Goal: Task Accomplishment & Management: Manage account settings

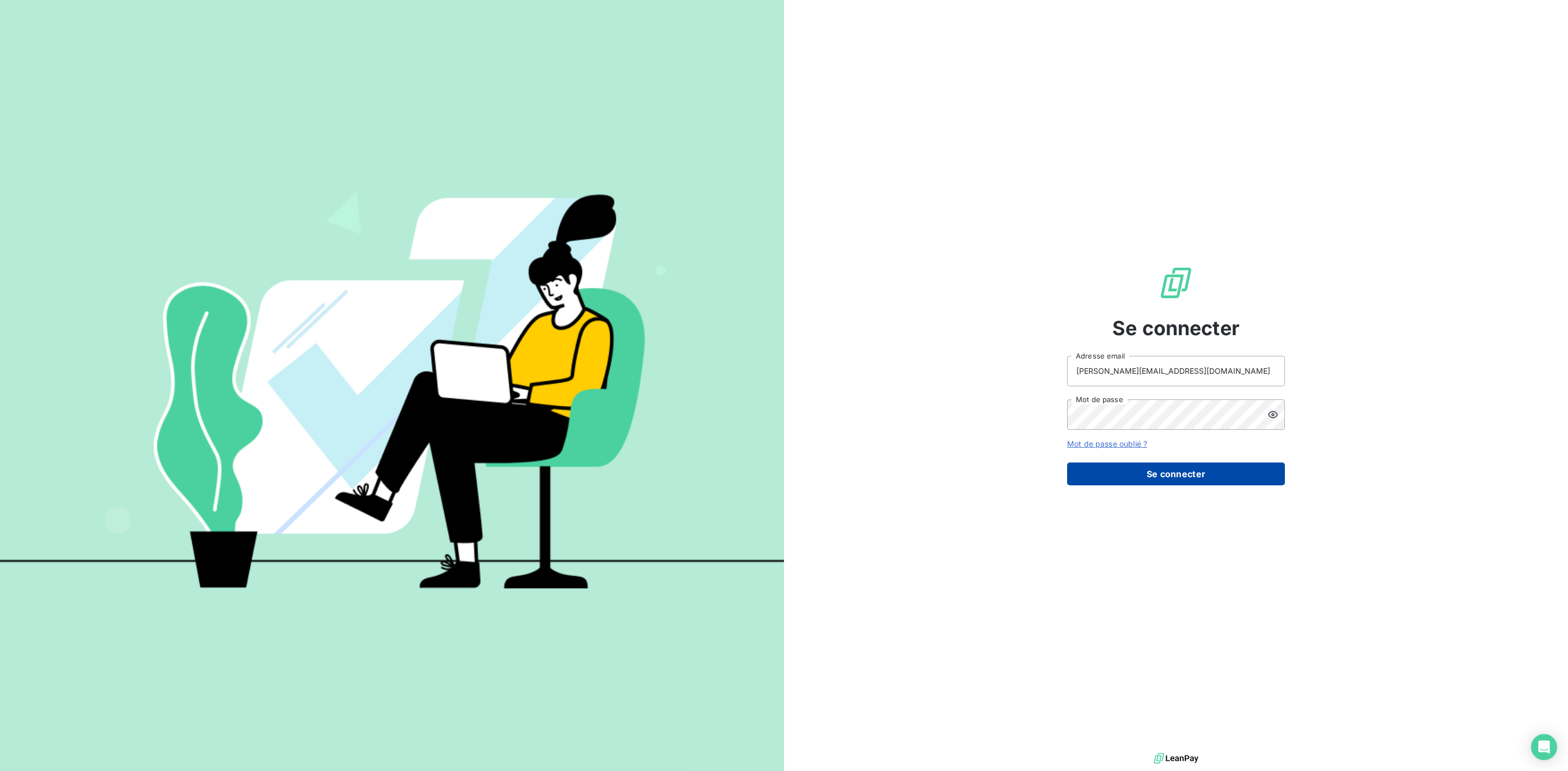
drag, startPoint x: 1200, startPoint y: 477, endPoint x: 1180, endPoint y: 471, distance: 20.9
click at [1200, 480] on button "Se connecter" at bounding box center [1176, 474] width 218 height 23
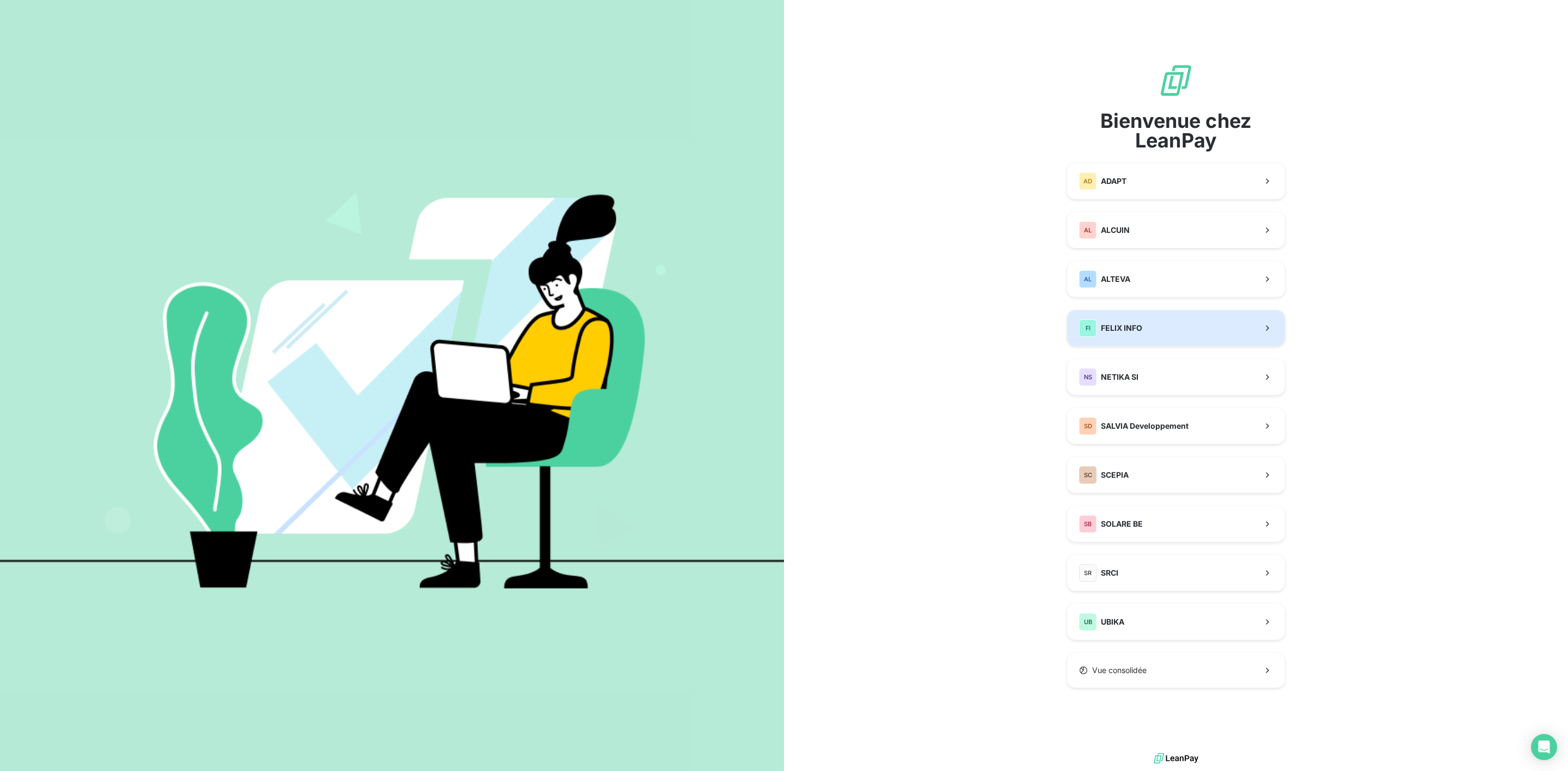
click at [1139, 314] on button "FI FELIX INFO" at bounding box center [1176, 328] width 218 height 36
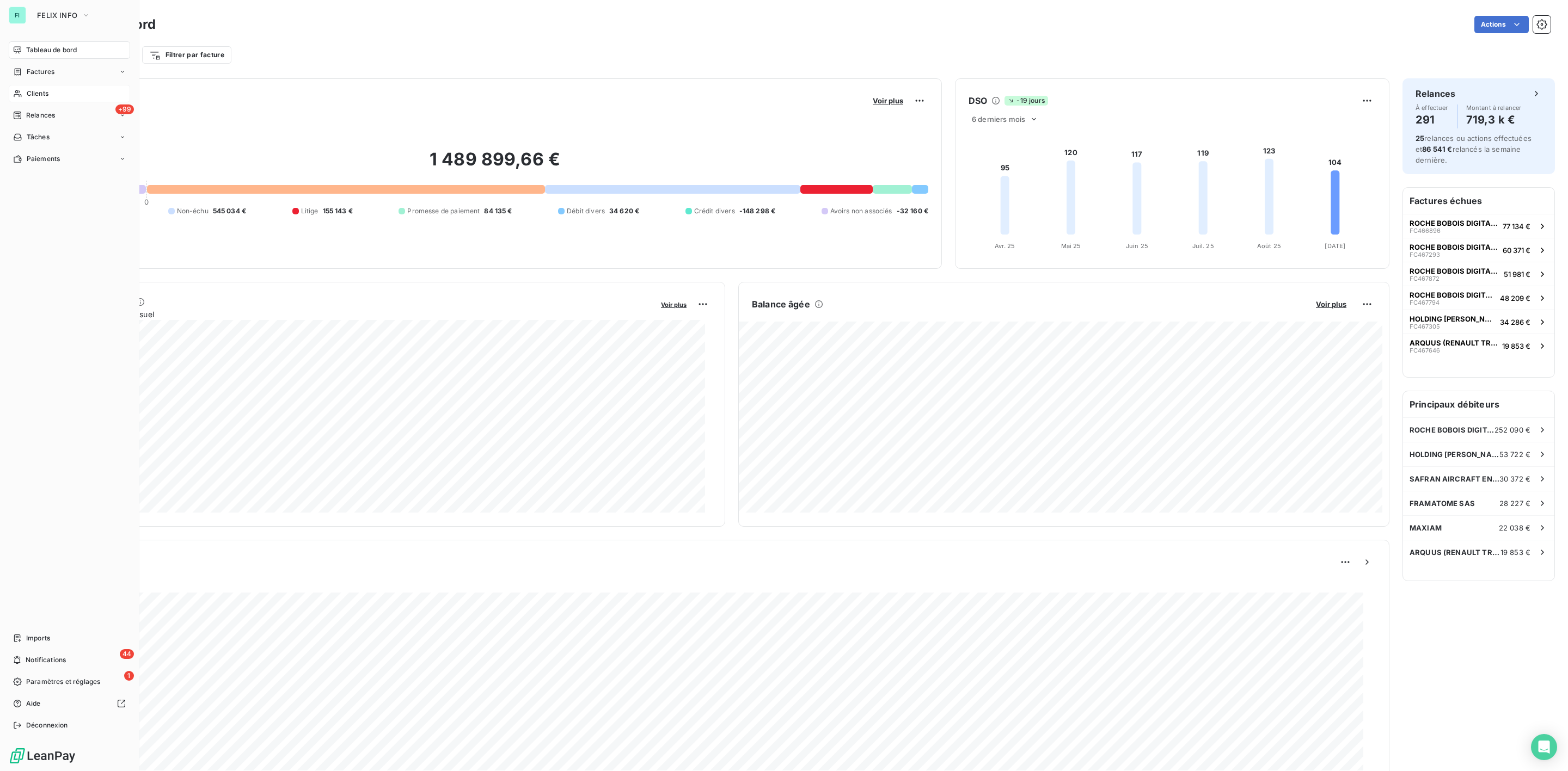
click at [37, 94] on span "Clients" at bounding box center [38, 94] width 22 height 10
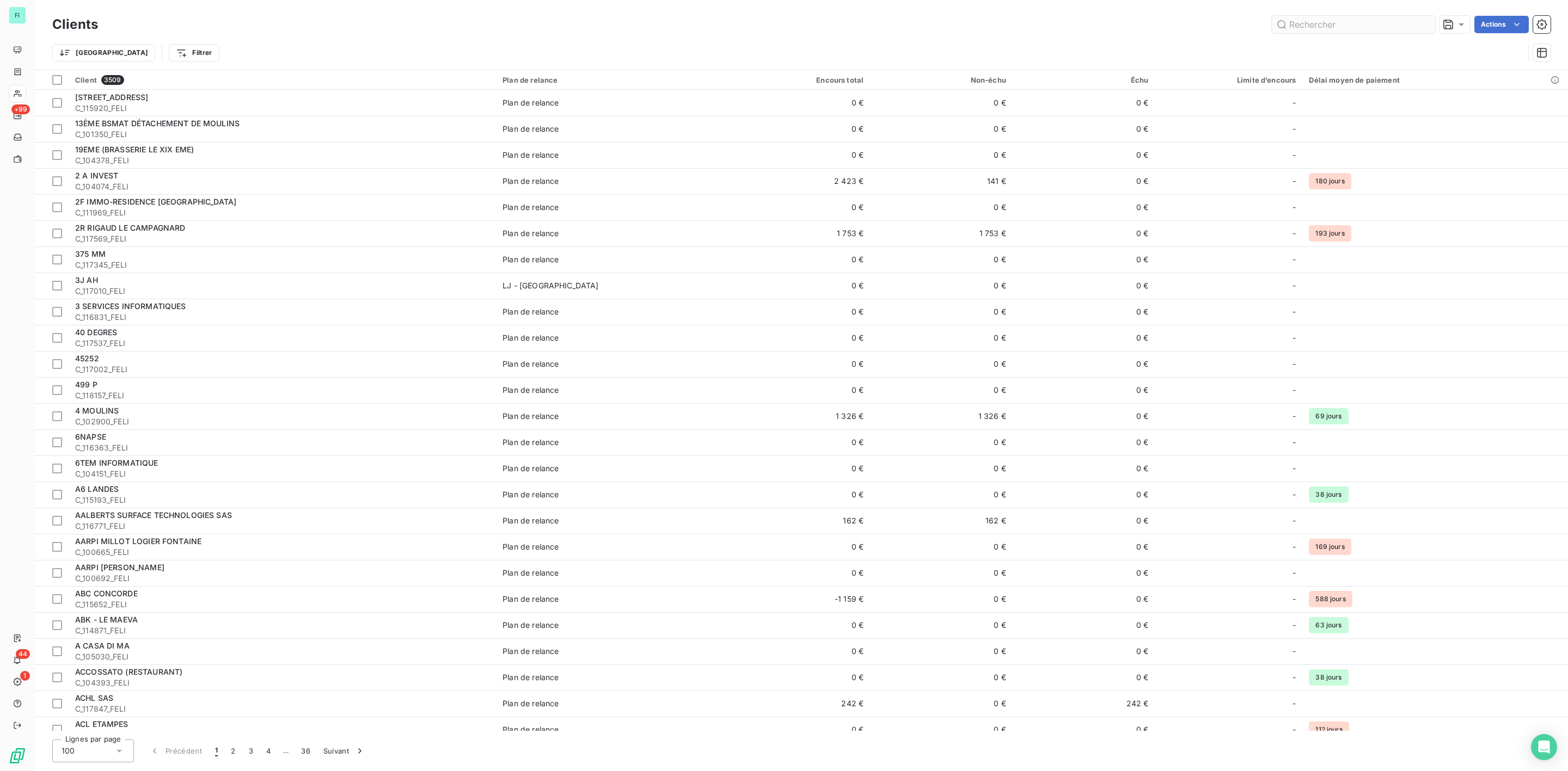
click at [1318, 23] on input "text" at bounding box center [1353, 24] width 163 height 18
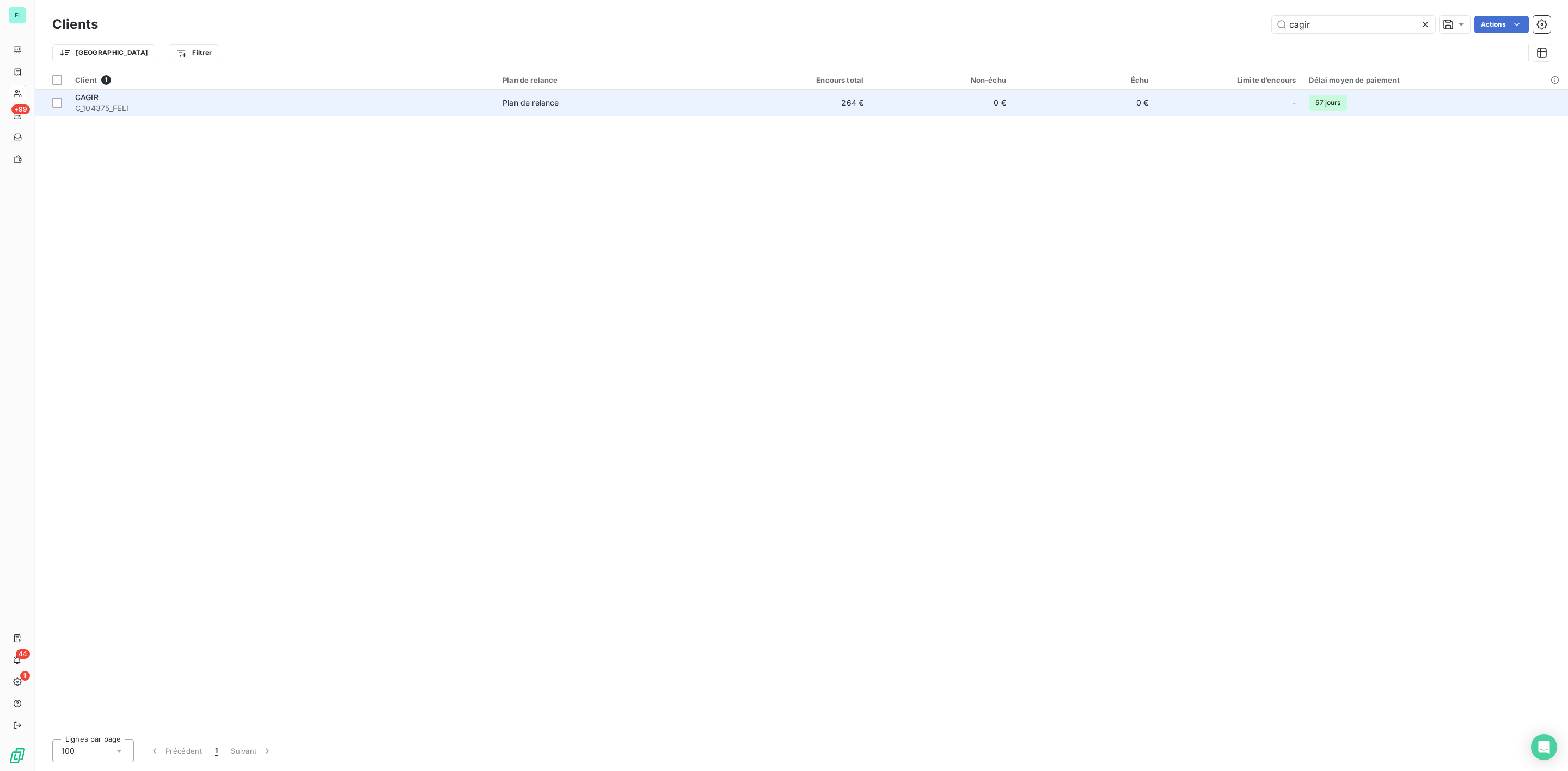
type input "cagir"
click at [118, 102] on div "CAGIR" at bounding box center [282, 97] width 415 height 11
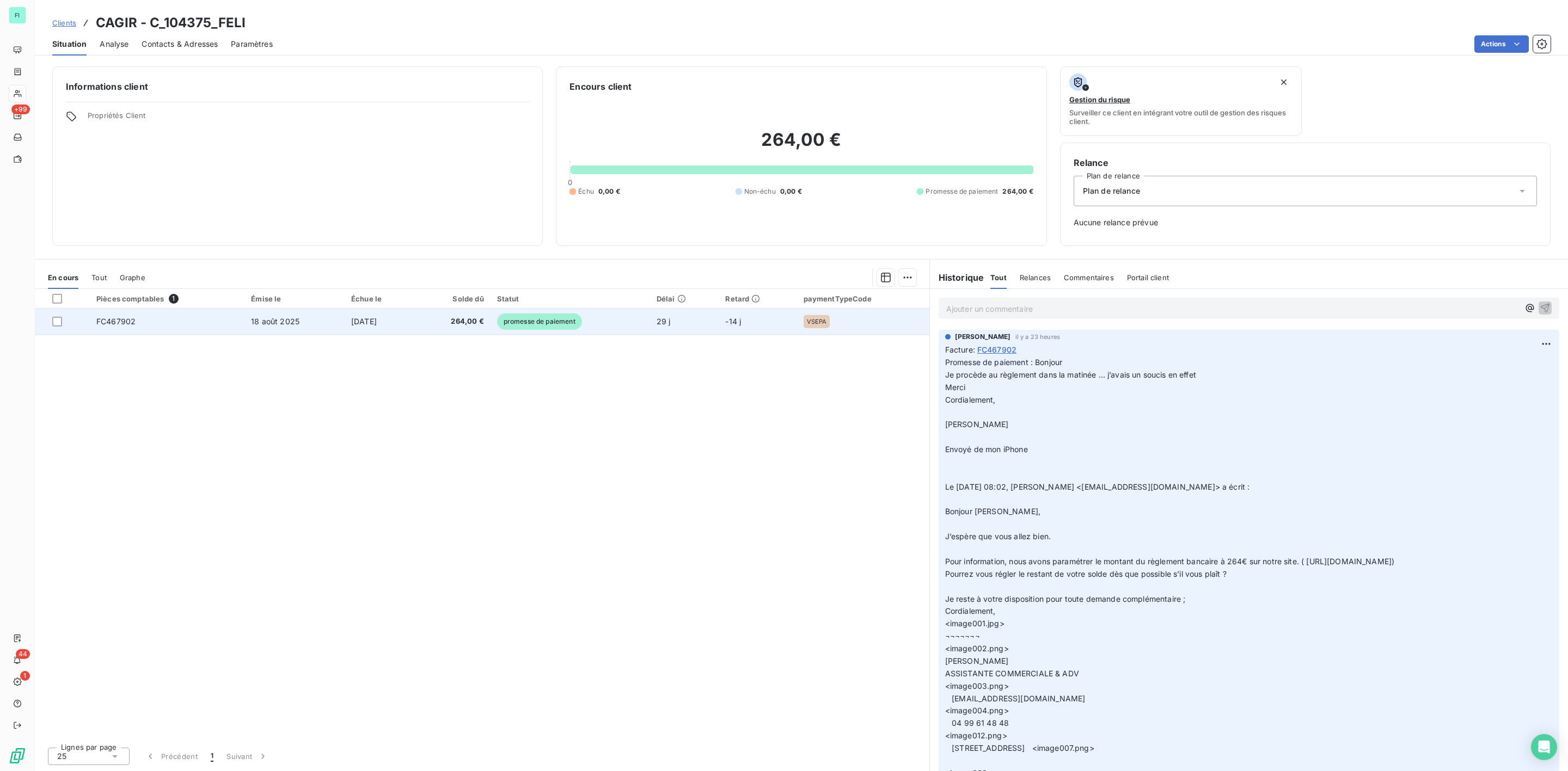
click at [416, 315] on td "[DATE]" at bounding box center [380, 321] width 71 height 26
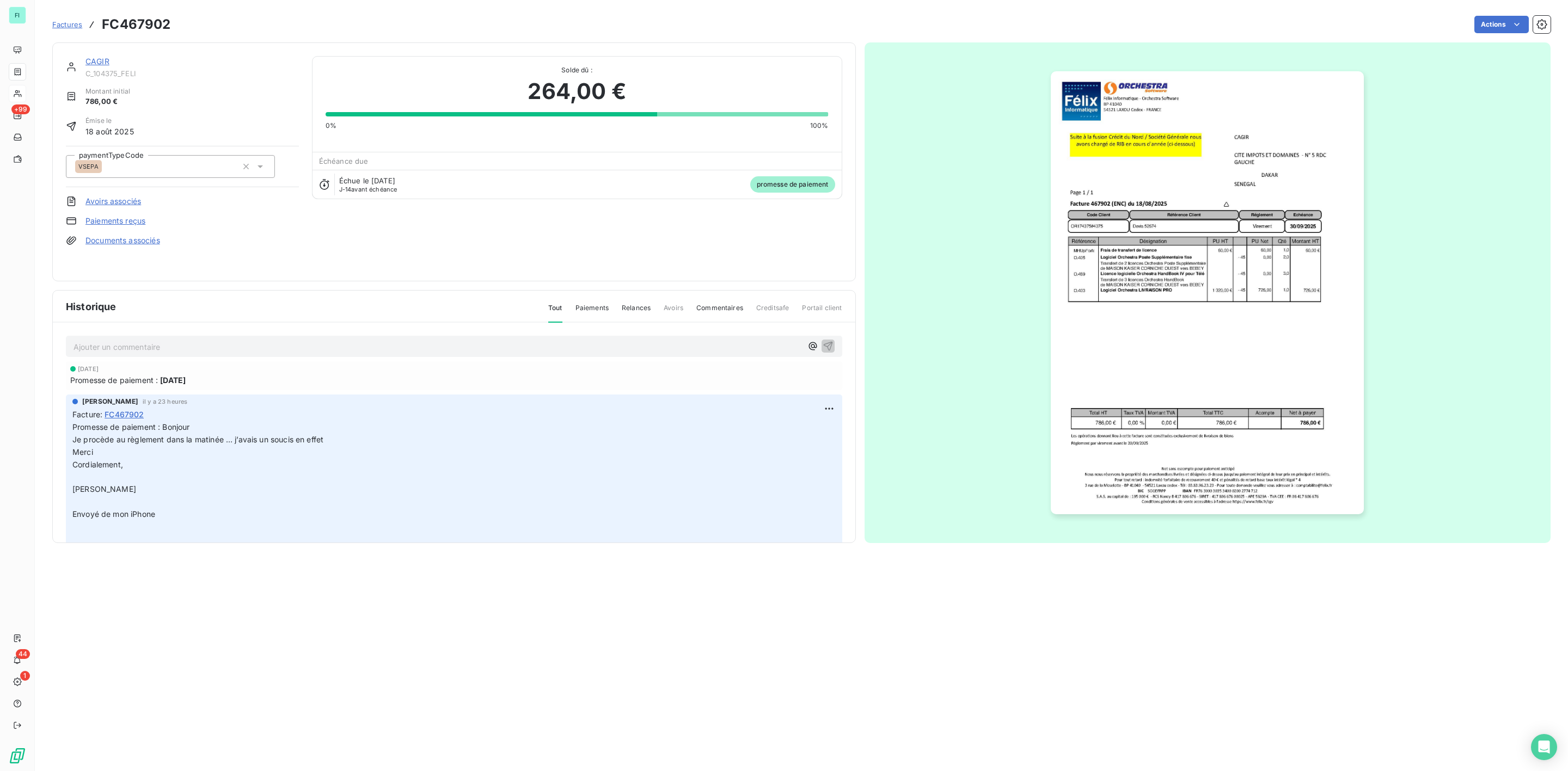
drag, startPoint x: 149, startPoint y: 345, endPoint x: 142, endPoint y: 341, distance: 8.1
click at [149, 345] on p "Ajouter un commentaire ﻿" at bounding box center [438, 347] width 729 height 13
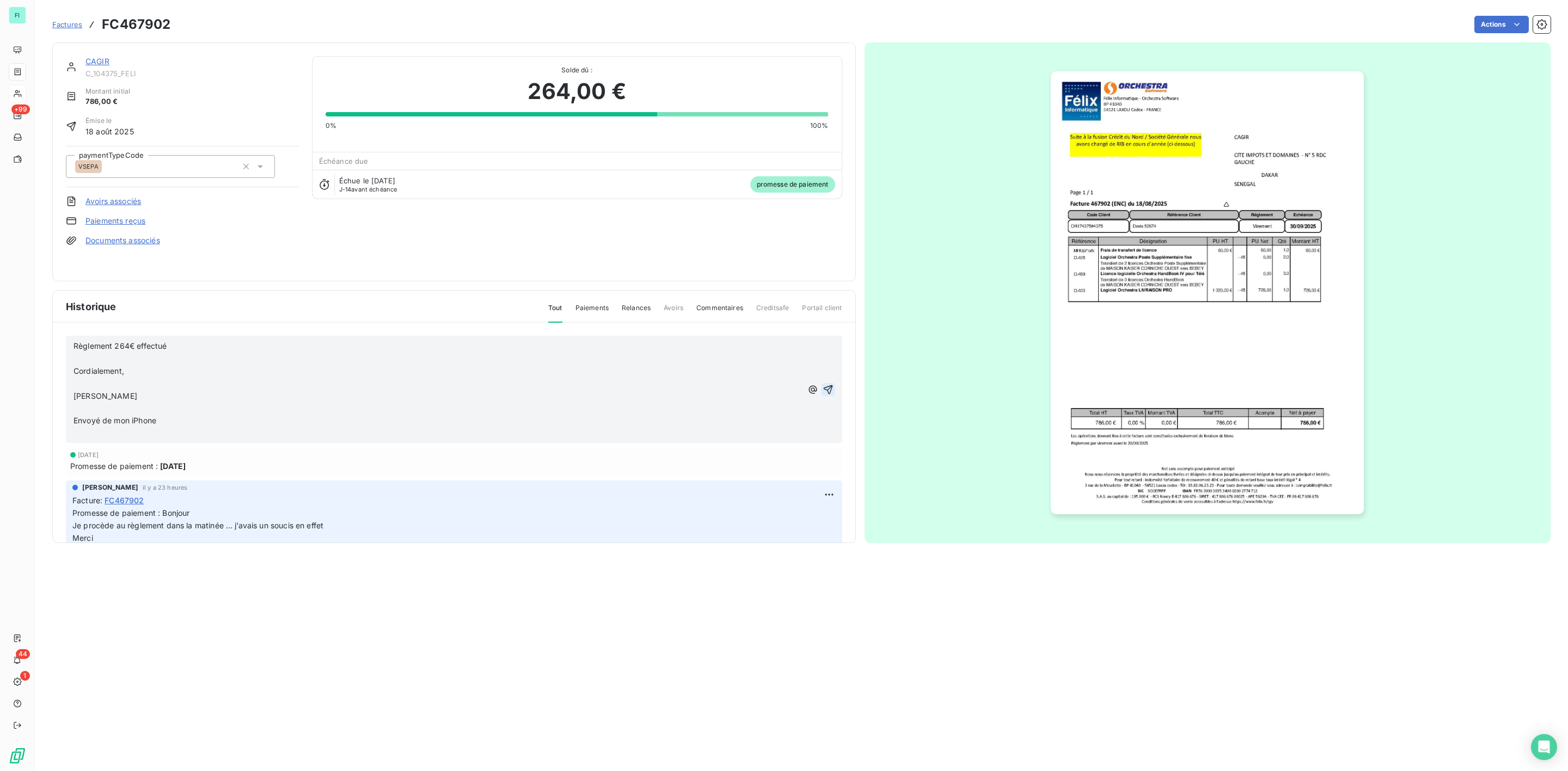
click at [823, 384] on icon "button" at bounding box center [828, 389] width 11 height 11
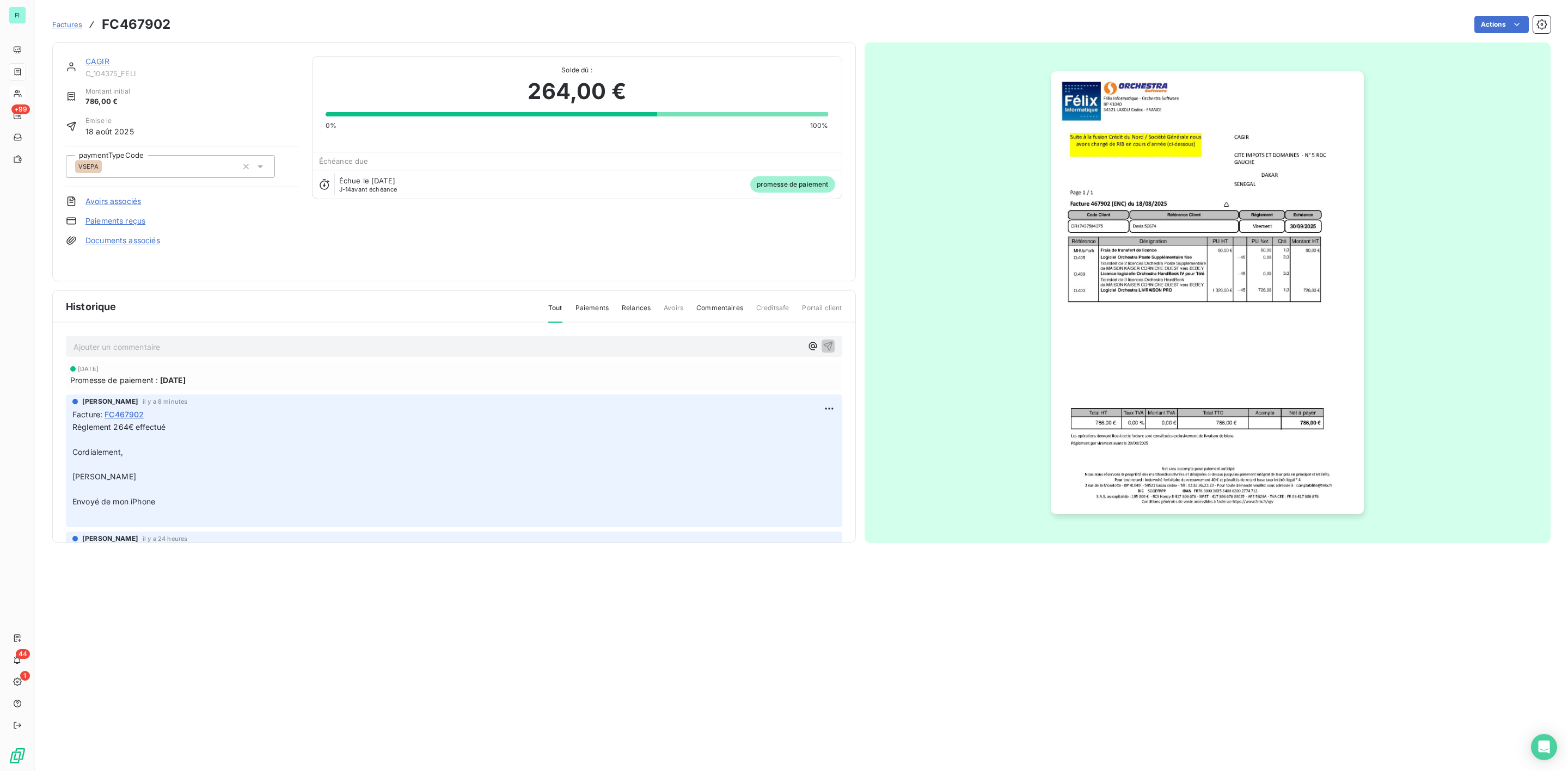
drag, startPoint x: 317, startPoint y: 49, endPoint x: 313, endPoint y: 58, distance: 9.8
click at [317, 49] on div "CAGIR C_104375_FELI Montant initial 786,00 € Émise le [DATE] paymentTypeCode VS…" at bounding box center [454, 162] width 803 height 239
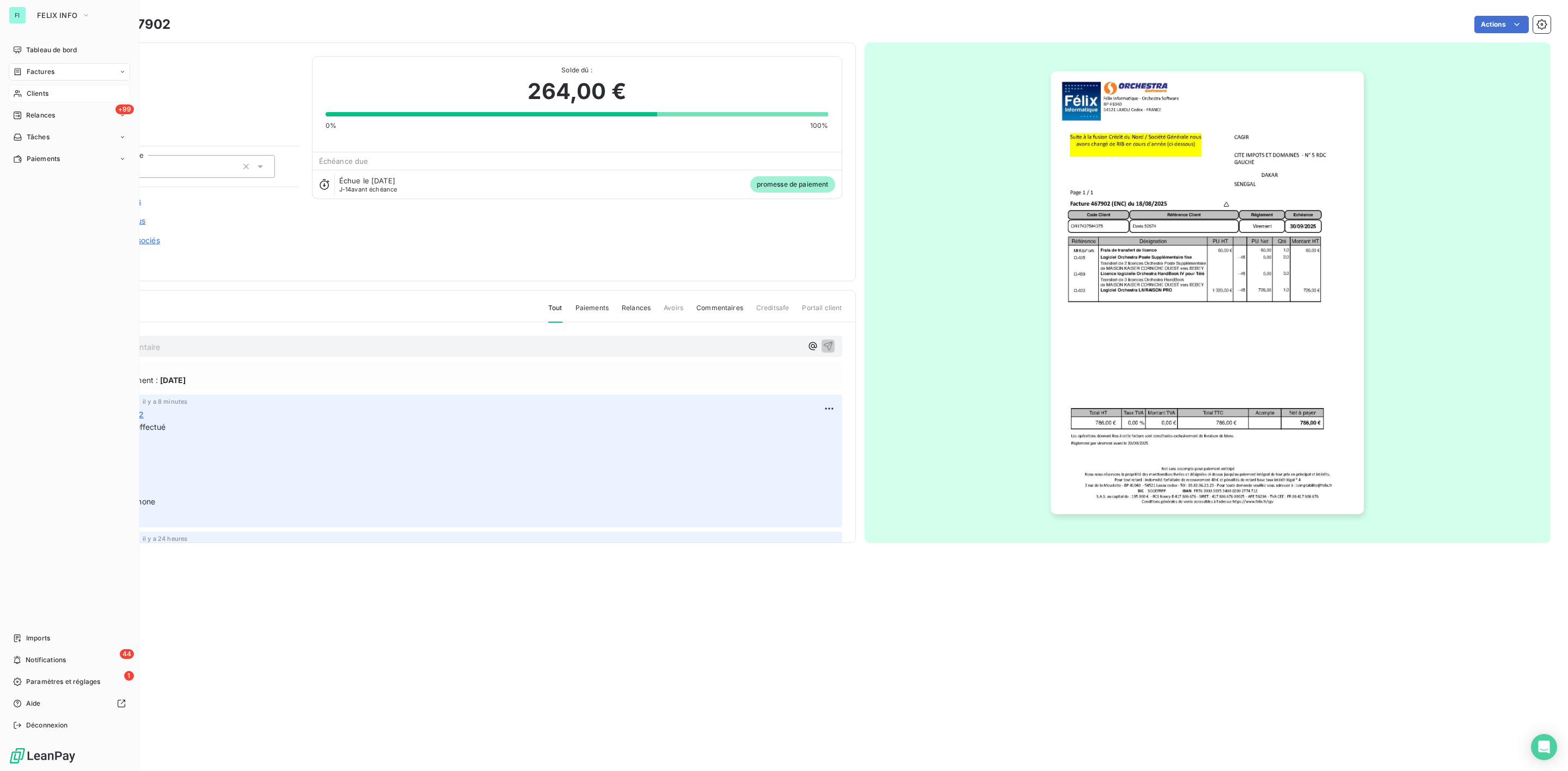
drag, startPoint x: 41, startPoint y: 67, endPoint x: 129, endPoint y: 67, distance: 88.0
click at [41, 67] on span "Factures" at bounding box center [41, 72] width 28 height 10
click at [33, 65] on div "Factures" at bounding box center [69, 72] width 121 height 18
click at [49, 69] on span "Factures" at bounding box center [41, 72] width 28 height 10
click at [43, 92] on span "Factures" at bounding box center [40, 94] width 28 height 10
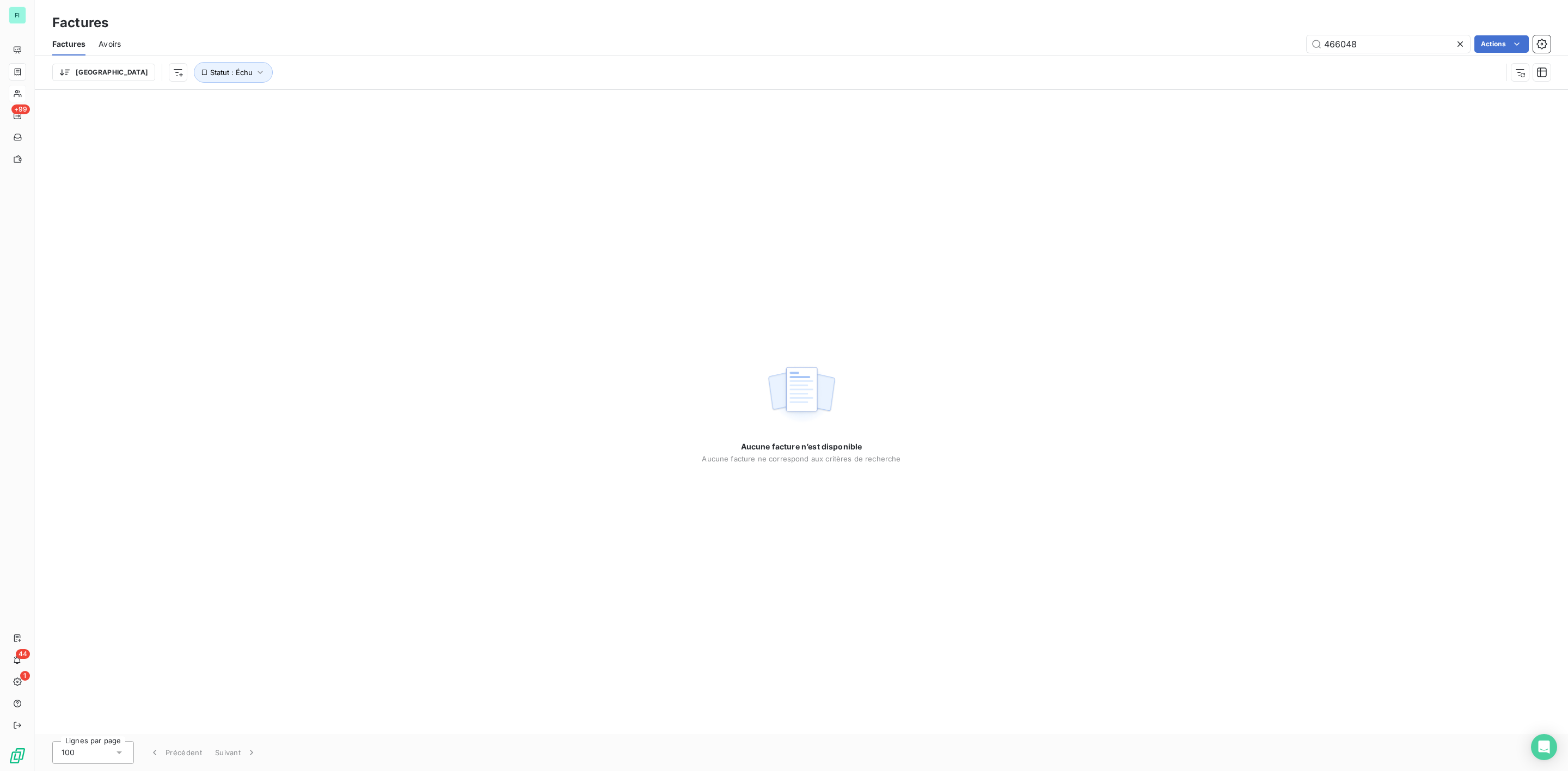
drag, startPoint x: 1380, startPoint y: 44, endPoint x: 966, endPoint y: 49, distance: 414.0
click at [1021, 49] on div "466048 Actions" at bounding box center [842, 44] width 1416 height 18
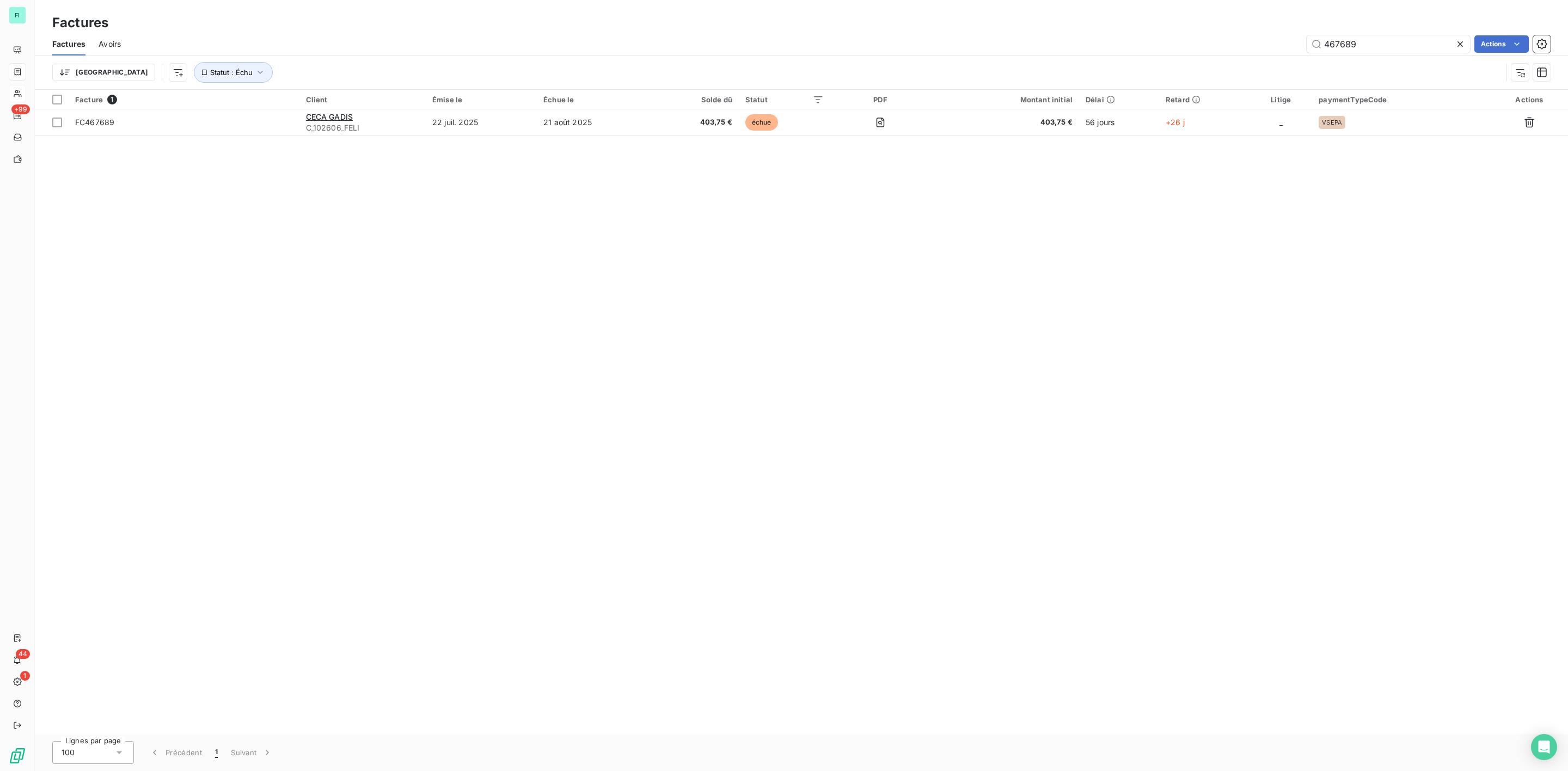
type input "467689"
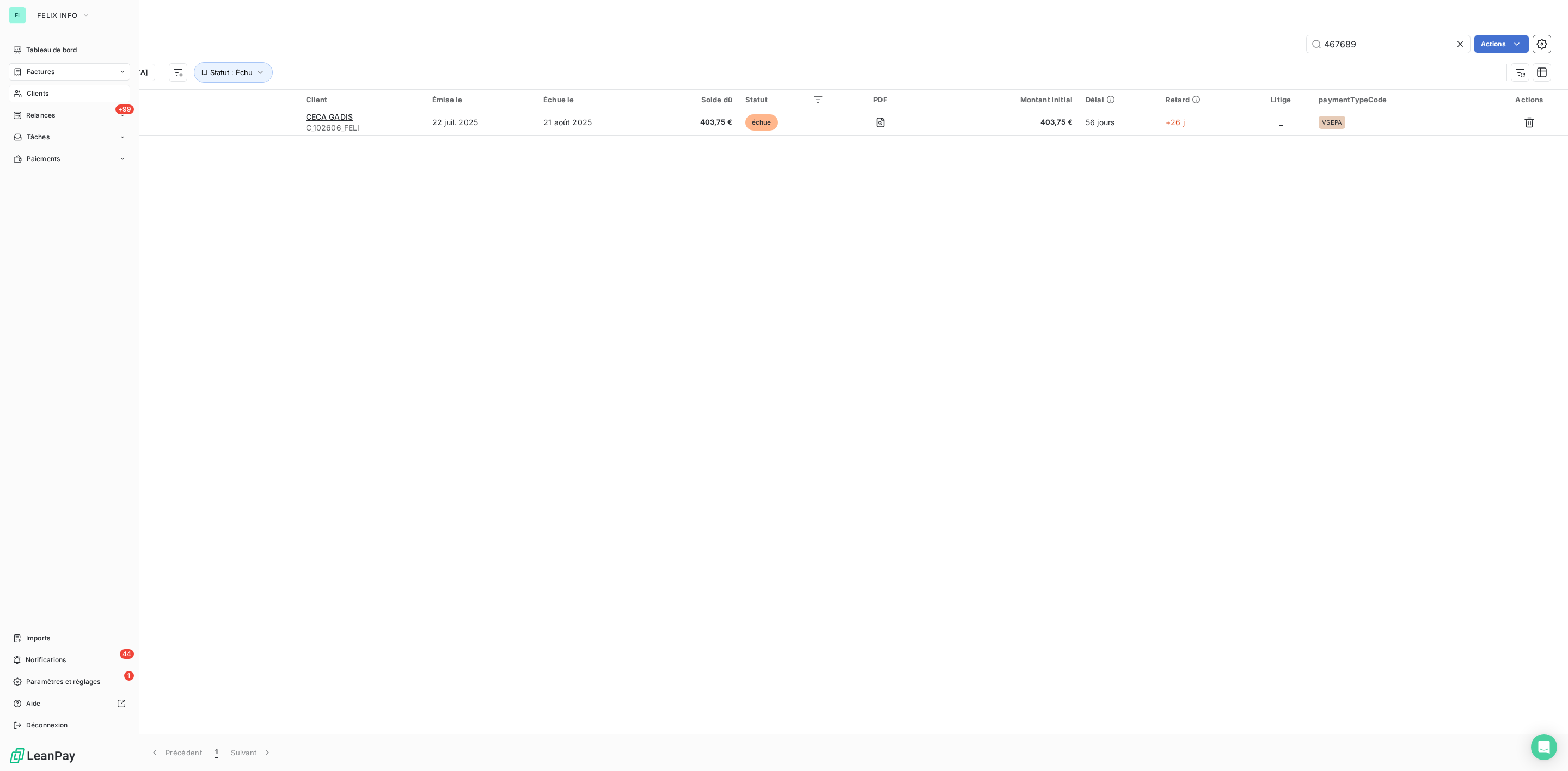
drag, startPoint x: 38, startPoint y: 90, endPoint x: 65, endPoint y: 90, distance: 27.0
click at [39, 90] on span "Clients" at bounding box center [38, 94] width 22 height 10
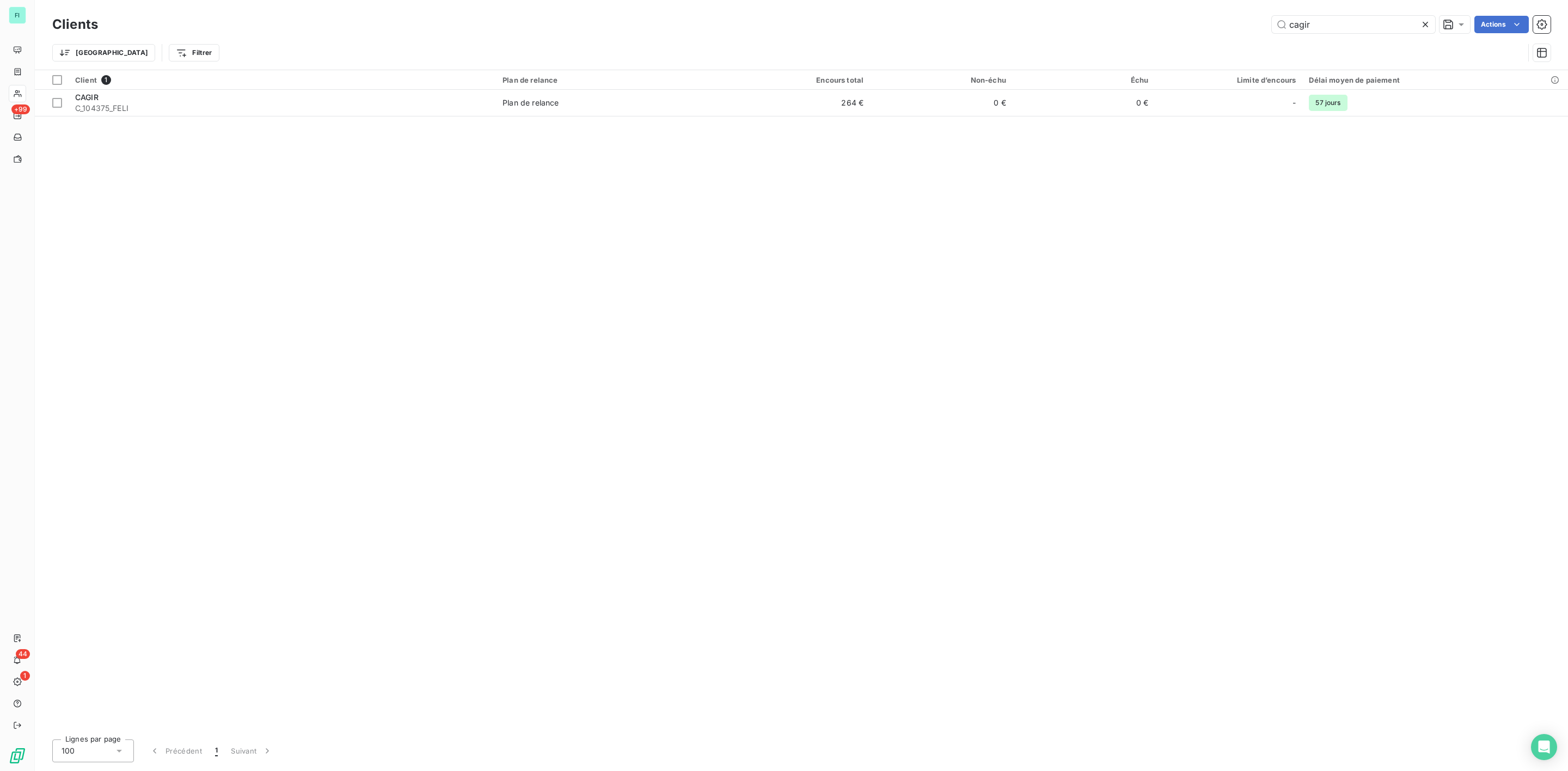
drag, startPoint x: 1125, startPoint y: 29, endPoint x: 868, endPoint y: 35, distance: 257.1
click at [1085, 31] on div "cagir Actions" at bounding box center [830, 24] width 1440 height 18
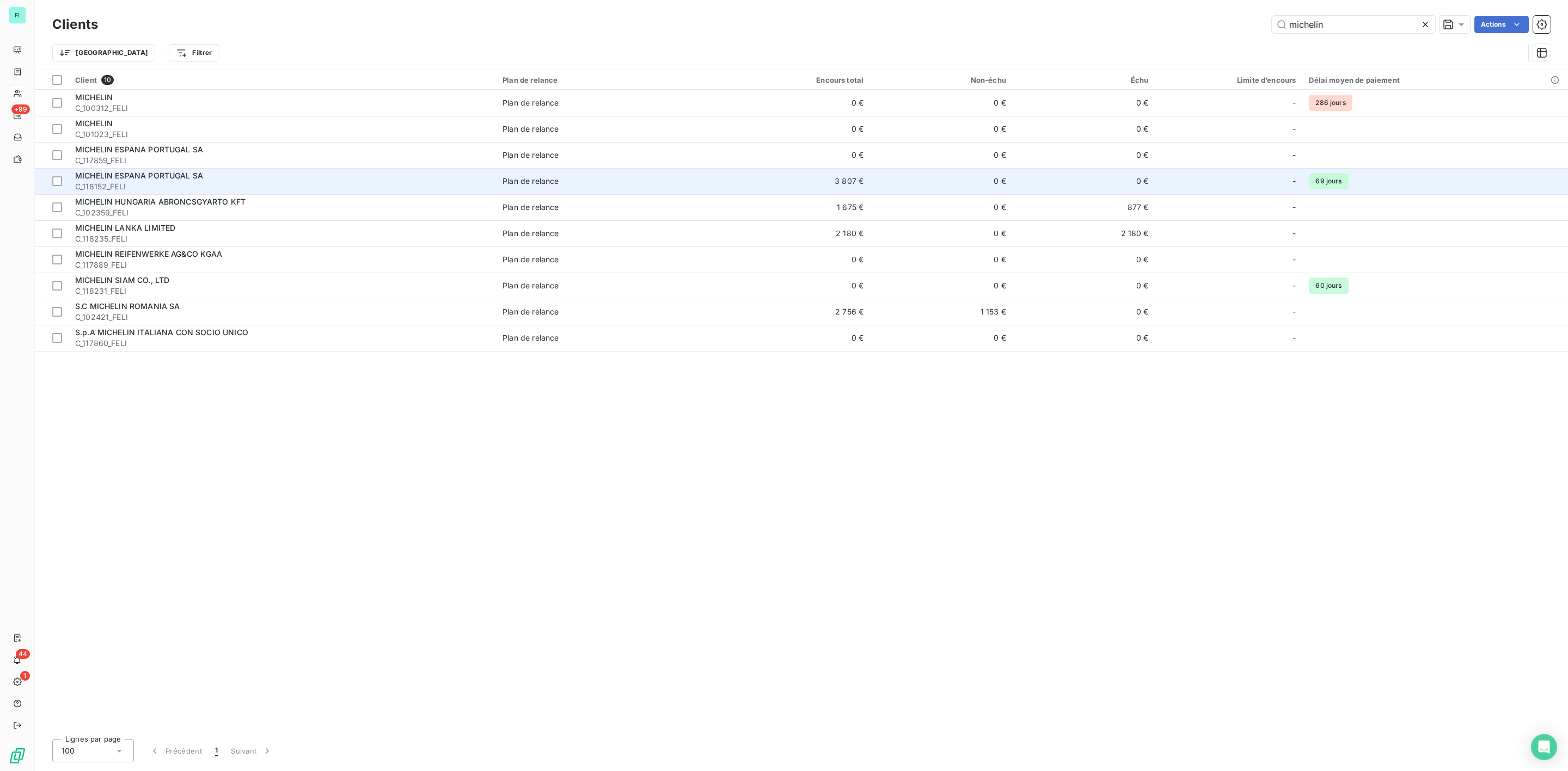
type input "michelin"
click at [124, 178] on span "MICHELIN ESPANA PORTUGAL SA" at bounding box center [139, 175] width 128 height 9
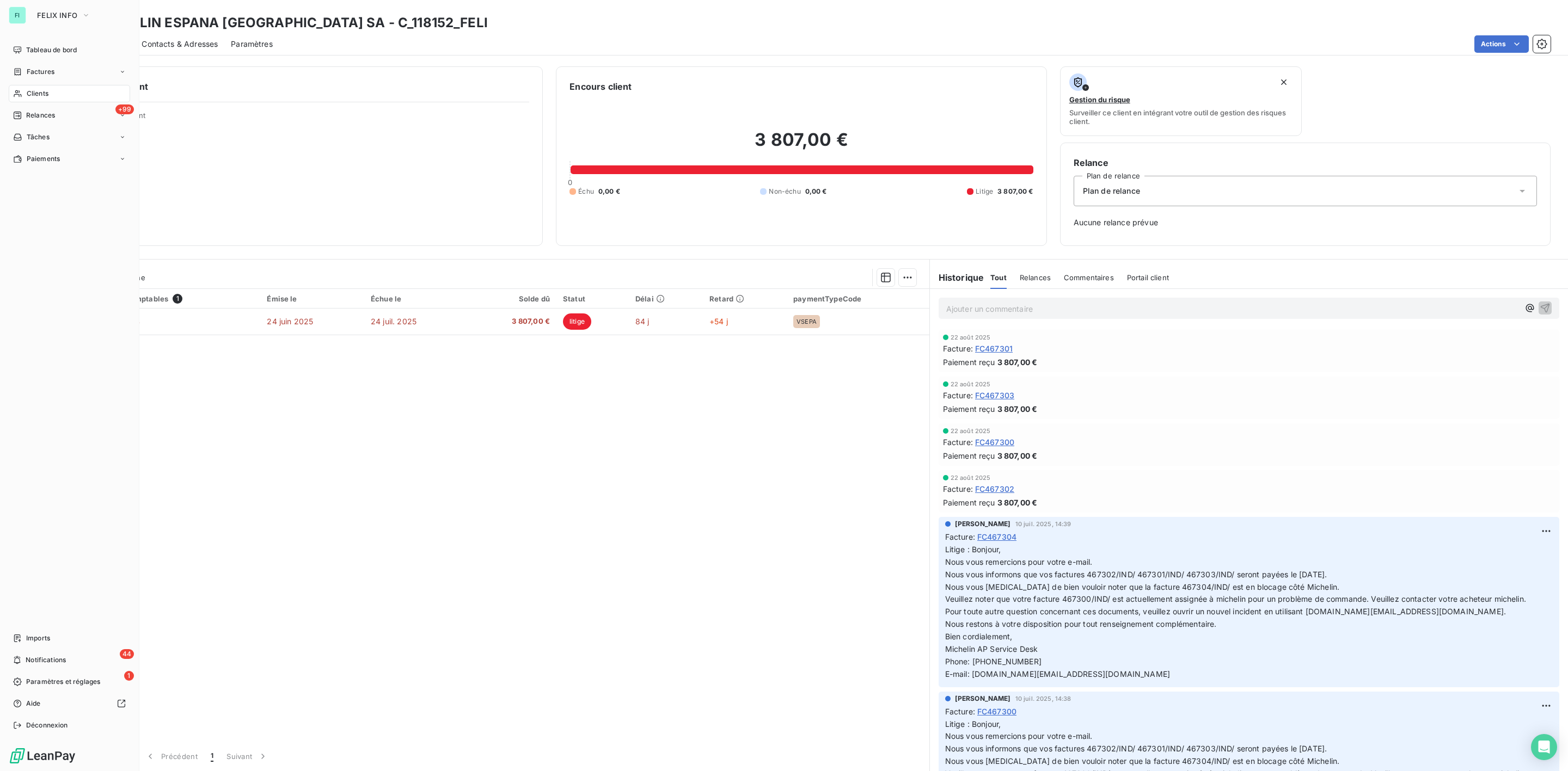
click at [28, 86] on div "Clients" at bounding box center [69, 94] width 121 height 18
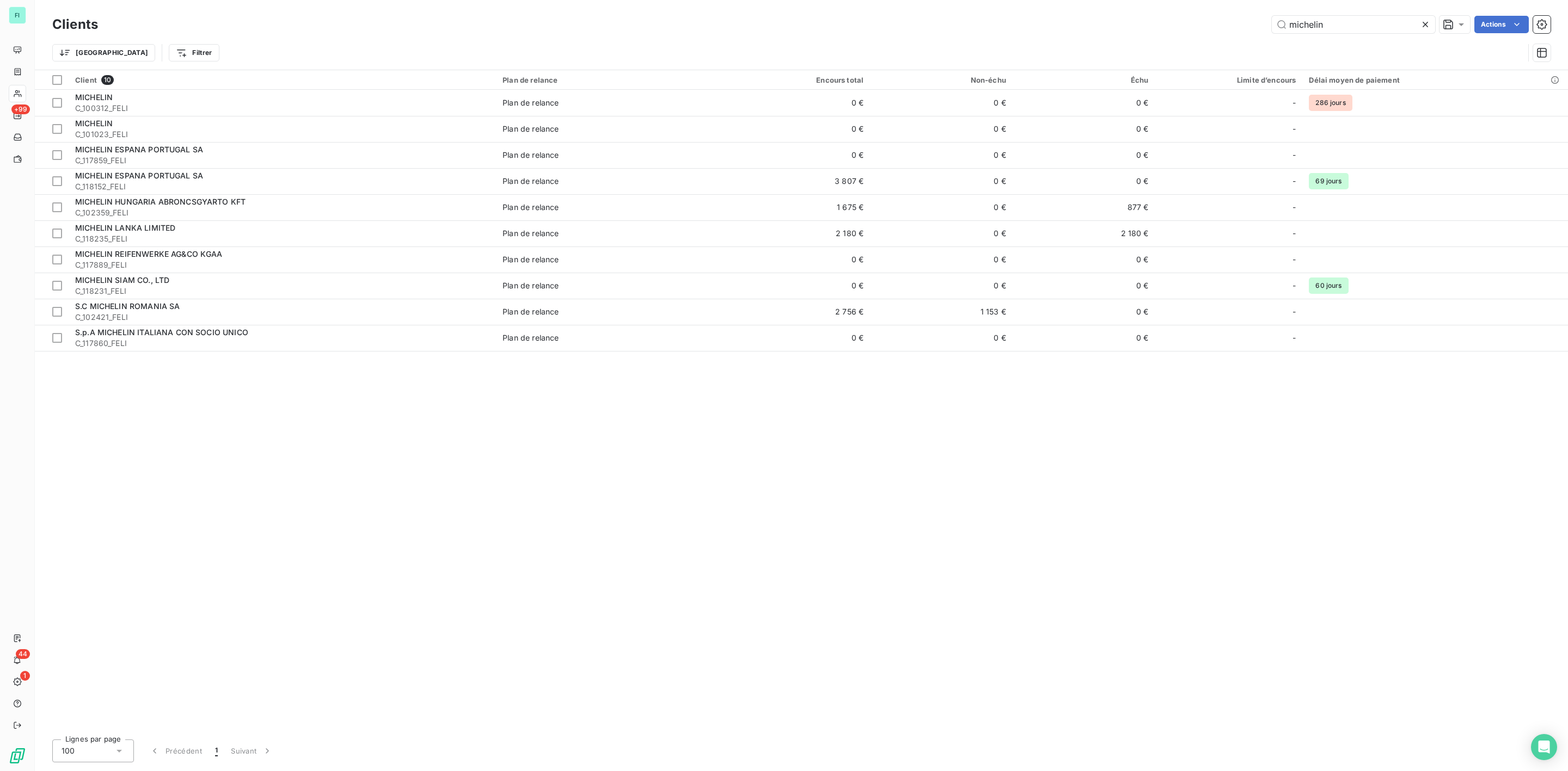
drag, startPoint x: 1367, startPoint y: 8, endPoint x: 1137, endPoint y: 36, distance: 231.7
click at [1169, 30] on div "Clients michelin Actions Trier Filtrer" at bounding box center [801, 35] width 1533 height 69
click at [1343, 16] on input "michelin" at bounding box center [1353, 24] width 163 height 18
click at [1276, 464] on div "Client 10 Plan de relance Encours total Non-échu Échu Limite d’encours Délai mo…" at bounding box center [801, 400] width 1533 height 661
click at [1326, 28] on input "michelin" at bounding box center [1353, 24] width 163 height 18
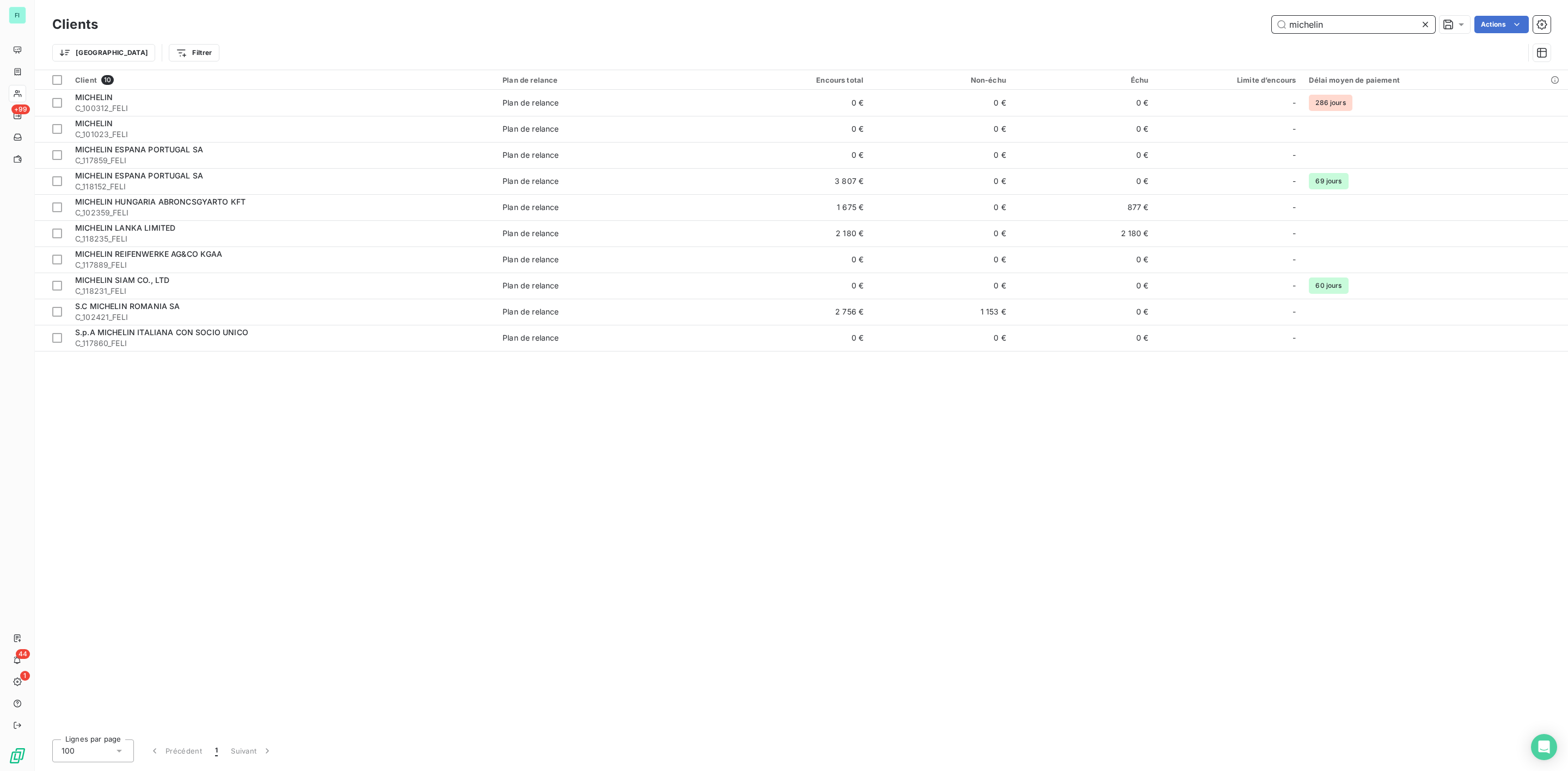
drag, startPoint x: 1328, startPoint y: 25, endPoint x: 1207, endPoint y: 27, distance: 121.0
click at [1213, 28] on div "michelin Actions" at bounding box center [830, 24] width 1440 height 18
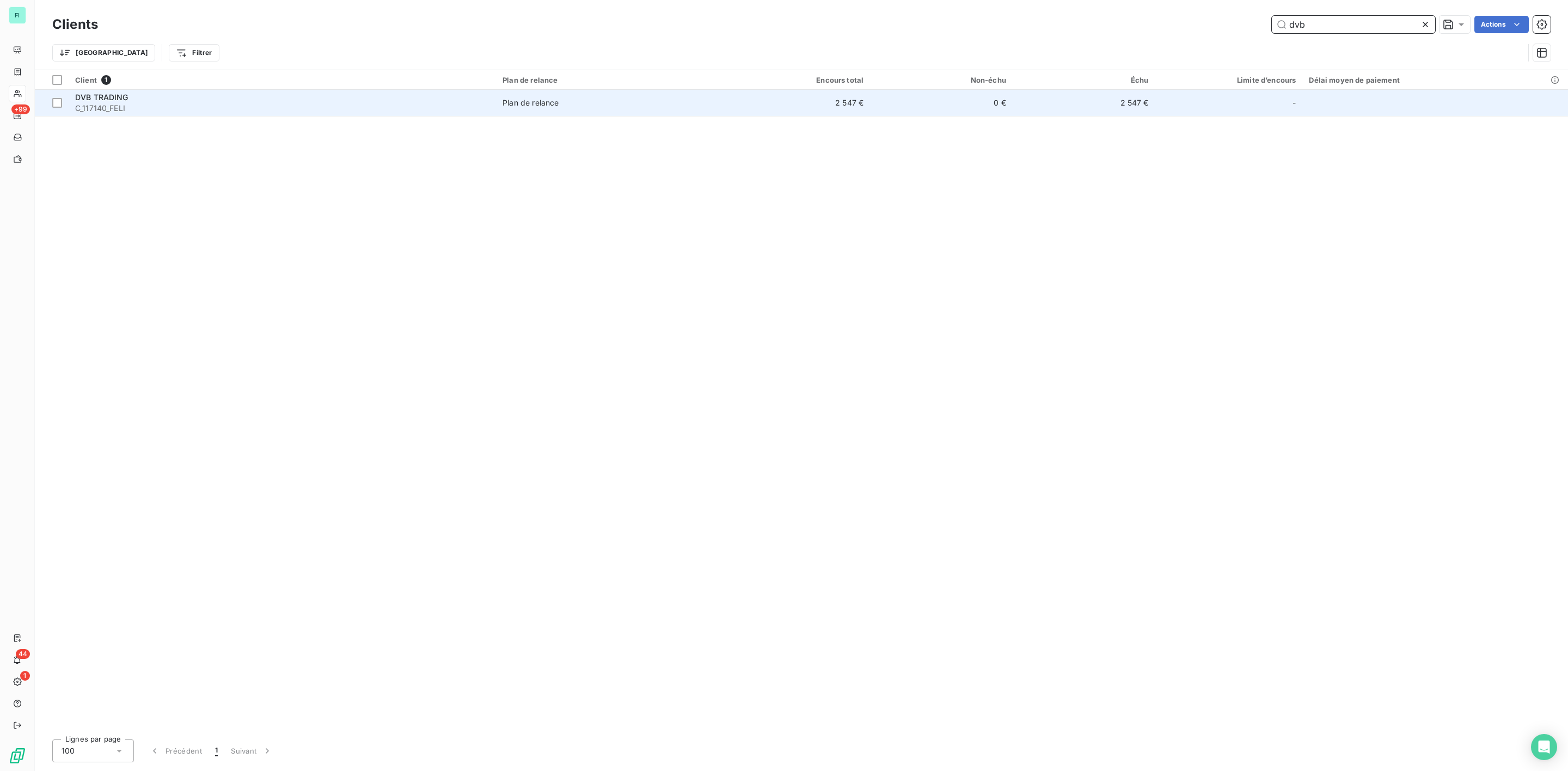
type input "dvb"
drag, startPoint x: 123, startPoint y: 100, endPoint x: 130, endPoint y: 100, distance: 7.0
click at [124, 100] on span "DVB TRADING" at bounding box center [102, 97] width 54 height 9
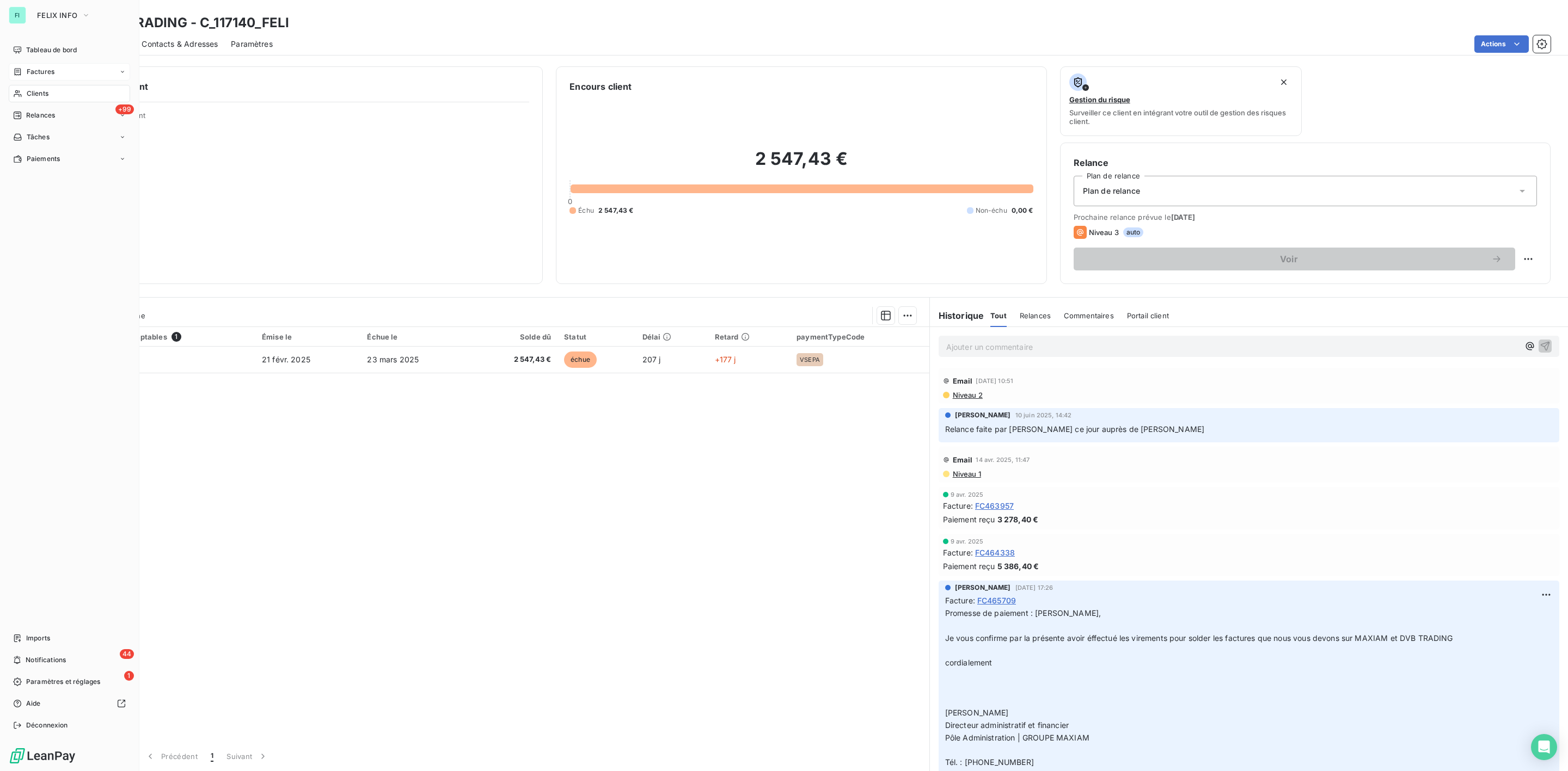
click at [38, 65] on div "Factures" at bounding box center [69, 72] width 121 height 18
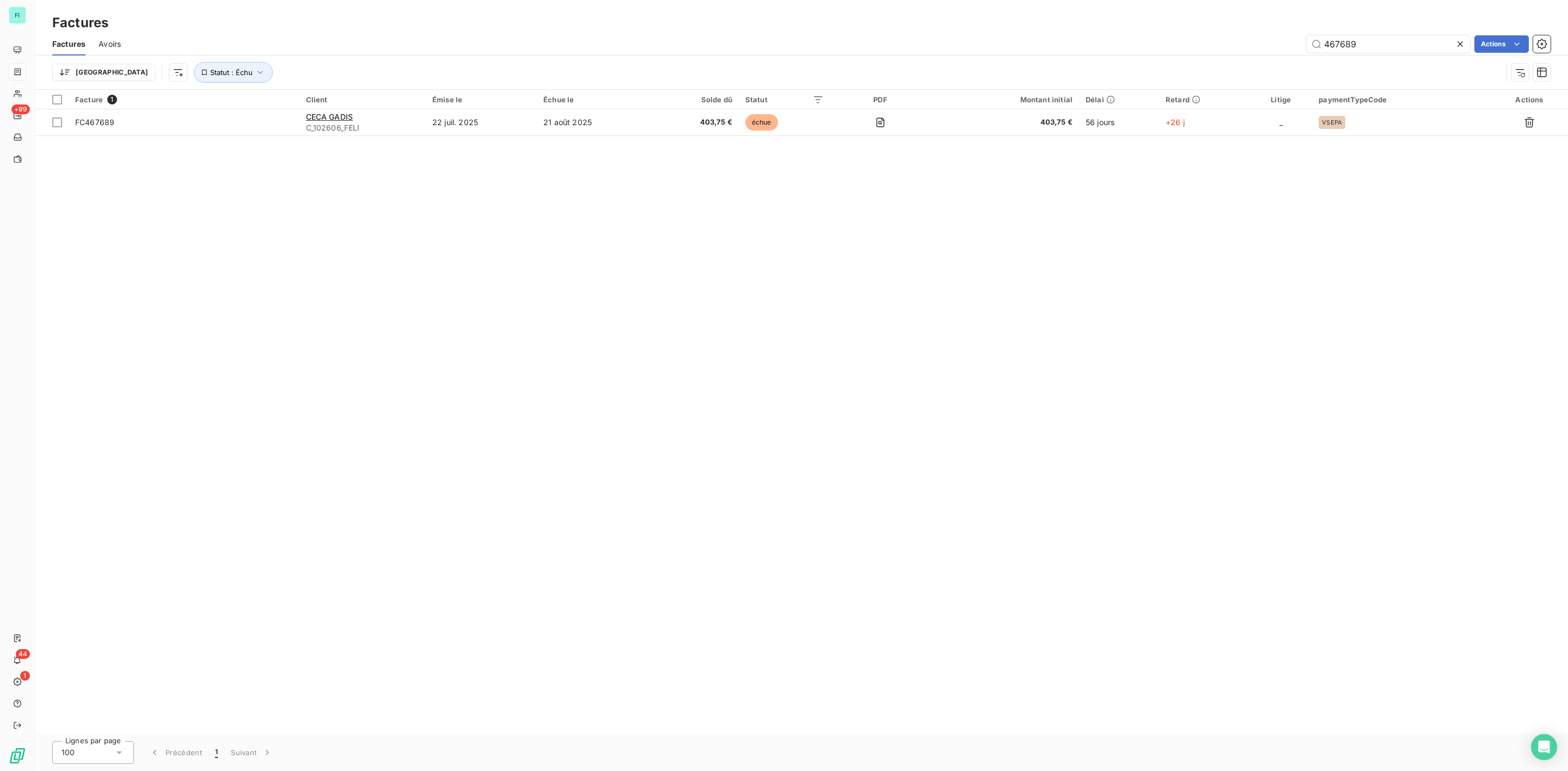
drag, startPoint x: 1385, startPoint y: 38, endPoint x: 1297, endPoint y: 43, distance: 88.1
click at [1303, 43] on div "467689 Actions" at bounding box center [842, 44] width 1416 height 18
type input "467155"
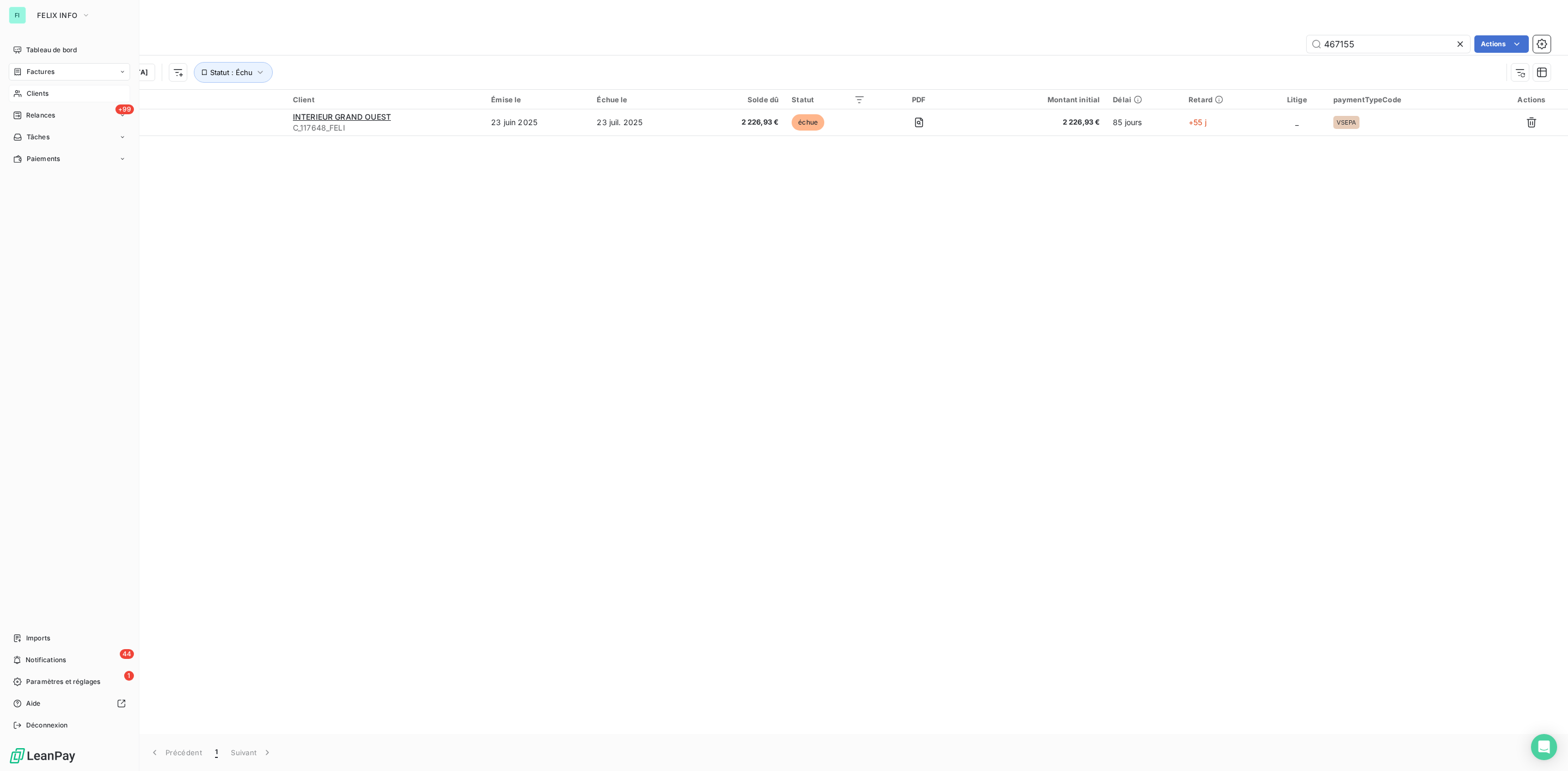
click at [40, 89] on span "Clients" at bounding box center [38, 94] width 22 height 10
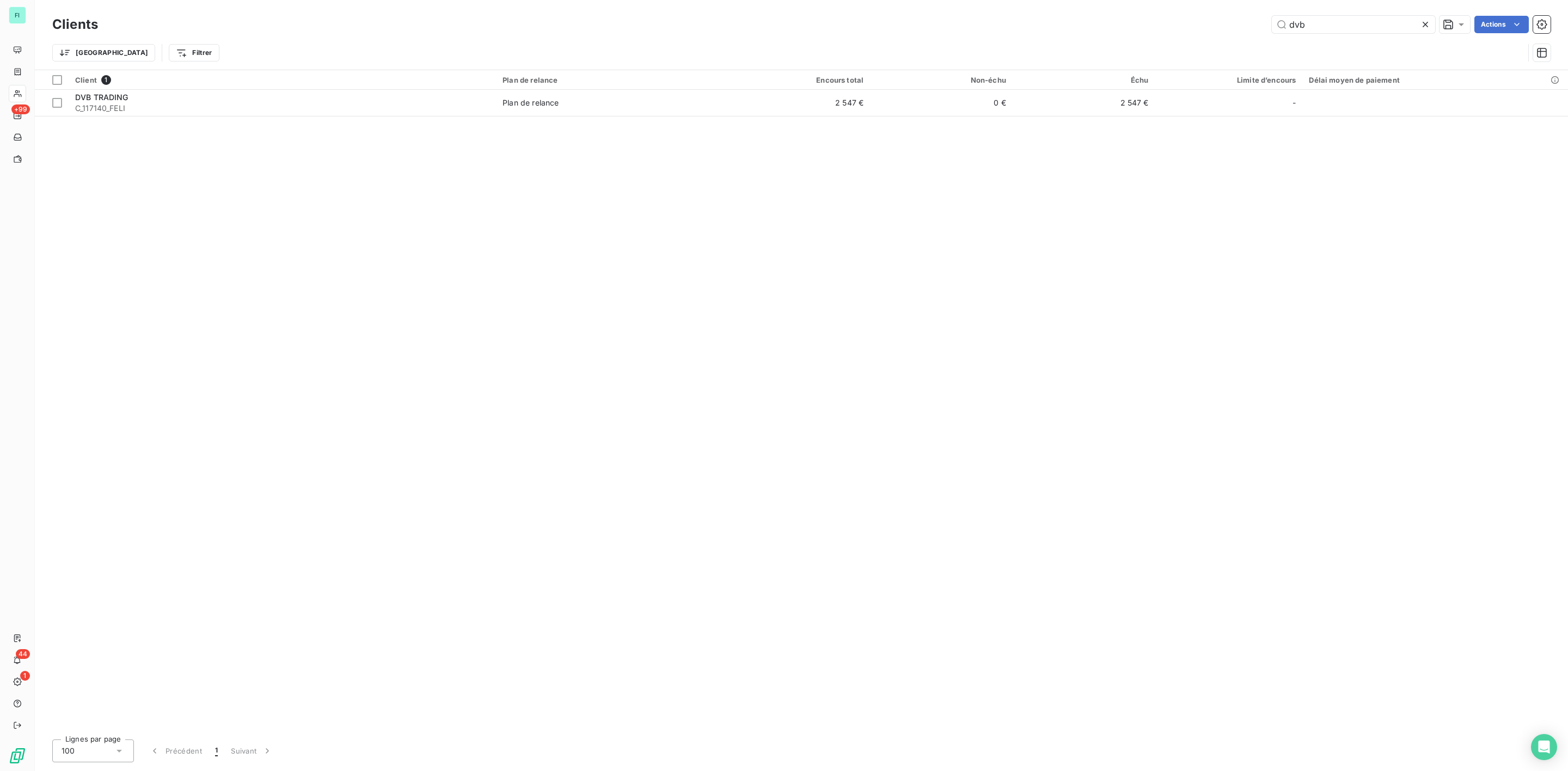
drag, startPoint x: 1323, startPoint y: 23, endPoint x: 1080, endPoint y: 31, distance: 243.1
click at [1114, 29] on div "dvb Actions" at bounding box center [830, 24] width 1440 height 18
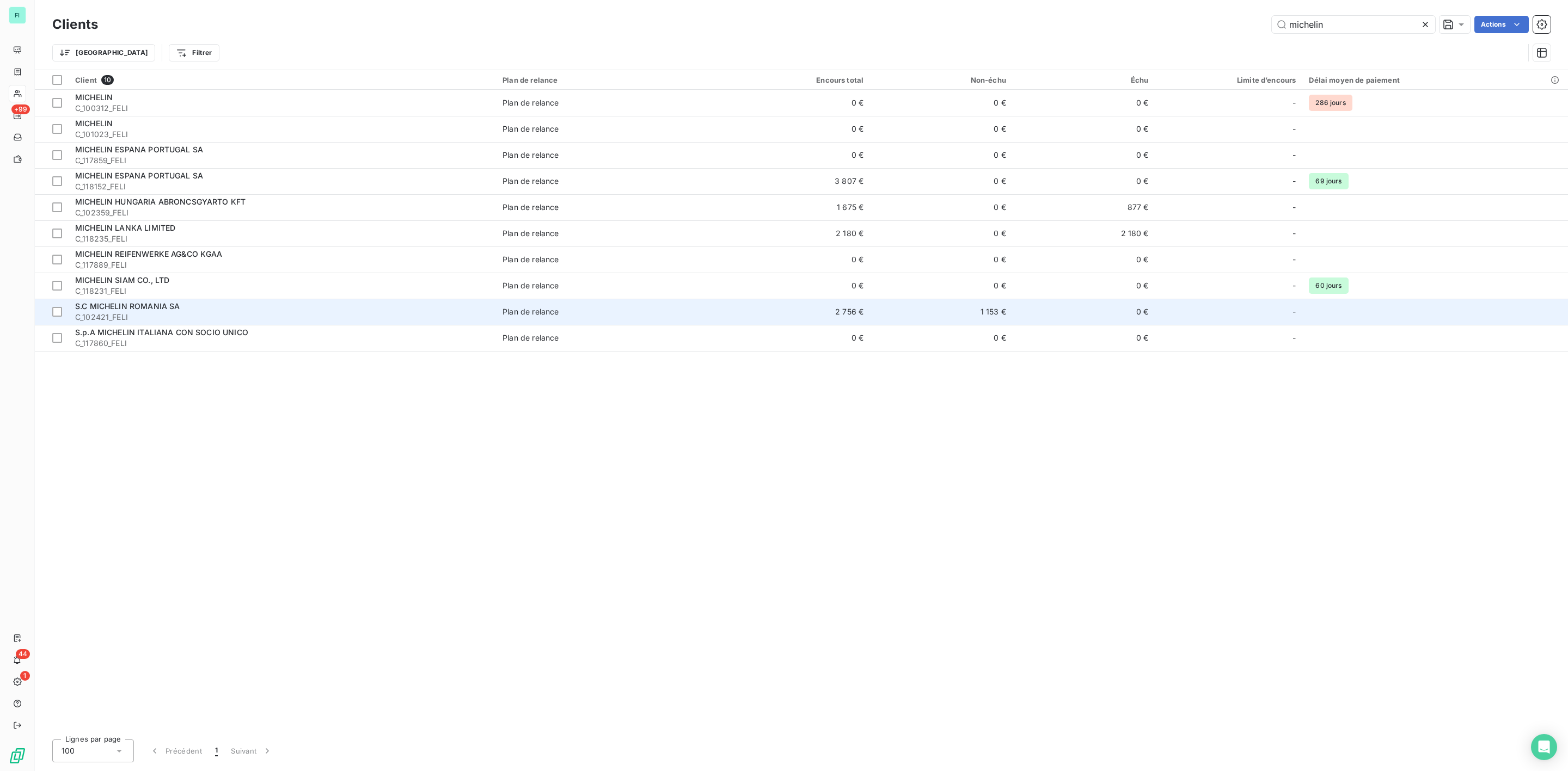
type input "michelin"
click at [167, 302] on span "S.C MICHELIN ROMANIA SA" at bounding box center [127, 306] width 105 height 9
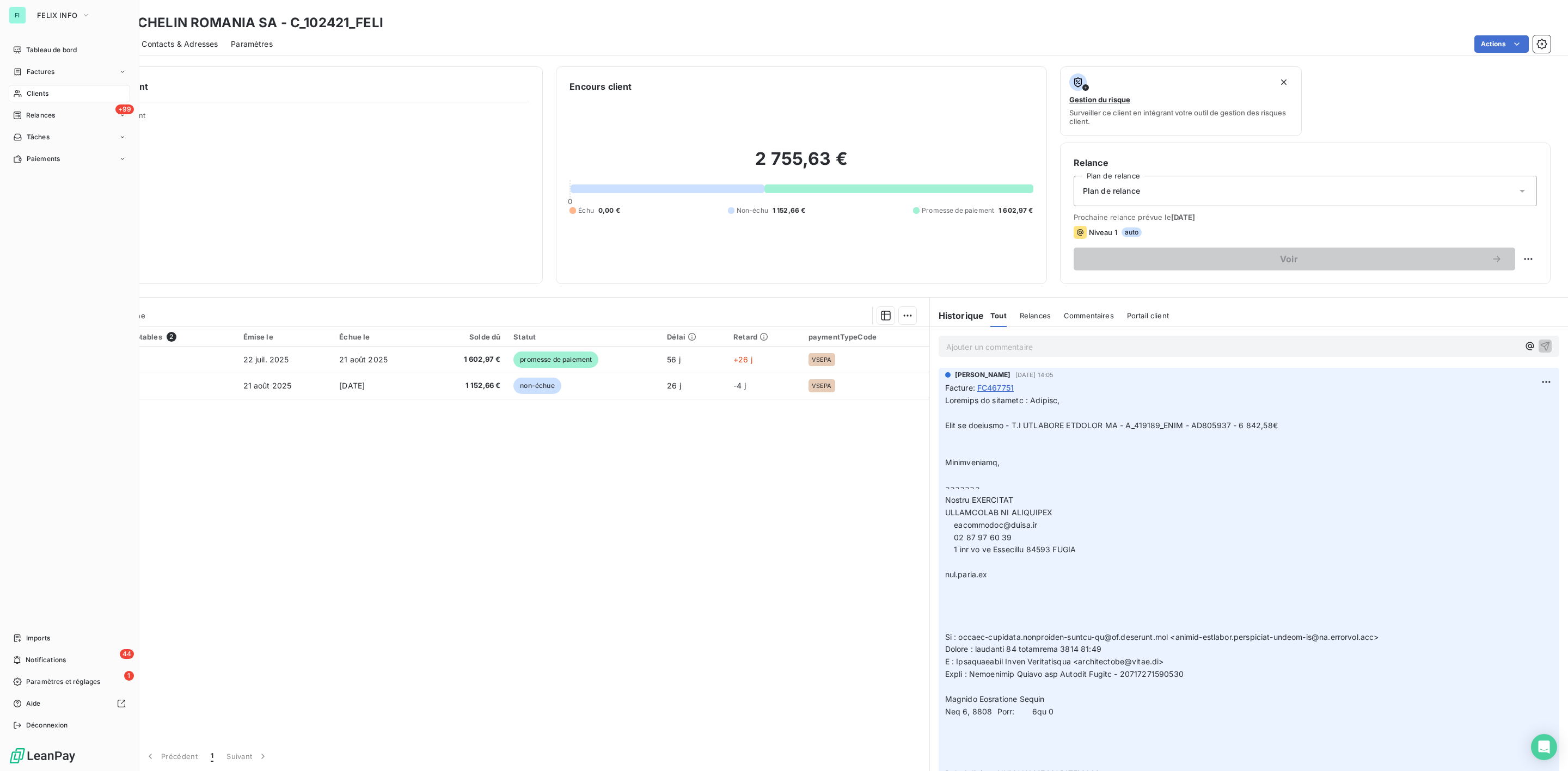
click at [36, 96] on span "Clients" at bounding box center [38, 94] width 22 height 10
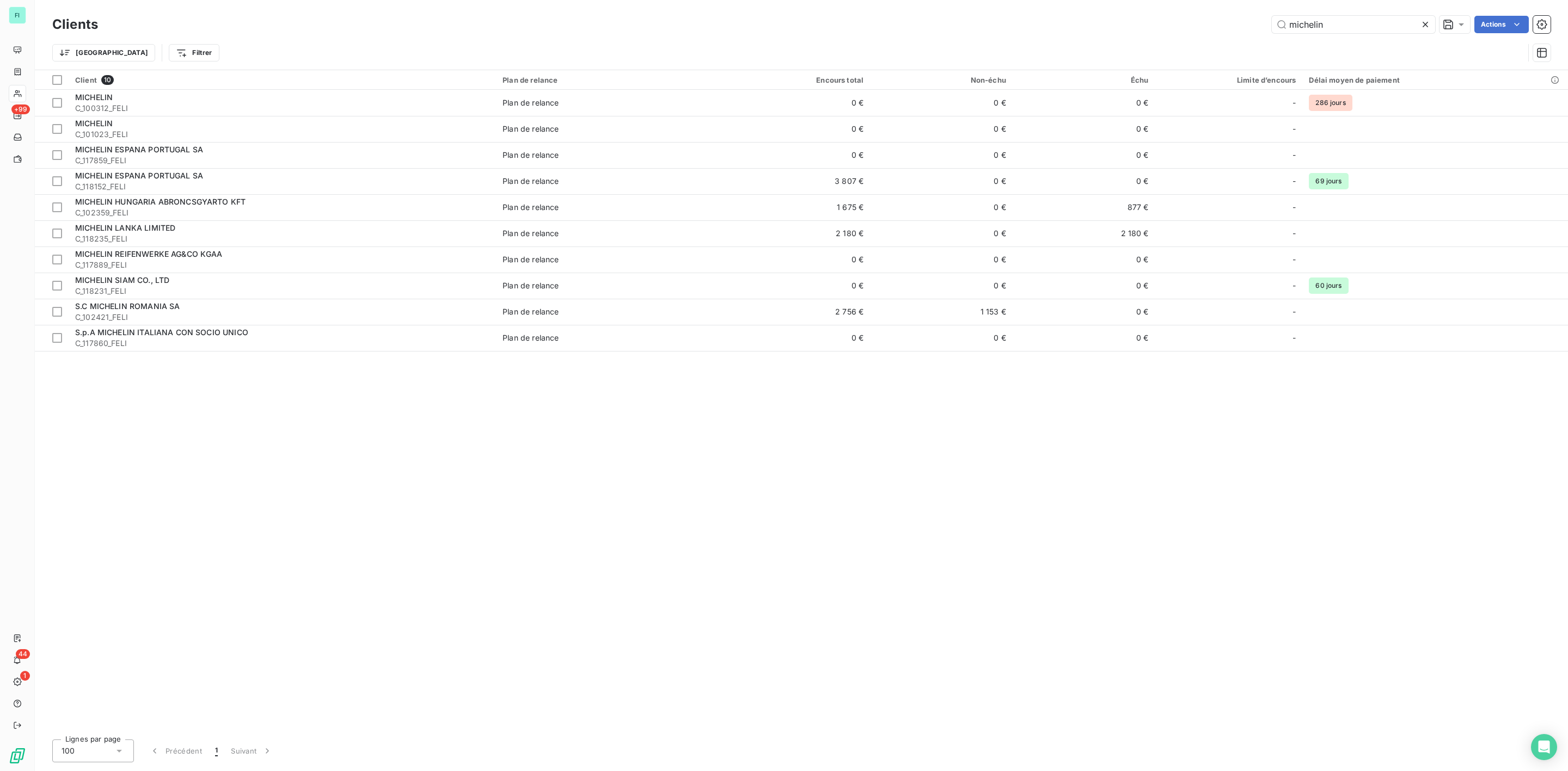
drag, startPoint x: 1343, startPoint y: 22, endPoint x: 1146, endPoint y: 23, distance: 197.0
click at [1146, 23] on div "michelin Actions" at bounding box center [830, 24] width 1440 height 18
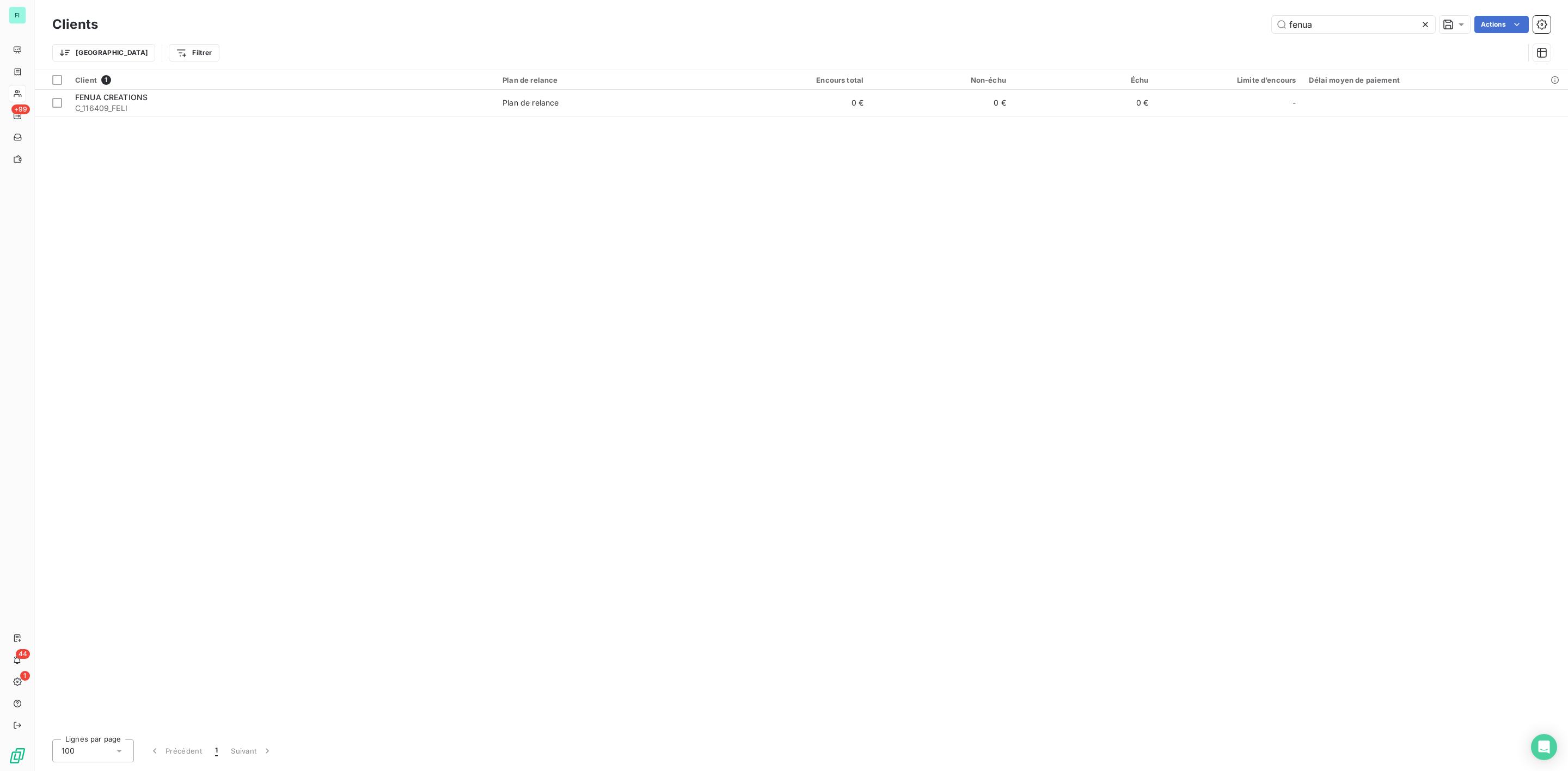
type input "fenua"
click at [780, 740] on div "Clients fenua Actions Trier Filtrer Client 1 Plan de relance Encours total Non-…" at bounding box center [801, 385] width 1533 height 771
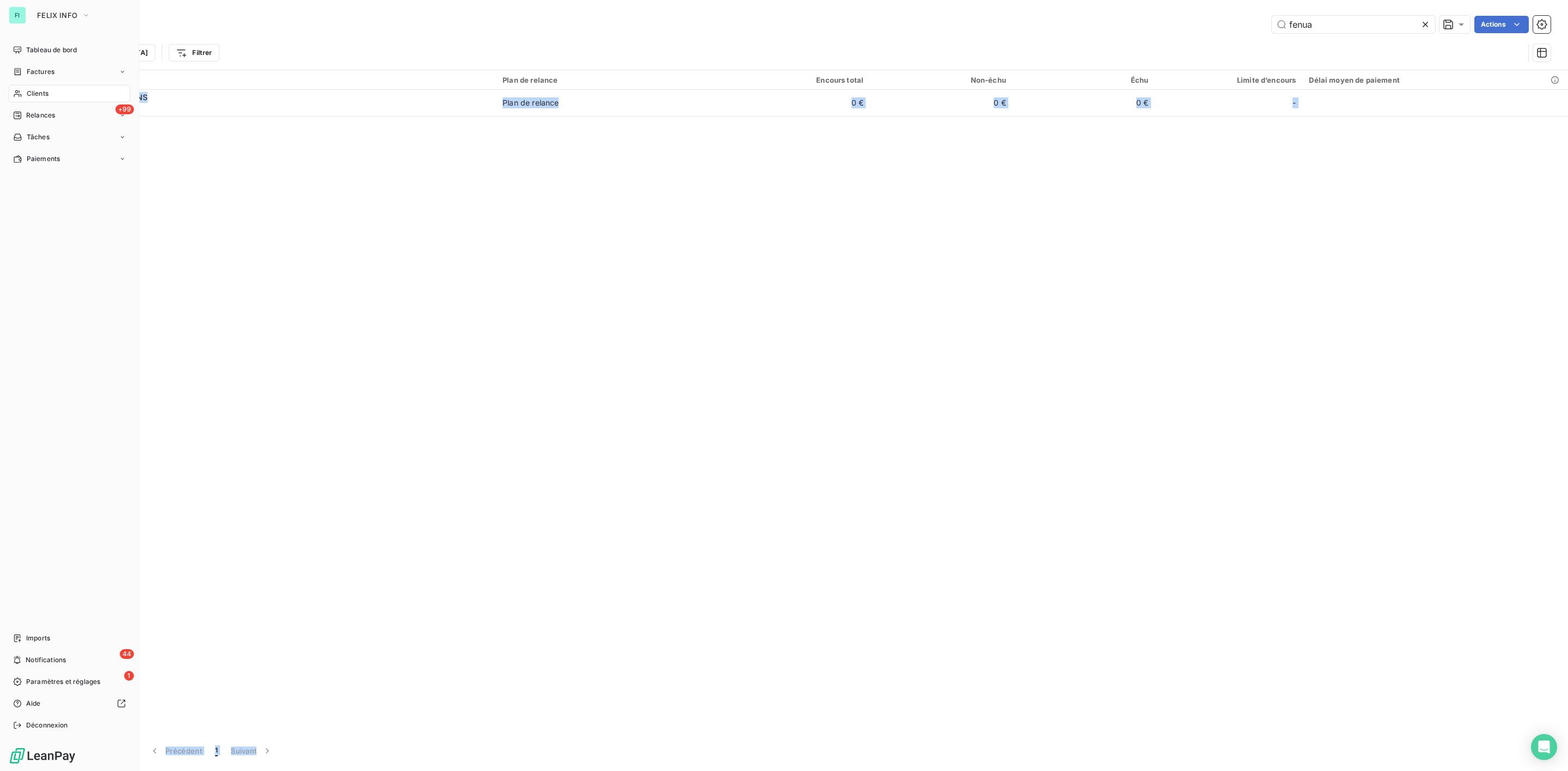
drag, startPoint x: 44, startPoint y: 72, endPoint x: 134, endPoint y: 72, distance: 90.0
click at [44, 72] on span "Factures" at bounding box center [41, 72] width 28 height 10
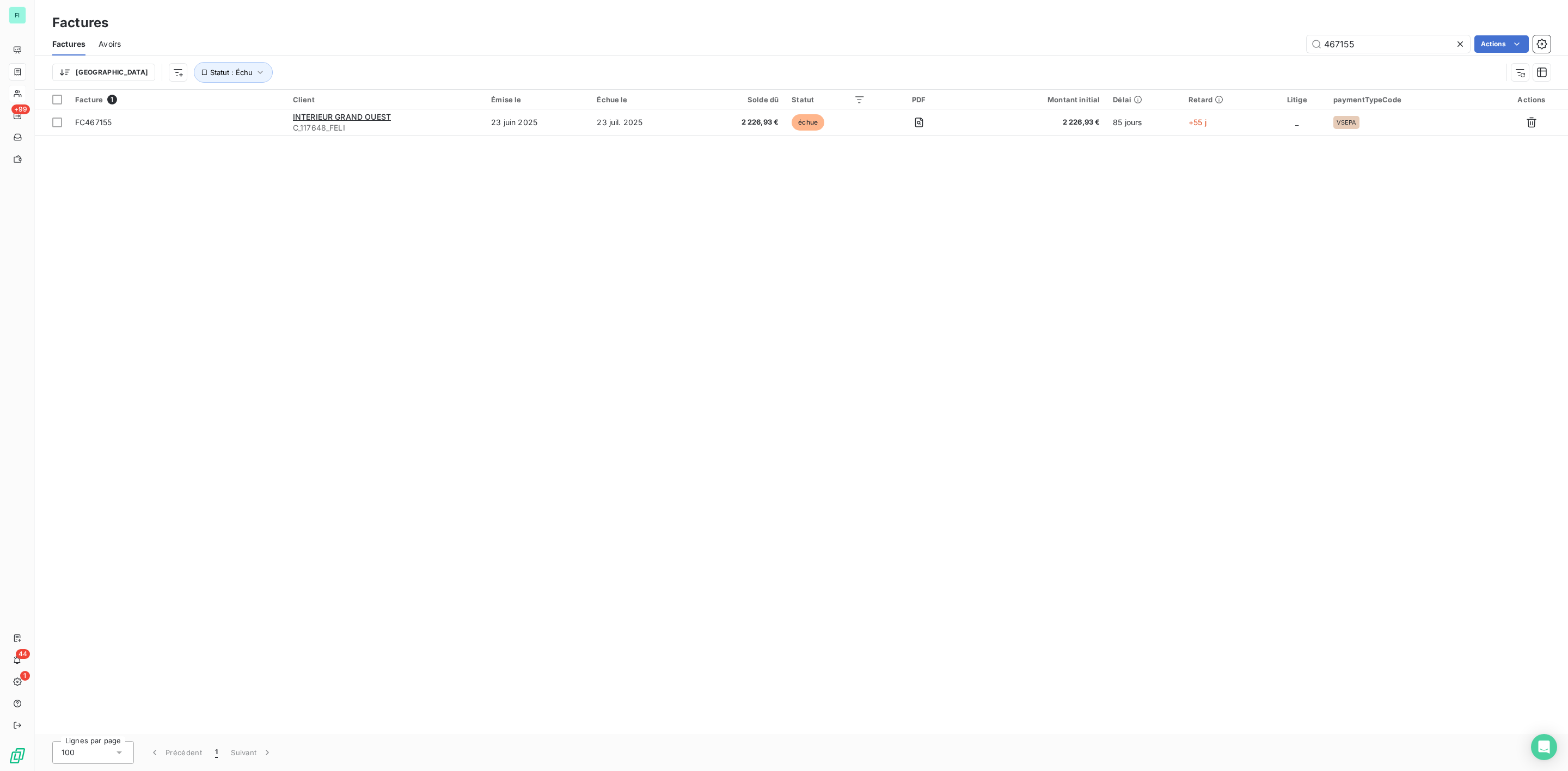
drag, startPoint x: 1366, startPoint y: 44, endPoint x: 1158, endPoint y: 46, distance: 208.0
click at [1174, 46] on div "467155 Actions" at bounding box center [842, 44] width 1416 height 18
type input "467869"
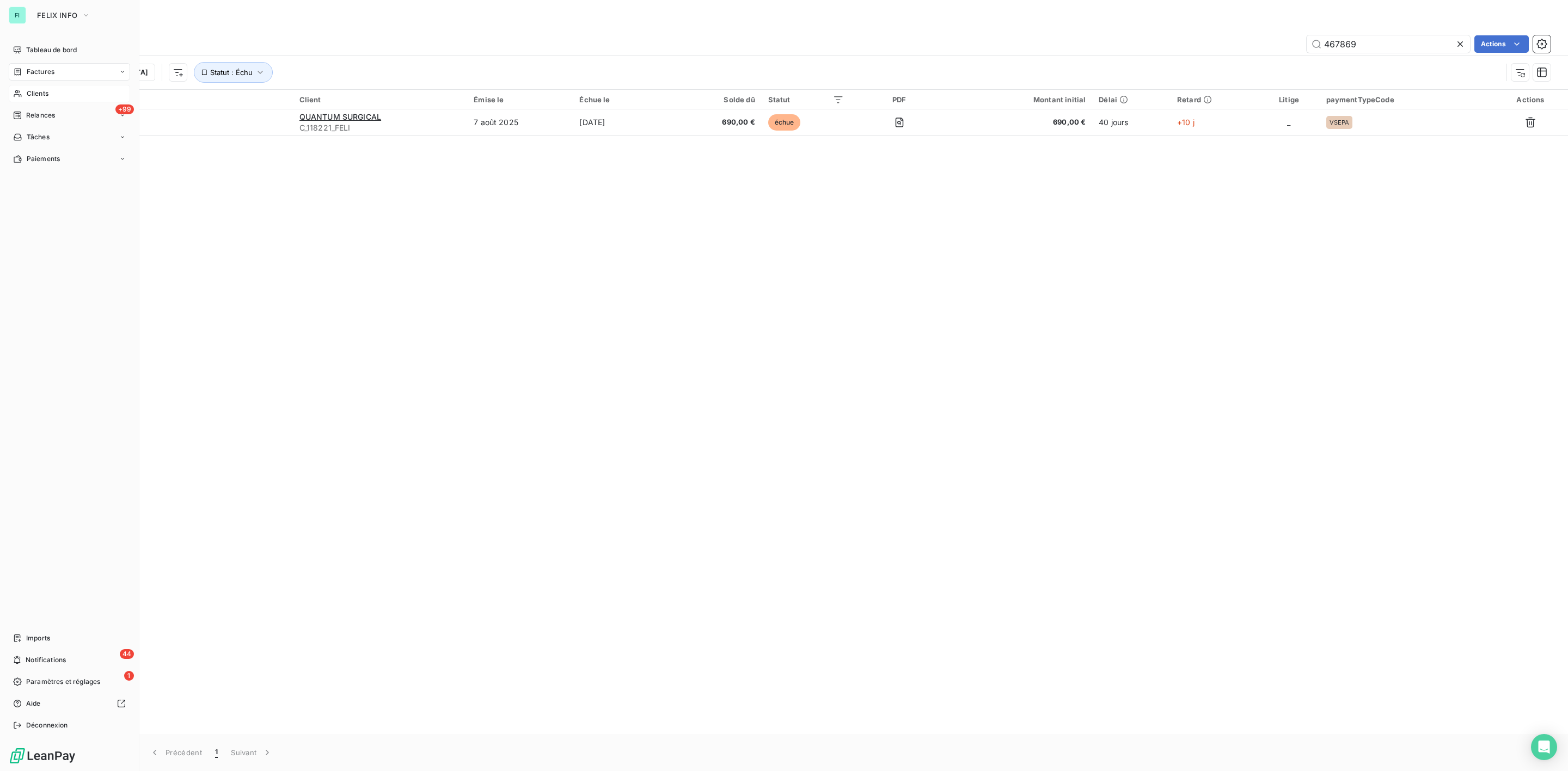
drag, startPoint x: 47, startPoint y: 94, endPoint x: 80, endPoint y: 90, distance: 33.2
click at [47, 94] on span "Clients" at bounding box center [38, 94] width 22 height 10
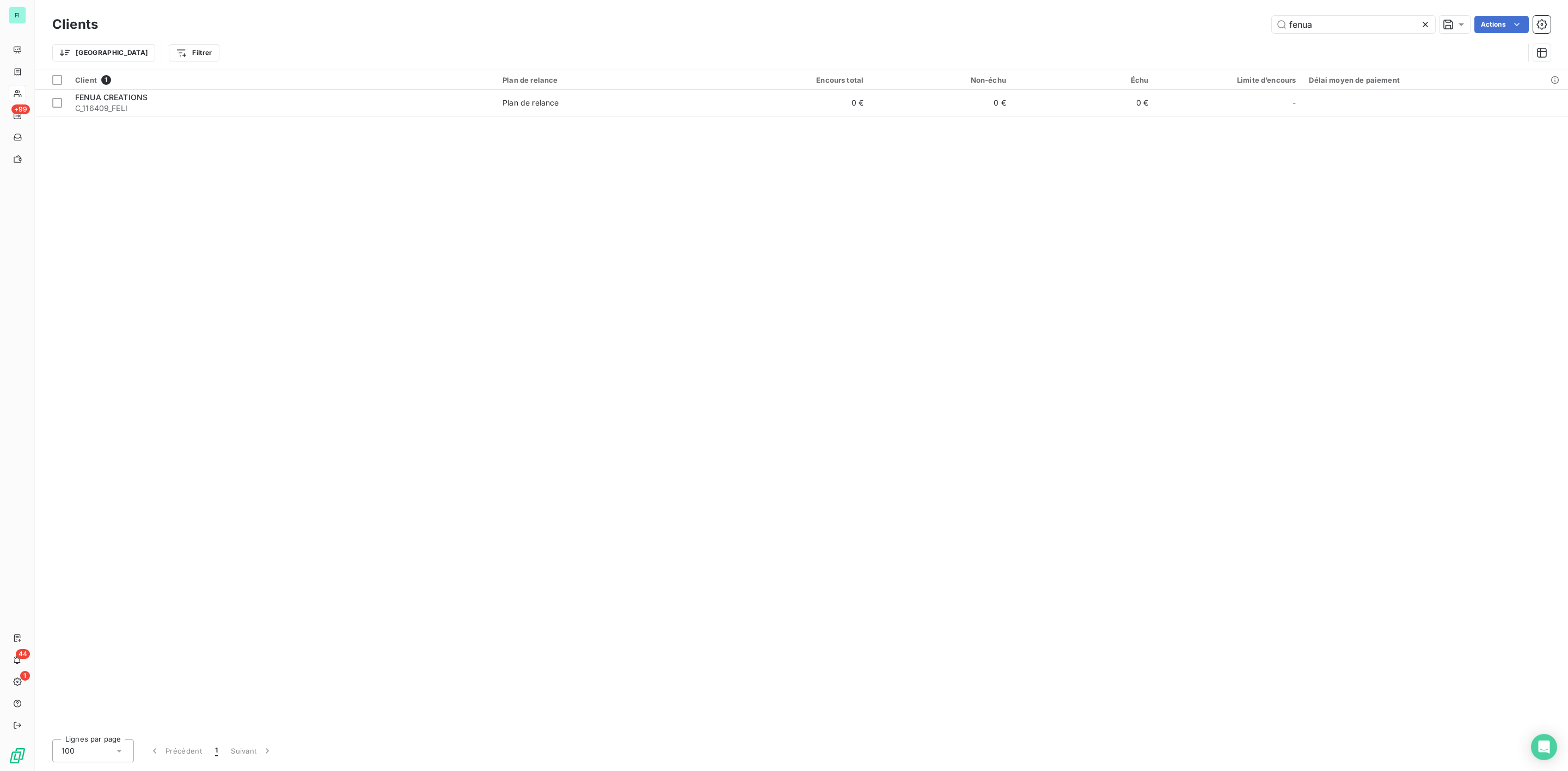
click at [1205, 22] on div "fenua Actions" at bounding box center [830, 24] width 1440 height 18
type input "douchette"
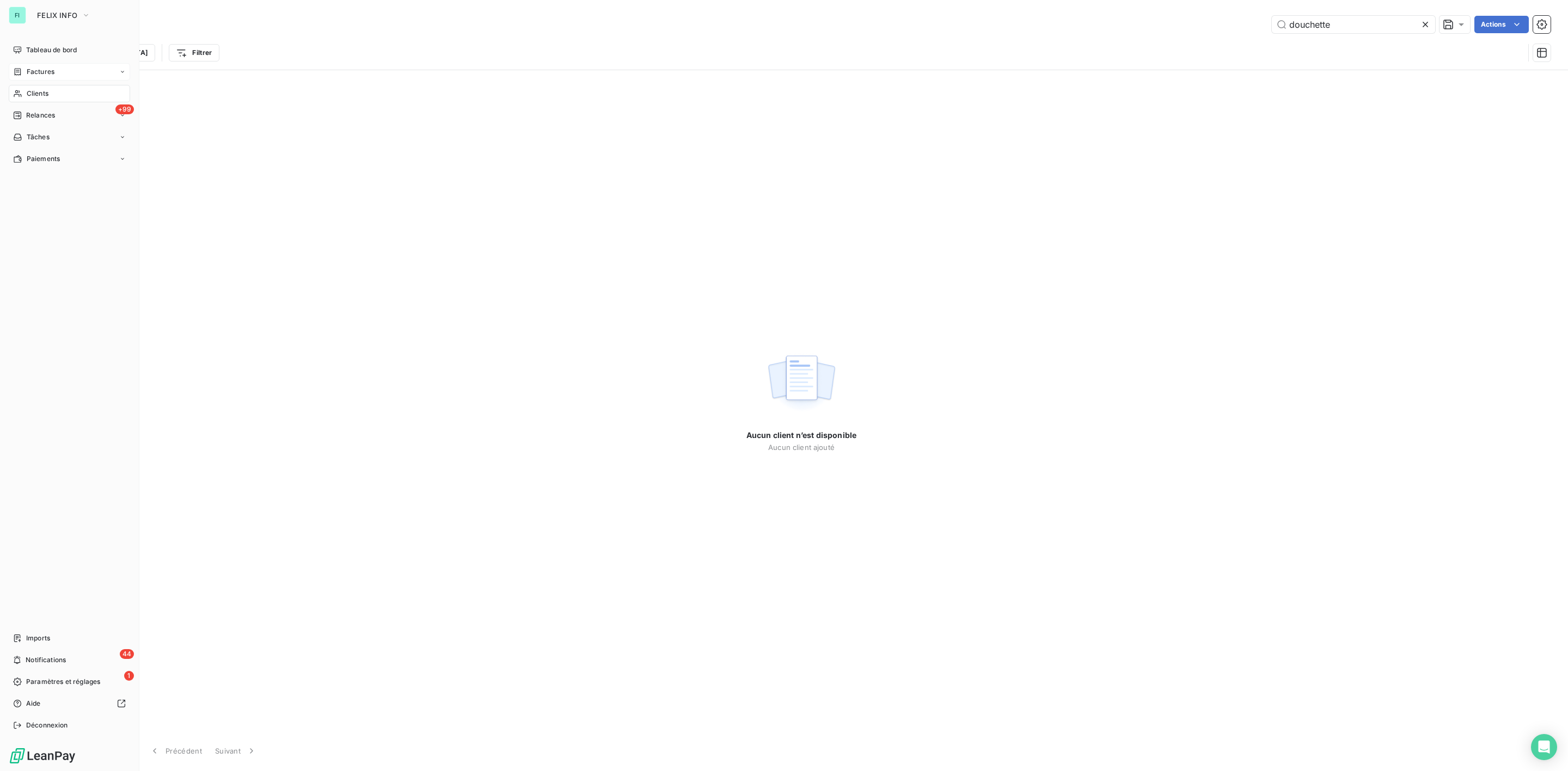
click at [44, 69] on span "Factures" at bounding box center [41, 72] width 28 height 10
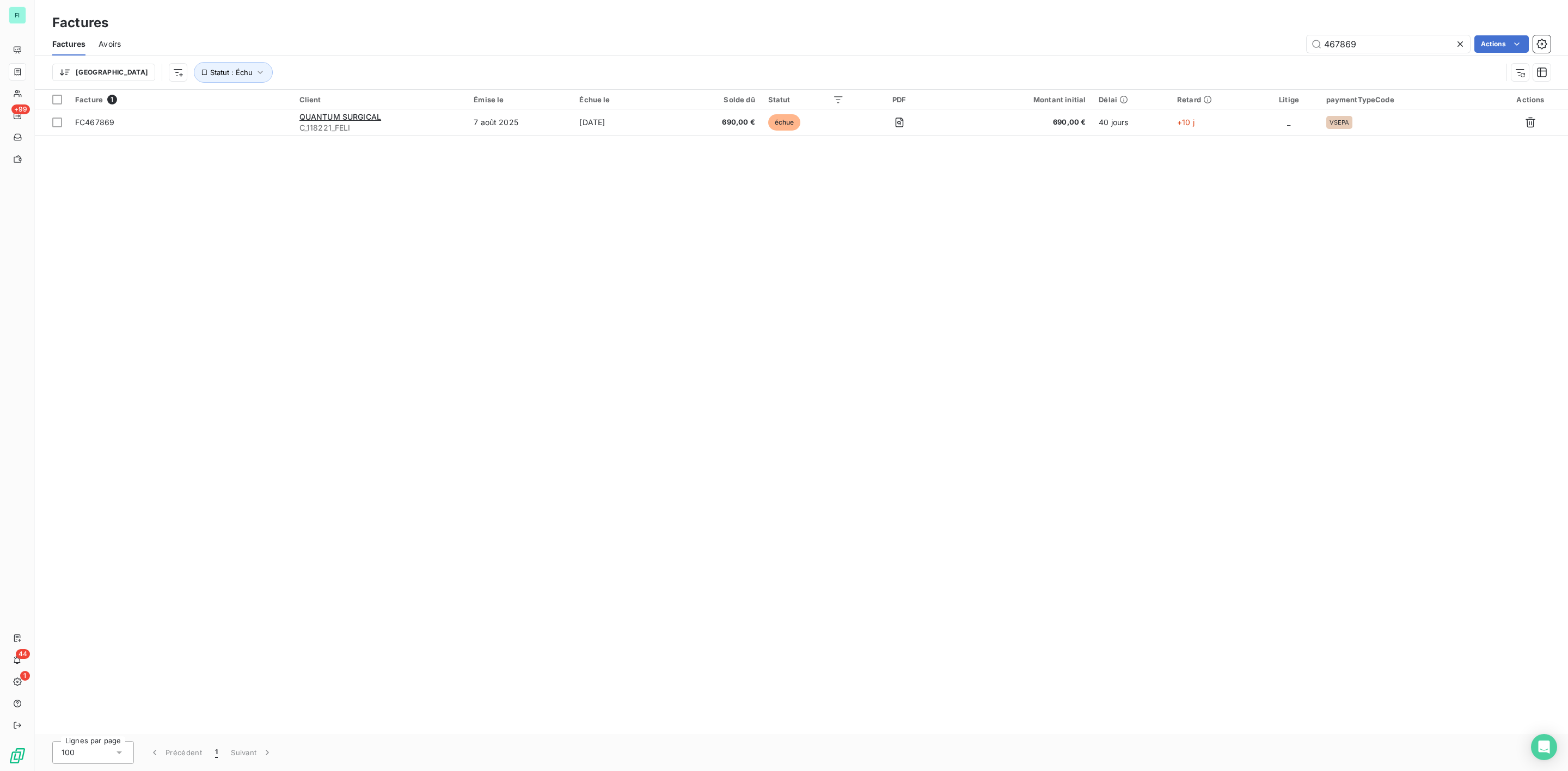
drag, startPoint x: 1401, startPoint y: 41, endPoint x: 1045, endPoint y: 44, distance: 356.0
click at [1055, 44] on div "467869 Actions" at bounding box center [842, 44] width 1416 height 18
type input "467846"
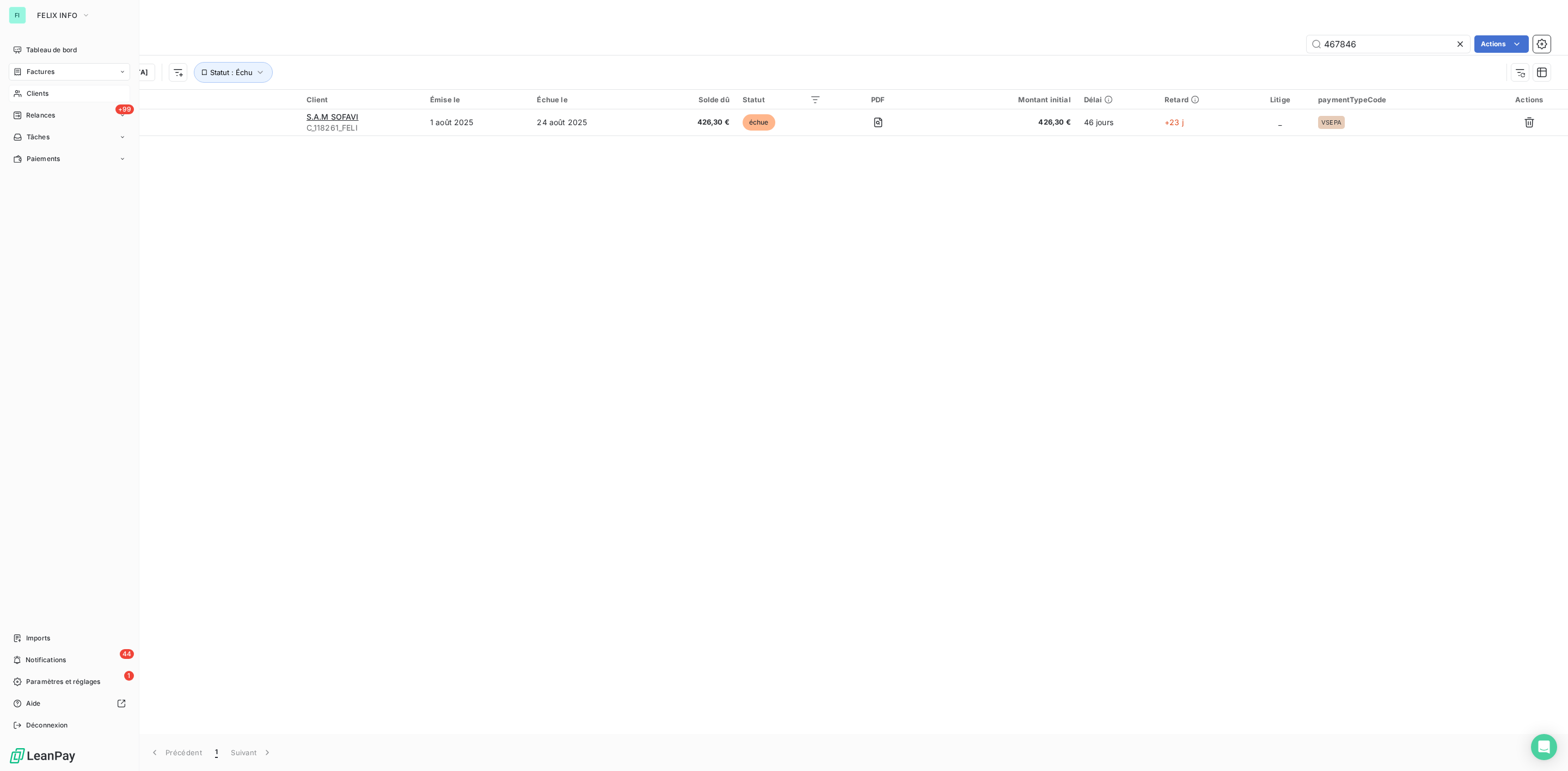
click at [37, 91] on span "Clients" at bounding box center [38, 94] width 22 height 10
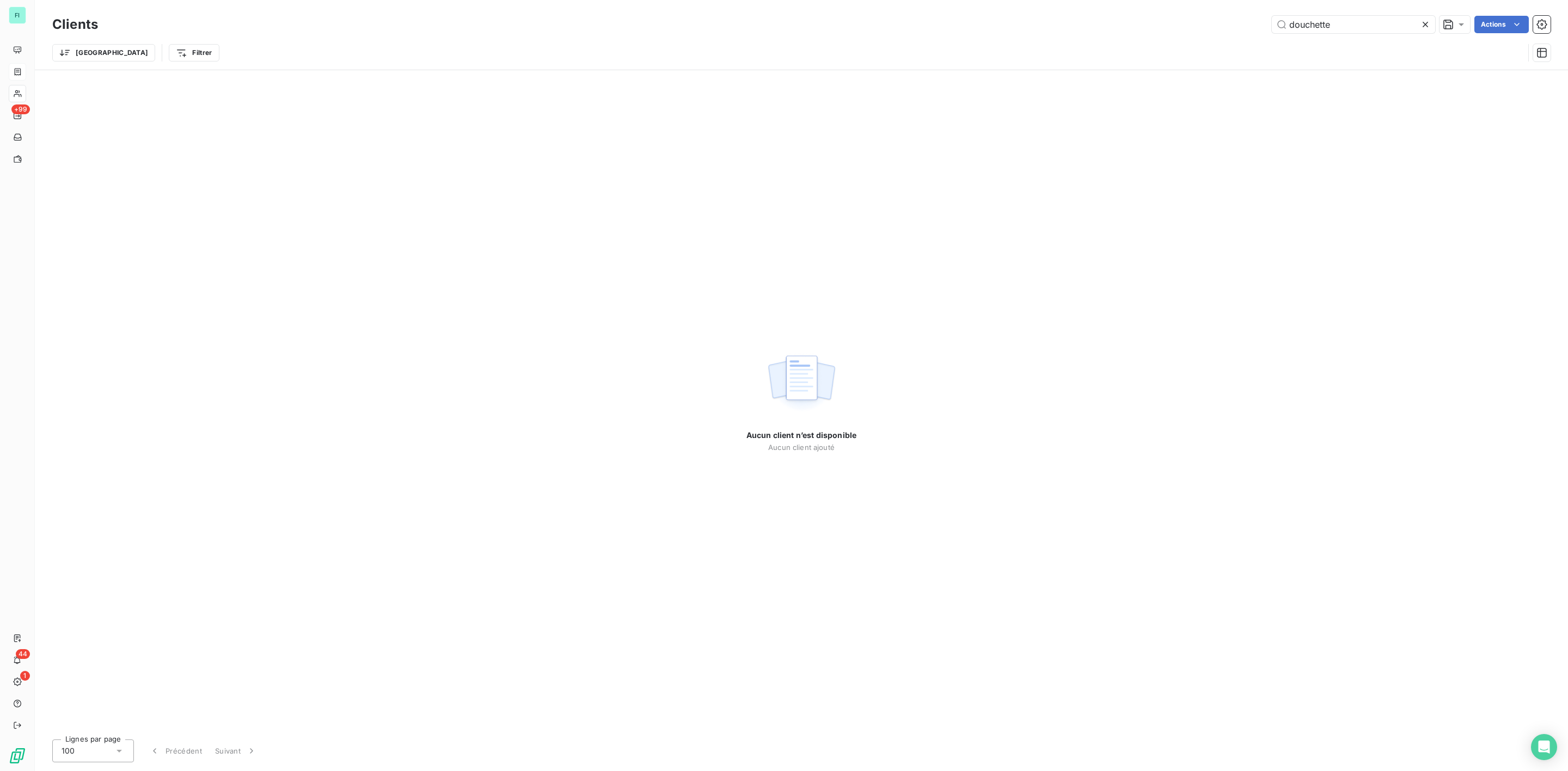
drag, startPoint x: 1349, startPoint y: 24, endPoint x: 1036, endPoint y: 26, distance: 313.0
click at [1096, 26] on div "douchette Actions" at bounding box center [830, 24] width 1440 height 18
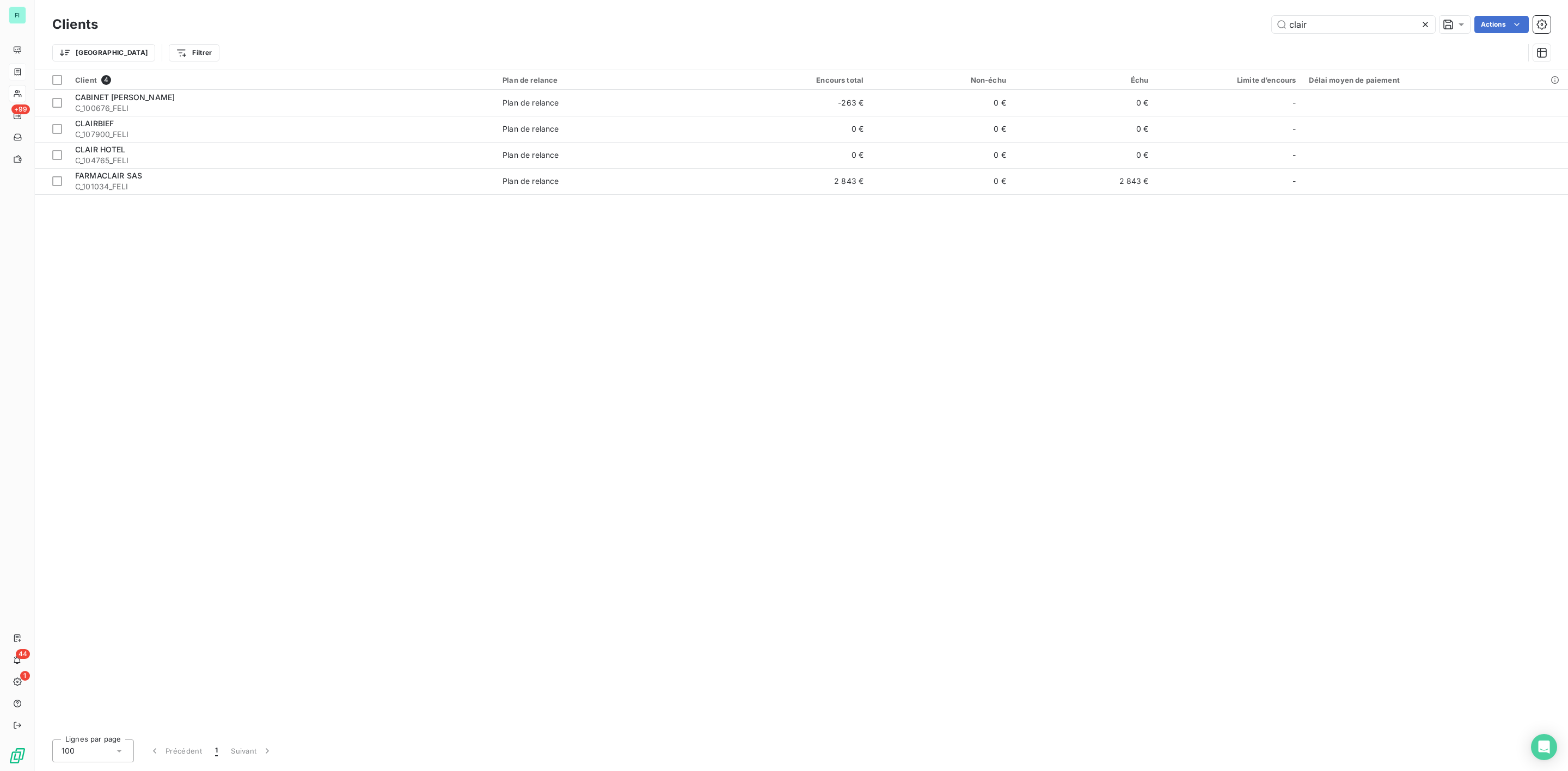
drag, startPoint x: 1328, startPoint y: 21, endPoint x: 1160, endPoint y: 18, distance: 168.0
click at [1170, 21] on div "clair Actions" at bounding box center [830, 24] width 1440 height 18
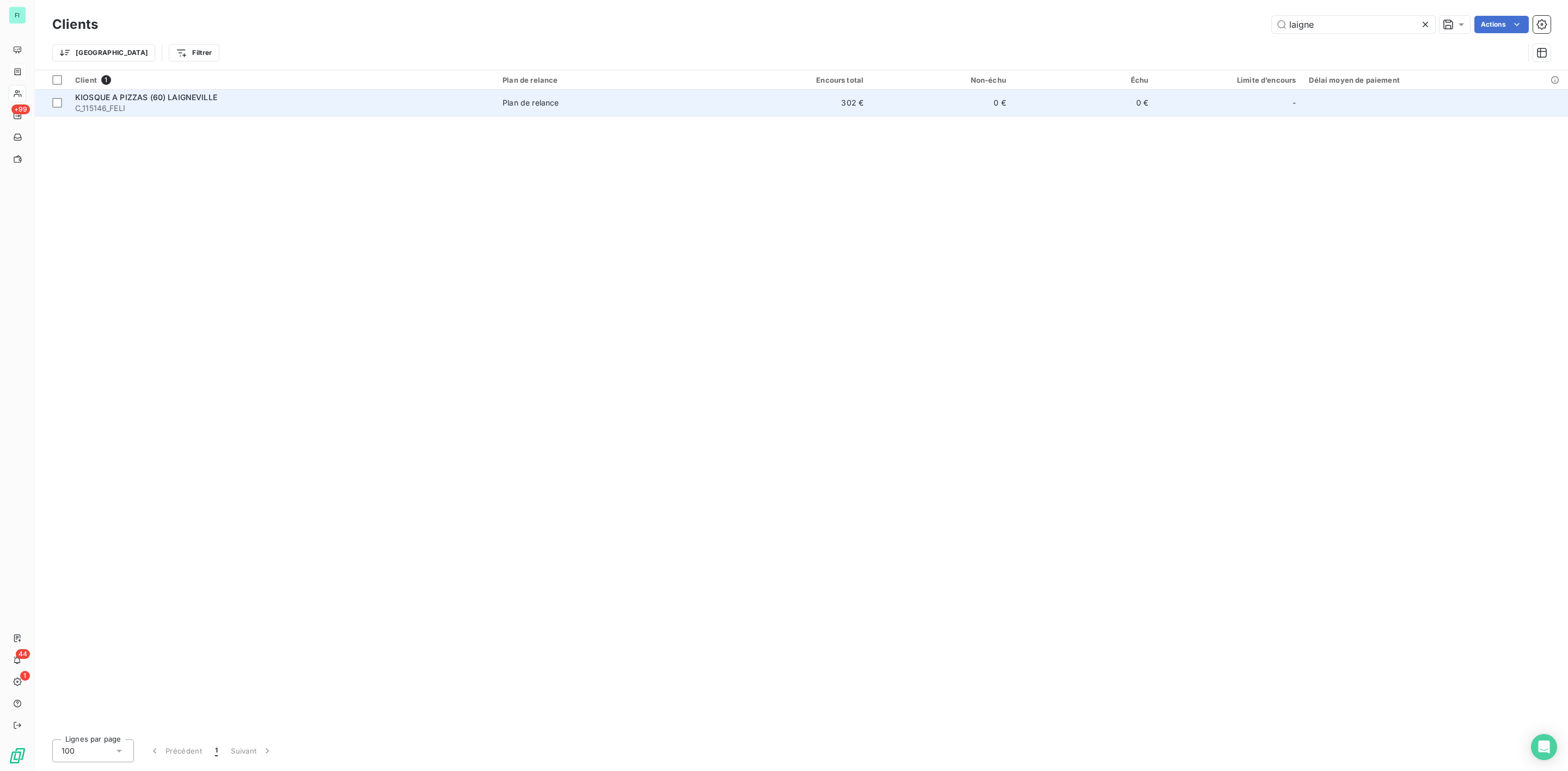
type input "laigne"
click at [172, 97] on span "KIOSQUE A PIZZAS (60) LAIGNEVILLE" at bounding box center [145, 97] width 142 height 9
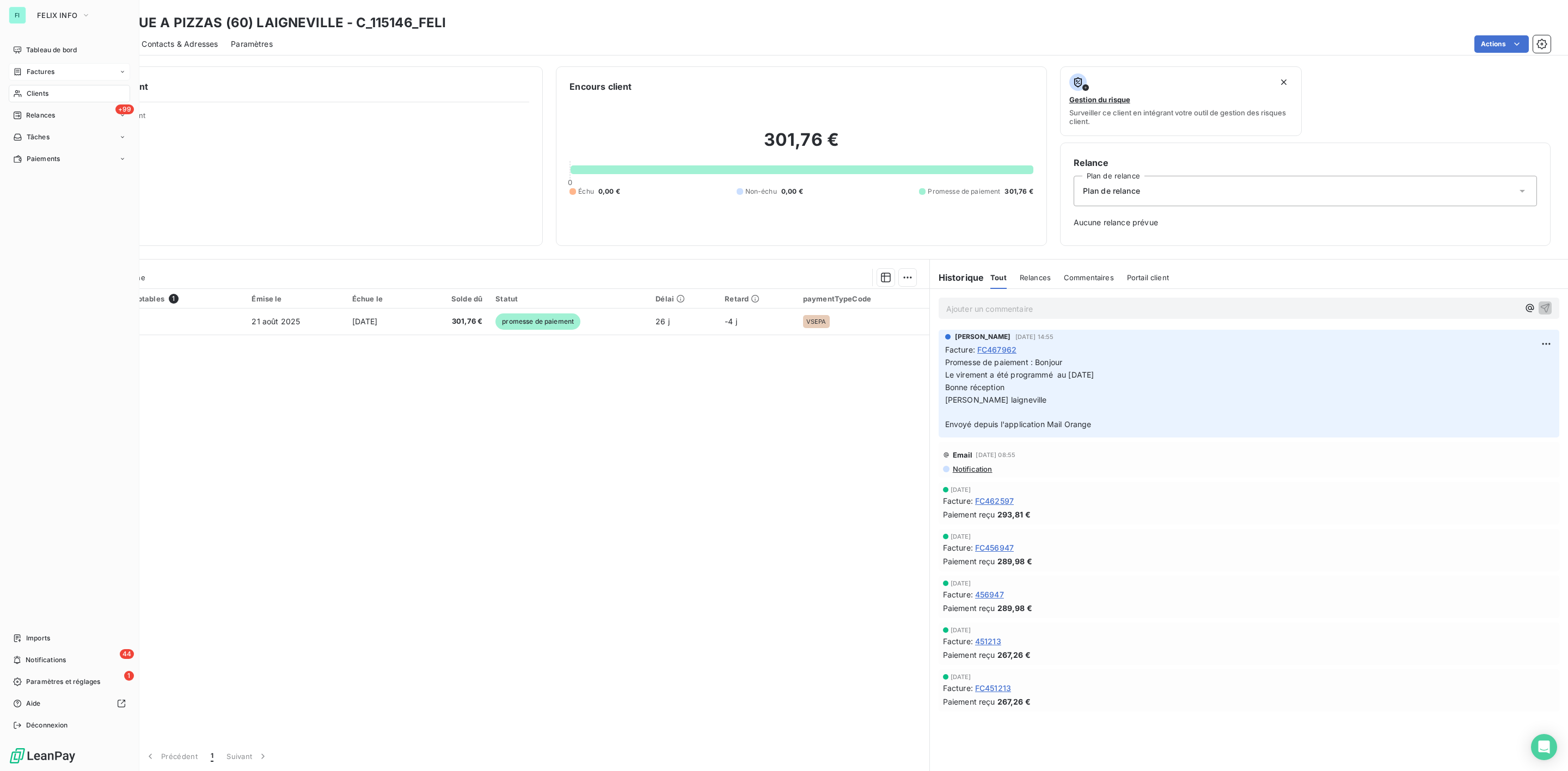
click at [46, 89] on span "Clients" at bounding box center [38, 94] width 22 height 10
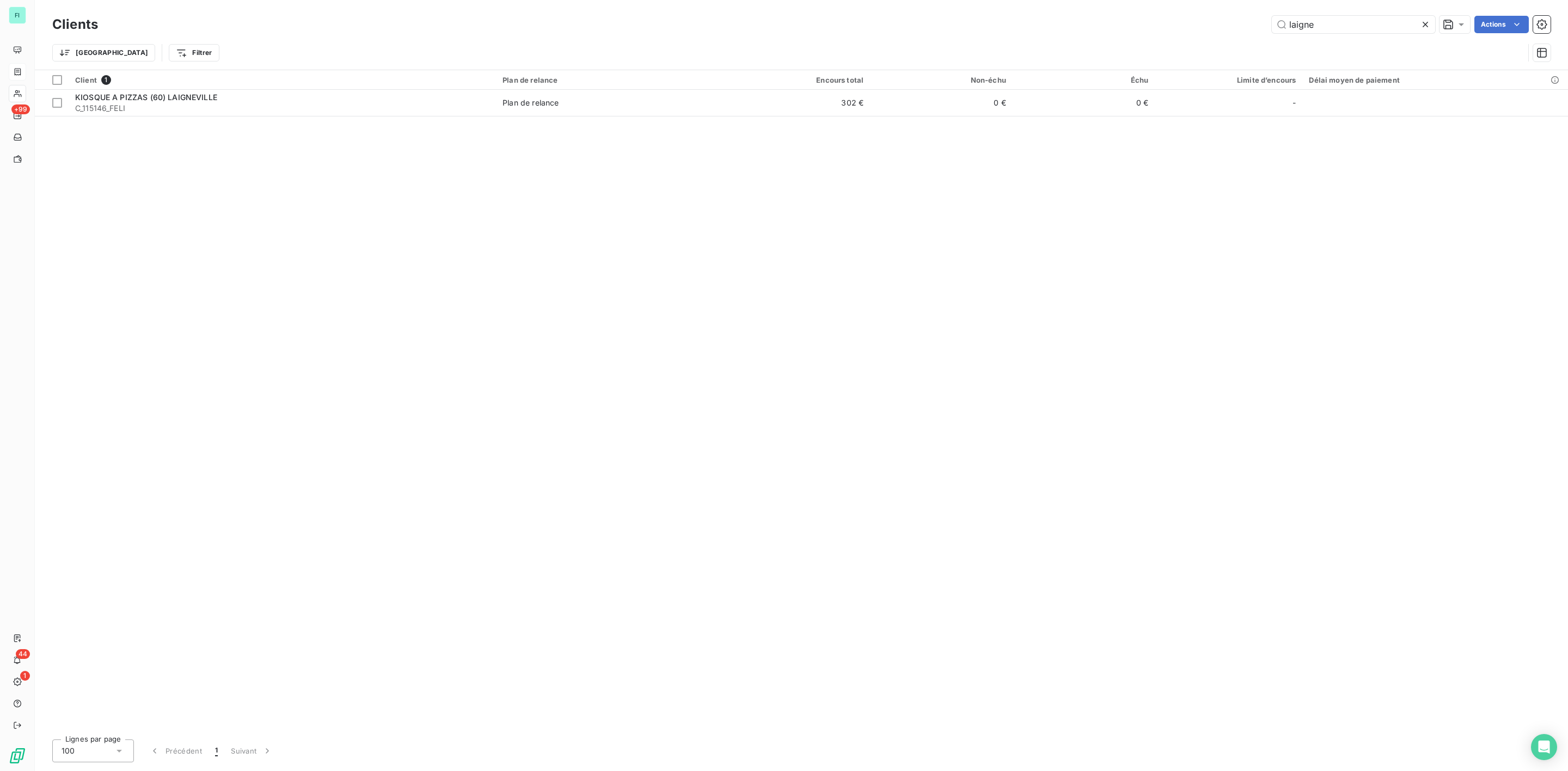
drag, startPoint x: 1353, startPoint y: 24, endPoint x: 965, endPoint y: 54, distance: 389.2
click at [1049, 46] on div "Clients laigne Actions Trier Filtrer" at bounding box center [802, 41] width 1499 height 57
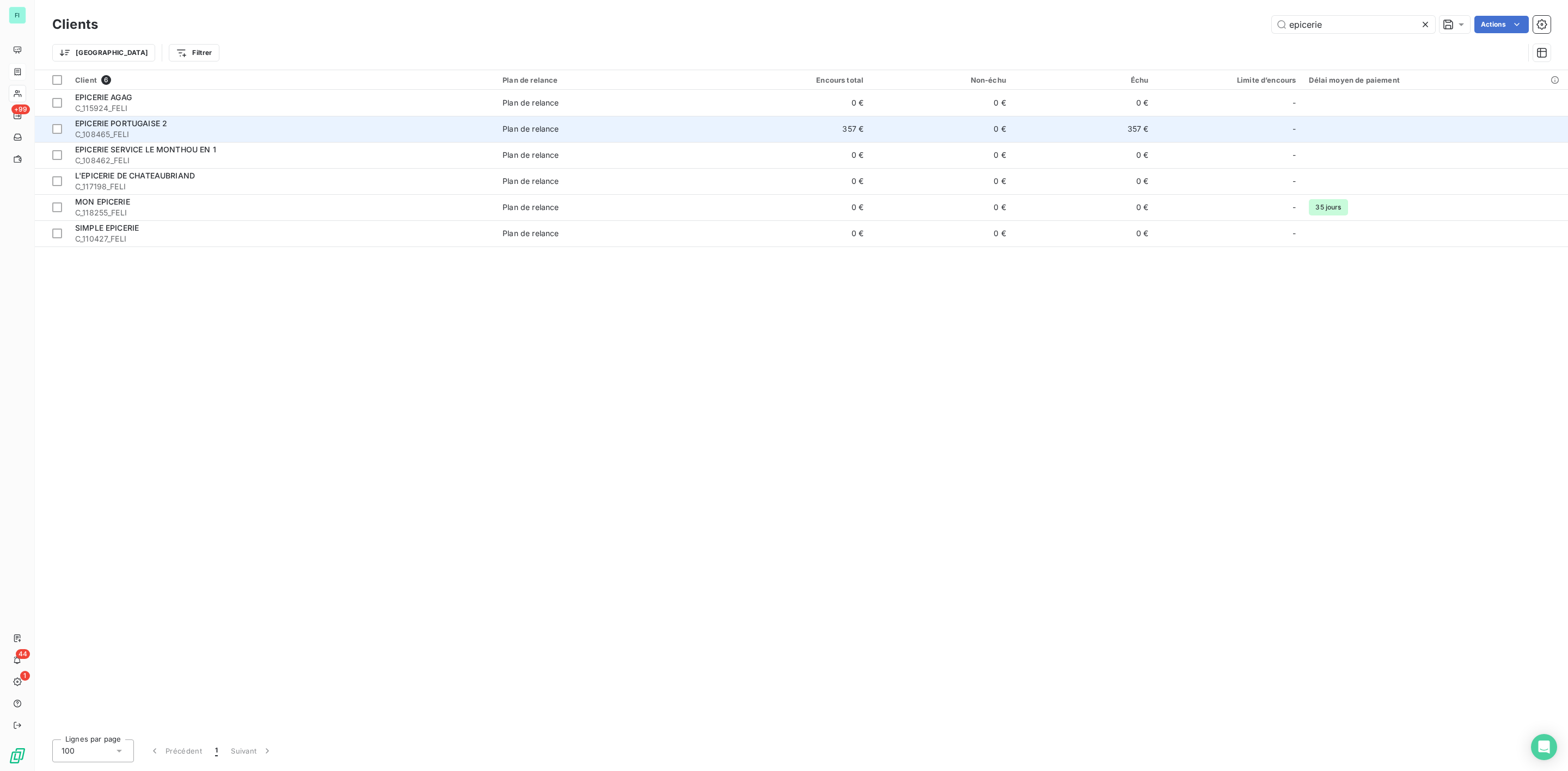
type input "epicerie"
click at [158, 129] on span "C_108465_FELI" at bounding box center [282, 134] width 415 height 11
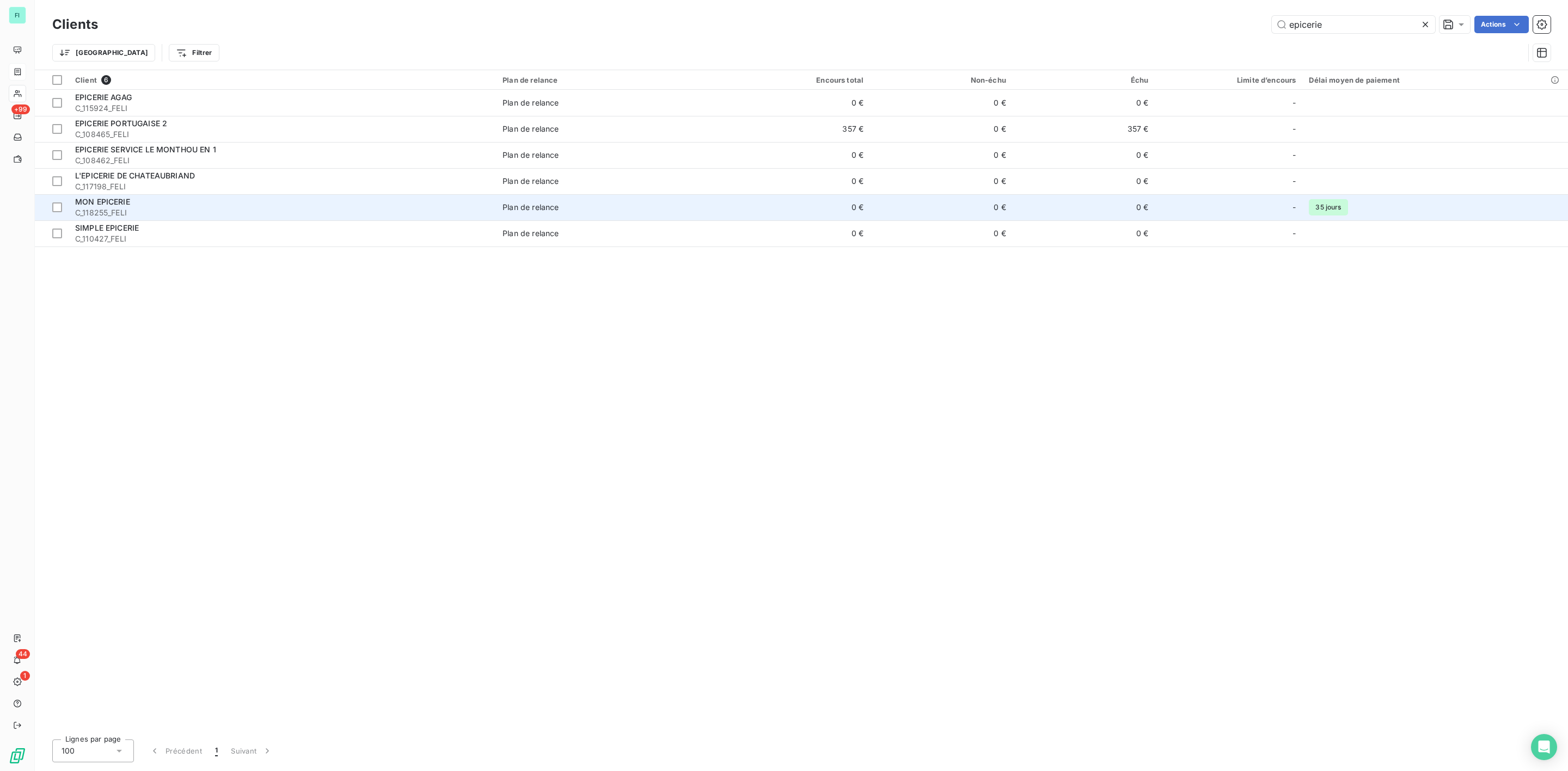
click at [106, 199] on span "MON EPICERIE" at bounding box center [102, 201] width 55 height 9
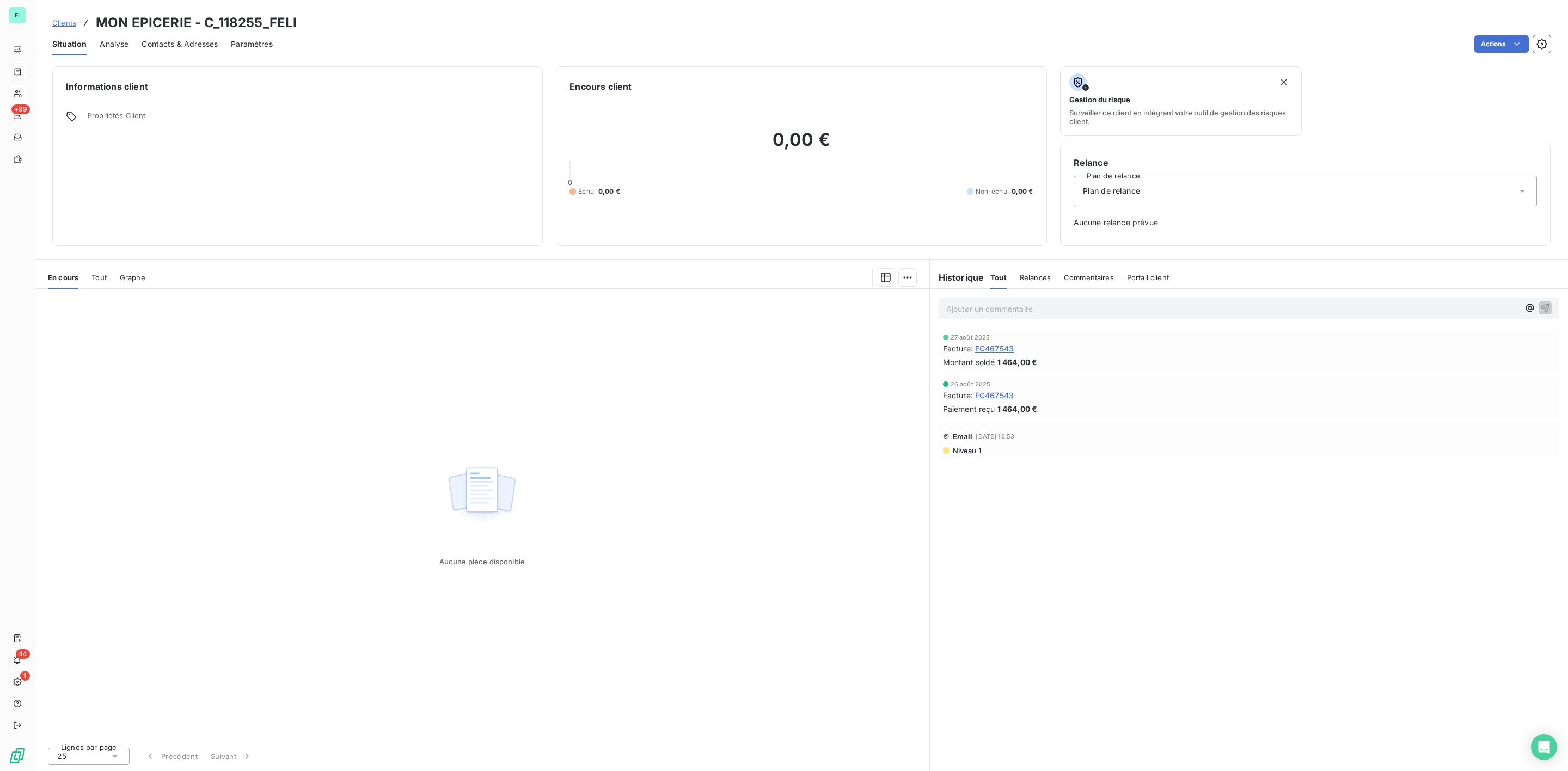
drag, startPoint x: 322, startPoint y: 198, endPoint x: 234, endPoint y: 138, distance: 106.5
click at [321, 198] on div "Informations client Propriétés Client" at bounding box center [298, 156] width 491 height 180
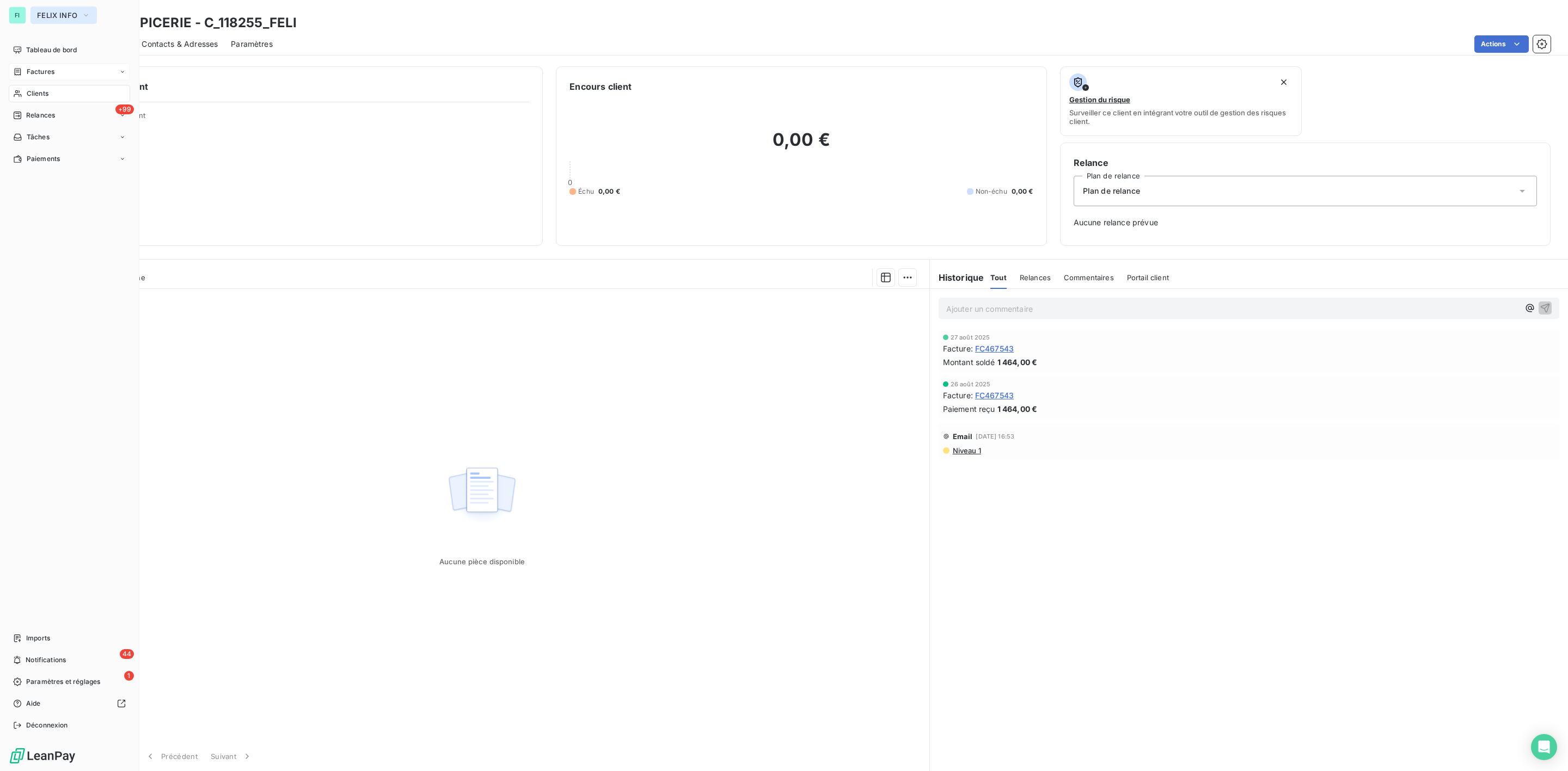
click at [57, 13] on span "FELIX INFO" at bounding box center [57, 15] width 40 height 9
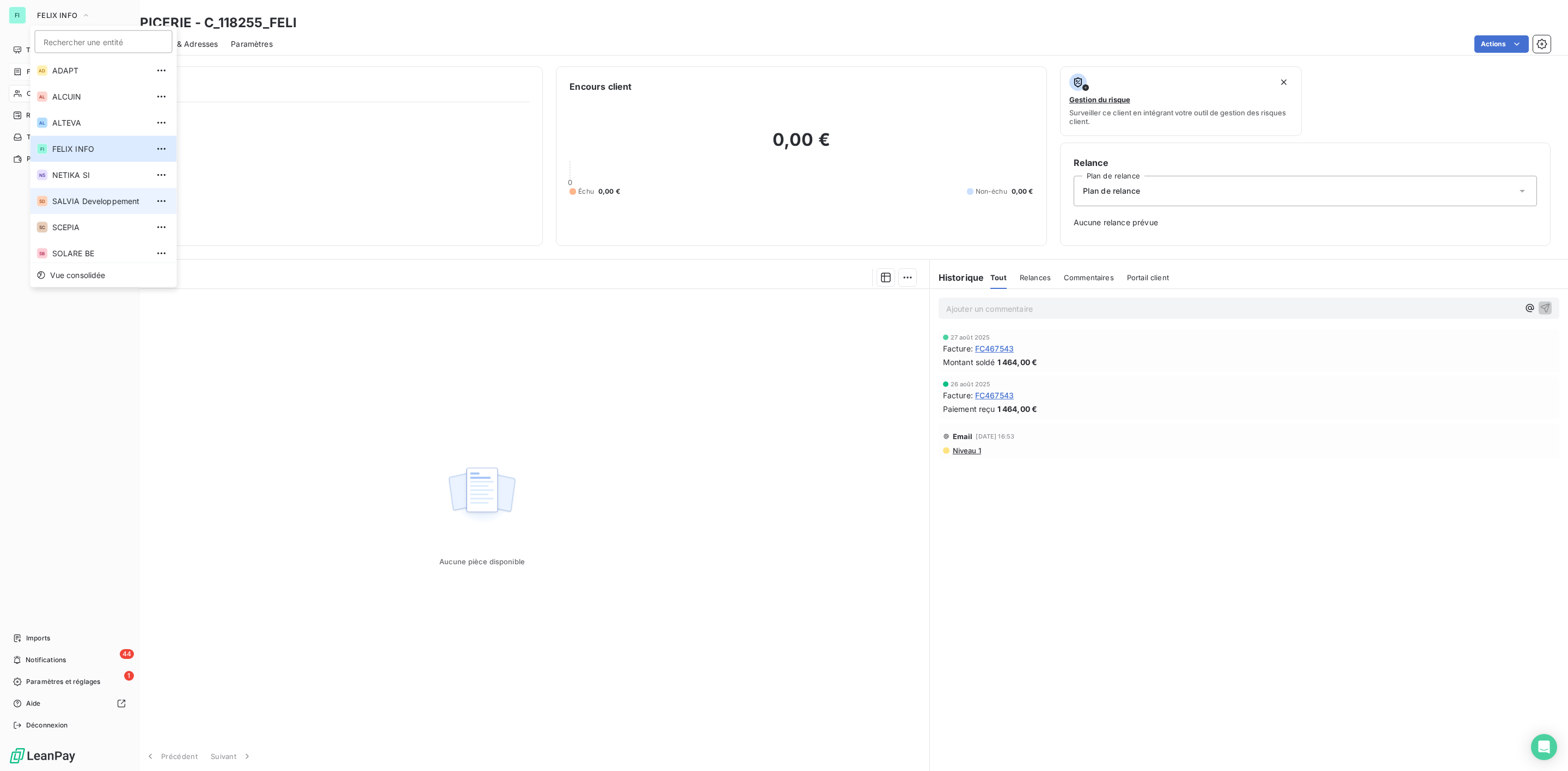
click at [80, 201] on span "SALVIA Developpement" at bounding box center [100, 201] width 96 height 11
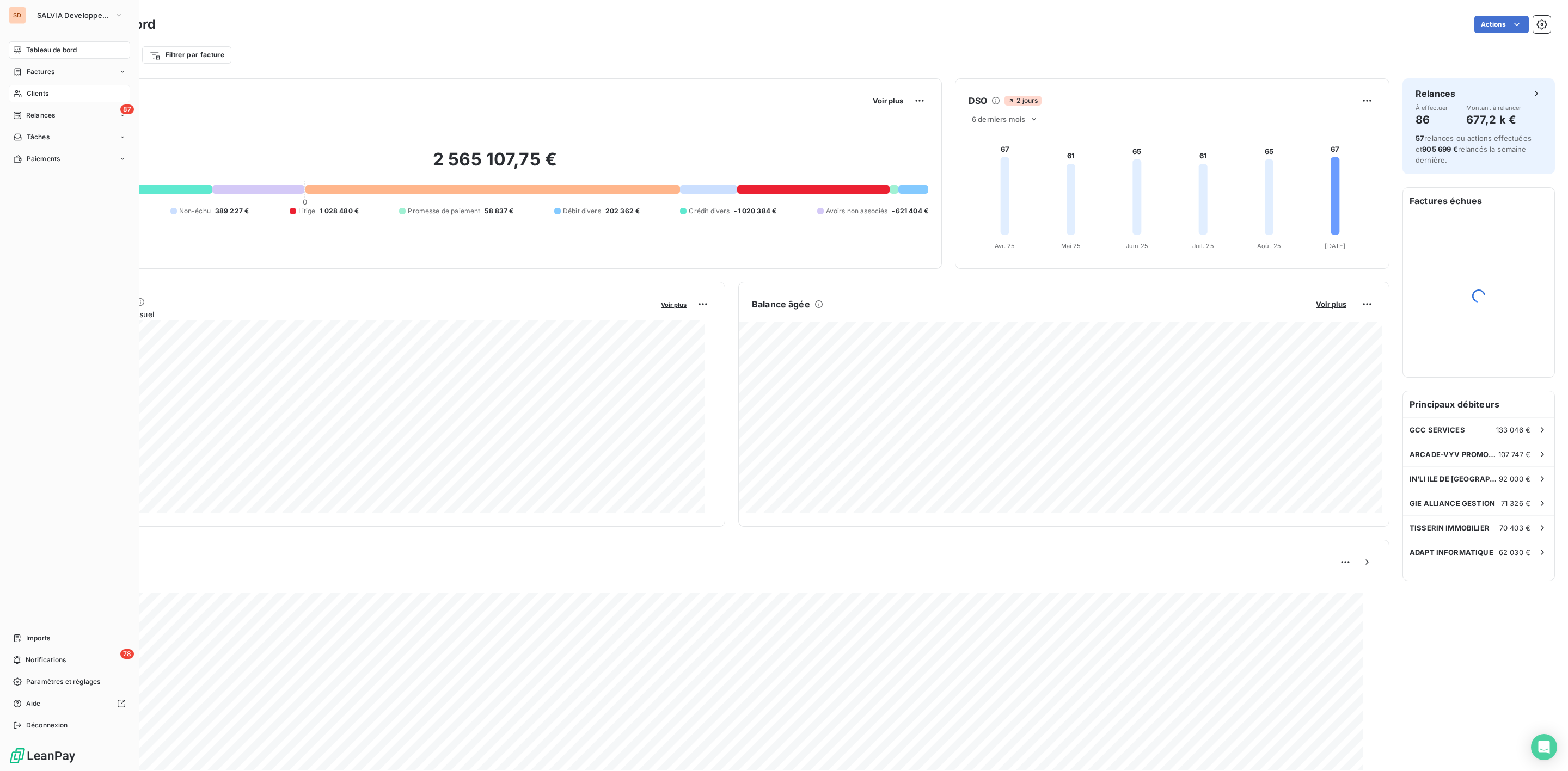
click at [43, 94] on span "Clients" at bounding box center [38, 94] width 22 height 10
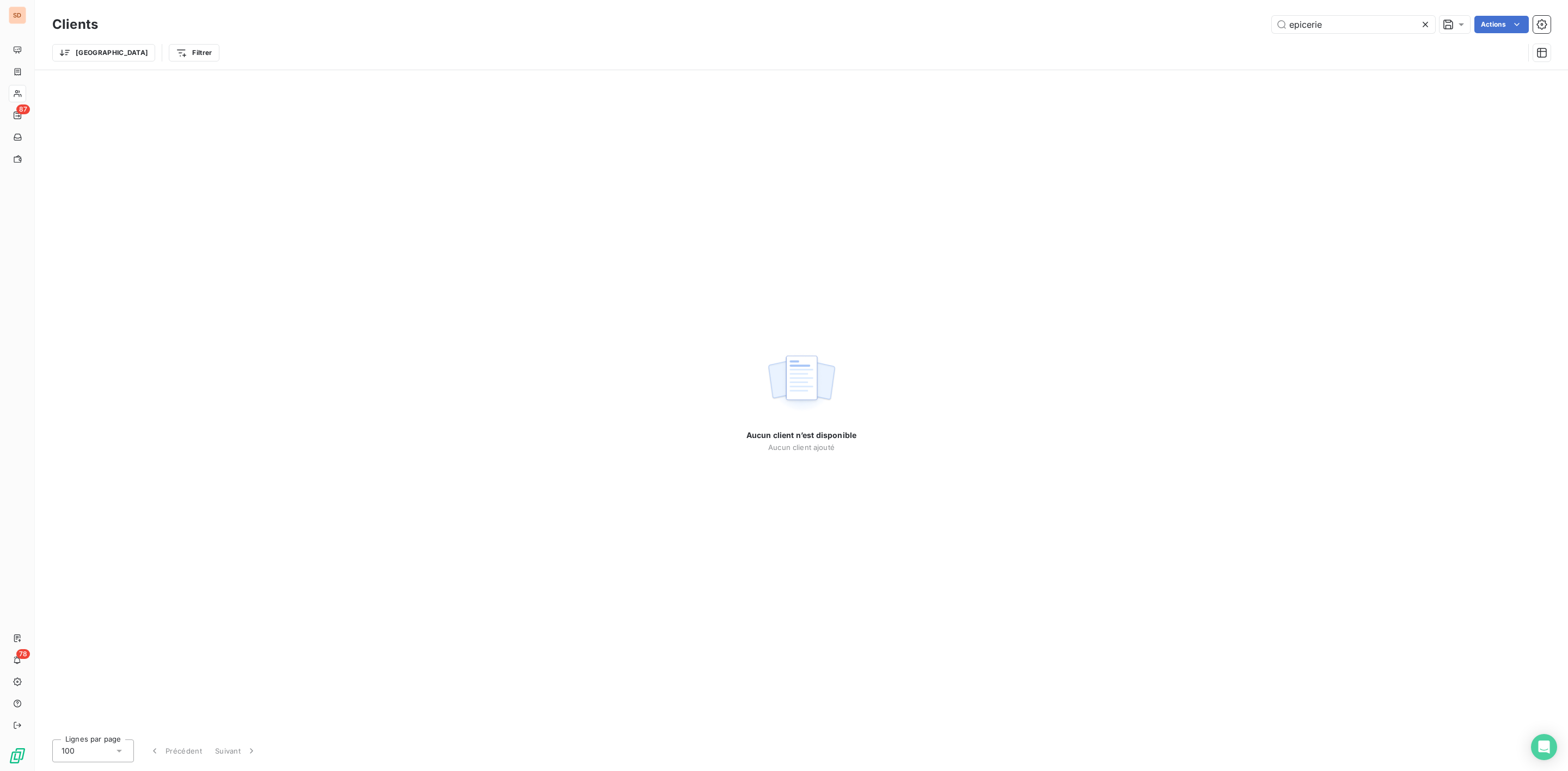
drag, startPoint x: 1334, startPoint y: 25, endPoint x: 949, endPoint y: 38, distance: 385.2
click at [1112, 29] on div "epicerie Actions" at bounding box center [830, 24] width 1440 height 18
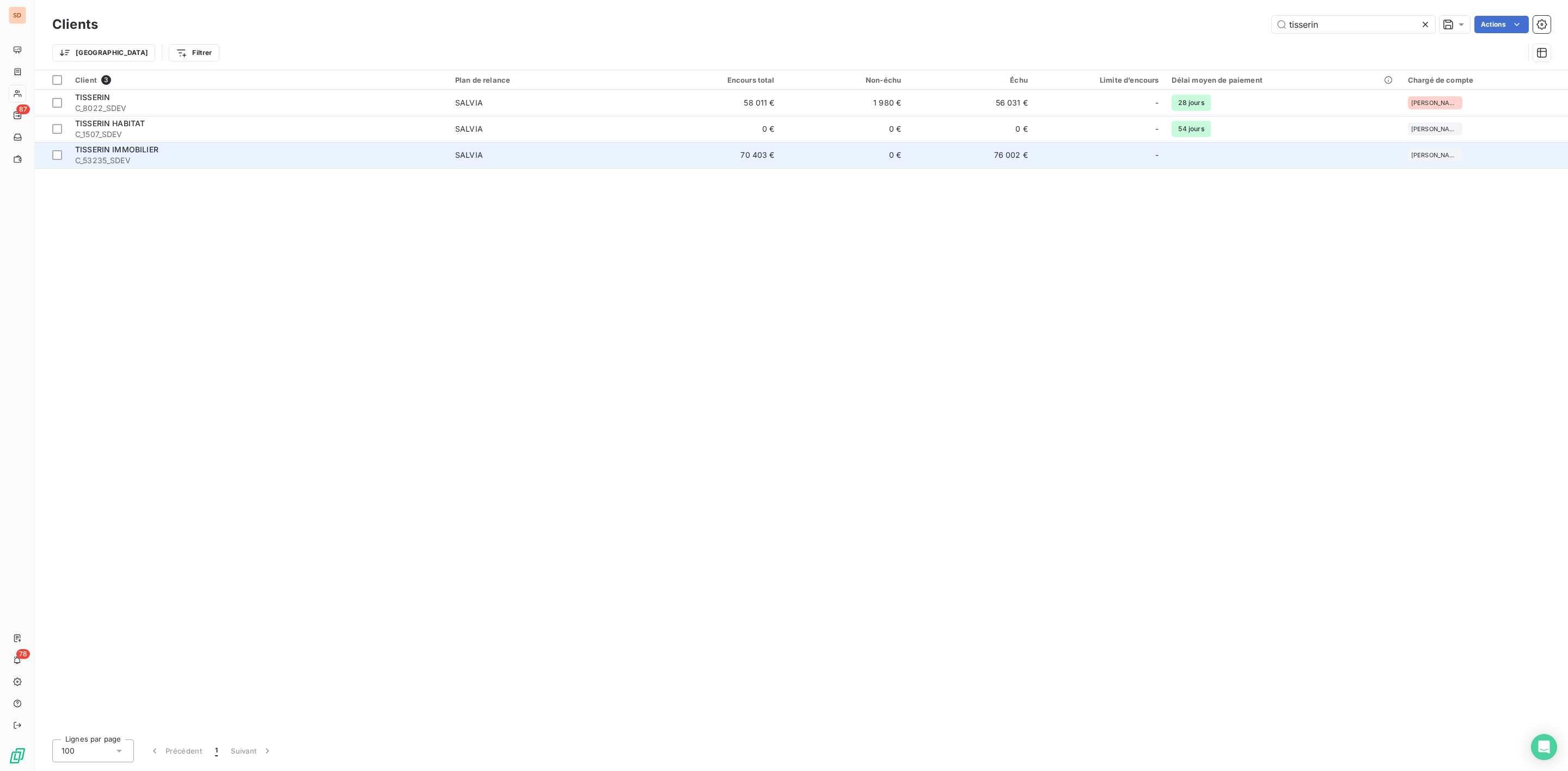
type input "tisserin"
click at [686, 157] on td "70 403 €" at bounding box center [718, 155] width 127 height 26
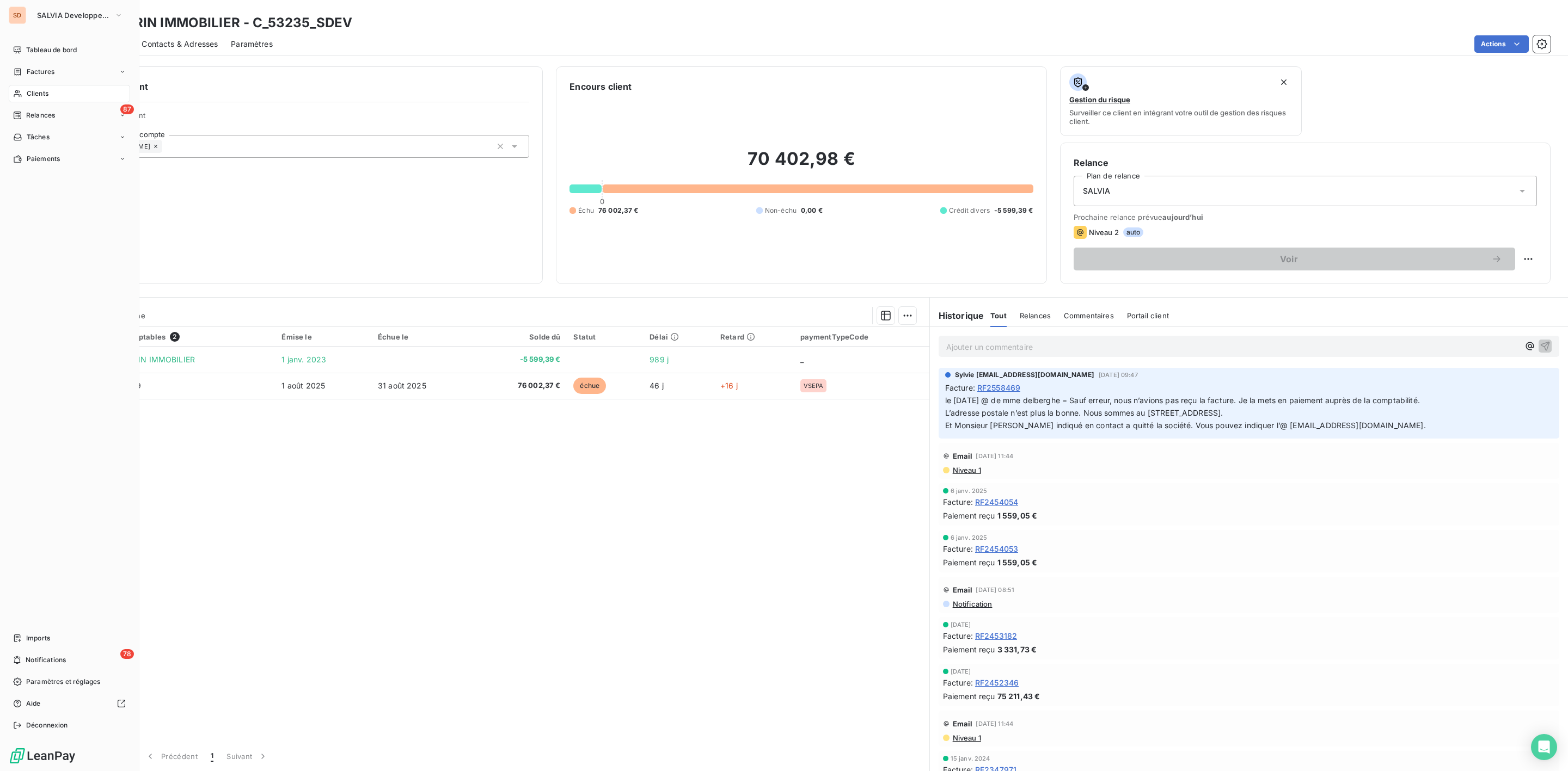
click at [38, 92] on span "Clients" at bounding box center [38, 94] width 22 height 10
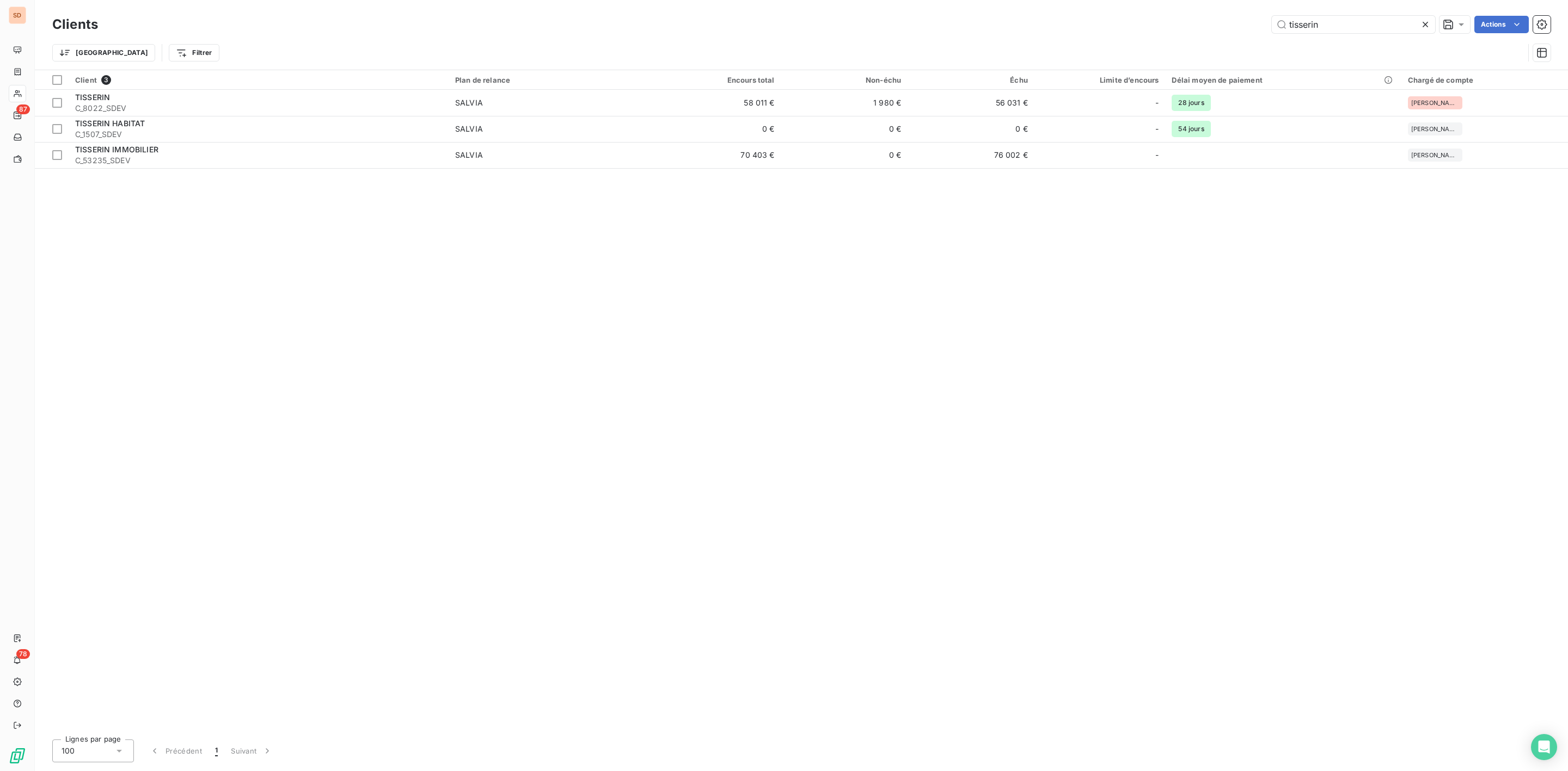
drag, startPoint x: 1332, startPoint y: 22, endPoint x: 833, endPoint y: 59, distance: 500.4
click at [1179, 23] on div "tisserin Actions" at bounding box center [830, 24] width 1440 height 18
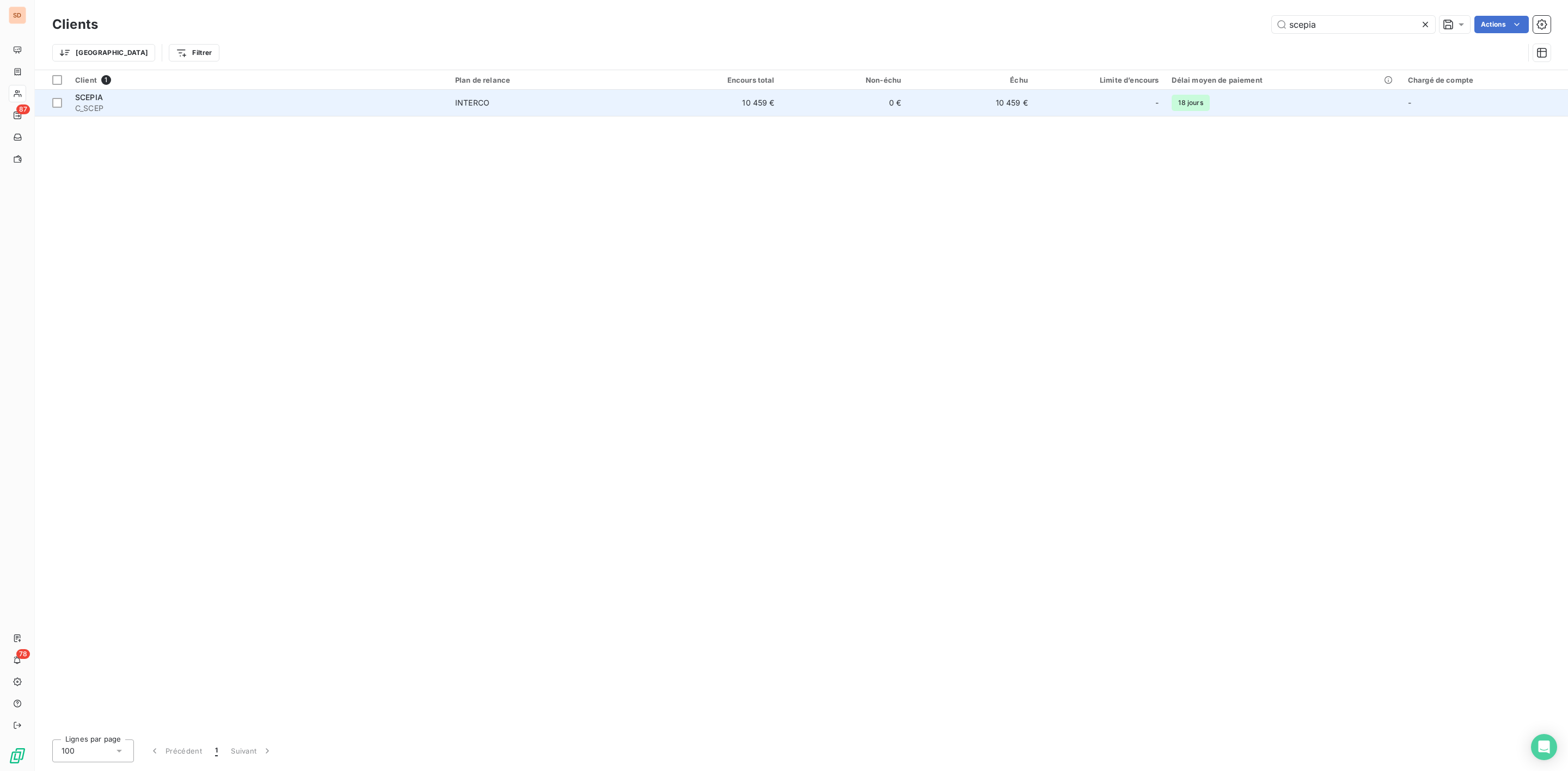
type input "scepia"
click at [117, 97] on div "SCEPIA" at bounding box center [258, 97] width 367 height 11
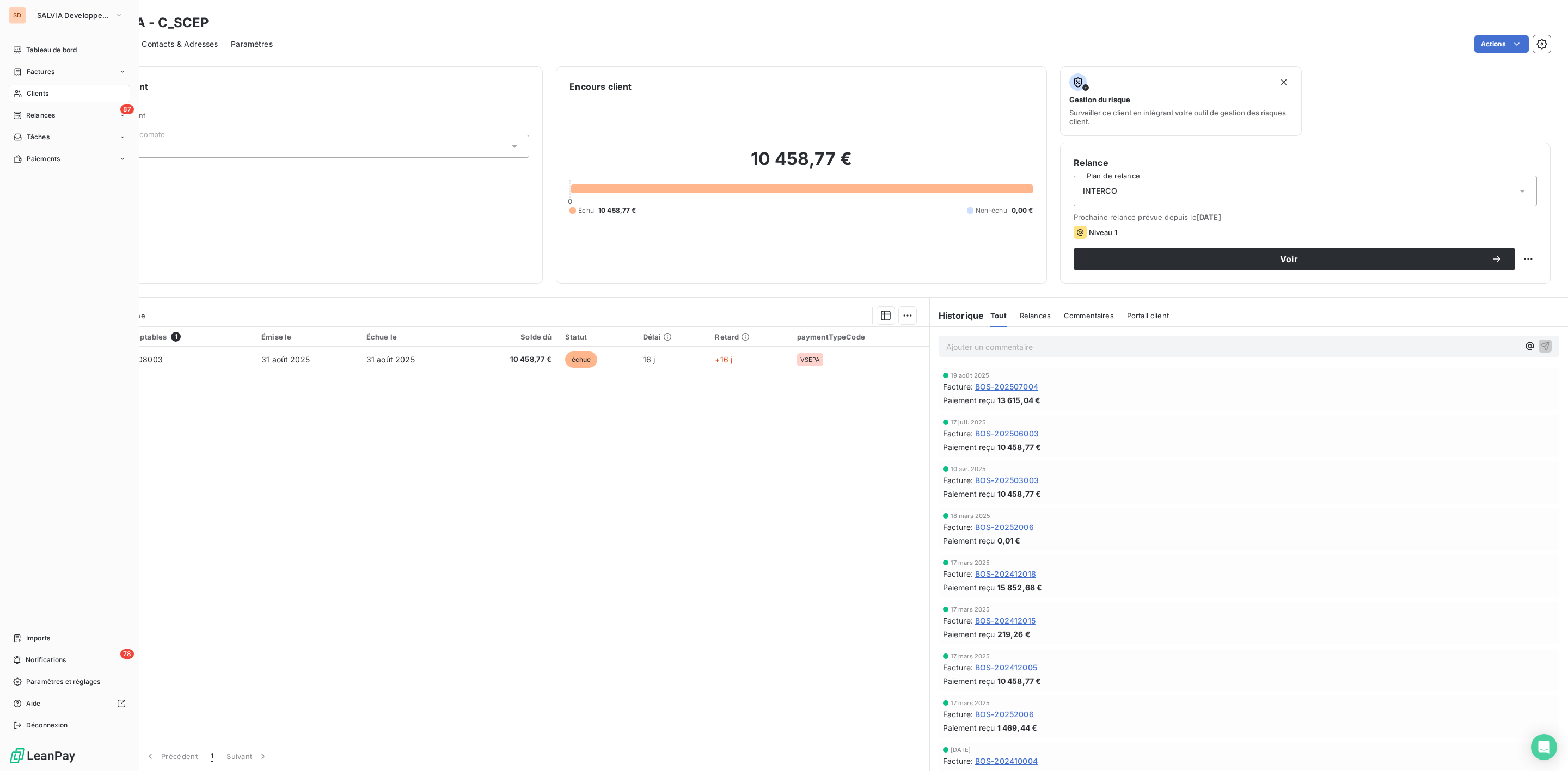
click at [44, 86] on div "Clients" at bounding box center [69, 94] width 121 height 18
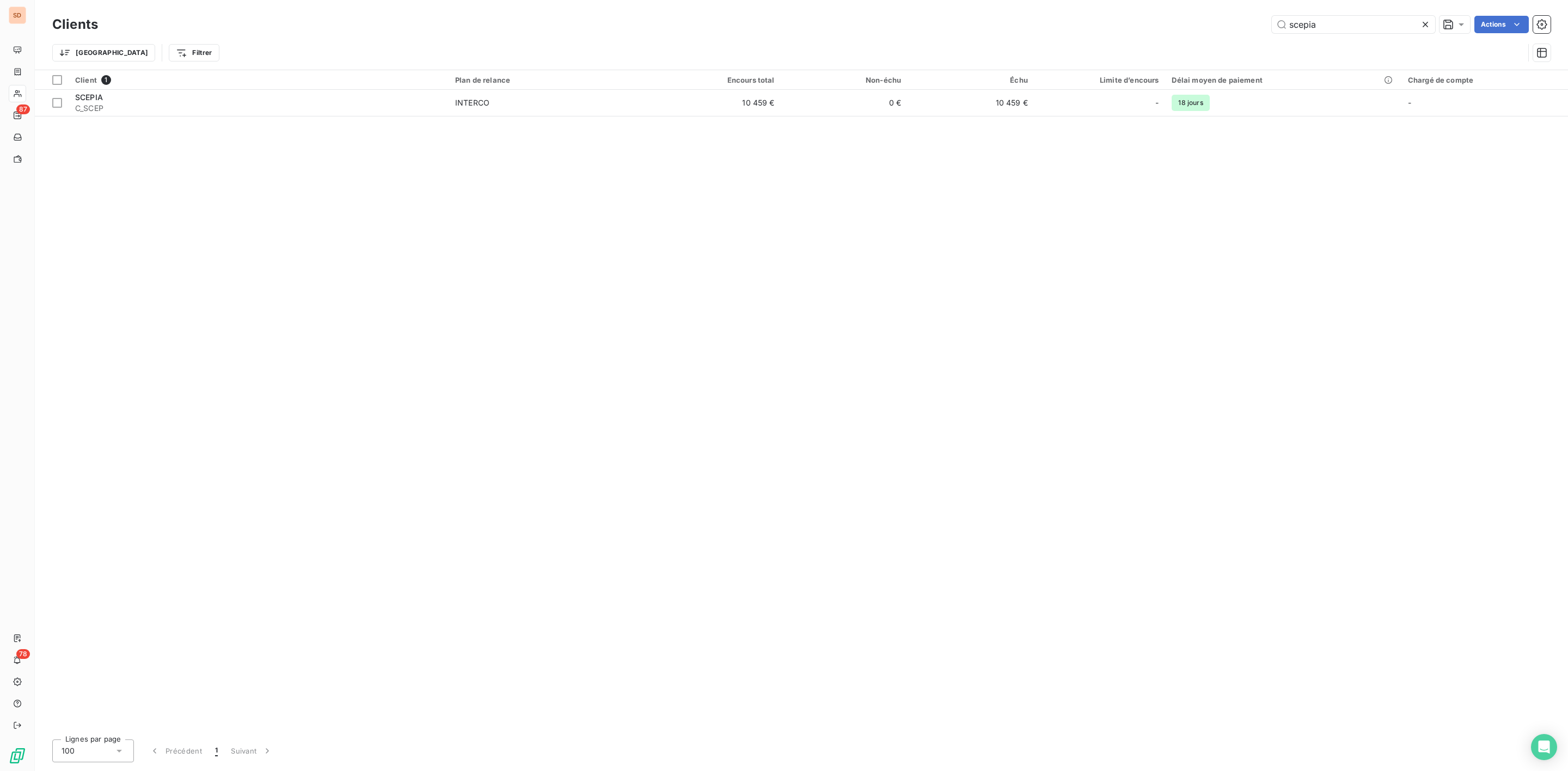
drag, startPoint x: 1332, startPoint y: 28, endPoint x: 727, endPoint y: 37, distance: 605.1
click at [988, 26] on div "scepia Actions" at bounding box center [830, 24] width 1440 height 18
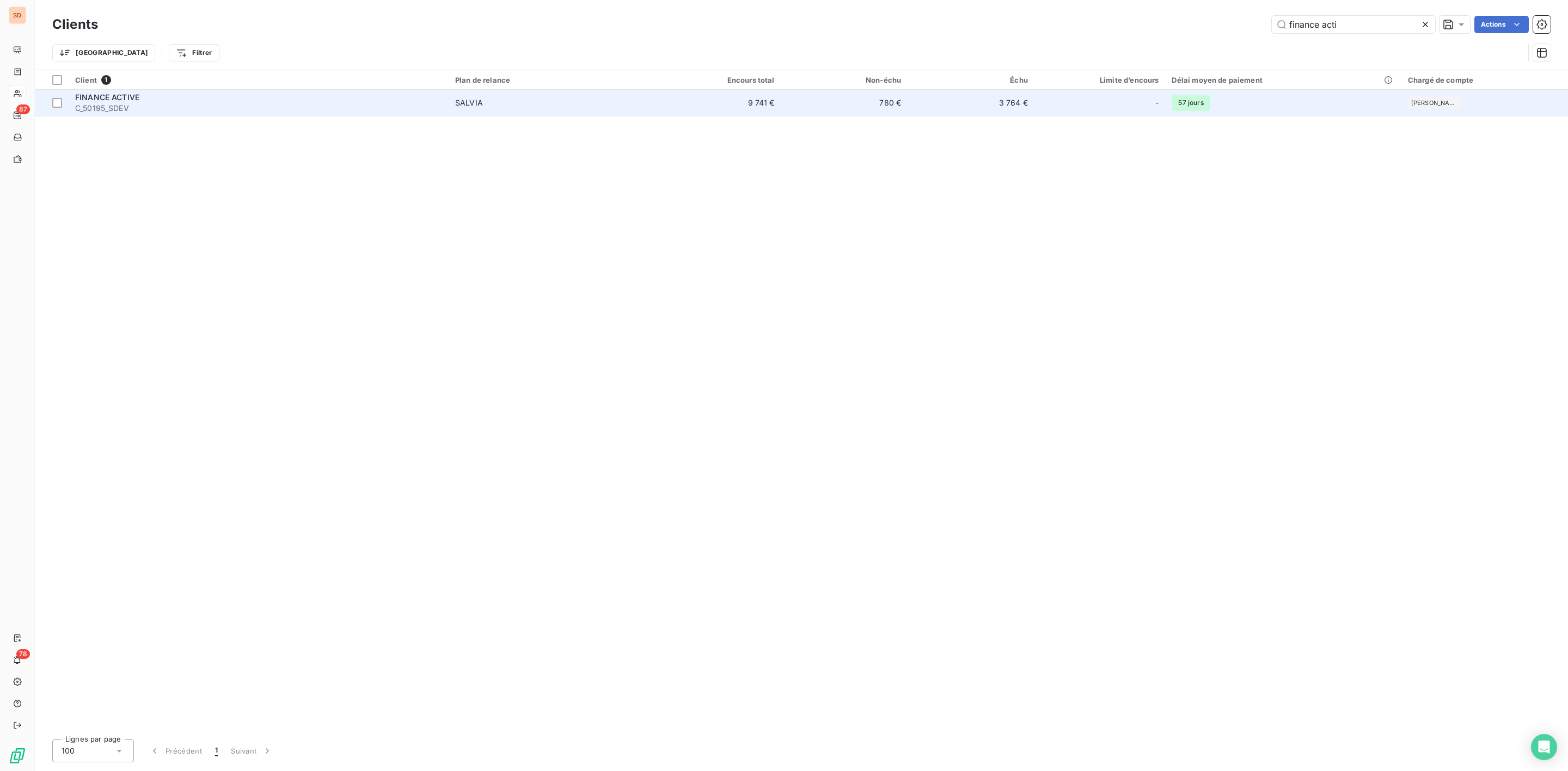
type input "finance acti"
click at [124, 102] on div "FINANCE ACTIVE" at bounding box center [258, 97] width 367 height 11
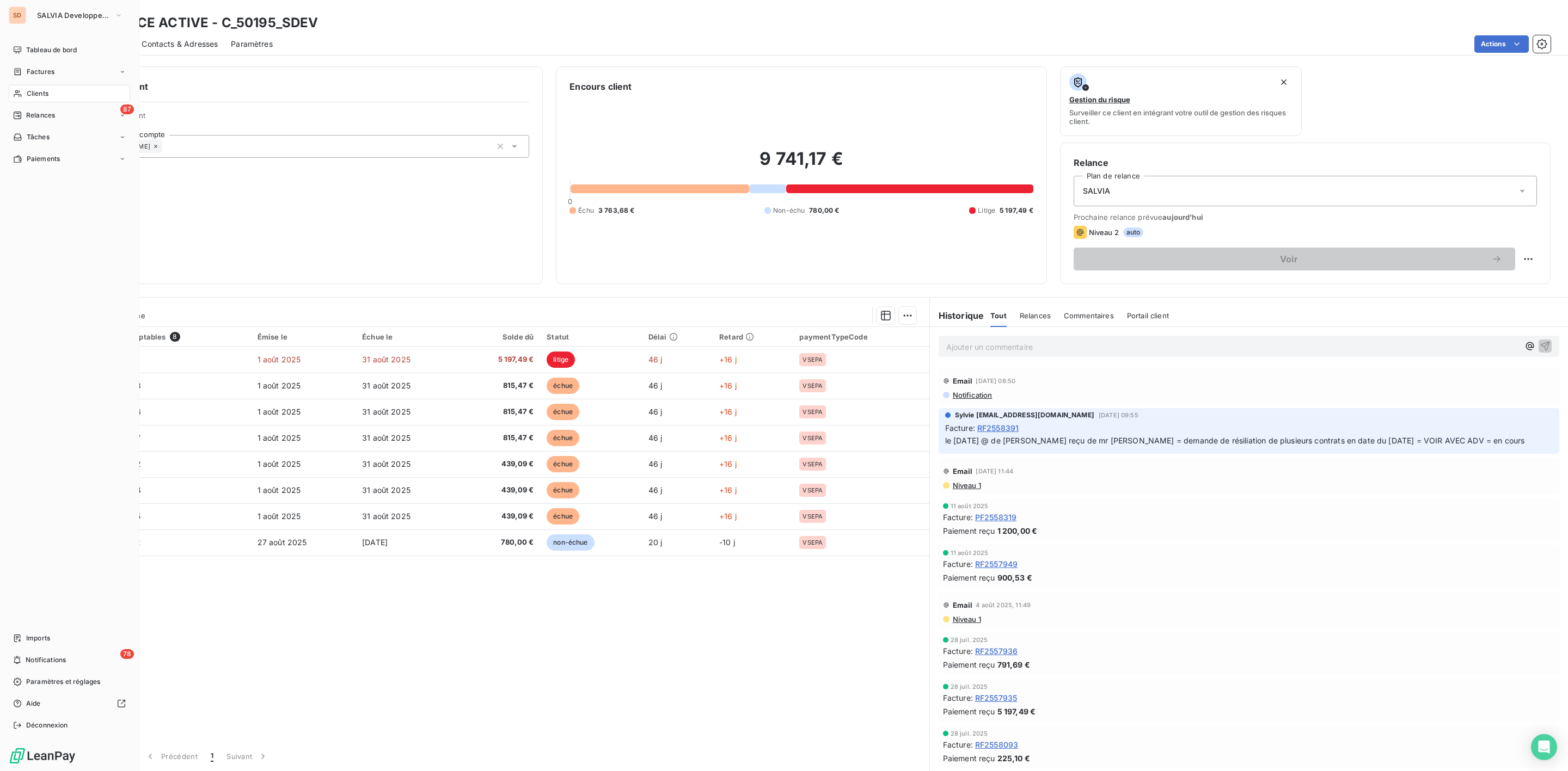
drag, startPoint x: 31, startPoint y: 91, endPoint x: 67, endPoint y: 93, distance: 36.1
click at [31, 92] on span "Clients" at bounding box center [38, 94] width 22 height 10
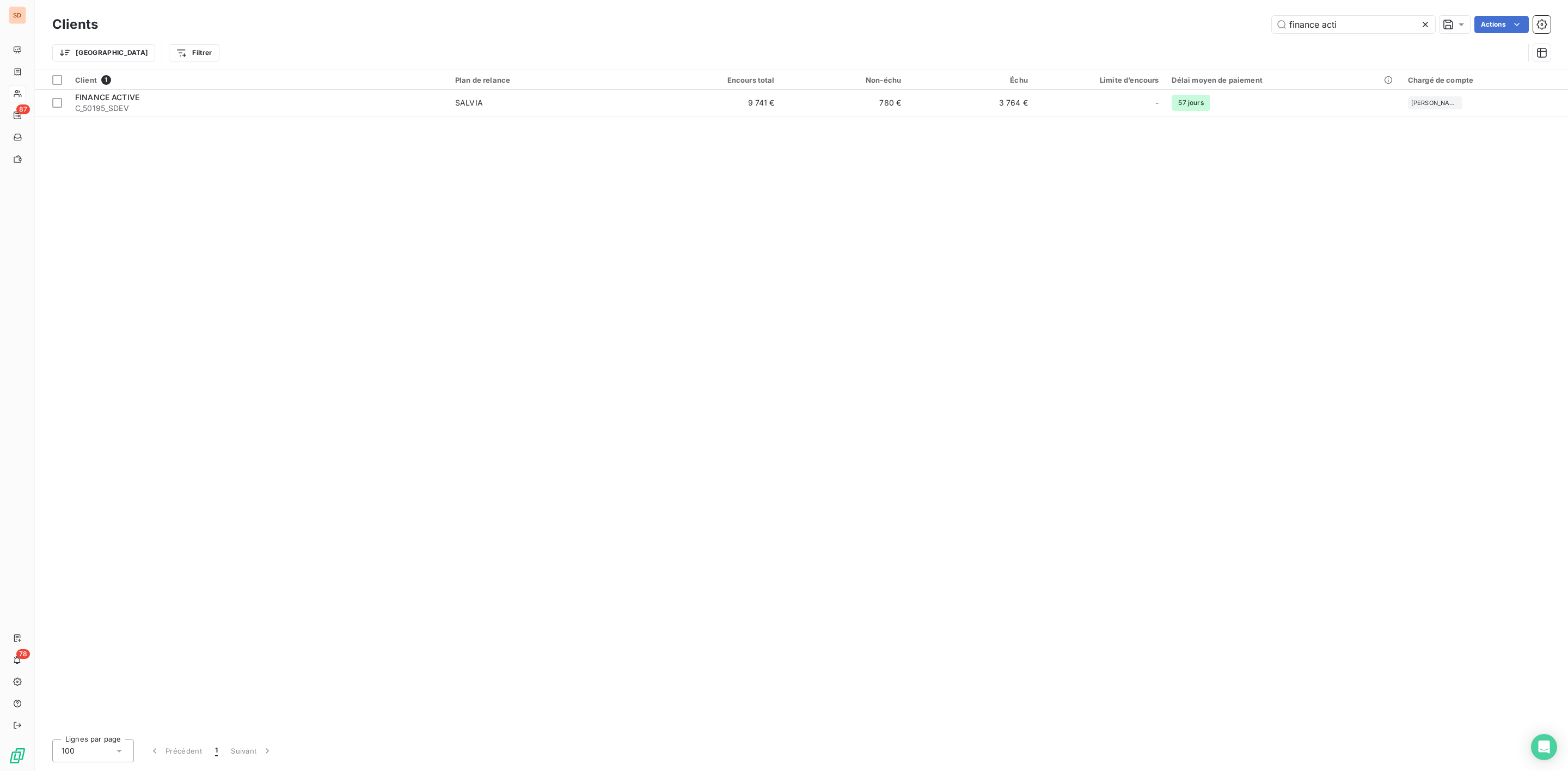
drag, startPoint x: 1365, startPoint y: 16, endPoint x: 805, endPoint y: 31, distance: 560.2
click at [936, 31] on div "finance acti Actions" at bounding box center [830, 24] width 1440 height 18
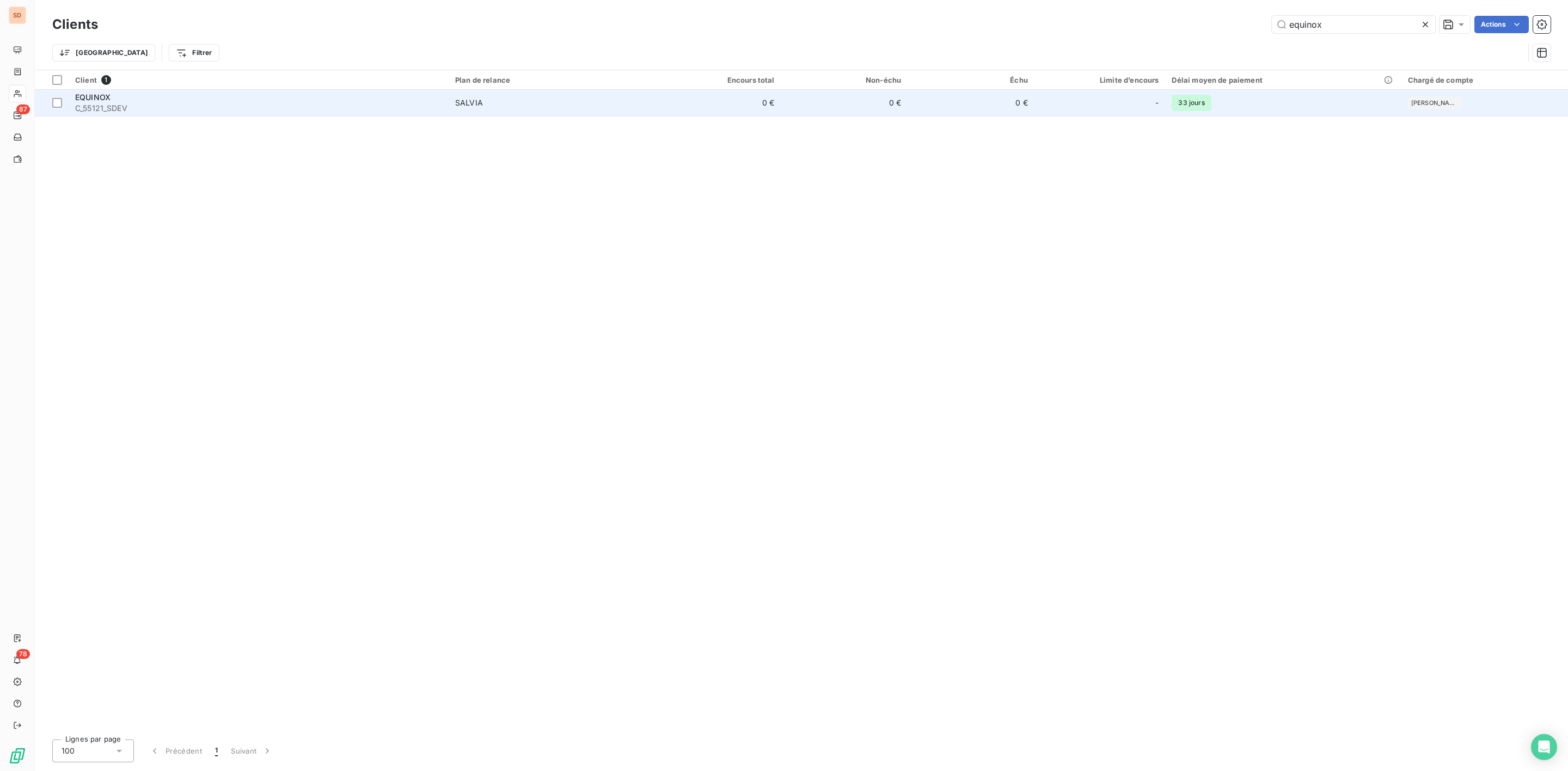
type input "equinox"
click at [130, 100] on div "EQUINOX" at bounding box center [258, 97] width 367 height 11
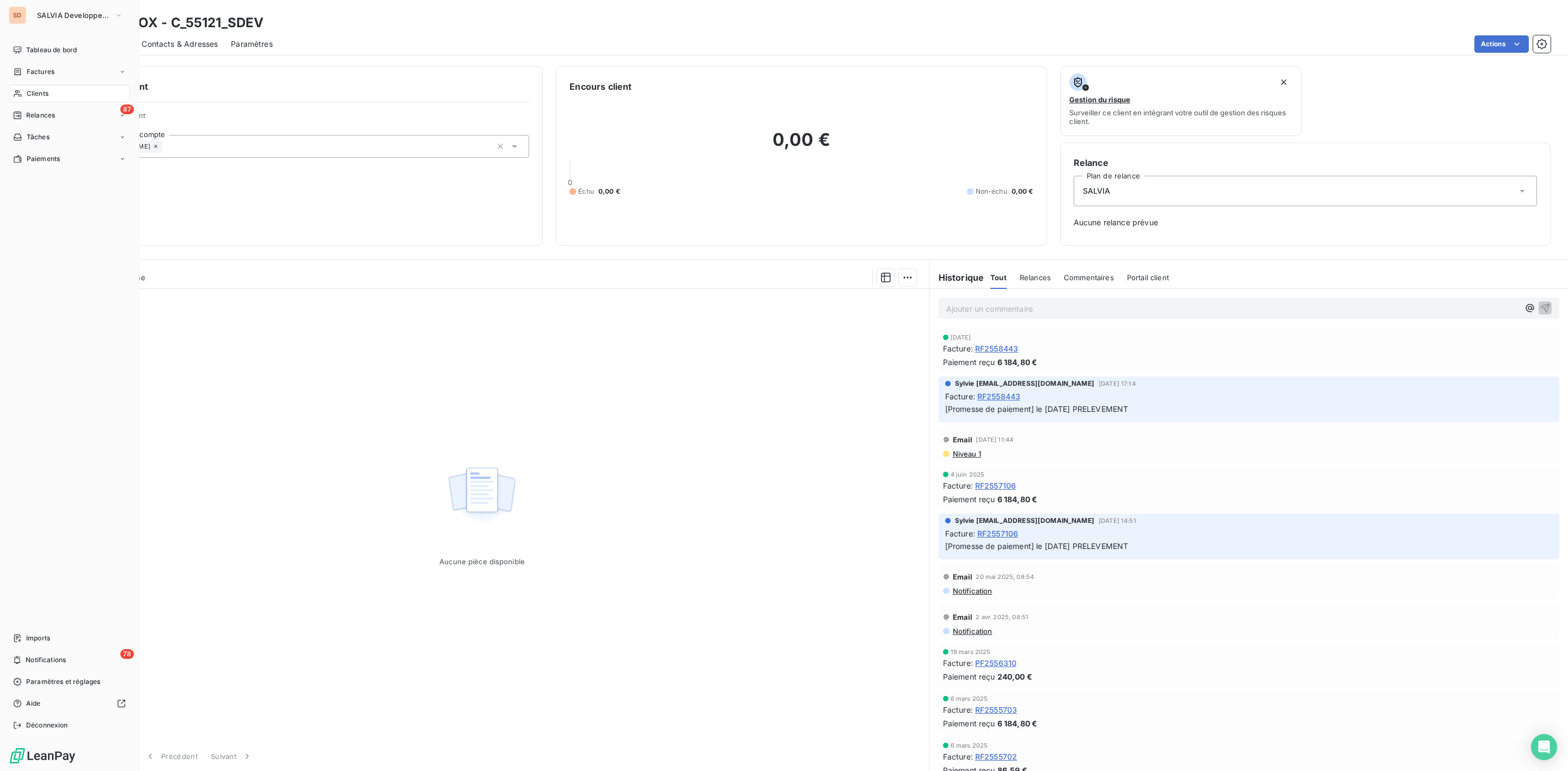
drag, startPoint x: 25, startPoint y: 91, endPoint x: 101, endPoint y: 90, distance: 76.0
click at [25, 91] on div "Clients" at bounding box center [69, 94] width 121 height 18
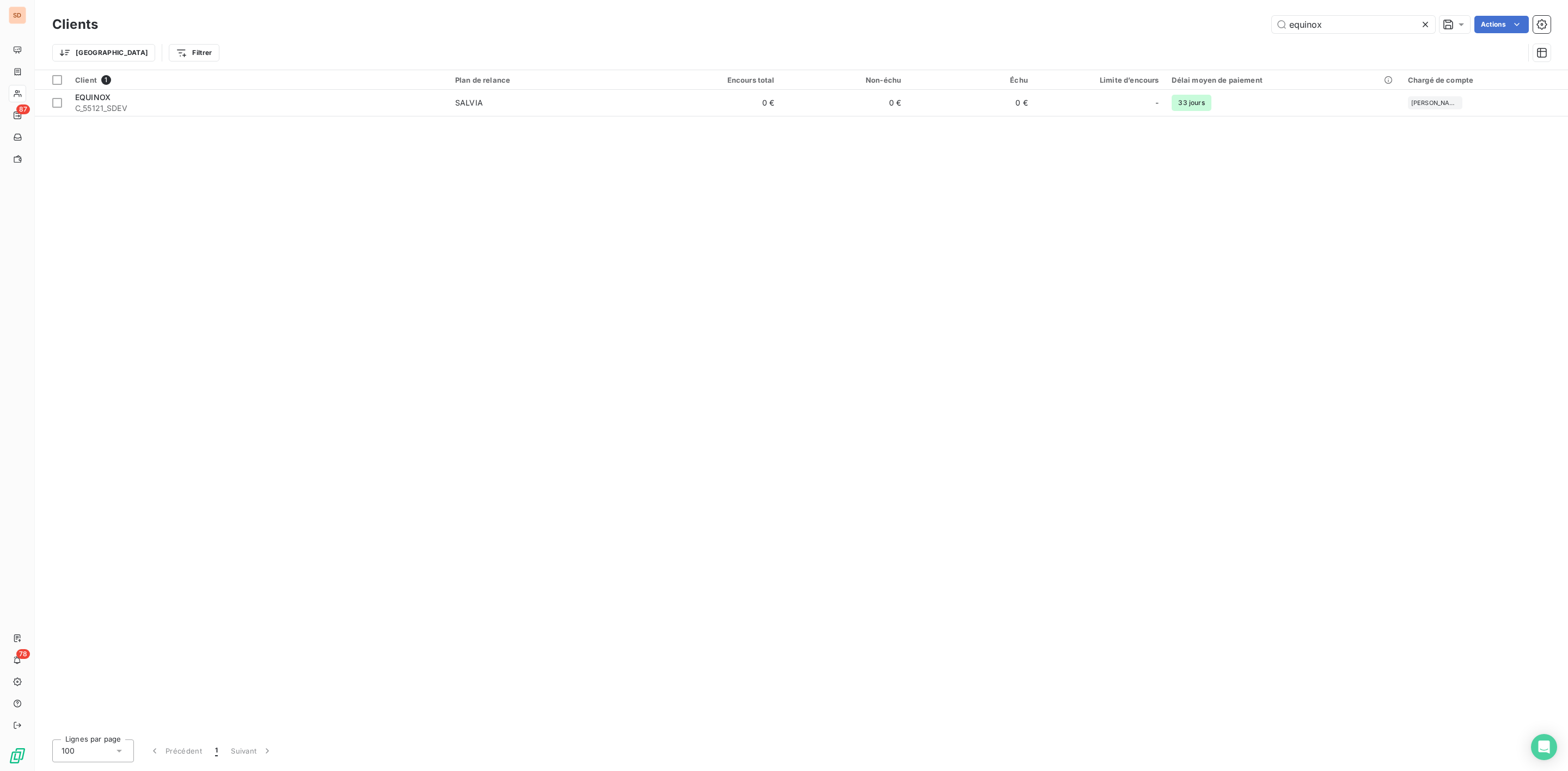
drag, startPoint x: 1339, startPoint y: 19, endPoint x: 653, endPoint y: 43, distance: 686.4
click at [849, 43] on div "Clients equinox Actions Trier Filtrer" at bounding box center [802, 41] width 1499 height 57
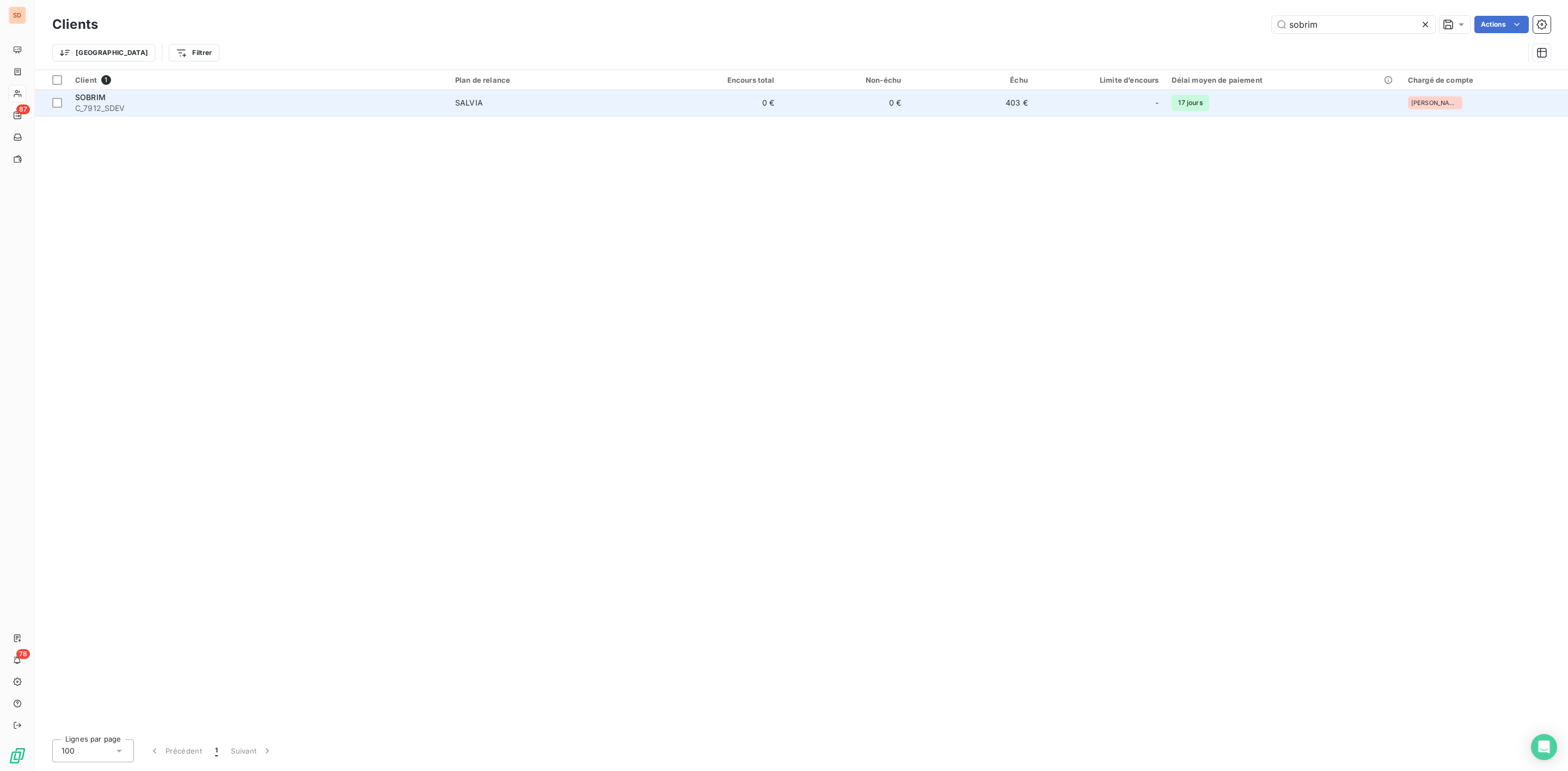
type input "sobrim"
click at [463, 108] on td "SALVIA" at bounding box center [551, 103] width 206 height 26
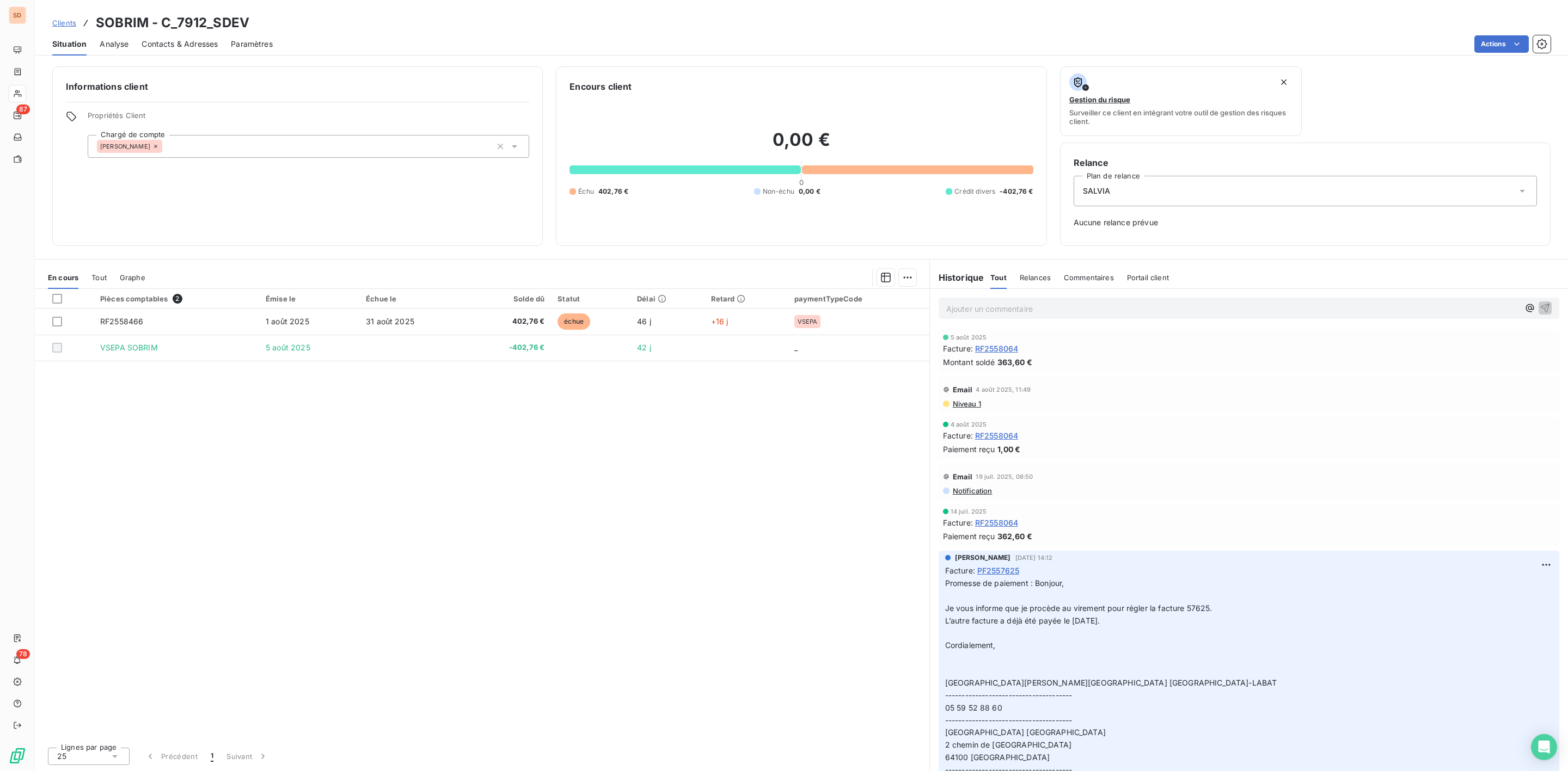
click at [100, 276] on span "Tout" at bounding box center [99, 277] width 15 height 9
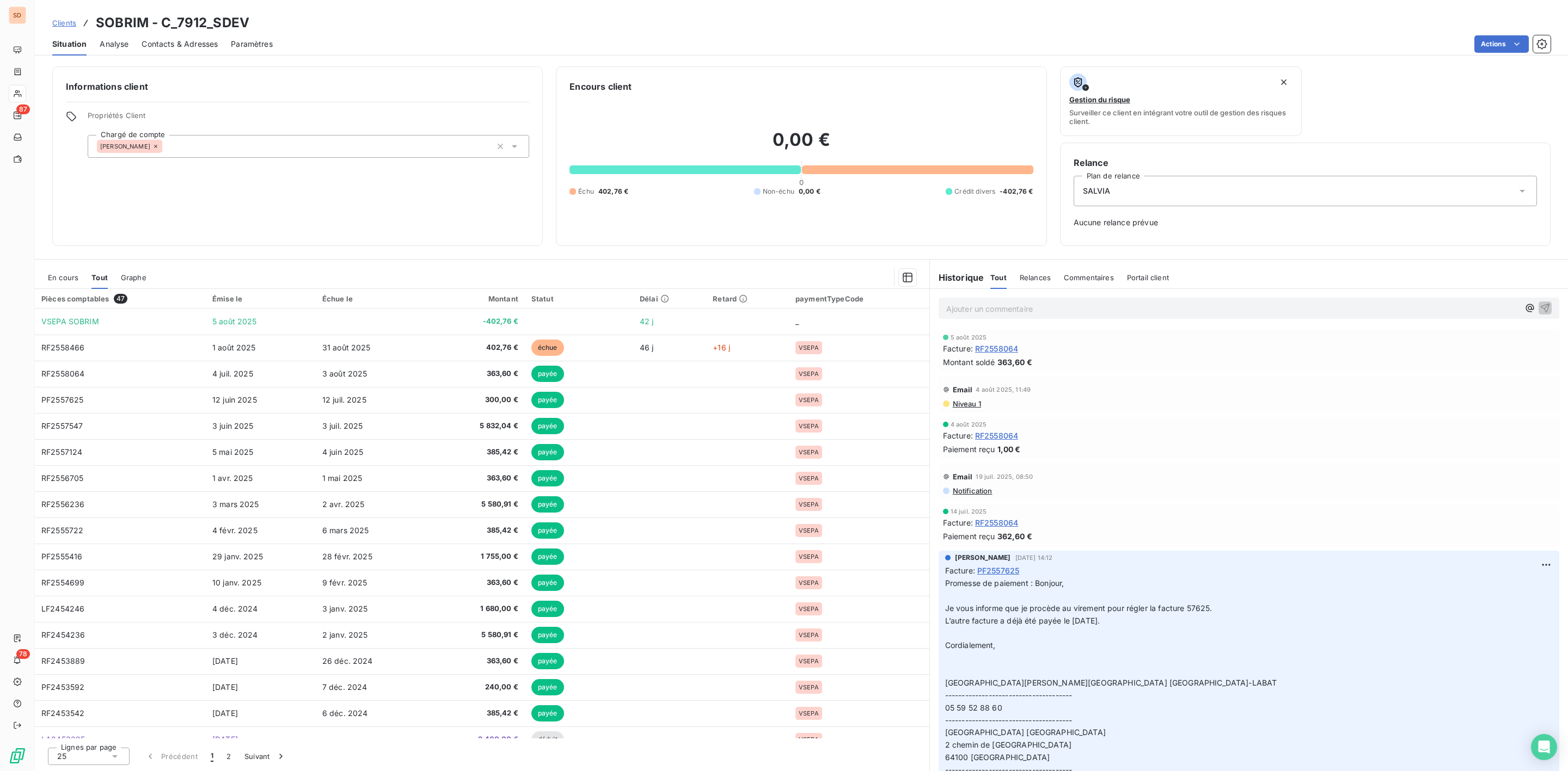
click at [70, 276] on span "En cours" at bounding box center [63, 277] width 30 height 9
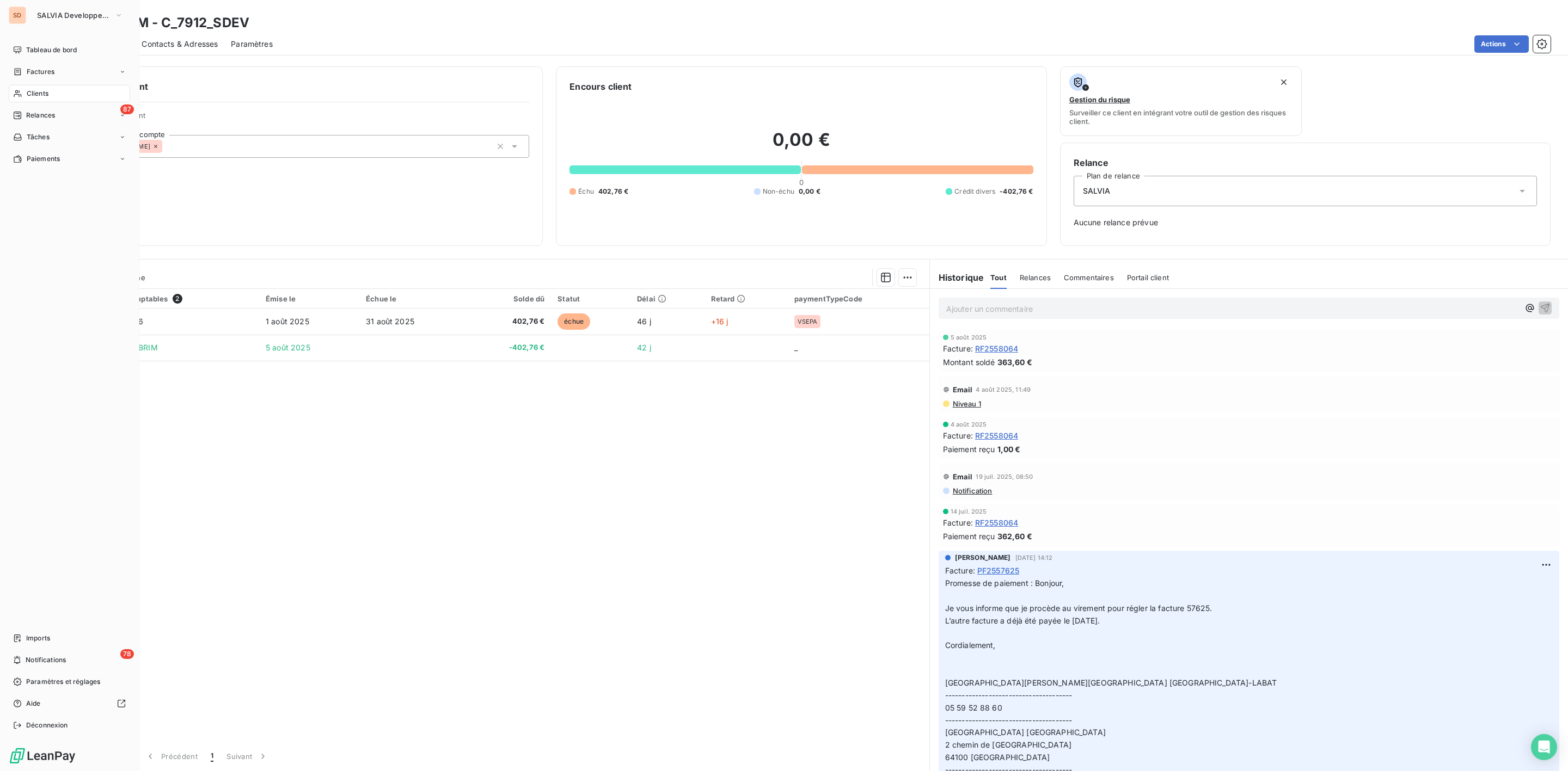
click at [33, 98] on span "Clients" at bounding box center [38, 94] width 22 height 10
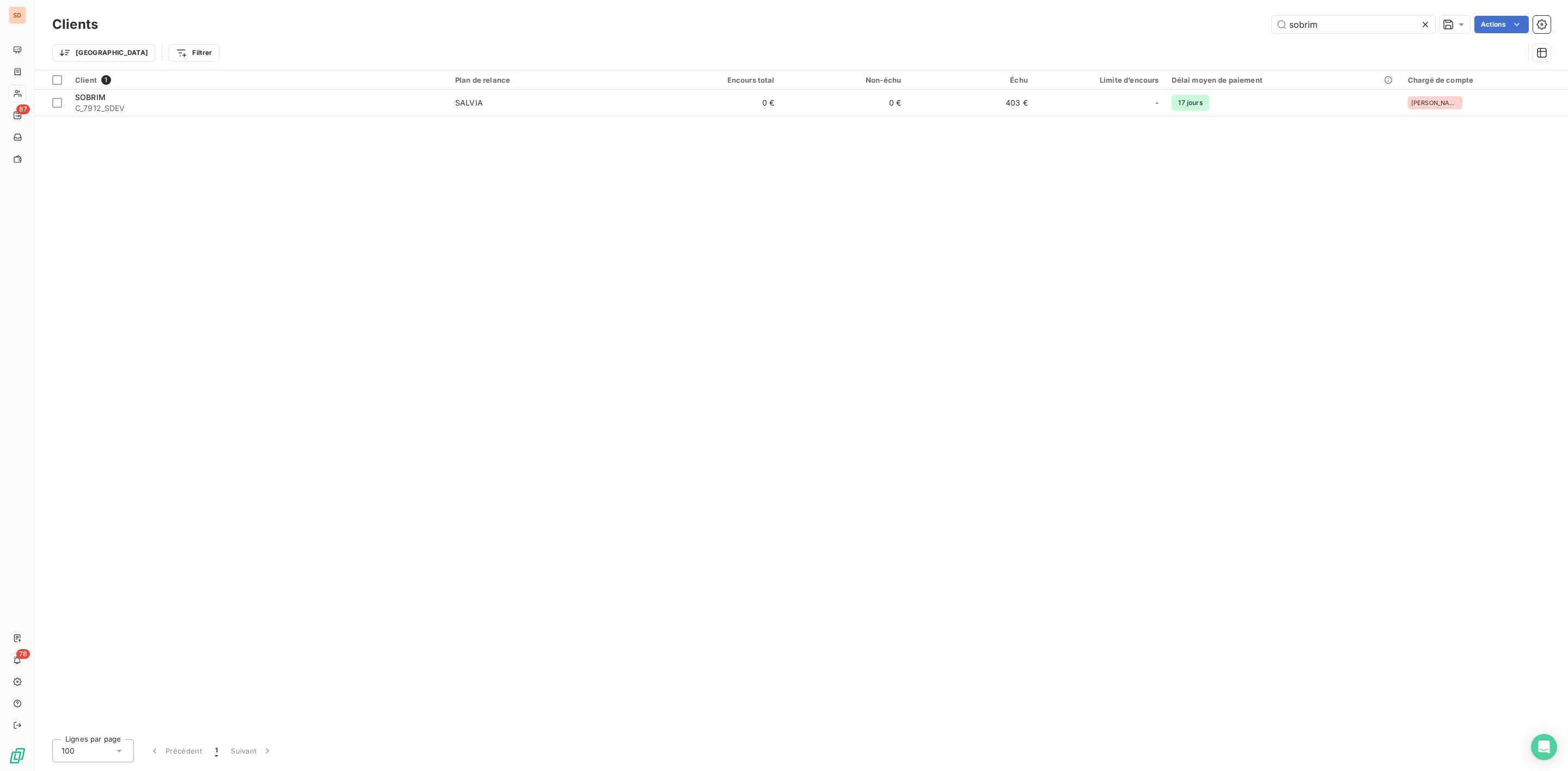
drag, startPoint x: 1351, startPoint y: 31, endPoint x: 1010, endPoint y: 41, distance: 341.1
click at [1097, 38] on div "Clients sobrim Actions Trier Filtrer" at bounding box center [802, 41] width 1499 height 57
type input "tisserin"
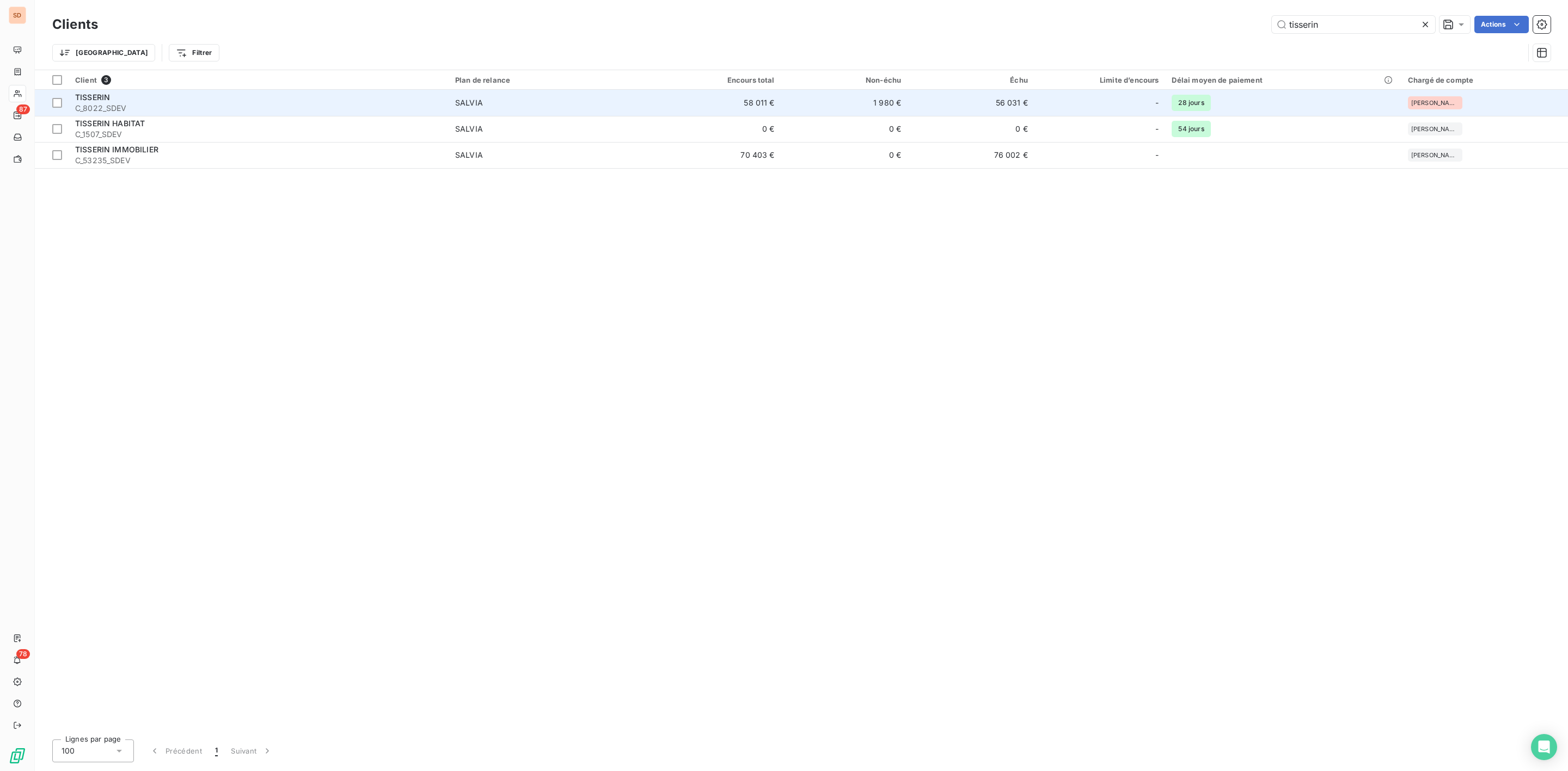
click at [136, 106] on span "C_8022_SDEV" at bounding box center [258, 108] width 367 height 11
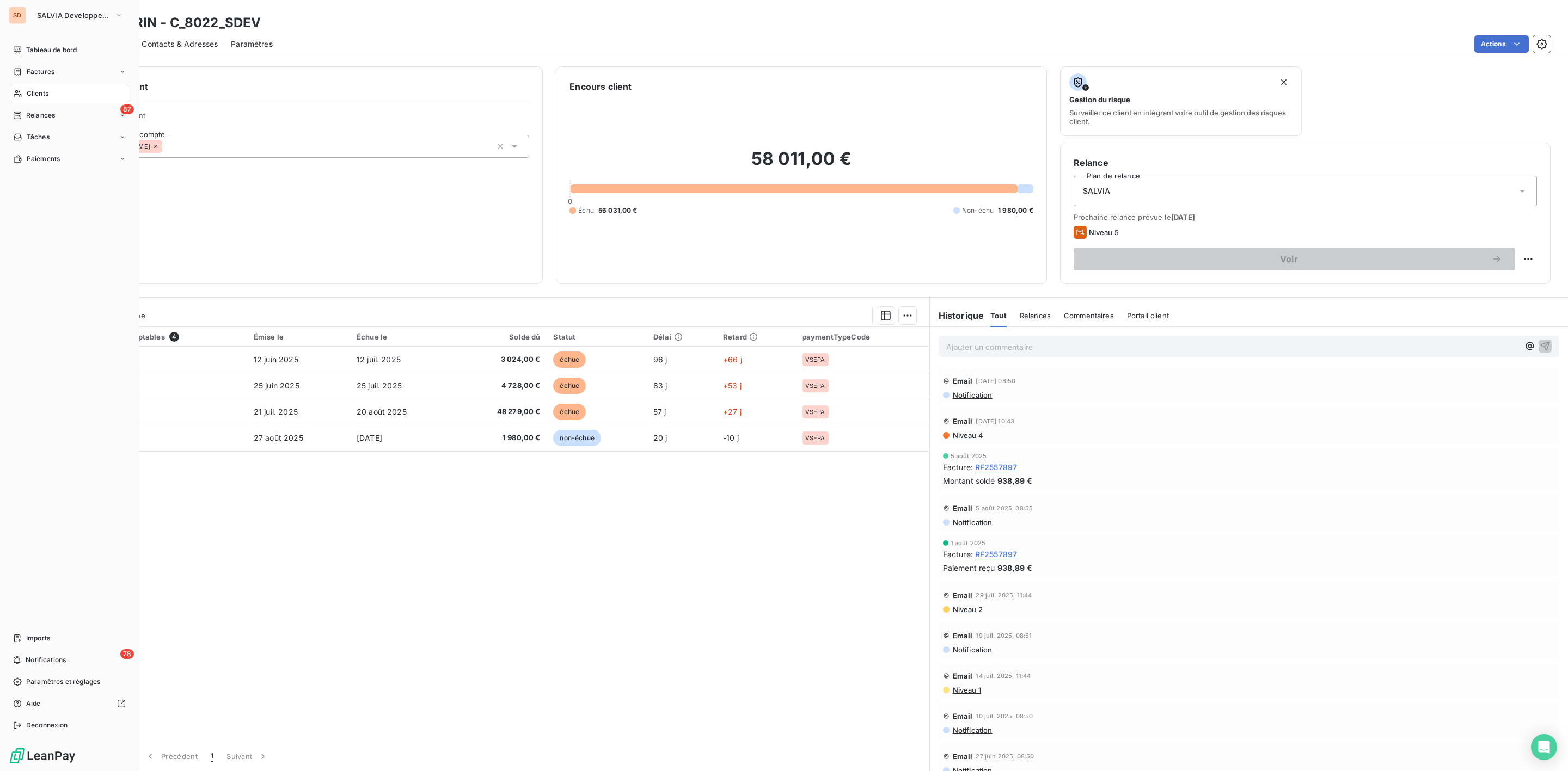
drag, startPoint x: 49, startPoint y: 92, endPoint x: 63, endPoint y: 92, distance: 14.0
click at [51, 92] on div "Clients" at bounding box center [69, 94] width 121 height 18
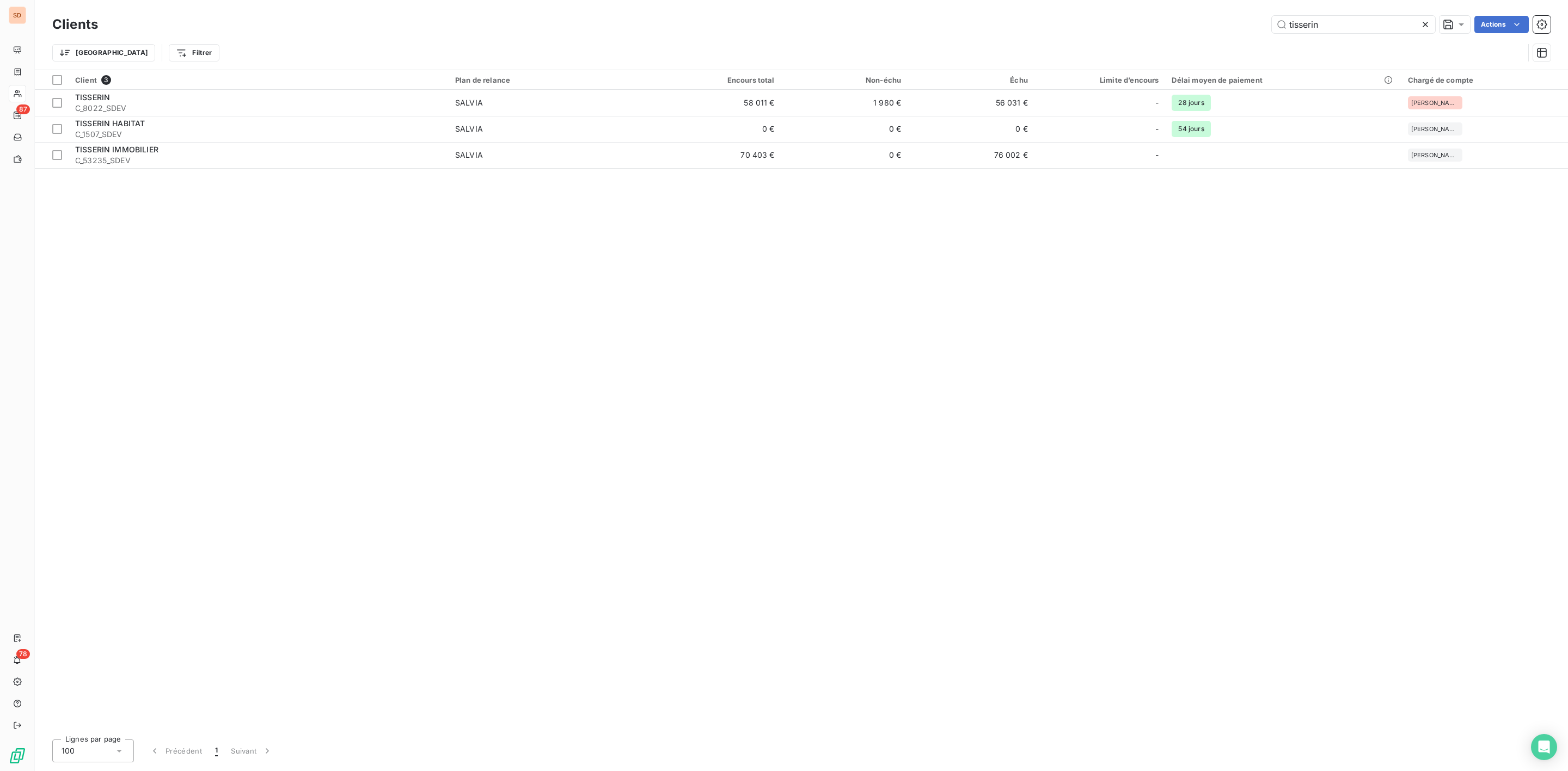
drag, startPoint x: 1363, startPoint y: 20, endPoint x: 691, endPoint y: 38, distance: 672.2
click at [793, 33] on div "tisserin Actions" at bounding box center [830, 24] width 1440 height 18
type input "r"
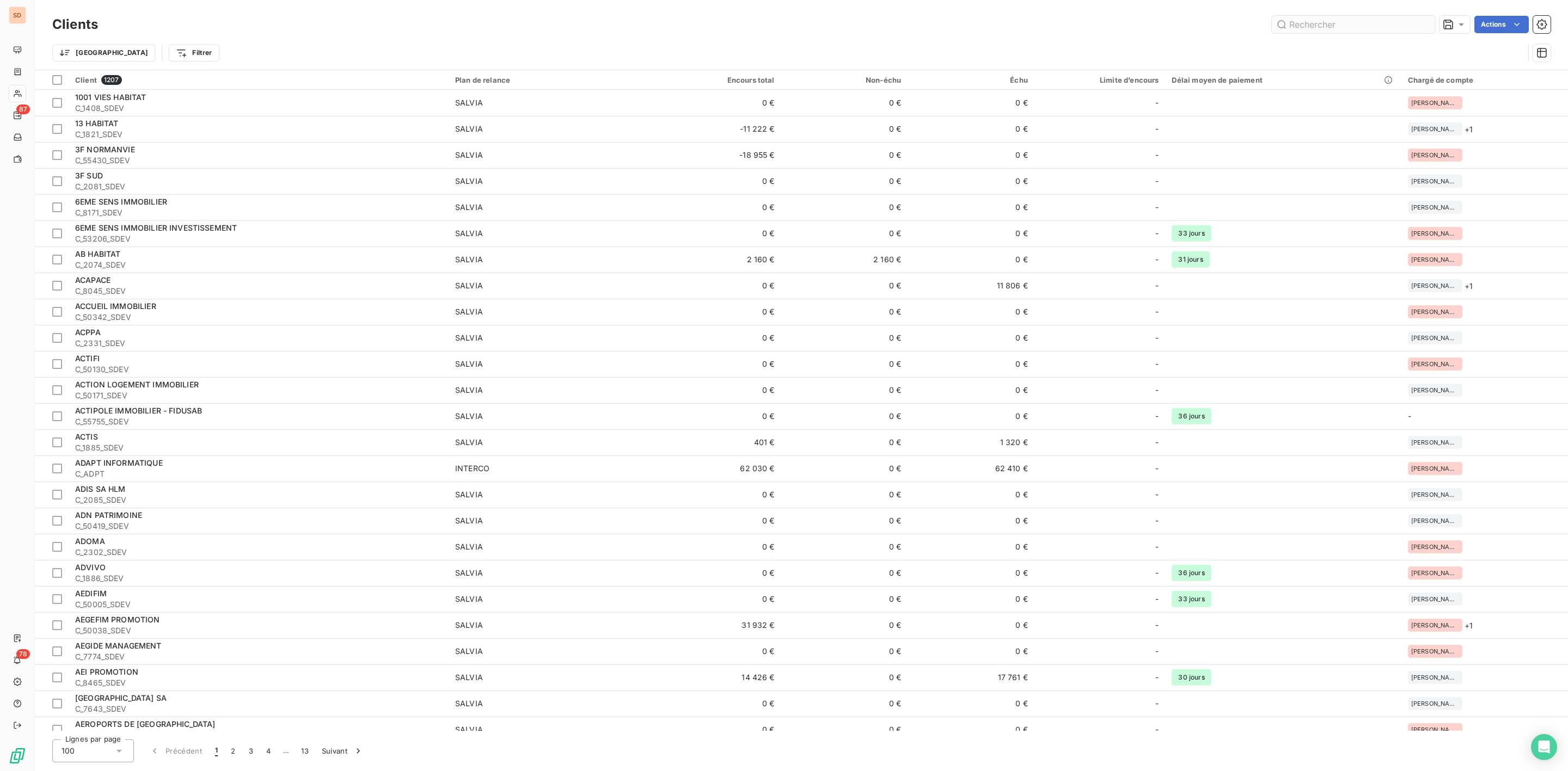
drag, startPoint x: 1318, startPoint y: 28, endPoint x: 1312, endPoint y: 29, distance: 6.1
click at [1314, 29] on input "text" at bounding box center [1353, 24] width 163 height 18
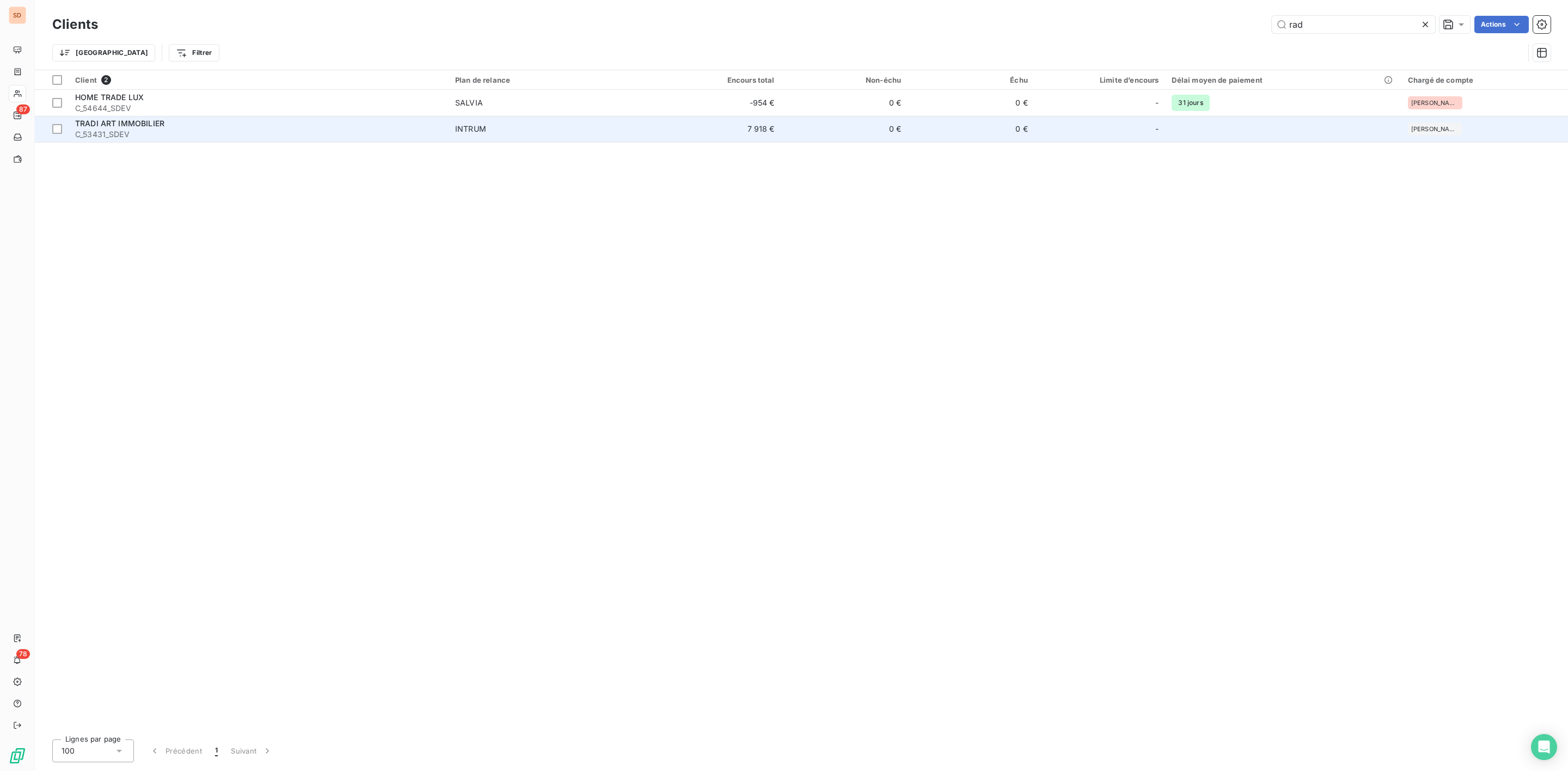
type input "rad"
click at [175, 128] on div "TRADI ART IMMOBILIER" at bounding box center [258, 124] width 367 height 11
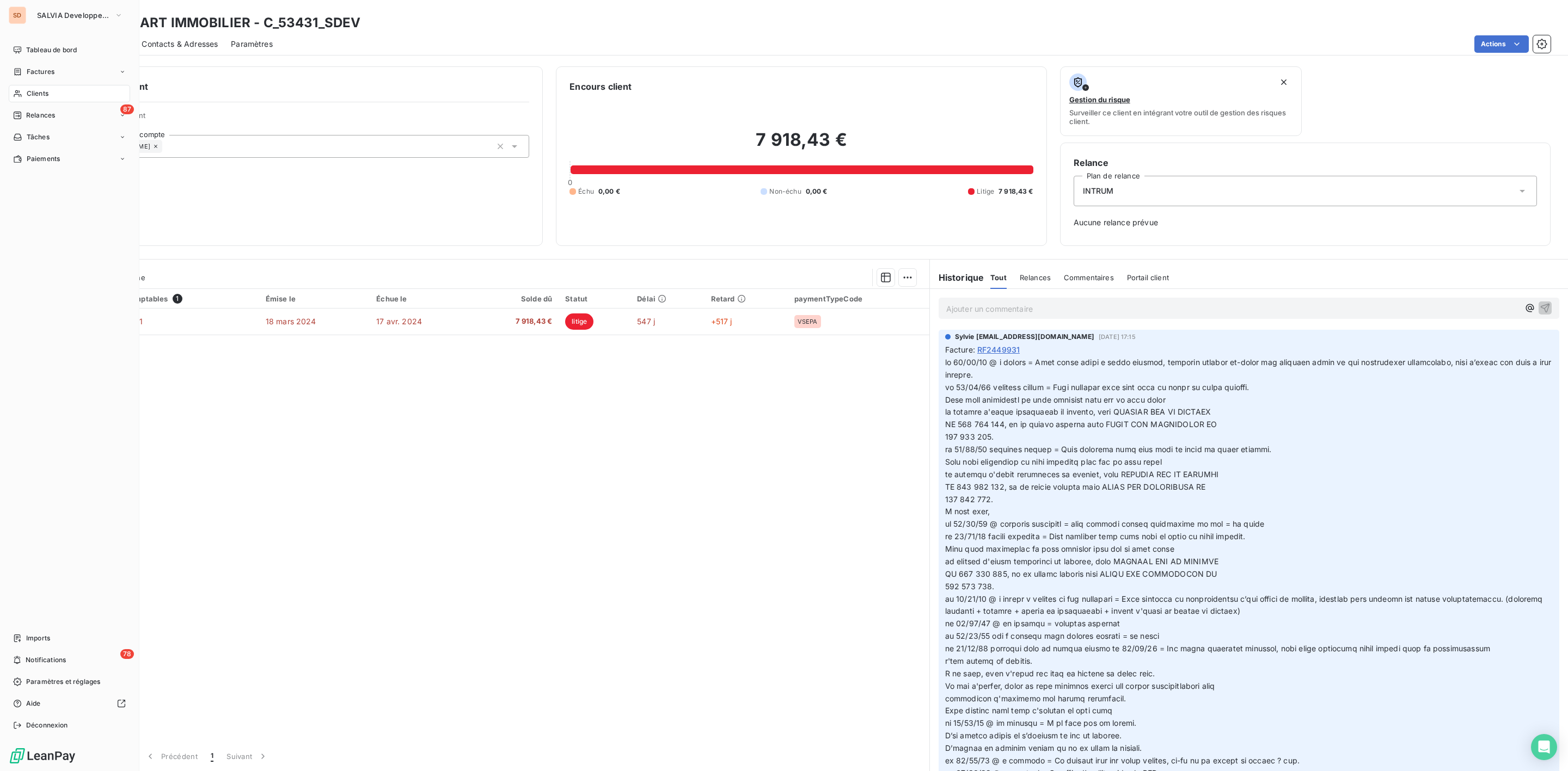
drag, startPoint x: 36, startPoint y: 90, endPoint x: 82, endPoint y: 92, distance: 46.0
click at [36, 90] on span "Clients" at bounding box center [38, 94] width 22 height 10
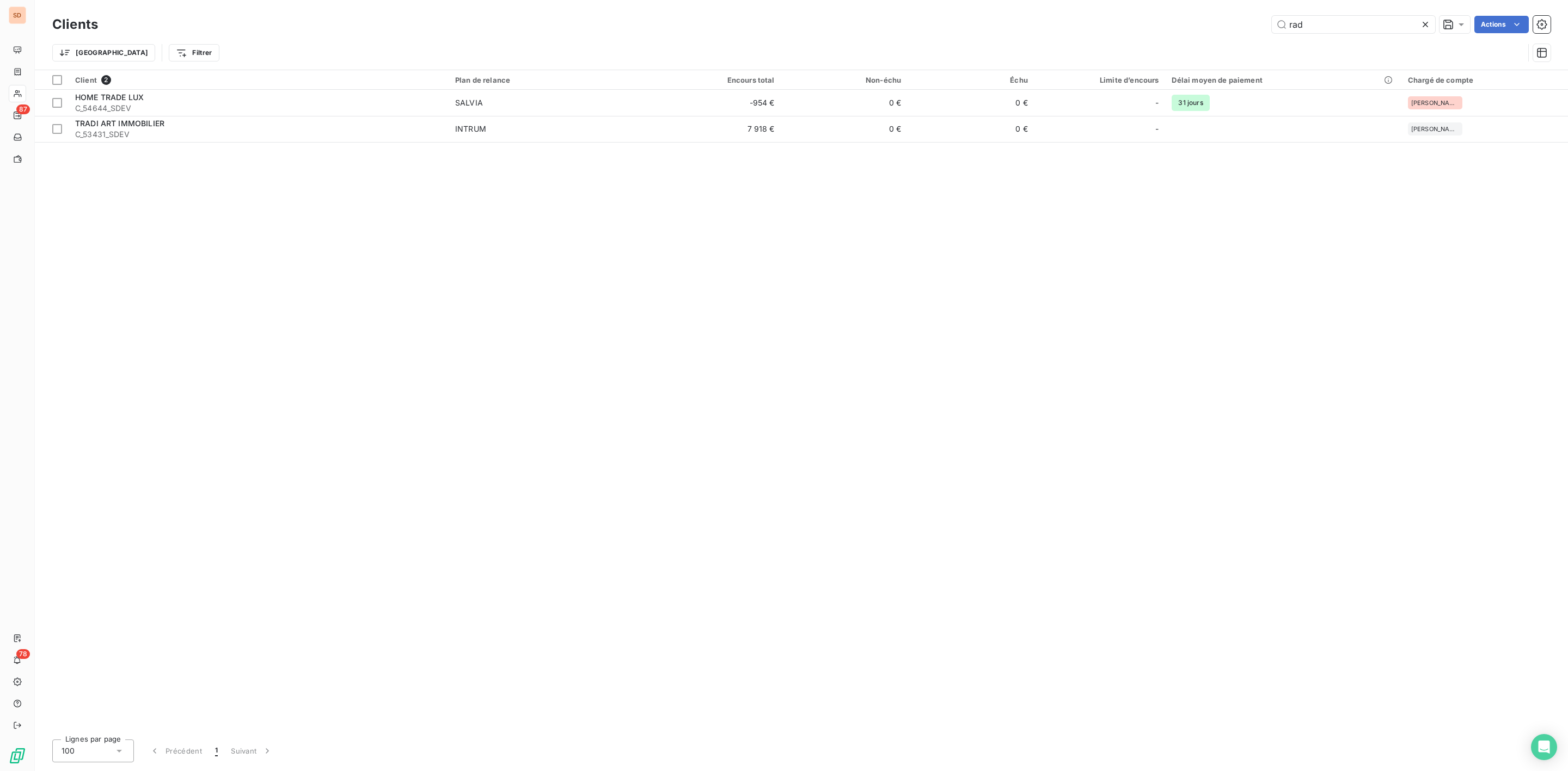
drag, startPoint x: 1189, startPoint y: 30, endPoint x: 598, endPoint y: 44, distance: 591.2
click at [1017, 32] on div "rad Actions" at bounding box center [830, 24] width 1440 height 18
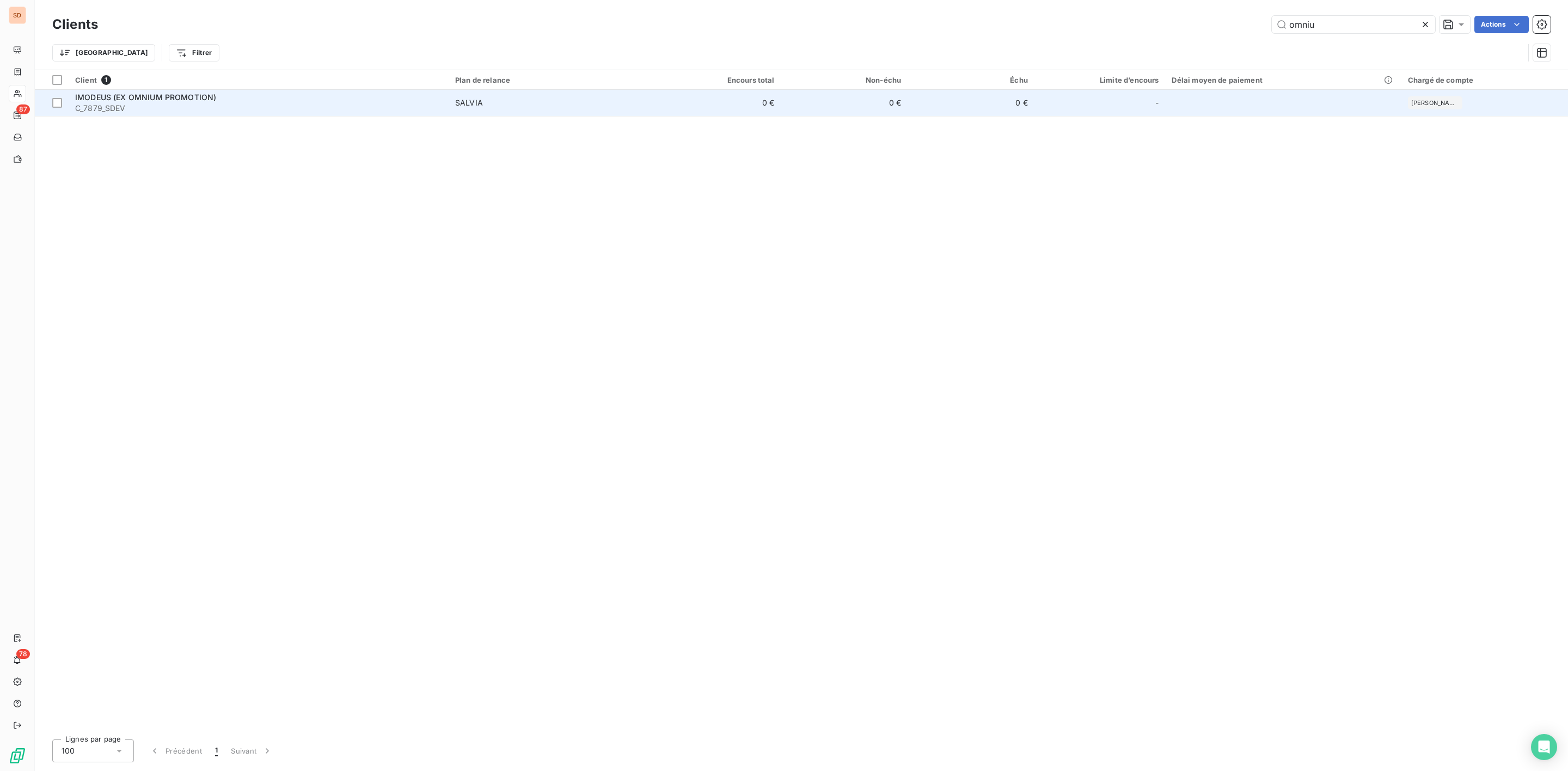
type input "omniu"
click at [239, 105] on span "C_7879_SDEV" at bounding box center [258, 108] width 367 height 11
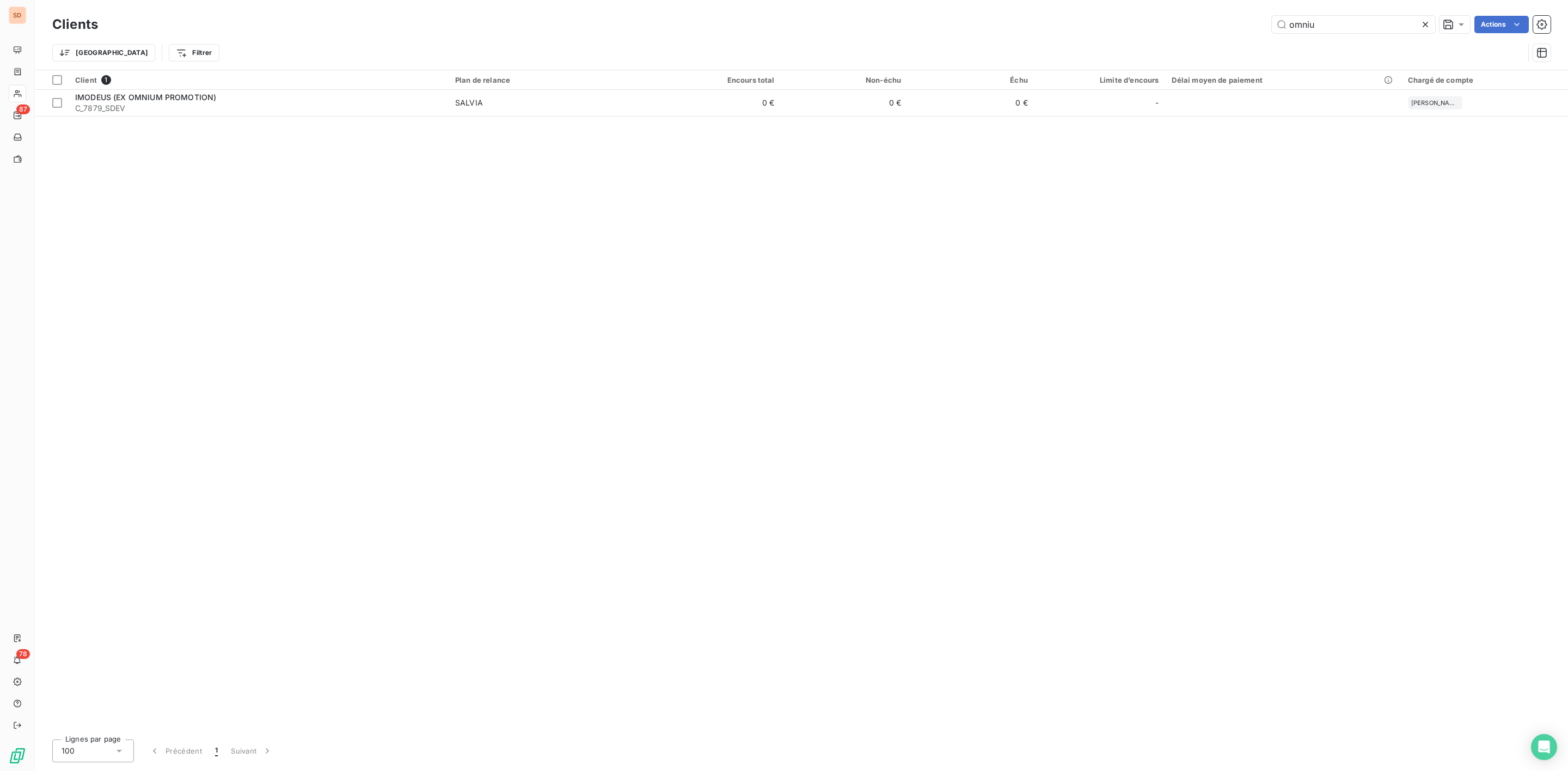
drag, startPoint x: 1328, startPoint y: 26, endPoint x: 1214, endPoint y: 27, distance: 114.0
click at [1230, 27] on div "omniu Actions" at bounding box center [830, 24] width 1440 height 18
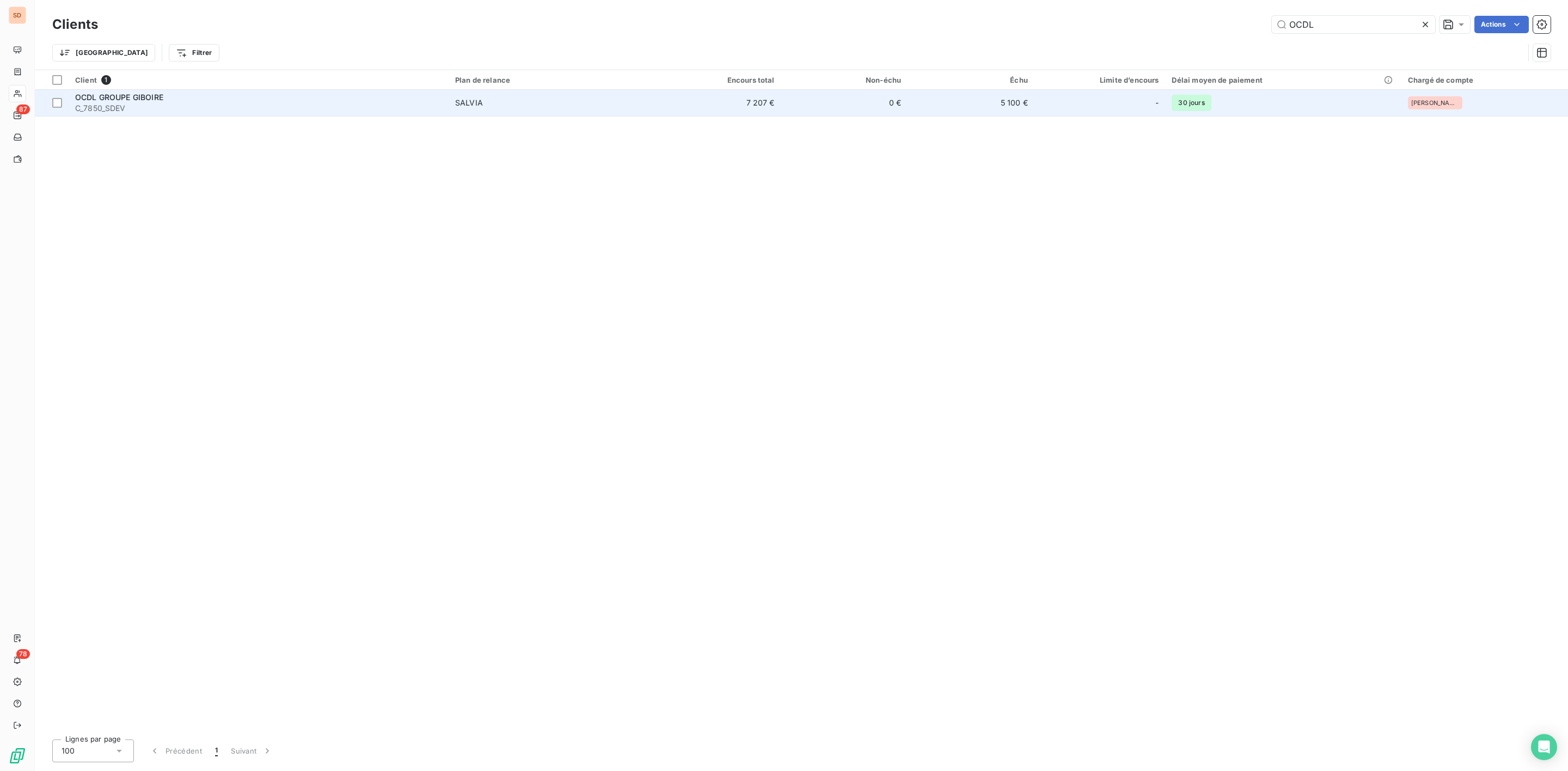
type input "OCDL"
click at [150, 111] on span "C_7850_SDEV" at bounding box center [258, 108] width 367 height 11
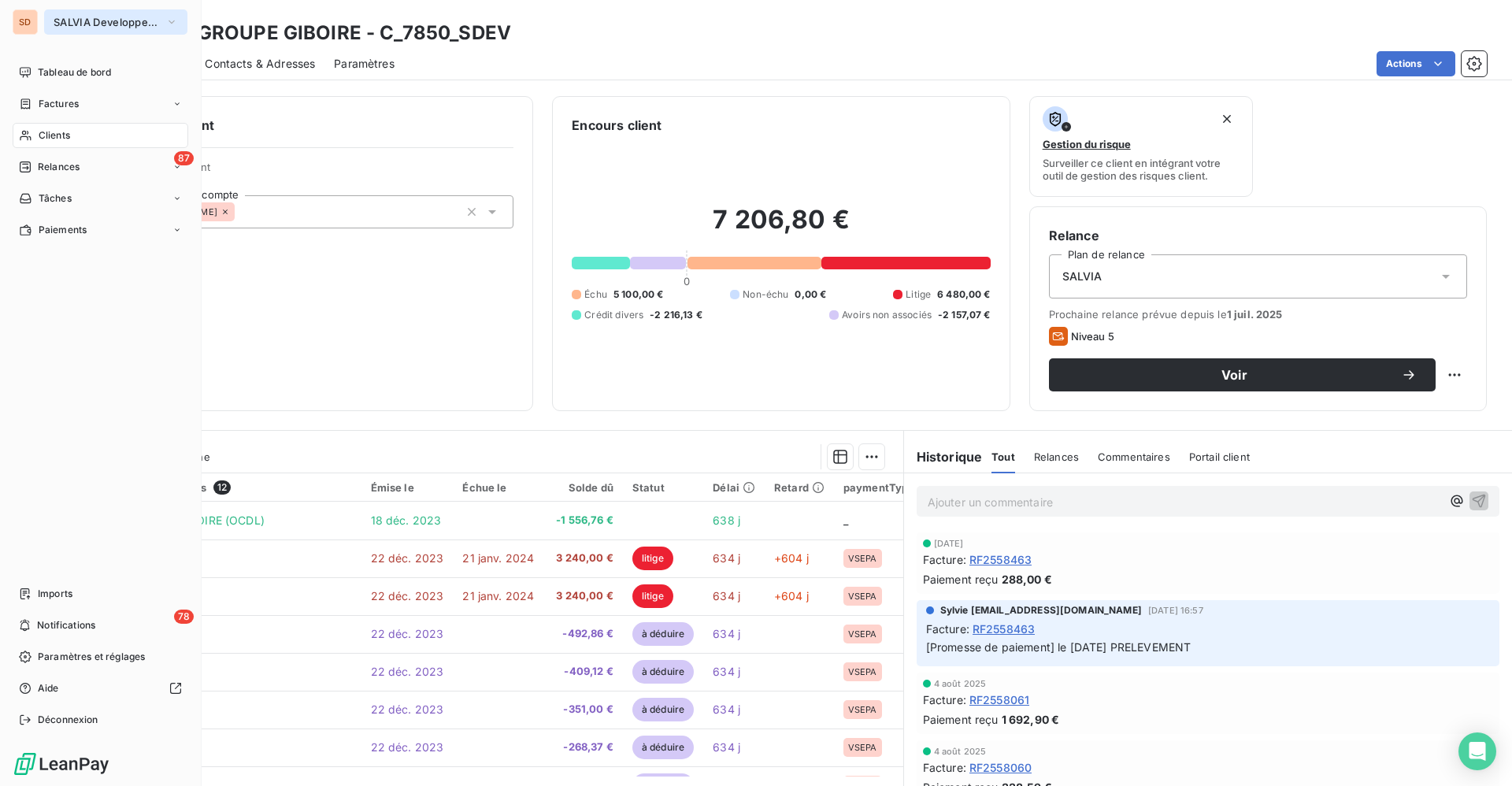
drag, startPoint x: 63, startPoint y: 18, endPoint x: 68, endPoint y: 24, distance: 7.8
click at [68, 18] on span "SALVIA Developpement" at bounding box center [107, 22] width 106 height 12
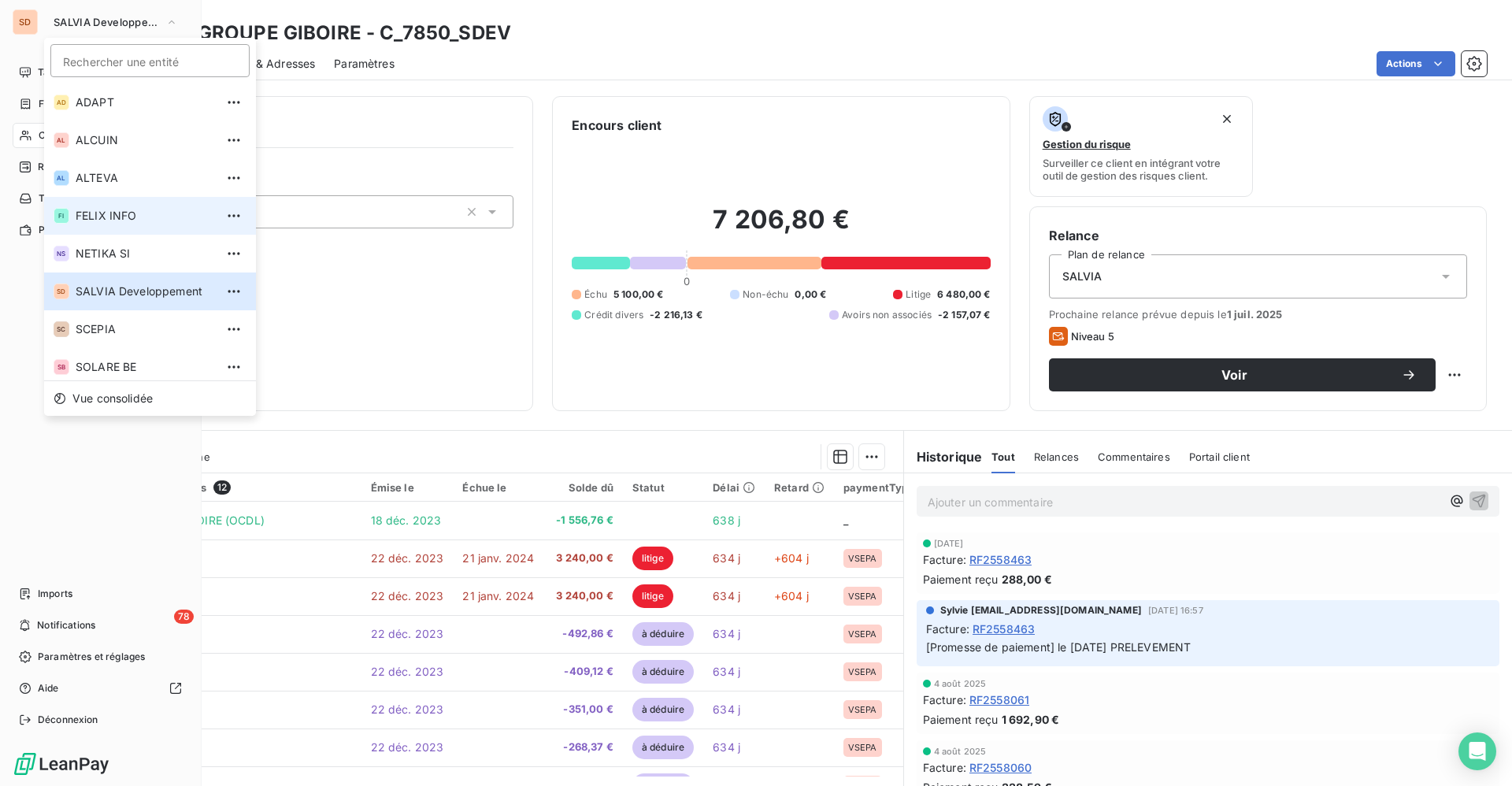
click at [93, 217] on span "FELIX INFO" at bounding box center [145, 216] width 139 height 16
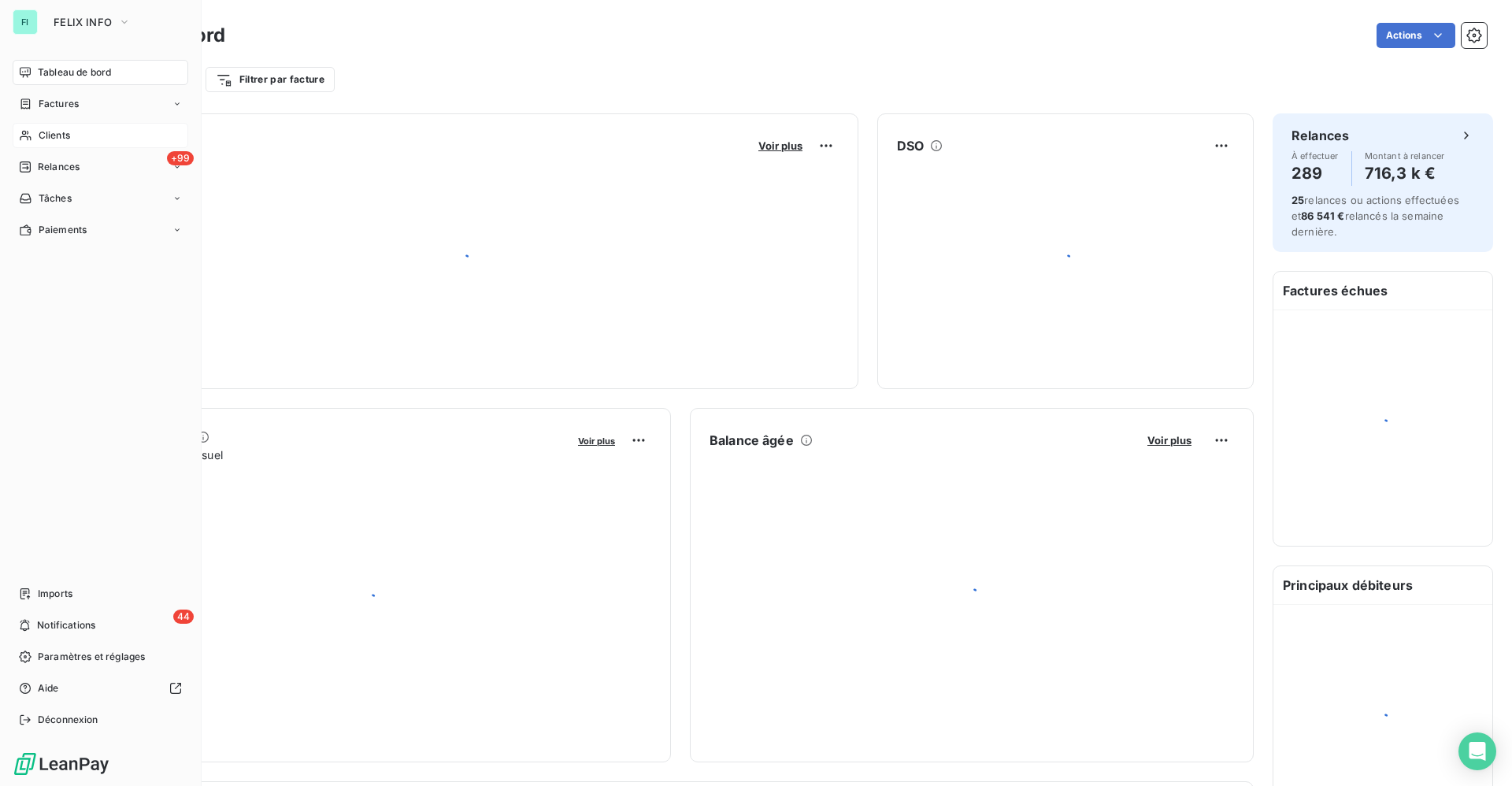
click at [62, 129] on span "Clients" at bounding box center [55, 136] width 32 height 14
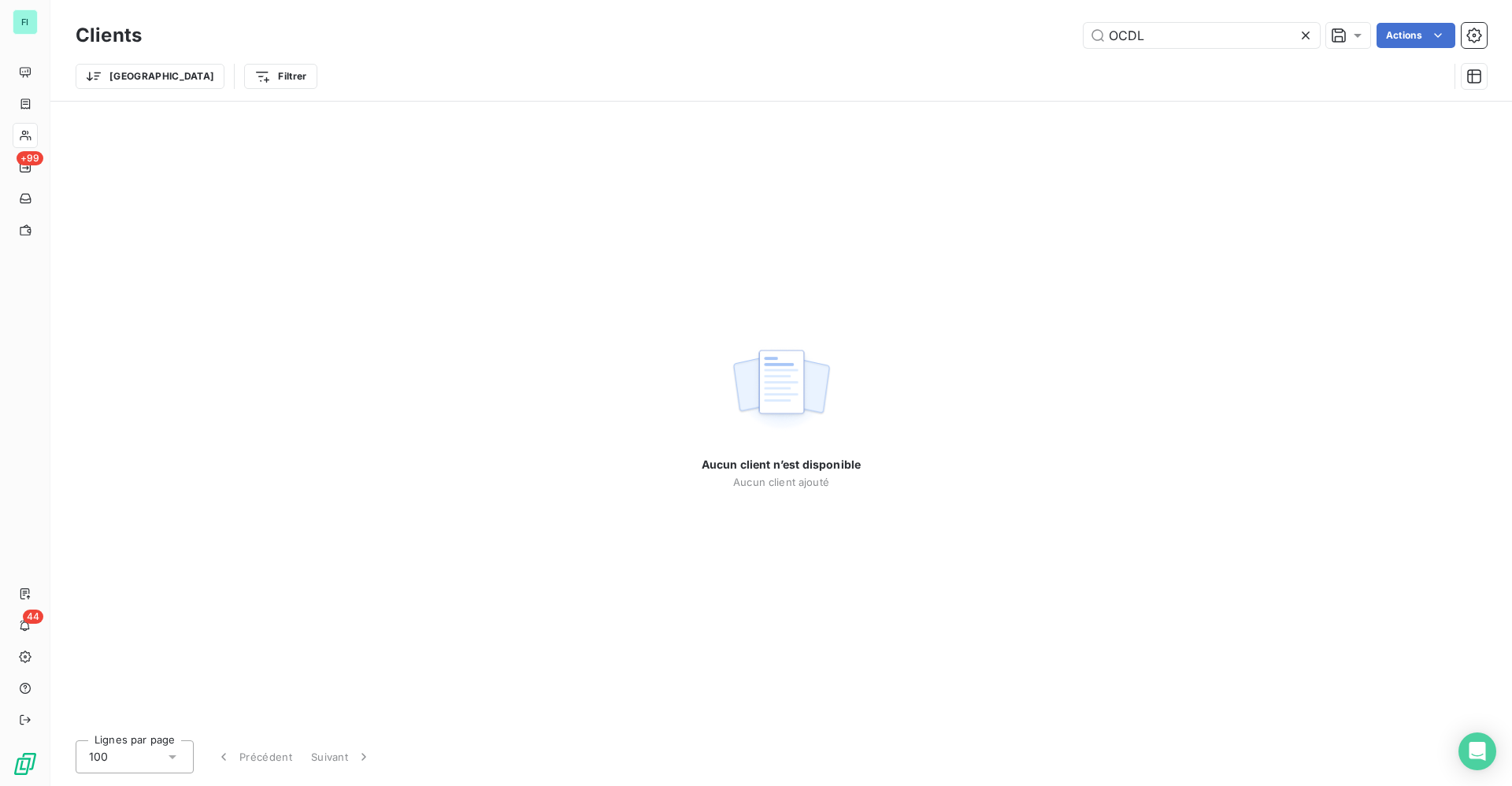
drag, startPoint x: 1171, startPoint y: 26, endPoint x: 845, endPoint y: 33, distance: 326.1
click at [853, 33] on div "OCDL Actions" at bounding box center [823, 35] width 1326 height 26
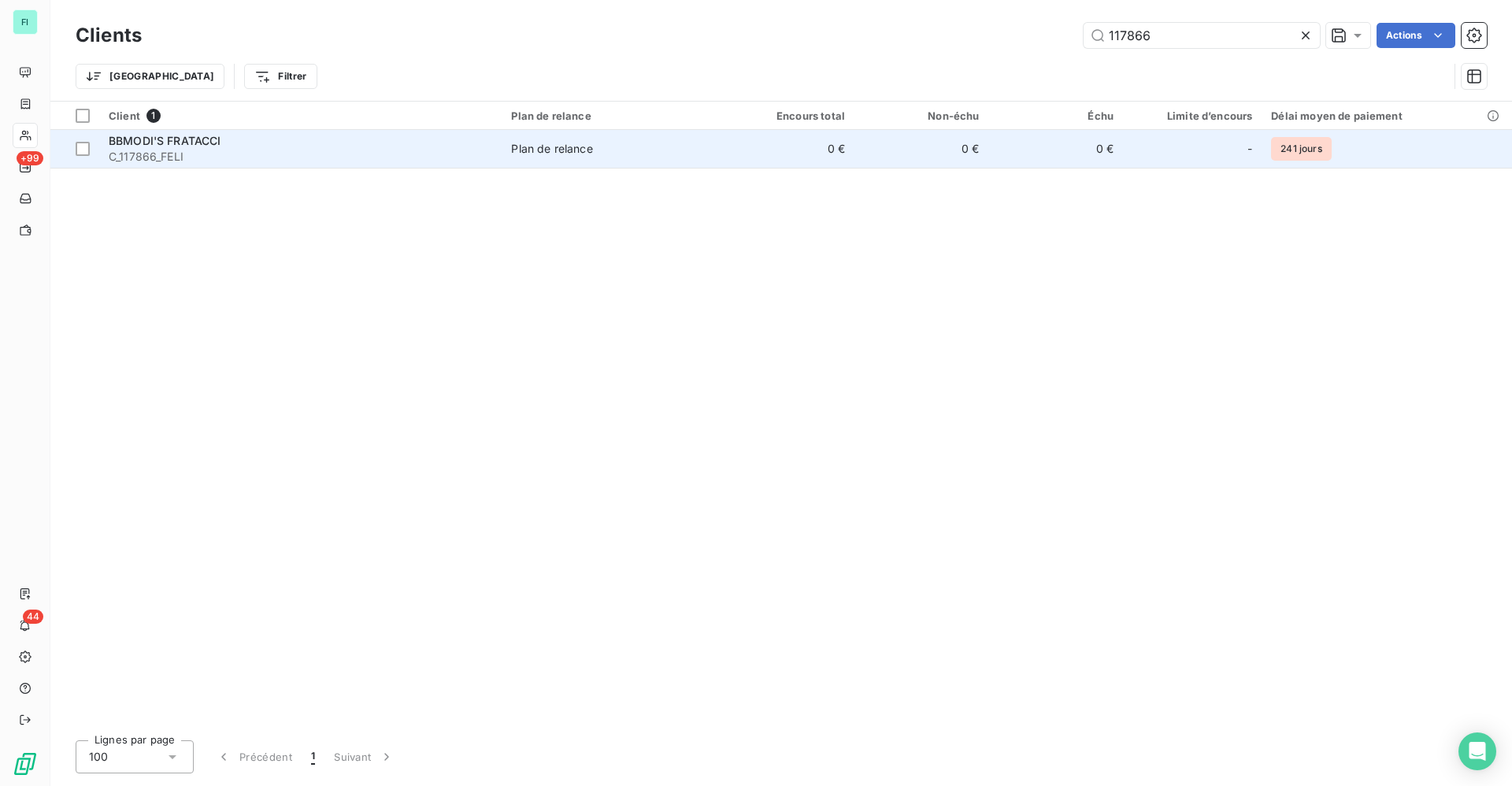
type input "117866"
click at [272, 137] on div "BBMODI'S FRATACCI" at bounding box center [300, 141] width 384 height 16
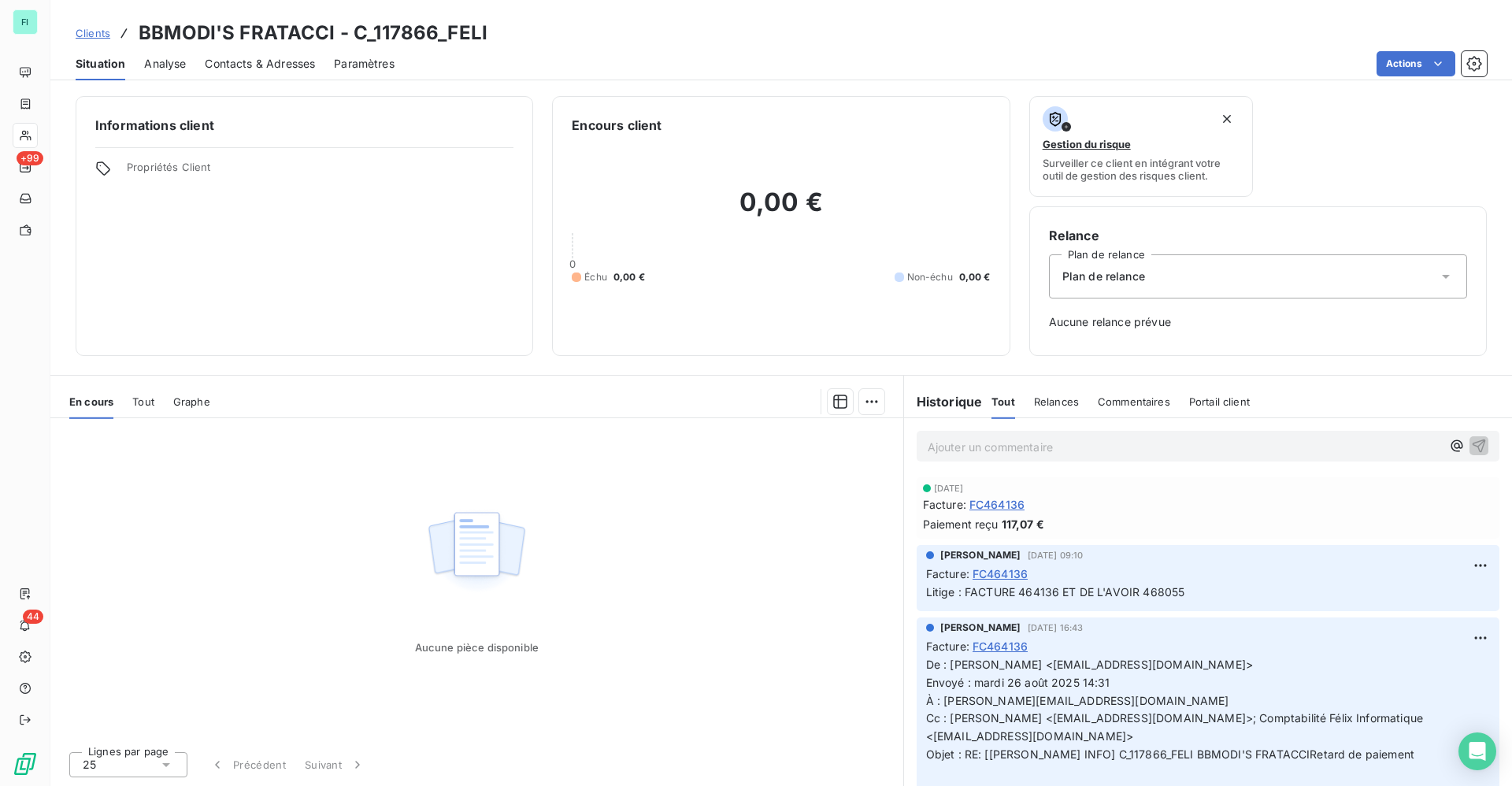
click at [269, 72] on div "Contacts & Adresses" at bounding box center [260, 64] width 110 height 33
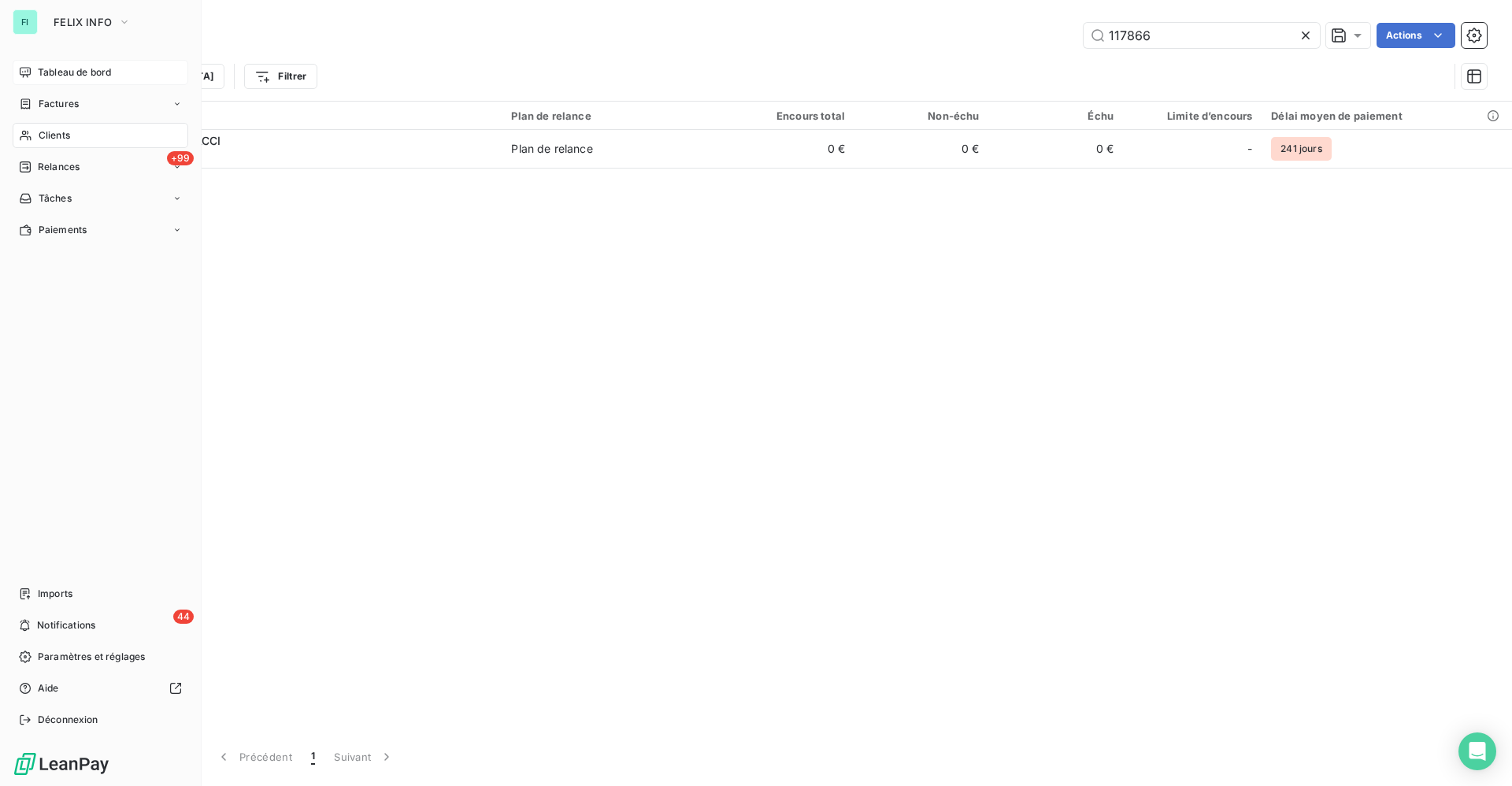
click at [37, 71] on div "Tableau de bord" at bounding box center [100, 72] width 175 height 26
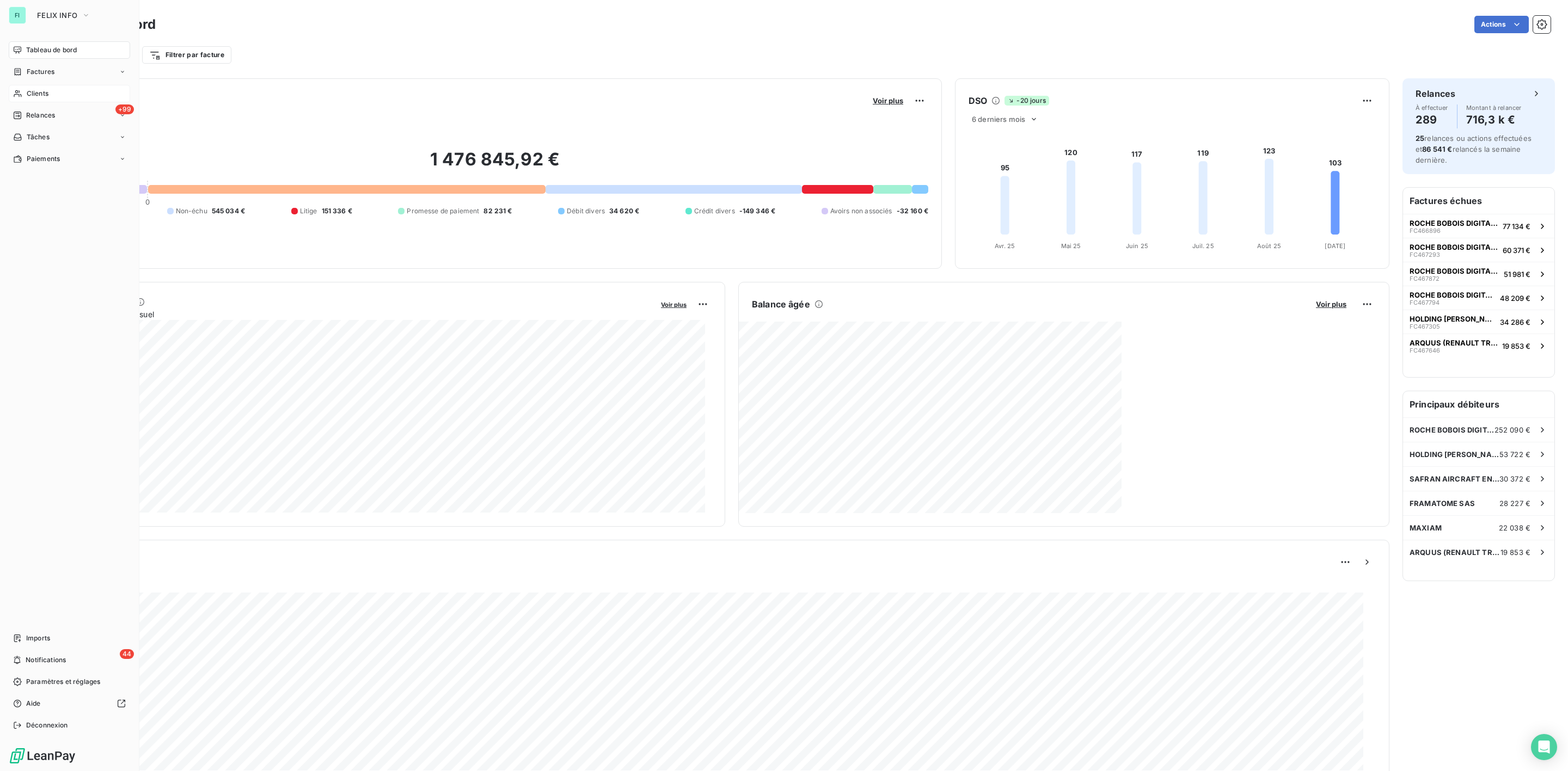
drag, startPoint x: 39, startPoint y: 77, endPoint x: 37, endPoint y: 85, distance: 8.2
click at [39, 77] on div "Factures" at bounding box center [69, 72] width 121 height 18
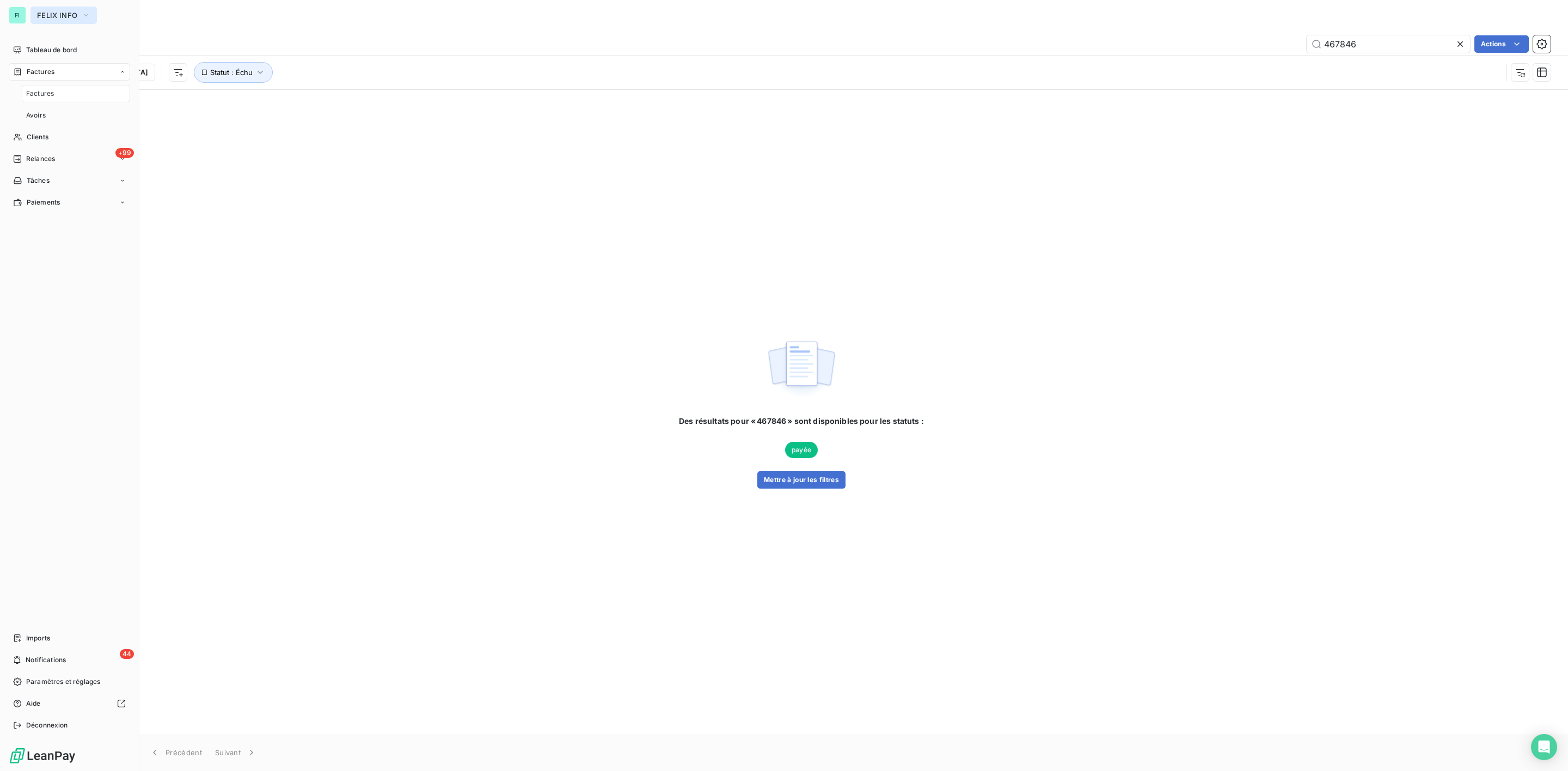
click at [48, 18] on span "FELIX INFO" at bounding box center [57, 15] width 40 height 9
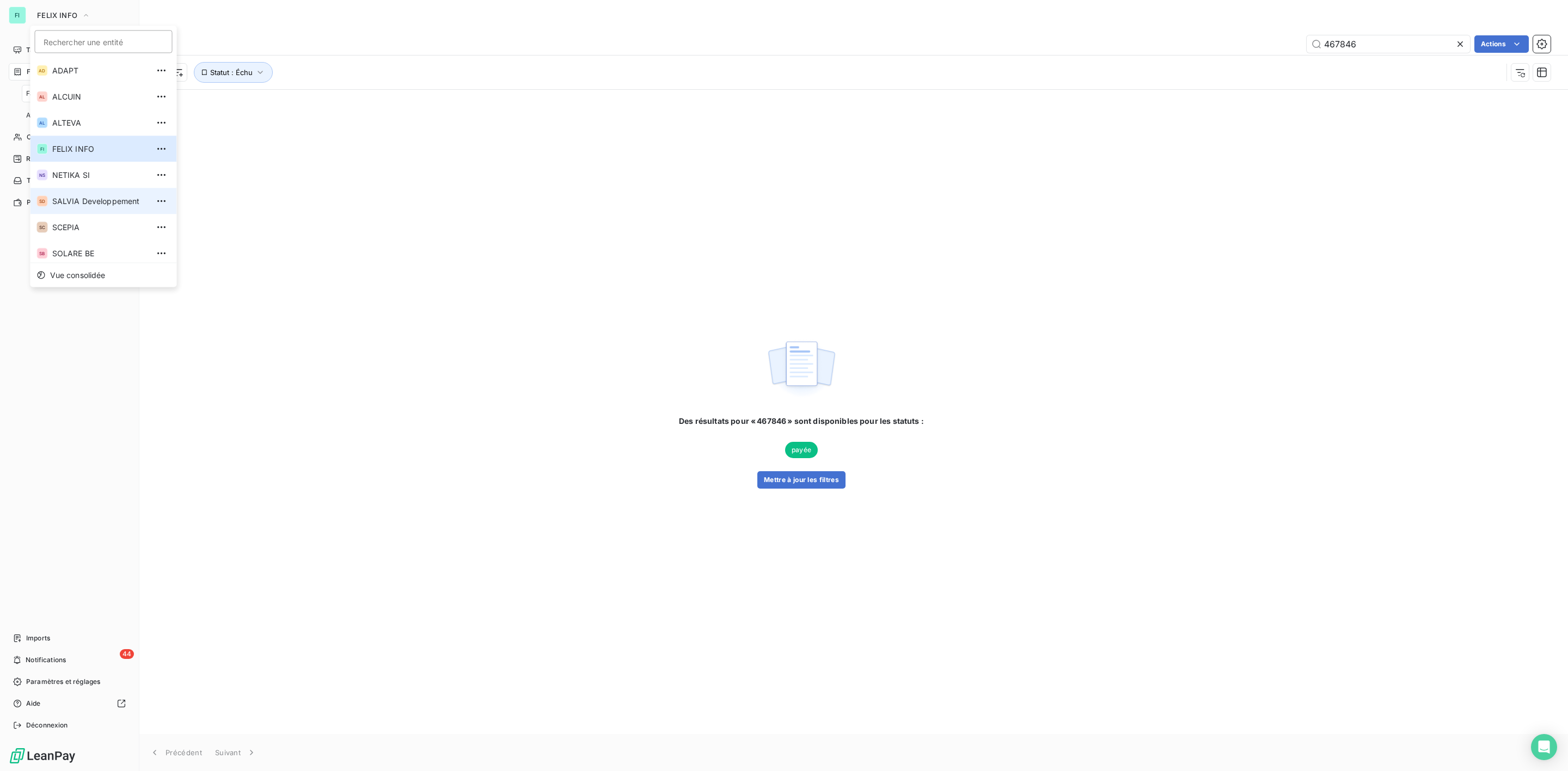
click at [46, 201] on div "SD" at bounding box center [43, 201] width 11 height 11
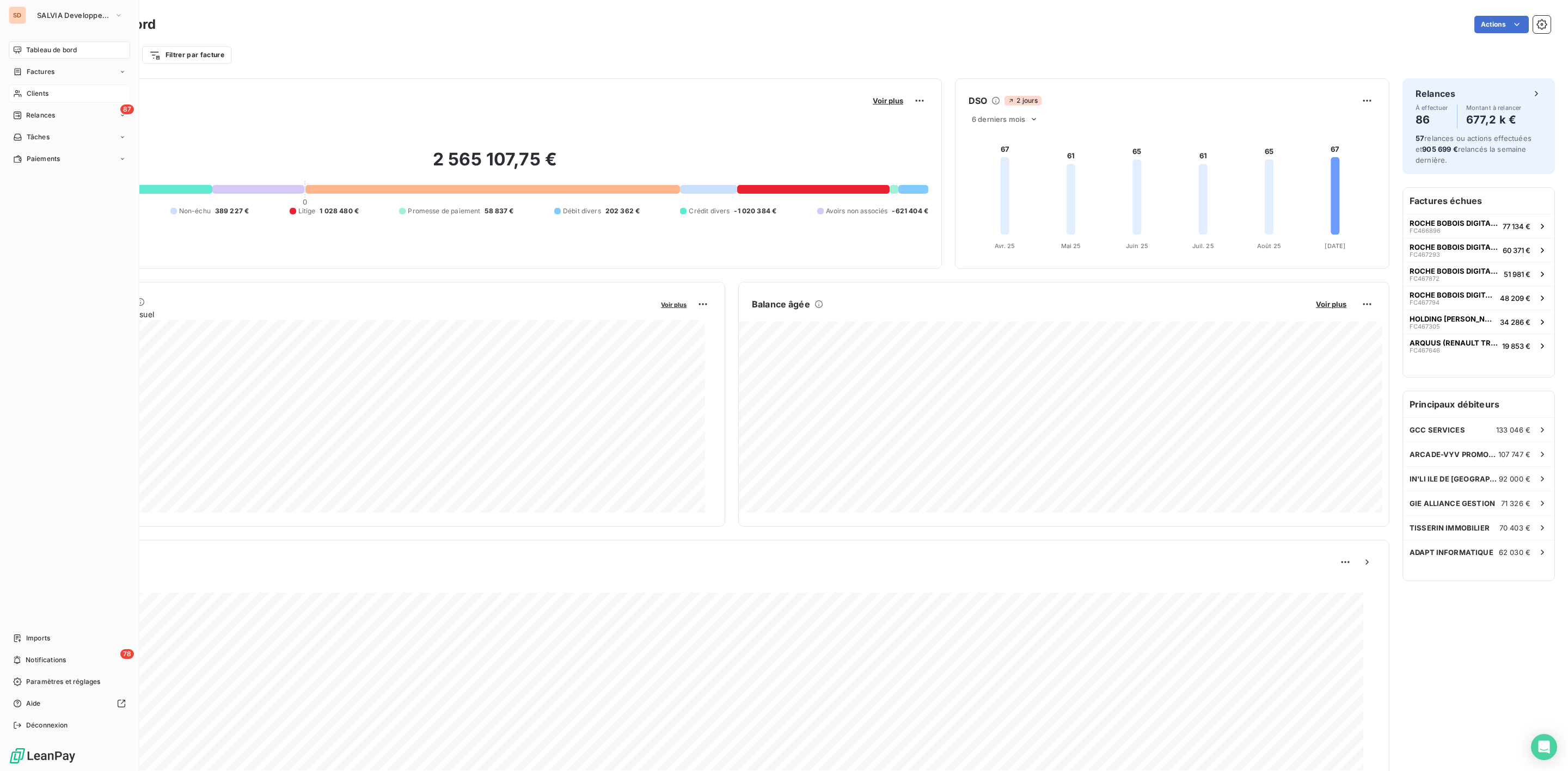
click at [33, 95] on span "Clients" at bounding box center [38, 94] width 22 height 10
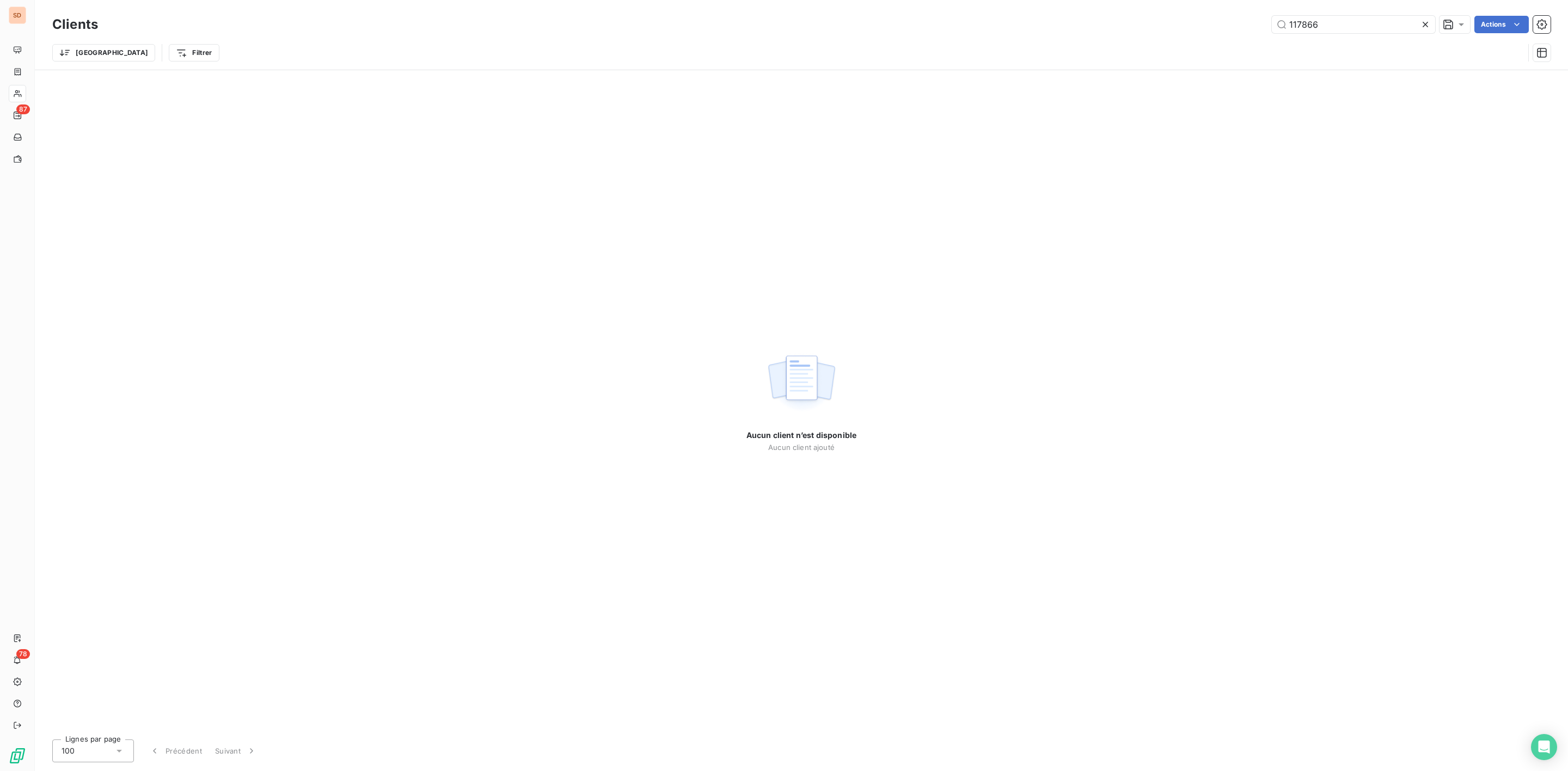
drag, startPoint x: 1385, startPoint y: 29, endPoint x: 822, endPoint y: 29, distance: 563.0
click at [949, 30] on div "117866 Actions" at bounding box center [830, 24] width 1440 height 18
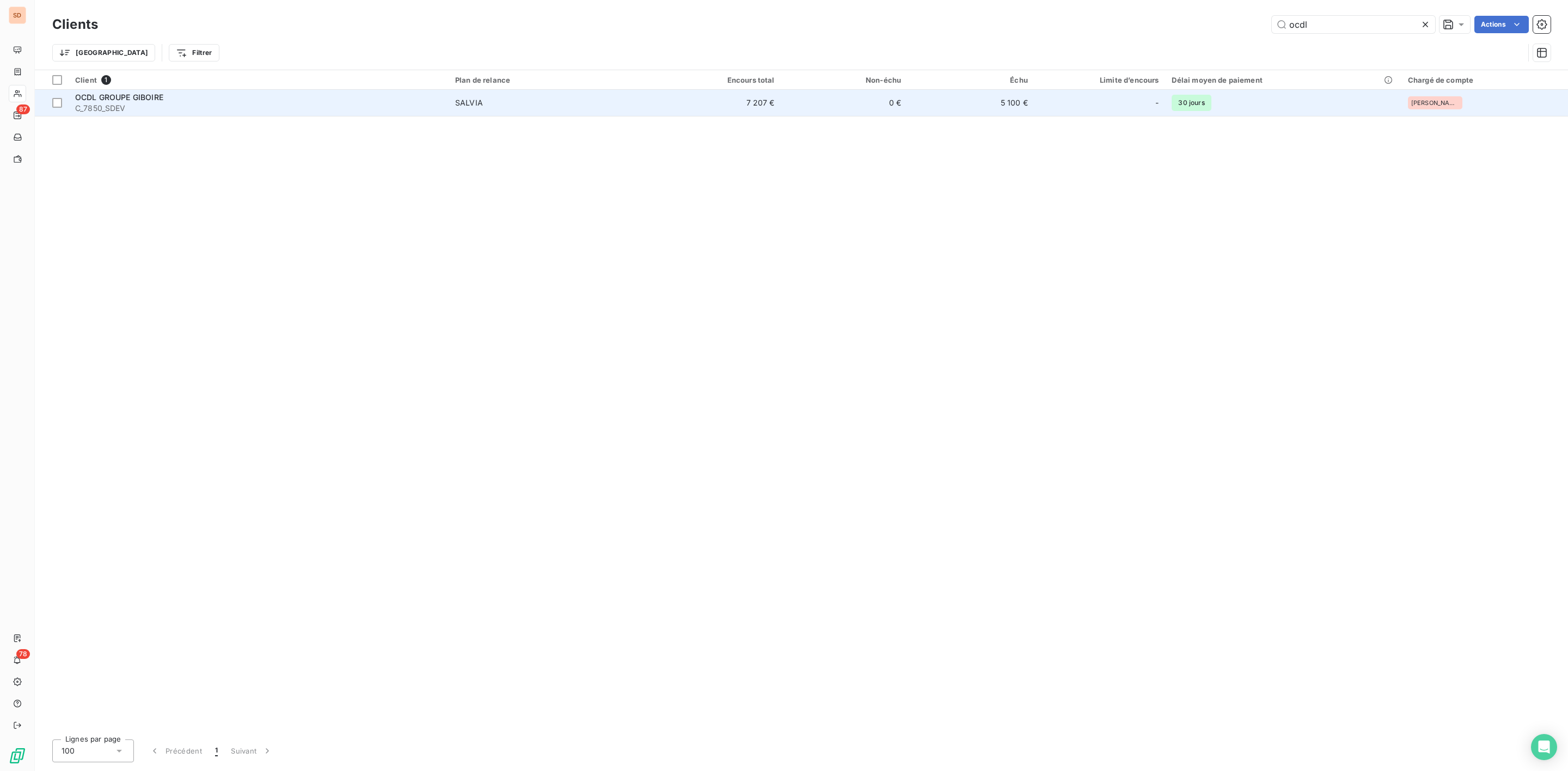
type input "ocdl"
click at [131, 103] on span "C_7850_SDEV" at bounding box center [258, 108] width 367 height 11
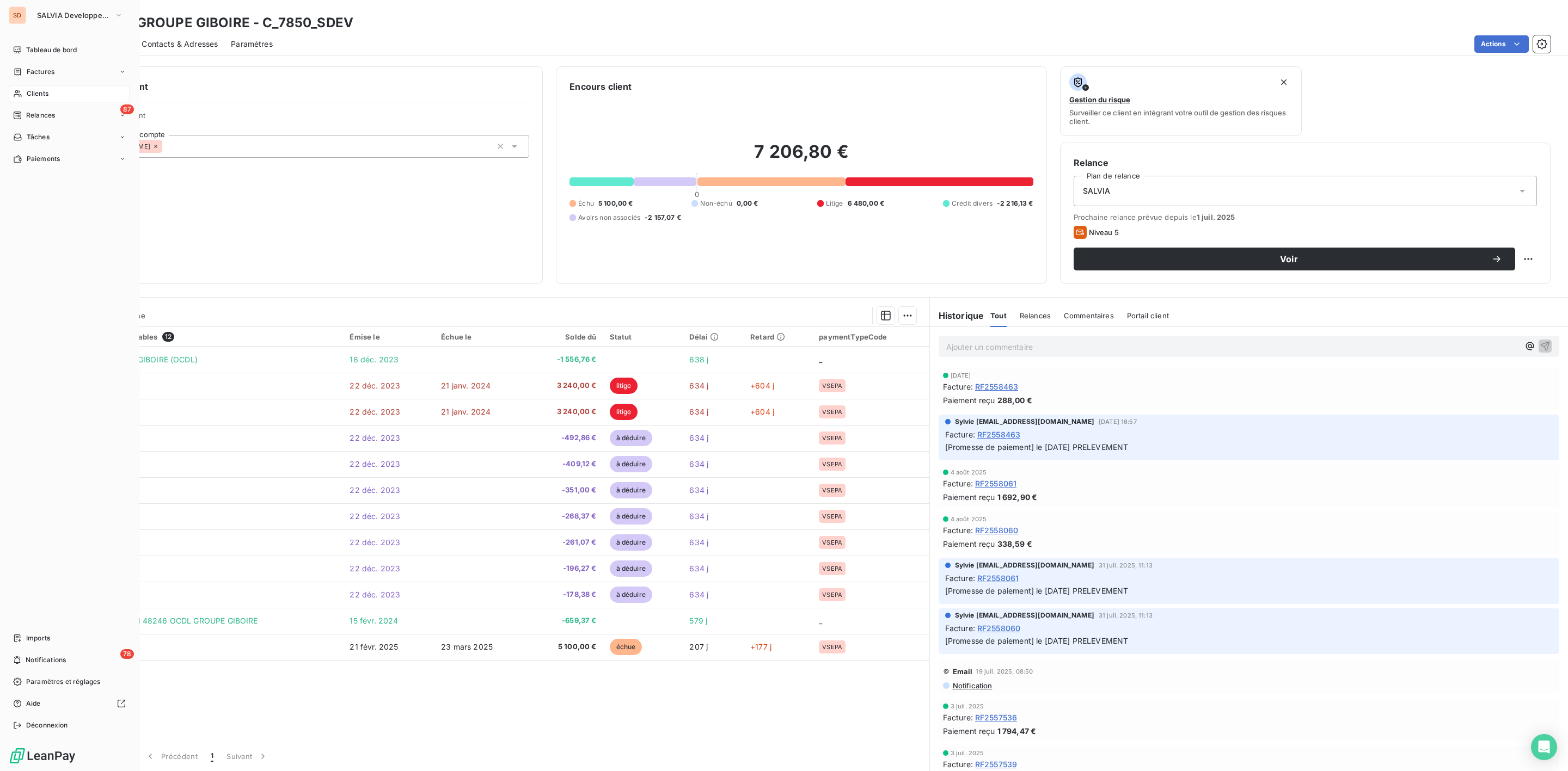
drag, startPoint x: 36, startPoint y: 84, endPoint x: 36, endPoint y: 92, distance: 8.0
click at [36, 85] on div "Clients" at bounding box center [69, 94] width 121 height 18
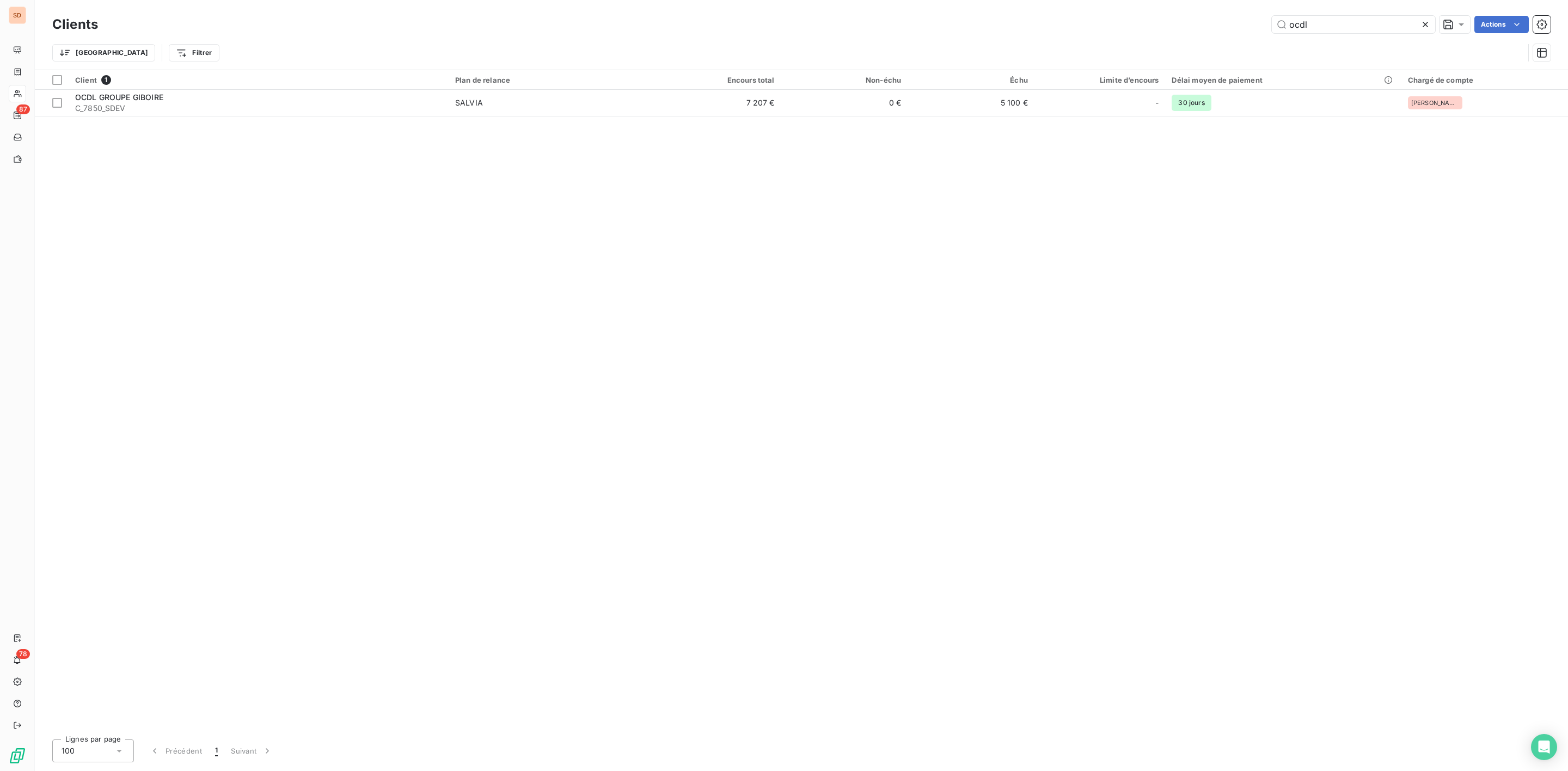
drag, startPoint x: 1326, startPoint y: 29, endPoint x: 925, endPoint y: 35, distance: 401.0
click at [1064, 29] on div "ocdl Actions" at bounding box center [830, 24] width 1440 height 18
type input "l"
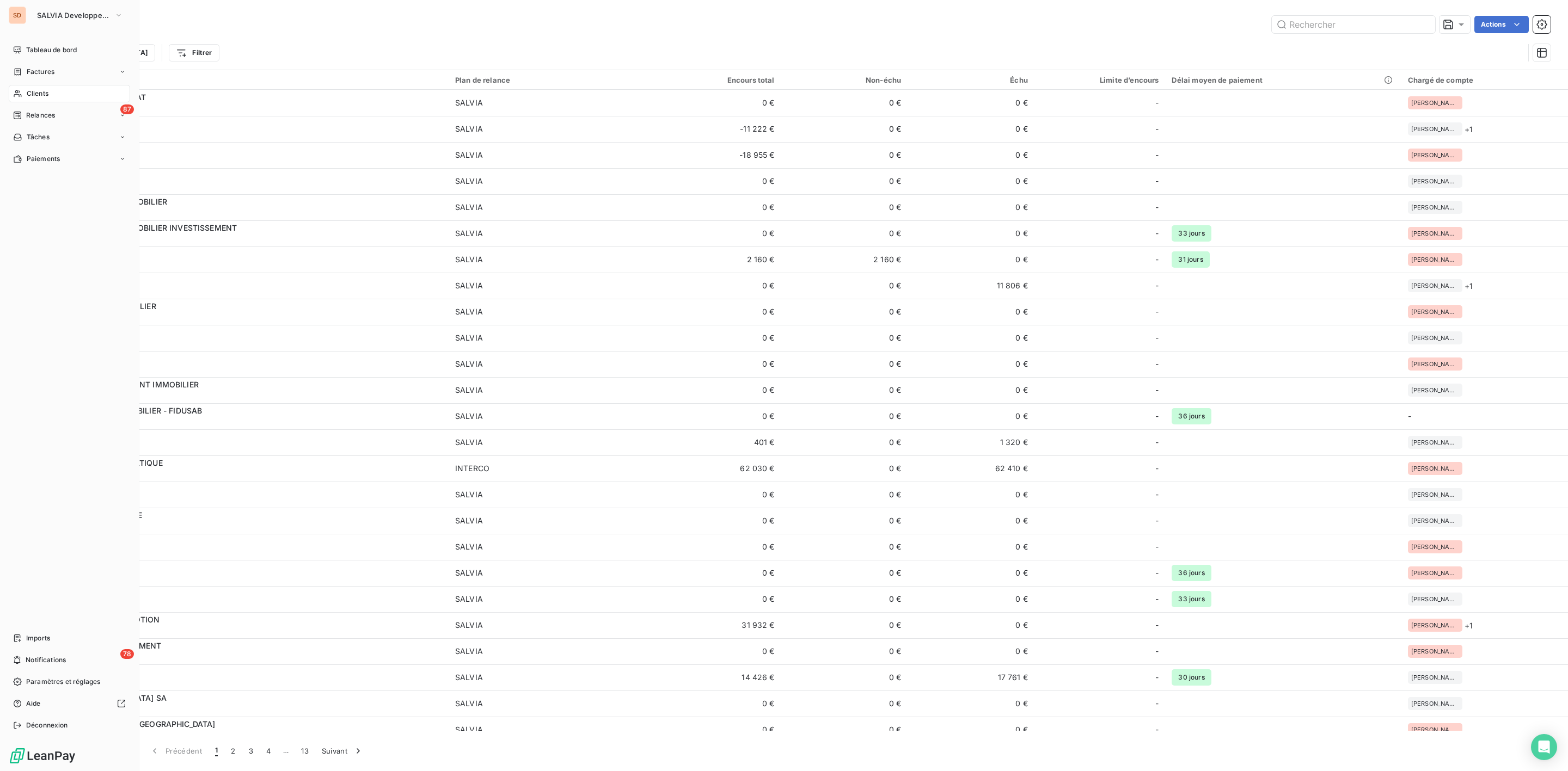
drag, startPoint x: 43, startPoint y: 93, endPoint x: 49, endPoint y: 93, distance: 6.0
click at [43, 93] on span "Clients" at bounding box center [38, 94] width 22 height 10
click at [40, 13] on span "SALVIA Developpement" at bounding box center [74, 15] width 73 height 9
click at [72, 170] on span "NETIKA SI" at bounding box center [100, 175] width 96 height 11
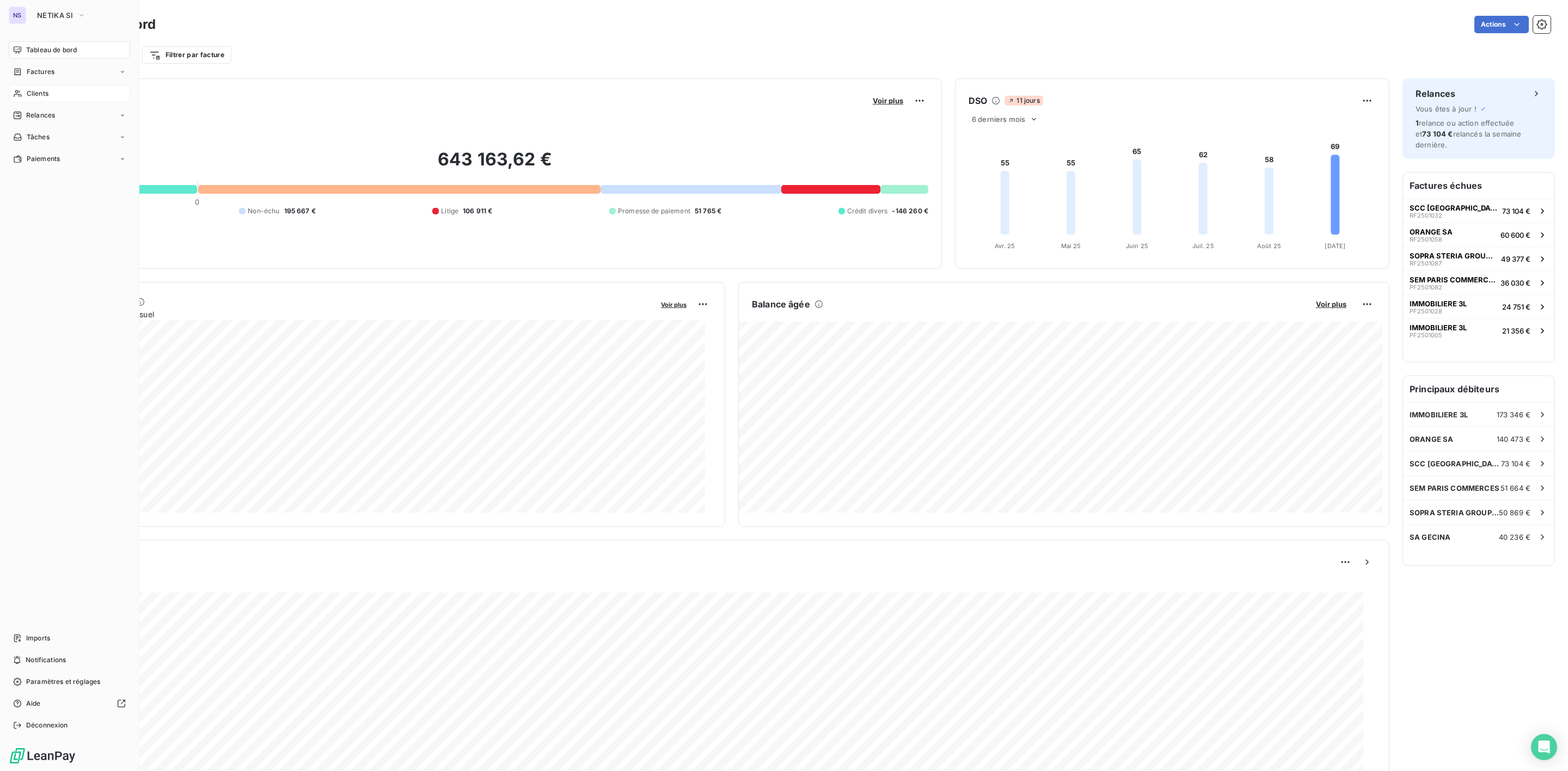
click at [46, 94] on span "Clients" at bounding box center [38, 94] width 22 height 10
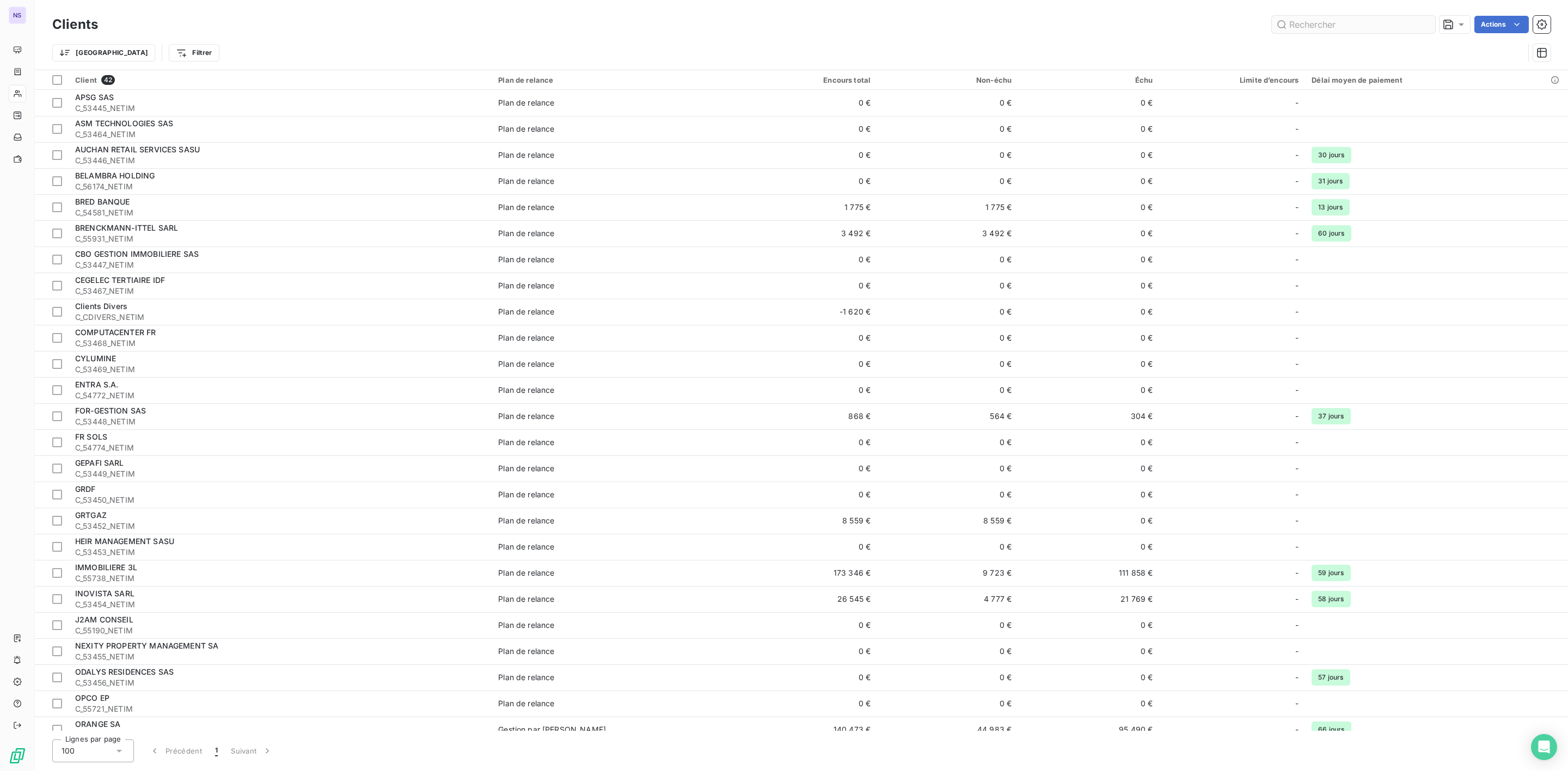
click at [1353, 29] on input "text" at bounding box center [1353, 24] width 163 height 18
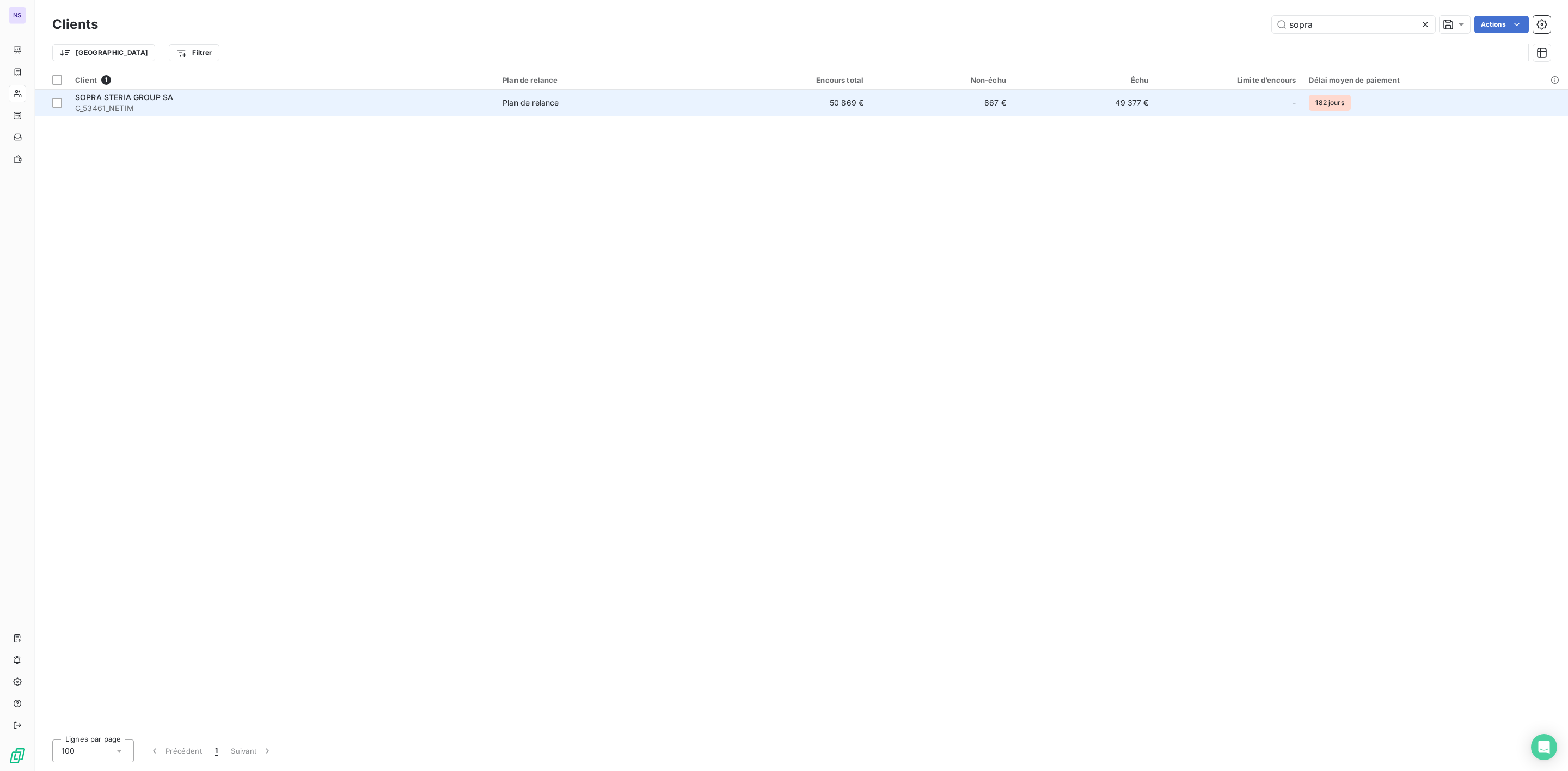
type input "sopra"
click at [127, 102] on div "SOPRA STERIA GROUP SA" at bounding box center [282, 97] width 415 height 11
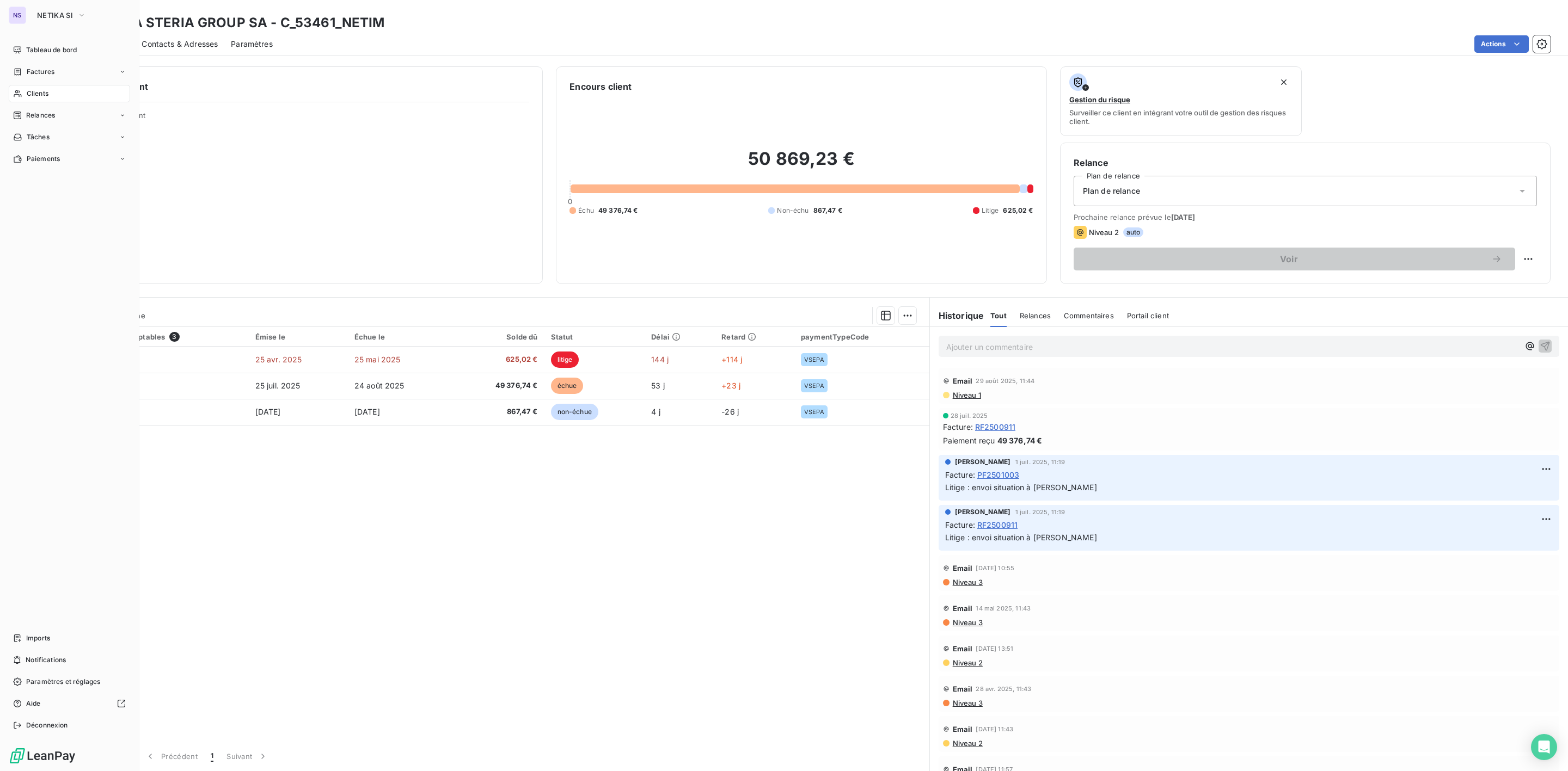
drag, startPoint x: 38, startPoint y: 97, endPoint x: 110, endPoint y: 85, distance: 73.0
click at [38, 98] on span "Clients" at bounding box center [38, 94] width 22 height 10
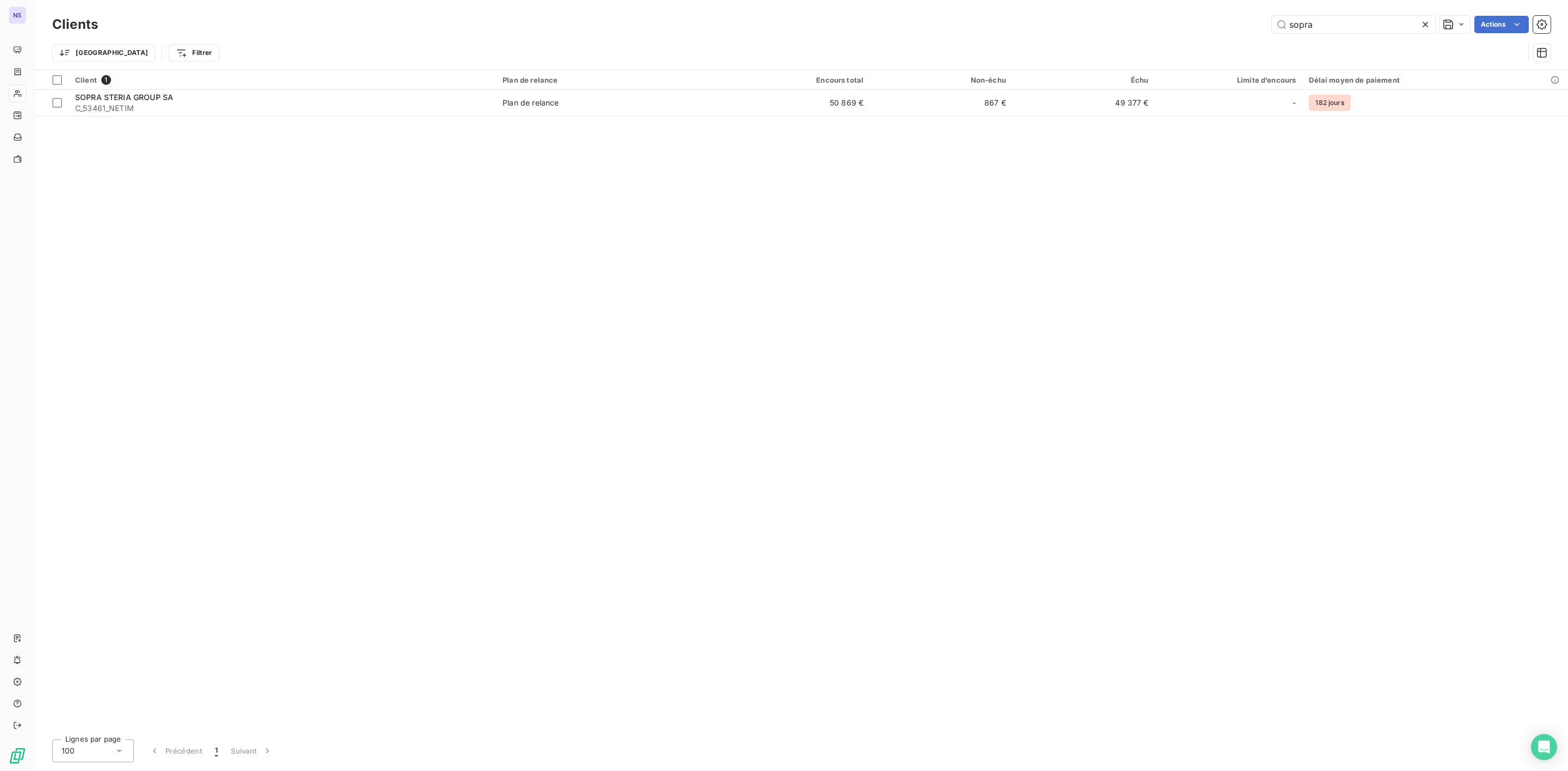
drag, startPoint x: 1315, startPoint y: 25, endPoint x: 1093, endPoint y: 41, distance: 222.6
click at [1139, 36] on div "Clients sopra Actions Trier Filtrer" at bounding box center [802, 41] width 1499 height 57
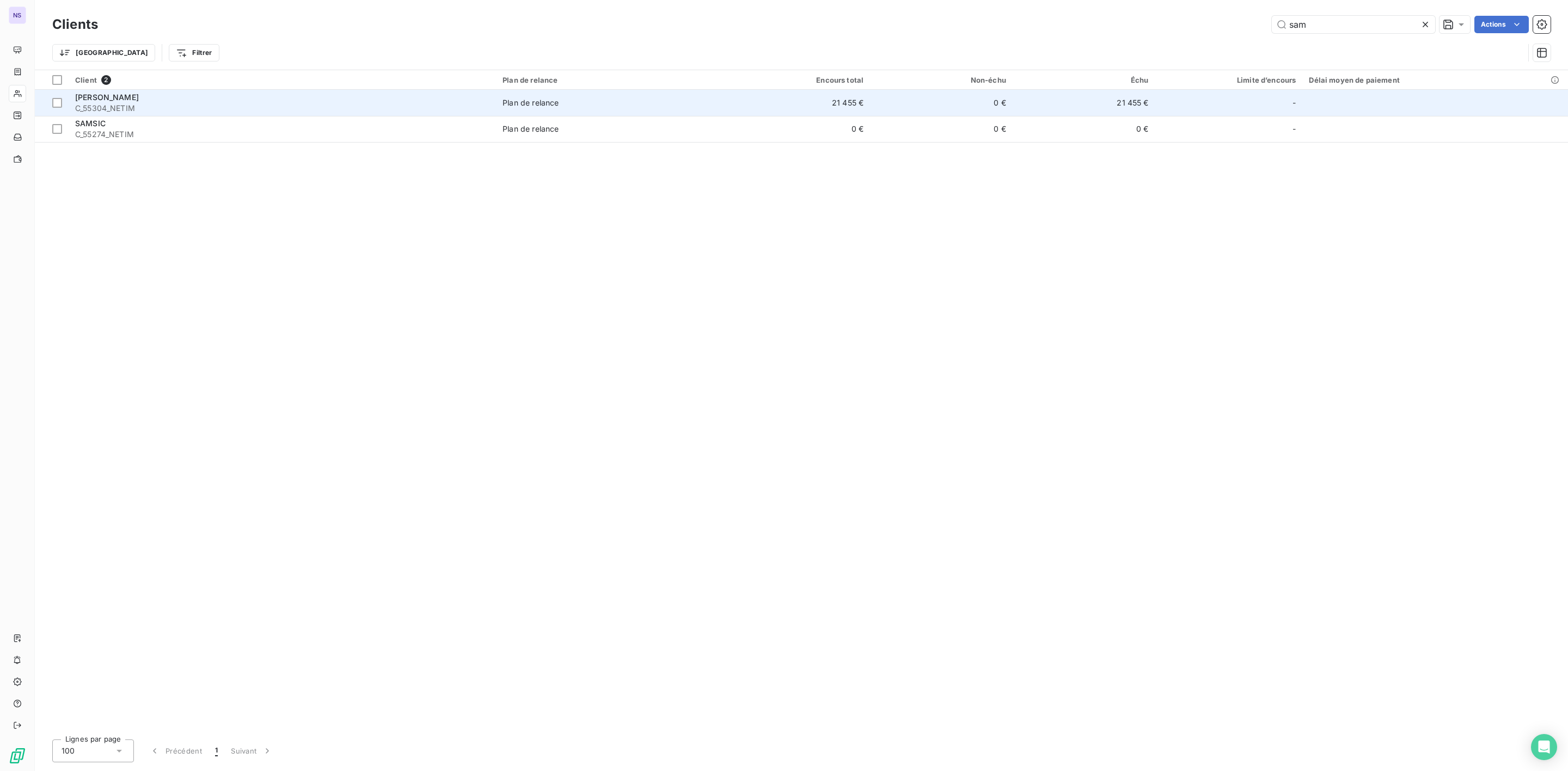
type input "sam"
click at [118, 105] on span "C_55304_NETIM" at bounding box center [282, 108] width 415 height 11
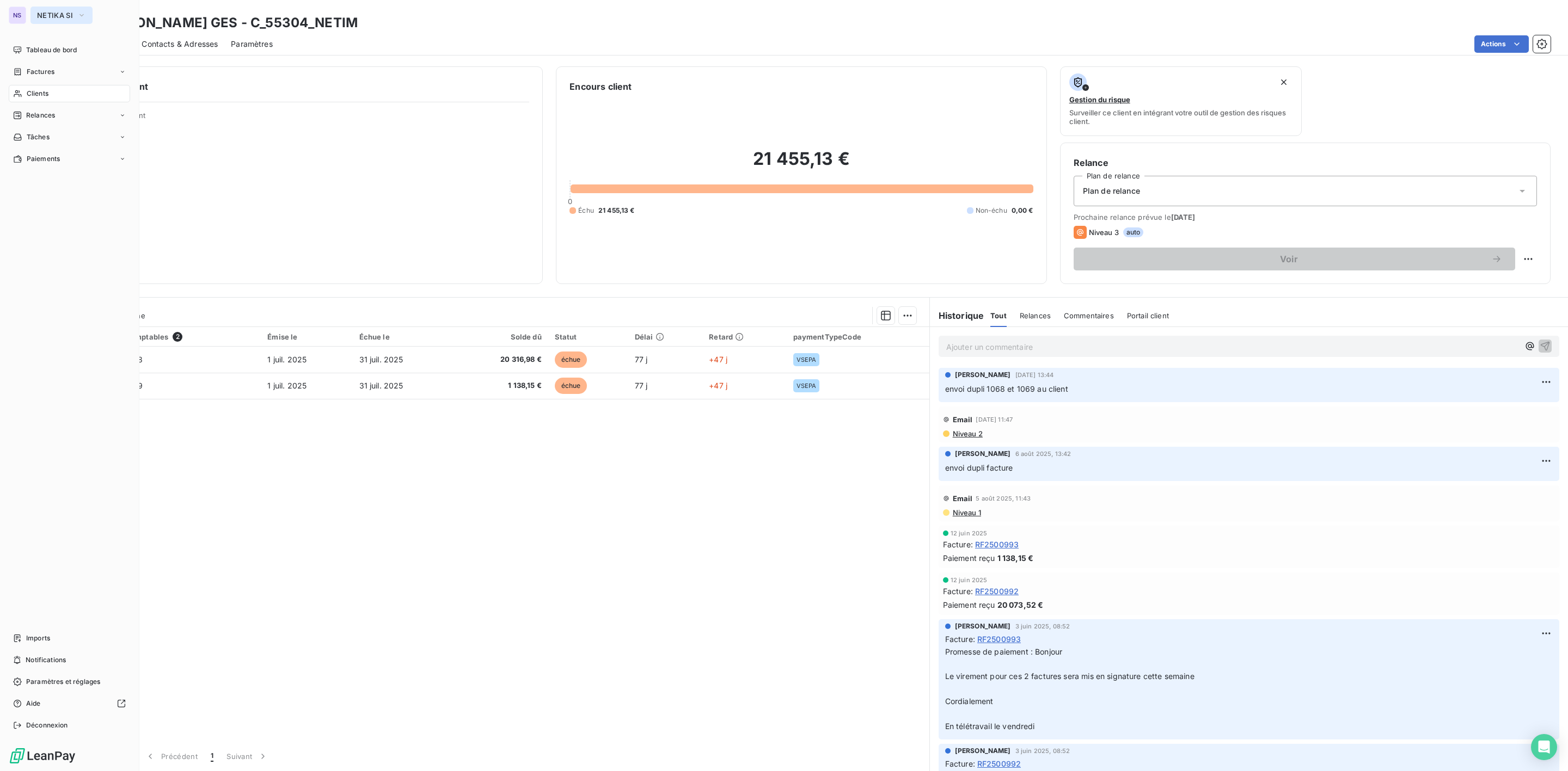
click at [51, 15] on span "NETIKA SI" at bounding box center [55, 15] width 36 height 9
click at [75, 192] on li "SD SALVIA Developpement" at bounding box center [103, 201] width 147 height 26
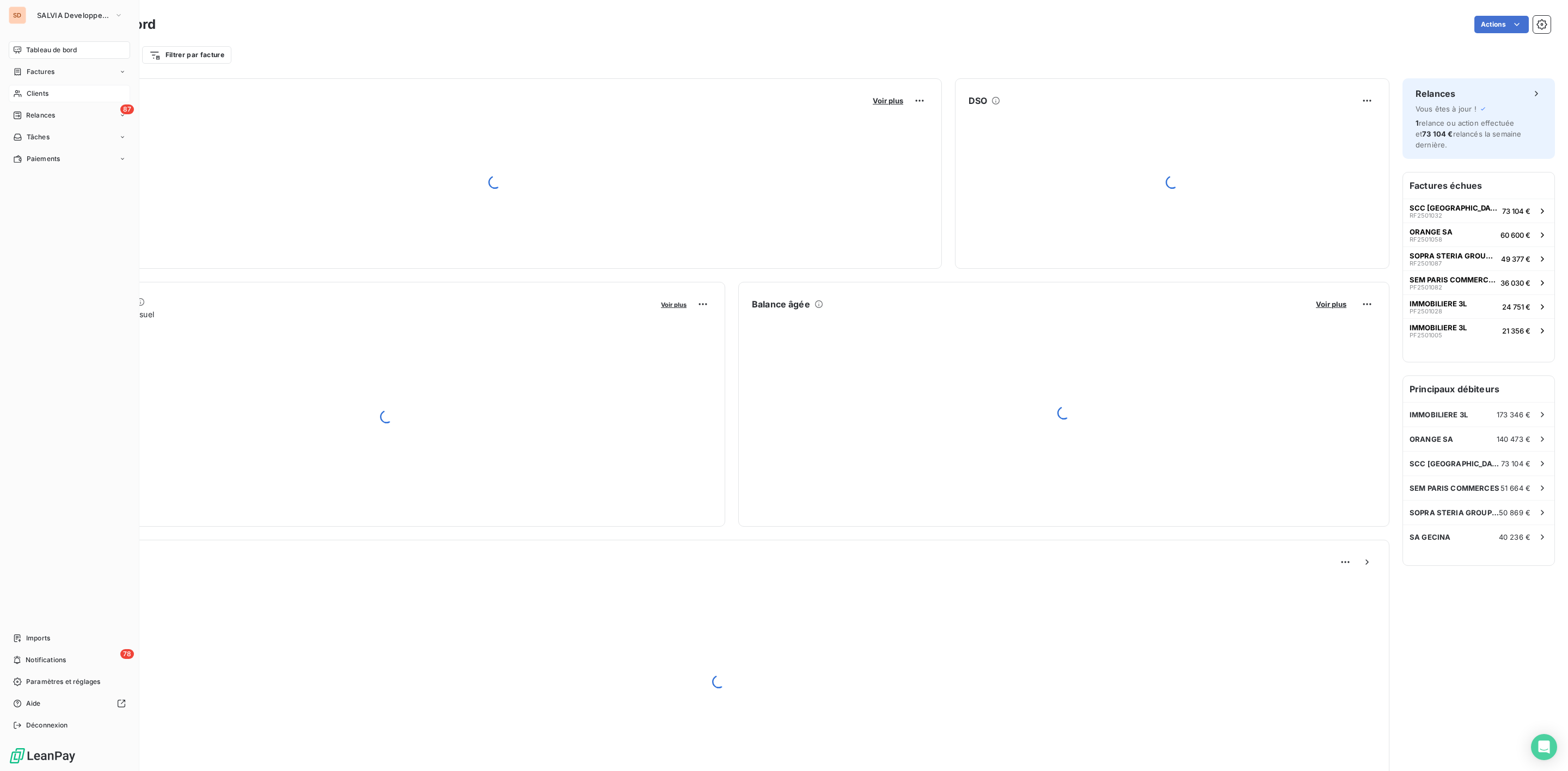
click at [51, 87] on div "Clients" at bounding box center [69, 94] width 121 height 18
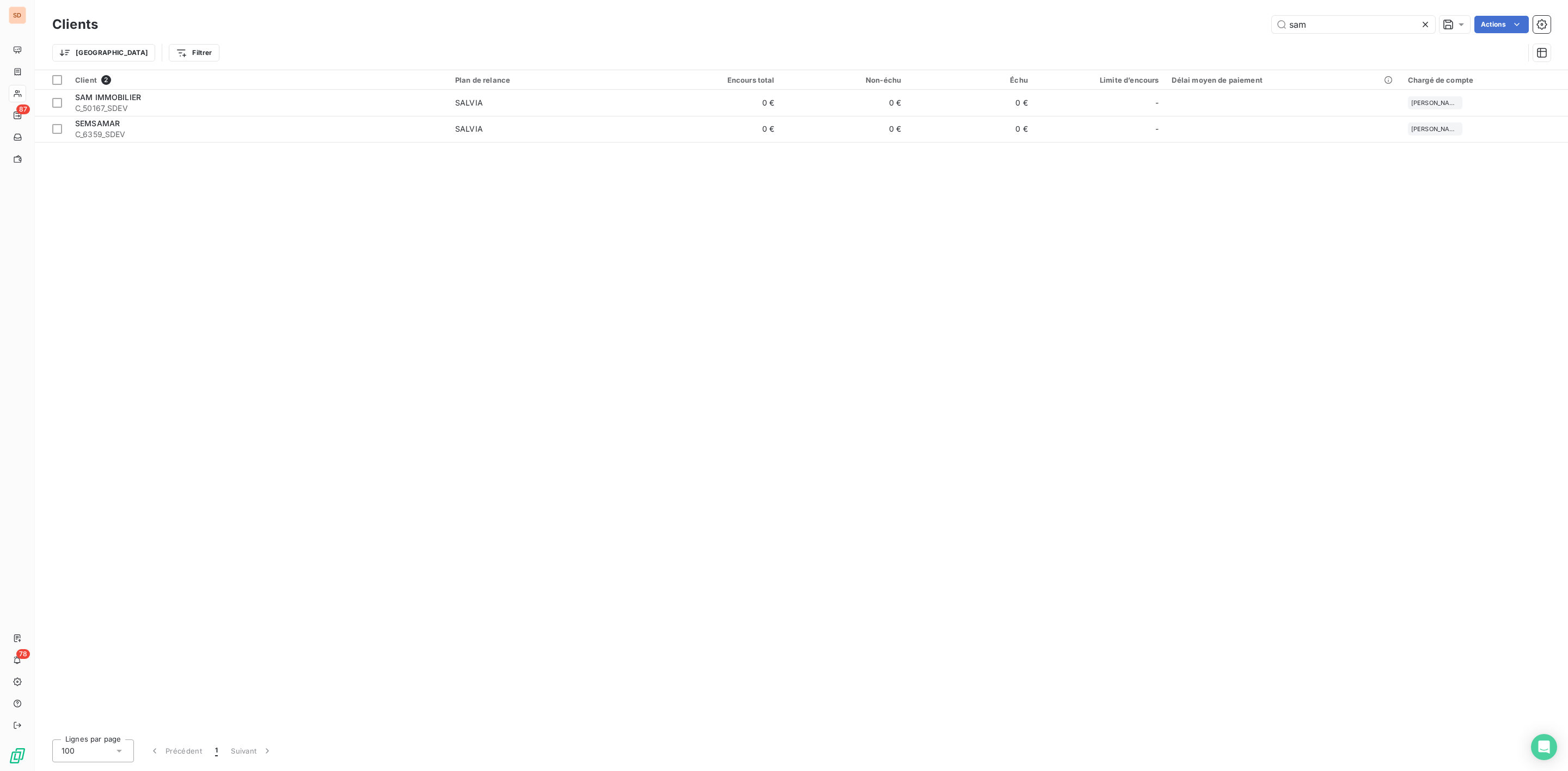
drag, startPoint x: 1312, startPoint y: 20, endPoint x: 1082, endPoint y: 36, distance: 230.6
click at [1176, 29] on div "sam Actions" at bounding box center [830, 24] width 1440 height 18
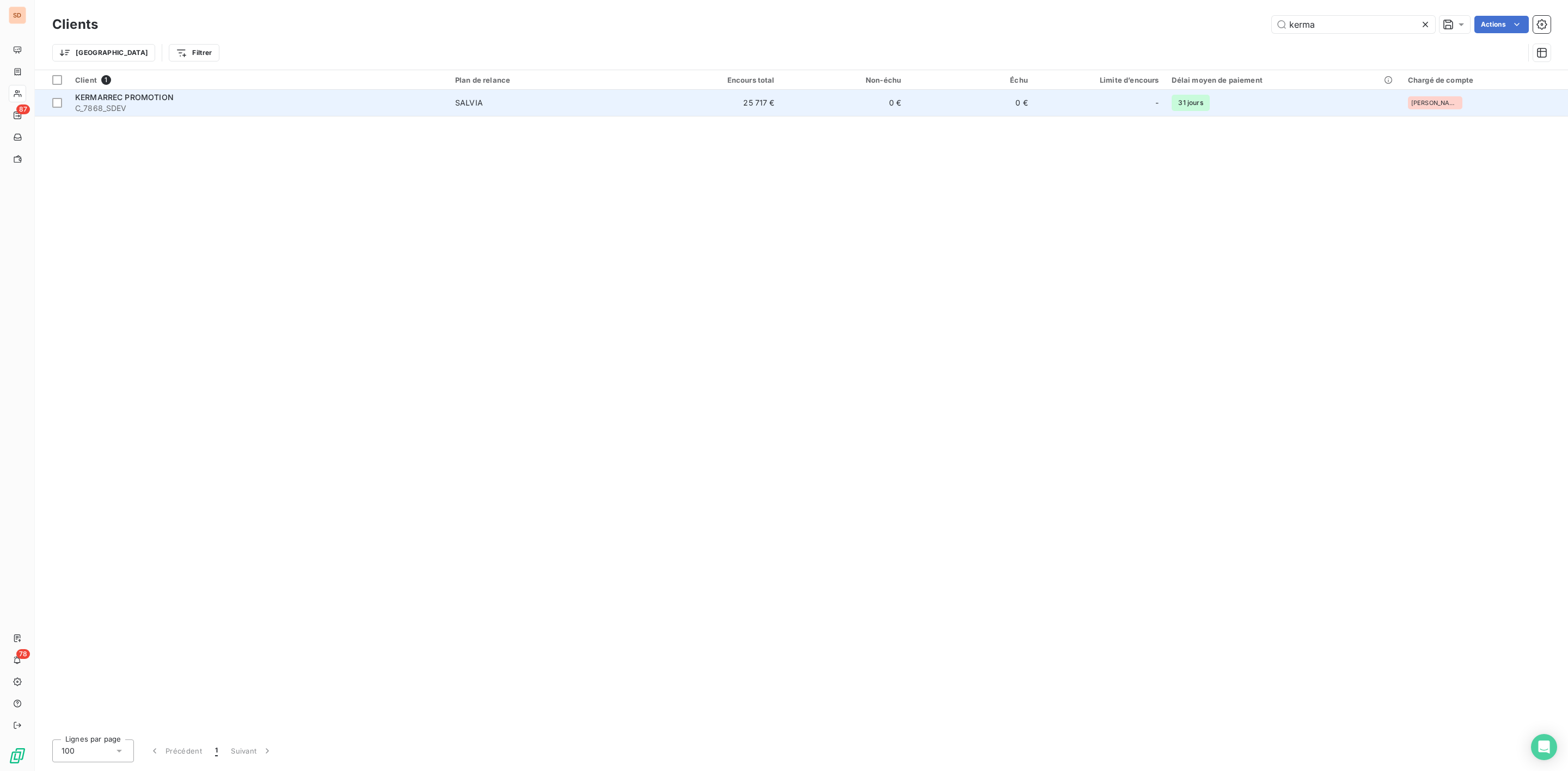
type input "kerma"
click at [165, 110] on span "C_7868_SDEV" at bounding box center [258, 108] width 367 height 11
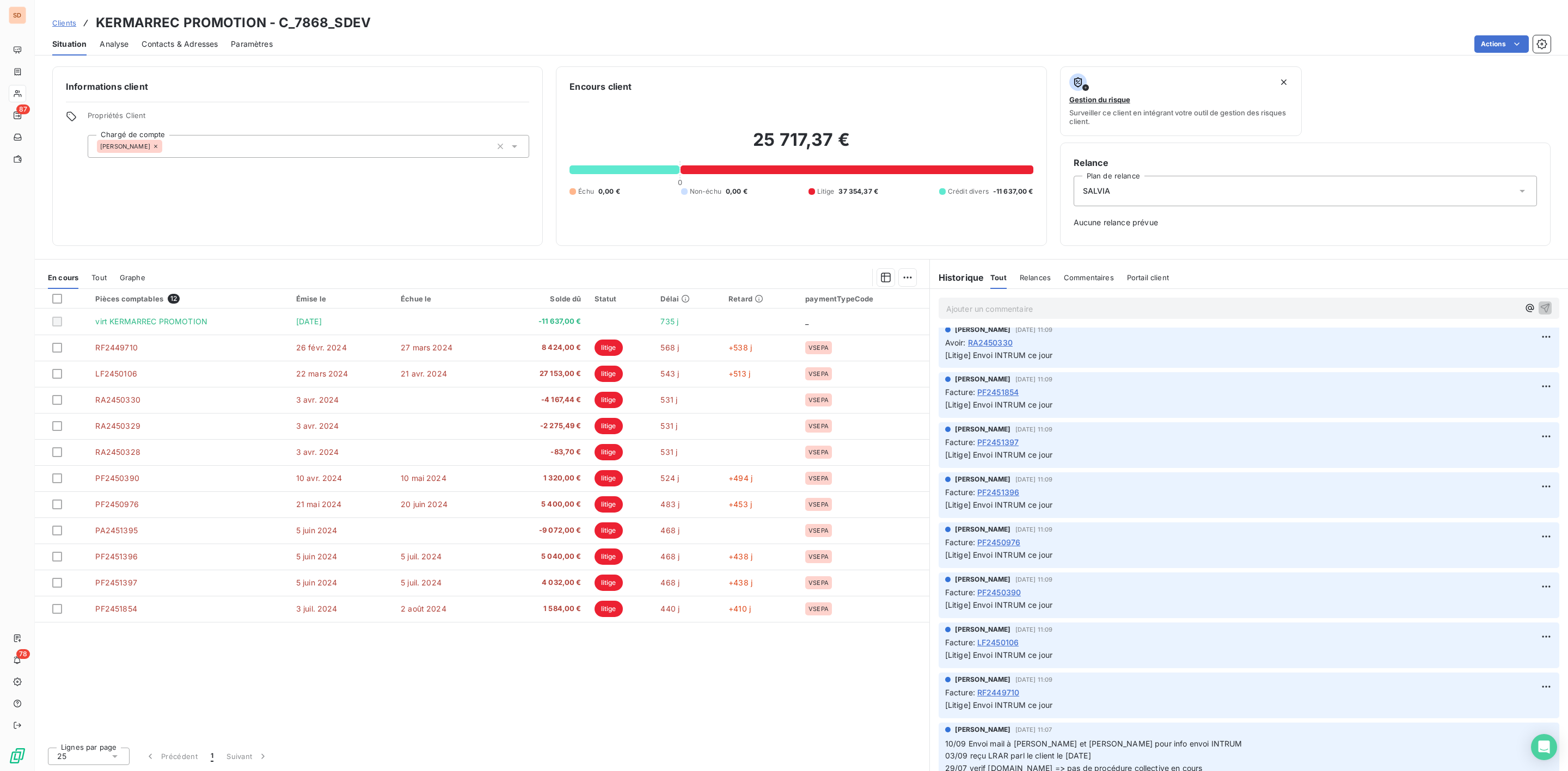
scroll to position [327, 0]
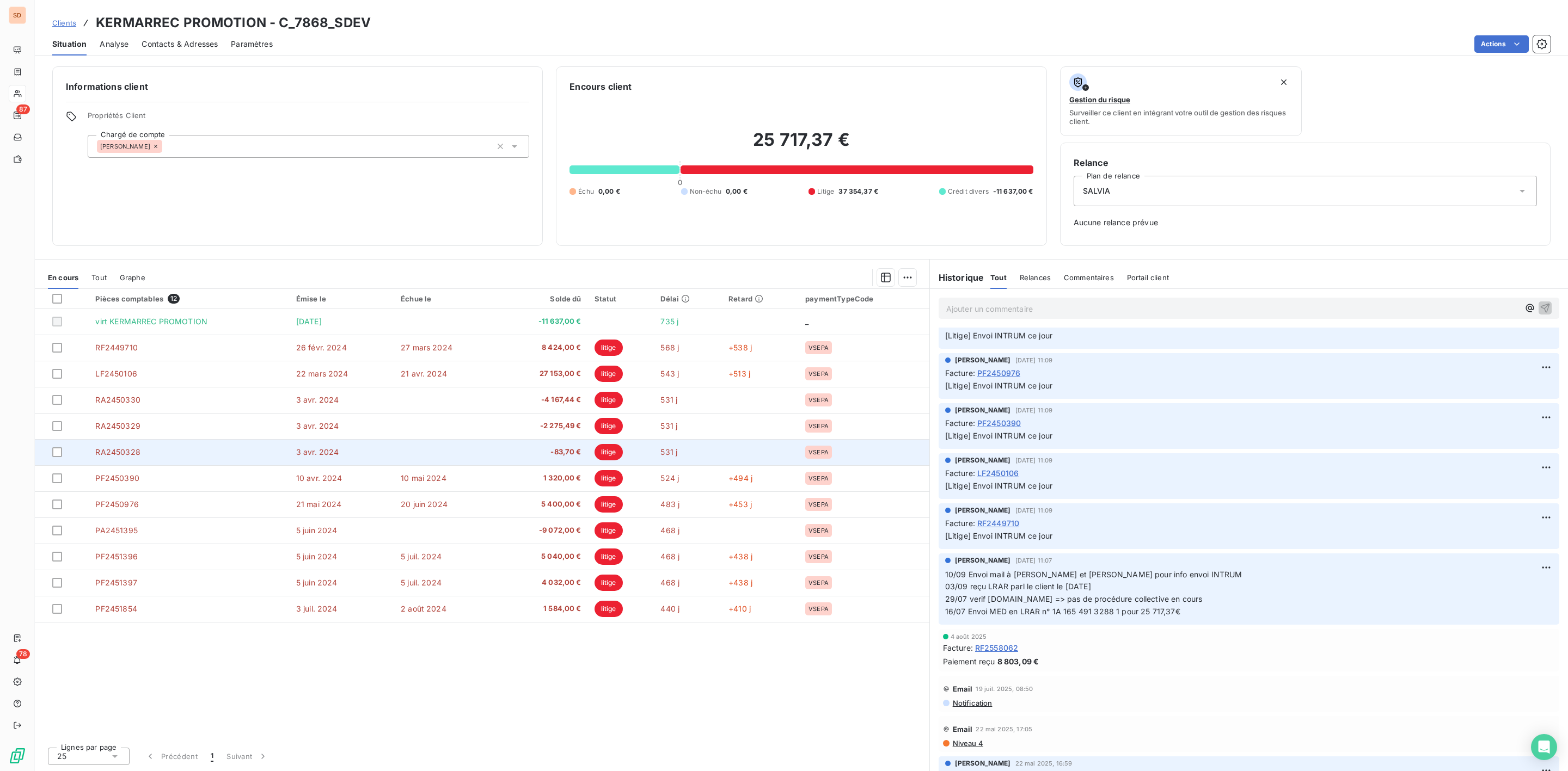
click at [139, 448] on span "RA2450328" at bounding box center [117, 452] width 44 height 9
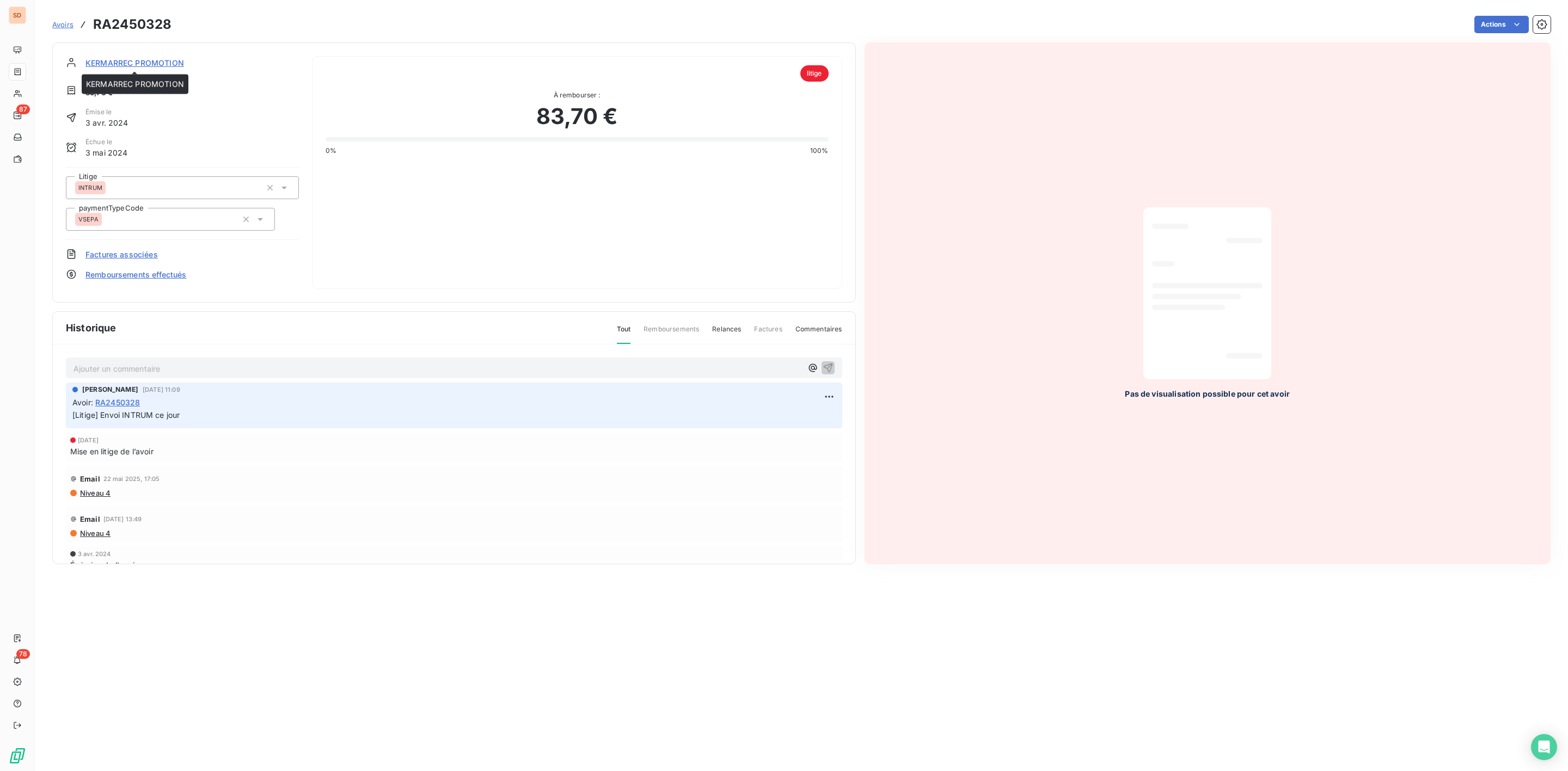
click at [136, 61] on span "KERMARREC PROMOTION" at bounding box center [135, 63] width 99 height 12
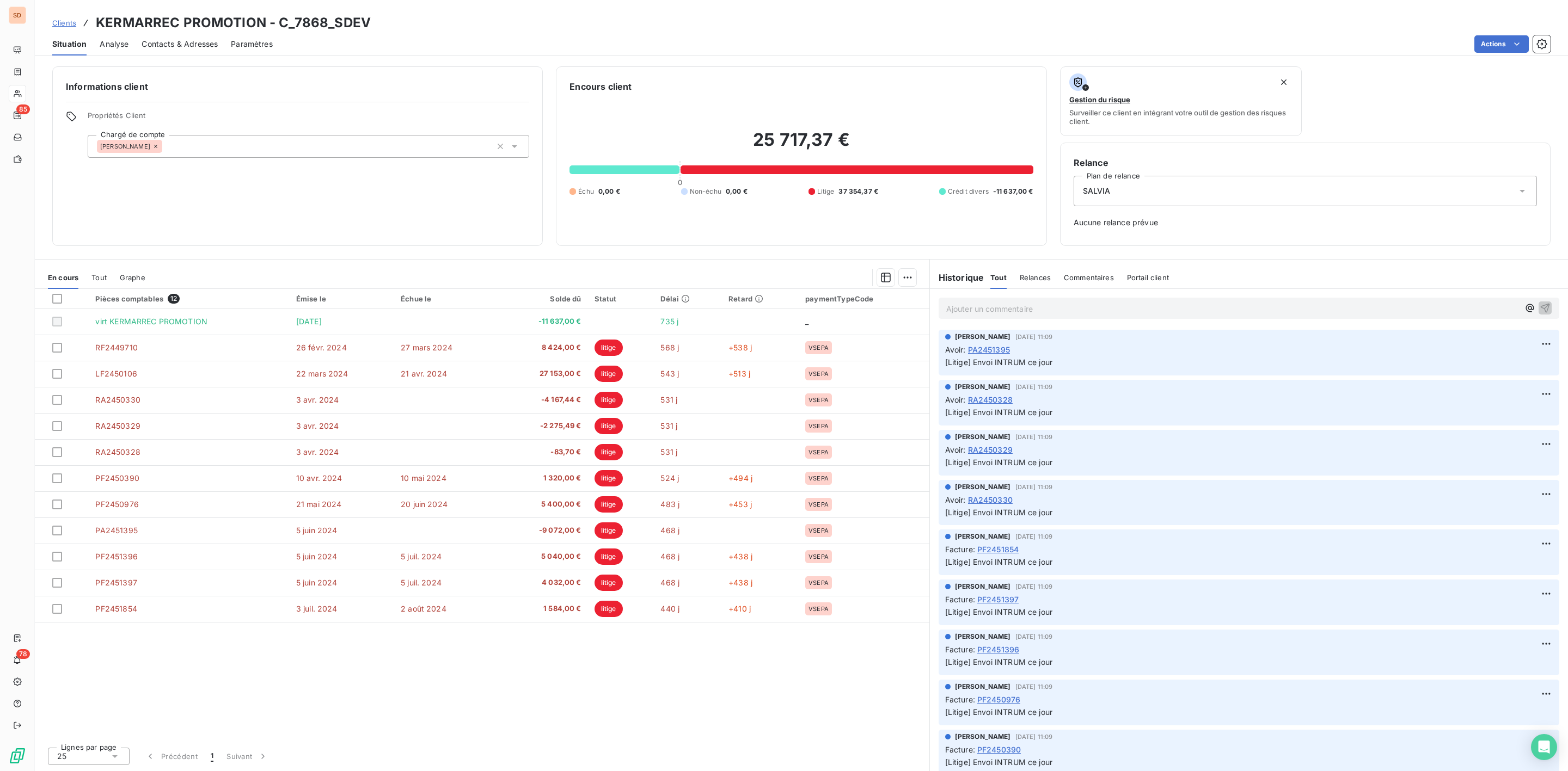
click at [995, 304] on p "Ajouter un commentaire ﻿" at bounding box center [1233, 309] width 573 height 13
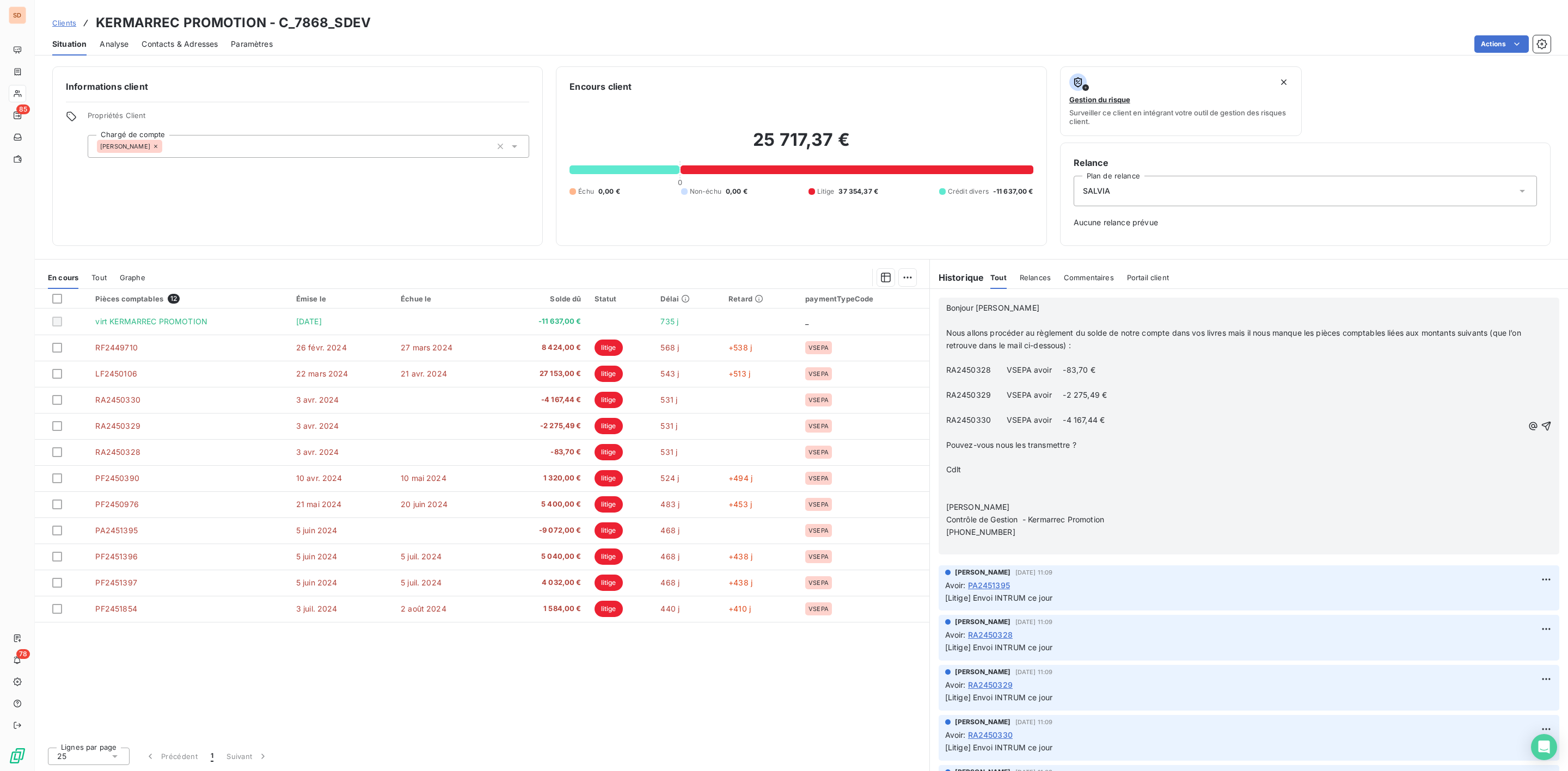
click at [947, 309] on span "Bonjour [PERSON_NAME]" at bounding box center [993, 307] width 93 height 9
click at [948, 304] on span "@du CLT => Bonjour [PERSON_NAME]" at bounding box center [1017, 307] width 142 height 9
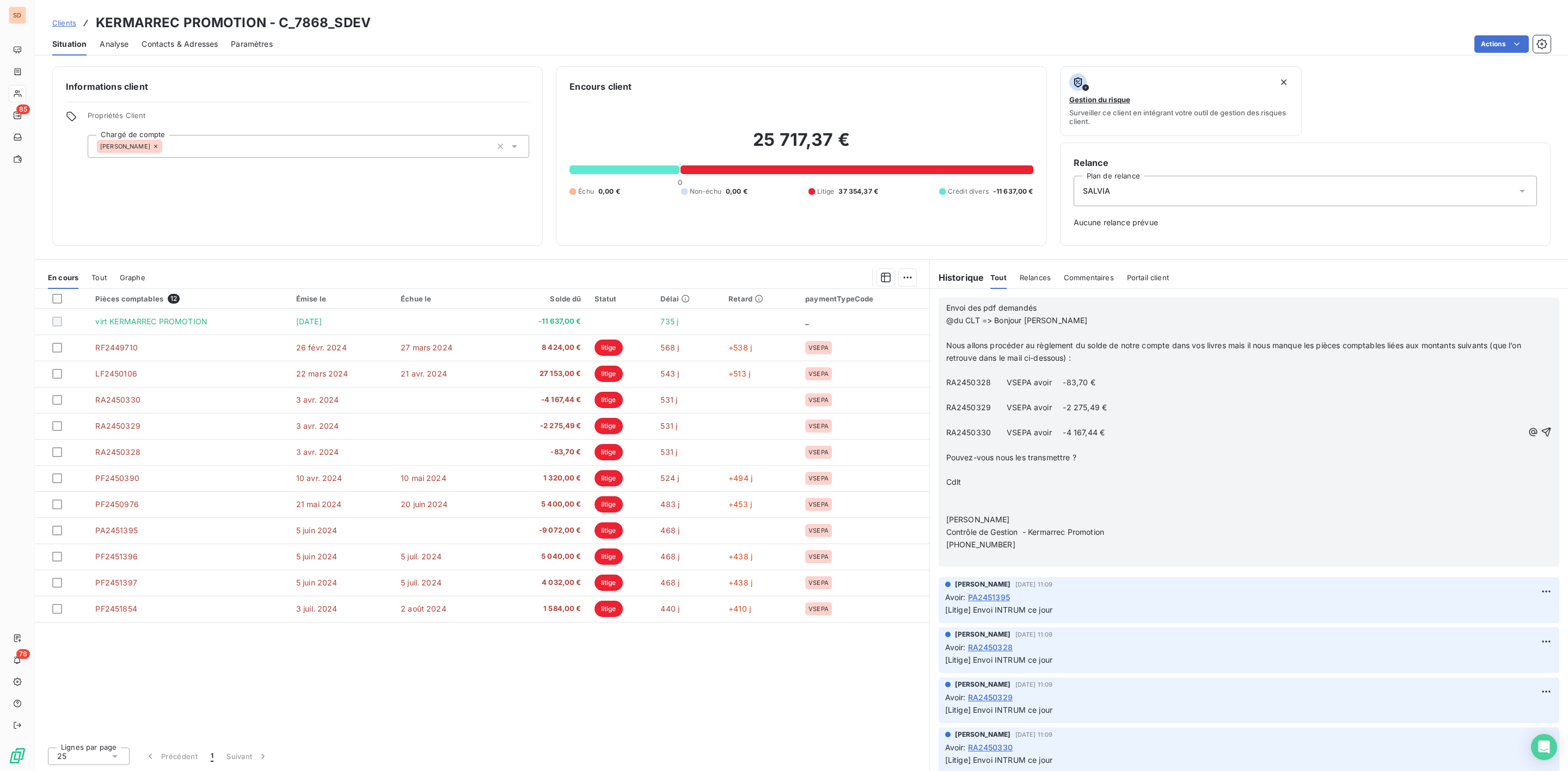
click at [1541, 431] on icon "button" at bounding box center [1546, 432] width 11 height 11
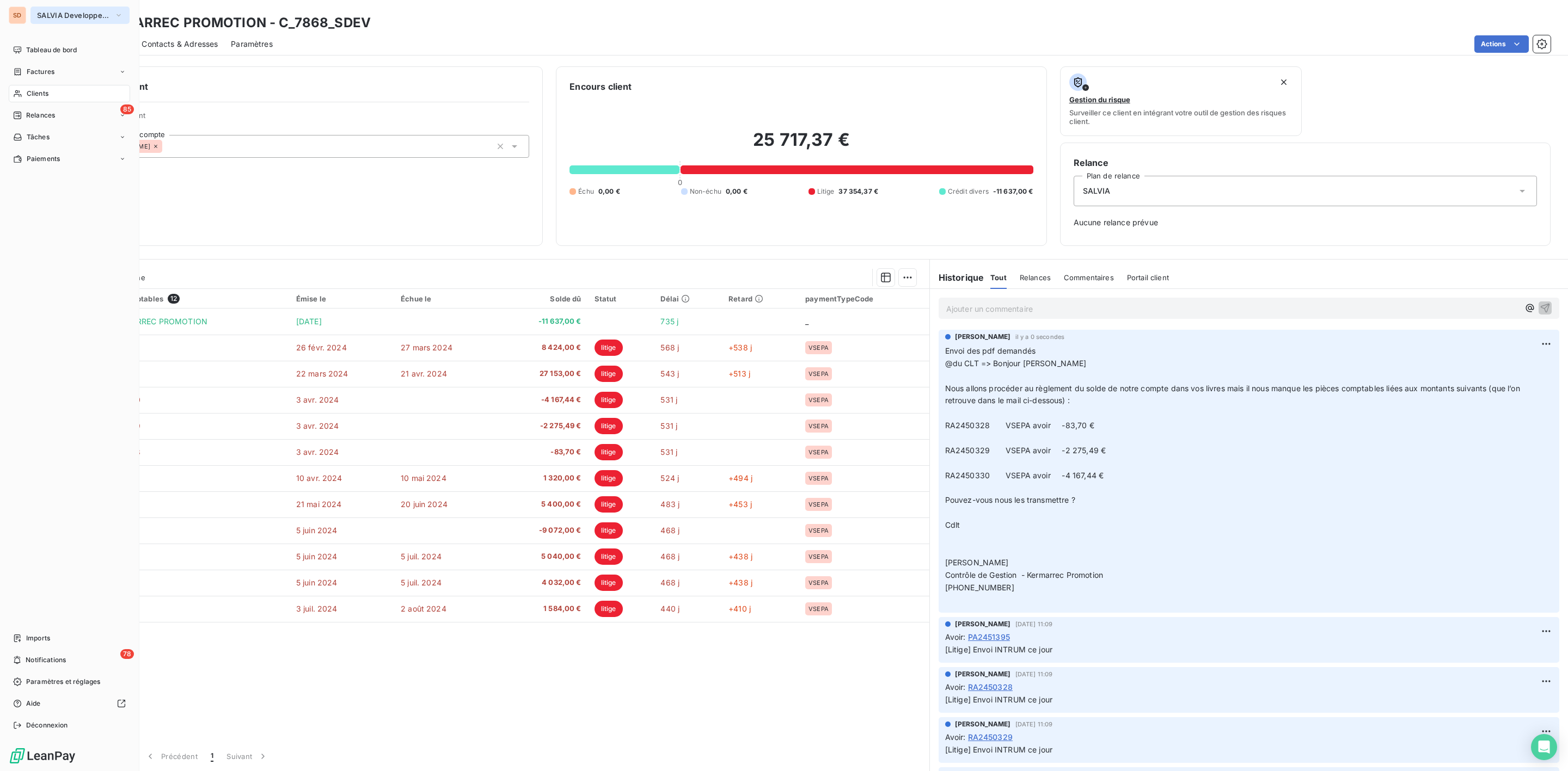
click at [67, 15] on span "SALVIA Developpement" at bounding box center [74, 15] width 73 height 9
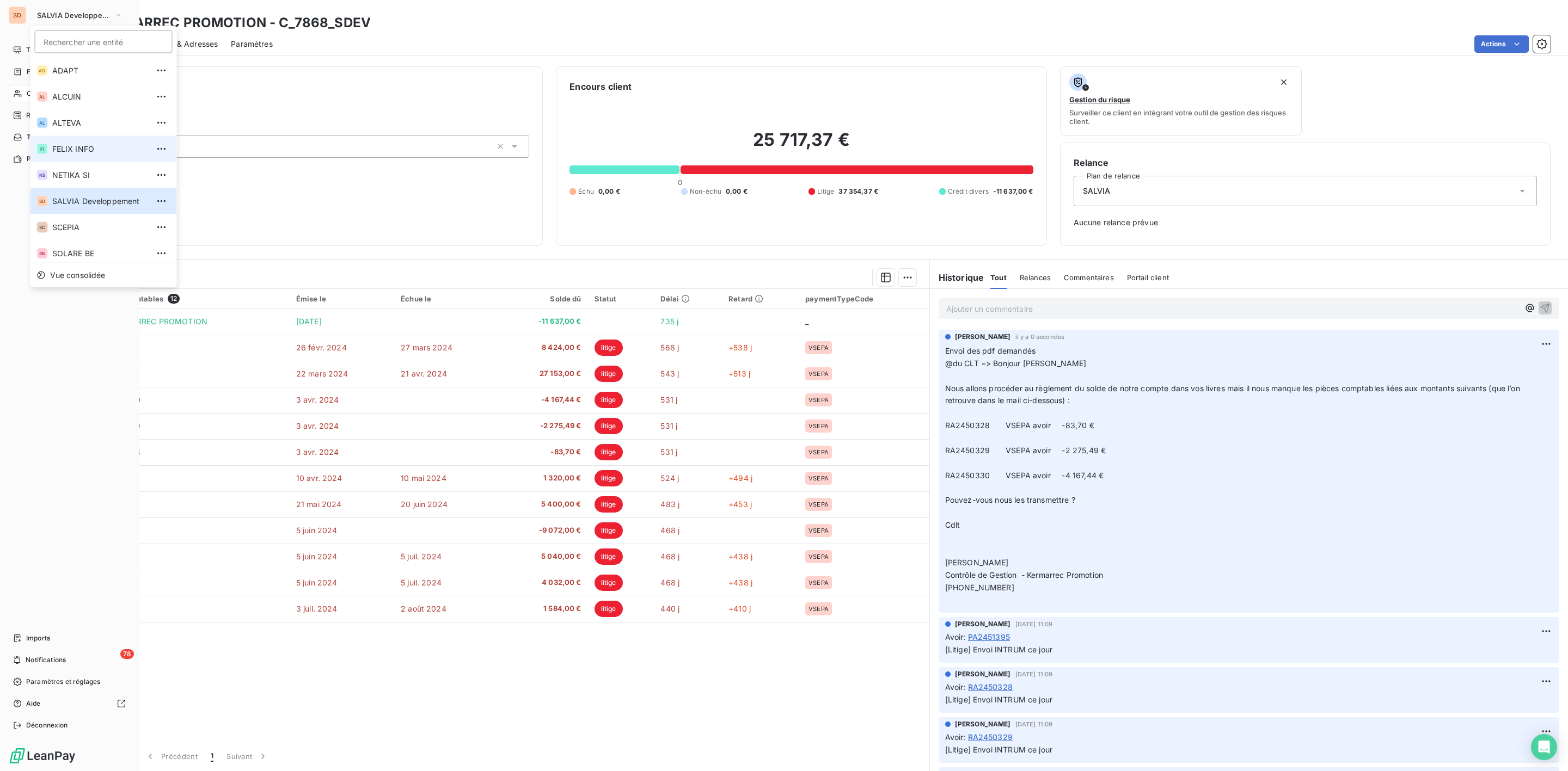
click at [82, 144] on span "FELIX INFO" at bounding box center [100, 149] width 96 height 11
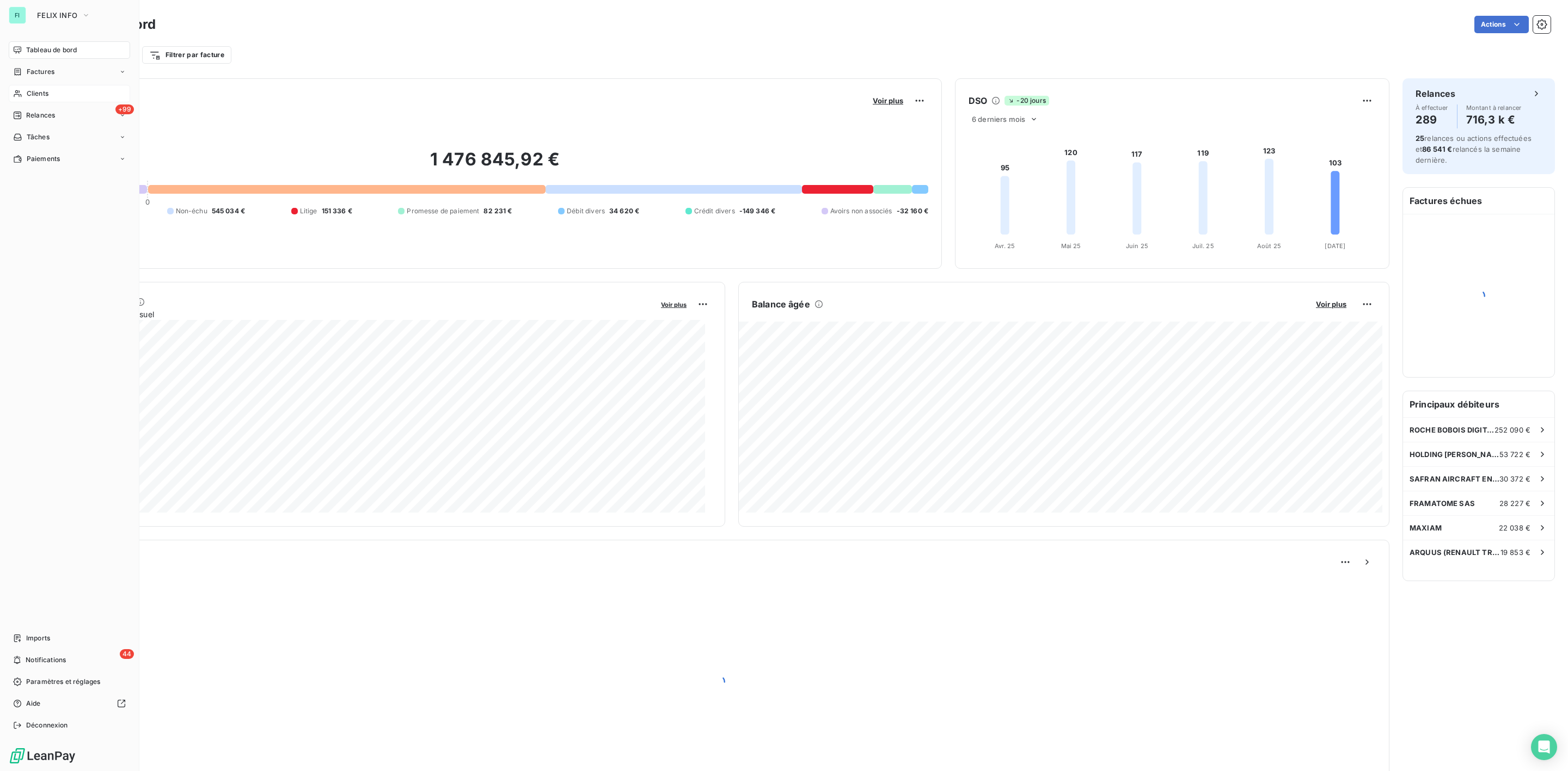
click at [37, 91] on span "Clients" at bounding box center [38, 94] width 22 height 10
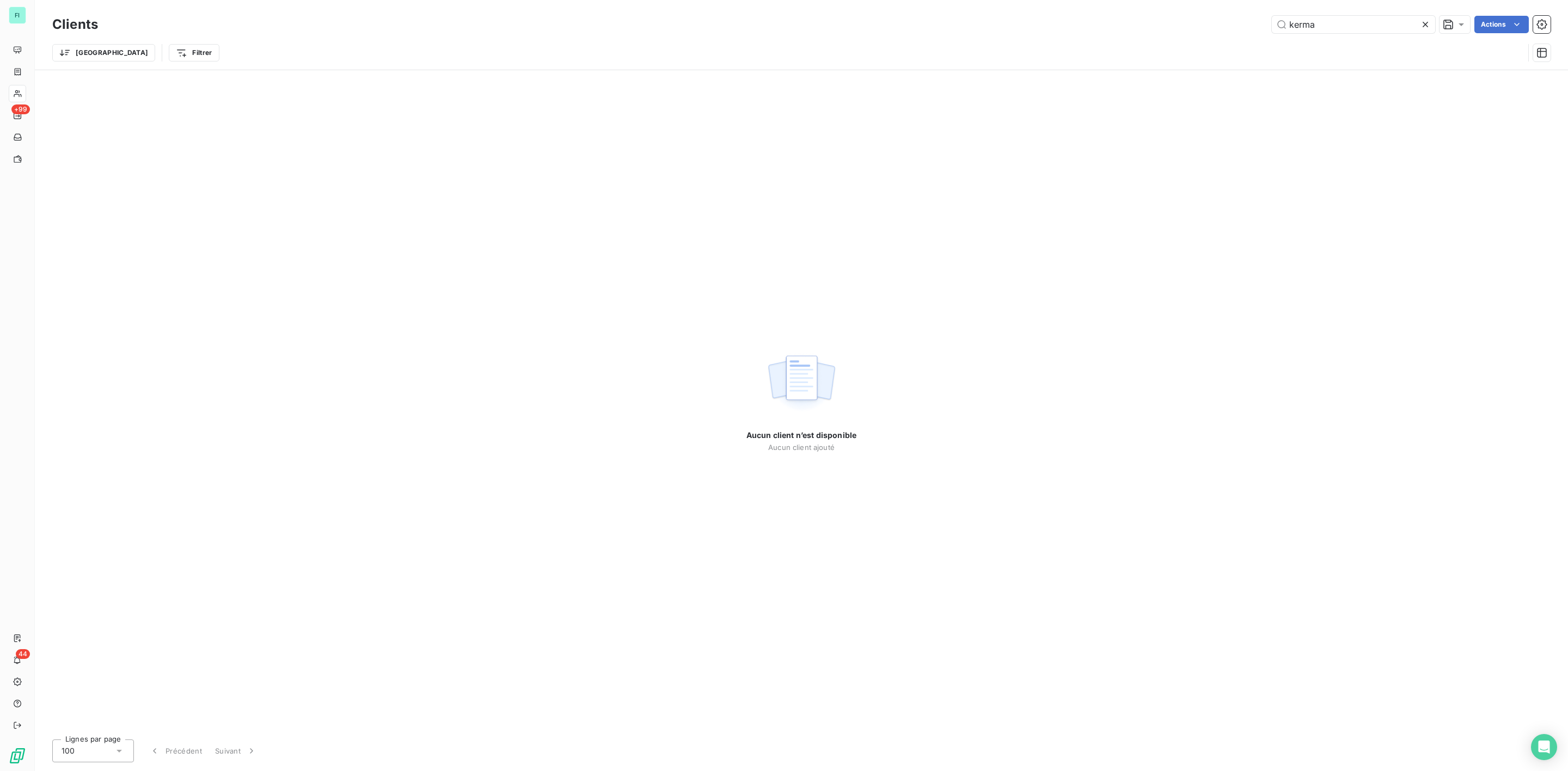
drag, startPoint x: 1240, startPoint y: 24, endPoint x: 1057, endPoint y: 33, distance: 183.2
click at [1087, 31] on div "kerma Actions" at bounding box center [830, 24] width 1440 height 18
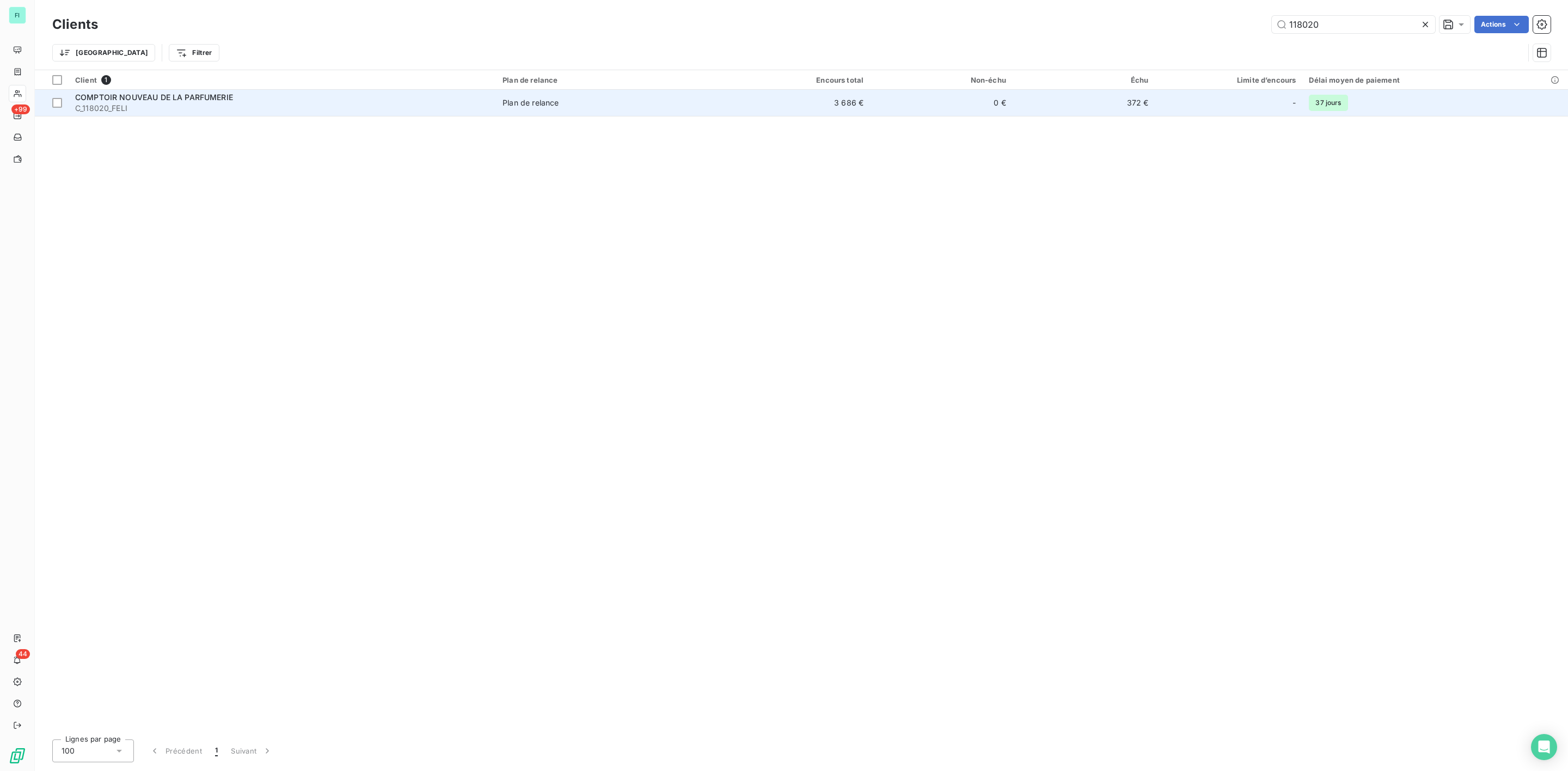
type input "118020"
click at [208, 96] on span "COMPTOIR NOUVEAU DE LA PARFUMERIE" at bounding box center [153, 97] width 158 height 9
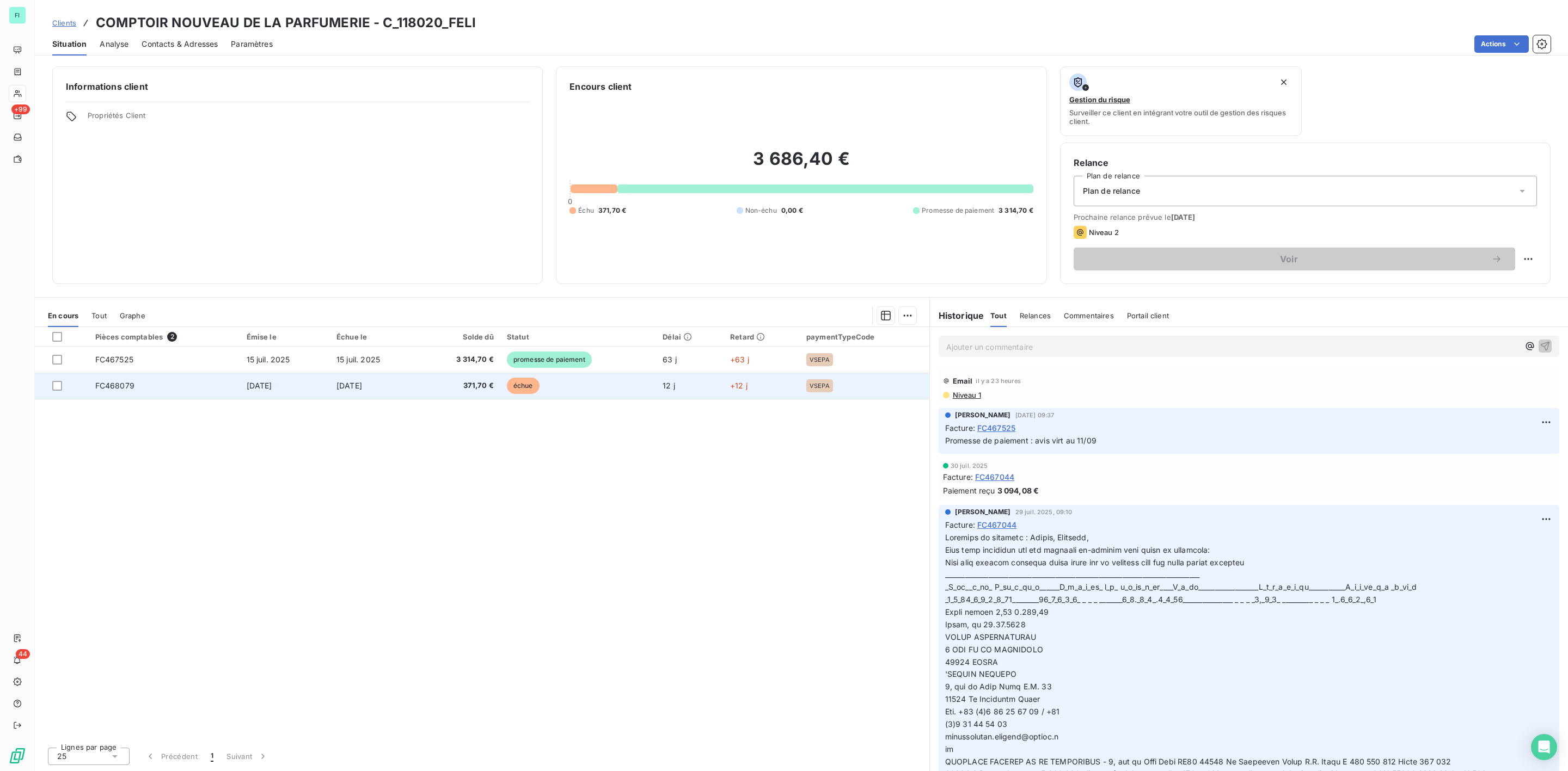
click at [121, 381] on span "FC468079" at bounding box center [115, 385] width 39 height 9
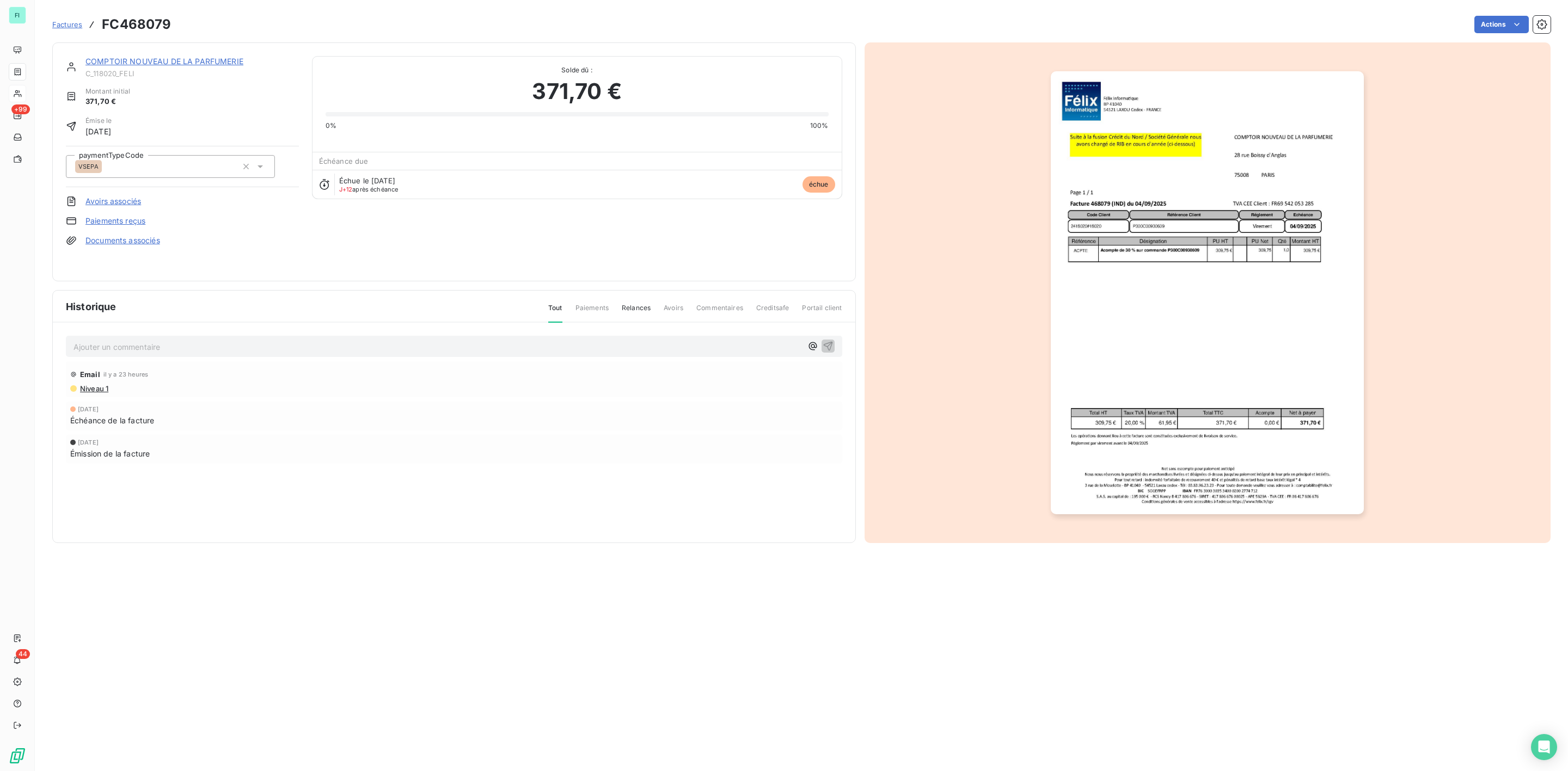
click at [1505, 15] on html "FI +99 44 Factures FC468079 Actions COMPTOIR NOUVEAU DE LA PARFUMERIE C_118020_…" at bounding box center [784, 385] width 1568 height 771
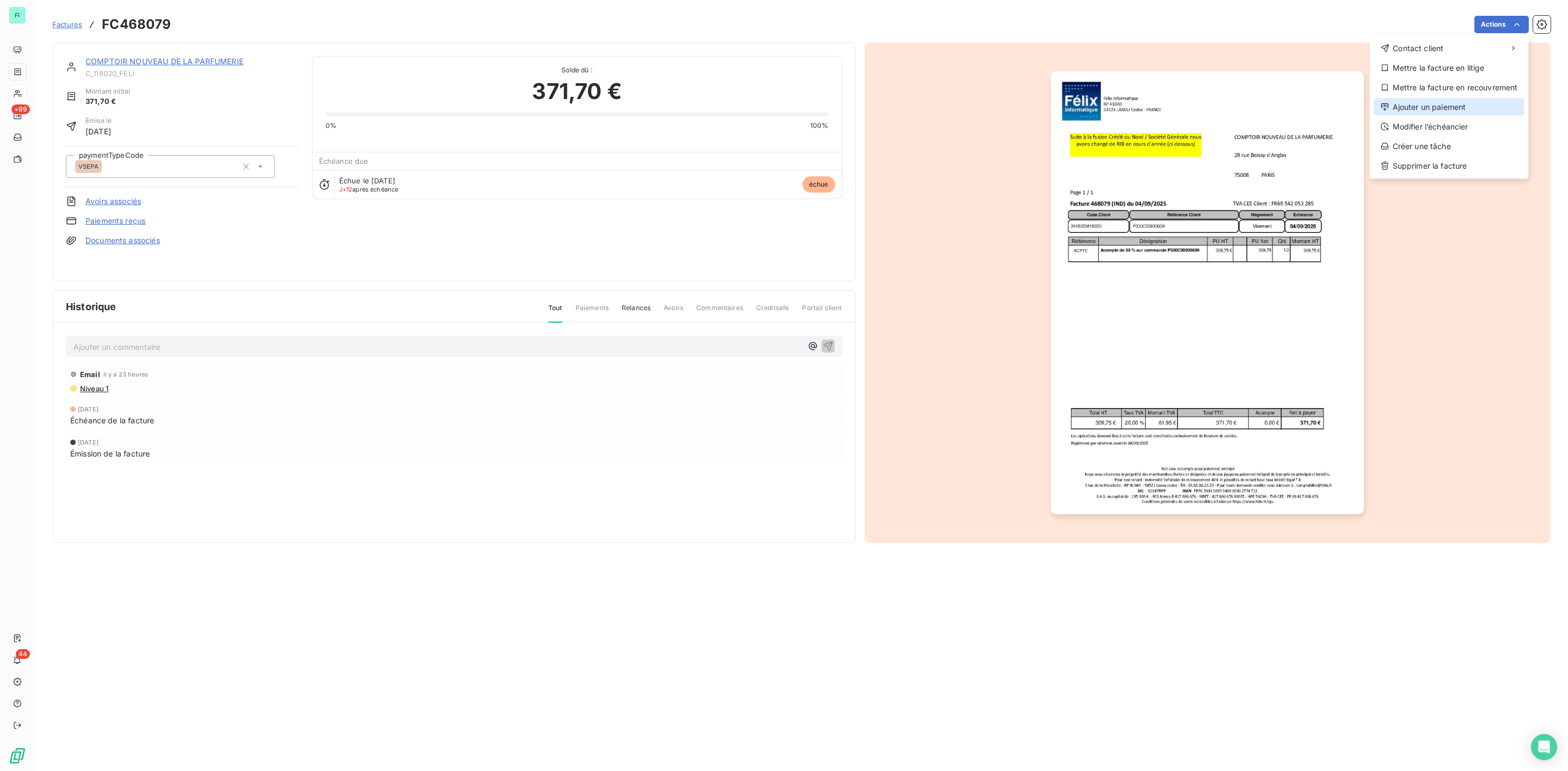
click at [1443, 106] on div "Ajouter un paiement" at bounding box center [1449, 107] width 150 height 18
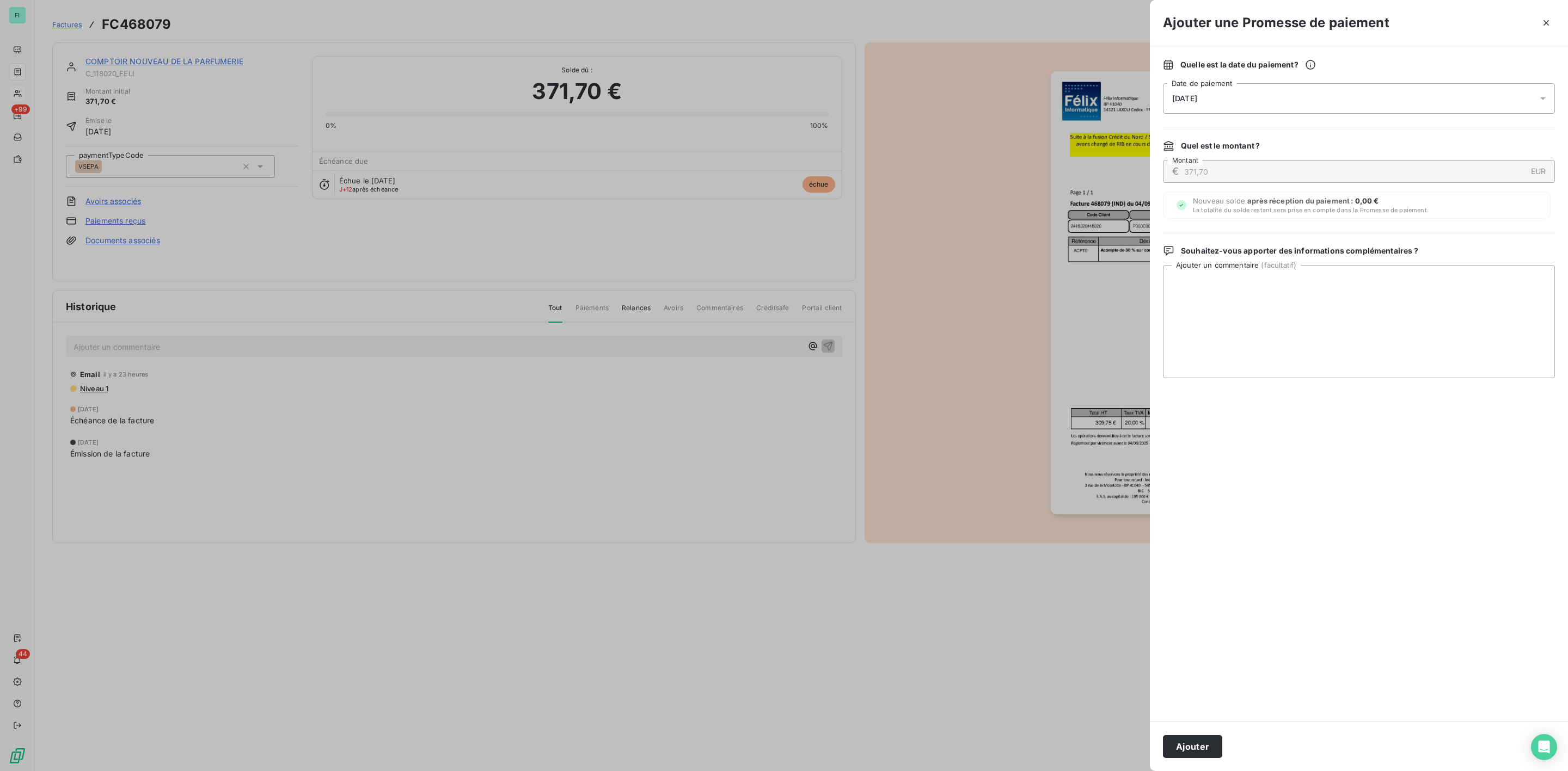
click at [1192, 96] on span "[DATE]" at bounding box center [1185, 99] width 25 height 9
click at [1235, 256] on button "24" at bounding box center [1238, 255] width 22 height 22
click at [1416, 283] on textarea "Ajouter un commentaire ( facultatif )" at bounding box center [1359, 322] width 392 height 113
paste textarea "Bonjour, Nous mettons votre facture dans la prochaine campagne de règlement qui…"
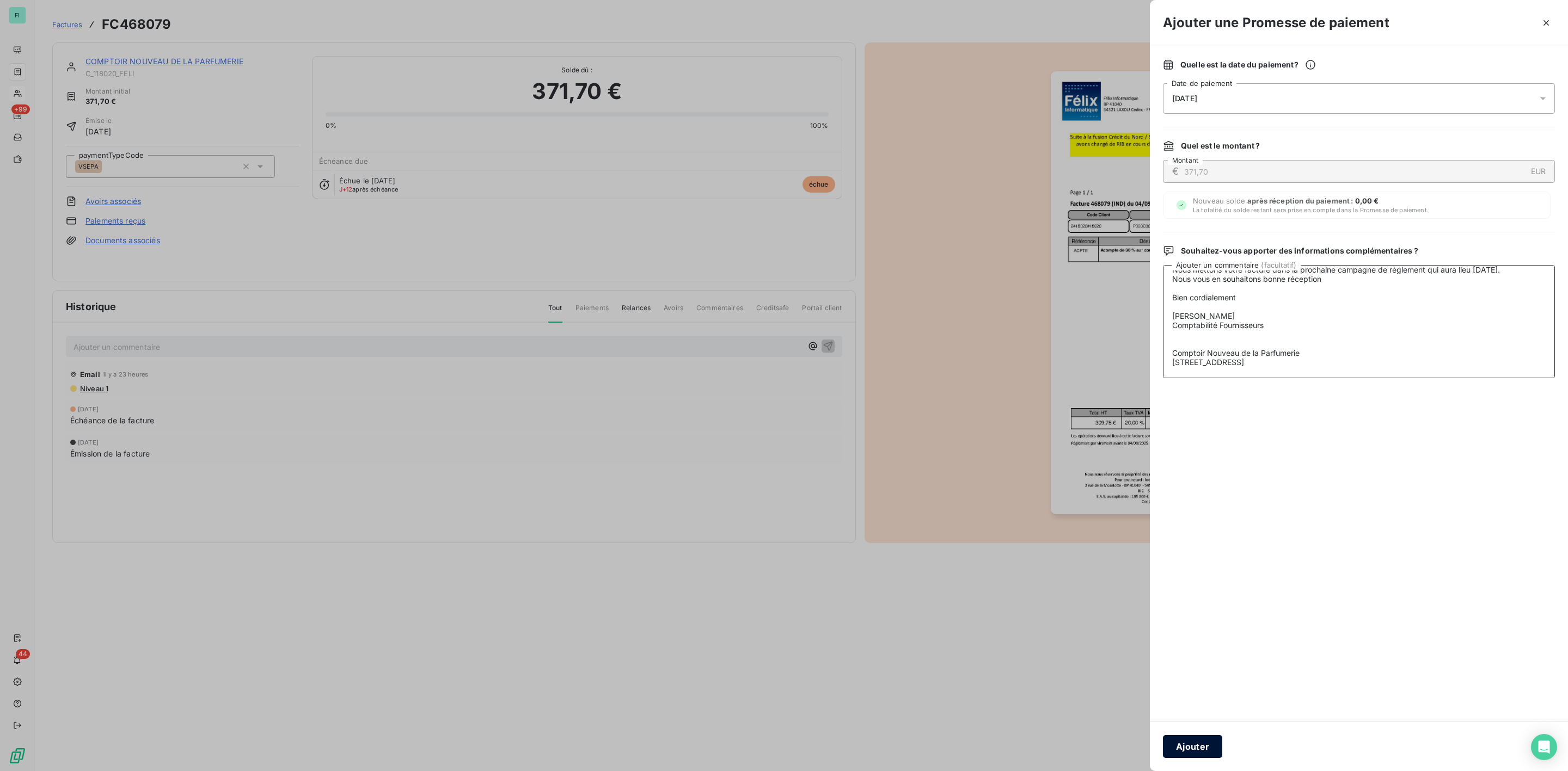
type textarea "Bonjour, Nous mettons votre facture dans la prochaine campagne de règlement qui…"
click at [1186, 740] on button "Ajouter" at bounding box center [1192, 747] width 59 height 23
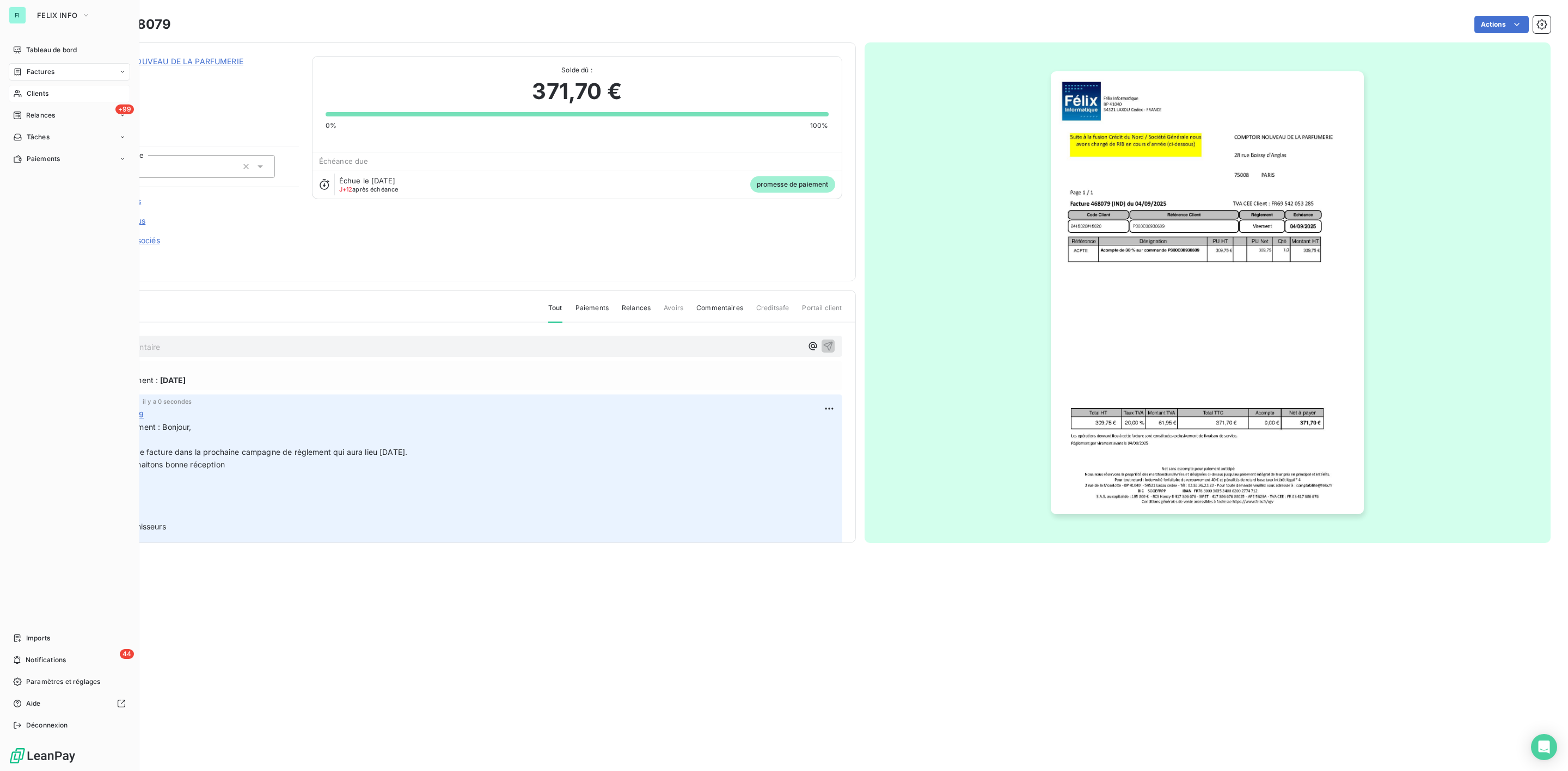
click at [48, 87] on div "Clients" at bounding box center [69, 94] width 121 height 18
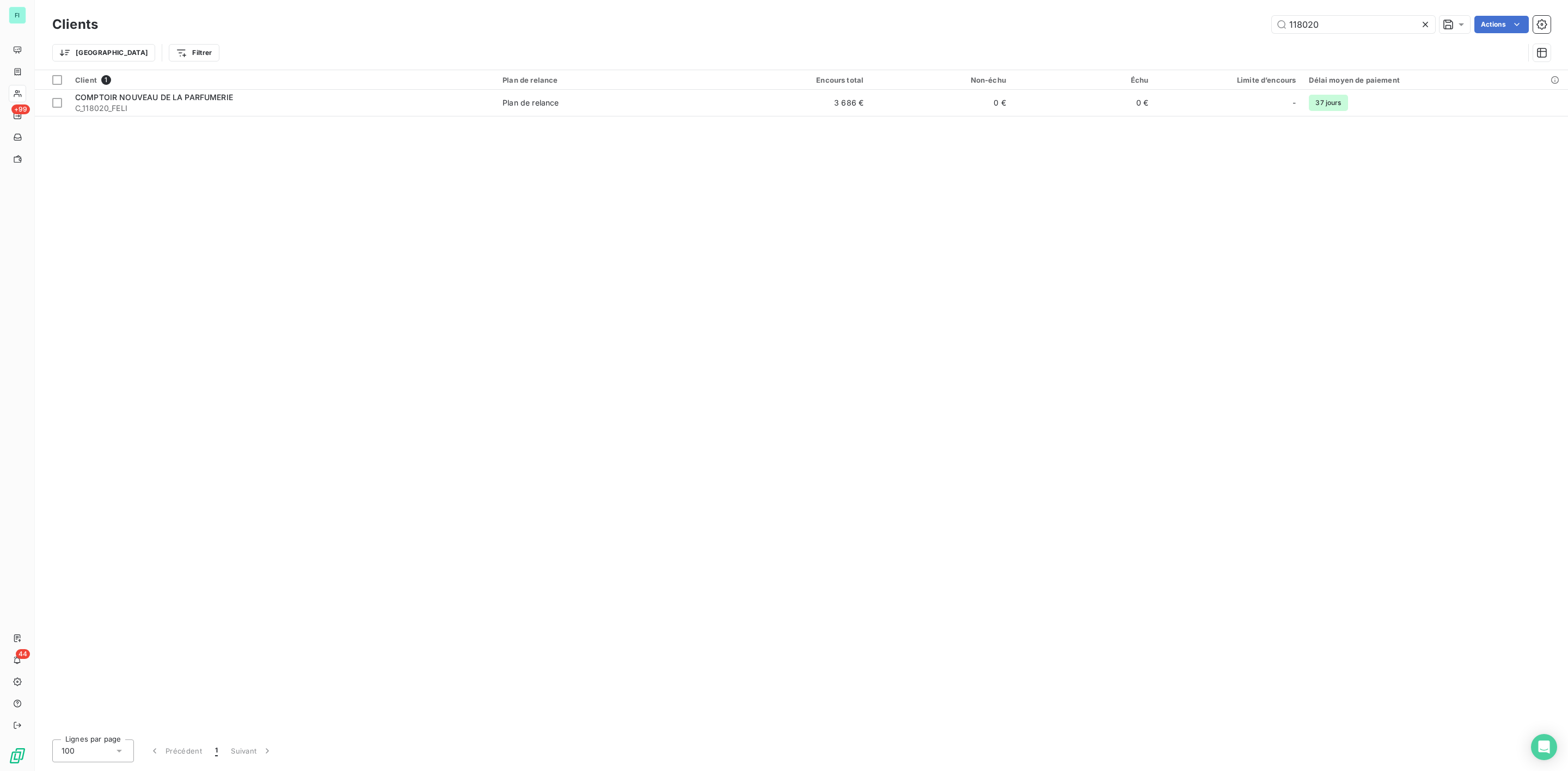
drag, startPoint x: 1336, startPoint y: 30, endPoint x: 881, endPoint y: 33, distance: 455.0
click at [1021, 31] on div "118020 Actions" at bounding box center [830, 24] width 1440 height 18
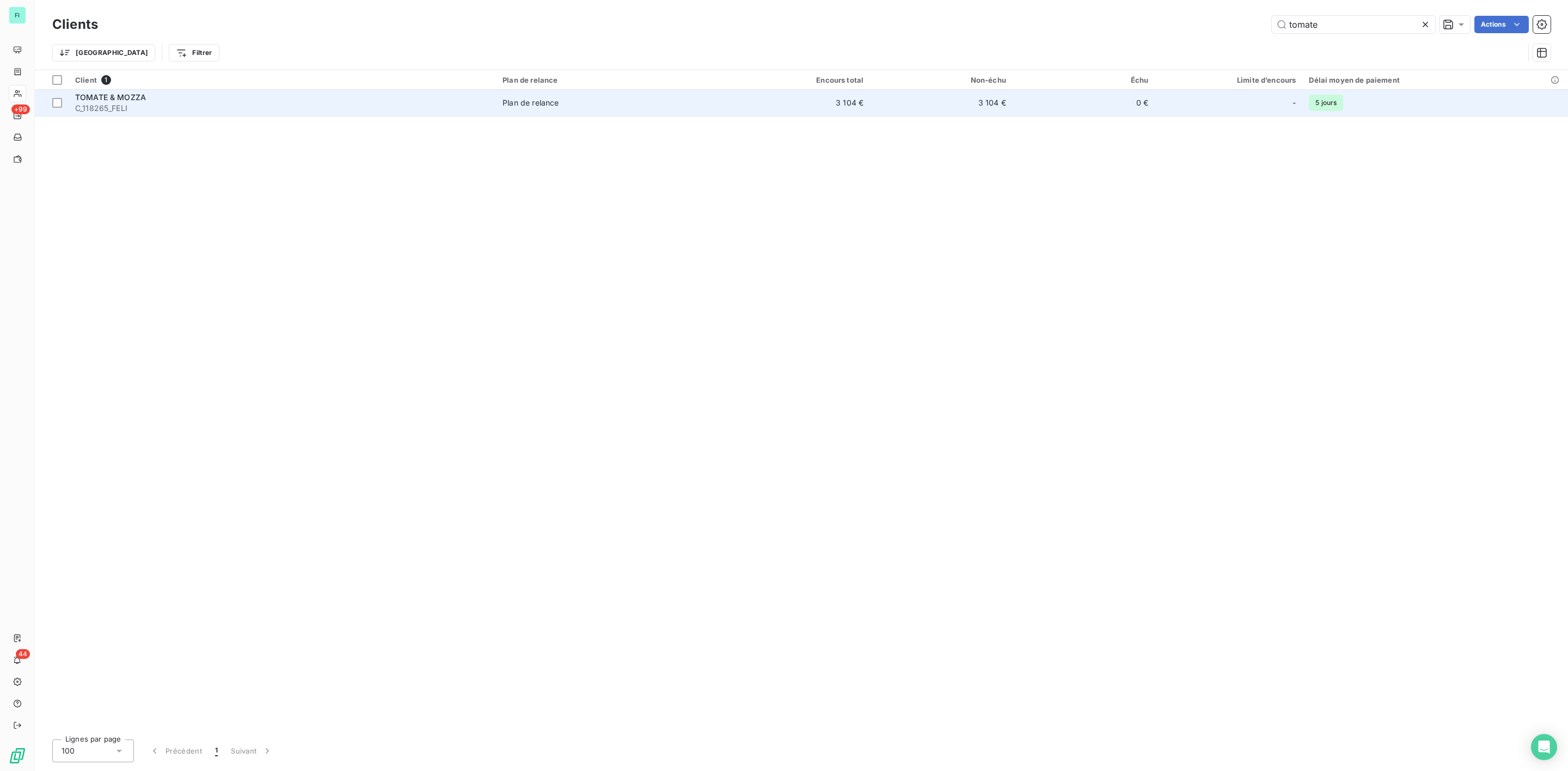
type input "tomate"
click at [197, 106] on span "C_118265_FELI" at bounding box center [282, 108] width 415 height 11
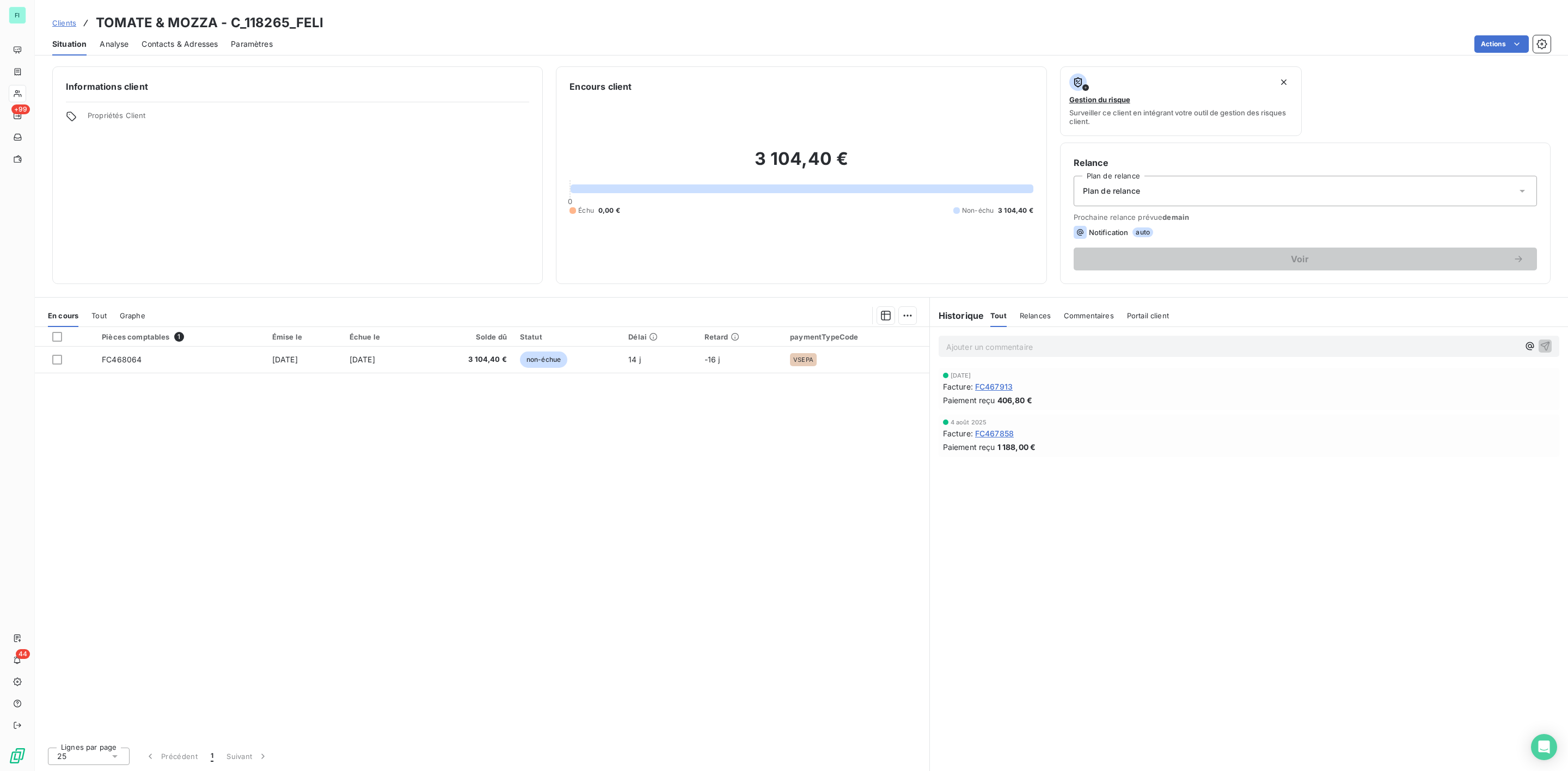
click at [95, 316] on span "Tout" at bounding box center [99, 316] width 15 height 9
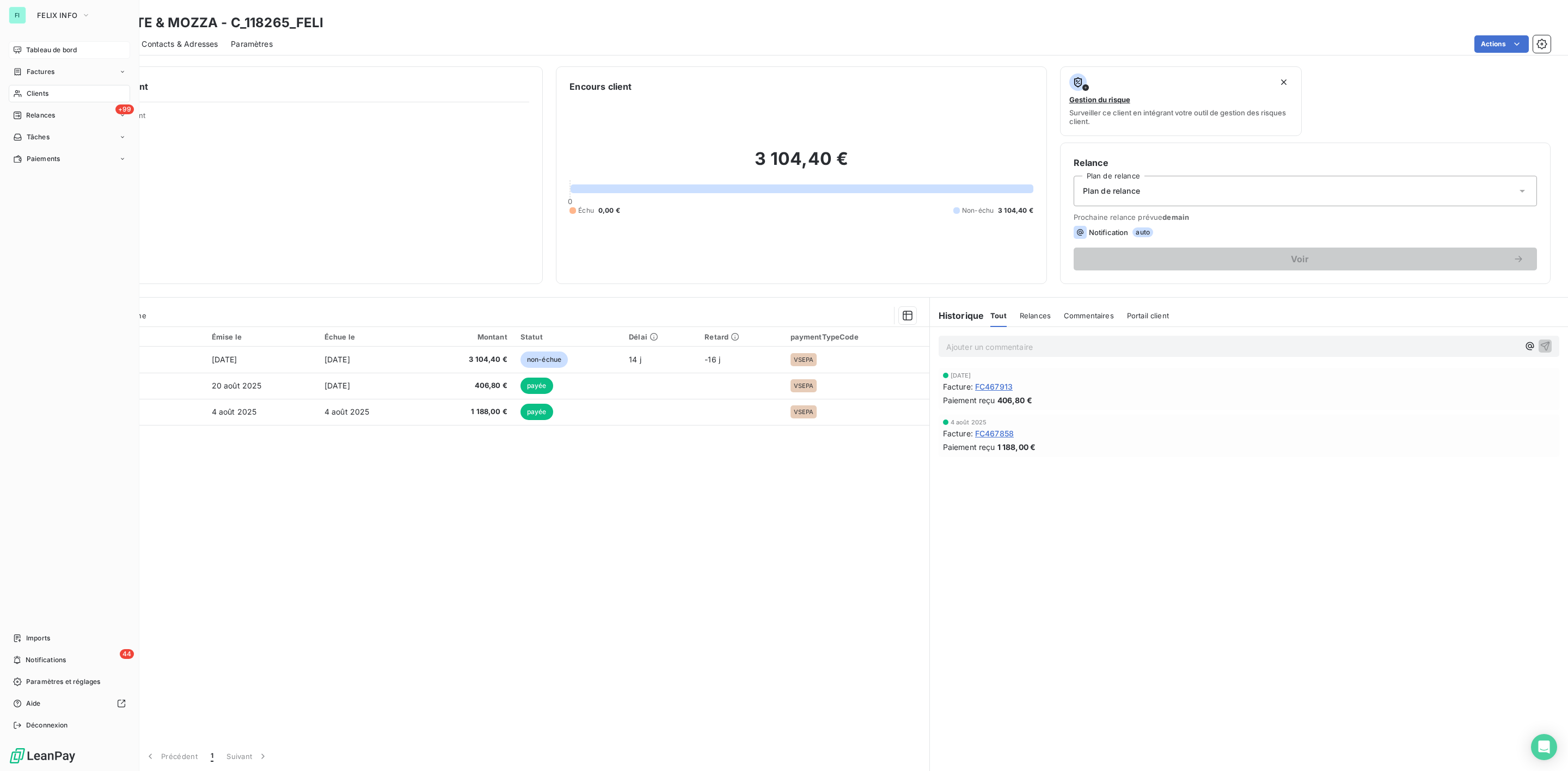
click at [40, 46] on span "Tableau de bord" at bounding box center [51, 50] width 51 height 10
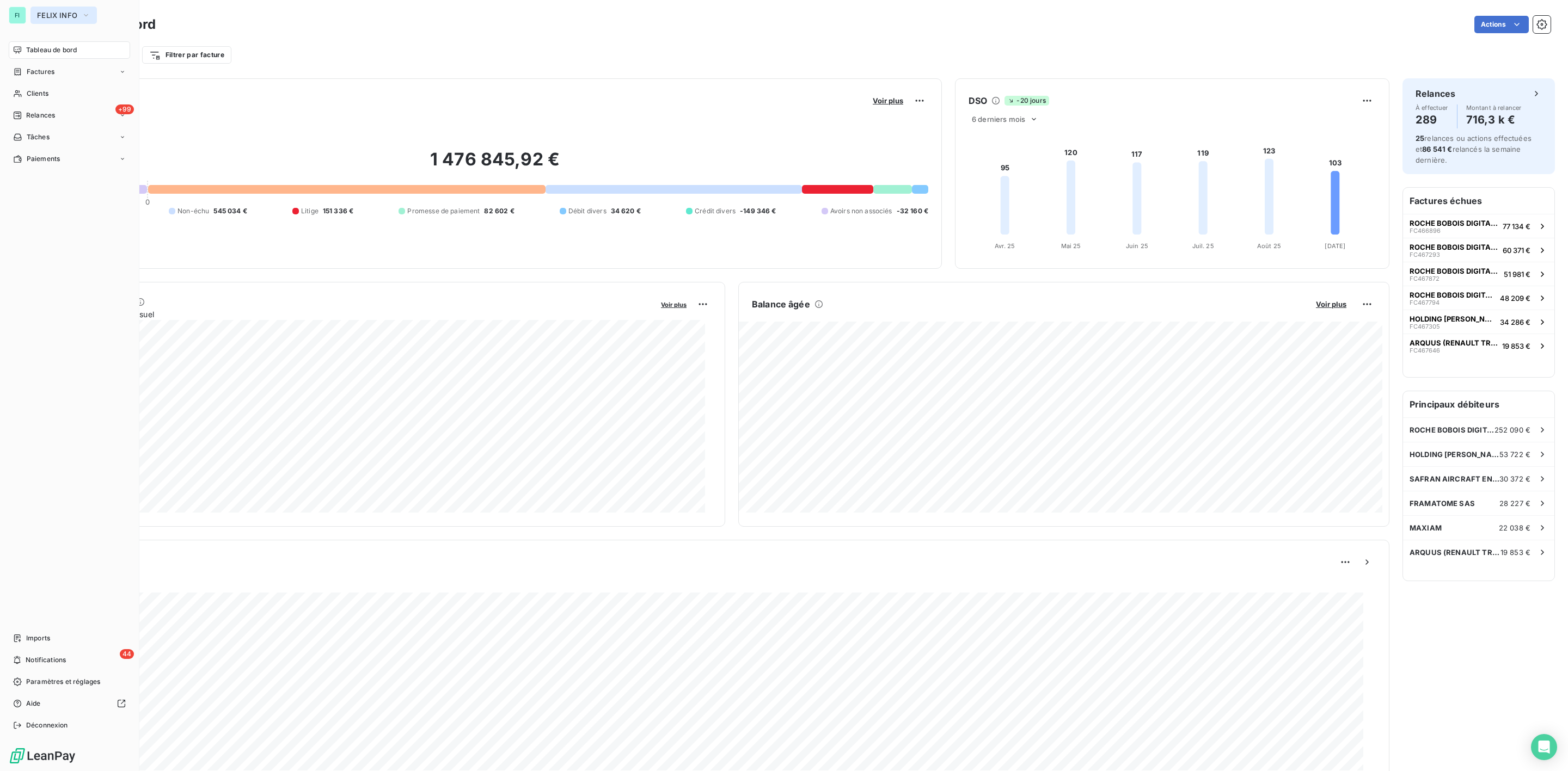
click at [46, 17] on span "FELIX INFO" at bounding box center [57, 15] width 40 height 9
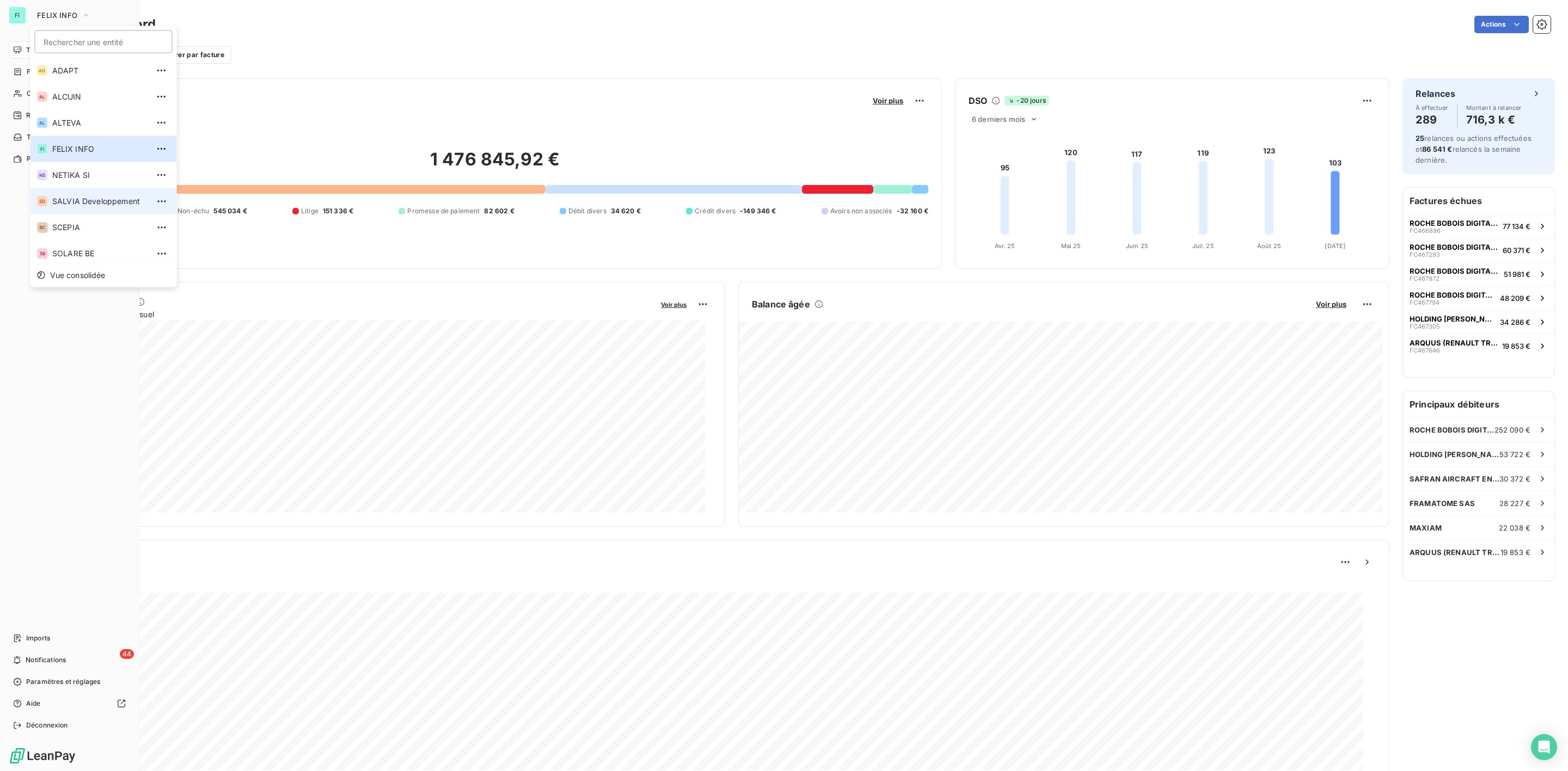
click at [68, 198] on span "SALVIA Developpement" at bounding box center [100, 201] width 96 height 11
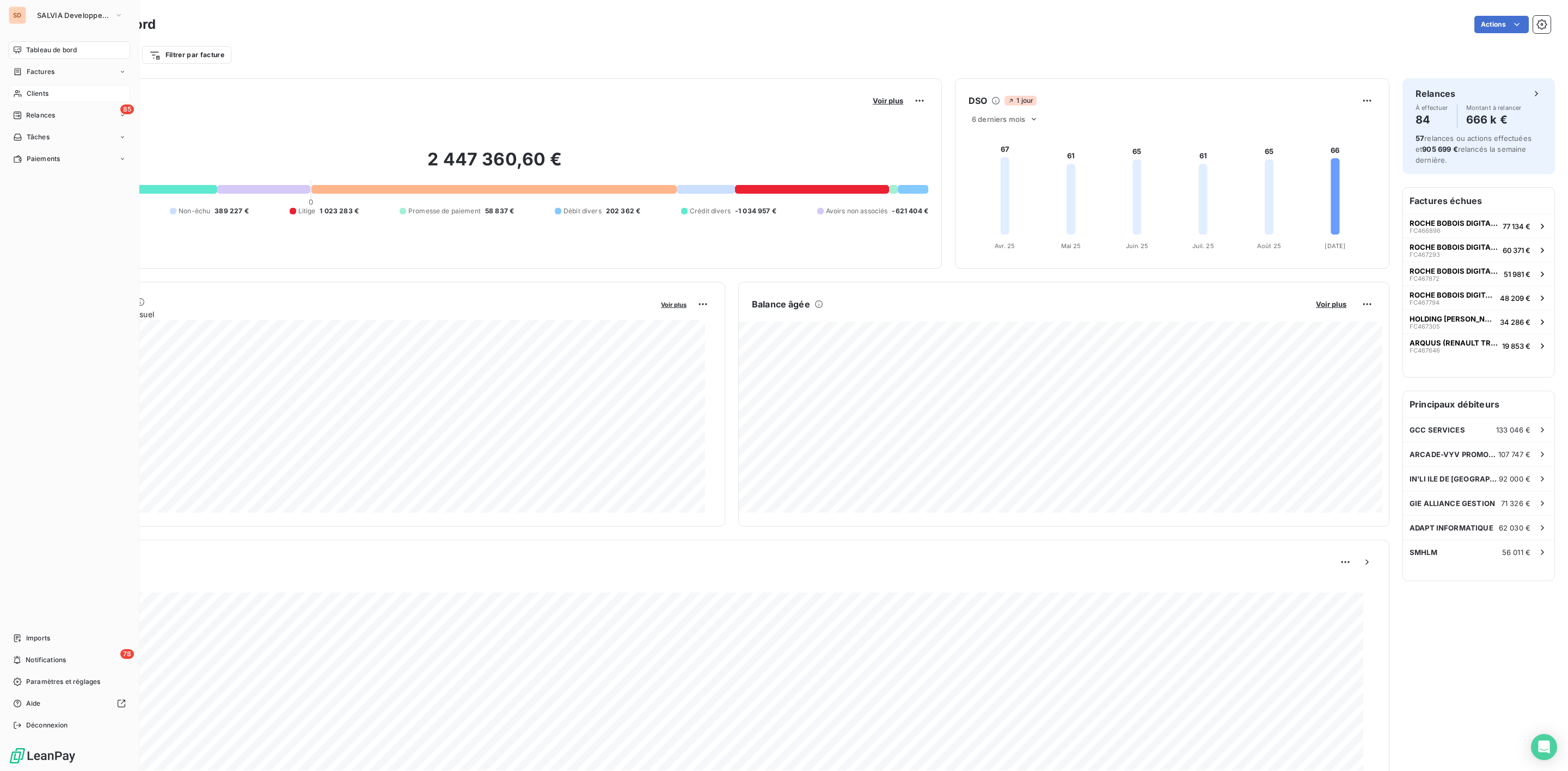
click at [41, 95] on span "Clients" at bounding box center [38, 94] width 22 height 10
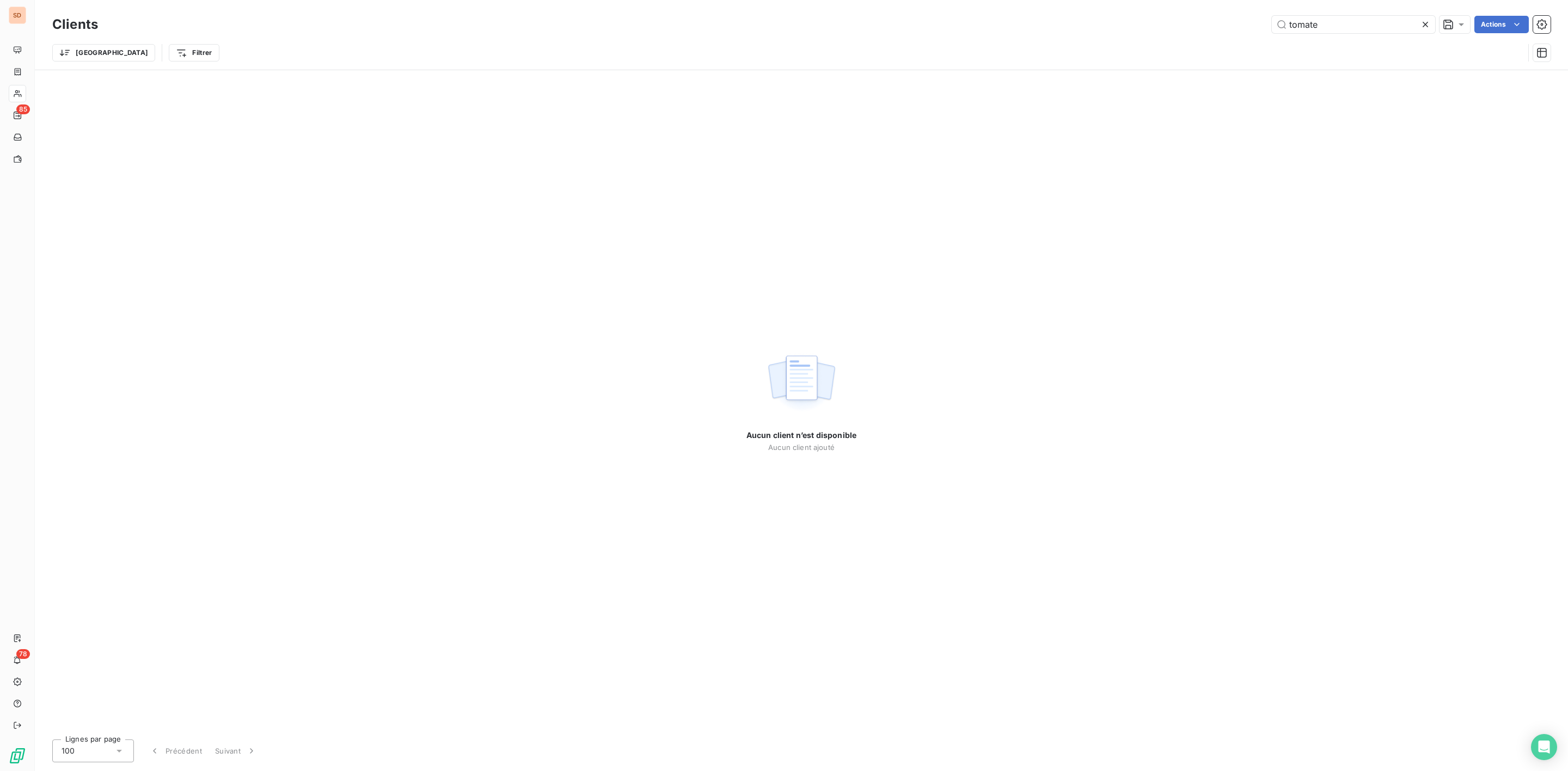
drag, startPoint x: 1199, startPoint y: 17, endPoint x: 884, endPoint y: 18, distance: 315.0
click at [931, 18] on div "tomate Actions" at bounding box center [830, 24] width 1440 height 18
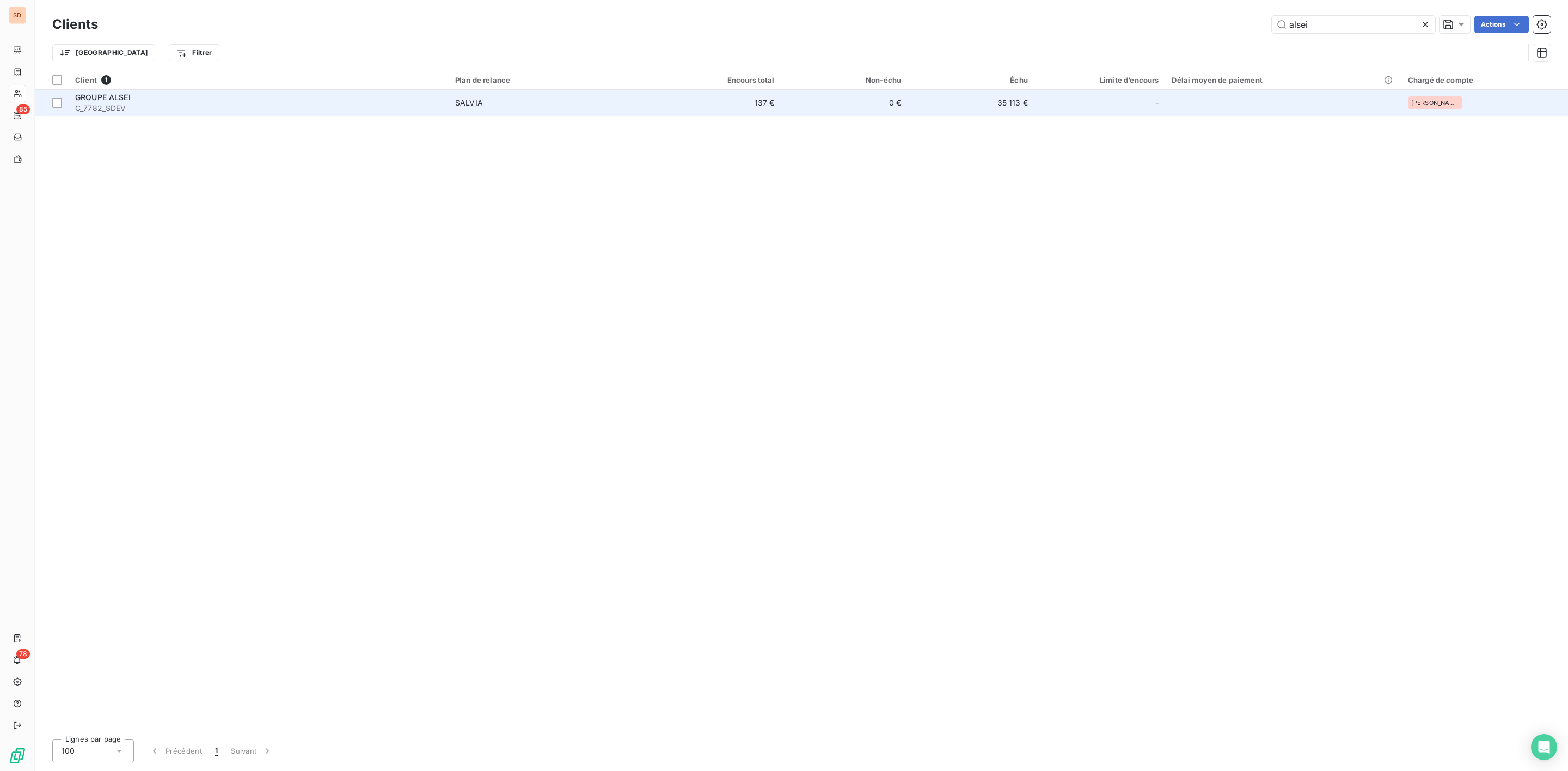
type input "alsei"
click at [137, 103] on span "C_7782_SDEV" at bounding box center [258, 108] width 367 height 11
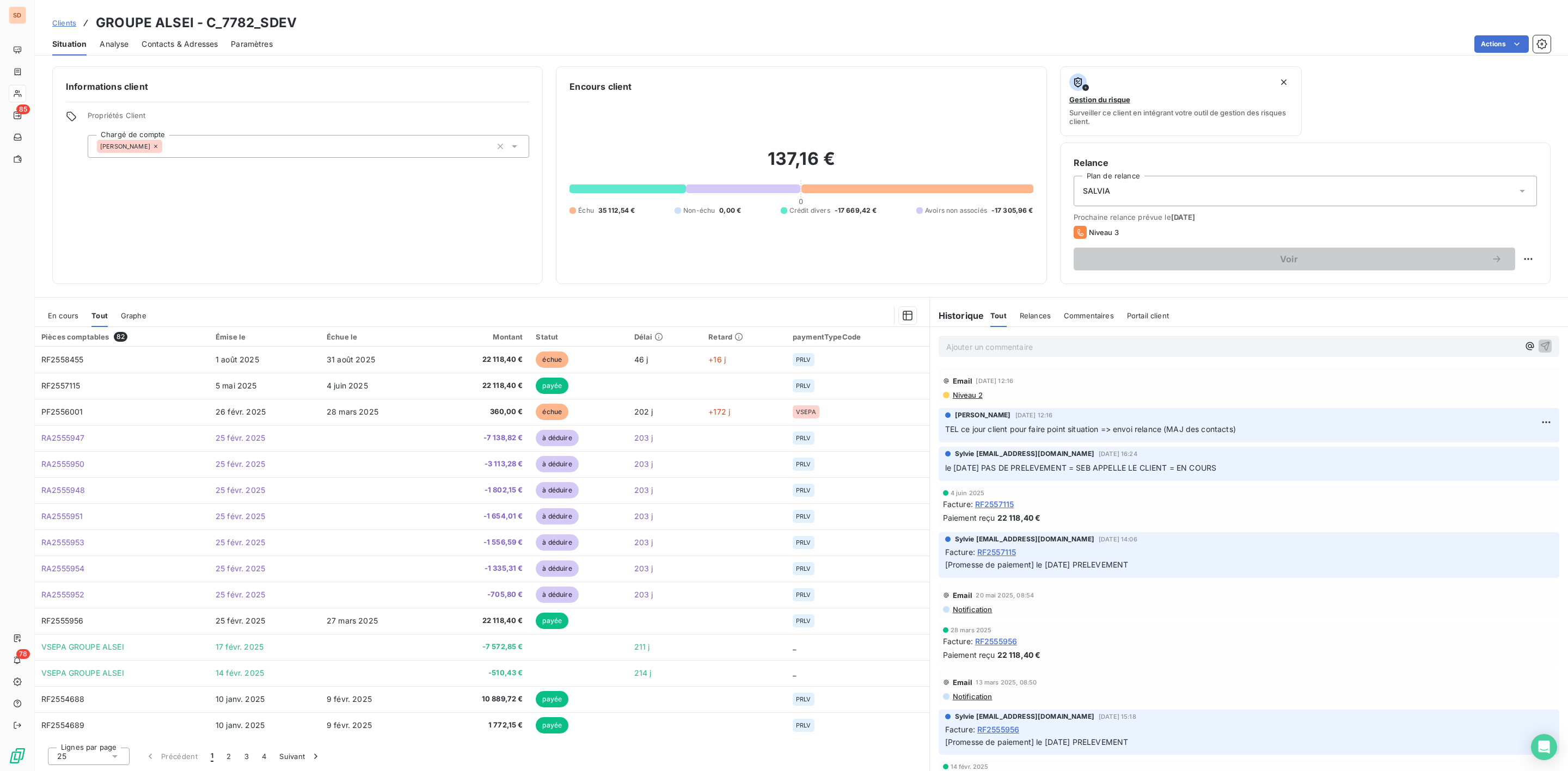
click at [61, 316] on span "En cours" at bounding box center [63, 316] width 30 height 9
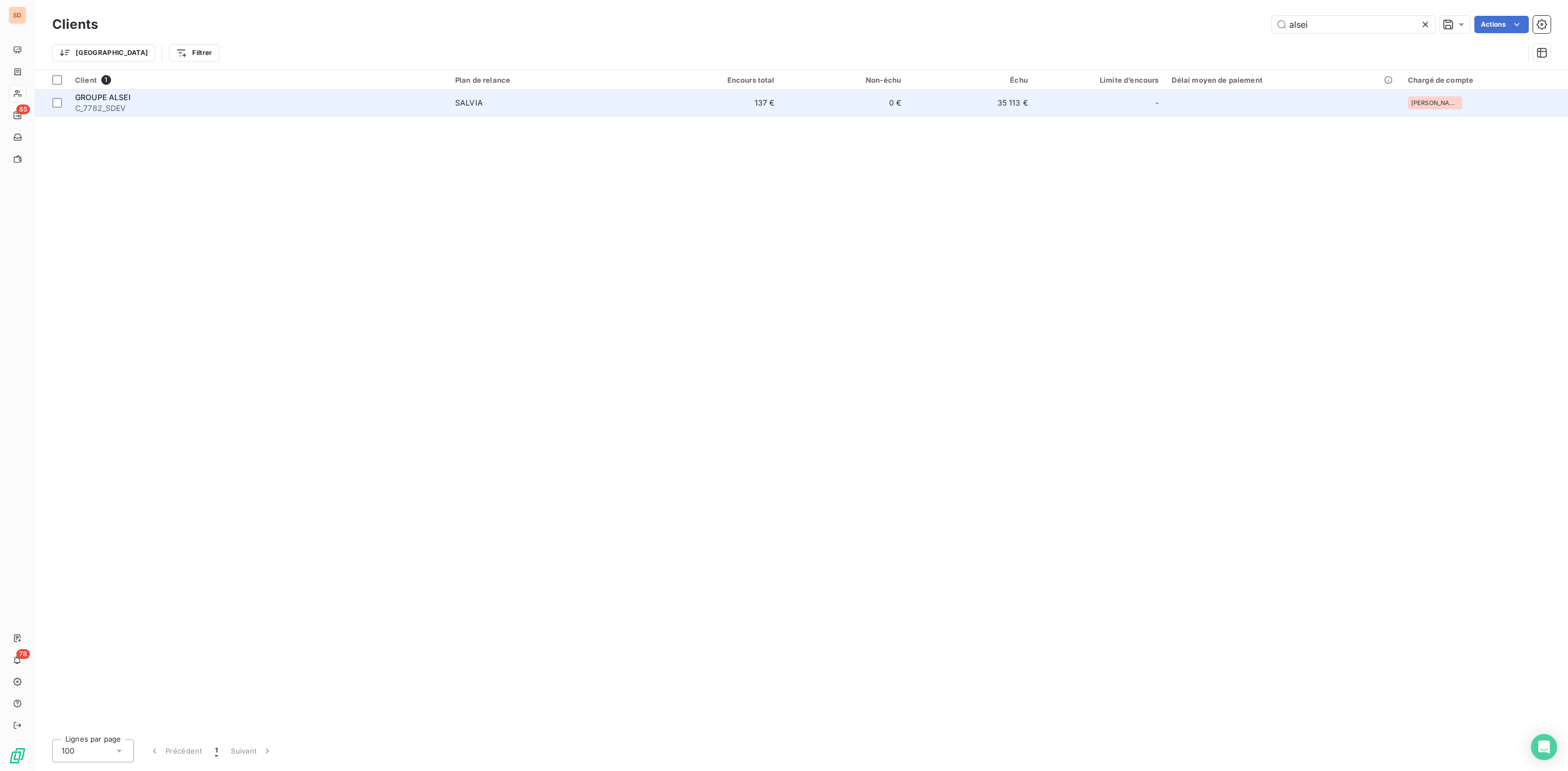
click at [117, 97] on span "GROUPE ALSEI" at bounding box center [102, 97] width 55 height 9
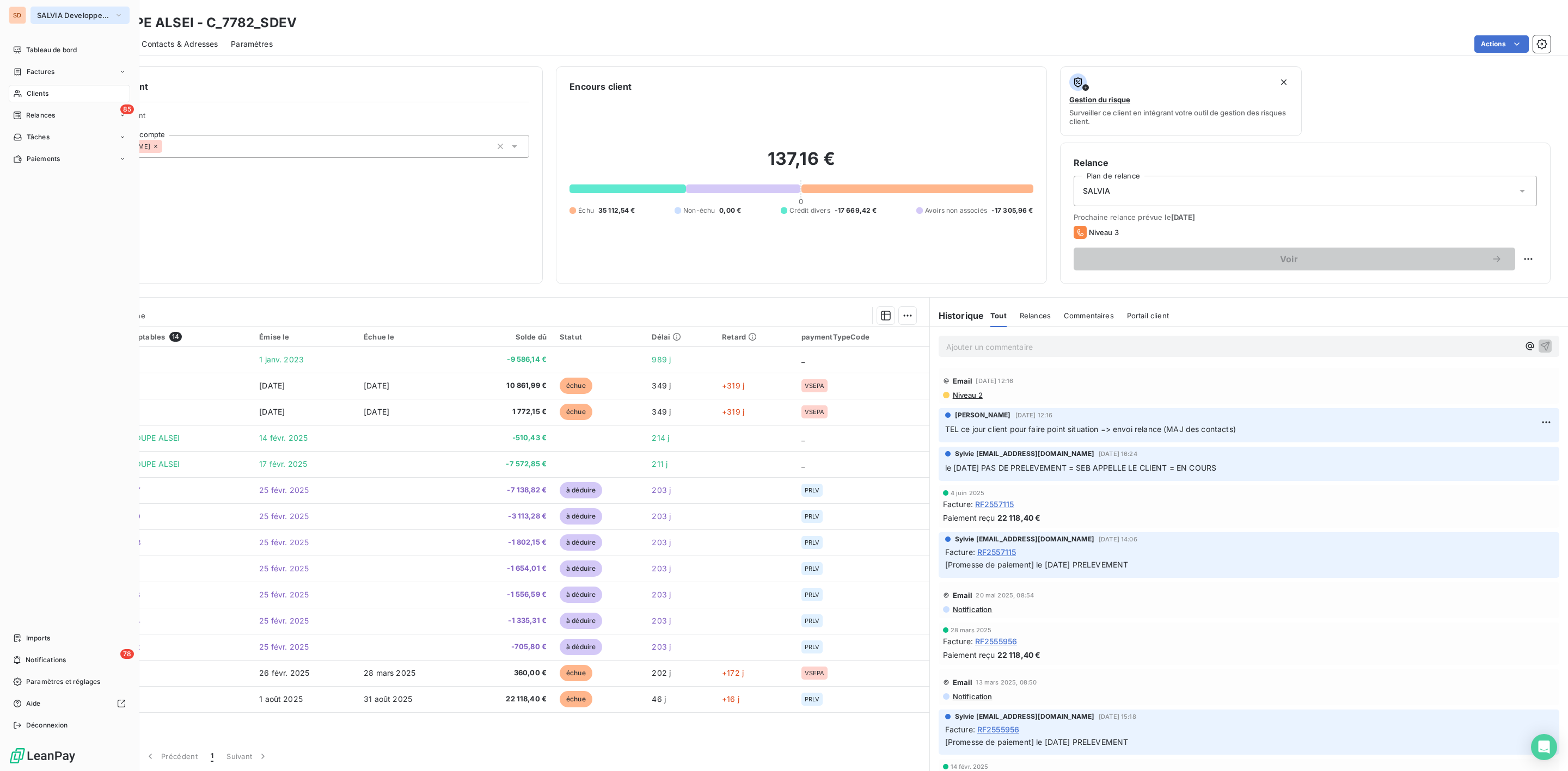
click at [54, 13] on span "SALVIA Developpement" at bounding box center [74, 15] width 73 height 9
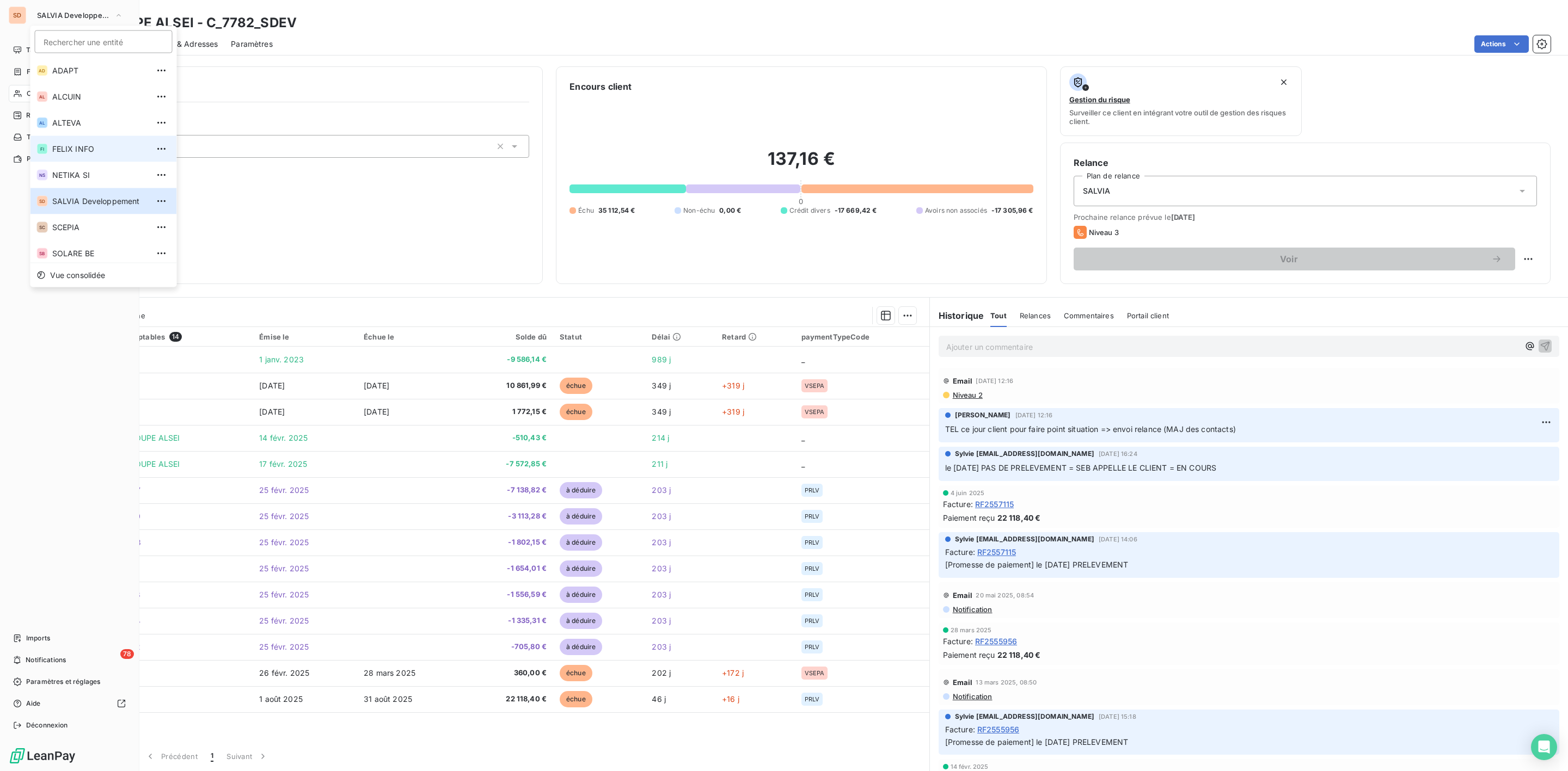
click at [74, 146] on span "FELIX INFO" at bounding box center [100, 149] width 96 height 11
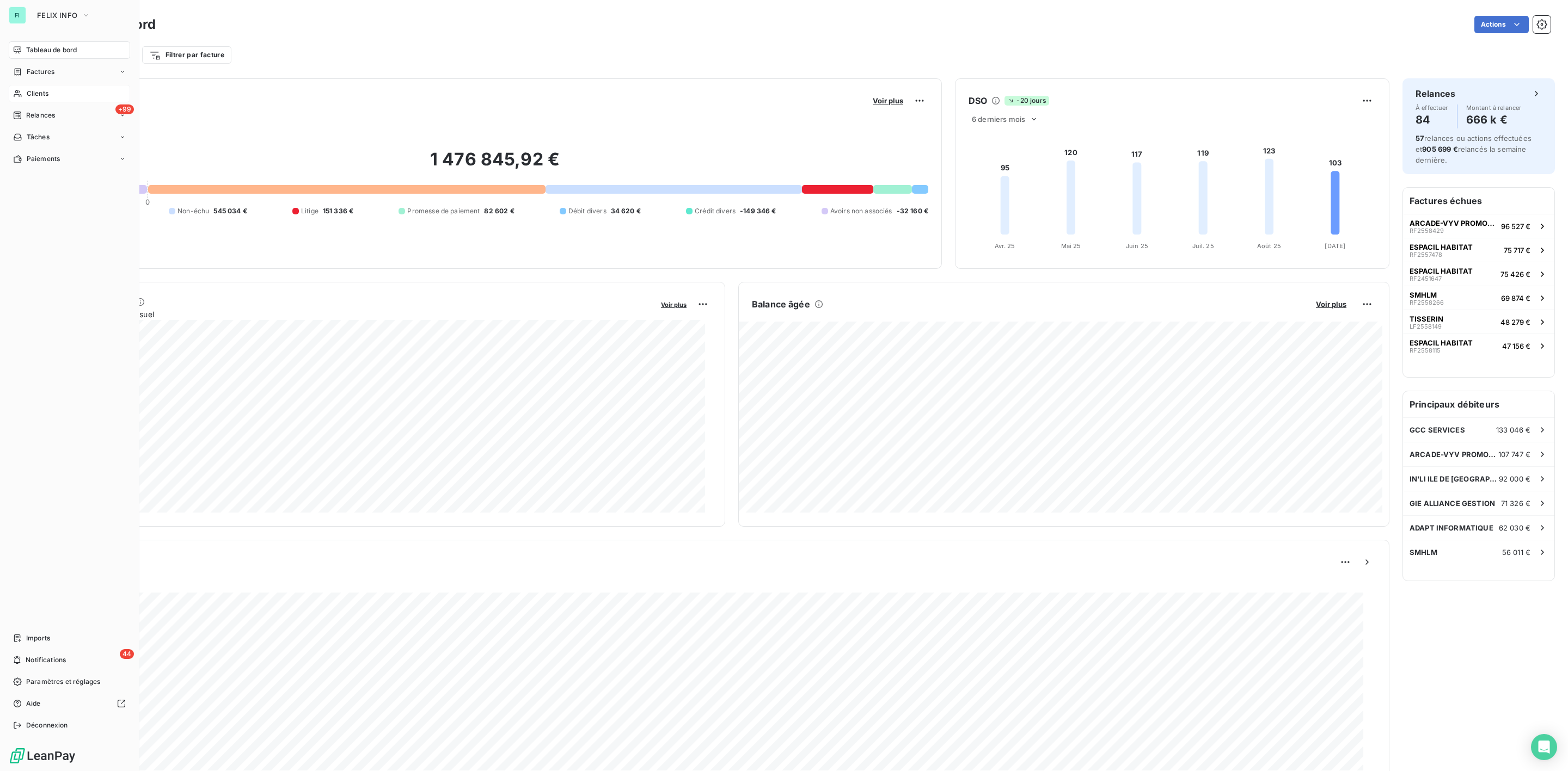
click at [33, 90] on span "Clients" at bounding box center [38, 94] width 22 height 10
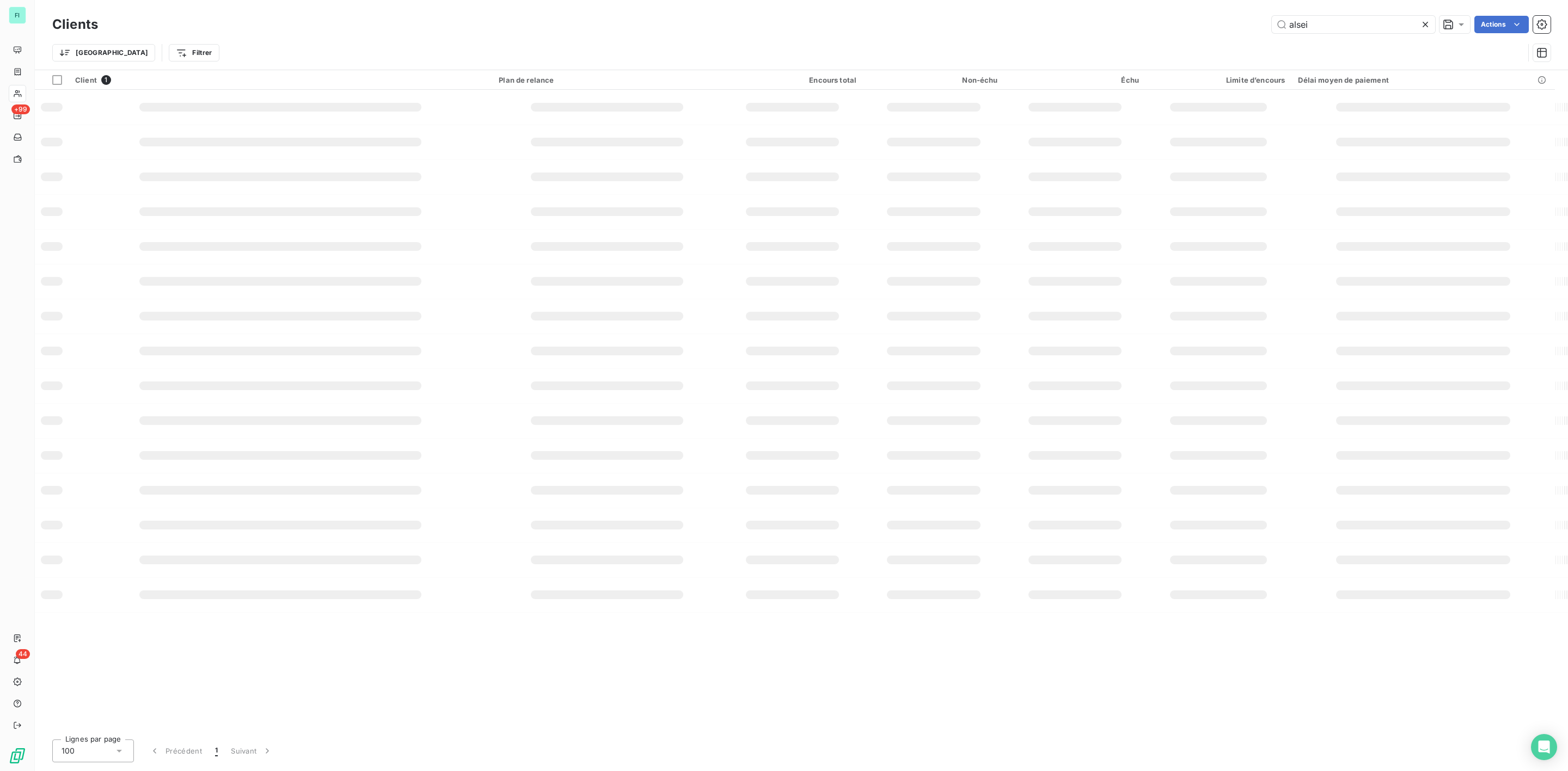
drag, startPoint x: 1359, startPoint y: 27, endPoint x: 894, endPoint y: 35, distance: 465.1
click at [1086, 33] on div "Clients alsei Actions" at bounding box center [802, 24] width 1499 height 23
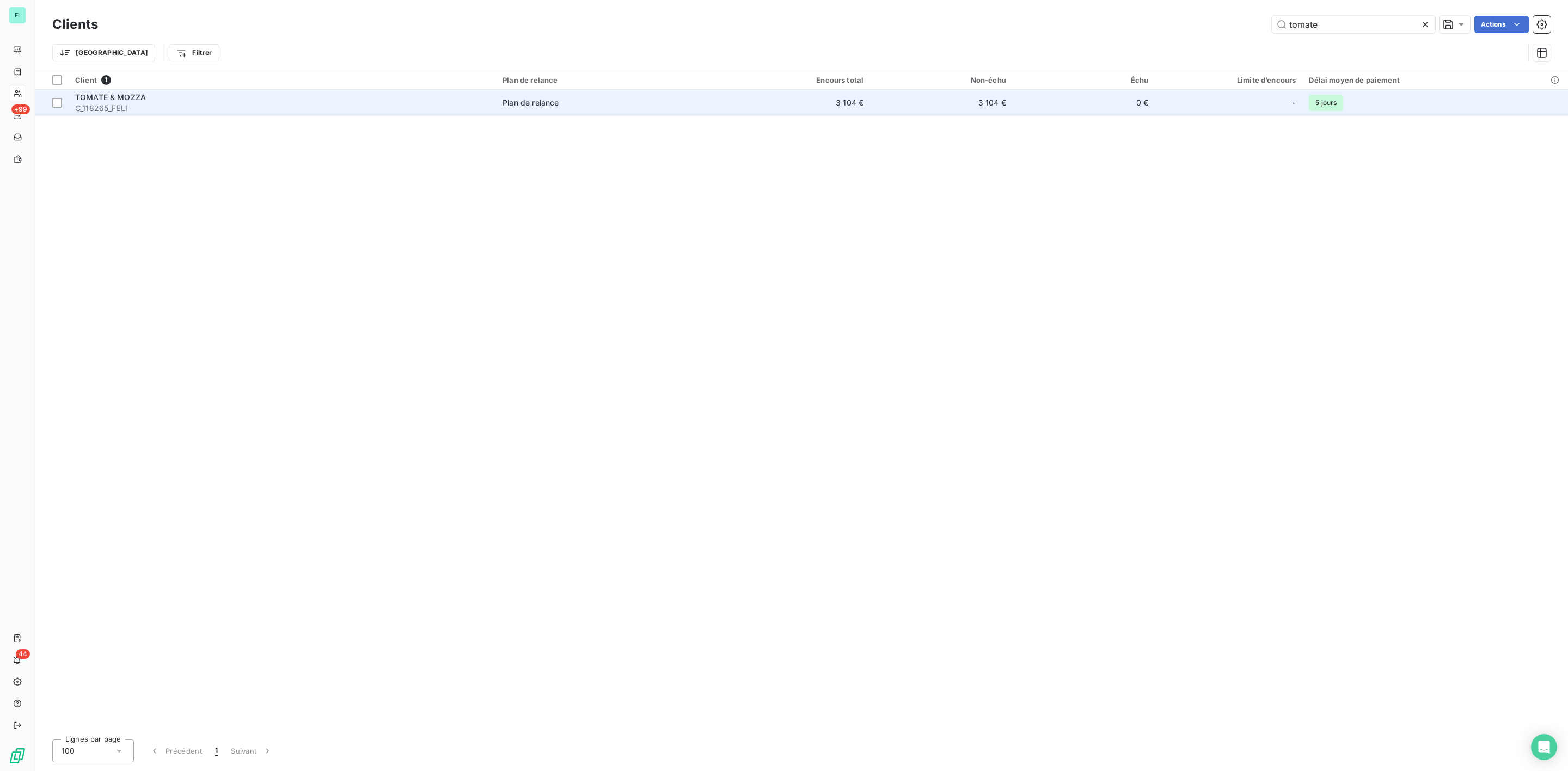
type input "tomate"
click at [111, 96] on span "TOMATE & MOZZA" at bounding box center [110, 97] width 71 height 9
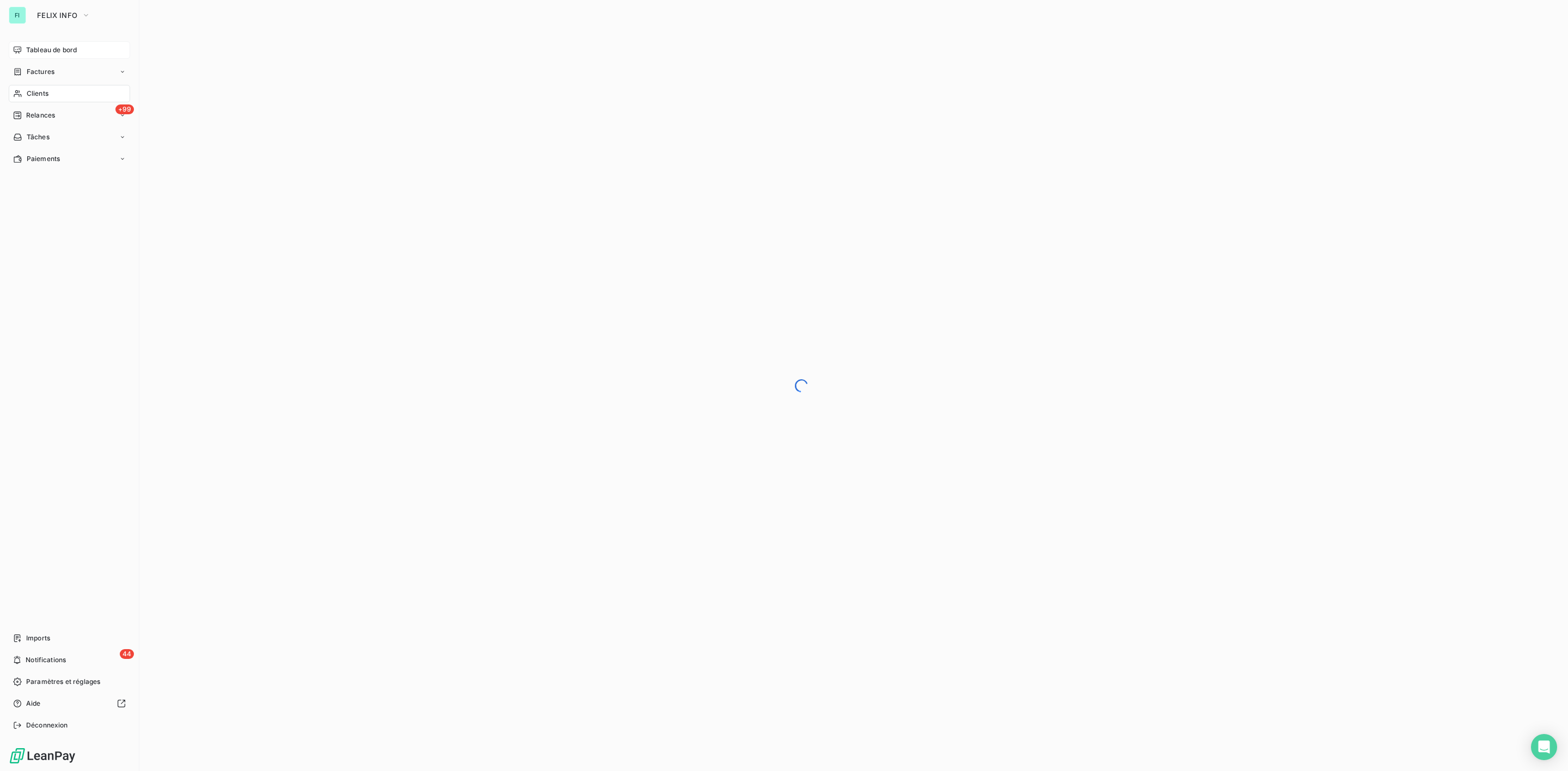
click at [46, 46] on span "Tableau de bord" at bounding box center [51, 50] width 51 height 10
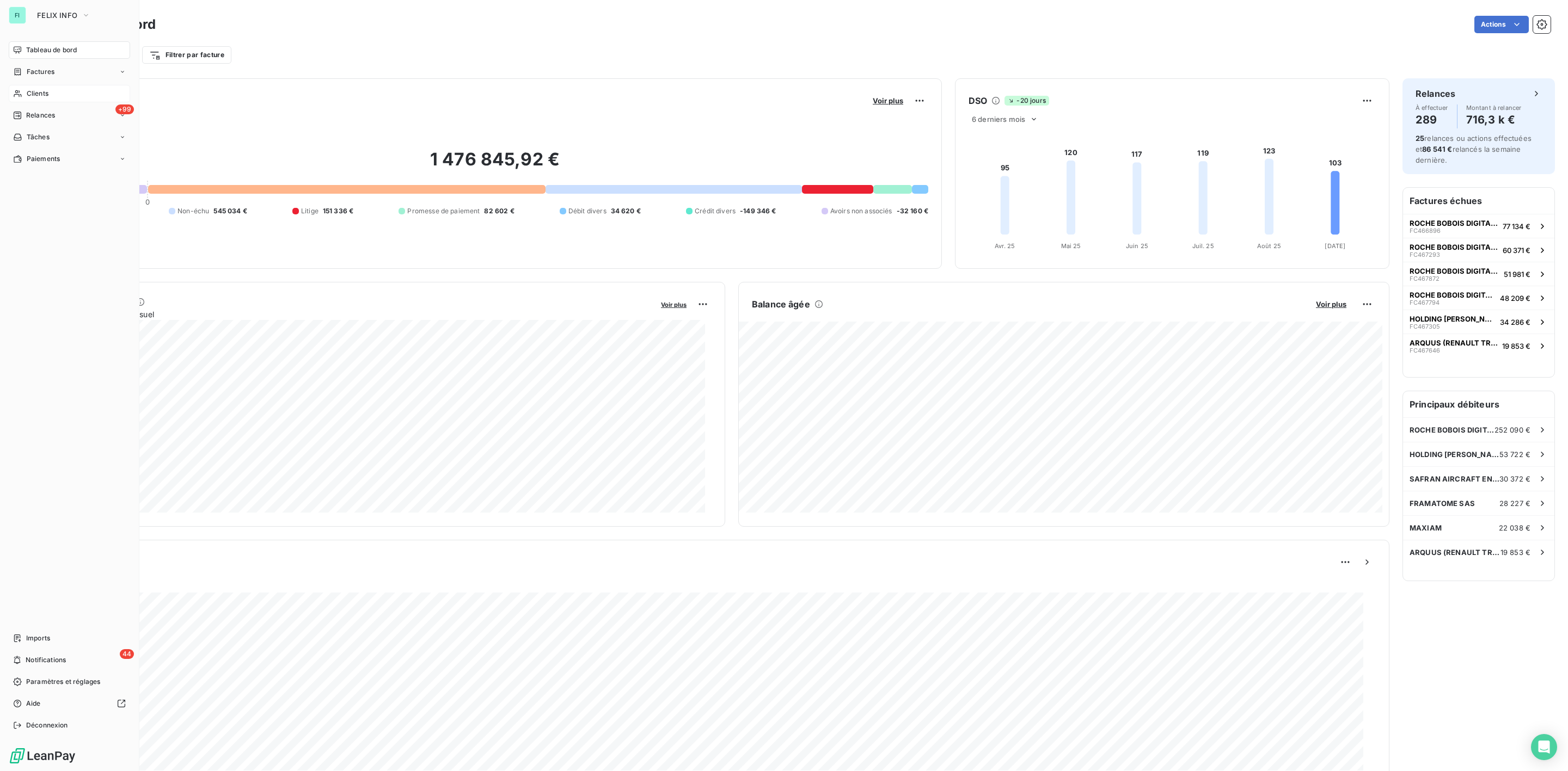
click at [43, 96] on span "Clients" at bounding box center [38, 94] width 22 height 10
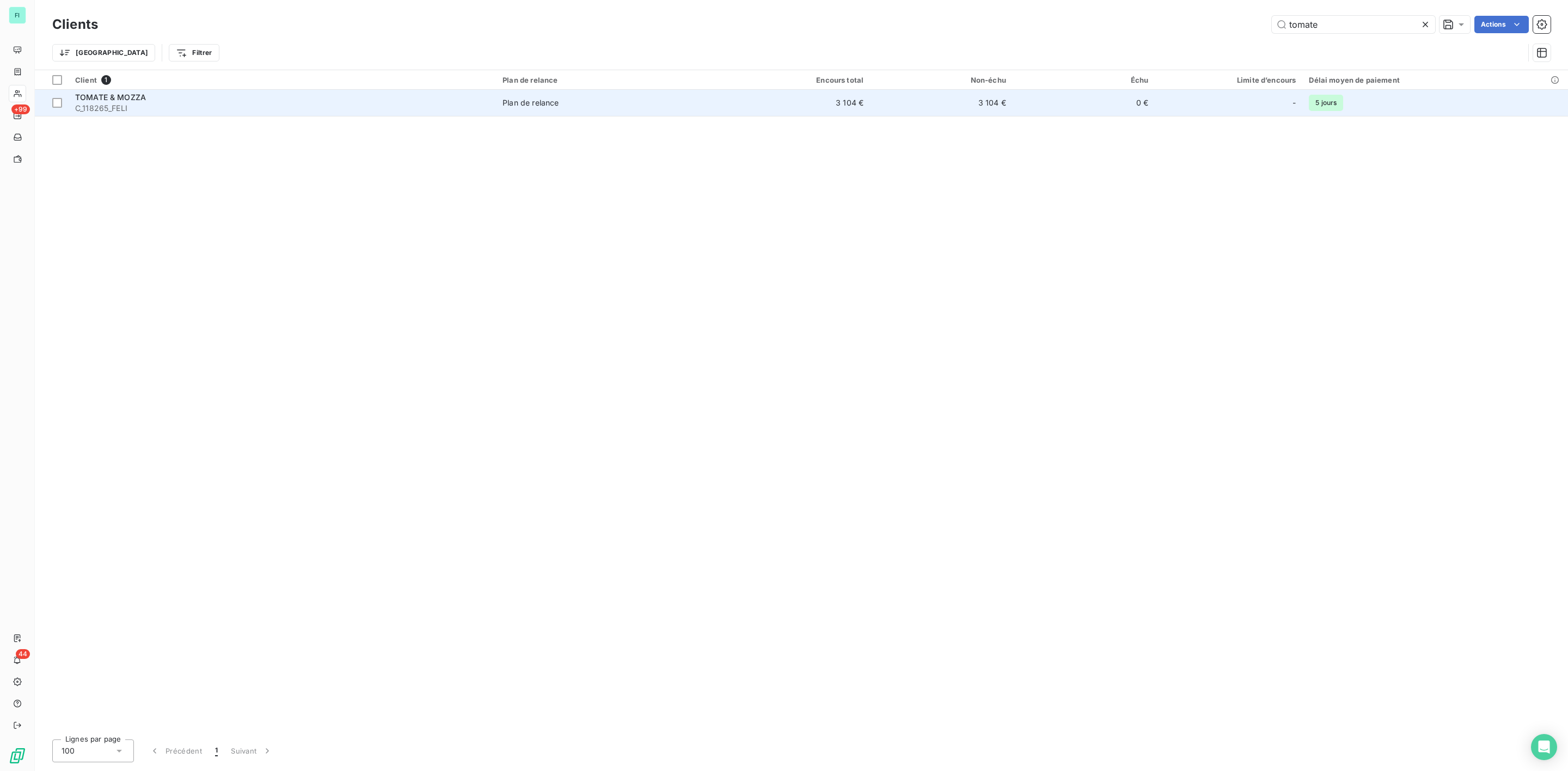
click at [449, 102] on div "TOMATE & MOZZA" at bounding box center [282, 97] width 415 height 11
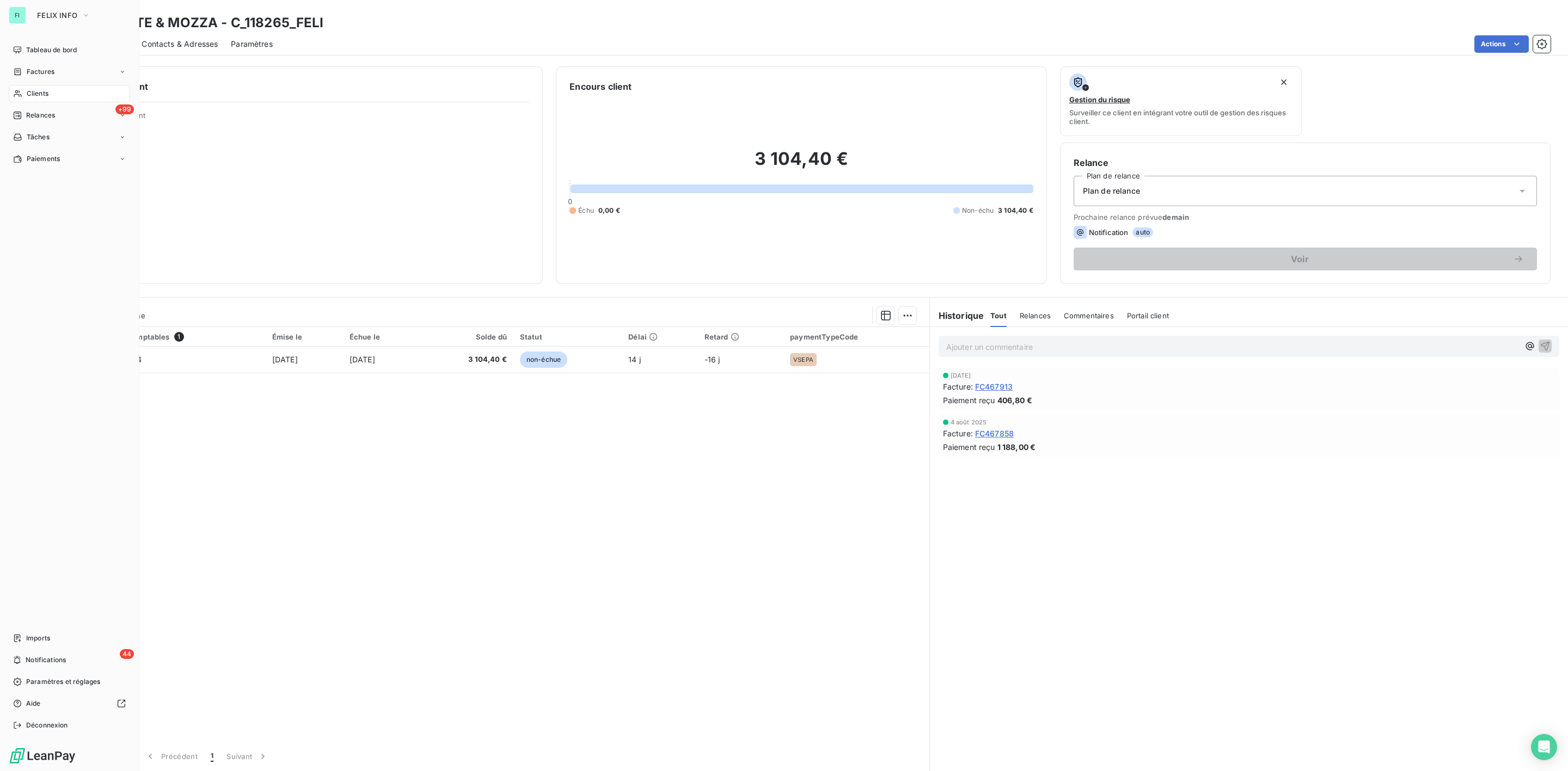
click at [43, 96] on span "Clients" at bounding box center [38, 94] width 22 height 10
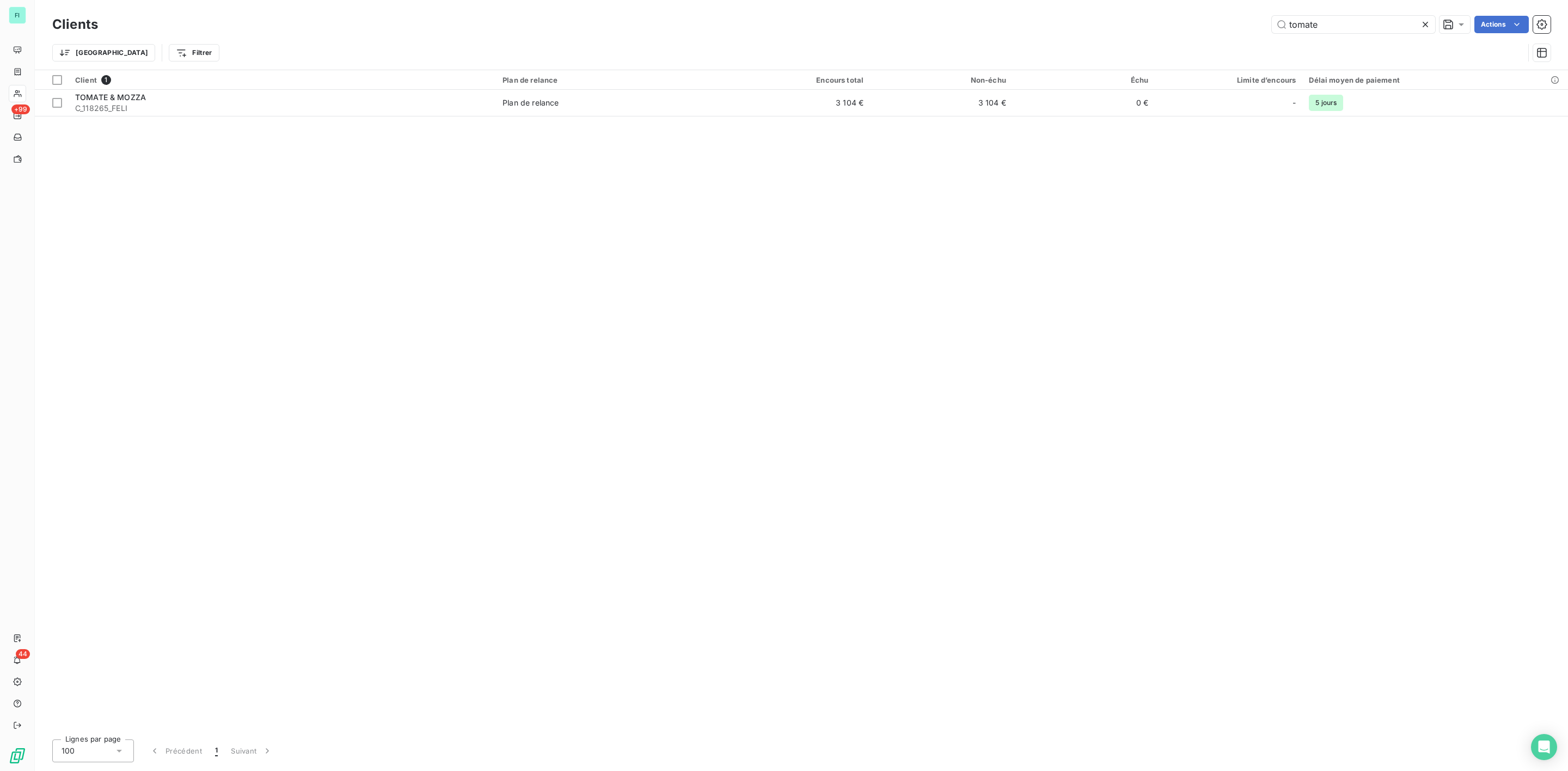
drag, startPoint x: 1370, startPoint y: 16, endPoint x: 1047, endPoint y: 24, distance: 323.1
click at [1062, 24] on div "tomate Actions" at bounding box center [830, 24] width 1440 height 18
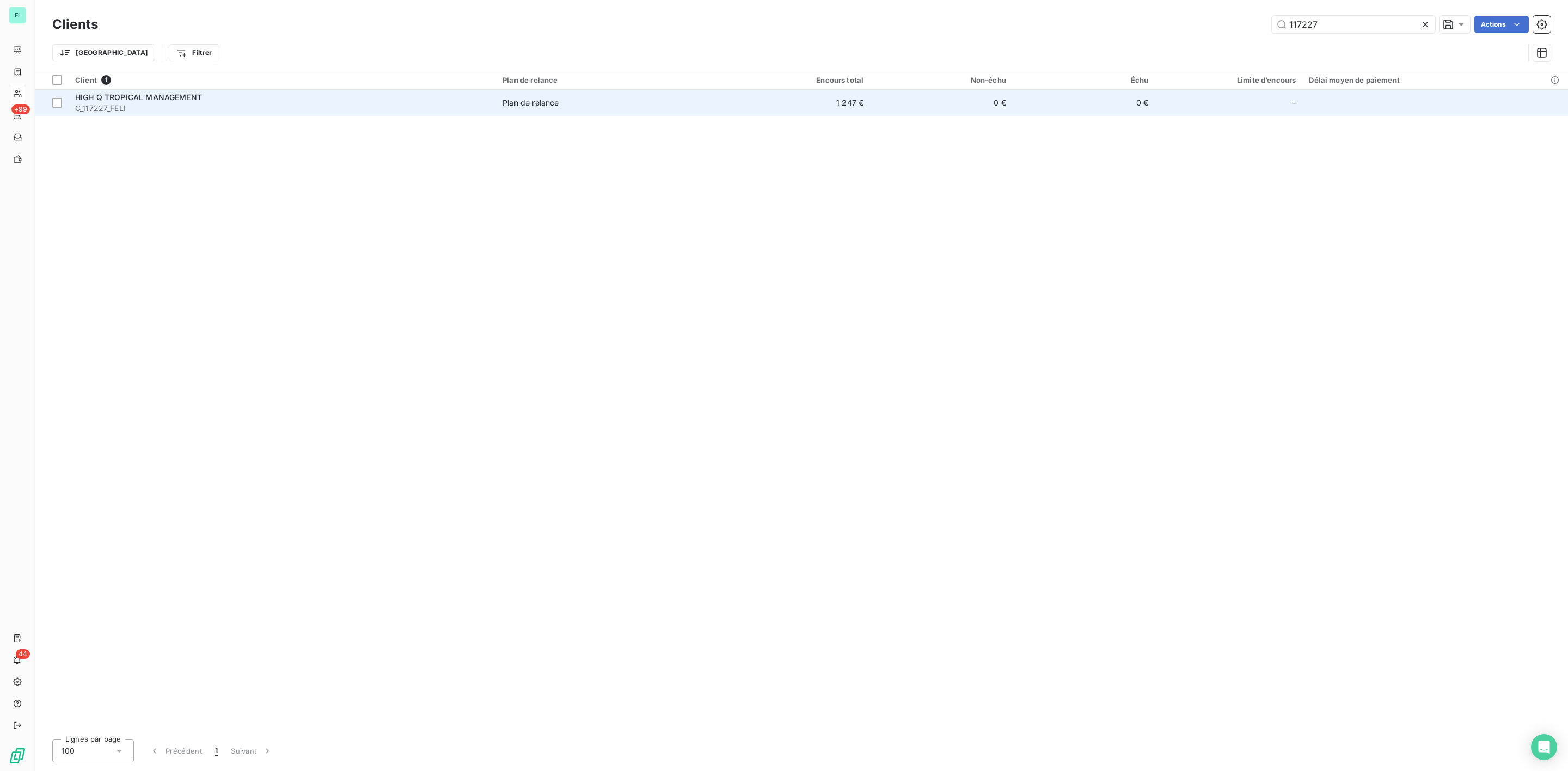
type input "117227"
click at [209, 103] on span "C_117227_FELI" at bounding box center [282, 108] width 415 height 11
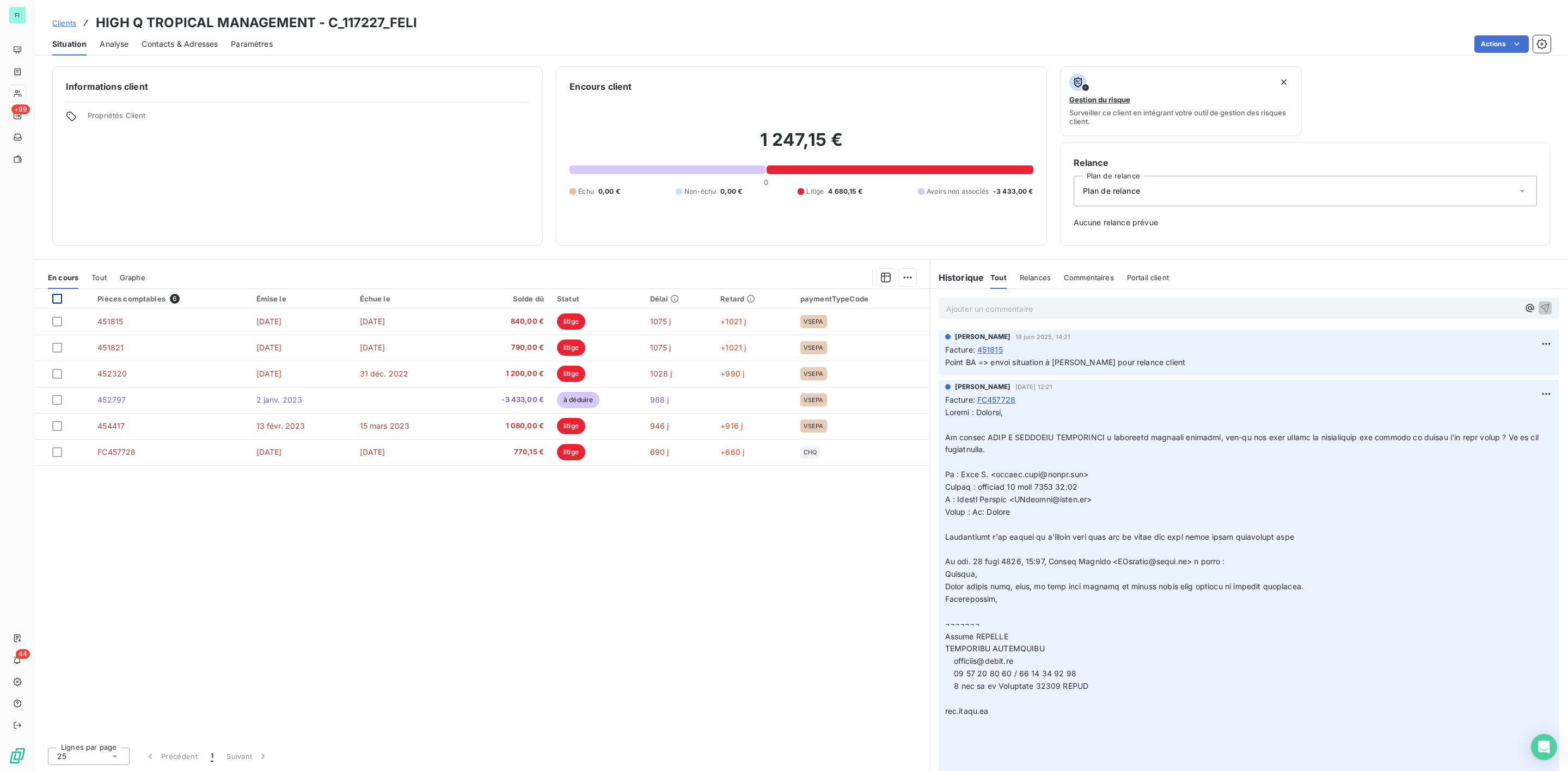
click at [61, 299] on div at bounding box center [57, 299] width 10 height 10
click at [261, 555] on div "Pièces comptables 6 Émise le Échue le Solde dû Statut Délai Retard paymentTypeC…" at bounding box center [482, 514] width 895 height 450
click at [54, 297] on icon at bounding box center [57, 299] width 7 height 7
click at [60, 324] on div at bounding box center [57, 322] width 10 height 10
click at [911, 281] on html "FI +99 44 Clients HIGH Q TROPICAL MANAGEMENT - C_117227_FELI Situation Analyse …" at bounding box center [784, 385] width 1568 height 771
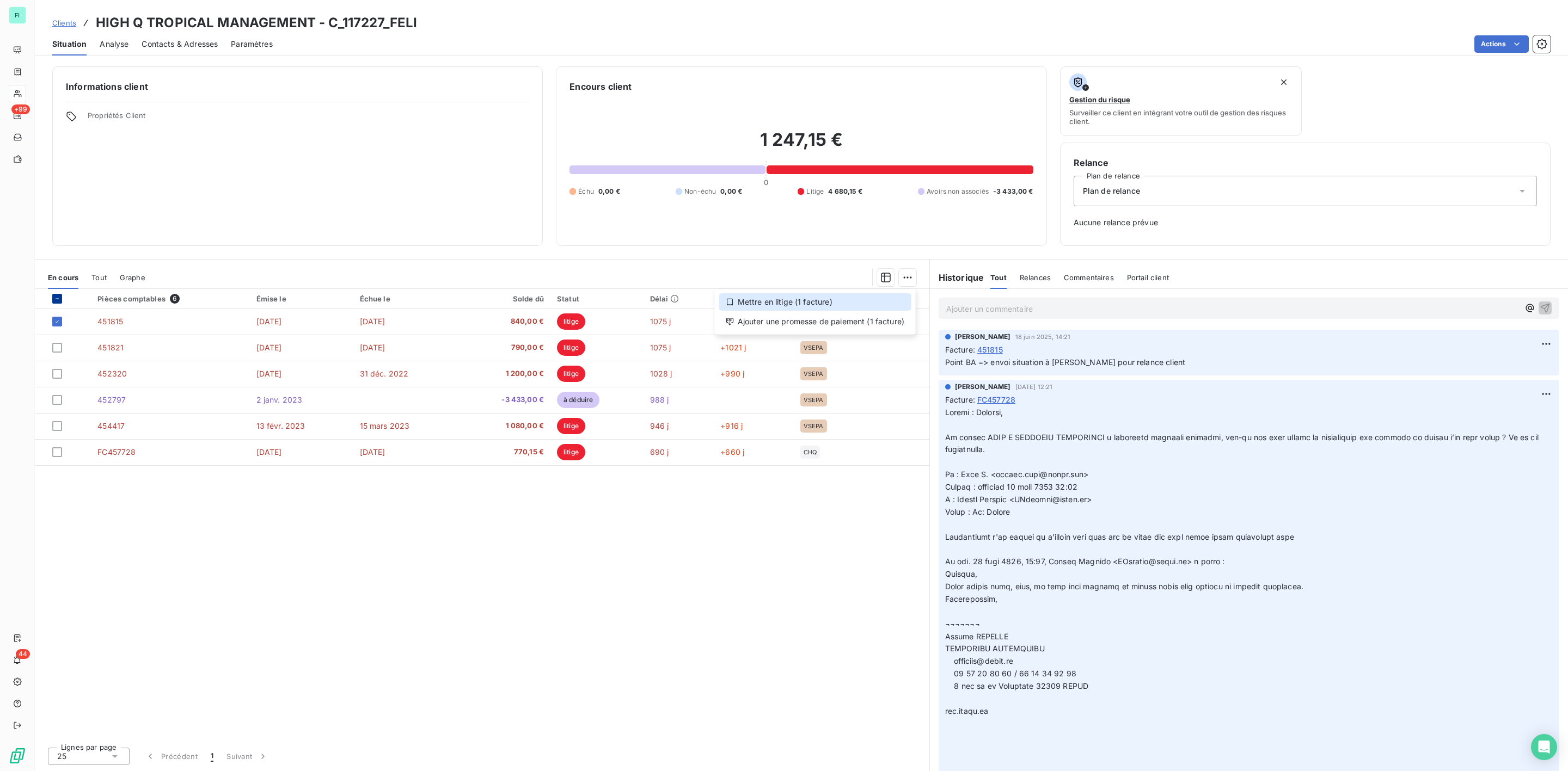
click at [786, 302] on div "Mettre en litige (1 facture)" at bounding box center [816, 302] width 192 height 18
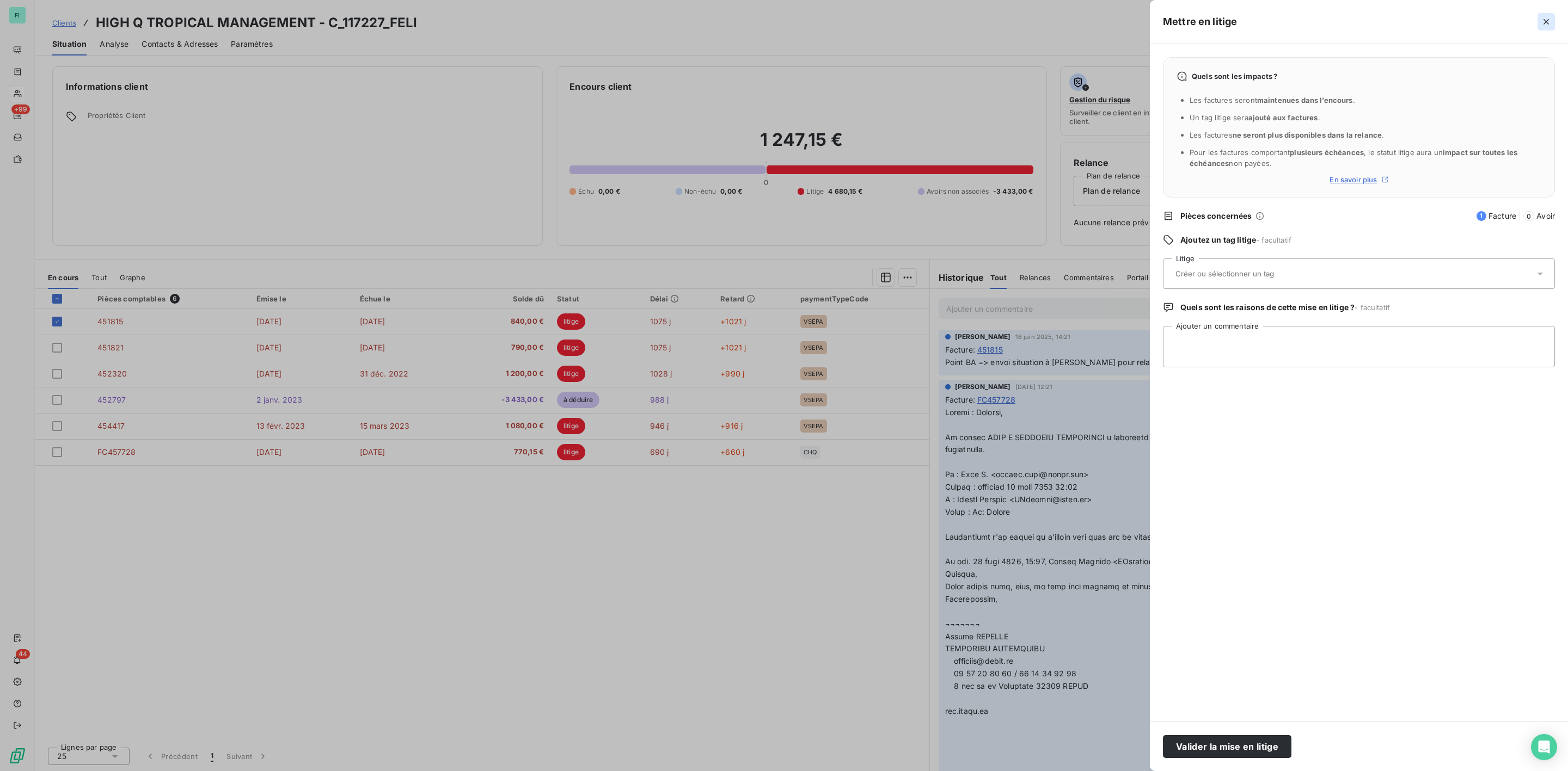
click at [1547, 21] on icon "button" at bounding box center [1546, 22] width 11 height 11
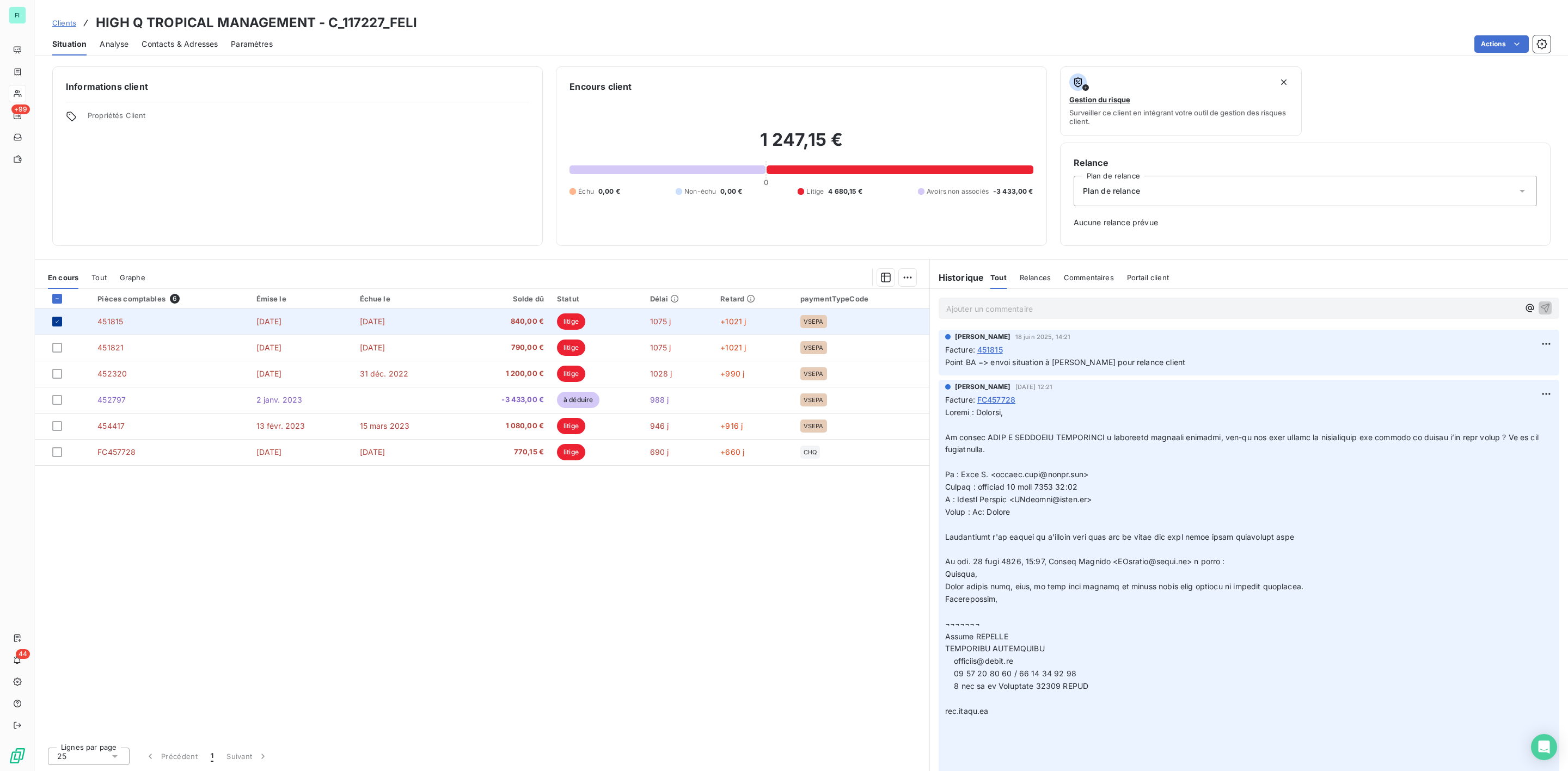
click at [59, 324] on icon at bounding box center [57, 321] width 7 height 7
click at [124, 319] on td "451815" at bounding box center [170, 321] width 158 height 26
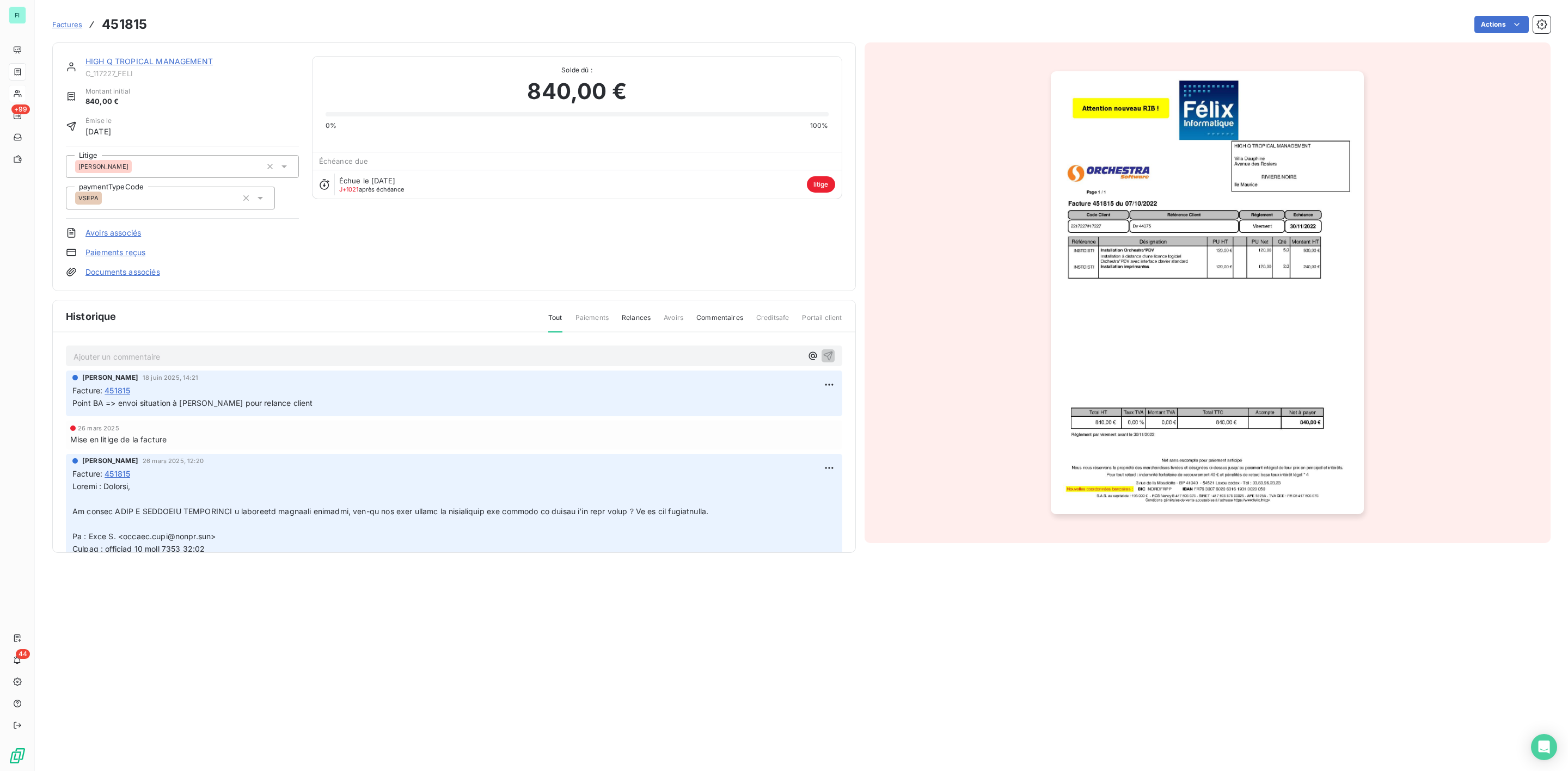
click at [153, 60] on link "HIGH Q TROPICAL MANAGEMENT" at bounding box center [149, 61] width 127 height 9
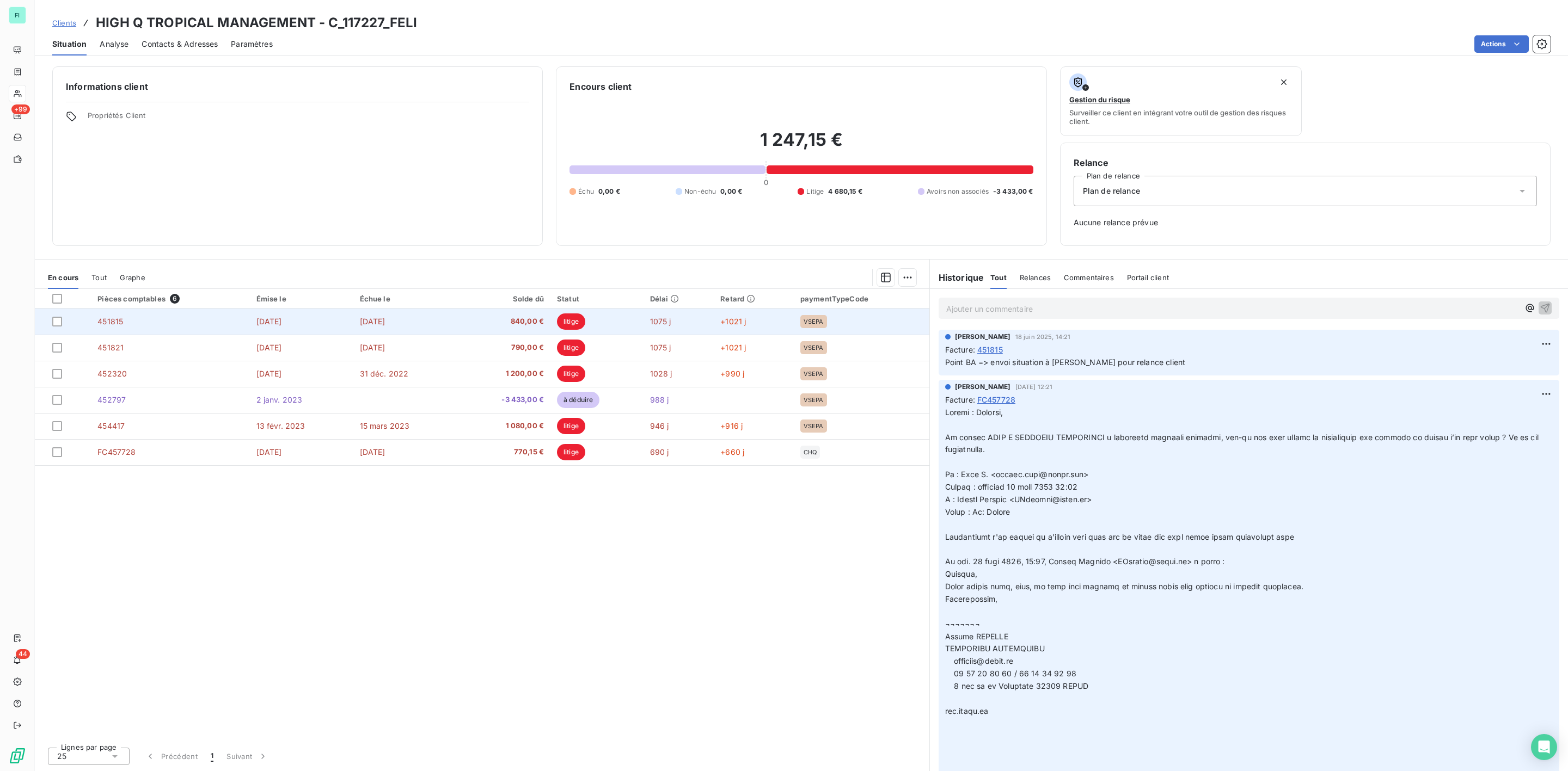
click at [125, 323] on td "451815" at bounding box center [170, 321] width 158 height 26
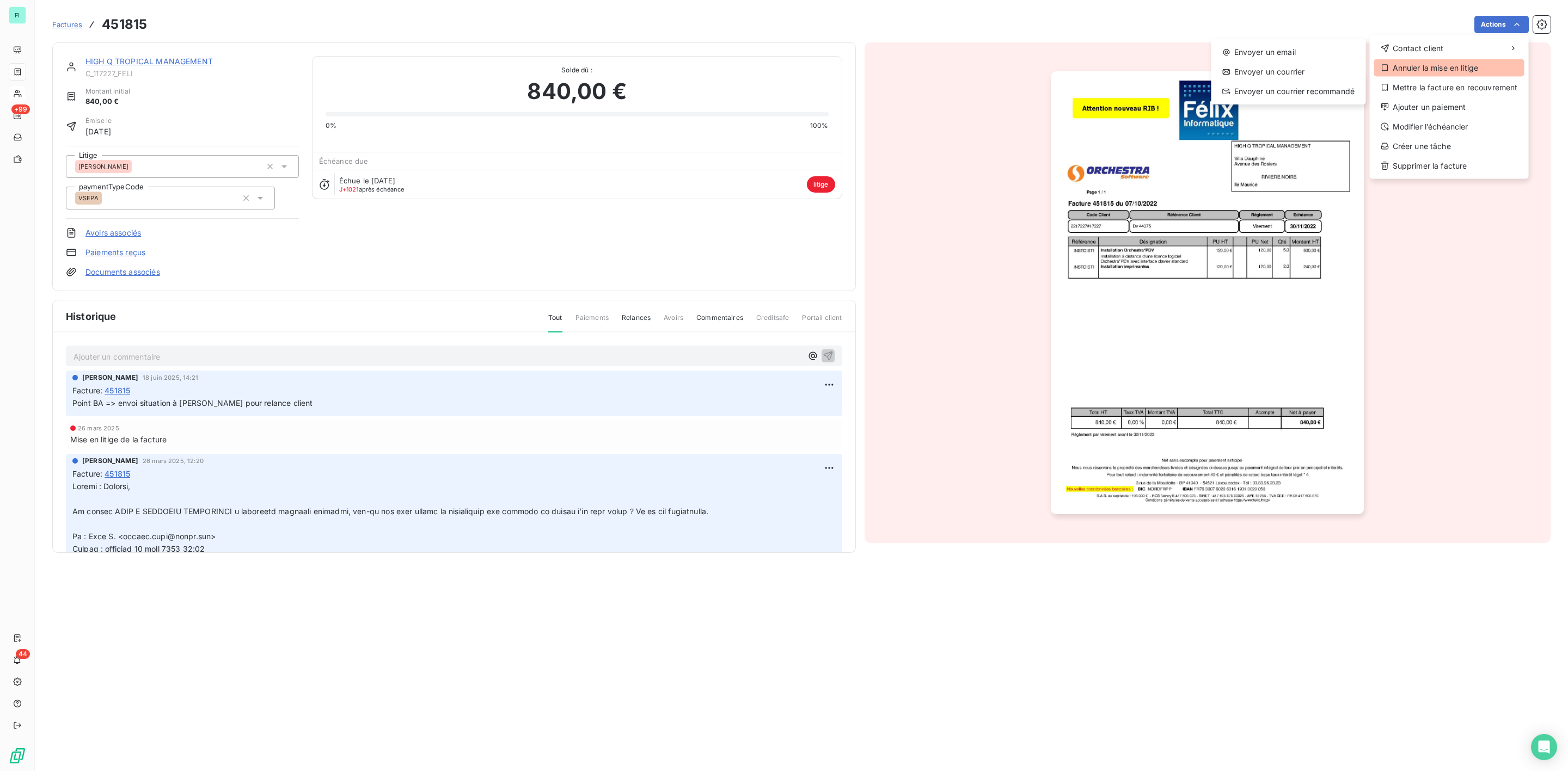
click at [1444, 65] on div "Annuler la mise en litige" at bounding box center [1449, 68] width 150 height 18
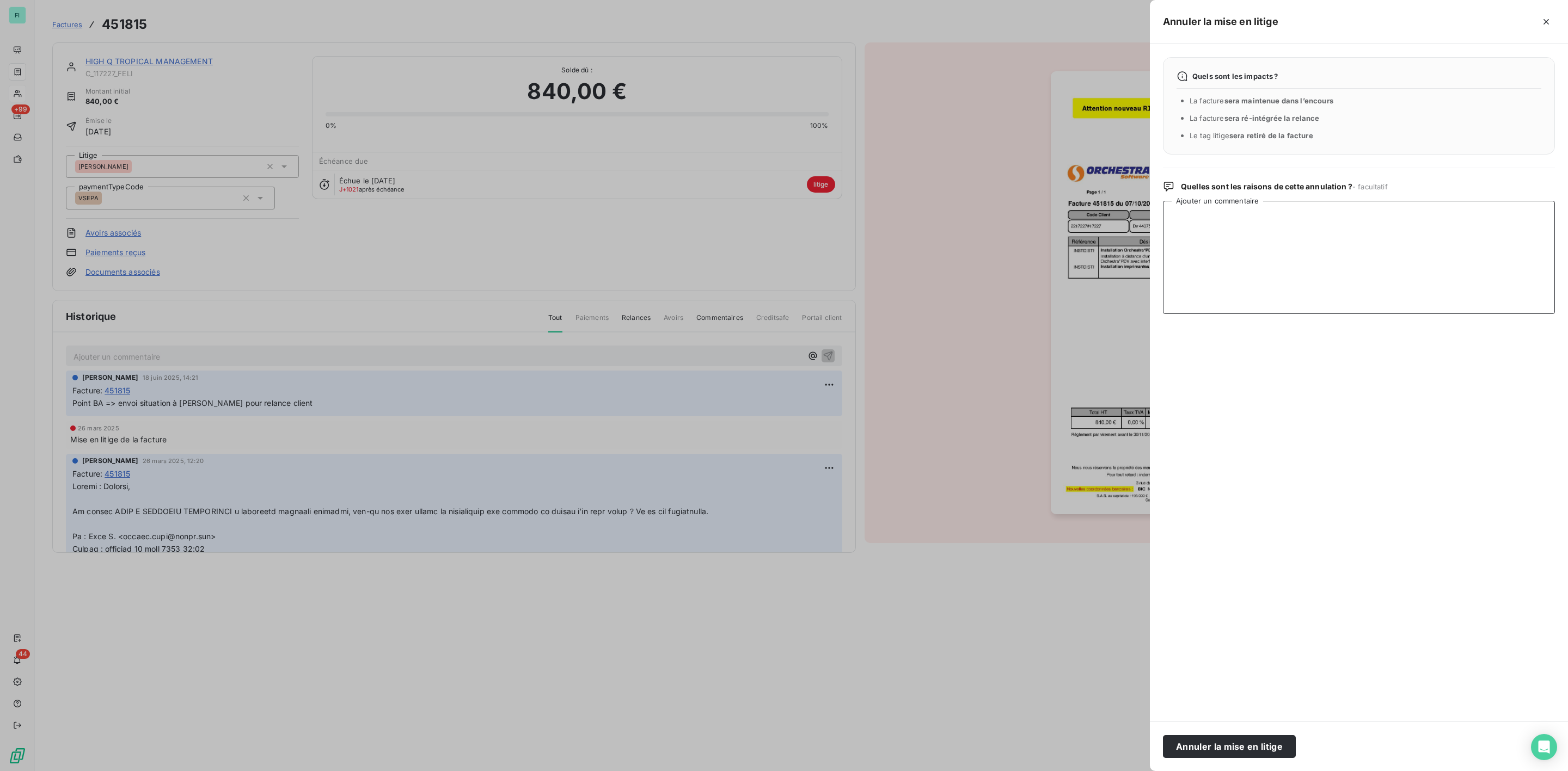
click at [1235, 234] on textarea "Ajouter un commentaire" at bounding box center [1359, 257] width 392 height 113
type textarea "M"
type textarea "Point BA MED à faire"
click at [1202, 745] on button "Annuler la mise en litige" at bounding box center [1230, 747] width 133 height 23
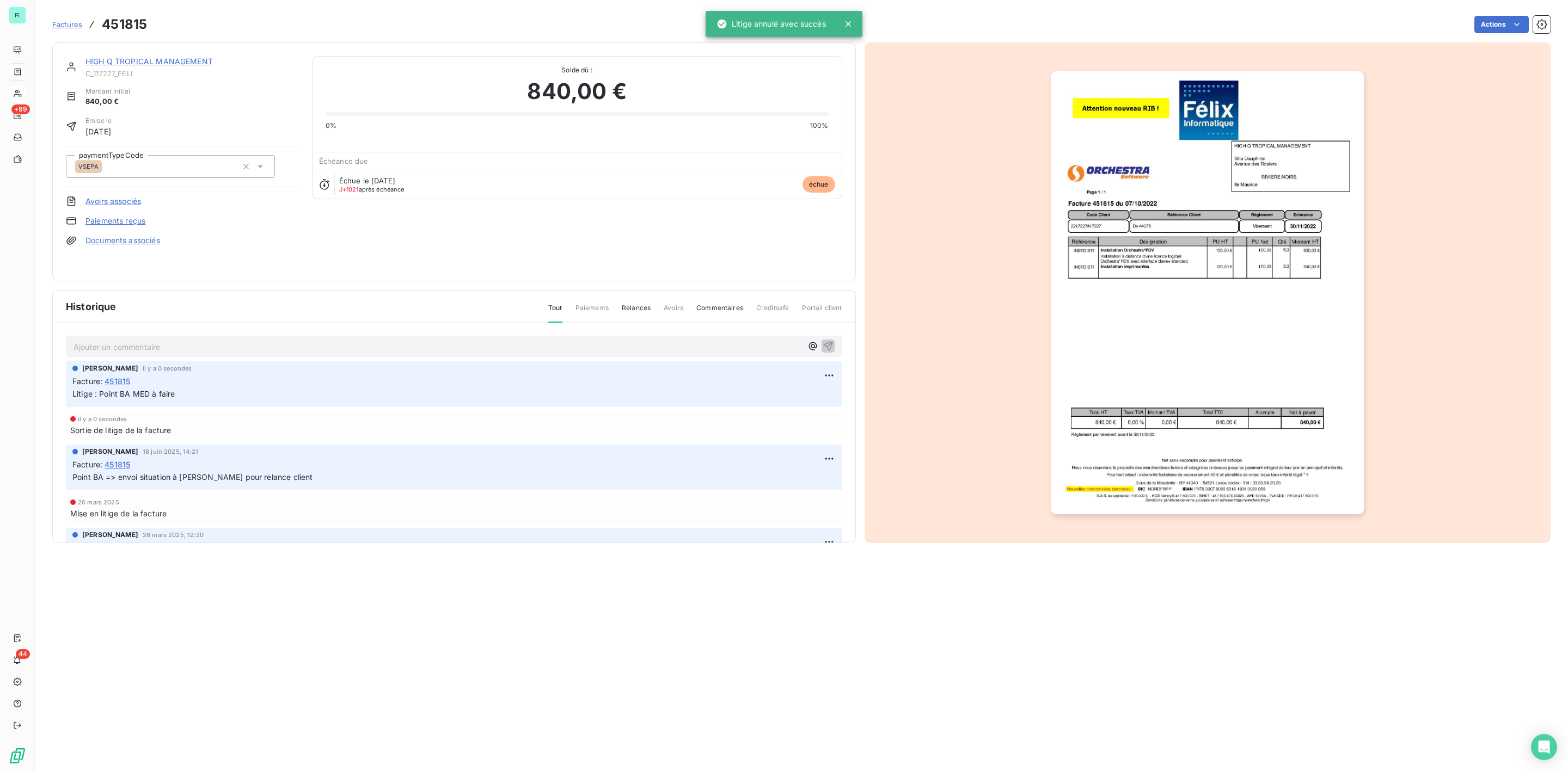
click at [170, 54] on div "HIGH Q TROPICAL MANAGEMENT C_117227_FELI Montant initial 840,00 € Émise le [DAT…" at bounding box center [454, 162] width 803 height 239
click at [172, 64] on link "HIGH Q TROPICAL MANAGEMENT" at bounding box center [149, 61] width 127 height 9
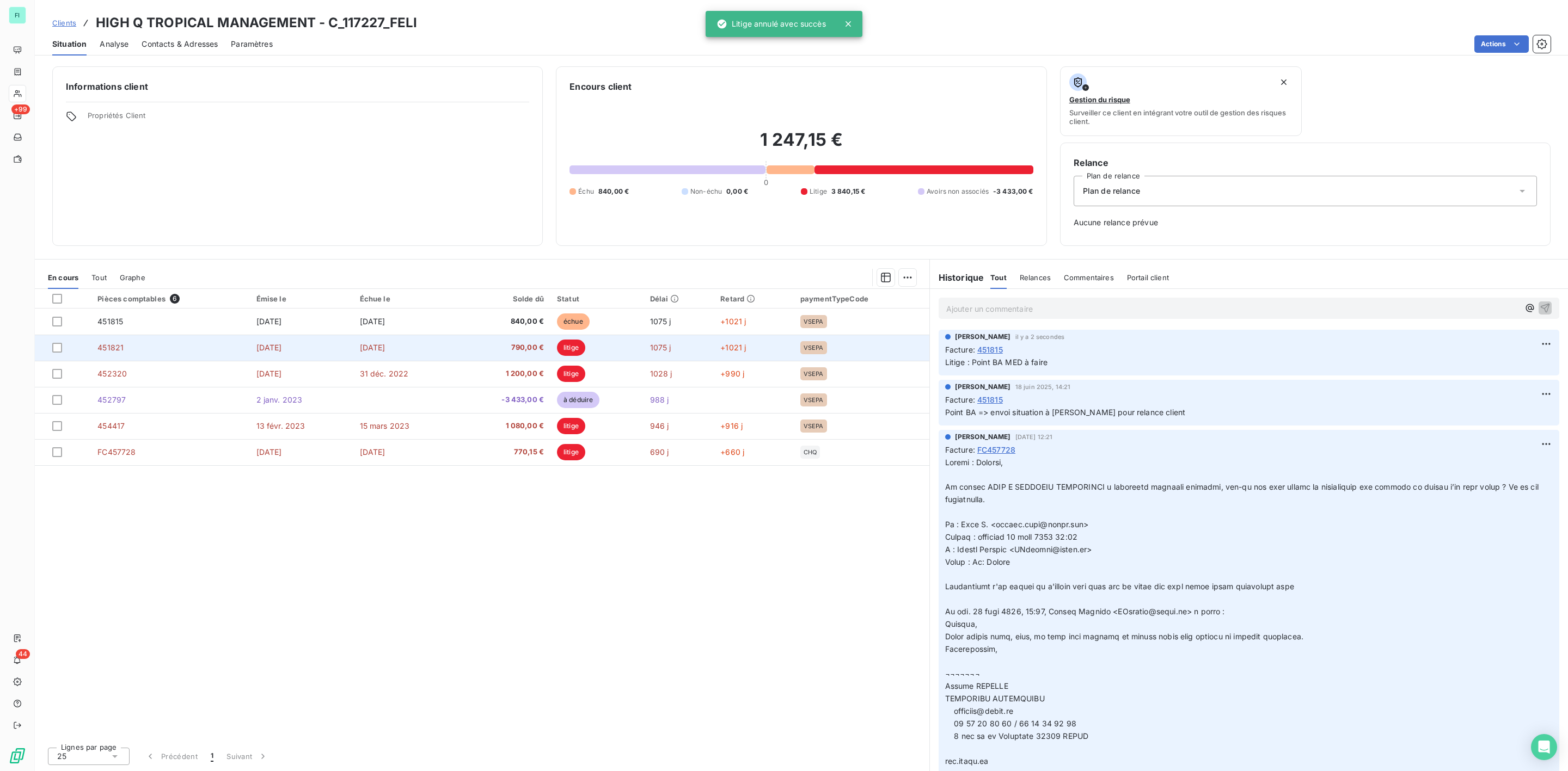
click at [360, 341] on td "[DATE]" at bounding box center [405, 347] width 105 height 26
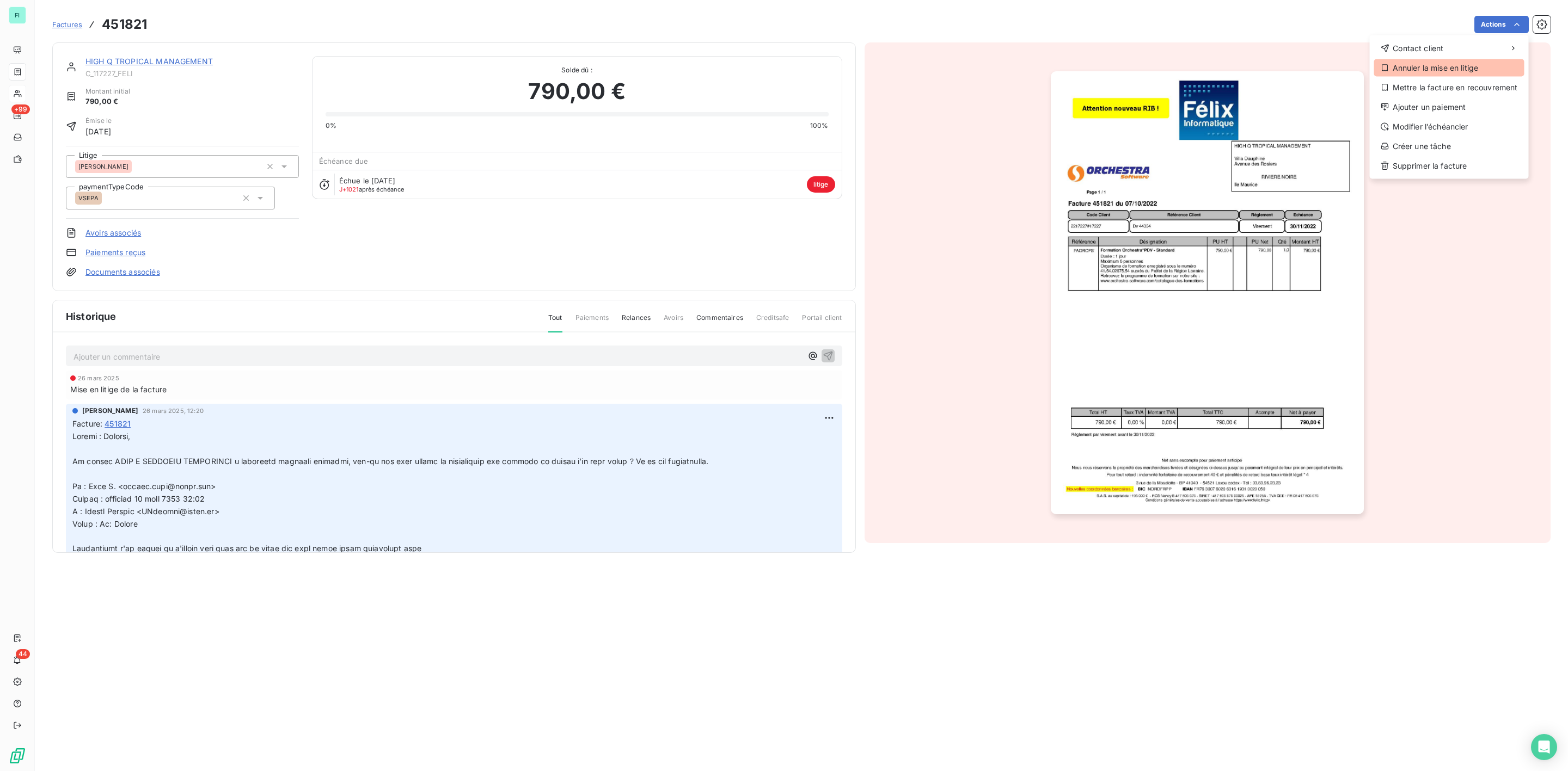
click at [1426, 65] on div "Annuler la mise en litige" at bounding box center [1449, 68] width 150 height 18
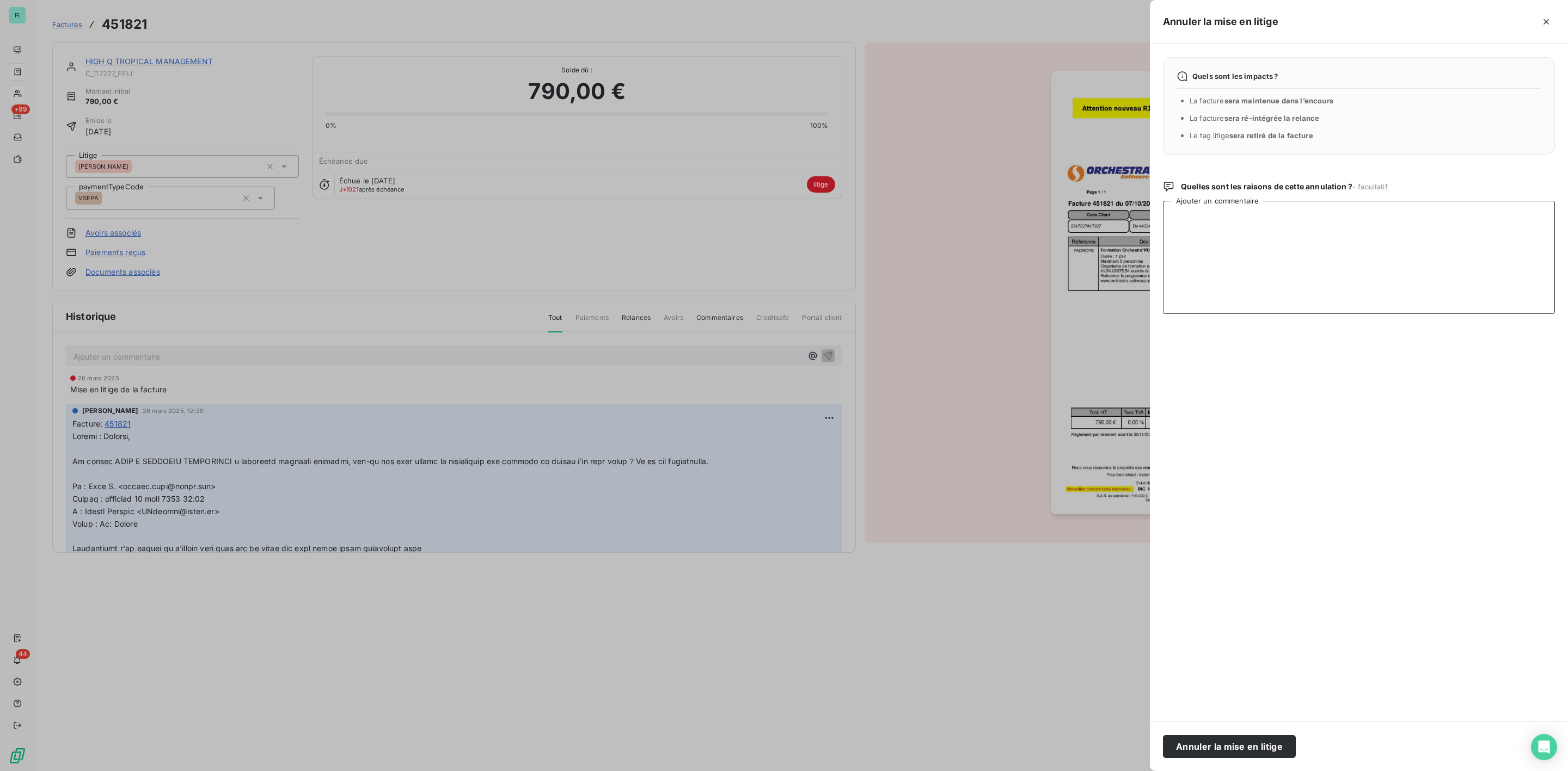
click at [1255, 215] on textarea "Ajouter un commentaire" at bounding box center [1359, 257] width 392 height 113
type textarea "P"
drag, startPoint x: 1248, startPoint y: 214, endPoint x: 1132, endPoint y: 219, distance: 116.1
click at [1141, 771] on div "Annuler la mise en litige Quels sont les impacts ? La facture sera maintenue da…" at bounding box center [784, 771] width 1568 height 0
type textarea "Point BA MED à faire"
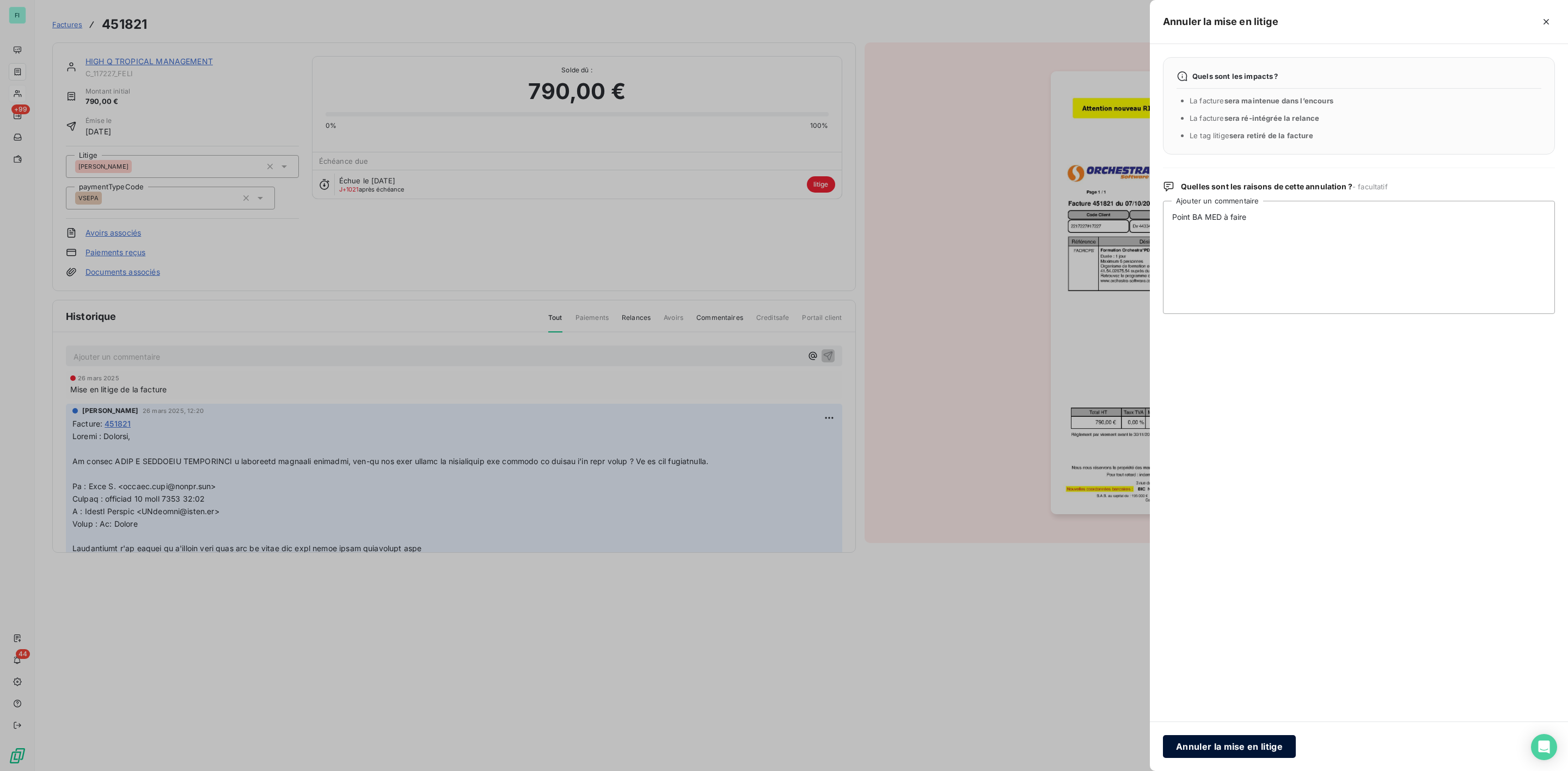
click at [1245, 744] on button "Annuler la mise en litige" at bounding box center [1230, 747] width 133 height 23
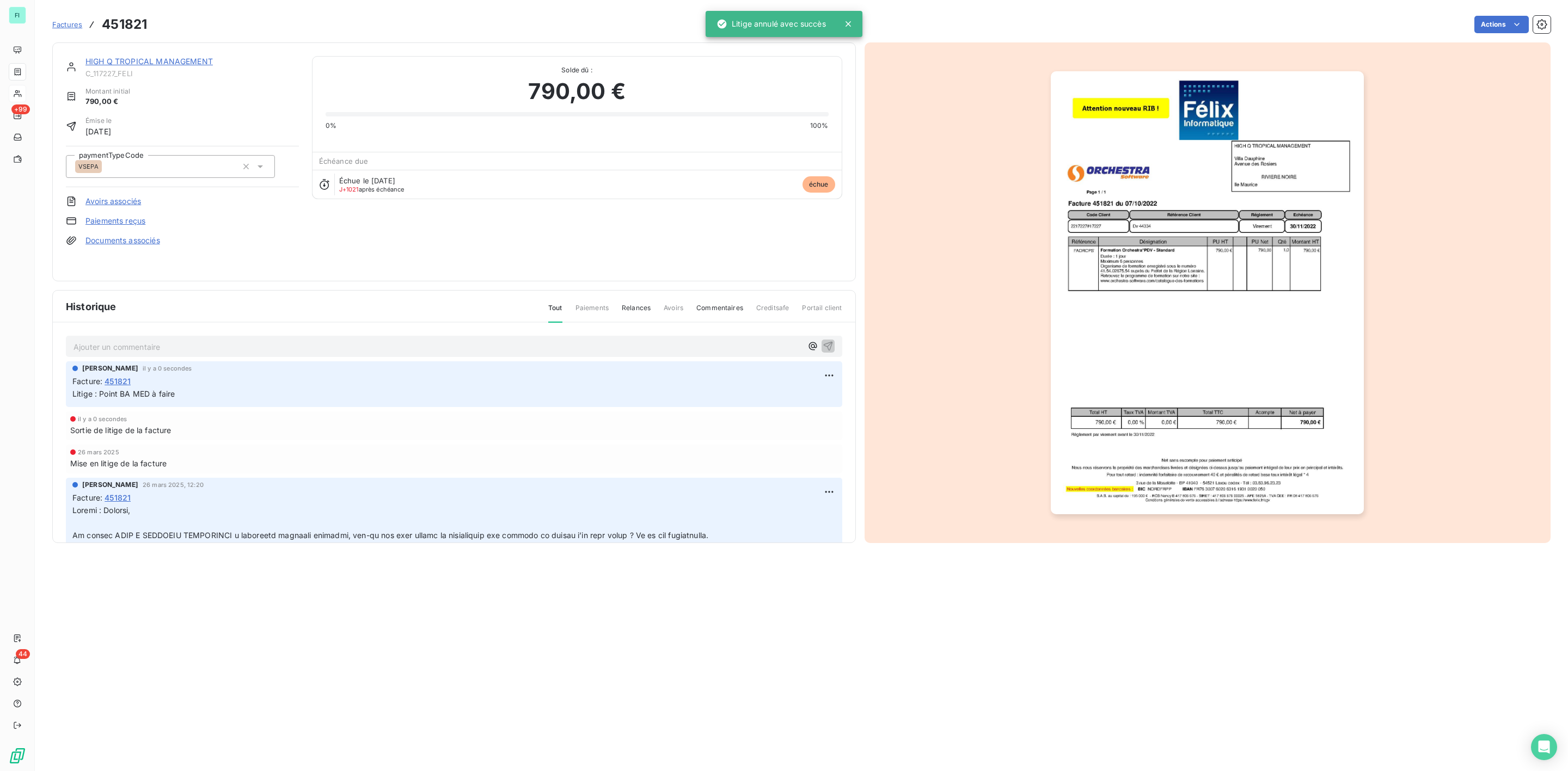
click at [137, 64] on link "HIGH Q TROPICAL MANAGEMENT" at bounding box center [149, 61] width 127 height 9
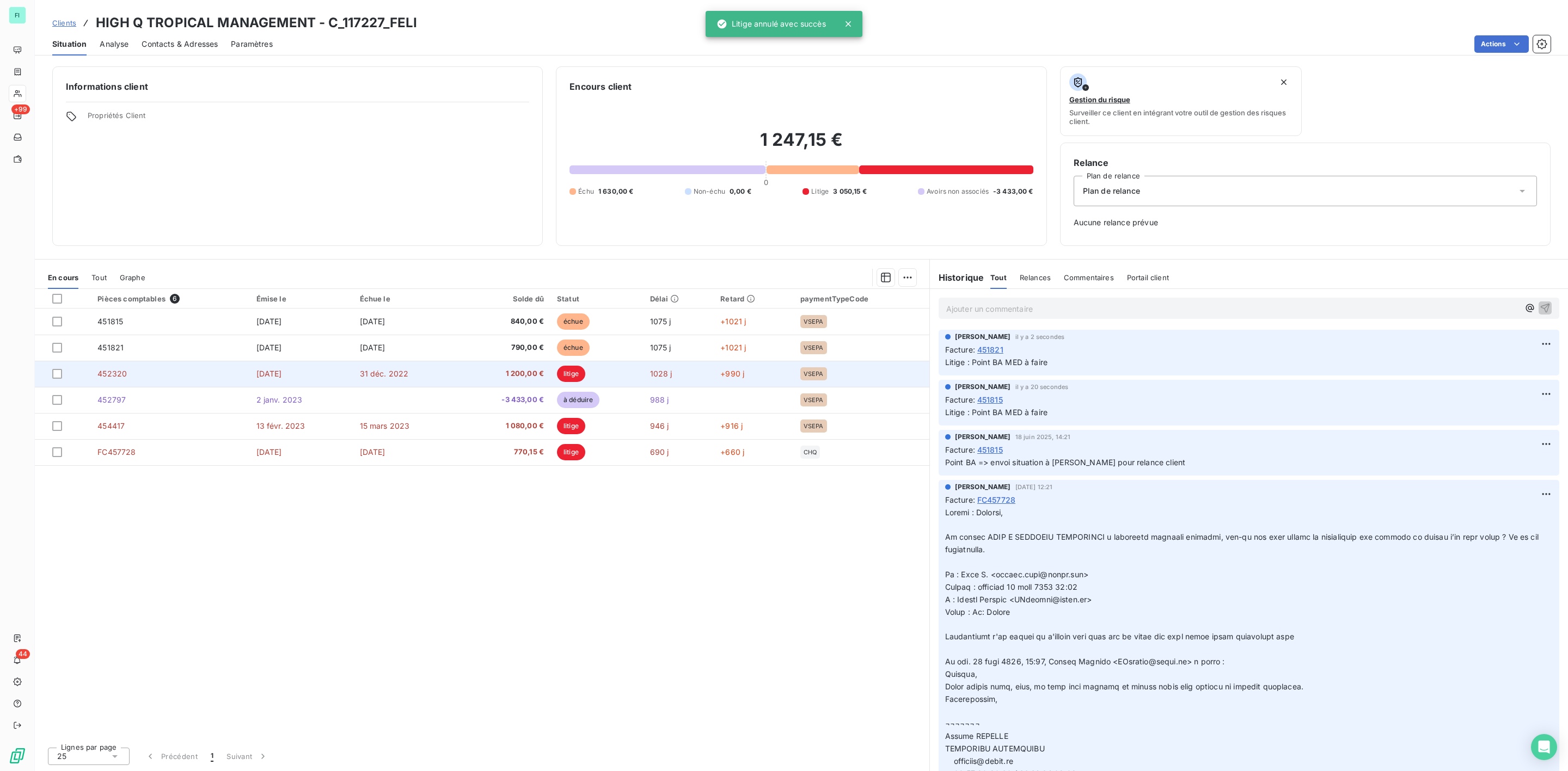
click at [337, 373] on td "[DATE]" at bounding box center [302, 374] width 103 height 26
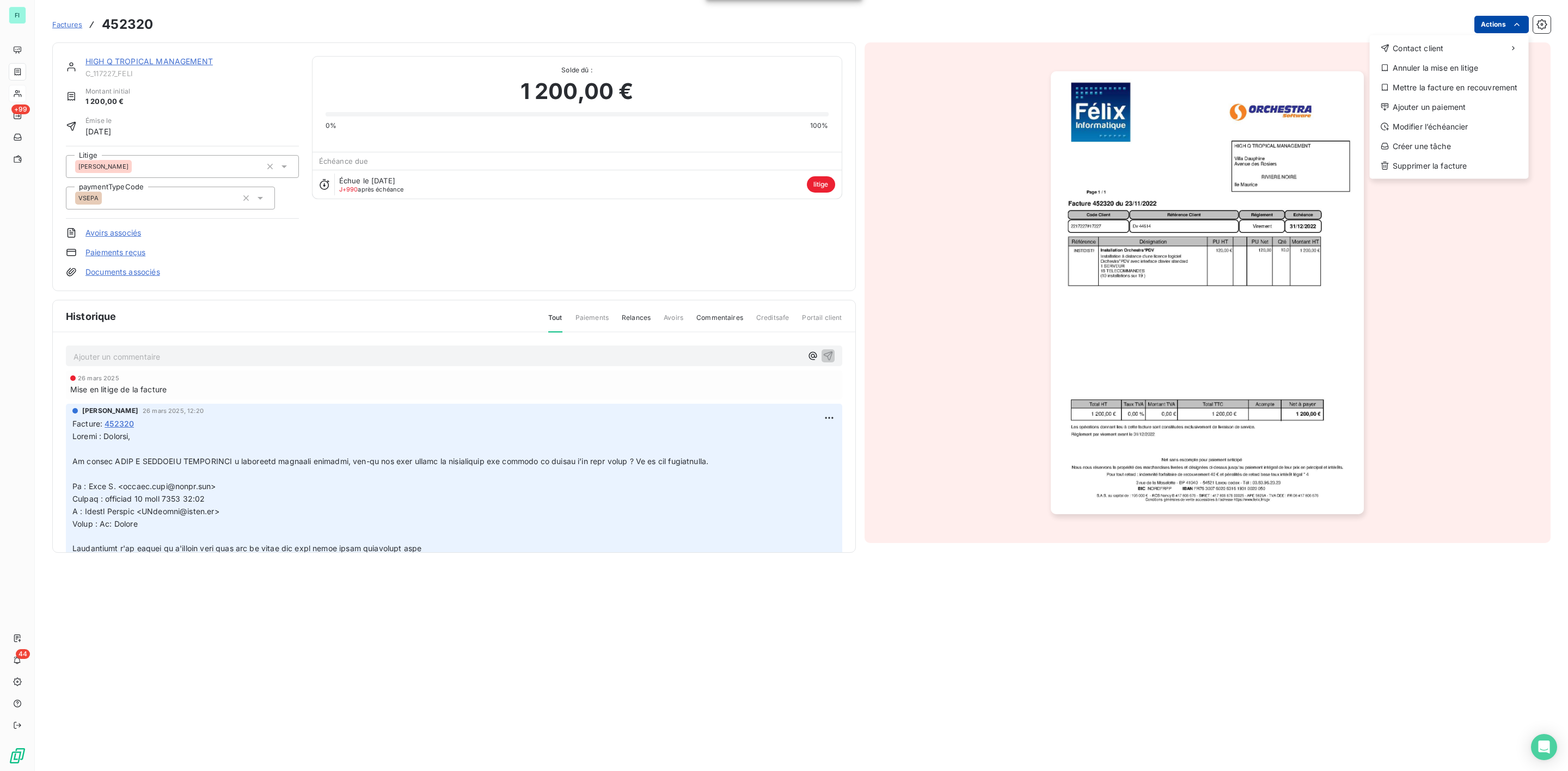
click at [1523, 24] on html "FI +99 44 Factures 452320 Actions Contact client Annuler la mise en litige Mett…" at bounding box center [784, 385] width 1568 height 771
click at [1431, 65] on div "Annuler la mise en litige" at bounding box center [1449, 68] width 150 height 18
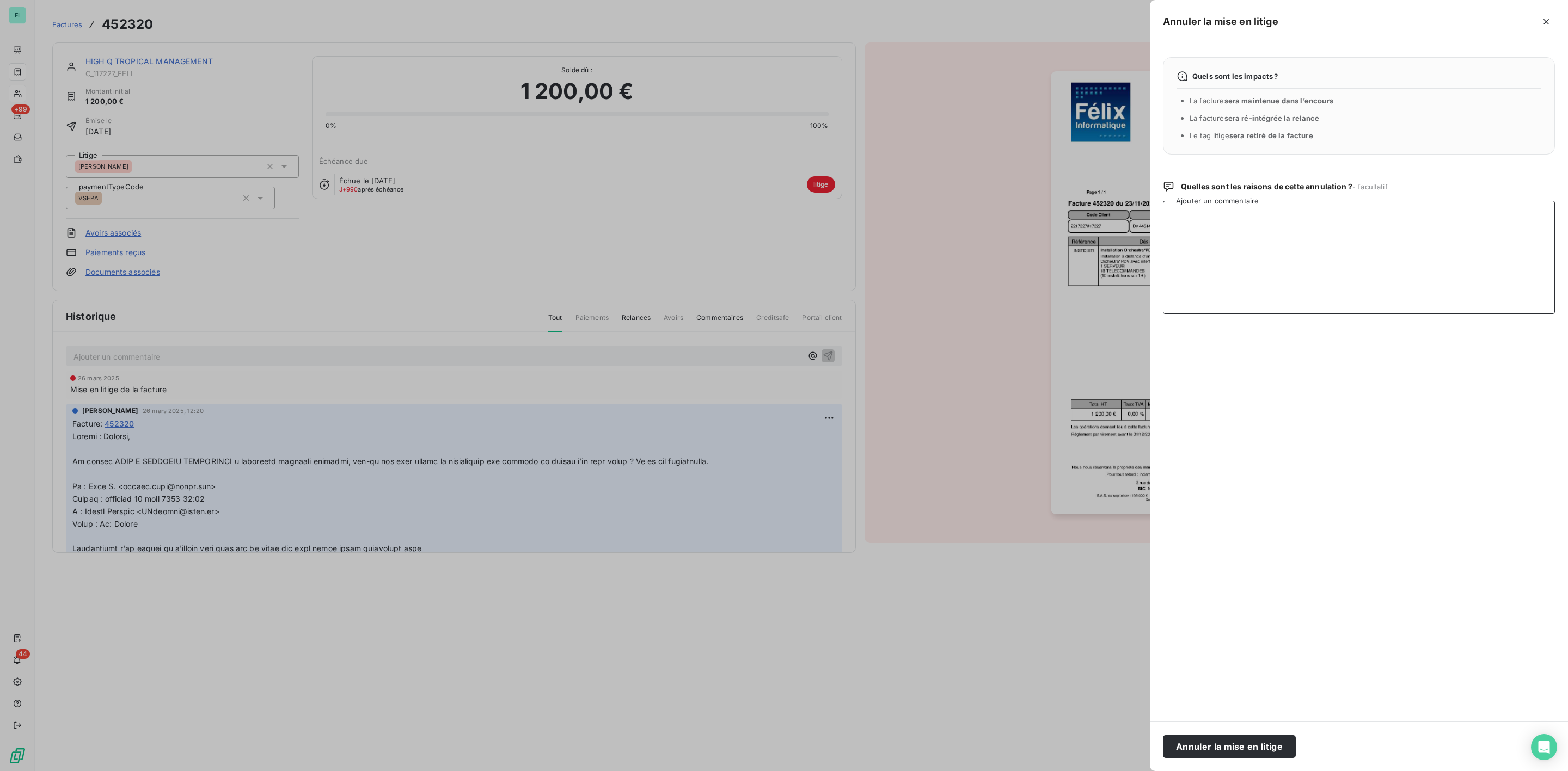
click at [1227, 231] on textarea "Ajouter un commentaire" at bounding box center [1359, 257] width 392 height 113
paste textarea "Point BA MED à faire"
type textarea "Point BA MED à faire"
click at [1200, 748] on button "Annuler la mise en litige" at bounding box center [1230, 747] width 133 height 23
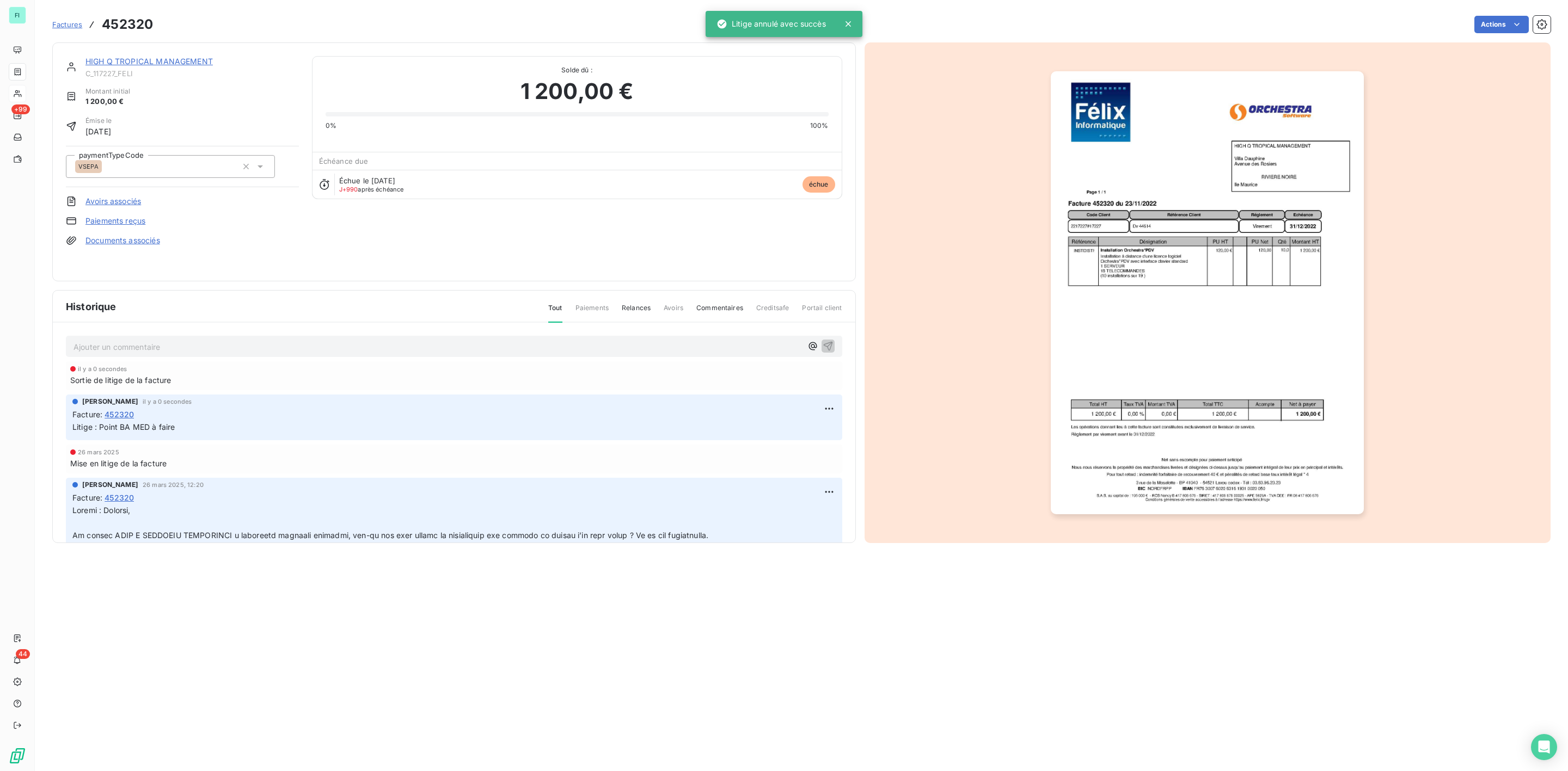
click at [177, 62] on link "HIGH Q TROPICAL MANAGEMENT" at bounding box center [149, 61] width 127 height 9
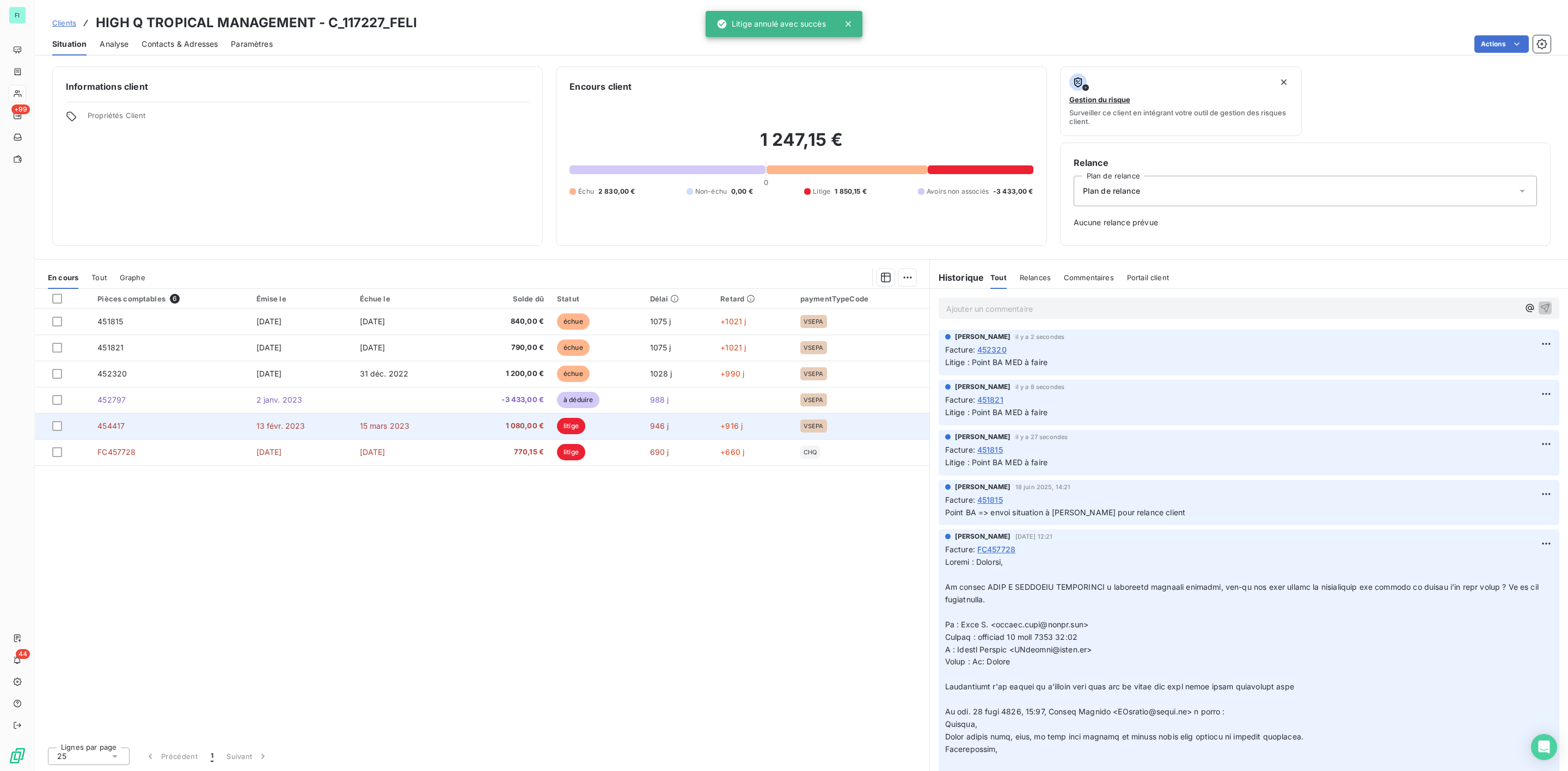
click at [545, 425] on td "1 080,00 €" at bounding box center [504, 426] width 92 height 26
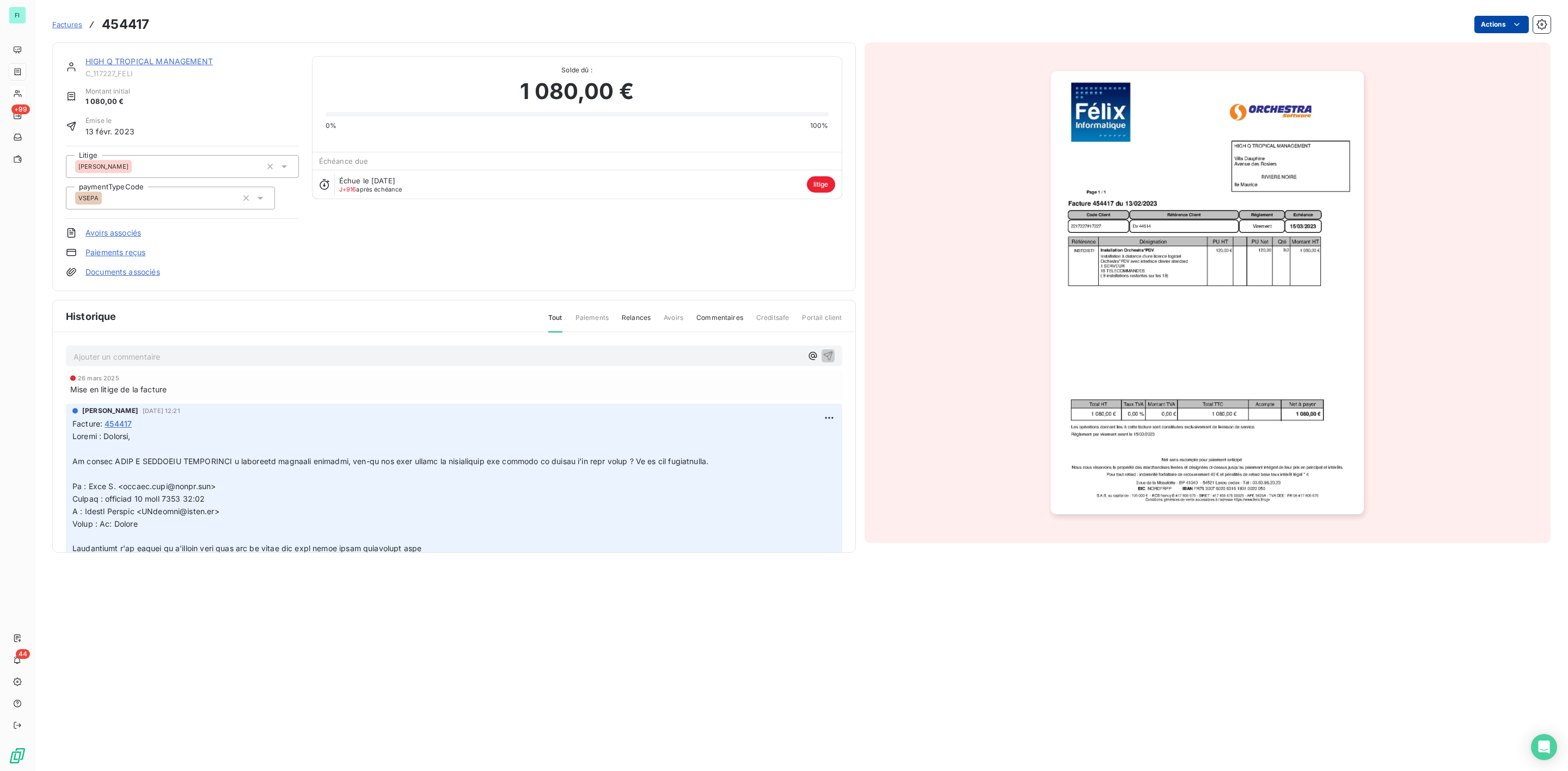
click at [1499, 27] on html "FI +99 44 Factures 454417 Actions HIGH Q TROPICAL MANAGEMENT C_117227_FELI Mont…" at bounding box center [784, 385] width 1568 height 771
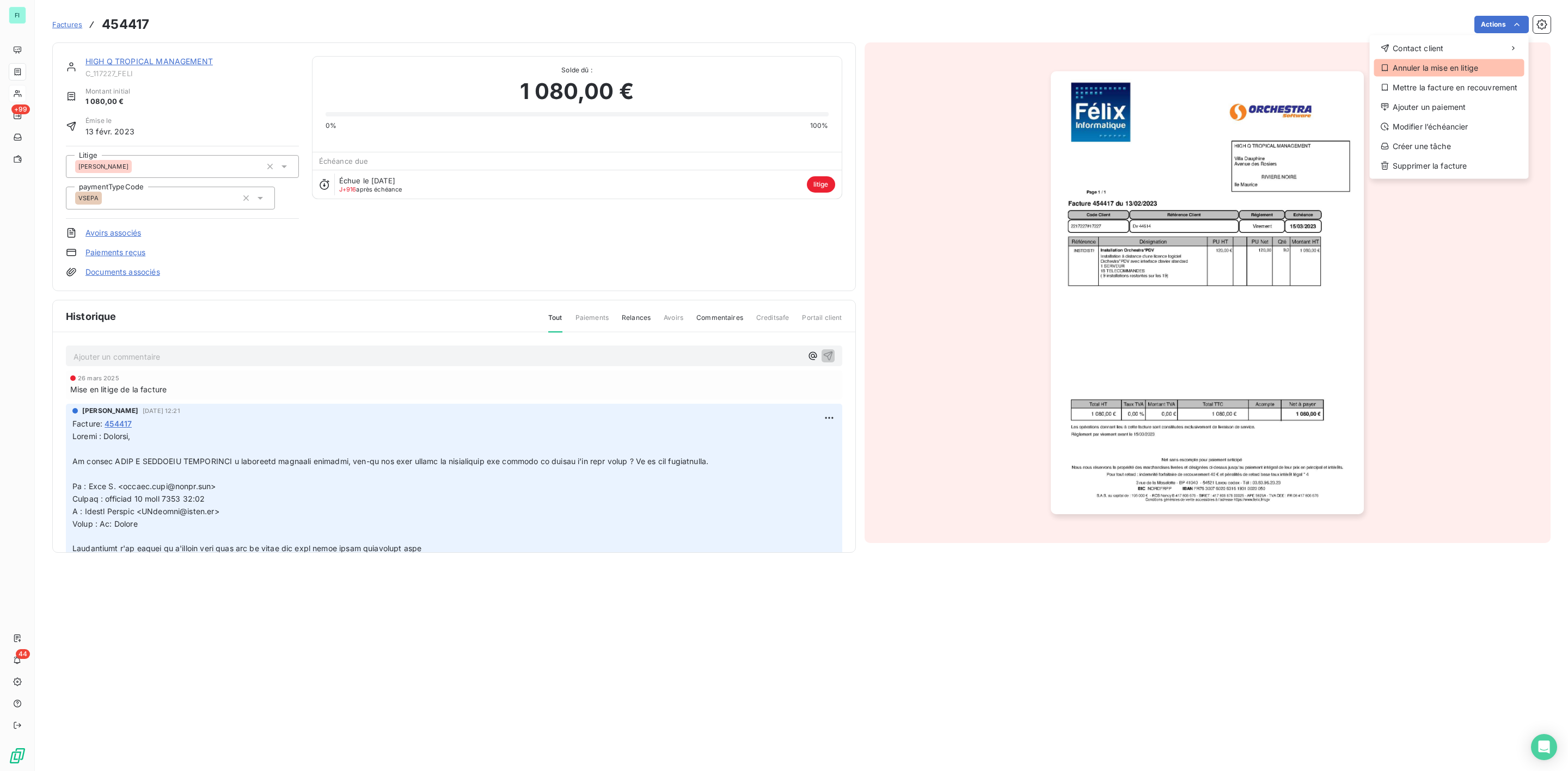
click at [1427, 68] on div "Annuler la mise en litige" at bounding box center [1449, 68] width 150 height 18
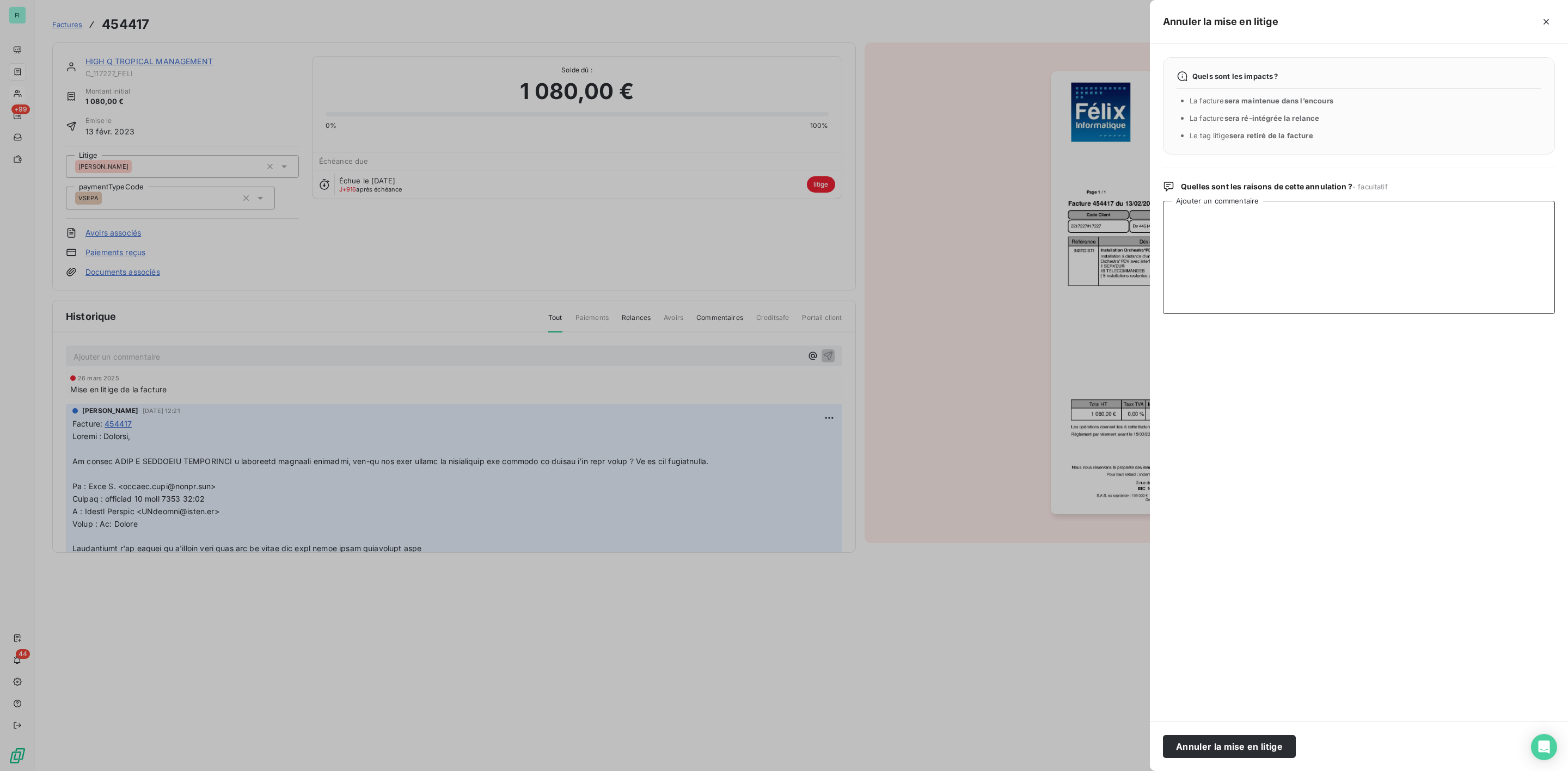
click at [1245, 242] on textarea "Ajouter un commentaire" at bounding box center [1359, 257] width 392 height 113
paste textarea "Point BA MED à faire"
type textarea "Point BA MED à faire"
click at [1250, 750] on button "Annuler la mise en litige" at bounding box center [1230, 747] width 133 height 23
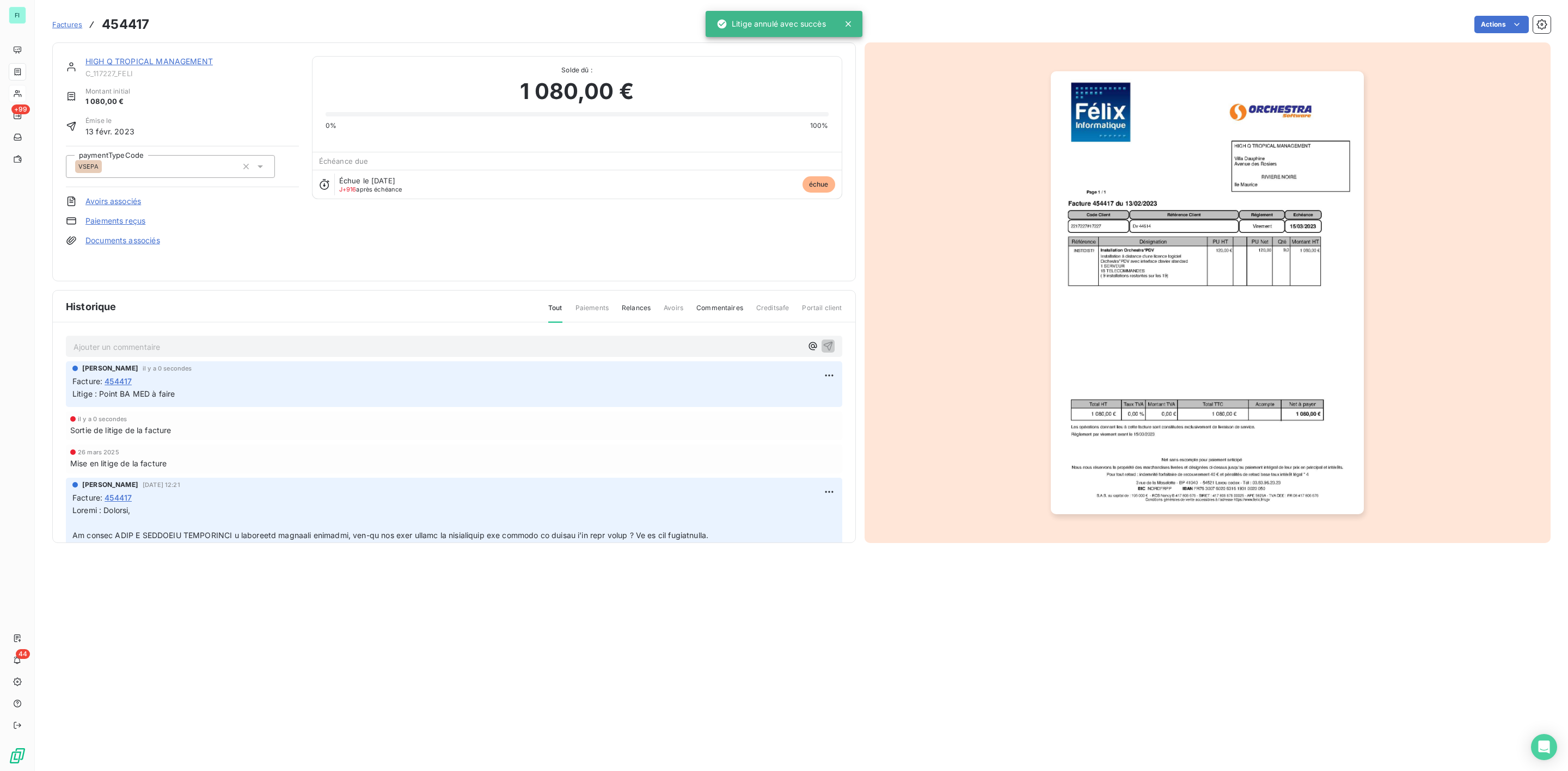
click at [168, 60] on link "HIGH Q TROPICAL MANAGEMENT" at bounding box center [149, 61] width 127 height 9
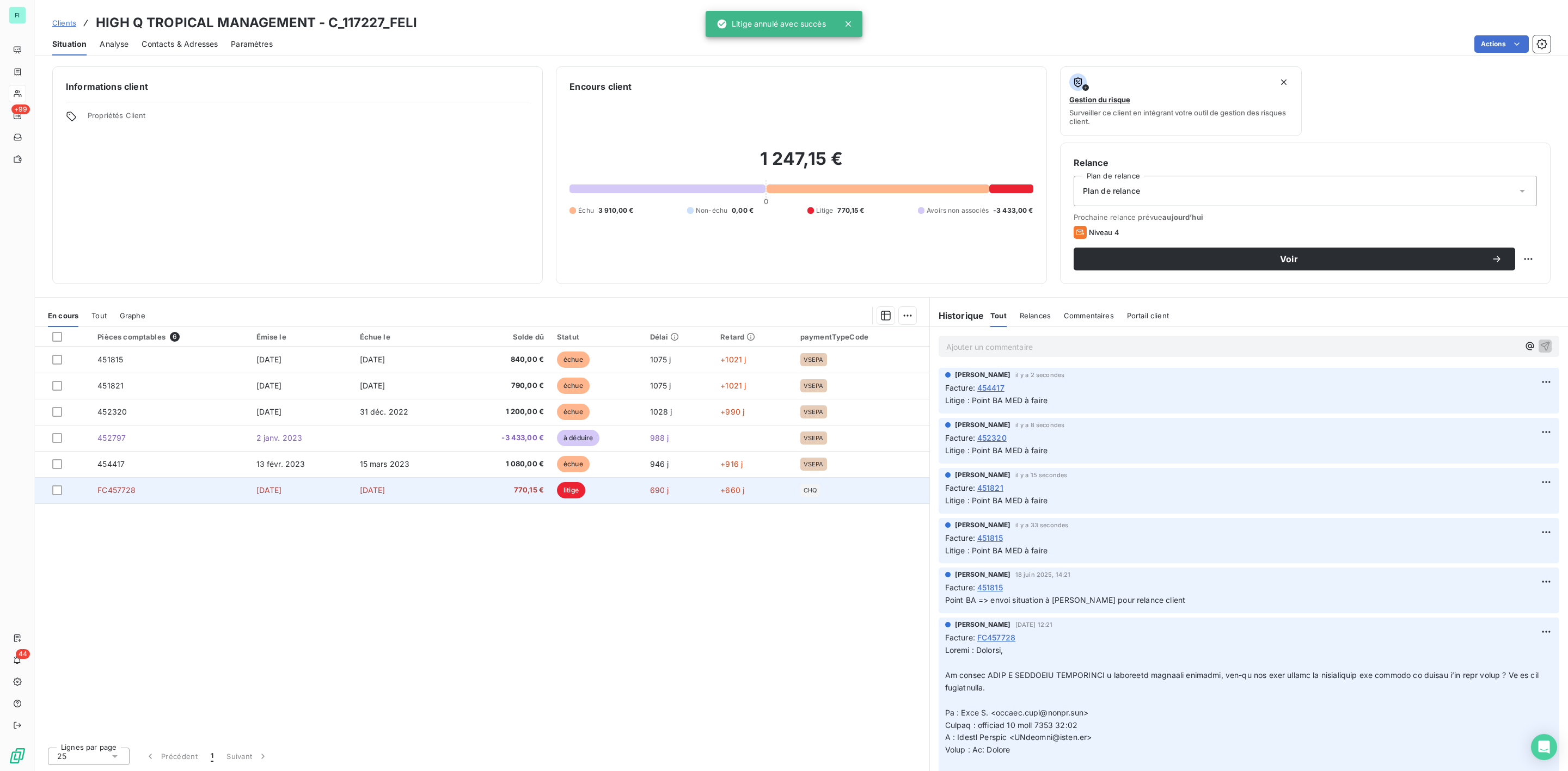
click at [407, 495] on td "[DATE]" at bounding box center [405, 490] width 105 height 26
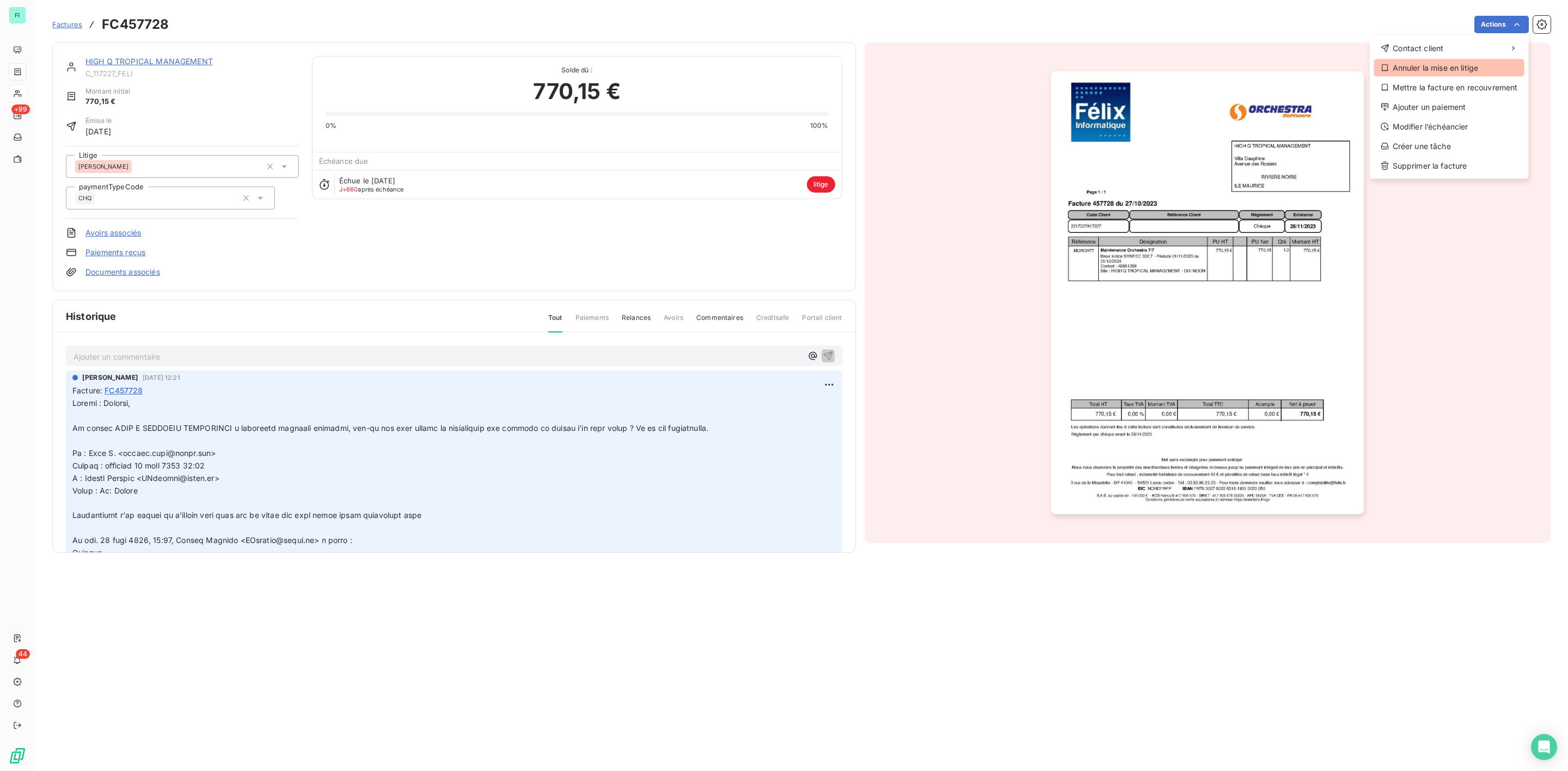
click at [1428, 68] on div "Annuler la mise en litige" at bounding box center [1449, 68] width 150 height 18
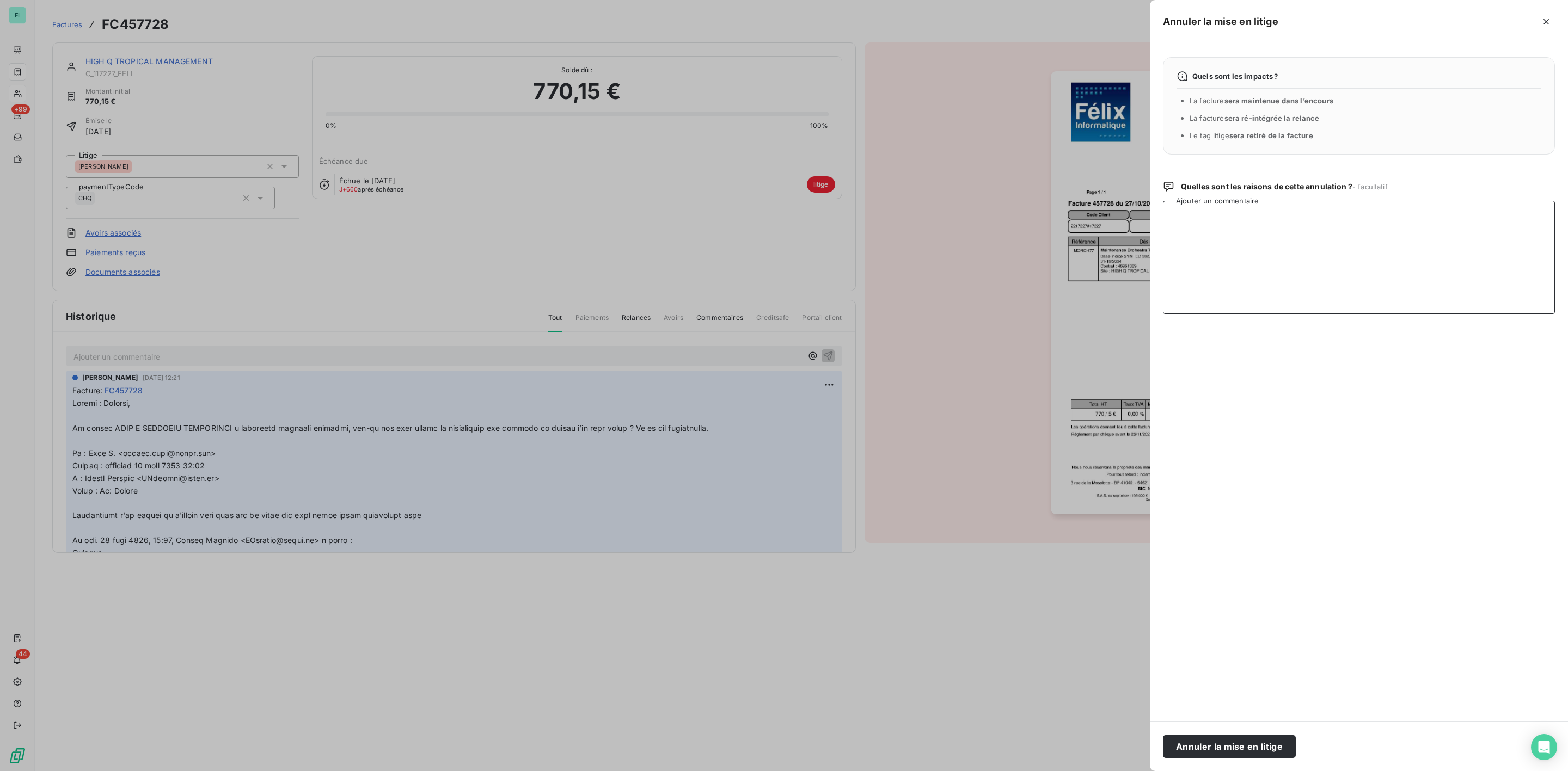
click at [1251, 258] on textarea "Ajouter un commentaire" at bounding box center [1359, 257] width 392 height 113
paste textarea "Point BA MED à faire"
type textarea "Point BA MED à faire"
click at [1233, 744] on button "Annuler la mise en litige" at bounding box center [1230, 747] width 133 height 23
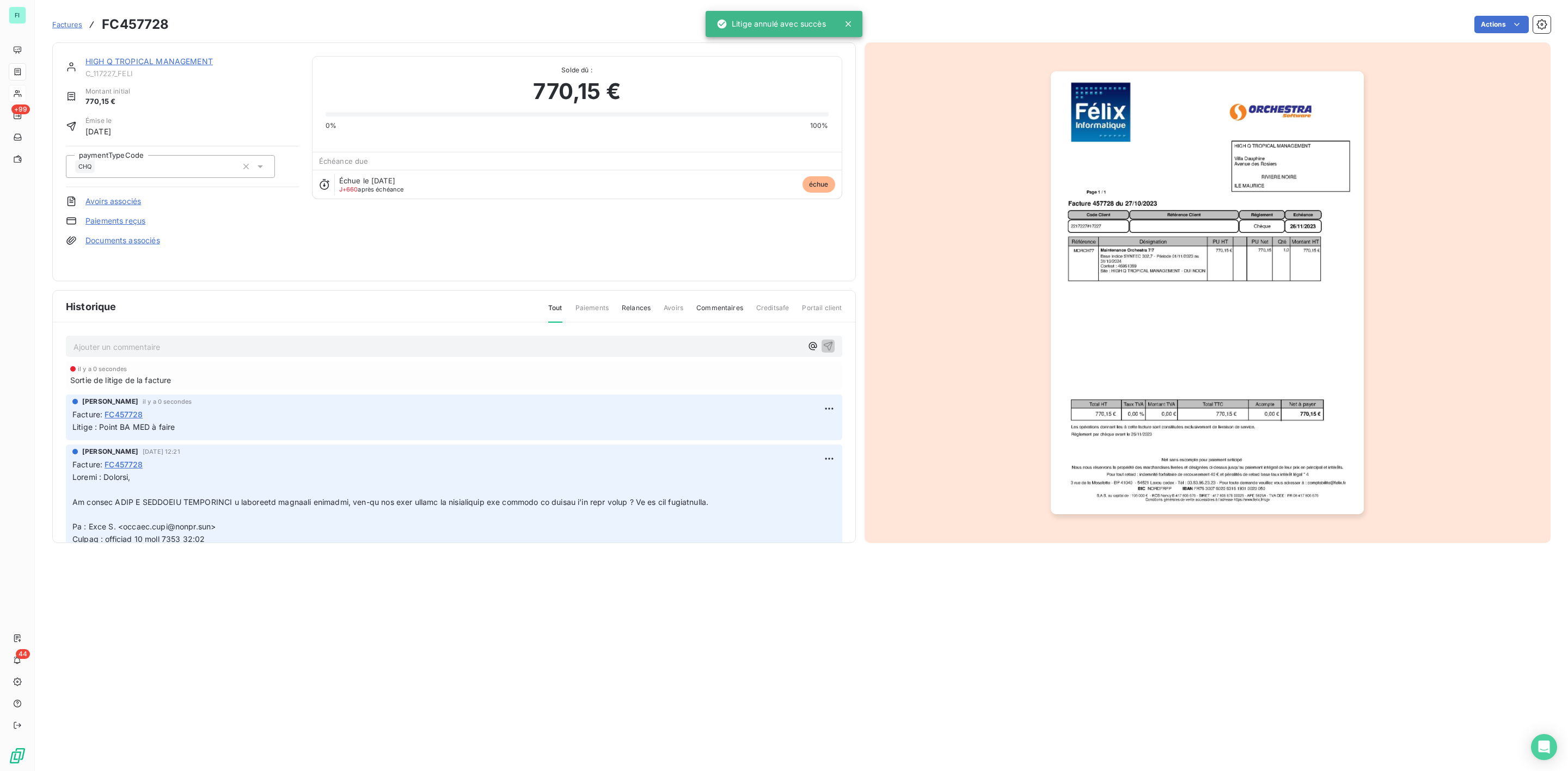
click at [170, 59] on link "HIGH Q TROPICAL MANAGEMENT" at bounding box center [149, 61] width 127 height 9
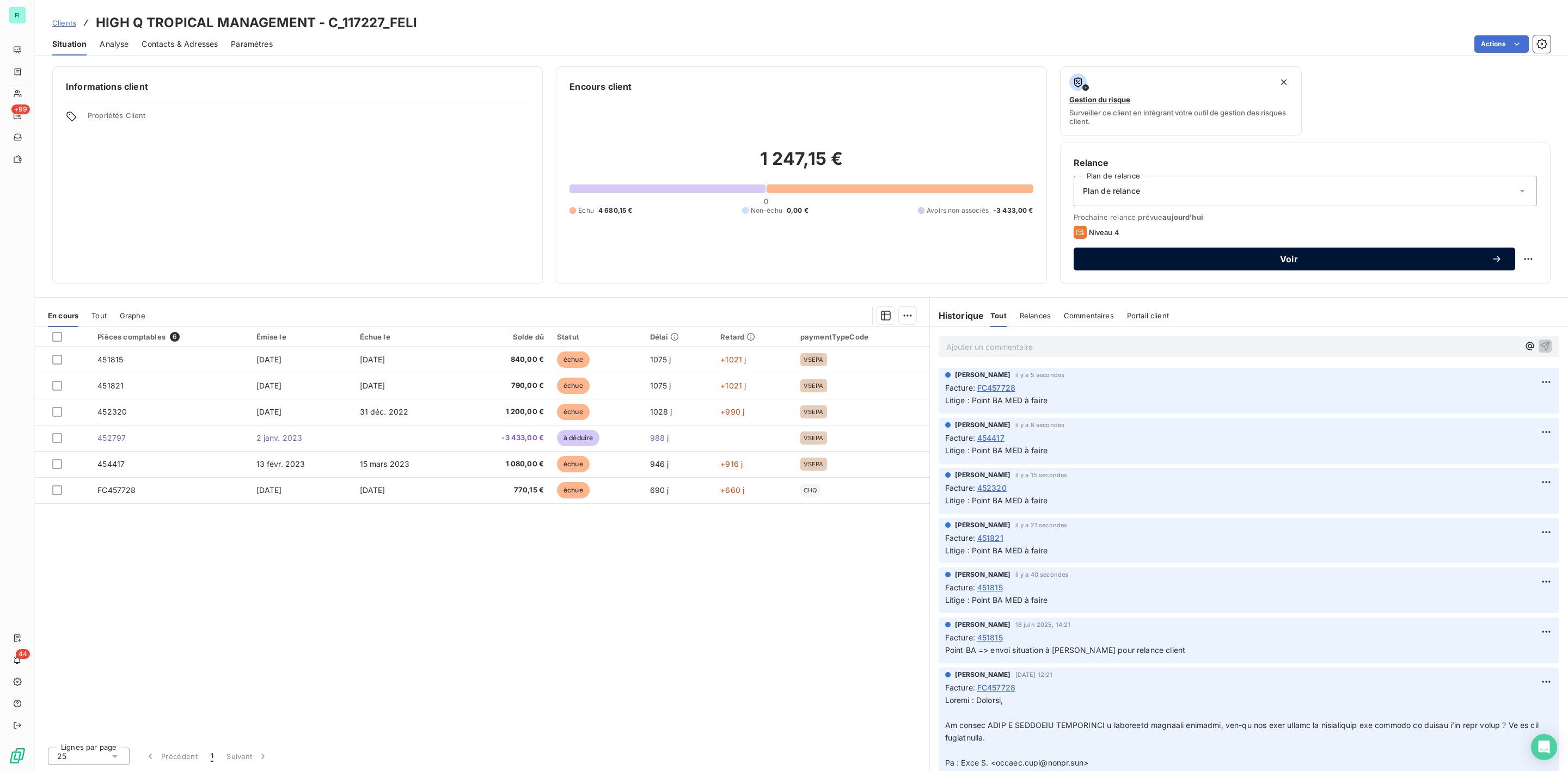
click at [1289, 260] on span "Voir" at bounding box center [1289, 259] width 405 height 9
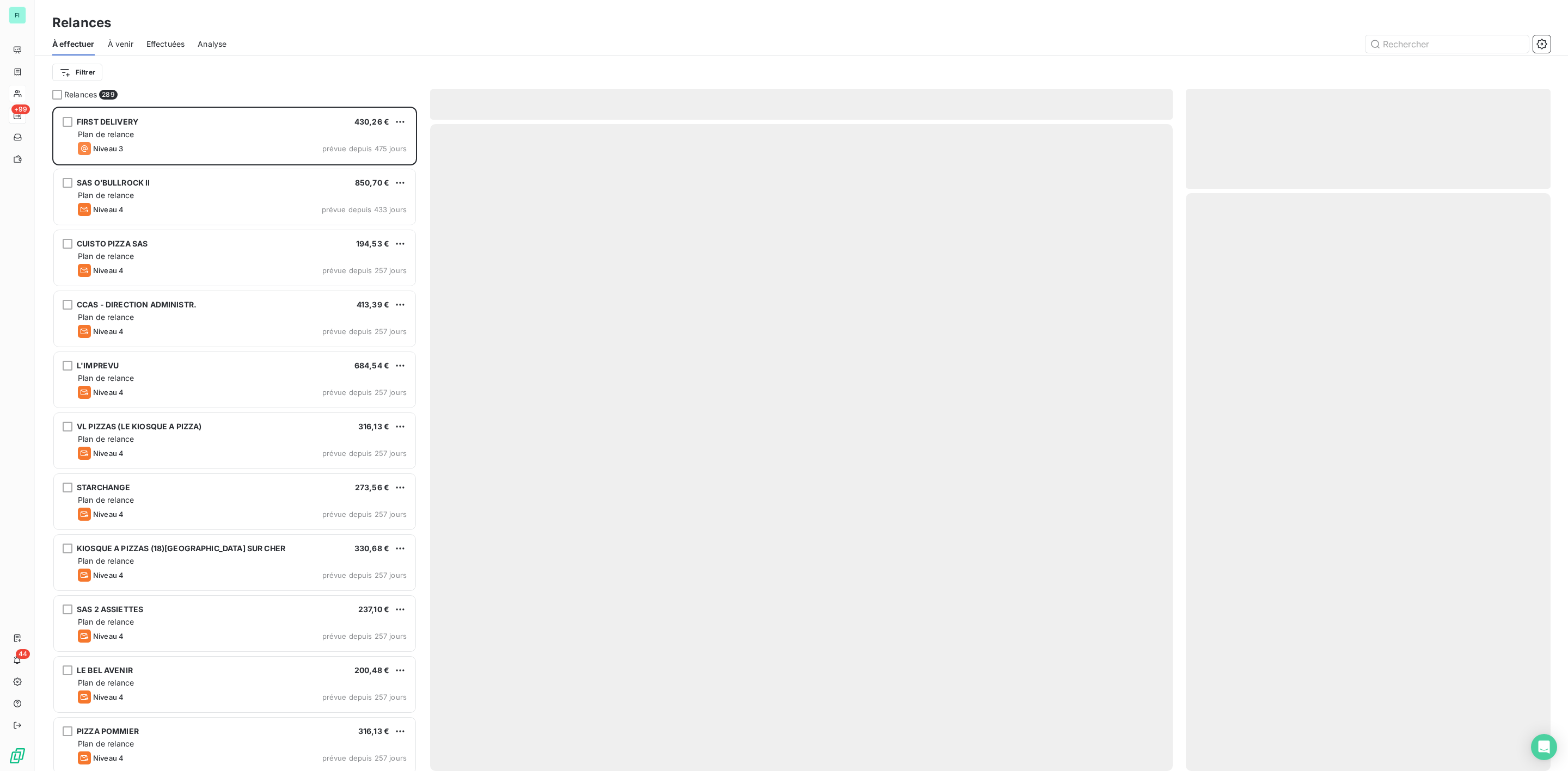
scroll to position [653, 352]
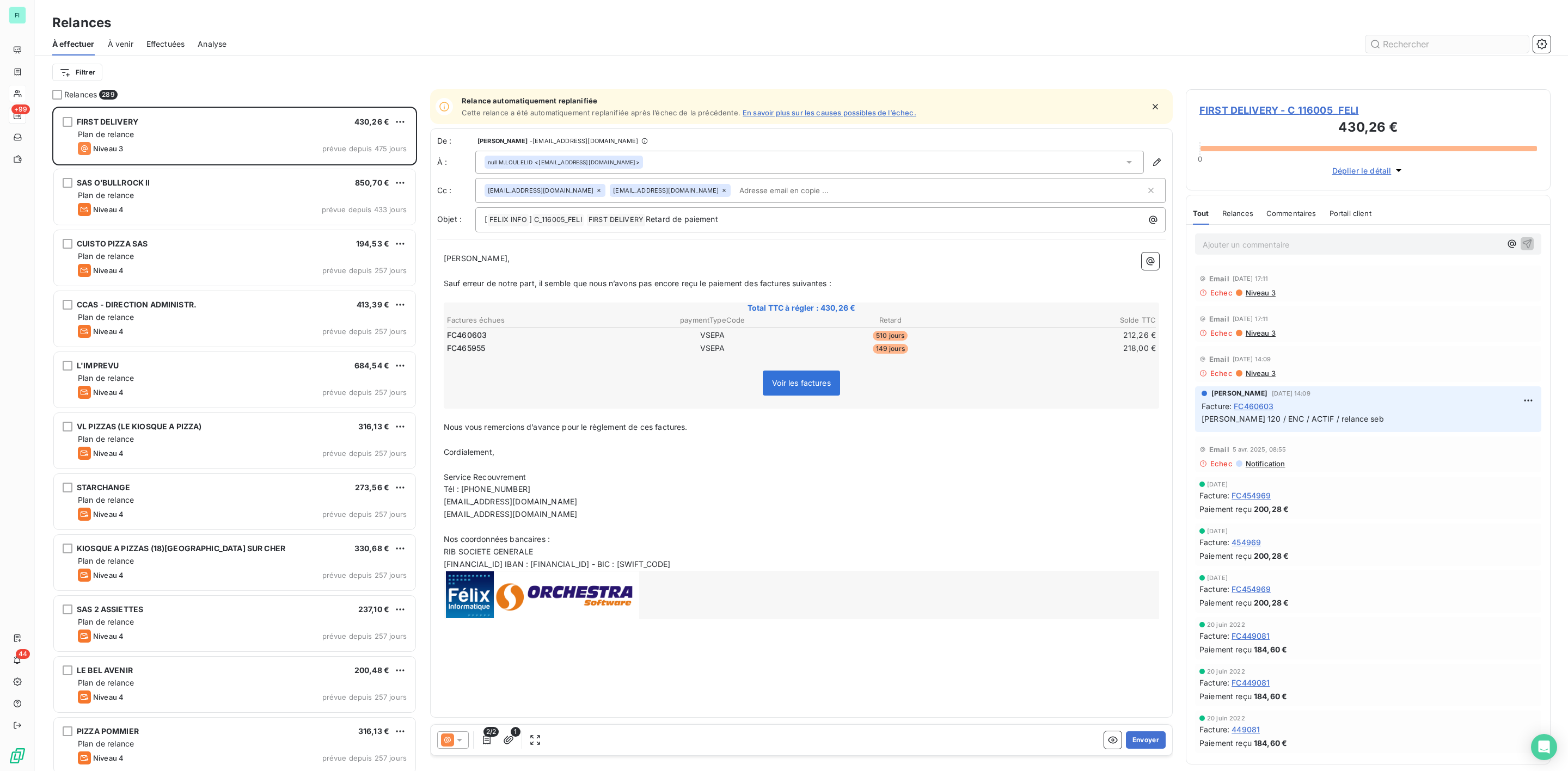
click at [1409, 43] on input "text" at bounding box center [1447, 44] width 163 height 18
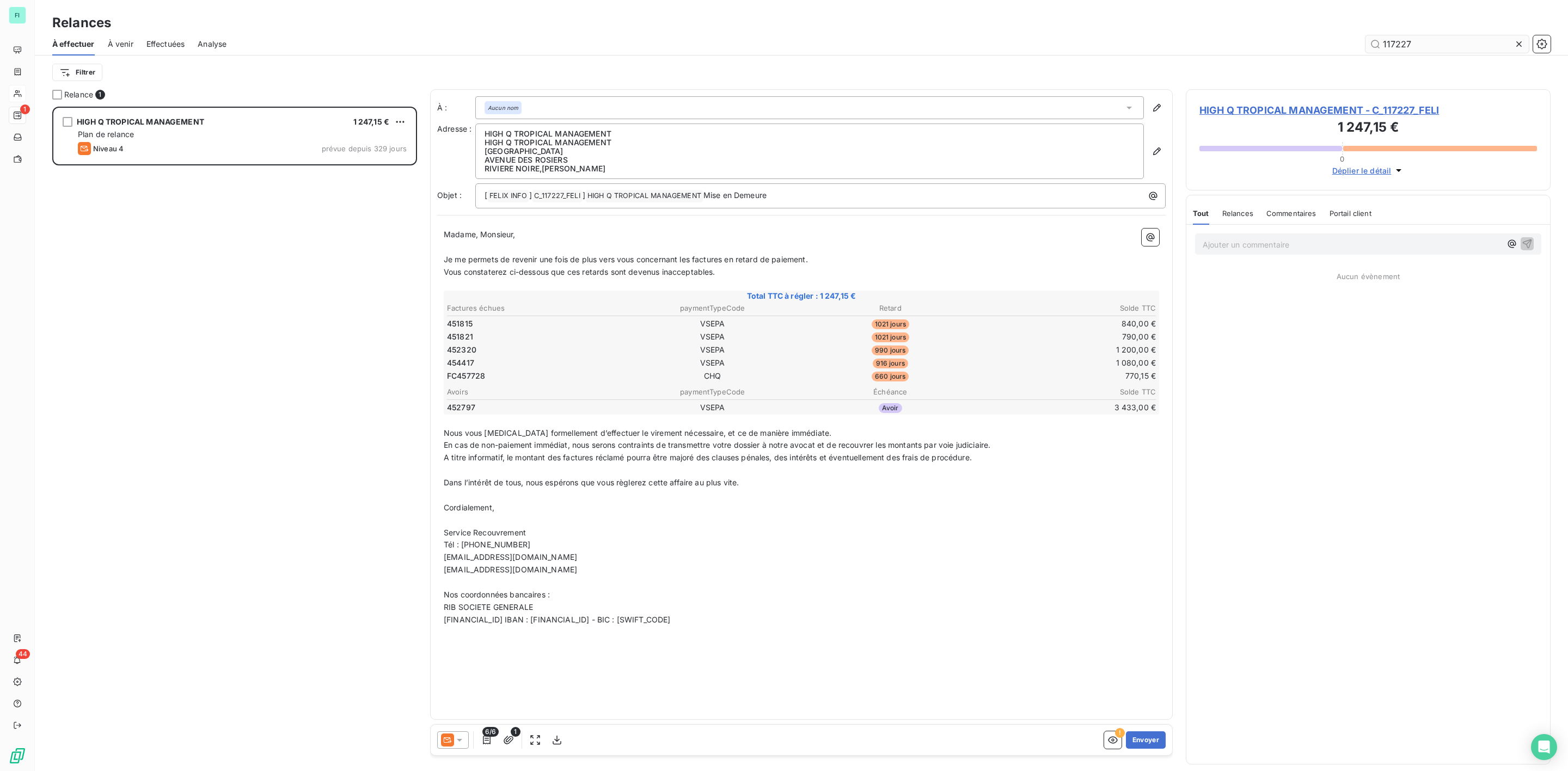
scroll to position [653, 352]
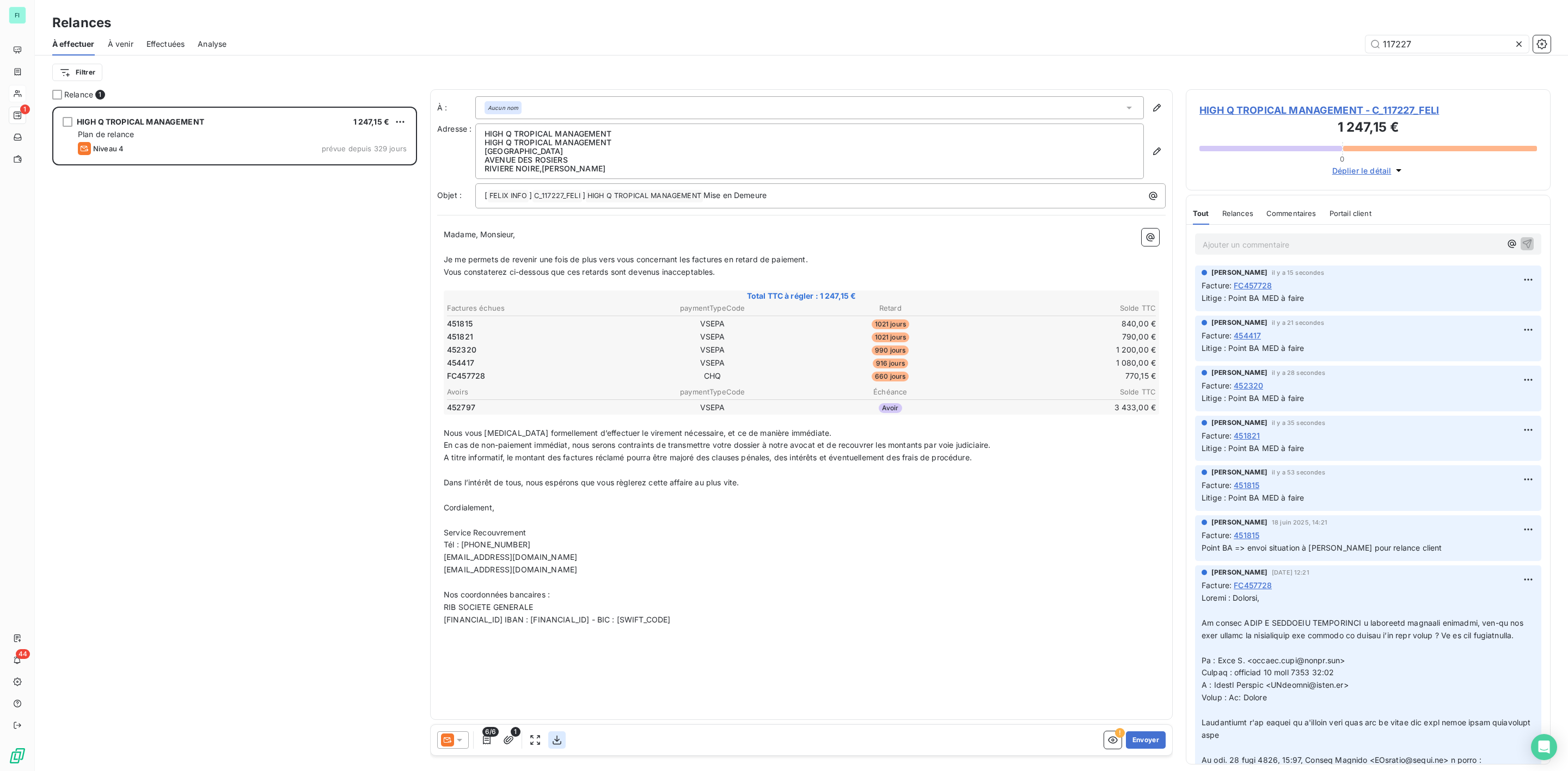
type input "117227"
click at [553, 740] on icon "button" at bounding box center [557, 741] width 11 height 11
click at [559, 738] on icon "button" at bounding box center [557, 741] width 11 height 11
click at [1516, 41] on icon at bounding box center [1519, 44] width 11 height 11
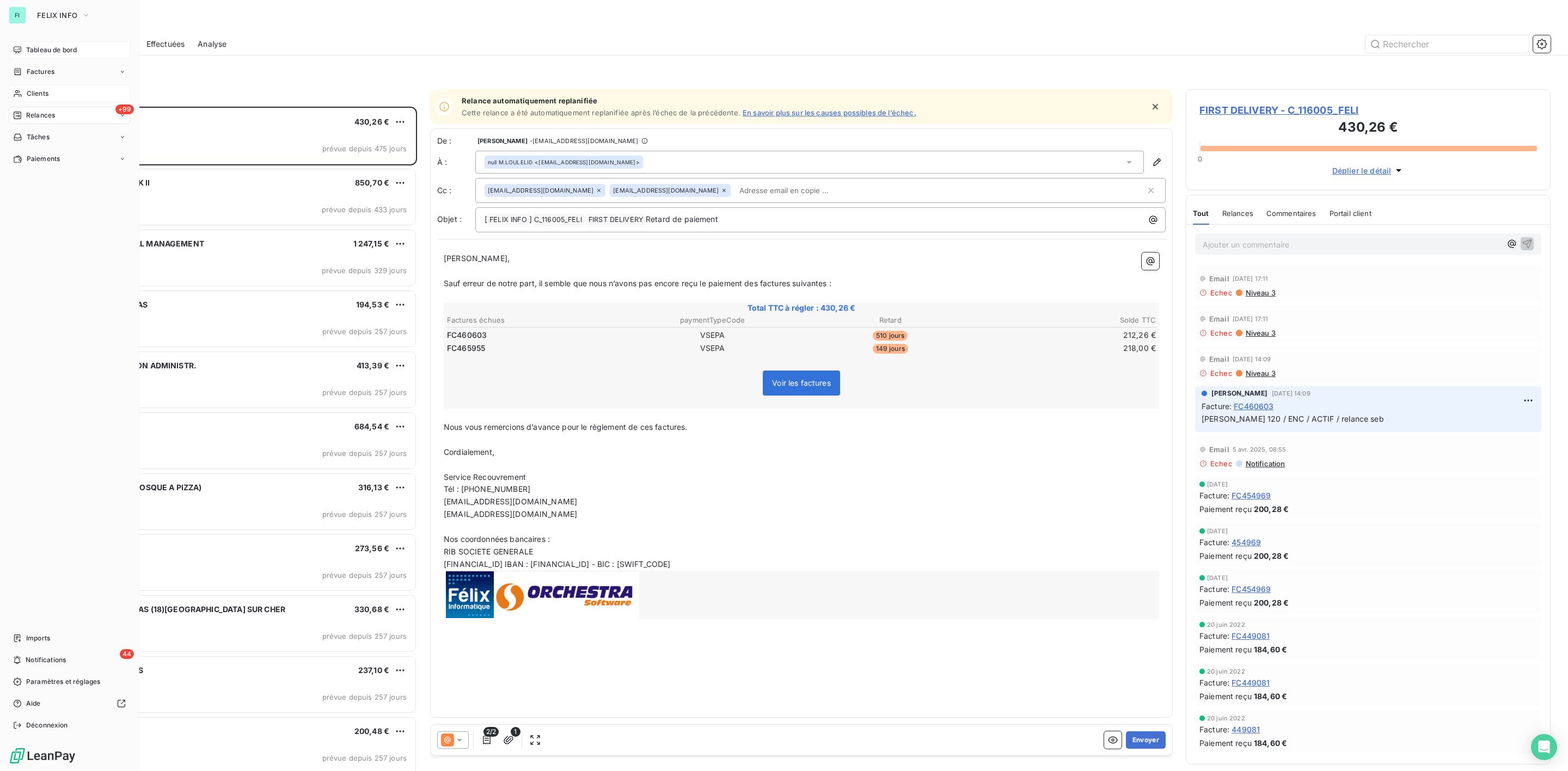
click at [28, 48] on span "Tableau de bord" at bounding box center [51, 50] width 51 height 10
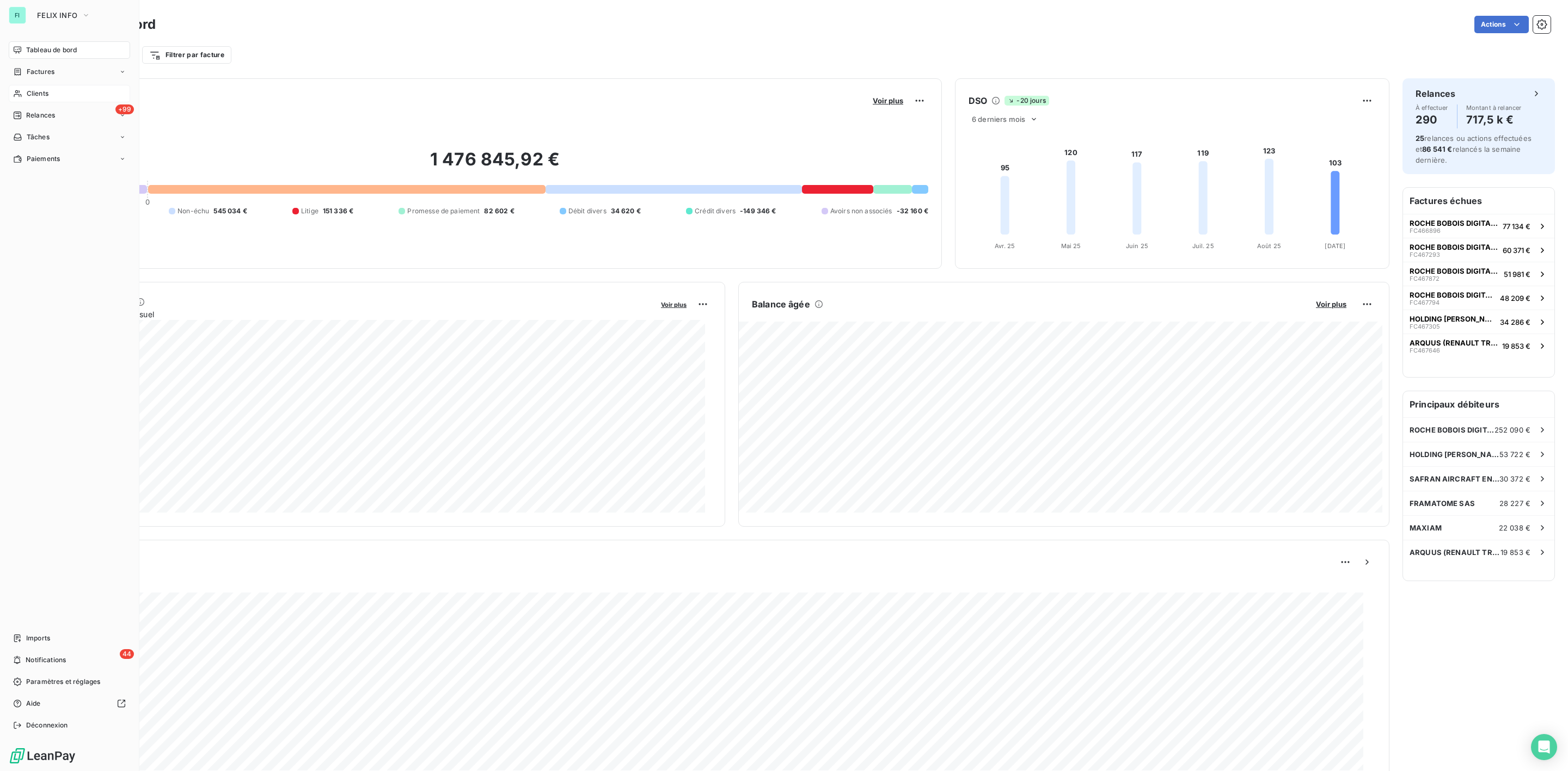
click at [35, 96] on span "Clients" at bounding box center [38, 94] width 22 height 10
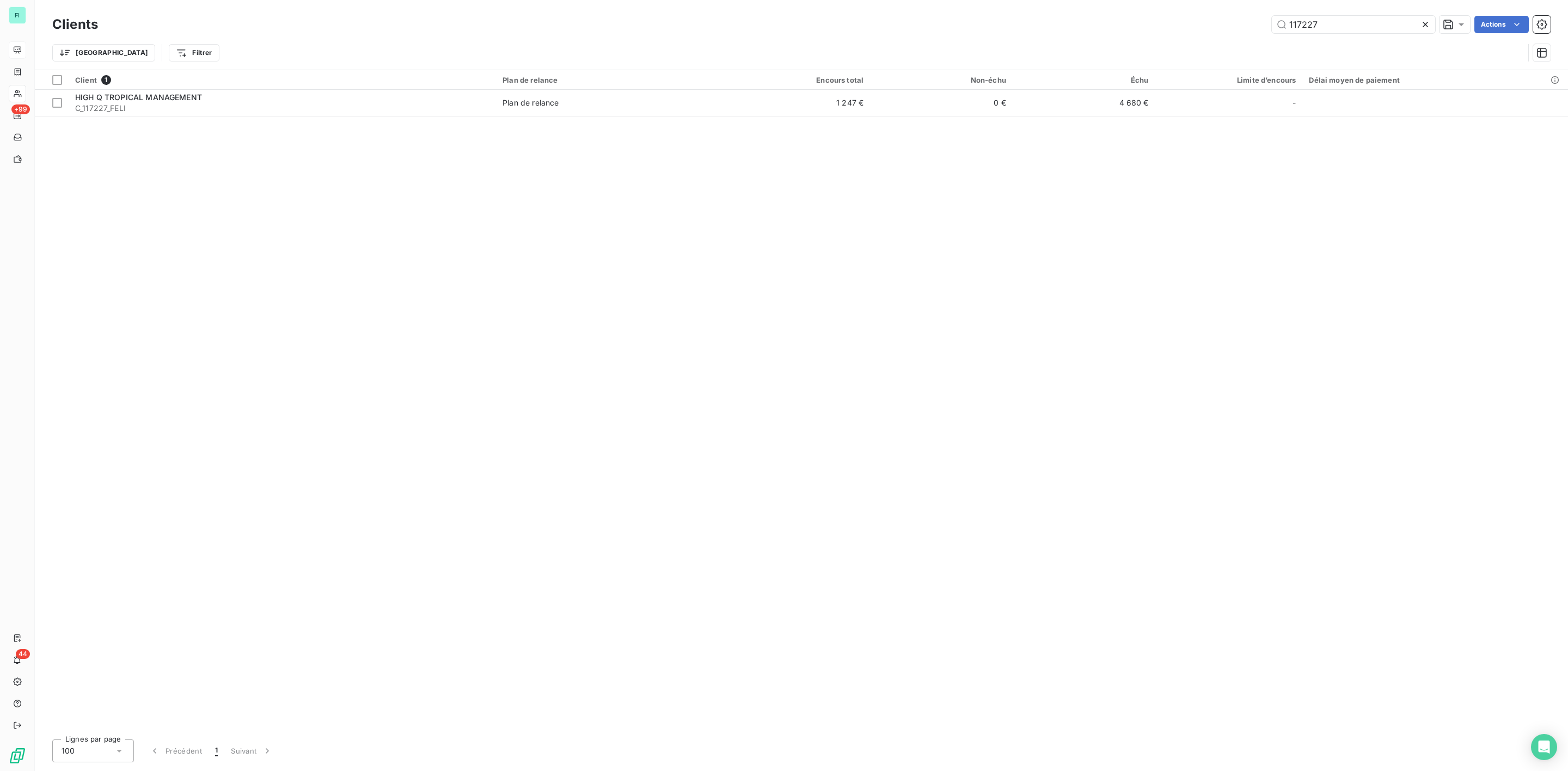
drag, startPoint x: 1336, startPoint y: 25, endPoint x: 1063, endPoint y: 29, distance: 273.0
click at [1175, 32] on div "117227 Actions" at bounding box center [830, 24] width 1440 height 18
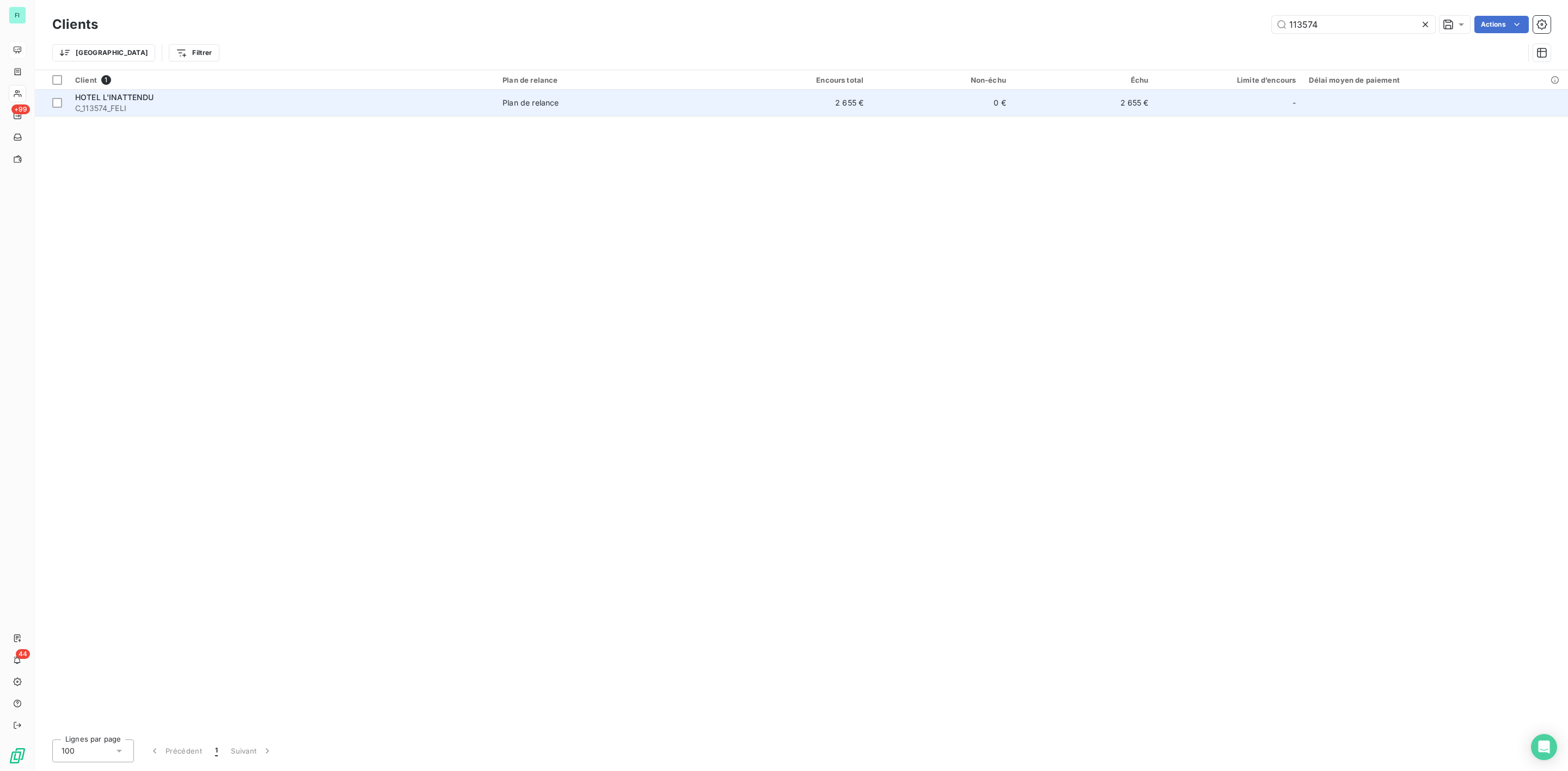
type input "113574"
click at [163, 96] on div "HOTEL L'INATTENDU" at bounding box center [282, 97] width 415 height 11
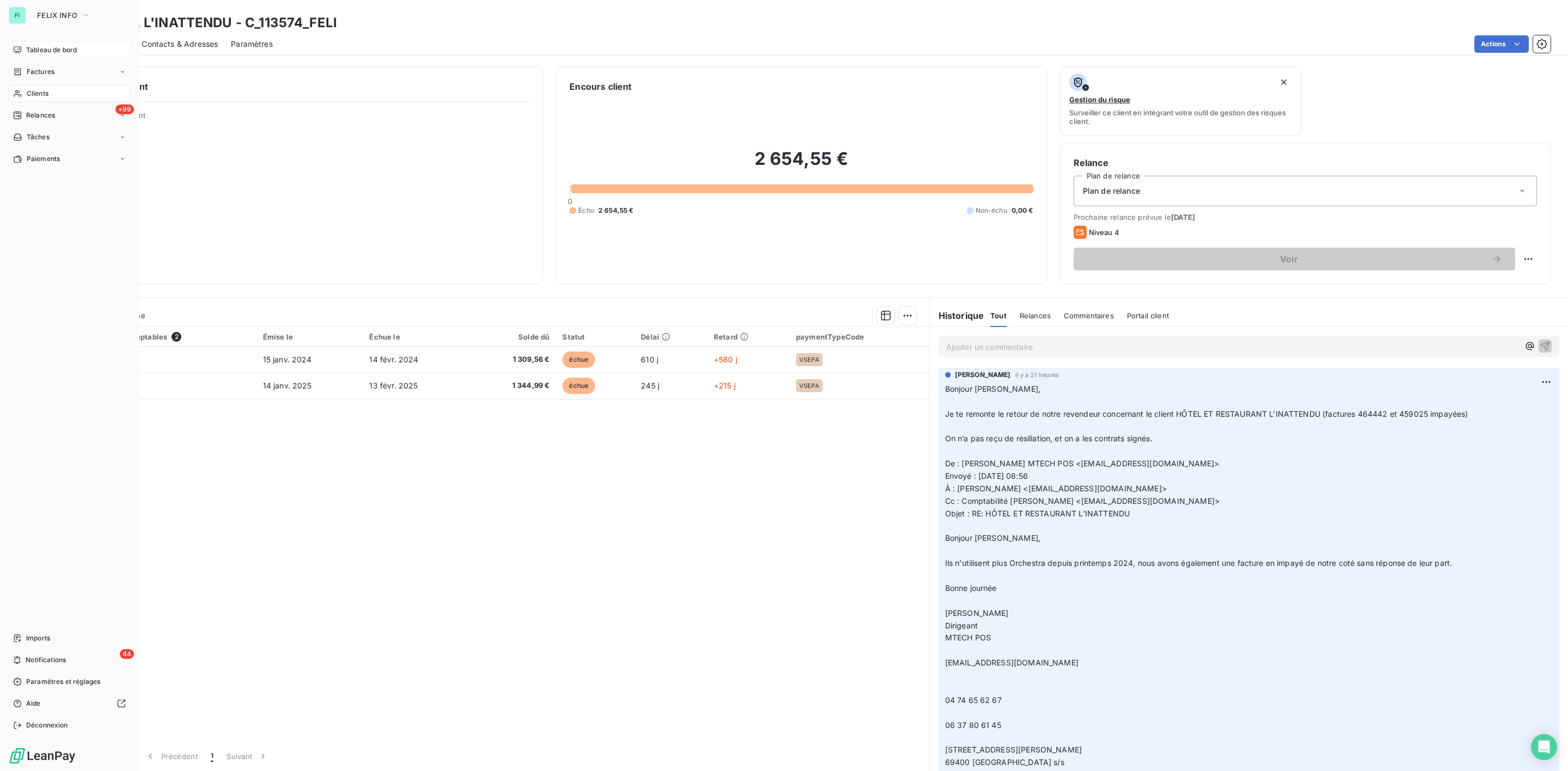
click at [27, 91] on span "Clients" at bounding box center [38, 94] width 22 height 10
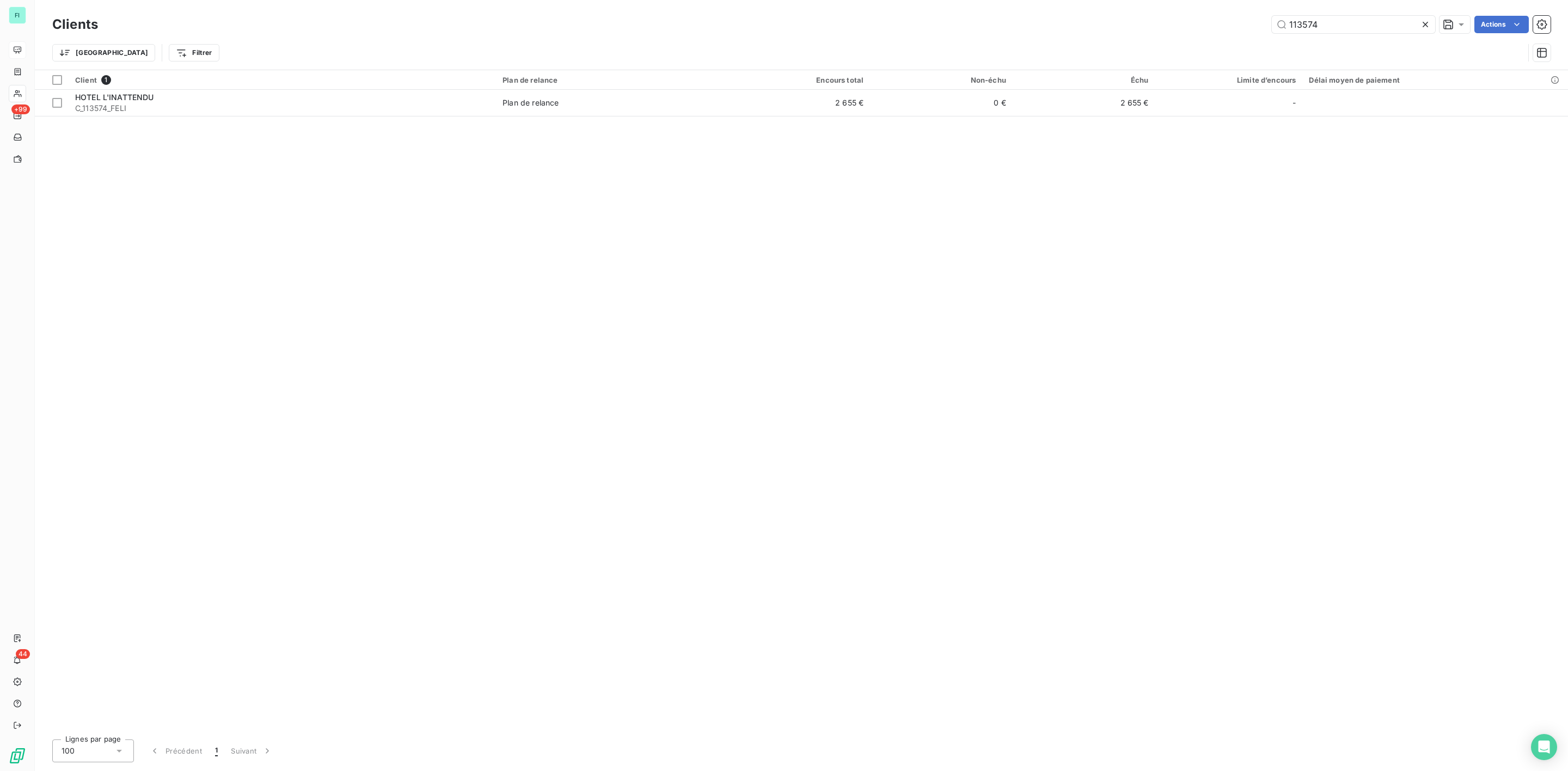
drag, startPoint x: 1307, startPoint y: 23, endPoint x: 1049, endPoint y: 41, distance: 258.6
click at [1067, 41] on div "Clients 113574 Actions Trier Filtrer" at bounding box center [802, 41] width 1499 height 57
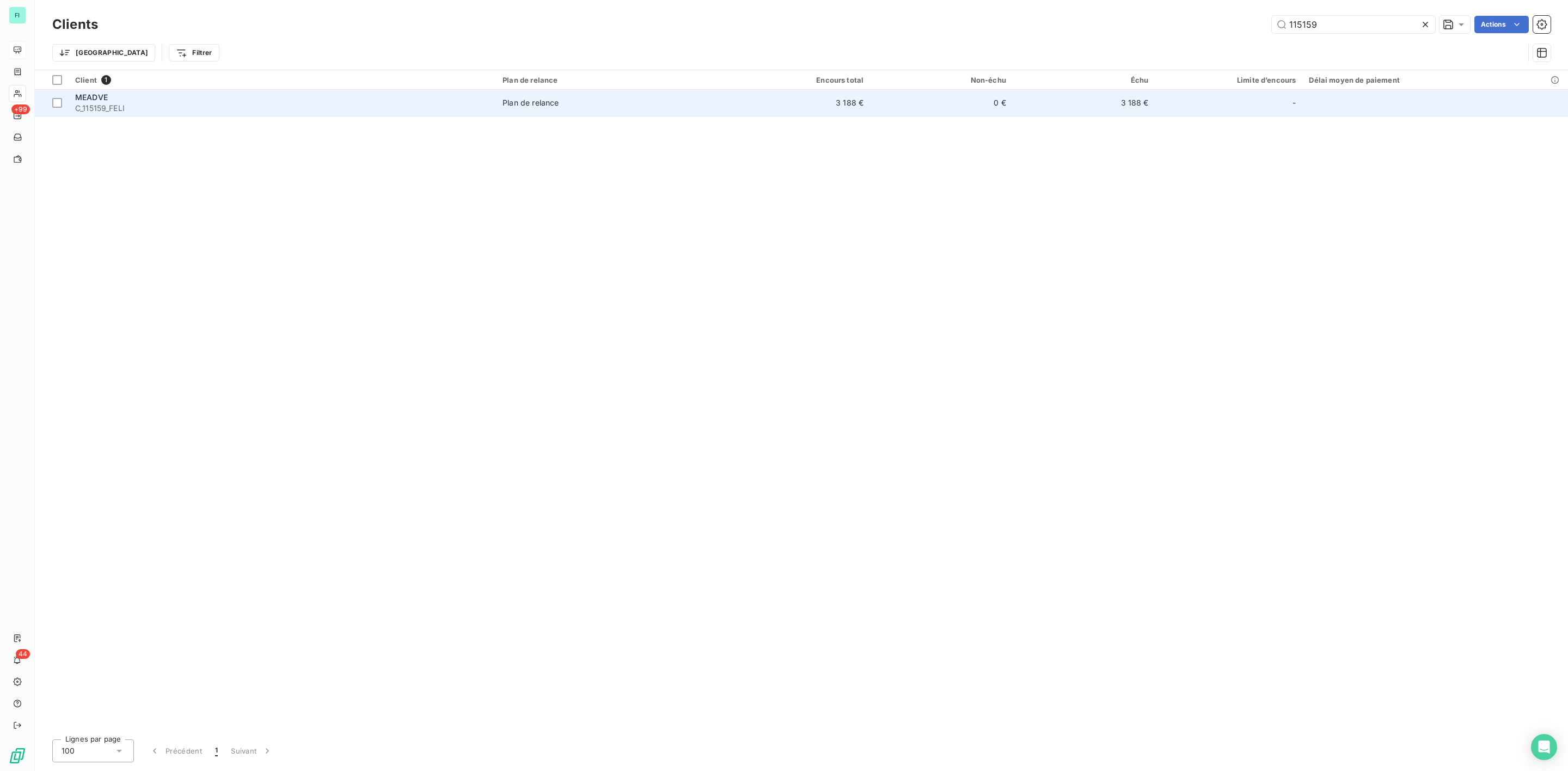
type input "115159"
click at [163, 111] on span "C_115159_FELI" at bounding box center [282, 108] width 415 height 11
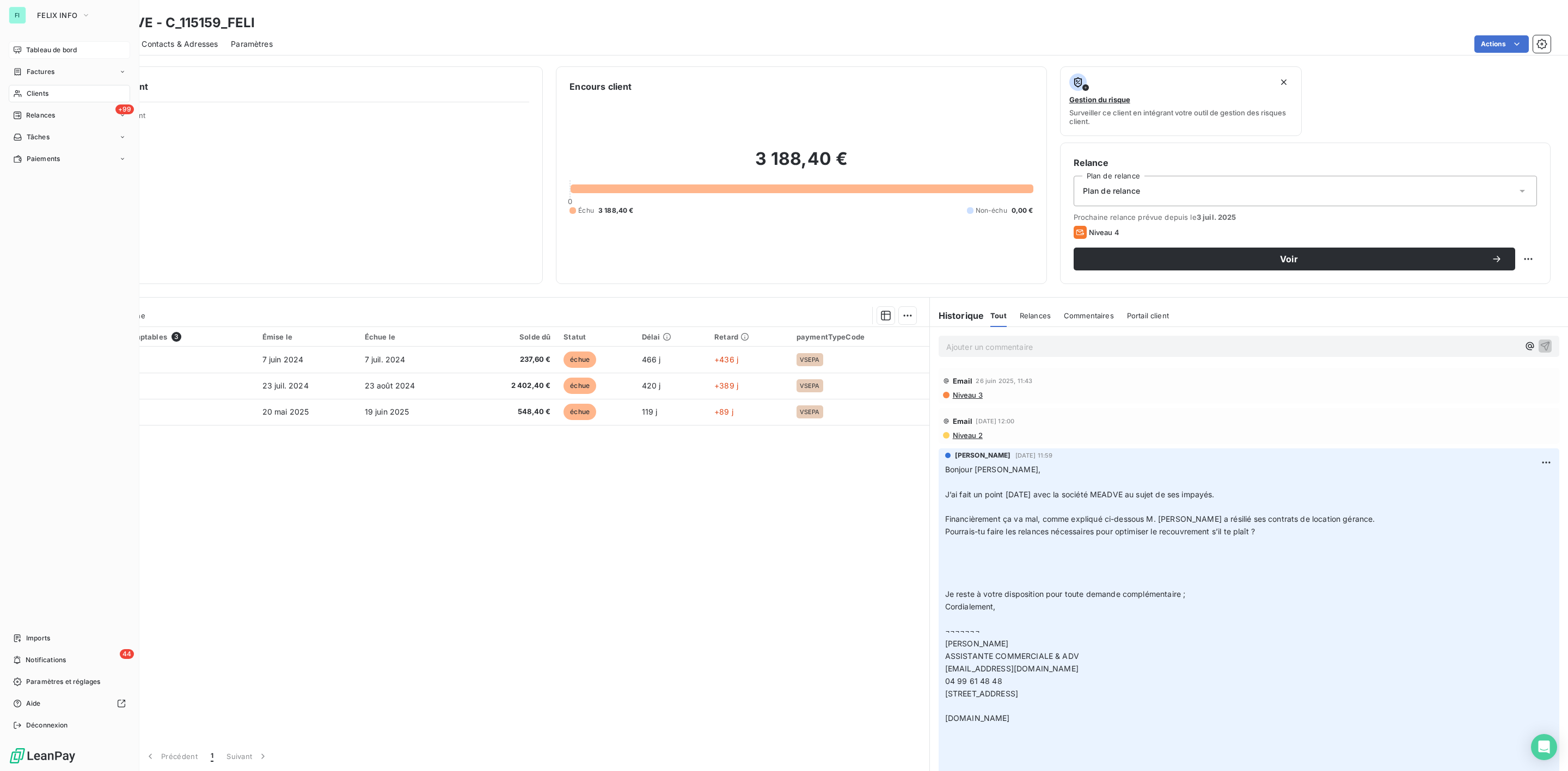
click at [32, 94] on span "Clients" at bounding box center [38, 94] width 22 height 10
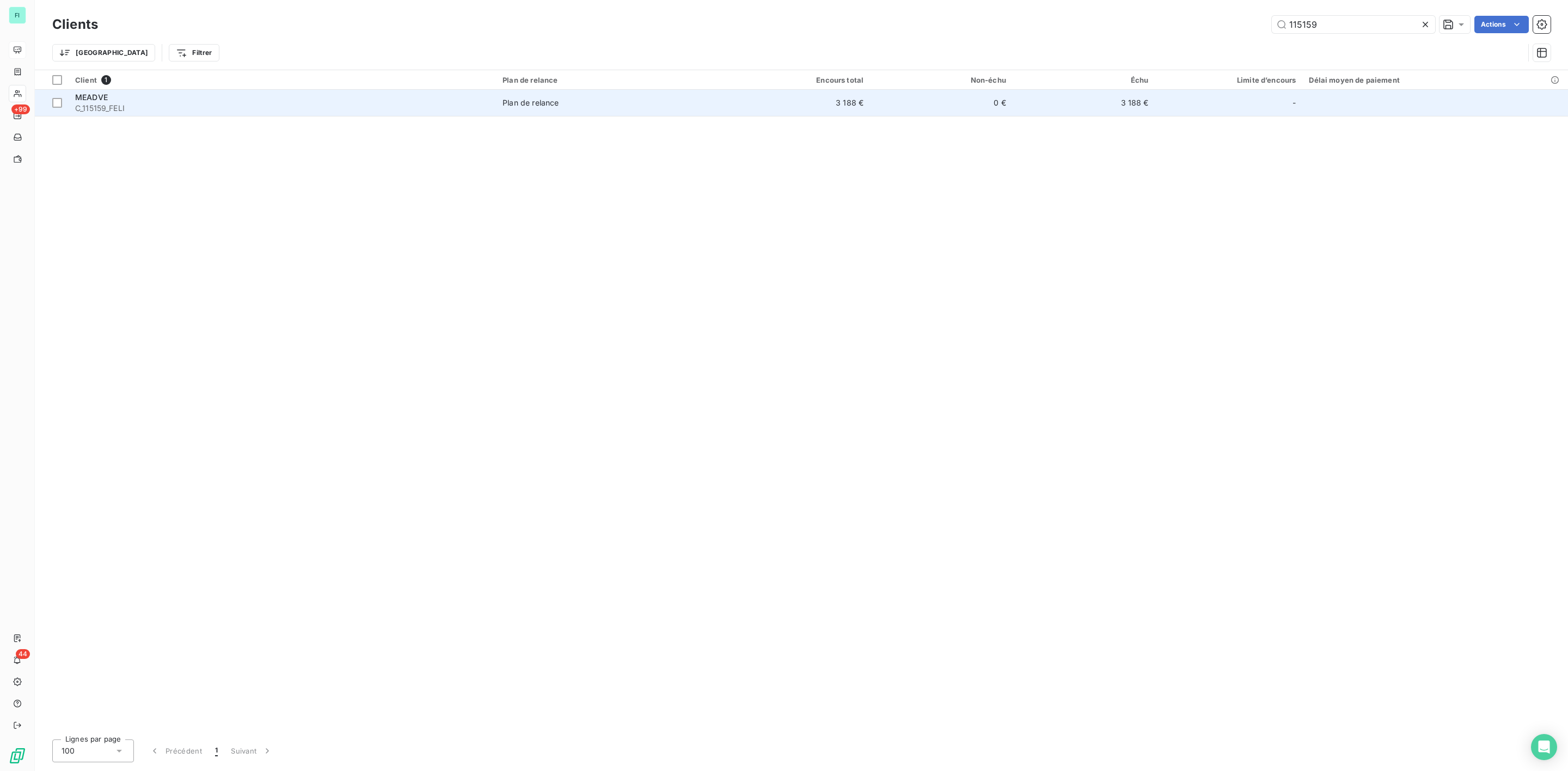
click at [454, 113] on span "C_115159_FELI" at bounding box center [282, 108] width 415 height 11
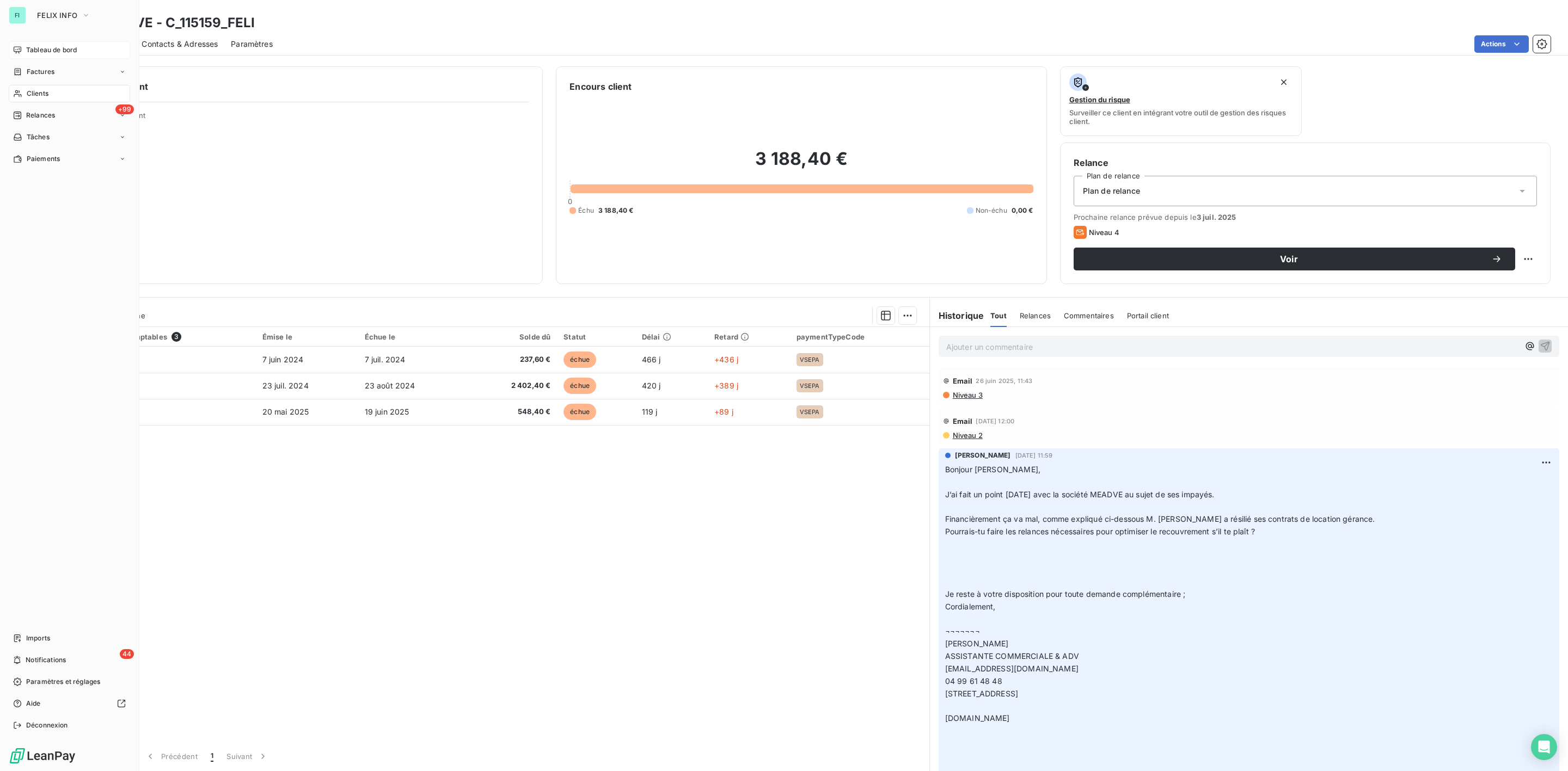
drag, startPoint x: 38, startPoint y: 90, endPoint x: 54, endPoint y: 90, distance: 16.0
click at [38, 90] on span "Clients" at bounding box center [38, 94] width 22 height 10
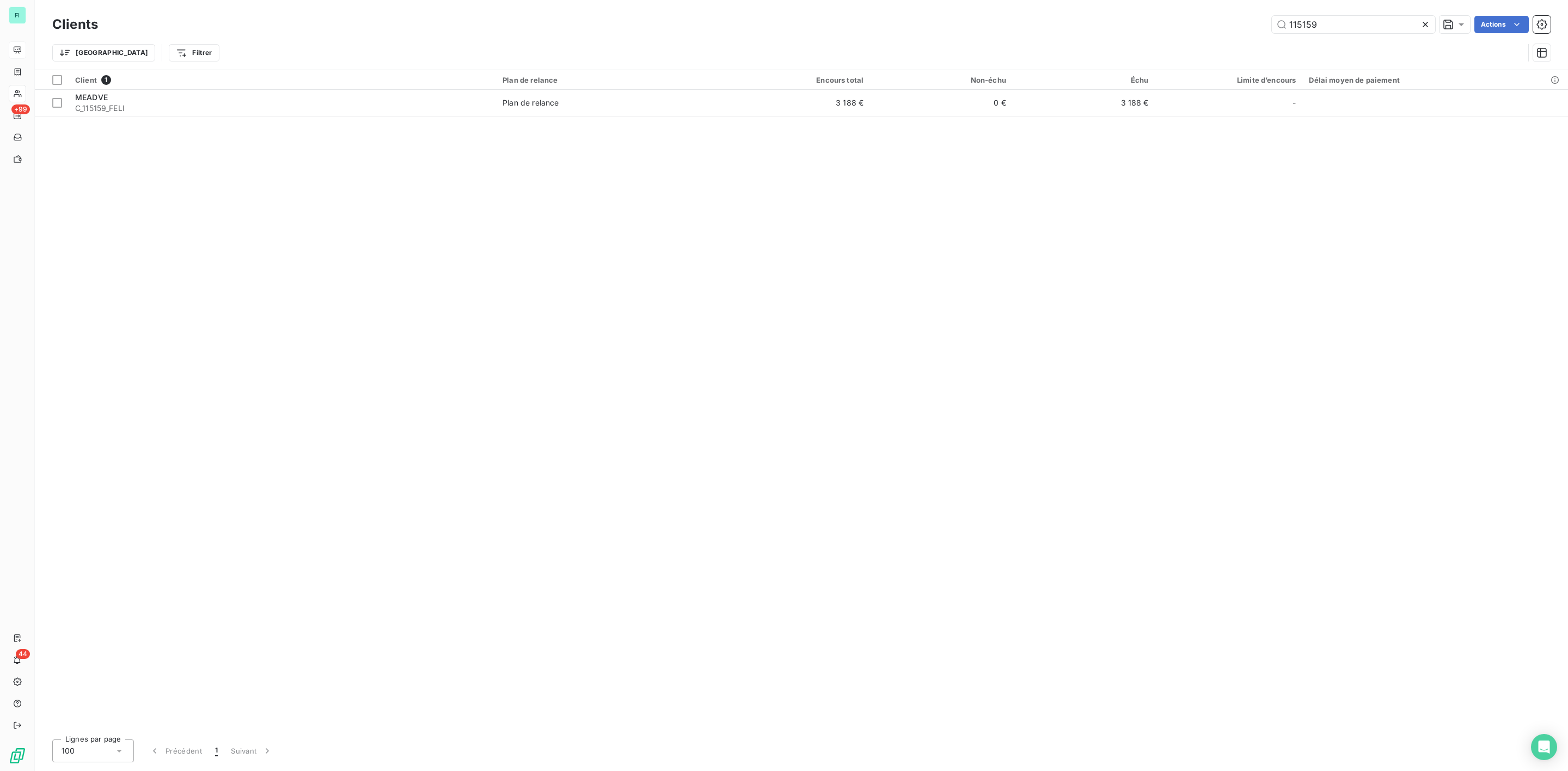
drag, startPoint x: 1337, startPoint y: 23, endPoint x: 1001, endPoint y: 44, distance: 336.7
click at [1121, 43] on div "Clients 115159 Actions Trier Filtrer" at bounding box center [802, 41] width 1499 height 57
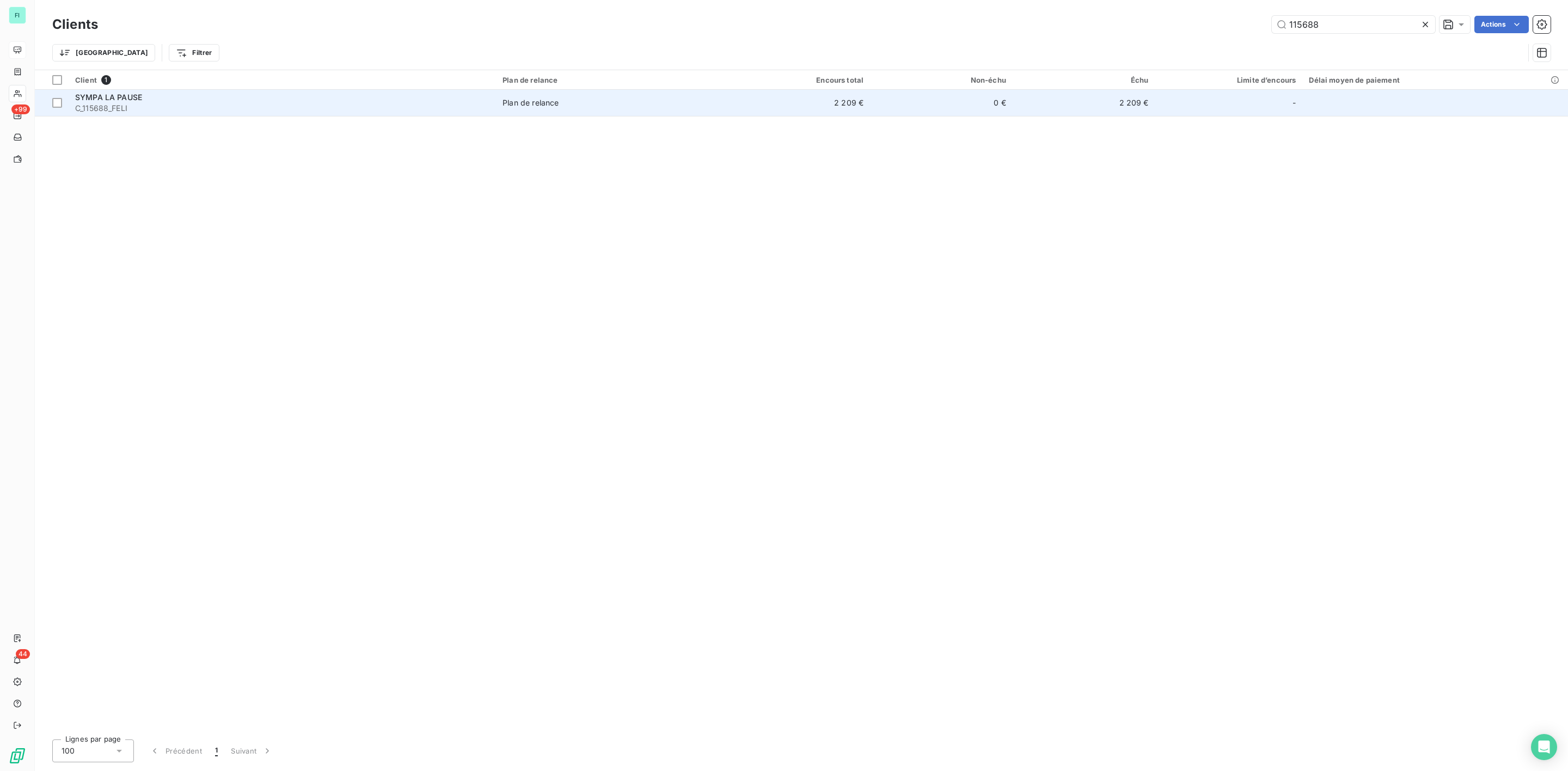
type input "115688"
click at [182, 95] on div "SYMPA LA PAUSE" at bounding box center [282, 97] width 415 height 11
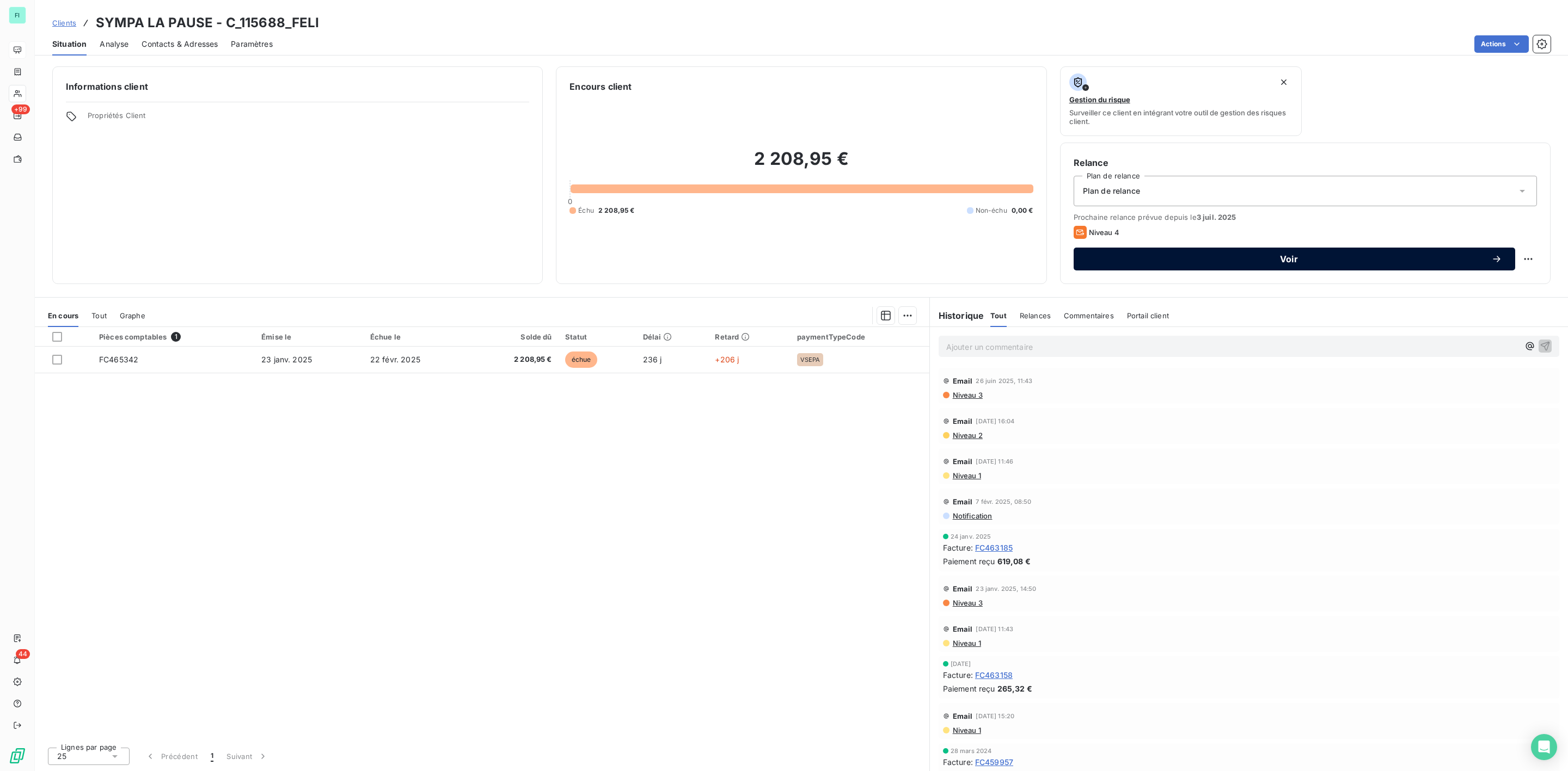
click at [1290, 255] on span "Voir" at bounding box center [1289, 259] width 405 height 9
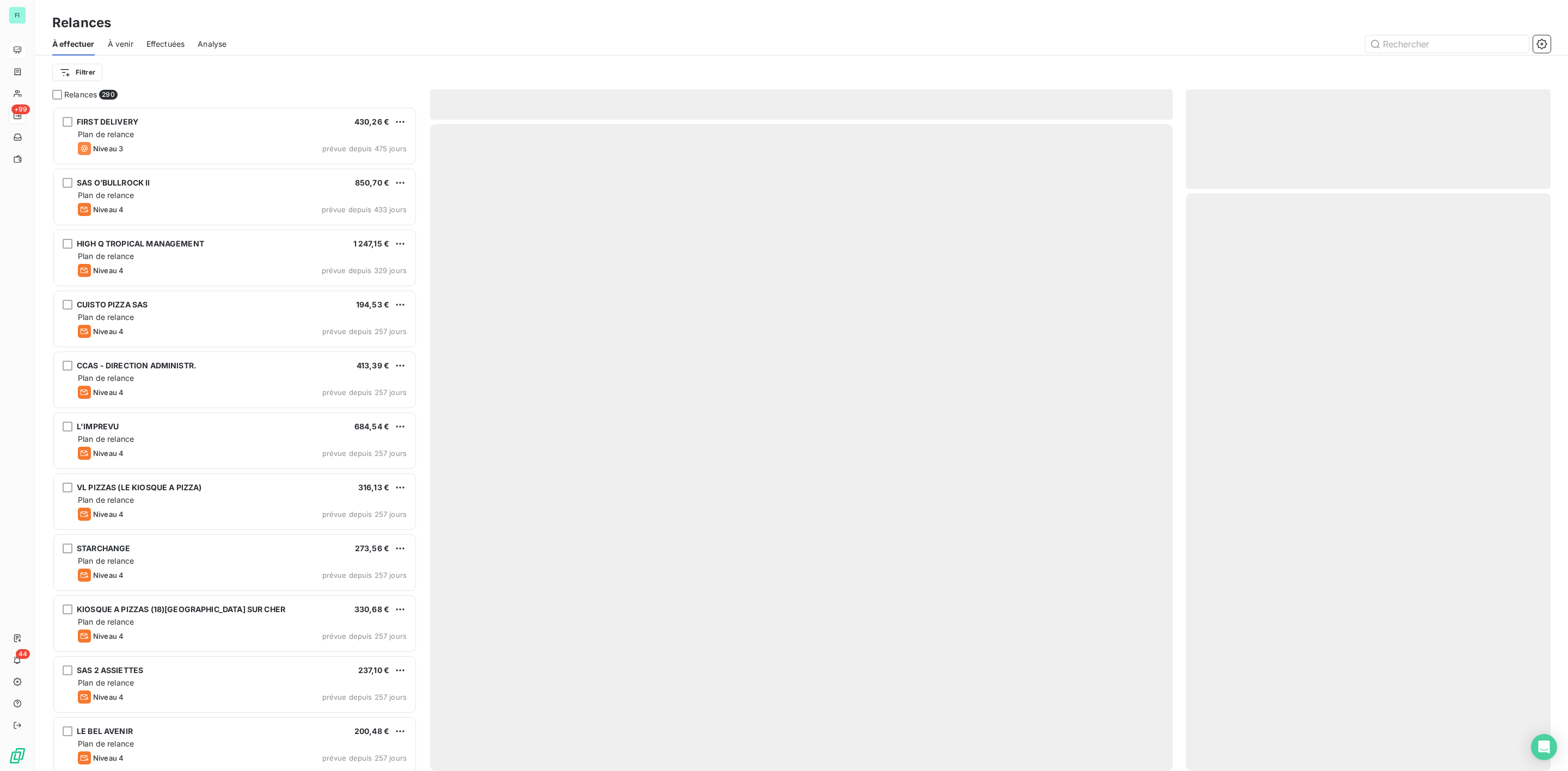
scroll to position [653, 352]
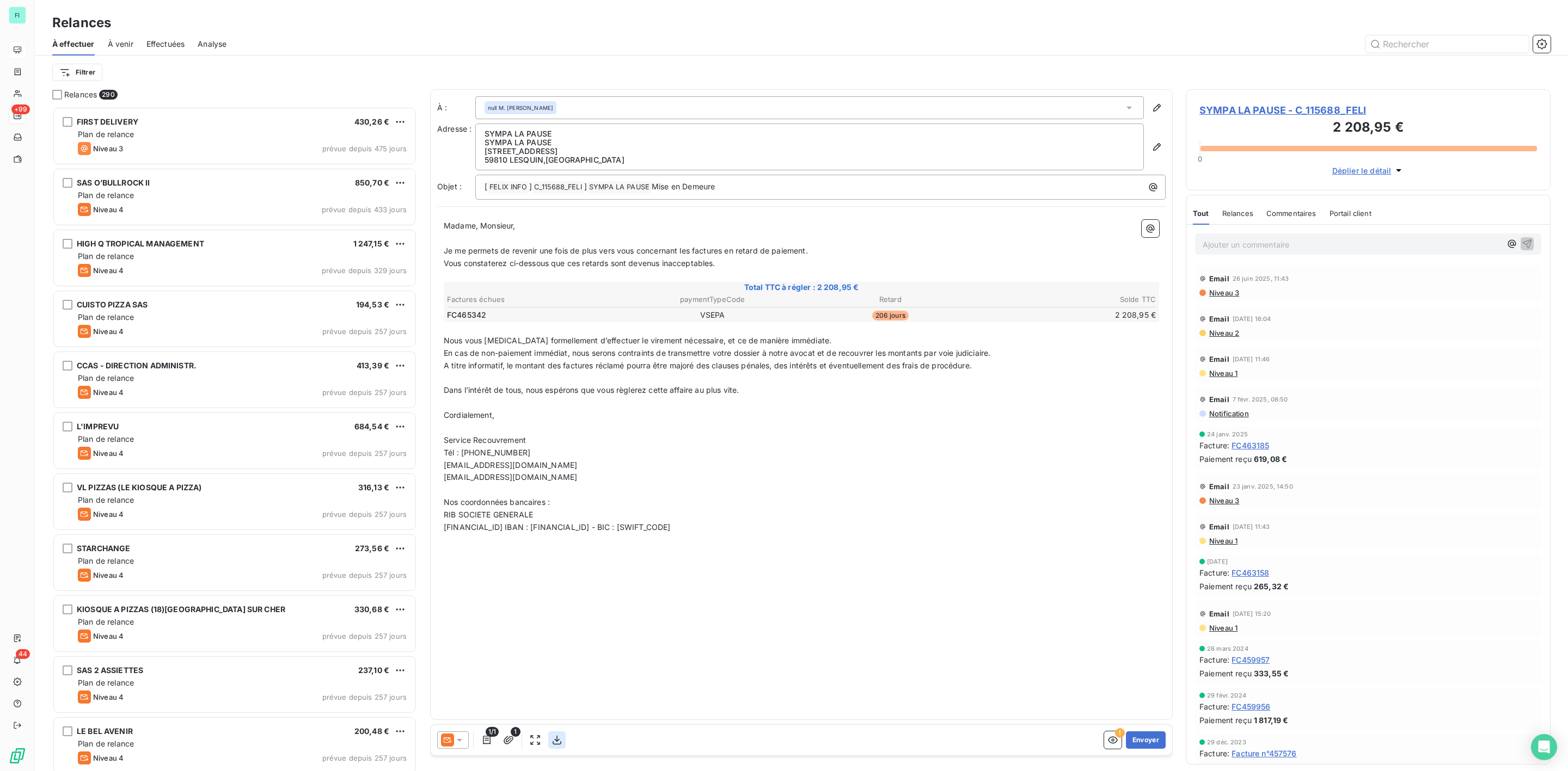
click at [555, 742] on icon "button" at bounding box center [557, 741] width 11 height 11
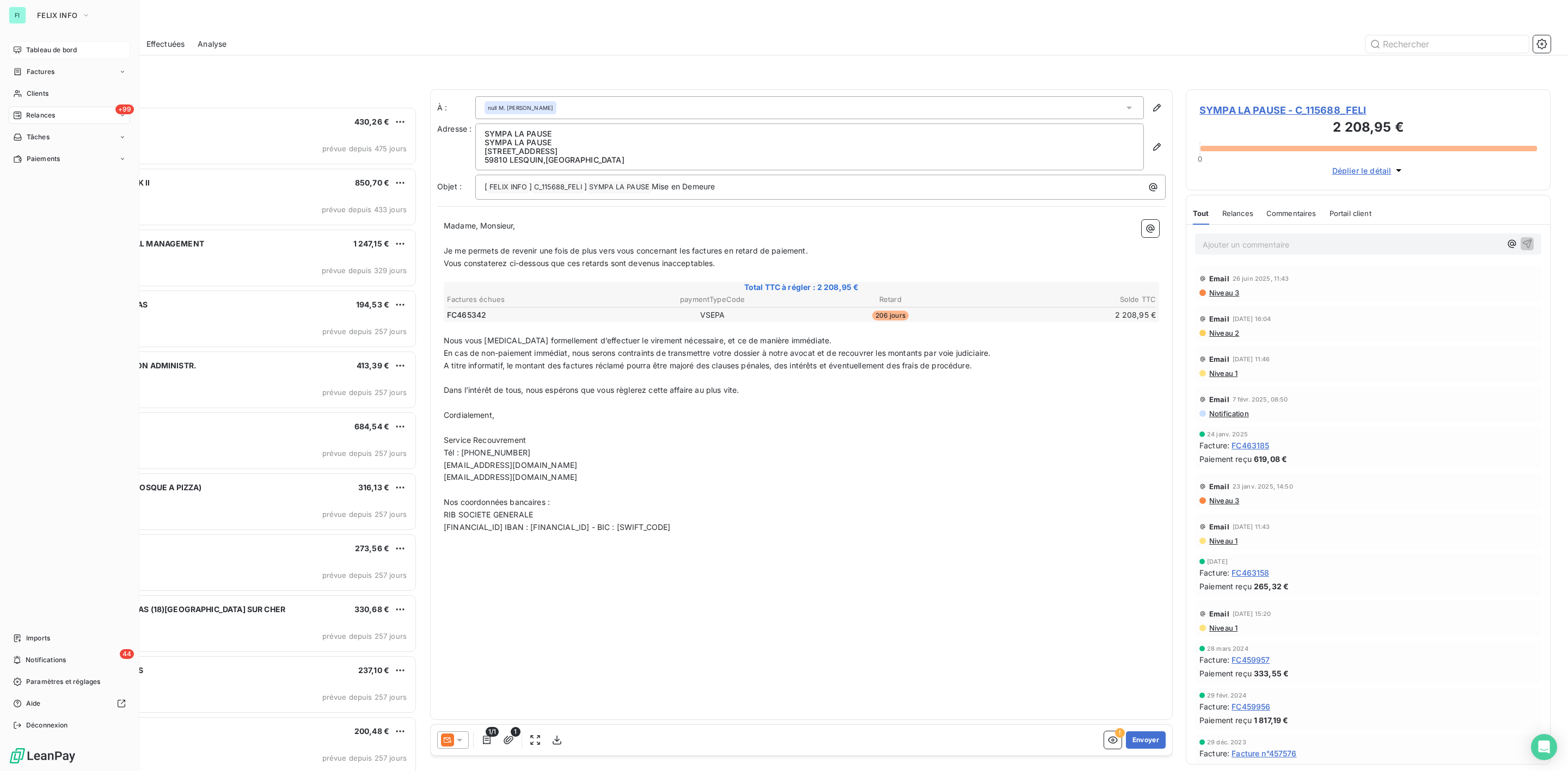
click at [43, 46] on span "Tableau de bord" at bounding box center [51, 50] width 51 height 10
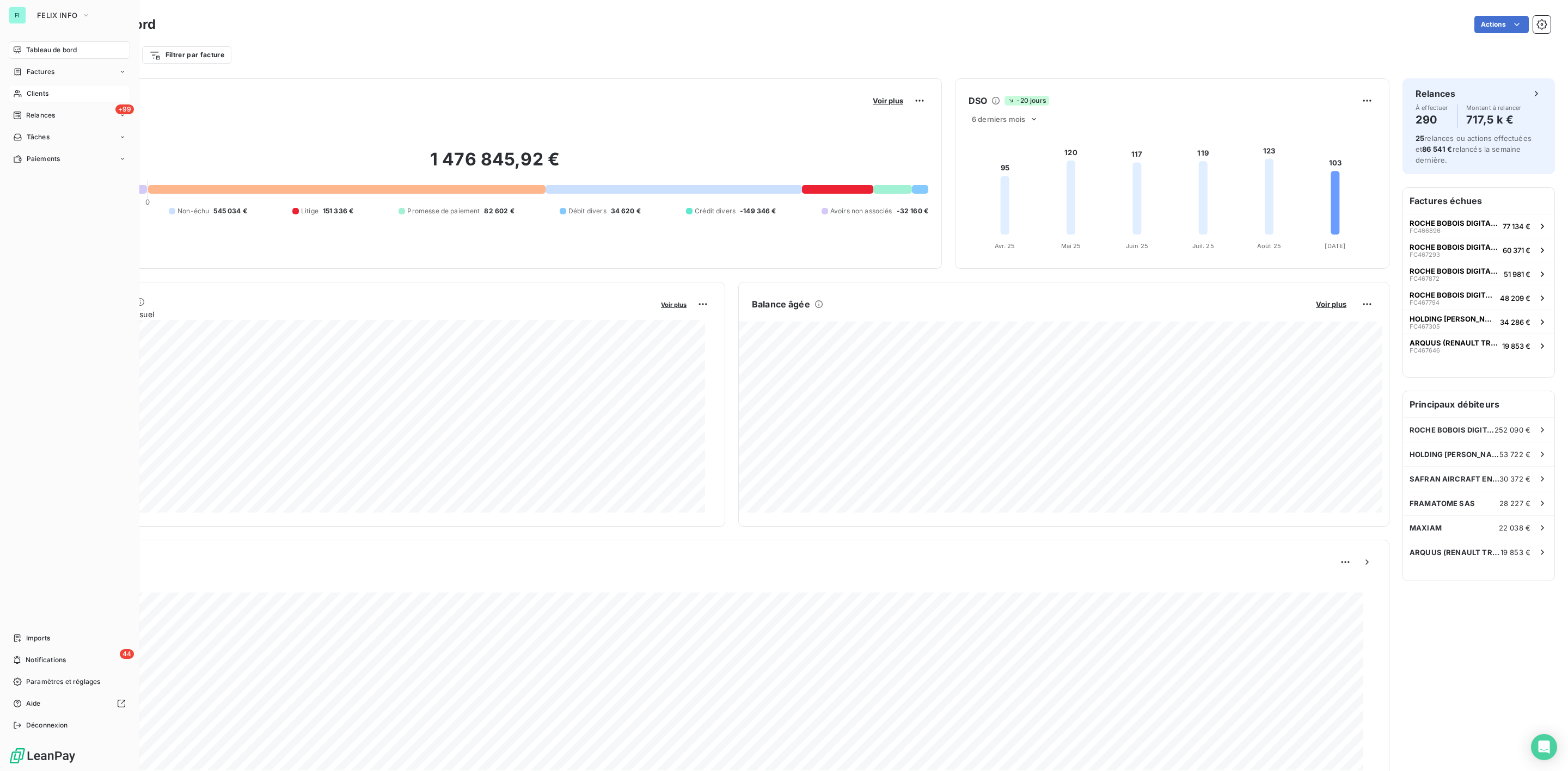
click at [29, 94] on span "Clients" at bounding box center [38, 94] width 22 height 10
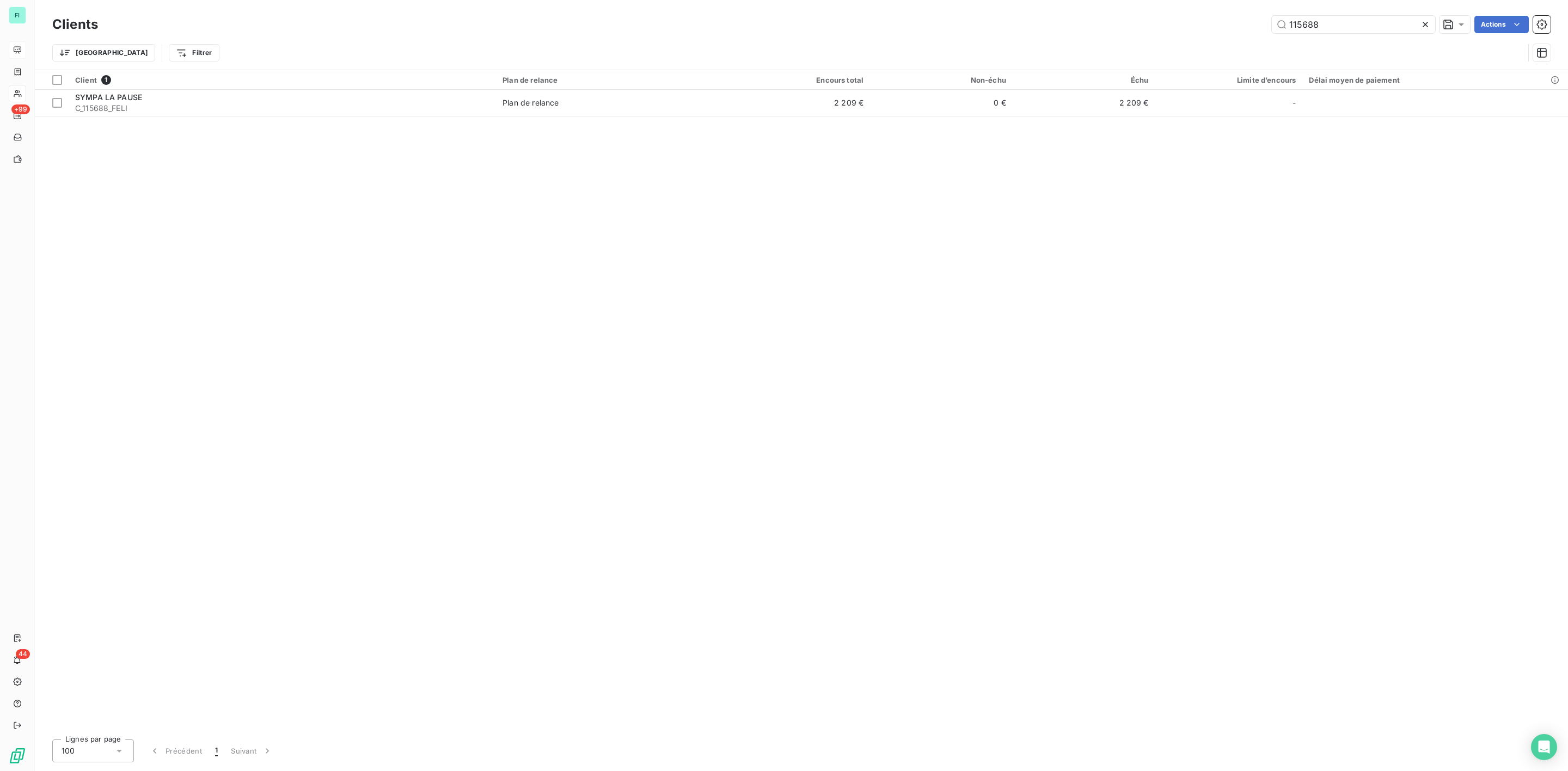
drag, startPoint x: 1328, startPoint y: 20, endPoint x: 1013, endPoint y: 51, distance: 316.5
click at [1013, 51] on div "Clients 115688 Actions Trier Filtrer" at bounding box center [802, 41] width 1499 height 57
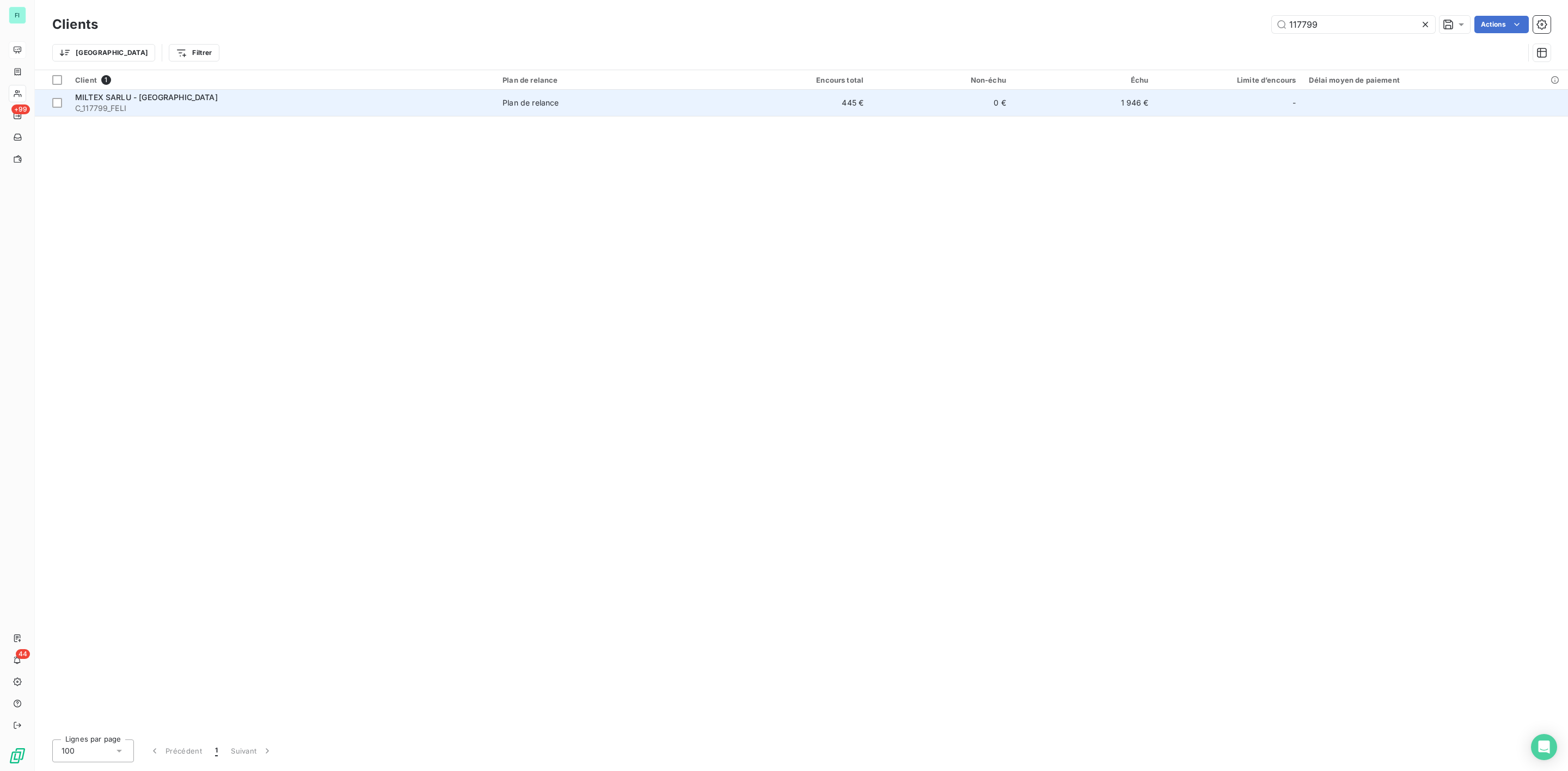
type input "117799"
click at [186, 101] on div "MILTEX SARLU - [GEOGRAPHIC_DATA]" at bounding box center [282, 97] width 415 height 11
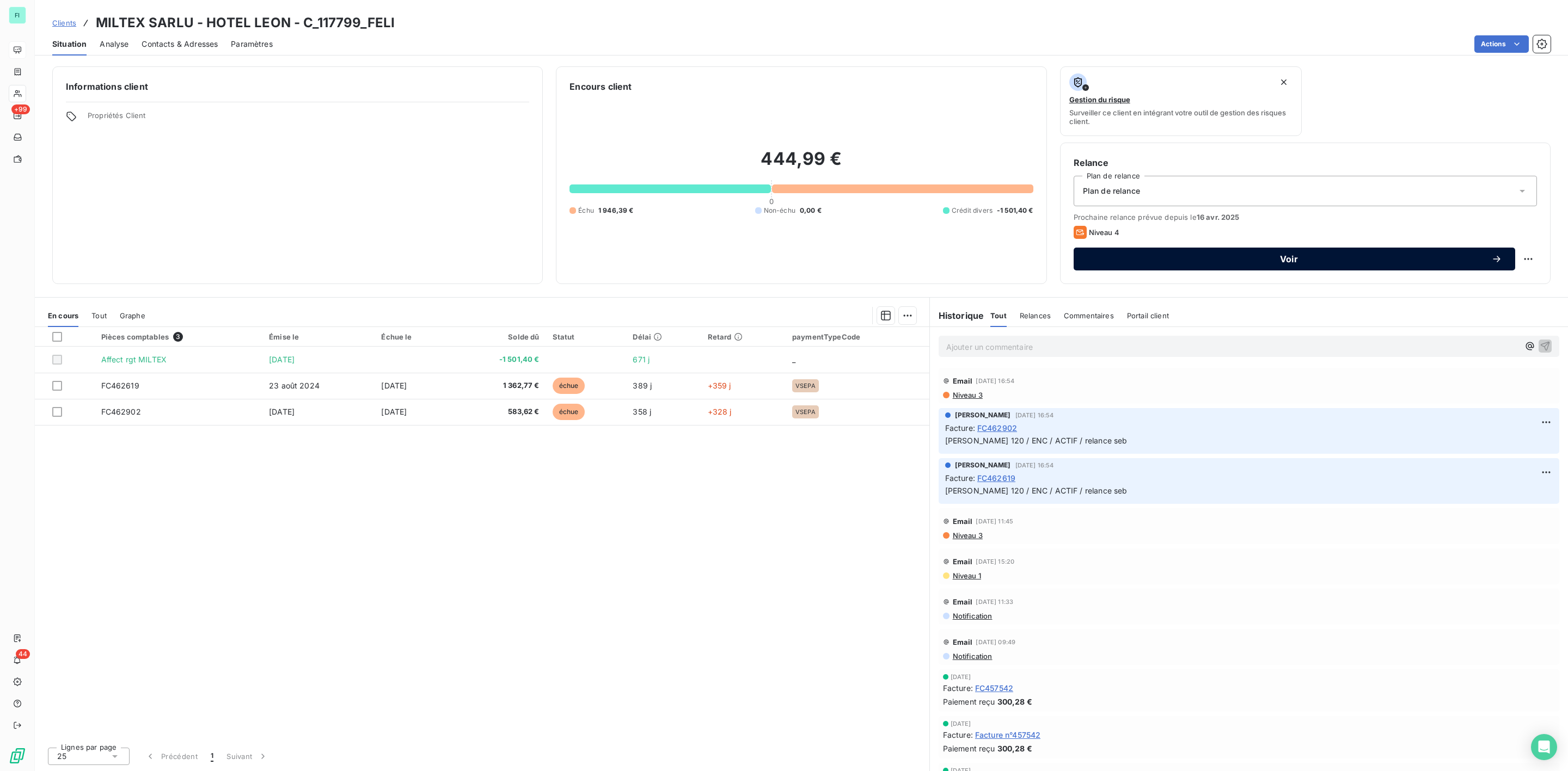
click at [1256, 260] on span "Voir" at bounding box center [1289, 259] width 405 height 9
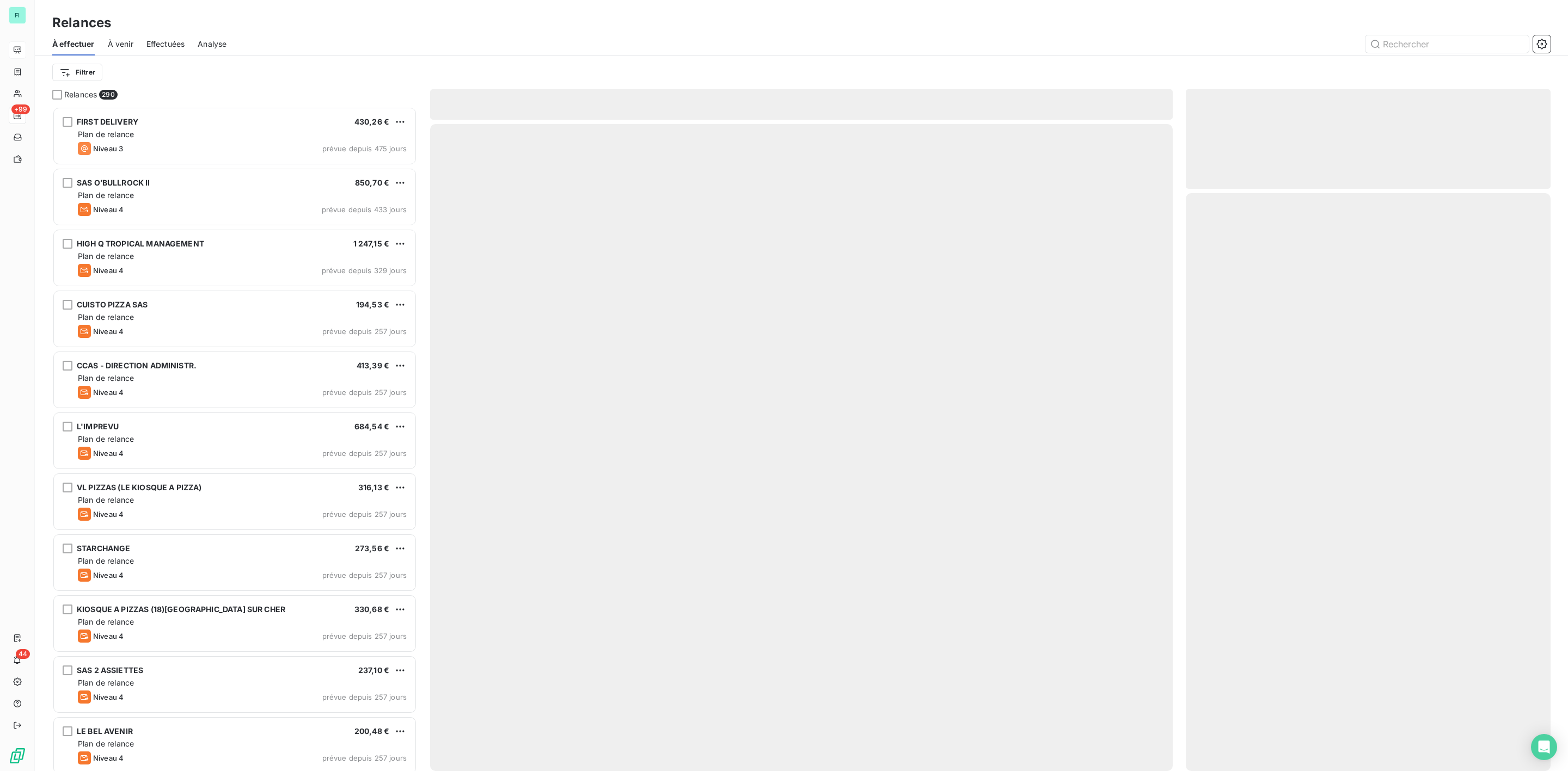
scroll to position [653, 352]
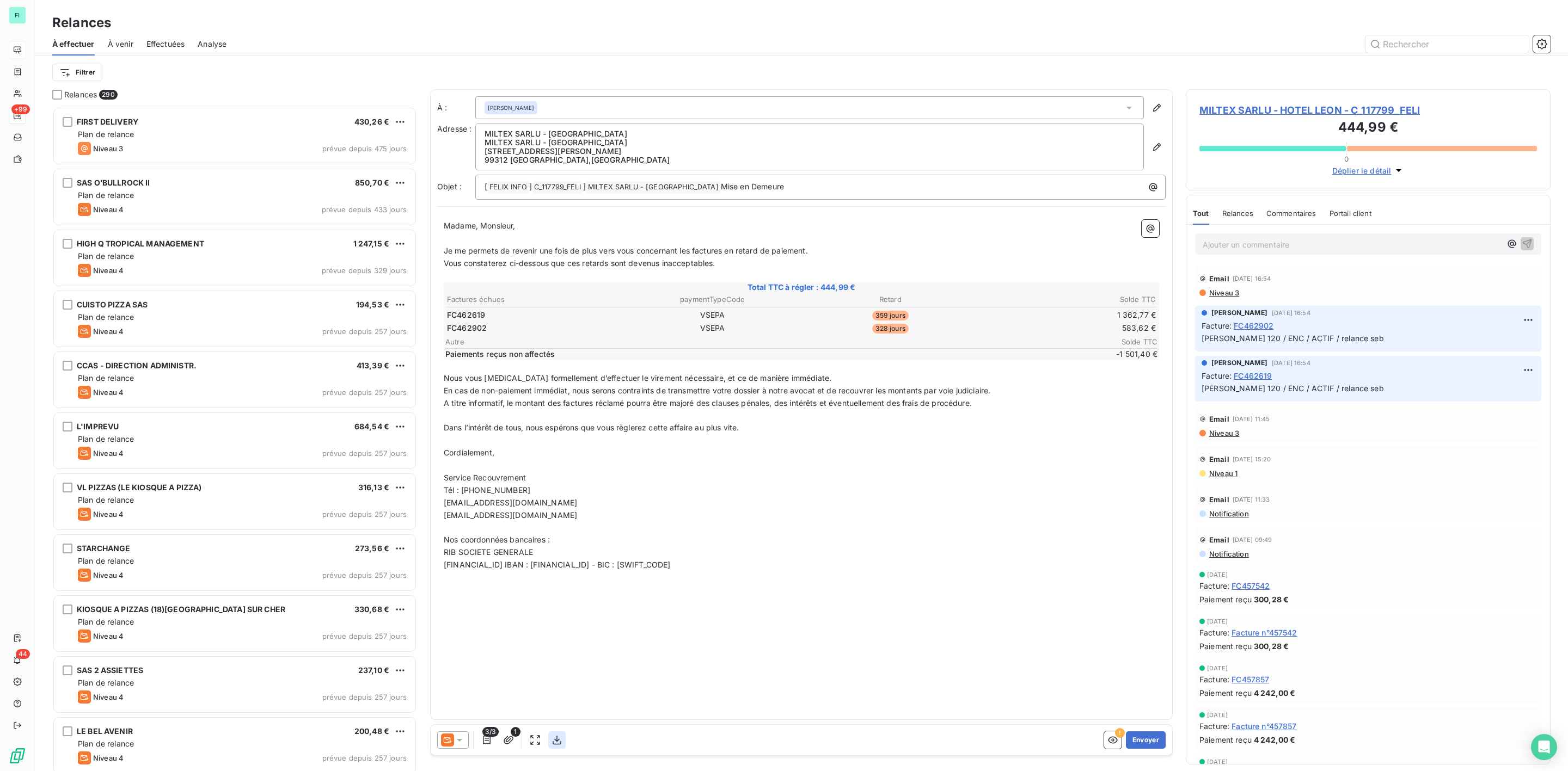
click at [559, 745] on icon "button" at bounding box center [557, 740] width 9 height 9
click at [558, 736] on icon "button" at bounding box center [557, 740] width 9 height 9
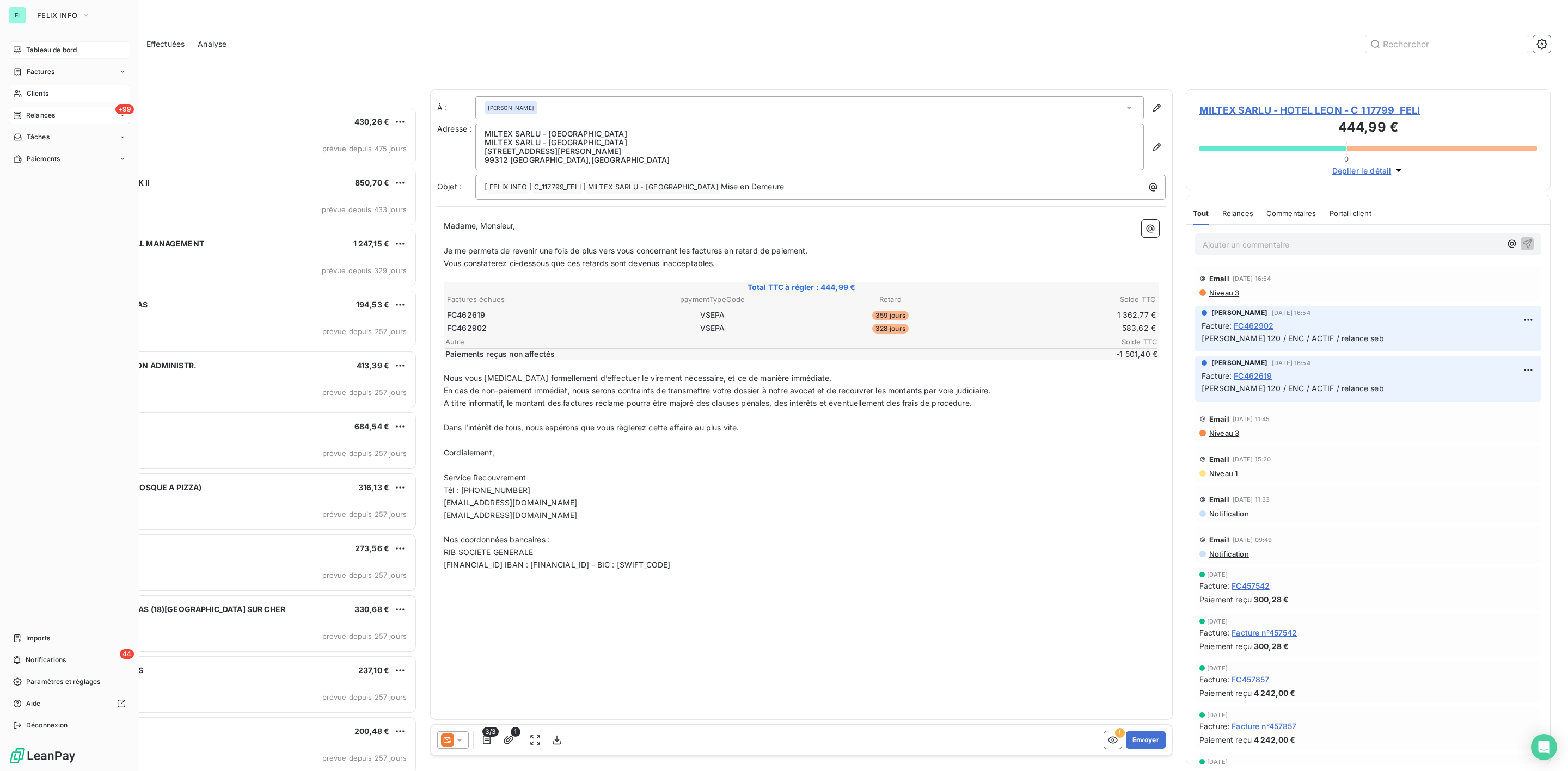
drag, startPoint x: 41, startPoint y: 91, endPoint x: 91, endPoint y: 88, distance: 50.1
click at [43, 90] on span "Clients" at bounding box center [38, 94] width 22 height 10
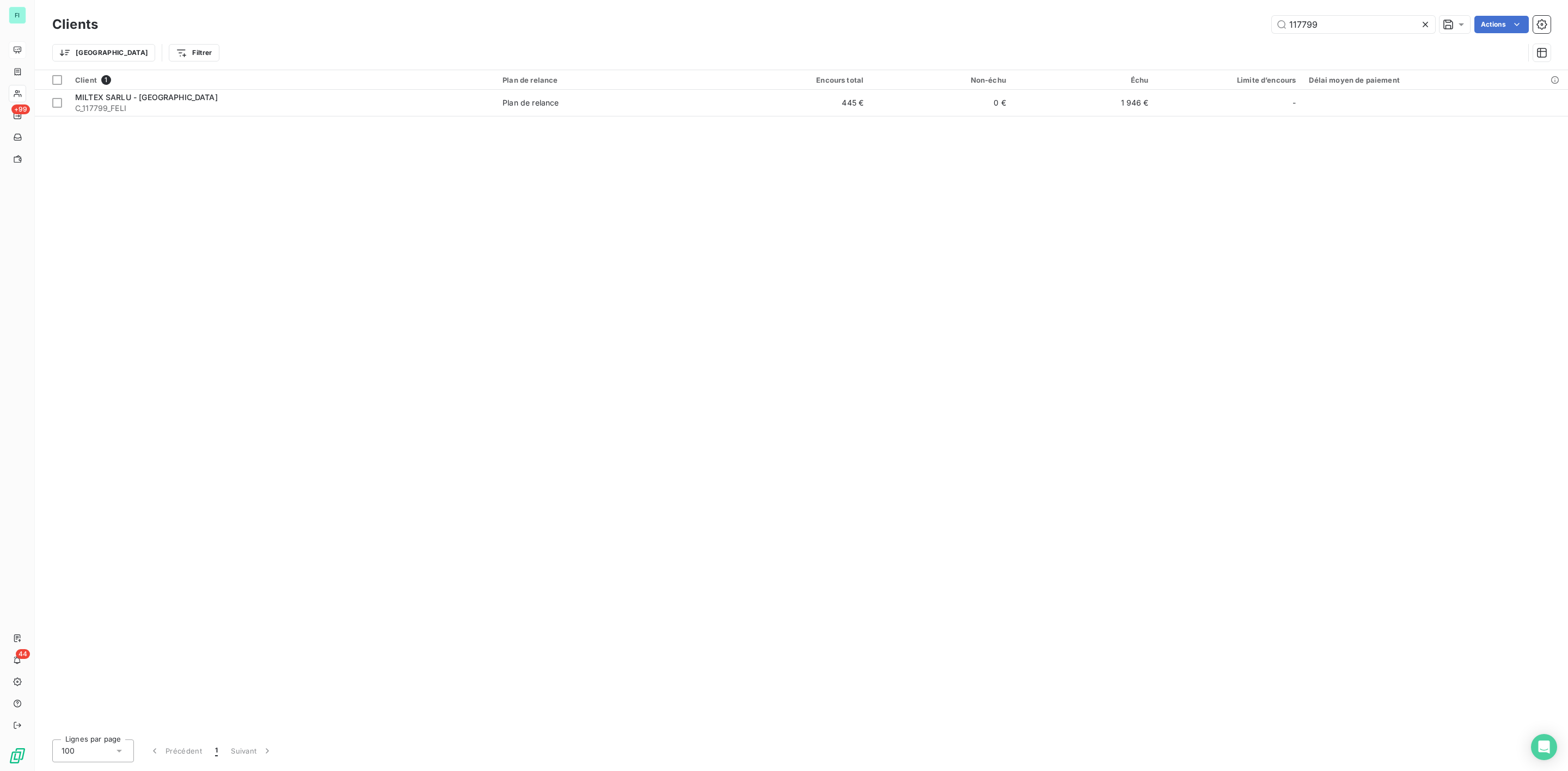
drag, startPoint x: 1343, startPoint y: 22, endPoint x: 1095, endPoint y: 31, distance: 248.2
click at [1108, 31] on div "117799 Actions" at bounding box center [830, 24] width 1440 height 18
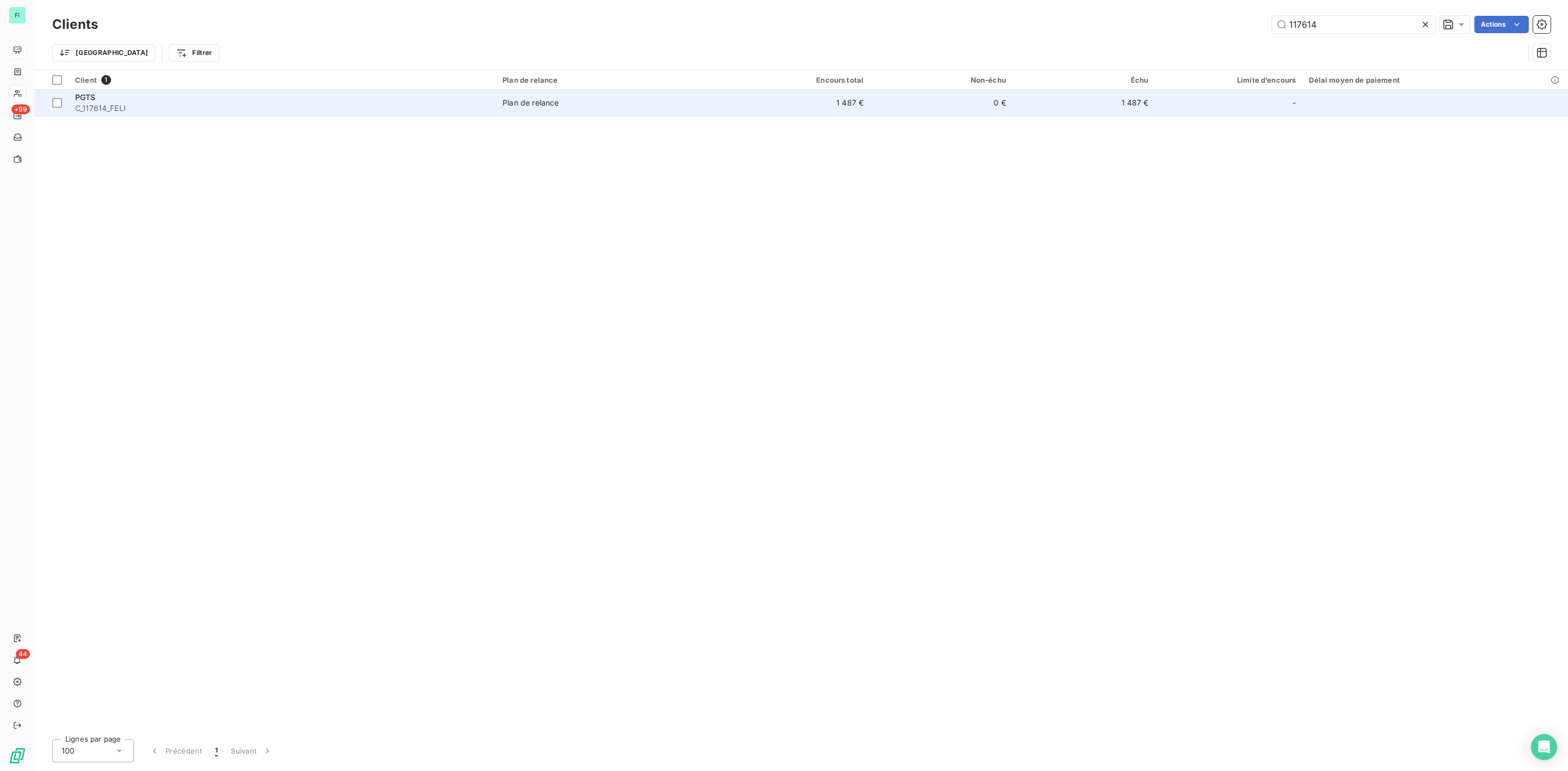
type input "117614"
click at [239, 101] on div "PGTS" at bounding box center [282, 97] width 415 height 11
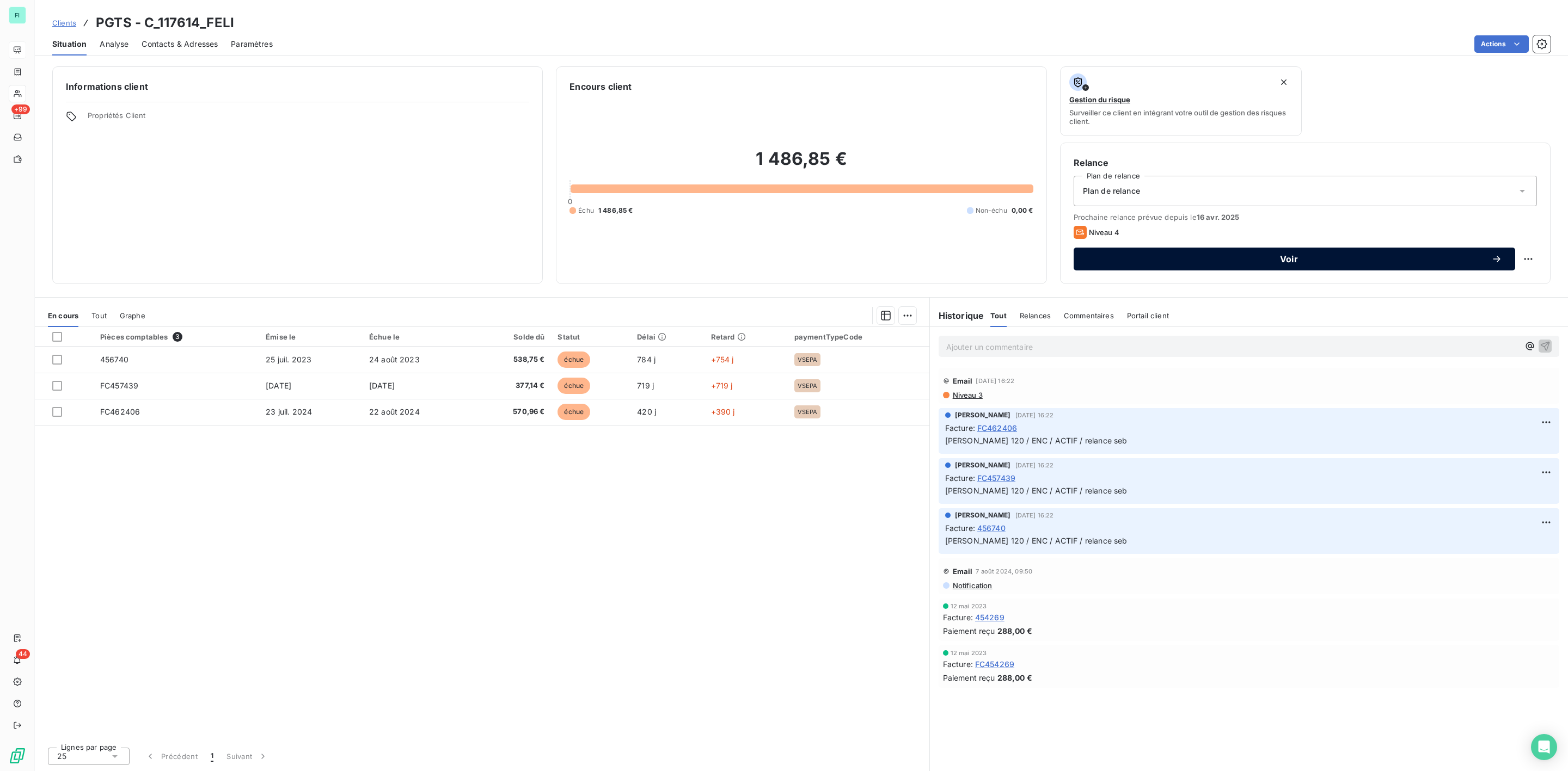
click at [1278, 260] on span "Voir" at bounding box center [1289, 259] width 405 height 9
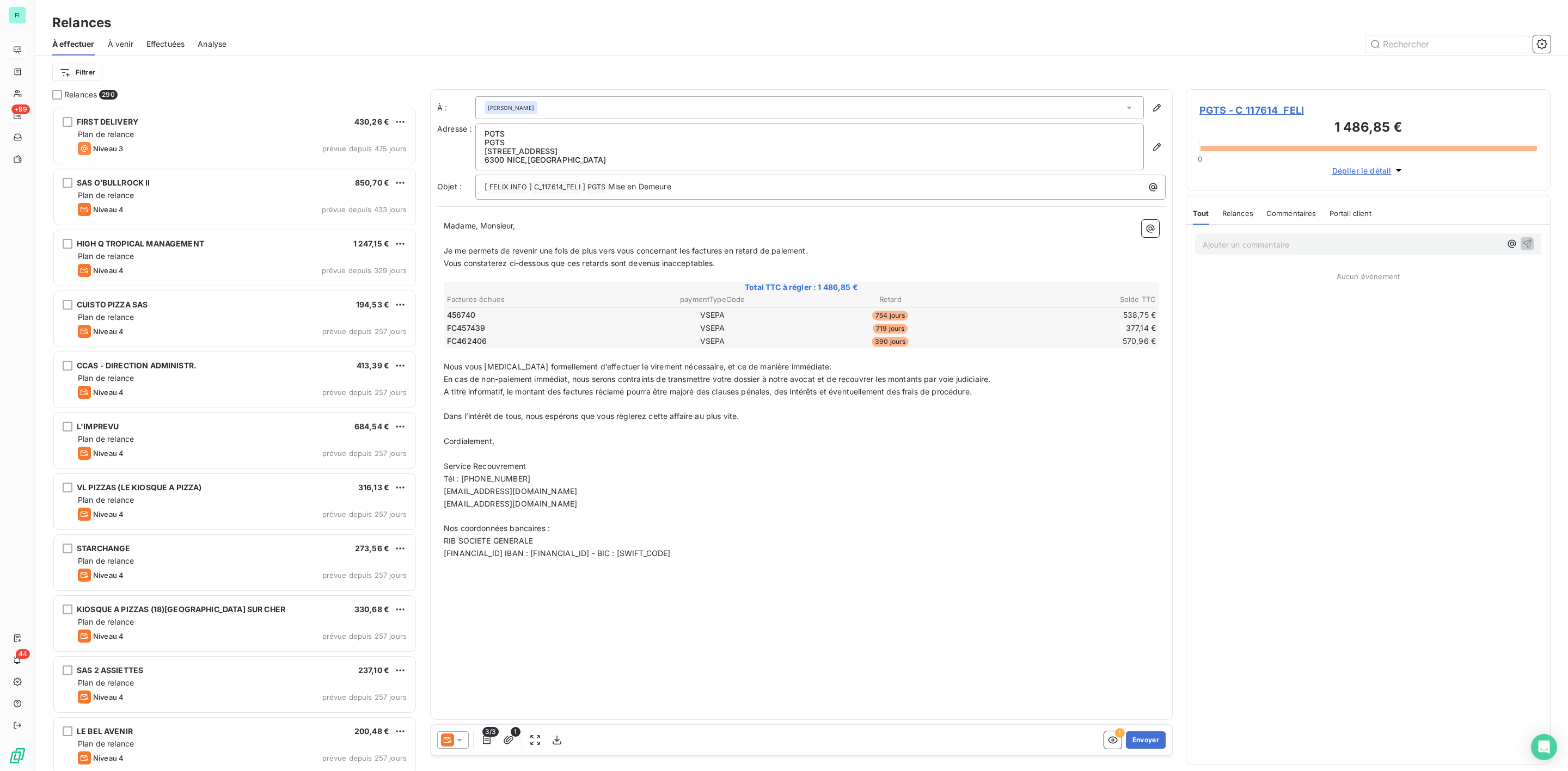
scroll to position [653, 352]
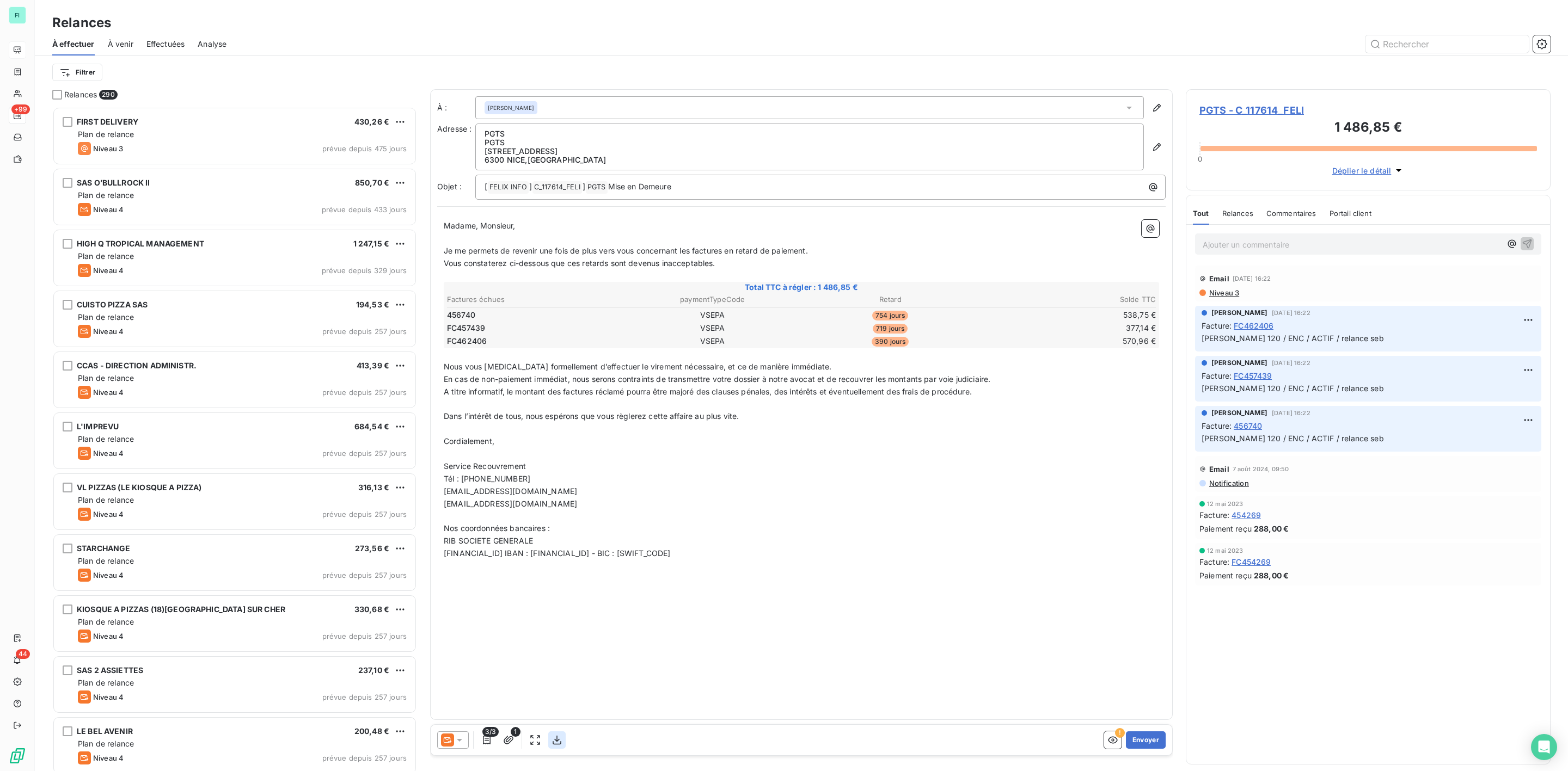
click at [558, 740] on icon "button" at bounding box center [557, 740] width 9 height 9
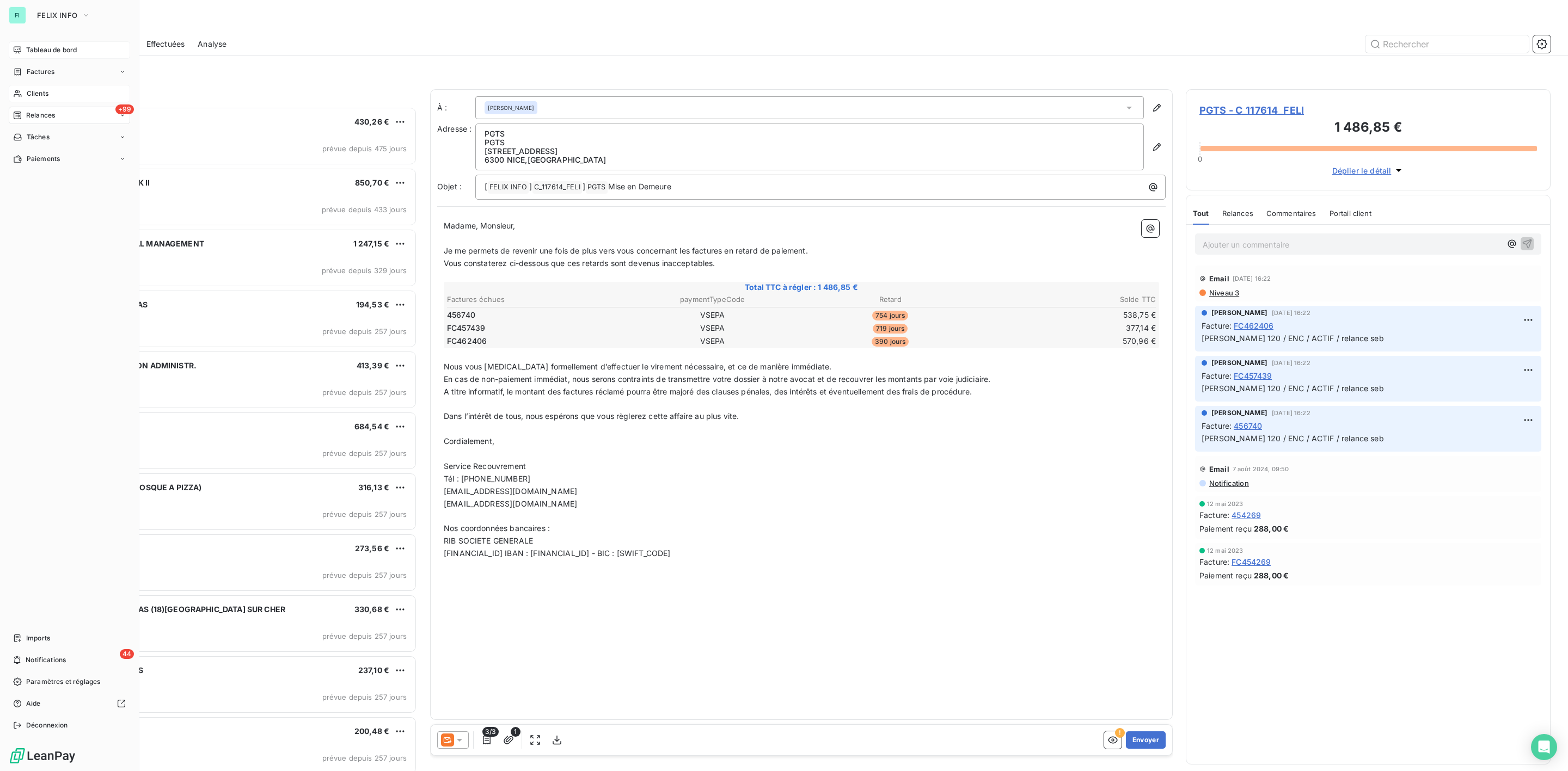
click at [33, 85] on div "Clients" at bounding box center [69, 94] width 121 height 18
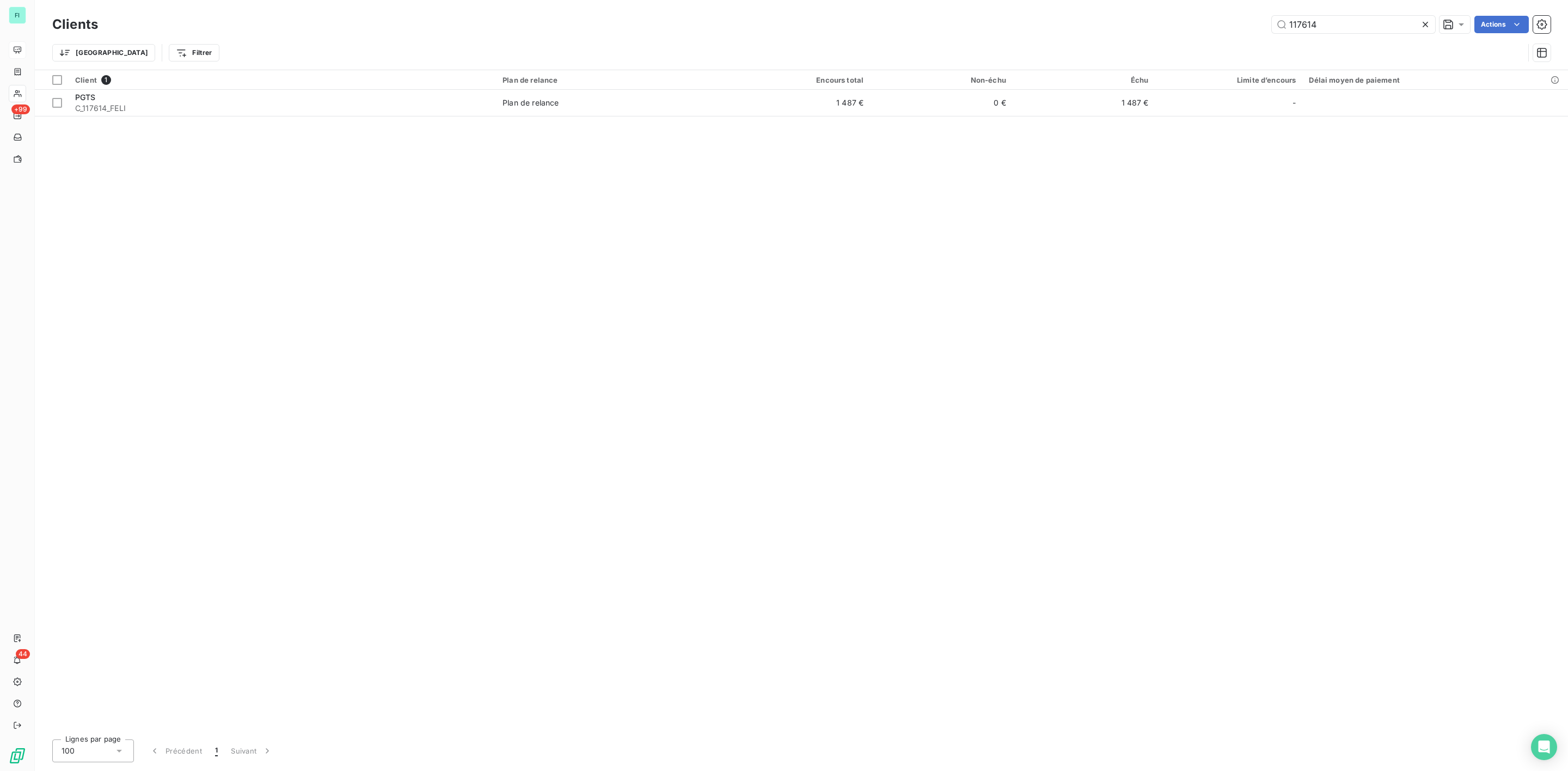
drag, startPoint x: 1337, startPoint y: 30, endPoint x: 1215, endPoint y: 30, distance: 122.0
click at [1235, 30] on div "117614 Actions" at bounding box center [830, 24] width 1440 height 18
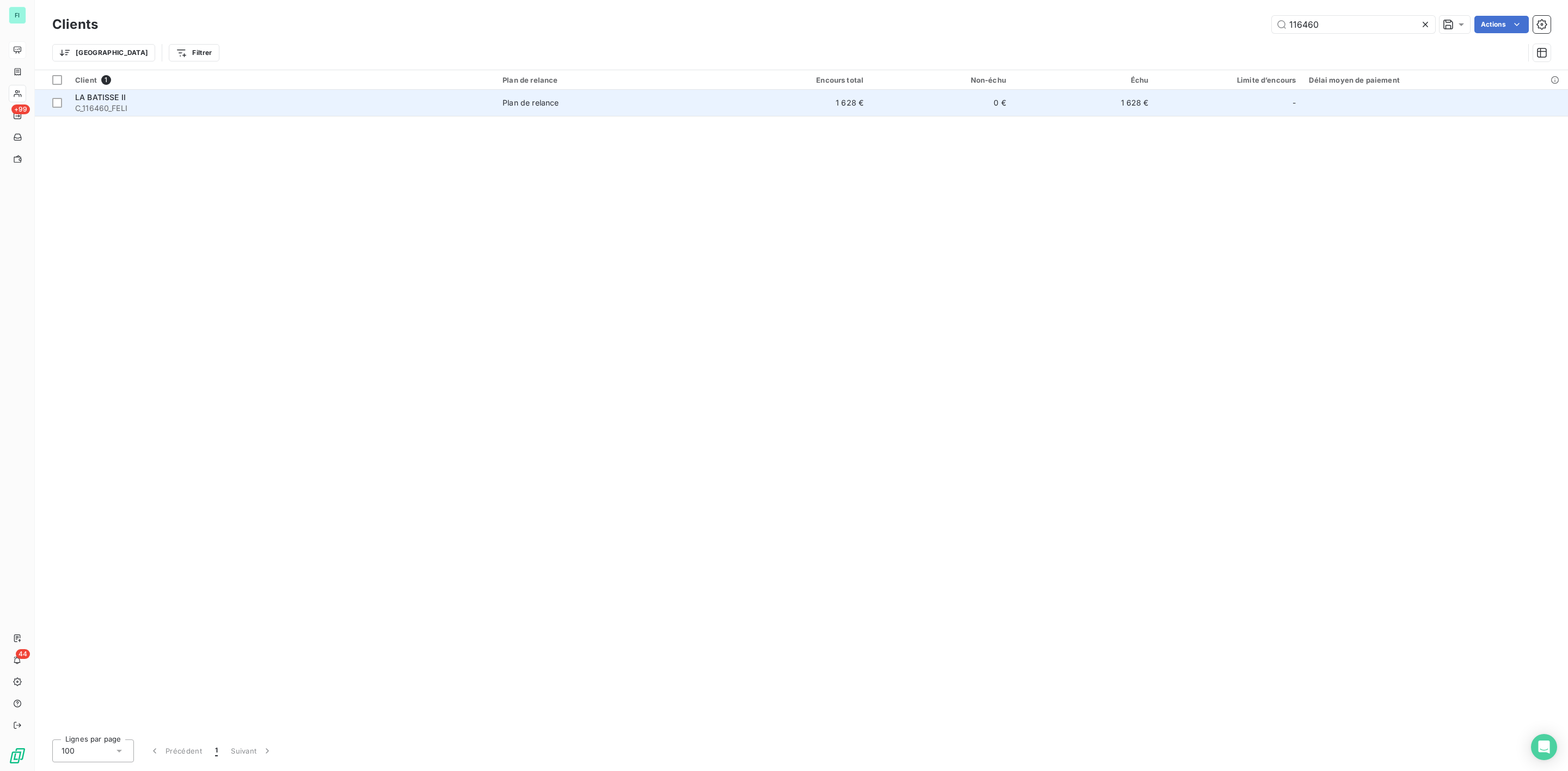
type input "116460"
click at [503, 98] on td "Plan de relance" at bounding box center [612, 103] width 231 height 26
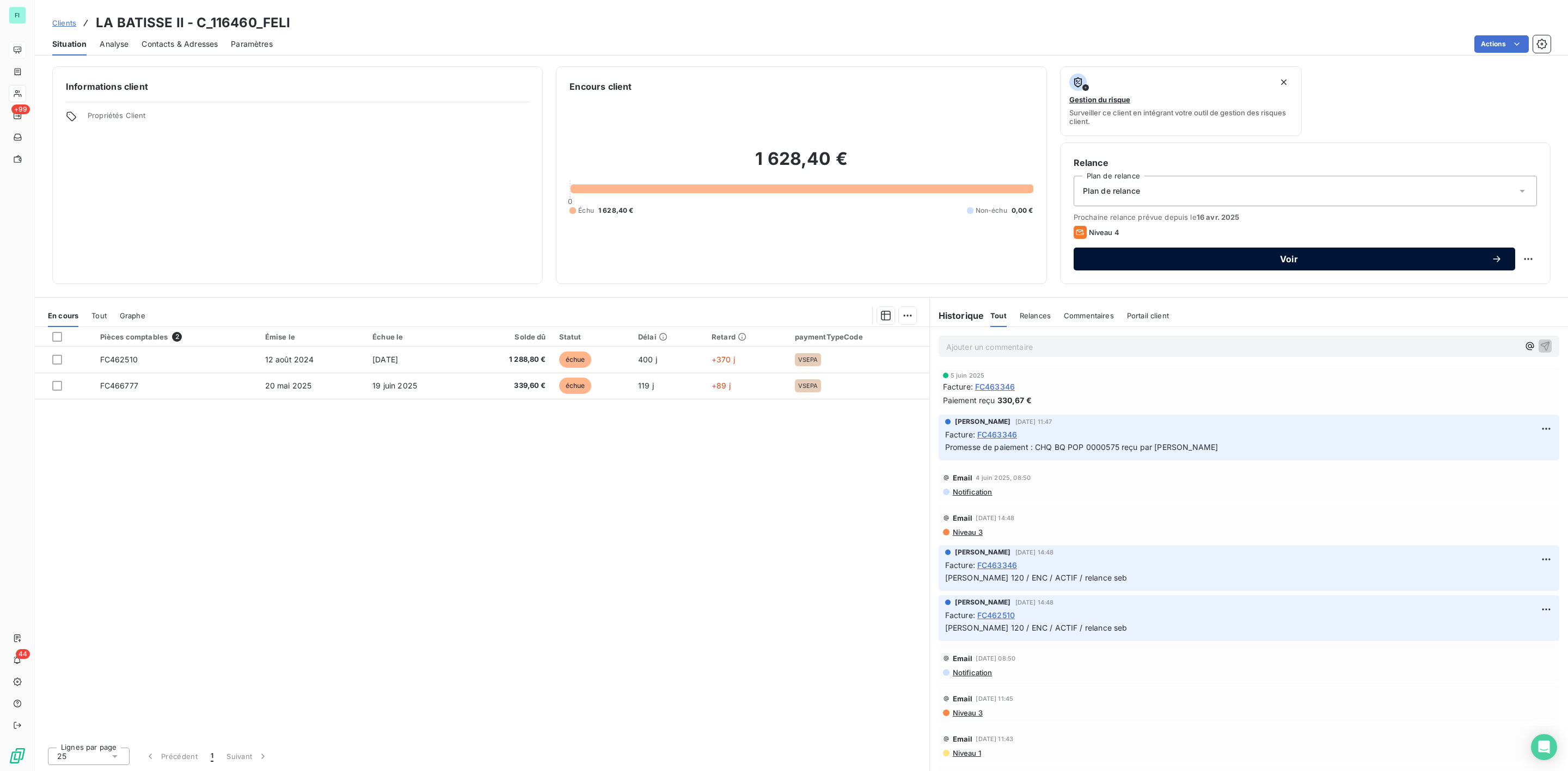
click at [1290, 261] on span "Voir" at bounding box center [1289, 259] width 405 height 9
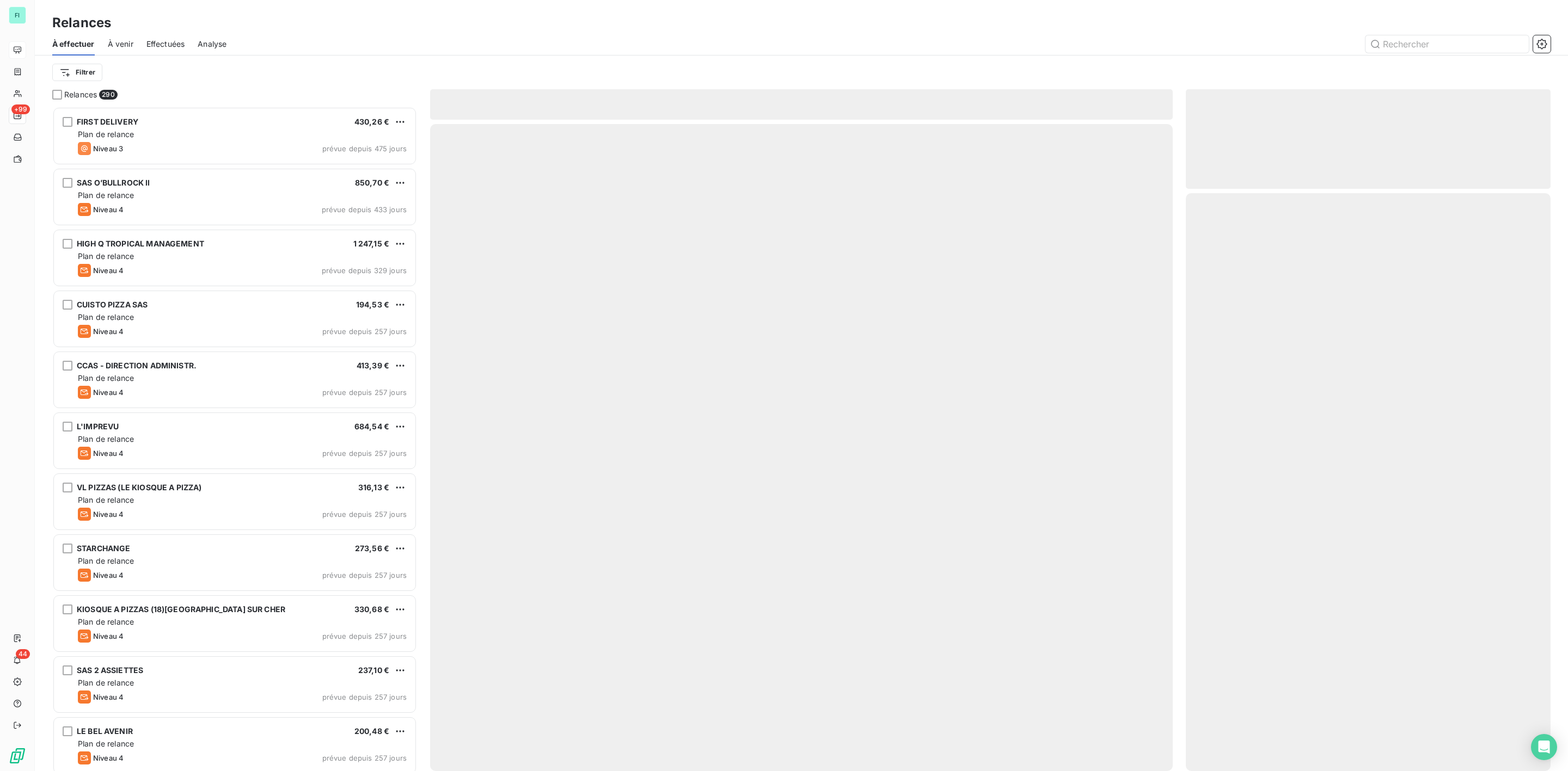
scroll to position [653, 352]
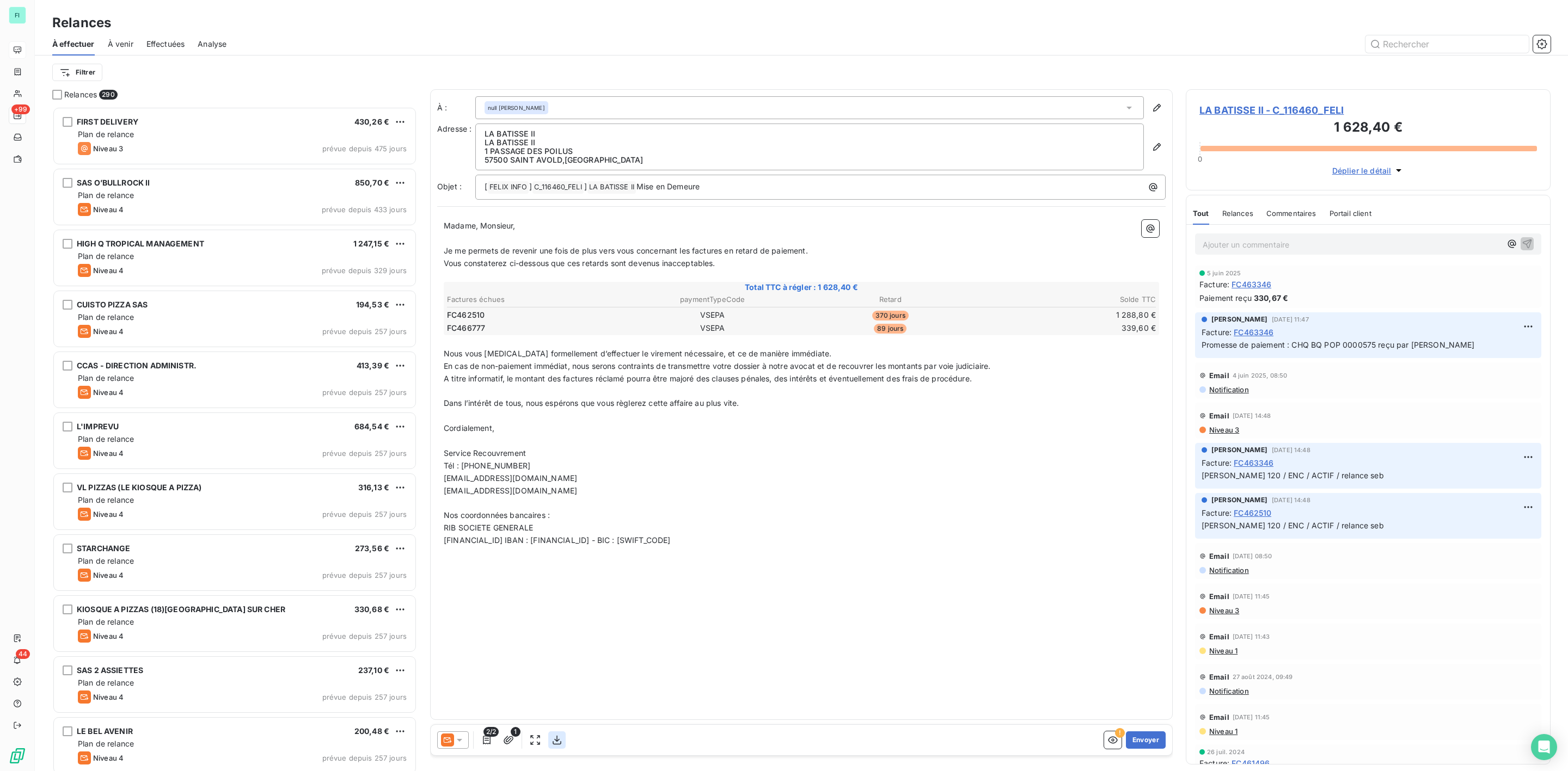
click at [555, 738] on icon "button" at bounding box center [557, 741] width 11 height 11
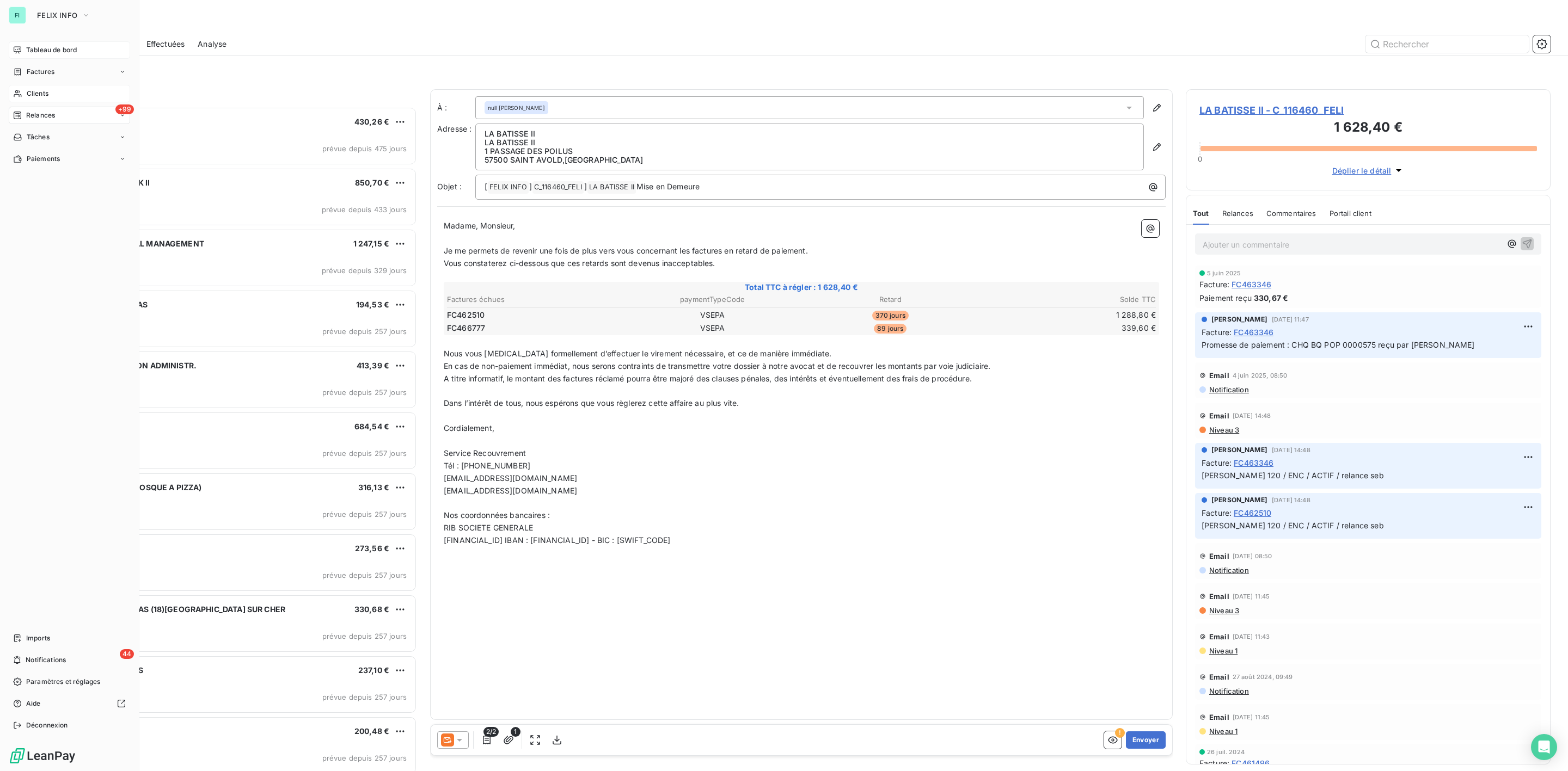
click at [37, 90] on span "Clients" at bounding box center [38, 94] width 22 height 10
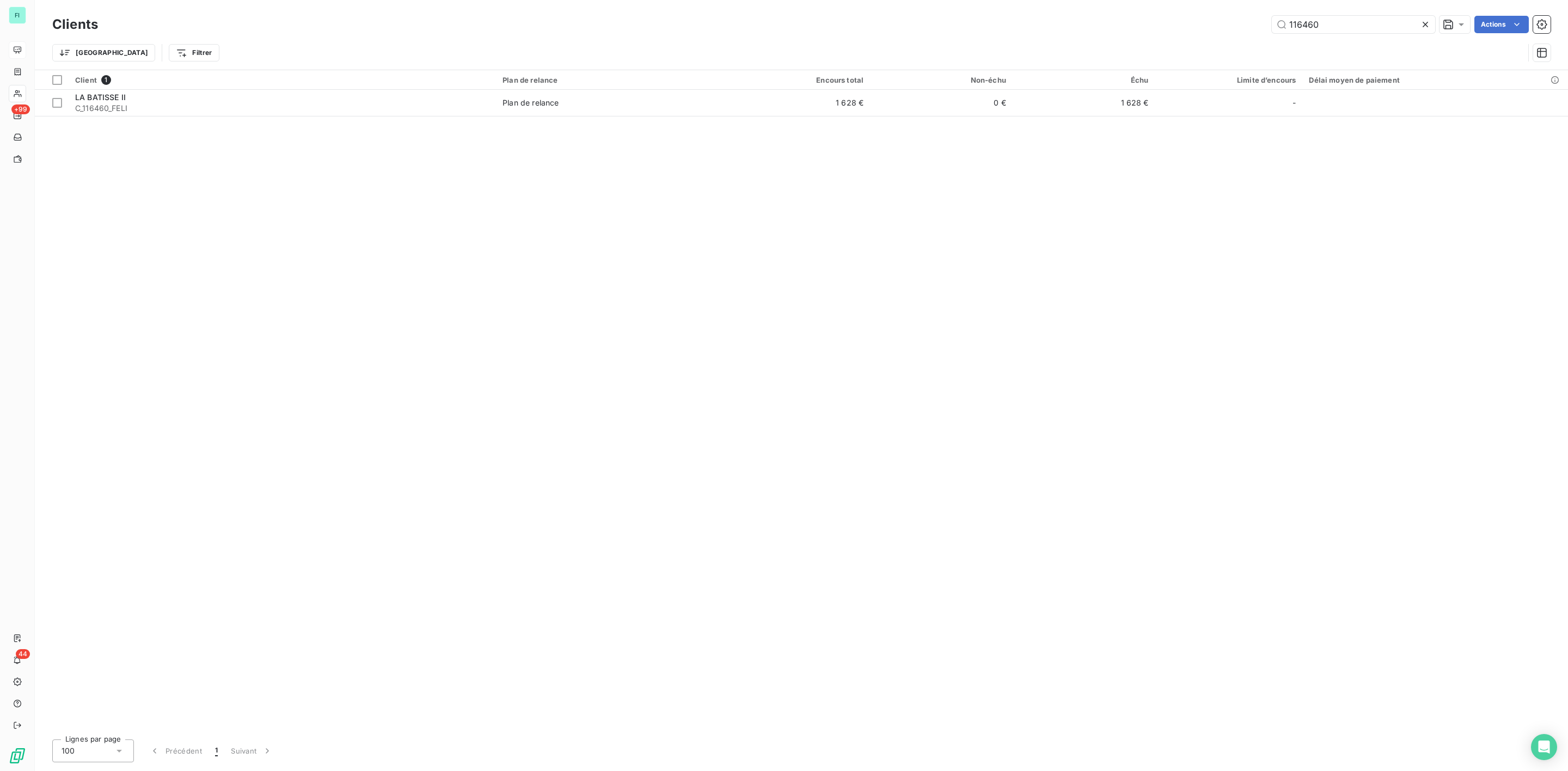
drag, startPoint x: 1333, startPoint y: 23, endPoint x: 1055, endPoint y: 43, distance: 278.7
click at [1137, 37] on div "Clients 116460 Actions Trier Filtrer" at bounding box center [802, 41] width 1499 height 57
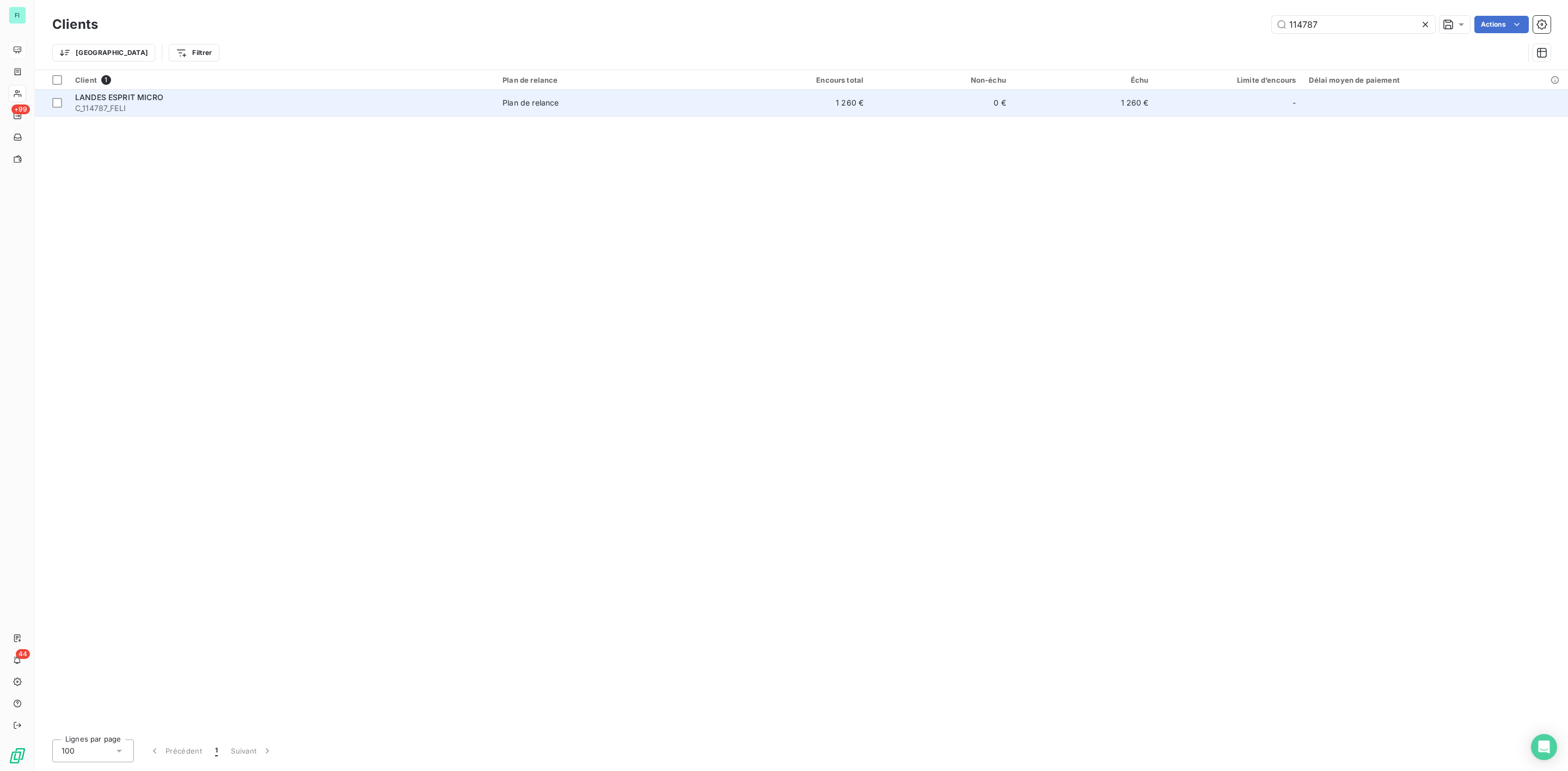
type input "114787"
drag, startPoint x: 180, startPoint y: 101, endPoint x: 167, endPoint y: 101, distance: 13.0
click at [177, 101] on div "LANDES ESPRIT MICRO" at bounding box center [282, 97] width 415 height 11
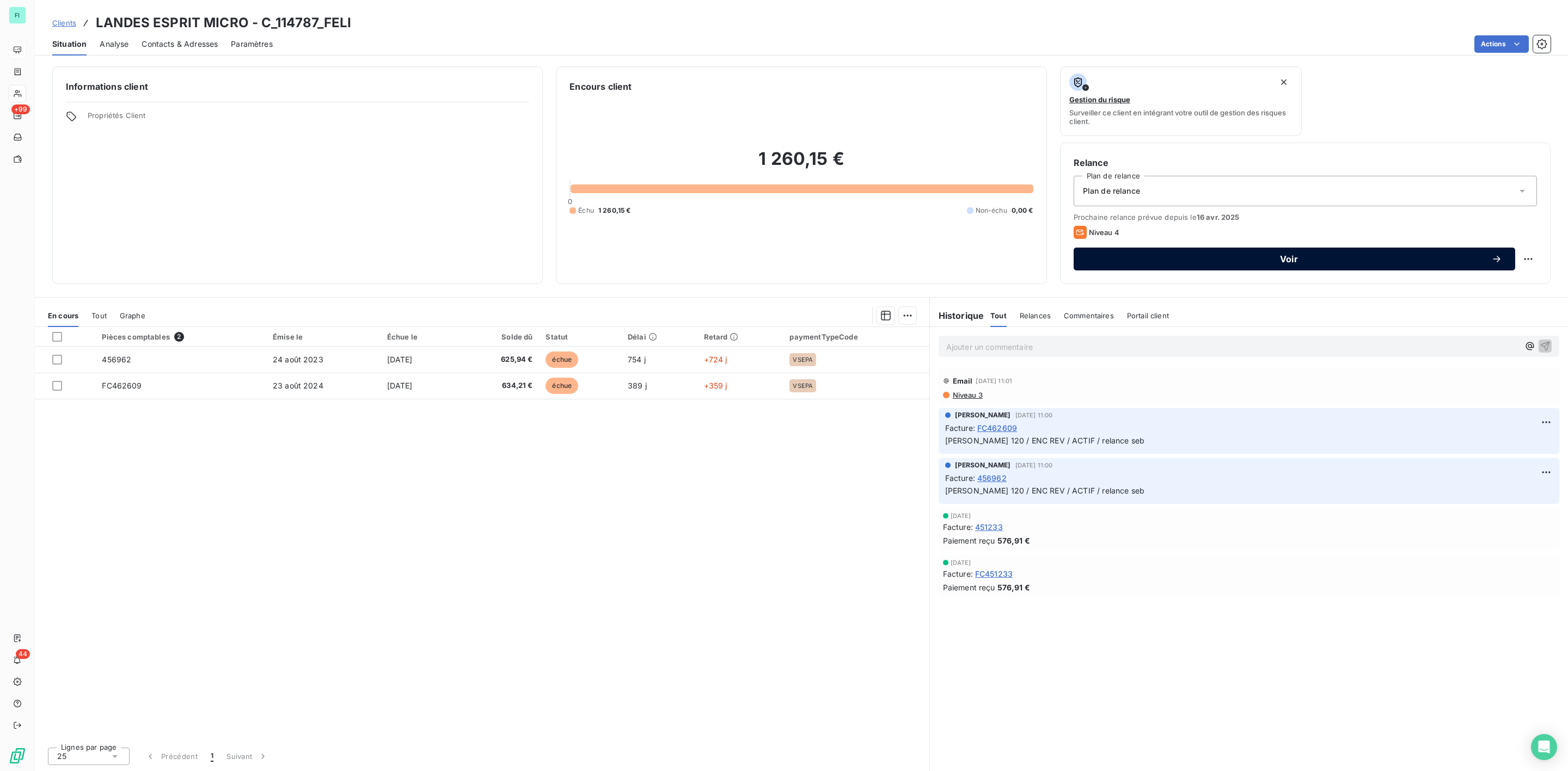
click at [1277, 260] on span "Voir" at bounding box center [1289, 259] width 405 height 9
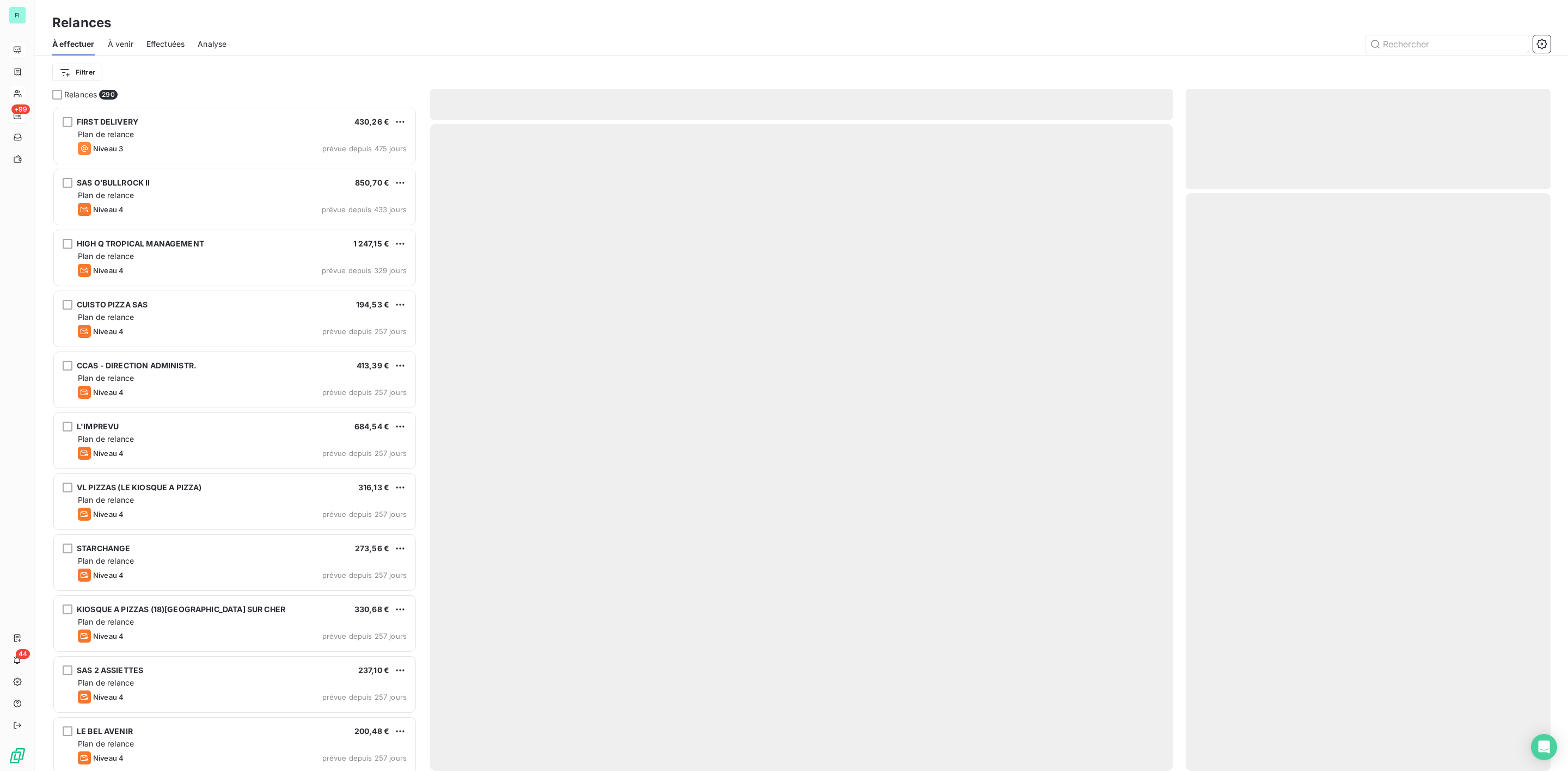
scroll to position [653, 352]
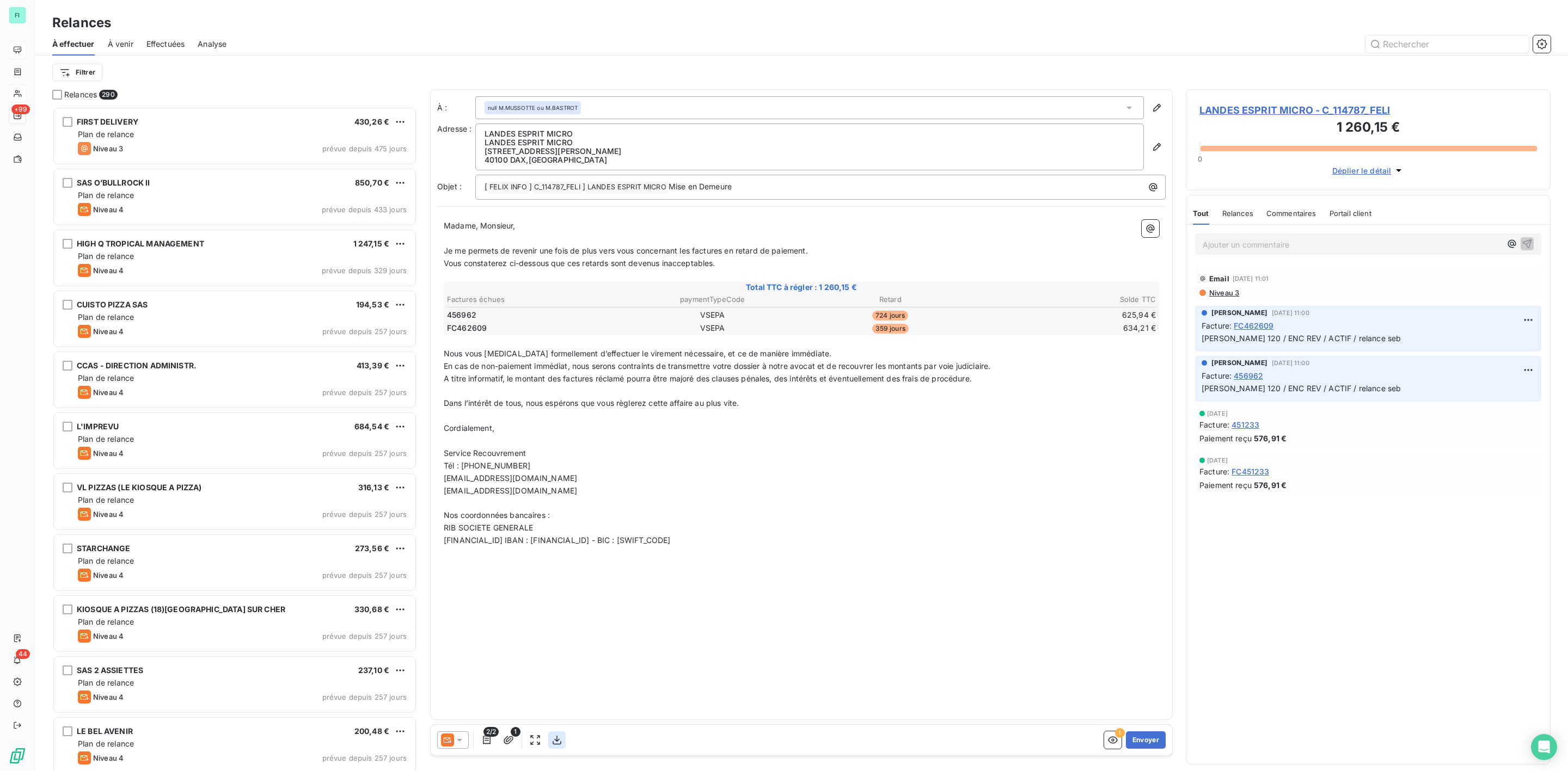
click at [555, 740] on icon "button" at bounding box center [557, 740] width 9 height 9
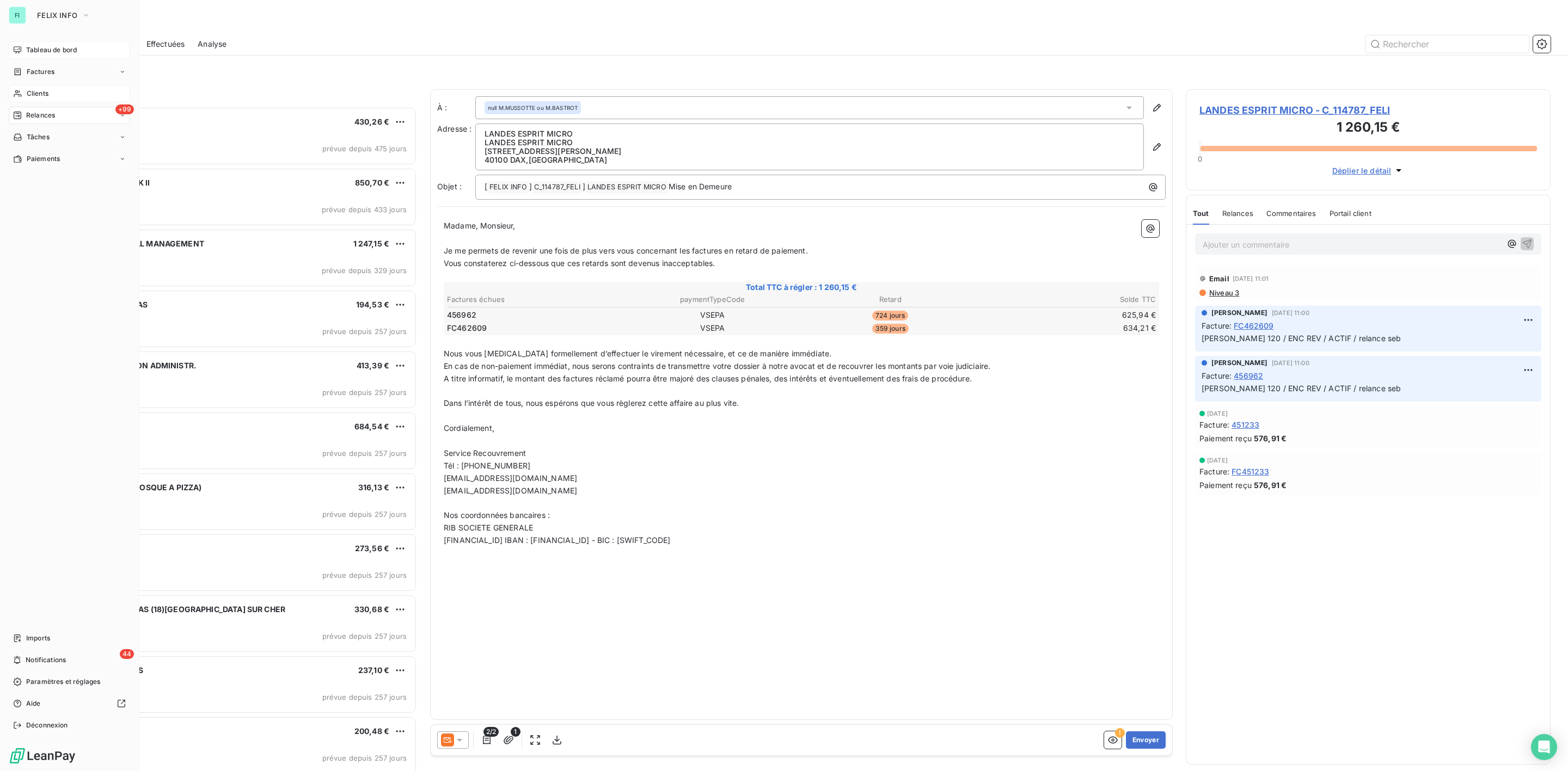
drag, startPoint x: 23, startPoint y: 89, endPoint x: 98, endPoint y: 91, distance: 75.0
click at [23, 89] on div "Clients" at bounding box center [69, 94] width 121 height 18
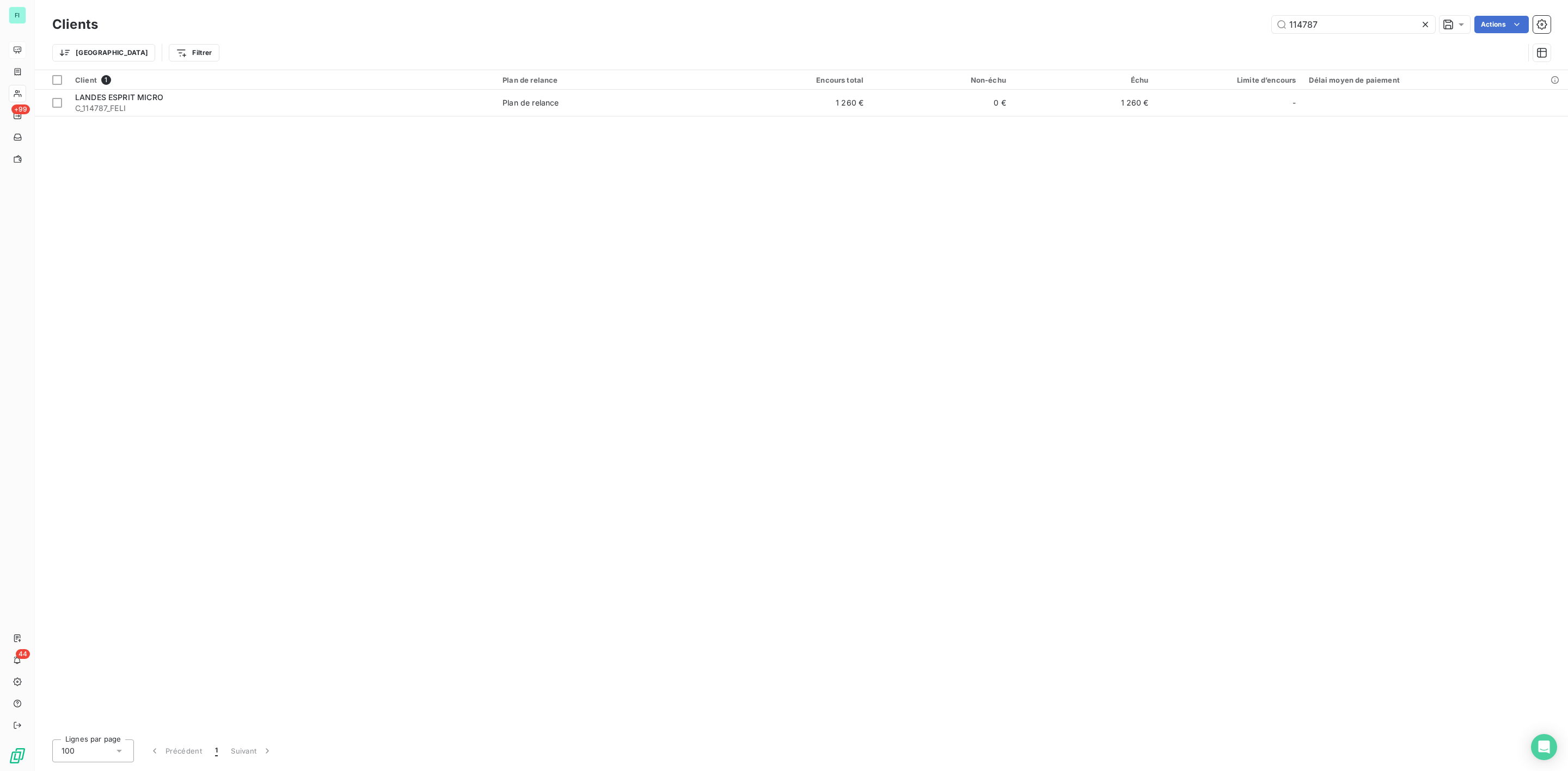
drag, startPoint x: 1346, startPoint y: 15, endPoint x: 1158, endPoint y: 28, distance: 188.4
click at [1161, 27] on div "Clients 114787 Actions" at bounding box center [802, 24] width 1499 height 23
drag, startPoint x: 1327, startPoint y: 28, endPoint x: 1217, endPoint y: 28, distance: 110.0
click at [1272, 28] on input "114787" at bounding box center [1353, 24] width 163 height 18
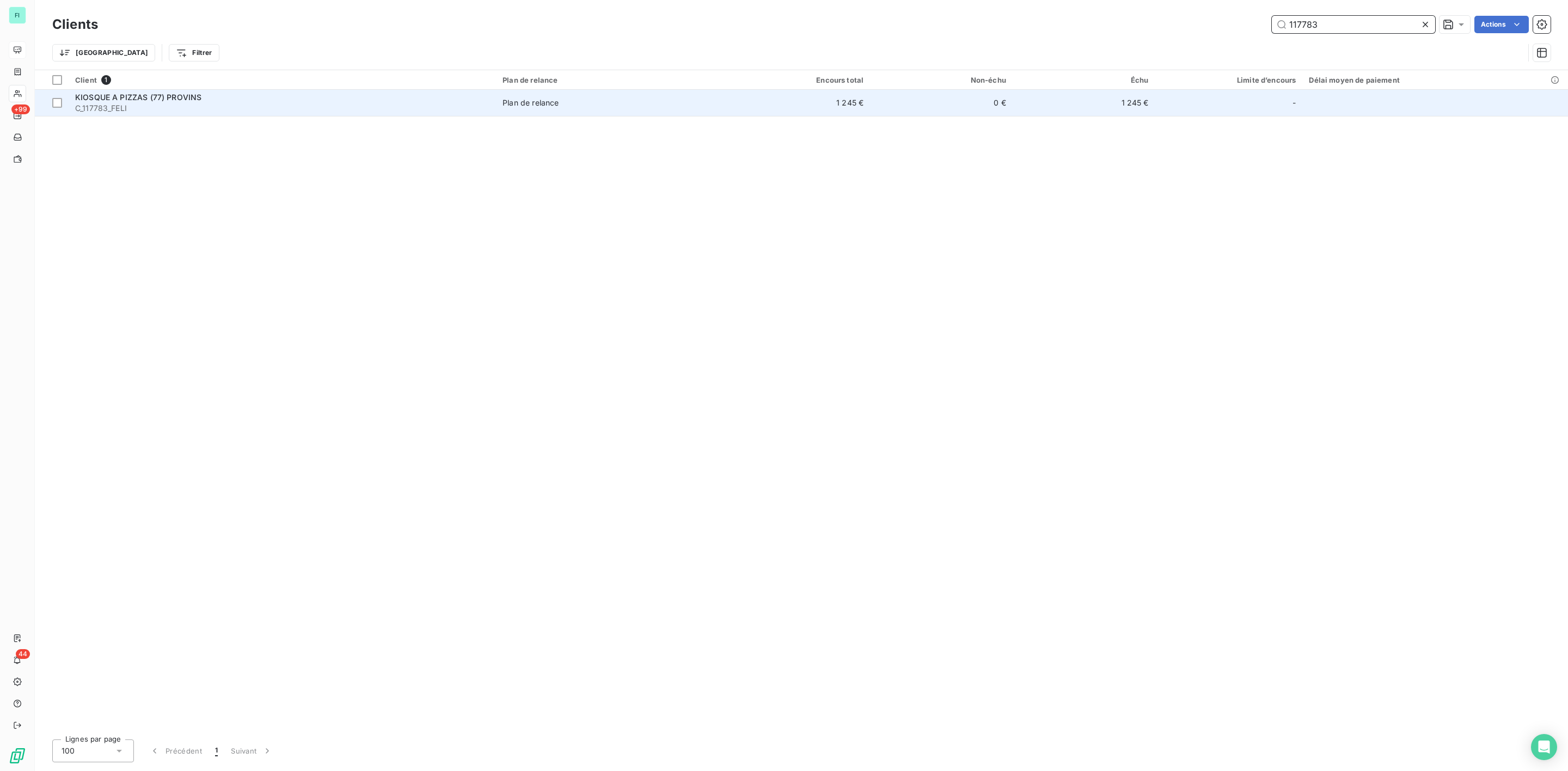
type input "117783"
click at [208, 102] on div "KIOSQUE A PIZZAS (77) PROVINS" at bounding box center [282, 97] width 415 height 11
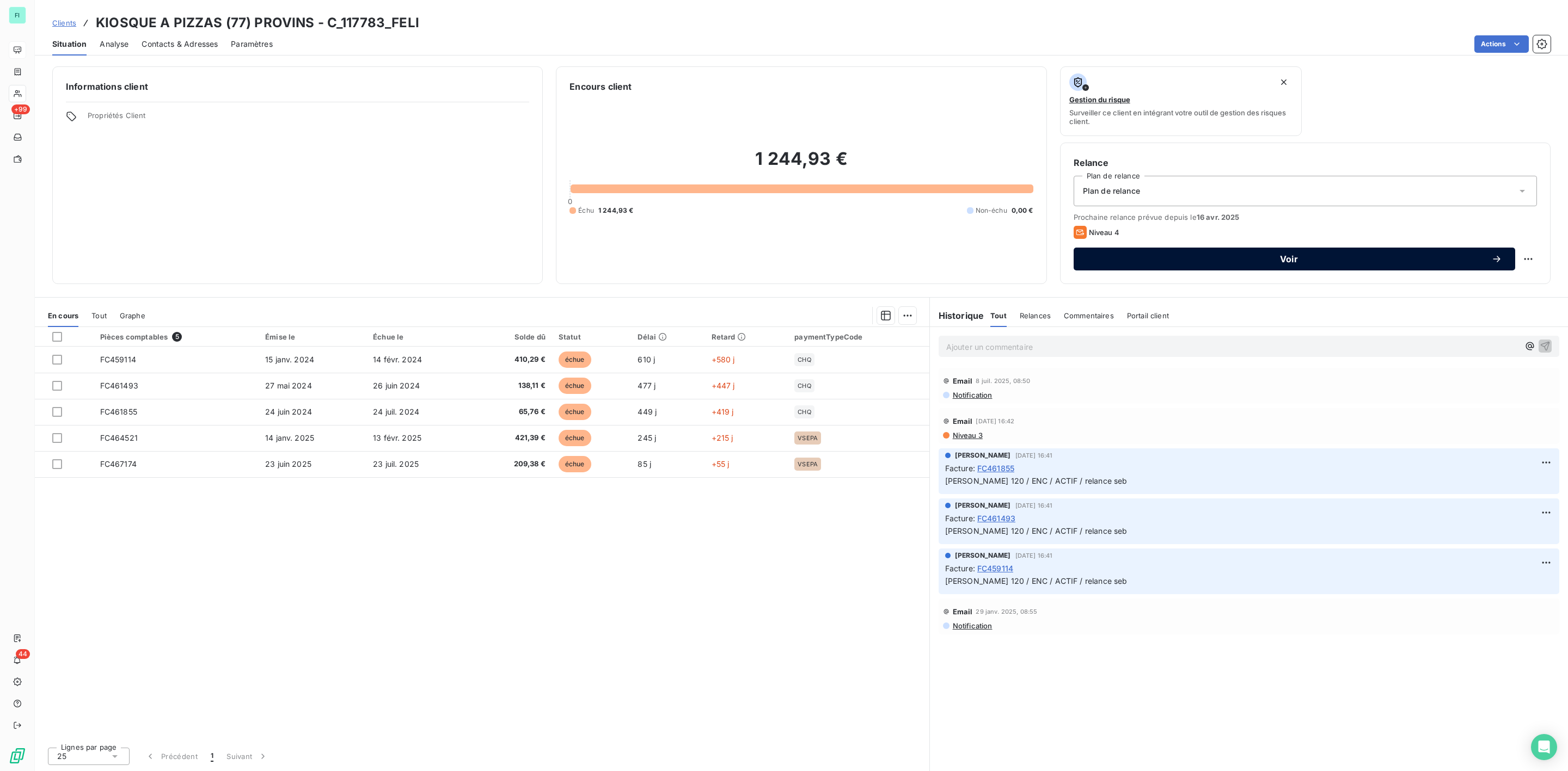
click at [1307, 257] on span "Voir" at bounding box center [1289, 259] width 405 height 9
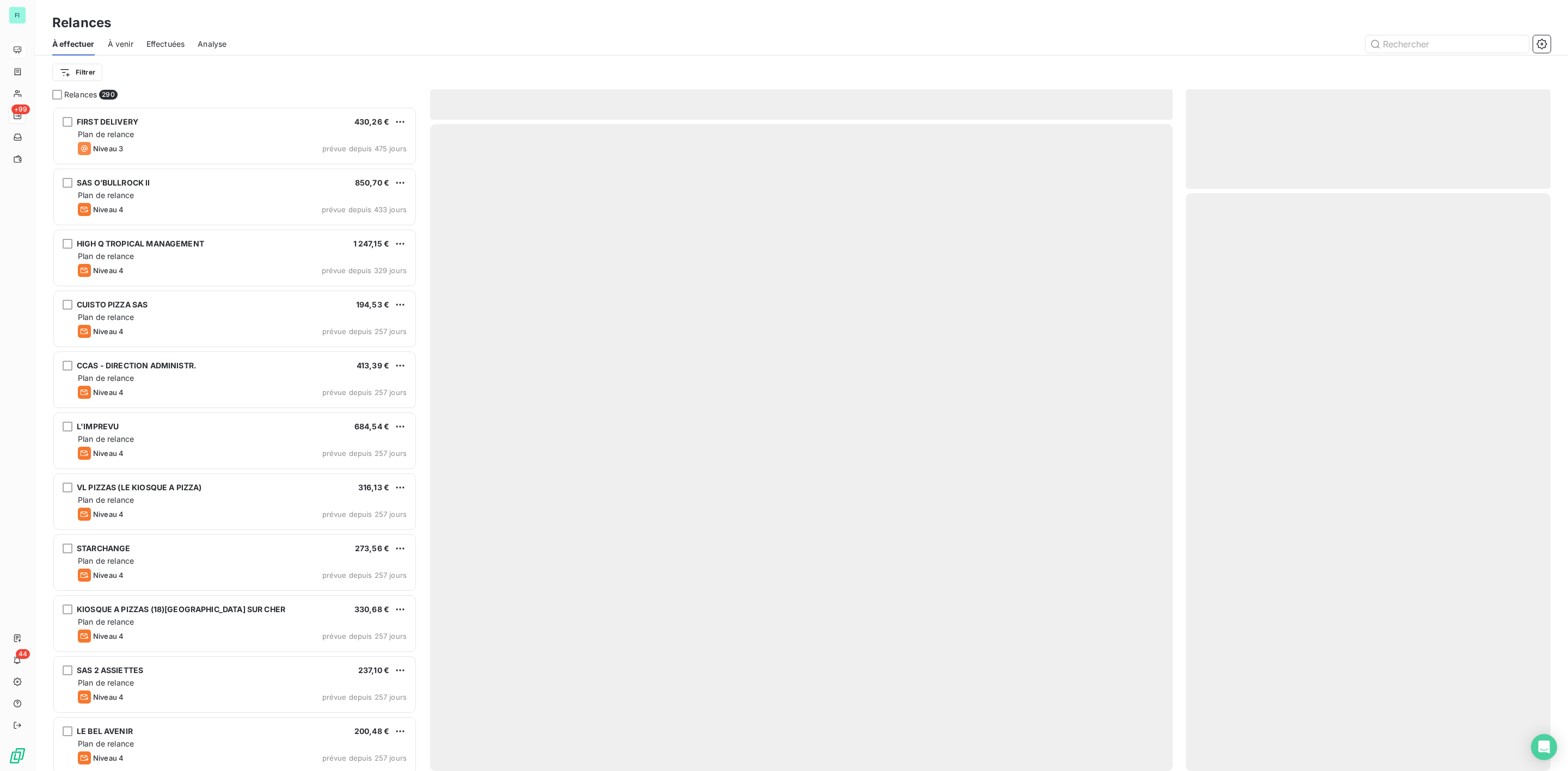
scroll to position [653, 352]
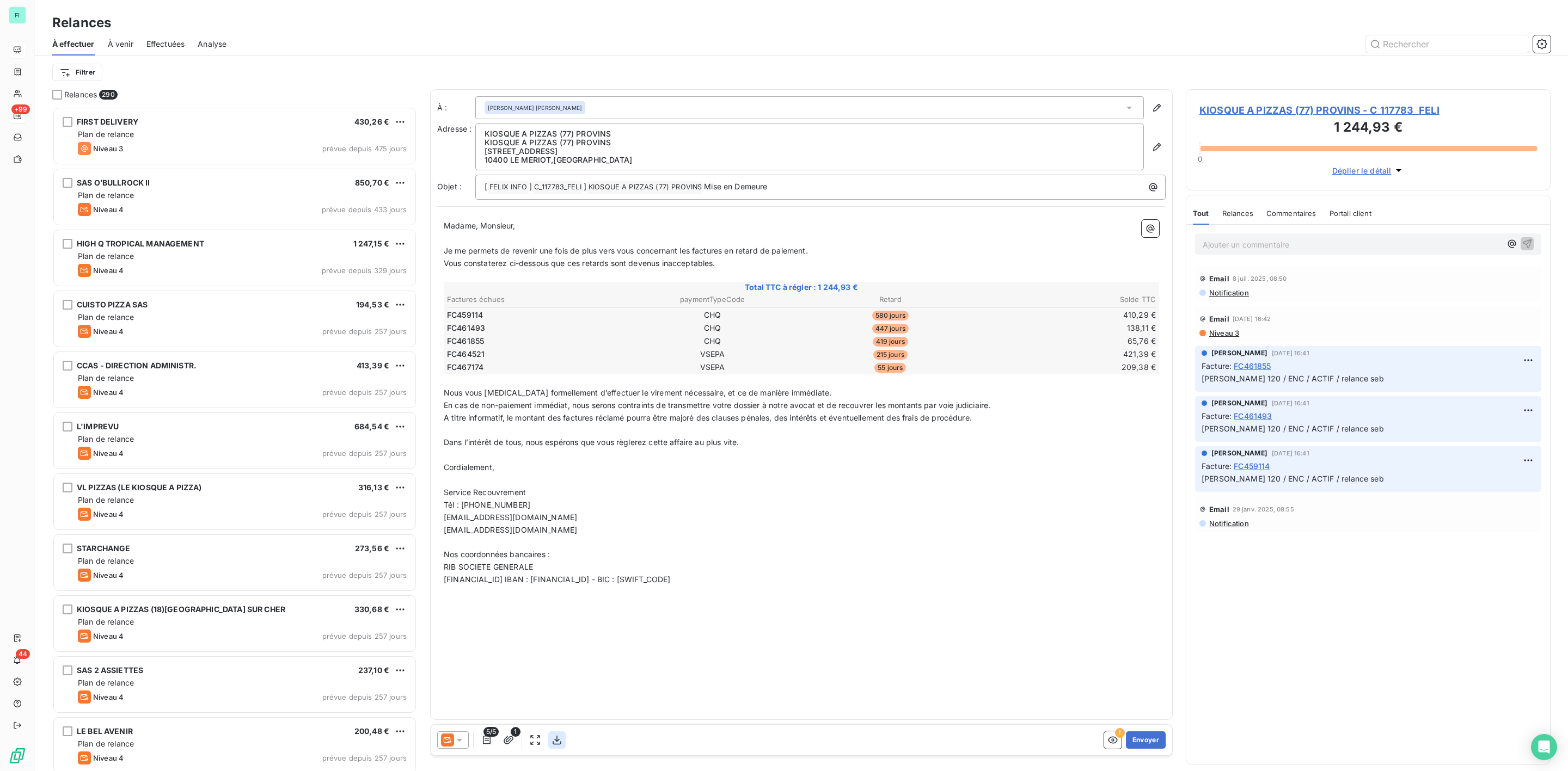
click at [555, 740] on icon "button" at bounding box center [557, 740] width 9 height 9
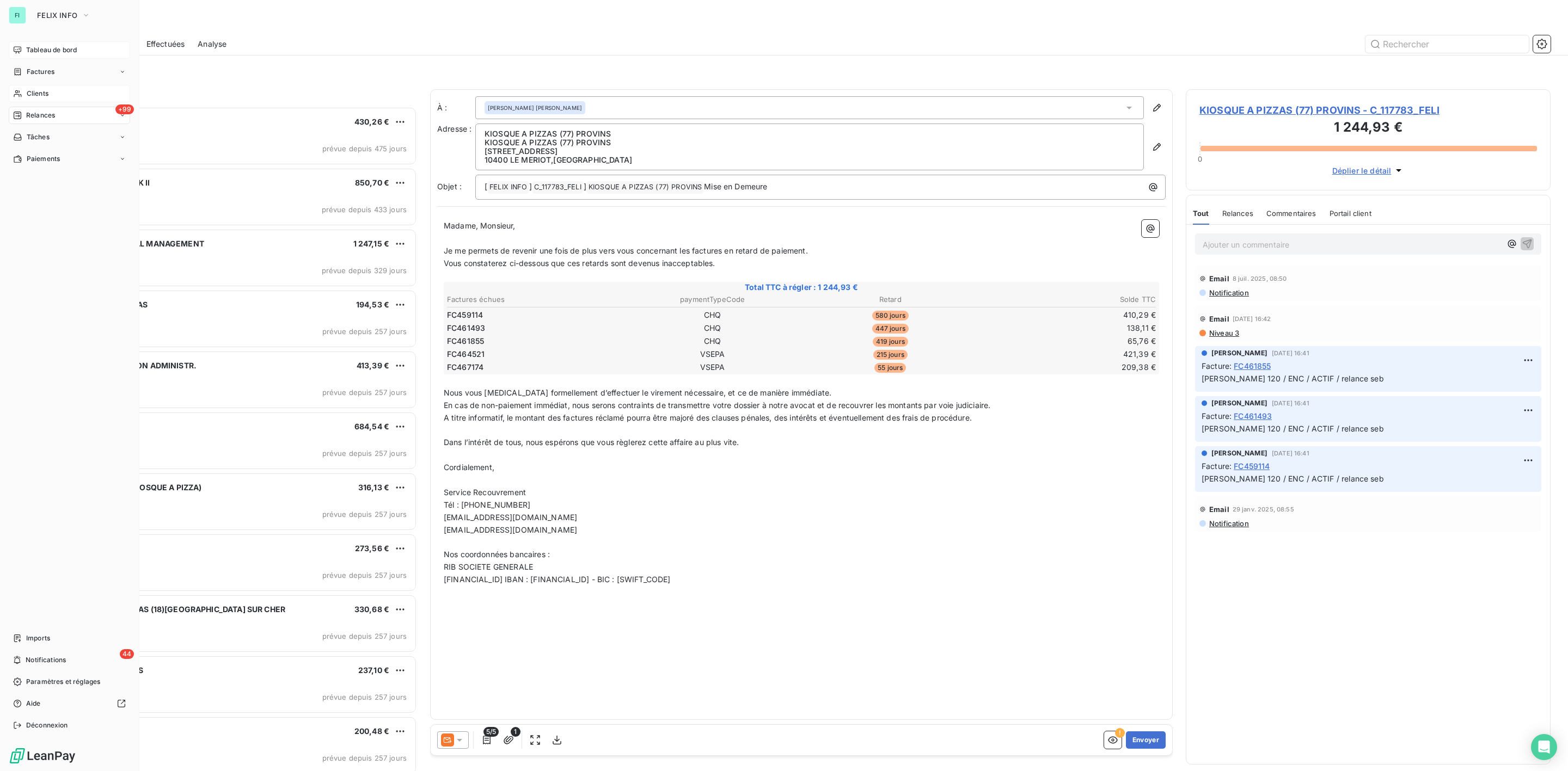
drag, startPoint x: 28, startPoint y: 90, endPoint x: 91, endPoint y: 90, distance: 63.0
click at [29, 90] on span "Clients" at bounding box center [38, 94] width 22 height 10
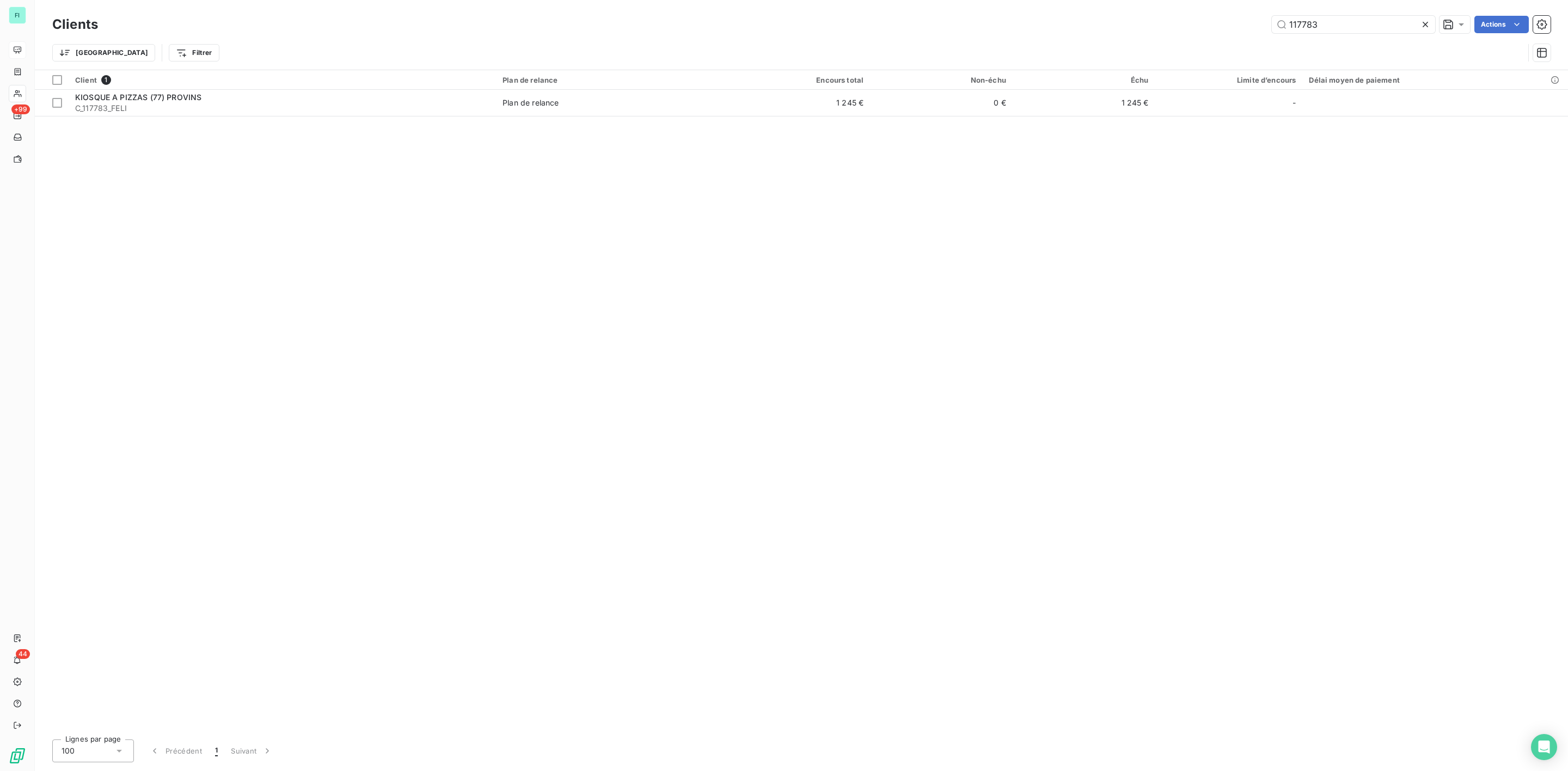
drag, startPoint x: 1341, startPoint y: 22, endPoint x: 1047, endPoint y: 37, distance: 294.4
click at [1113, 29] on div "117783 Actions" at bounding box center [830, 24] width 1440 height 18
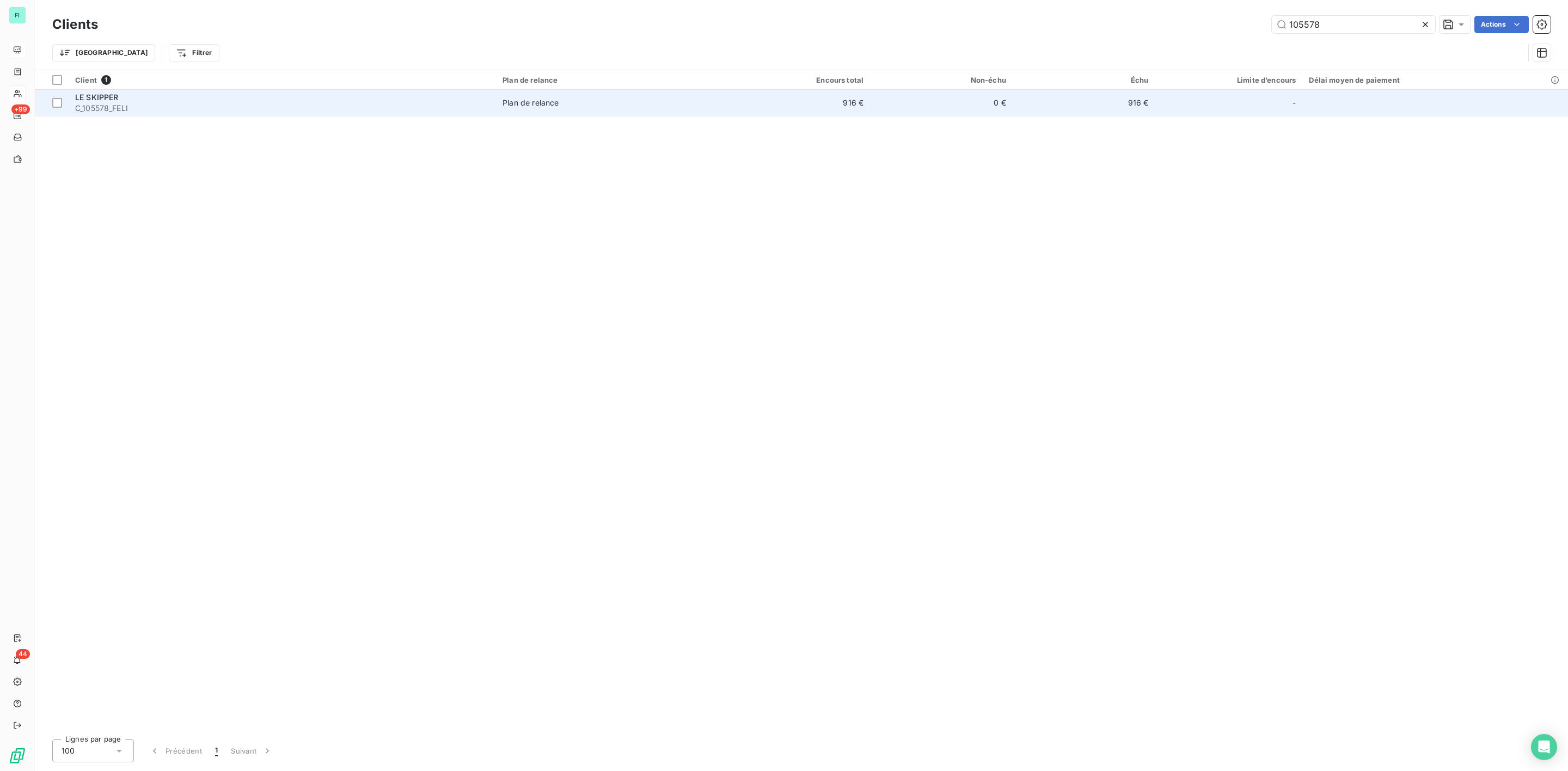
type input "105578"
click at [541, 116] on td "Plan de relance" at bounding box center [612, 103] width 231 height 26
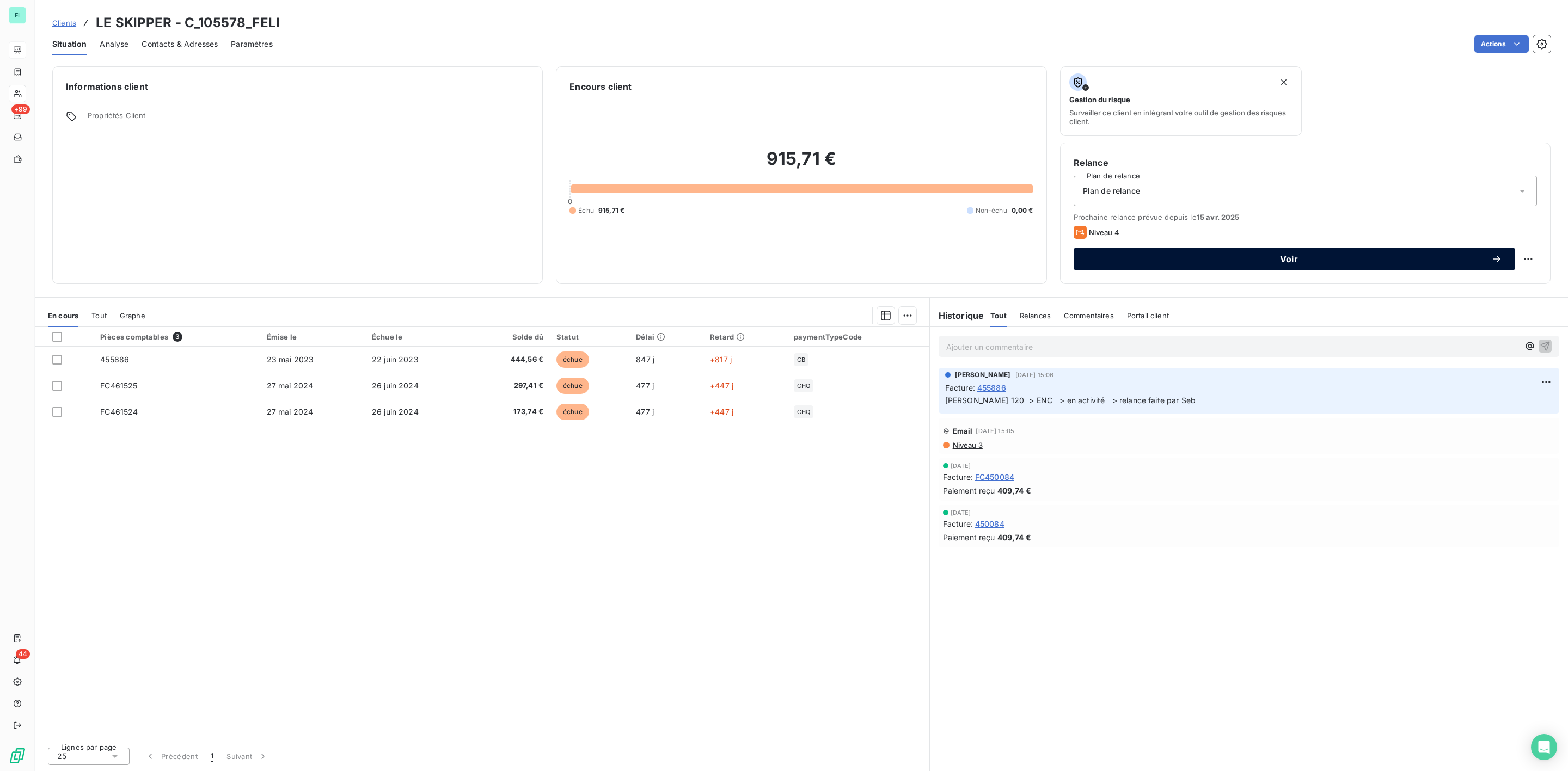
click at [1282, 255] on span "Voir" at bounding box center [1289, 259] width 405 height 9
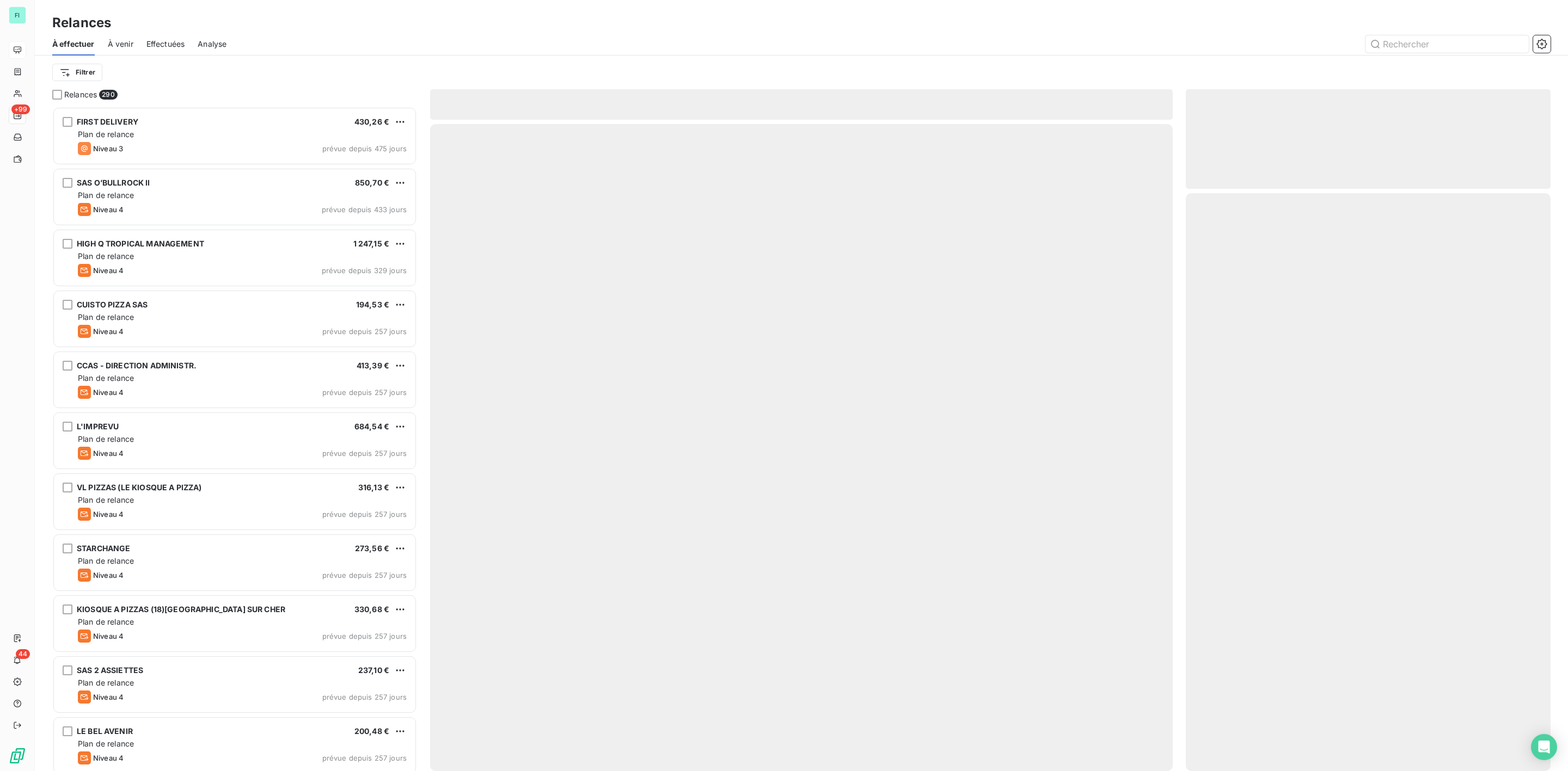
scroll to position [653, 352]
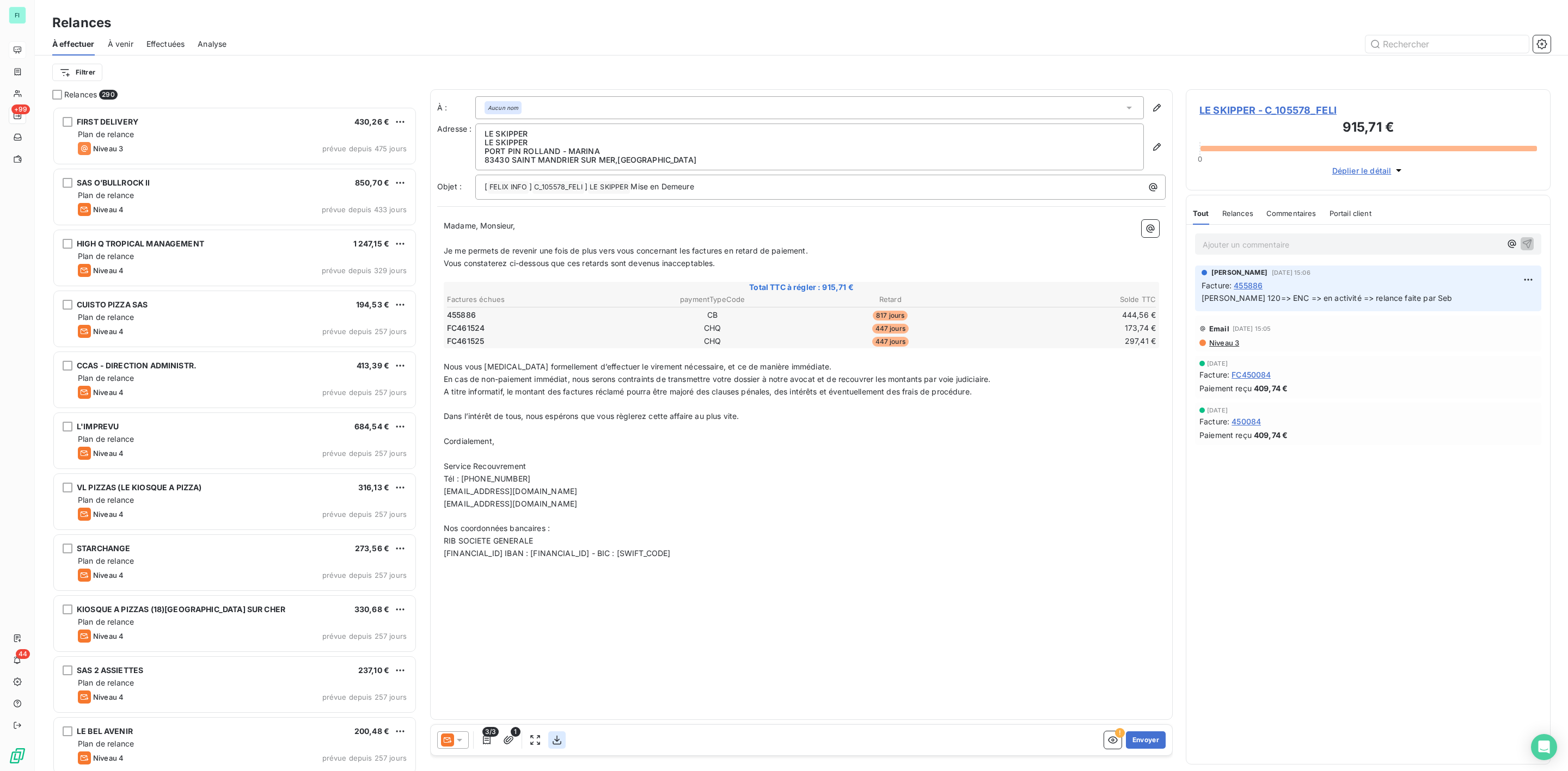
click at [559, 736] on icon "button" at bounding box center [557, 741] width 11 height 11
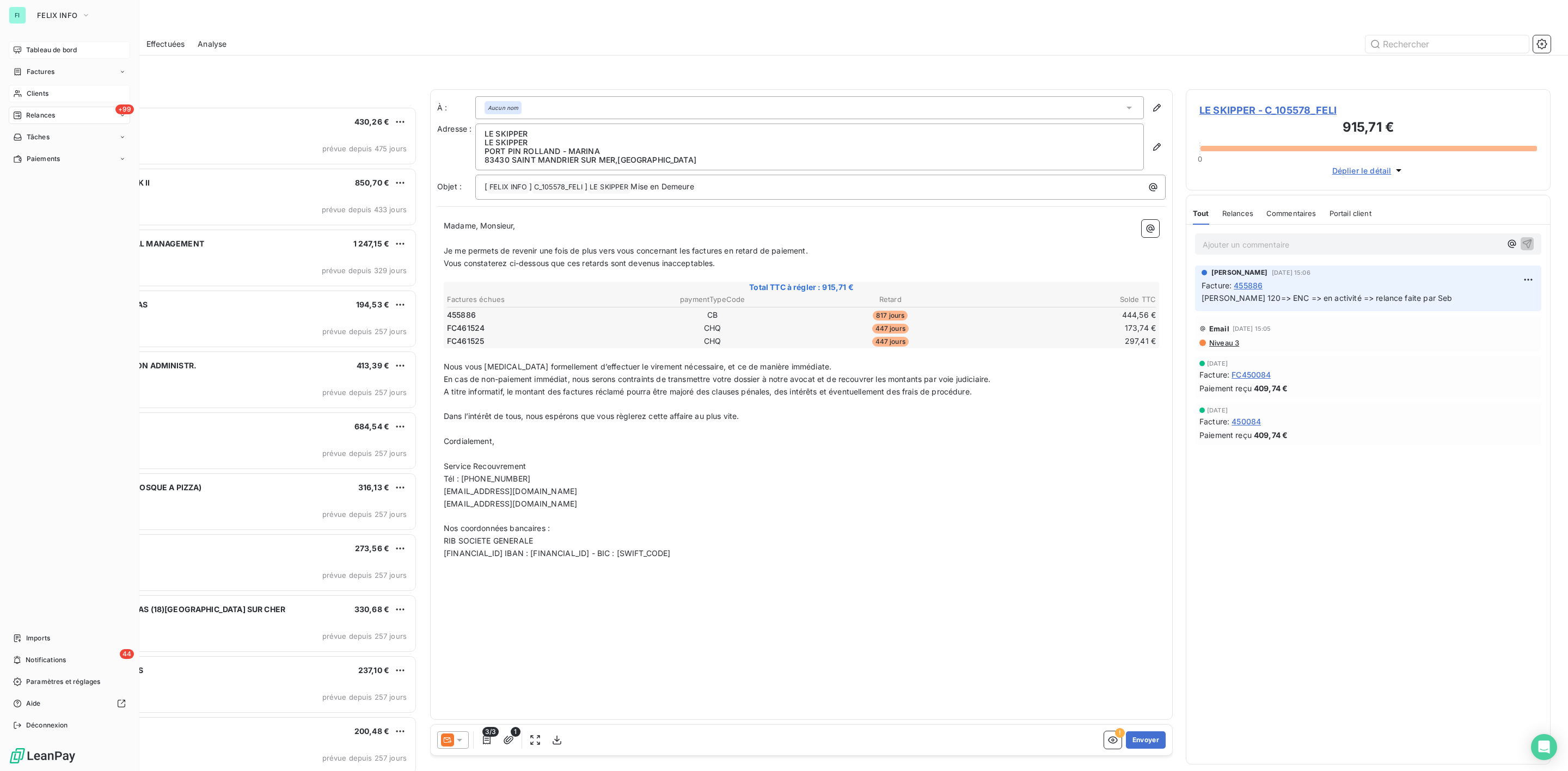
drag, startPoint x: 33, startPoint y: 92, endPoint x: 43, endPoint y: 94, distance: 10.2
click at [33, 92] on span "Clients" at bounding box center [38, 94] width 22 height 10
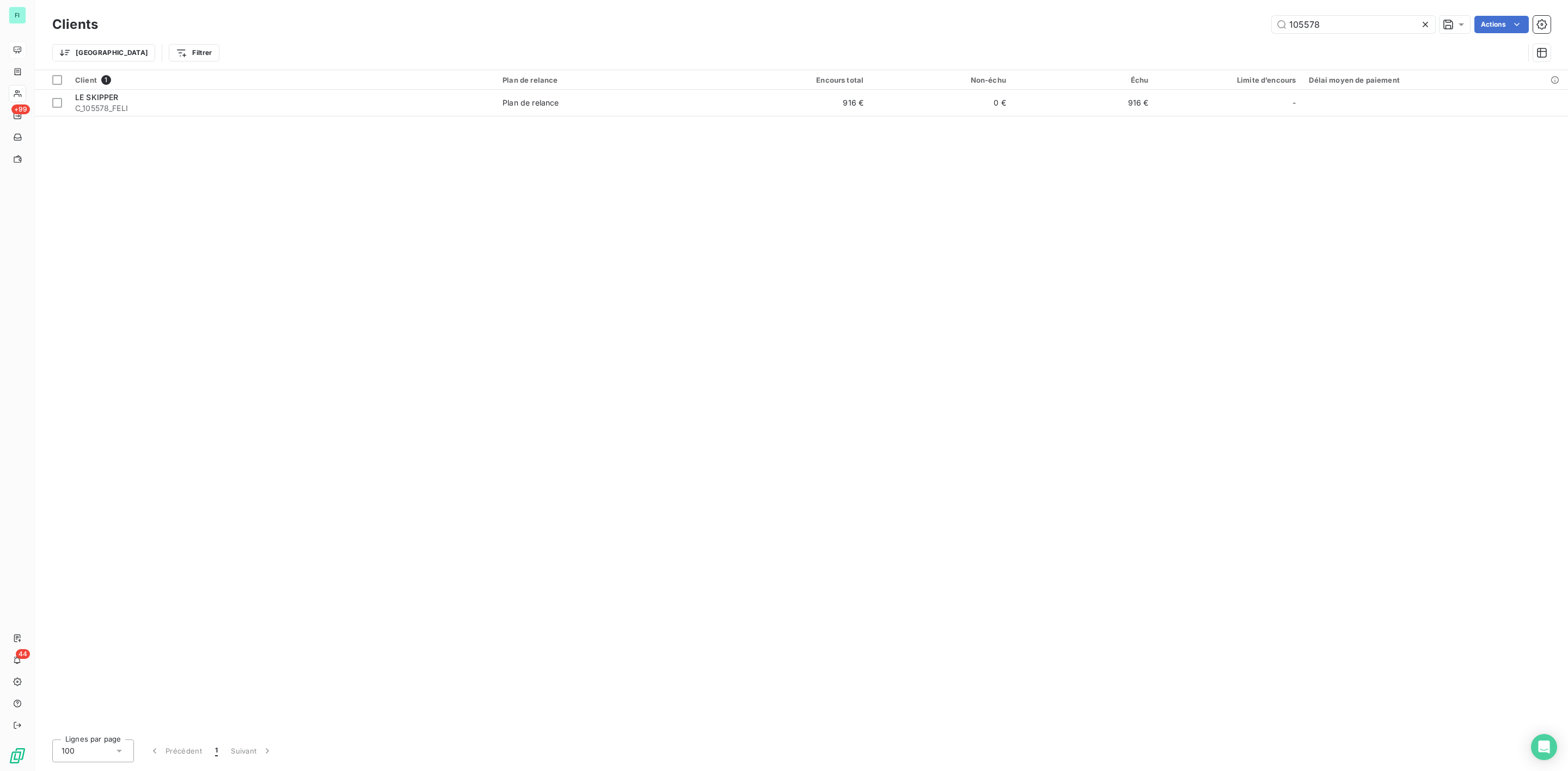
drag, startPoint x: 1345, startPoint y: 23, endPoint x: 842, endPoint y: 36, distance: 503.2
click at [964, 31] on div "105578 Actions" at bounding box center [830, 24] width 1440 height 18
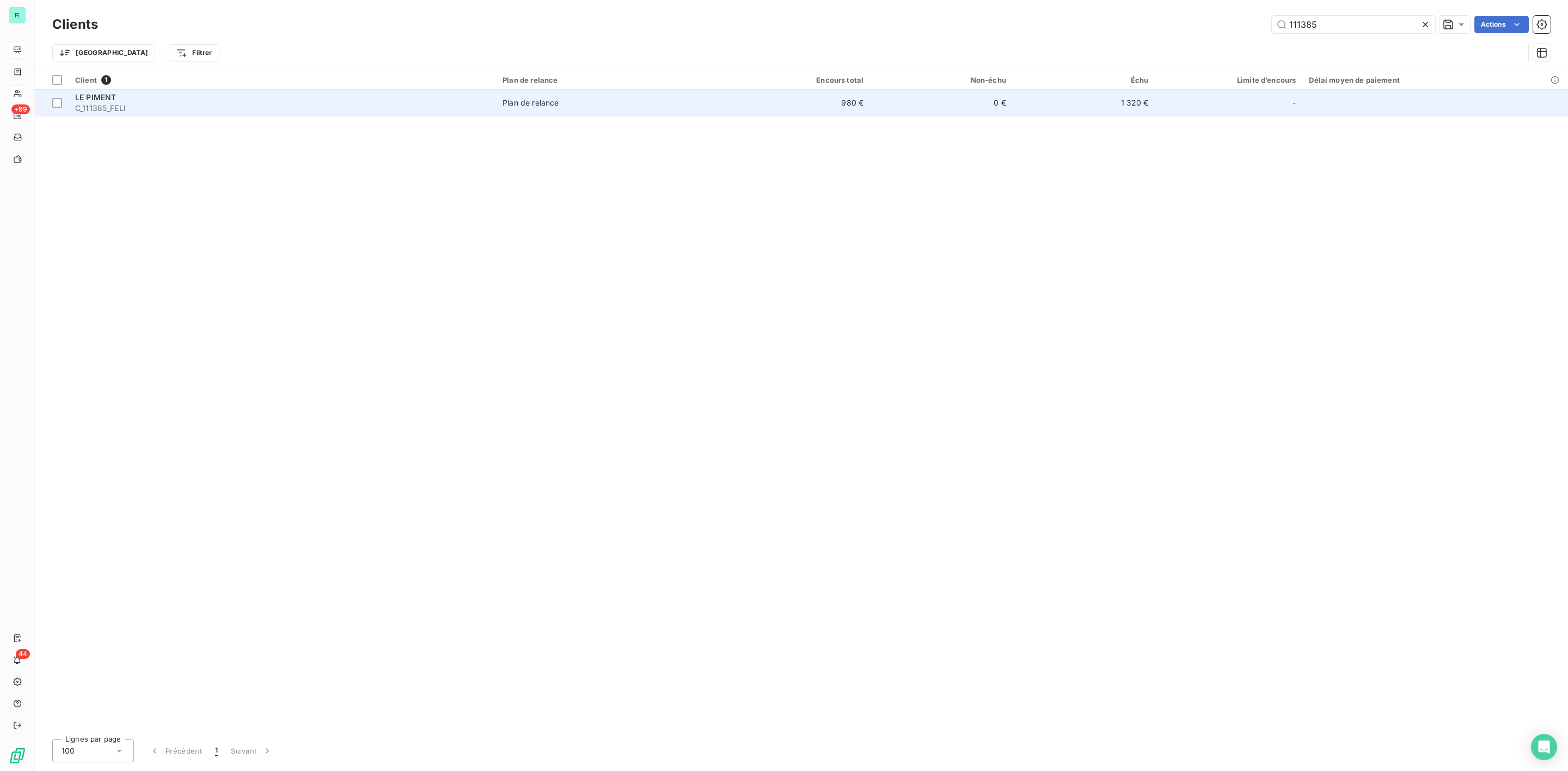
type input "111385"
click at [472, 110] on span "C_111385_FELI" at bounding box center [282, 108] width 415 height 11
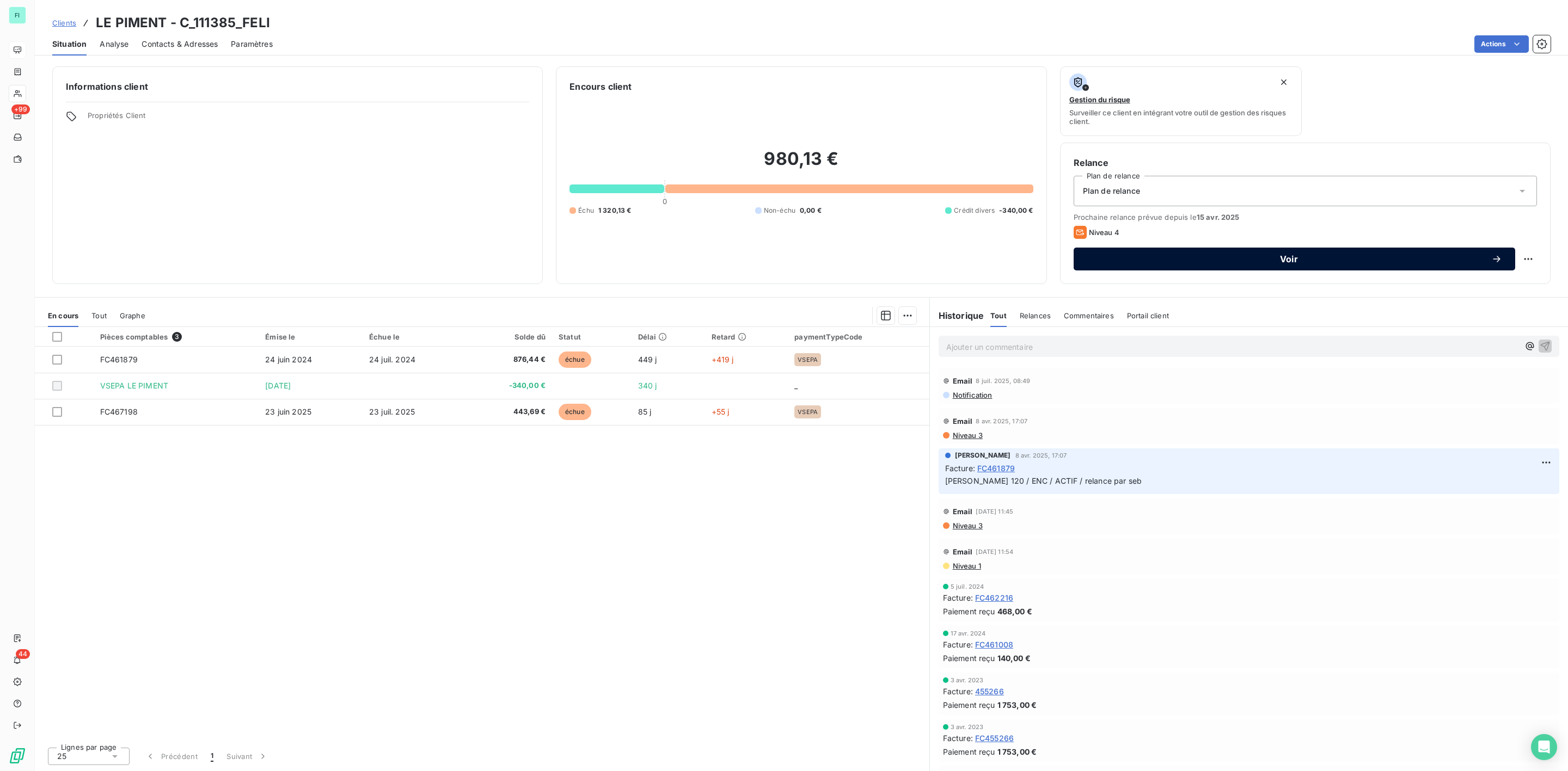
click at [1234, 260] on span "Voir" at bounding box center [1289, 259] width 405 height 9
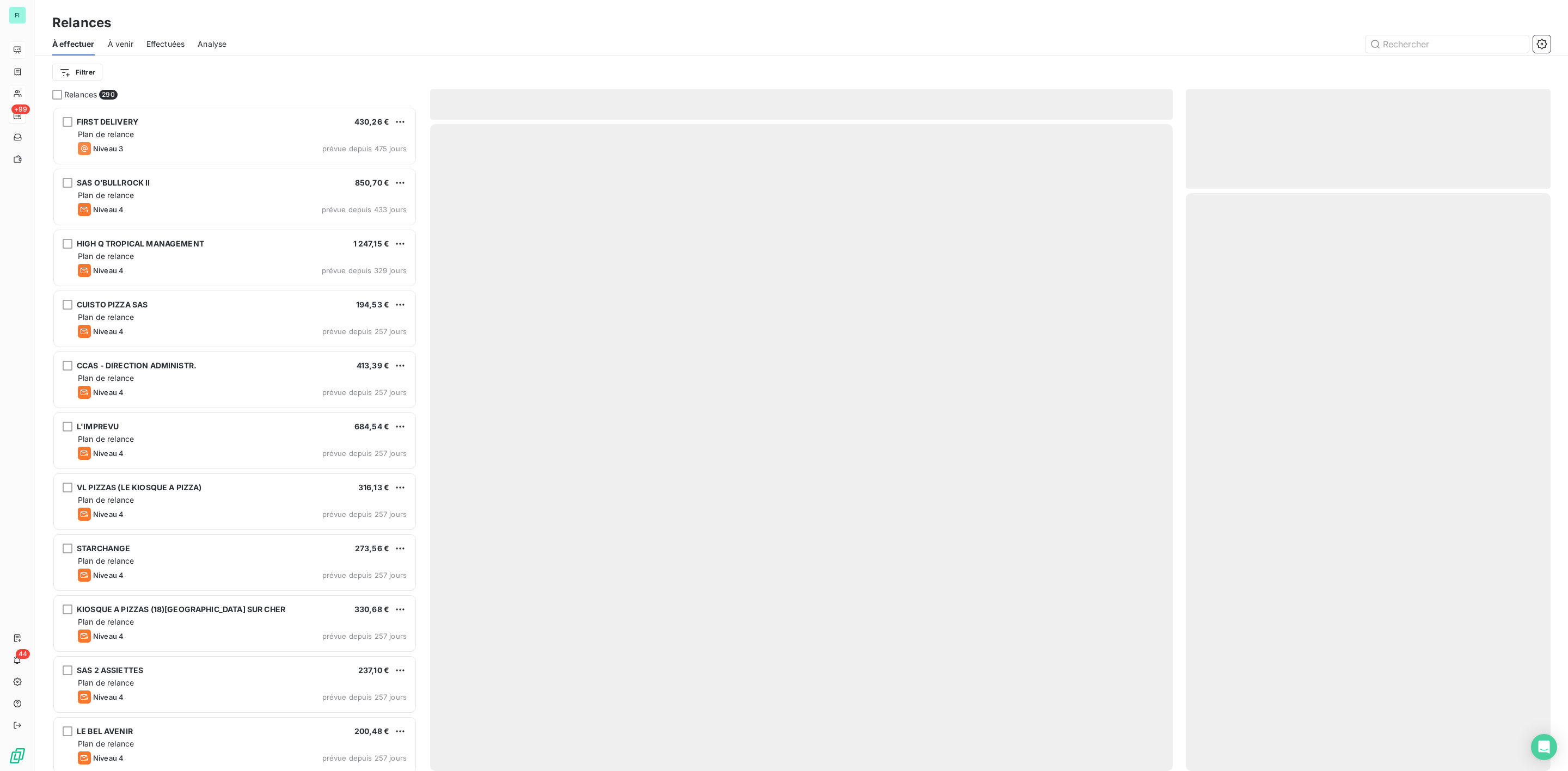
scroll to position [653, 352]
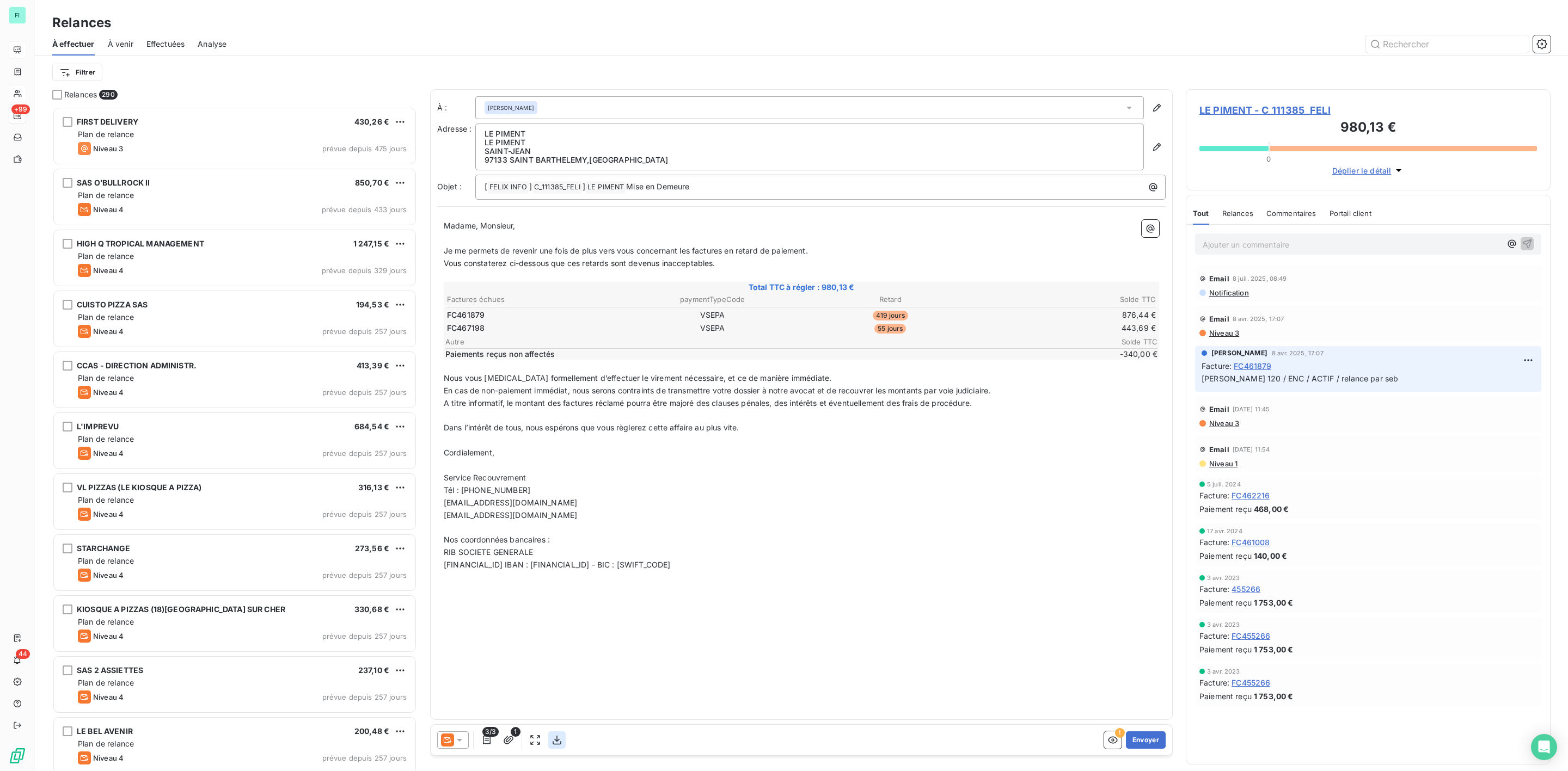
click at [559, 738] on icon "button" at bounding box center [557, 741] width 11 height 11
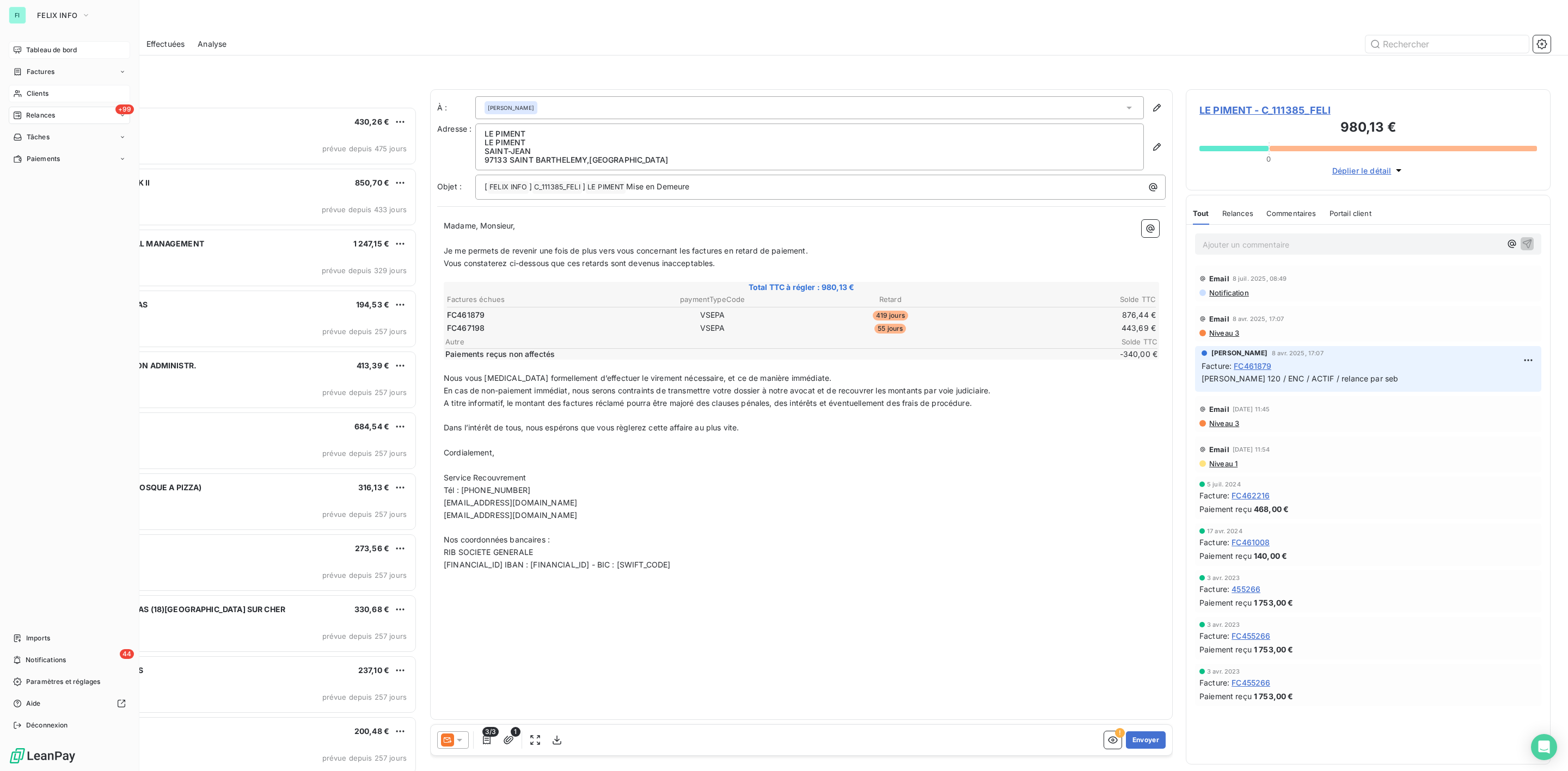
click at [29, 91] on span "Clients" at bounding box center [38, 94] width 22 height 10
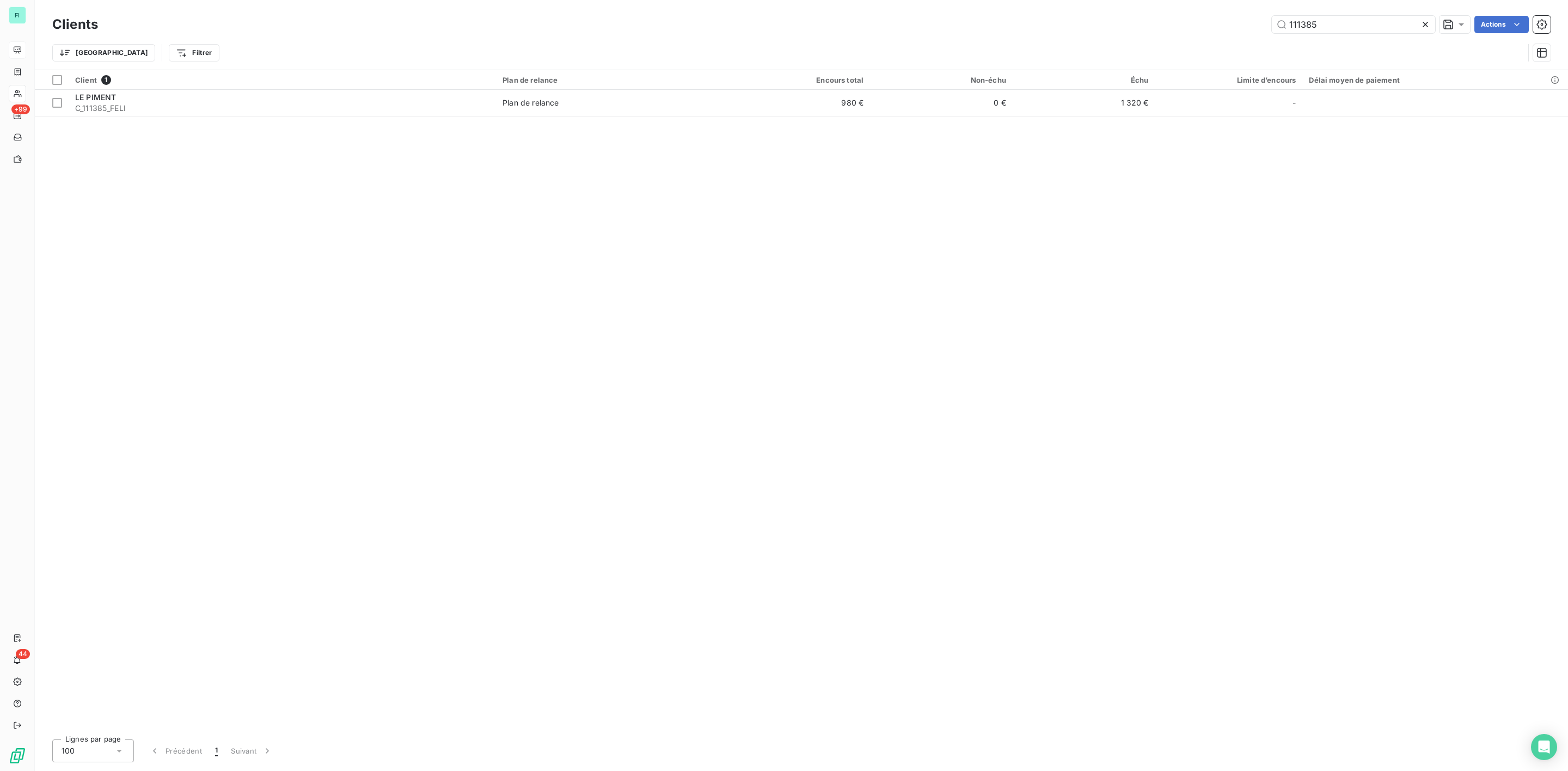
drag, startPoint x: 1329, startPoint y: 17, endPoint x: 1096, endPoint y: 23, distance: 233.1
click at [1173, 23] on div "111385 Actions" at bounding box center [830, 24] width 1440 height 18
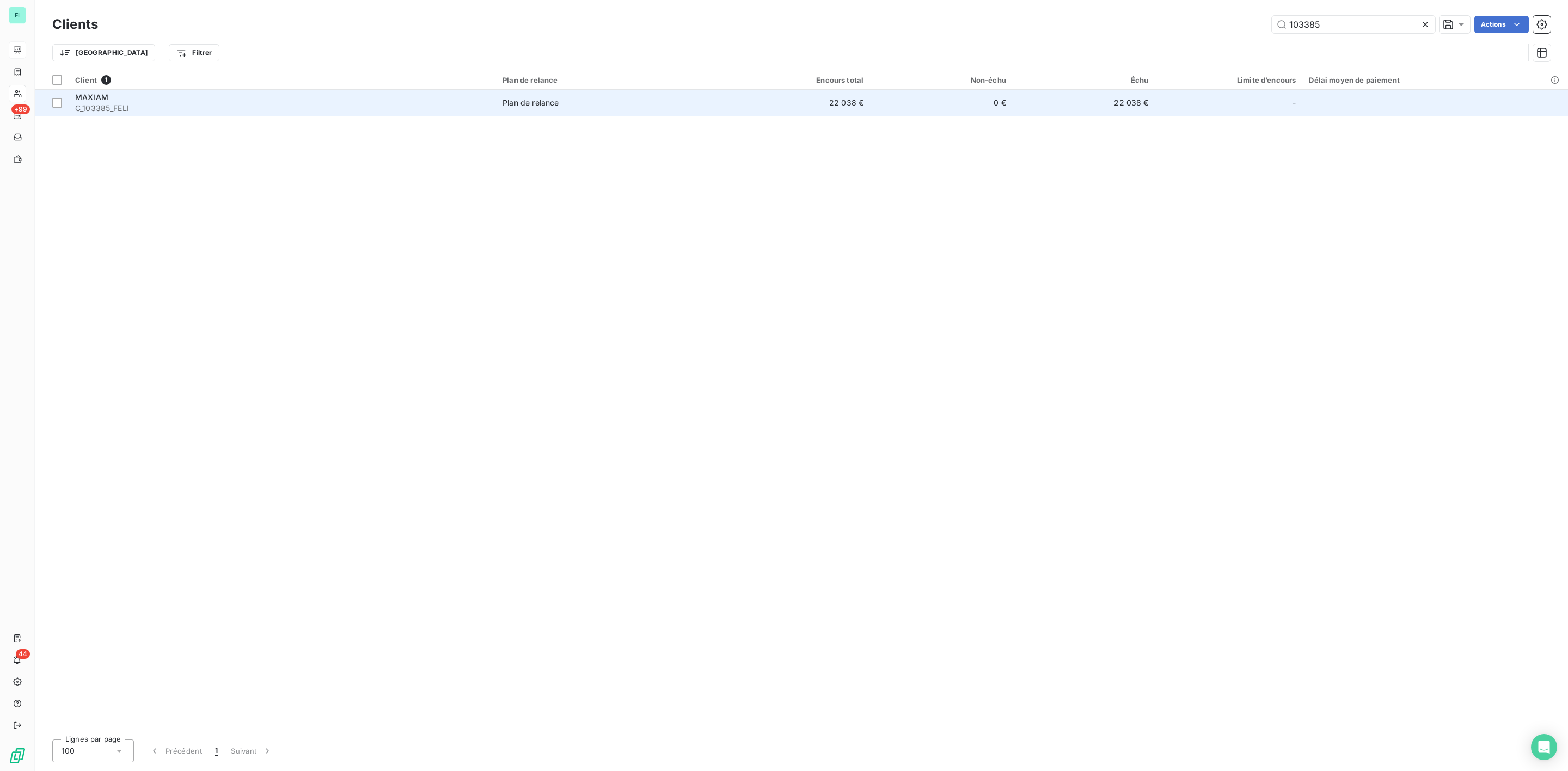
type input "103385"
click at [508, 106] on div "Plan de relance" at bounding box center [531, 103] width 56 height 11
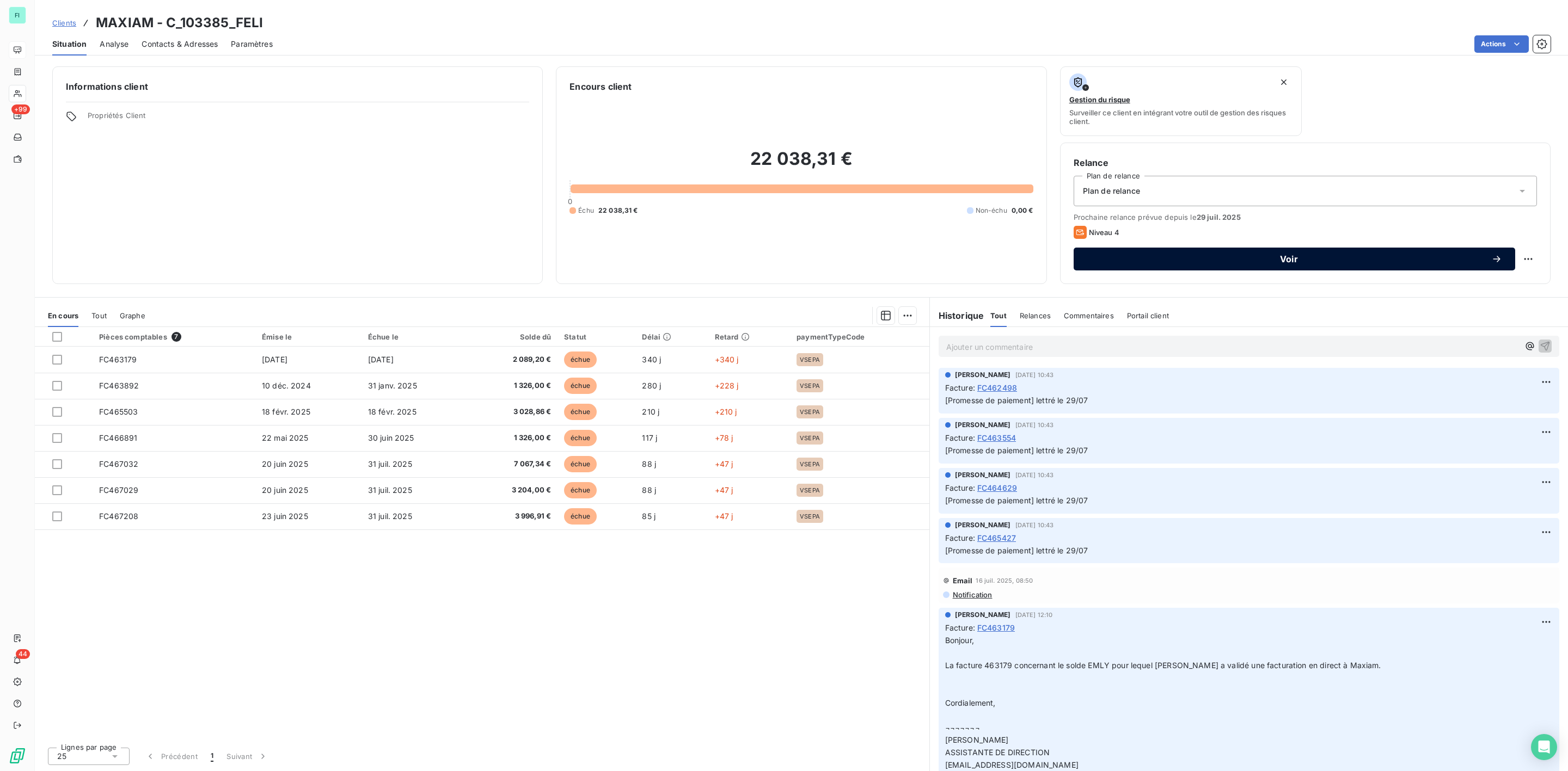
click at [1261, 262] on span "Voir" at bounding box center [1289, 259] width 405 height 9
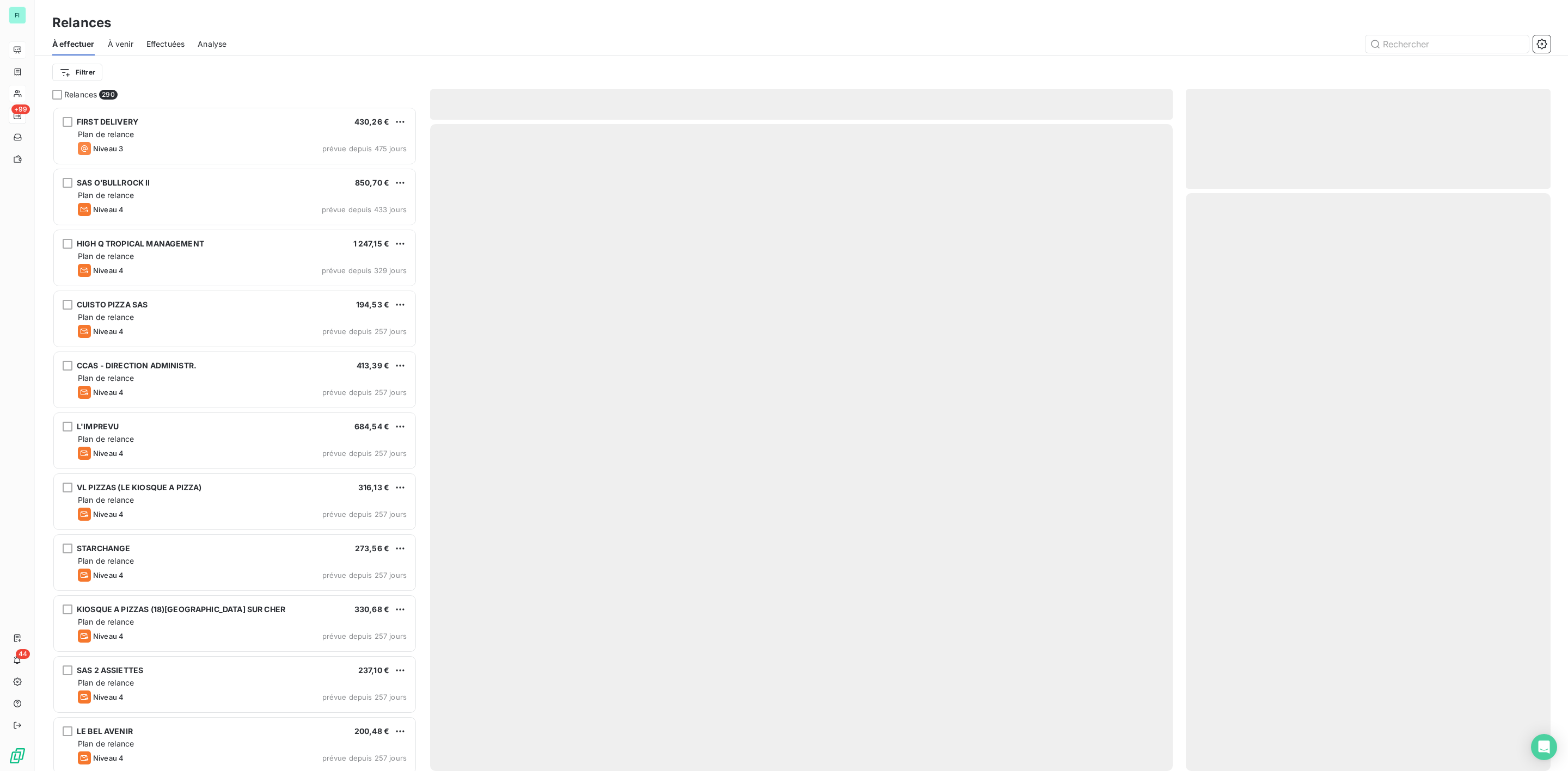
scroll to position [653, 352]
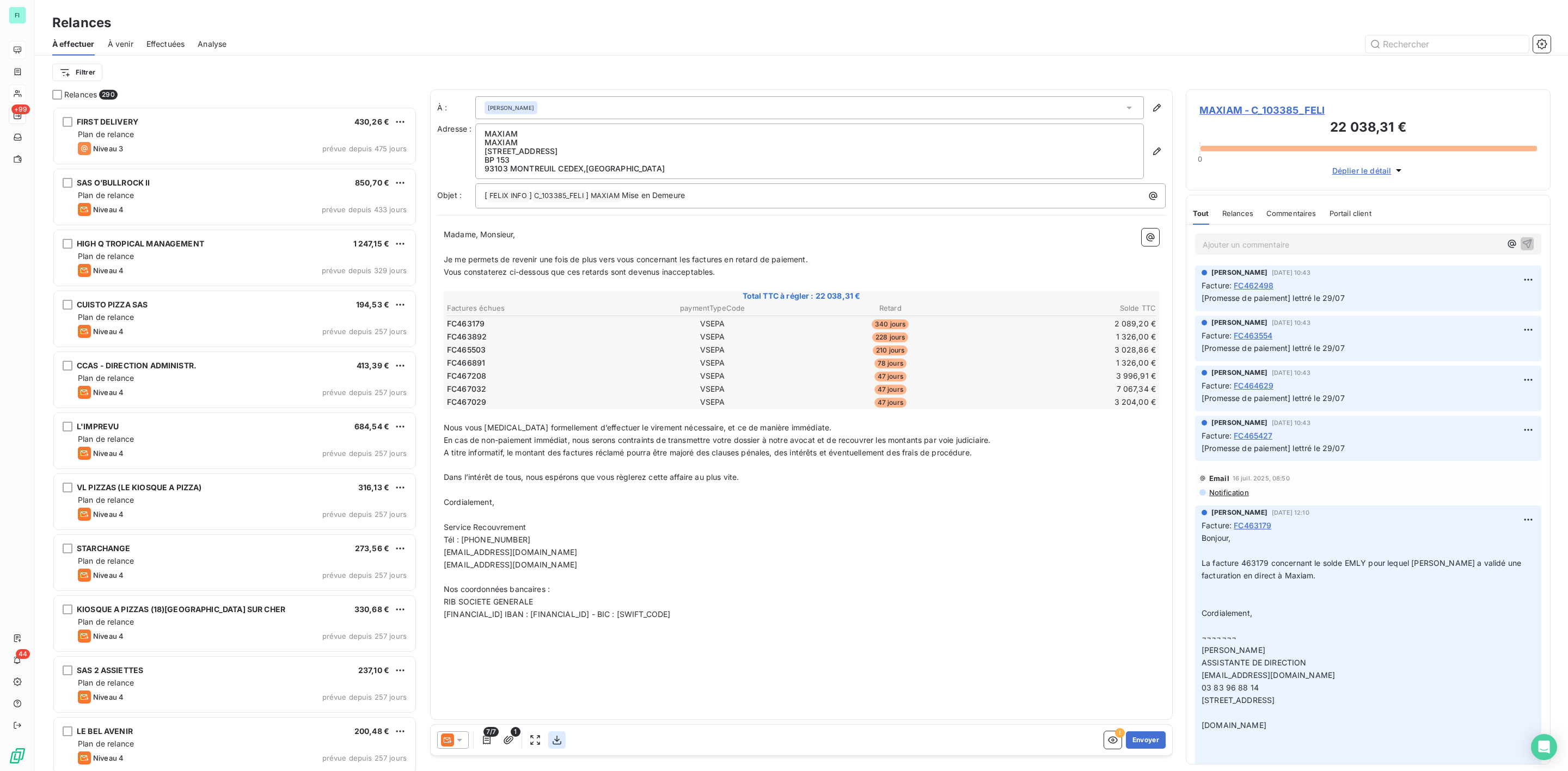
click at [555, 744] on icon "button" at bounding box center [557, 741] width 11 height 11
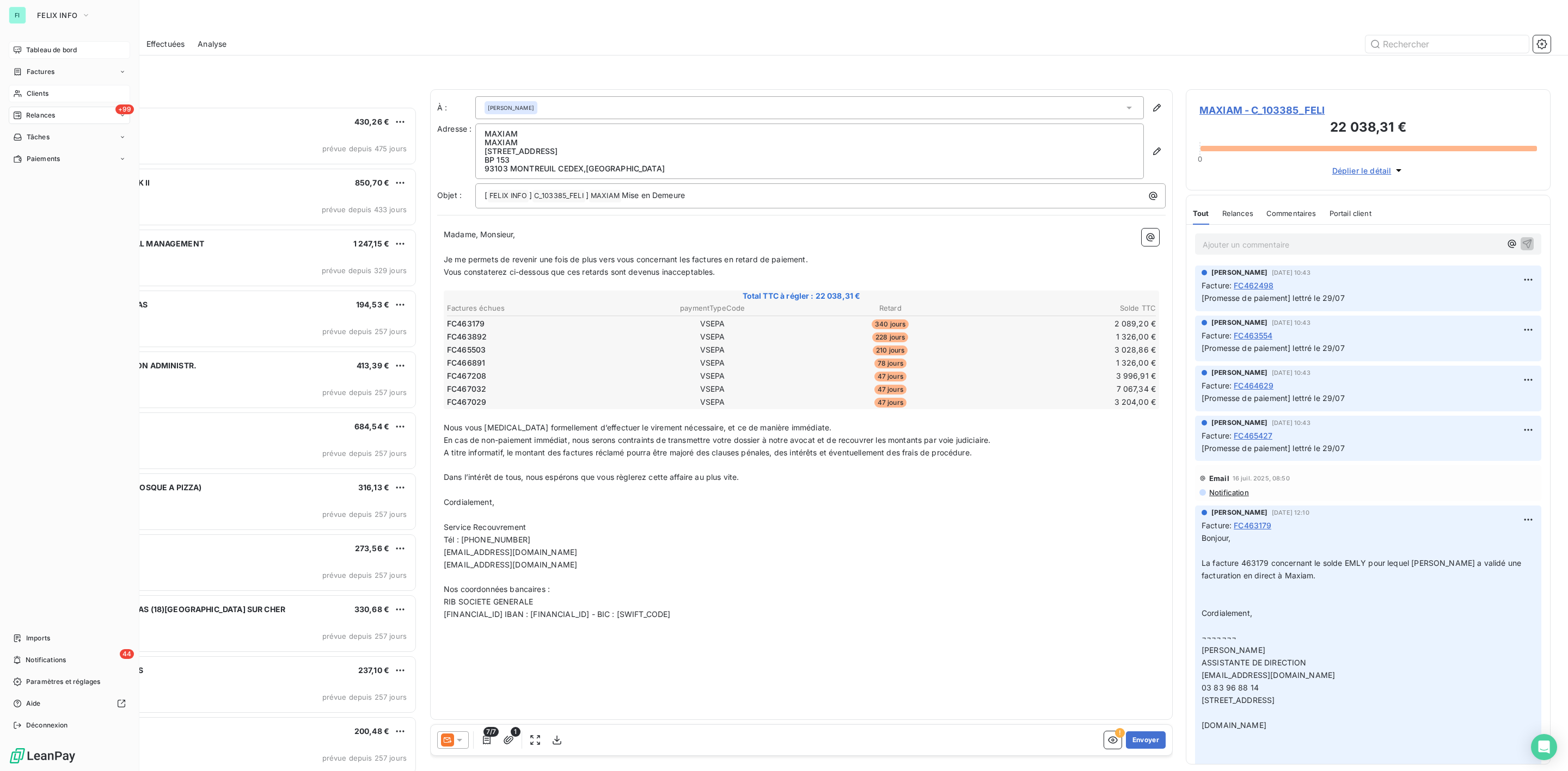
drag, startPoint x: 37, startPoint y: 98, endPoint x: 44, endPoint y: 97, distance: 7.1
click at [37, 98] on span "Clients" at bounding box center [38, 94] width 22 height 10
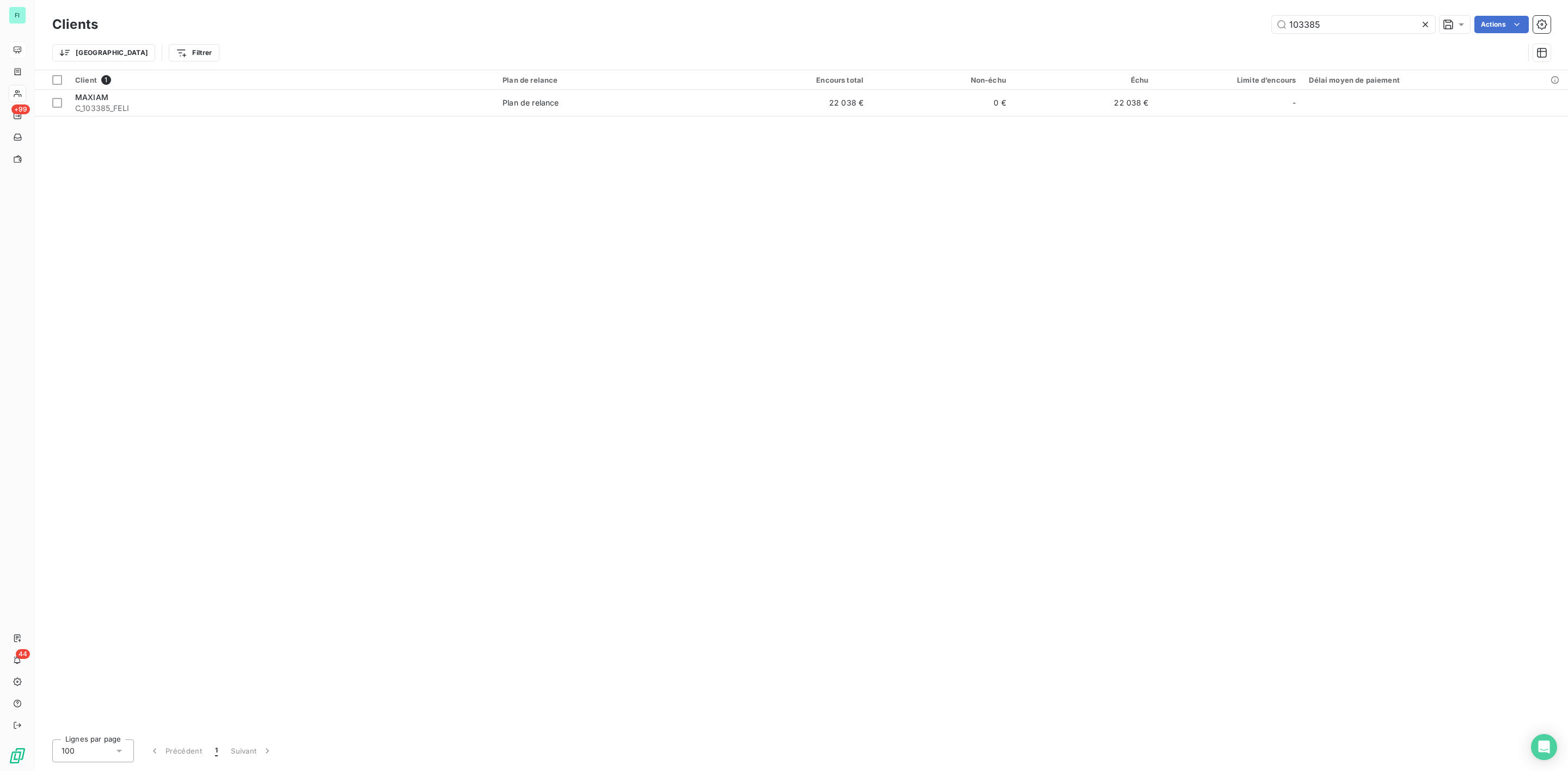
drag, startPoint x: 1348, startPoint y: 23, endPoint x: 1098, endPoint y: 23, distance: 250.0
click at [1119, 23] on div "103385 Actions" at bounding box center [830, 24] width 1440 height 18
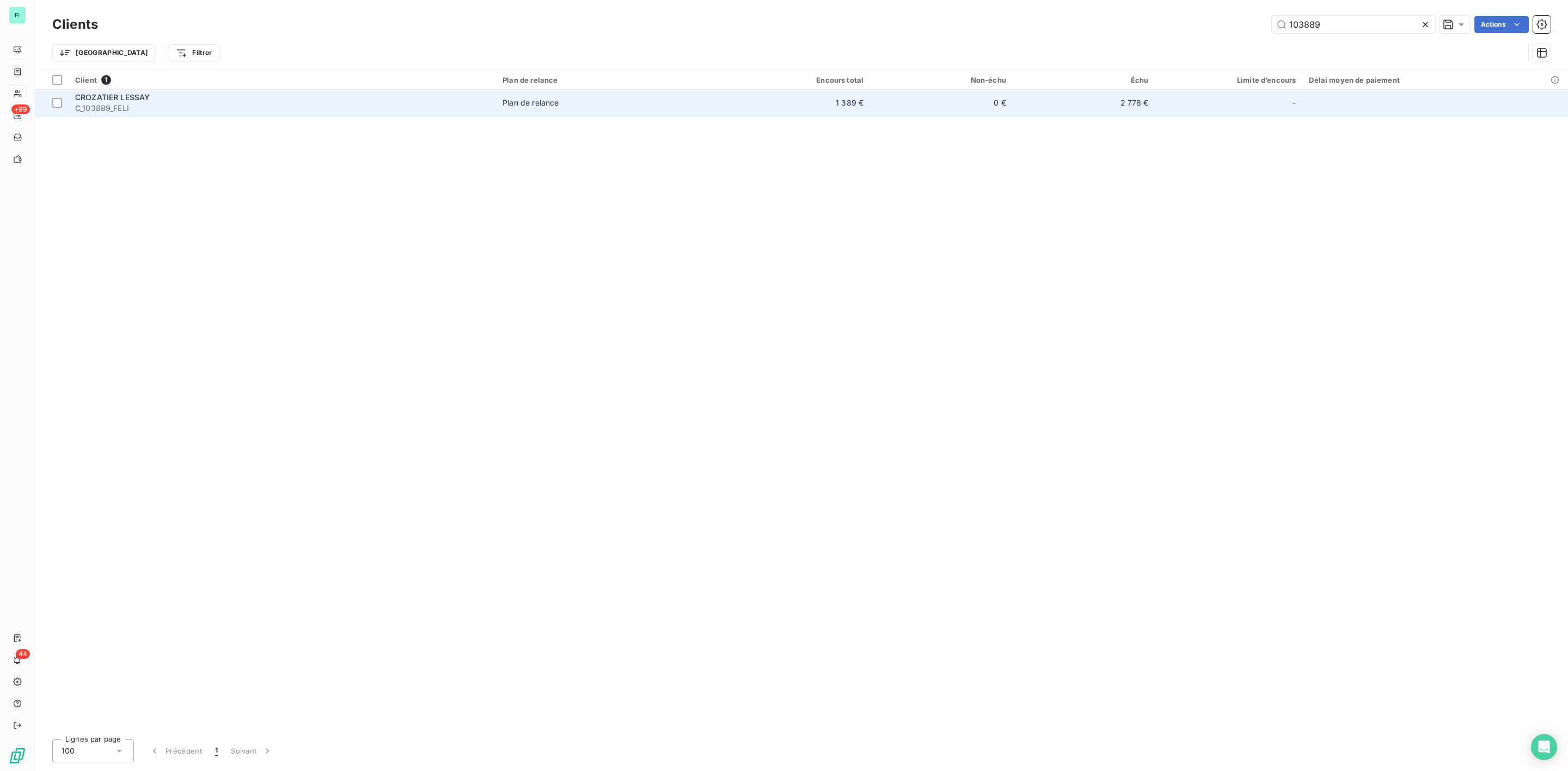
type input "103889"
click at [195, 111] on span "C_103889_FELI" at bounding box center [282, 108] width 415 height 11
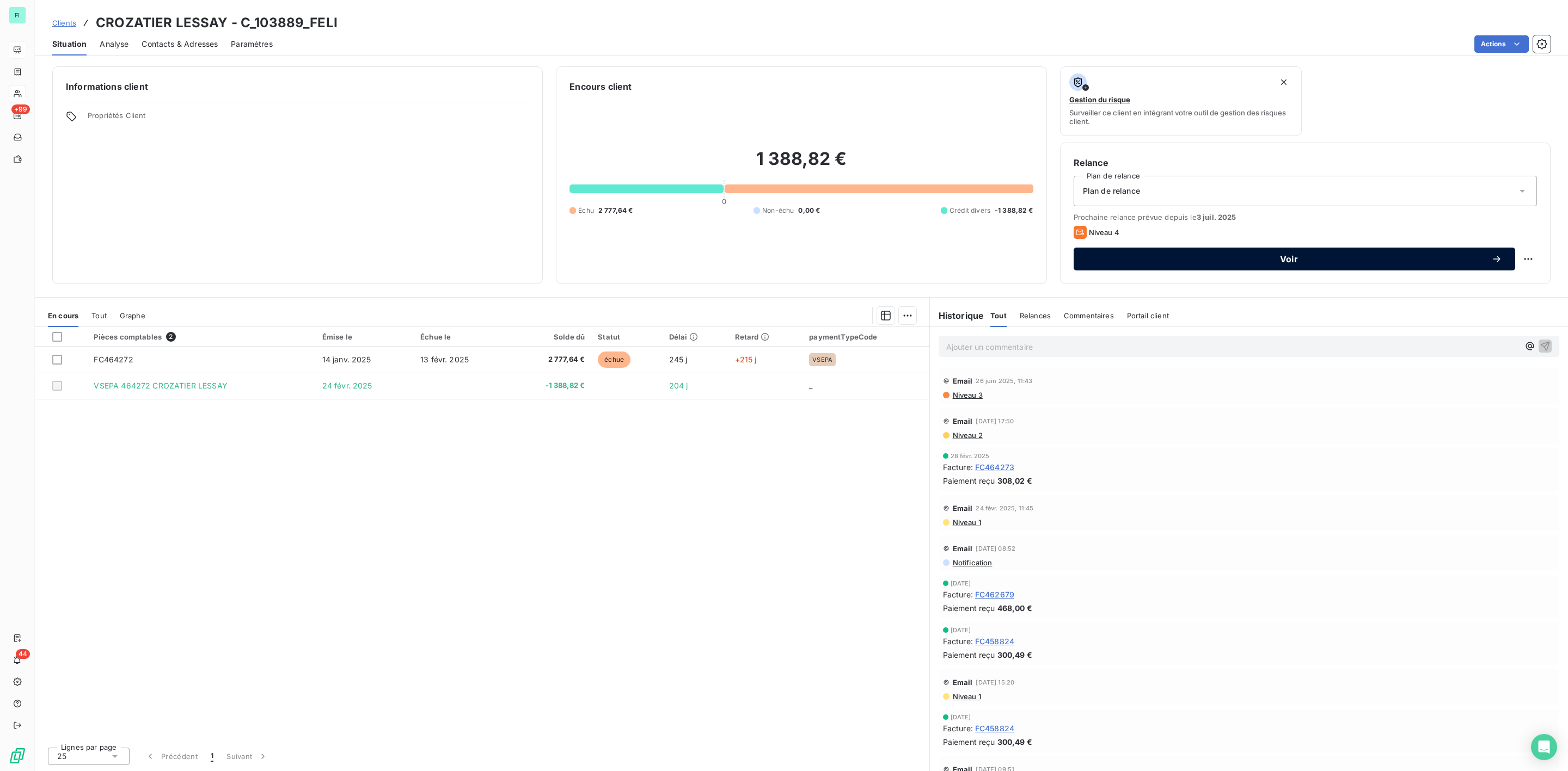
click at [1272, 265] on div "Voir" at bounding box center [1294, 259] width 415 height 11
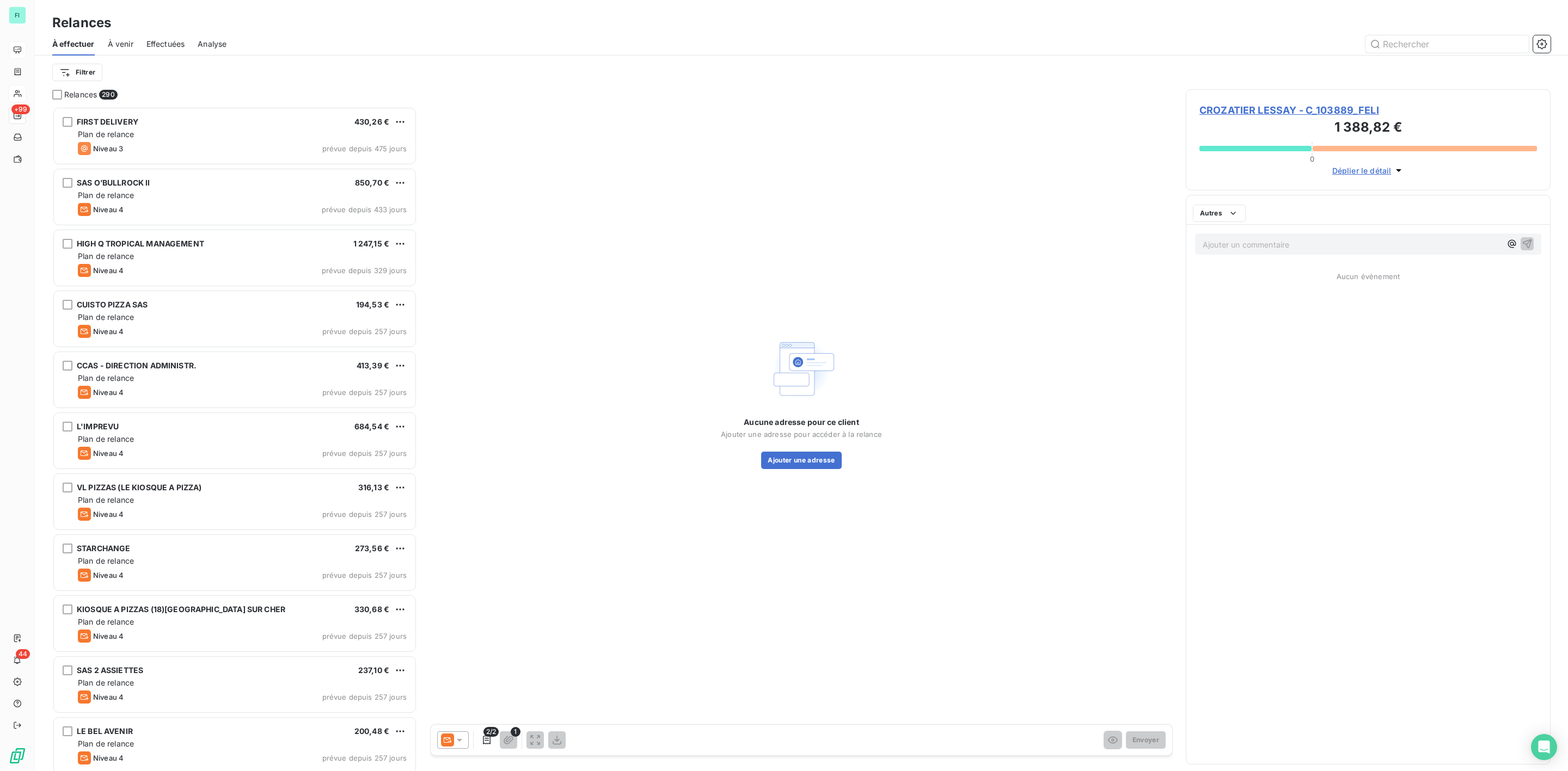
scroll to position [653, 352]
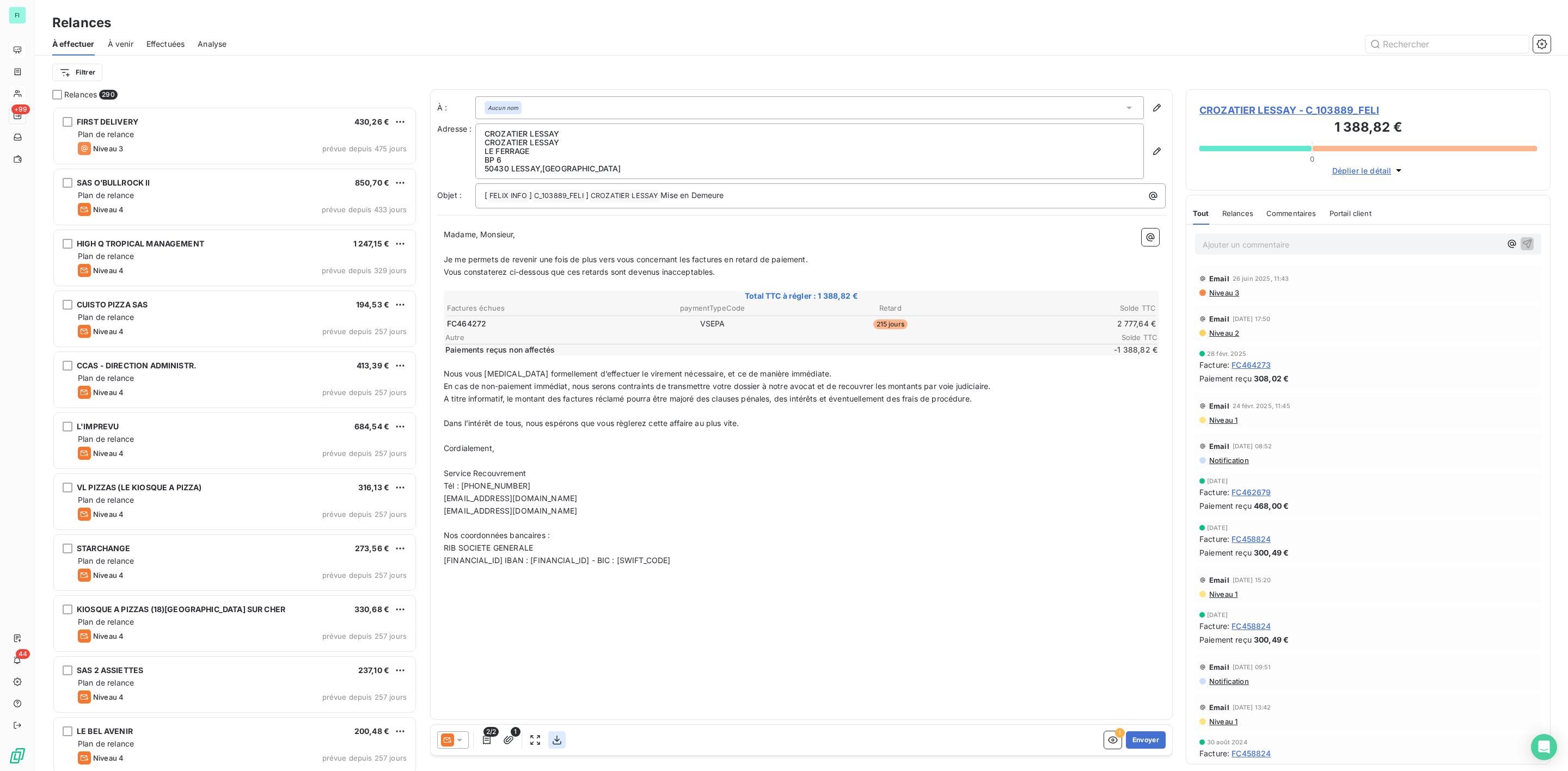
click at [557, 743] on icon "button" at bounding box center [557, 741] width 11 height 11
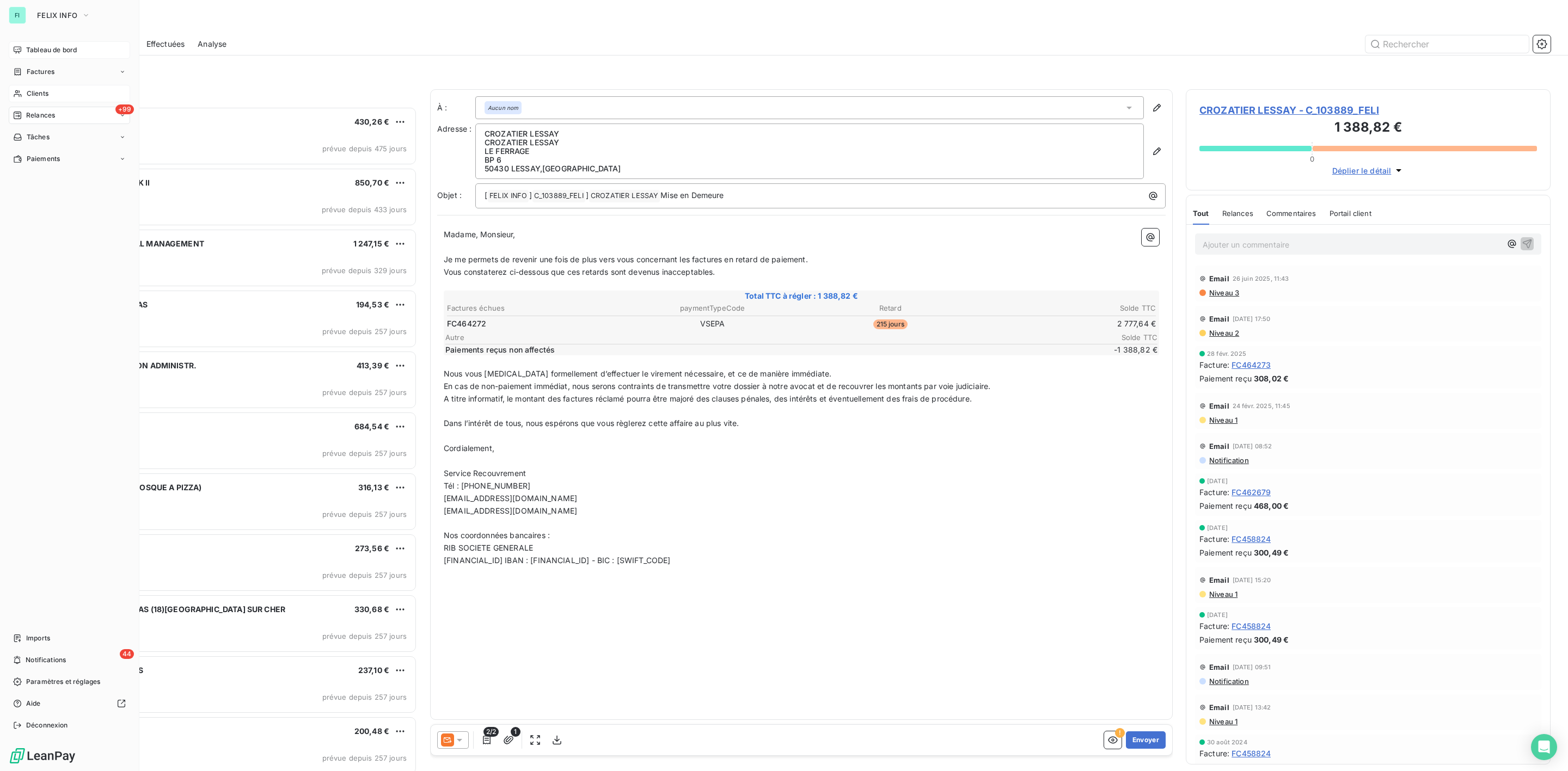
click at [40, 91] on span "Clients" at bounding box center [38, 94] width 22 height 10
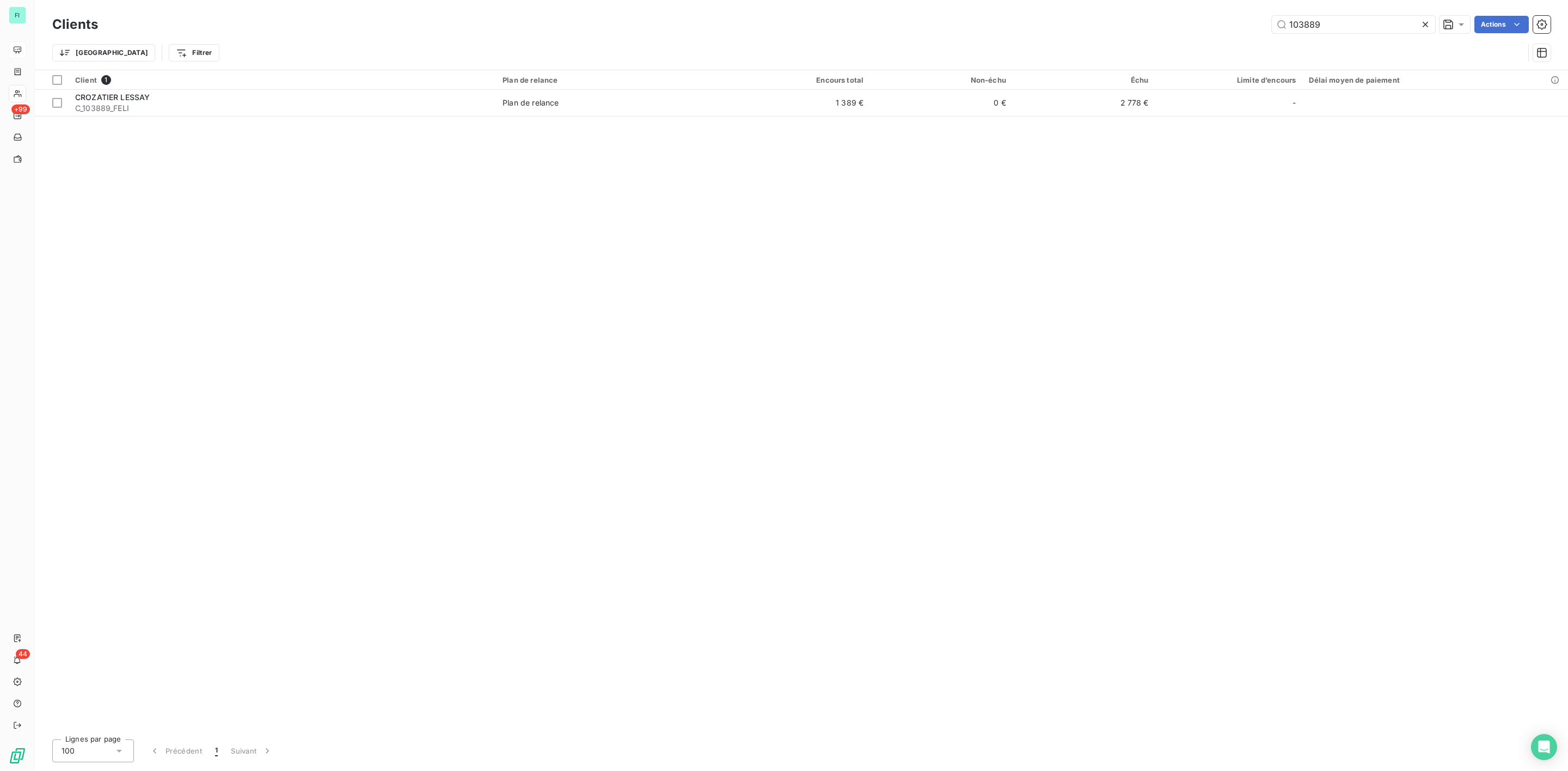
drag, startPoint x: 1225, startPoint y: 25, endPoint x: 1070, endPoint y: 29, distance: 155.1
click at [1112, 28] on div "103889 Actions" at bounding box center [830, 24] width 1440 height 18
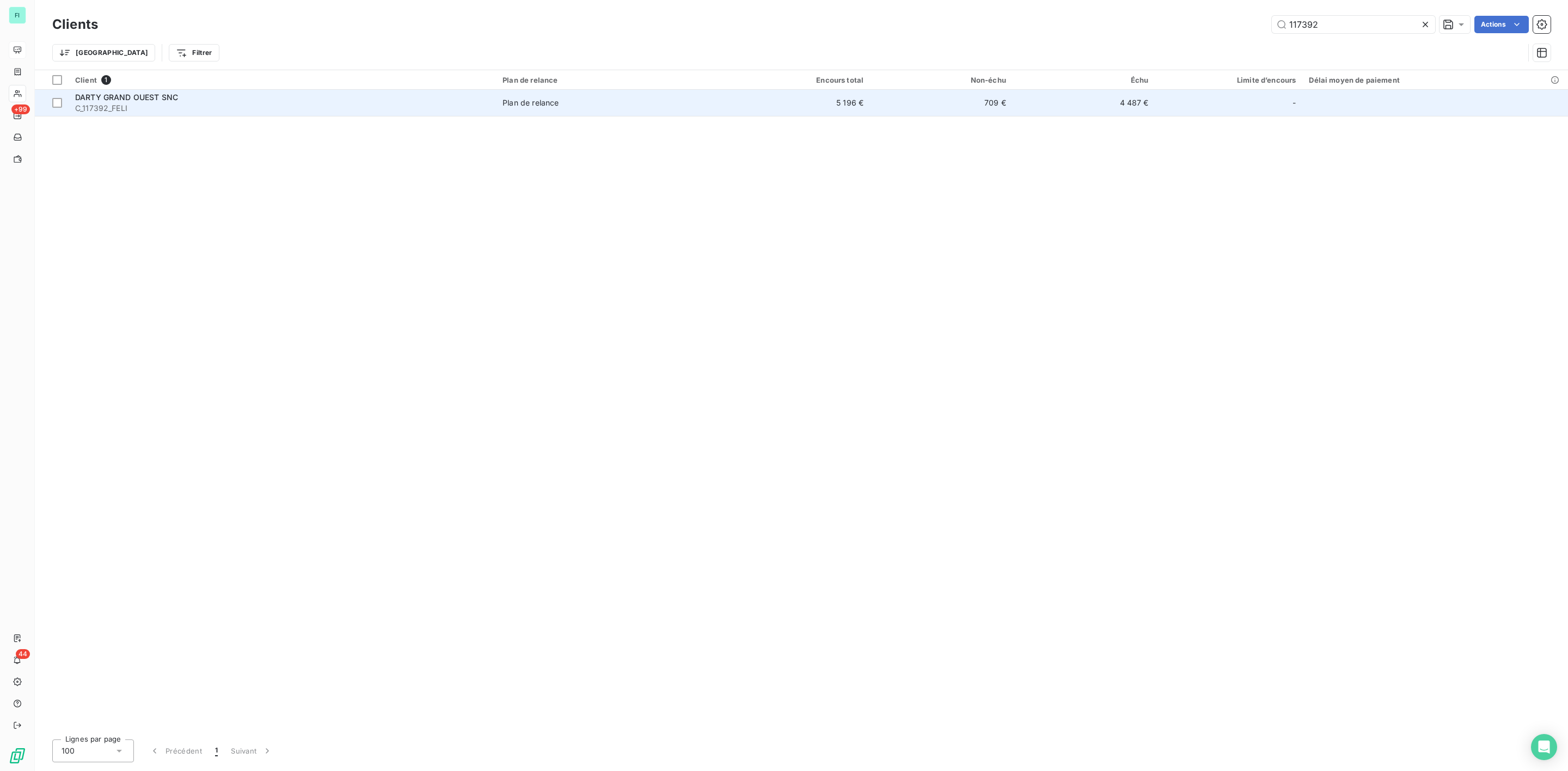
type input "117392"
click at [206, 103] on span "C_117392_FELI" at bounding box center [282, 108] width 415 height 11
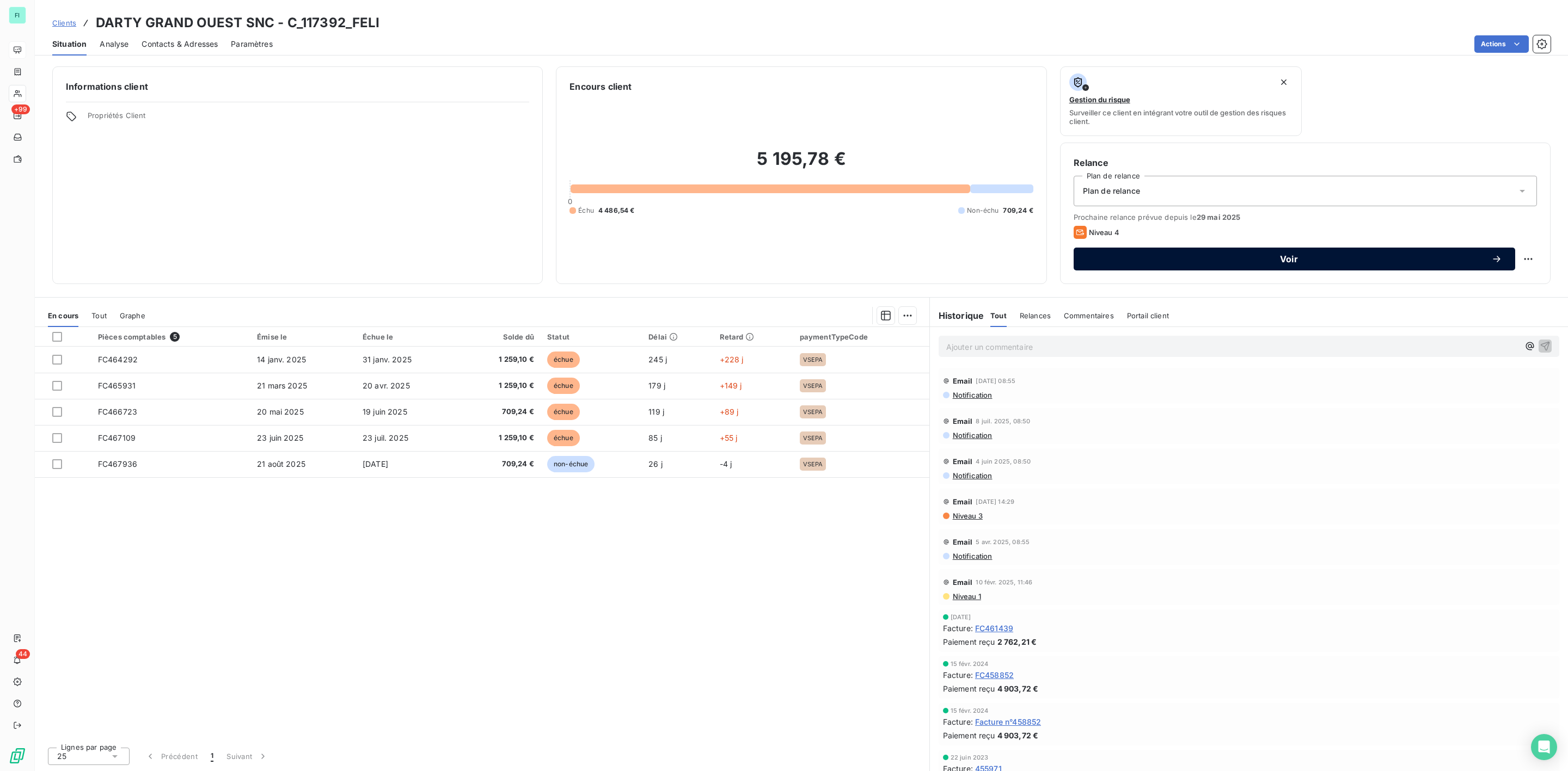
click at [1287, 255] on span "Voir" at bounding box center [1289, 259] width 405 height 9
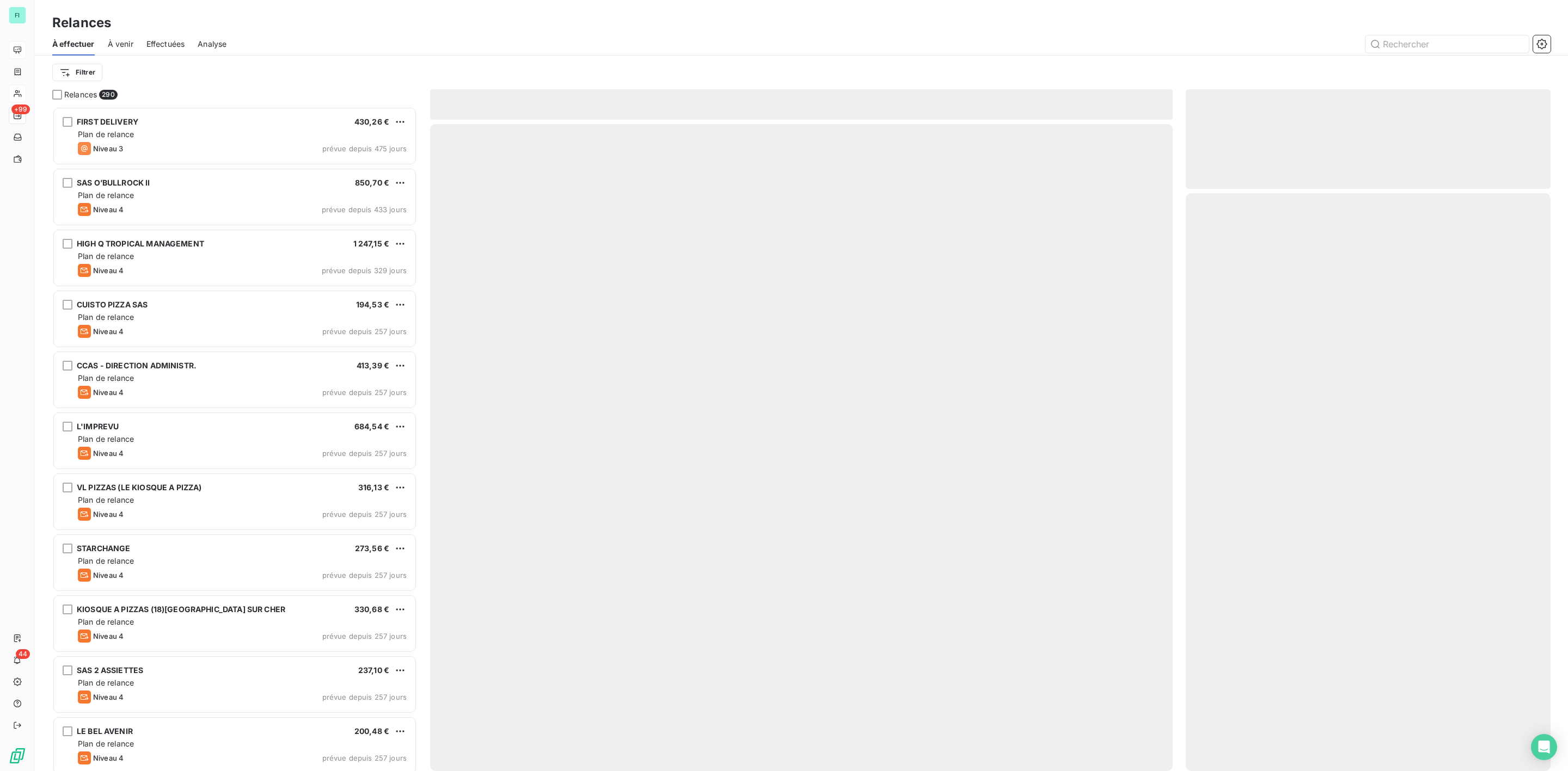
scroll to position [653, 352]
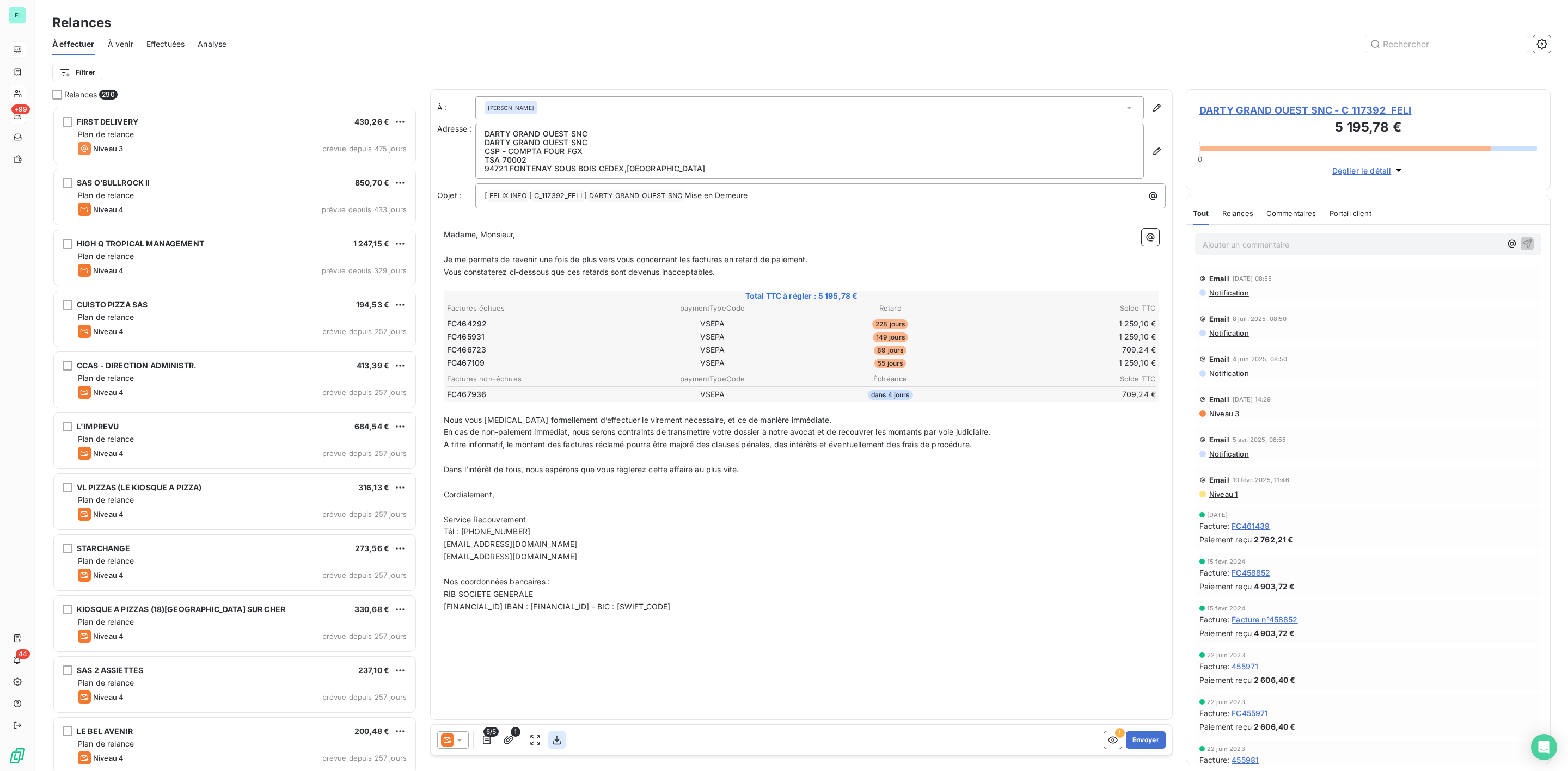
click at [558, 735] on icon "button" at bounding box center [557, 741] width 11 height 11
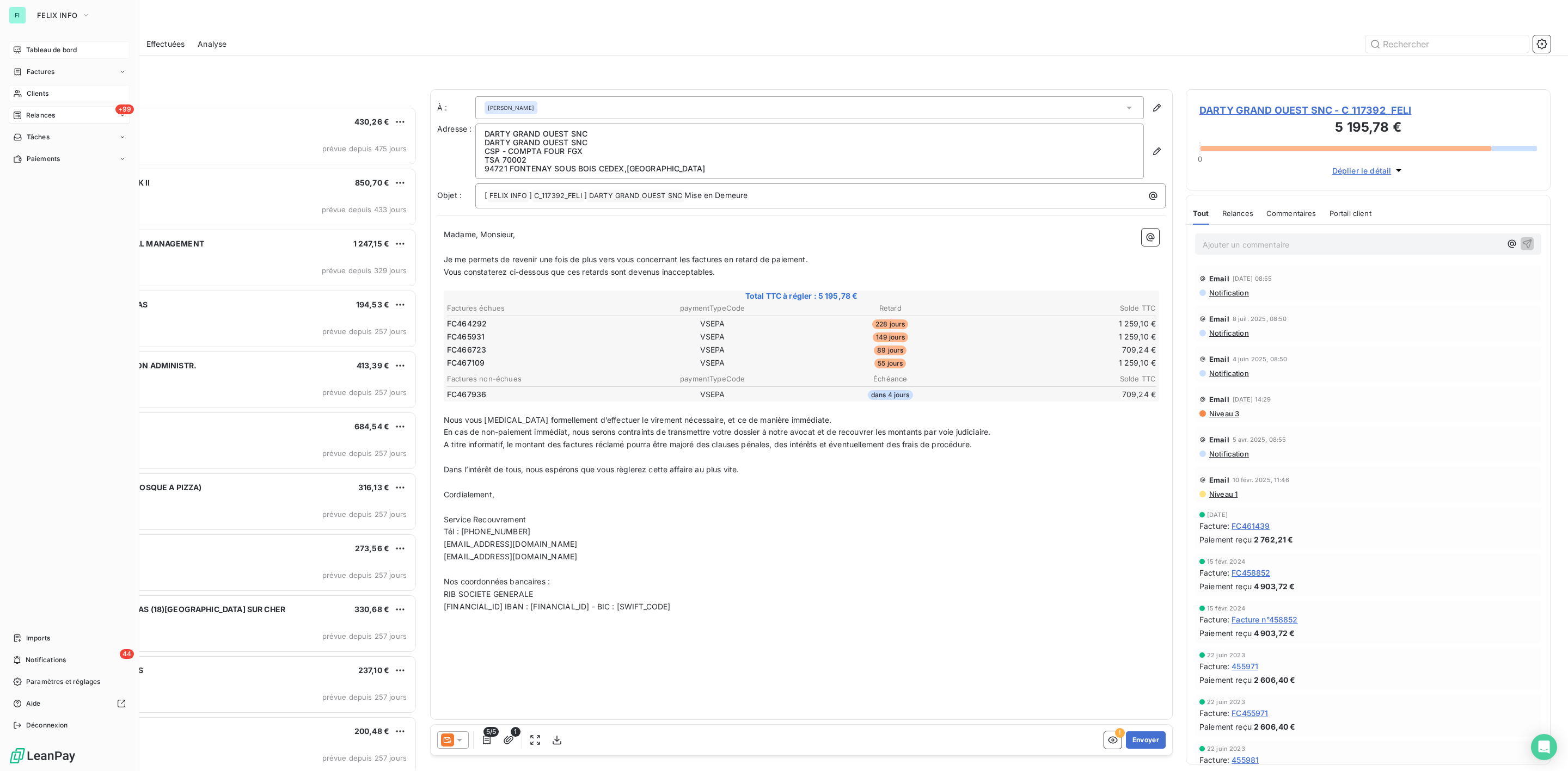
drag, startPoint x: 32, startPoint y: 98, endPoint x: 38, endPoint y: 97, distance: 6.1
click at [32, 96] on span "Clients" at bounding box center [38, 94] width 22 height 10
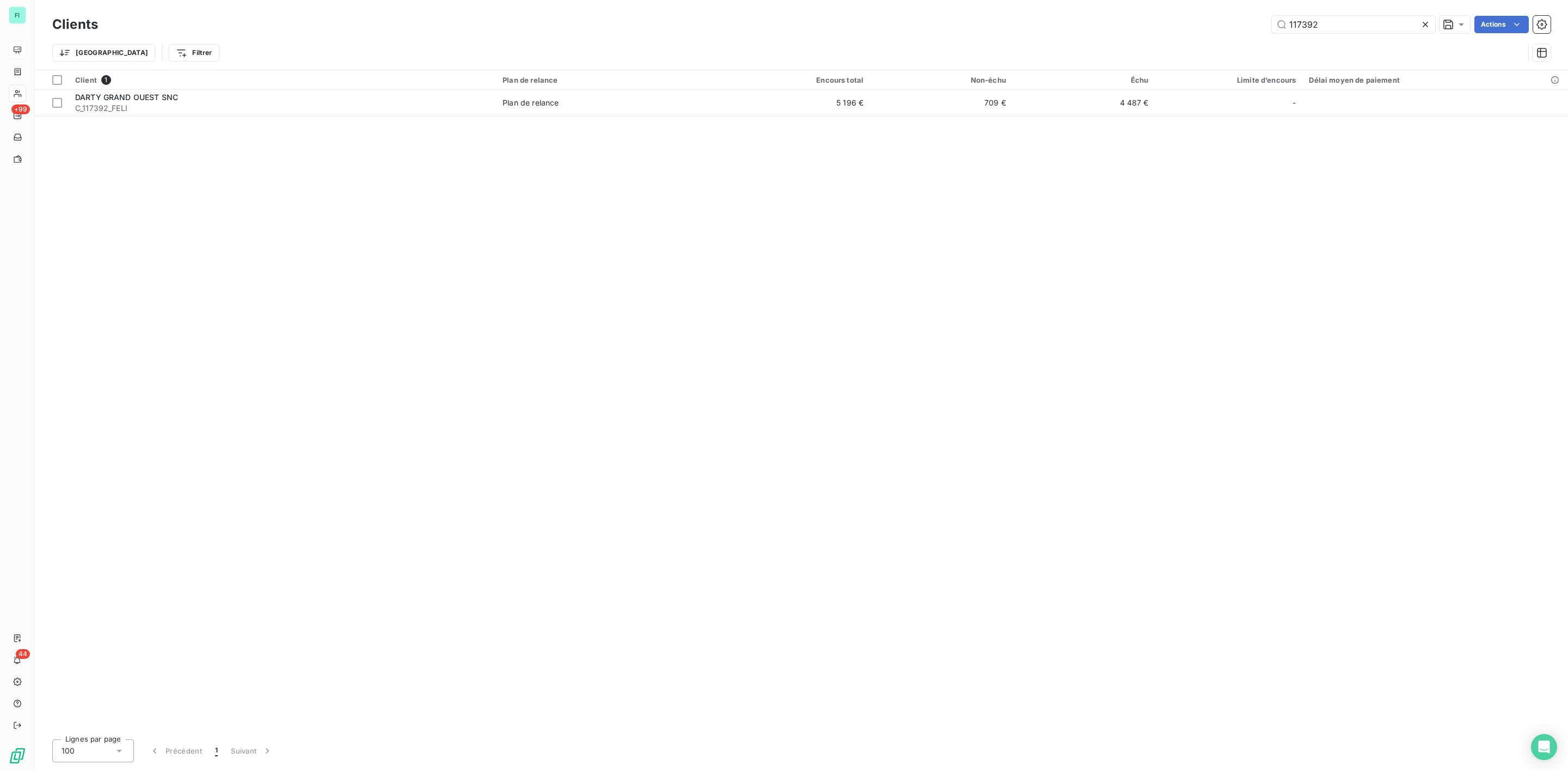
drag, startPoint x: 1353, startPoint y: 21, endPoint x: 1086, endPoint y: 34, distance: 267.3
click at [1126, 34] on div "Clients 117392 Actions" at bounding box center [802, 24] width 1499 height 23
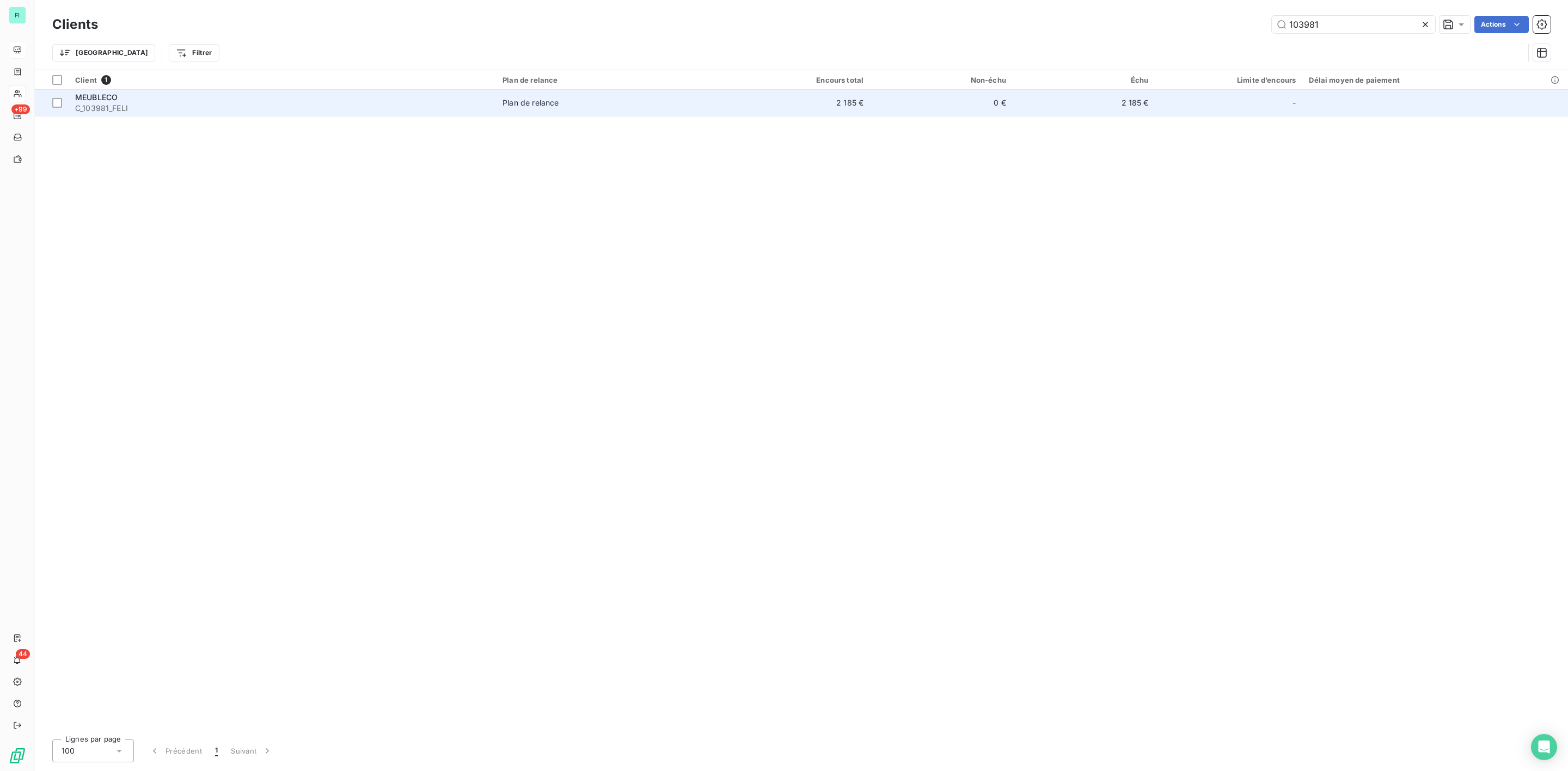
type input "103981"
click at [194, 103] on span "C_103981_FELI" at bounding box center [282, 108] width 415 height 11
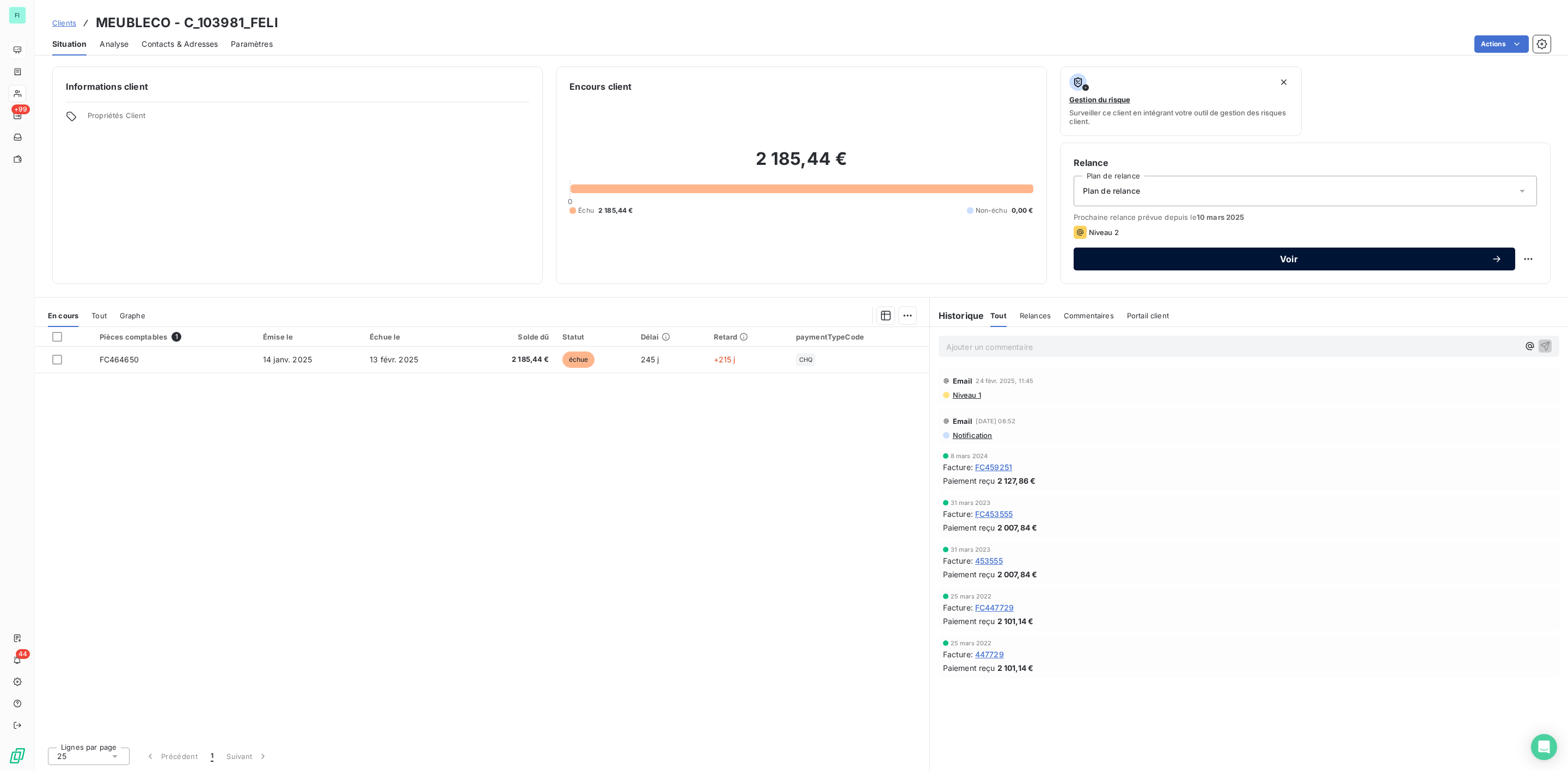
click at [1290, 260] on span "Voir" at bounding box center [1289, 259] width 405 height 9
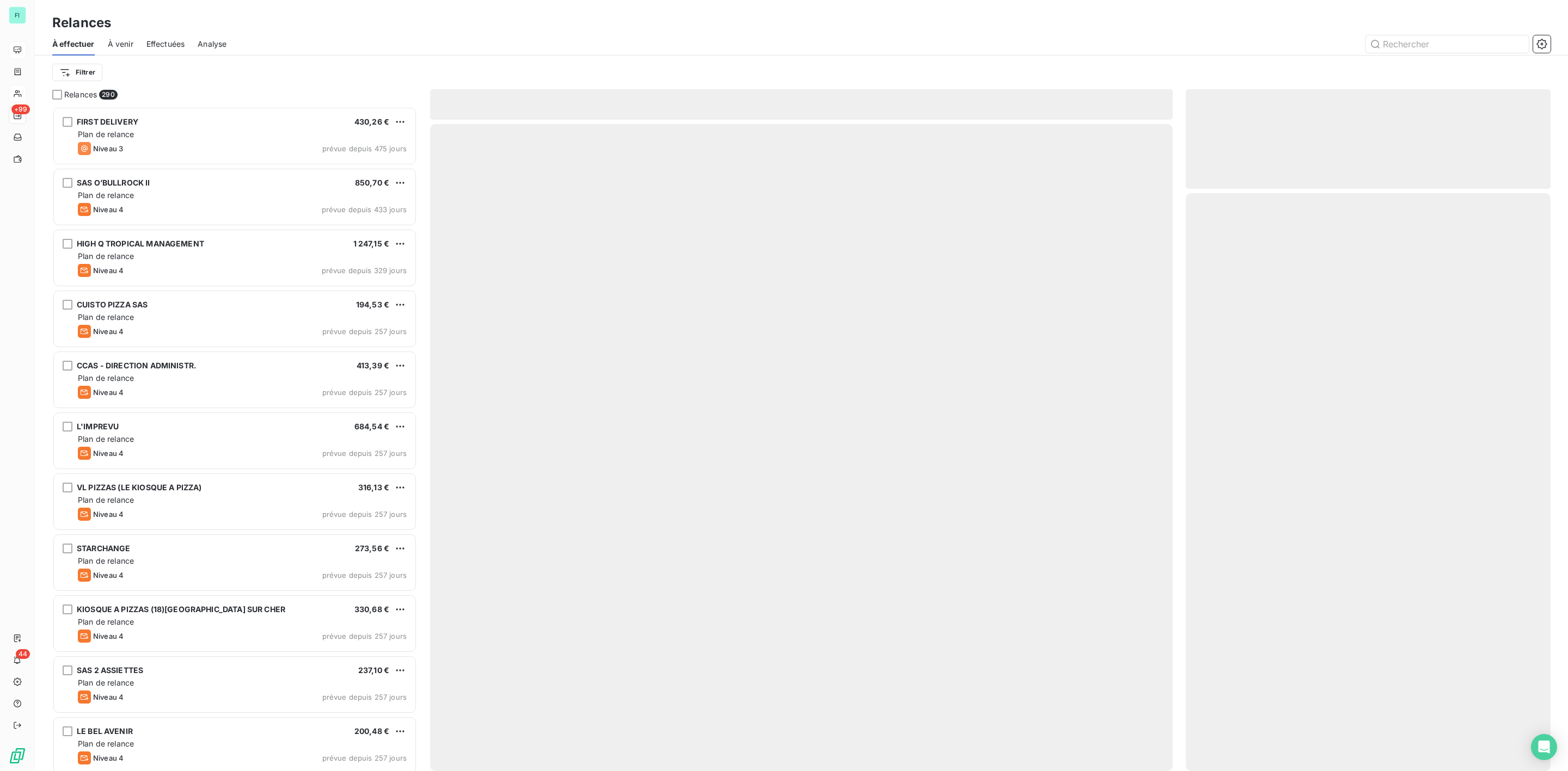
scroll to position [653, 352]
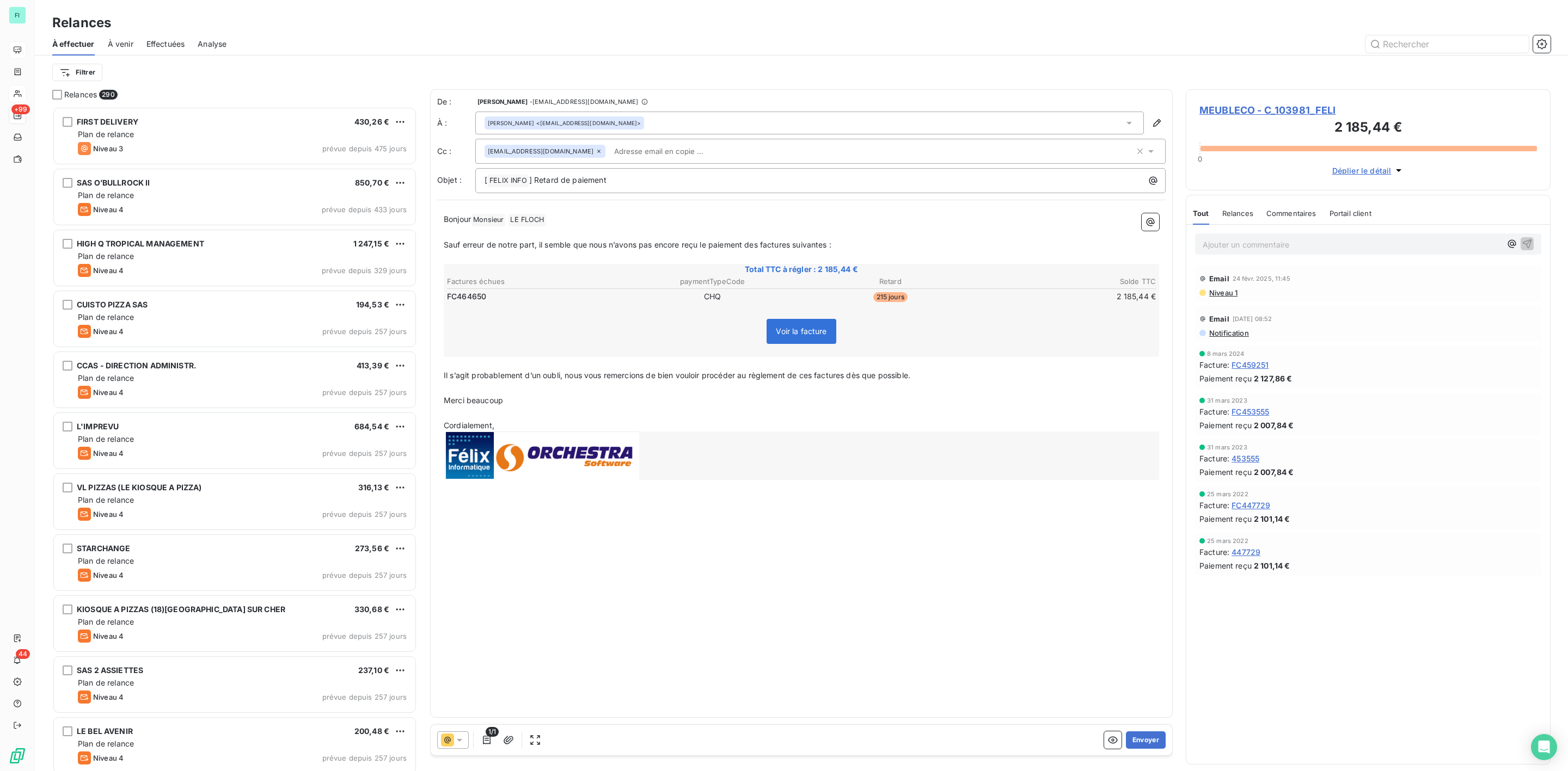
click at [458, 737] on icon at bounding box center [460, 741] width 11 height 11
click at [460, 717] on span "Niveau 4" at bounding box center [475, 719] width 33 height 11
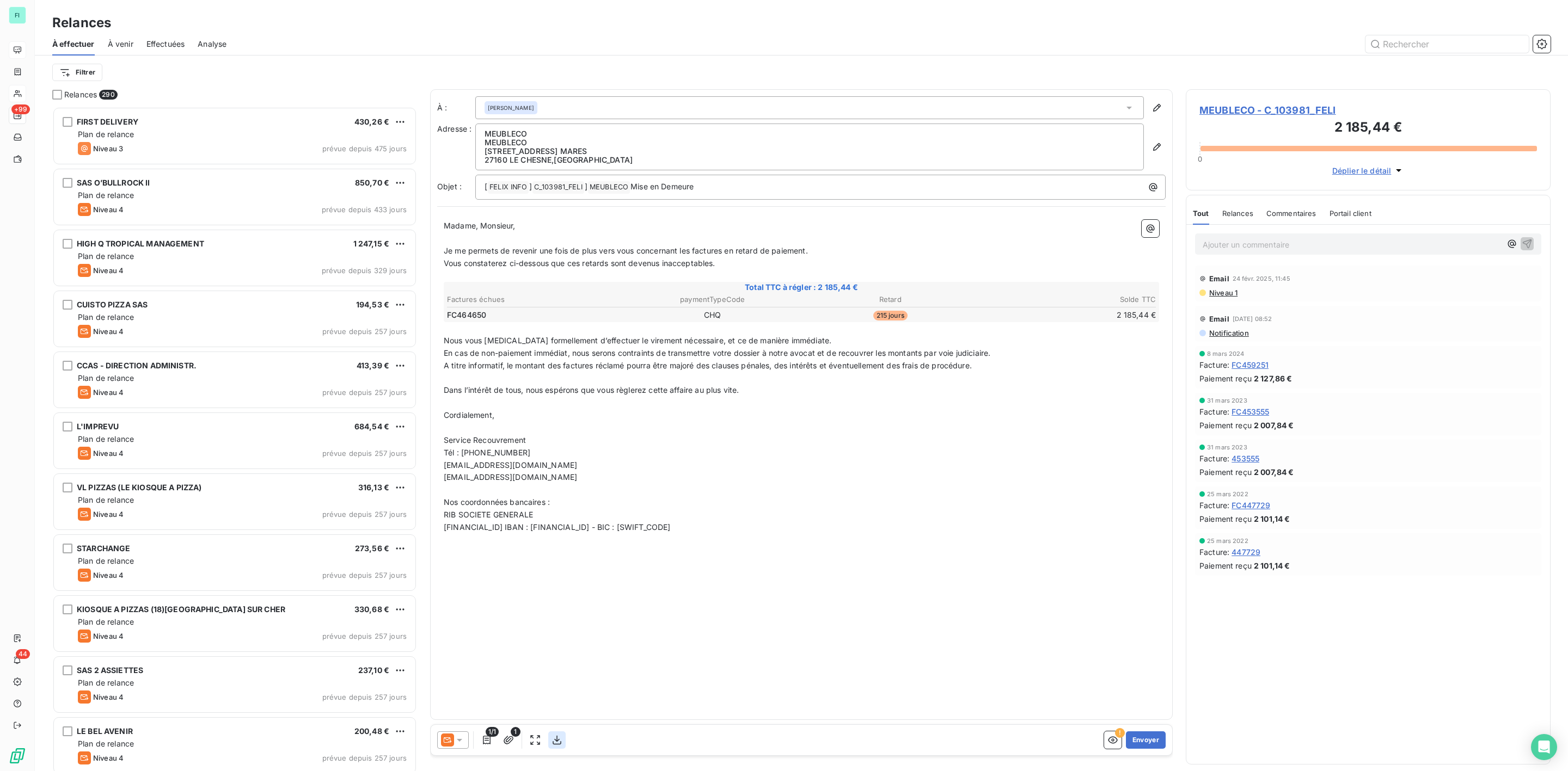
click at [556, 738] on icon "button" at bounding box center [557, 741] width 11 height 11
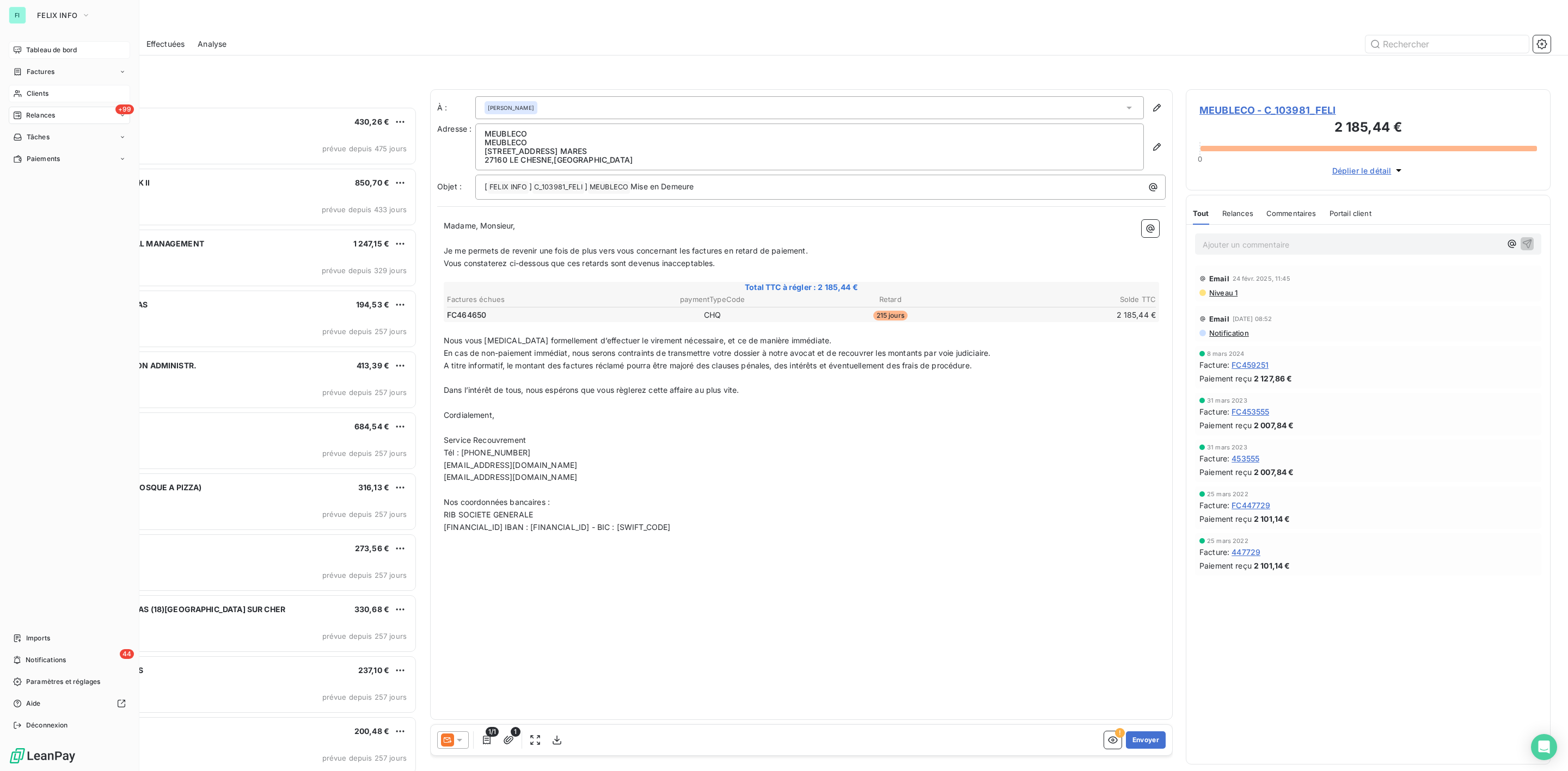
click at [41, 85] on div "Clients" at bounding box center [69, 94] width 121 height 18
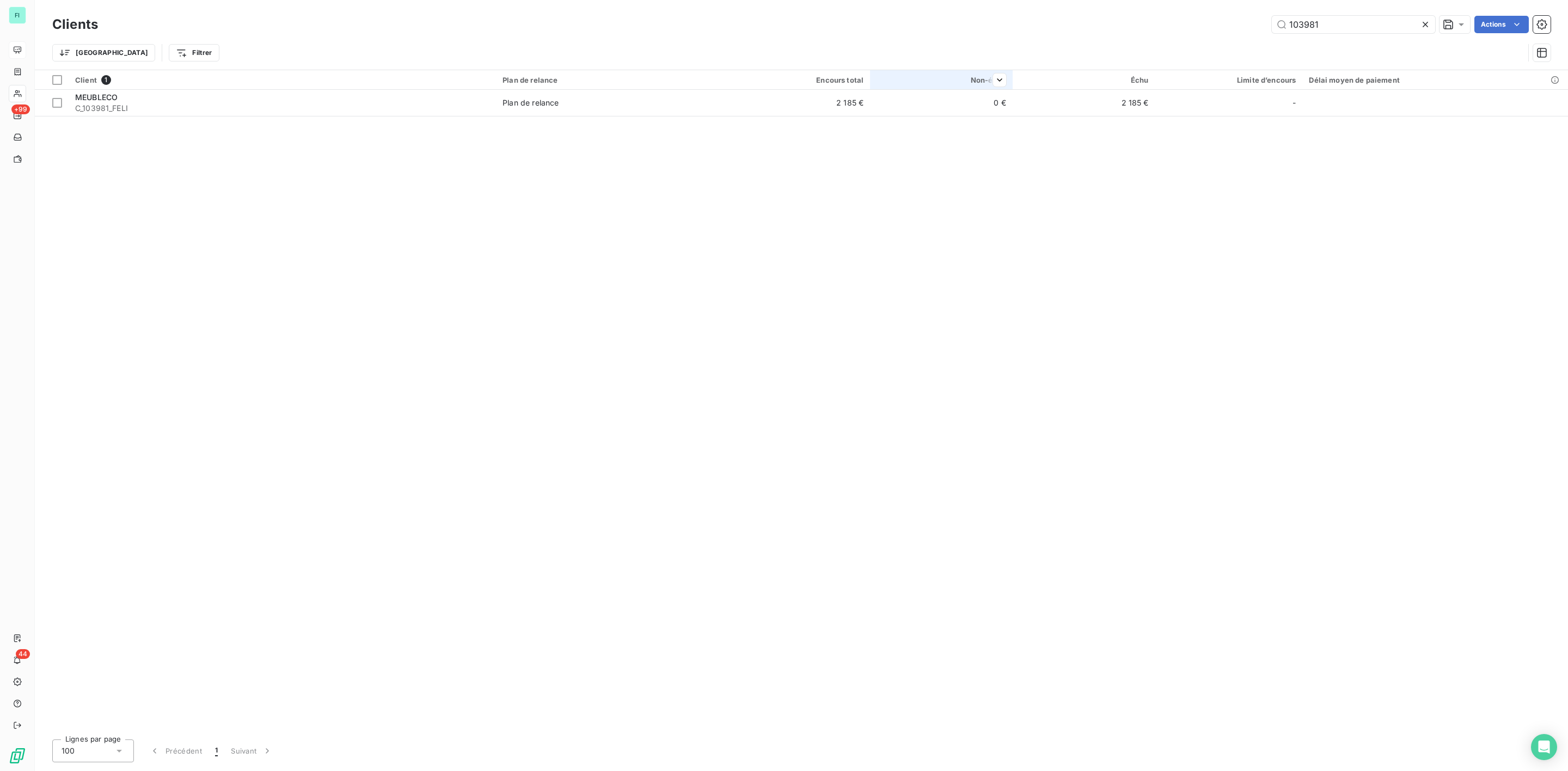
drag, startPoint x: 1326, startPoint y: 18, endPoint x: 945, endPoint y: 77, distance: 385.5
click at [1041, 62] on div "Clients 103981 Actions Trier Filtrer" at bounding box center [802, 41] width 1499 height 57
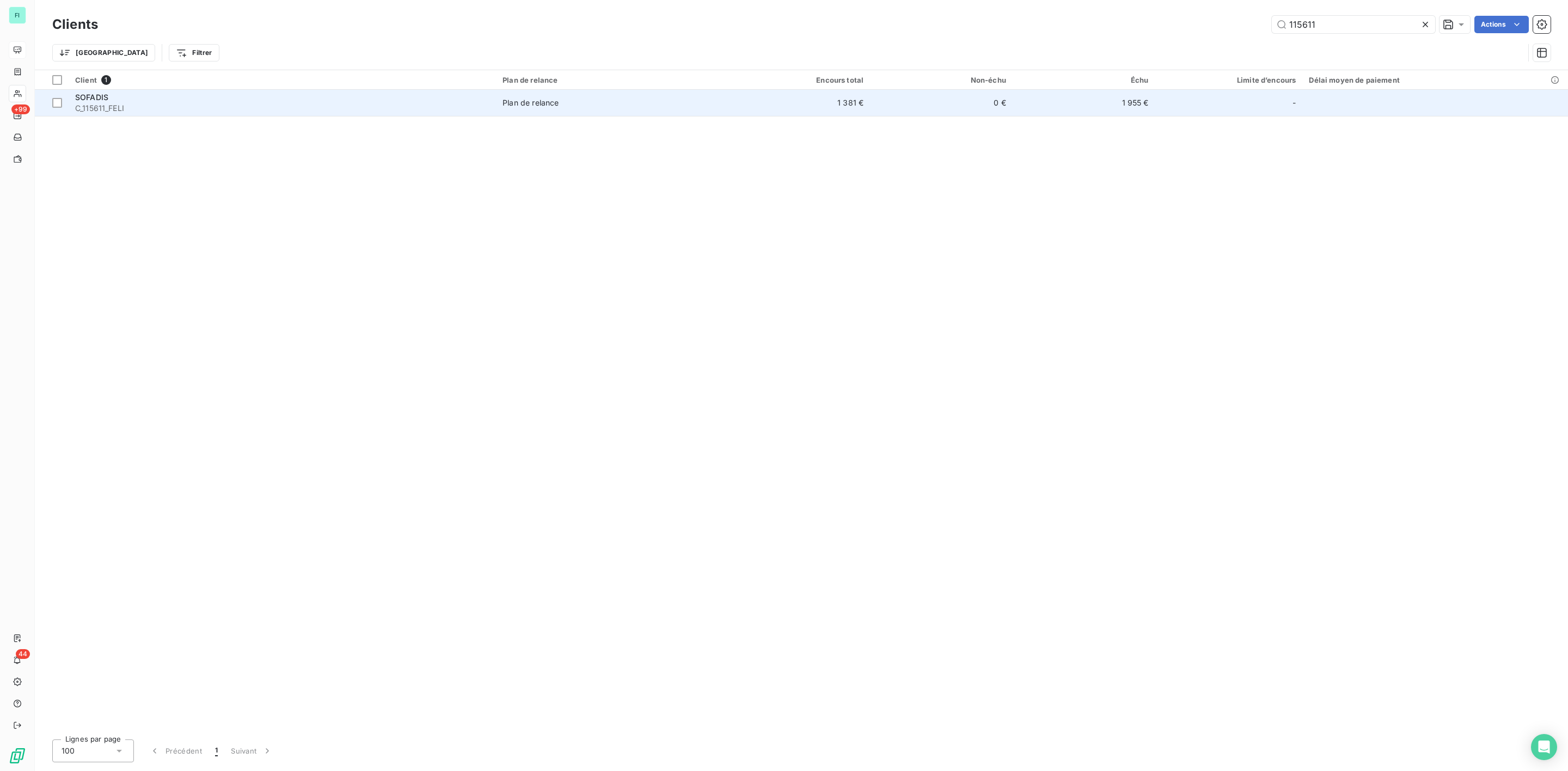
type input "115611"
click at [239, 95] on div "SOFADIS" at bounding box center [282, 97] width 415 height 11
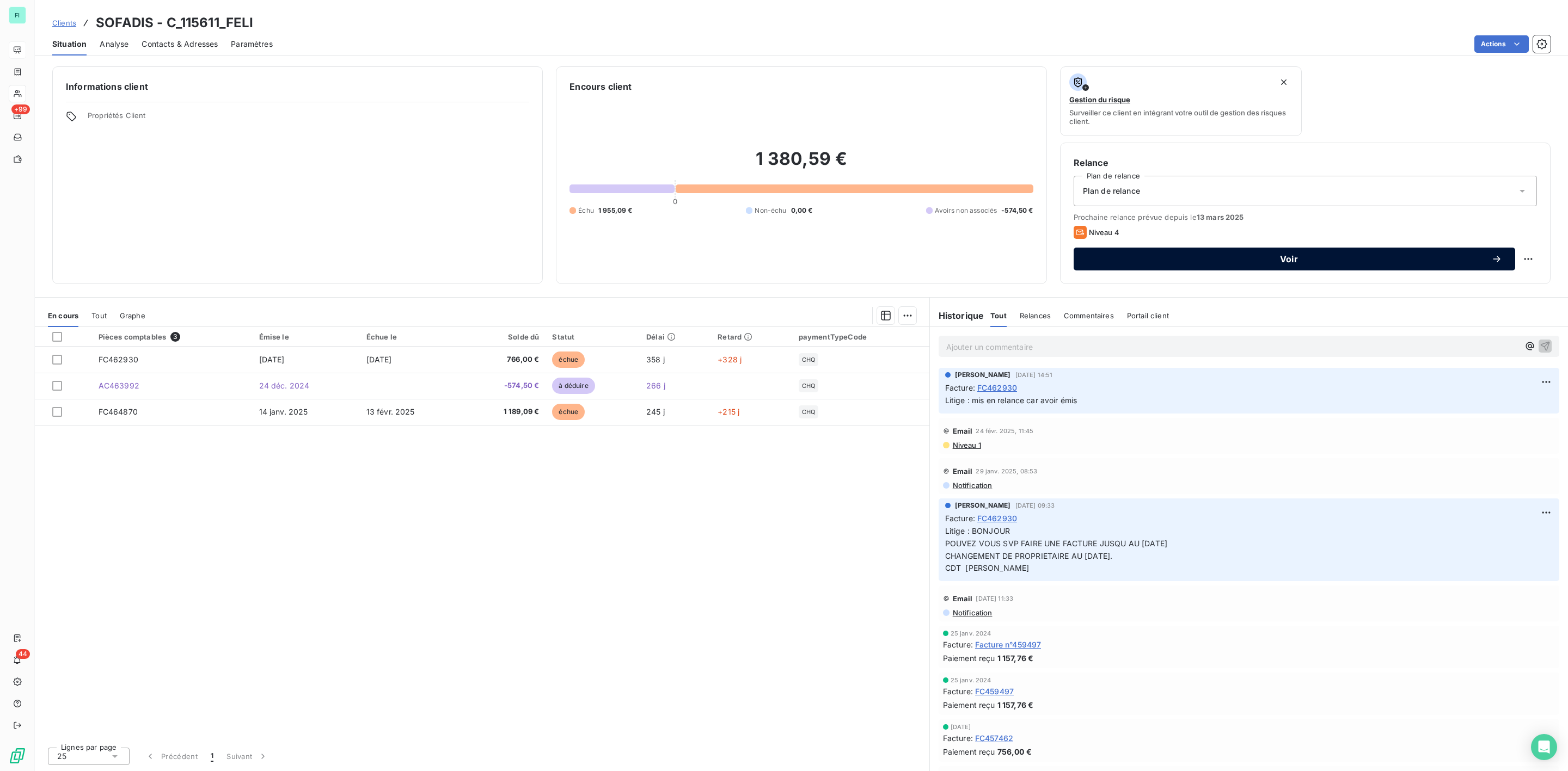
click at [1250, 259] on span "Voir" at bounding box center [1289, 259] width 405 height 9
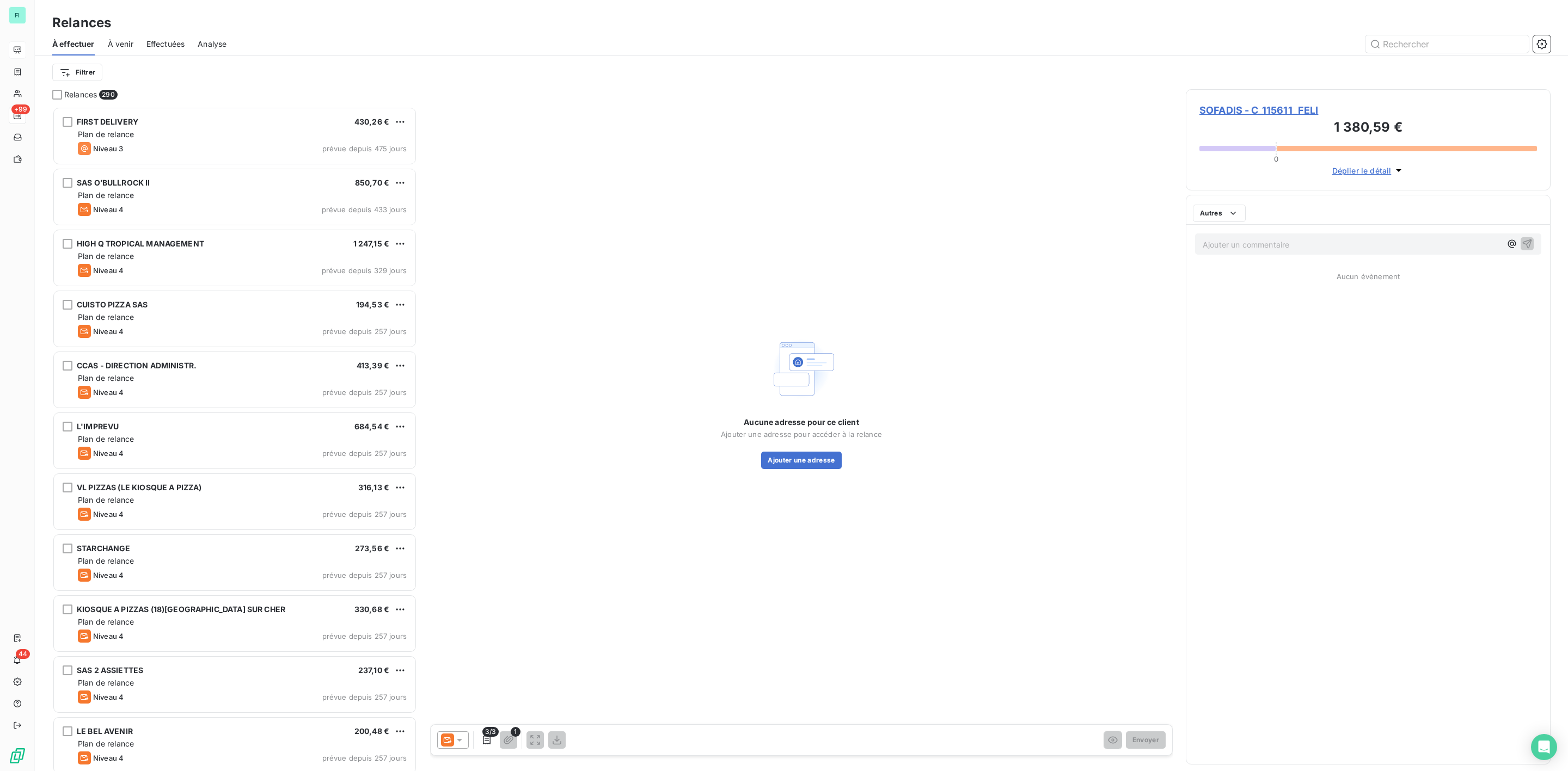
scroll to position [653, 352]
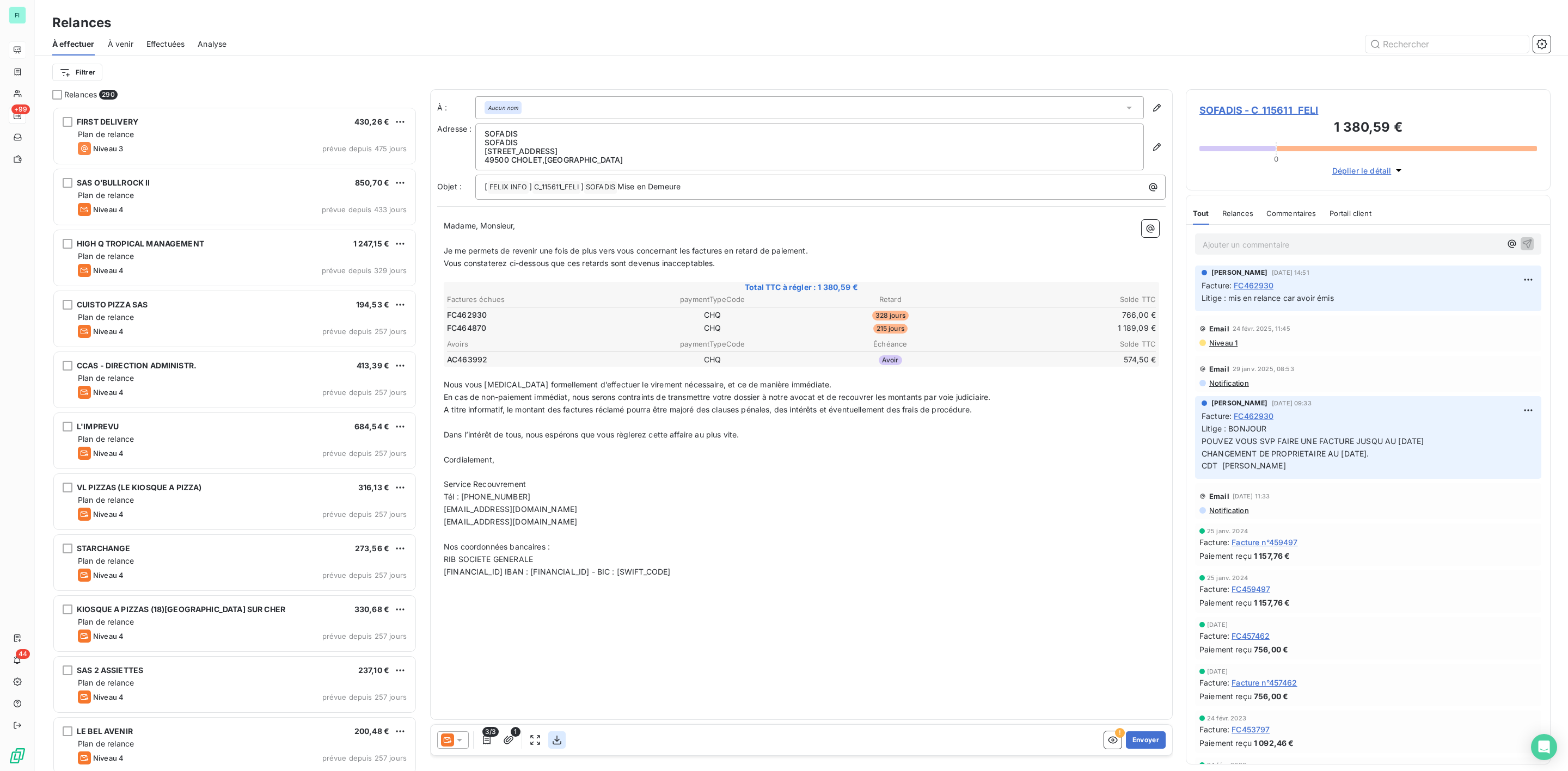
click at [558, 741] on icon "button" at bounding box center [557, 740] width 9 height 9
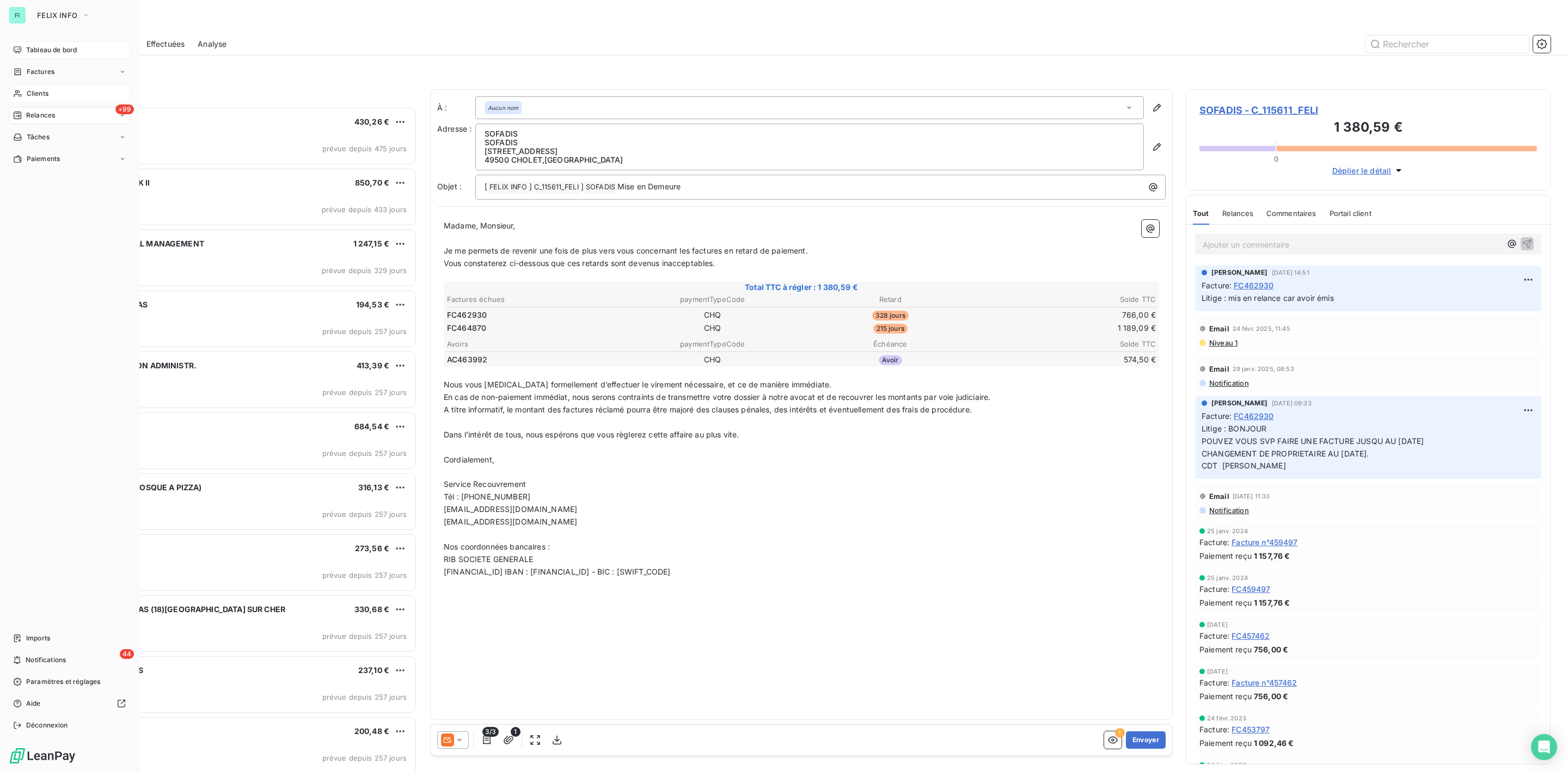
click at [40, 89] on span "Clients" at bounding box center [38, 94] width 22 height 10
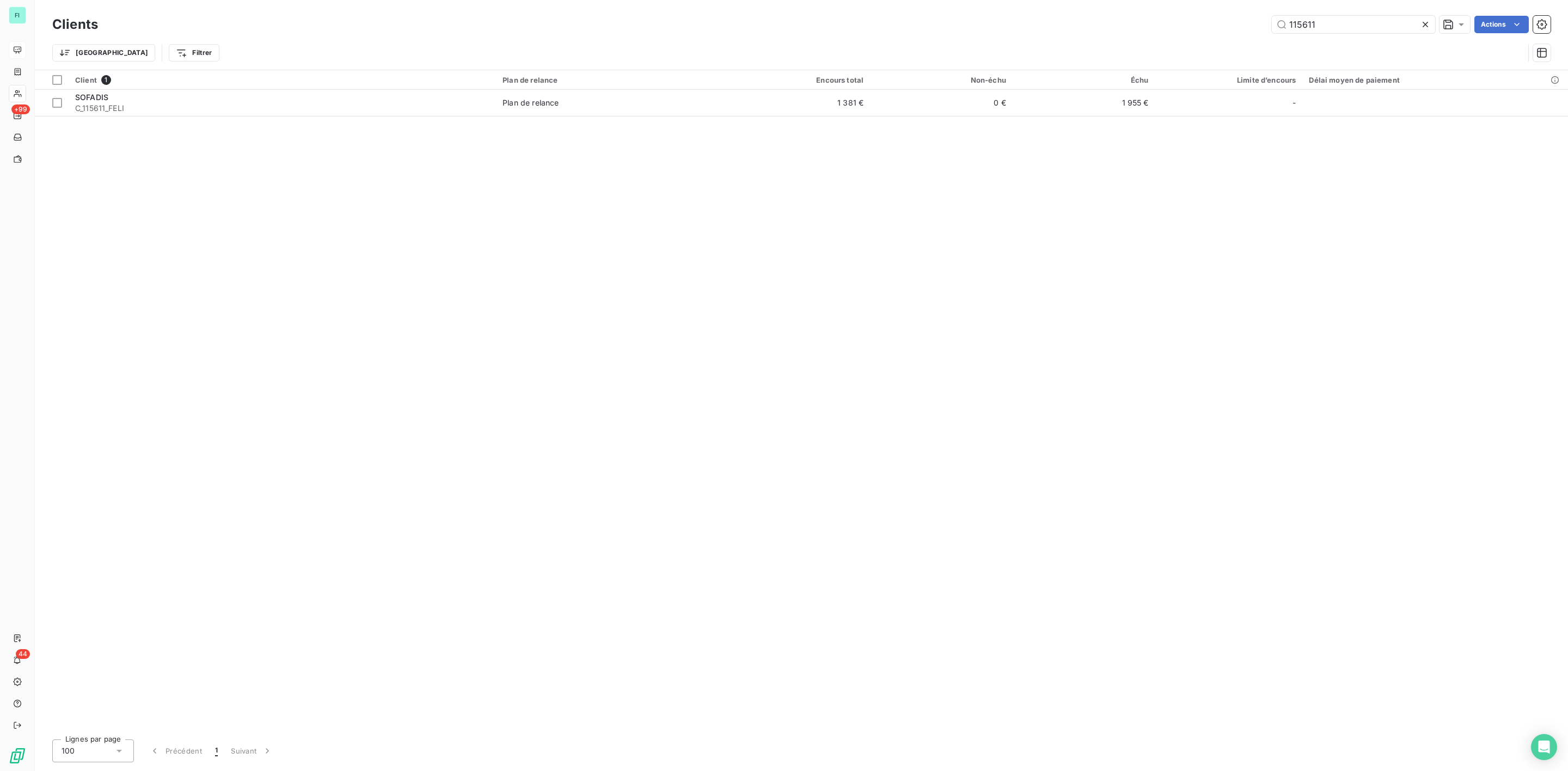
click at [1137, 33] on div "115611 Actions" at bounding box center [830, 24] width 1440 height 18
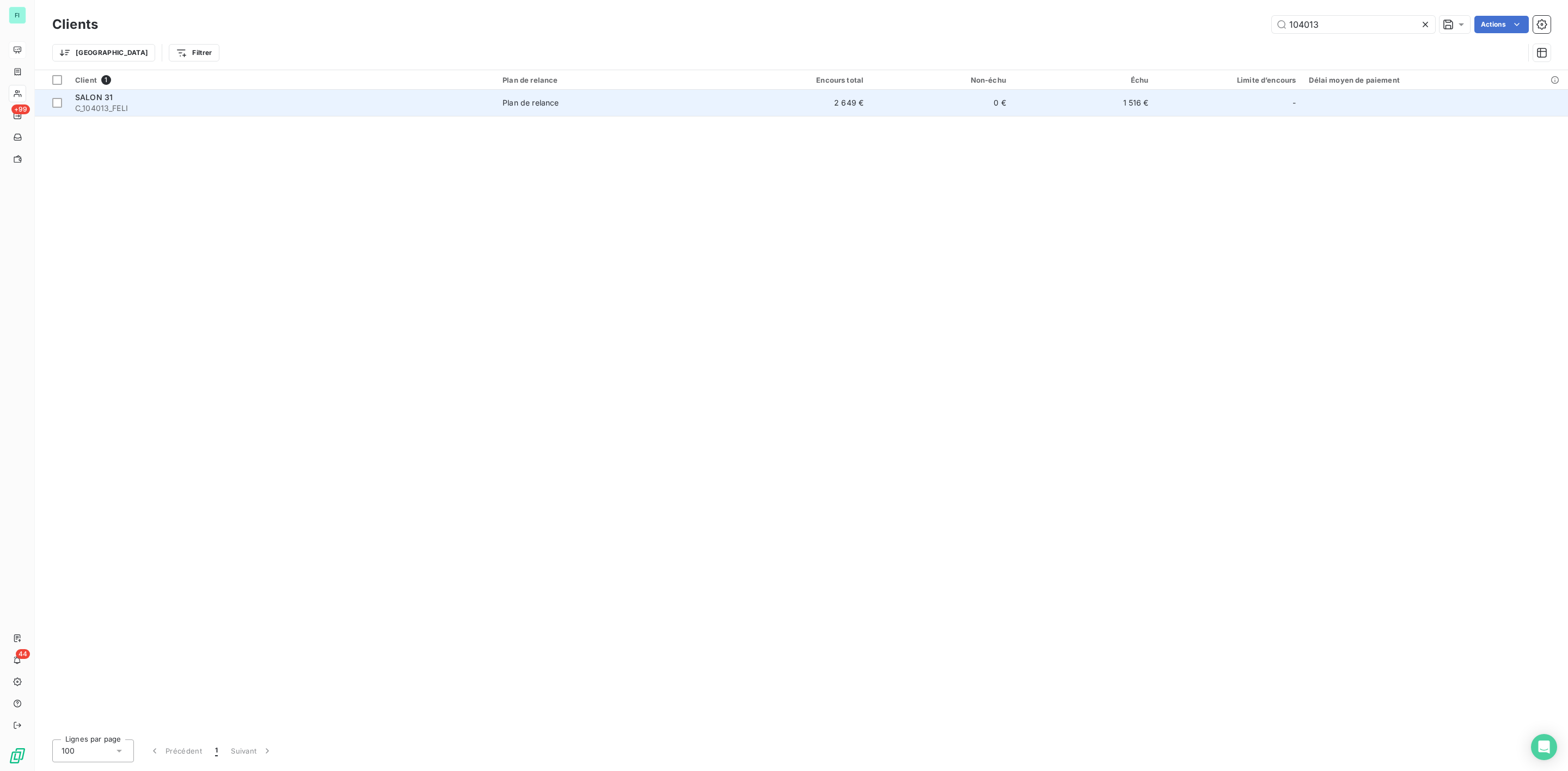
type input "104013"
click at [550, 102] on div "Plan de relance" at bounding box center [531, 103] width 56 height 11
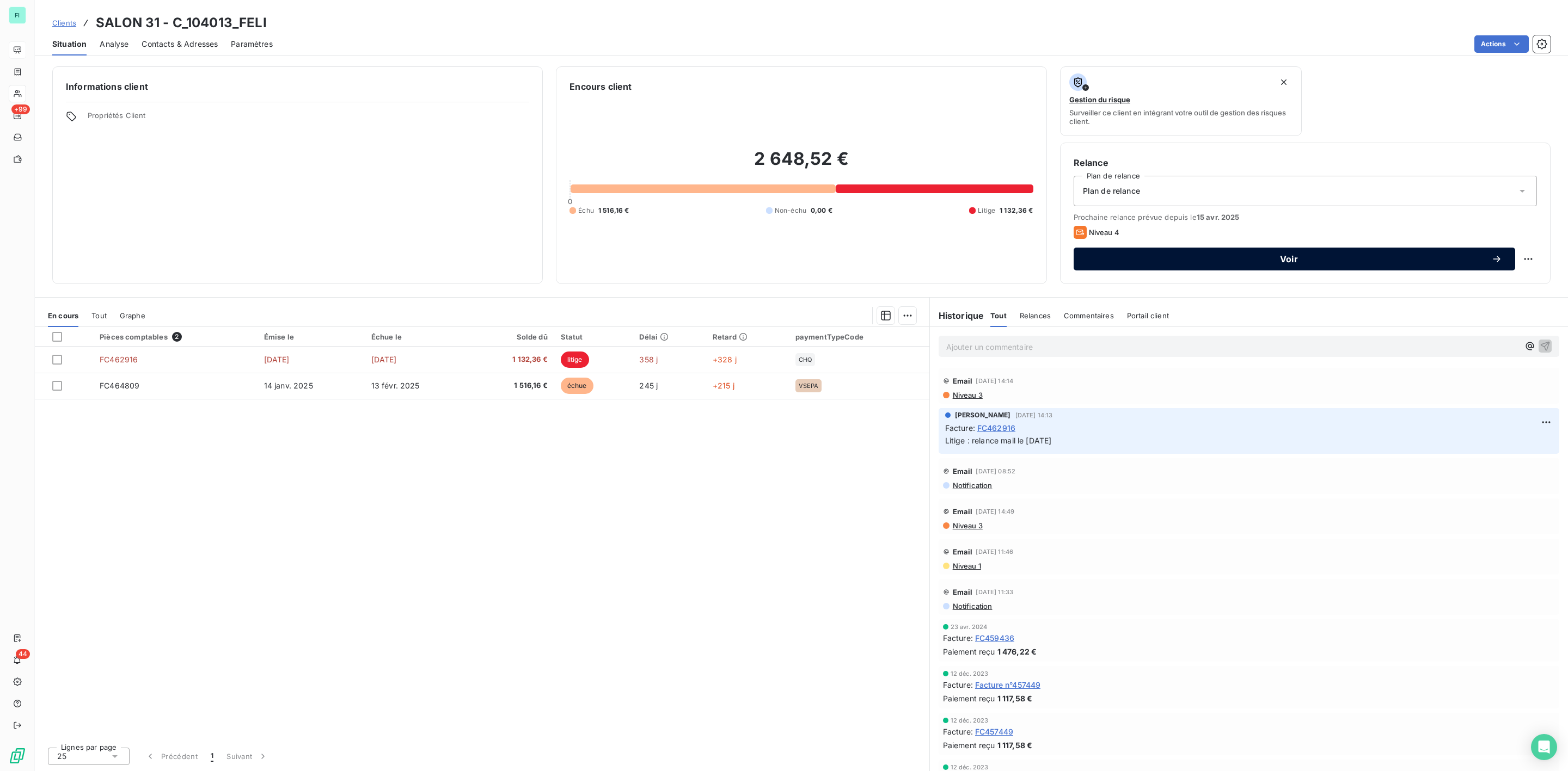
click at [1296, 252] on button "Voir" at bounding box center [1294, 259] width 441 height 23
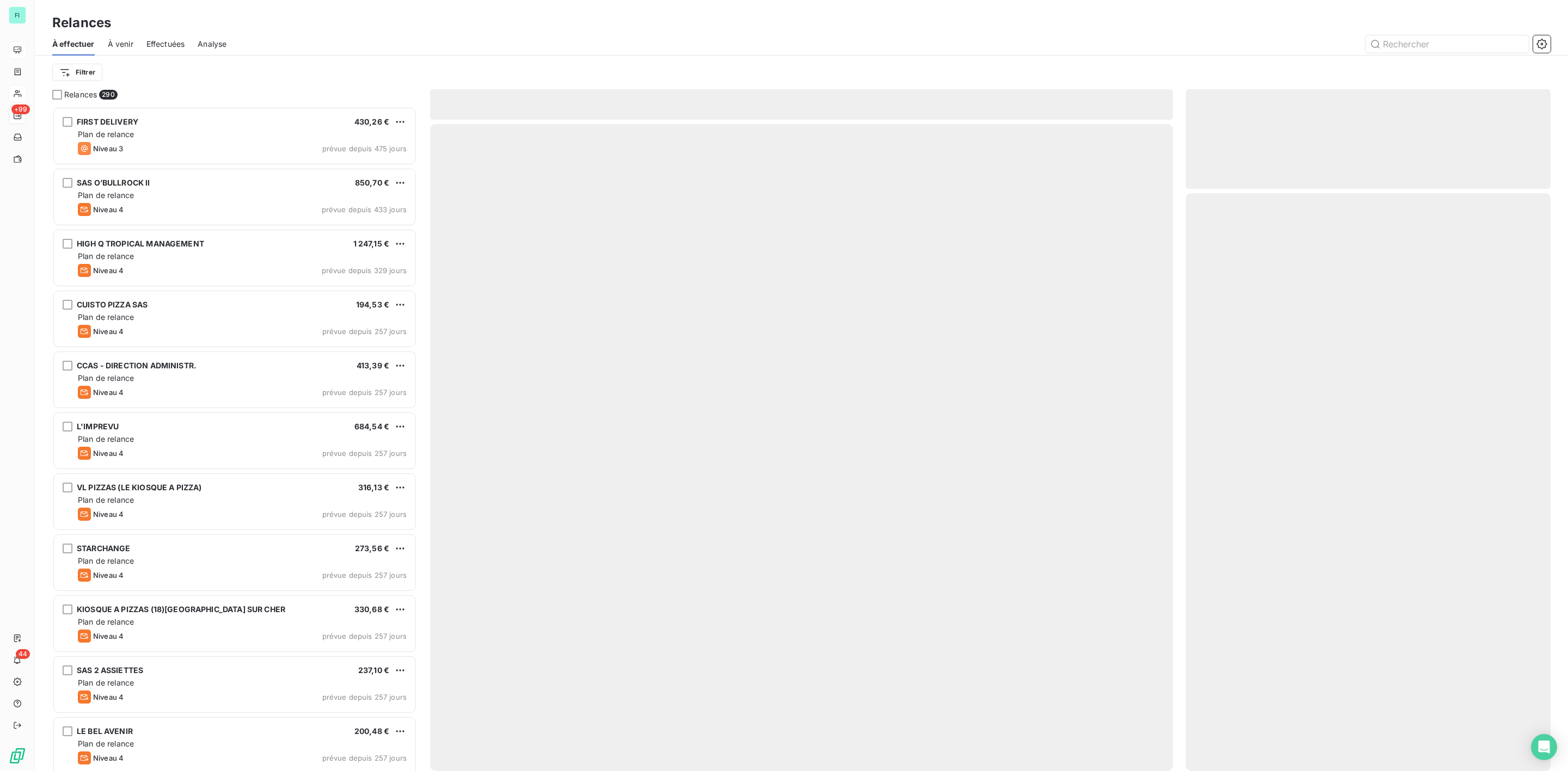
scroll to position [653, 352]
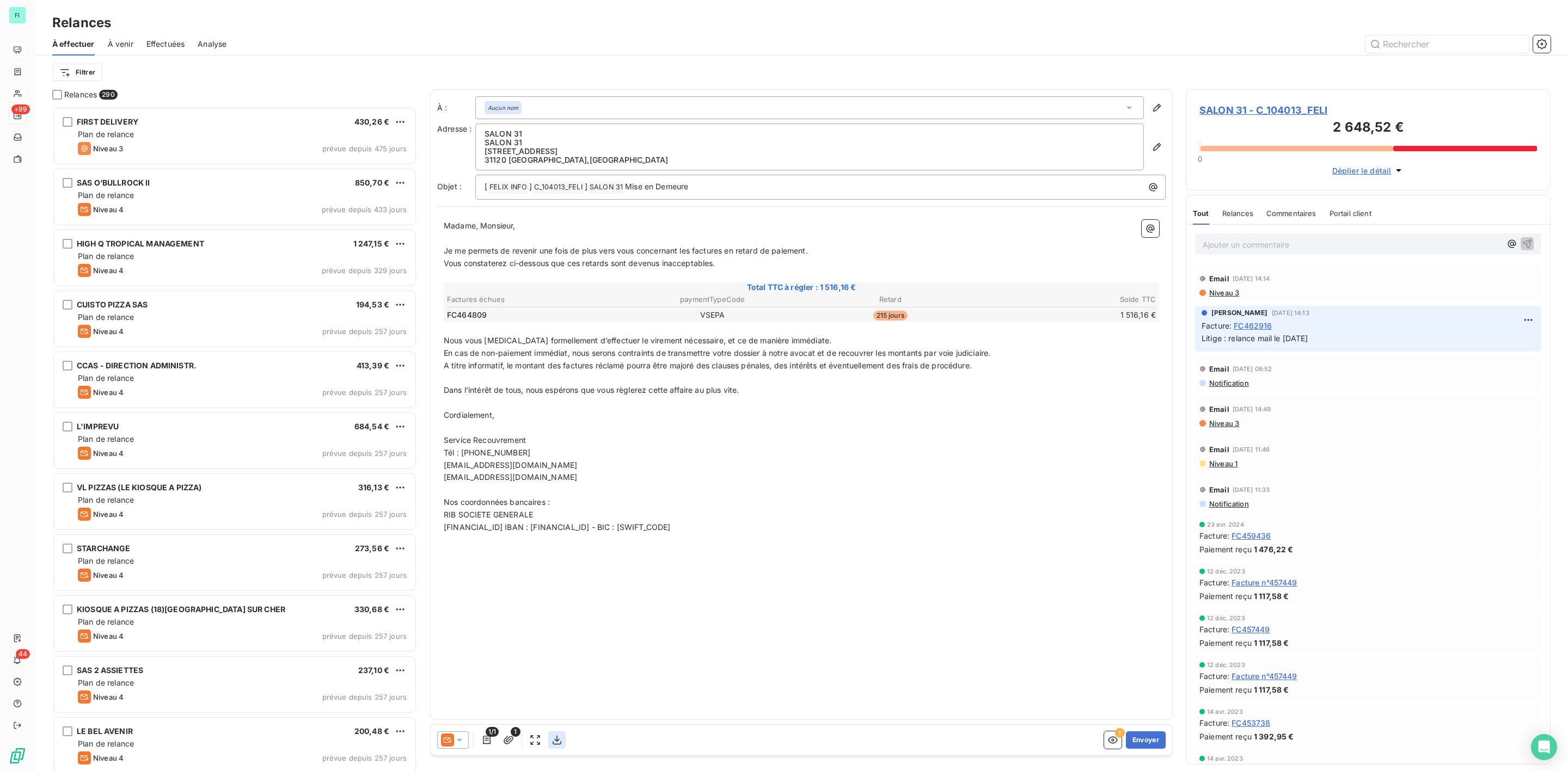
click at [555, 737] on icon "button" at bounding box center [557, 741] width 11 height 11
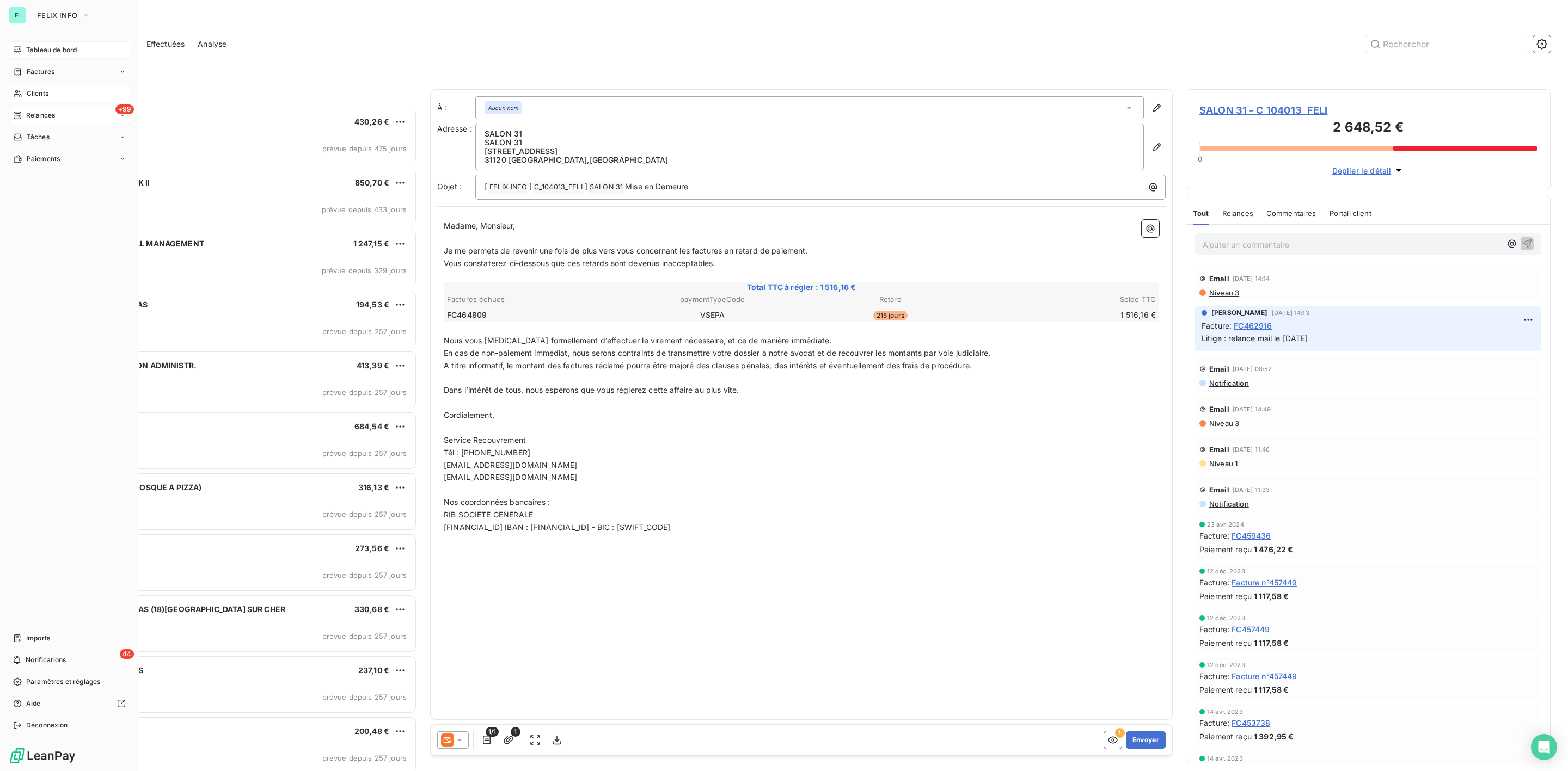
click at [25, 90] on div "Clients" at bounding box center [69, 94] width 121 height 18
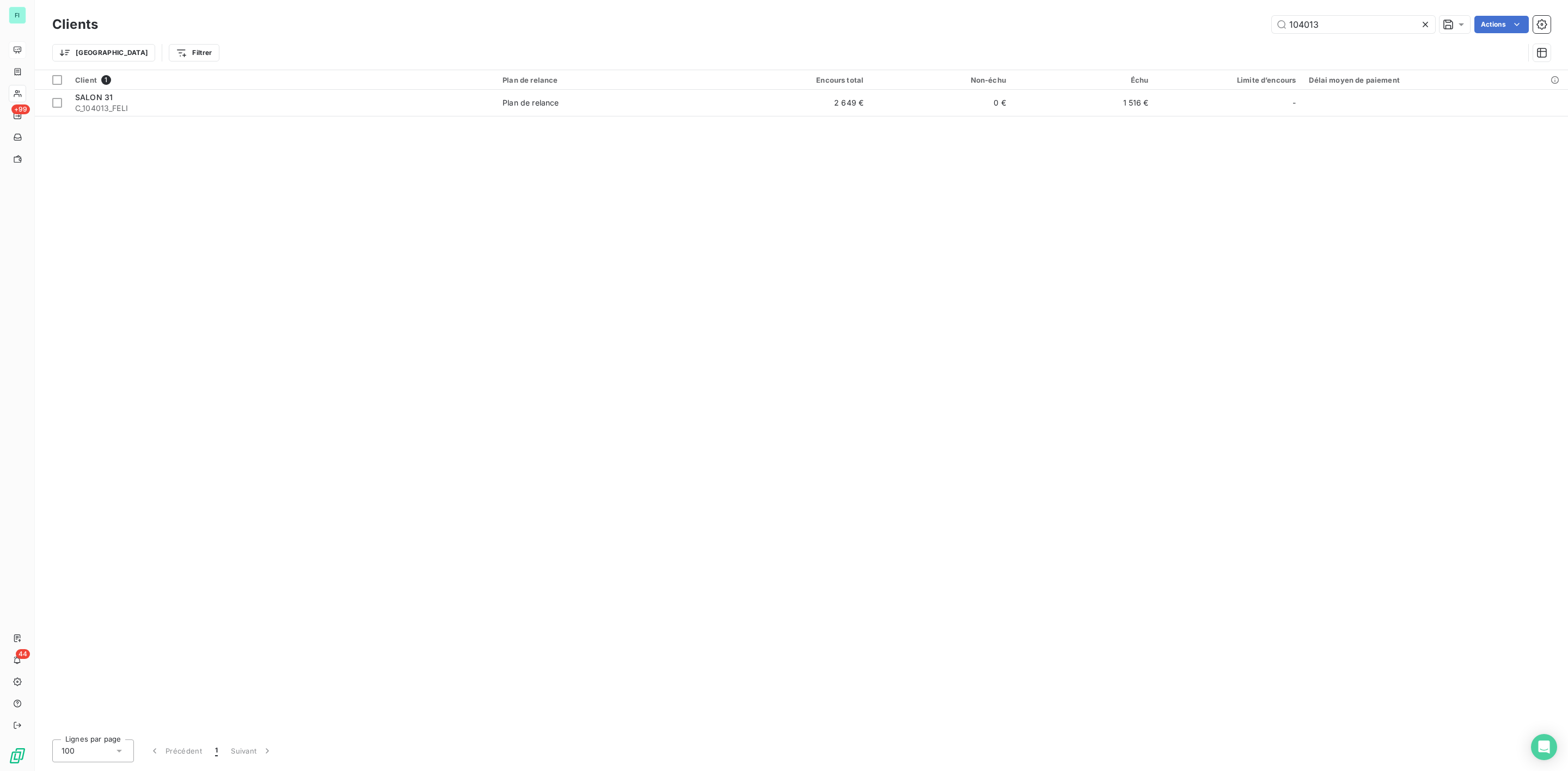
drag, startPoint x: 1336, startPoint y: 16, endPoint x: 926, endPoint y: 53, distance: 411.7
click at [1095, 47] on div "Clients 104013 Actions Trier Filtrer" at bounding box center [802, 41] width 1499 height 57
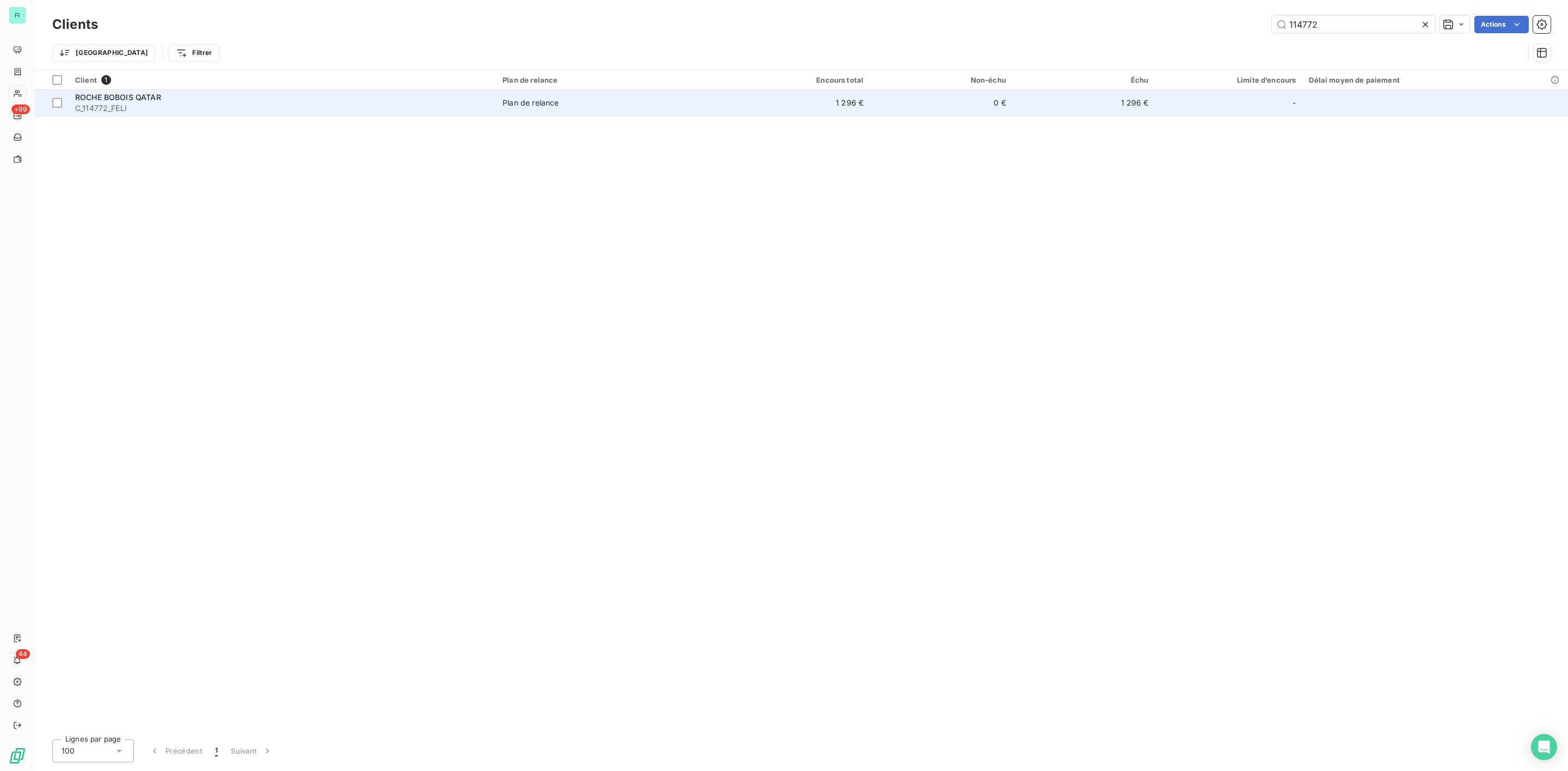
type input "114772"
click at [175, 103] on span "C_114772_FELI" at bounding box center [282, 108] width 415 height 11
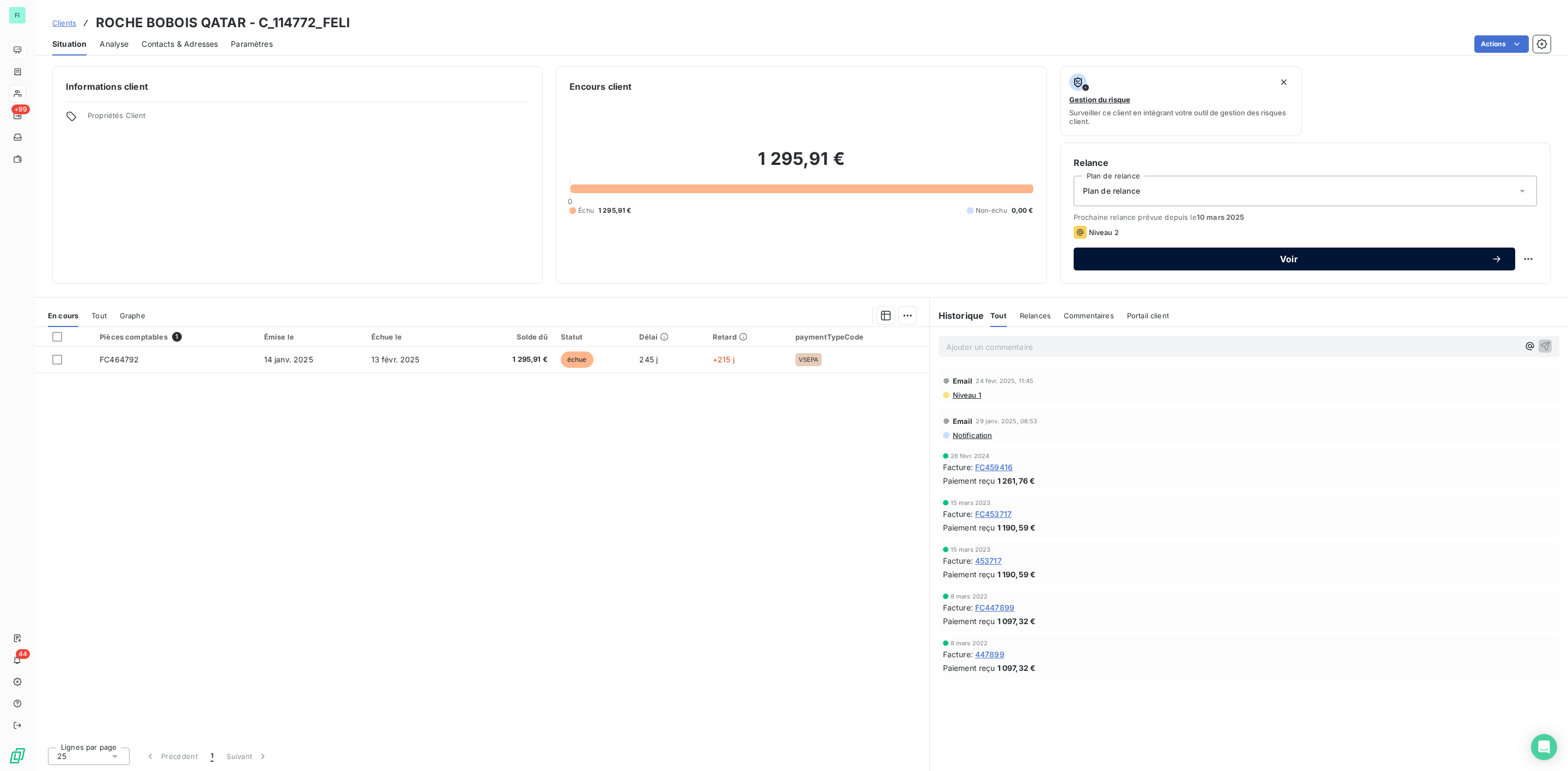
click at [1243, 262] on span "Voir" at bounding box center [1289, 259] width 405 height 9
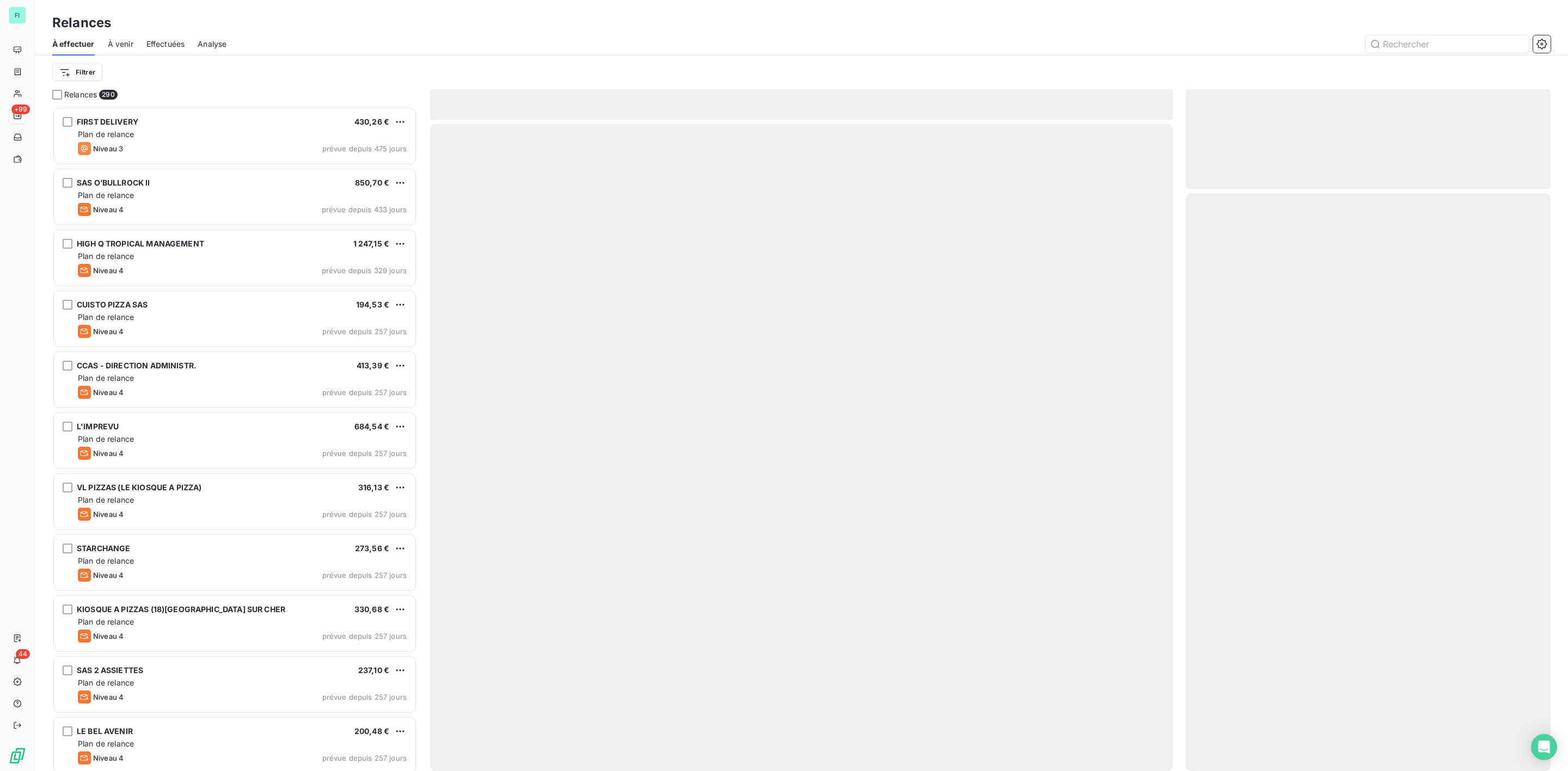
scroll to position [653, 352]
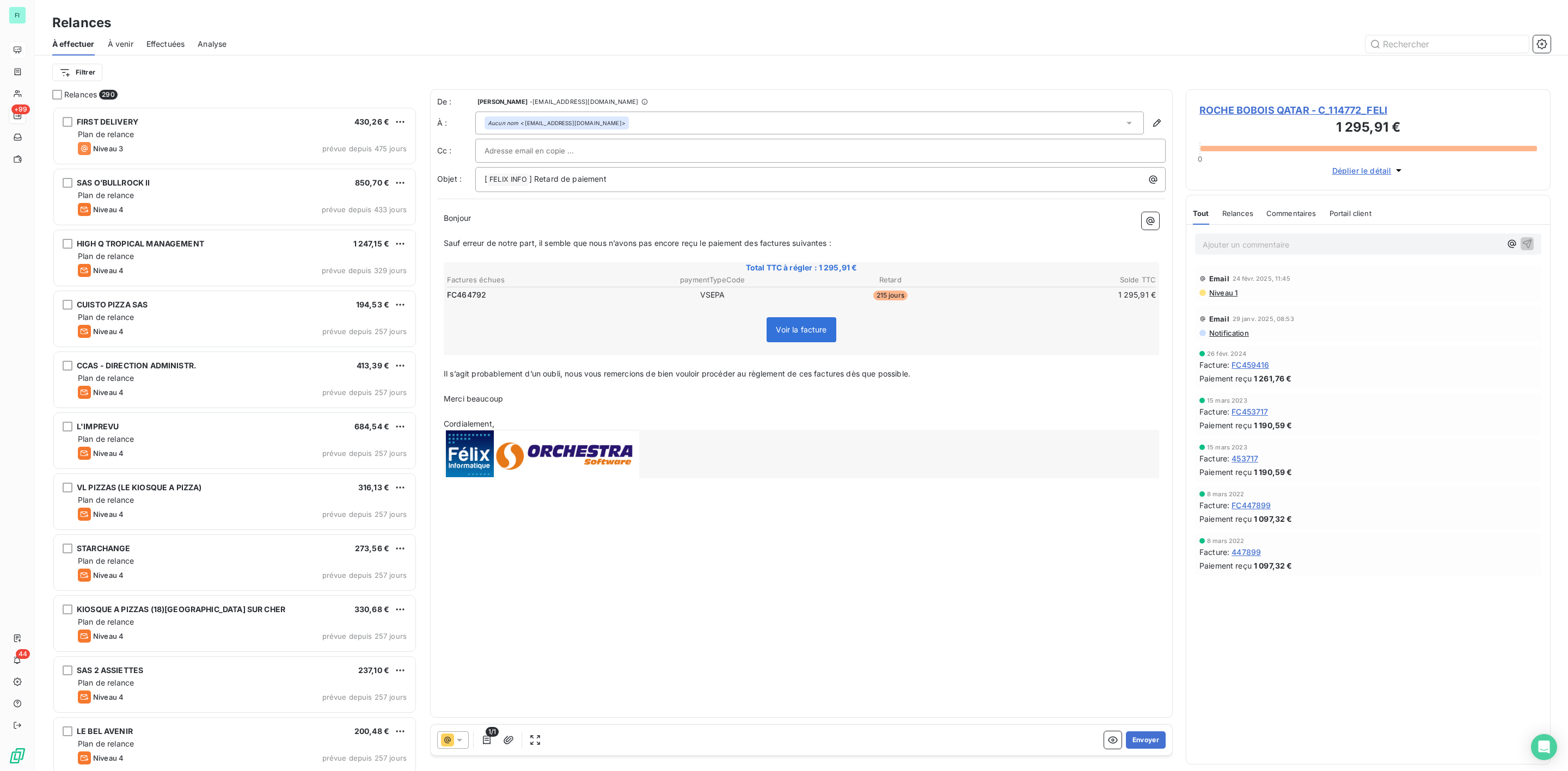
click at [456, 744] on icon at bounding box center [460, 741] width 11 height 11
click at [463, 722] on span "Niveau 4" at bounding box center [475, 719] width 33 height 11
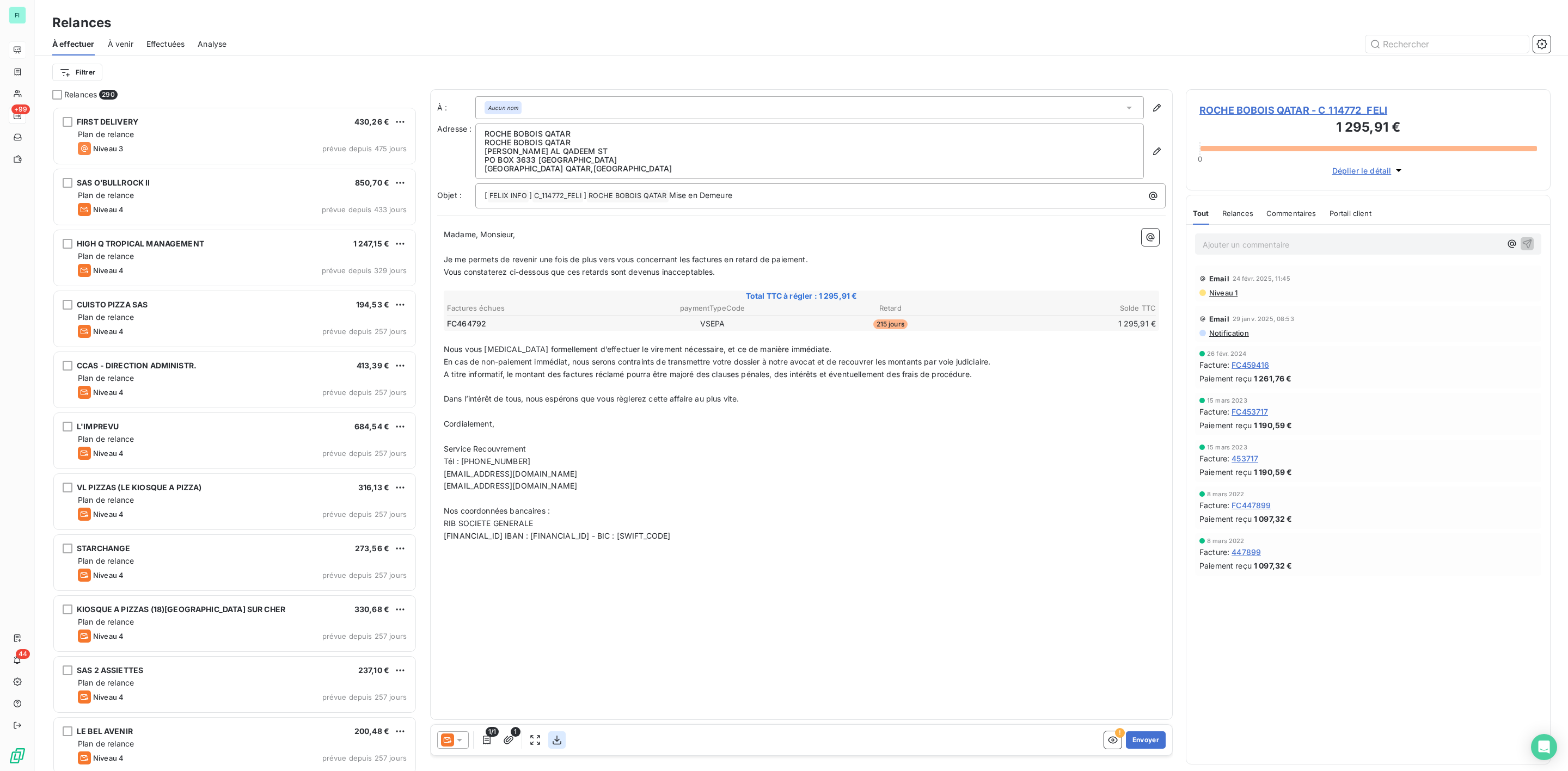
click at [557, 744] on icon "button" at bounding box center [557, 741] width 11 height 11
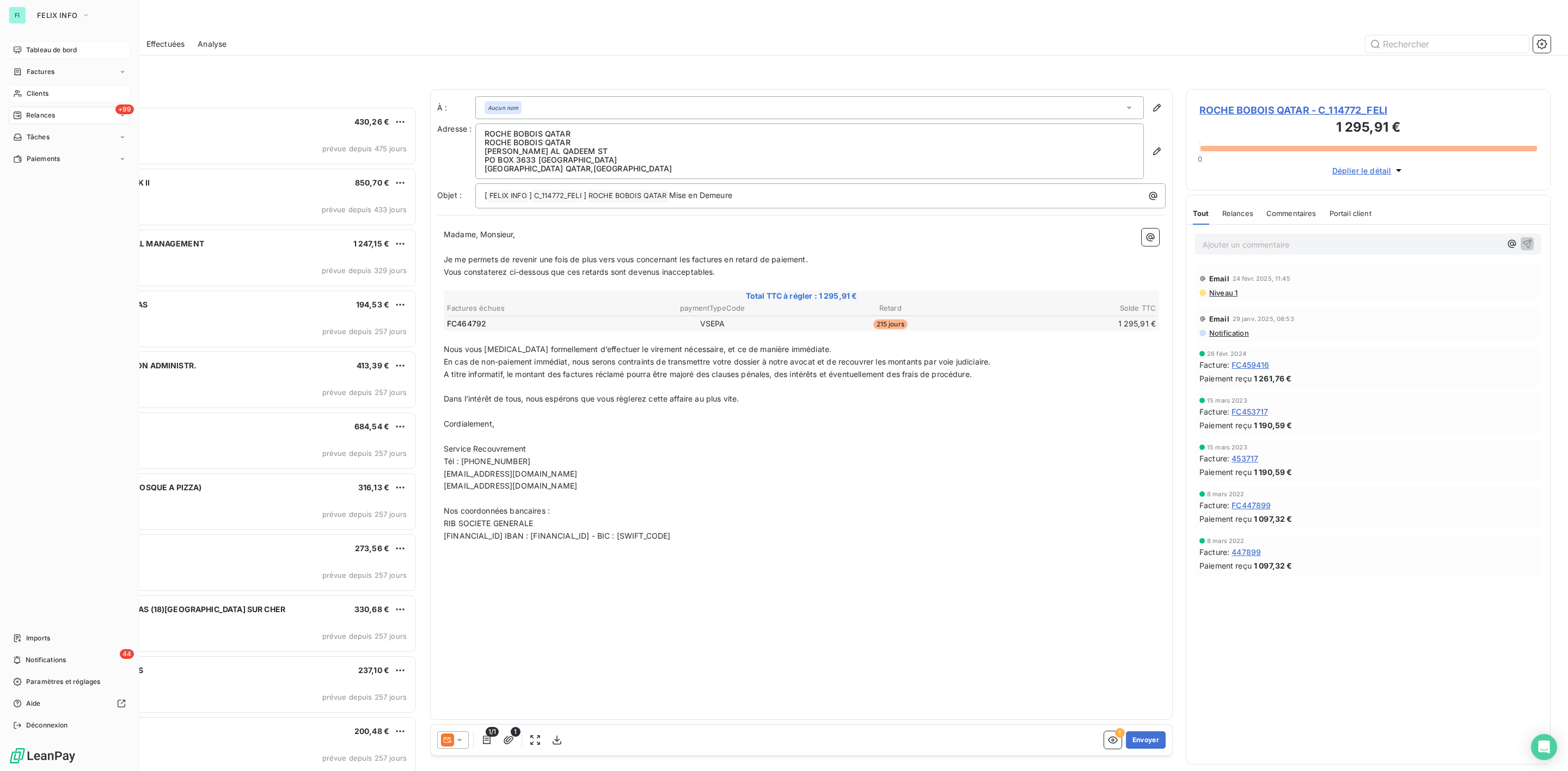
click at [41, 92] on span "Clients" at bounding box center [38, 94] width 22 height 10
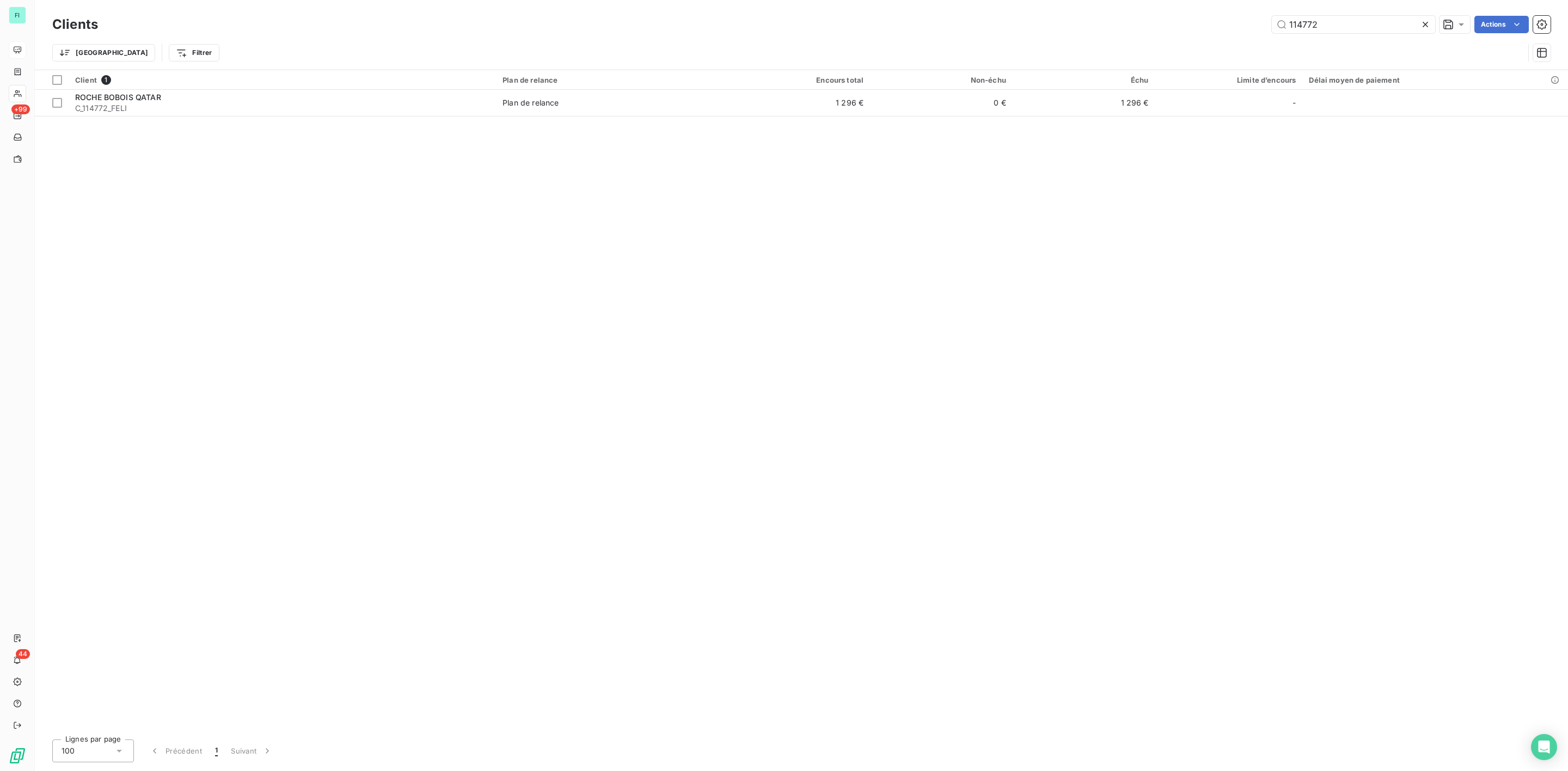
drag, startPoint x: 1325, startPoint y: 19, endPoint x: 1045, endPoint y: 44, distance: 281.1
click at [1107, 41] on div "Clients 114772 Actions Trier Filtrer" at bounding box center [802, 41] width 1499 height 57
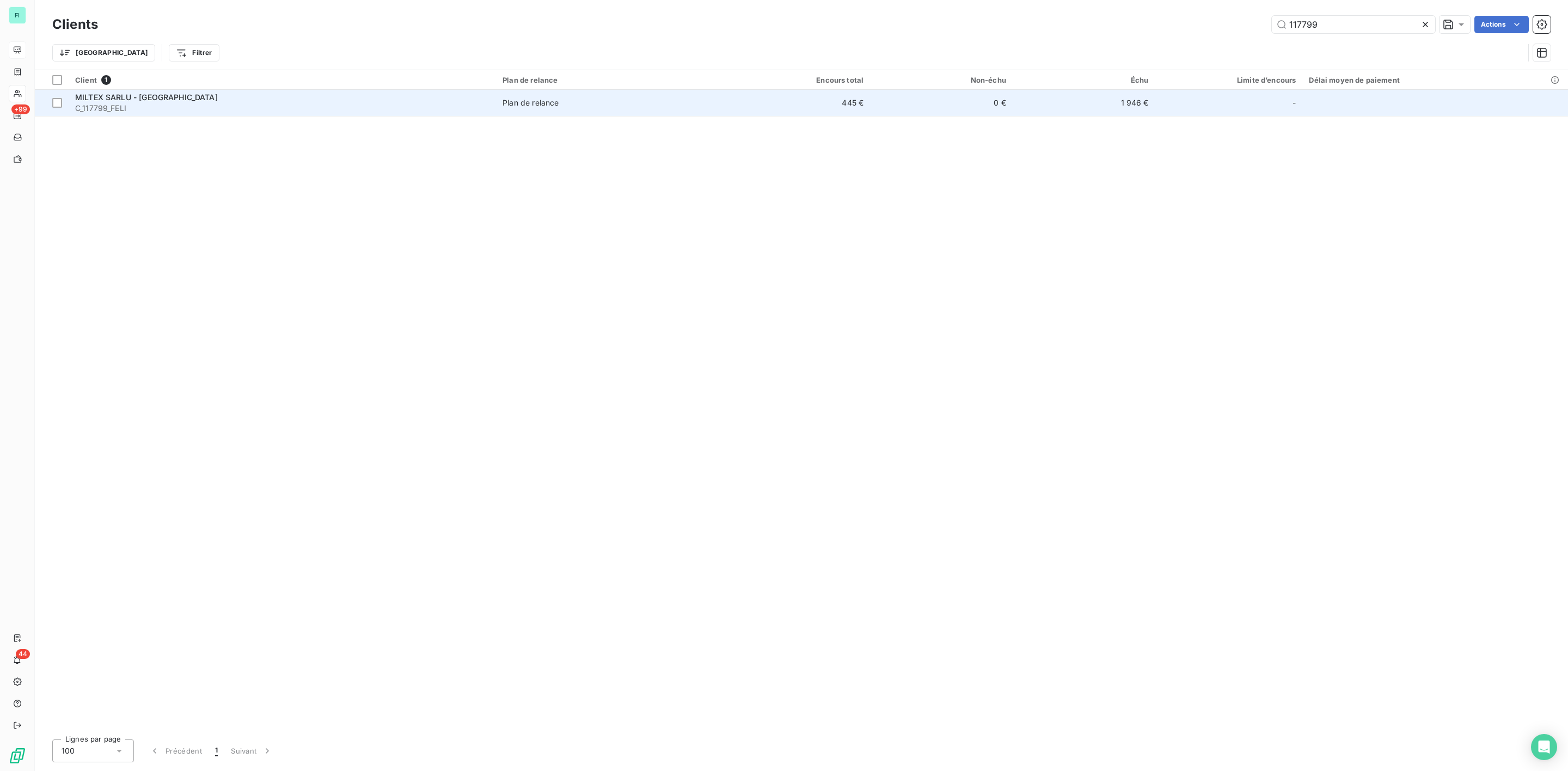
type input "117799"
click at [144, 92] on div "MILTEX SARLU - [GEOGRAPHIC_DATA]" at bounding box center [282, 97] width 415 height 11
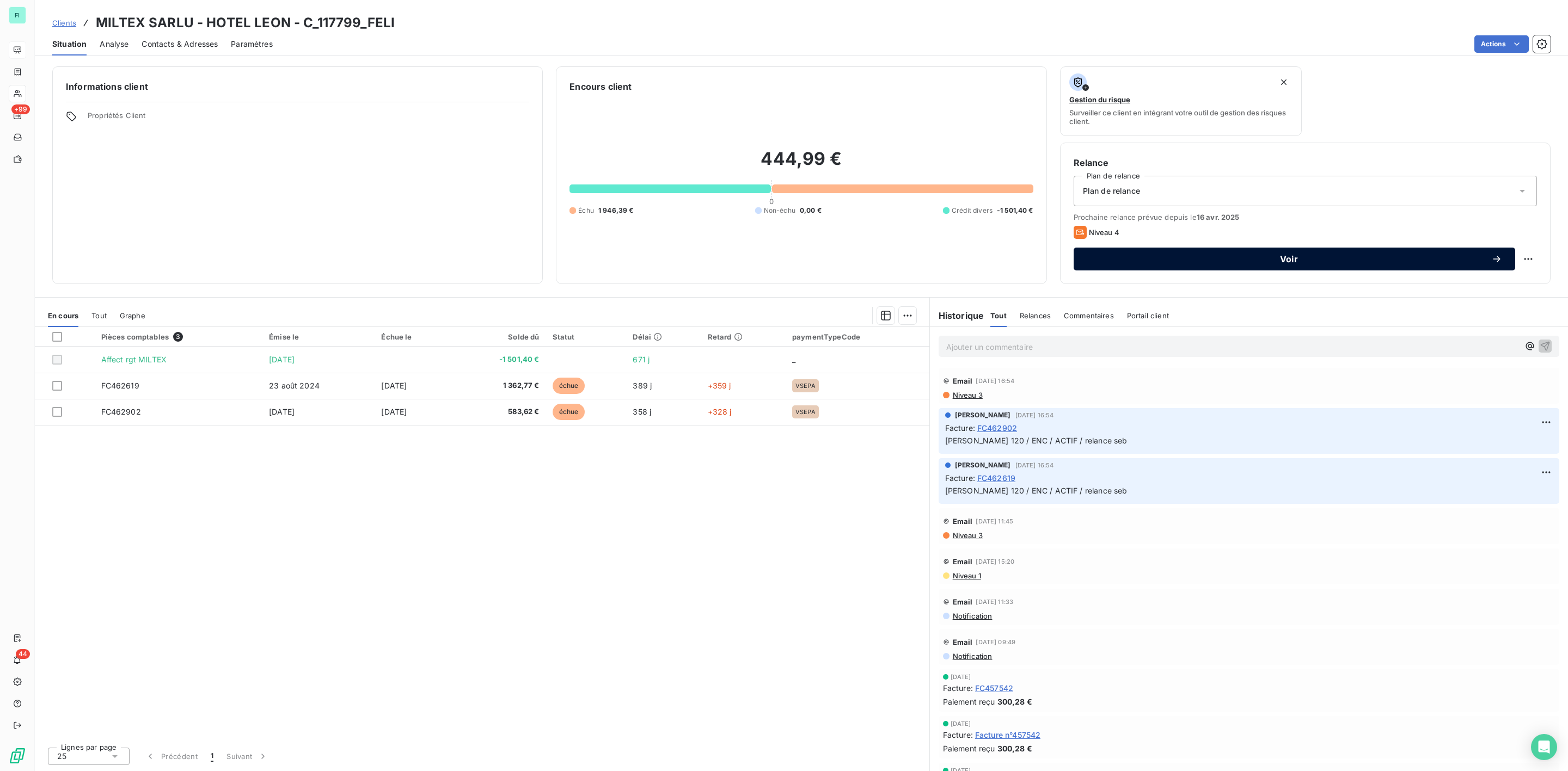
click at [1274, 260] on span "Voir" at bounding box center [1289, 259] width 405 height 9
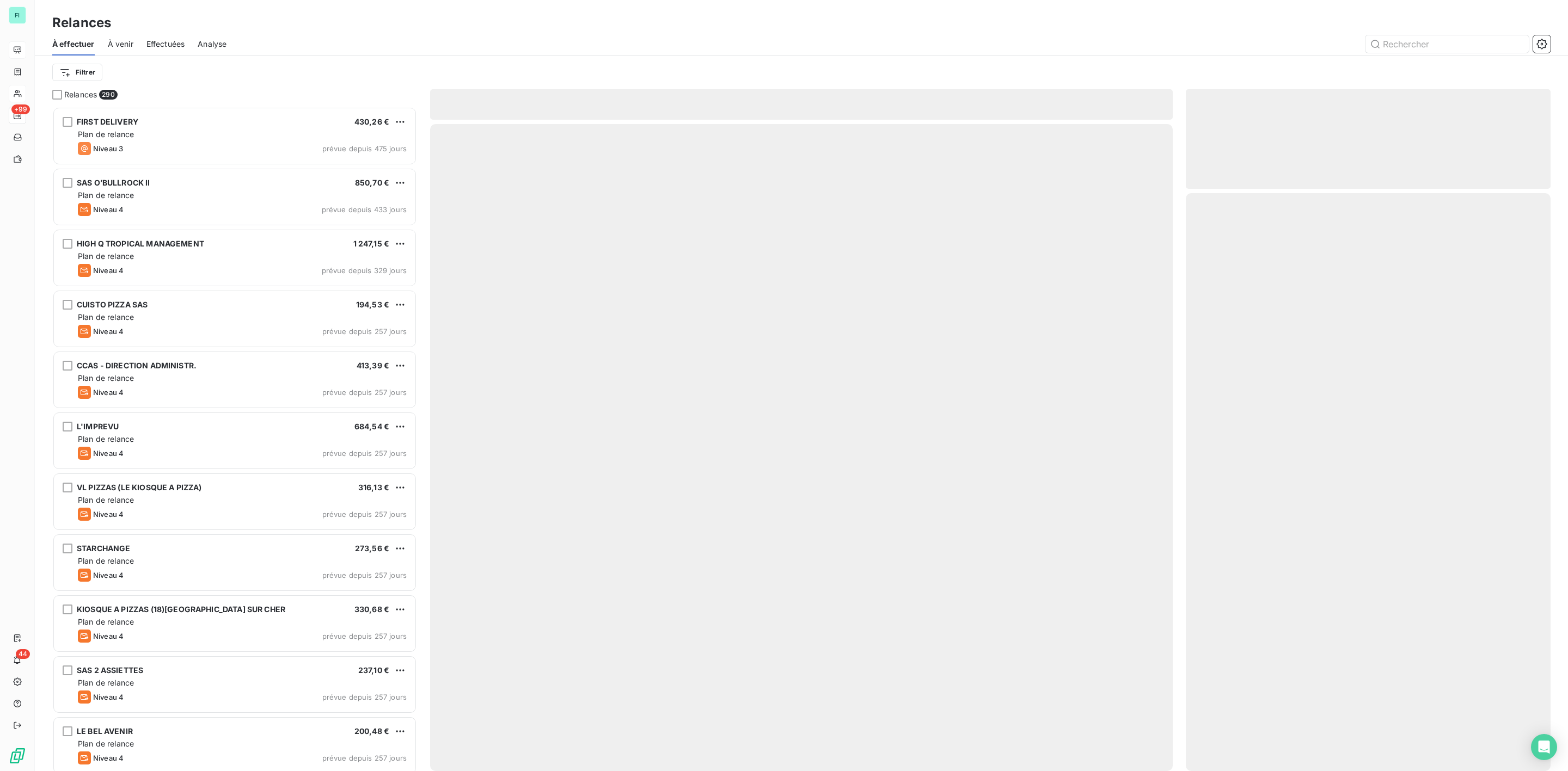
scroll to position [653, 352]
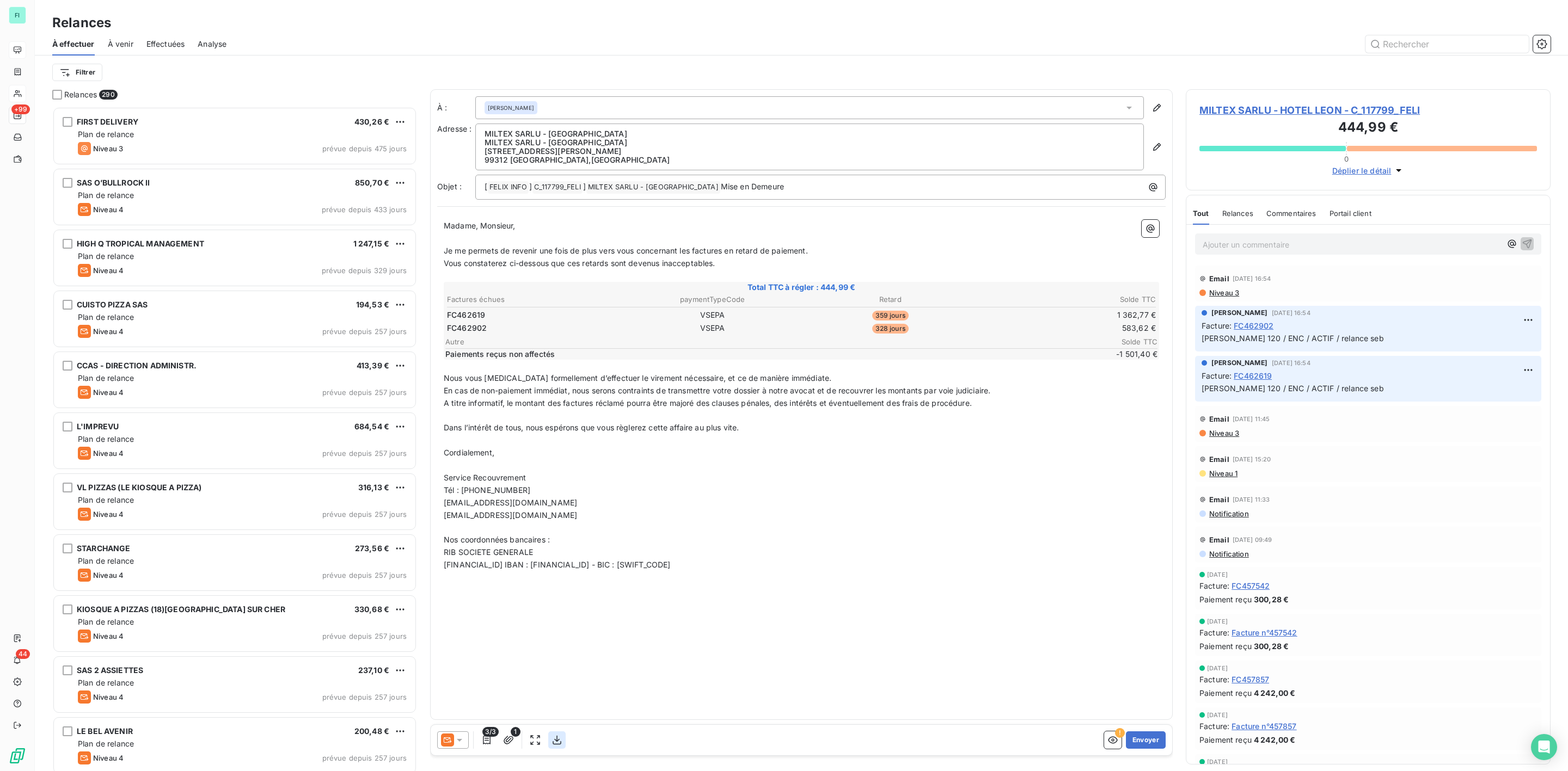
click at [560, 735] on icon "button" at bounding box center [557, 741] width 11 height 11
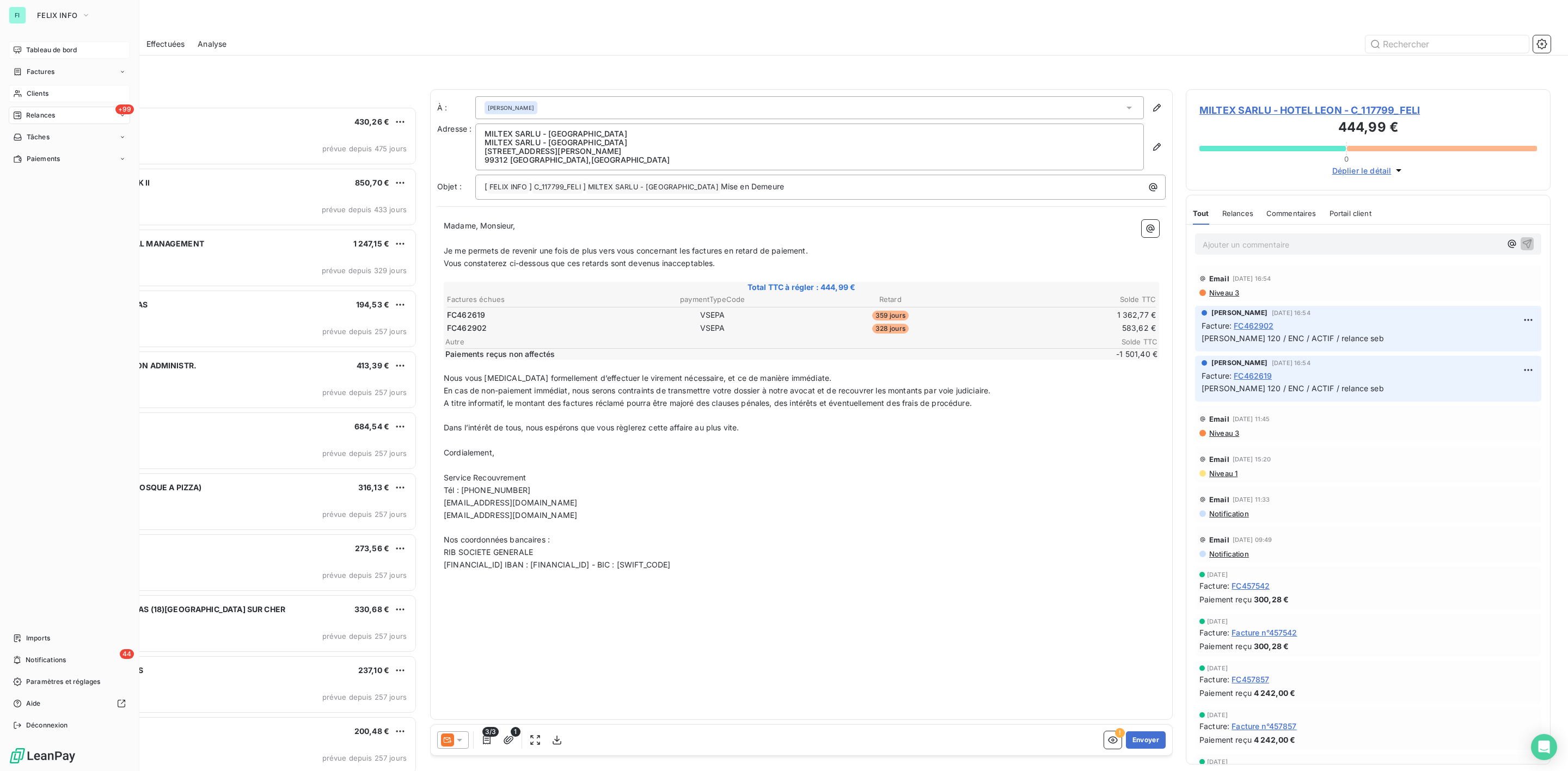
click at [46, 95] on span "Clients" at bounding box center [38, 94] width 22 height 10
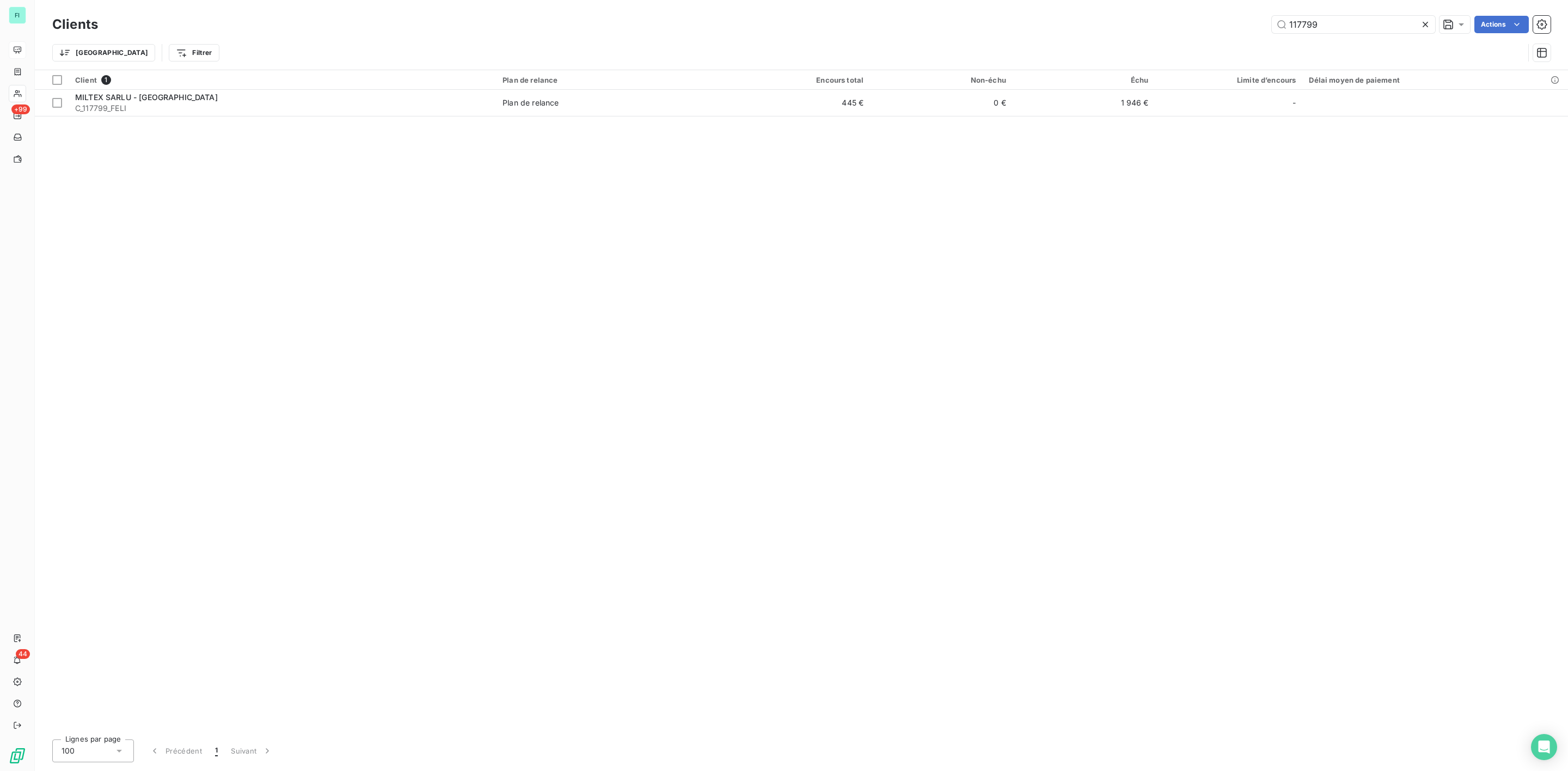
drag, startPoint x: 1338, startPoint y: 25, endPoint x: 1080, endPoint y: 38, distance: 258.3
click at [1158, 36] on div "Clients 117799 Actions Trier Filtrer" at bounding box center [802, 41] width 1499 height 57
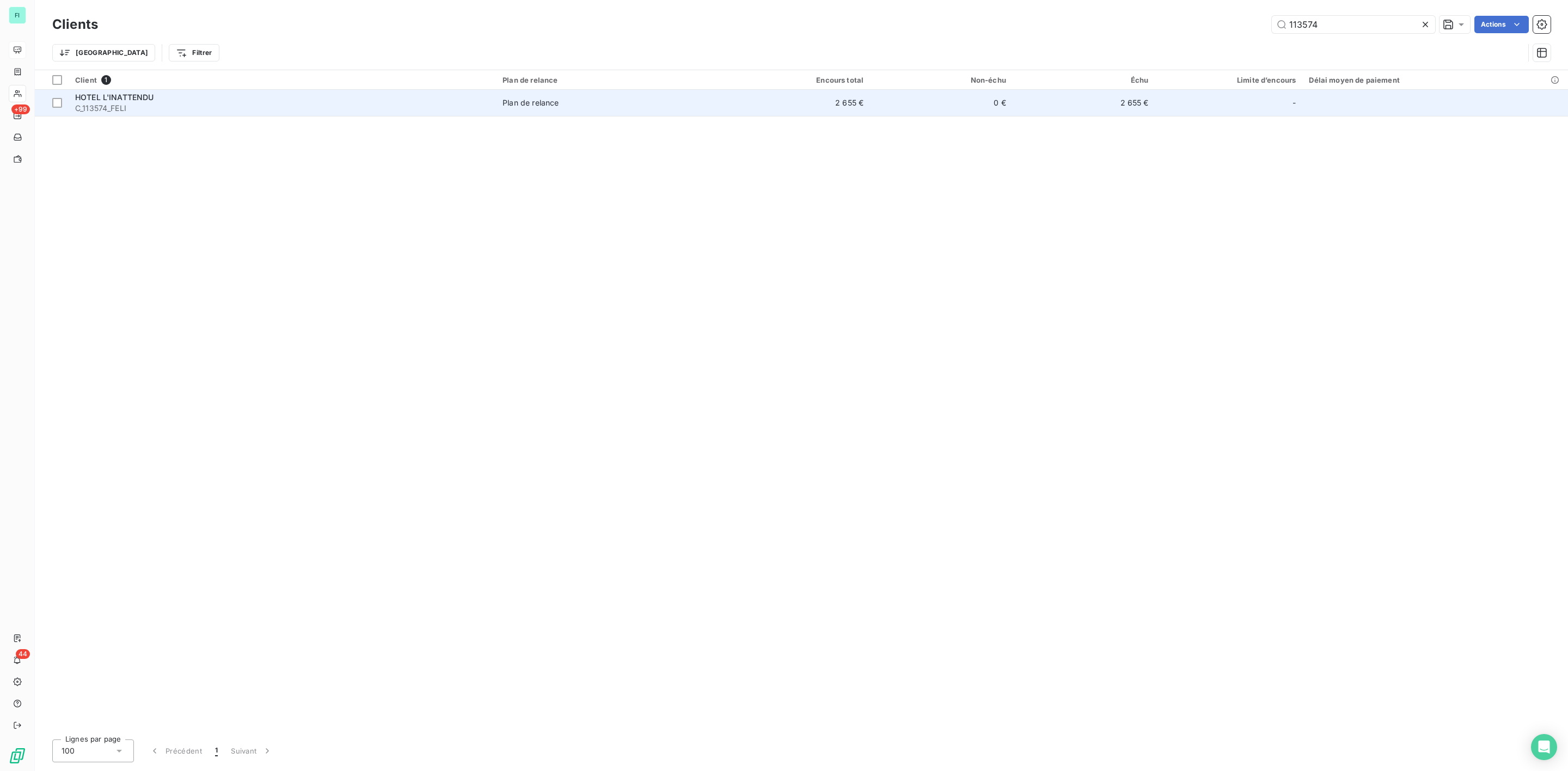
type input "113574"
click at [482, 106] on span "C_113574_FELI" at bounding box center [282, 108] width 415 height 11
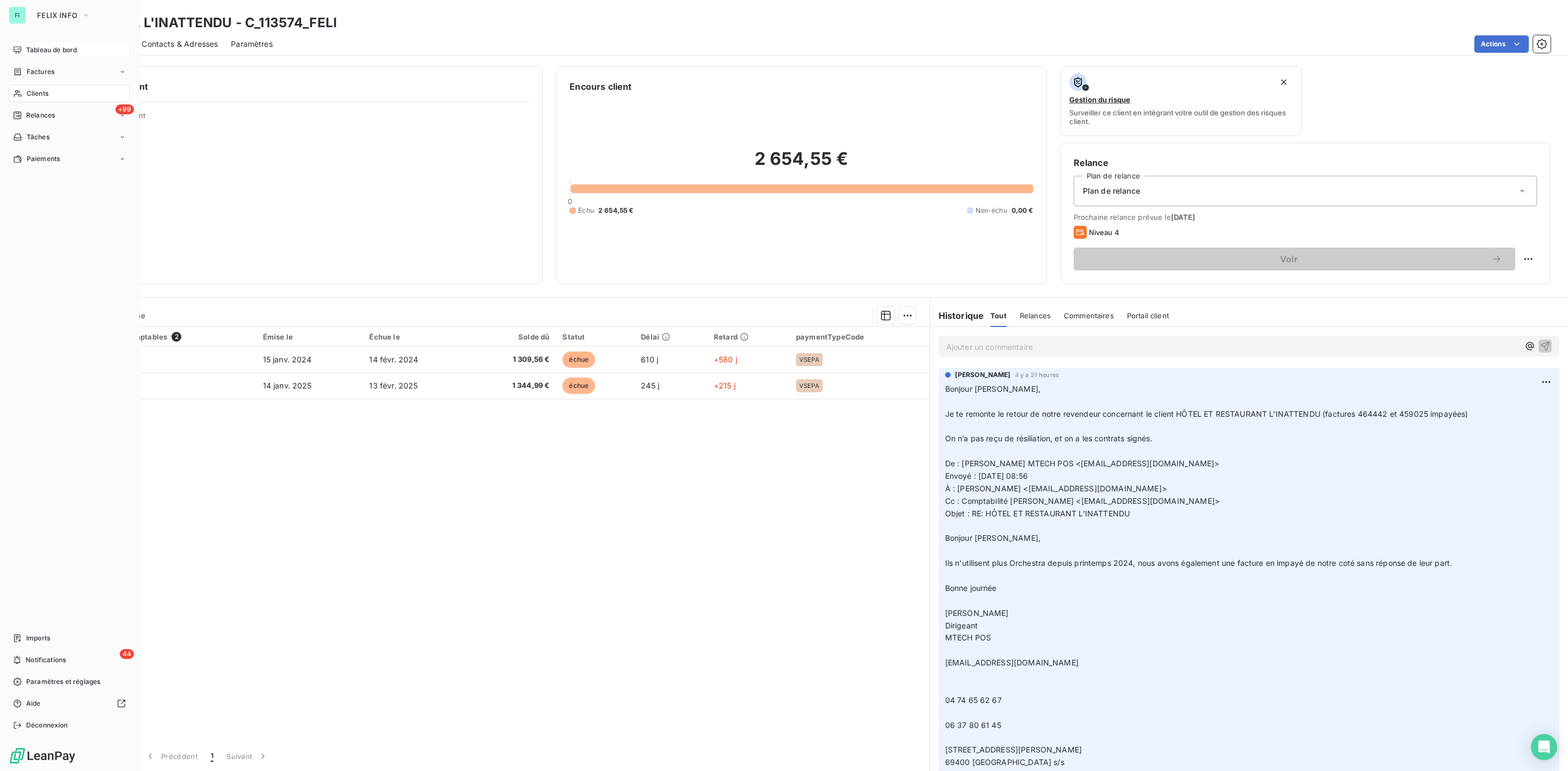
drag, startPoint x: 36, startPoint y: 91, endPoint x: 117, endPoint y: 95, distance: 81.1
click at [38, 93] on span "Clients" at bounding box center [38, 94] width 22 height 10
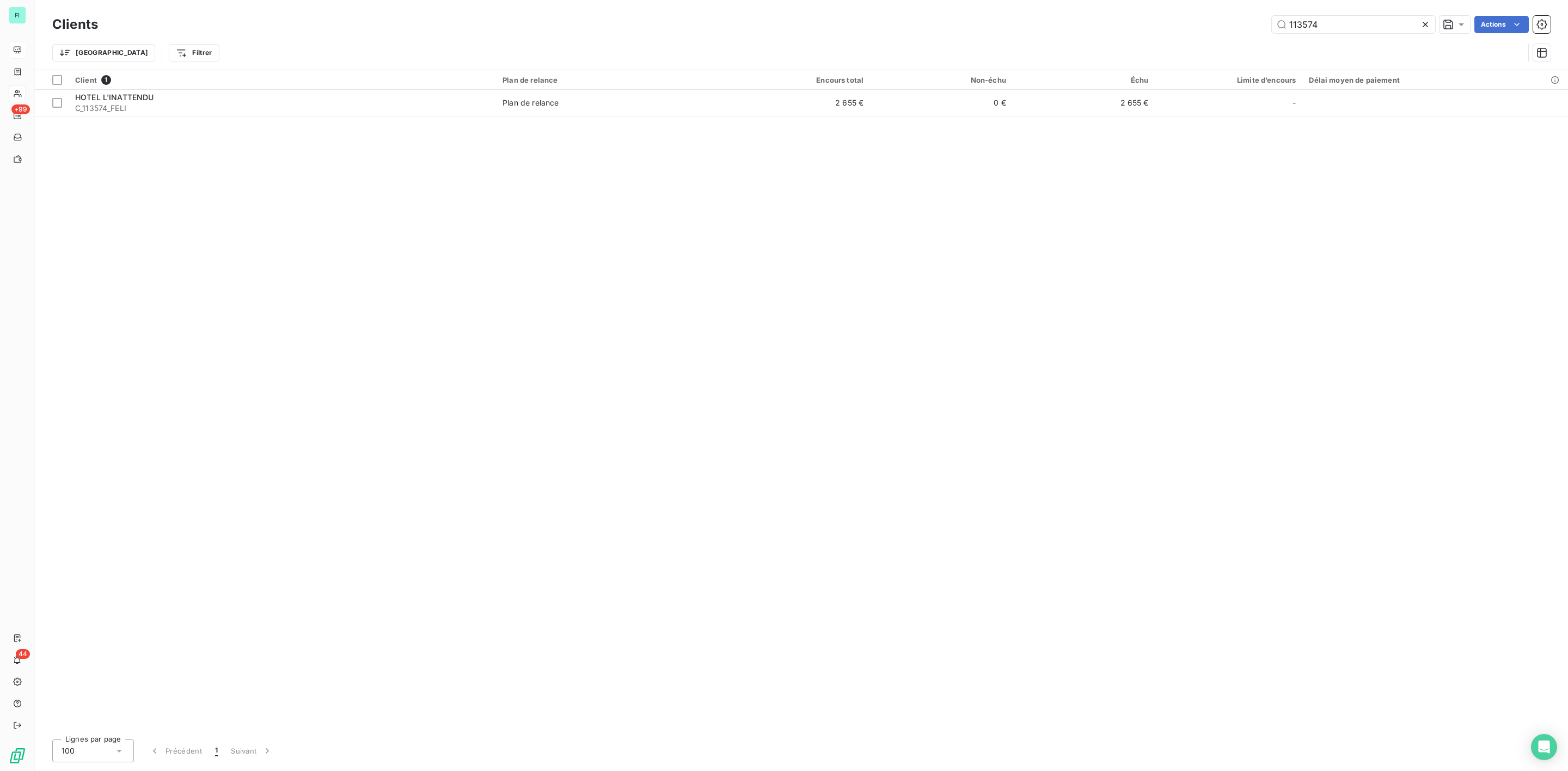
drag, startPoint x: 1284, startPoint y: 24, endPoint x: 1134, endPoint y: 26, distance: 150.0
click at [1147, 26] on div "113574 Actions" at bounding box center [830, 24] width 1440 height 18
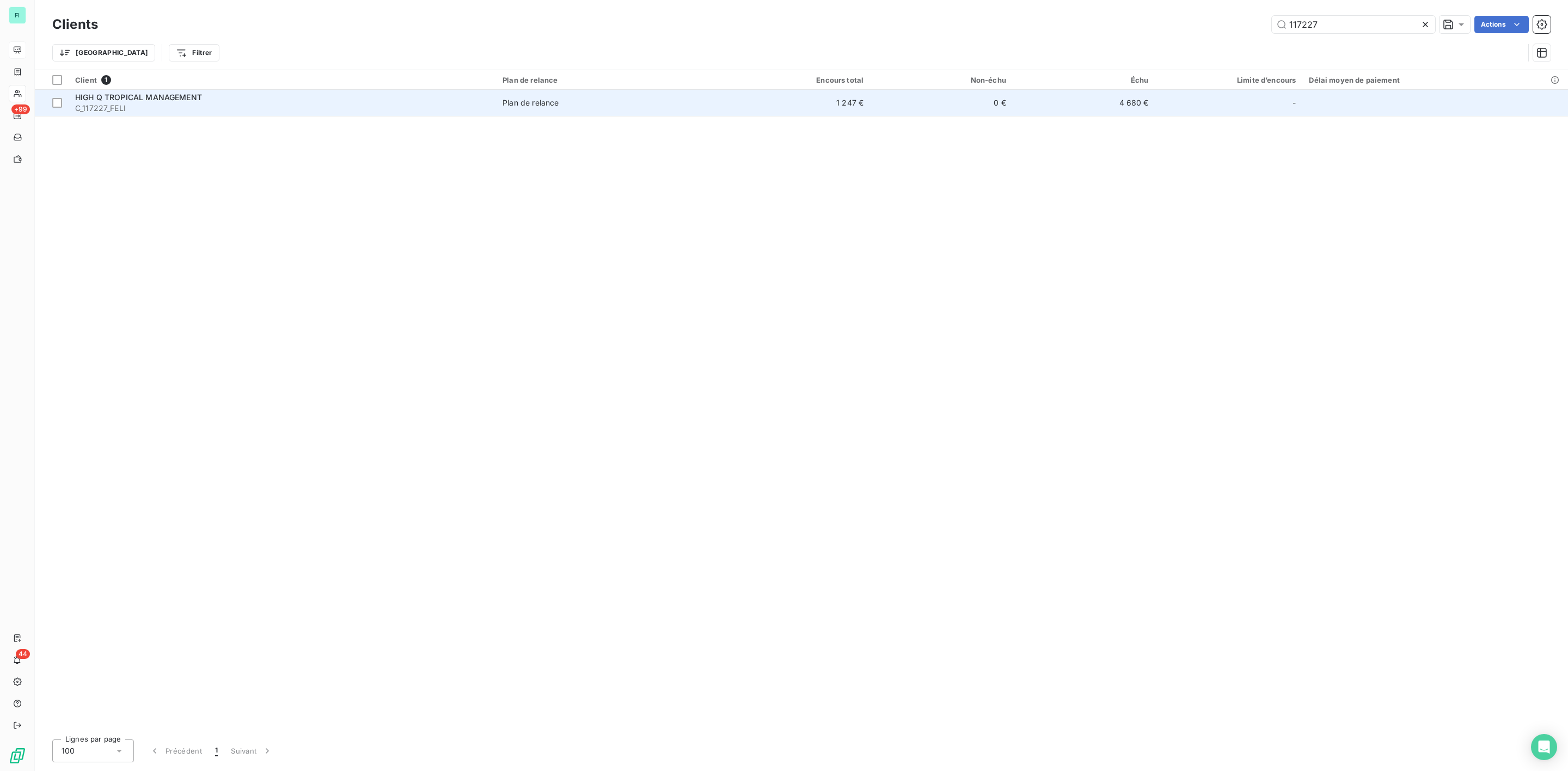
type input "117227"
click at [100, 92] on div "HIGH Q TROPICAL MANAGEMENT" at bounding box center [282, 97] width 415 height 11
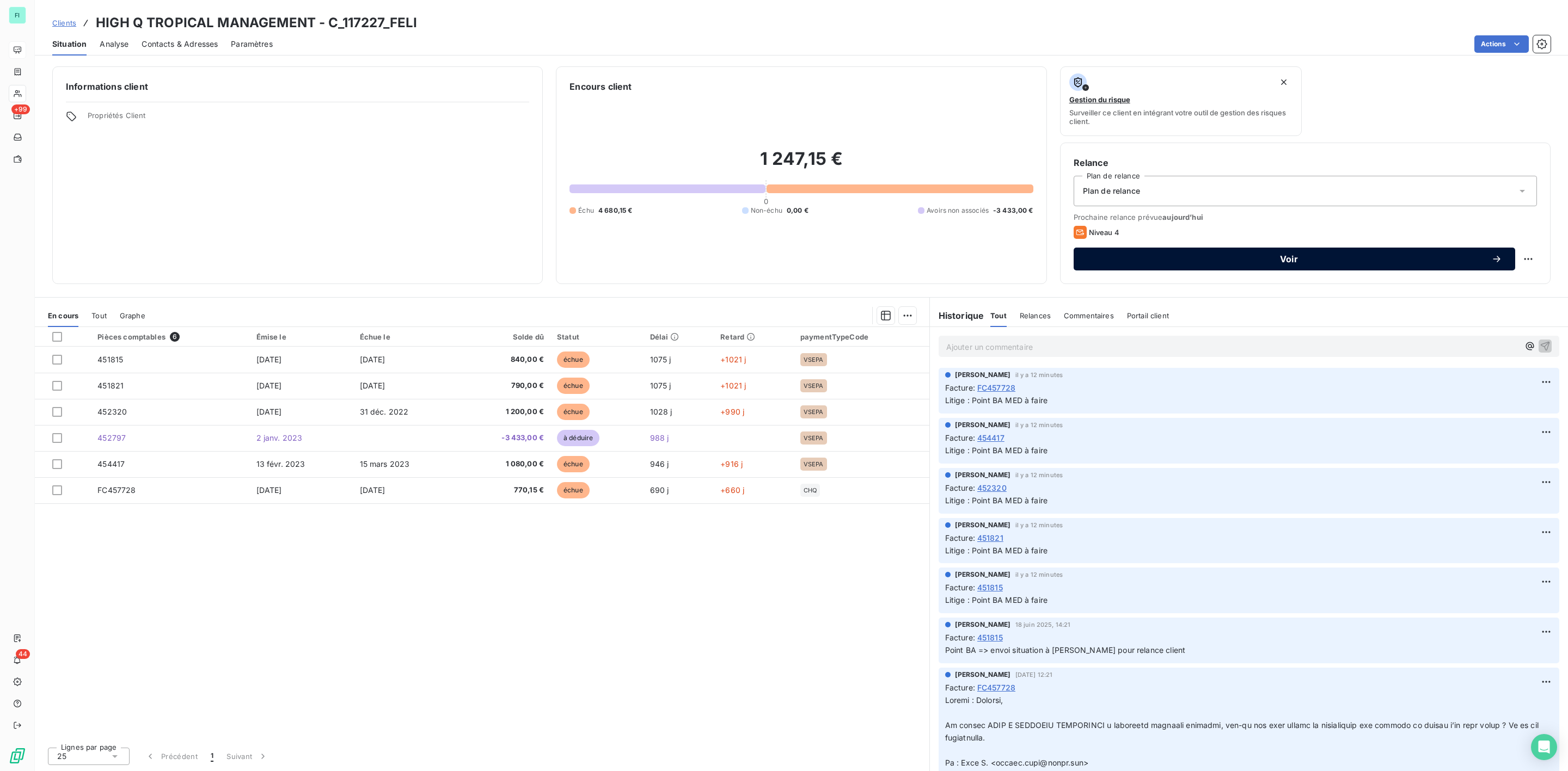
click at [1283, 257] on span "Voir" at bounding box center [1289, 259] width 405 height 9
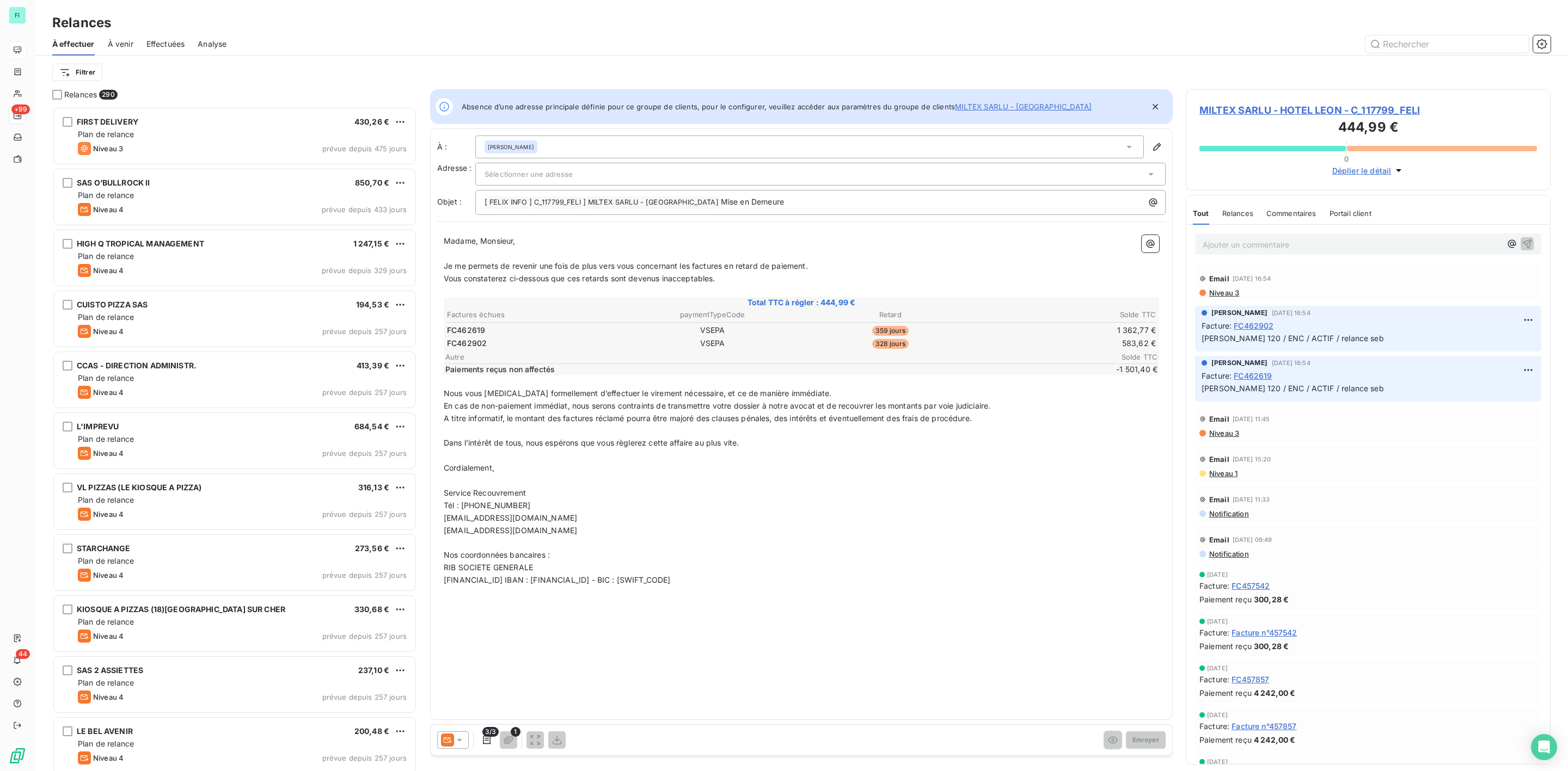
scroll to position [13, 12]
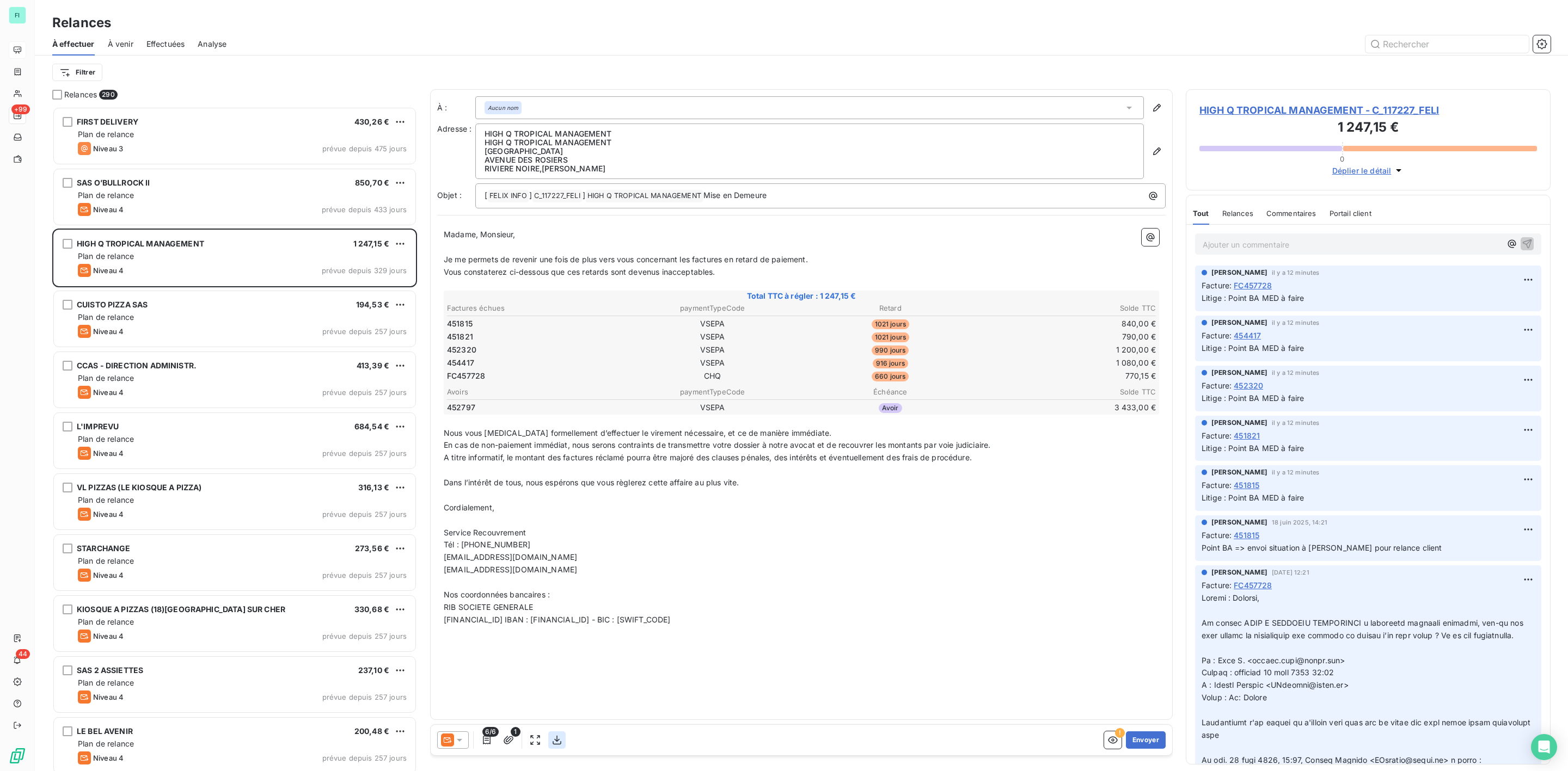
click at [551, 740] on button "button" at bounding box center [557, 740] width 18 height 18
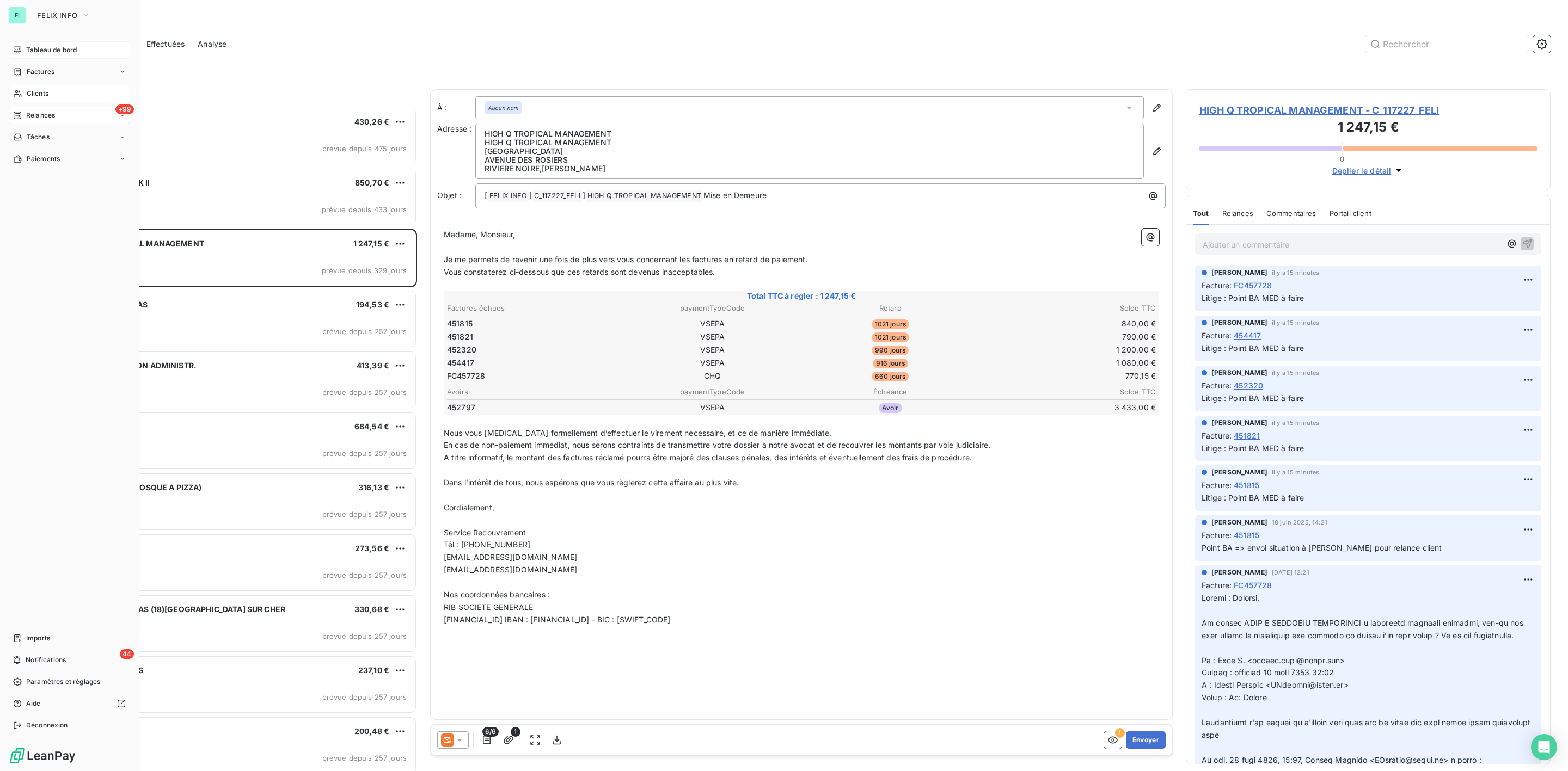
click at [43, 91] on span "Clients" at bounding box center [38, 94] width 22 height 10
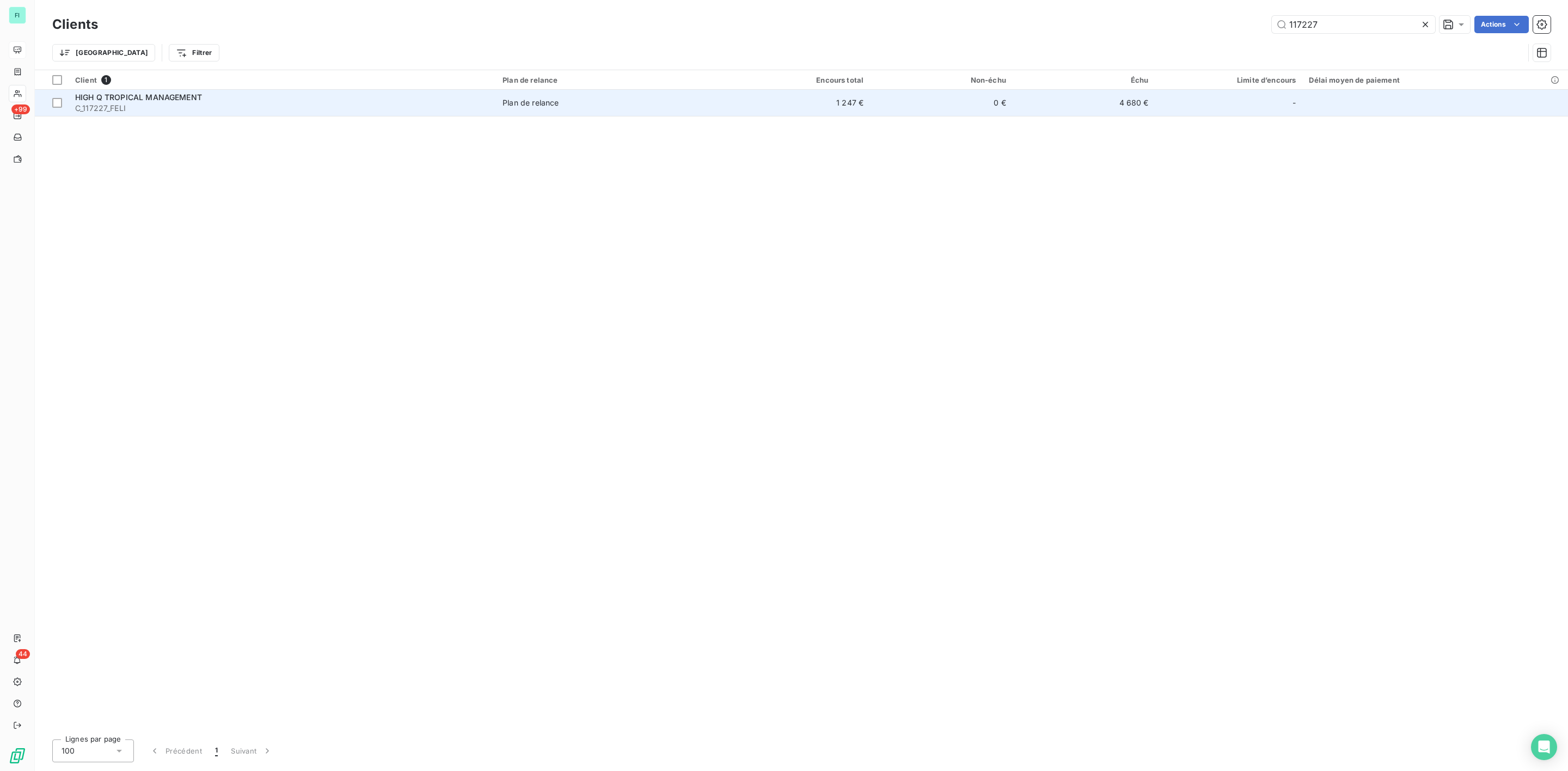
click at [569, 103] on span "Plan de relance" at bounding box center [612, 103] width 219 height 11
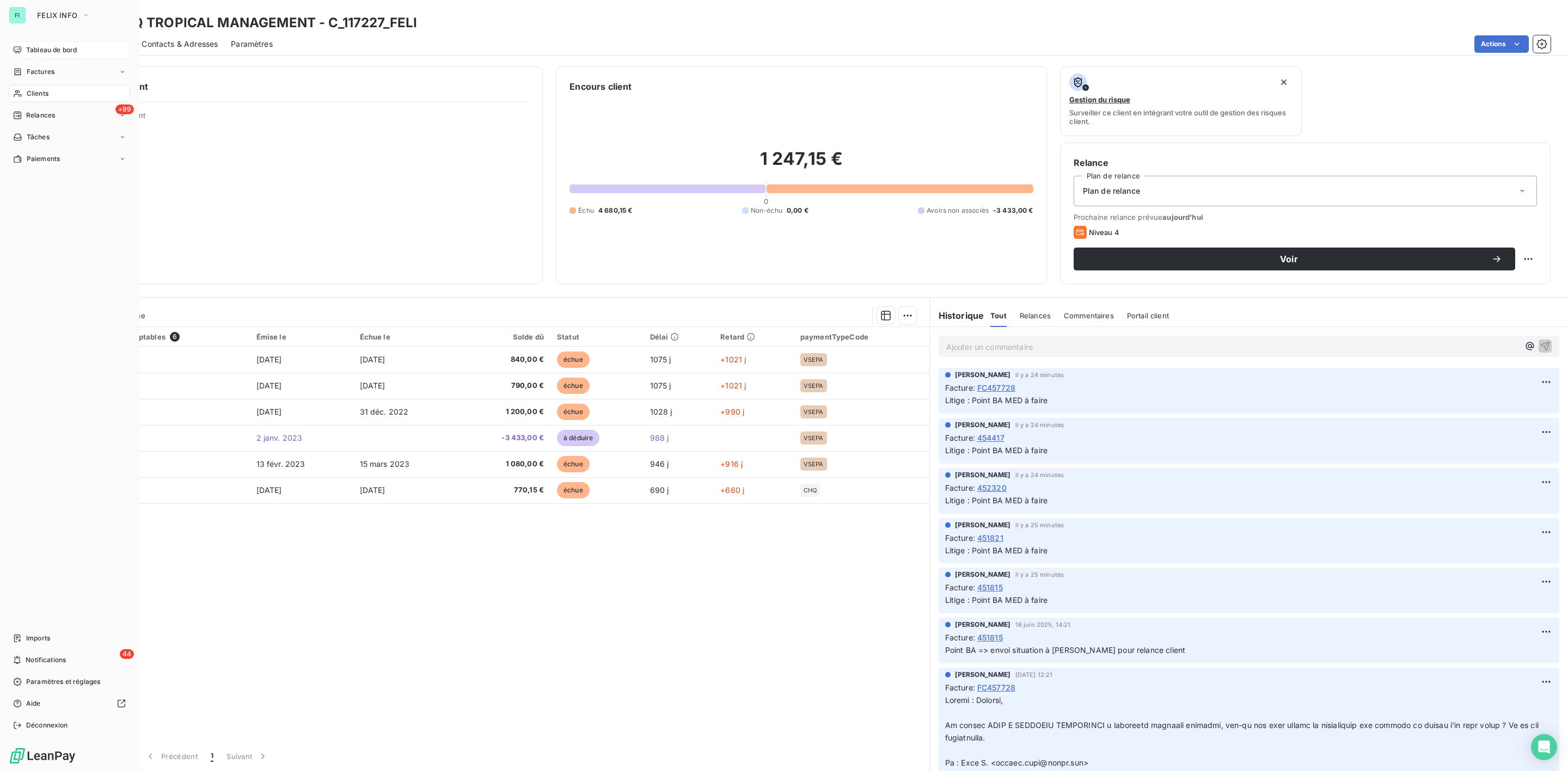
drag, startPoint x: 43, startPoint y: 92, endPoint x: 75, endPoint y: 94, distance: 32.1
click at [44, 92] on span "Clients" at bounding box center [38, 94] width 22 height 10
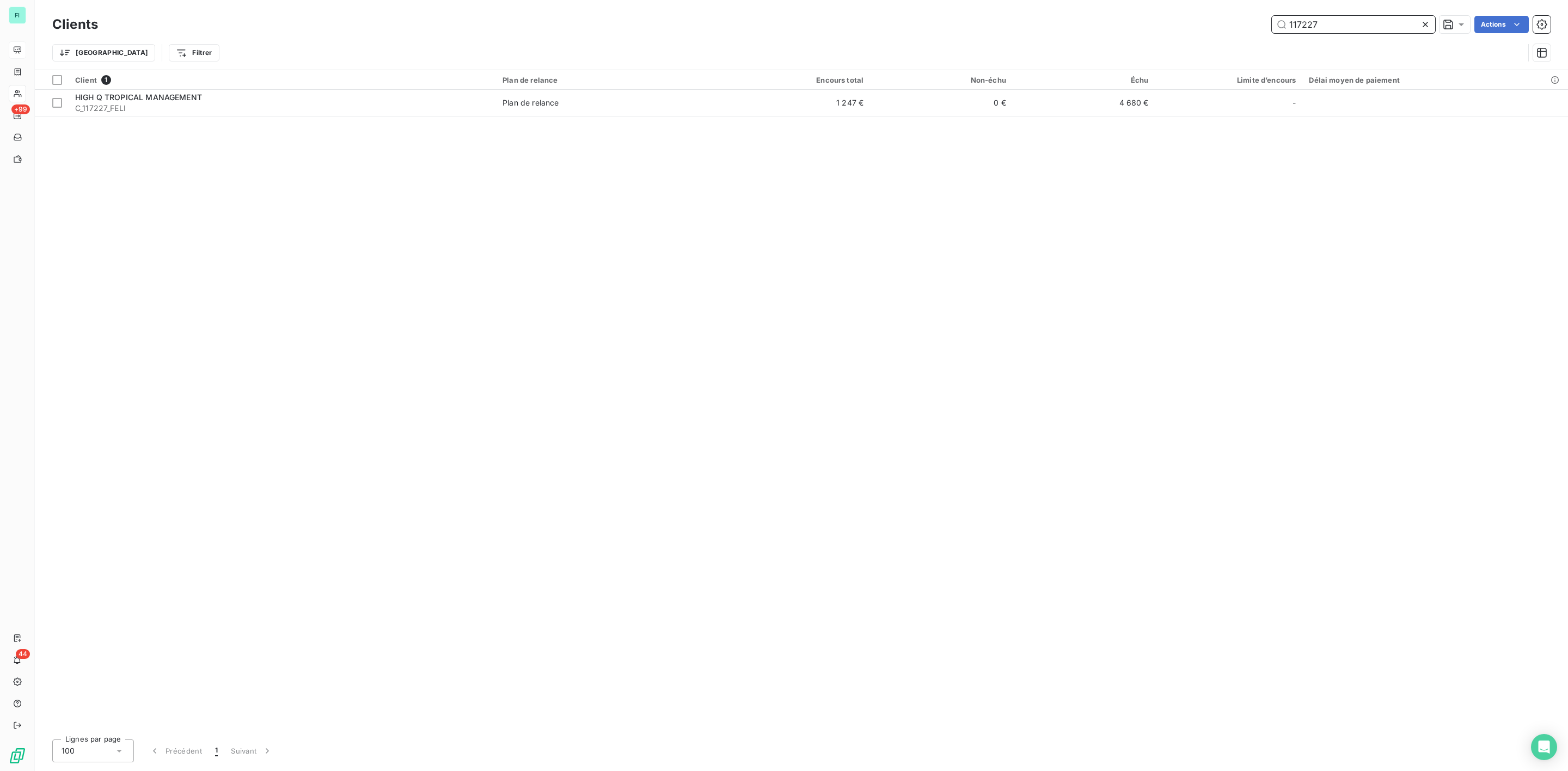
click at [1338, 28] on input "117227" at bounding box center [1353, 24] width 163 height 18
drag, startPoint x: 1297, startPoint y: 23, endPoint x: 1080, endPoint y: 21, distance: 217.0
click at [1163, 23] on div "117227 Actions" at bounding box center [830, 24] width 1440 height 18
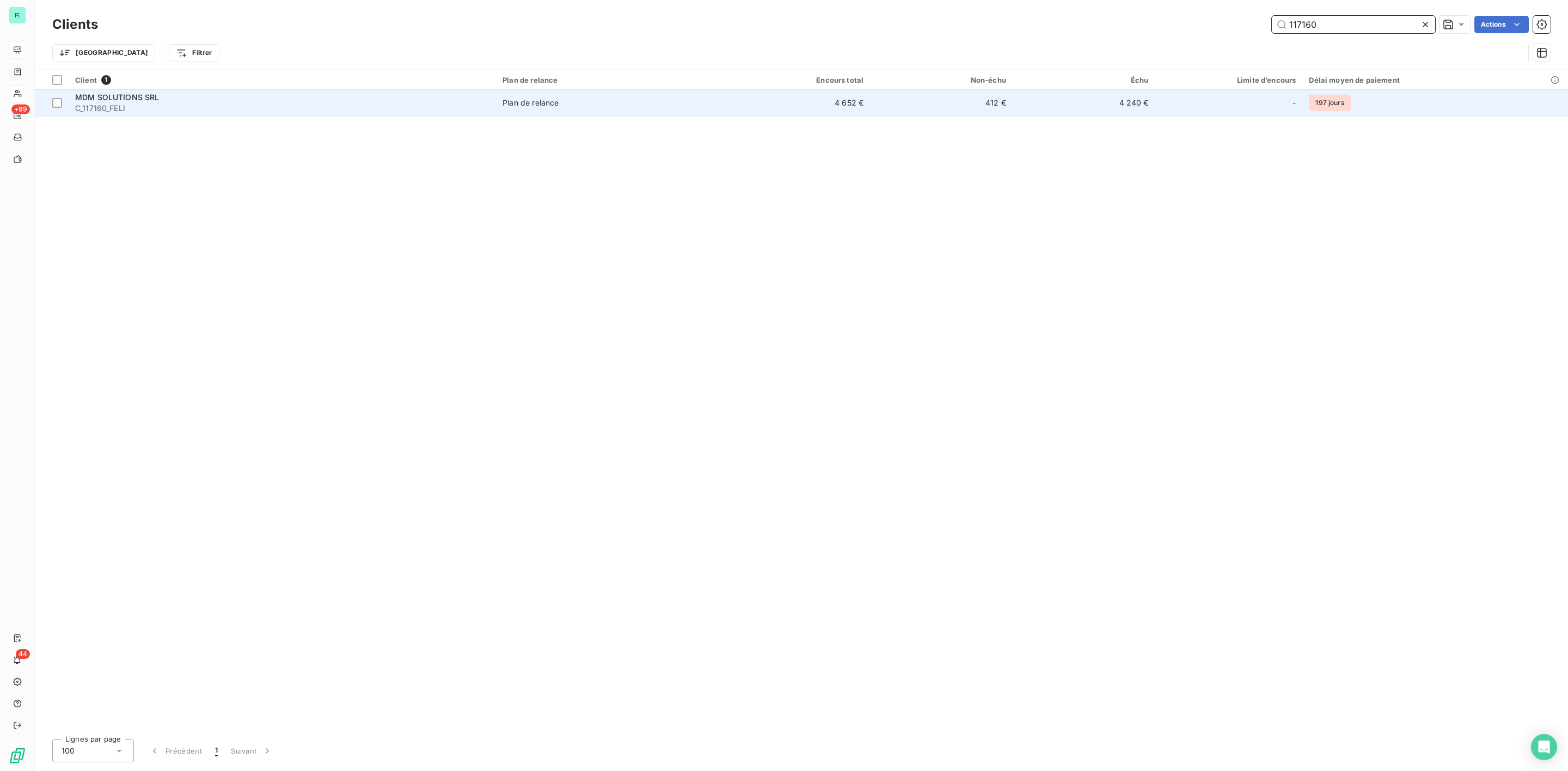
type input "117160"
click at [131, 99] on span "MDM SOLUTIONS SRL" at bounding box center [117, 97] width 85 height 9
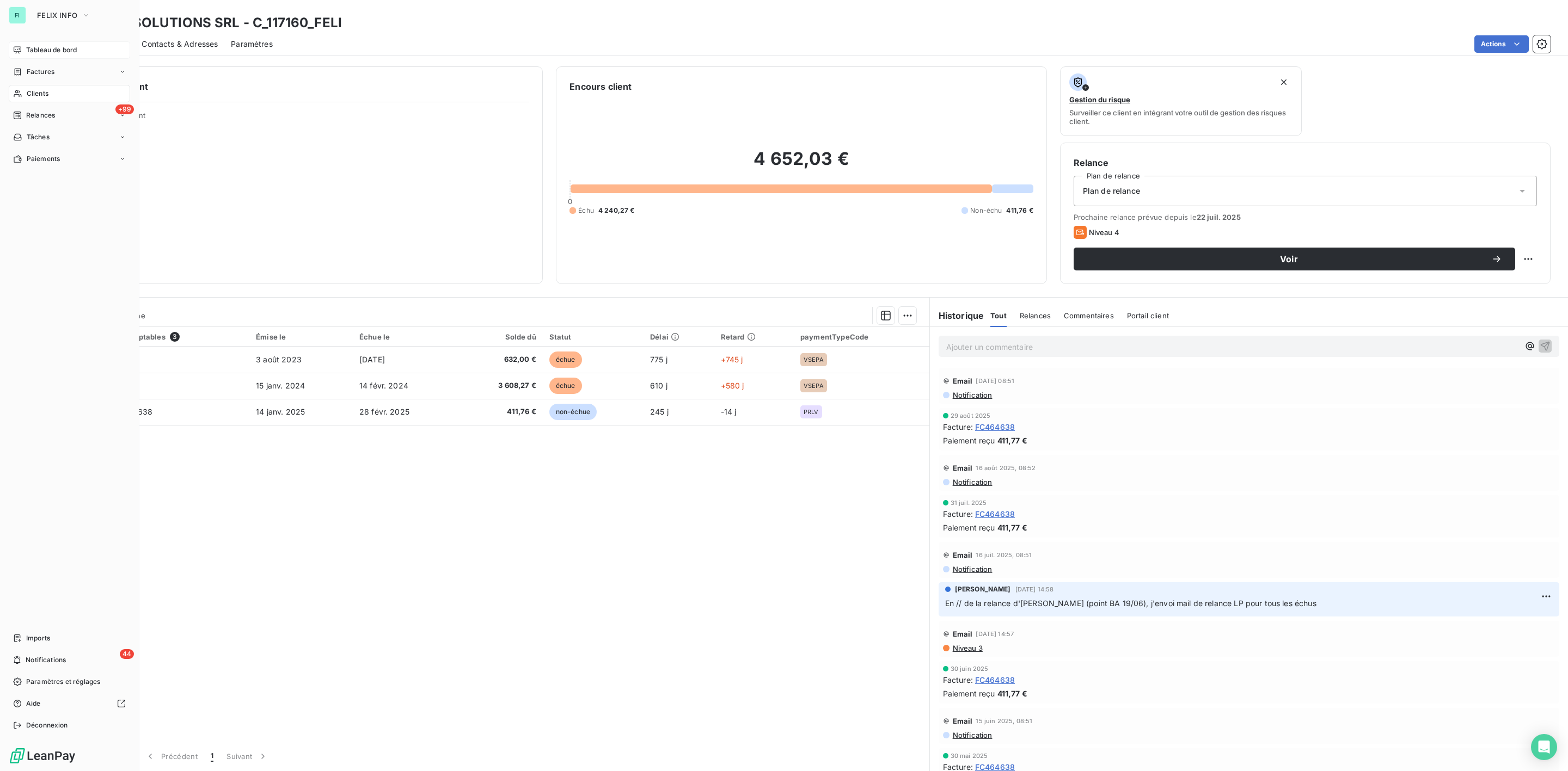
drag, startPoint x: 38, startPoint y: 92, endPoint x: 121, endPoint y: 94, distance: 83.0
click at [38, 92] on span "Clients" at bounding box center [38, 94] width 22 height 10
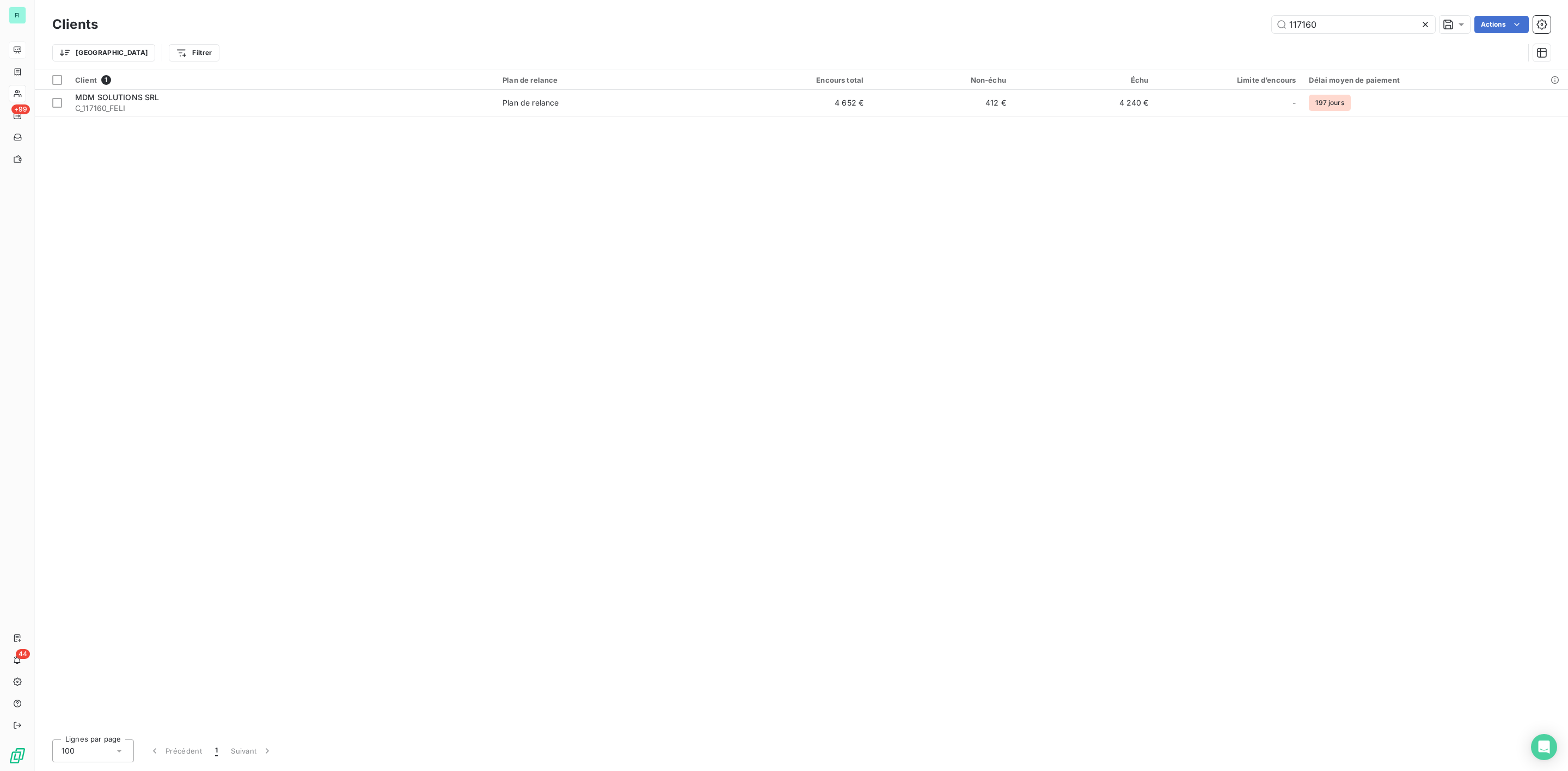
drag, startPoint x: 1304, startPoint y: 25, endPoint x: 693, endPoint y: 22, distance: 611.0
click at [905, 36] on div "Clients 117160 Actions Trier Filtrer" at bounding box center [802, 41] width 1499 height 57
type input "&"
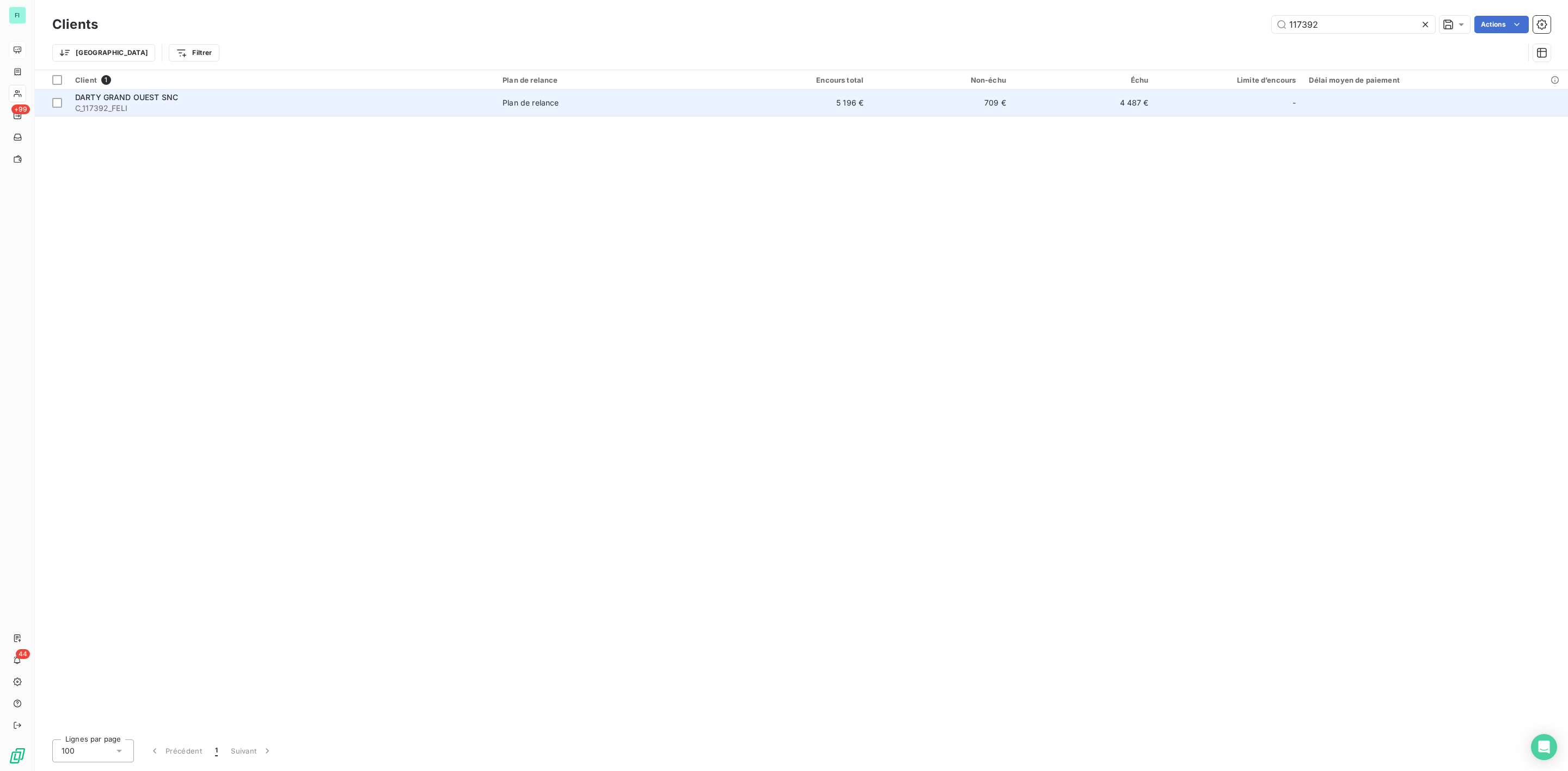
type input "117392"
click at [211, 110] on span "C_117392_FELI" at bounding box center [282, 108] width 415 height 11
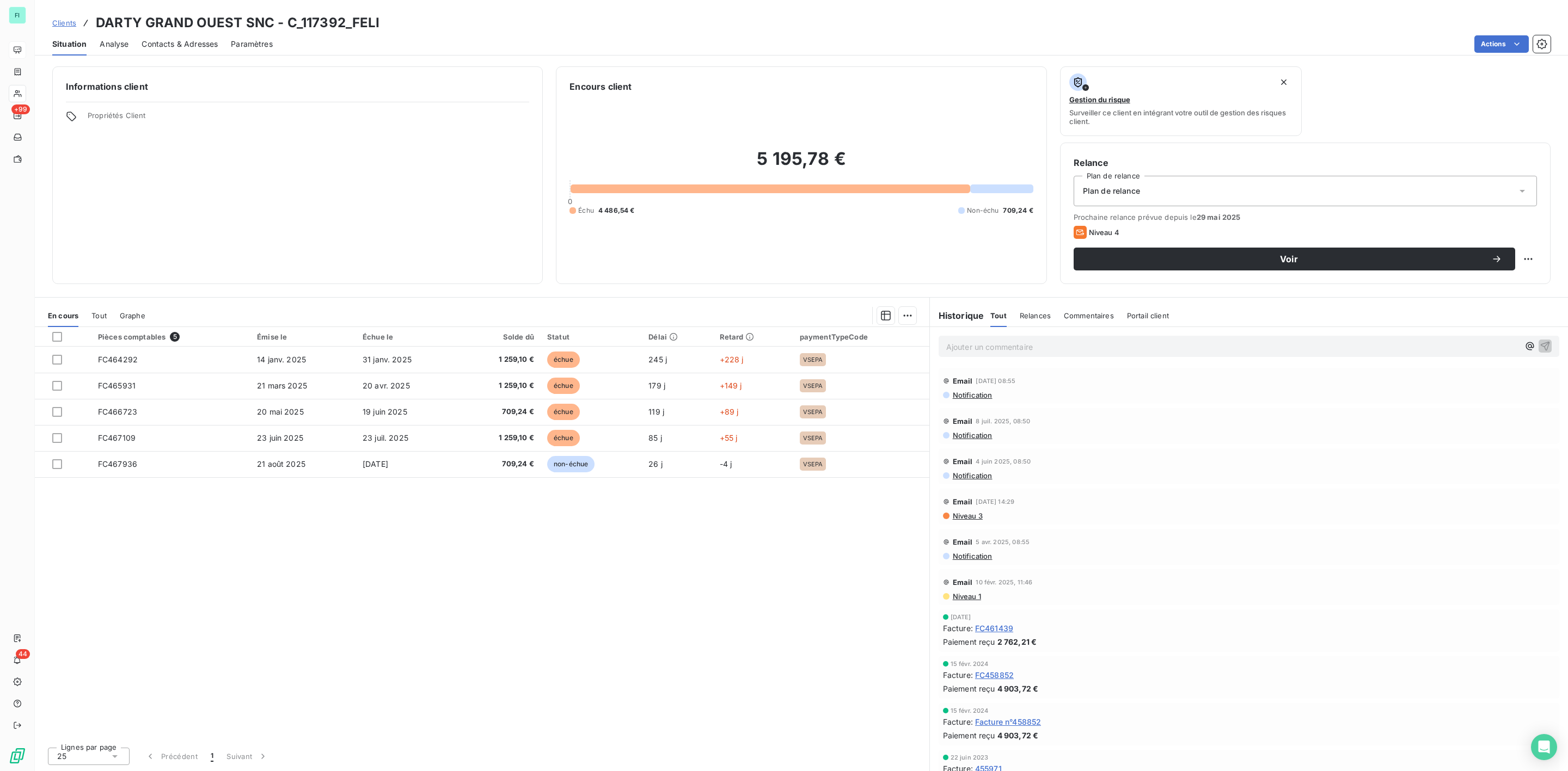
click at [1021, 340] on p "Ajouter un commentaire ﻿" at bounding box center [1233, 347] width 573 height 13
click at [1539, 344] on icon "button" at bounding box center [1545, 346] width 11 height 11
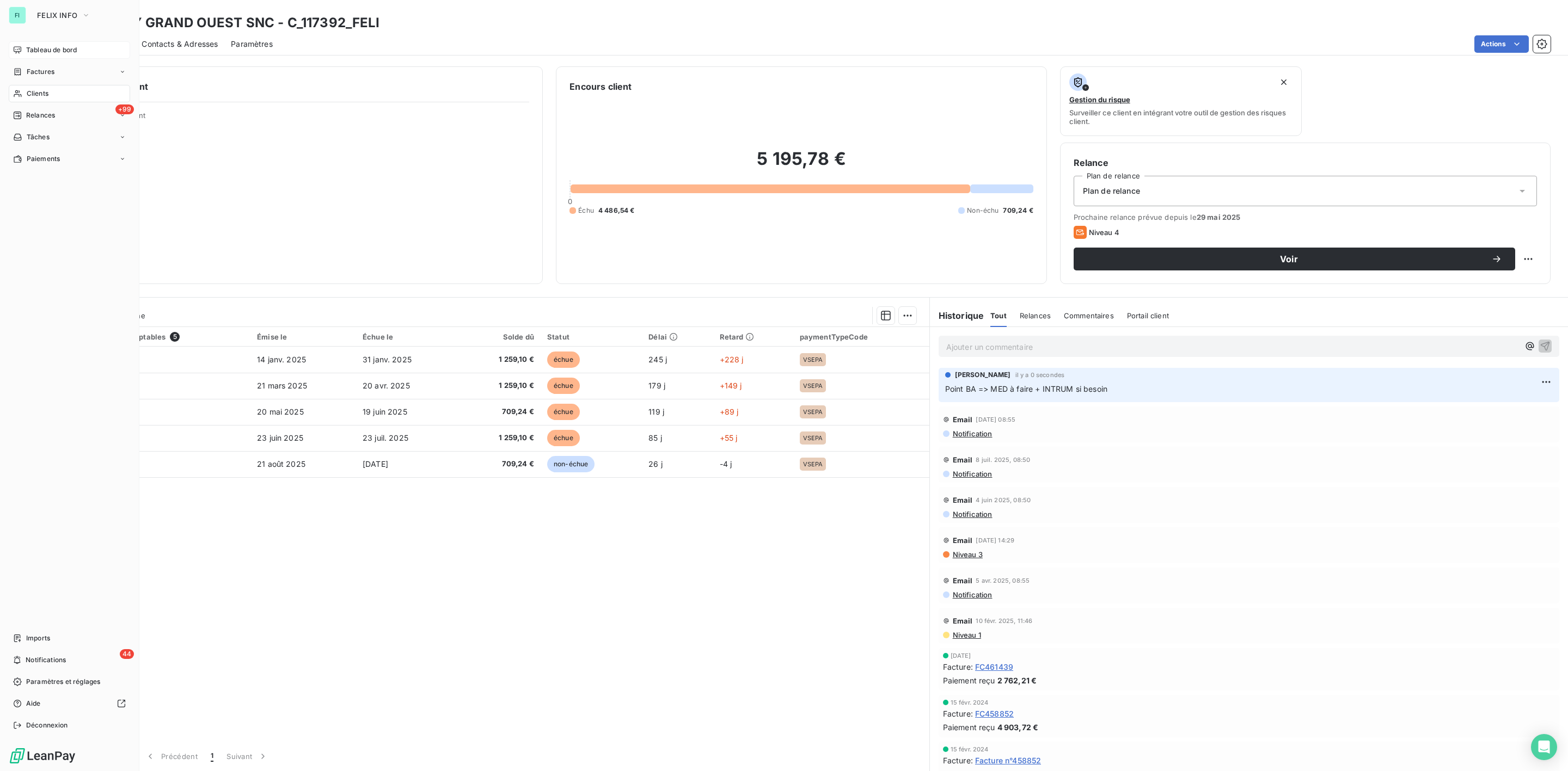
drag, startPoint x: 46, startPoint y: 89, endPoint x: 131, endPoint y: 91, distance: 85.0
click at [46, 89] on span "Clients" at bounding box center [38, 94] width 22 height 10
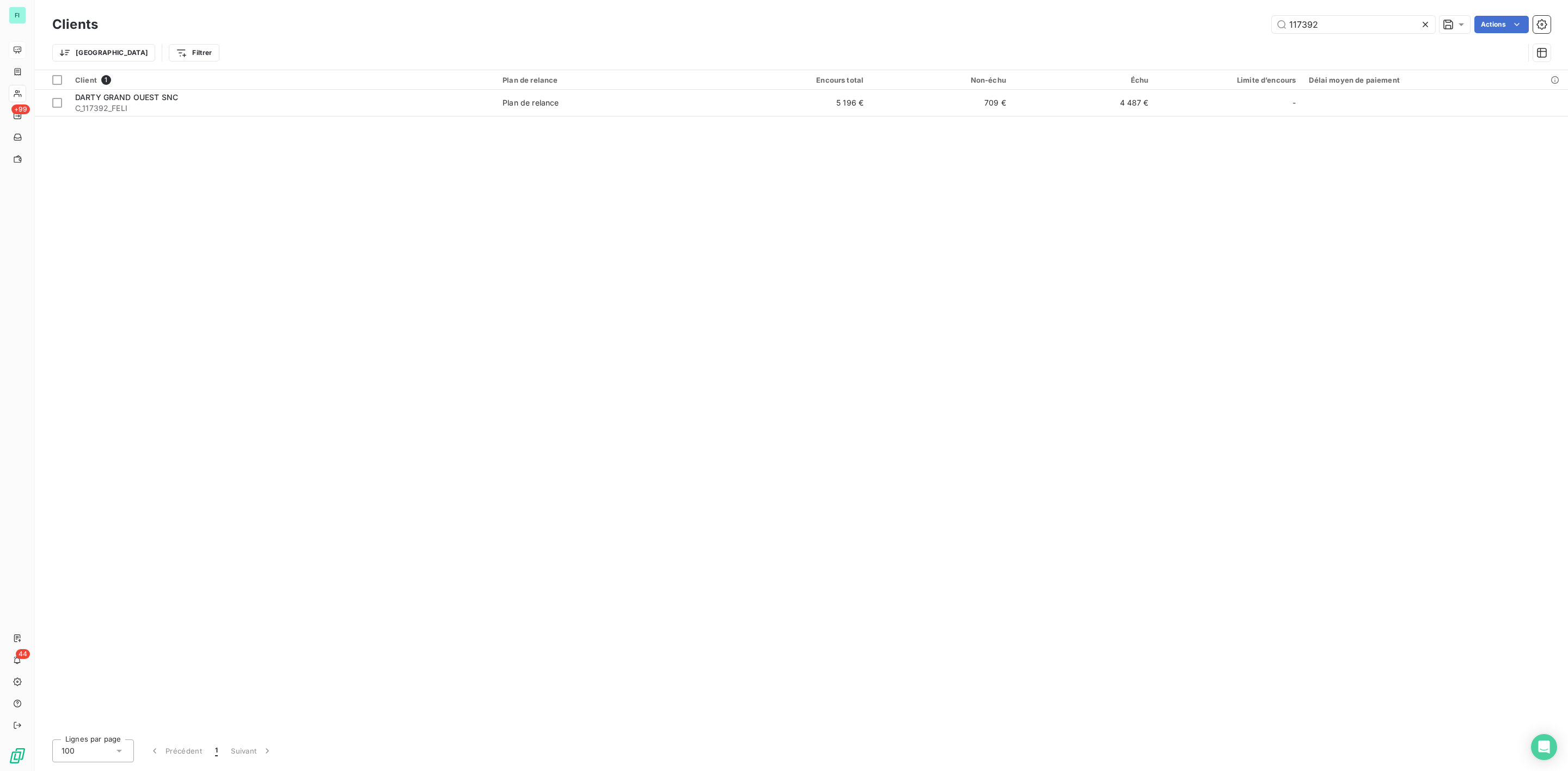
drag, startPoint x: 1339, startPoint y: 17, endPoint x: 1102, endPoint y: 18, distance: 237.0
click at [1148, 22] on div "117392 Actions" at bounding box center [830, 24] width 1440 height 18
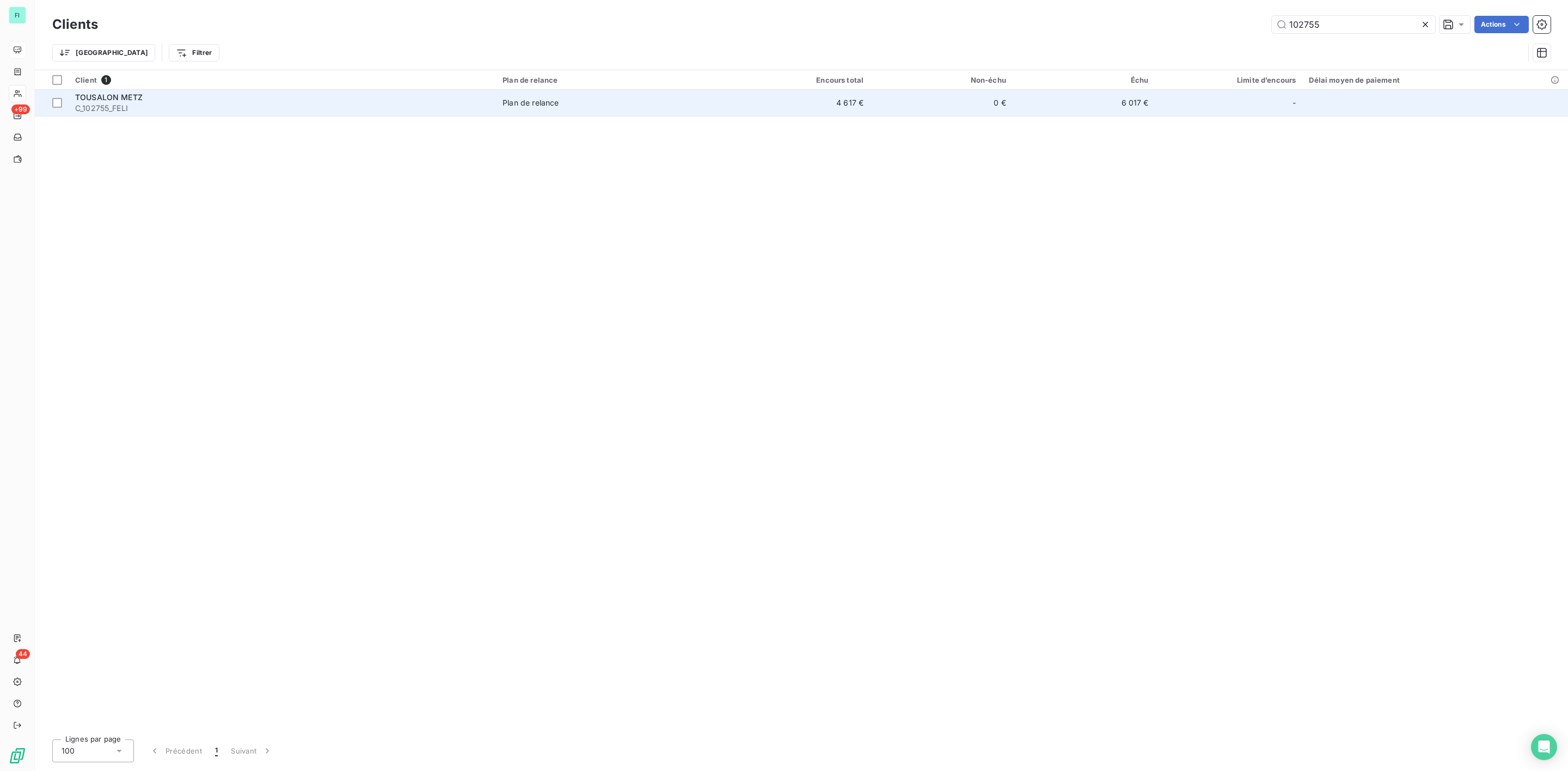
type input "102755"
click at [215, 105] on span "C_102755_FELI" at bounding box center [282, 108] width 415 height 11
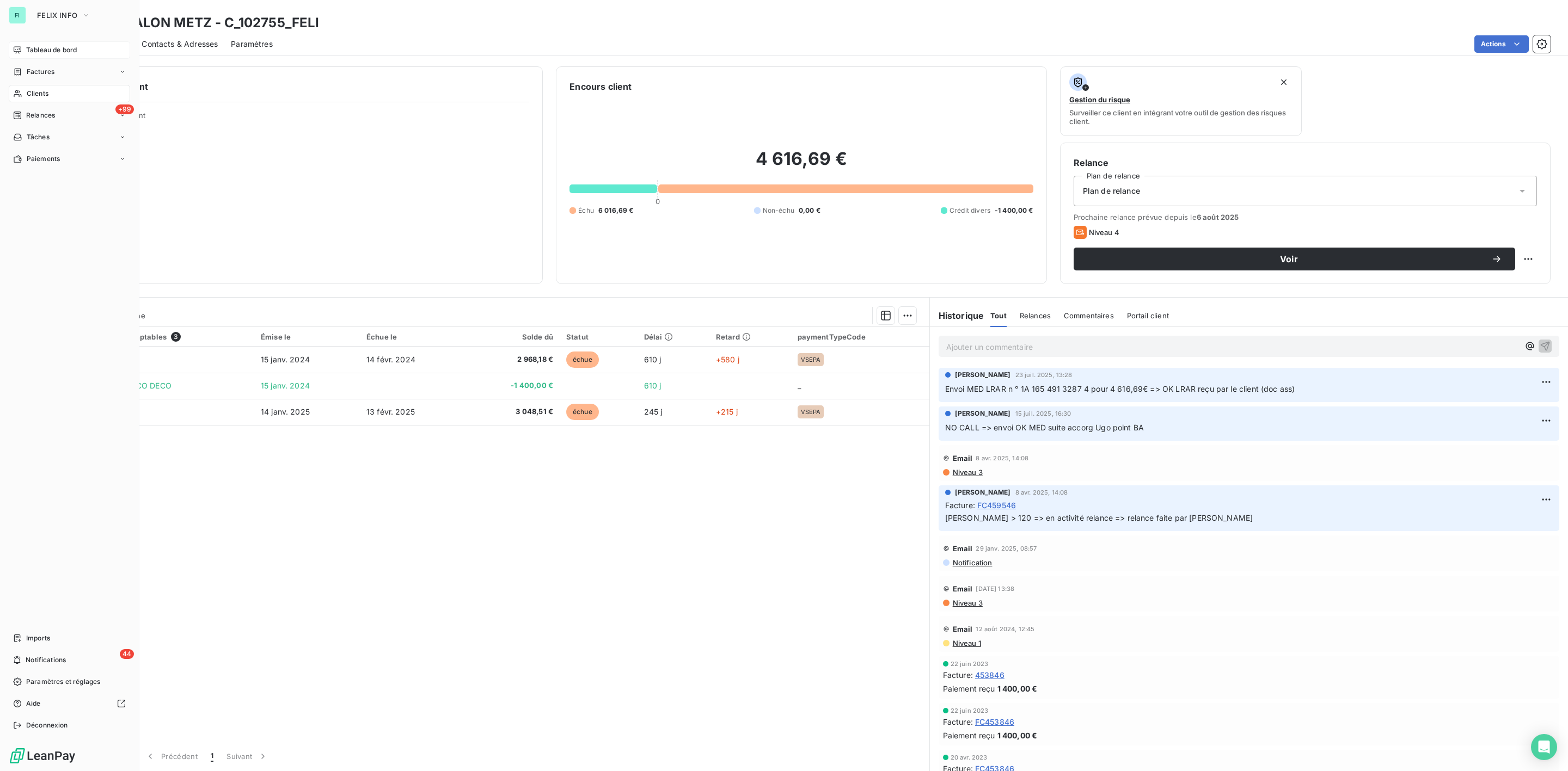
drag, startPoint x: 38, startPoint y: 99, endPoint x: 53, endPoint y: 98, distance: 15.0
click at [38, 99] on div "Clients" at bounding box center [69, 94] width 121 height 18
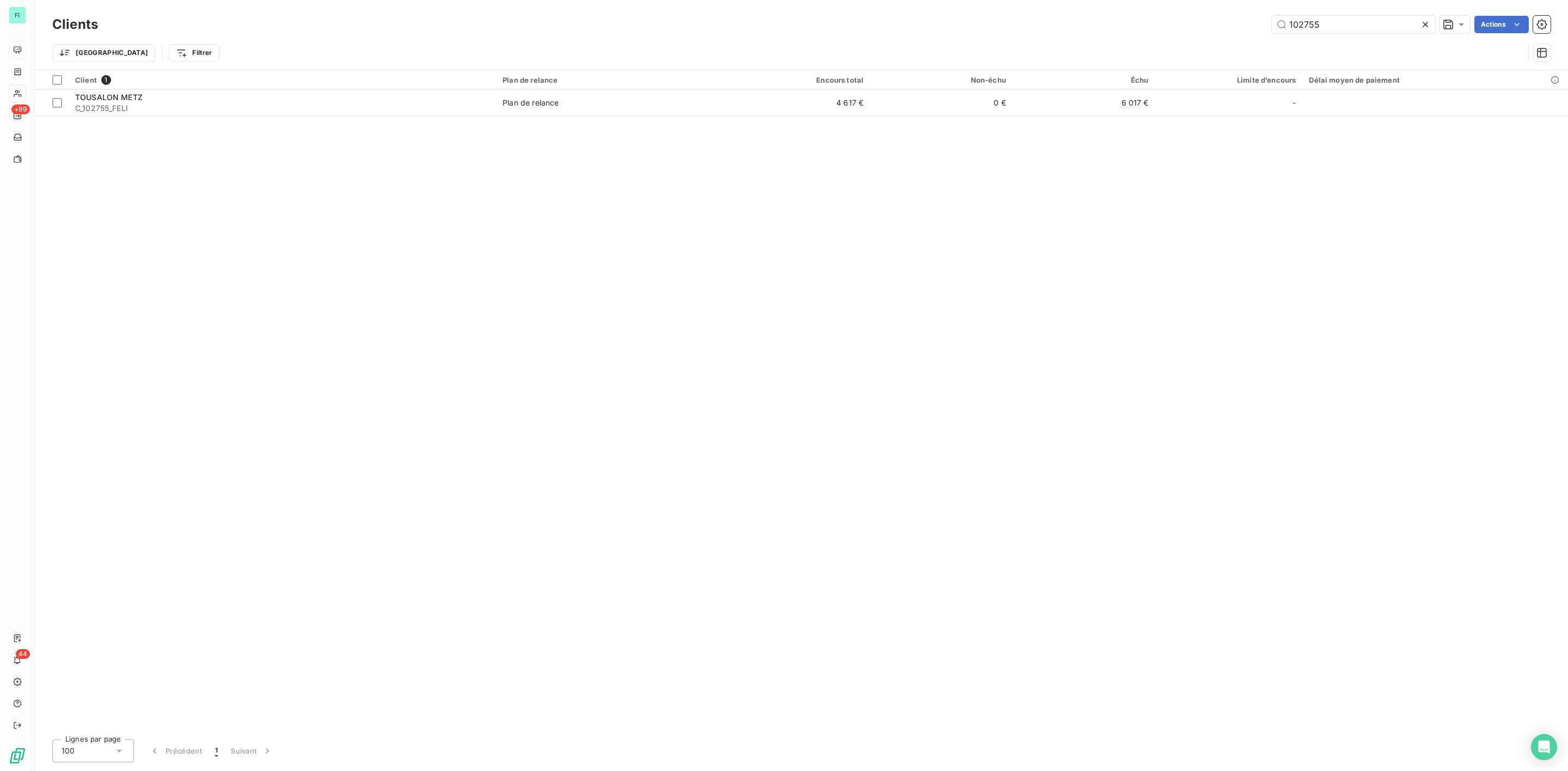
drag, startPoint x: 1351, startPoint y: 29, endPoint x: 1062, endPoint y: 35, distance: 289.1
click at [1132, 34] on div "Clients 102755 Actions" at bounding box center [802, 24] width 1499 height 23
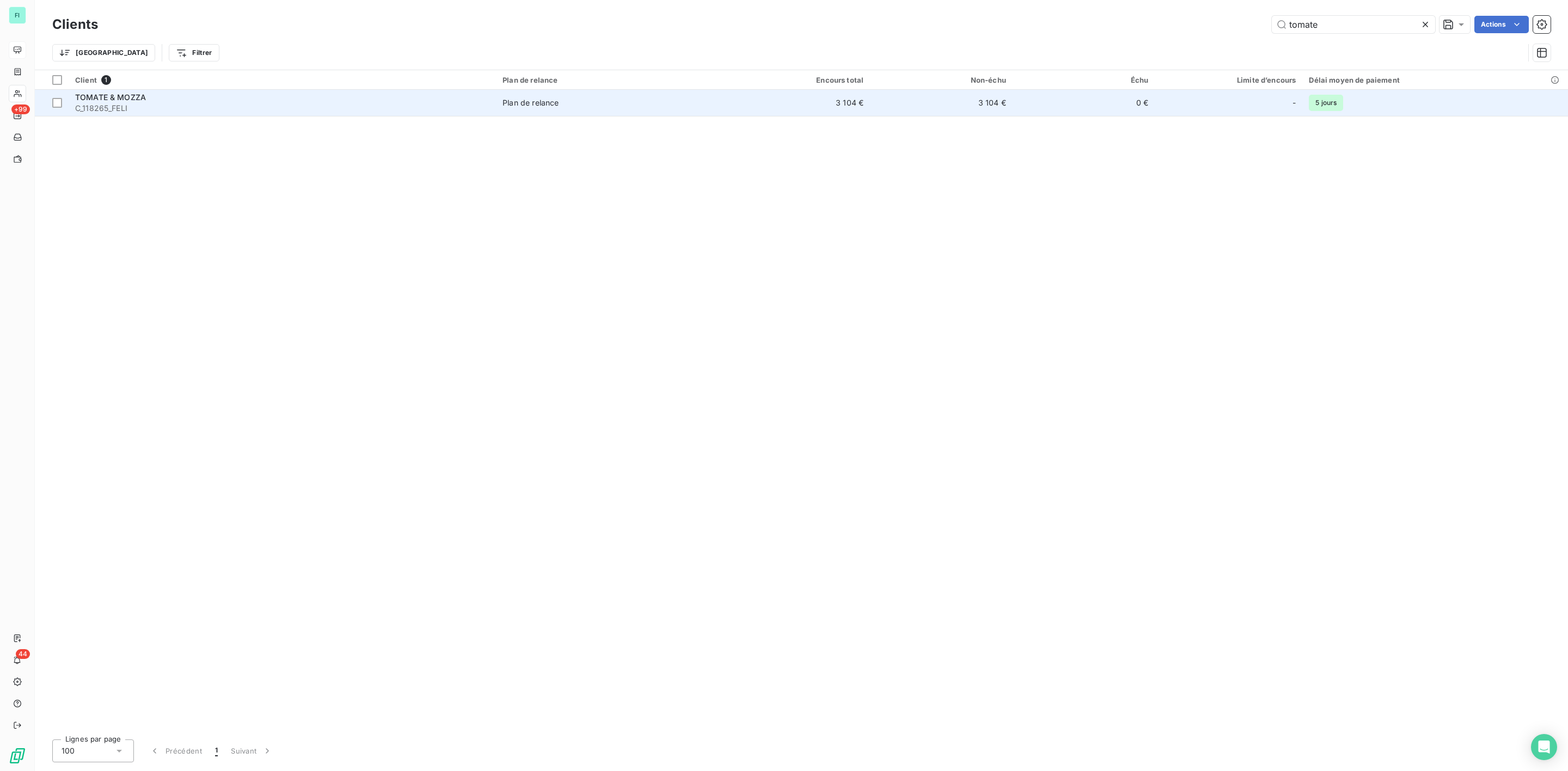
type input "tomate"
click at [155, 103] on span "C_118265_FELI" at bounding box center [282, 108] width 415 height 11
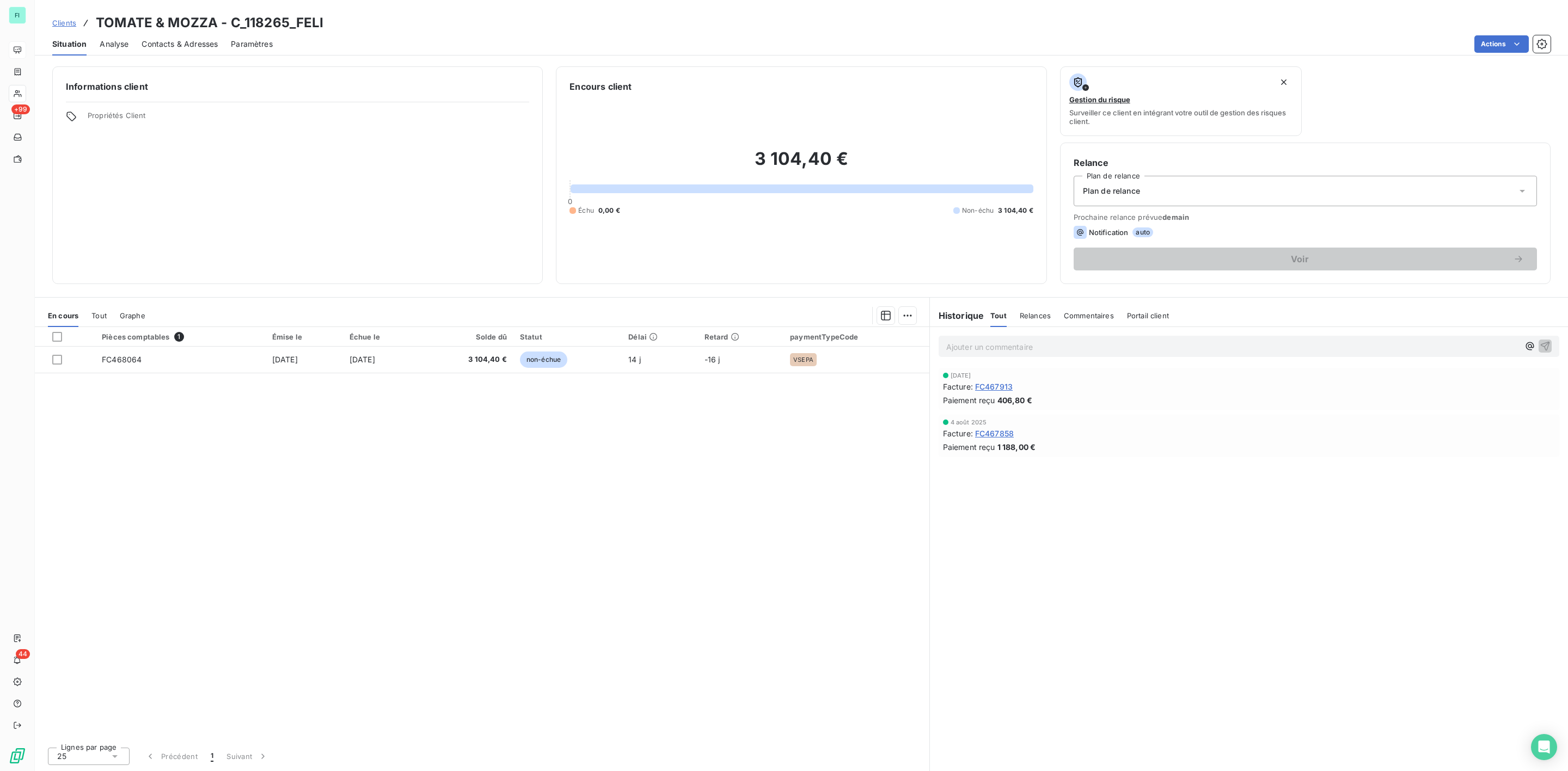
drag, startPoint x: 244, startPoint y: 161, endPoint x: 199, endPoint y: 127, distance: 56.4
click at [244, 161] on div "Informations client Propriétés Client" at bounding box center [298, 175] width 491 height 218
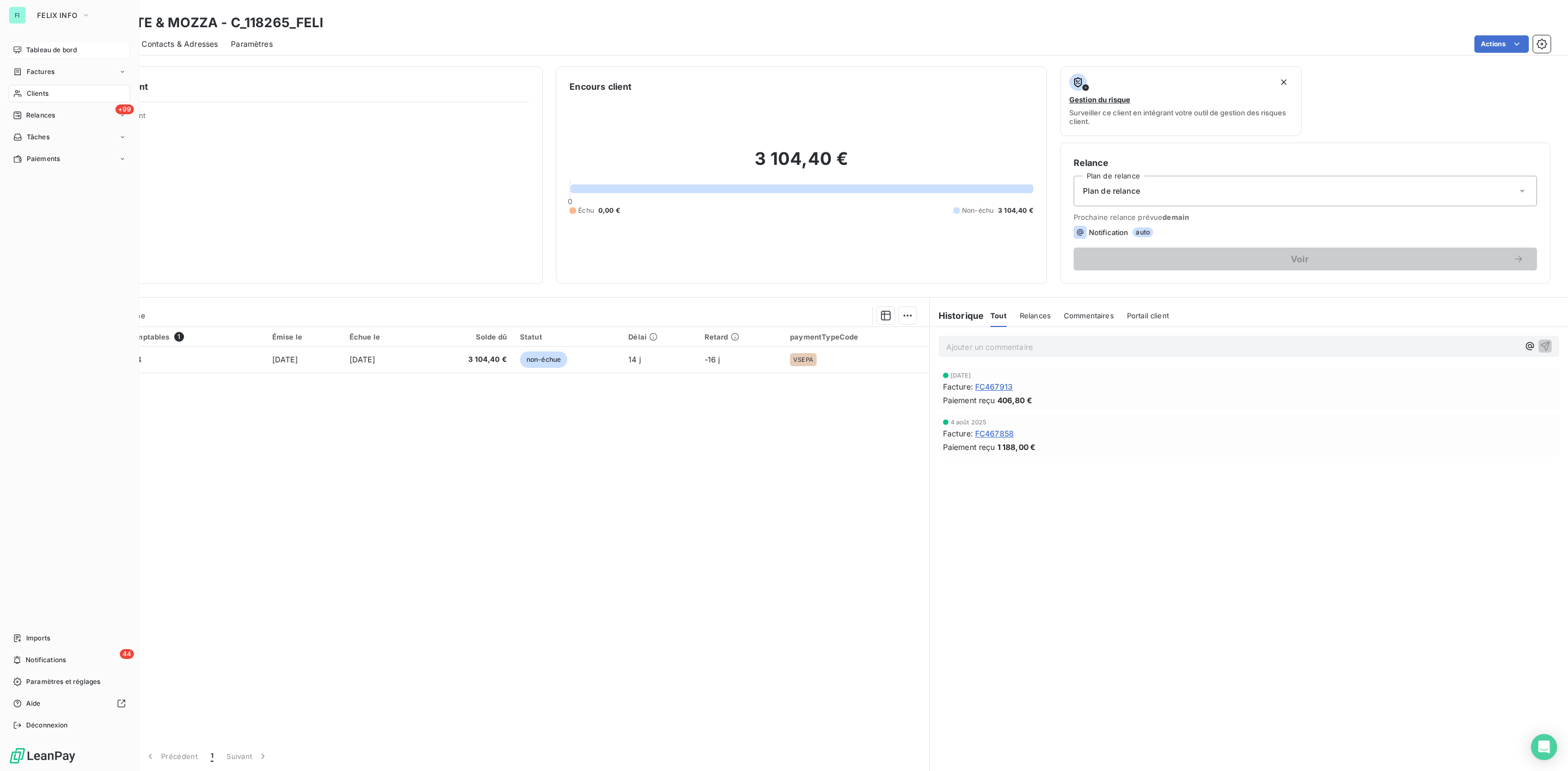
click at [38, 96] on span "Clients" at bounding box center [38, 94] width 22 height 10
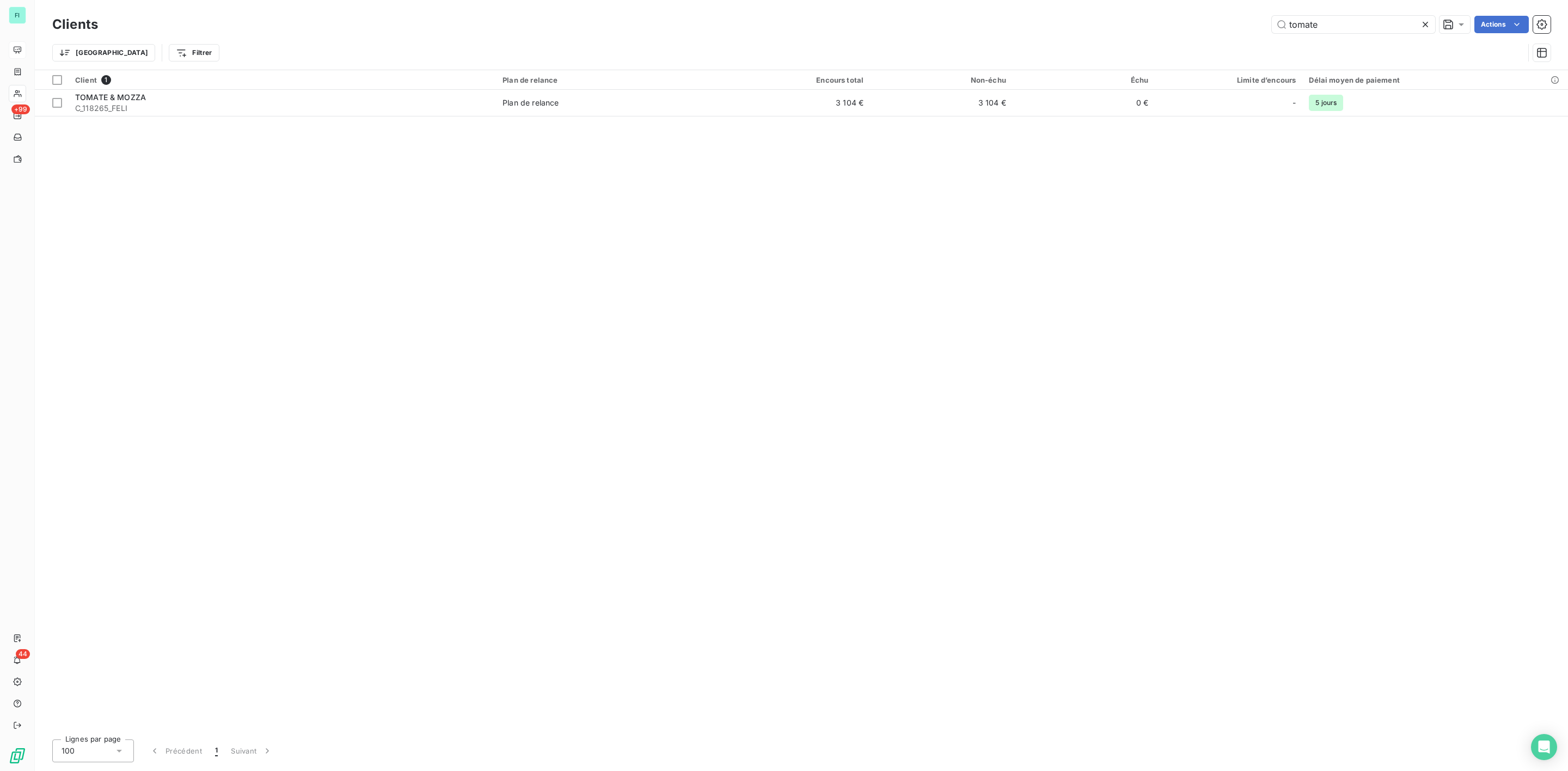
drag, startPoint x: 1325, startPoint y: 22, endPoint x: 1211, endPoint y: 25, distance: 114.0
click at [1229, 25] on div "Clients tomate Actions" at bounding box center [802, 24] width 1499 height 23
click at [1342, 27] on input "tomate" at bounding box center [1353, 24] width 163 height 18
drag, startPoint x: 1330, startPoint y: 24, endPoint x: 1163, endPoint y: 24, distance: 167.0
click at [1170, 24] on div "tomate Actions" at bounding box center [830, 24] width 1440 height 18
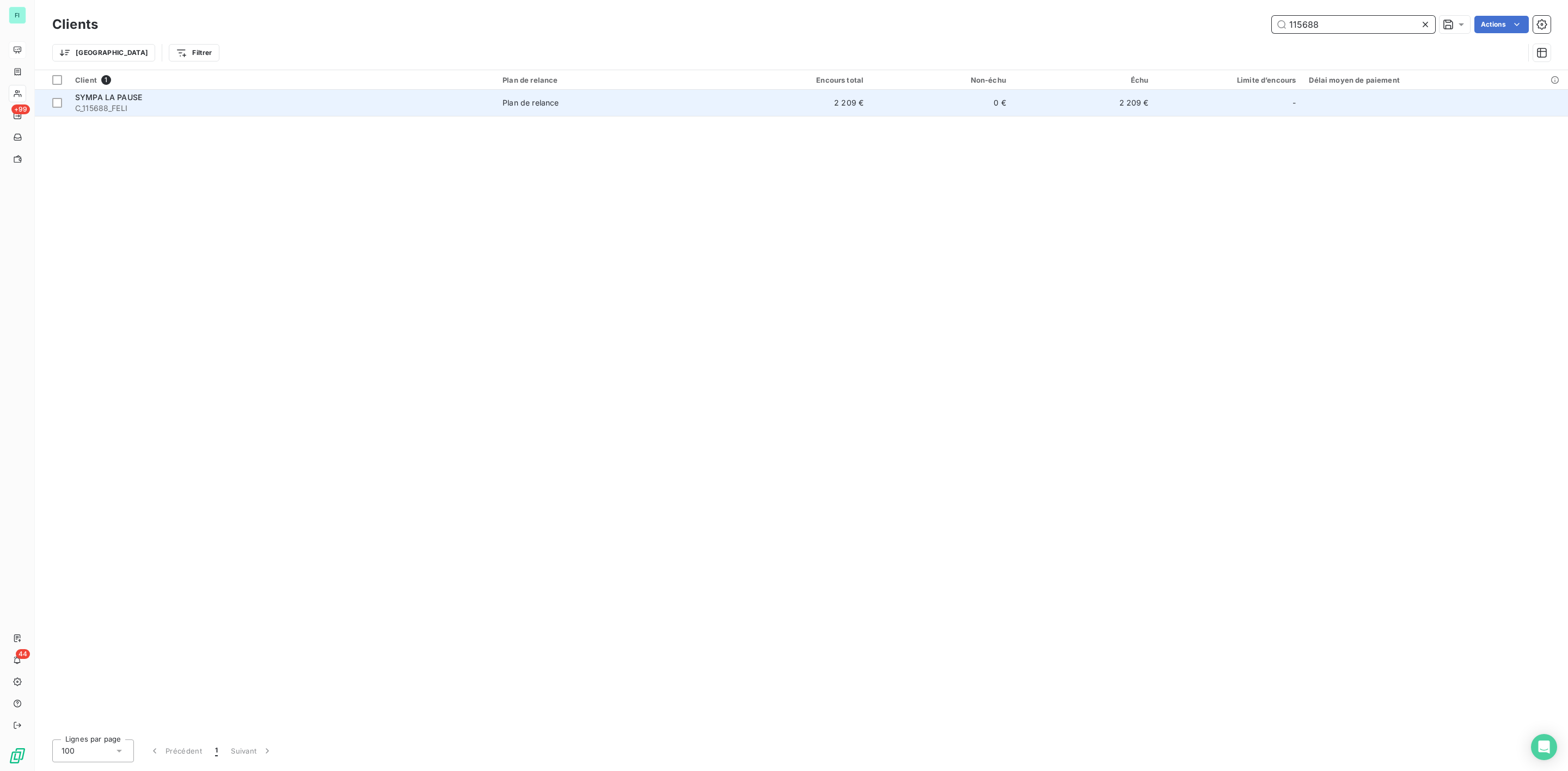
type input "115688"
click at [192, 93] on div "SYMPA LA PAUSE" at bounding box center [282, 97] width 415 height 11
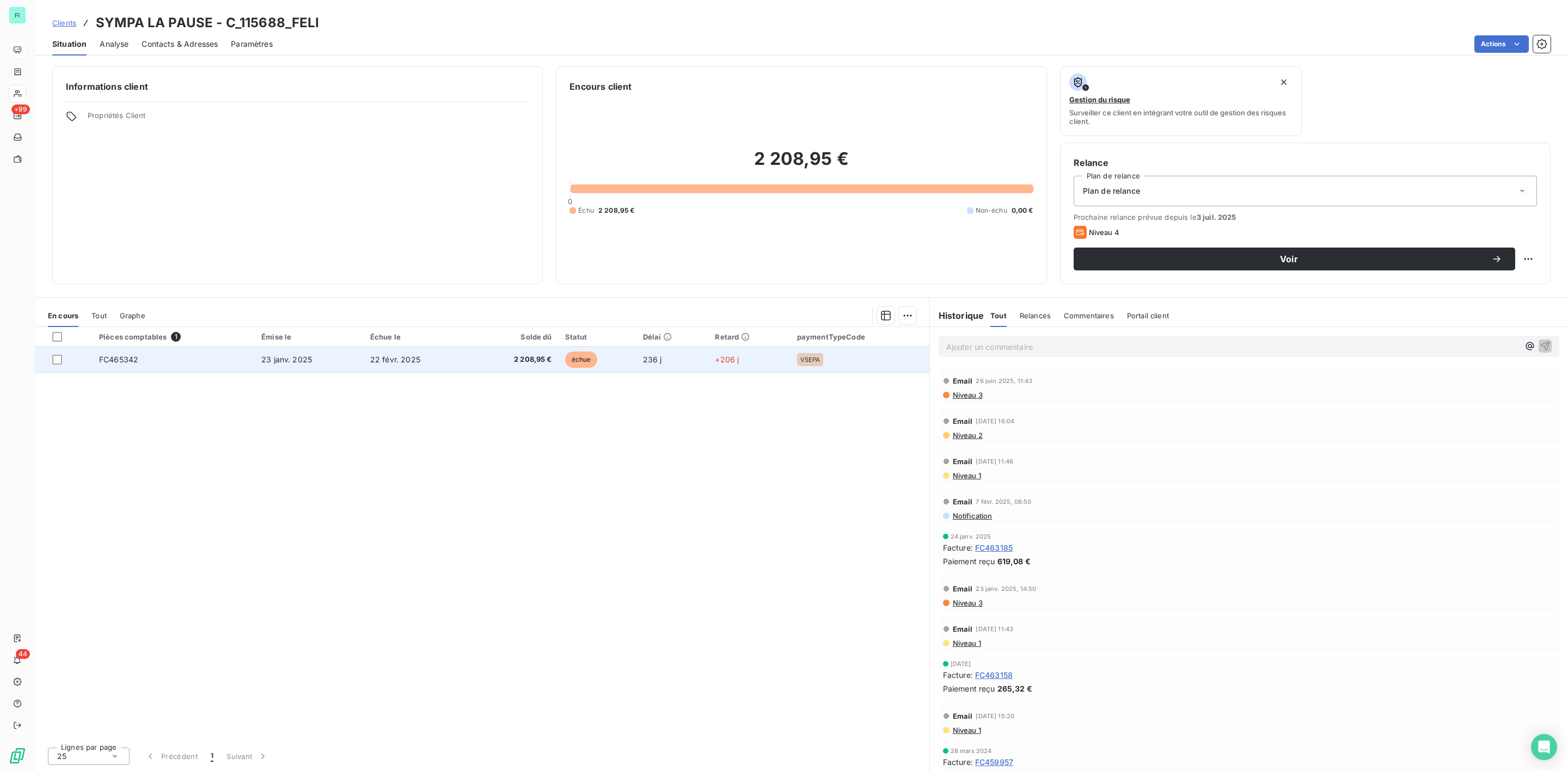
click at [462, 372] on td "22 févr. 2025" at bounding box center [417, 360] width 108 height 26
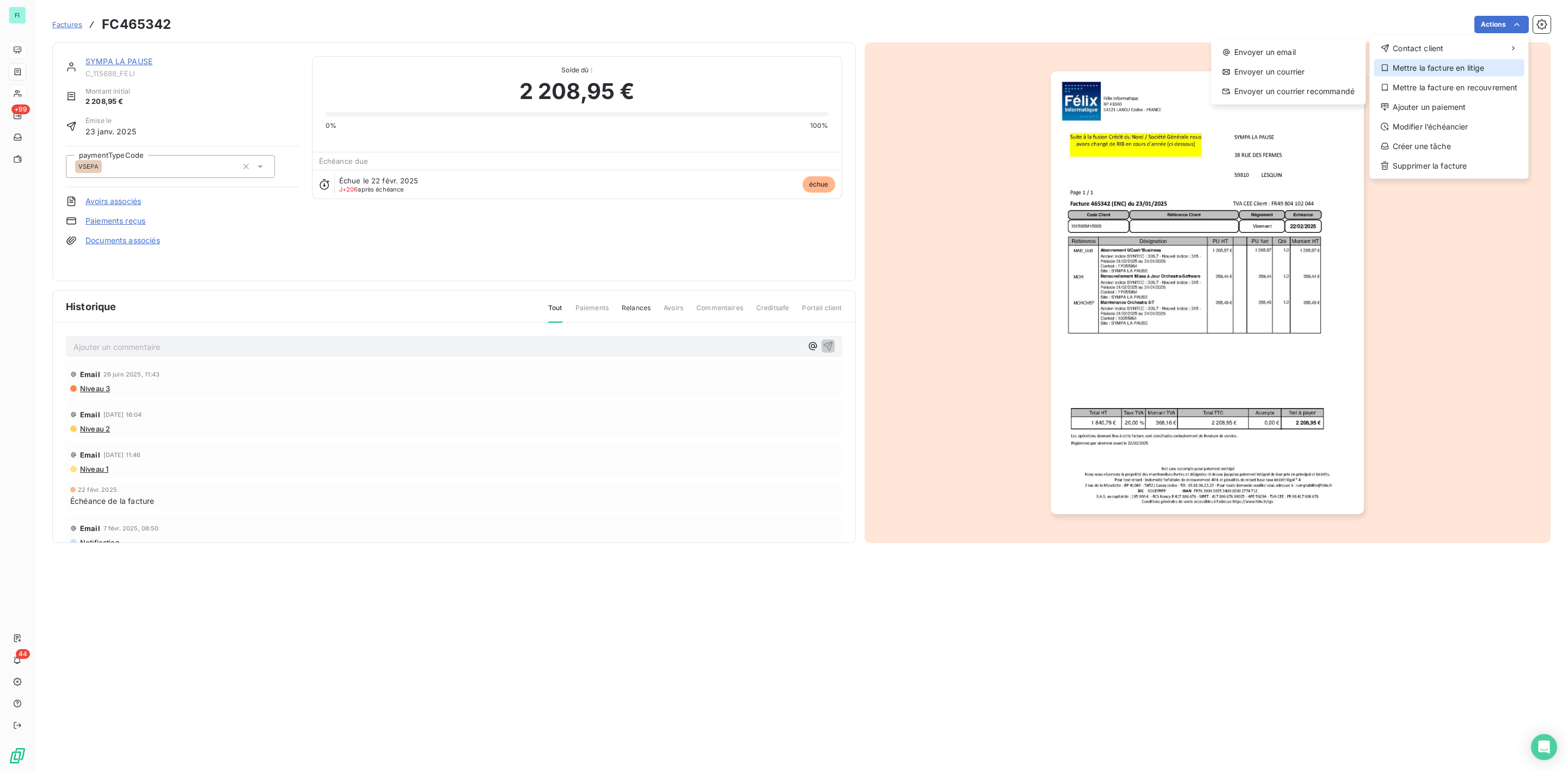
click at [1447, 61] on div "Mettre la facture en litige" at bounding box center [1449, 68] width 150 height 18
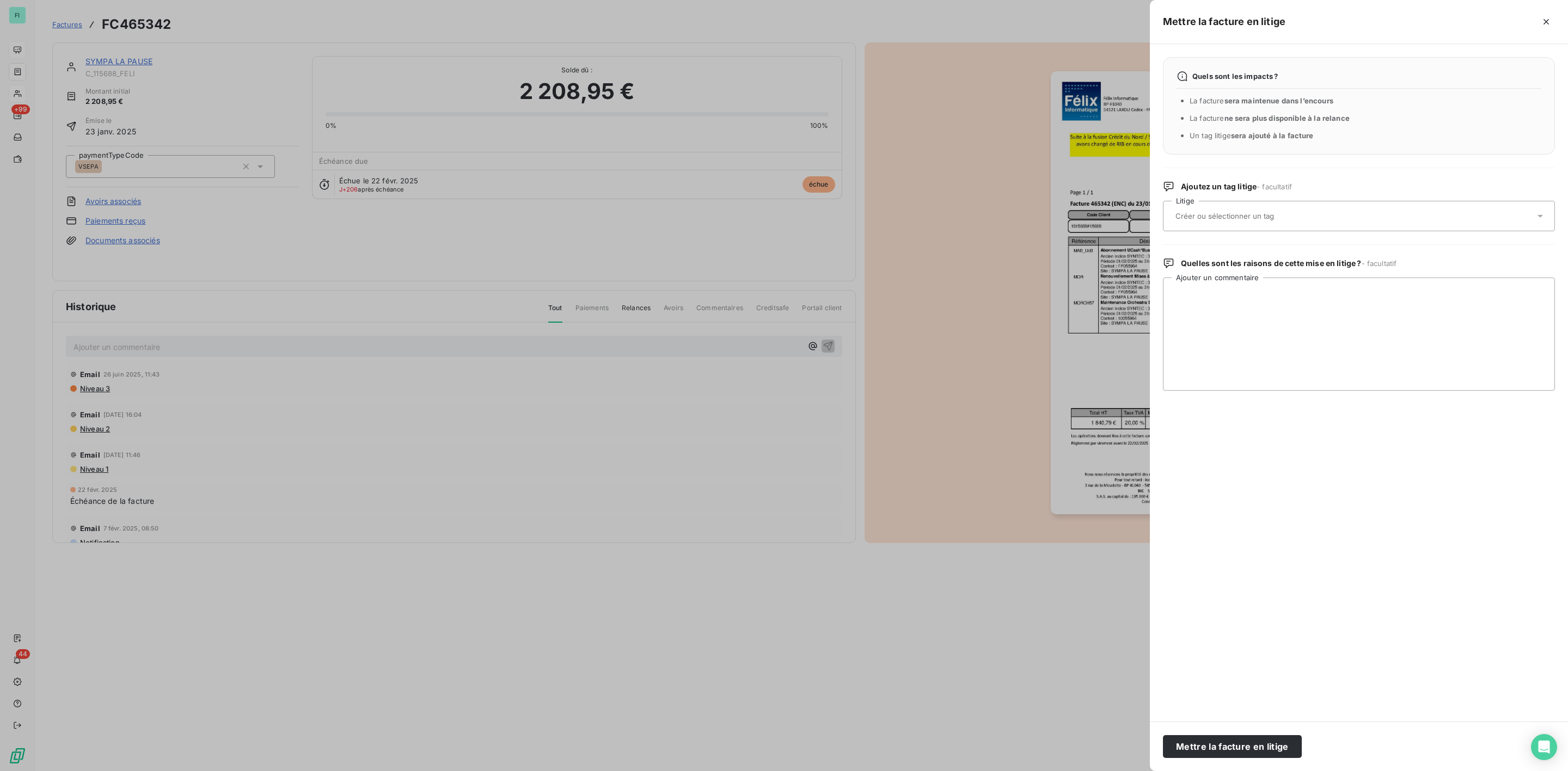
click at [1236, 215] on input "text" at bounding box center [1253, 216] width 158 height 10
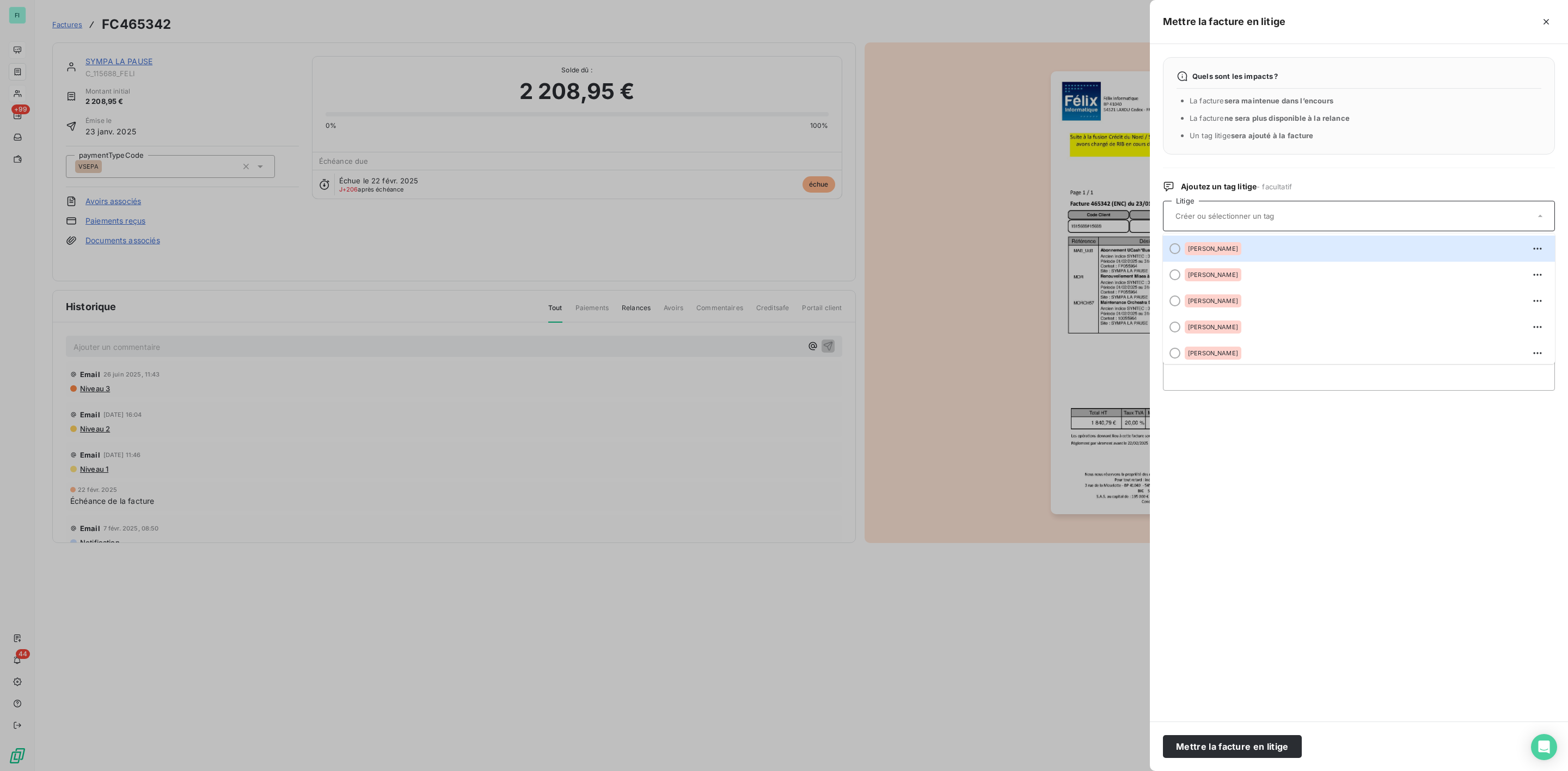
type input "l"
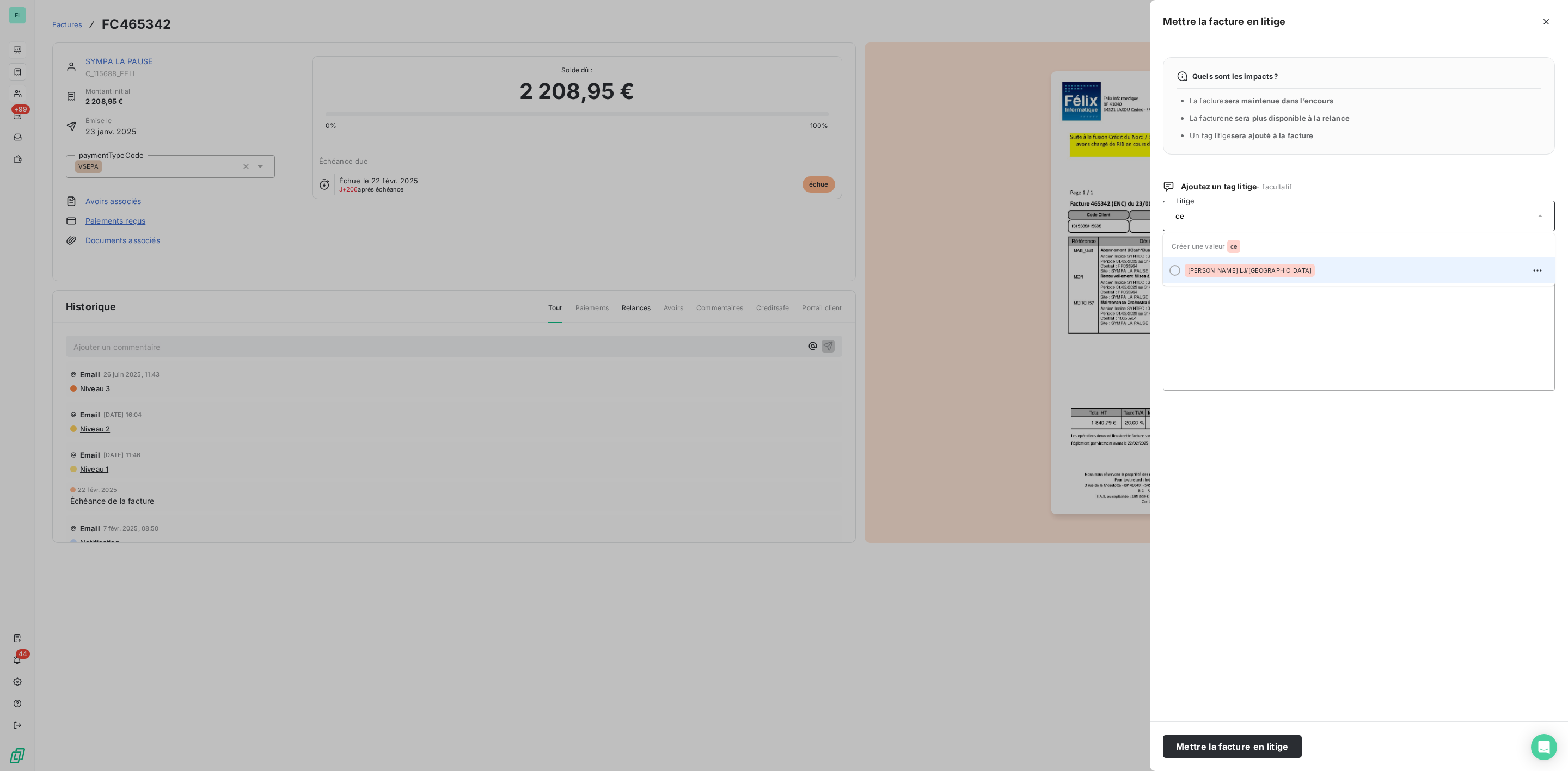
type input "ce"
click at [1212, 268] on span "[PERSON_NAME] LJ/[GEOGRAPHIC_DATA]" at bounding box center [1250, 270] width 124 height 7
click at [1205, 293] on textarea "Ajouter un commentaire" at bounding box center [1359, 334] width 392 height 113
paste textarea "Bonjour Je vous informe être en liquidation judiciaire. Le tribunal va prendre …"
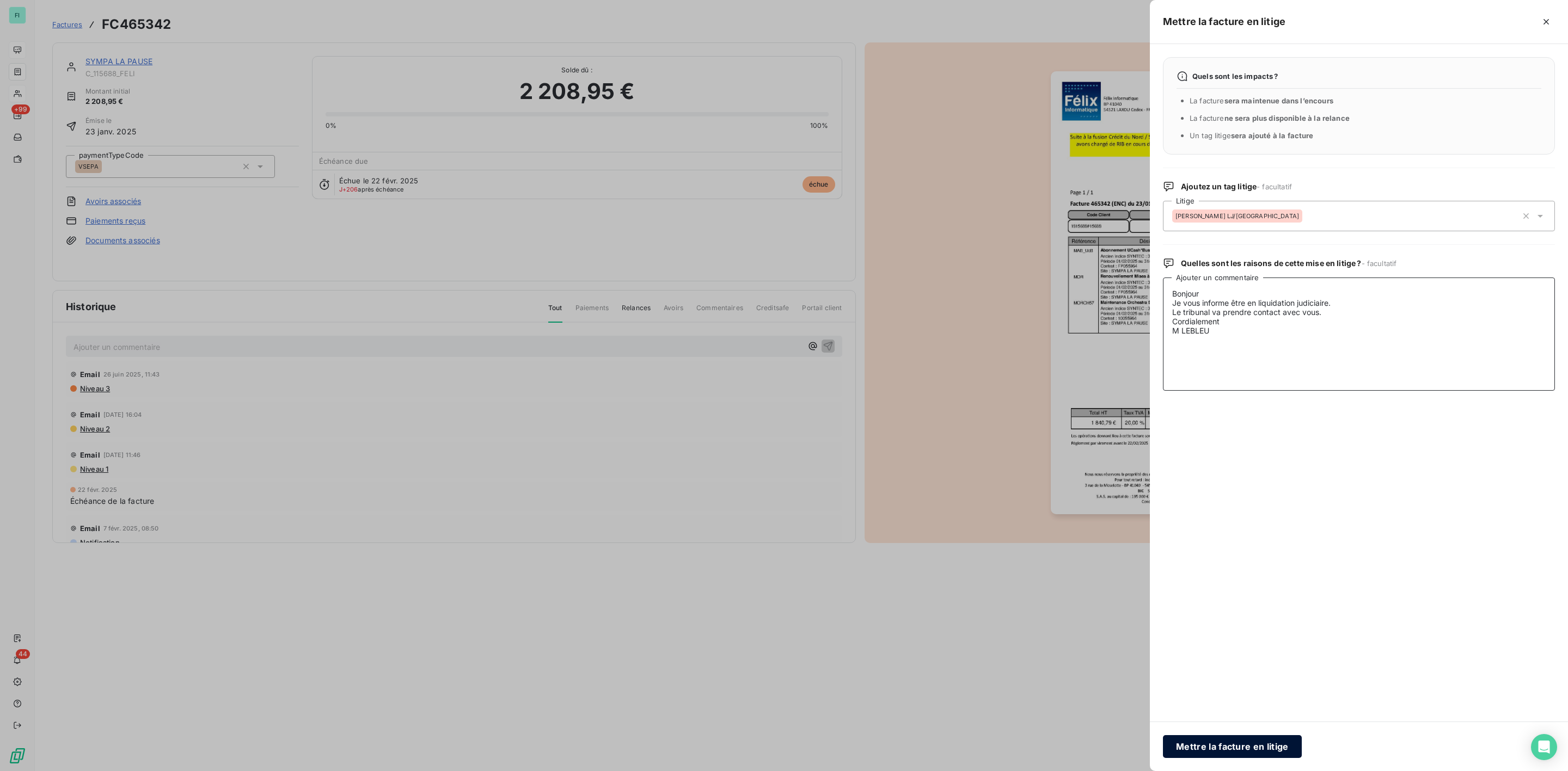
type textarea "Bonjour Je vous informe être en liquidation judiciaire. Le tribunal va prendre …"
click at [1208, 748] on button "Mettre la facture en litige" at bounding box center [1233, 747] width 139 height 23
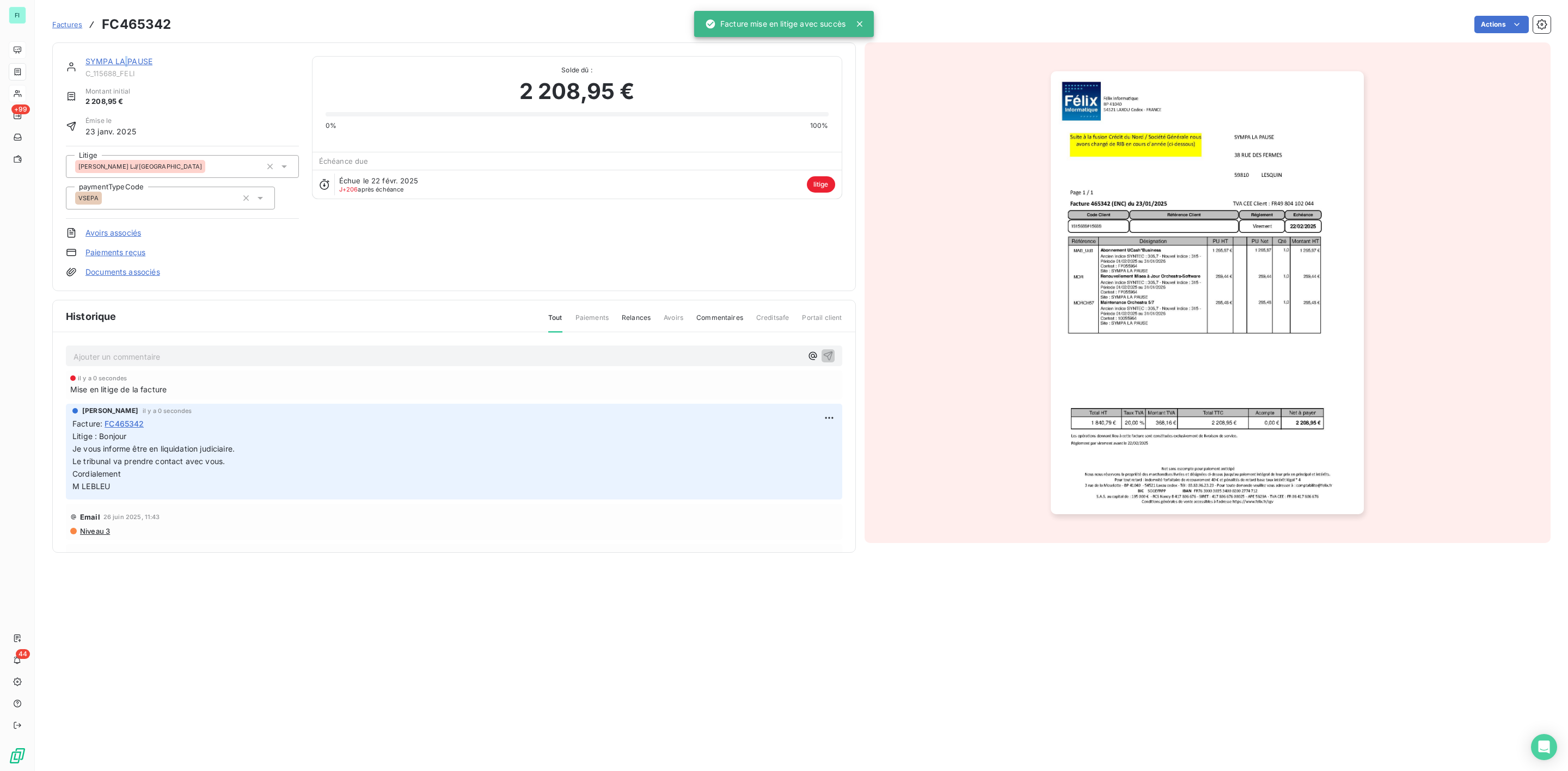
click at [124, 60] on link "SYMPA LA PAUSE" at bounding box center [119, 61] width 67 height 9
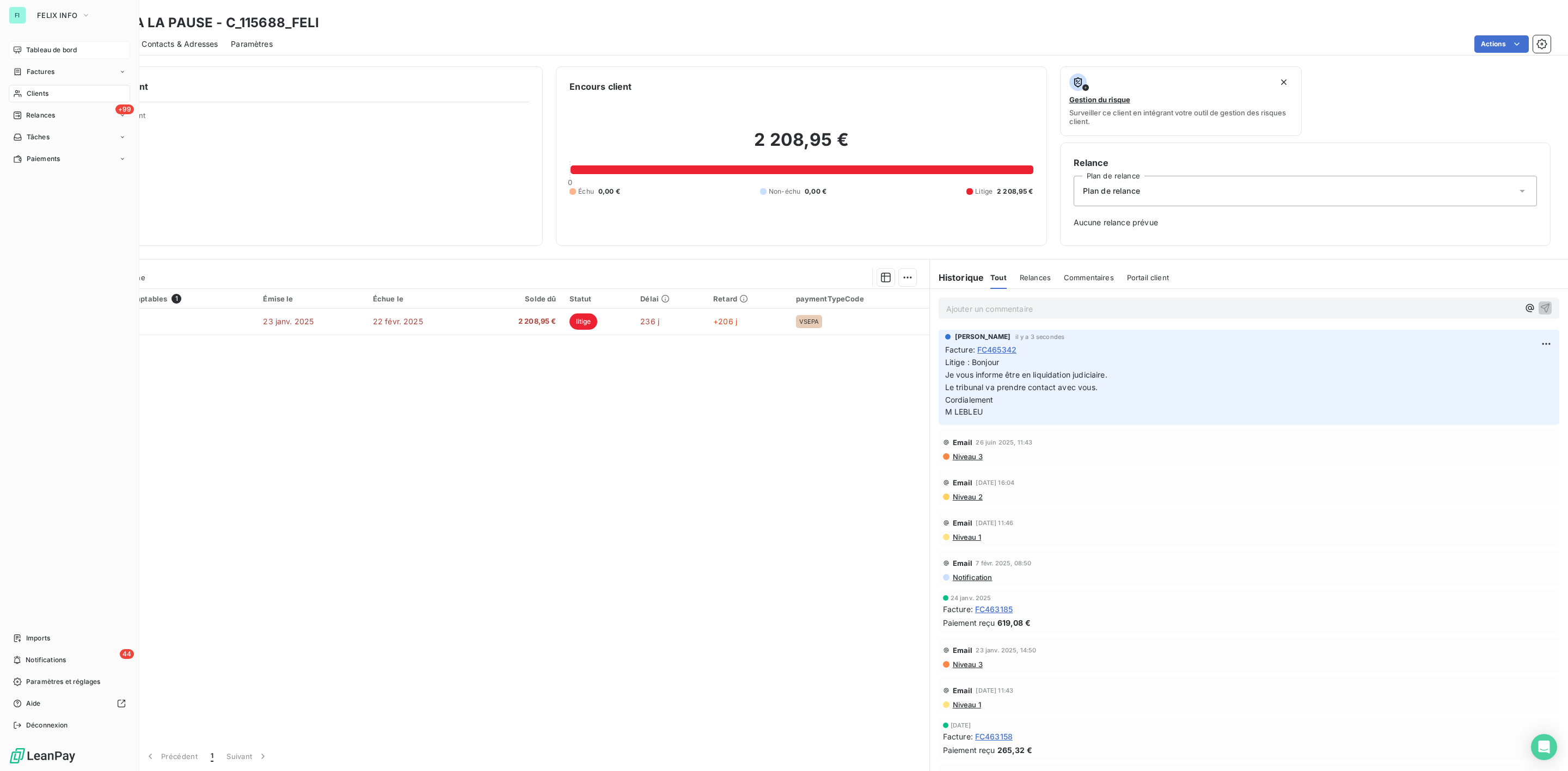
drag, startPoint x: 48, startPoint y: 95, endPoint x: 60, endPoint y: 96, distance: 12.0
click at [48, 95] on span "Clients" at bounding box center [38, 94] width 22 height 10
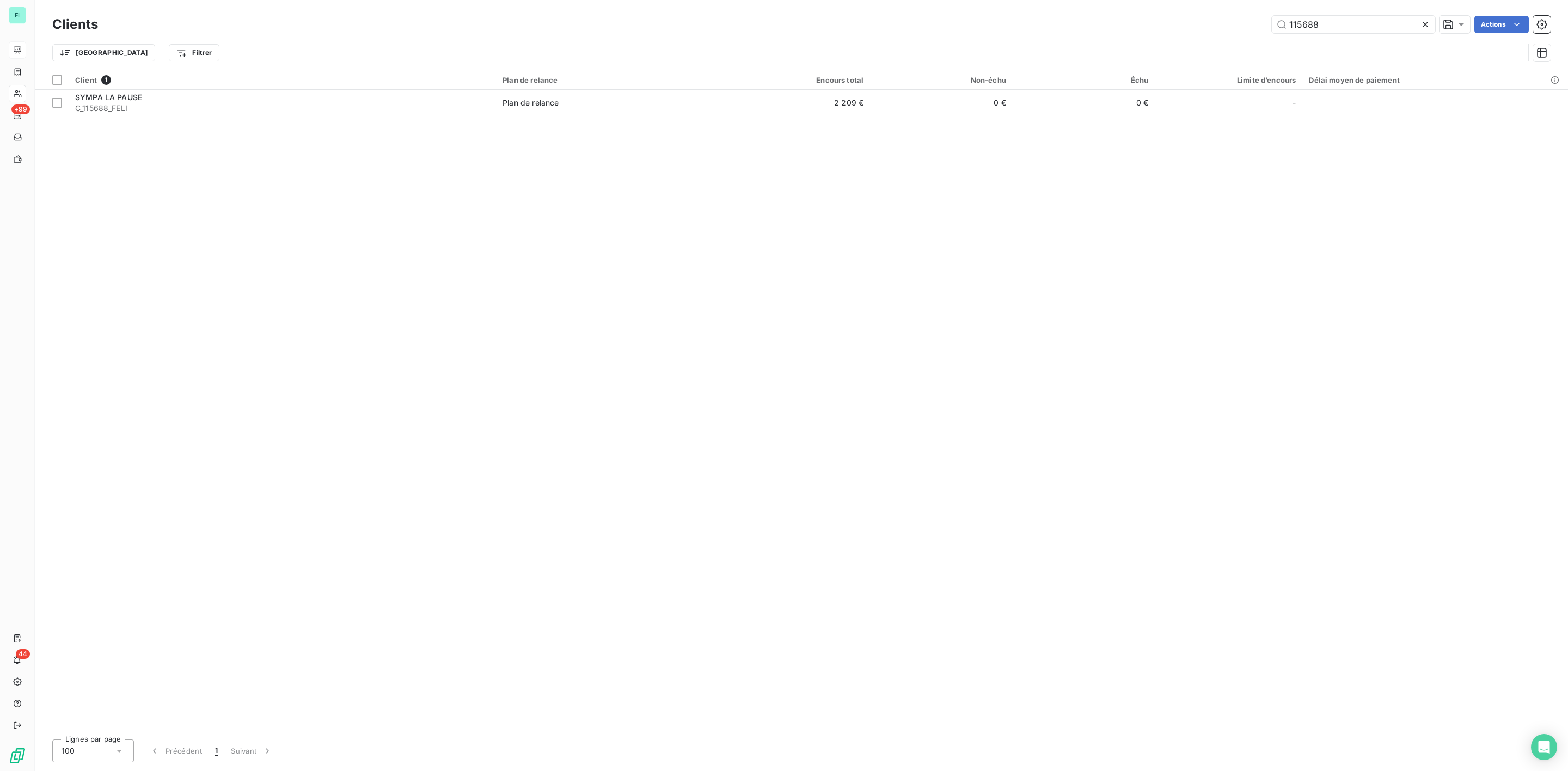
drag, startPoint x: 1329, startPoint y: 24, endPoint x: 838, endPoint y: 56, distance: 492.0
click at [983, 39] on div "Clients 115688 Actions Trier Filtrer" at bounding box center [802, 41] width 1499 height 57
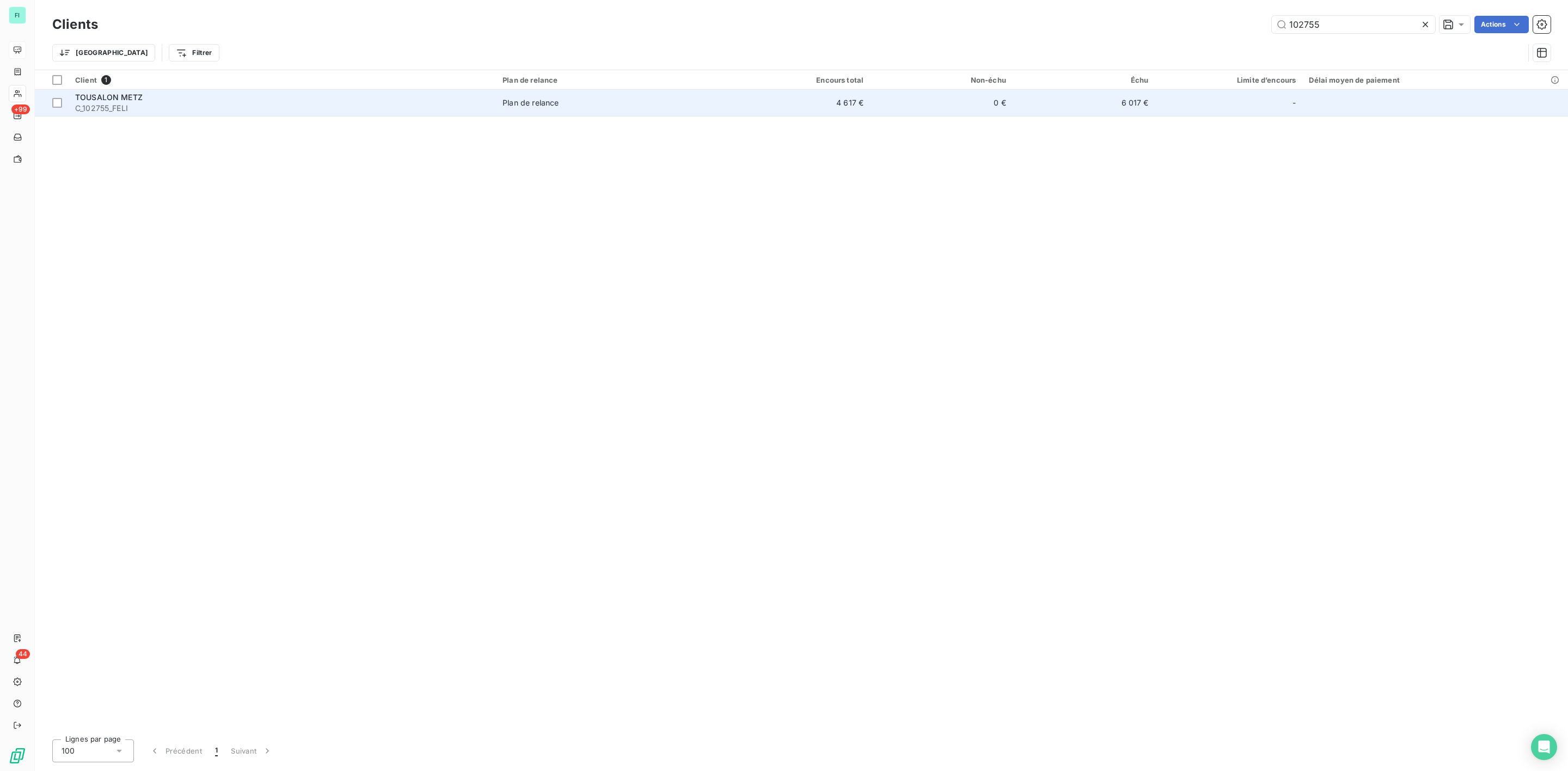
type input "102755"
click at [172, 108] on span "C_102755_FELI" at bounding box center [282, 108] width 415 height 11
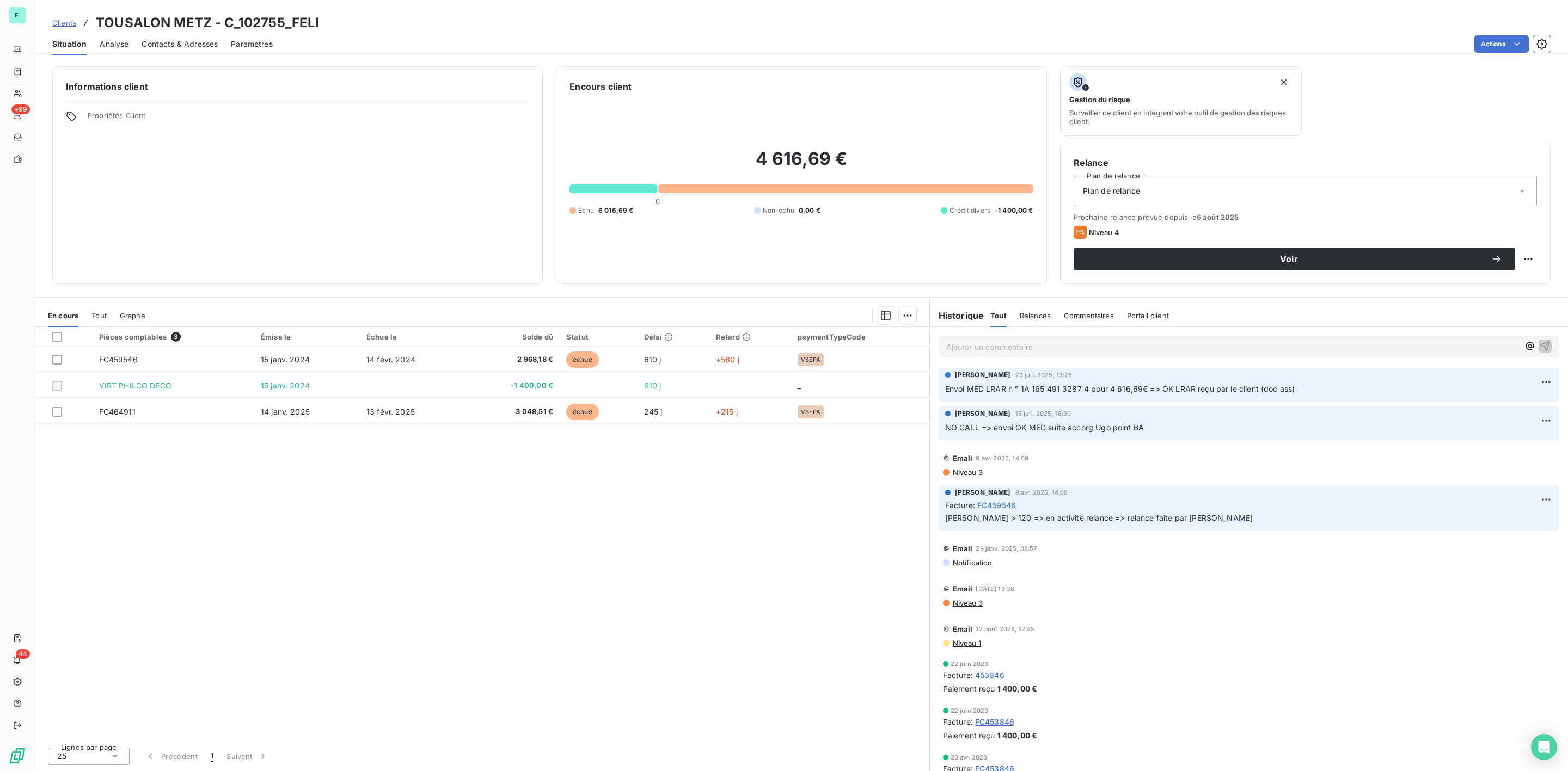
click at [959, 343] on p "Ajouter un commentaire ﻿" at bounding box center [1233, 347] width 573 height 13
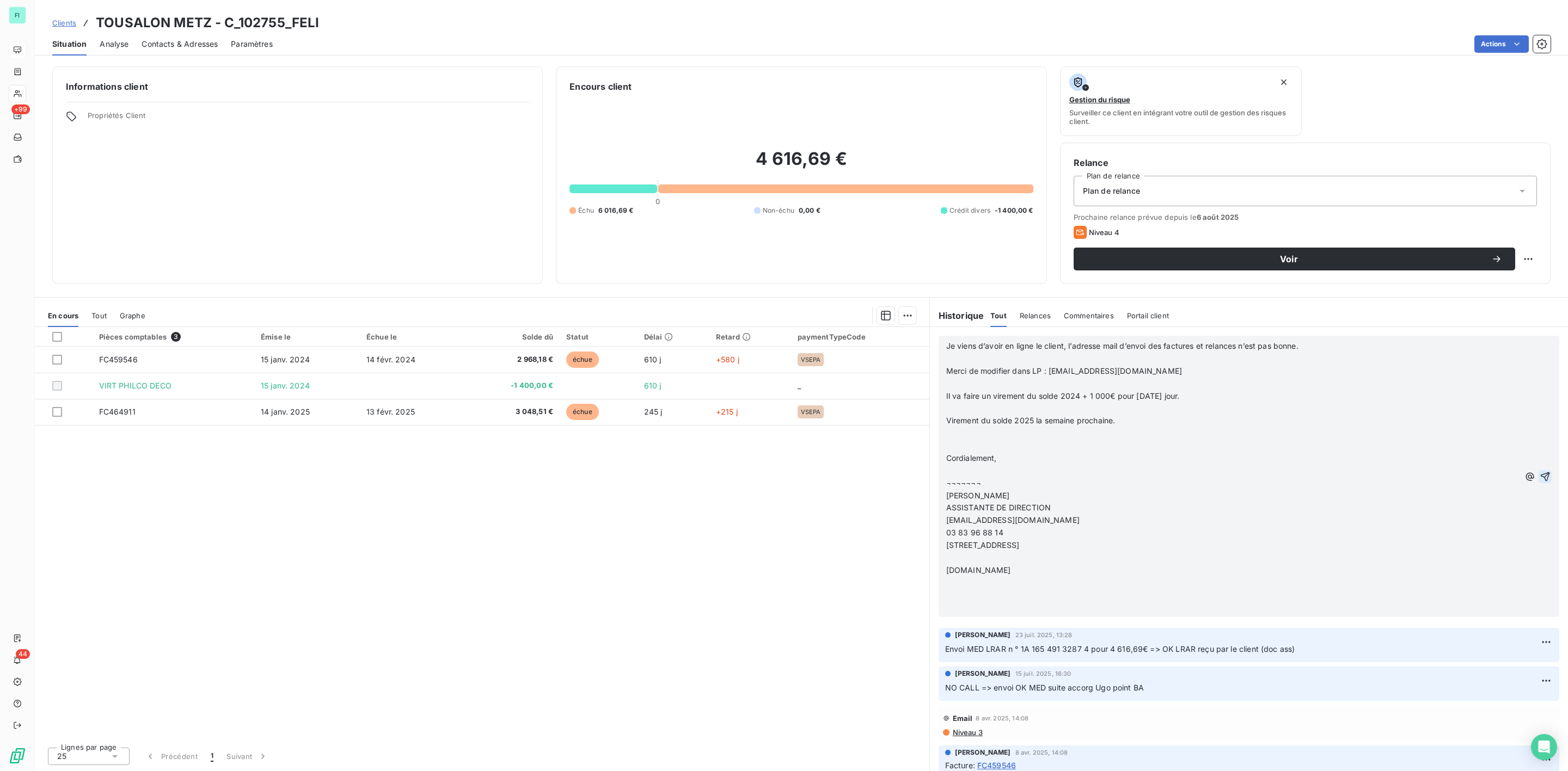
click at [1539, 476] on icon "button" at bounding box center [1545, 477] width 11 height 11
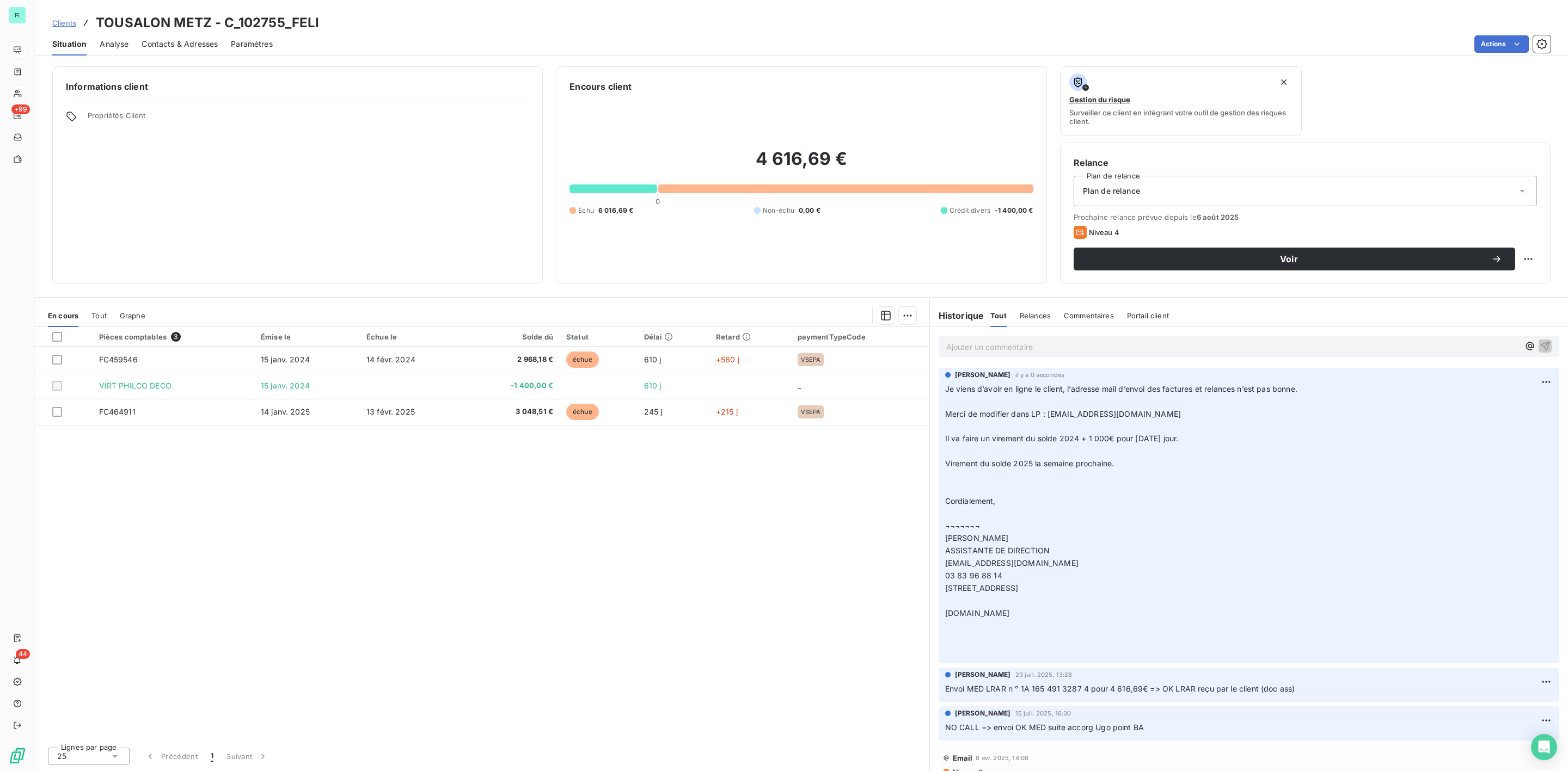
click at [194, 37] on div "Contacts & Adresses" at bounding box center [180, 44] width 76 height 23
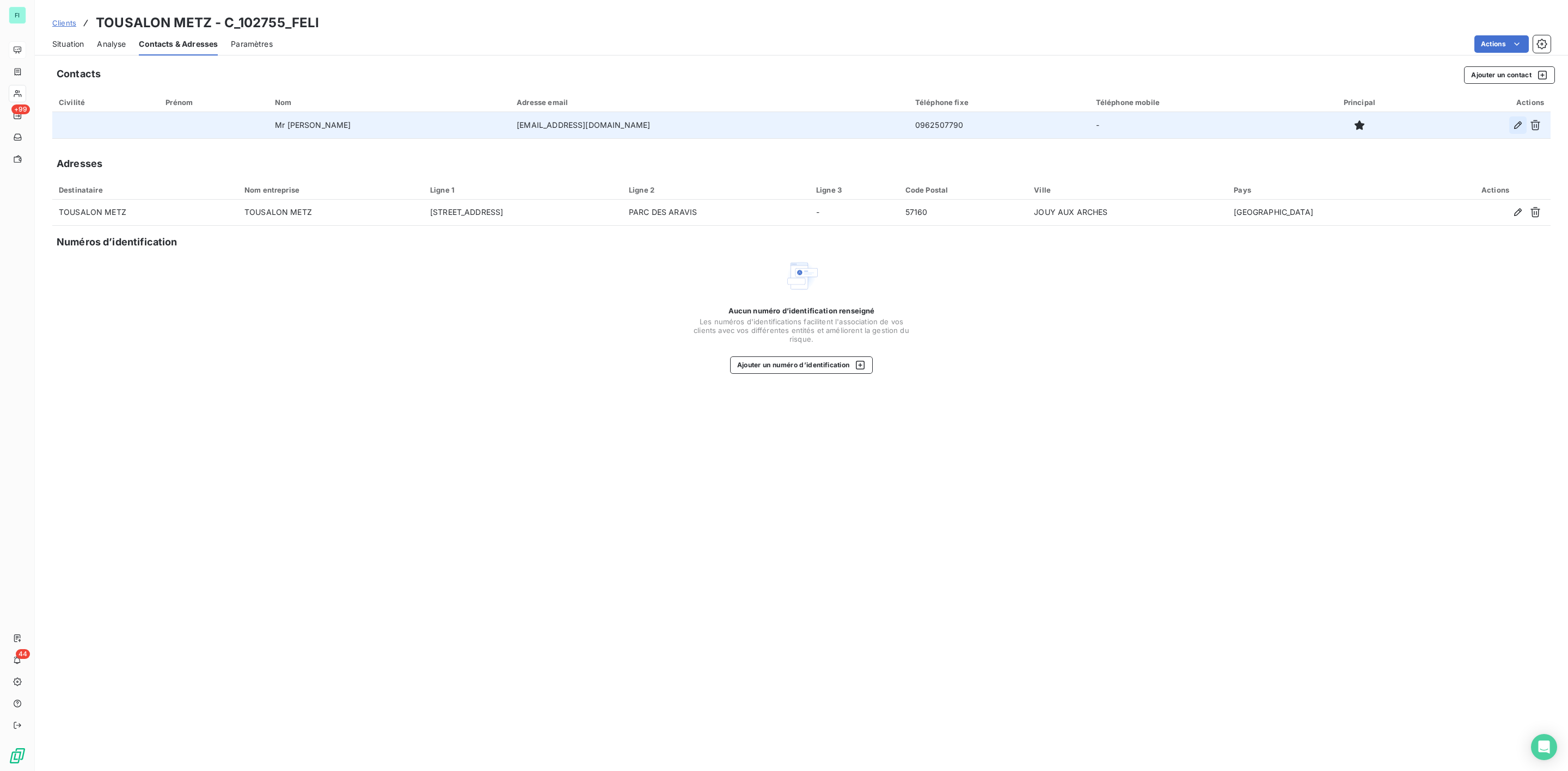
click at [1518, 124] on icon "button" at bounding box center [1518, 125] width 11 height 11
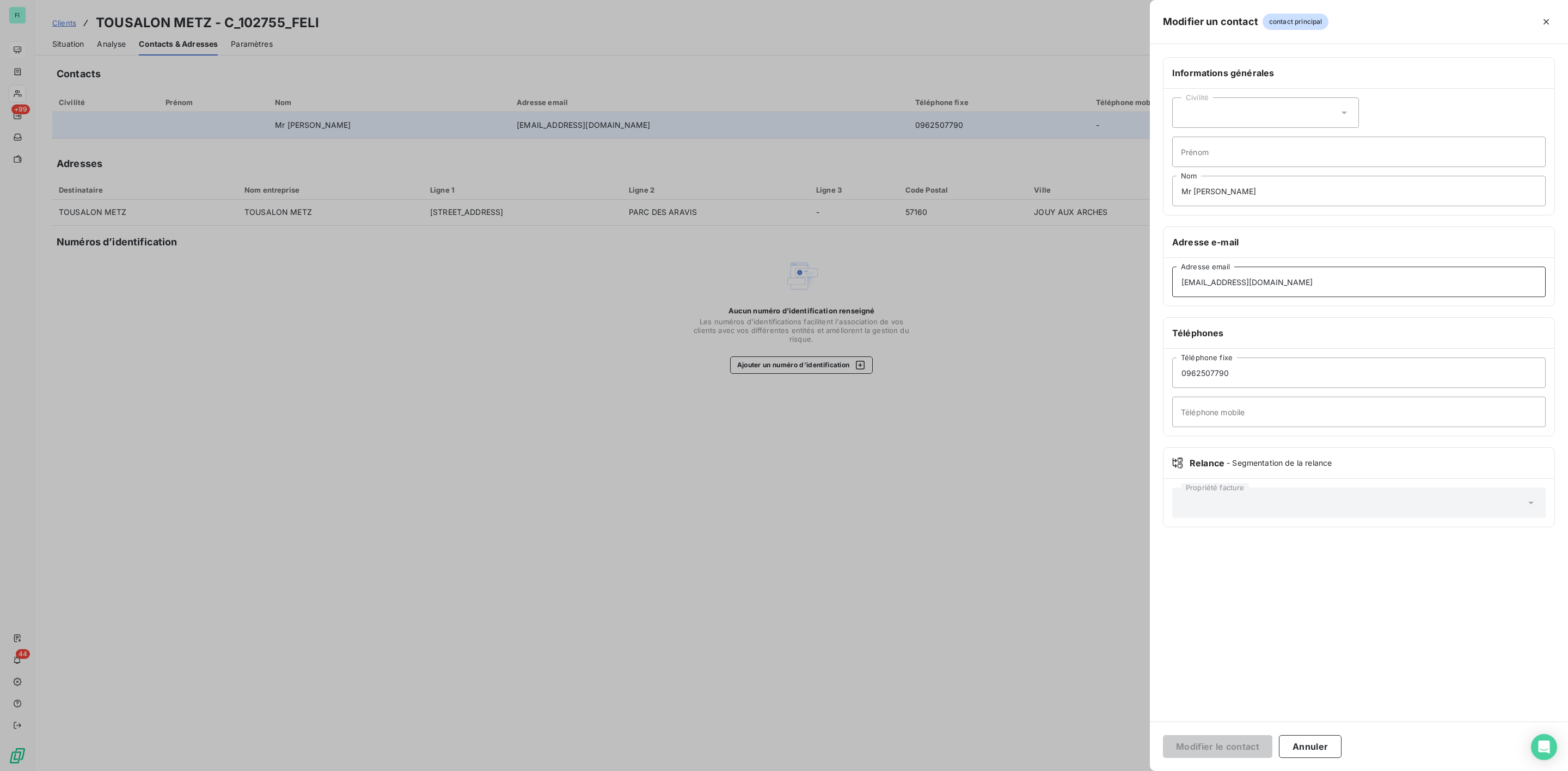
drag, startPoint x: 1271, startPoint y: 288, endPoint x: 1155, endPoint y: 288, distance: 116.0
click at [1158, 288] on div "Informations générales Civilité Prénom Mr [PERSON_NAME] Nom Adresse e-mail [EMA…" at bounding box center [1359, 299] width 418 height 483
paste input "[EMAIL_ADDRESS][DOMAIN_NAME]"
type input "[EMAIL_ADDRESS][DOMAIN_NAME]"
drag, startPoint x: 1258, startPoint y: 372, endPoint x: 1007, endPoint y: 364, distance: 251.1
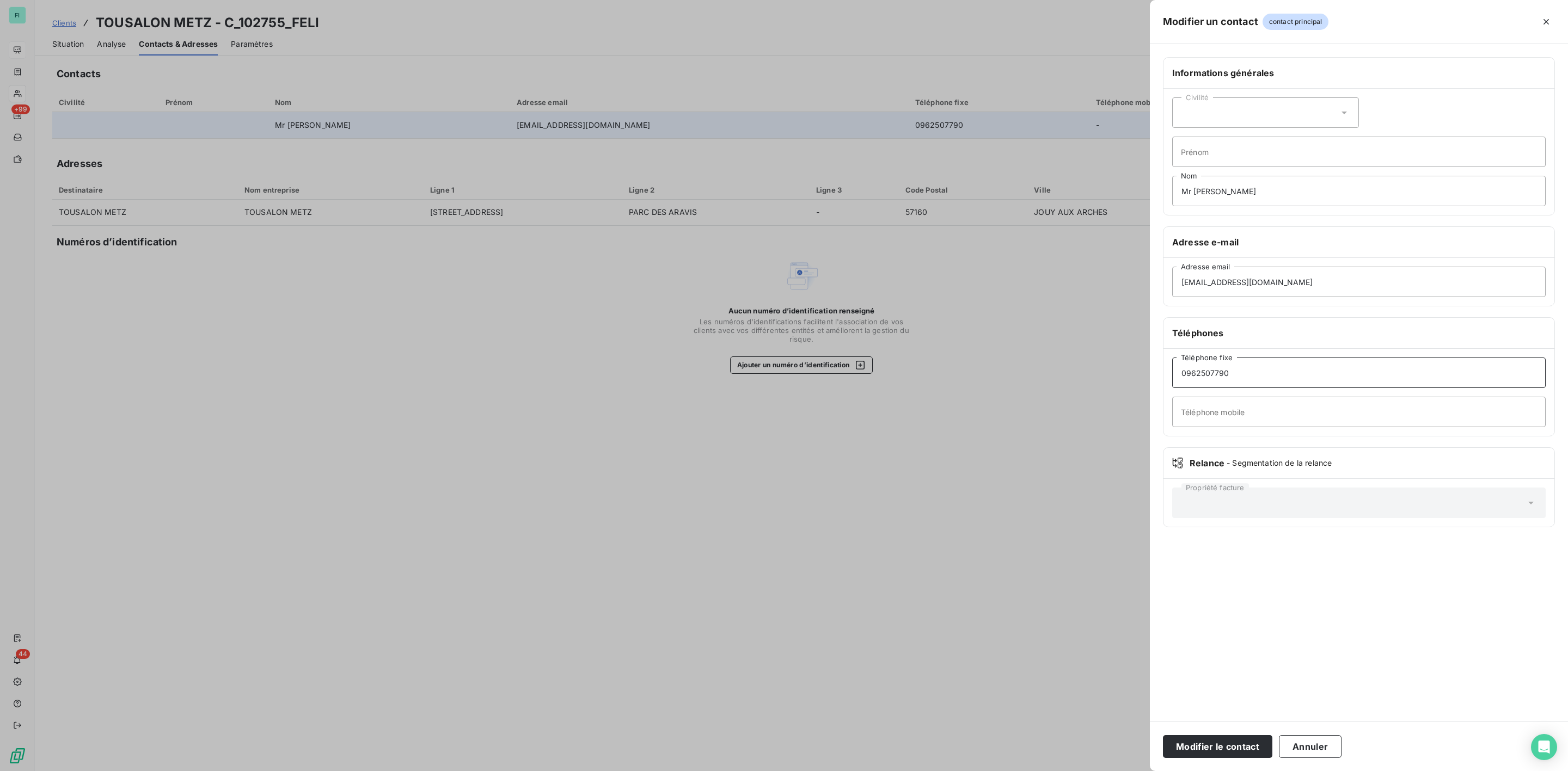
click at [1069, 771] on div "Modifier un contact contact principal Informations générales Civilité Prénom Mr…" at bounding box center [784, 771] width 1568 height 0
drag, startPoint x: 1262, startPoint y: 192, endPoint x: 939, endPoint y: 194, distance: 323.0
click at [983, 771] on div "Modifier un contact contact principal Informations générales Civilité Prénom Mr…" at bounding box center [784, 771] width 1568 height 0
click at [1181, 748] on button "Modifier le contact" at bounding box center [1218, 747] width 110 height 23
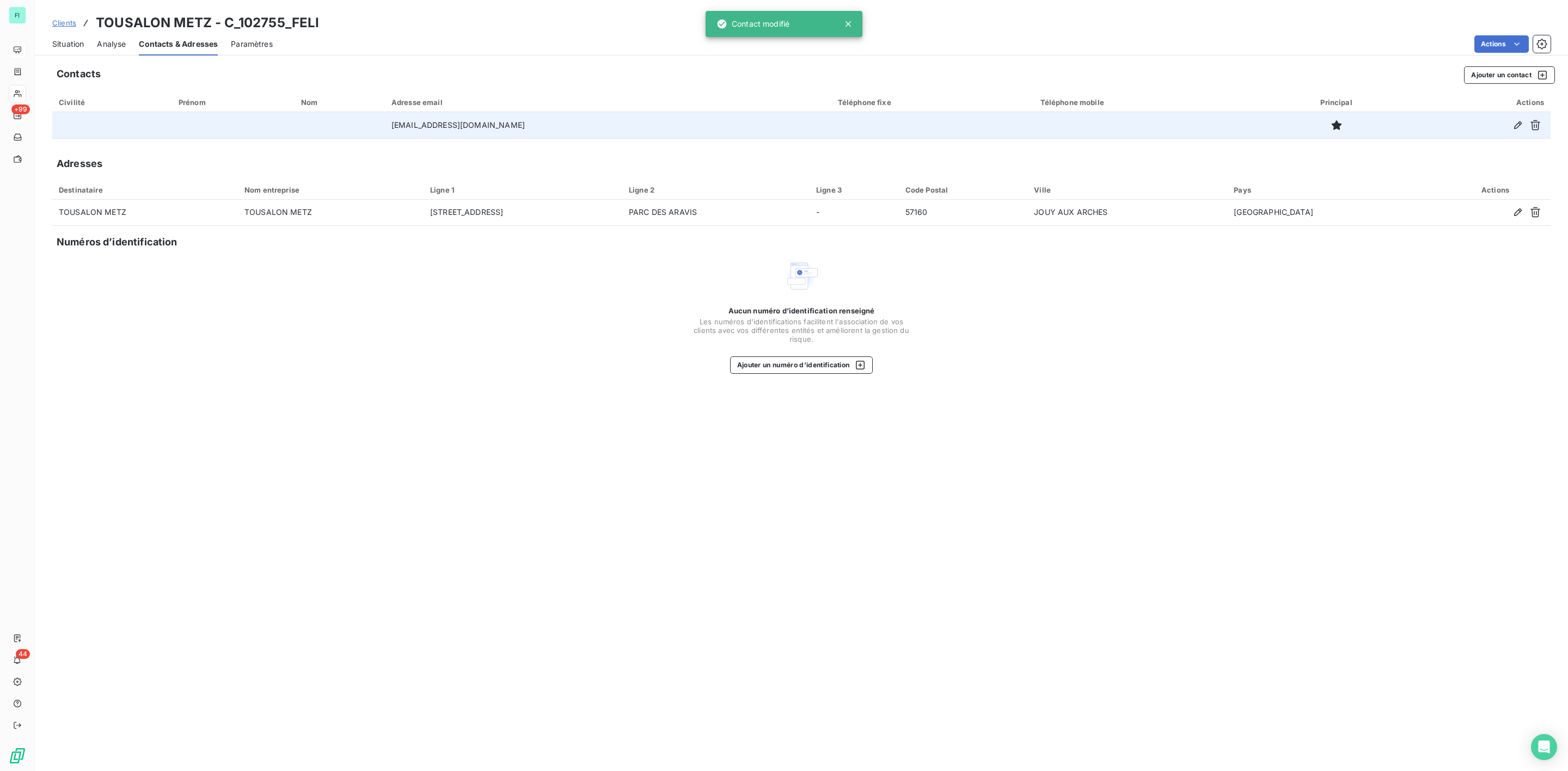
click at [72, 41] on span "Situation" at bounding box center [68, 44] width 32 height 11
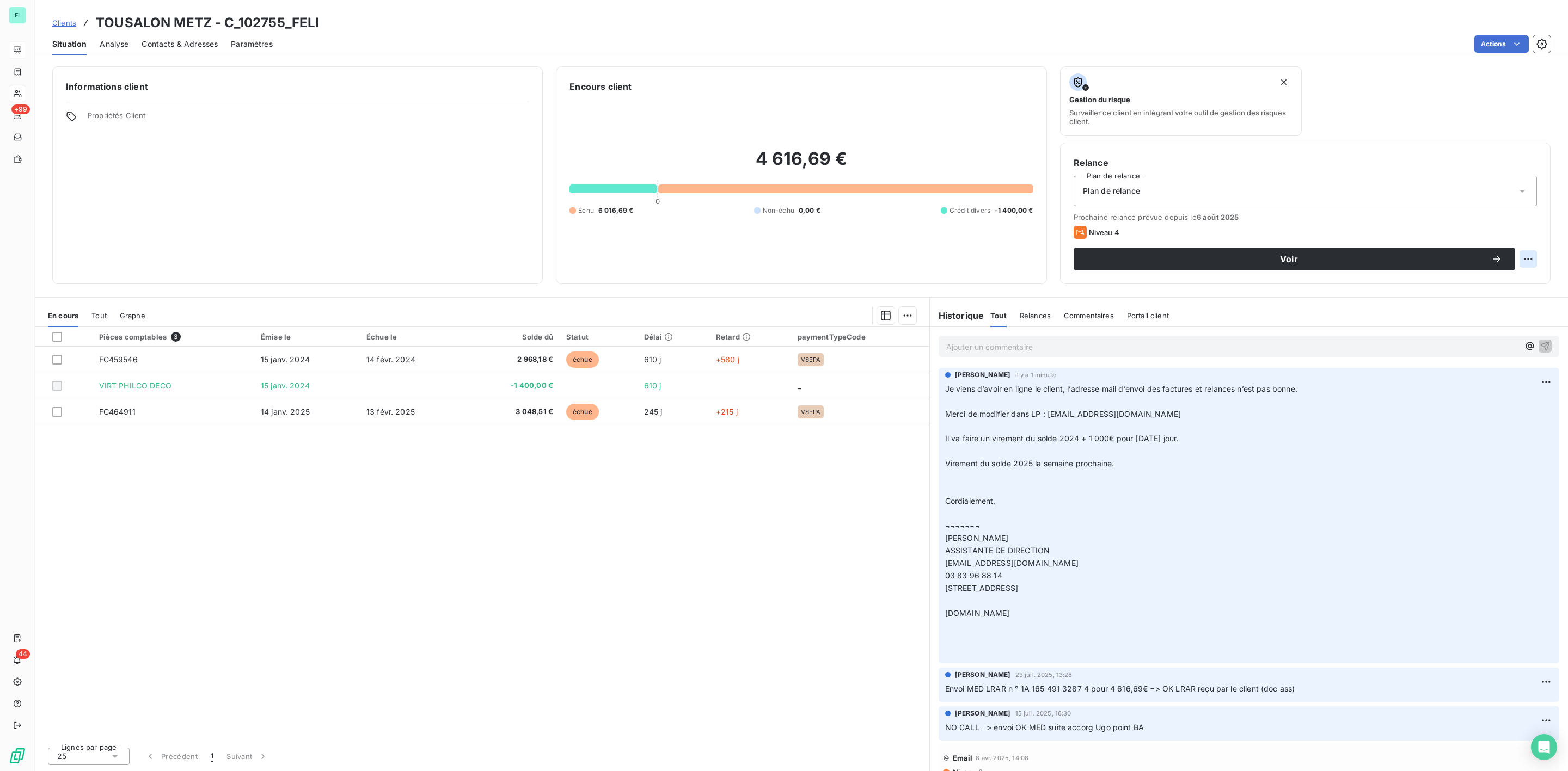
click at [1525, 257] on html "FI +99 44 Clients TOUSALON METZ - C_102755_FELI Situation Analyse Contacts & Ad…" at bounding box center [784, 385] width 1568 height 771
click at [1465, 280] on div "Replanifier cette action" at bounding box center [1483, 284] width 97 height 18
select select "8"
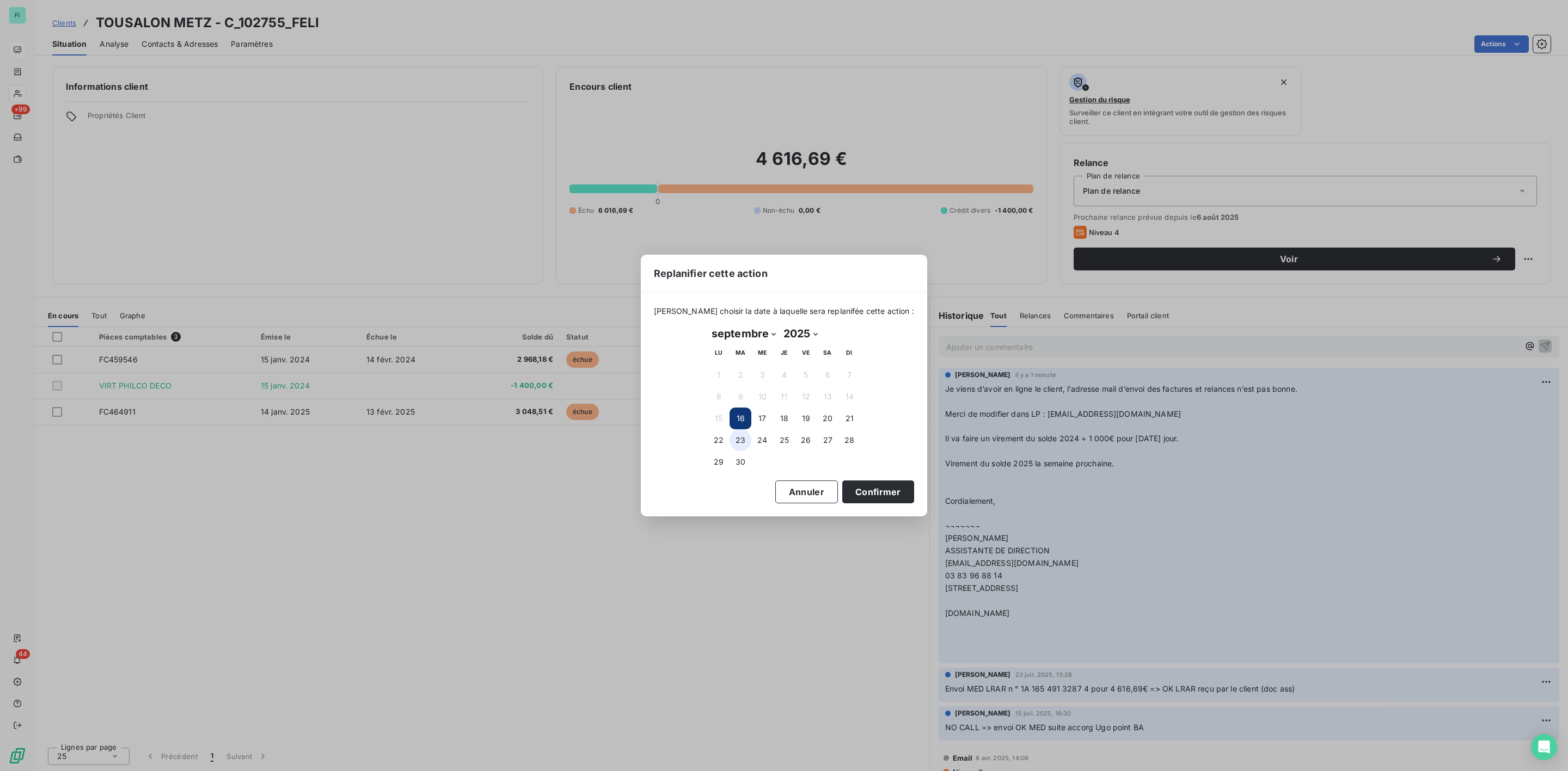
click at [737, 436] on button "23" at bounding box center [741, 441] width 22 height 22
click at [869, 494] on button "Confirmer" at bounding box center [878, 492] width 72 height 23
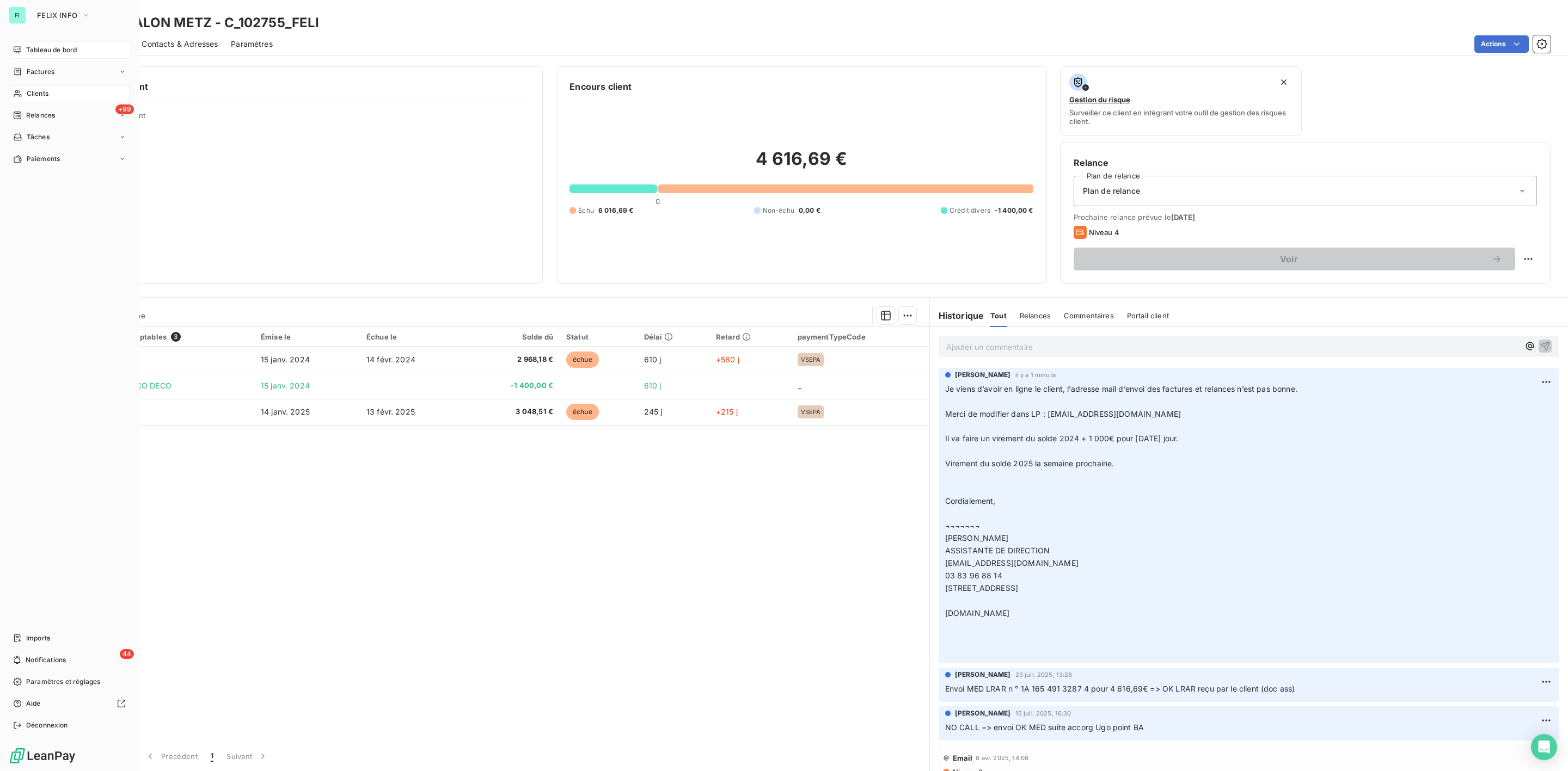
drag, startPoint x: 41, startPoint y: 93, endPoint x: 75, endPoint y: 85, distance: 34.9
click at [41, 93] on span "Clients" at bounding box center [38, 94] width 22 height 10
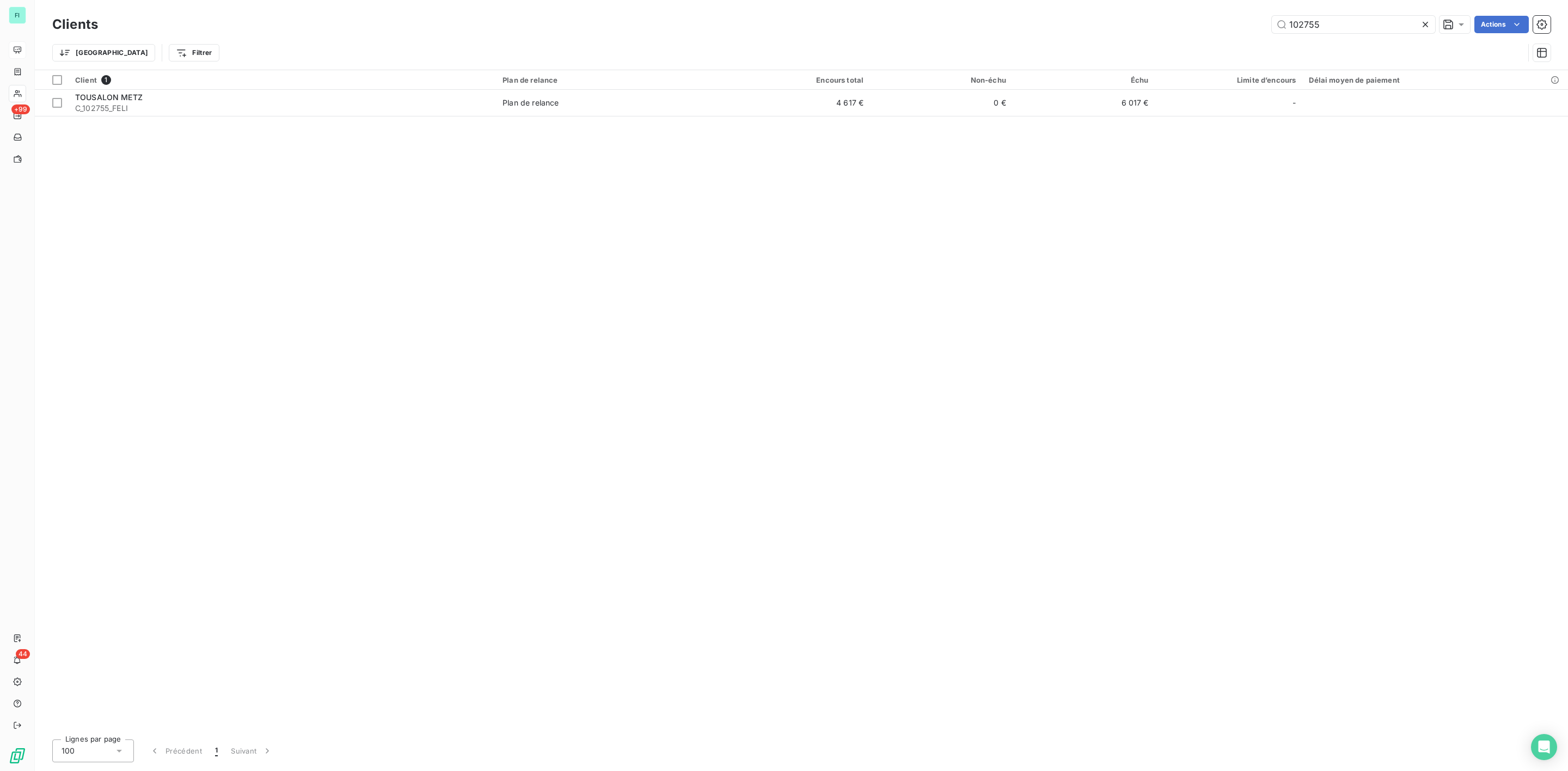
drag, startPoint x: 1340, startPoint y: 24, endPoint x: 998, endPoint y: 44, distance: 342.6
click at [1046, 43] on div "Clients 102755 Actions Trier Filtrer" at bounding box center [802, 41] width 1499 height 57
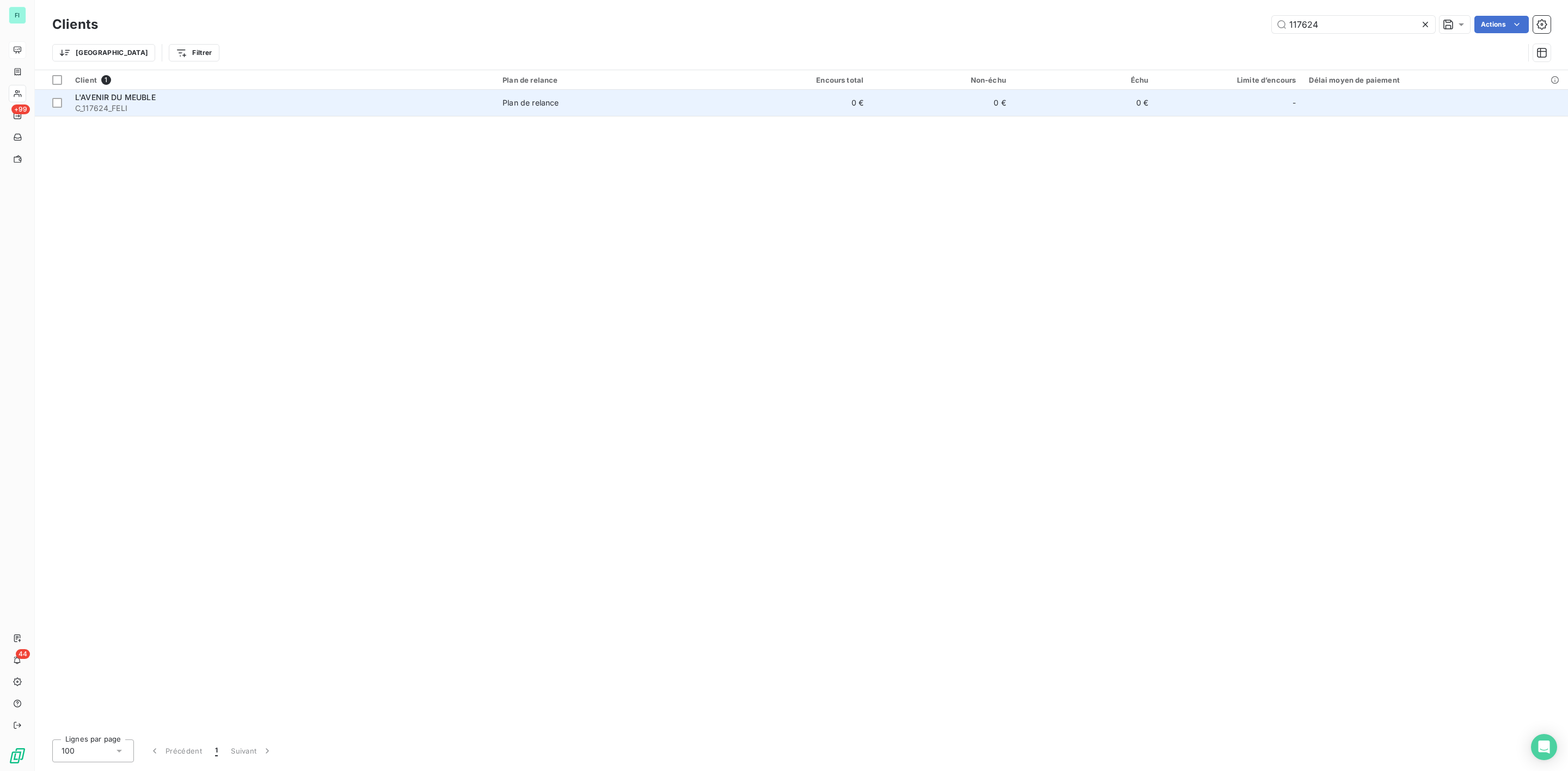
type input "117624"
click at [180, 93] on div "L'AVENIR DU MEUBLE" at bounding box center [282, 97] width 415 height 11
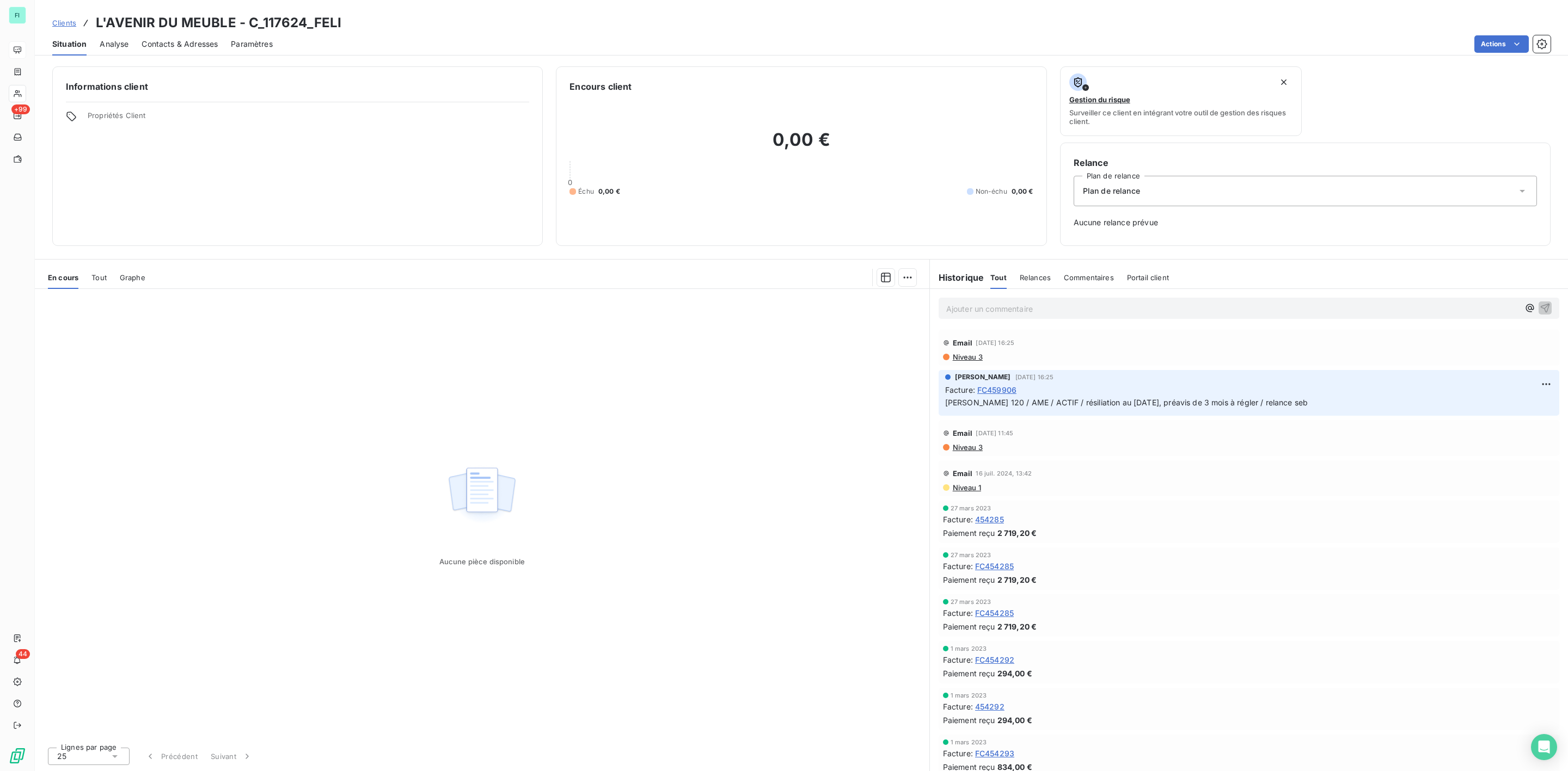
click at [100, 276] on span "Tout" at bounding box center [99, 277] width 15 height 9
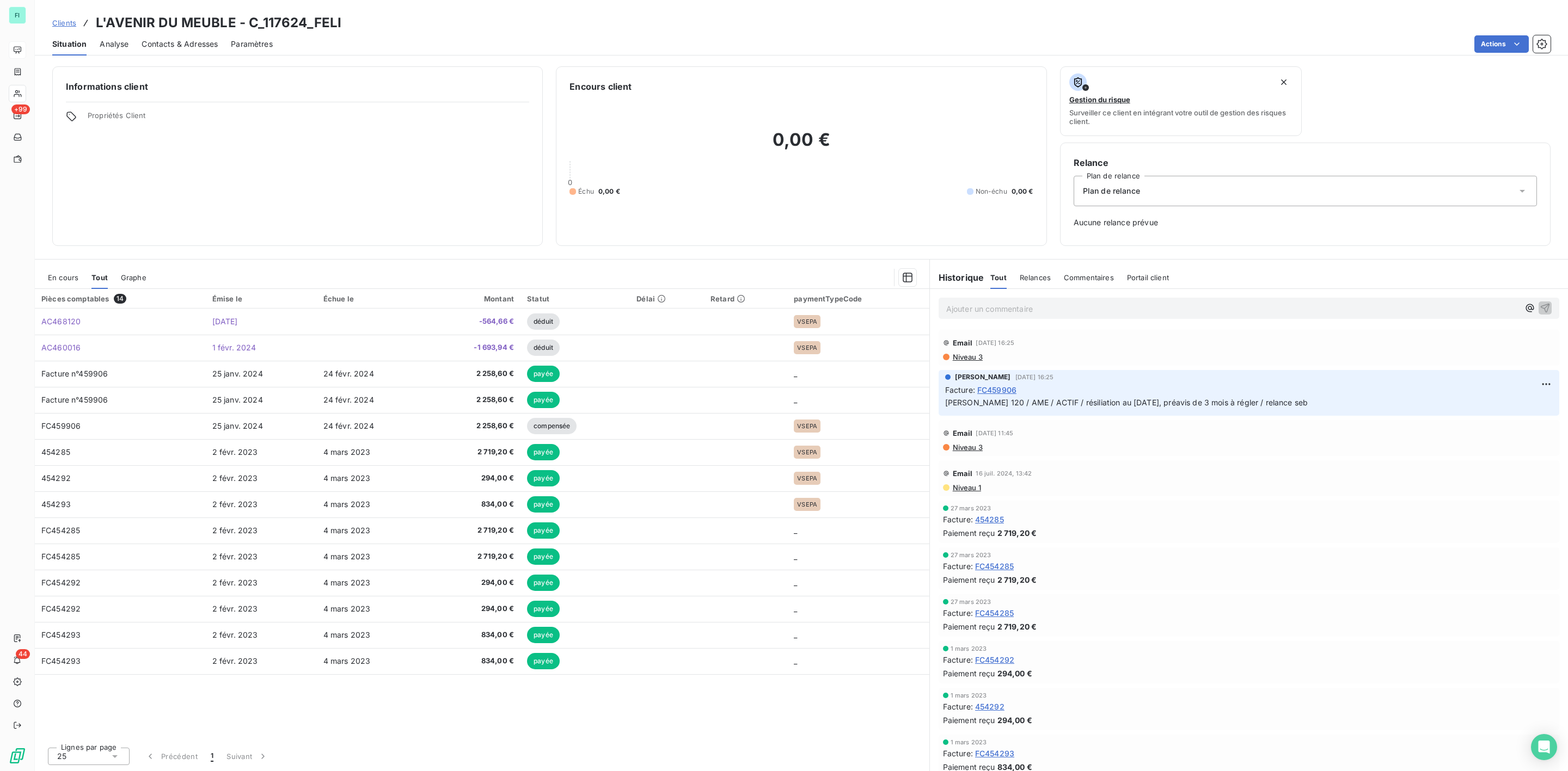
click at [64, 274] on span "En cours" at bounding box center [63, 277] width 30 height 9
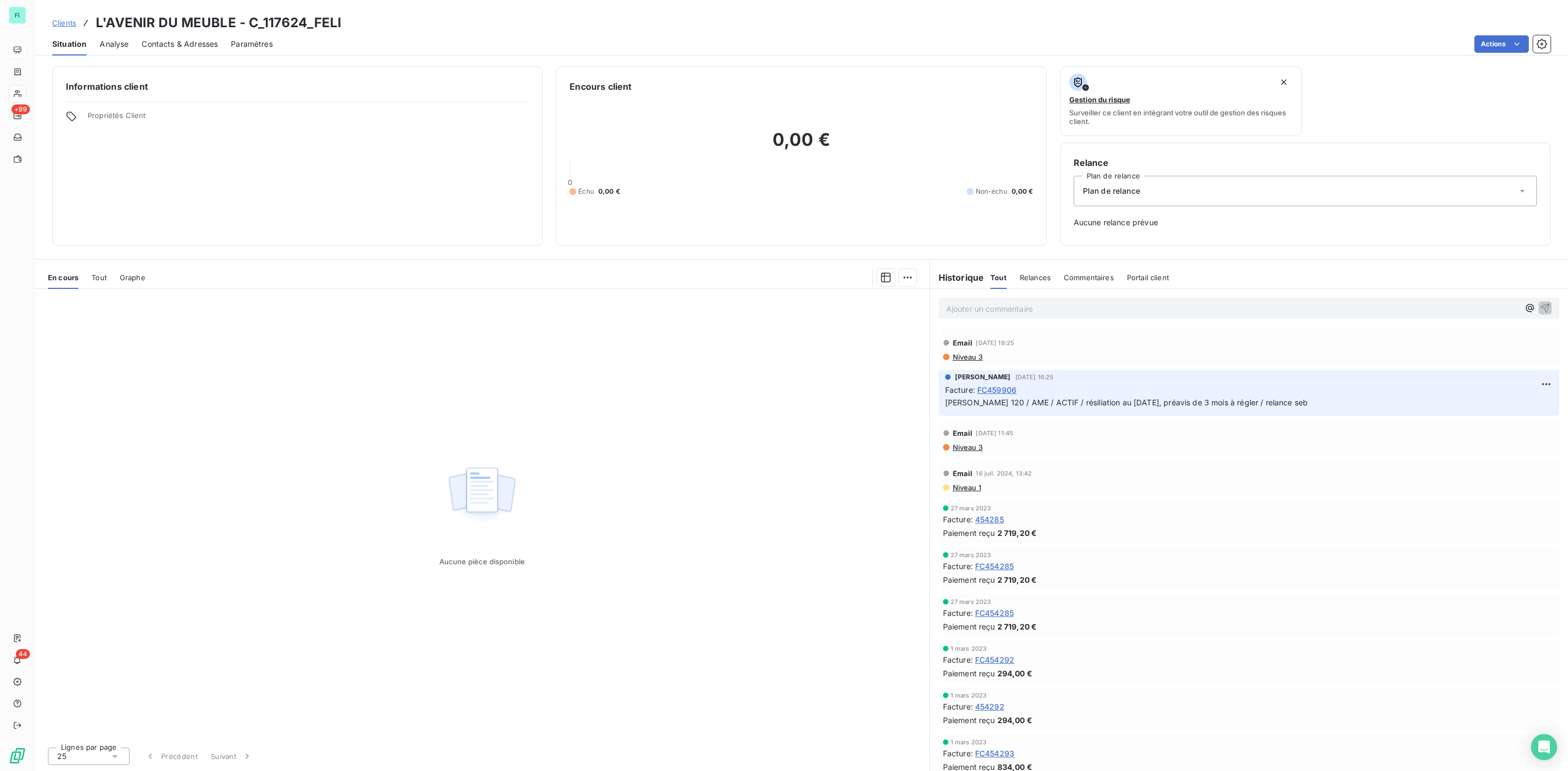
click at [101, 276] on span "Tout" at bounding box center [99, 277] width 15 height 9
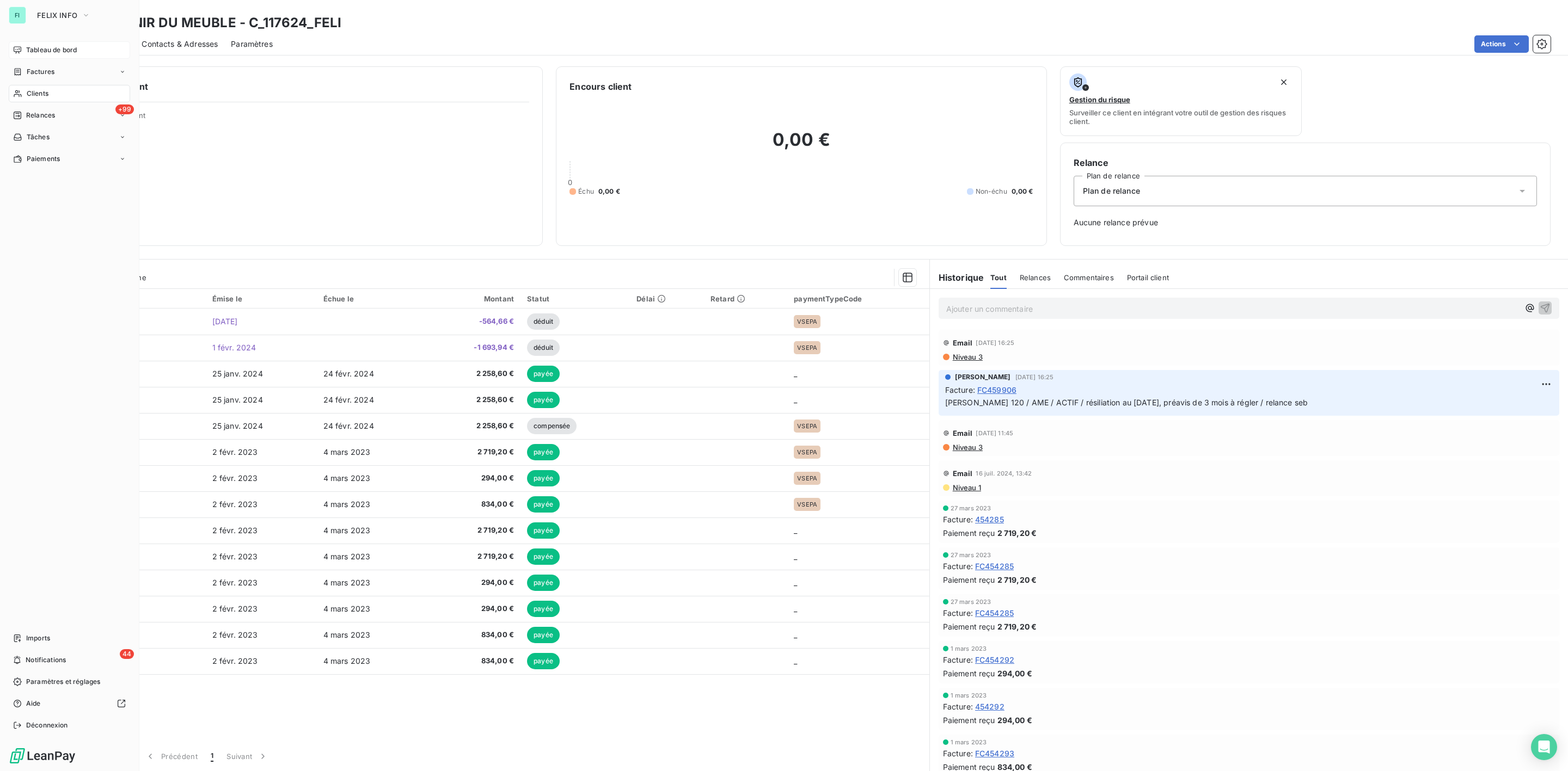
drag, startPoint x: 38, startPoint y: 93, endPoint x: 59, endPoint y: 89, distance: 21.4
click at [39, 93] on span "Clients" at bounding box center [38, 94] width 22 height 10
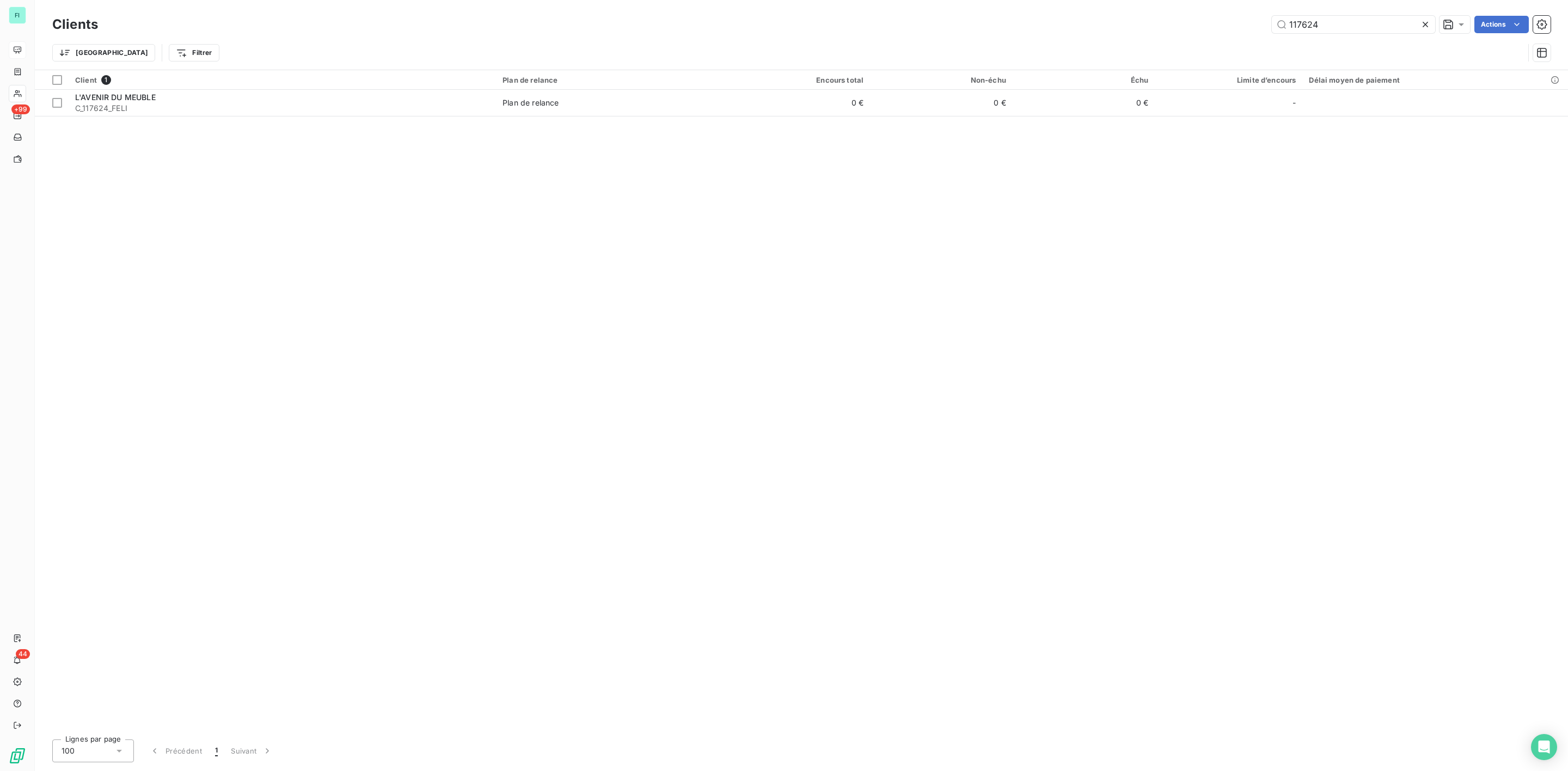
drag, startPoint x: 1119, startPoint y: 39, endPoint x: 944, endPoint y: 39, distance: 175.0
click at [1004, 39] on div "Clients 117624 Actions Trier Filtrer" at bounding box center [802, 41] width 1499 height 57
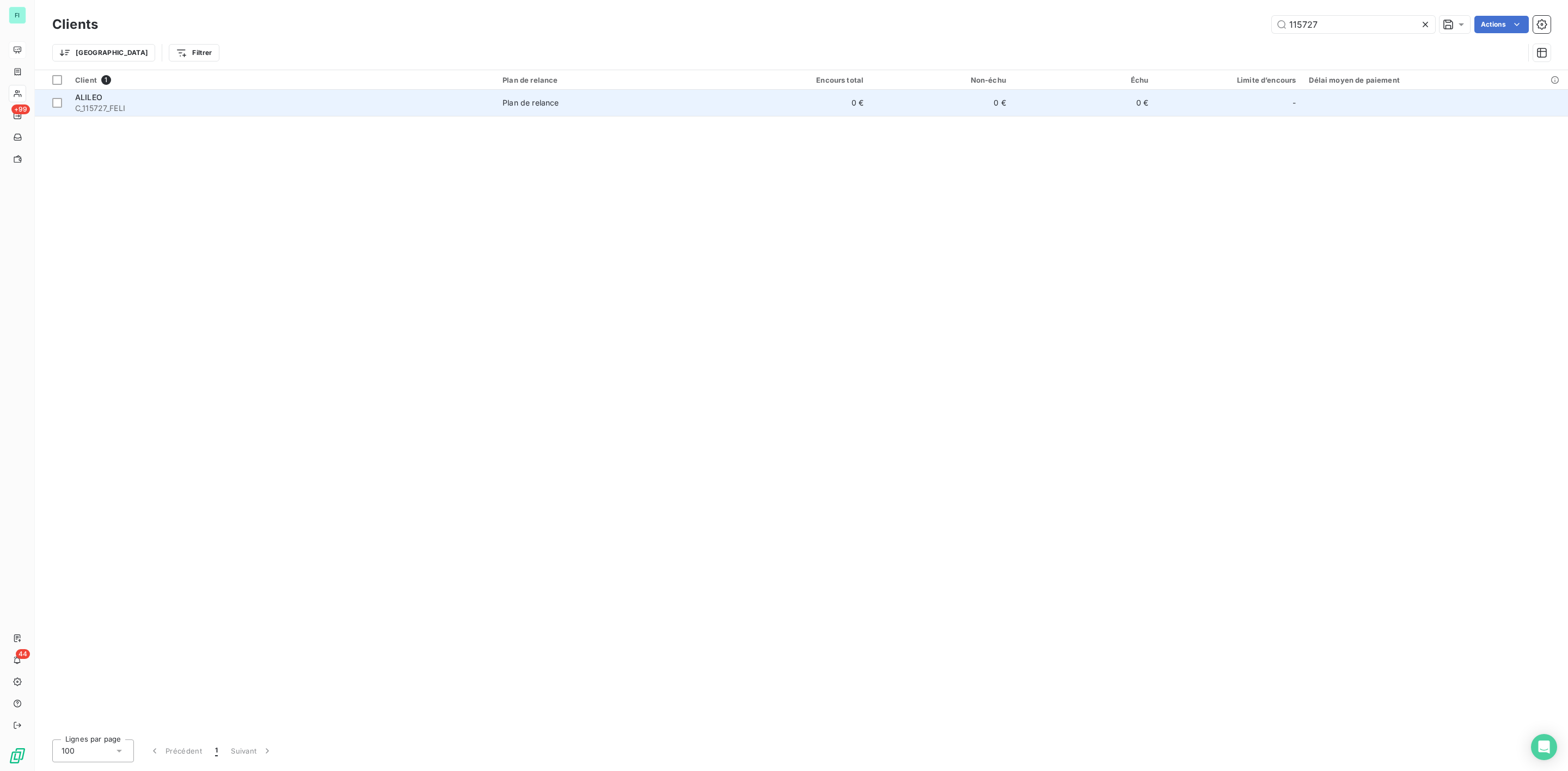
type input "115727"
click at [414, 105] on span "C_115727_FELI" at bounding box center [282, 108] width 415 height 11
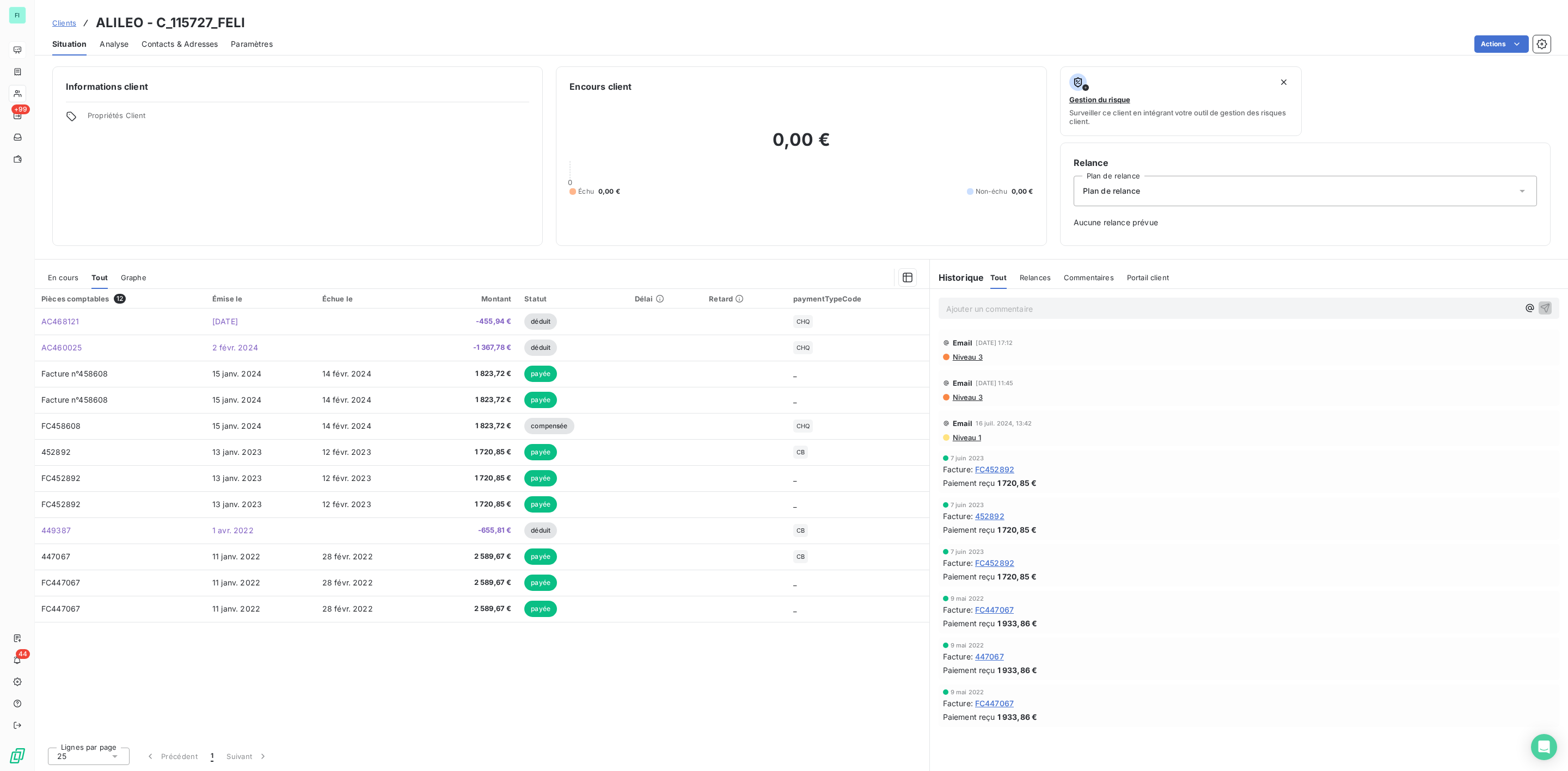
click at [68, 274] on span "En cours" at bounding box center [63, 277] width 30 height 9
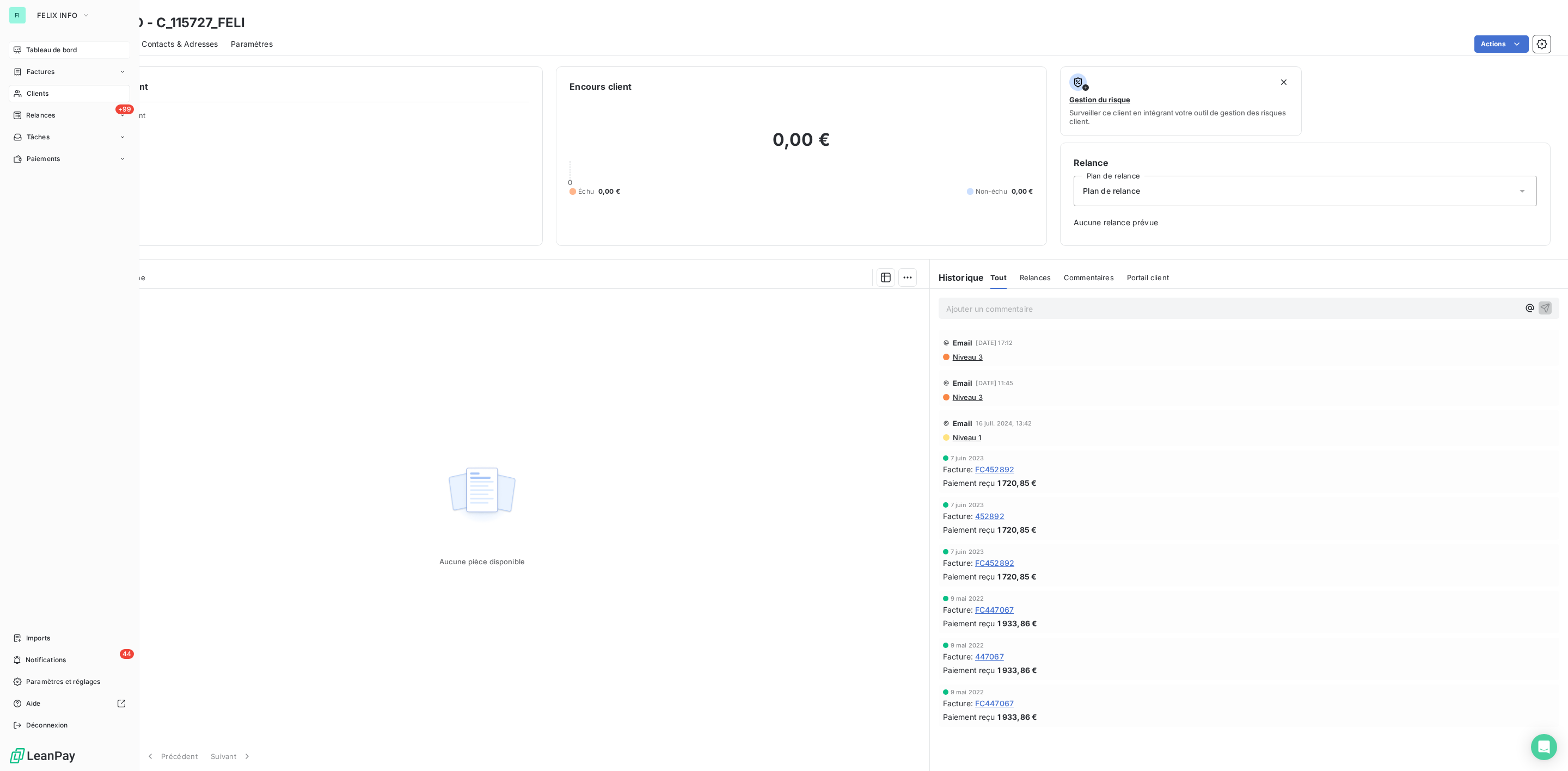
click at [24, 49] on div "Tableau de bord" at bounding box center [69, 50] width 121 height 18
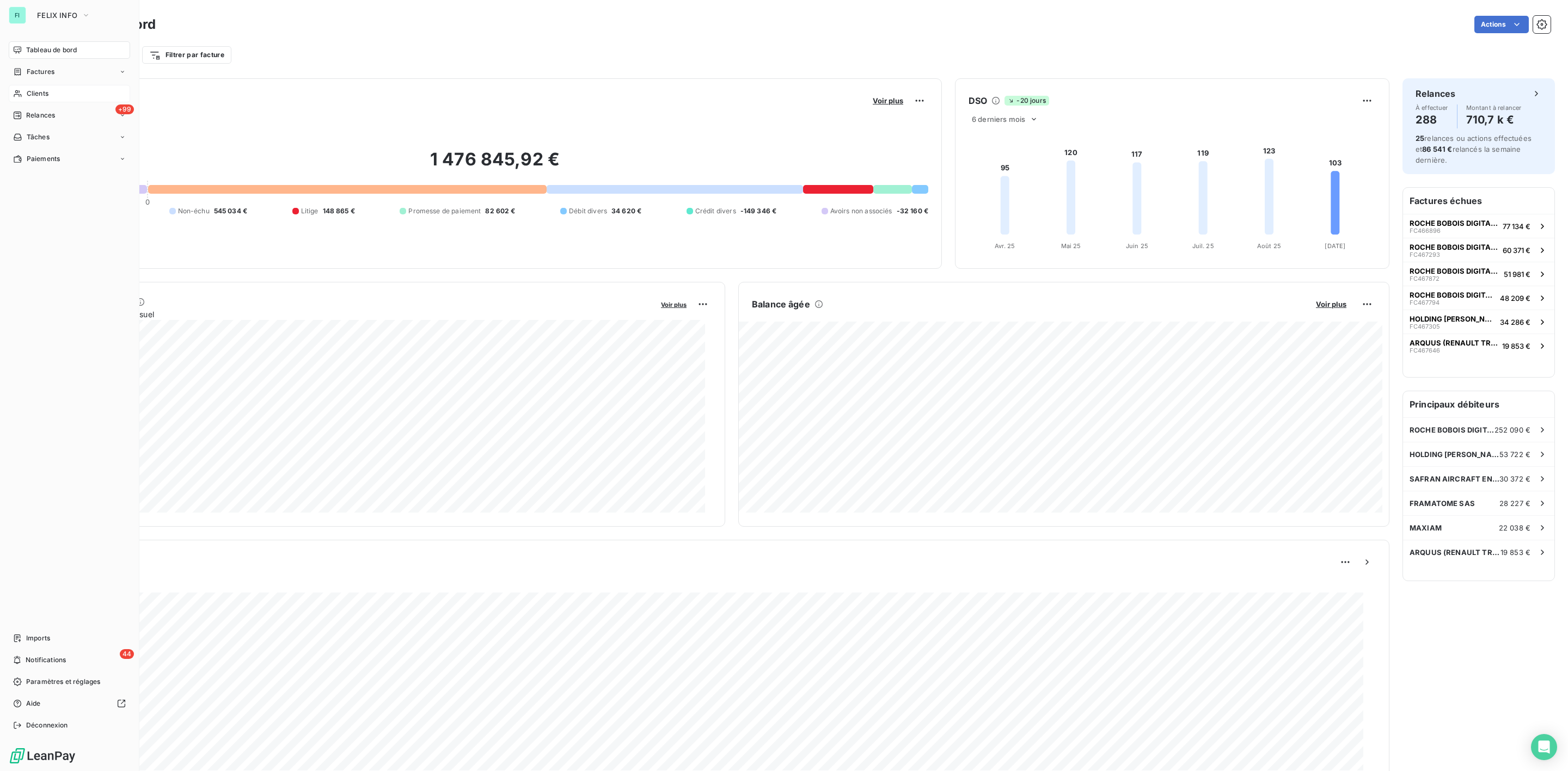
click at [36, 85] on div "Clients" at bounding box center [69, 94] width 121 height 18
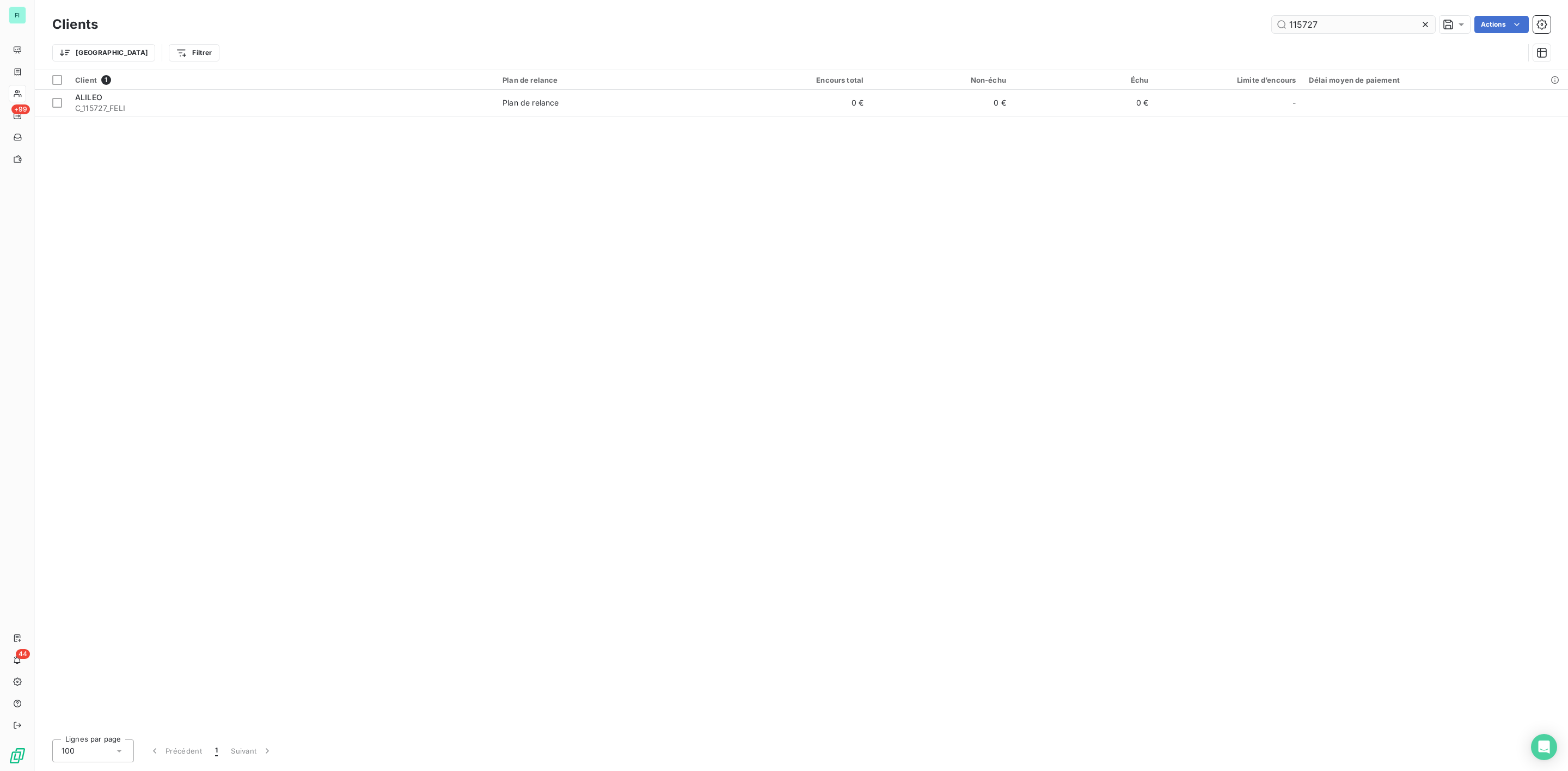
click at [1326, 23] on input "115727" at bounding box center [1353, 24] width 163 height 18
click at [1198, 21] on div "115727 Actions" at bounding box center [830, 24] width 1440 height 18
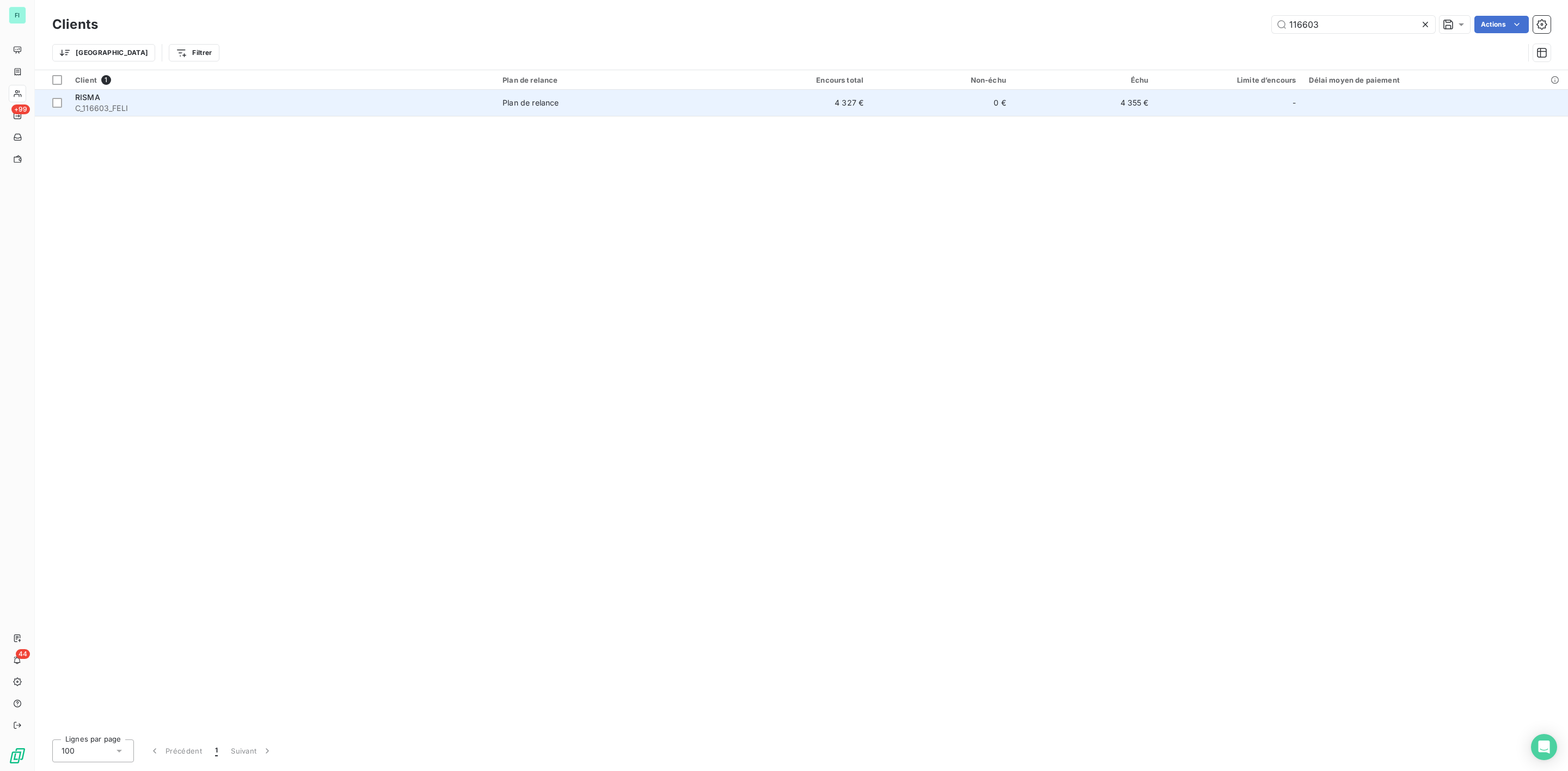
type input "116603"
click at [146, 105] on span "C_116603_FELI" at bounding box center [282, 108] width 415 height 11
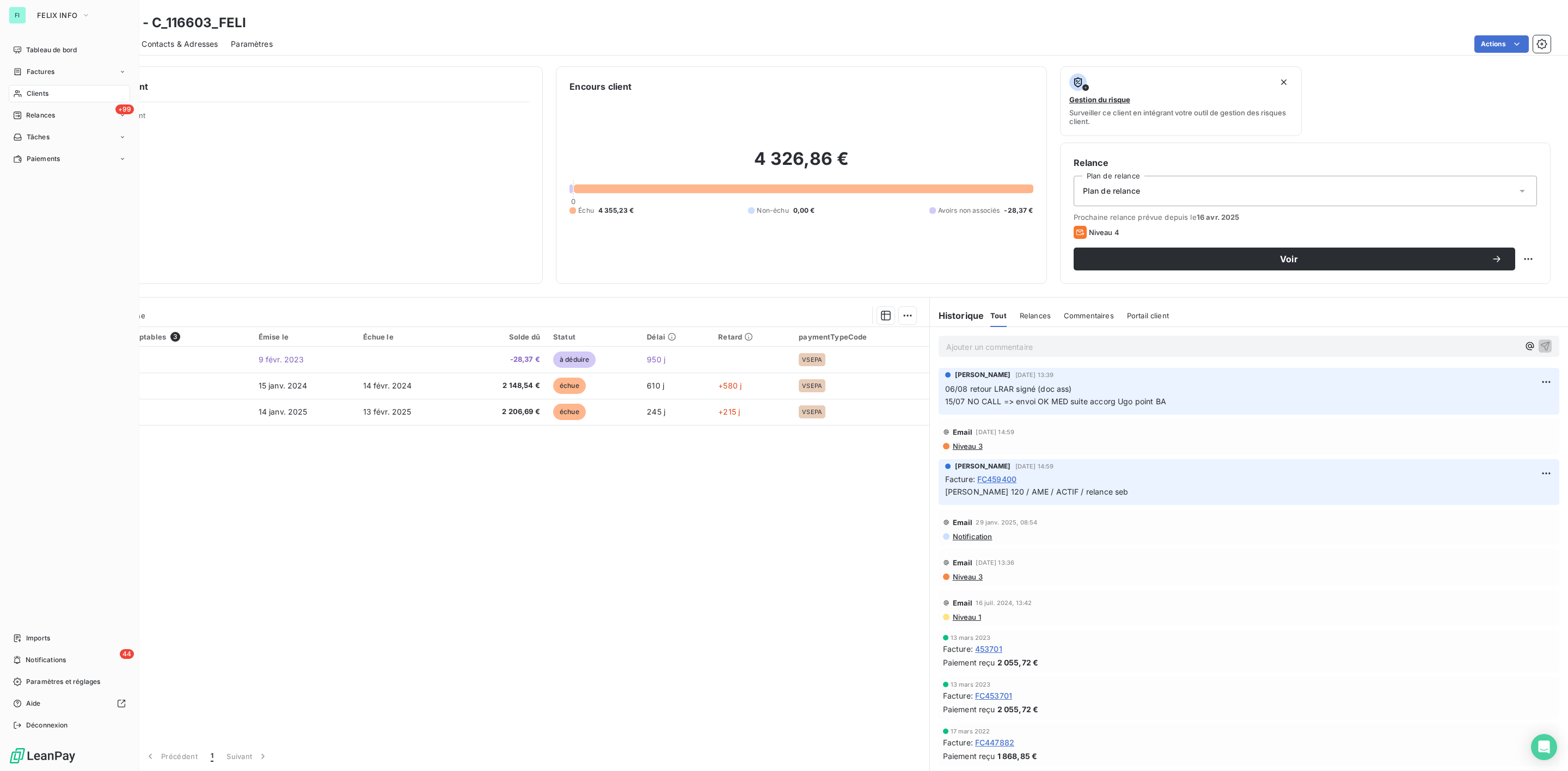
drag, startPoint x: 43, startPoint y: 91, endPoint x: 69, endPoint y: 90, distance: 26.0
click at [43, 91] on span "Clients" at bounding box center [38, 94] width 22 height 10
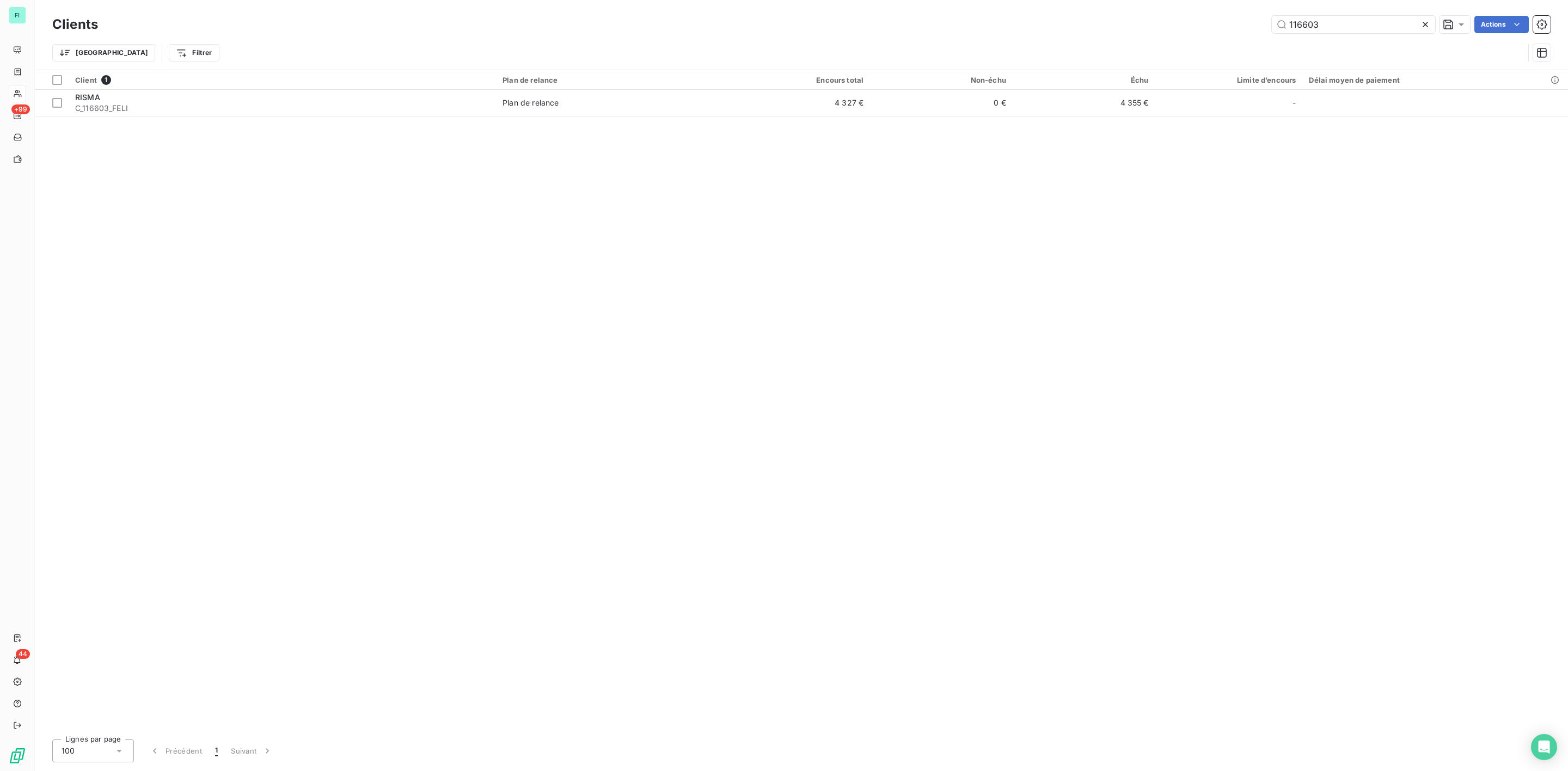
drag, startPoint x: 1327, startPoint y: 19, endPoint x: 1049, endPoint y: 32, distance: 278.3
click at [1109, 32] on div "116603 Actions" at bounding box center [830, 24] width 1440 height 18
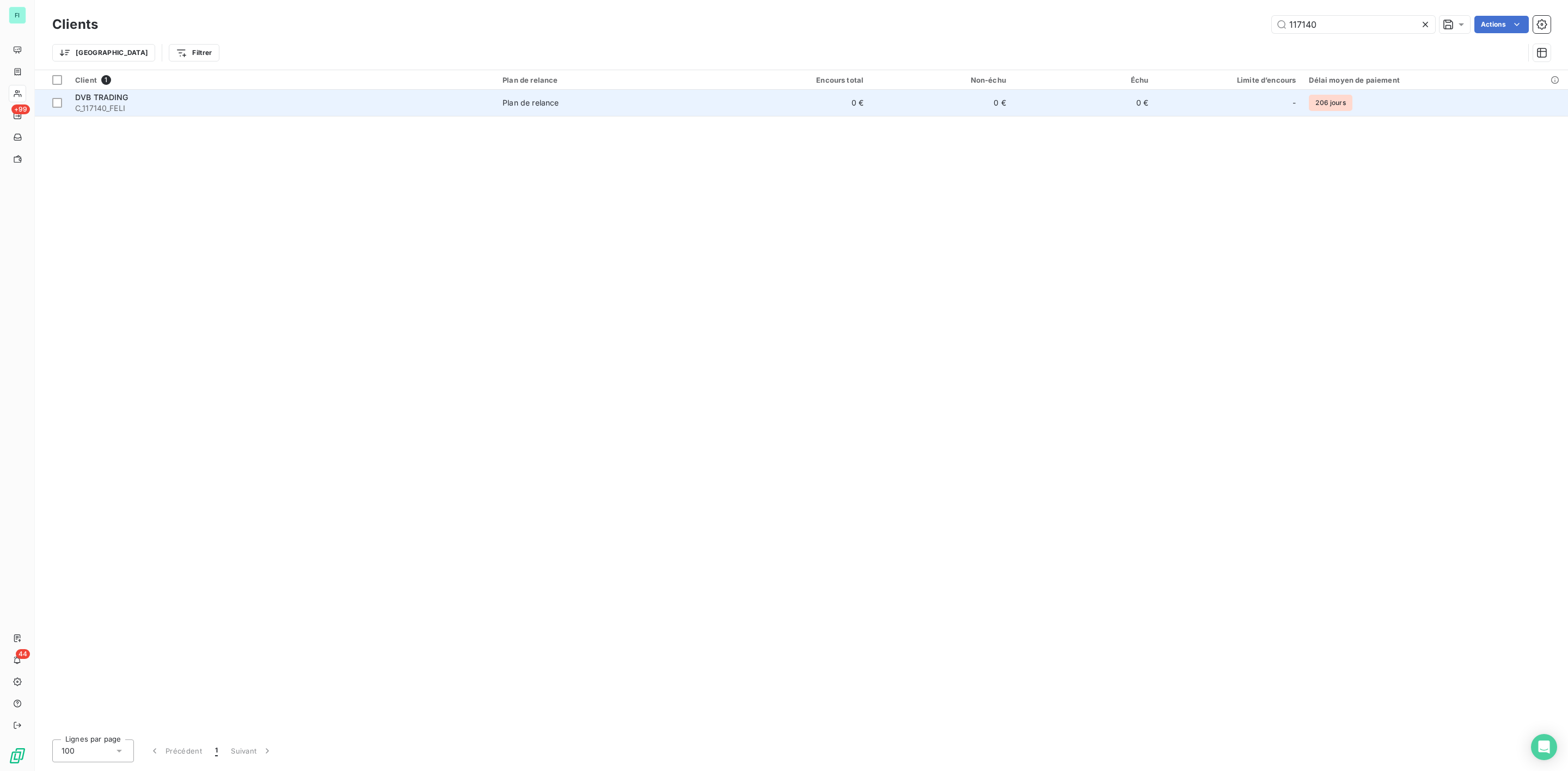
type input "117140"
click at [127, 100] on span "DVB TRADING" at bounding box center [102, 97] width 54 height 9
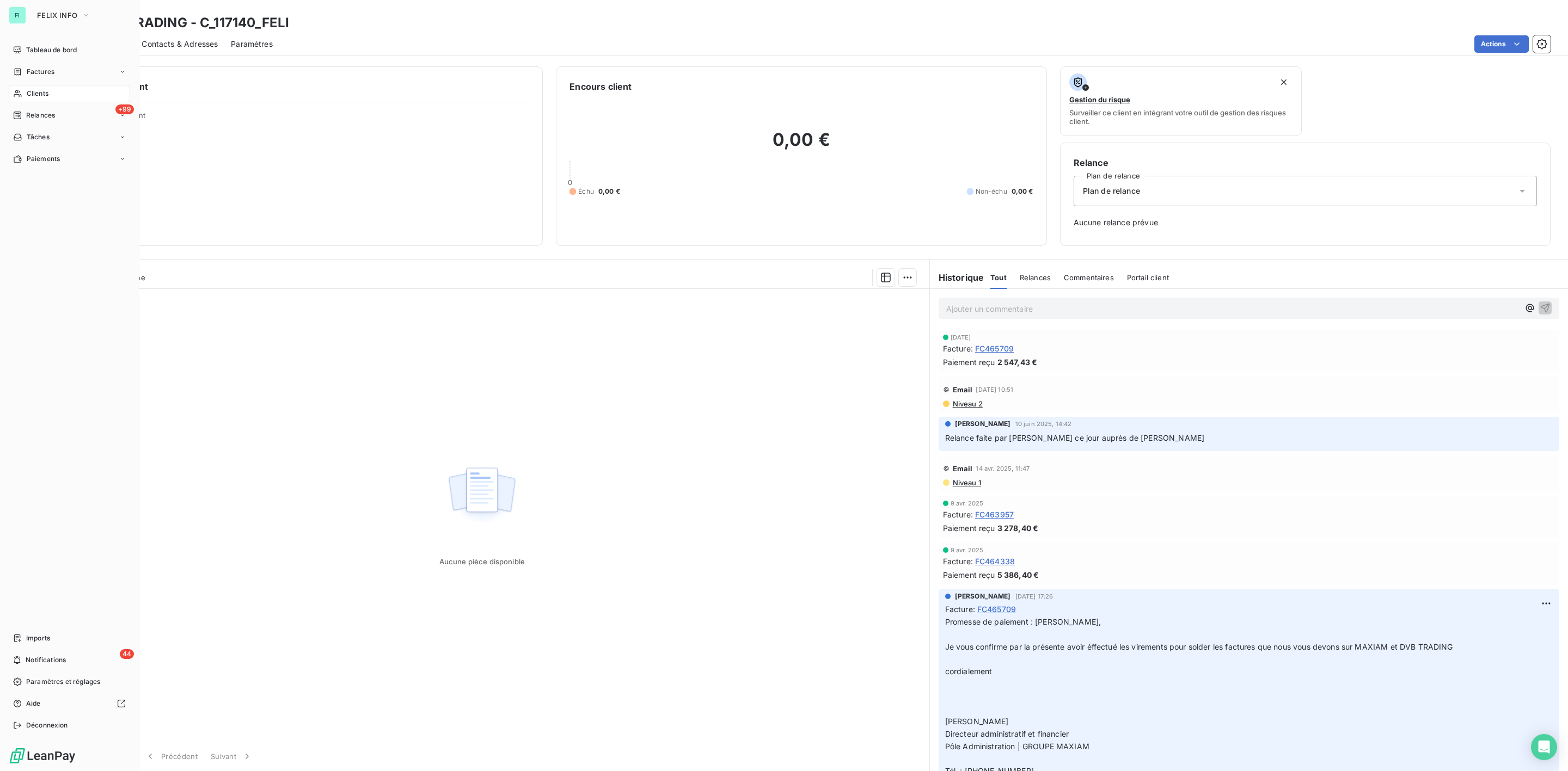
drag, startPoint x: 25, startPoint y: 94, endPoint x: 128, endPoint y: 94, distance: 103.0
click at [25, 94] on div "Clients" at bounding box center [69, 94] width 121 height 18
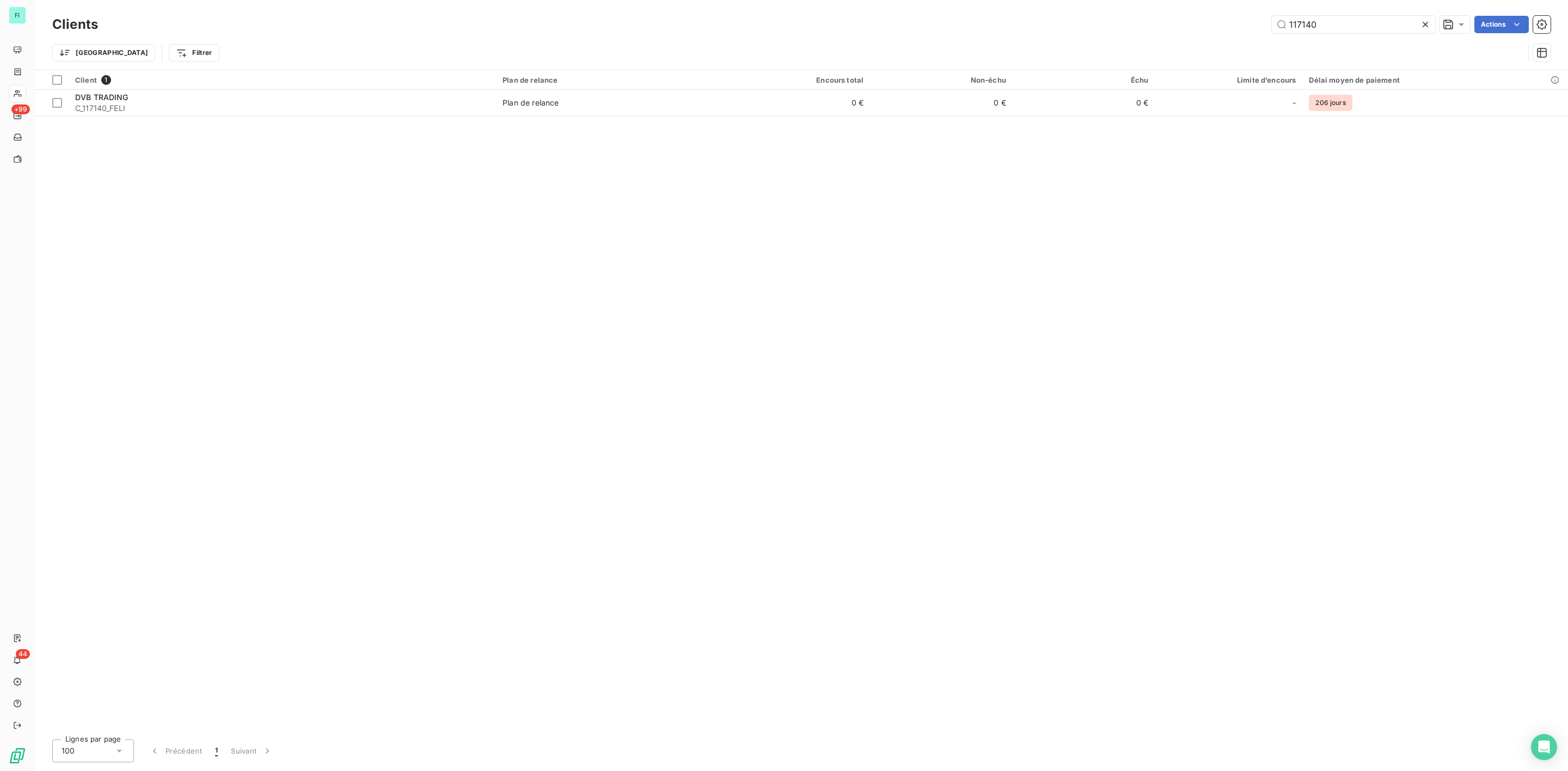
drag, startPoint x: 1163, startPoint y: 18, endPoint x: 1096, endPoint y: 18, distance: 67.0
click at [1096, 18] on div "117140 Actions" at bounding box center [830, 24] width 1440 height 18
type input "116603"
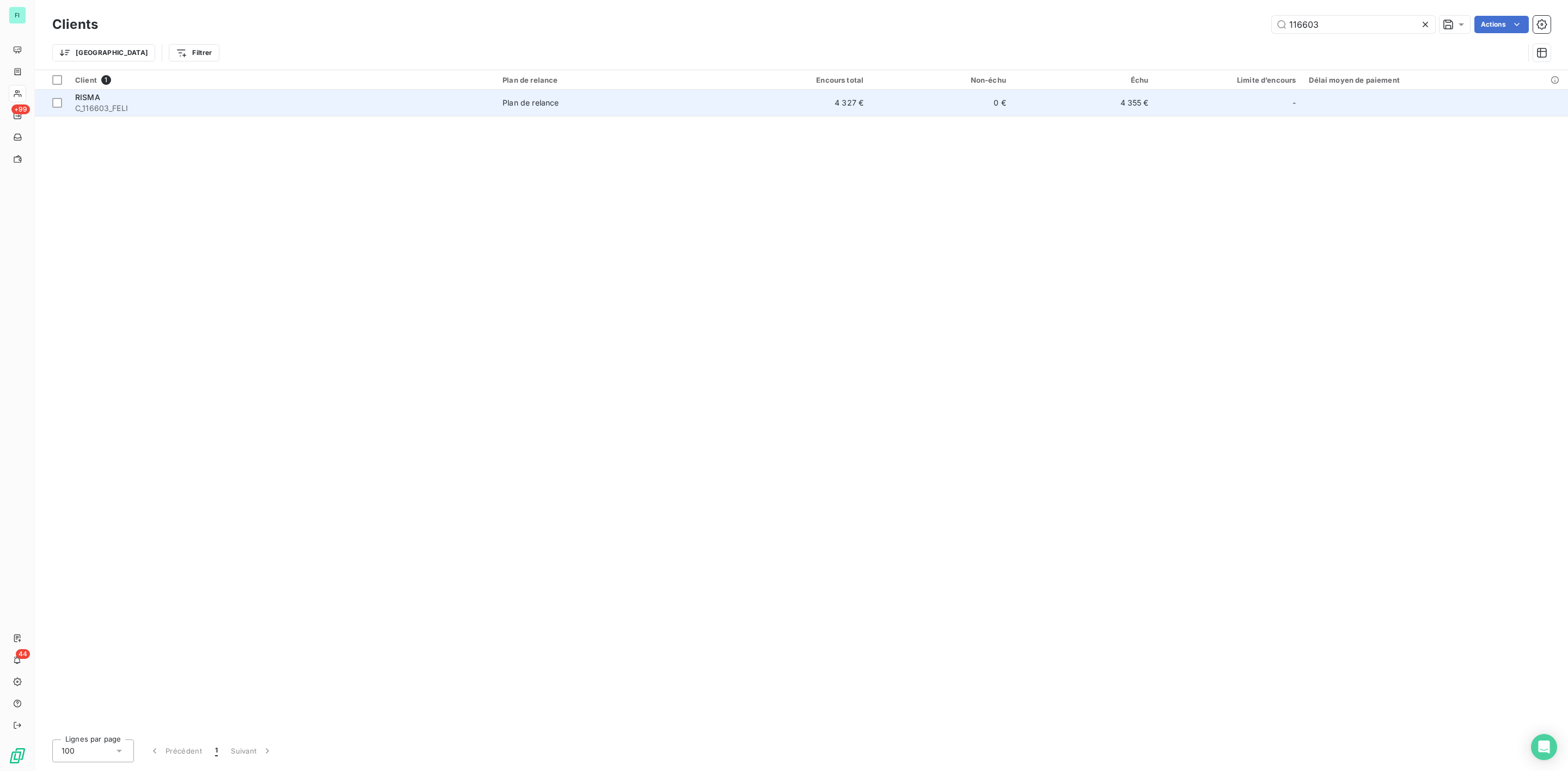
click at [87, 101] on span "RISMA" at bounding box center [87, 97] width 25 height 9
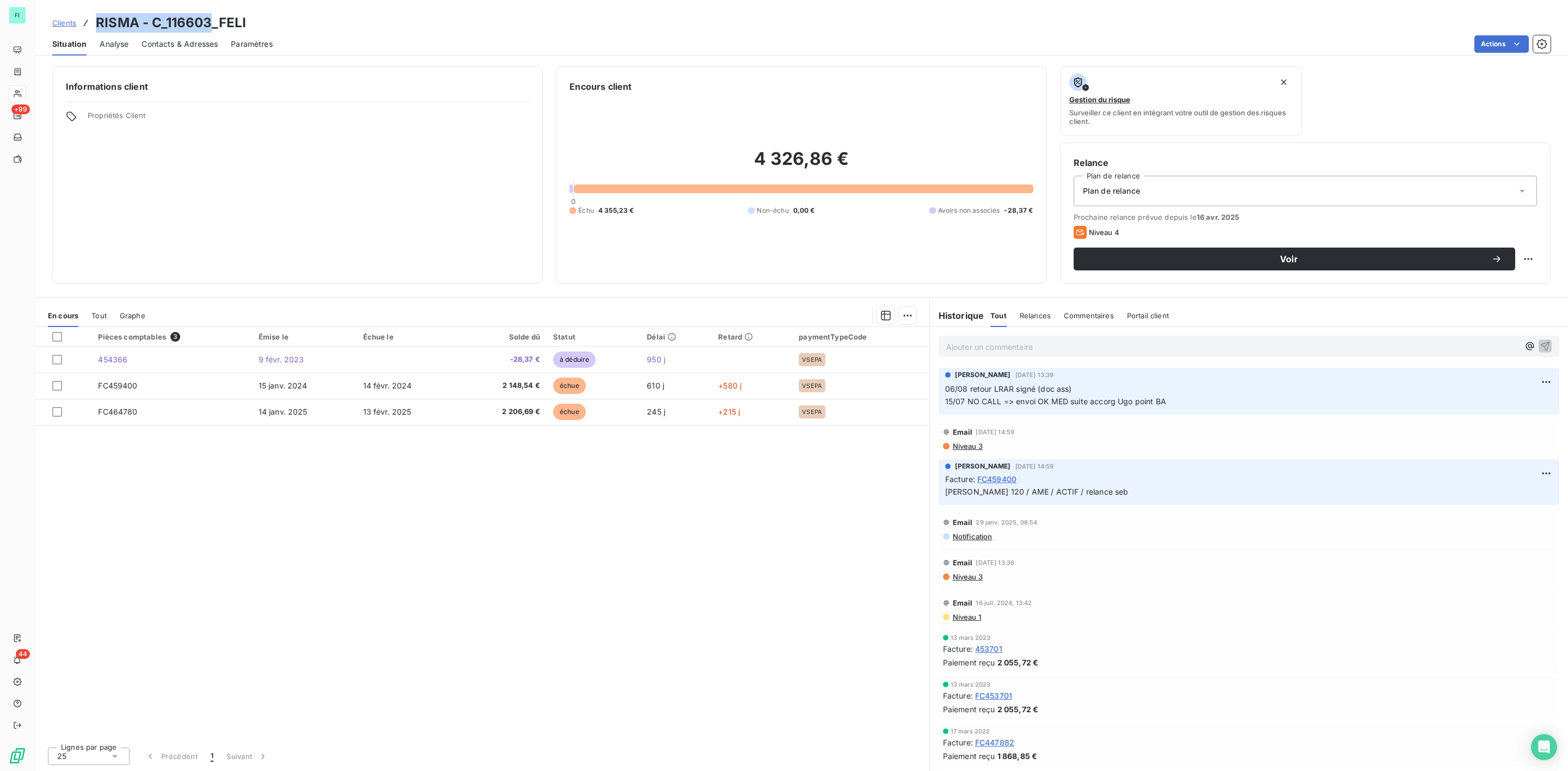
drag, startPoint x: 95, startPoint y: 23, endPoint x: 208, endPoint y: 25, distance: 113.0
click at [208, 25] on h3 "RISMA - C_116603_FELI" at bounding box center [170, 23] width 150 height 19
copy h3 "RISMA - C_116603"
click at [1536, 379] on html "FI +99 44 Clients RISMA - C_116603_FELI Situation Analyse Contacts & Adresses P…" at bounding box center [784, 385] width 1568 height 771
click at [1503, 405] on div "Editer" at bounding box center [1508, 408] width 61 height 18
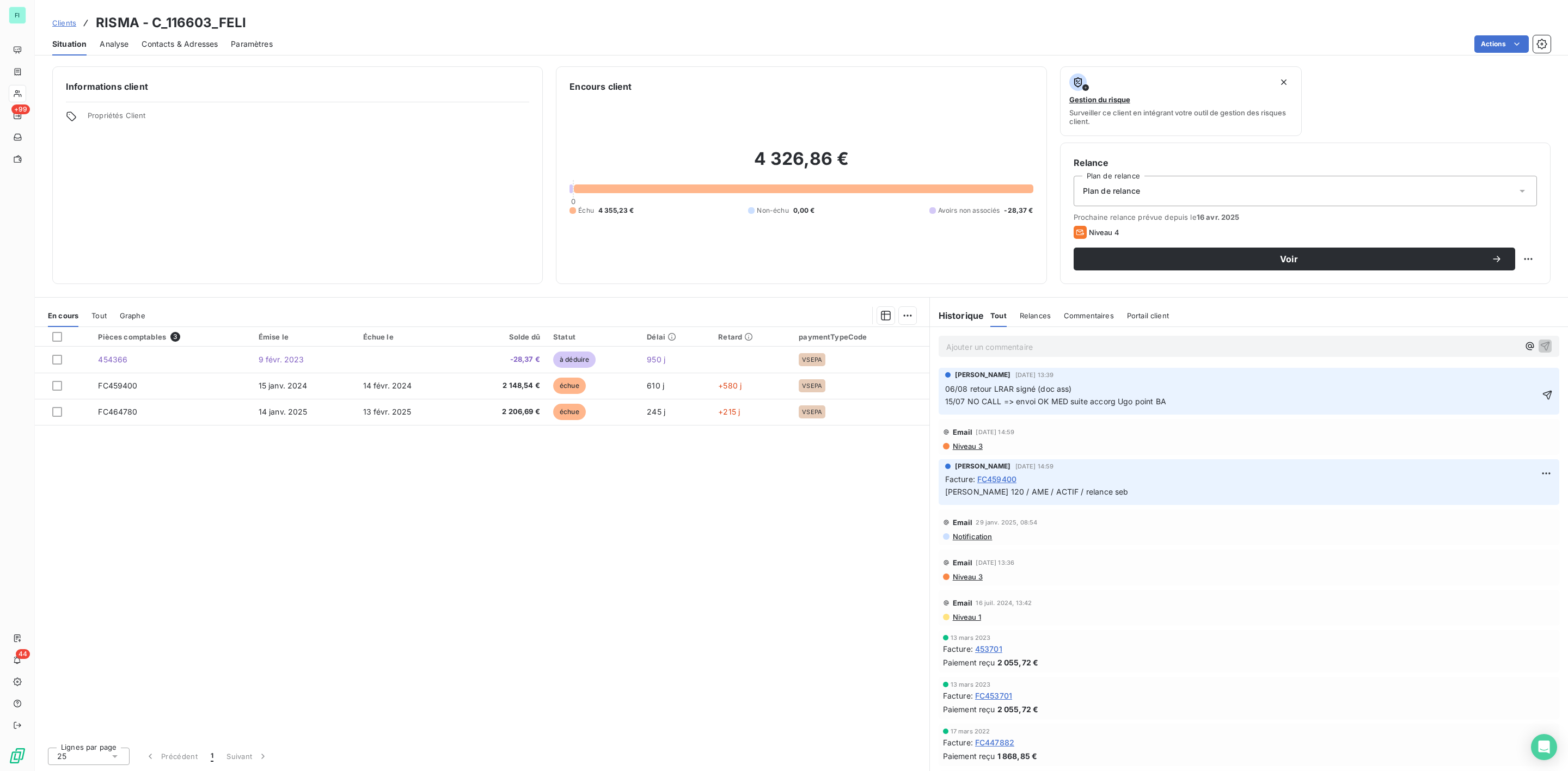
click at [946, 389] on span "06/08 retour LRAR signé (doc ass) 15/07 NO CALL => envoi OK MED suite accorg Ug…" at bounding box center [1278, 395] width 665 height 22
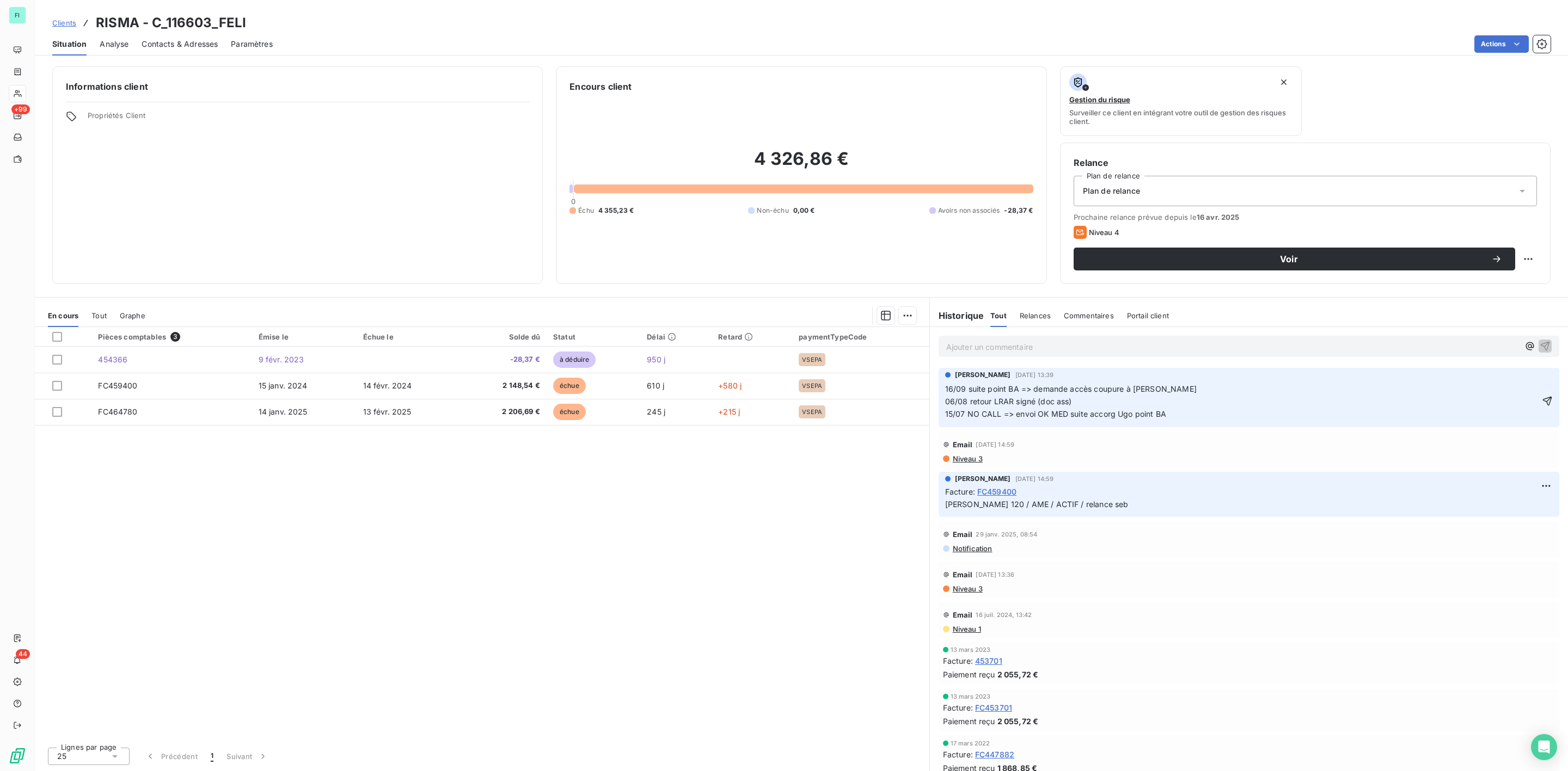
click at [1124, 390] on span "16/09 suite point BA => demande accès coupure à [PERSON_NAME] 06/08 retour LRAR…" at bounding box center [1278, 401] width 665 height 34
click at [1543, 400] on icon "button" at bounding box center [1547, 401] width 9 height 9
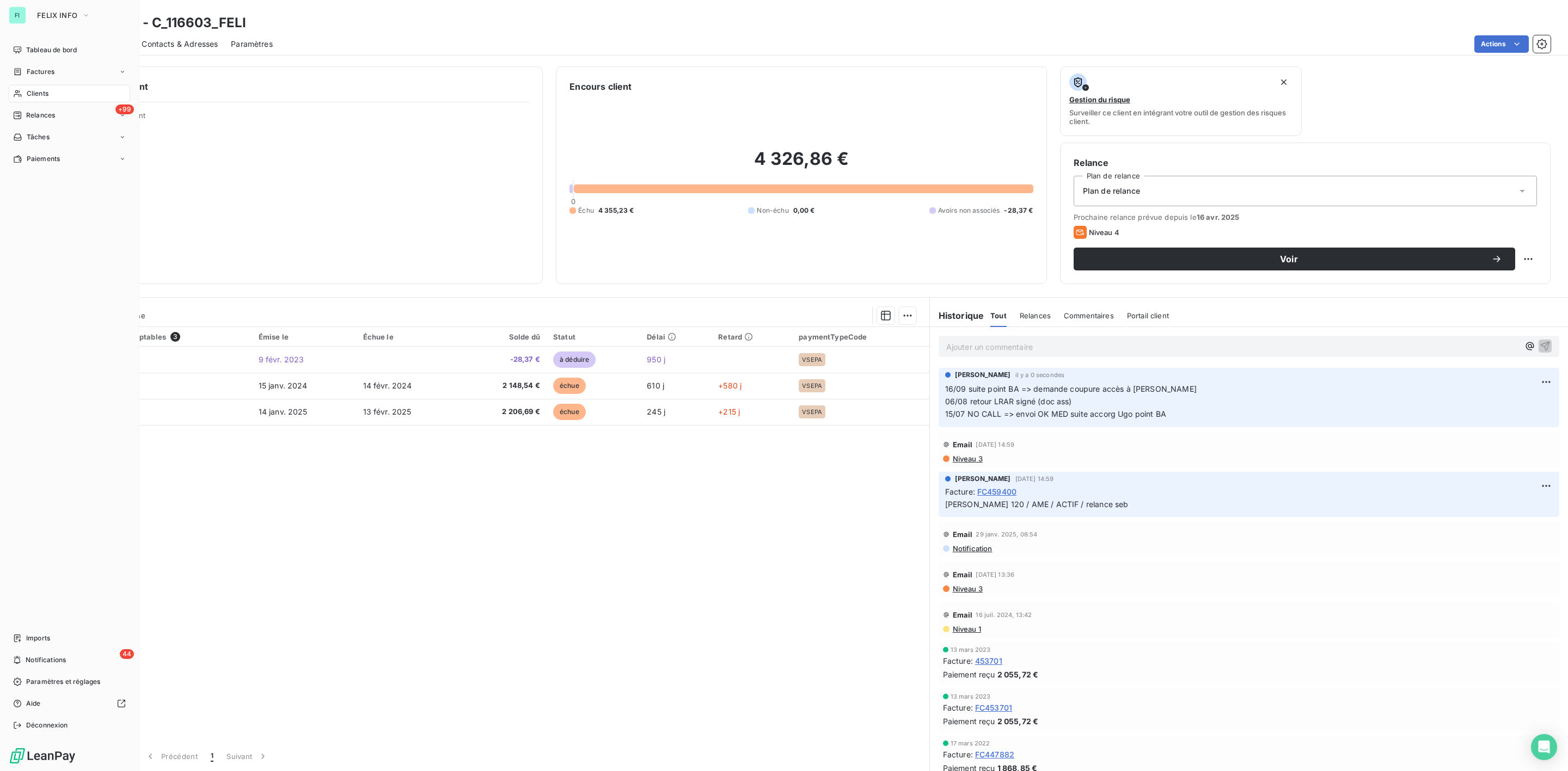
click at [46, 90] on span "Clients" at bounding box center [38, 94] width 22 height 10
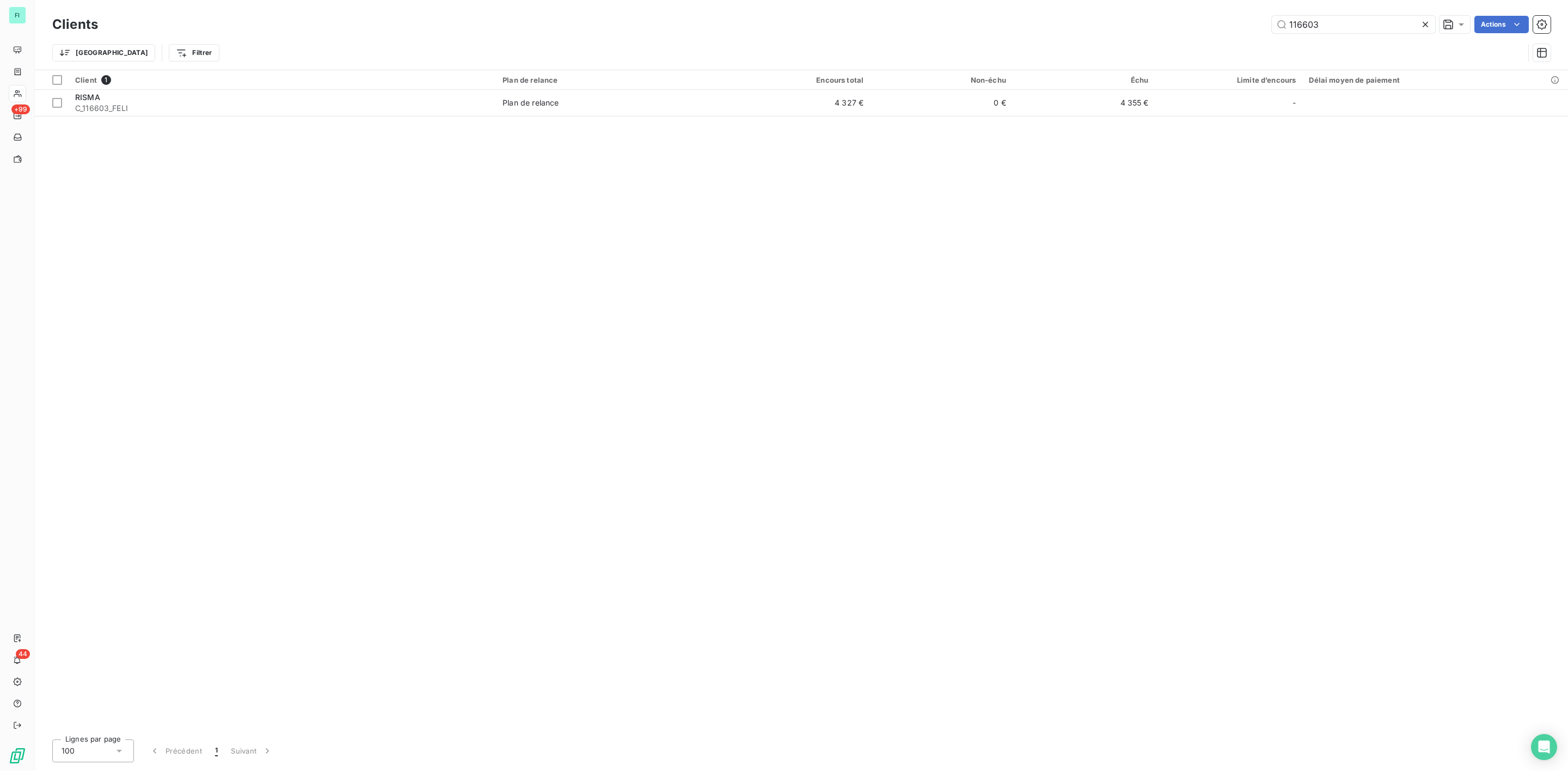
drag, startPoint x: 1337, startPoint y: 25, endPoint x: 1076, endPoint y: 7, distance: 261.6
click at [1206, 27] on div "116603 Actions" at bounding box center [830, 24] width 1440 height 18
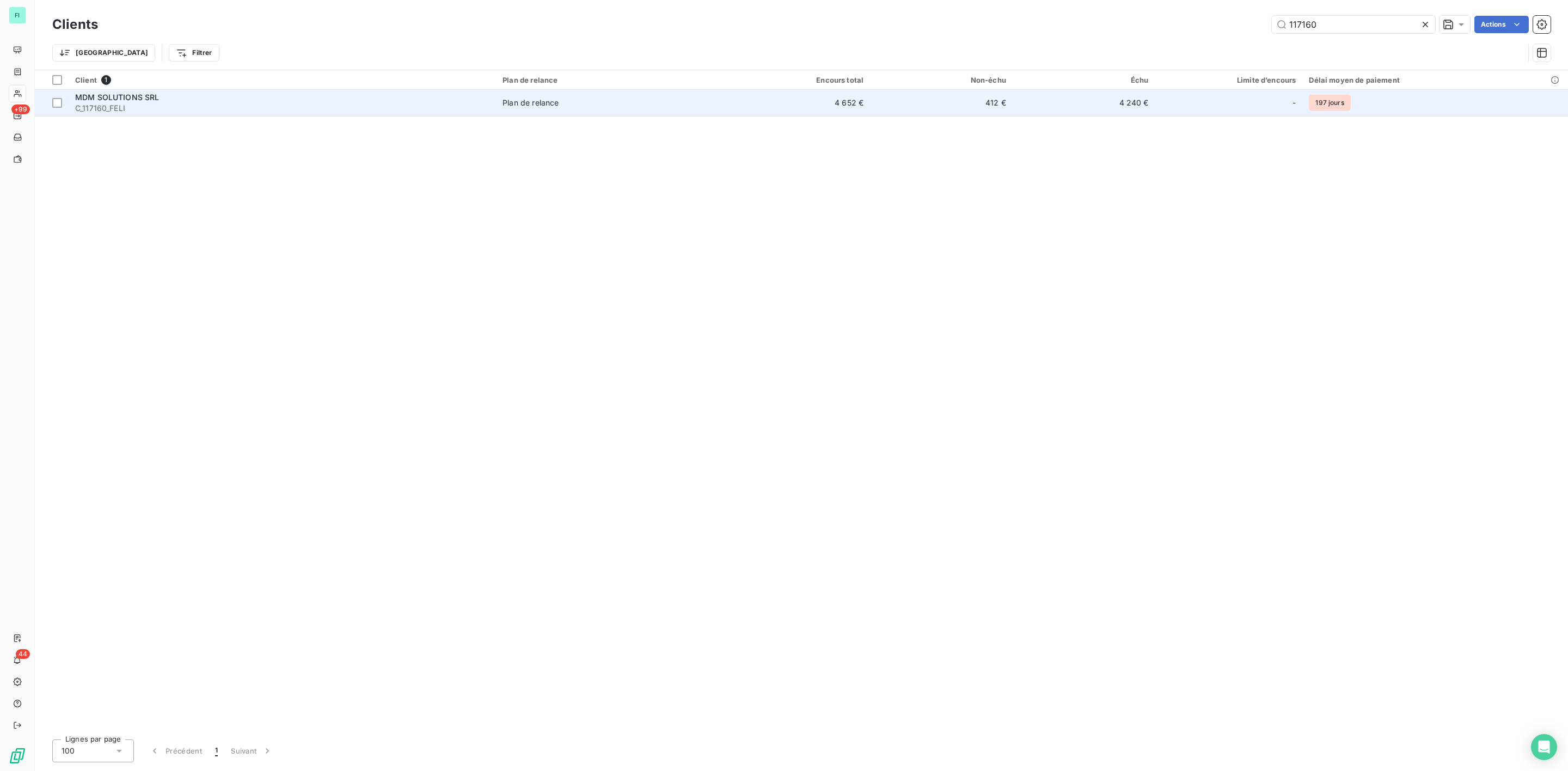
type input "117160"
click at [135, 97] on span "MDM SOLUTIONS SRL" at bounding box center [117, 97] width 85 height 9
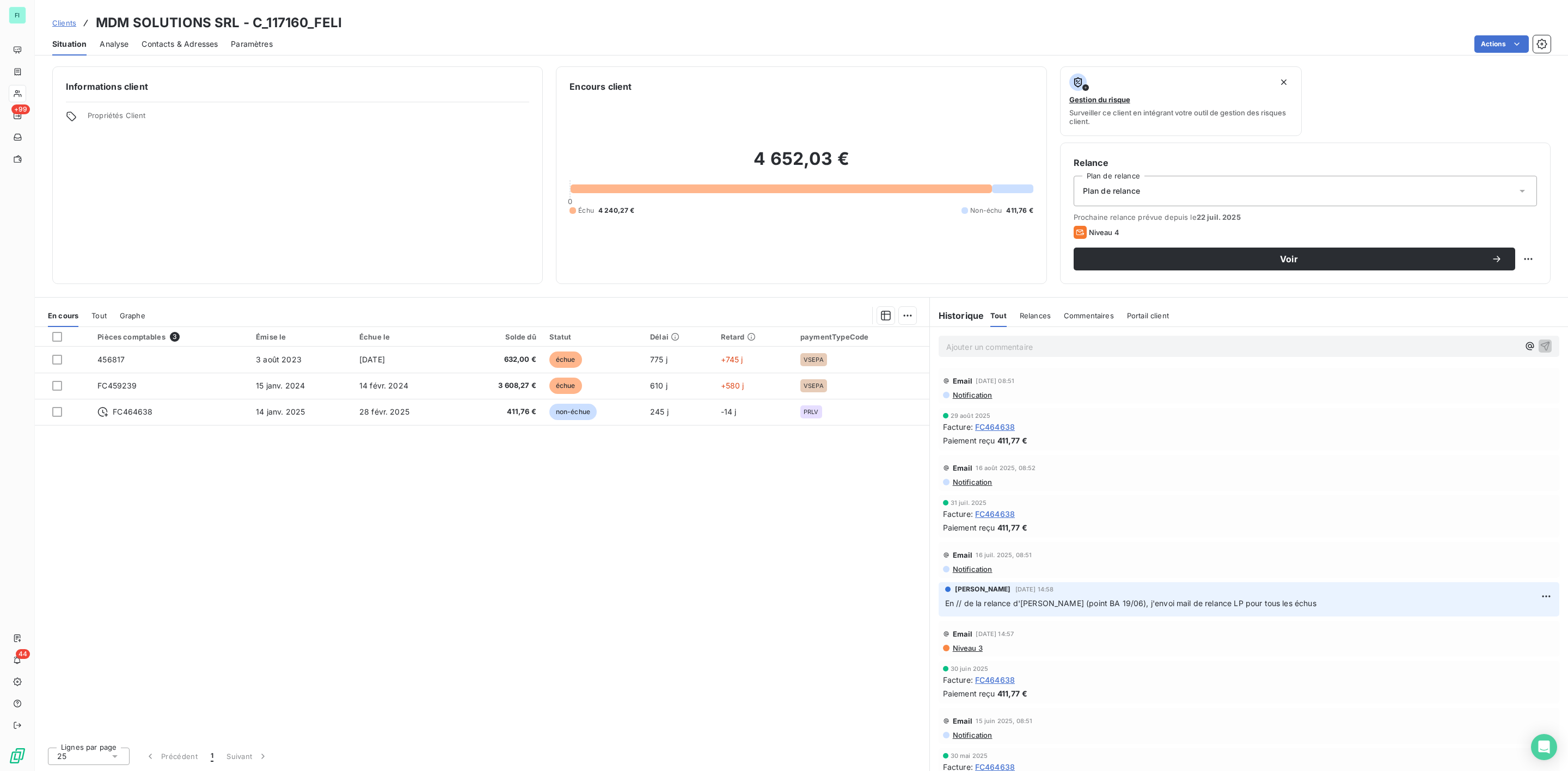
click at [172, 44] on span "Contacts & Adresses" at bounding box center [180, 44] width 76 height 11
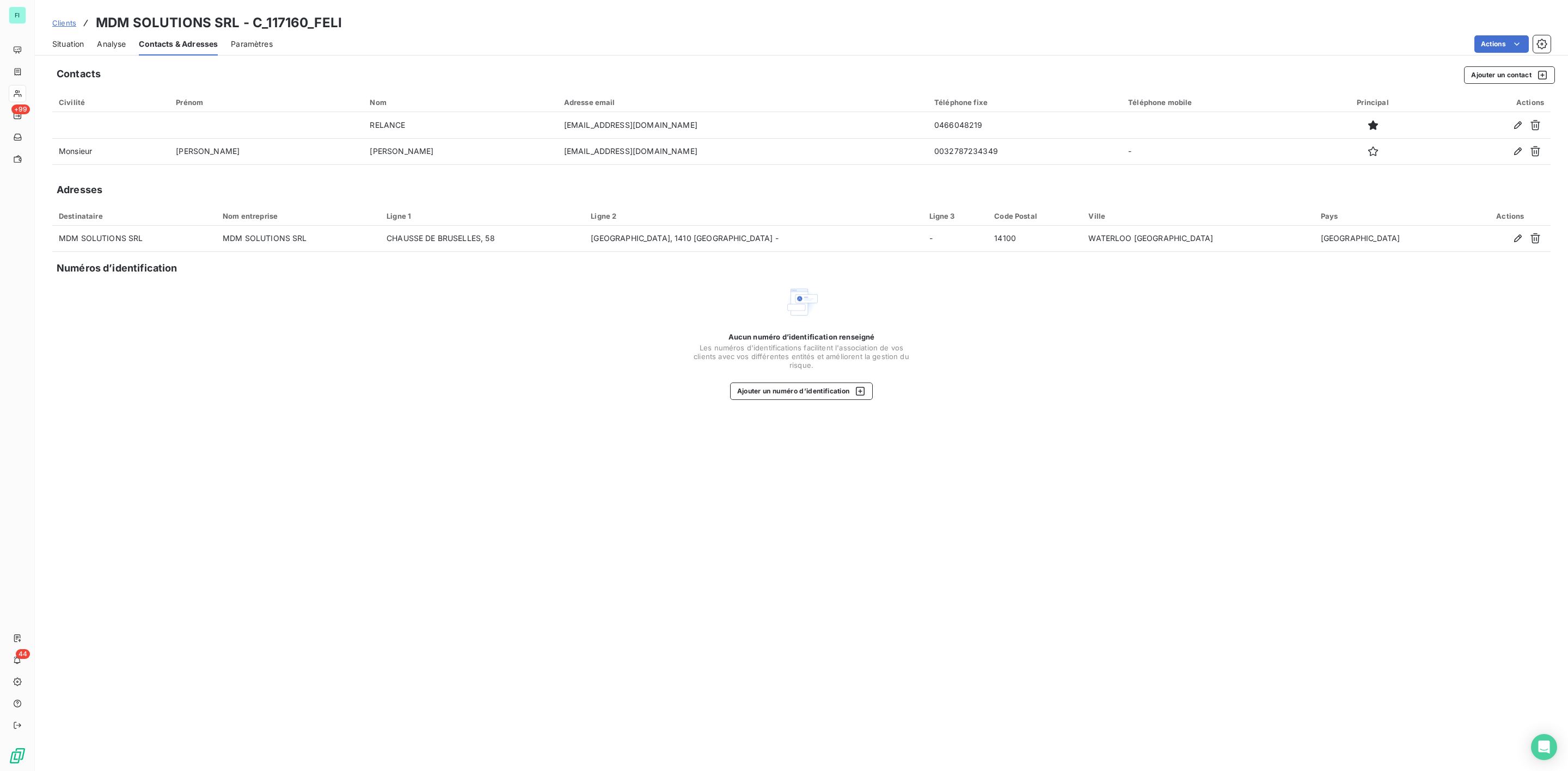
click at [65, 44] on span "Situation" at bounding box center [68, 44] width 32 height 11
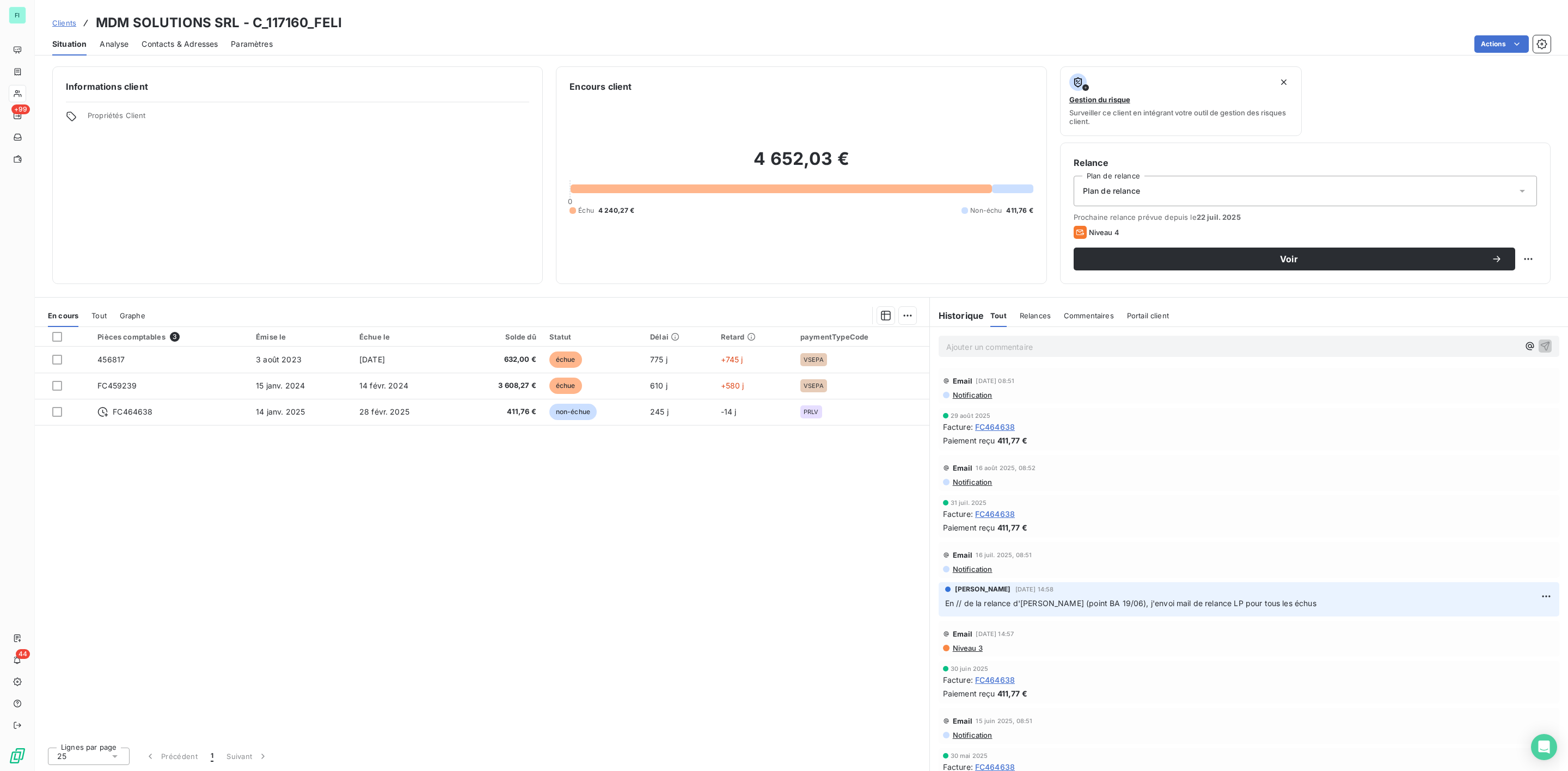
click at [177, 41] on span "Contacts & Adresses" at bounding box center [180, 44] width 76 height 11
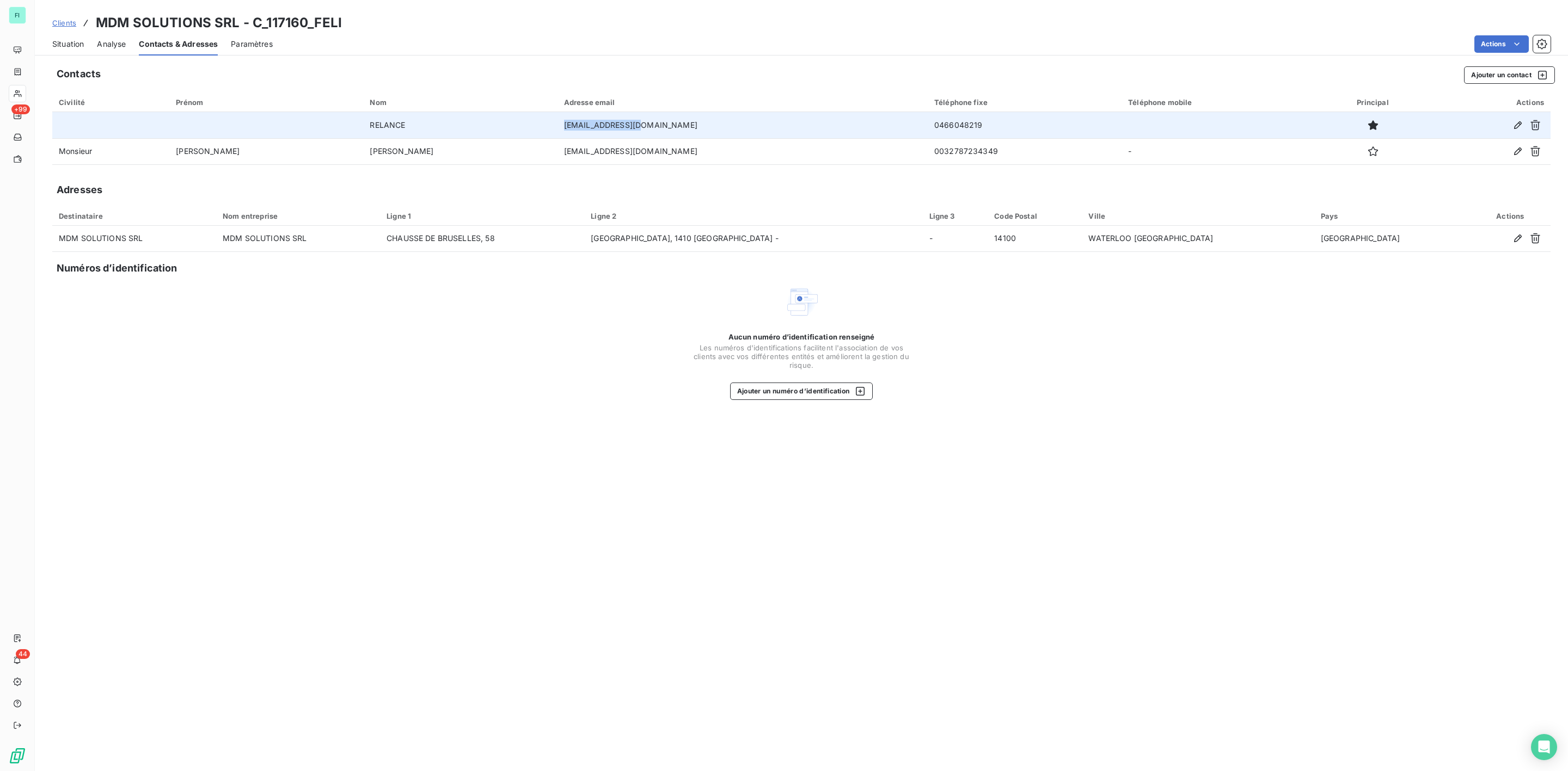
drag, startPoint x: 472, startPoint y: 124, endPoint x: 547, endPoint y: 130, distance: 75.2
click at [558, 130] on td "[EMAIL_ADDRESS][DOMAIN_NAME]" at bounding box center [743, 125] width 370 height 26
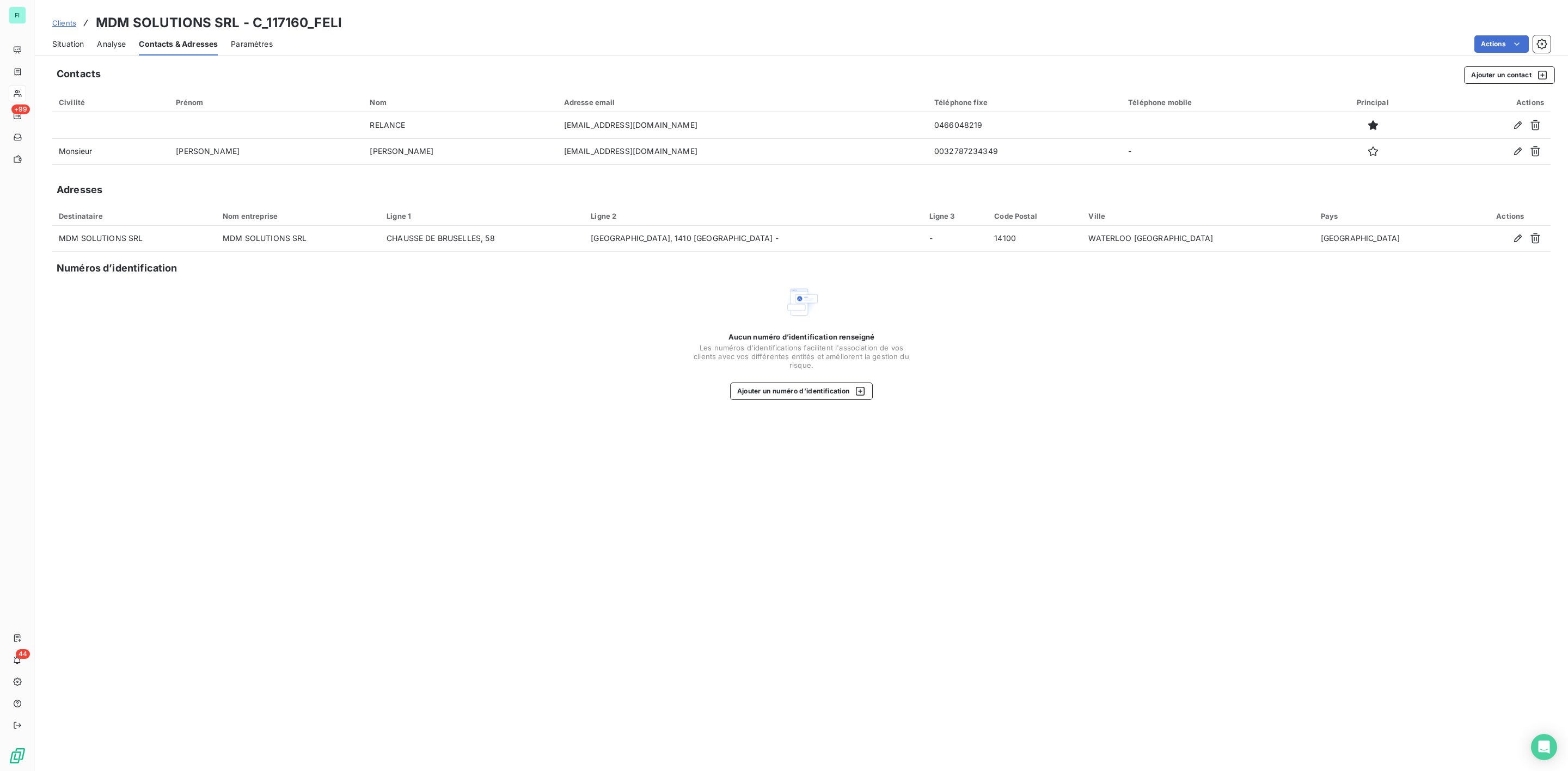
click at [85, 40] on div "Situation Analyse Contacts & Adresses Paramètres Actions" at bounding box center [801, 44] width 1533 height 23
drag, startPoint x: 72, startPoint y: 41, endPoint x: 111, endPoint y: 53, distance: 40.8
click at [74, 41] on span "Situation" at bounding box center [68, 44] width 32 height 11
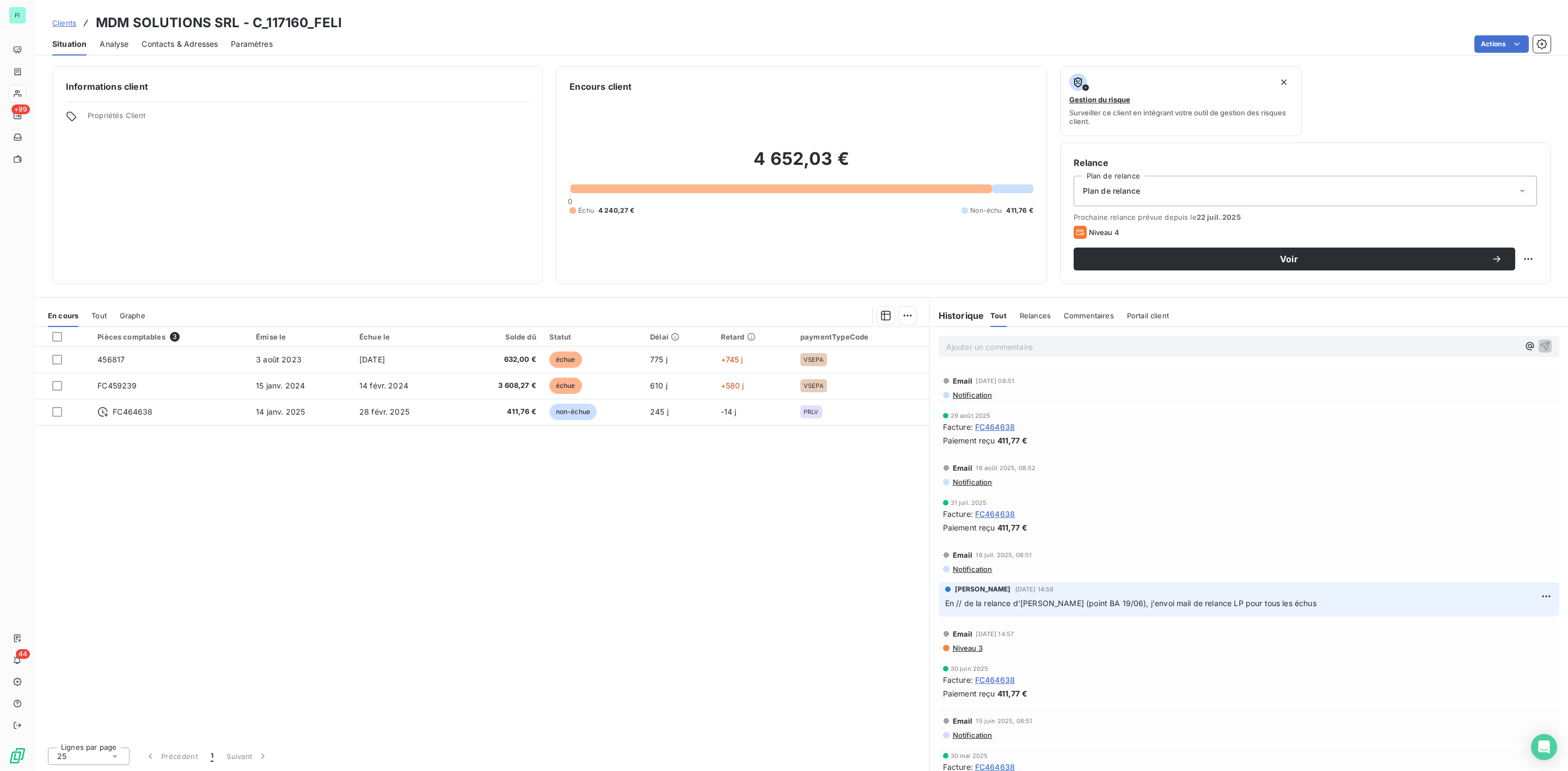
click at [964, 342] on p "Ajouter un commentaire ﻿" at bounding box center [1233, 347] width 573 height 13
drag, startPoint x: 1111, startPoint y: 345, endPoint x: 854, endPoint y: 346, distance: 257.0
click at [854, 346] on div "En cours Tout Graphe Pièces comptables 3 Émise le Échue le Solde dû Statut Déla…" at bounding box center [801, 534] width 1533 height 474
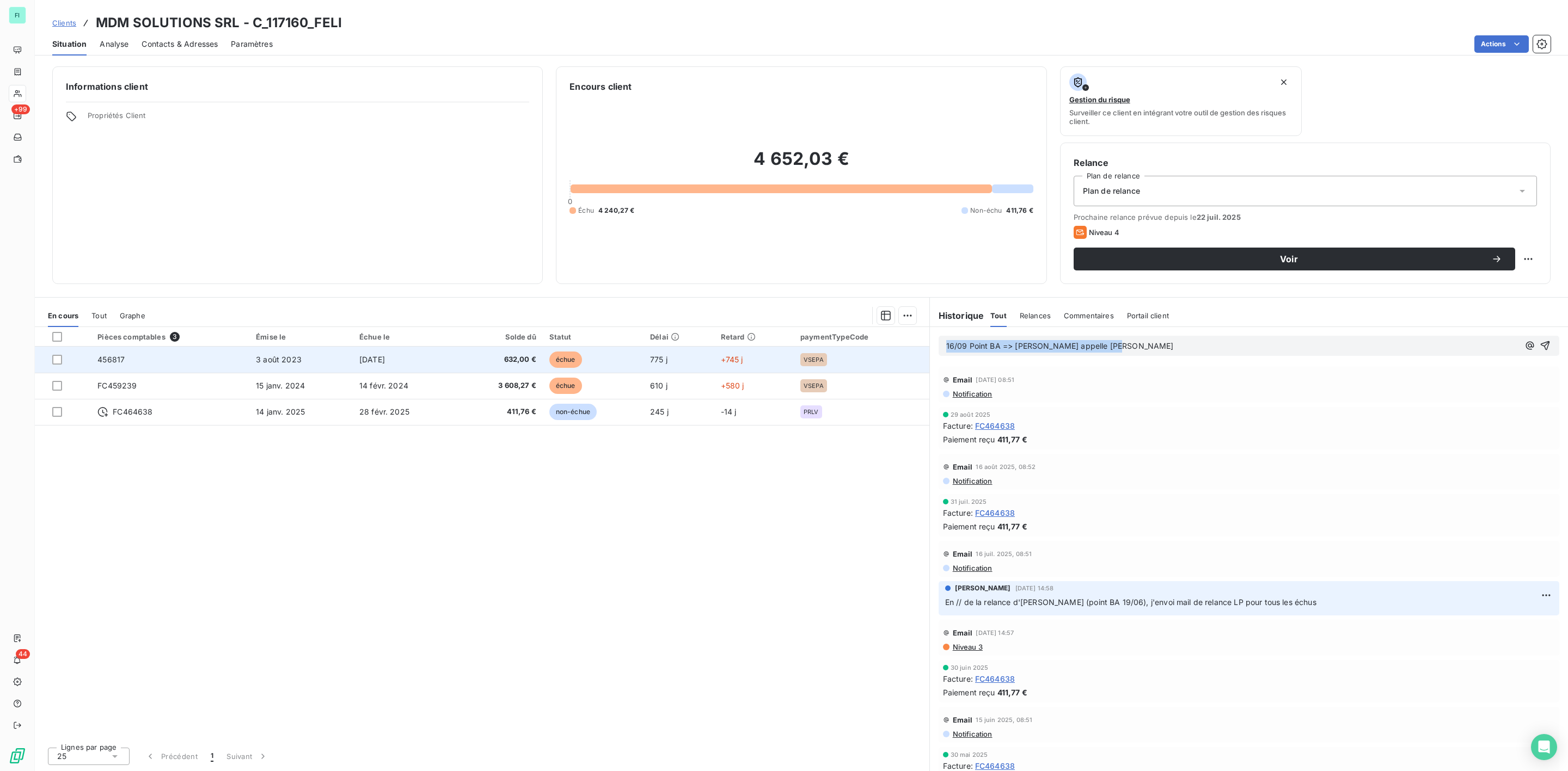
copy span "16/09 Point BA => [PERSON_NAME] appelle [PERSON_NAME]"
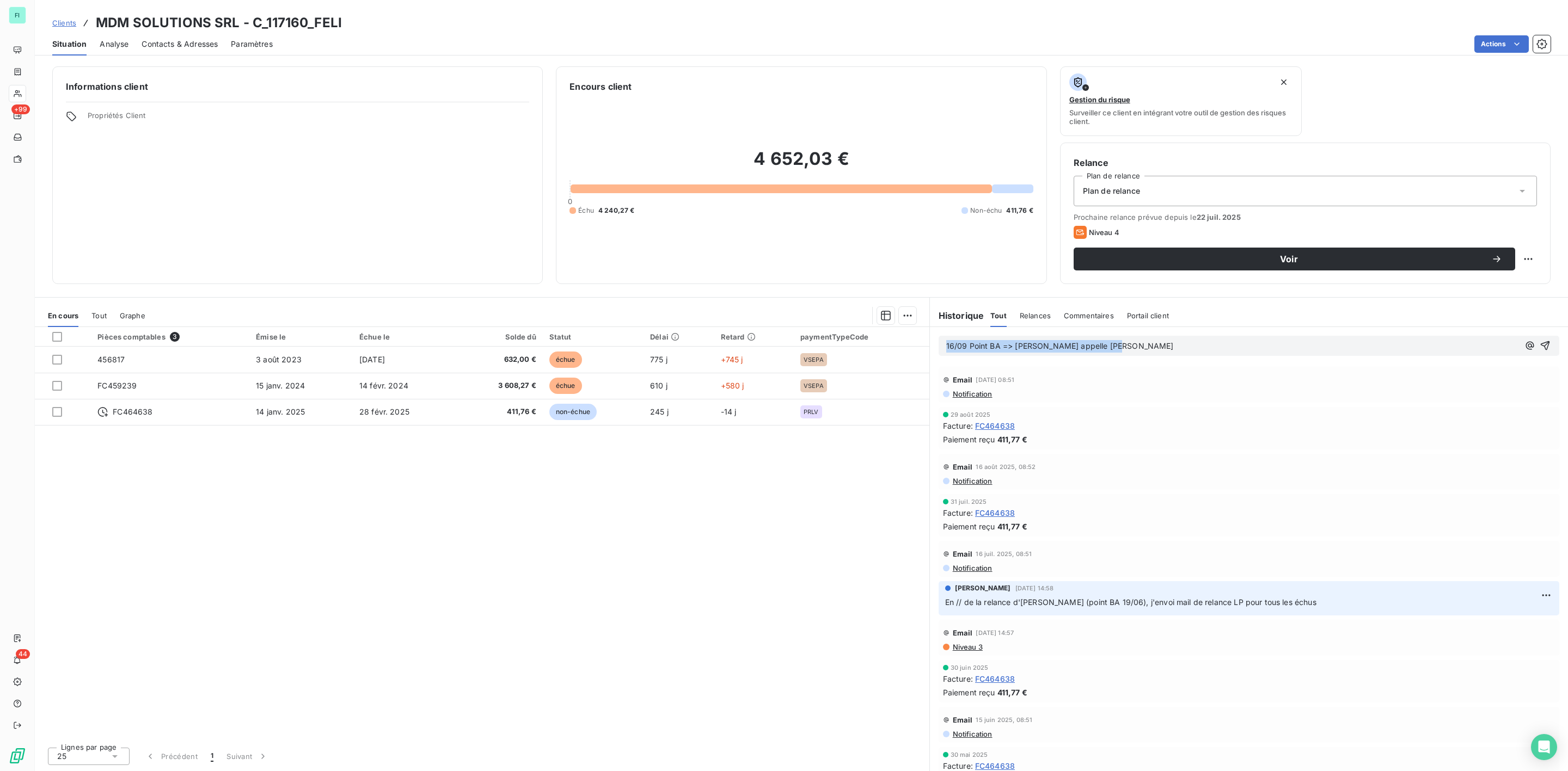
click at [158, 51] on div "Contacts & Adresses" at bounding box center [180, 44] width 76 height 23
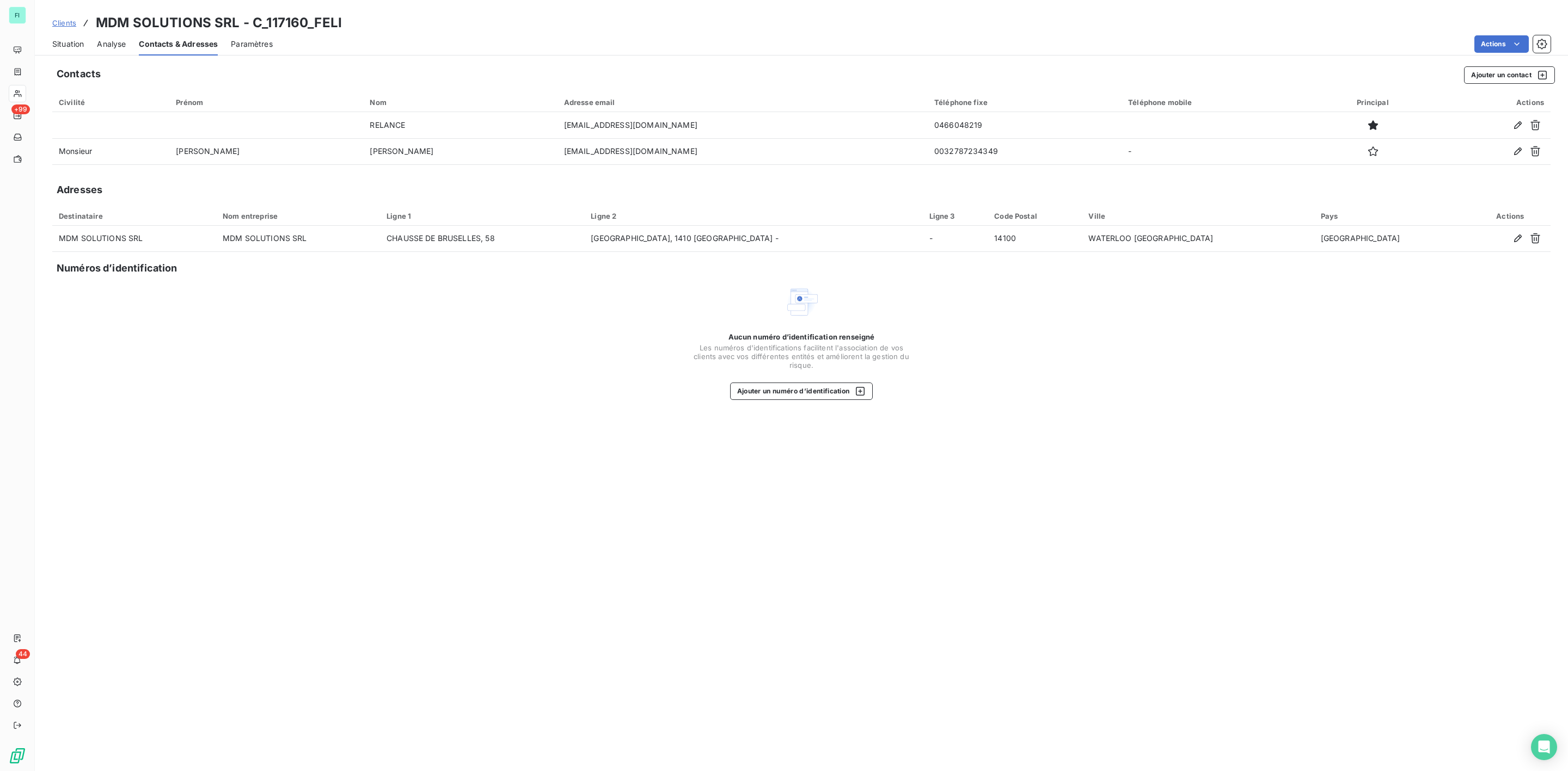
click at [67, 41] on span "Situation" at bounding box center [68, 44] width 32 height 11
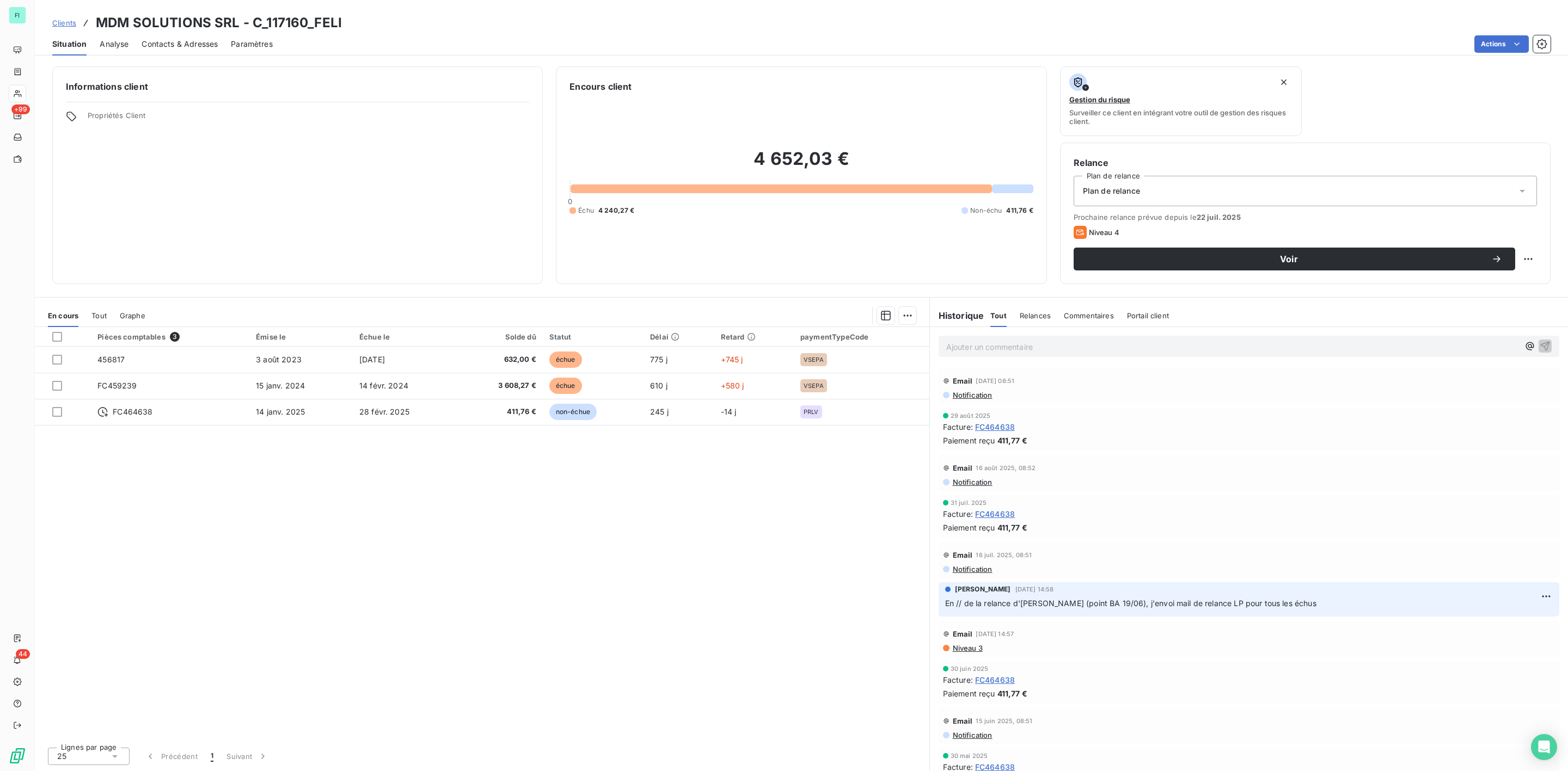
click at [1020, 344] on p "Ajouter un commentaire ﻿" at bounding box center [1233, 347] width 573 height 13
click at [1539, 347] on icon "button" at bounding box center [1545, 346] width 11 height 11
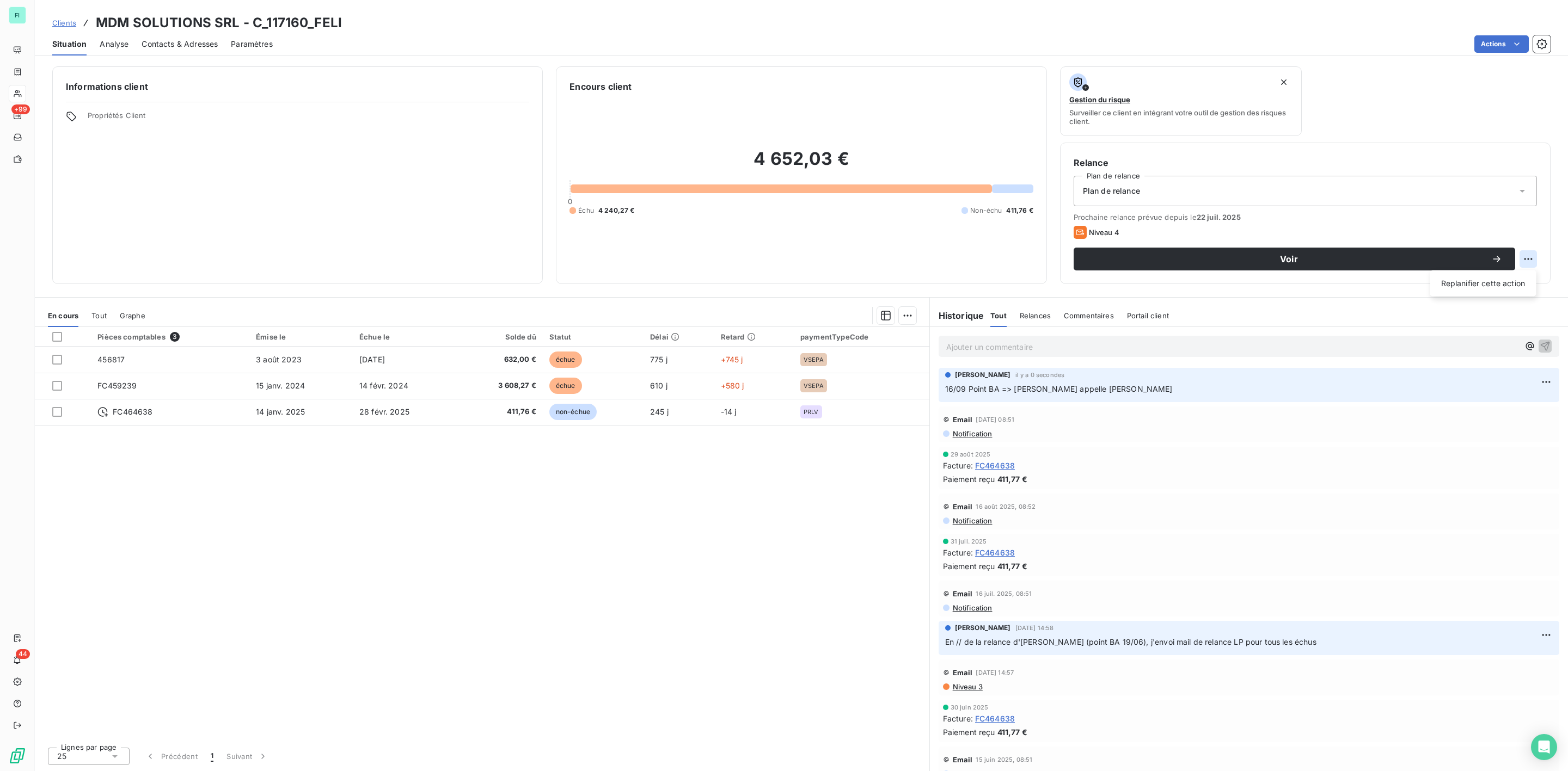
click at [1528, 258] on html "FI +99 44 Clients MDM SOLUTIONS SRL - C_117160_FELI Situation Analyse Contacts …" at bounding box center [784, 385] width 1568 height 771
click at [1496, 284] on div "Replanifier cette action" at bounding box center [1483, 284] width 97 height 18
select select "8"
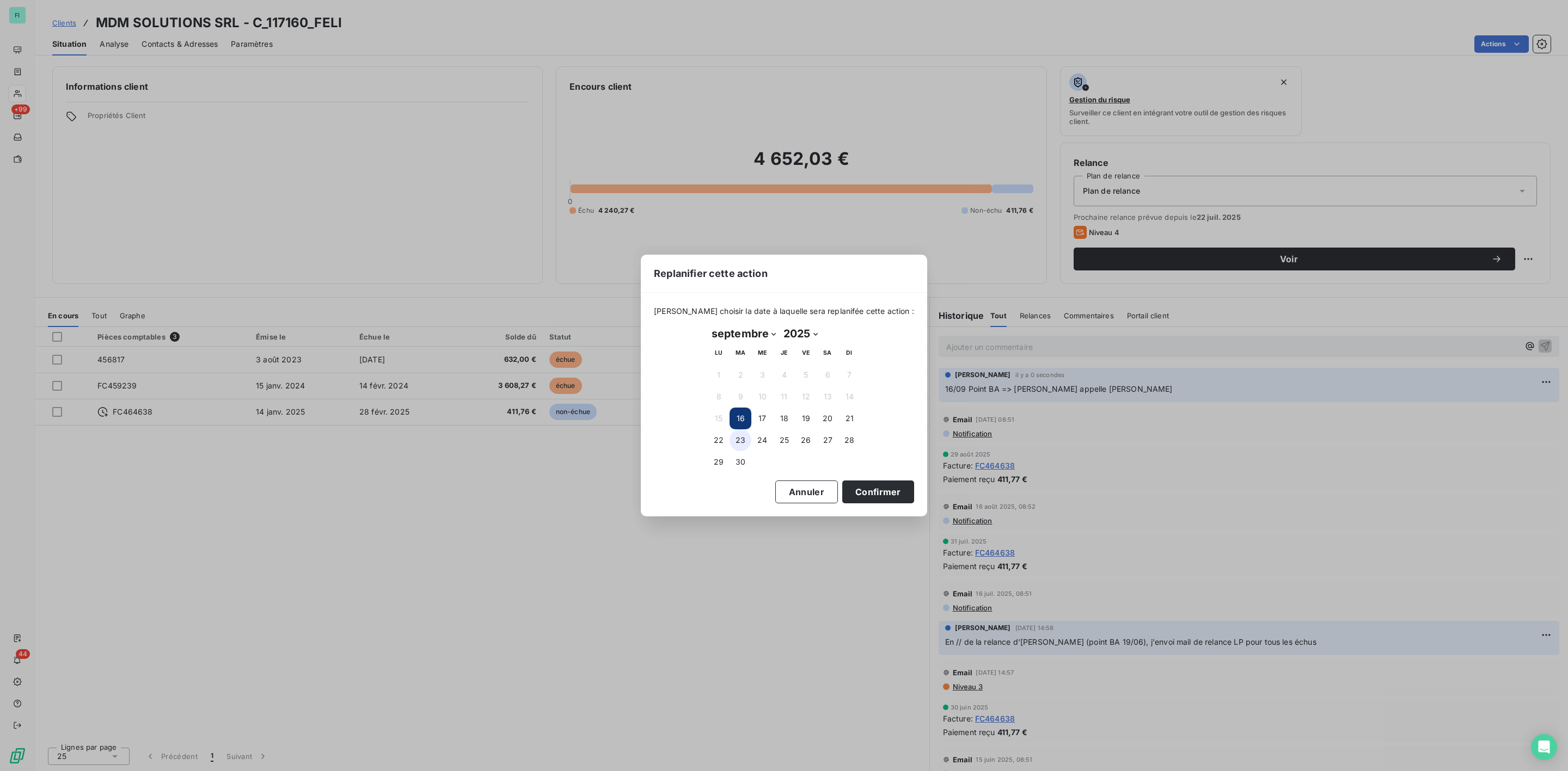
click at [737, 442] on button "23" at bounding box center [741, 441] width 22 height 22
click at [856, 492] on button "Confirmer" at bounding box center [878, 492] width 72 height 23
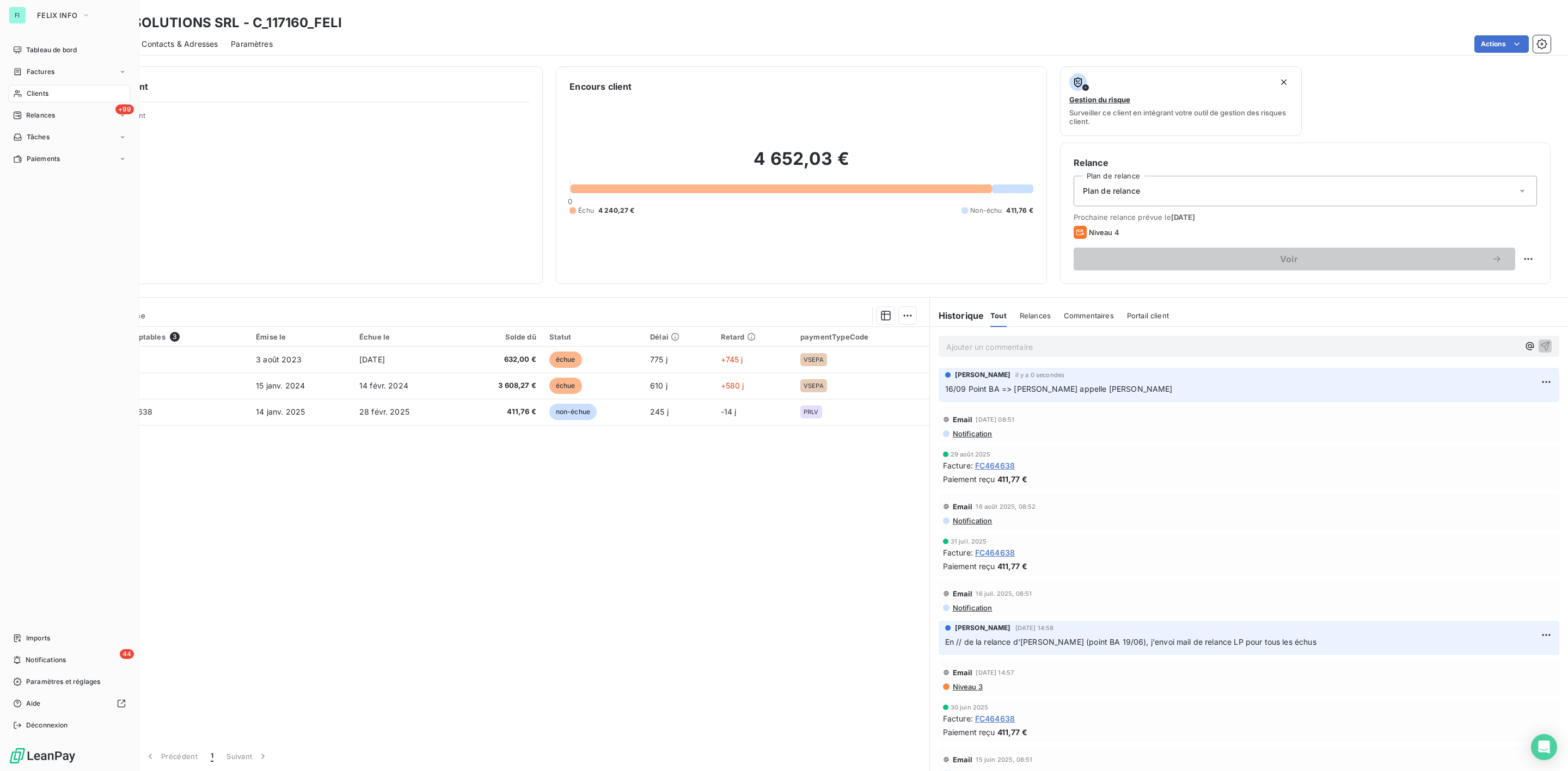
click at [46, 93] on span "Clients" at bounding box center [38, 94] width 22 height 10
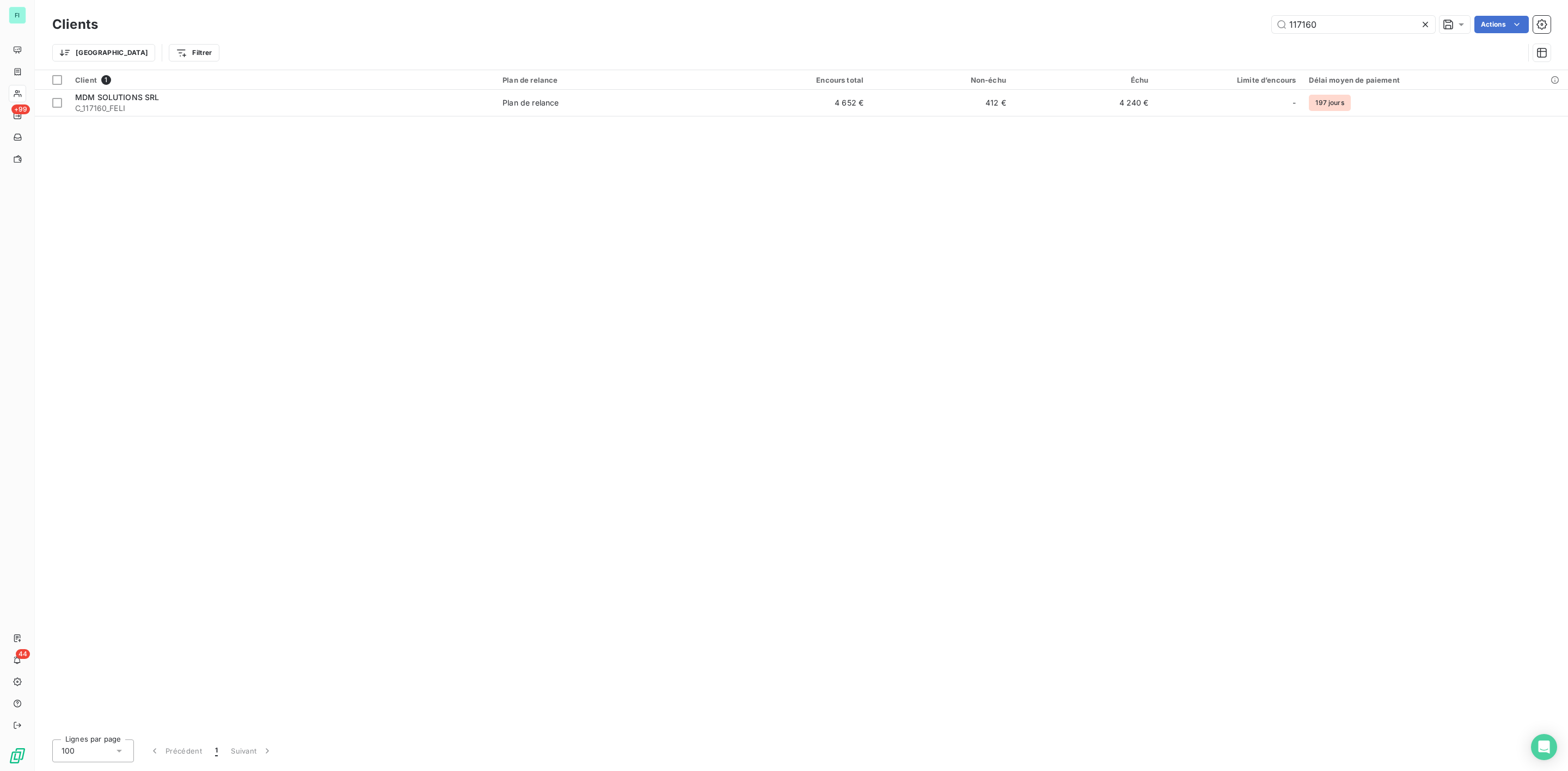
drag, startPoint x: 1220, startPoint y: 20, endPoint x: 1049, endPoint y: 23, distance: 171.0
click at [1055, 23] on div "117160 Actions" at bounding box center [830, 24] width 1440 height 18
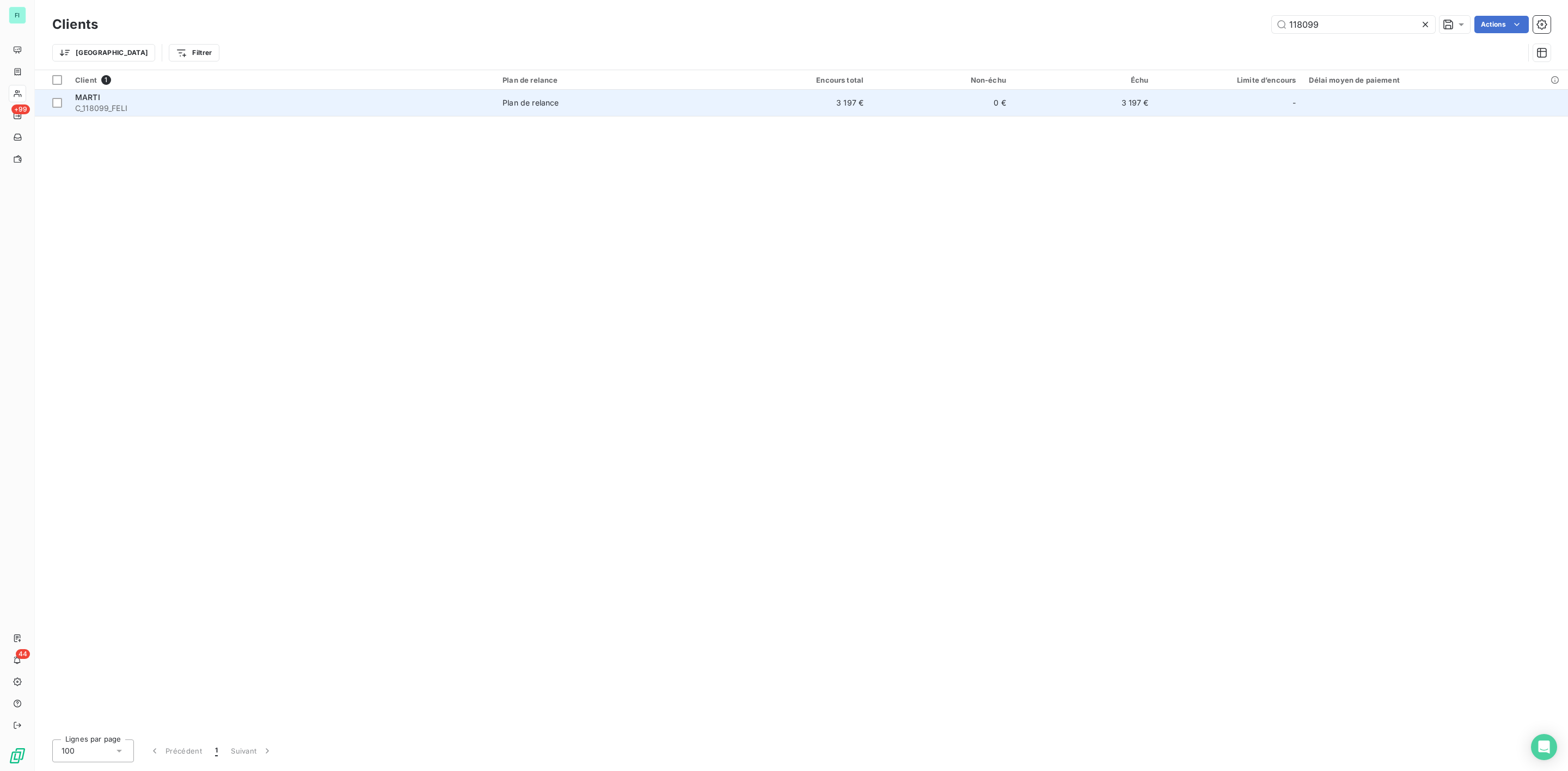
type input "118099"
click at [178, 105] on span "C_118099_FELI" at bounding box center [282, 108] width 415 height 11
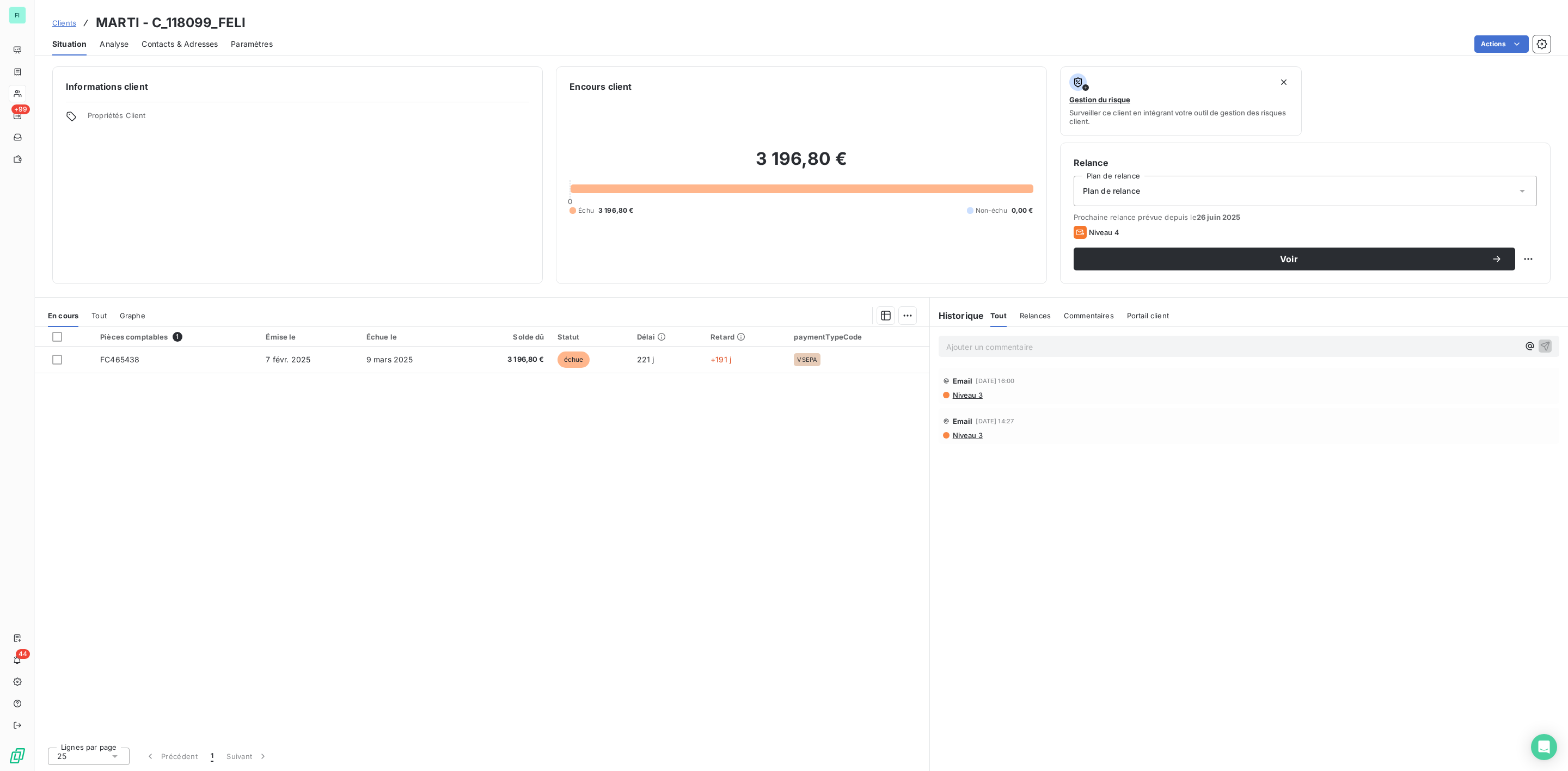
click at [1000, 349] on p "Ajouter un commentaire ﻿" at bounding box center [1233, 347] width 573 height 13
click at [1542, 344] on icon "button" at bounding box center [1545, 346] width 9 height 9
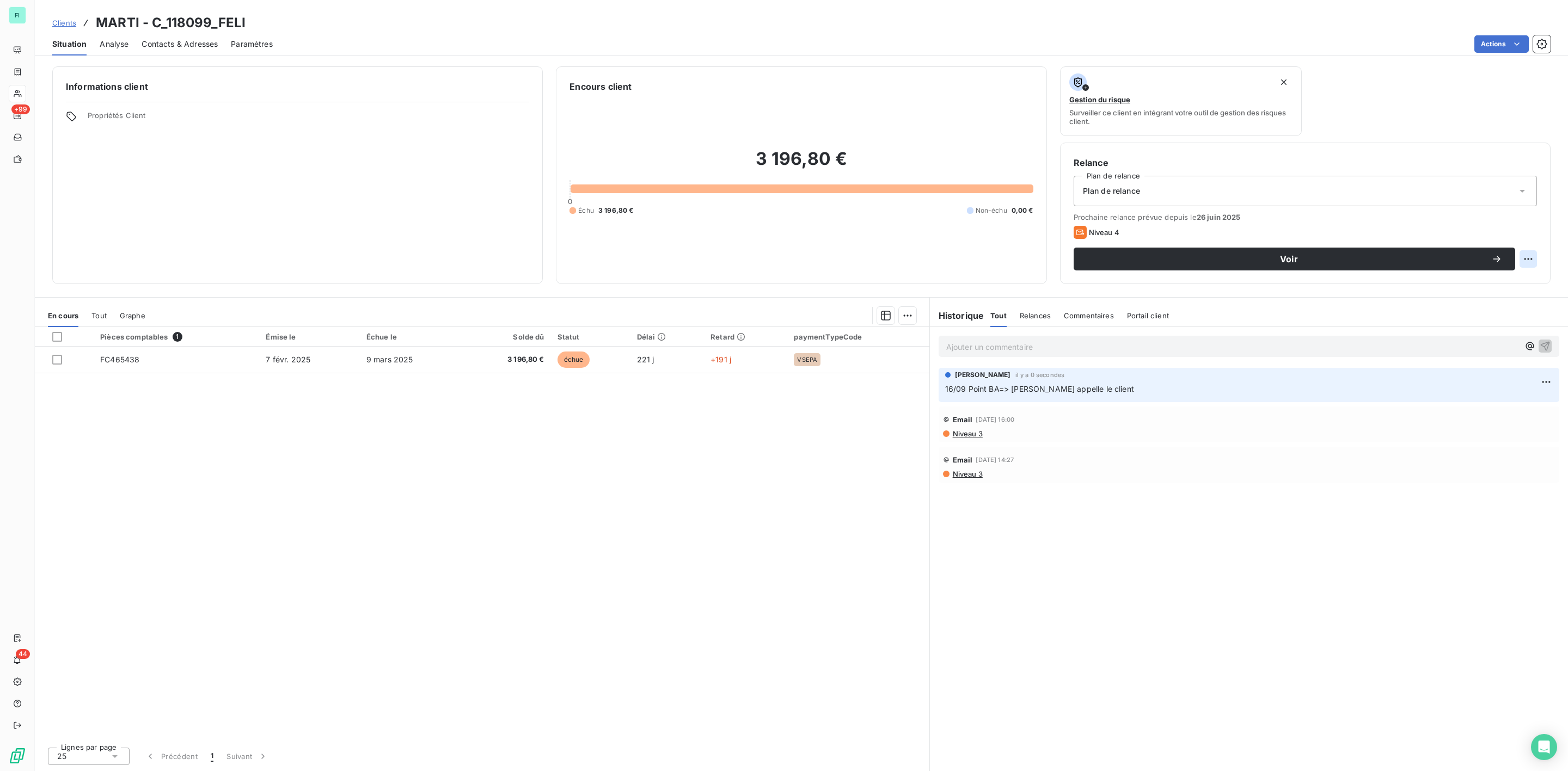
click at [1529, 255] on html "FI +99 44 Clients MARTI - C_118099_FELI Situation Analyse Contacts & Adresses P…" at bounding box center [784, 385] width 1568 height 771
click at [1493, 284] on div "Replanifier cette action" at bounding box center [1483, 284] width 97 height 18
select select "8"
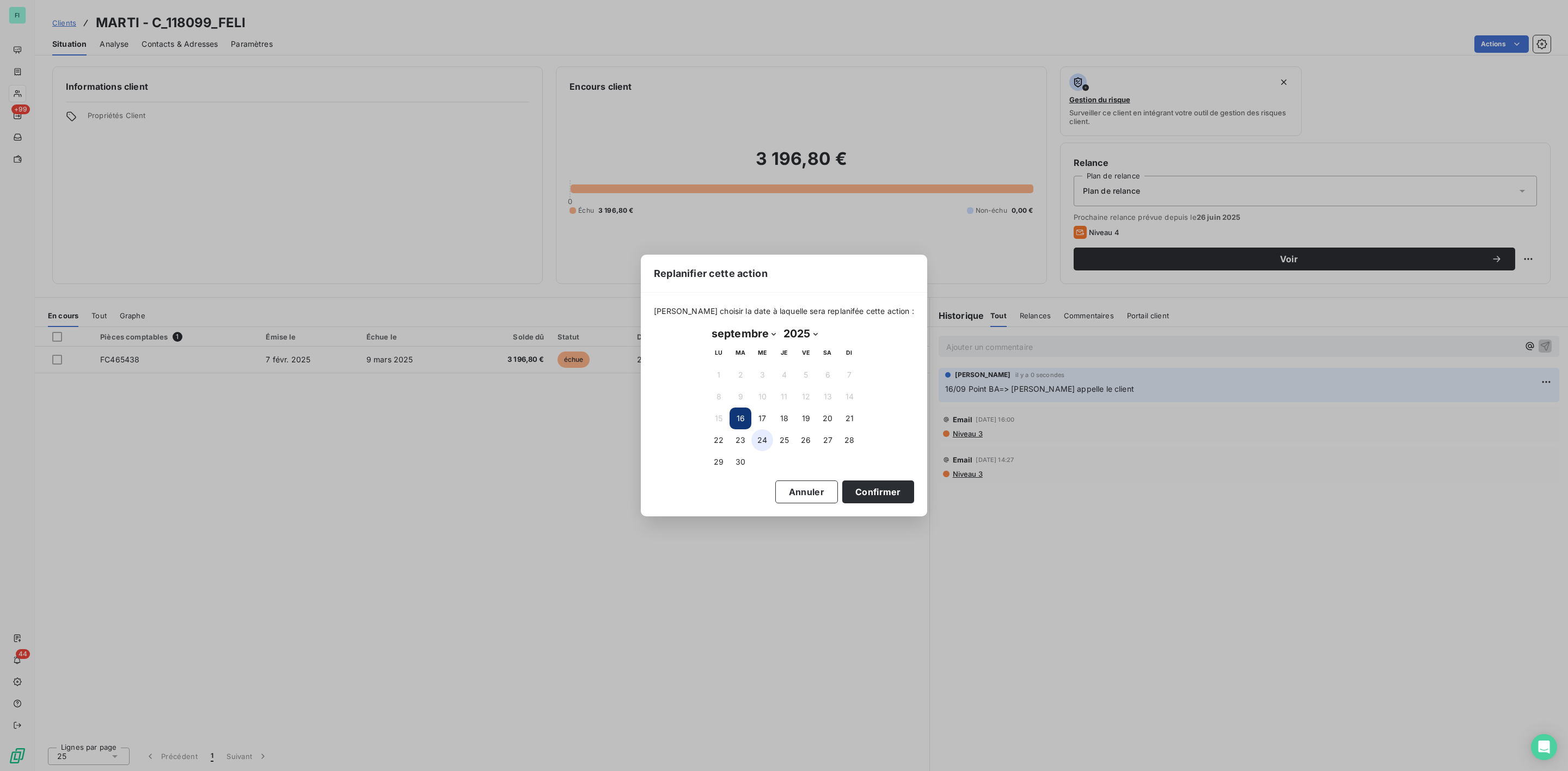
click at [739, 441] on button "23" at bounding box center [741, 441] width 22 height 22
click at [853, 490] on button "Confirmer" at bounding box center [878, 492] width 72 height 23
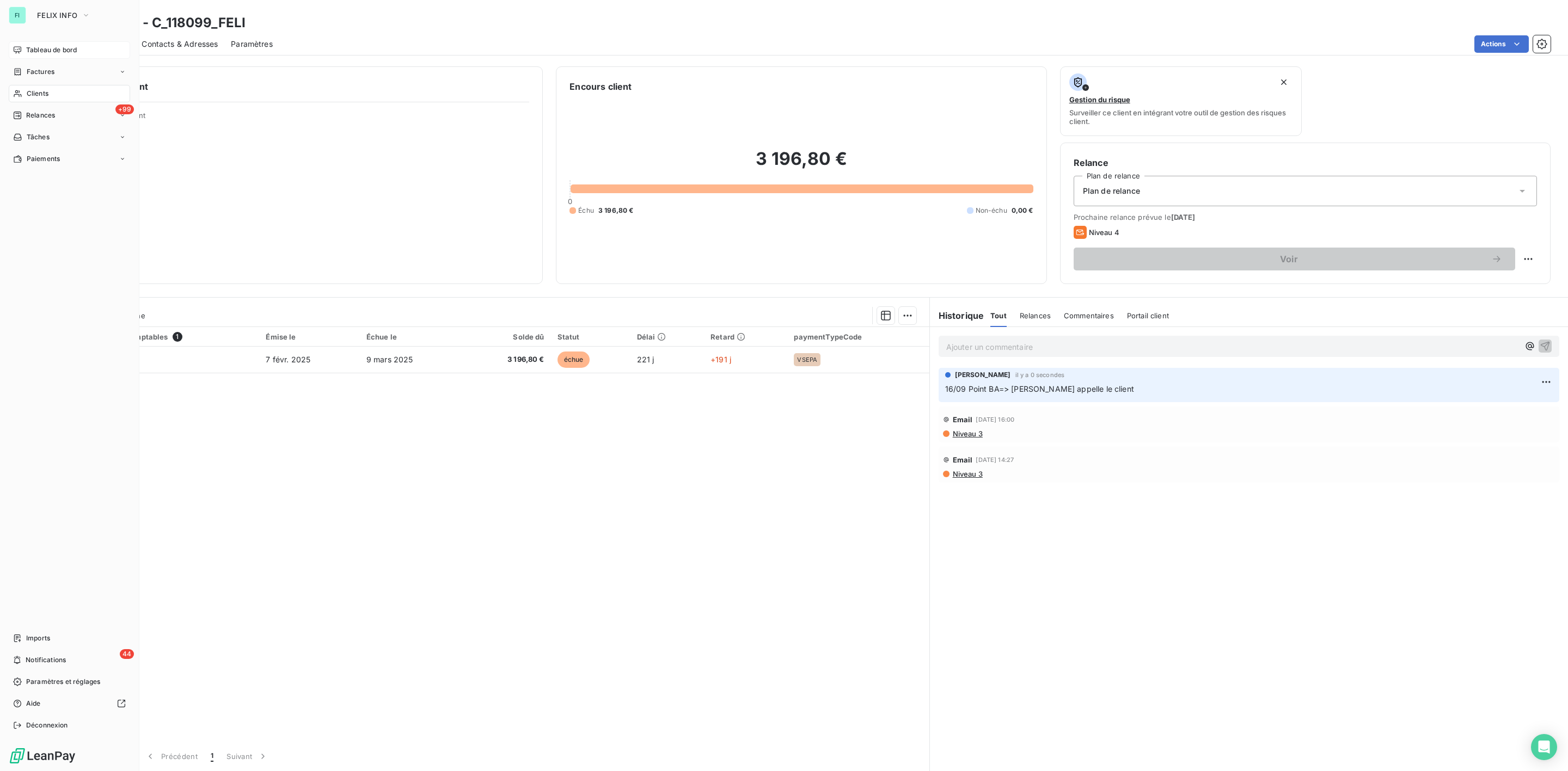
click at [47, 45] on span "Tableau de bord" at bounding box center [51, 50] width 51 height 10
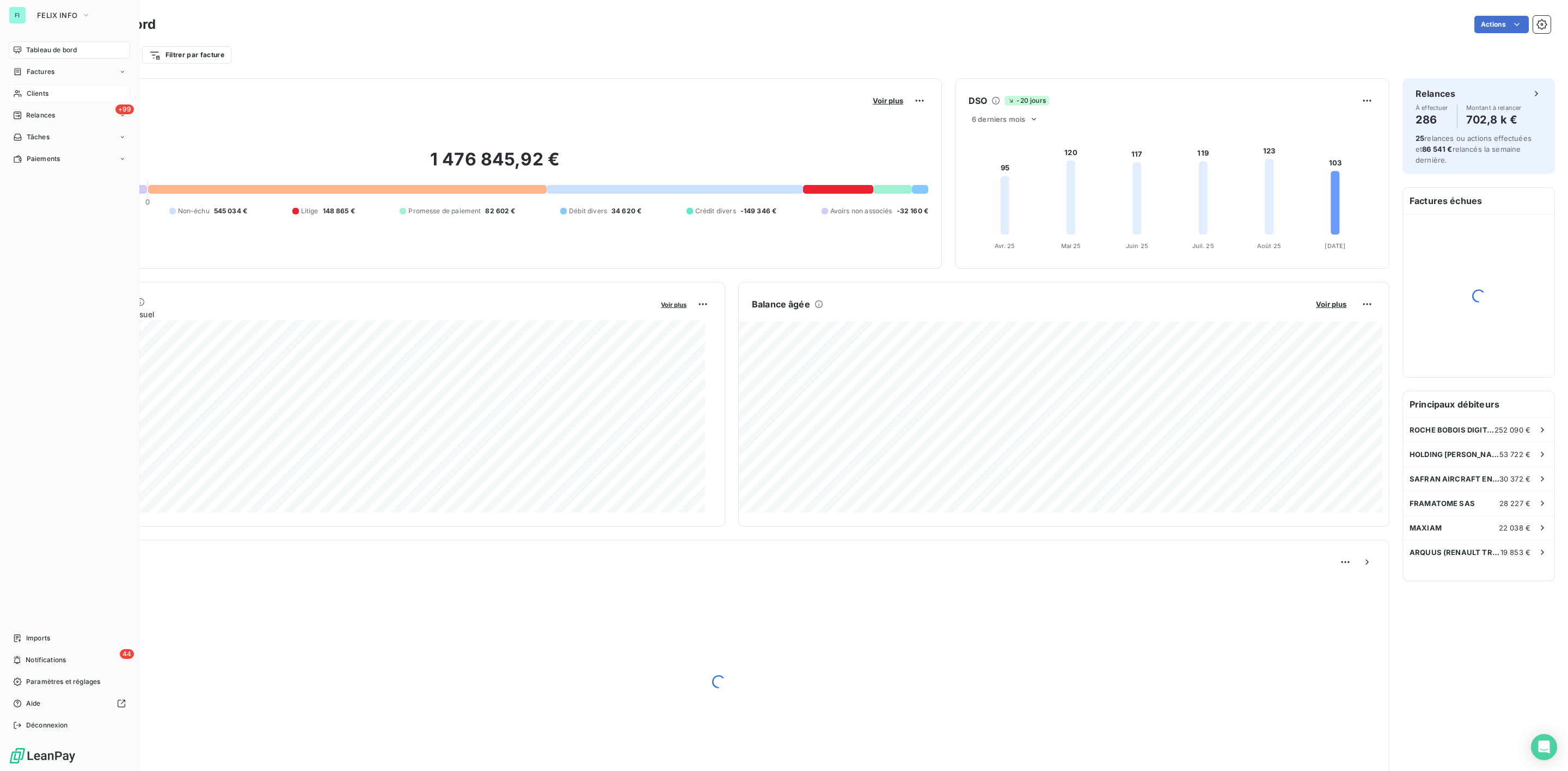
click at [39, 90] on span "Clients" at bounding box center [38, 94] width 22 height 10
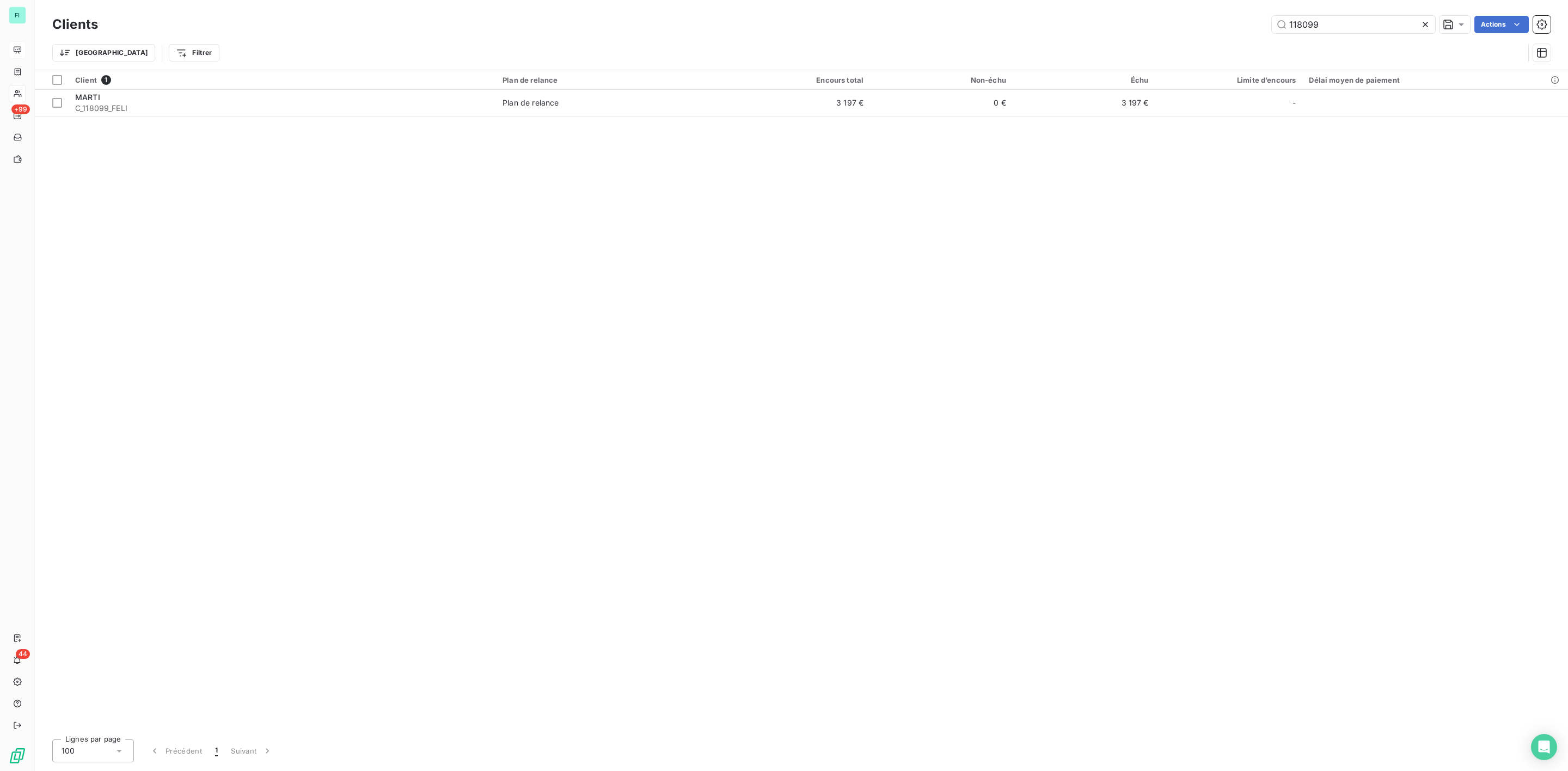
drag, startPoint x: 1344, startPoint y: 25, endPoint x: 1178, endPoint y: 27, distance: 166.0
click at [1178, 27] on div "118099 Actions" at bounding box center [830, 24] width 1440 height 18
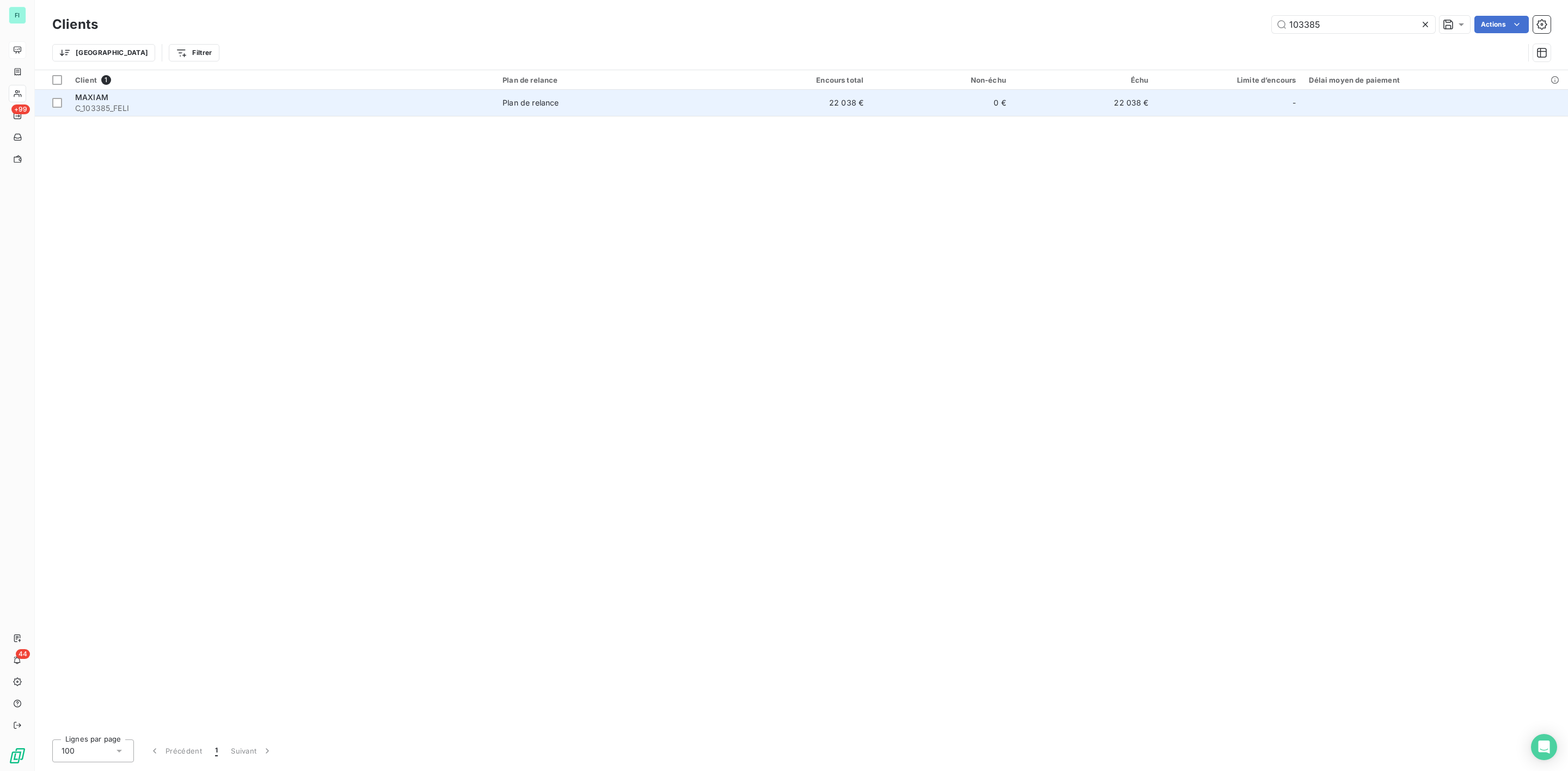
type input "103385"
click at [126, 116] on td "MAXIAM C_103385_FELI" at bounding box center [282, 103] width 427 height 26
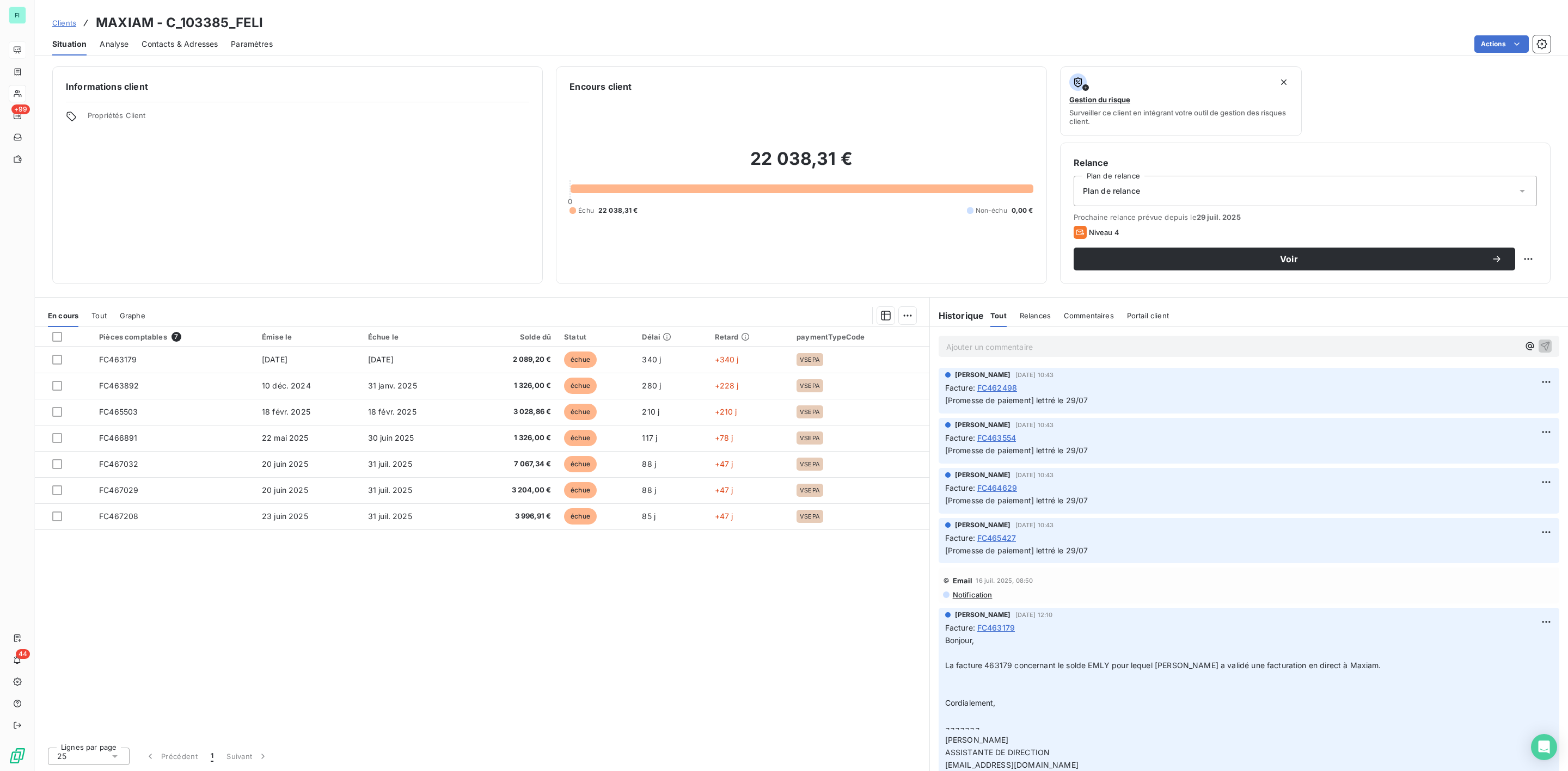
click at [964, 348] on p "Ajouter un commentaire ﻿" at bounding box center [1233, 347] width 573 height 13
click at [1539, 344] on icon "button" at bounding box center [1545, 346] width 11 height 11
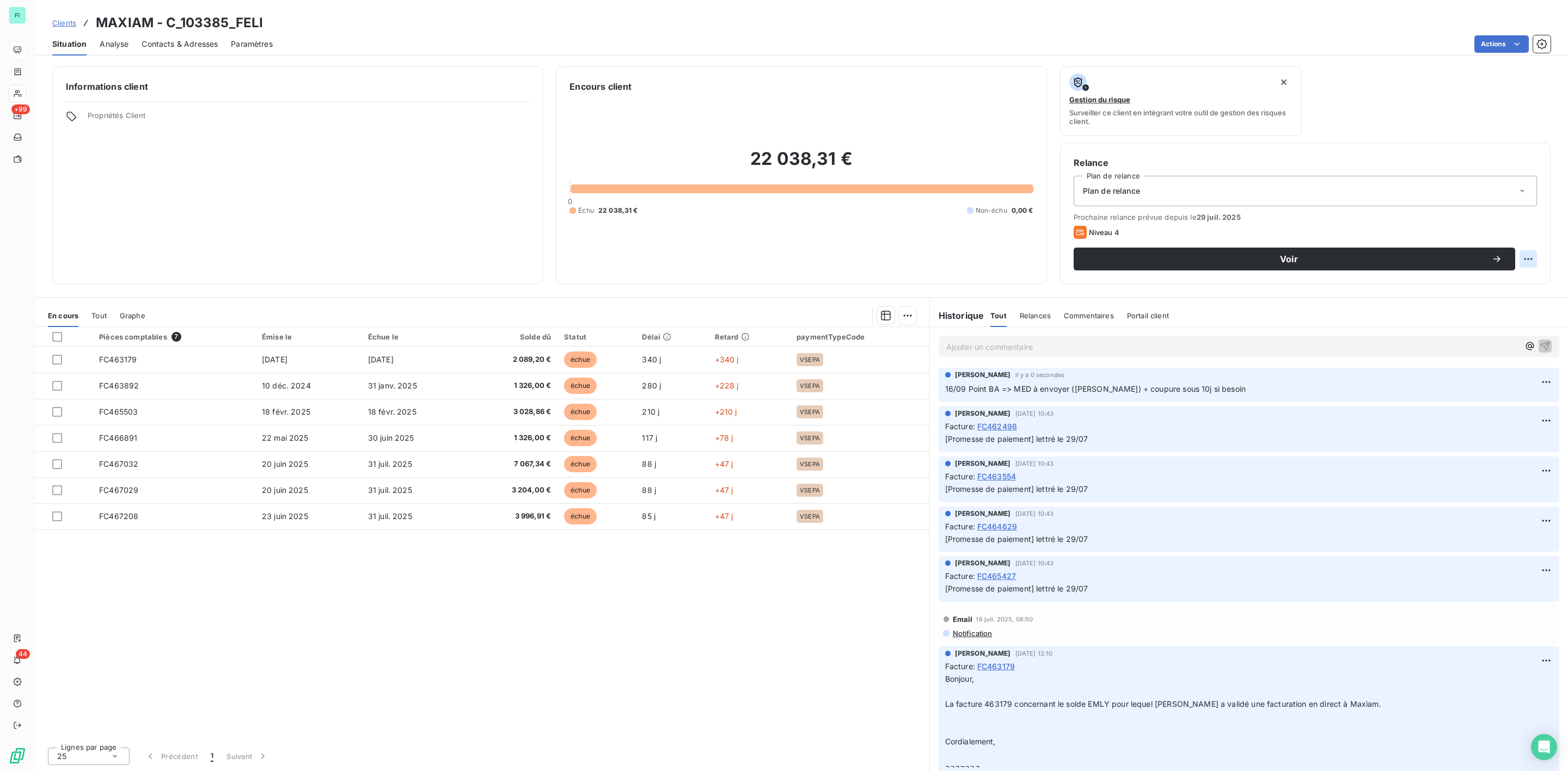
click at [1529, 256] on html "FI +99 44 Clients MAXIAM - C_103385_FELI Situation Analyse Contacts & Adresses …" at bounding box center [784, 385] width 1568 height 771
click at [1491, 278] on div "Replanifier cette action" at bounding box center [1483, 284] width 97 height 18
select select "8"
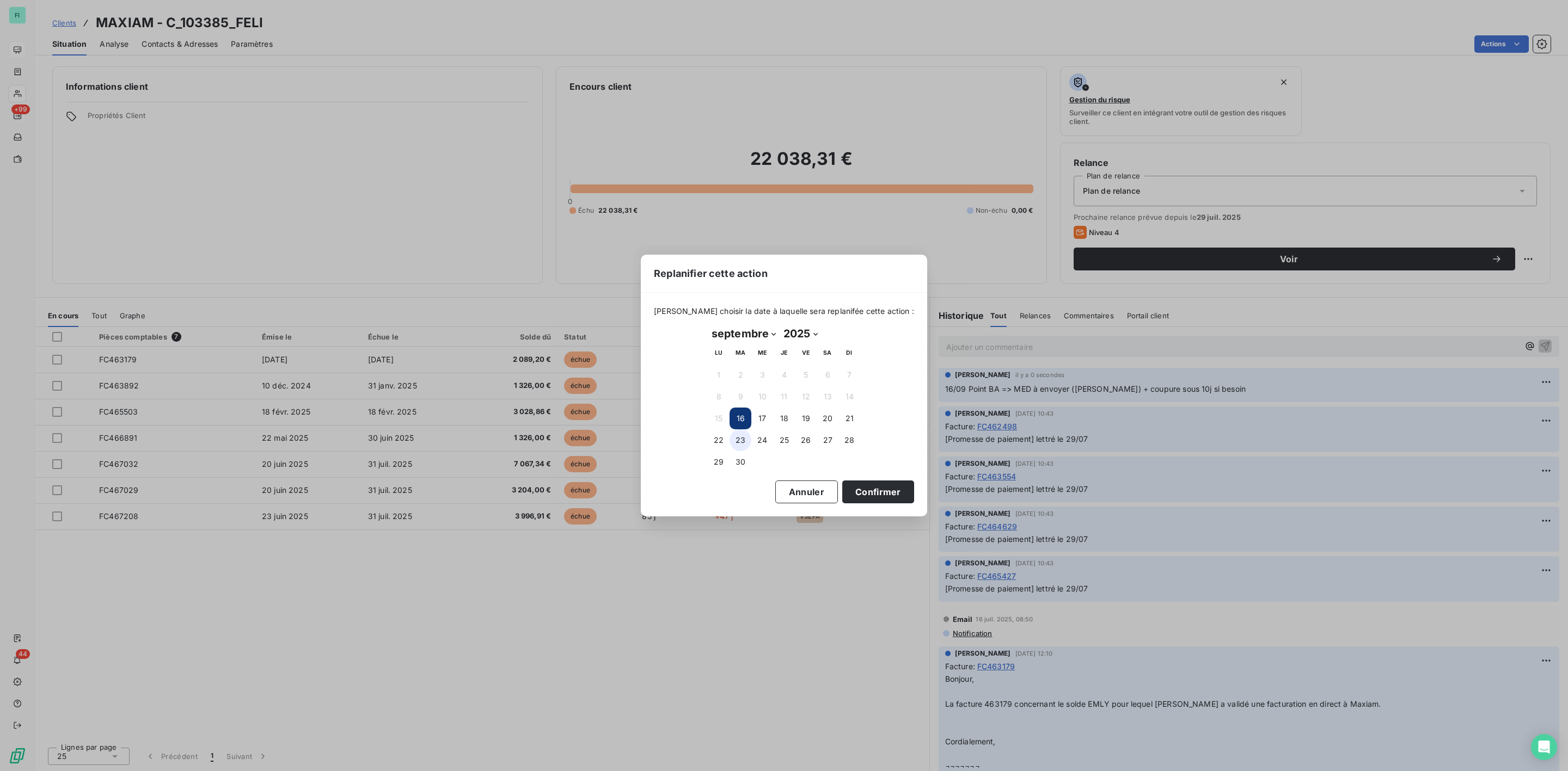
click at [740, 438] on button "23" at bounding box center [741, 441] width 22 height 22
click at [869, 484] on button "Confirmer" at bounding box center [878, 492] width 72 height 23
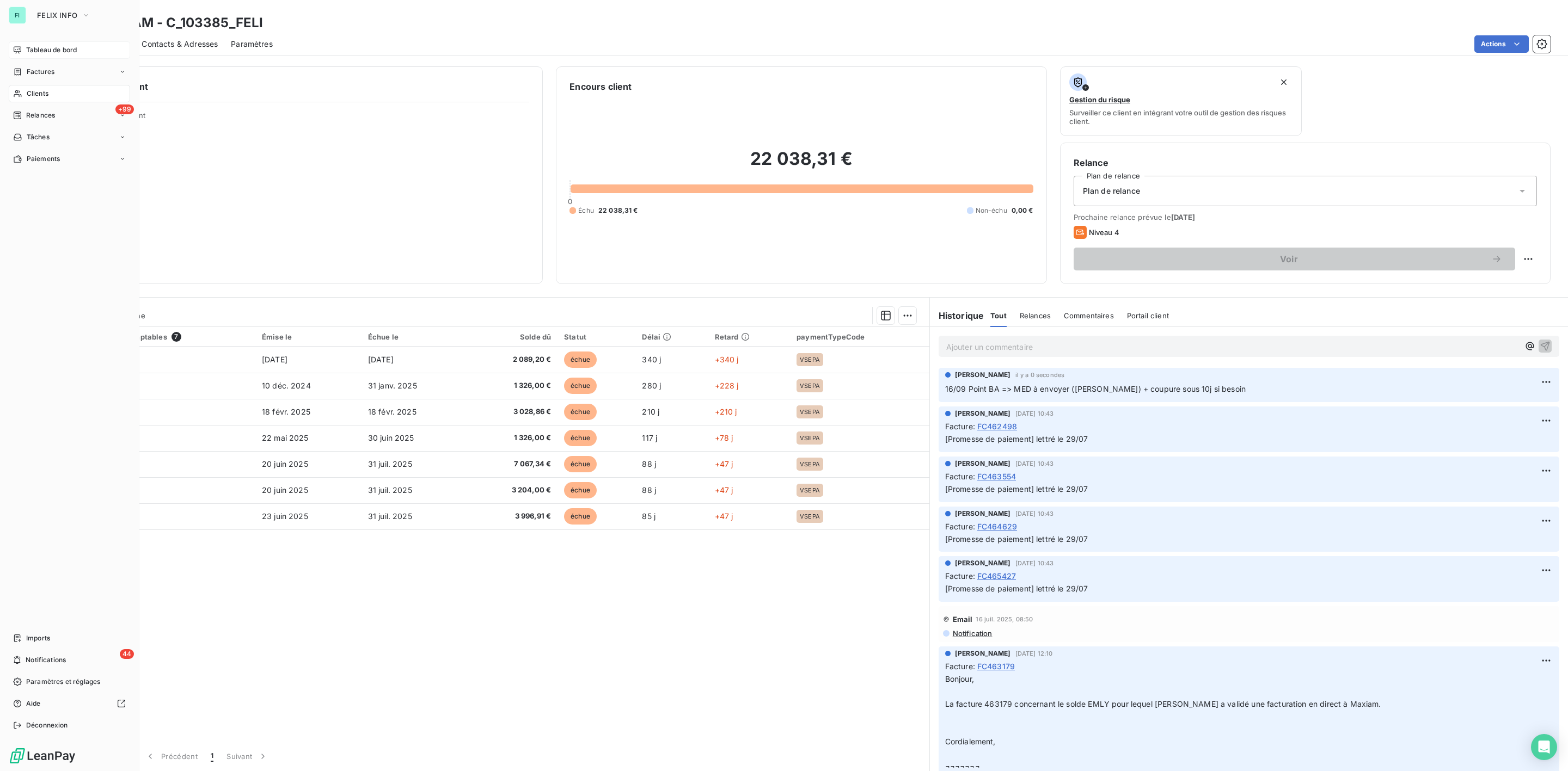
click at [31, 92] on span "Clients" at bounding box center [38, 94] width 22 height 10
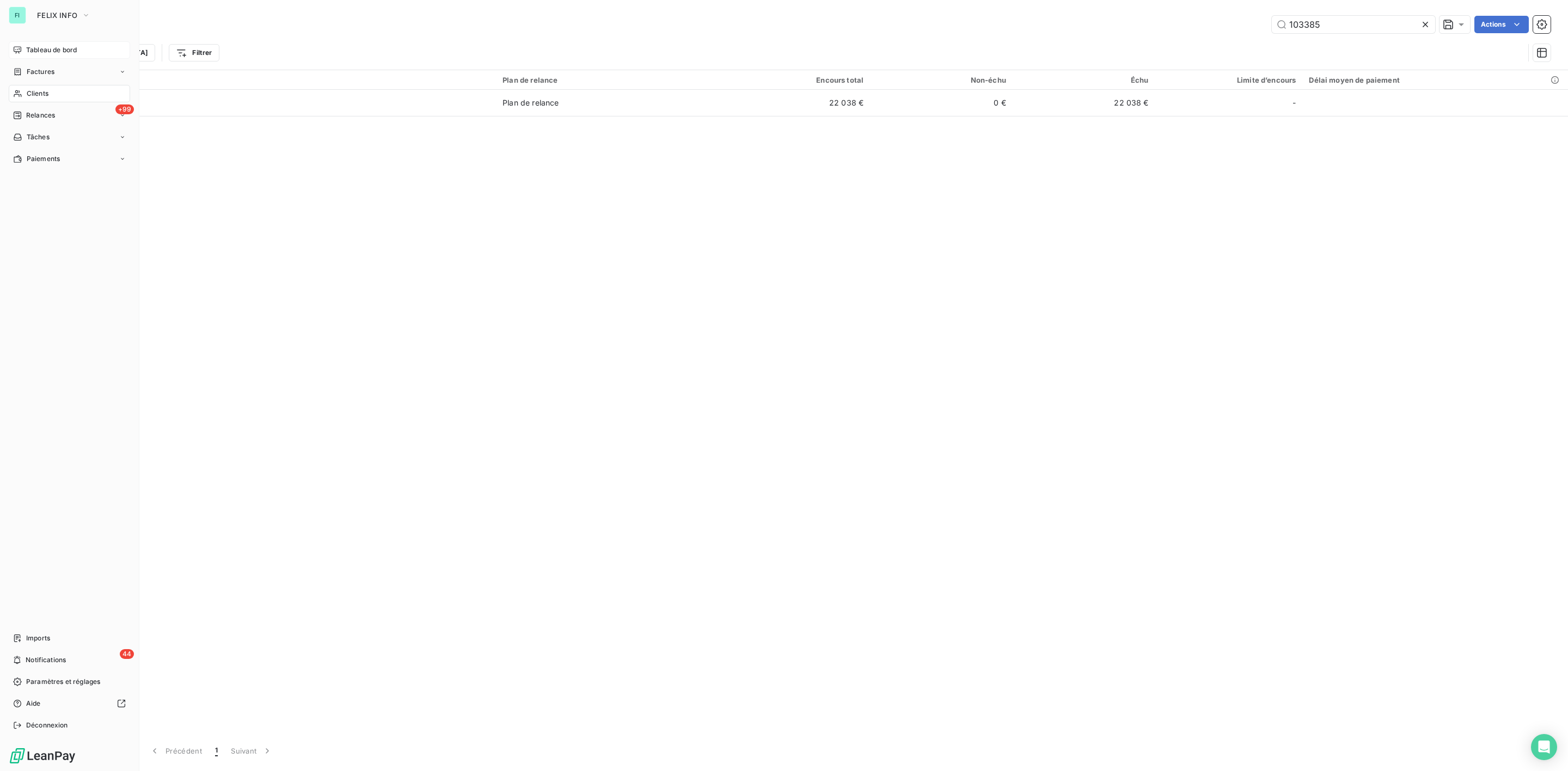
click at [38, 89] on span "Clients" at bounding box center [38, 94] width 22 height 10
drag, startPoint x: 1365, startPoint y: 22, endPoint x: 936, endPoint y: 25, distance: 429.0
click at [1066, 22] on div "103385 Actions" at bounding box center [830, 24] width 1440 height 18
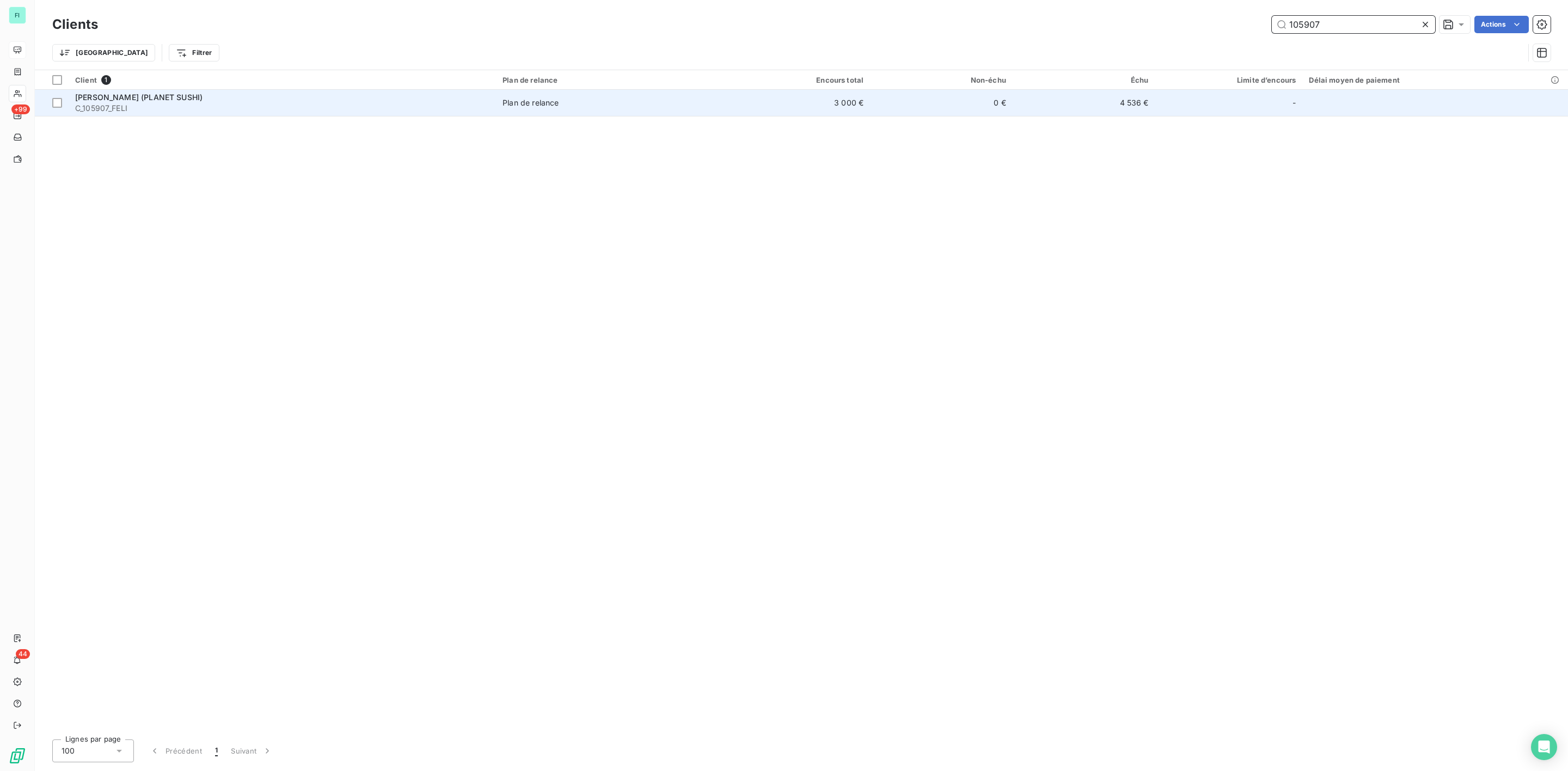
type input "105907"
click at [178, 98] on span "[PERSON_NAME] (PLANET SUSHI)" at bounding box center [138, 97] width 127 height 9
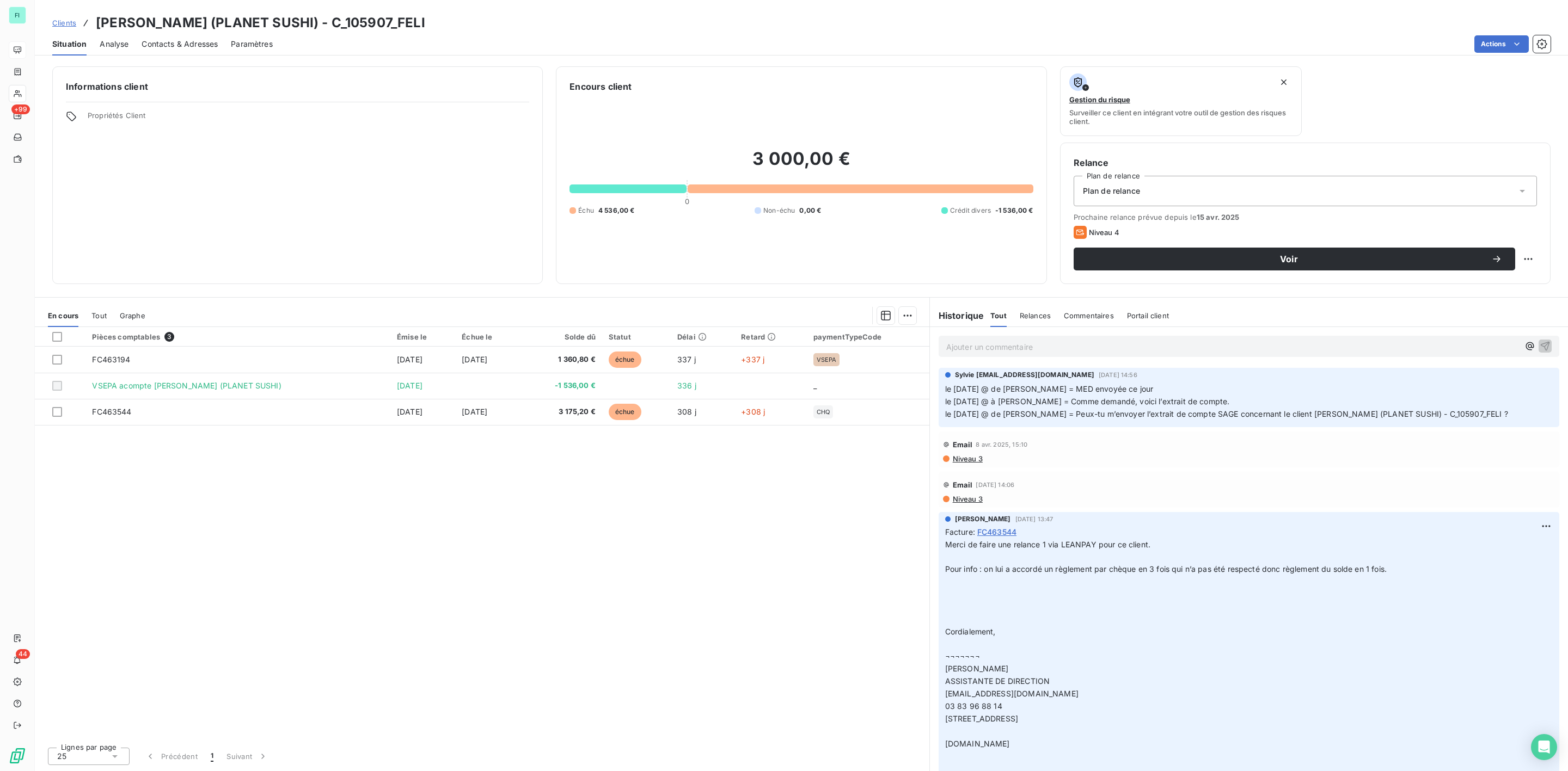
click at [182, 41] on span "Contacts & Adresses" at bounding box center [180, 44] width 76 height 11
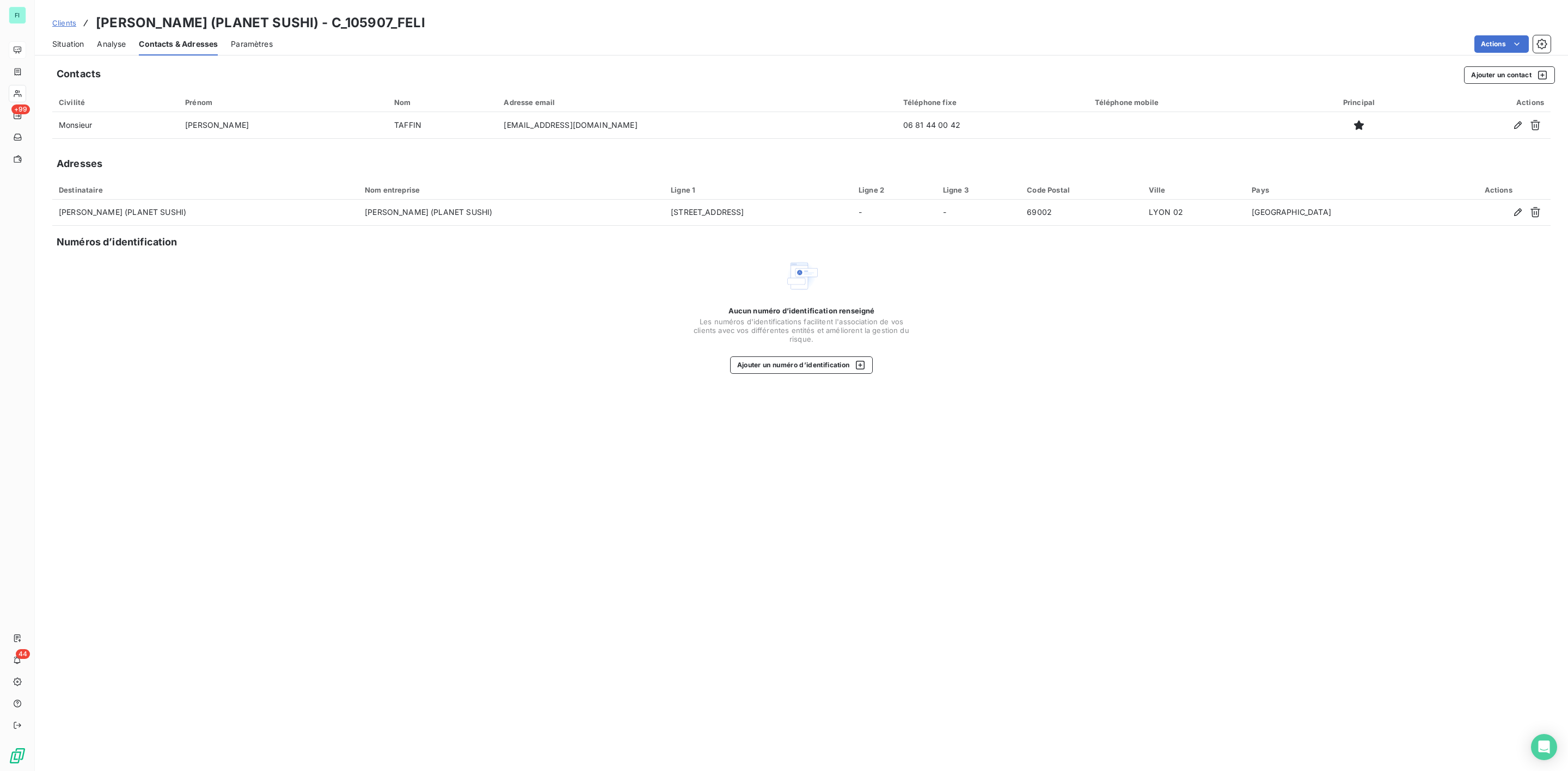
click at [77, 44] on span "Situation" at bounding box center [68, 44] width 32 height 11
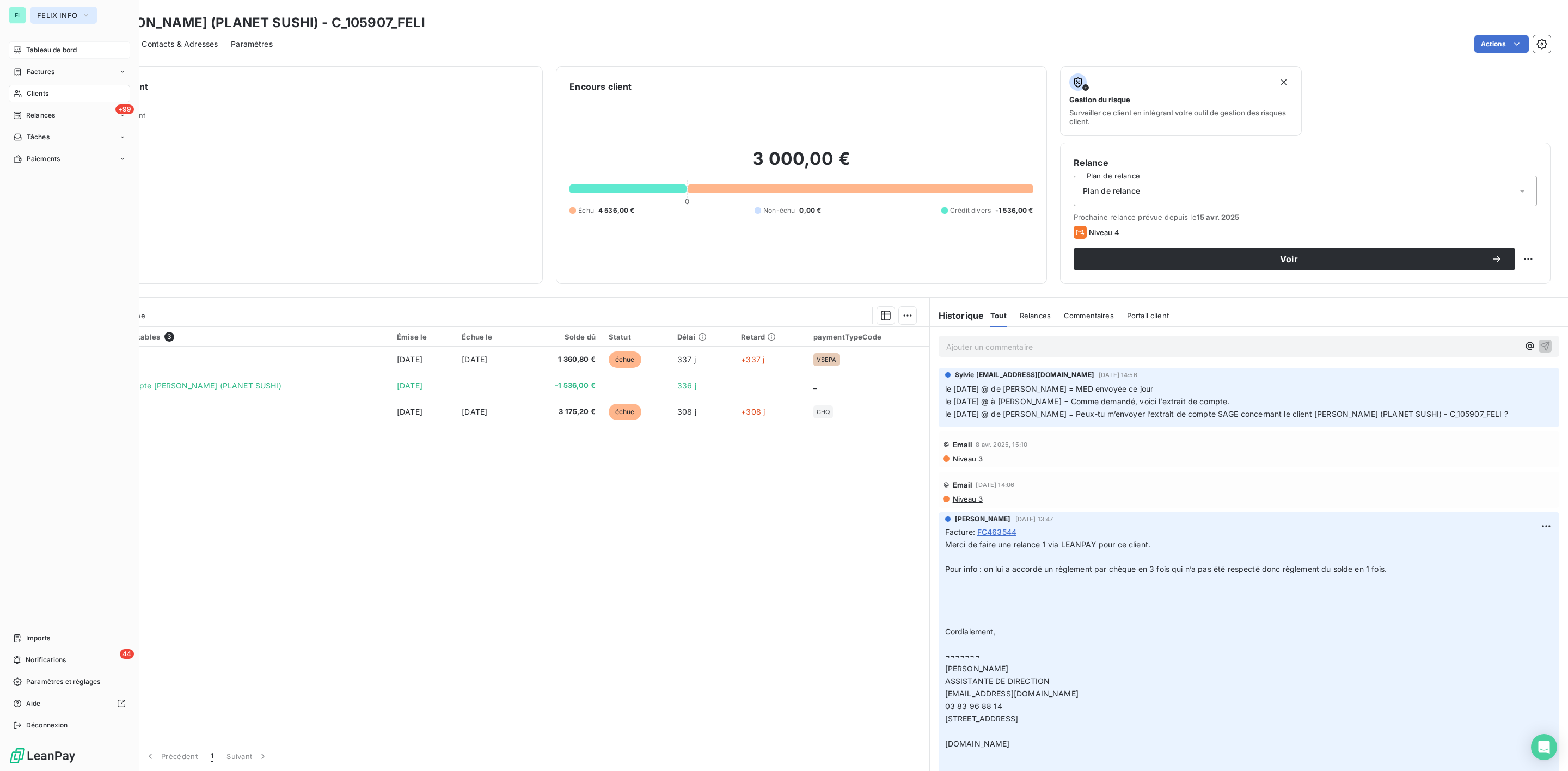
drag, startPoint x: 59, startPoint y: 13, endPoint x: 61, endPoint y: 19, distance: 6.3
click at [59, 13] on span "FELIX INFO" at bounding box center [57, 15] width 40 height 9
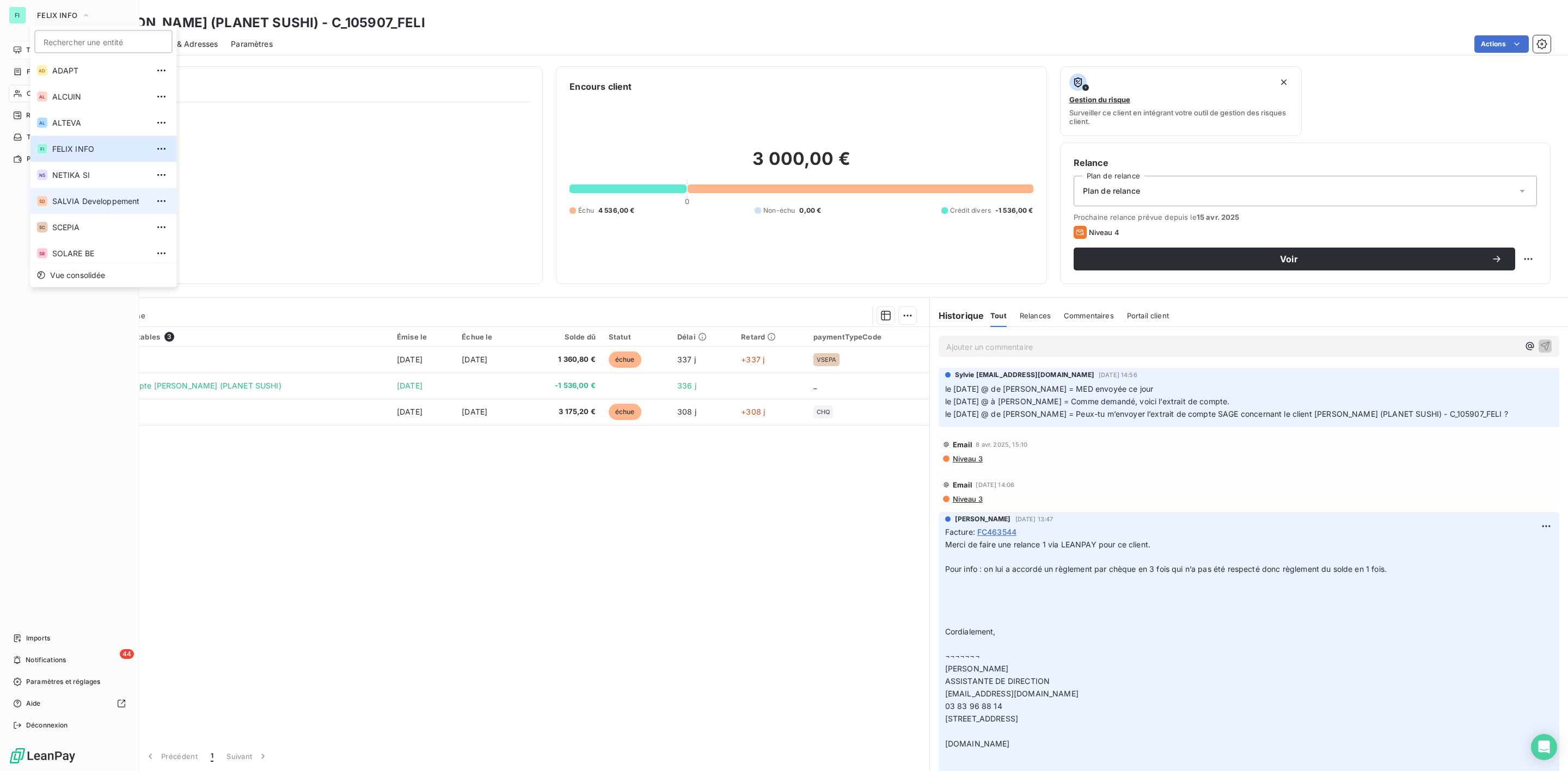
click at [96, 208] on li "SD SALVIA Developpement" at bounding box center [103, 201] width 147 height 26
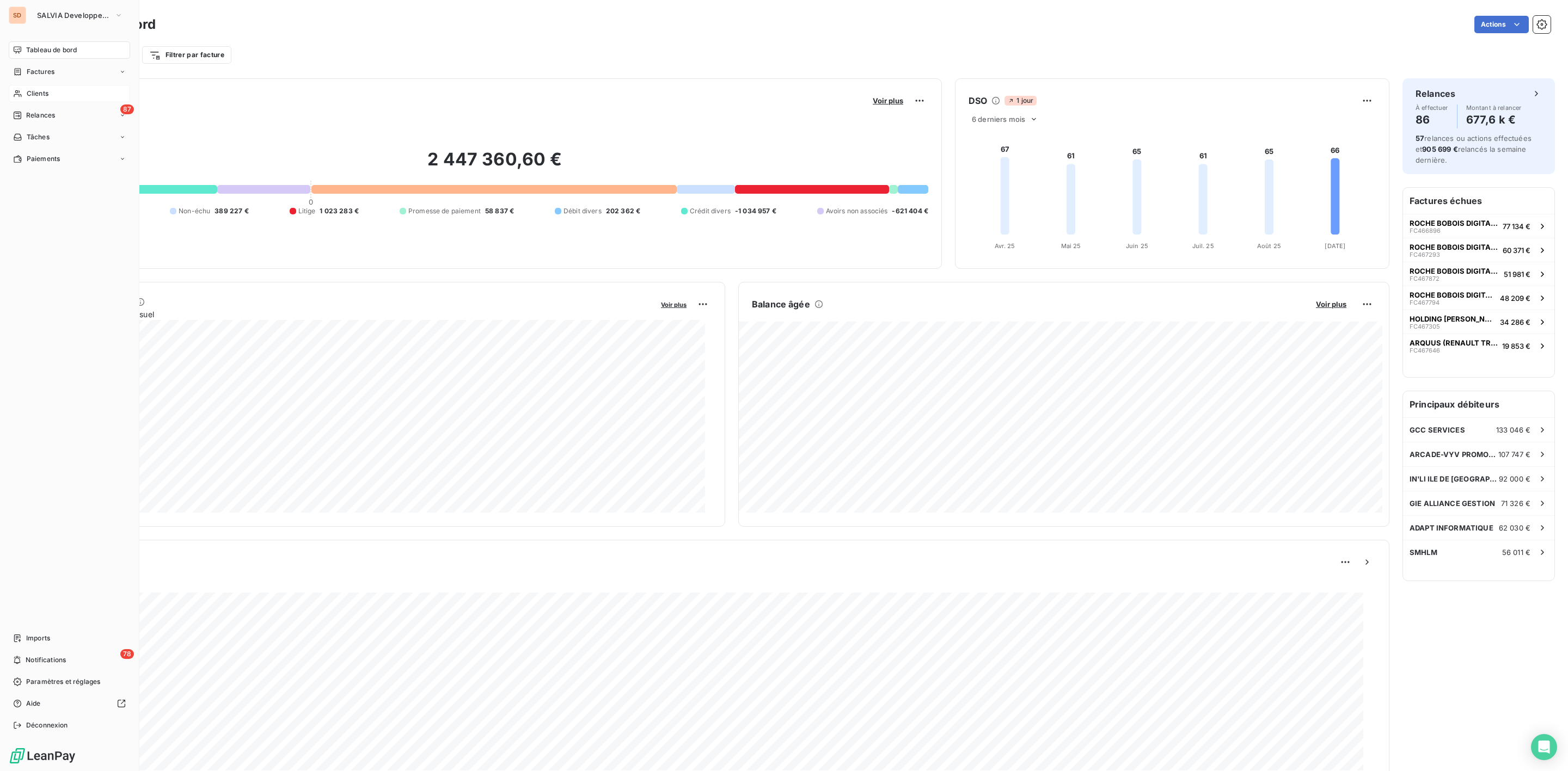
click at [48, 93] on span "Clients" at bounding box center [38, 94] width 22 height 10
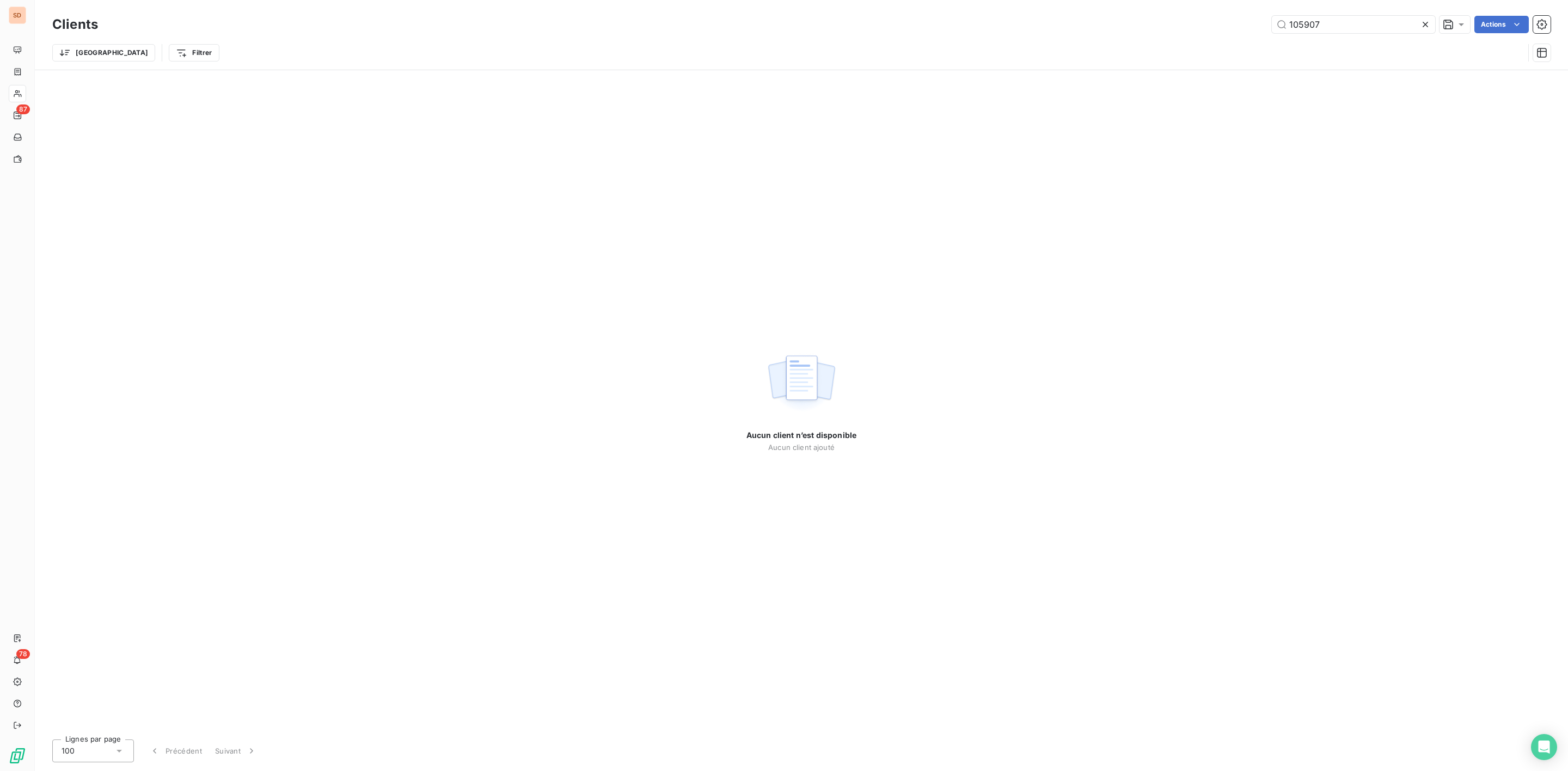
drag, startPoint x: 1127, startPoint y: 34, endPoint x: 818, endPoint y: 49, distance: 309.4
click at [940, 44] on div "Clients 105907 Actions Trier Filtrer" at bounding box center [802, 41] width 1499 height 57
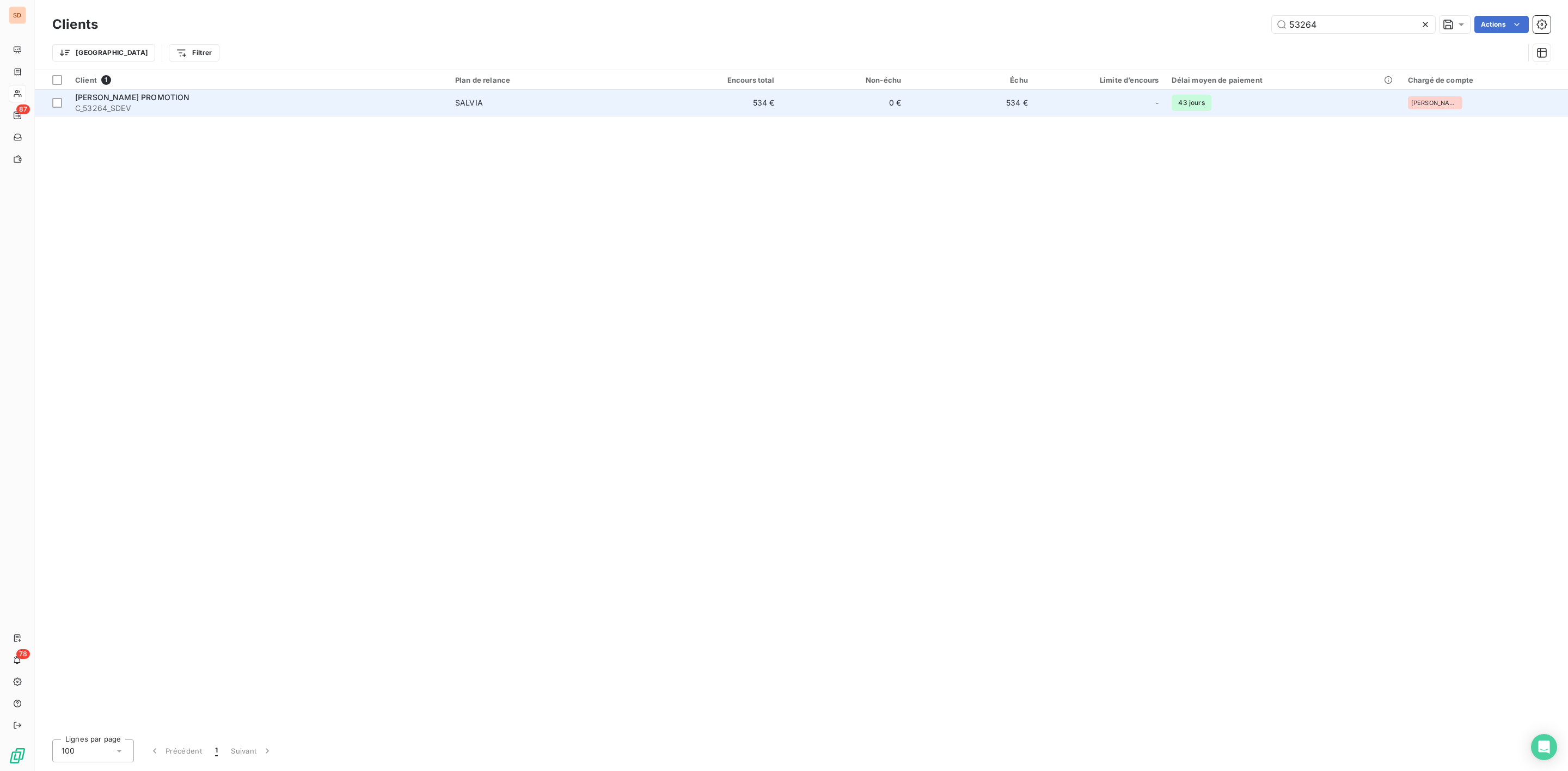
type input "53264"
click at [197, 96] on div "[PERSON_NAME] PROMOTION" at bounding box center [258, 97] width 367 height 11
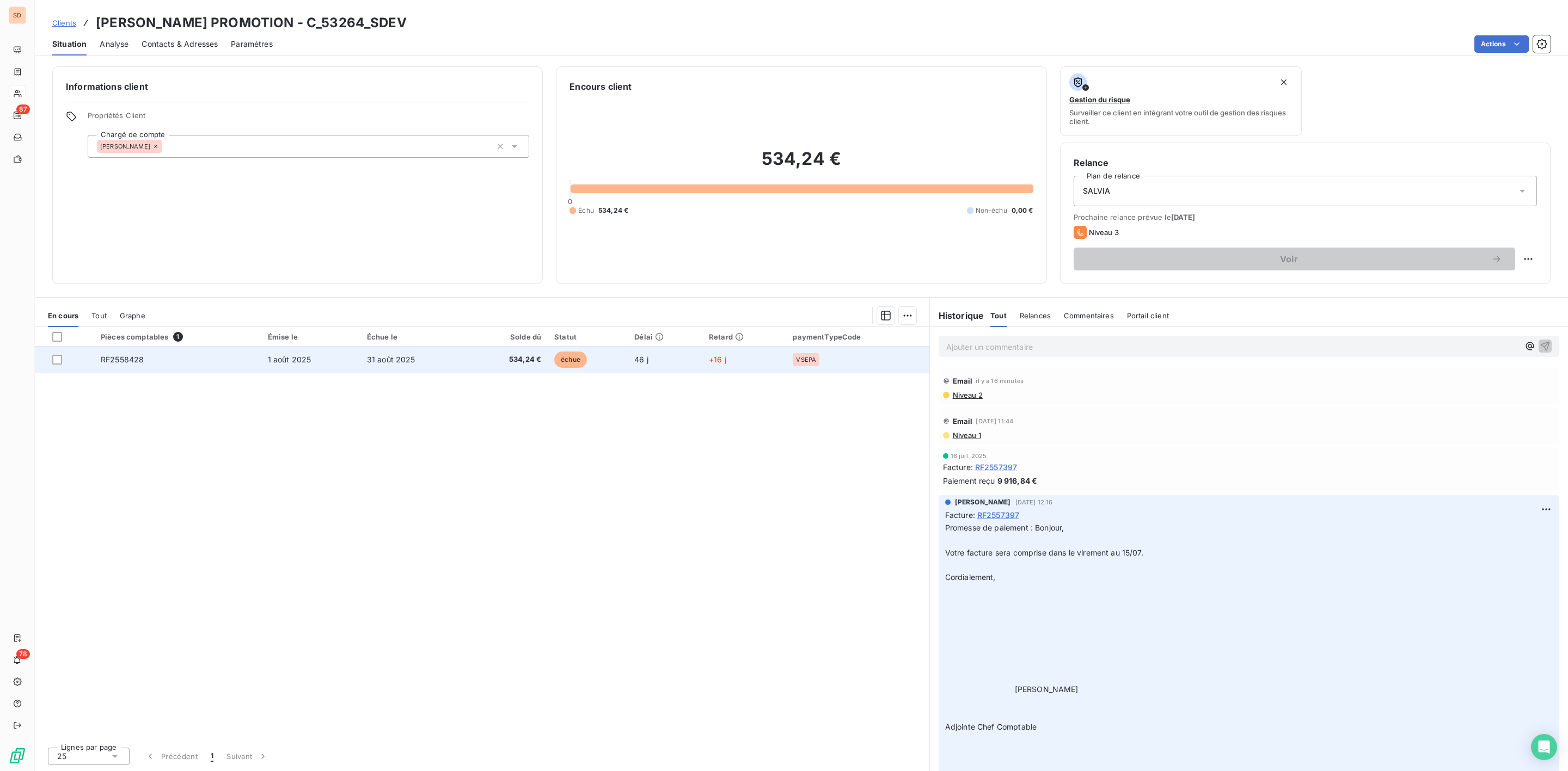
click at [447, 364] on td "31 août 2025" at bounding box center [414, 360] width 108 height 26
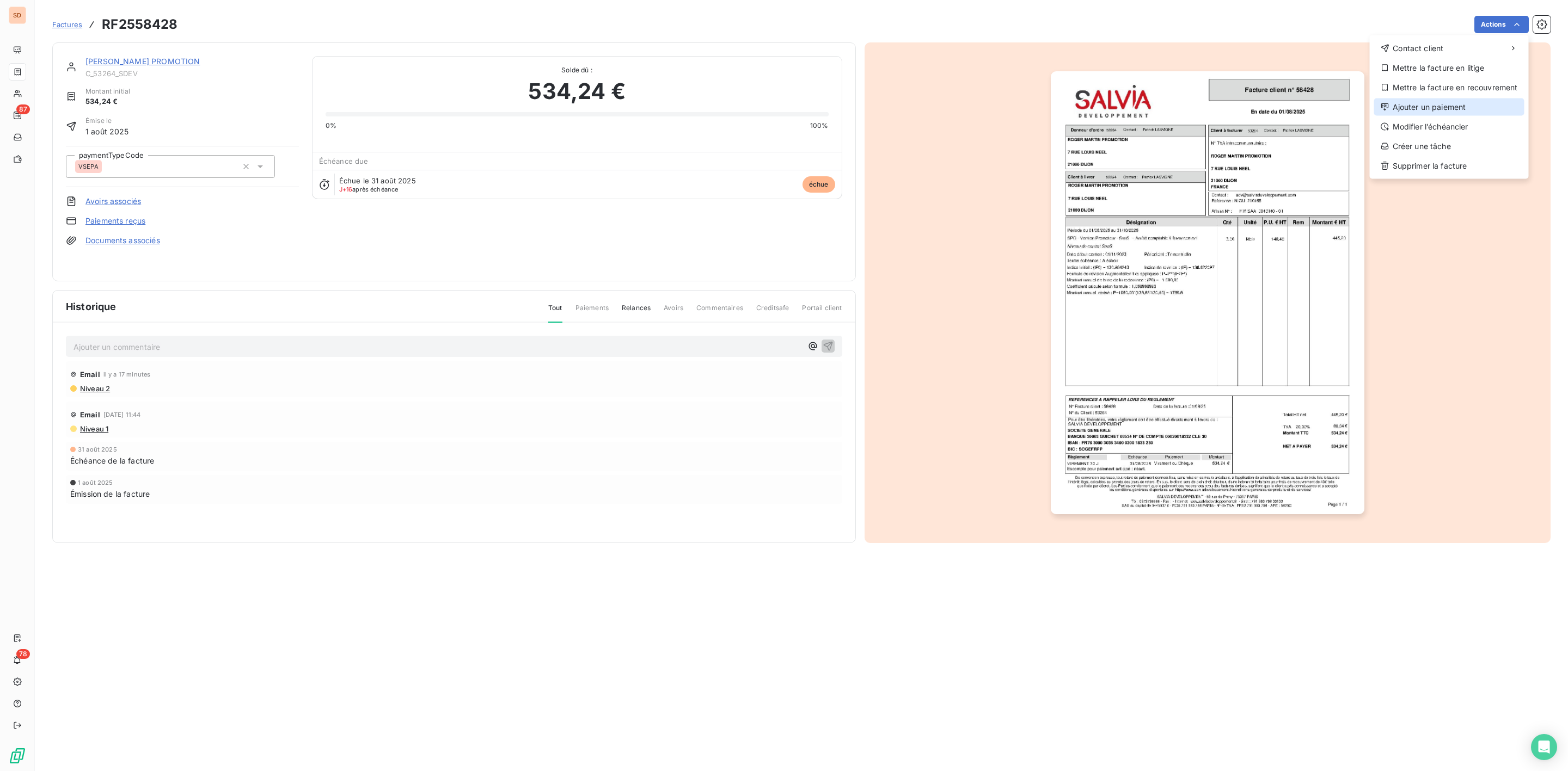
click at [1451, 105] on div "Ajouter un paiement" at bounding box center [1449, 107] width 150 height 18
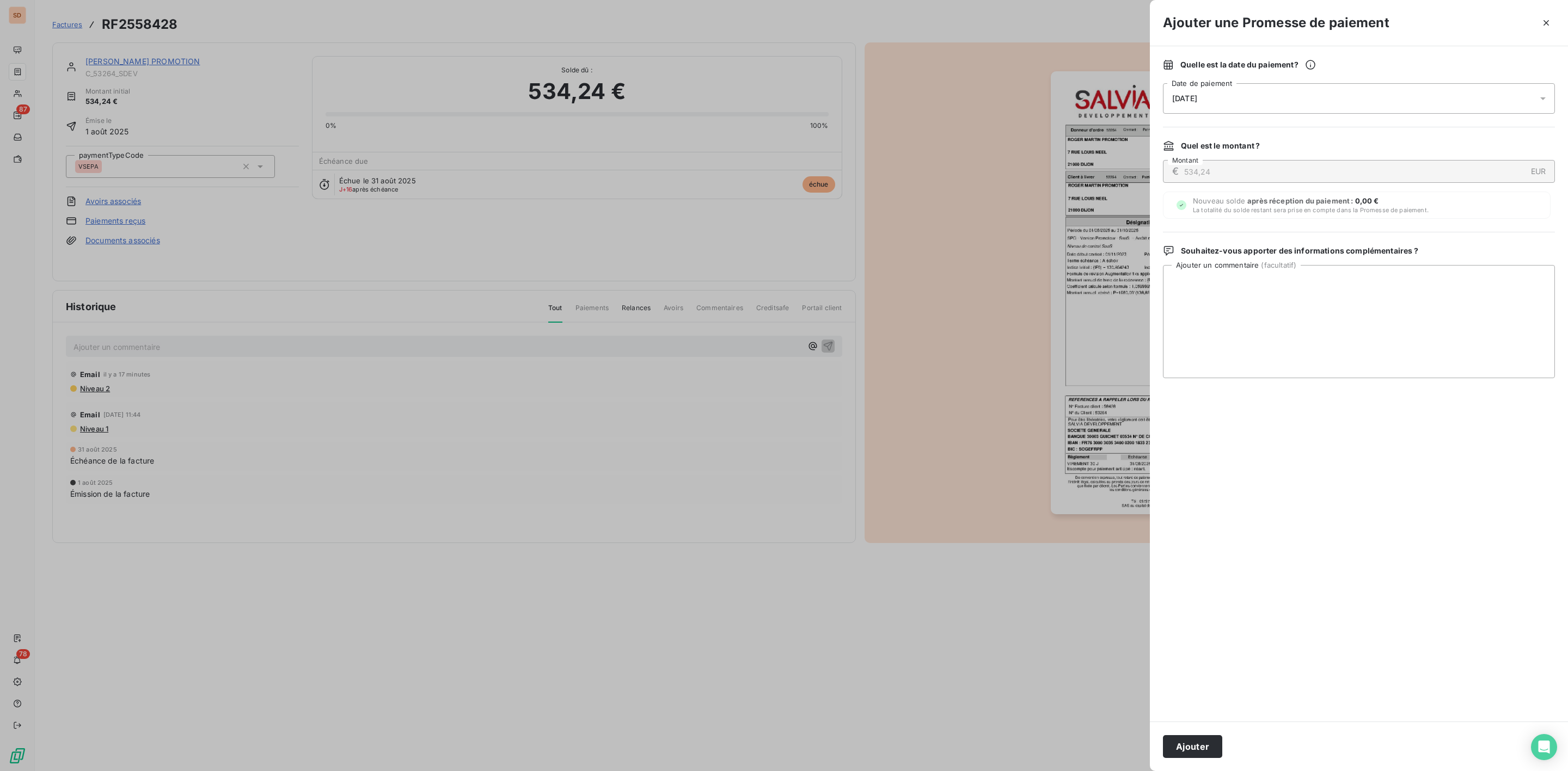
click at [1194, 103] on div "[DATE]" at bounding box center [1359, 99] width 392 height 30
drag, startPoint x: 1238, startPoint y: 256, endPoint x: 1244, endPoint y: 258, distance: 6.3
click at [1239, 256] on button "24" at bounding box center [1238, 255] width 22 height 22
click at [1405, 309] on textarea "Ajouter un commentaire ( facultatif )" at bounding box center [1359, 322] width 392 height 113
paste textarea "Bonjour, Virement effectué le 12/09 en date de valeur 15/09."
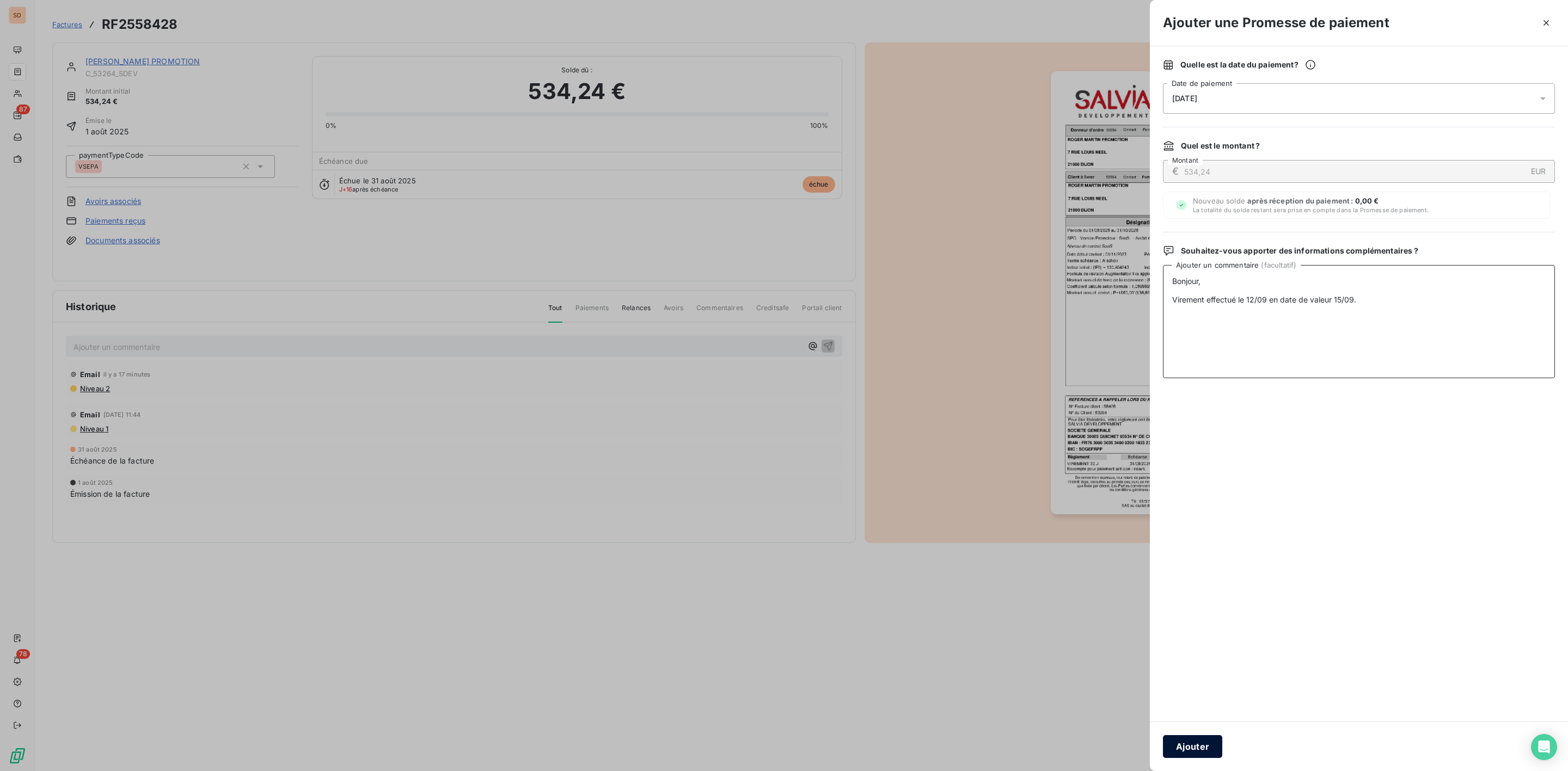
type textarea "Bonjour, Virement effectué le 12/09 en date de valeur 15/09."
click at [1173, 745] on button "Ajouter" at bounding box center [1192, 747] width 59 height 23
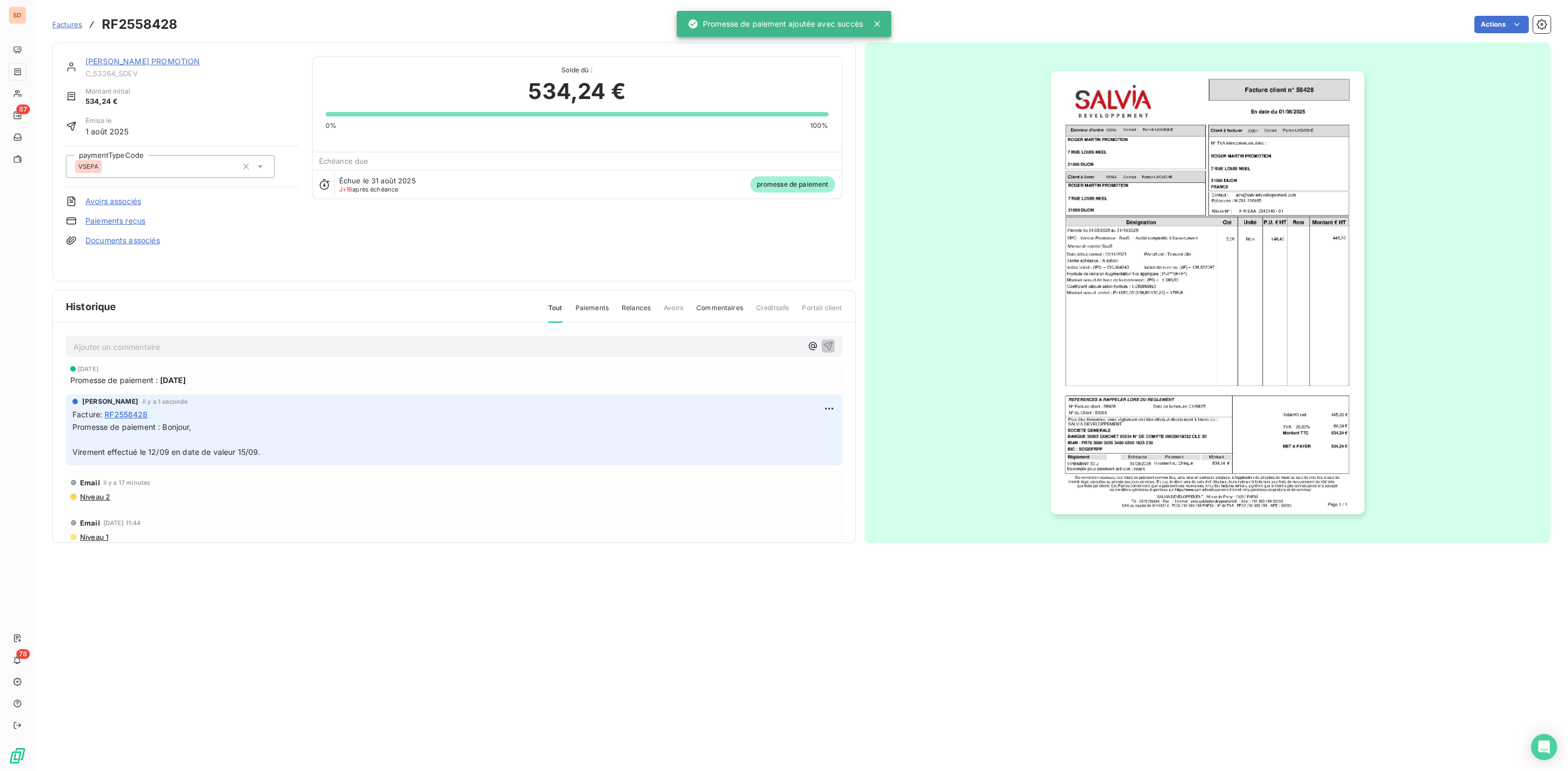
click at [155, 58] on link "[PERSON_NAME] PROMOTION" at bounding box center [142, 61] width 114 height 9
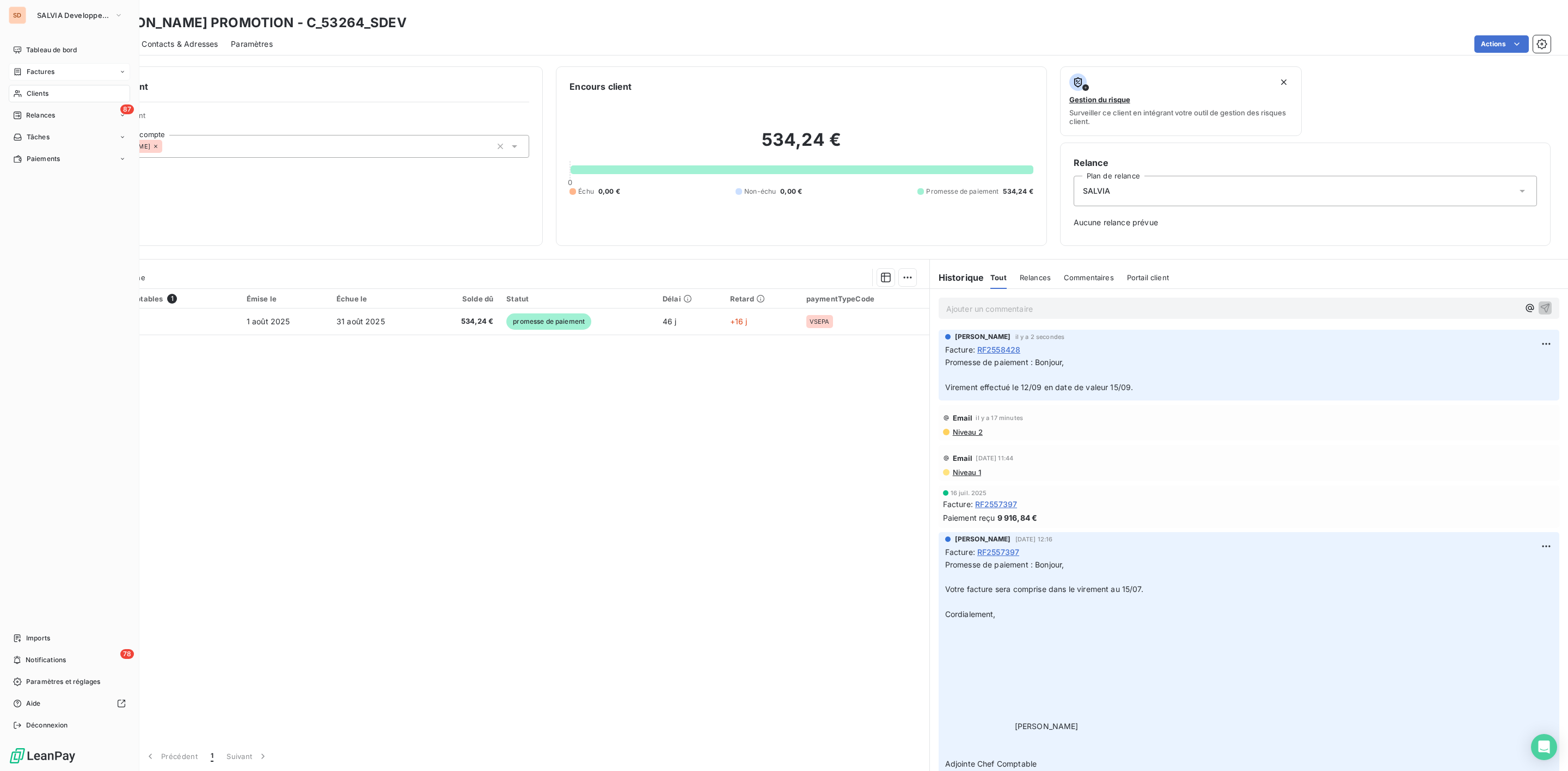
drag, startPoint x: 39, startPoint y: 71, endPoint x: 67, endPoint y: 71, distance: 28.0
click at [40, 71] on span "Factures" at bounding box center [41, 72] width 28 height 10
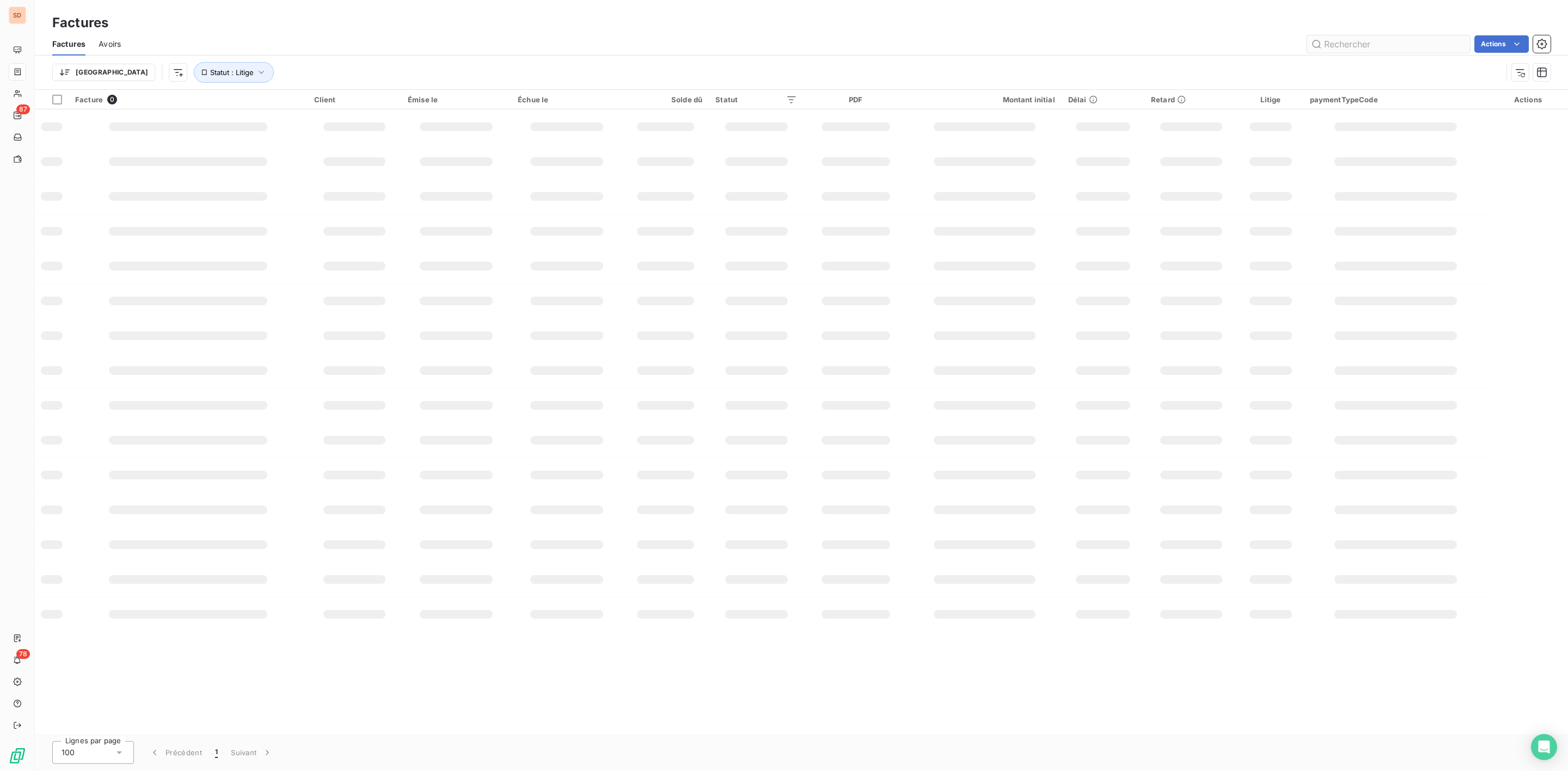
click at [1362, 43] on input "text" at bounding box center [1388, 44] width 163 height 18
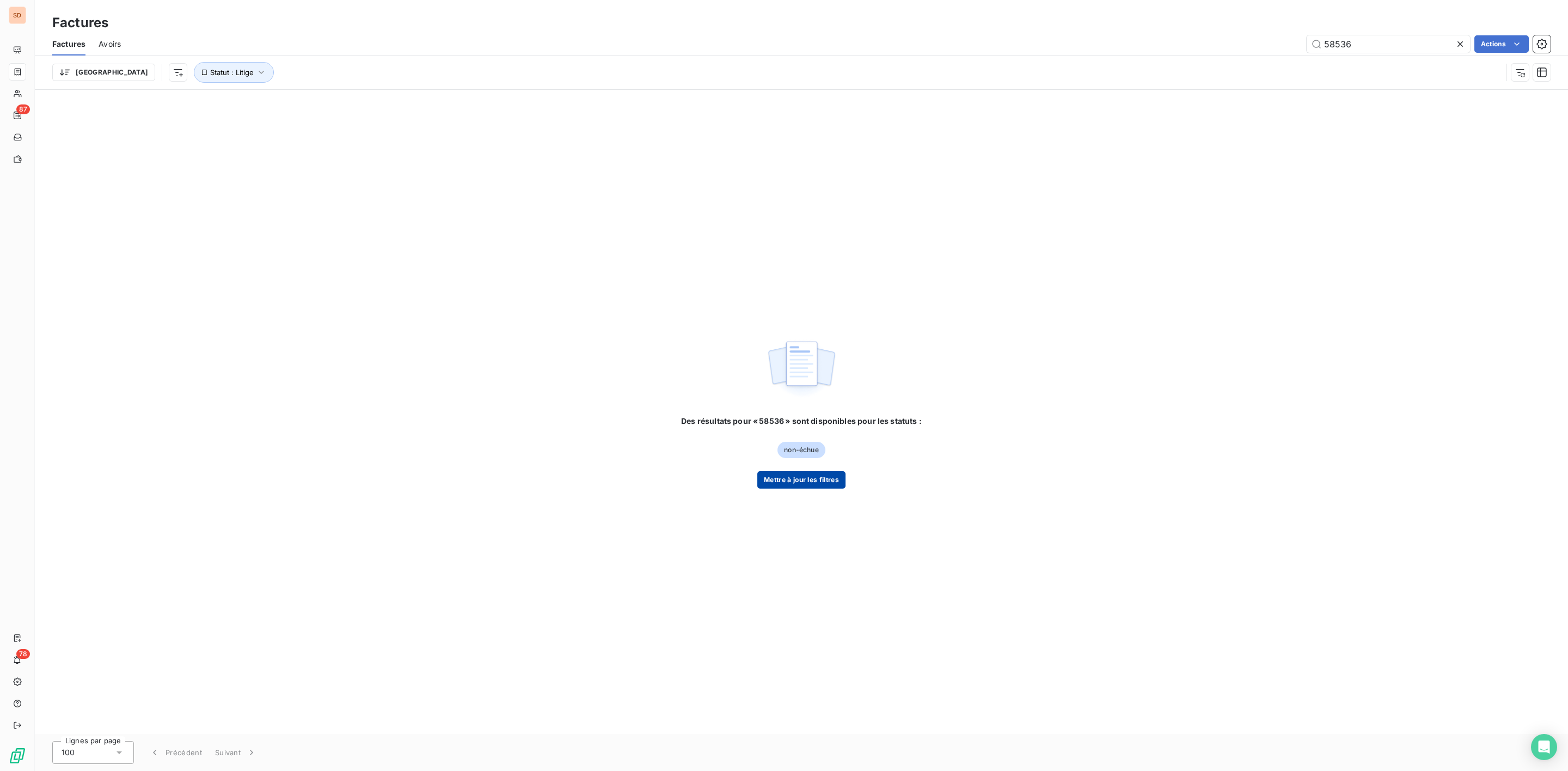
type input "58536"
click at [803, 480] on button "Mettre à jour les filtres" at bounding box center [801, 480] width 88 height 18
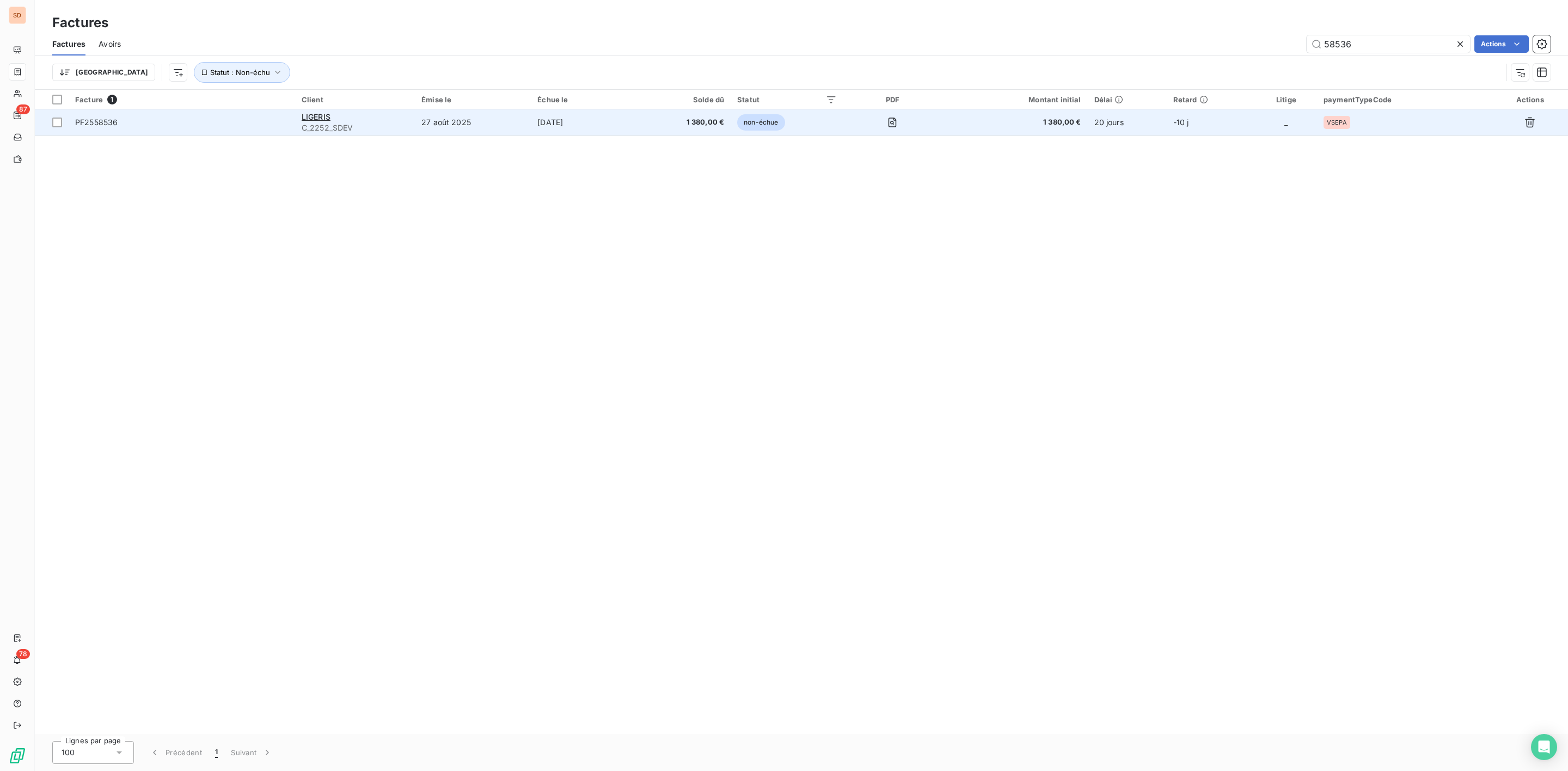
click at [354, 124] on span "C_2252_SDEV" at bounding box center [355, 128] width 107 height 11
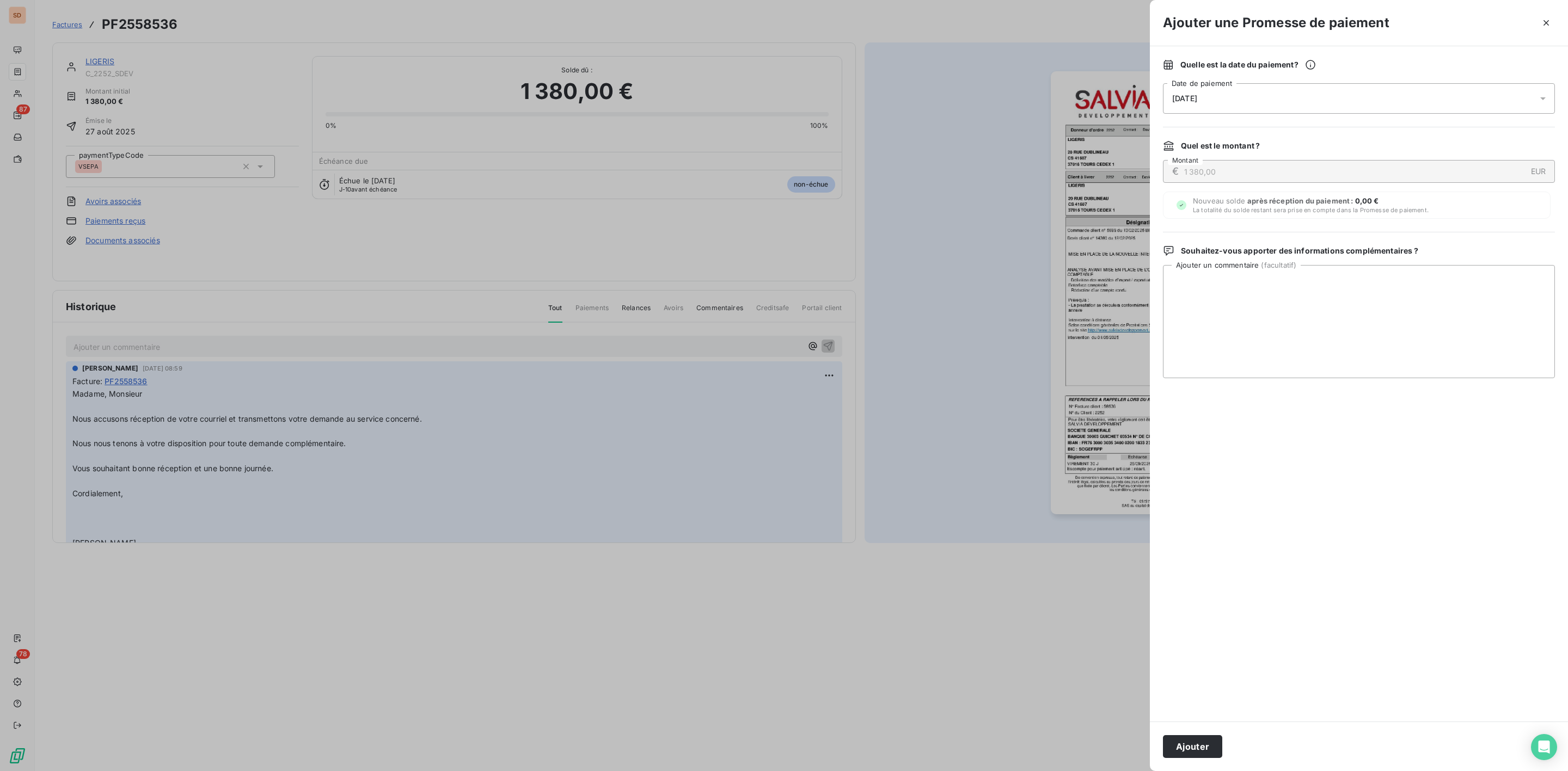
click at [1215, 93] on div "[DATE]" at bounding box center [1359, 99] width 392 height 30
click at [1240, 252] on button "24" at bounding box center [1238, 255] width 22 height 22
click at [1400, 292] on textarea "Ajouter un commentaire ( facultatif )" at bounding box center [1359, 322] width 392 height 113
paste textarea "SALVIA DEVELOPPEMENT [STREET_ADDRESS] Dossier suivi par le Service Comptabilité…"
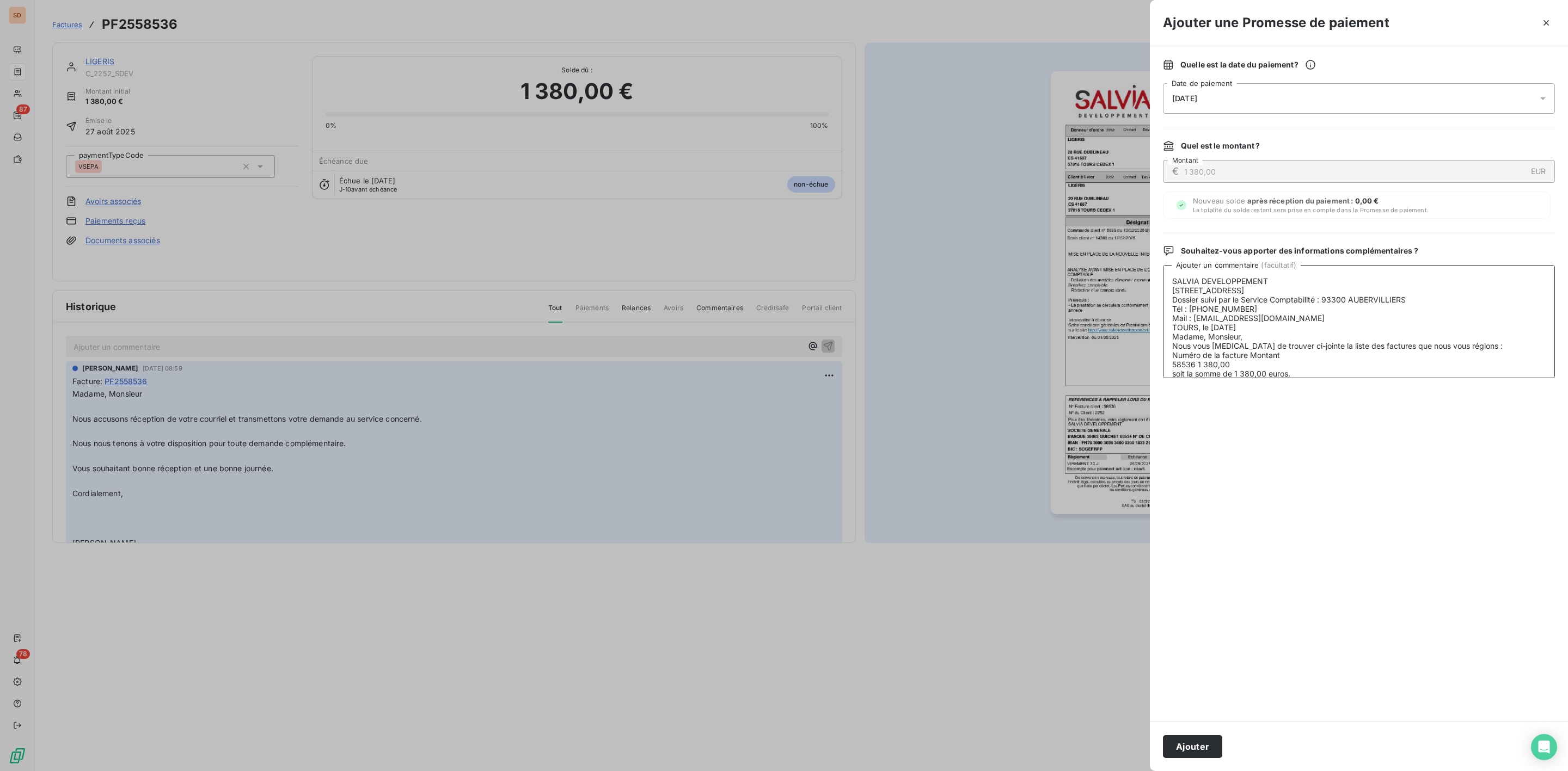
scroll to position [88, 0]
type textarea "SALVIA DEVELOPPEMENT 45 AVENUE VICTOR HUGO Dossier suivi par le Service Comptab…"
click at [1192, 748] on button "Ajouter" at bounding box center [1192, 747] width 59 height 23
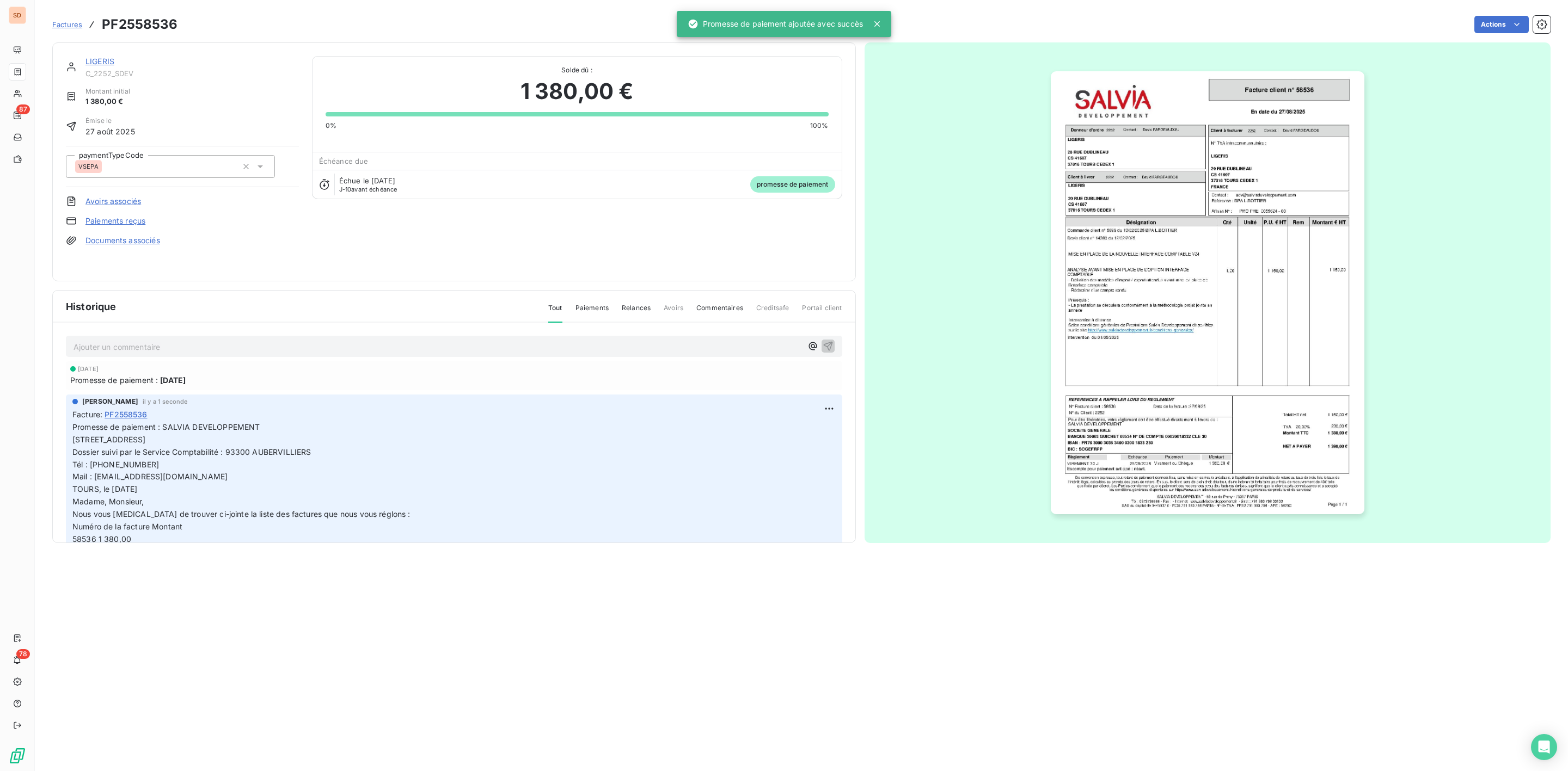
click at [102, 59] on link "LIGERIS" at bounding box center [99, 61] width 29 height 9
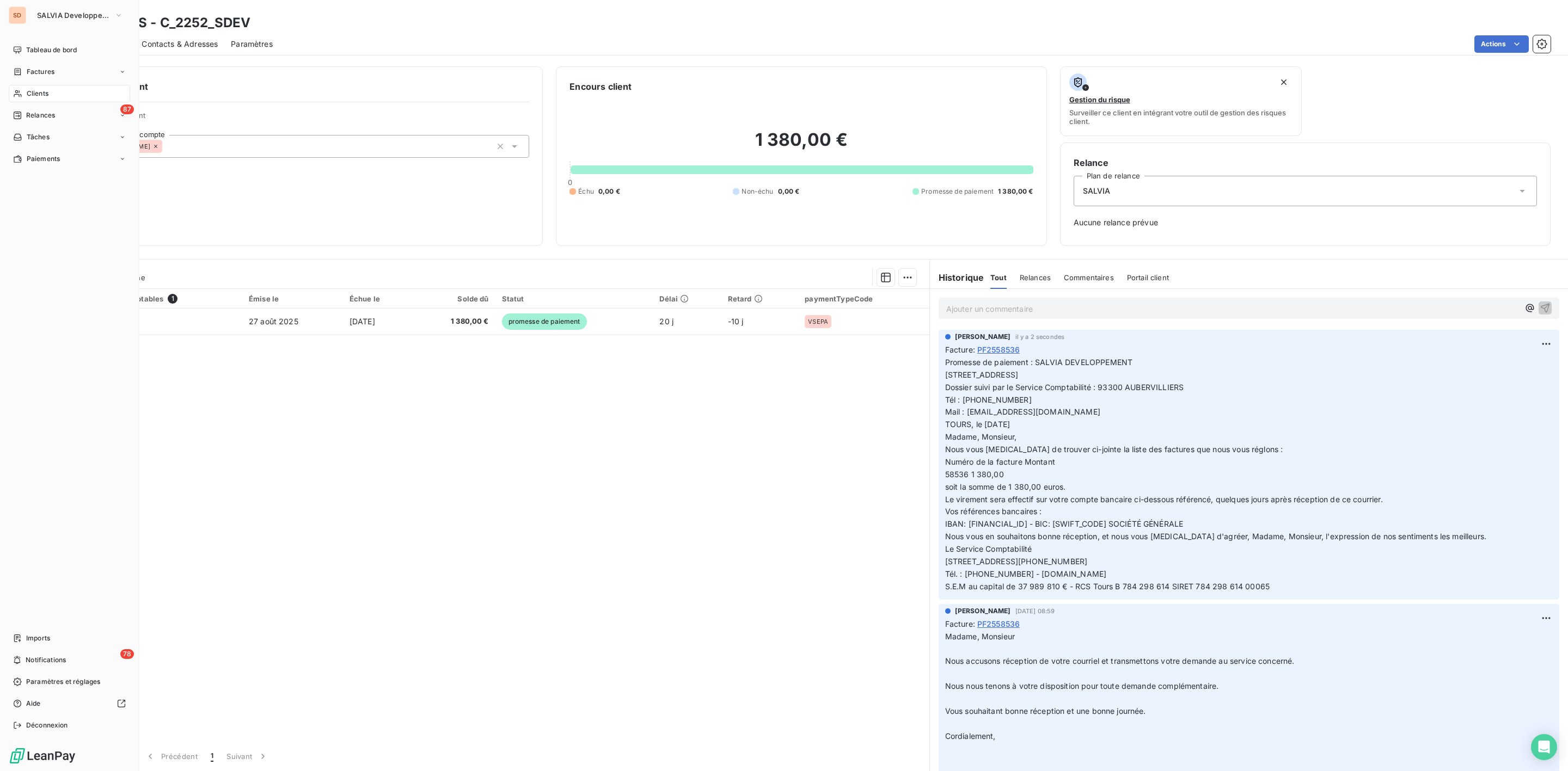
click at [40, 96] on span "Clients" at bounding box center [38, 94] width 22 height 10
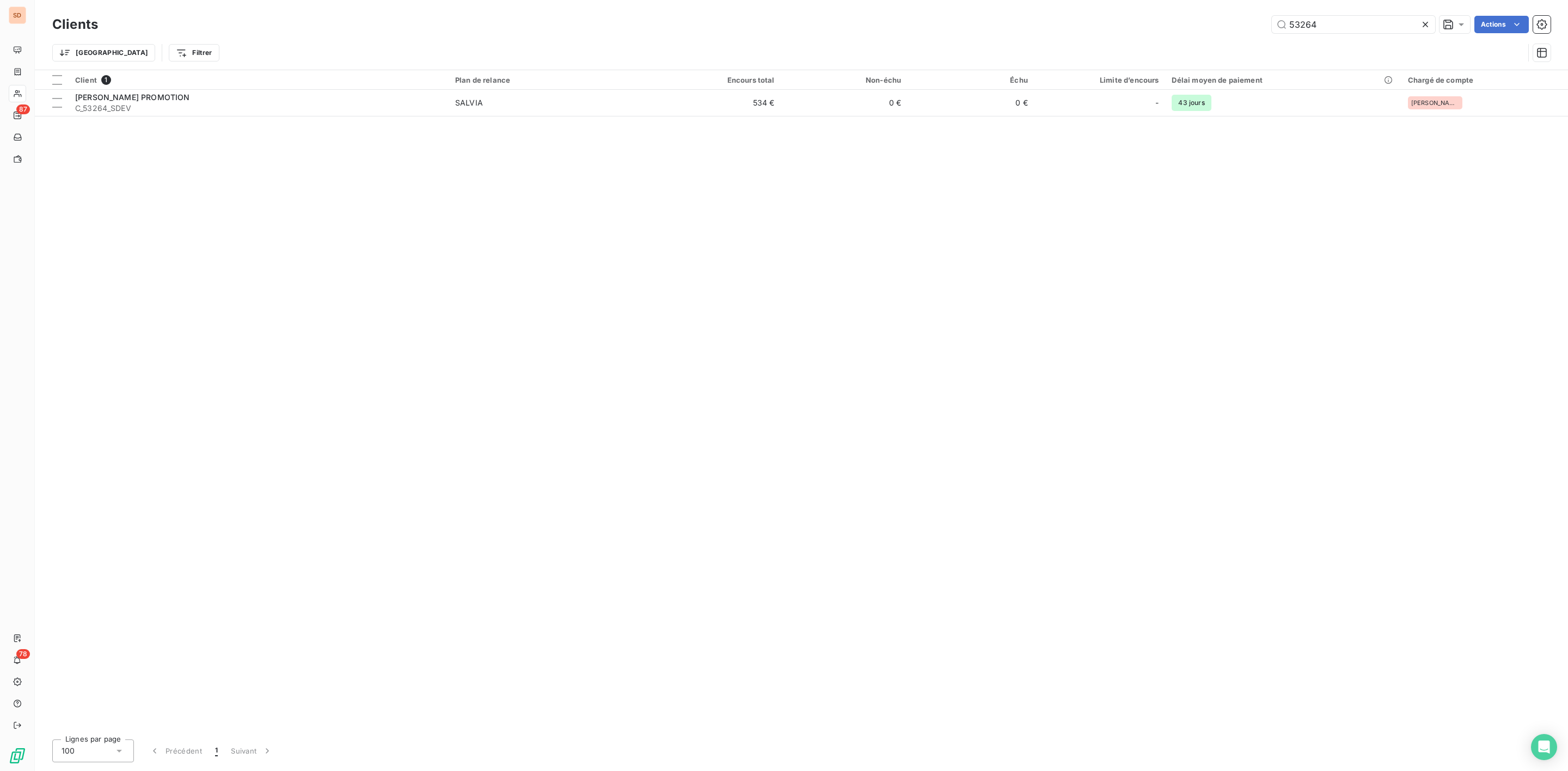
drag, startPoint x: 1335, startPoint y: 24, endPoint x: 1060, endPoint y: 30, distance: 275.1
click at [1139, 29] on div "53264 Actions" at bounding box center [830, 24] width 1440 height 18
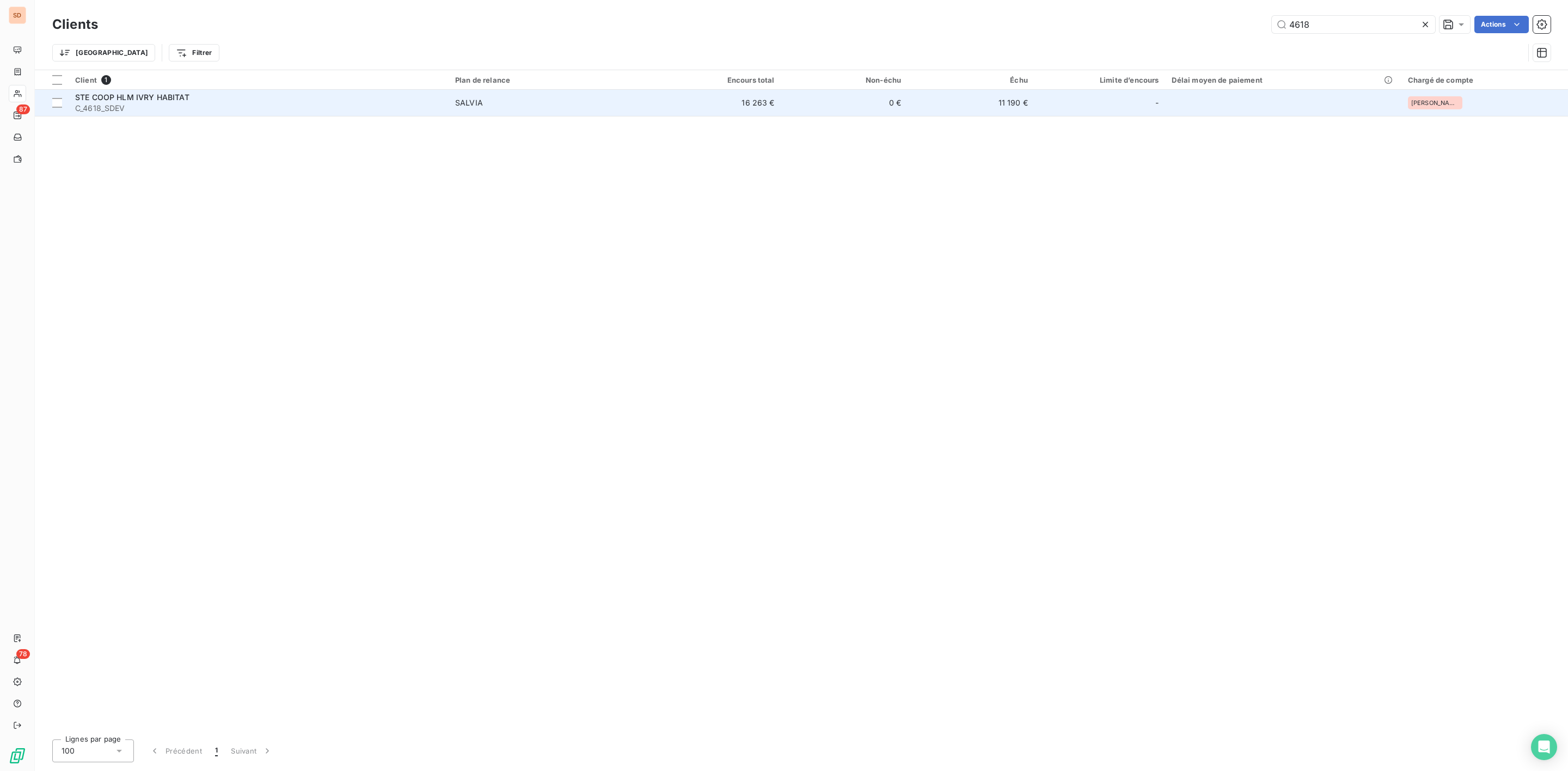
type input "4618"
click at [122, 93] on span "STE COOP HLM IVRY HABITAT" at bounding box center [132, 97] width 114 height 9
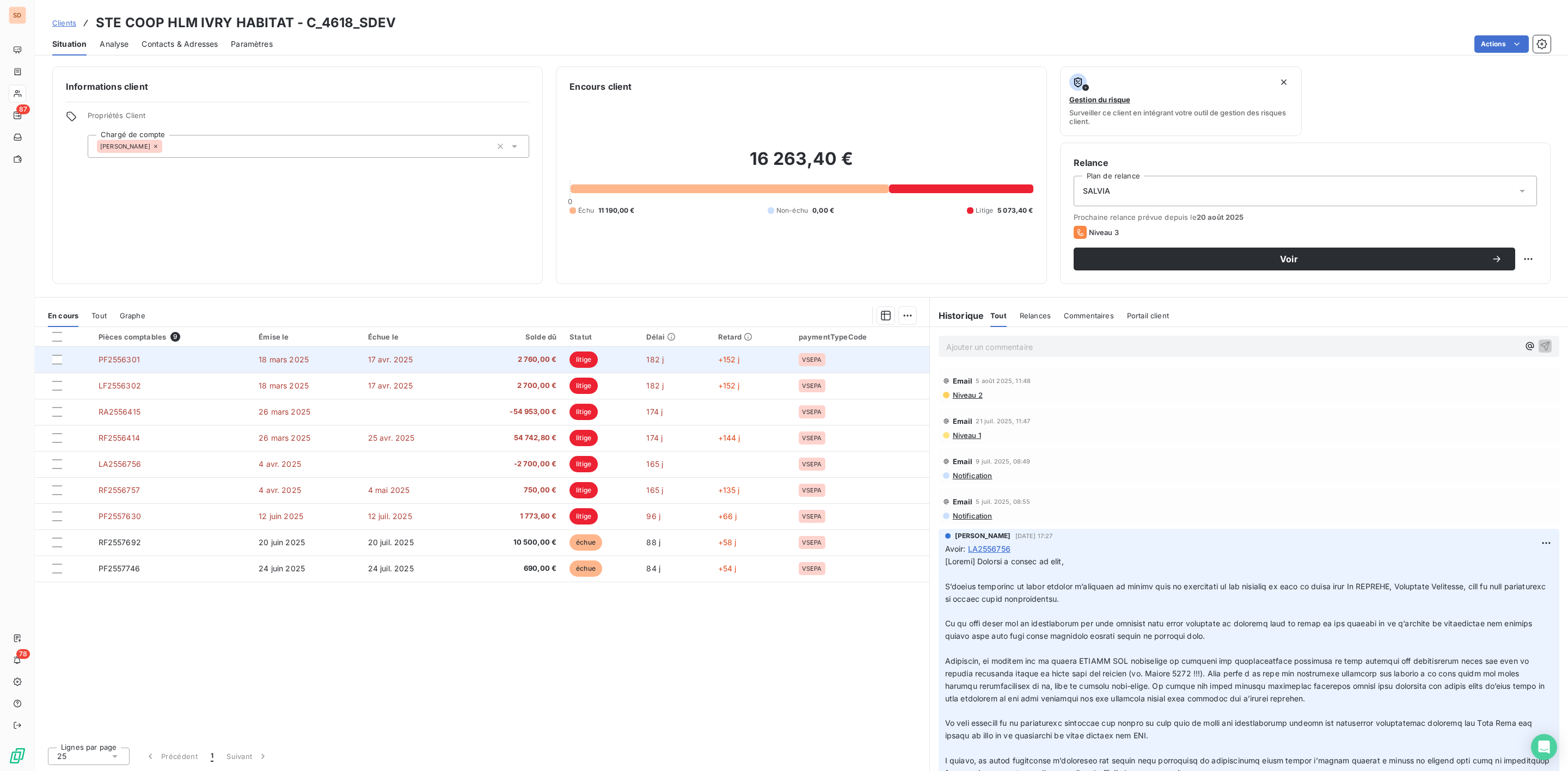
click at [349, 365] on td "18 mars 2025" at bounding box center [306, 360] width 109 height 26
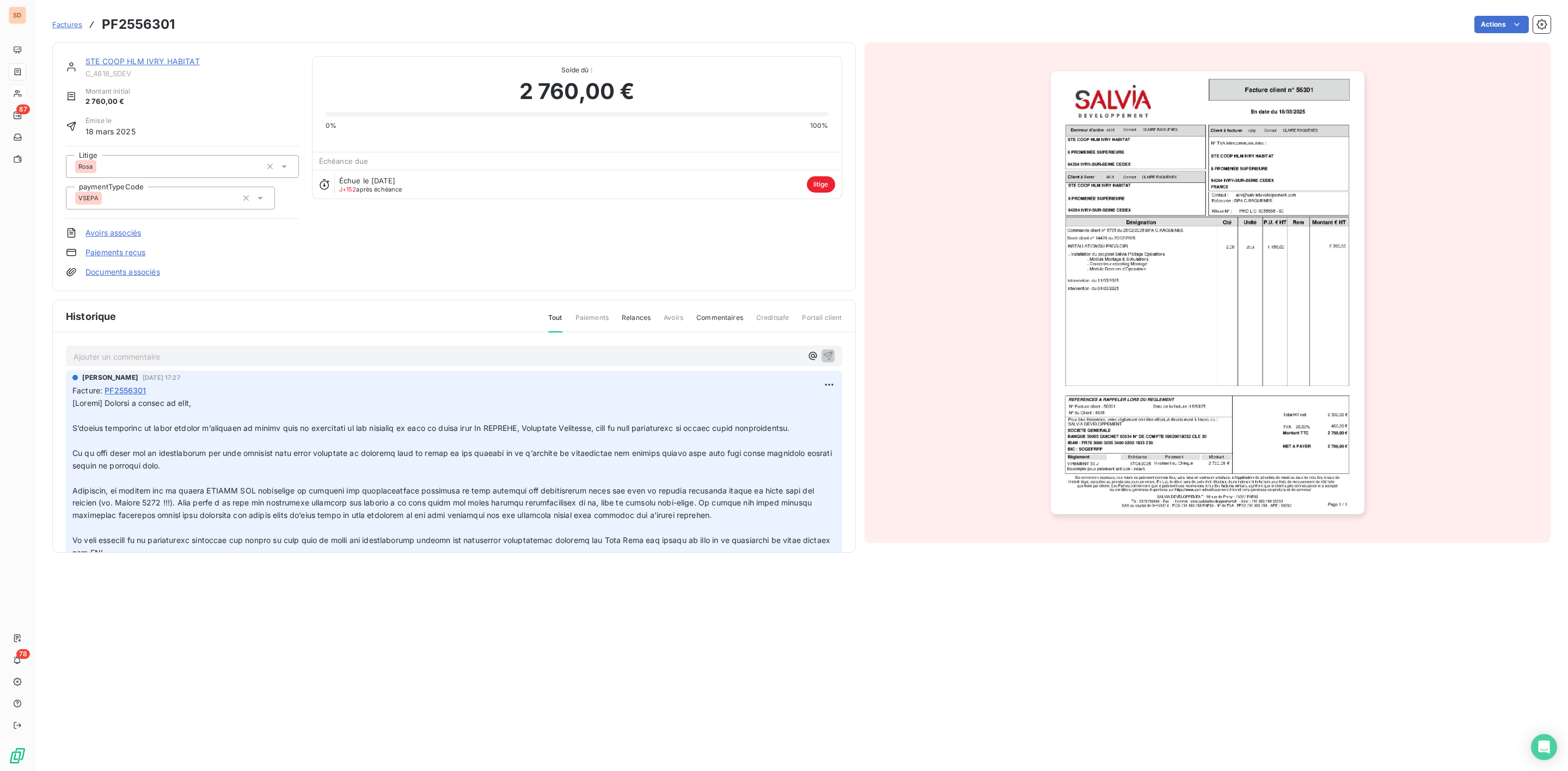
click at [149, 63] on link "STE COOP HLM IVRY HABITAT" at bounding box center [142, 61] width 114 height 9
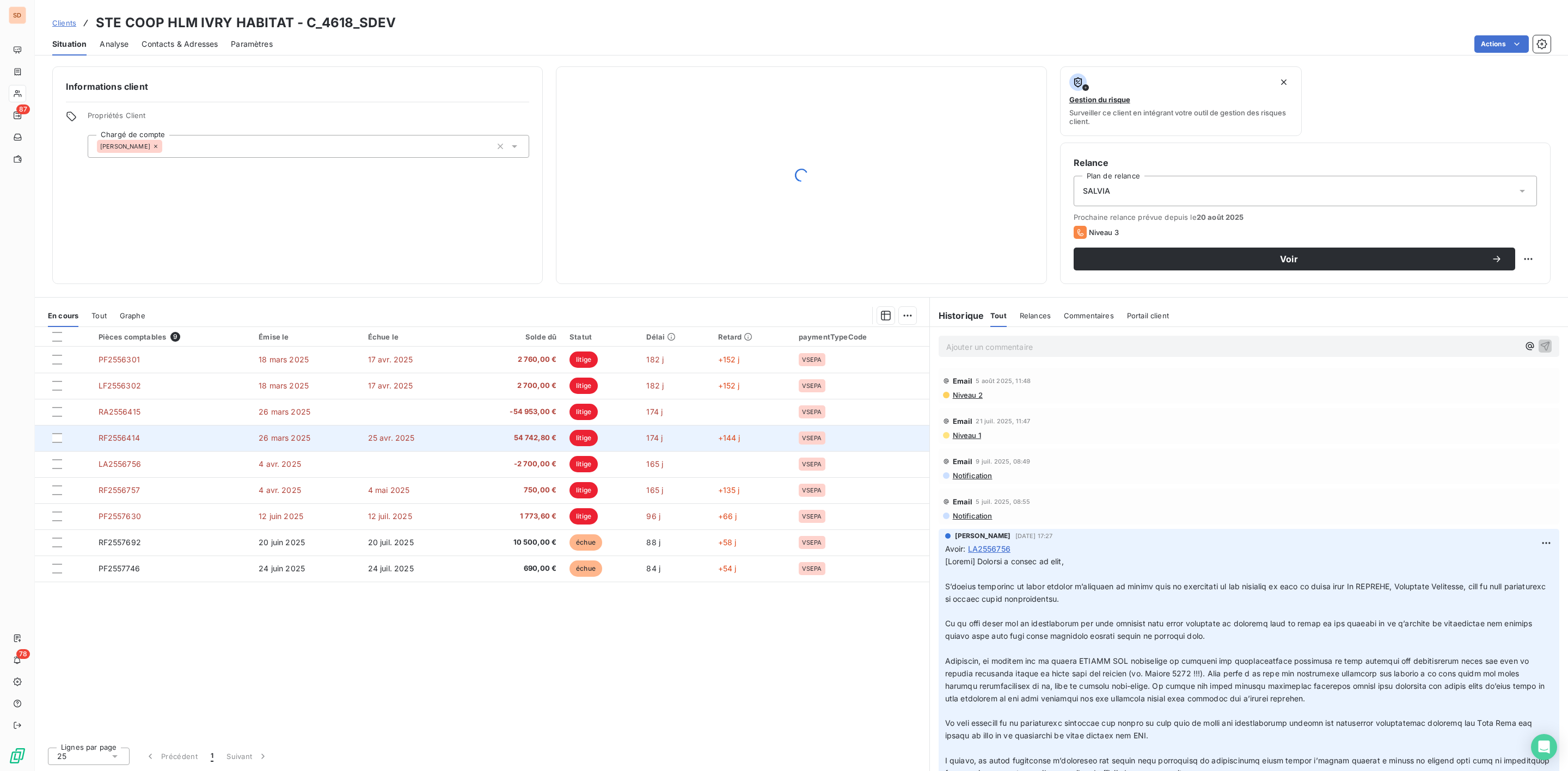
click at [492, 439] on span "54 742,80 €" at bounding box center [513, 438] width 88 height 11
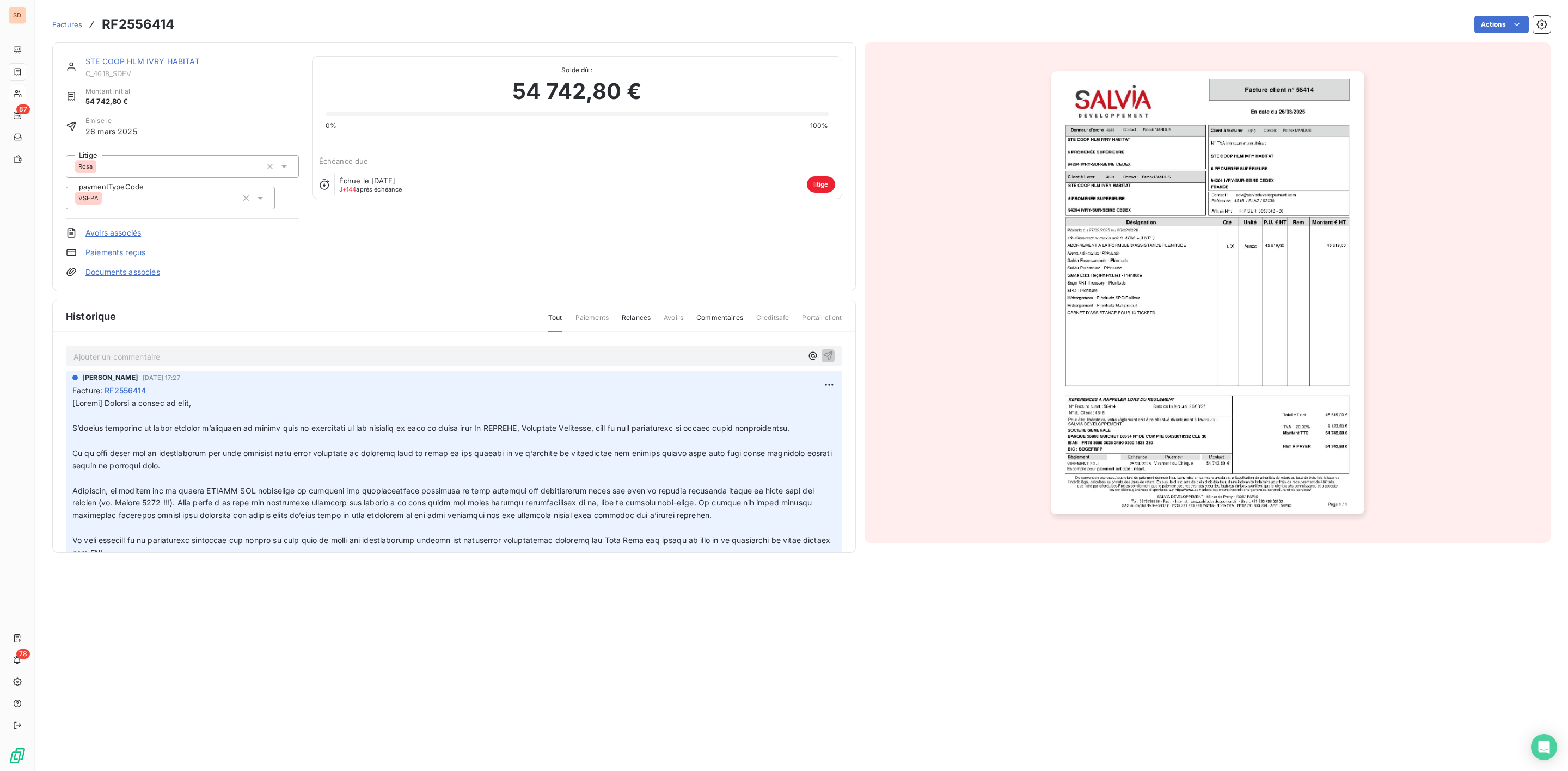
click at [126, 61] on link "STE COOP HLM IVRY HABITAT" at bounding box center [142, 61] width 114 height 9
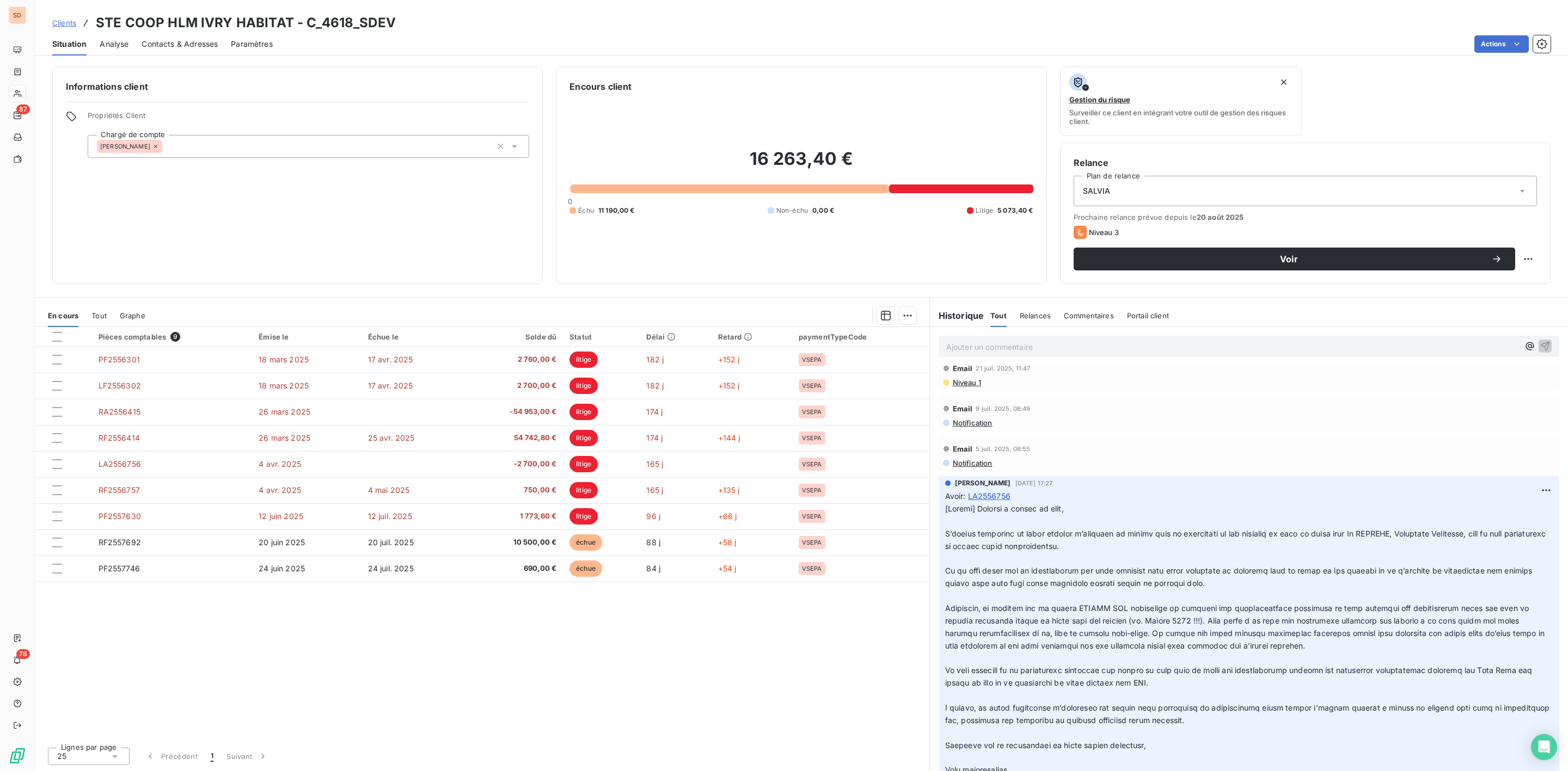
scroll to position [82, 0]
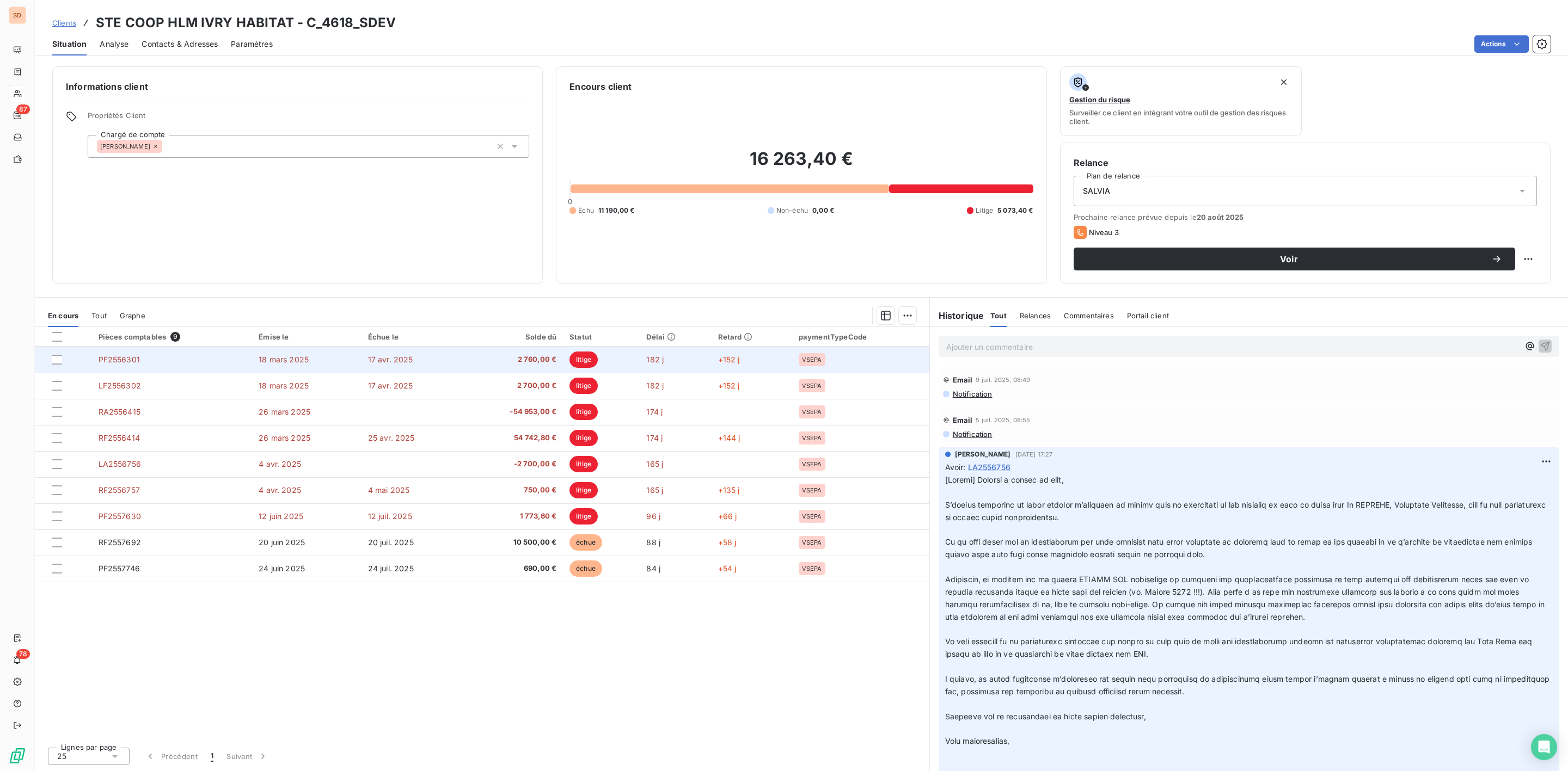
click at [231, 366] on td "PF2556301" at bounding box center [172, 360] width 161 height 26
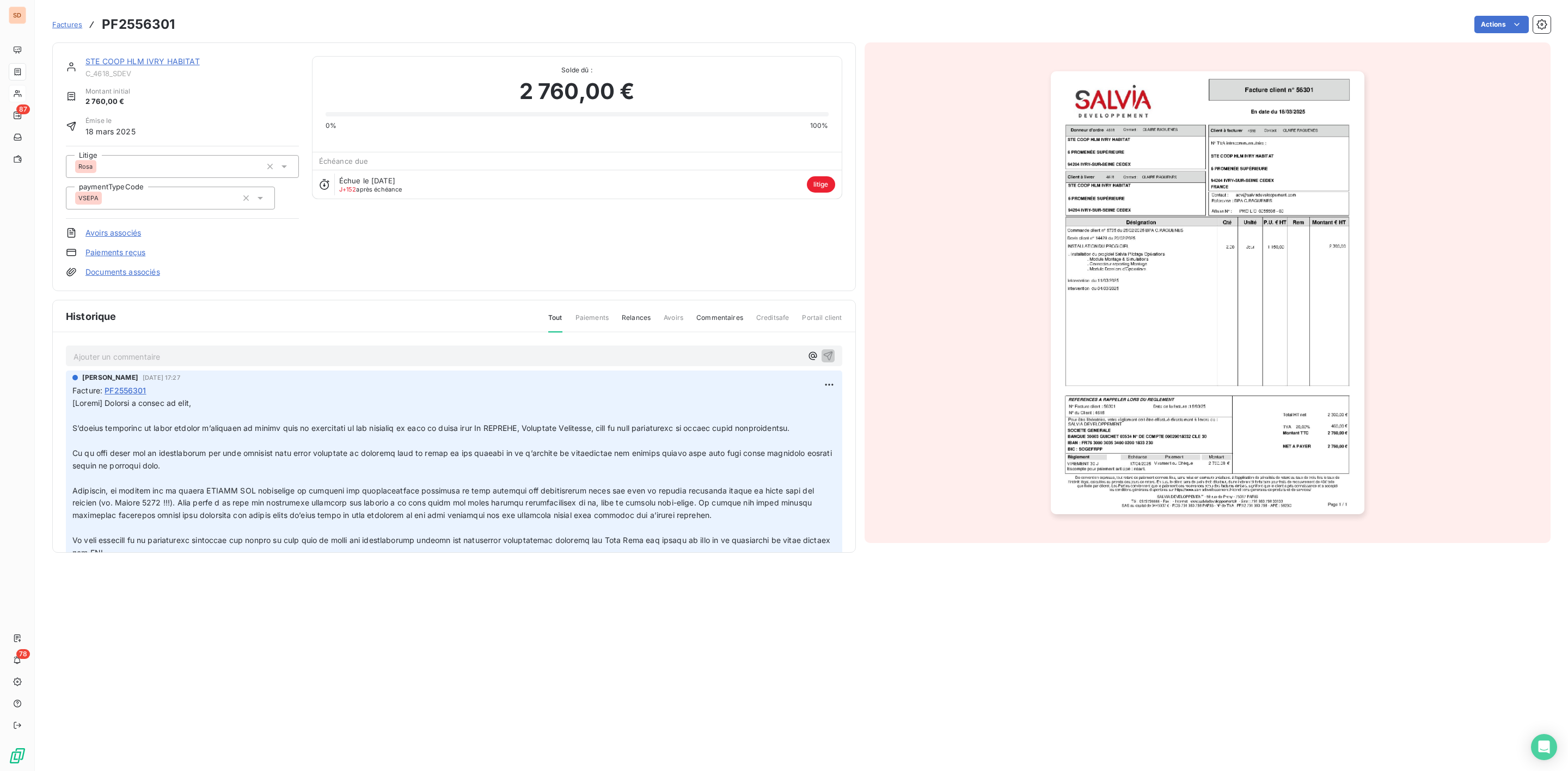
click at [134, 63] on link "STE COOP HLM IVRY HABITAT" at bounding box center [142, 61] width 114 height 9
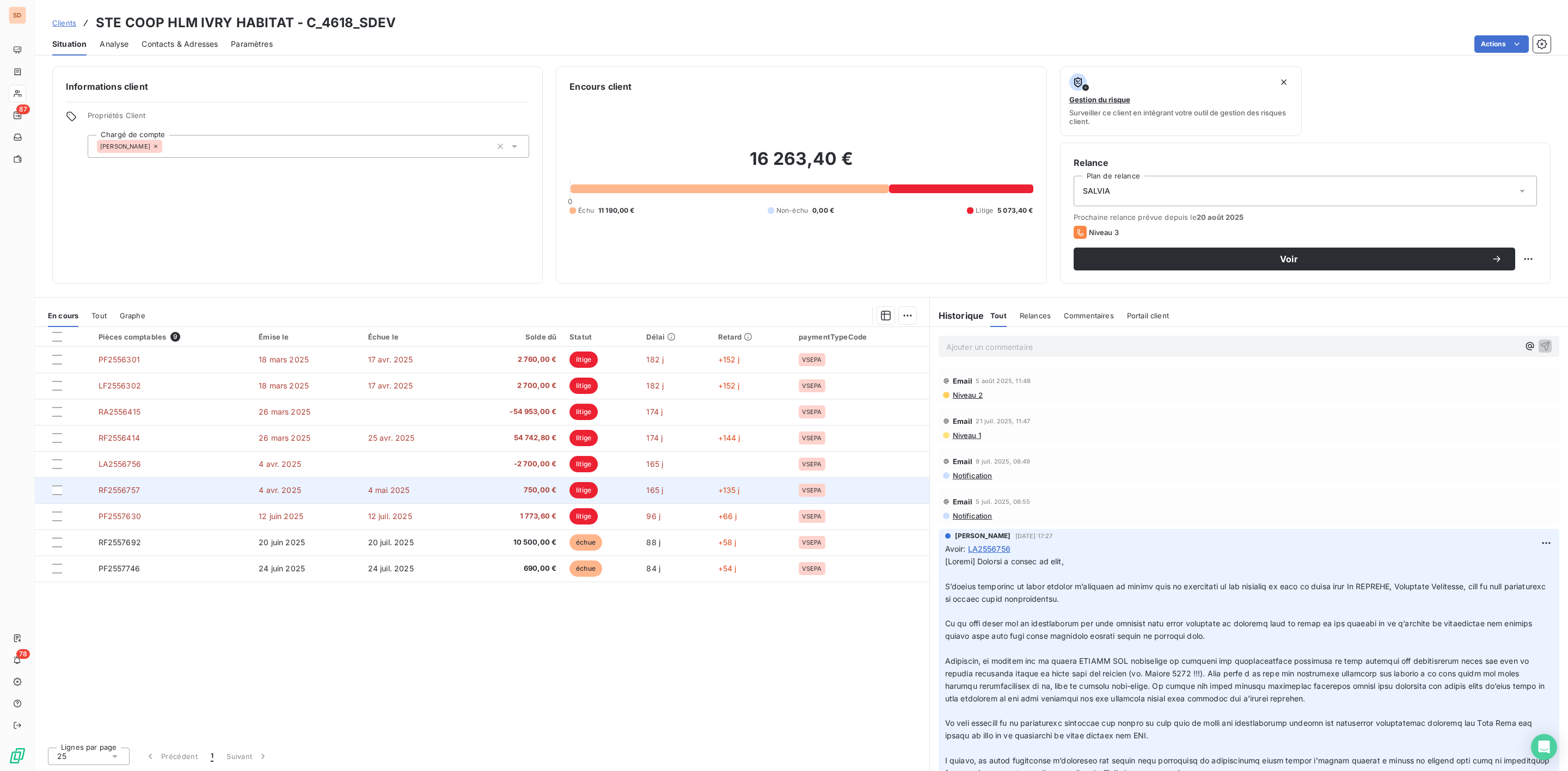
click at [129, 488] on span "RF2556757" at bounding box center [119, 490] width 41 height 9
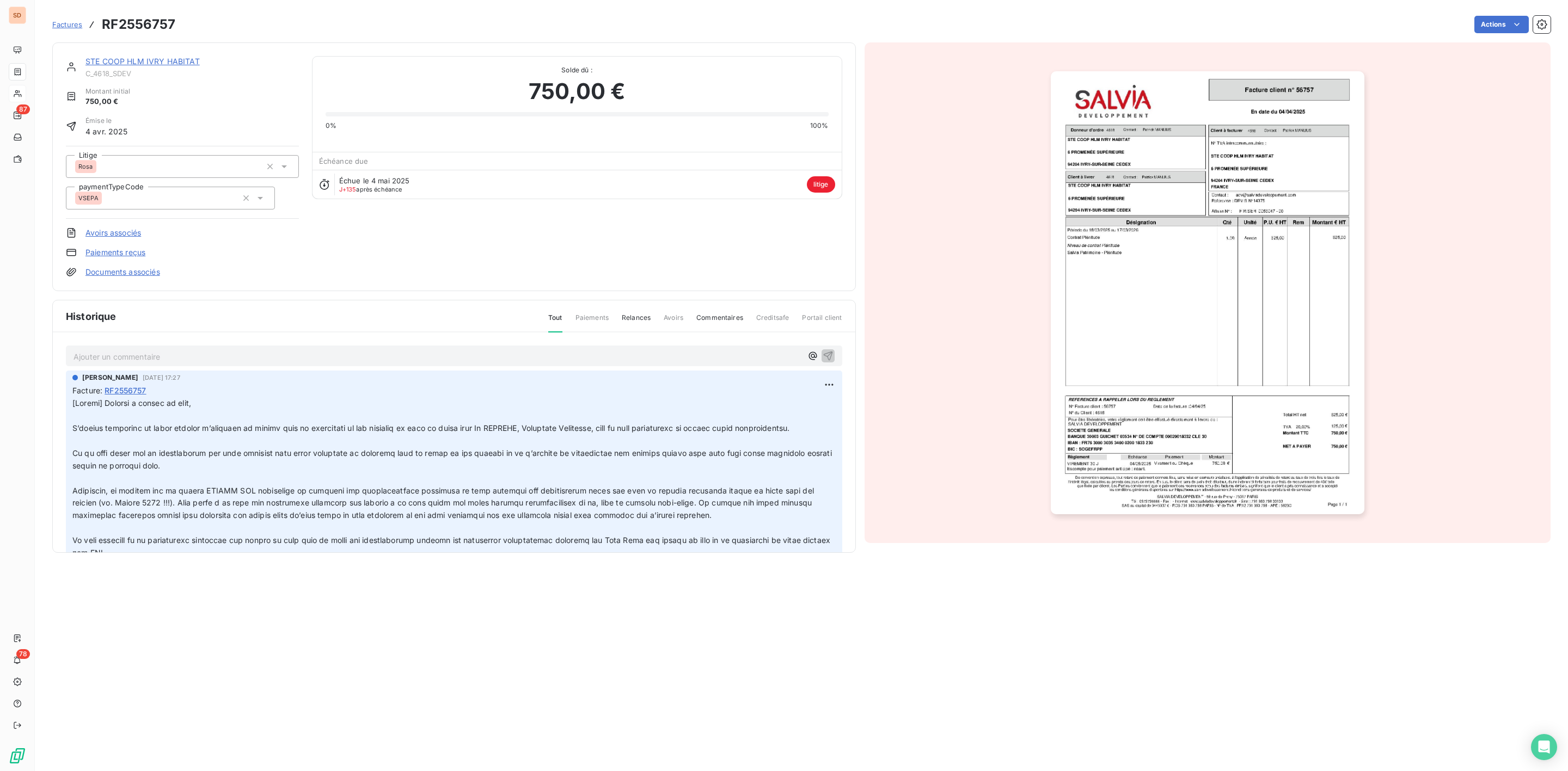
click at [125, 63] on link "STE COOP HLM IVRY HABITAT" at bounding box center [142, 61] width 114 height 9
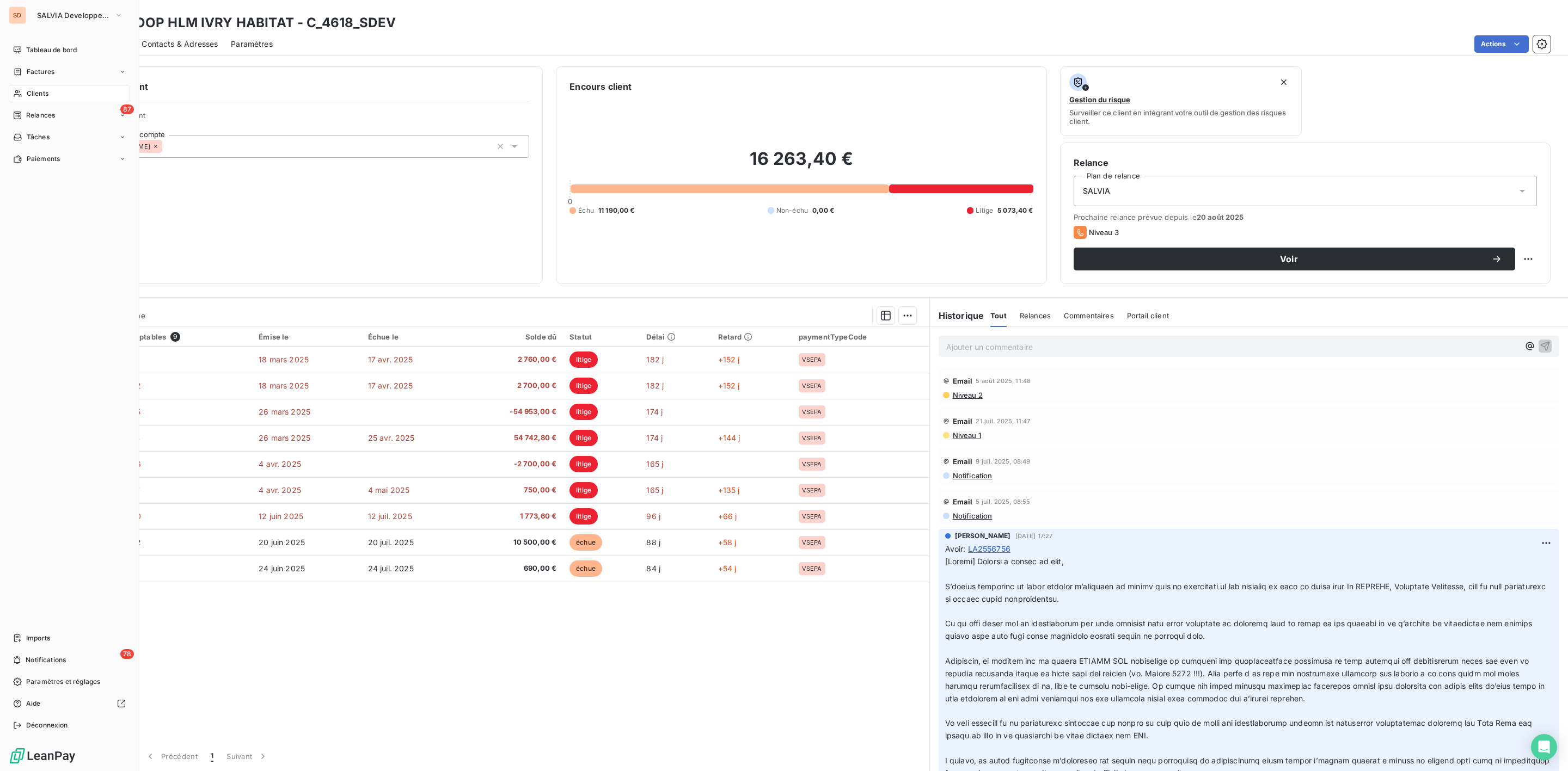
click at [44, 96] on span "Clients" at bounding box center [38, 94] width 22 height 10
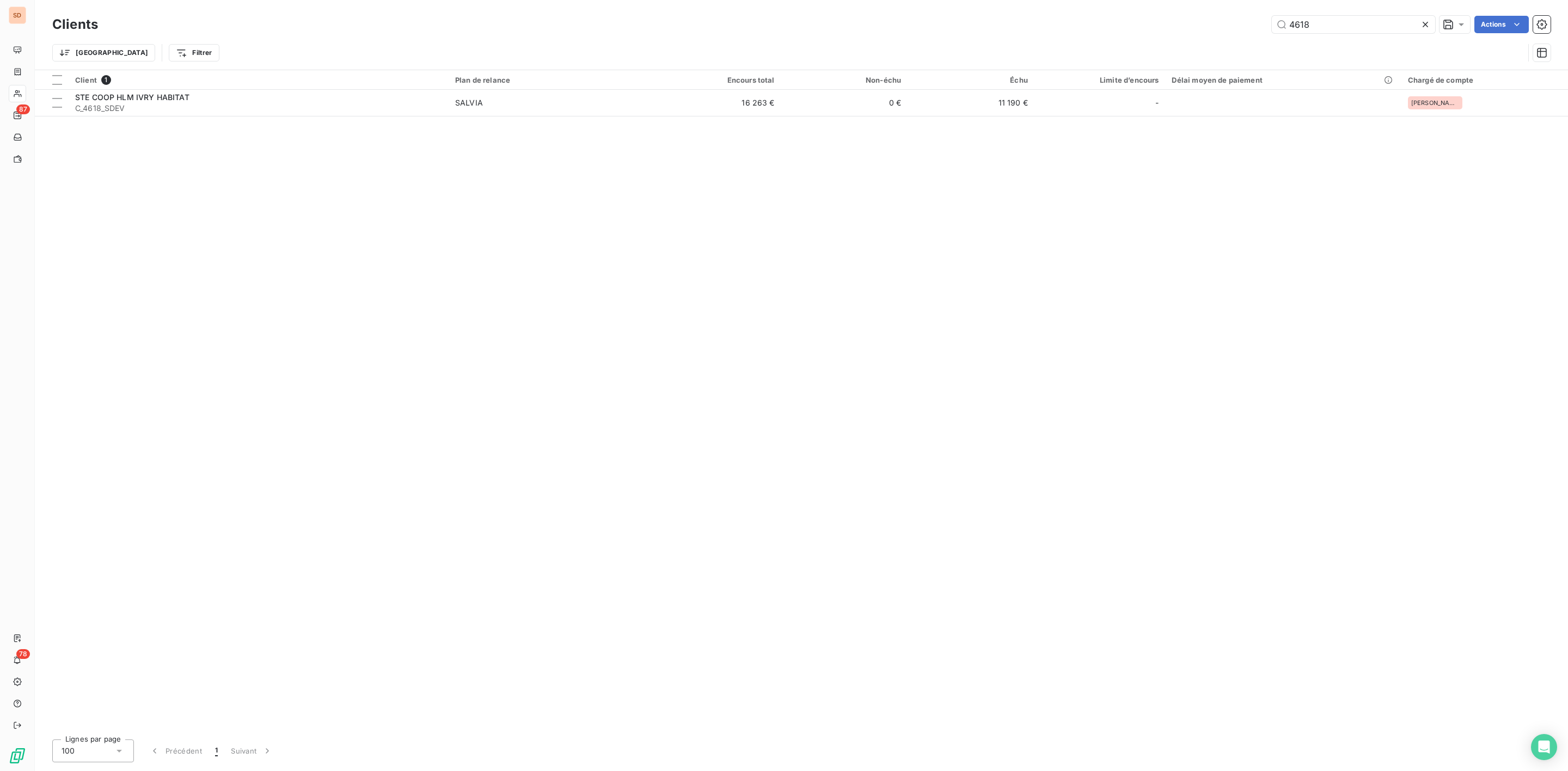
drag, startPoint x: 1325, startPoint y: 21, endPoint x: 1125, endPoint y: 43, distance: 201.2
click at [1152, 41] on div "Clients 4618 Actions Trier Filtrer" at bounding box center [802, 41] width 1499 height 57
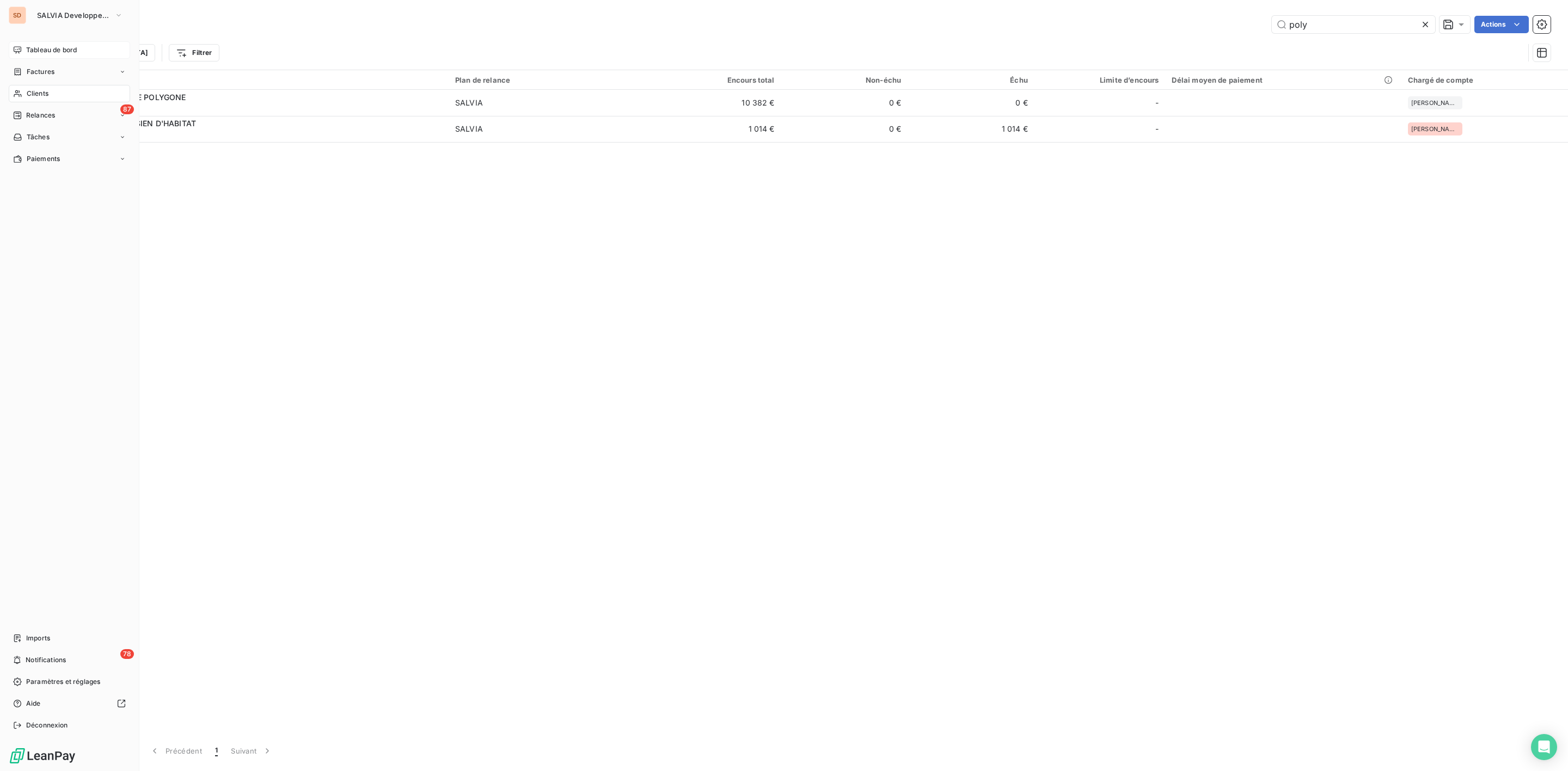
type input "poly"
click at [55, 47] on span "Tableau de bord" at bounding box center [51, 50] width 51 height 10
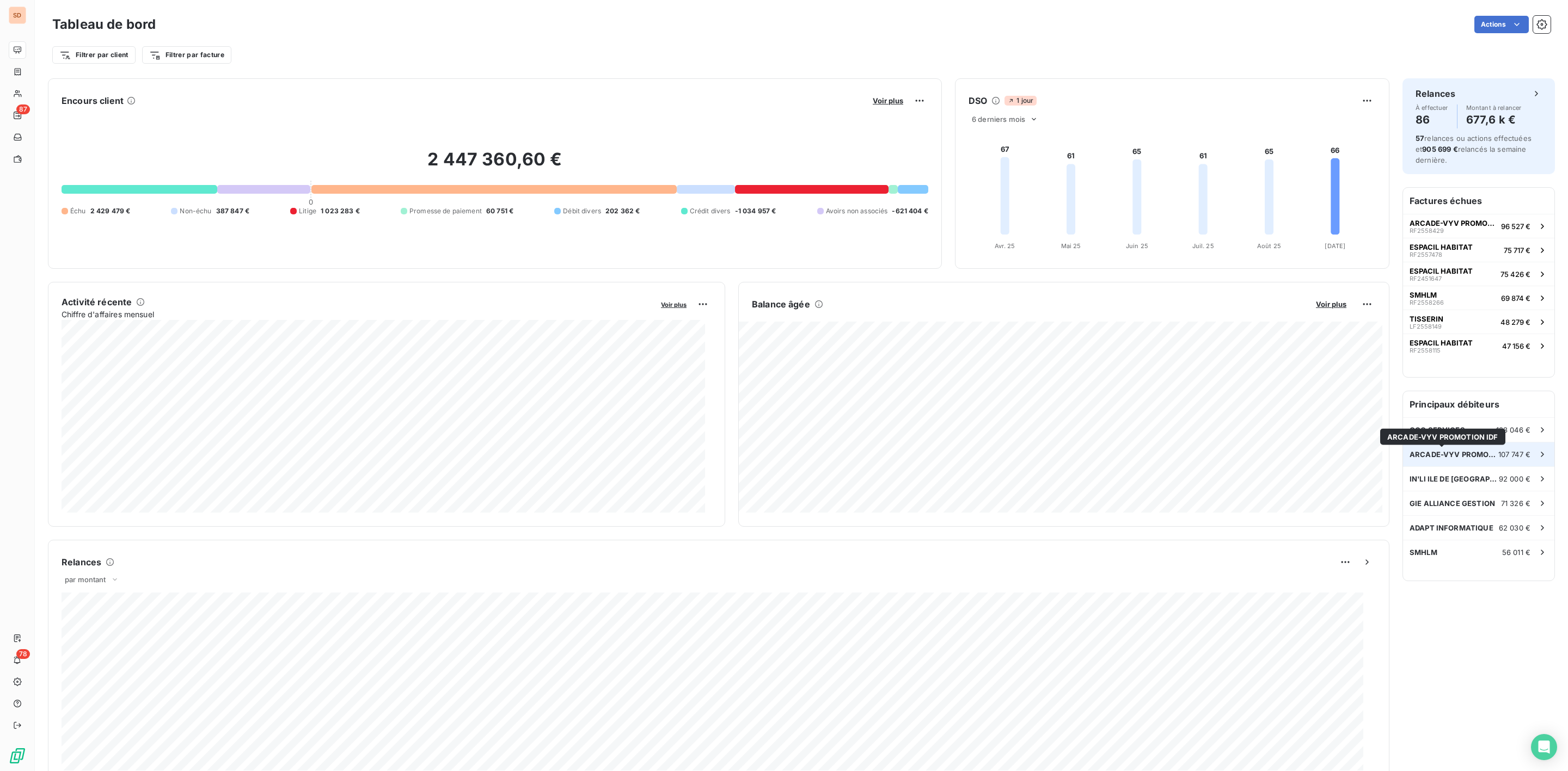
click at [1447, 456] on span "ARCADE-VYV PROMOTION IDF" at bounding box center [1454, 455] width 89 height 9
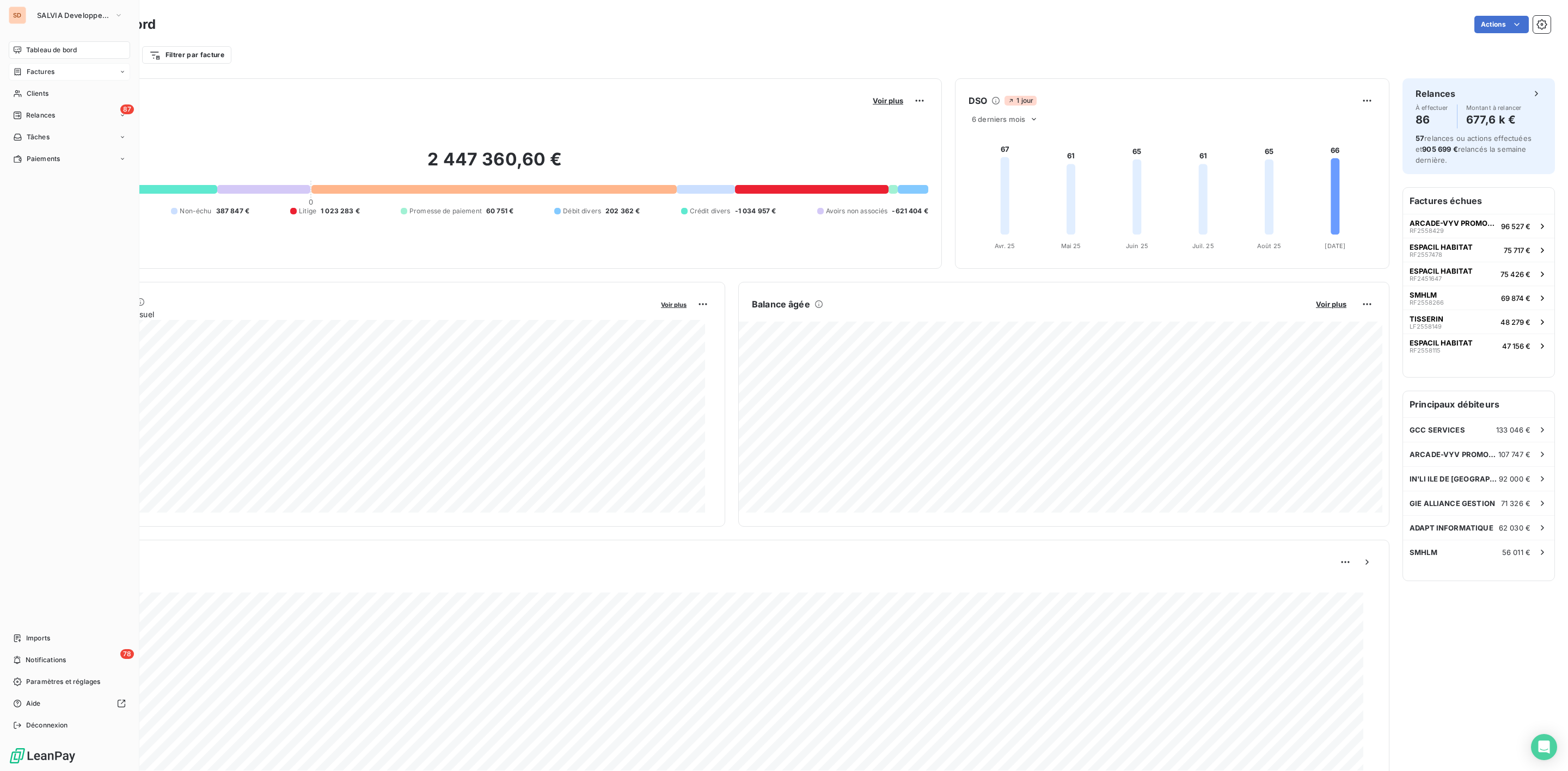
click at [44, 69] on span "Factures" at bounding box center [41, 72] width 28 height 10
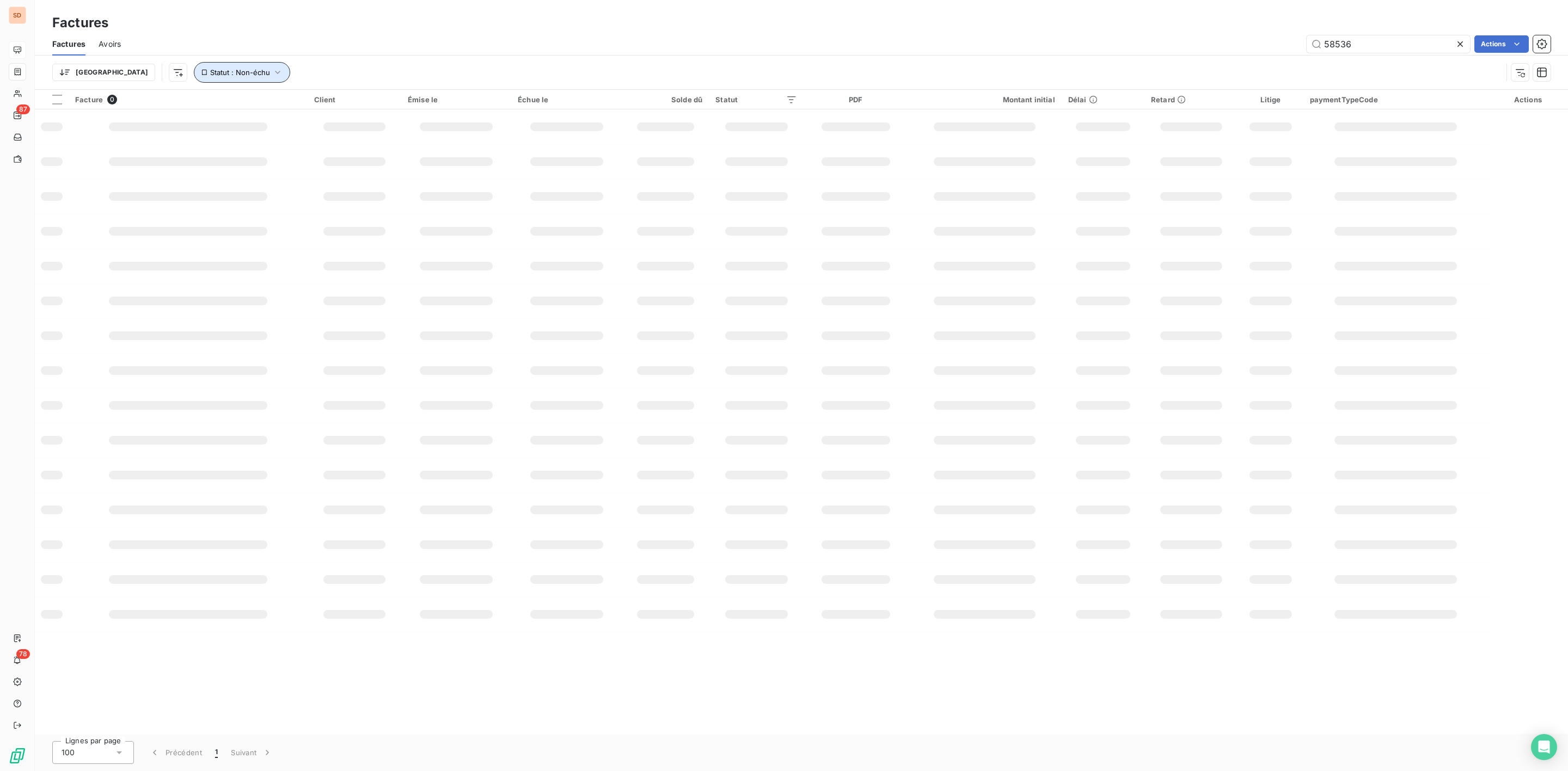
drag, startPoint x: 209, startPoint y: 70, endPoint x: 223, endPoint y: 78, distance: 16.1
click at [211, 69] on span "Statut : Non-échu" at bounding box center [240, 72] width 60 height 9
click at [212, 133] on span "Supprimer le filtre" at bounding box center [194, 131] width 63 height 11
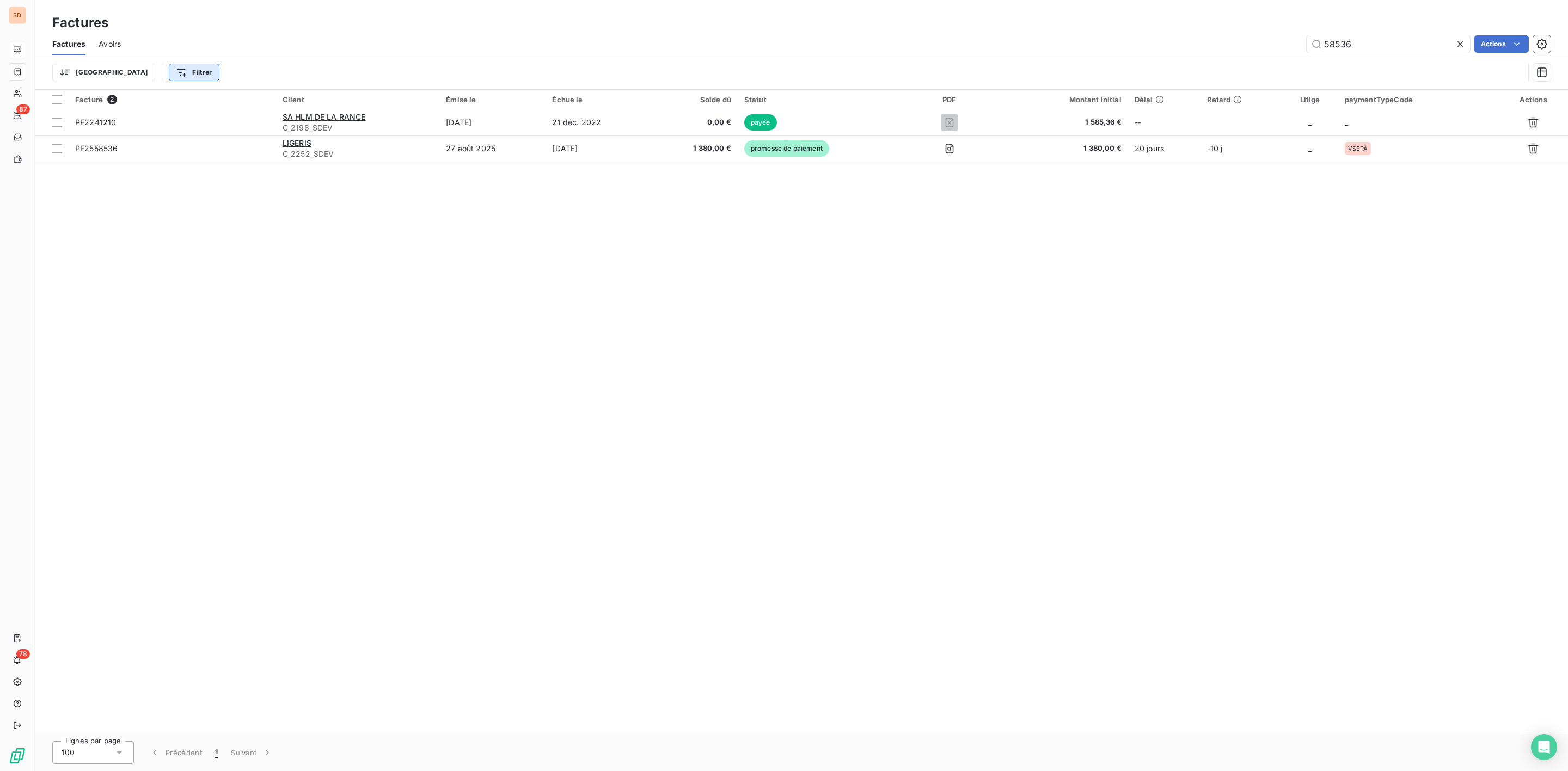
click at [147, 71] on html "SD 87 78 Factures Factures Avoirs 58536 Actions Trier Filtrer Facture 2 Client …" at bounding box center [784, 385] width 1568 height 771
click at [147, 226] on div "Montant initial" at bounding box center [192, 232] width 151 height 18
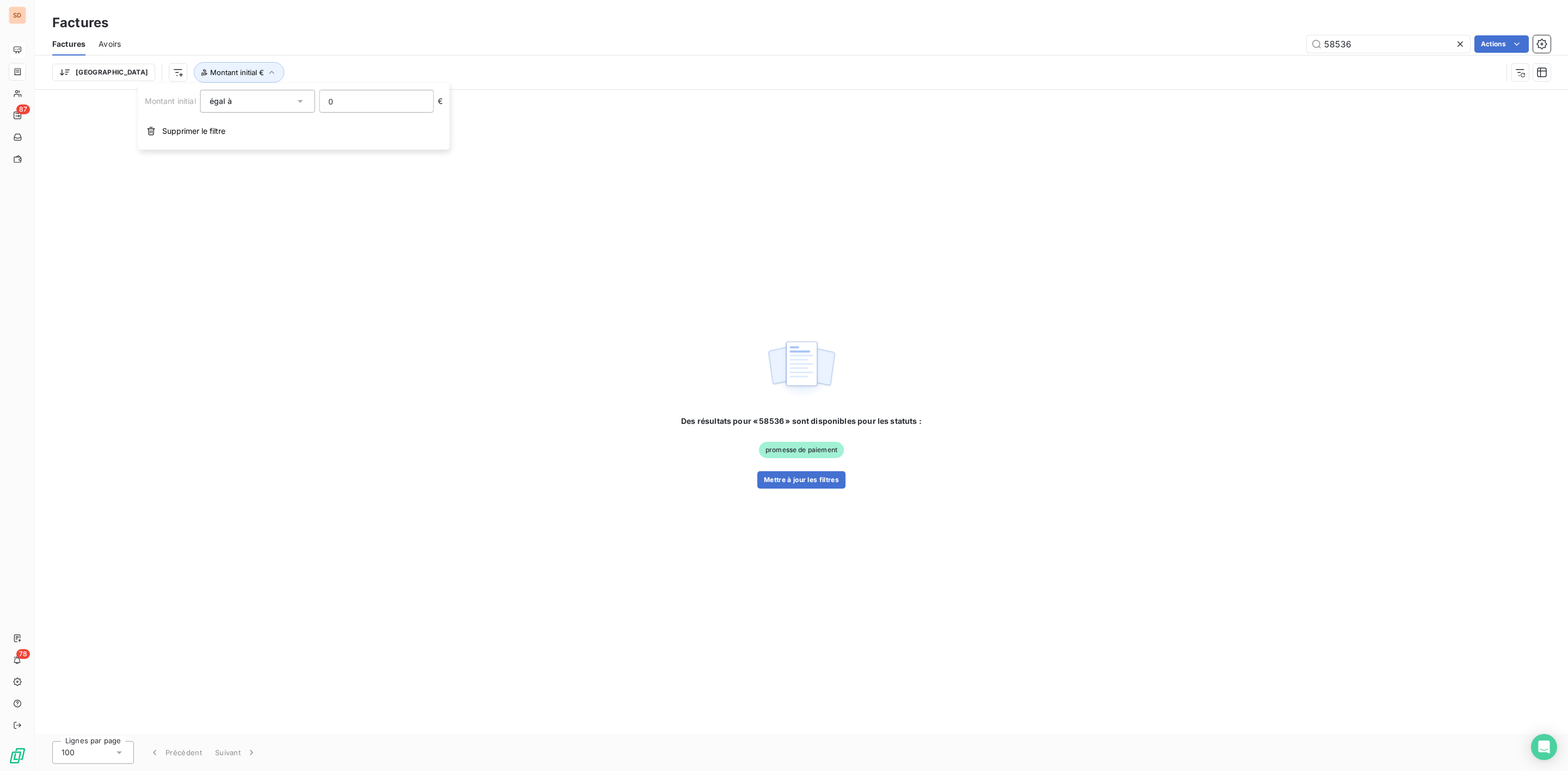
click at [359, 101] on input "0" at bounding box center [376, 101] width 113 height 22
type input "62592"
click at [830, 481] on button "Mettre à jour les filtres" at bounding box center [801, 480] width 88 height 18
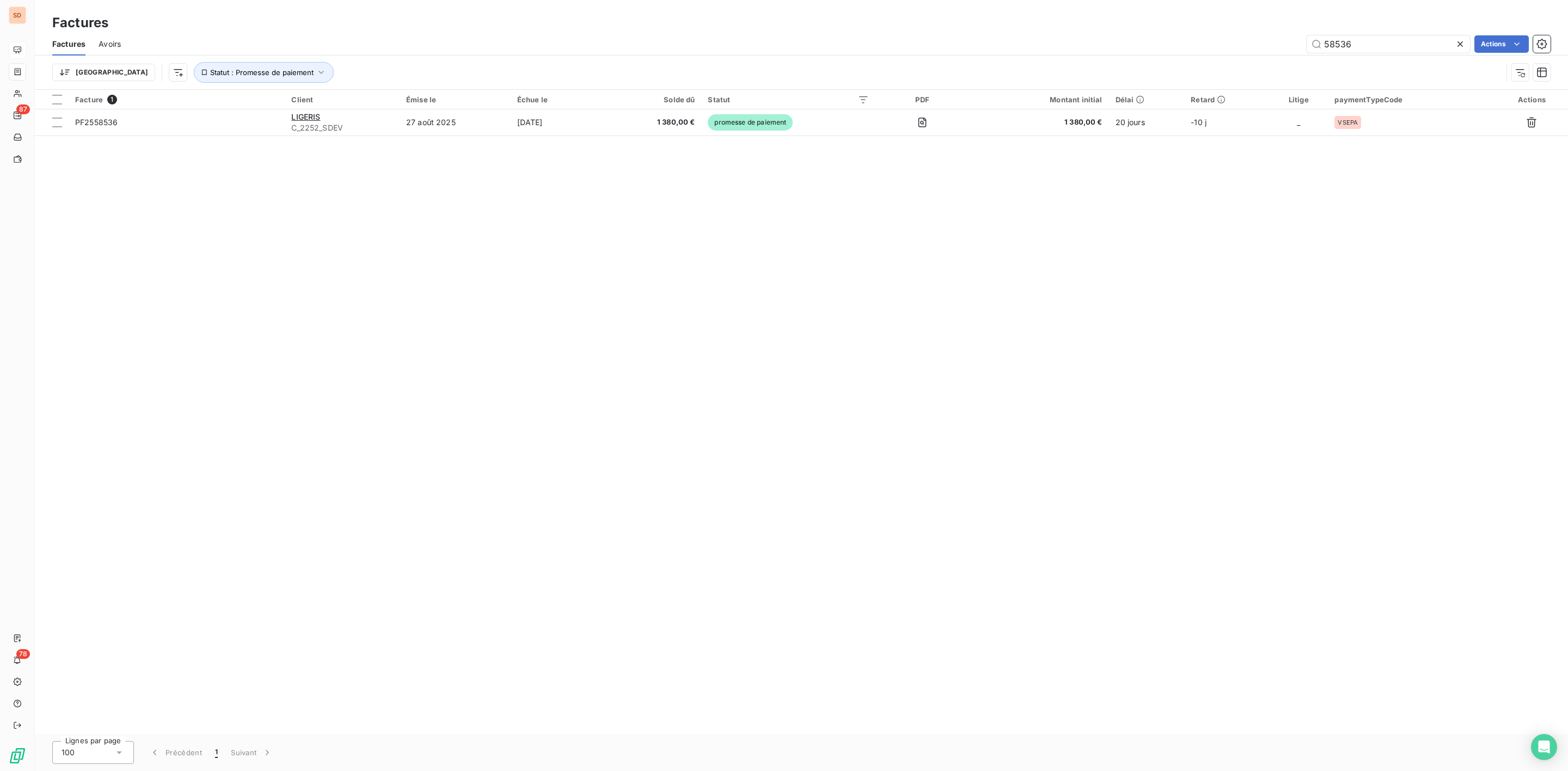
click at [1459, 44] on icon at bounding box center [1460, 44] width 5 height 5
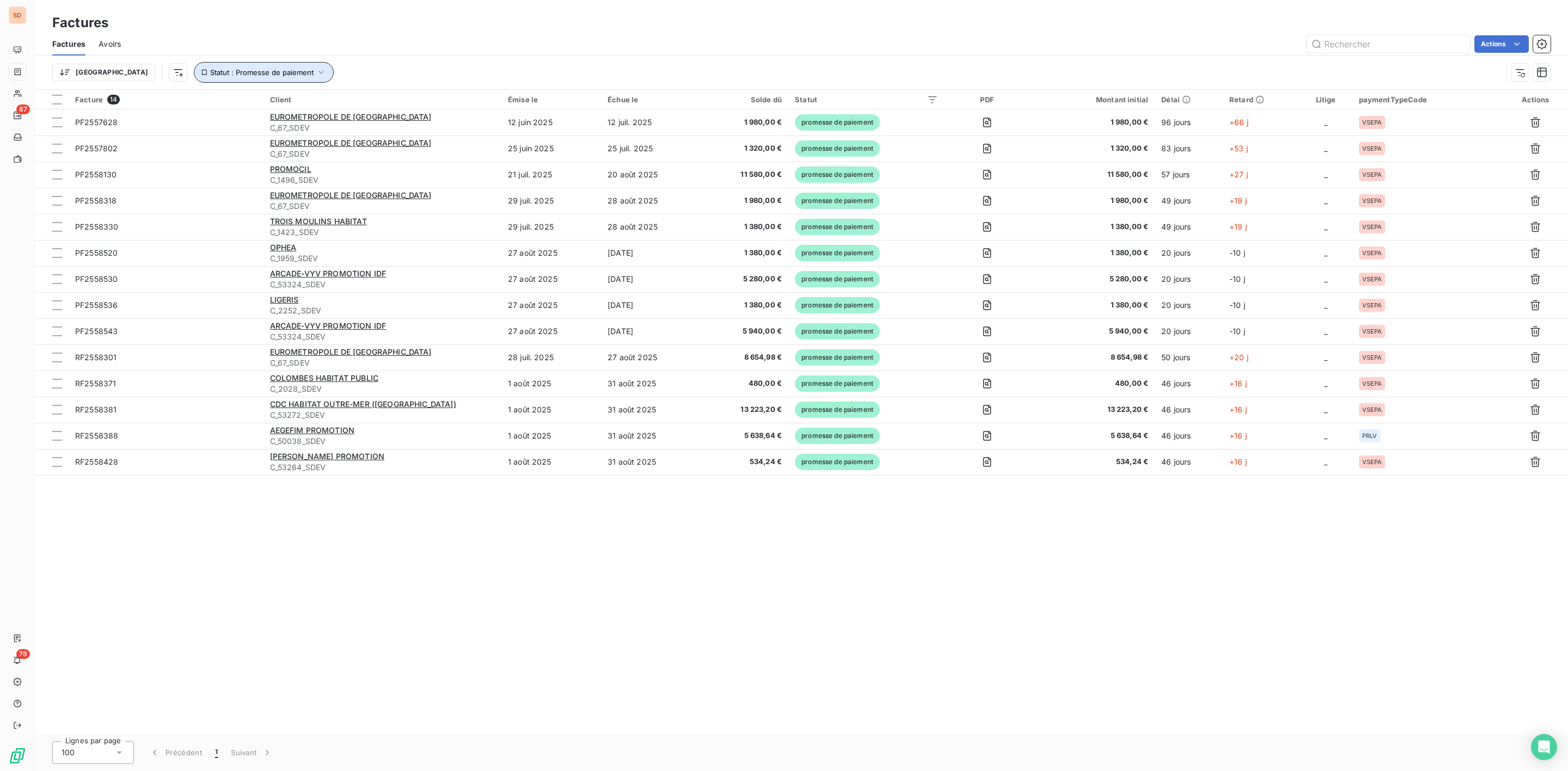
click at [261, 65] on button "Statut : Promesse de paiement" at bounding box center [264, 72] width 140 height 21
click at [177, 136] on span "Supprimer le filtre" at bounding box center [194, 131] width 63 height 11
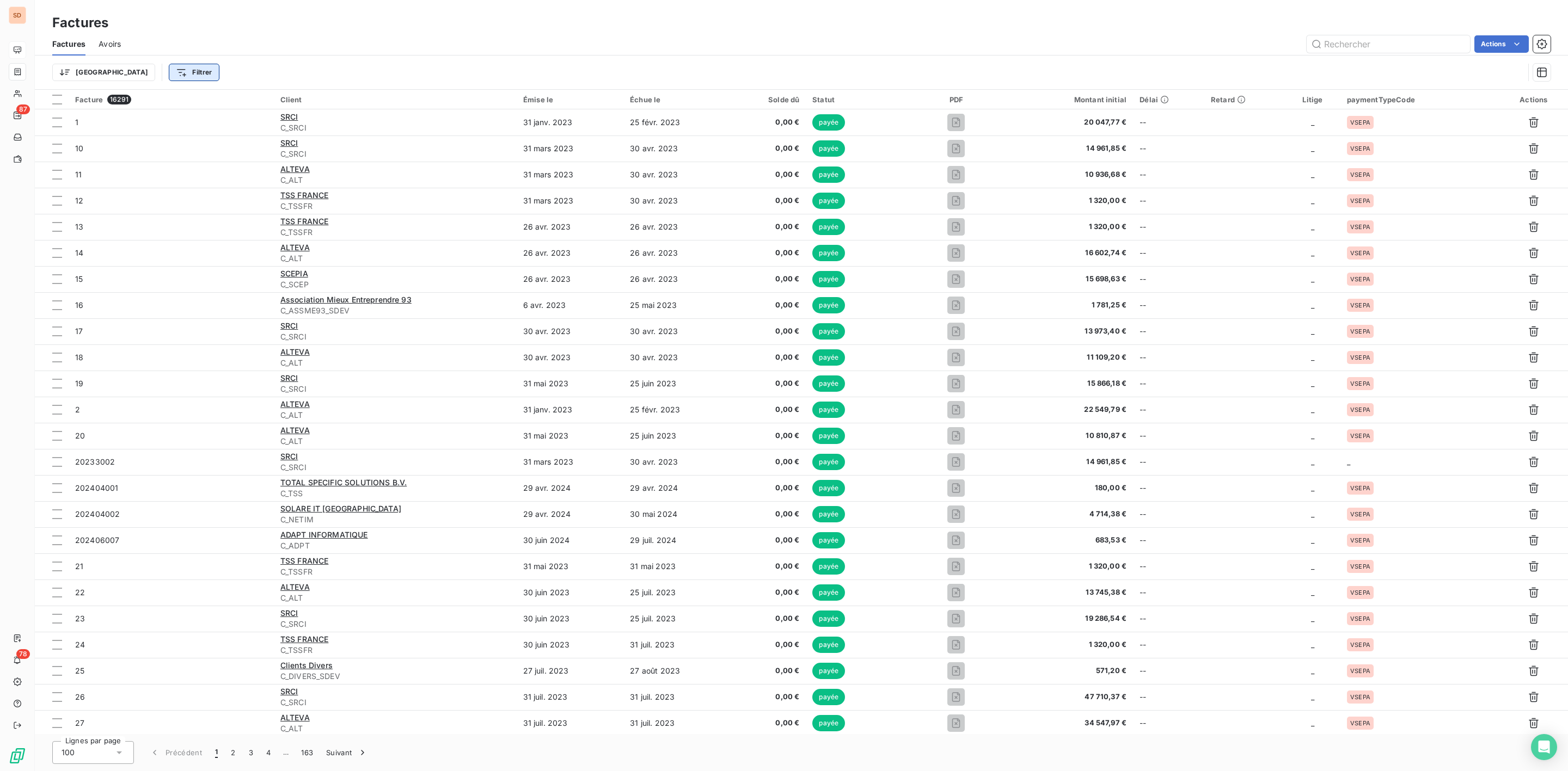
click at [144, 72] on html "SD 87 78 Factures Factures Avoirs Actions Trier Filtrer Facture 16291 Client Ém…" at bounding box center [784, 385] width 1568 height 771
click at [149, 226] on div "Montant initial" at bounding box center [192, 232] width 151 height 18
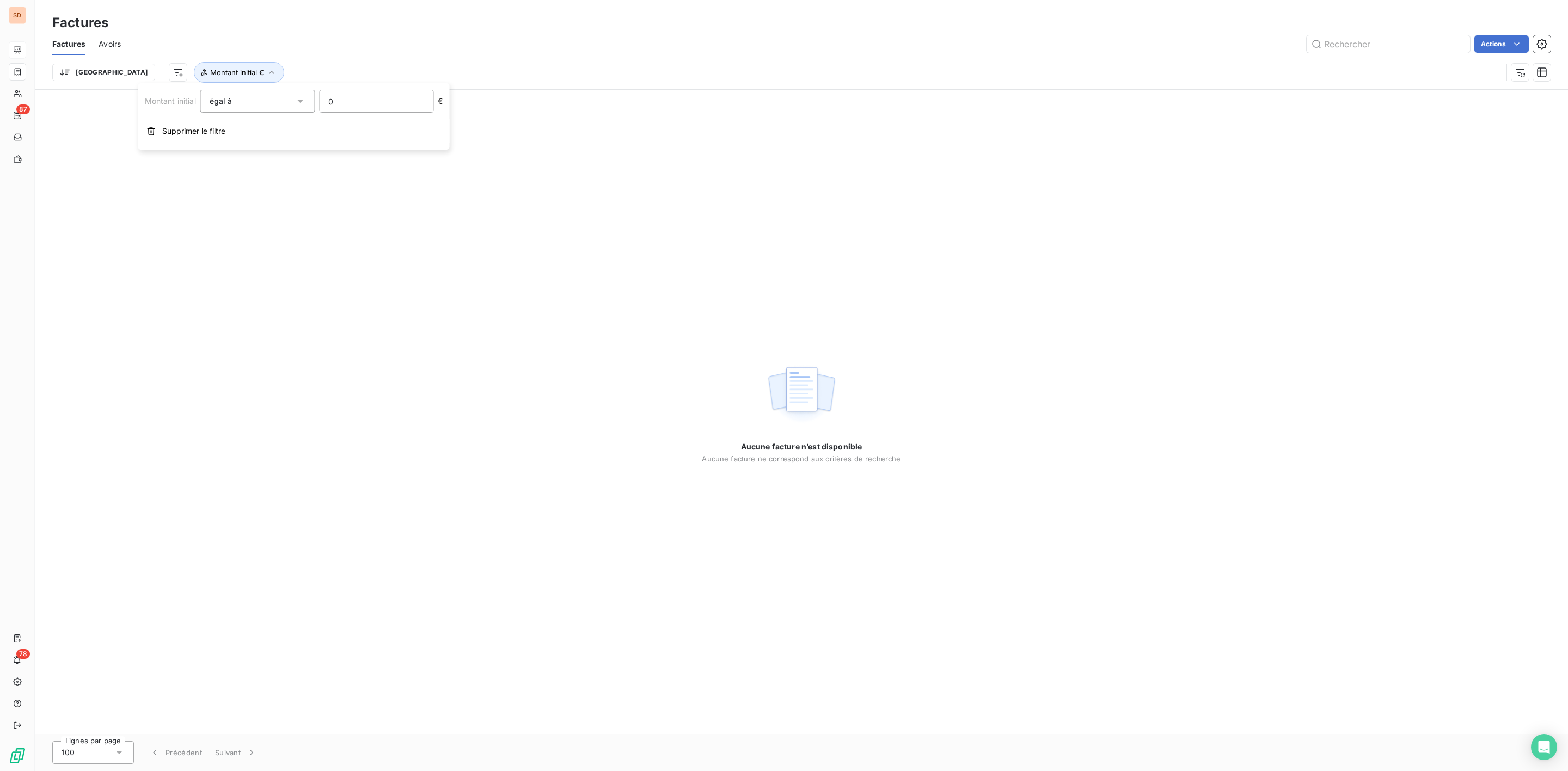
drag, startPoint x: 373, startPoint y: 103, endPoint x: 292, endPoint y: 103, distance: 81.0
click at [292, 103] on div "Montant initial égal à 0 €" at bounding box center [294, 102] width 298 height 23
drag, startPoint x: 376, startPoint y: 108, endPoint x: 275, endPoint y: 108, distance: 101.0
click at [278, 108] on div "Montant initial égal à 1294.82 €" at bounding box center [294, 102] width 298 height 23
type input "62592"
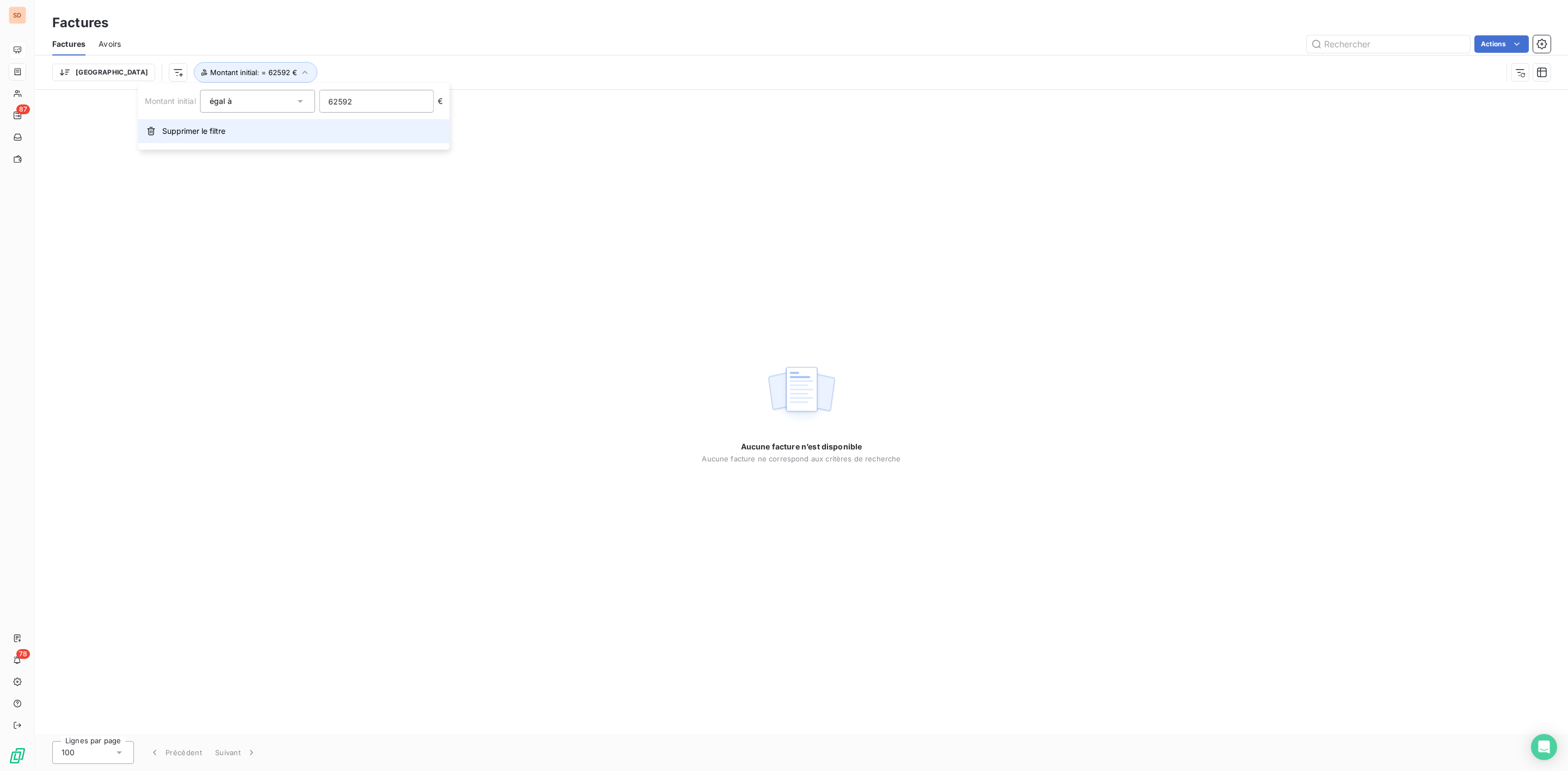
click at [208, 133] on span "Supprimer le filtre" at bounding box center [194, 131] width 63 height 11
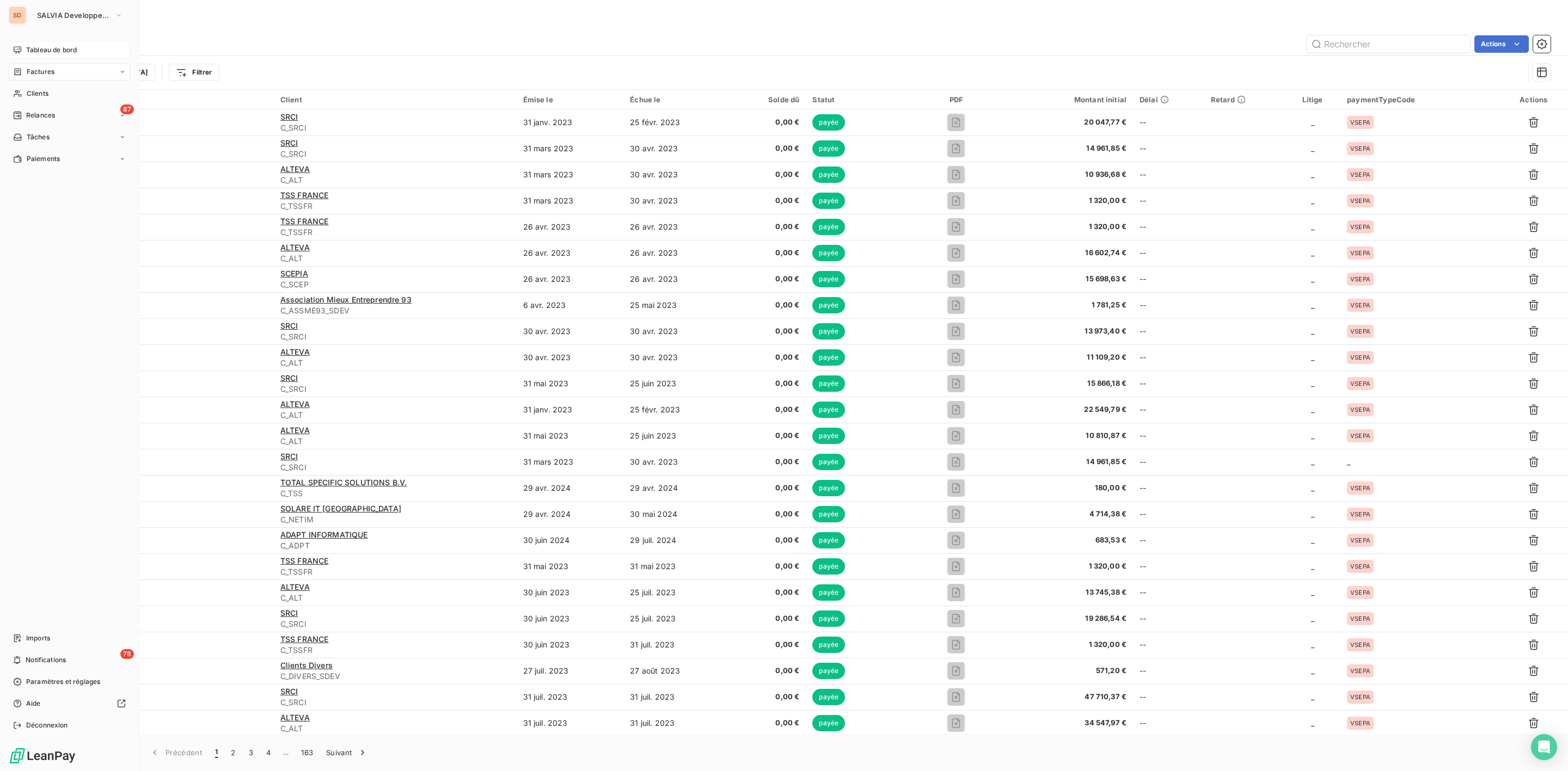
click at [44, 51] on span "Tableau de bord" at bounding box center [51, 50] width 51 height 10
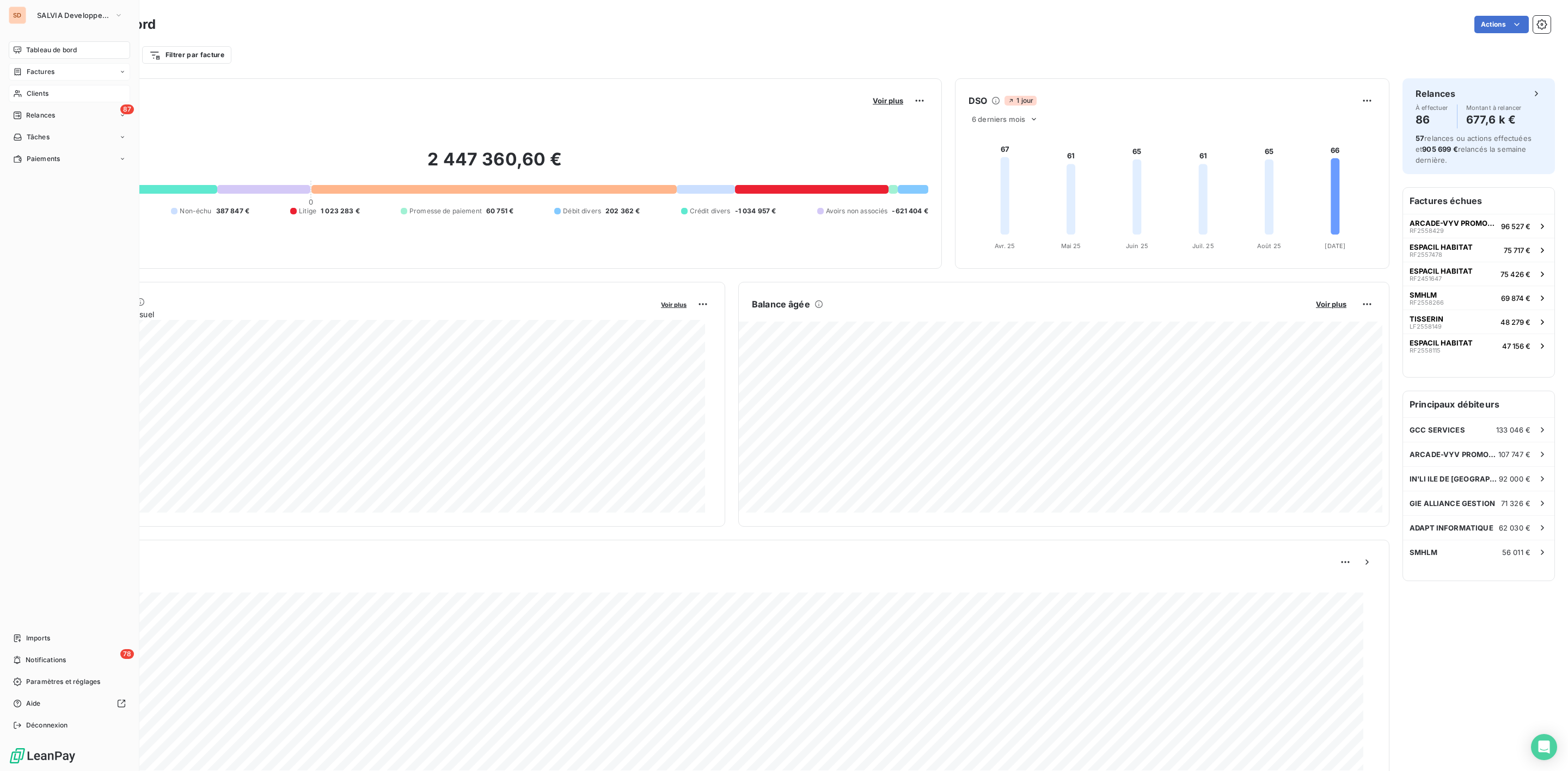
click at [37, 92] on span "Clients" at bounding box center [38, 94] width 22 height 10
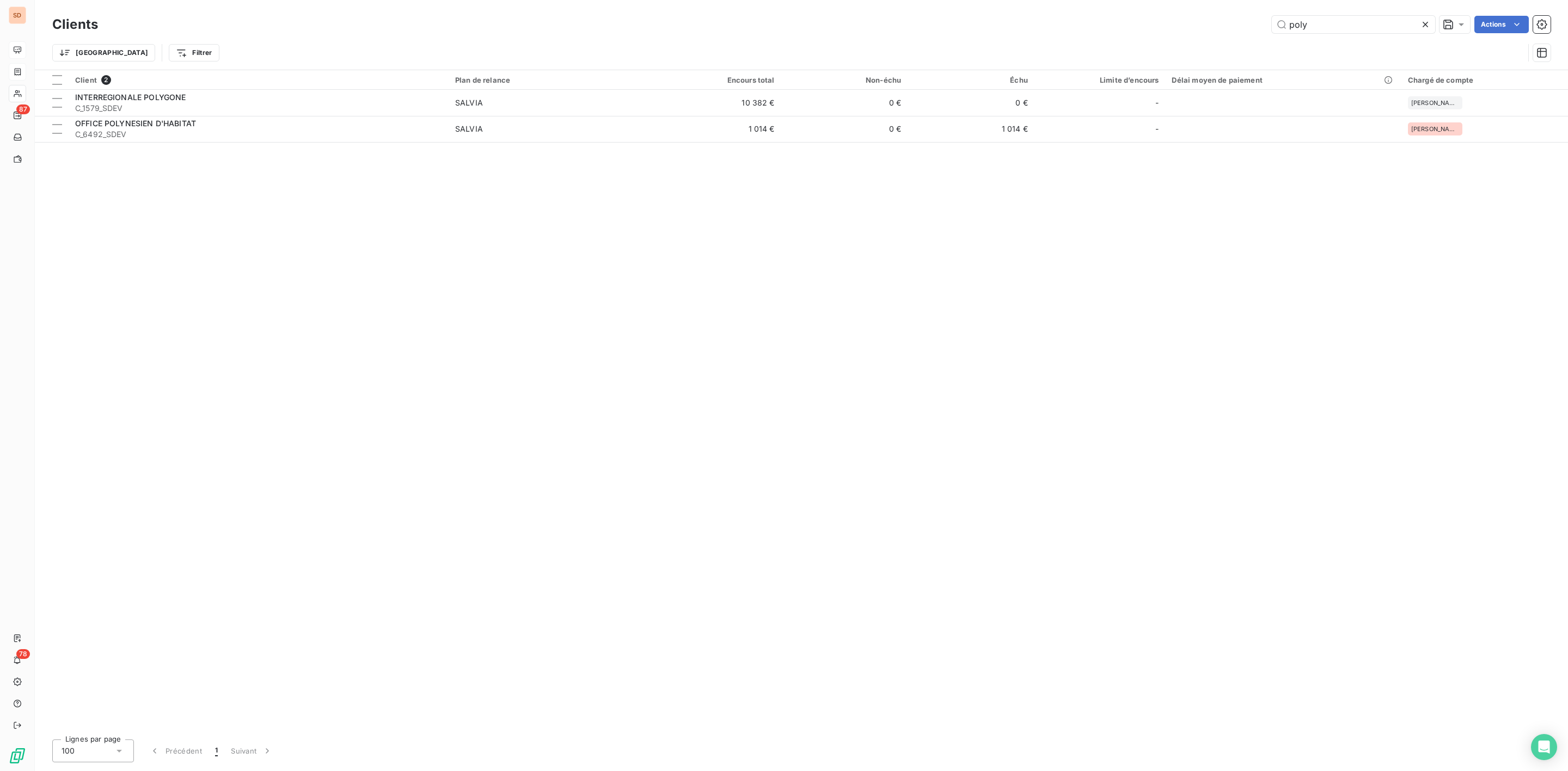
click at [1132, 33] on div "poly Actions" at bounding box center [830, 24] width 1440 height 18
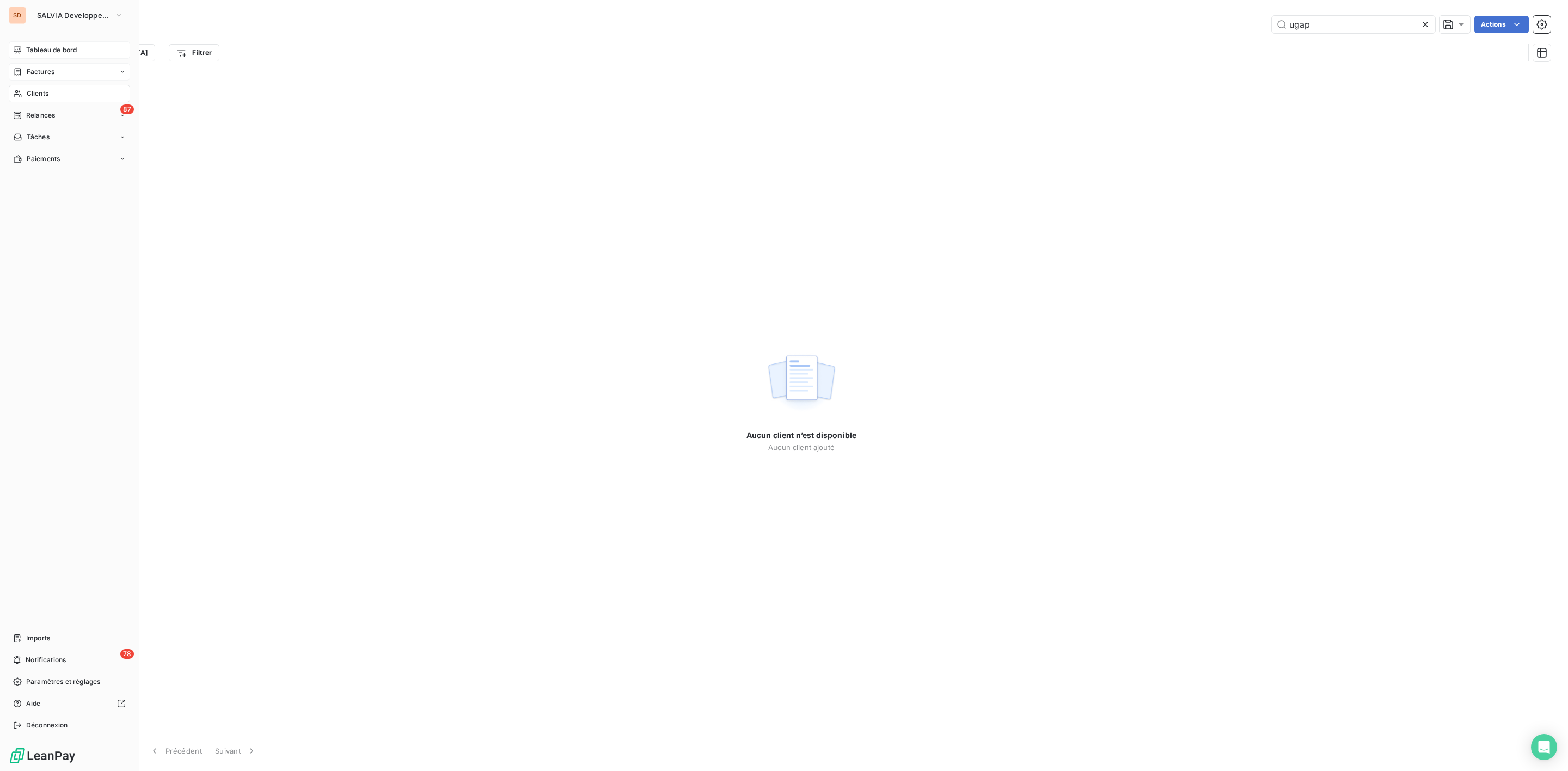
type input "ugap"
click at [34, 43] on div "Tableau de bord" at bounding box center [69, 50] width 121 height 18
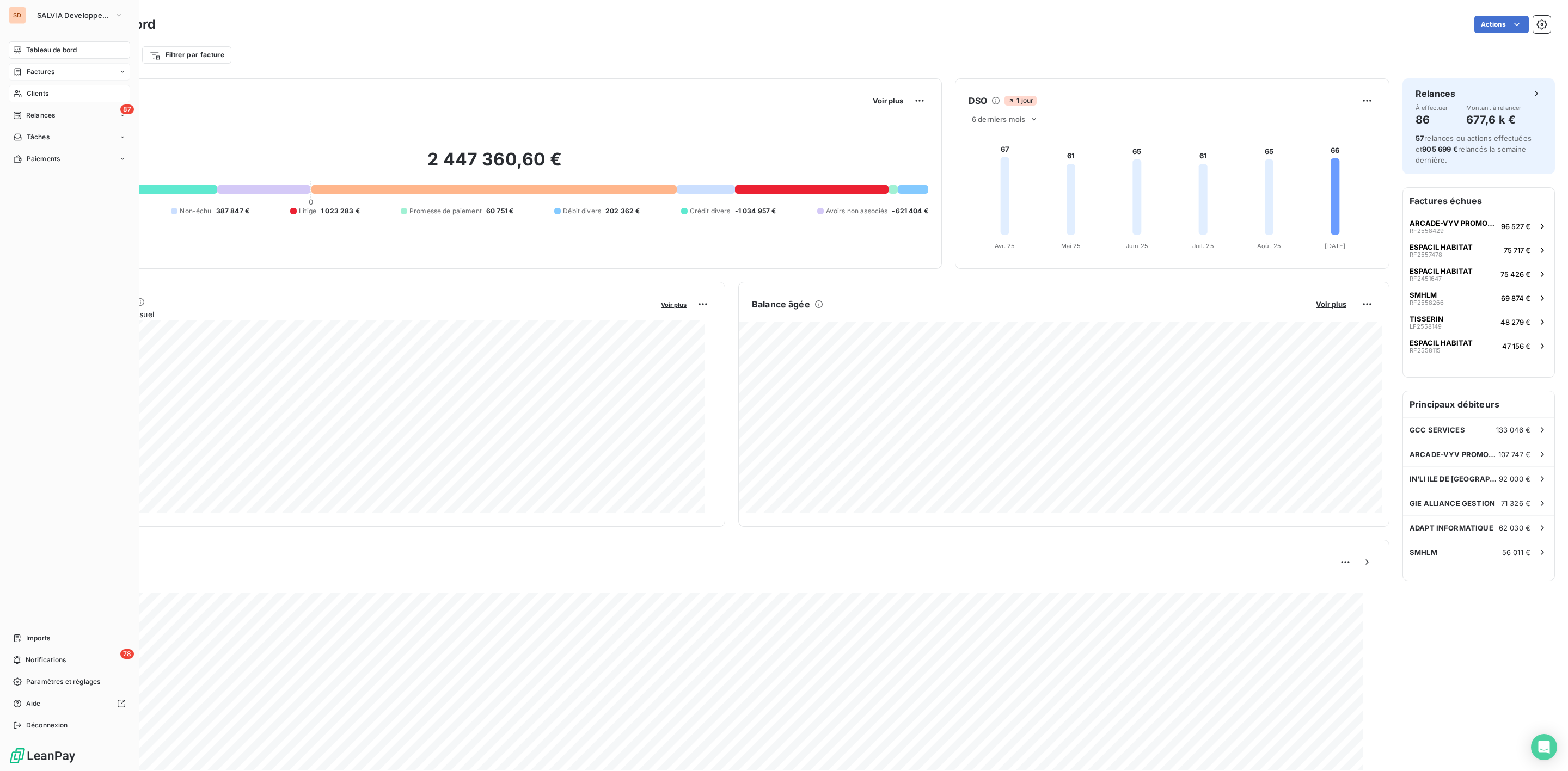
click at [43, 95] on span "Clients" at bounding box center [38, 94] width 22 height 10
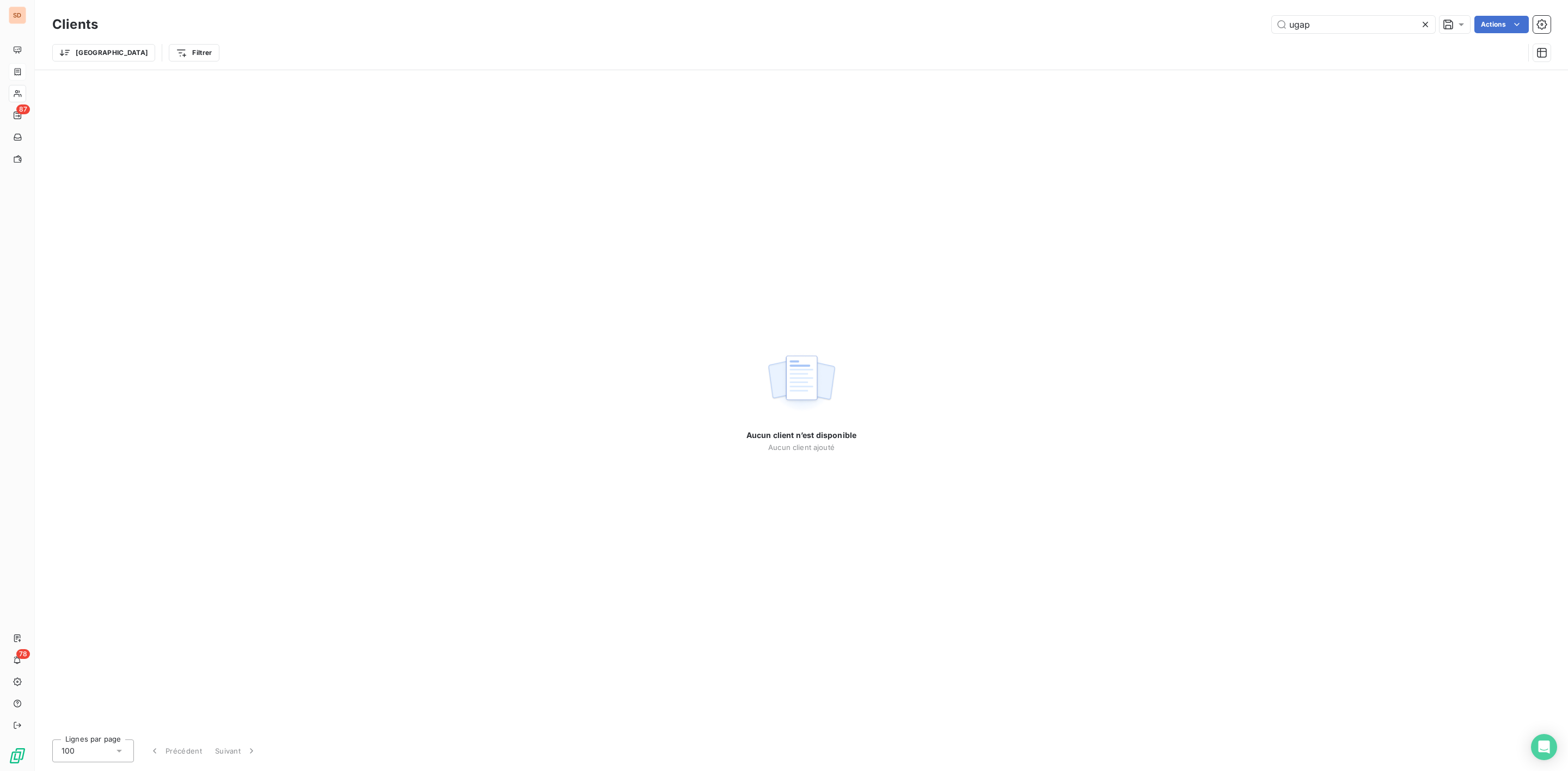
drag, startPoint x: 1320, startPoint y: 29, endPoint x: 1094, endPoint y: 41, distance: 226.3
click at [1229, 38] on div "Clients ugap Actions Trier Filtrer" at bounding box center [802, 41] width 1499 height 57
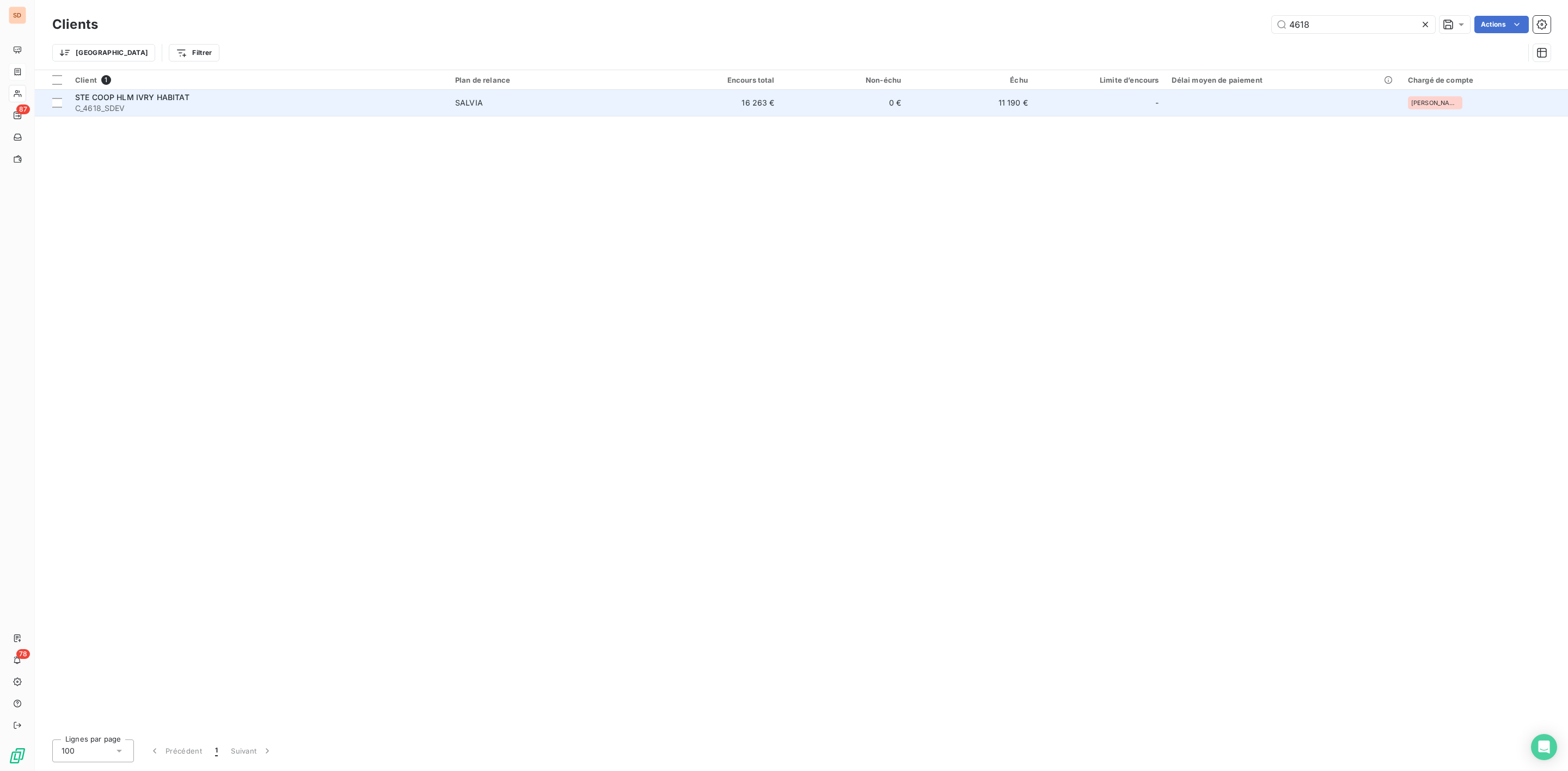
type input "4618"
click at [197, 100] on div "STE COOP HLM IVRY HABITAT" at bounding box center [258, 97] width 367 height 11
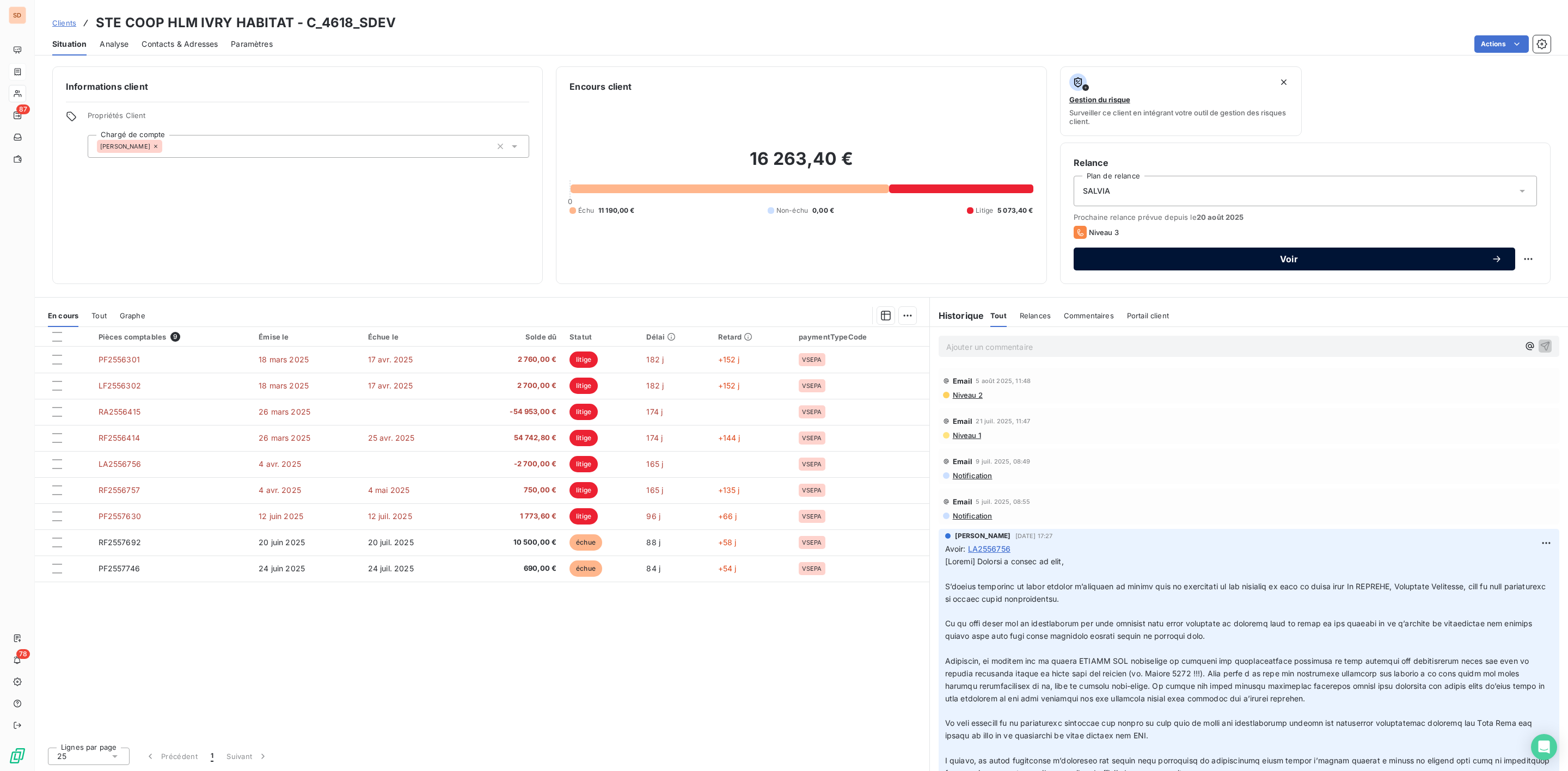
click at [1235, 259] on span "Voir" at bounding box center [1289, 259] width 405 height 9
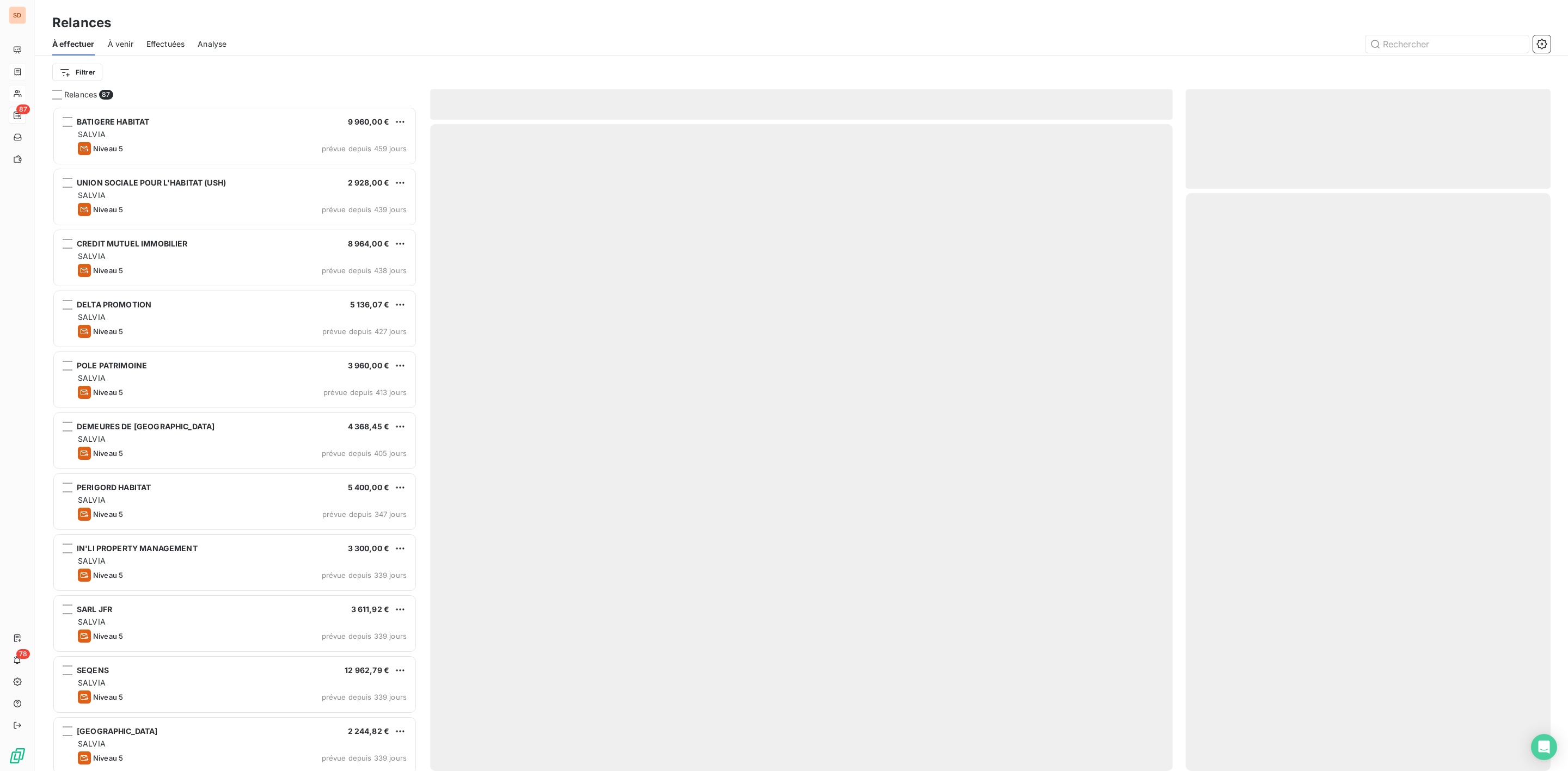
scroll to position [653, 352]
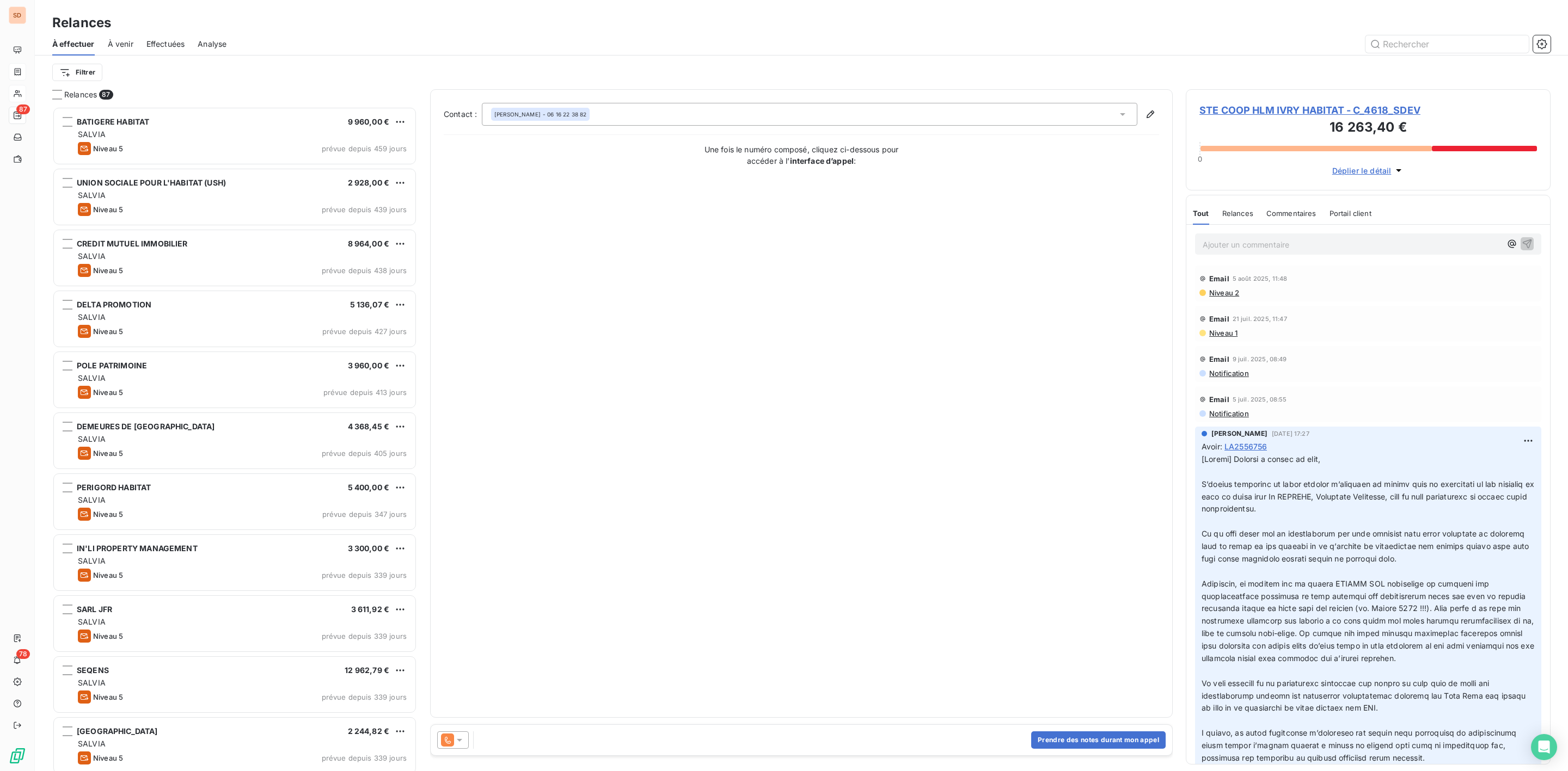
click at [459, 743] on icon at bounding box center [460, 741] width 11 height 11
click at [466, 652] on span "Niveau 2" at bounding box center [475, 653] width 33 height 11
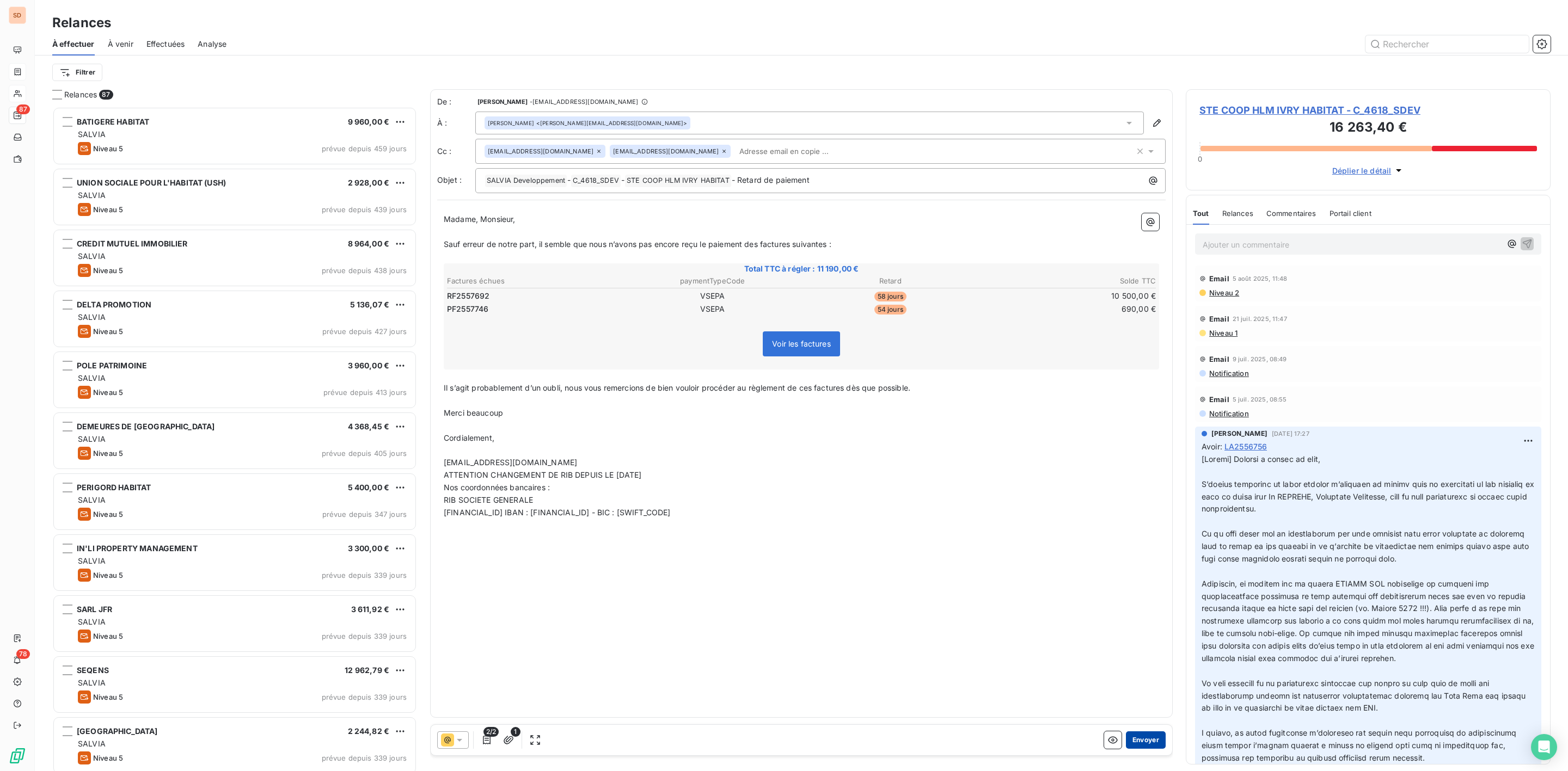
click at [1139, 740] on button "Envoyer" at bounding box center [1146, 740] width 40 height 18
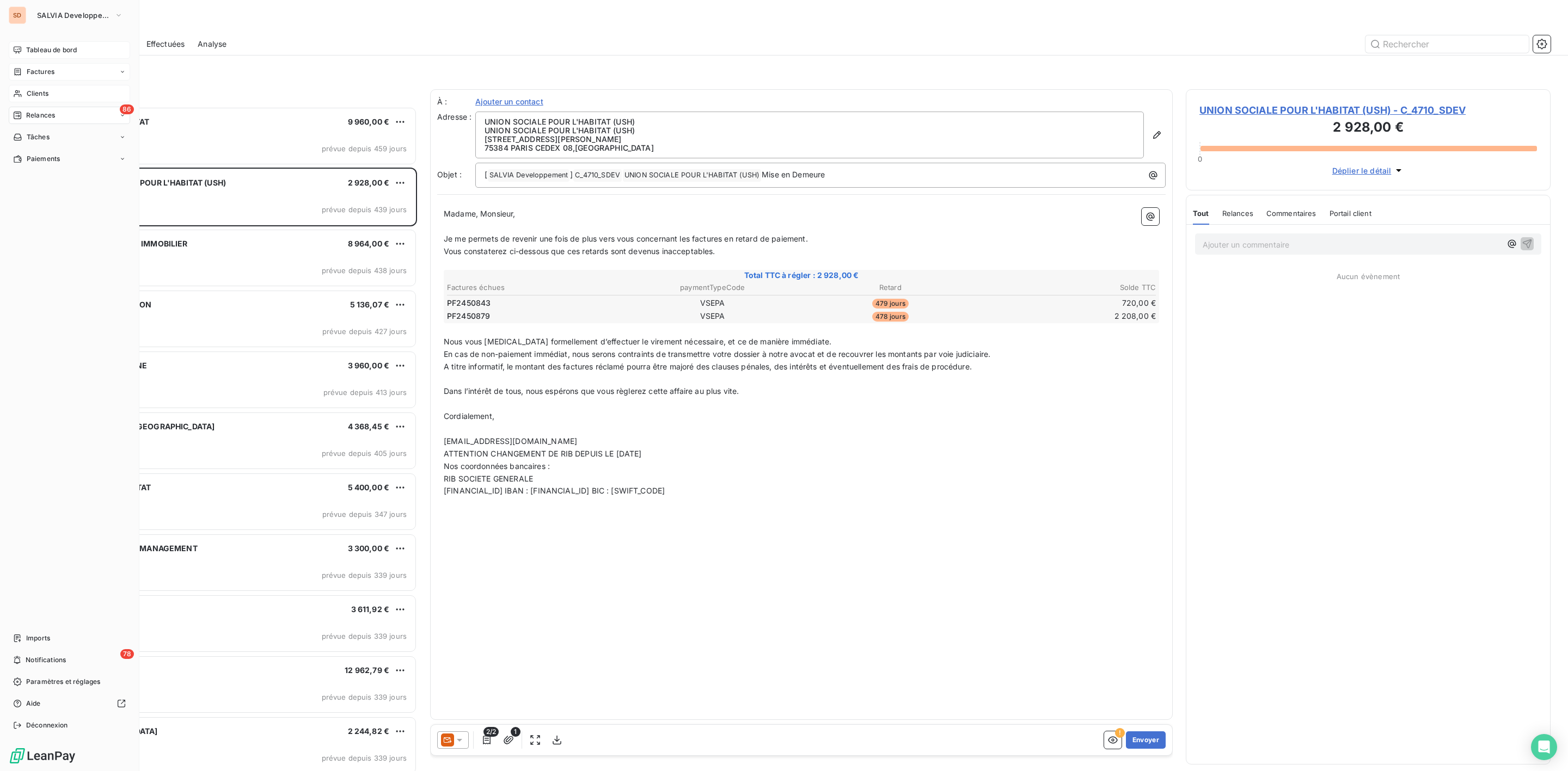
click at [46, 51] on span "Tableau de bord" at bounding box center [51, 50] width 51 height 10
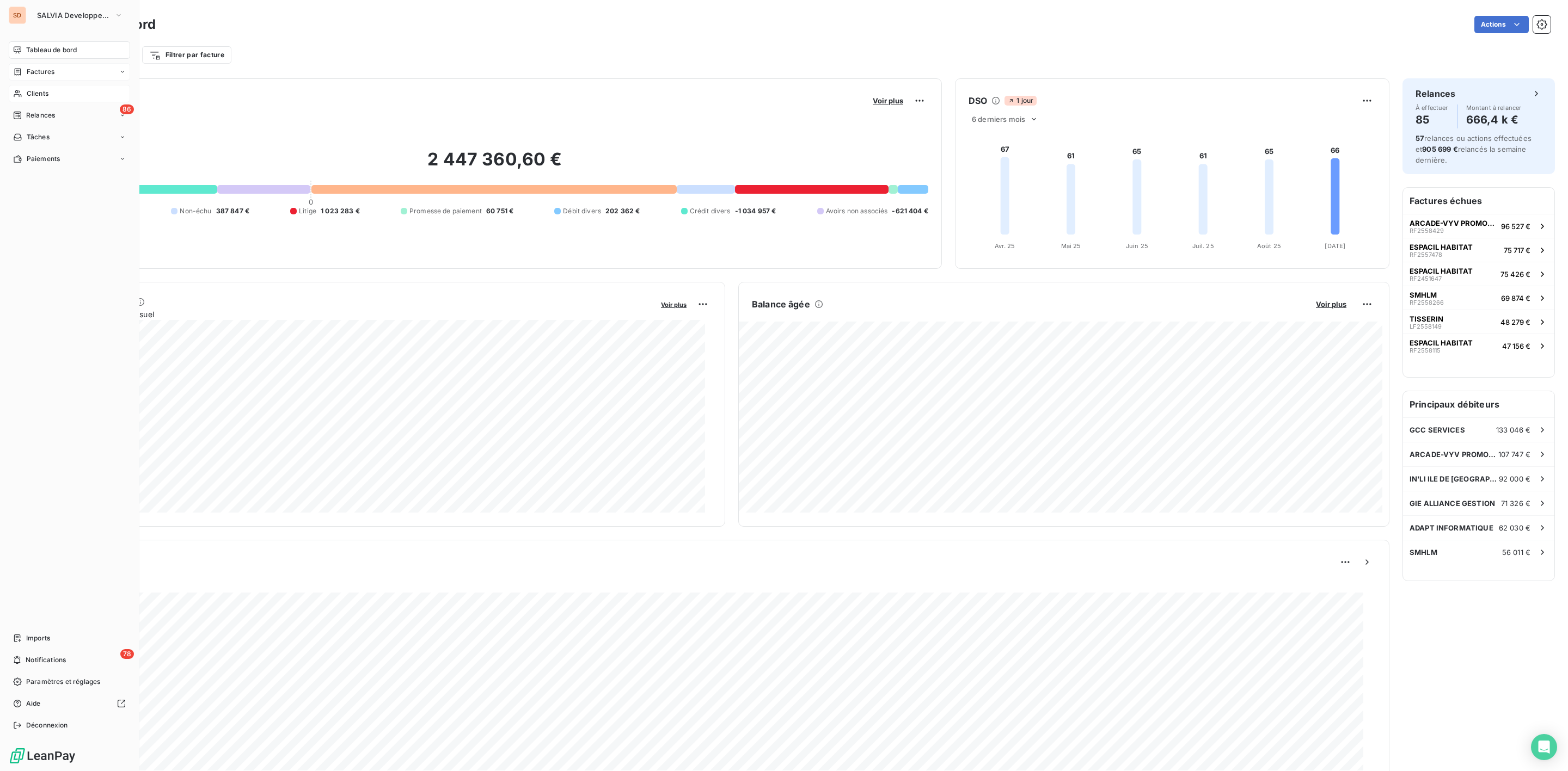
click at [35, 92] on span "Clients" at bounding box center [38, 94] width 22 height 10
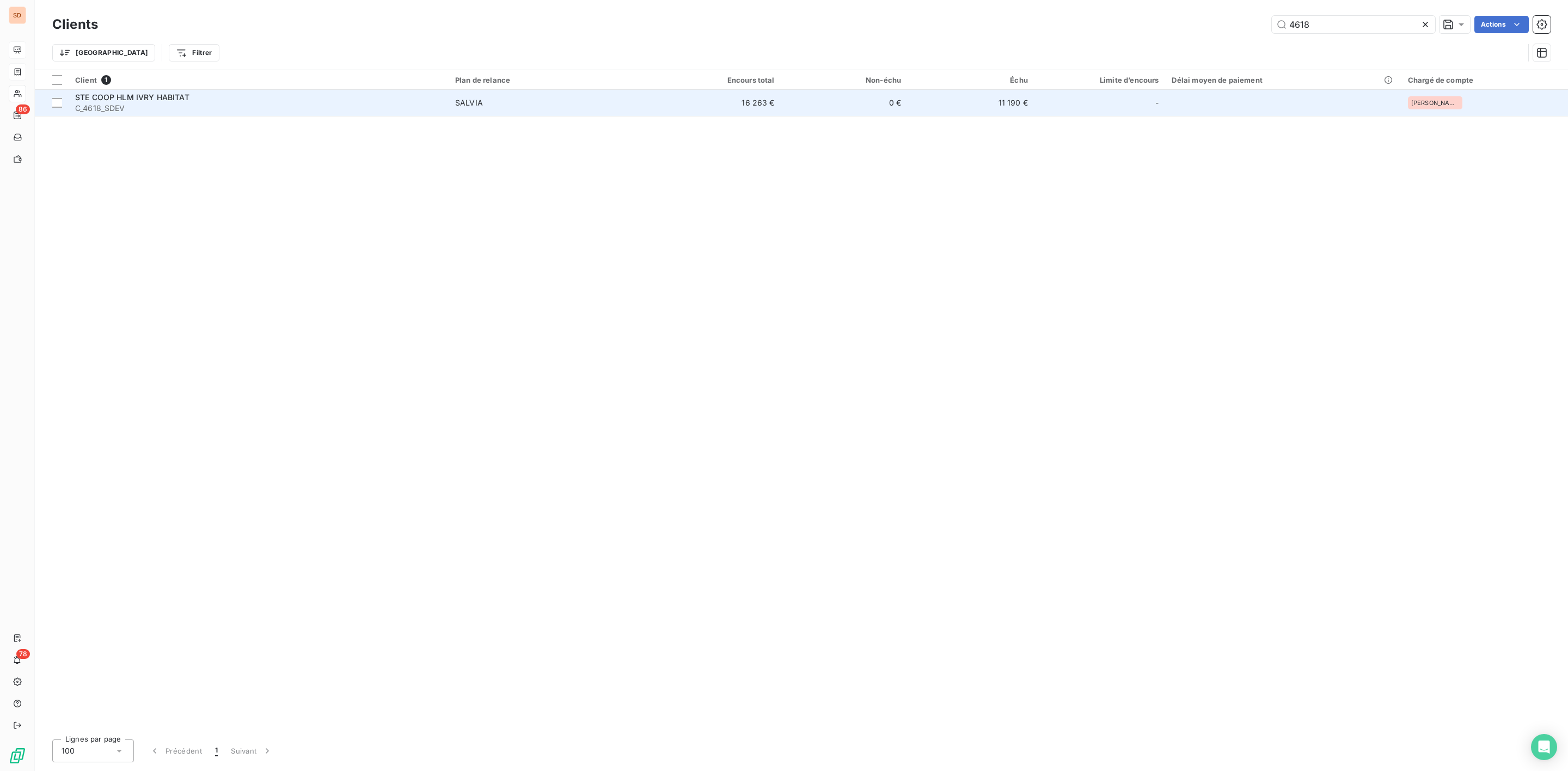
click at [488, 105] on span "SALVIA" at bounding box center [551, 103] width 193 height 11
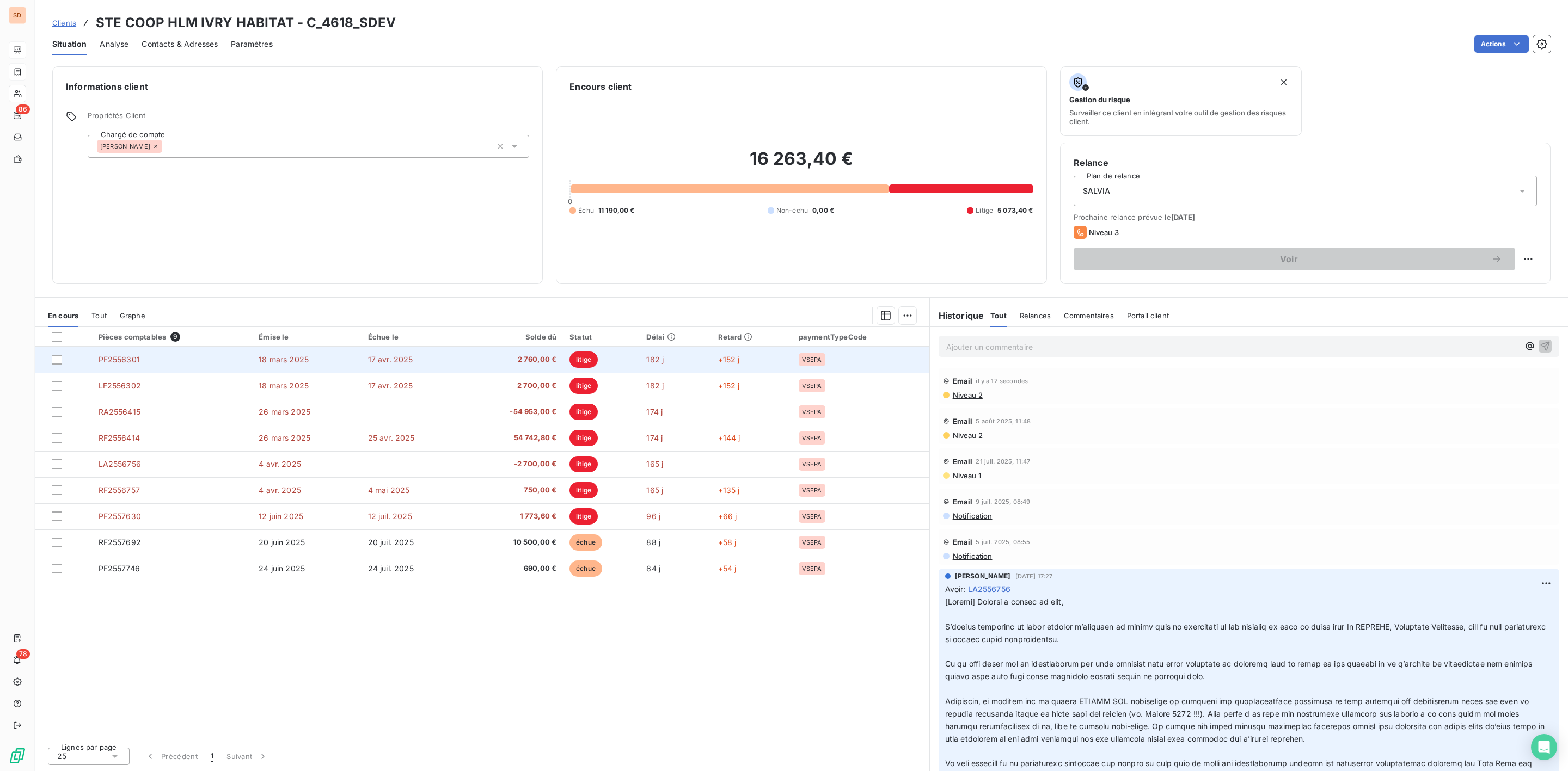
click at [130, 363] on span "PF2556301" at bounding box center [119, 359] width 41 height 9
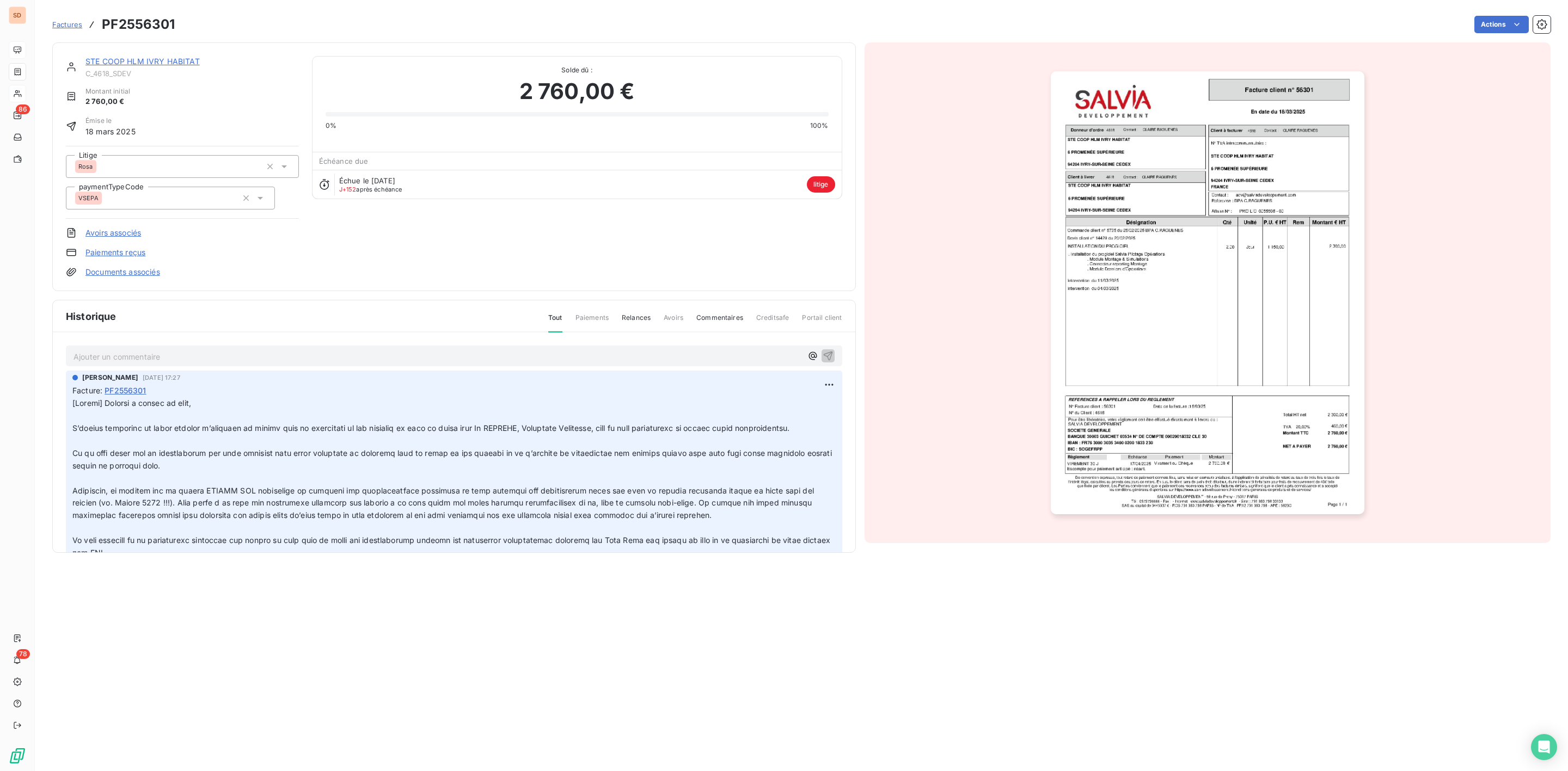
click at [113, 65] on link "STE COOP HLM IVRY HABITAT" at bounding box center [142, 61] width 114 height 9
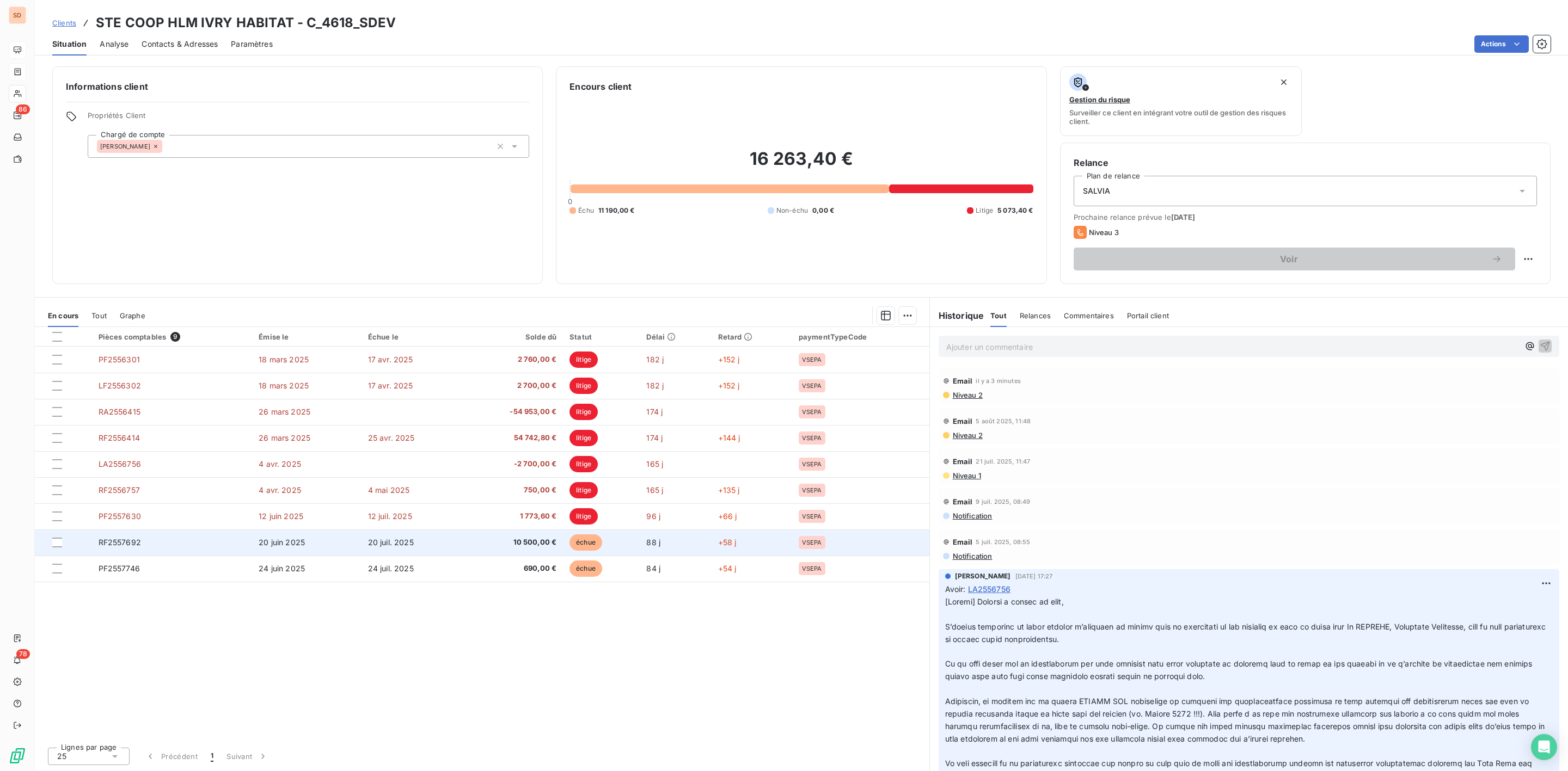
click at [134, 544] on span "RF2557692" at bounding box center [120, 542] width 43 height 9
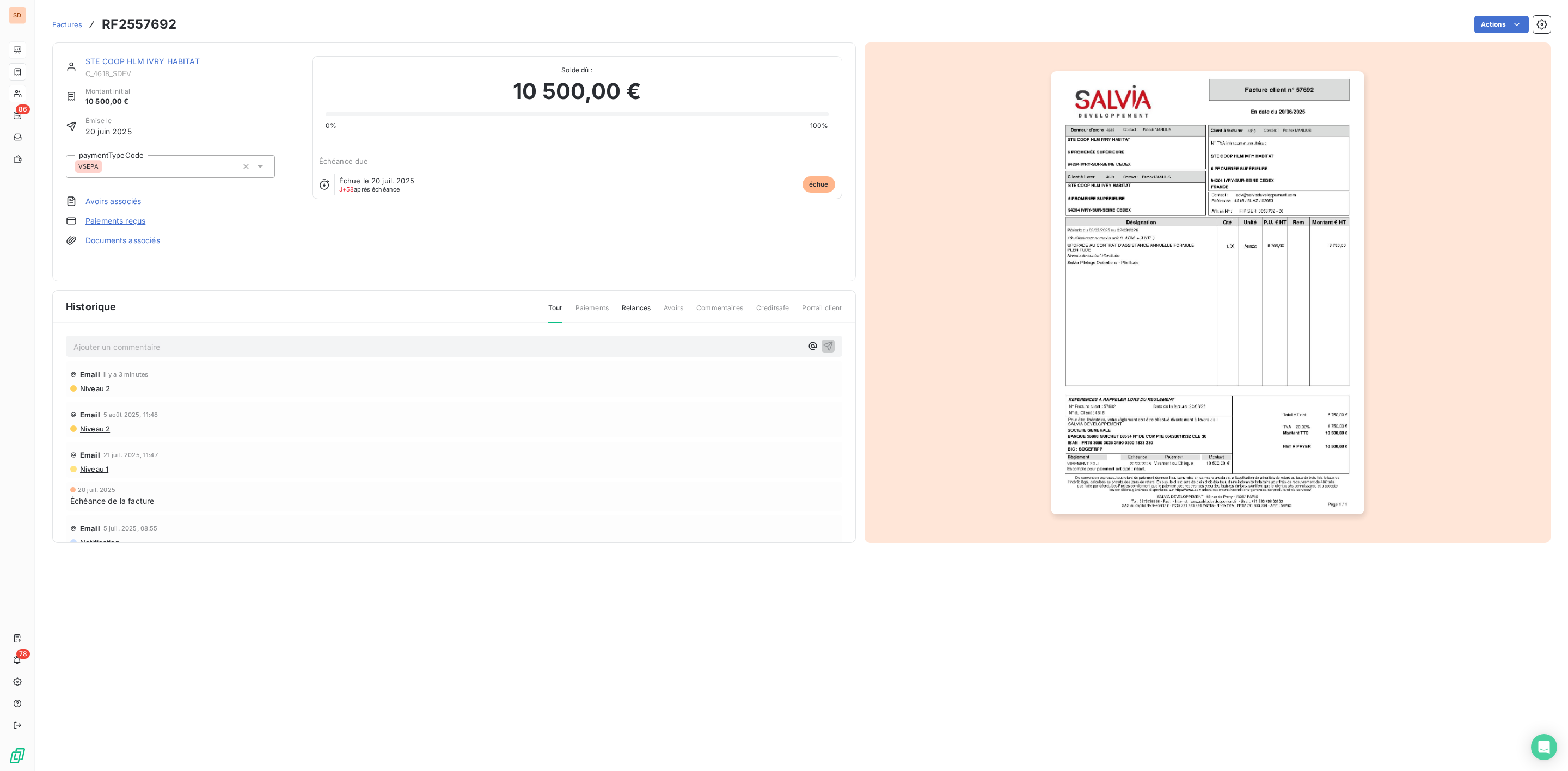
click at [137, 66] on div "STE COOP HLM IVRY HABITAT" at bounding box center [192, 61] width 214 height 11
click at [144, 59] on link "STE COOP HLM IVRY HABITAT" at bounding box center [142, 61] width 114 height 9
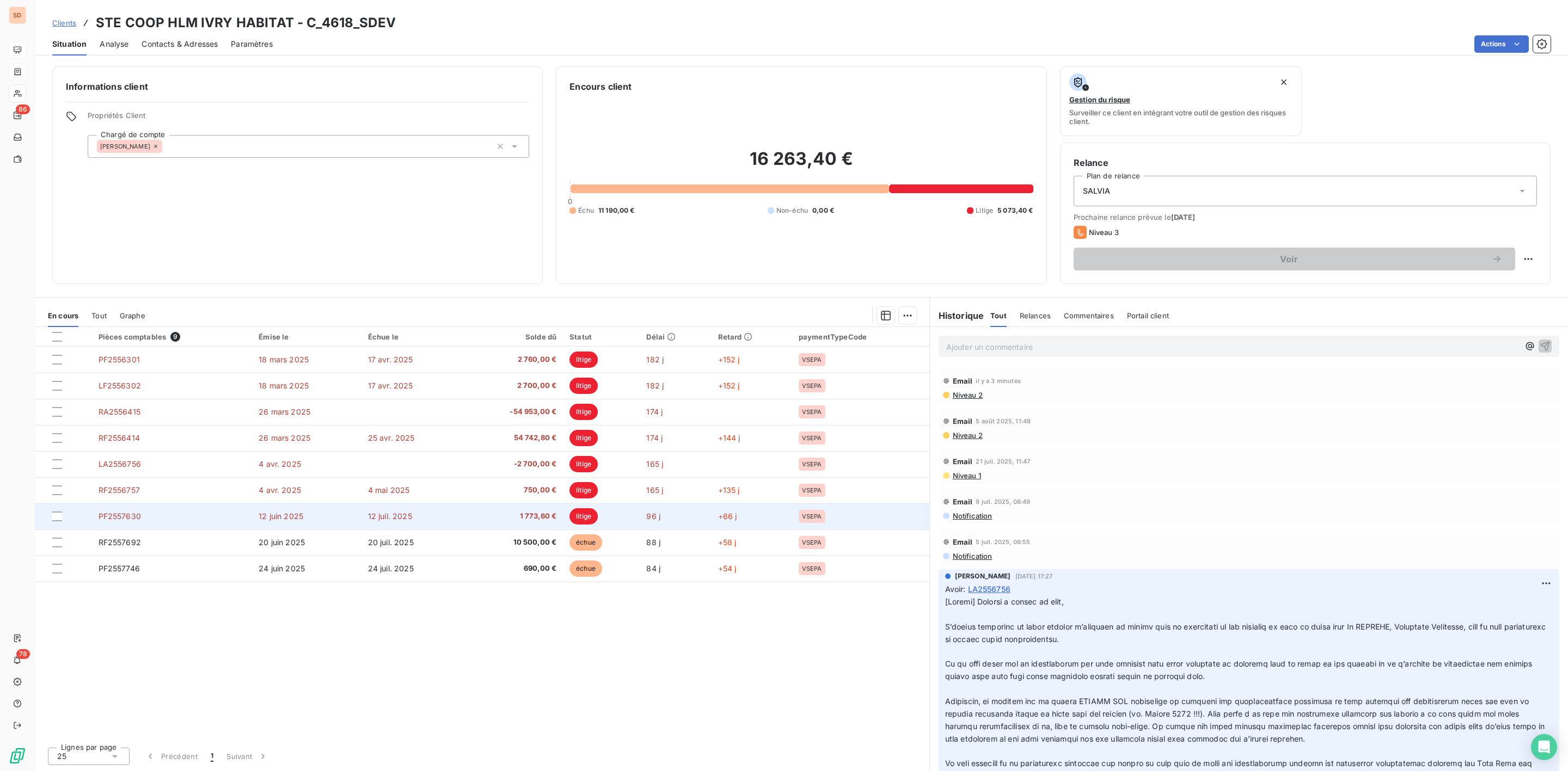
click at [192, 518] on td "PF2557630" at bounding box center [172, 516] width 161 height 26
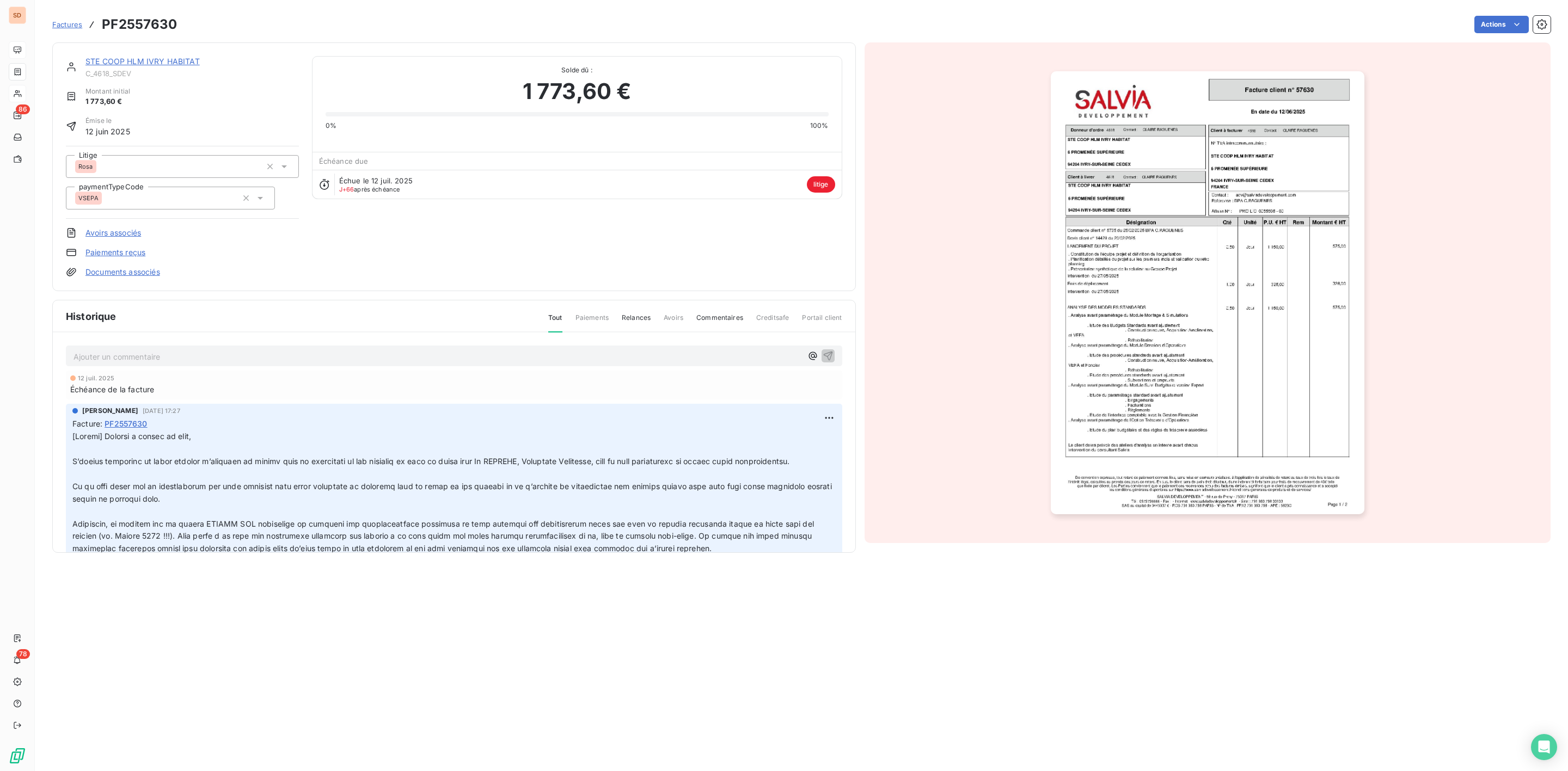
click at [132, 59] on link "STE COOP HLM IVRY HABITAT" at bounding box center [142, 61] width 114 height 9
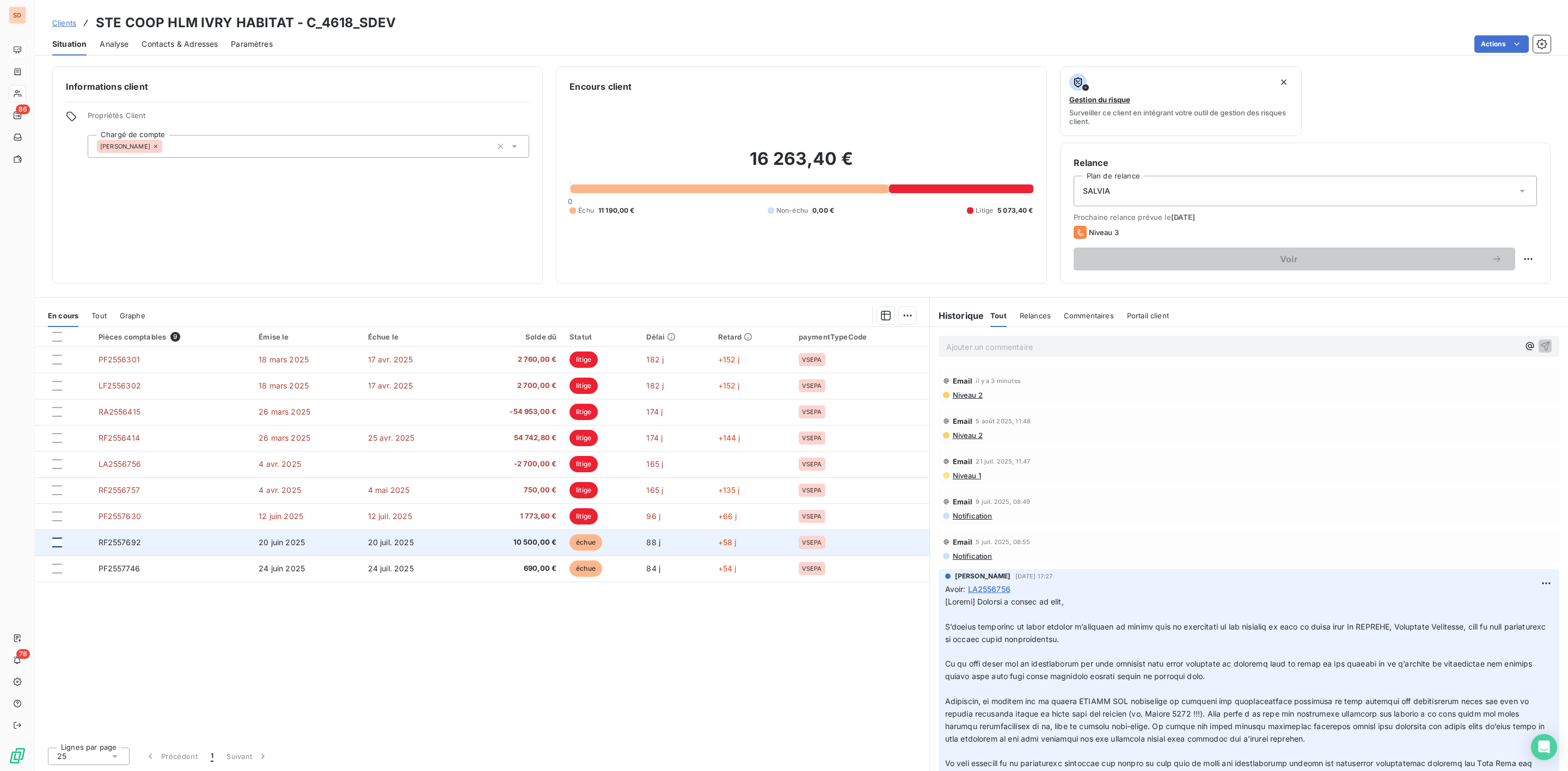
click at [54, 544] on div at bounding box center [57, 543] width 10 height 10
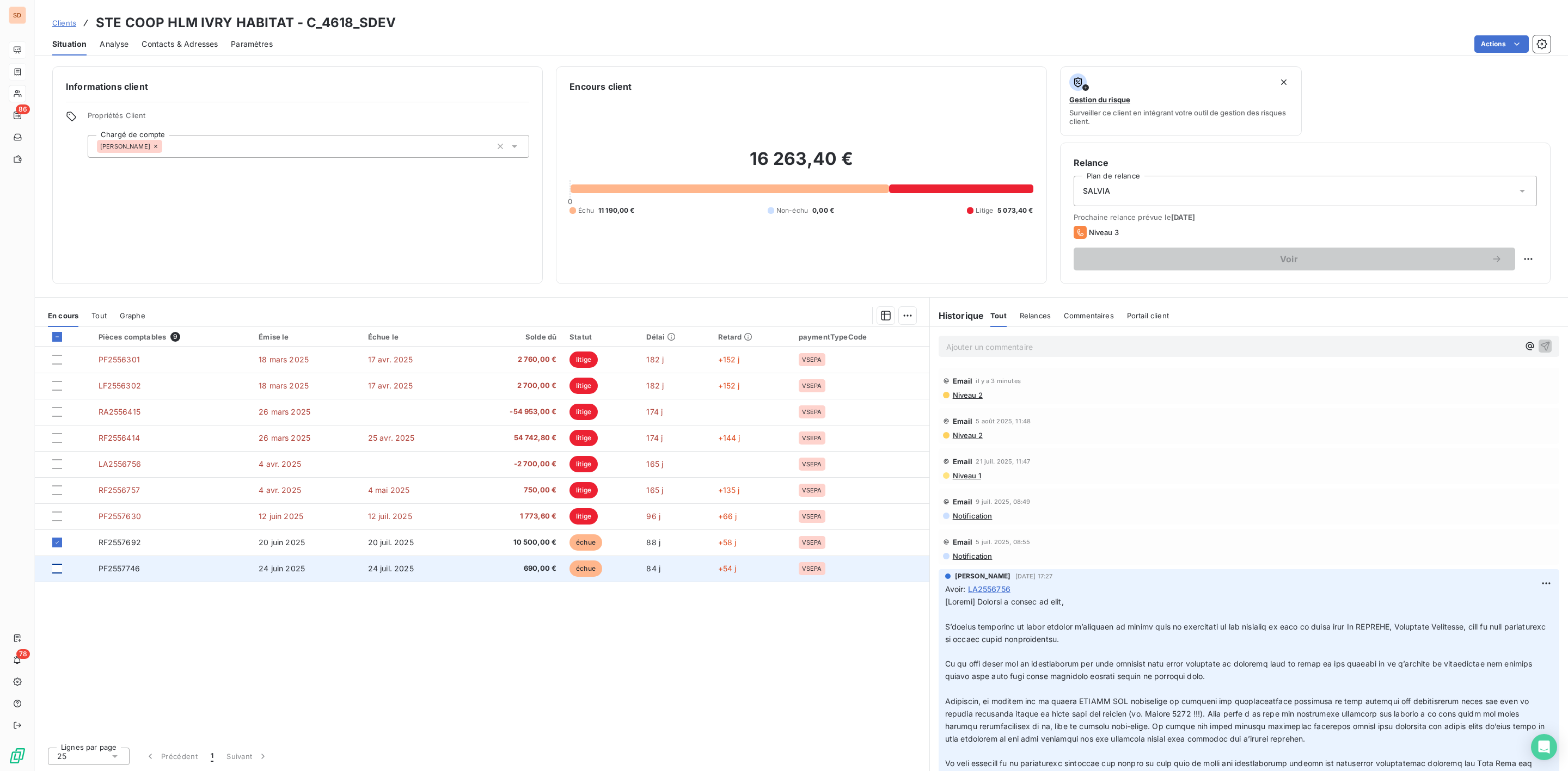
click at [58, 570] on div at bounding box center [57, 569] width 10 height 10
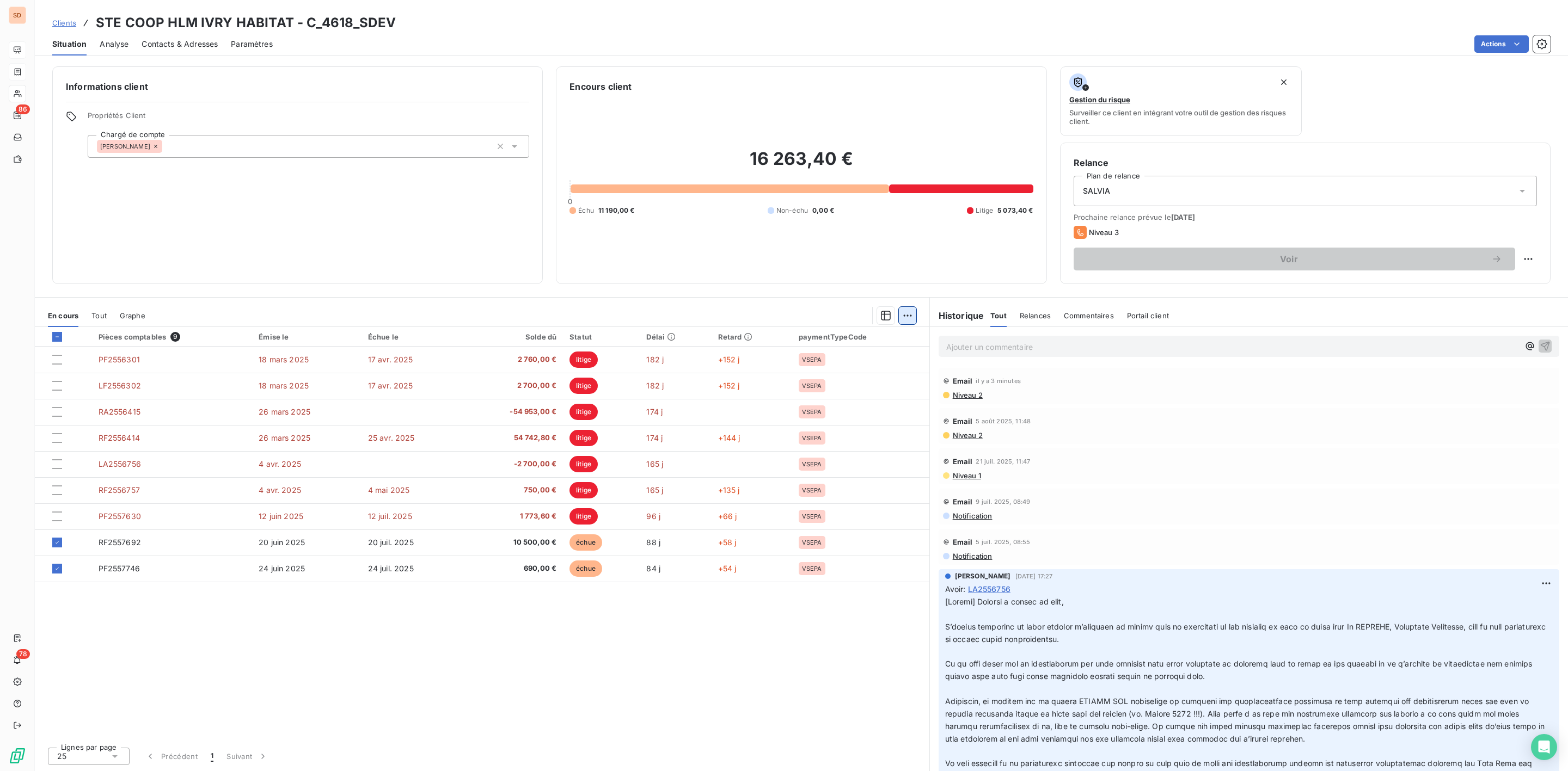
click at [907, 311] on html "SD 86 78 Clients STE COOP HLM IVRY HABITAT - C_4618_SDEV Situation Analyse Cont…" at bounding box center [784, 385] width 1568 height 771
click at [785, 338] on div "Mettre en litige (2 factures)" at bounding box center [812, 340] width 198 height 18
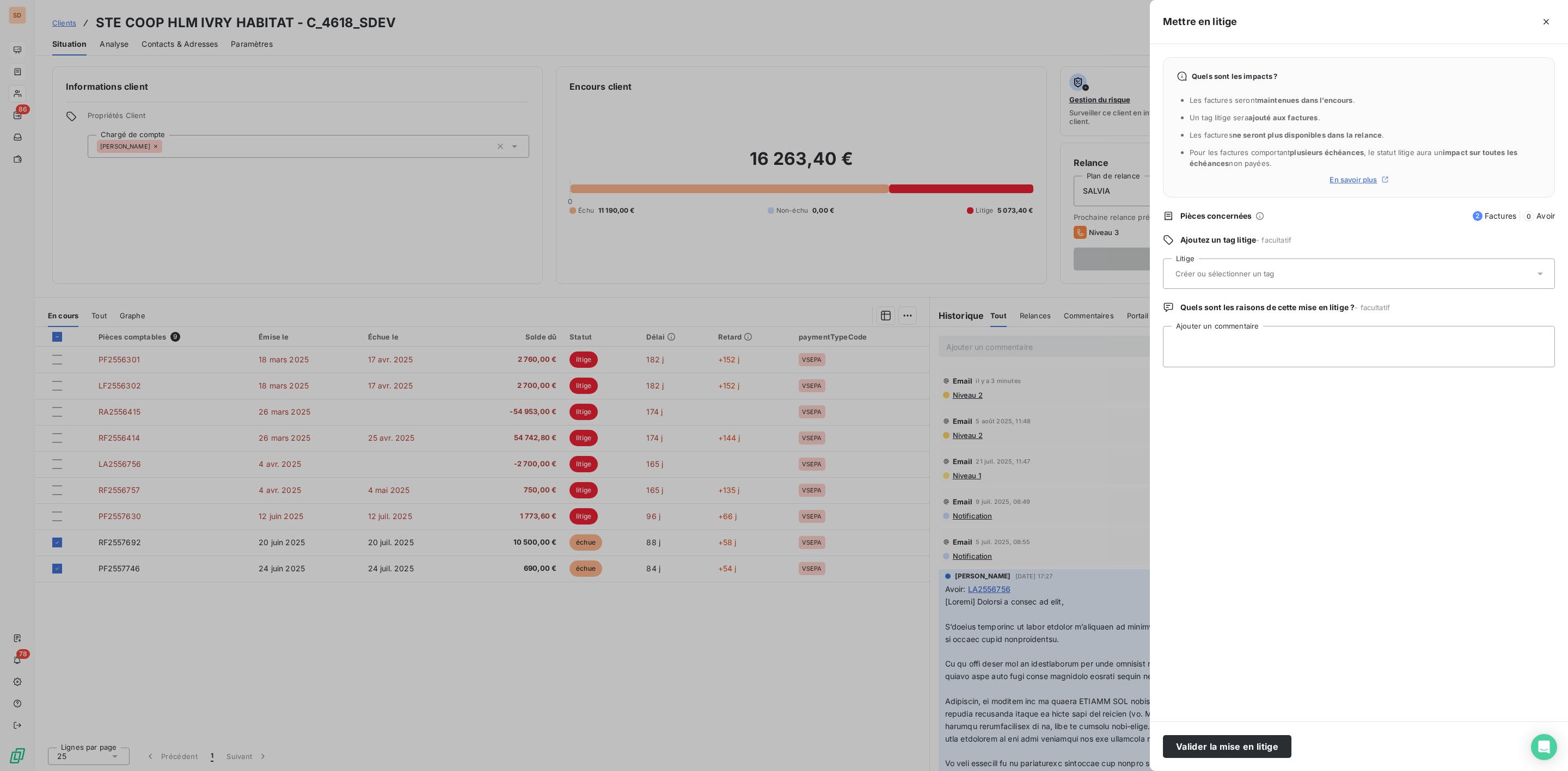
click at [1207, 273] on input "text" at bounding box center [1253, 274] width 158 height 10
type input "rosa"
click at [1213, 330] on div "Rosa" at bounding box center [1365, 328] width 362 height 18
click at [1237, 344] on textarea "Ajouter un commentaire" at bounding box center [1359, 347] width 392 height 41
paste textarea "Bonjour à tous, Vous trouverez ci-dessous un mail adressé par le client. Je vou…"
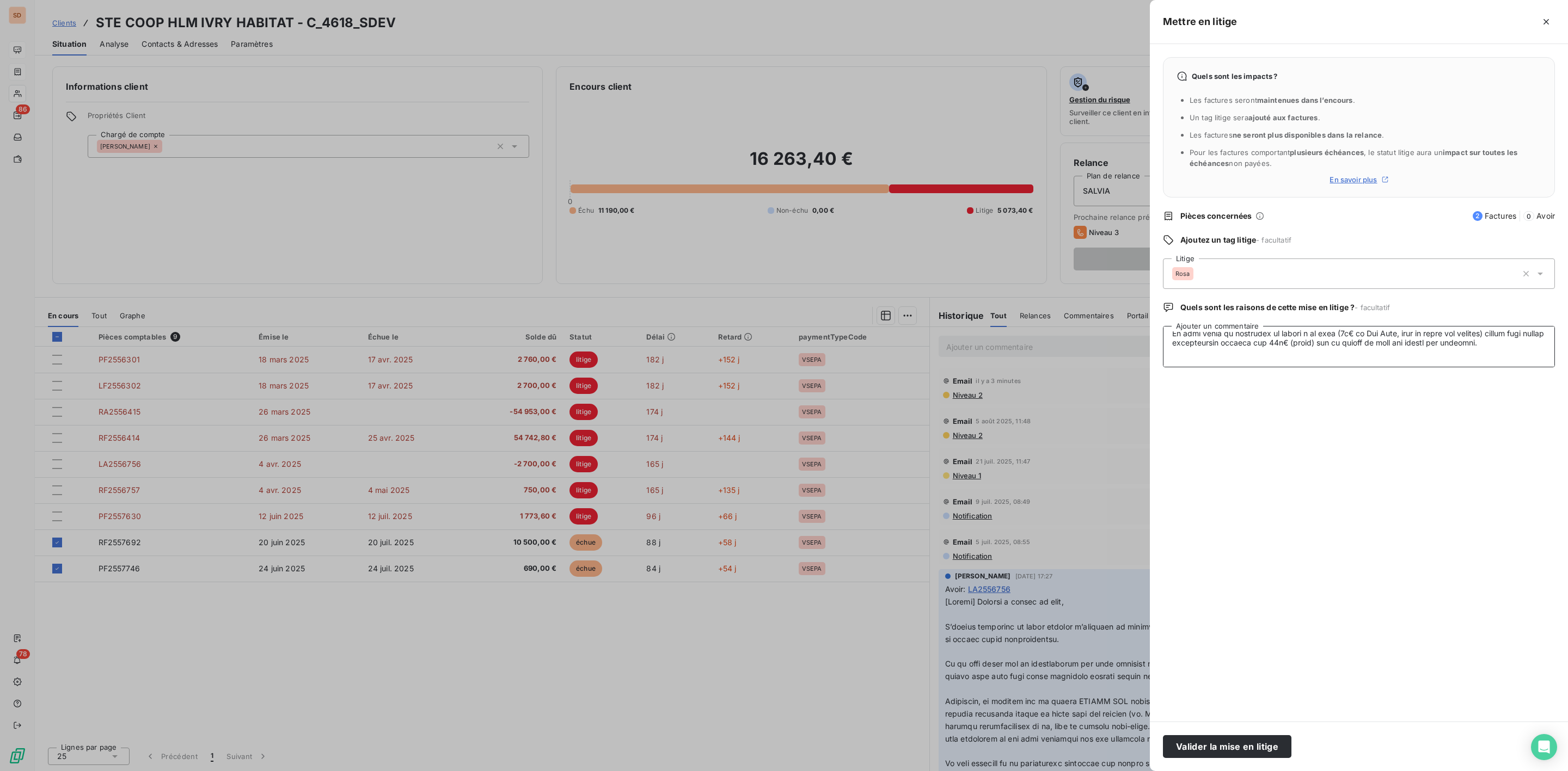
scroll to position [9, 0]
type textarea "Bonjour à tous, Vous trouverez ci-dessous un mail adressé par le client. Je vou…"
click at [1227, 747] on button "Valider la mise en litige" at bounding box center [1227, 747] width 128 height 23
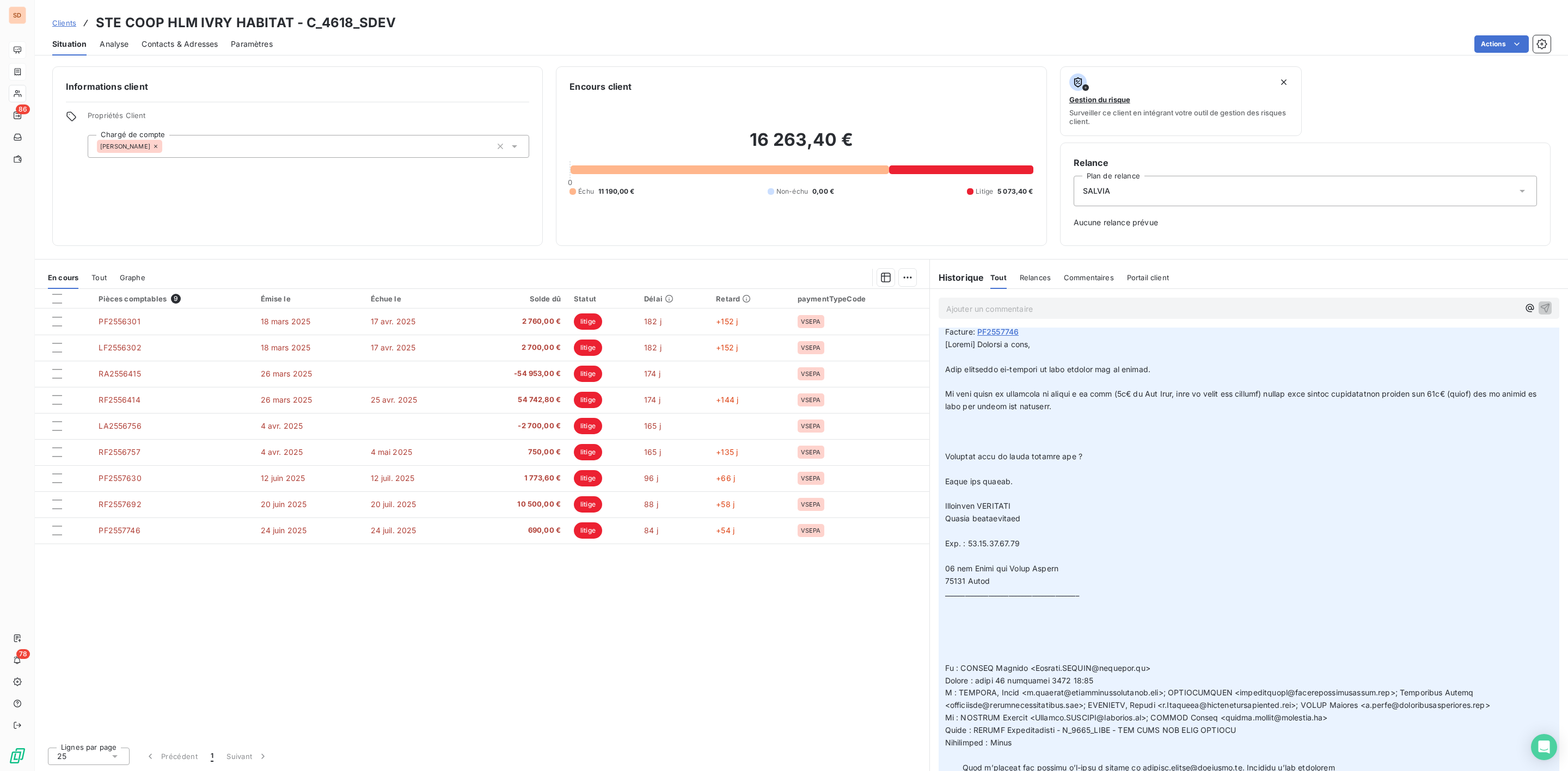
scroll to position [0, 0]
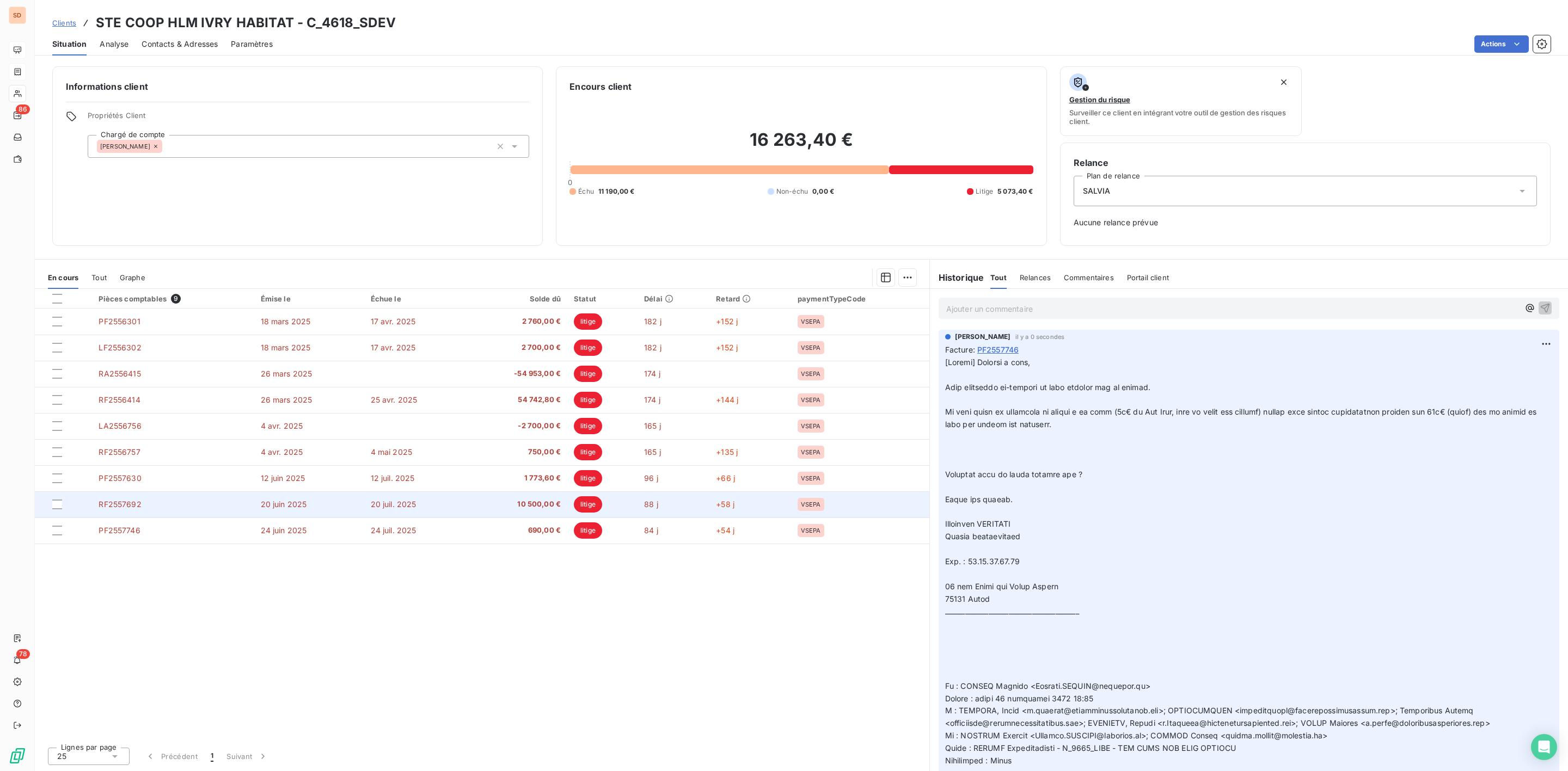
click at [495, 513] on td "10 500,00 €" at bounding box center [516, 504] width 102 height 26
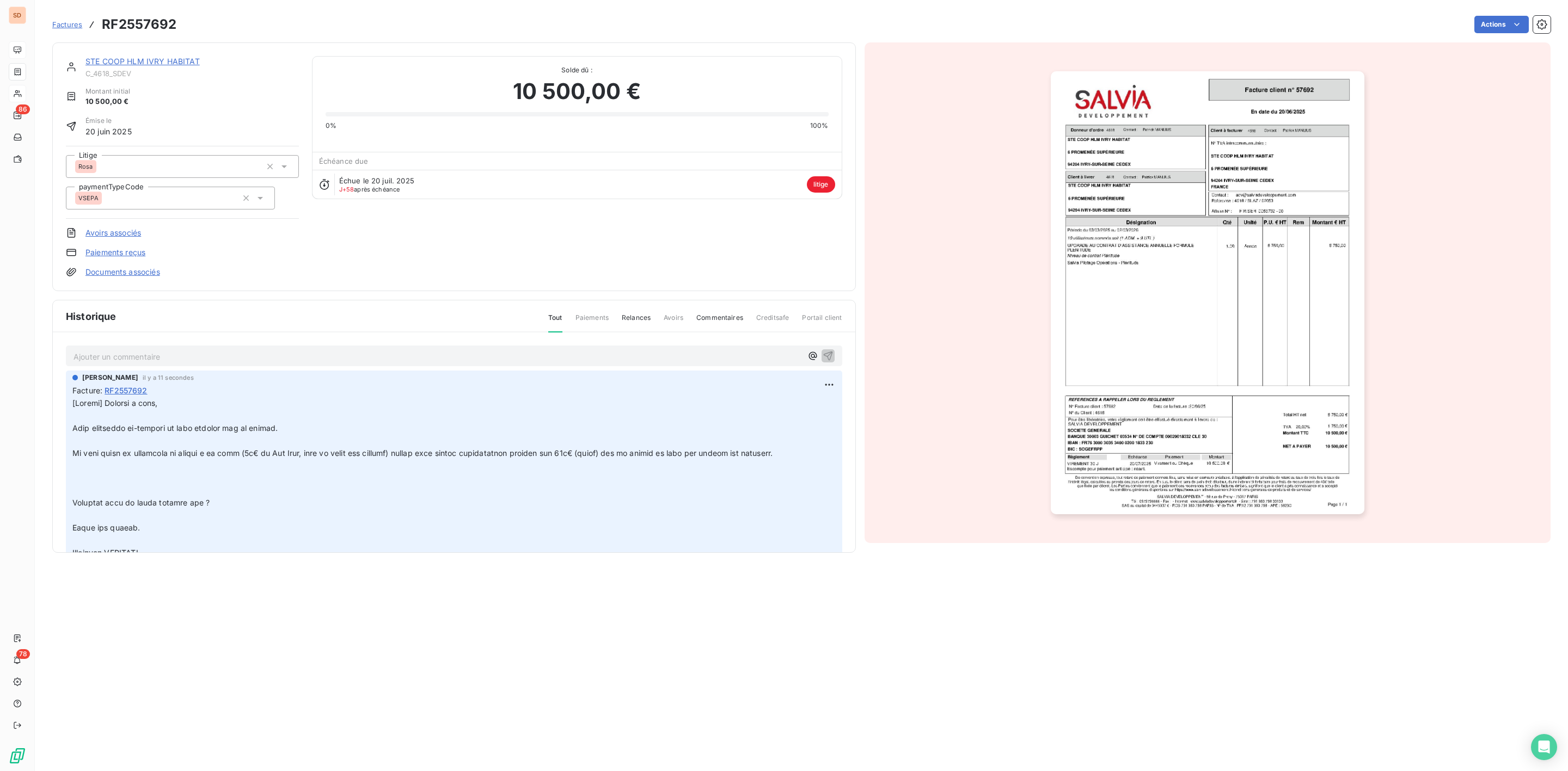
click at [115, 271] on link "Documents associés" at bounding box center [122, 272] width 75 height 11
click at [129, 273] on link "Documents associés" at bounding box center [122, 272] width 75 height 11
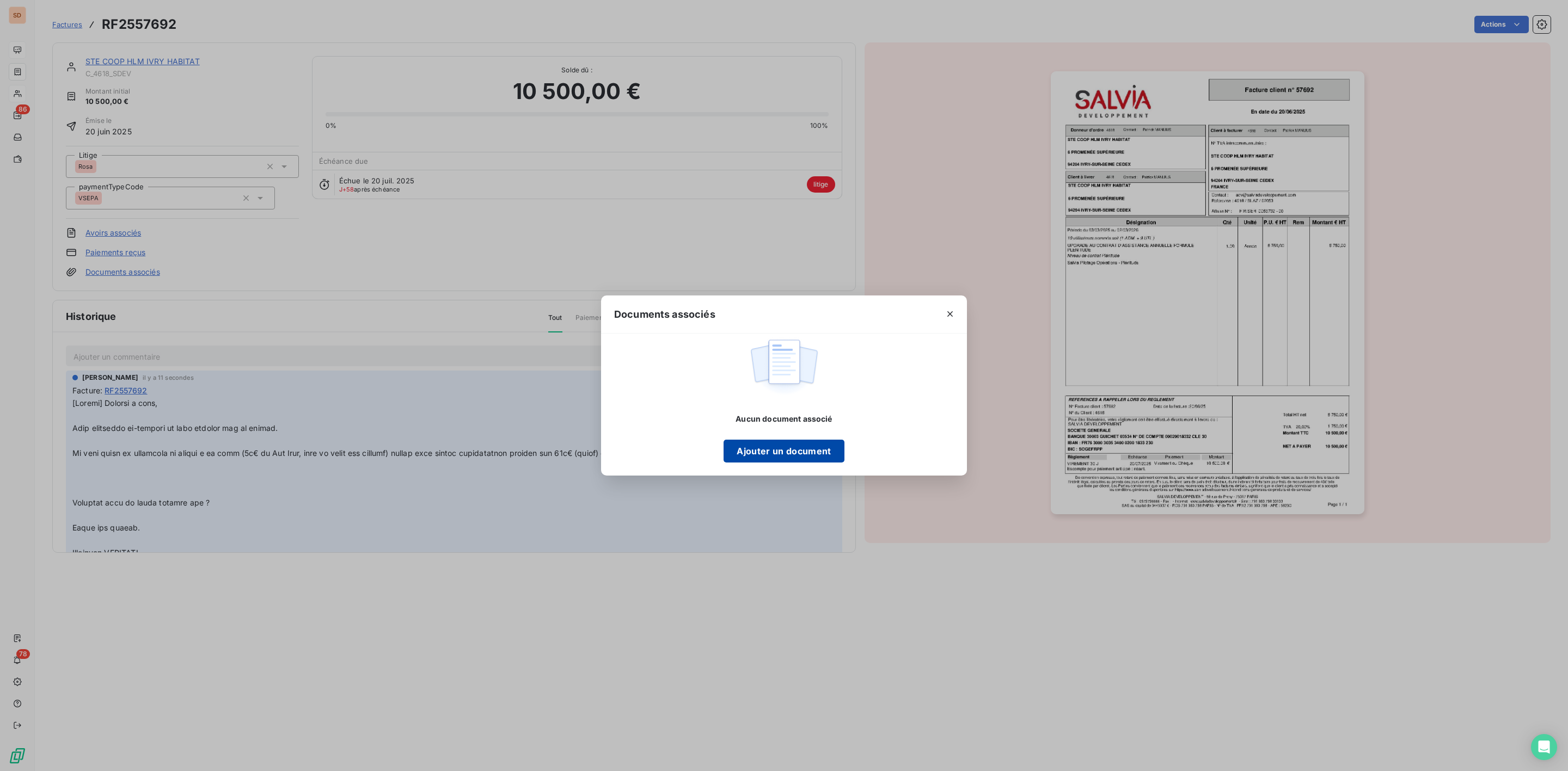
click at [794, 445] on button "Ajouter un document" at bounding box center [784, 452] width 121 height 23
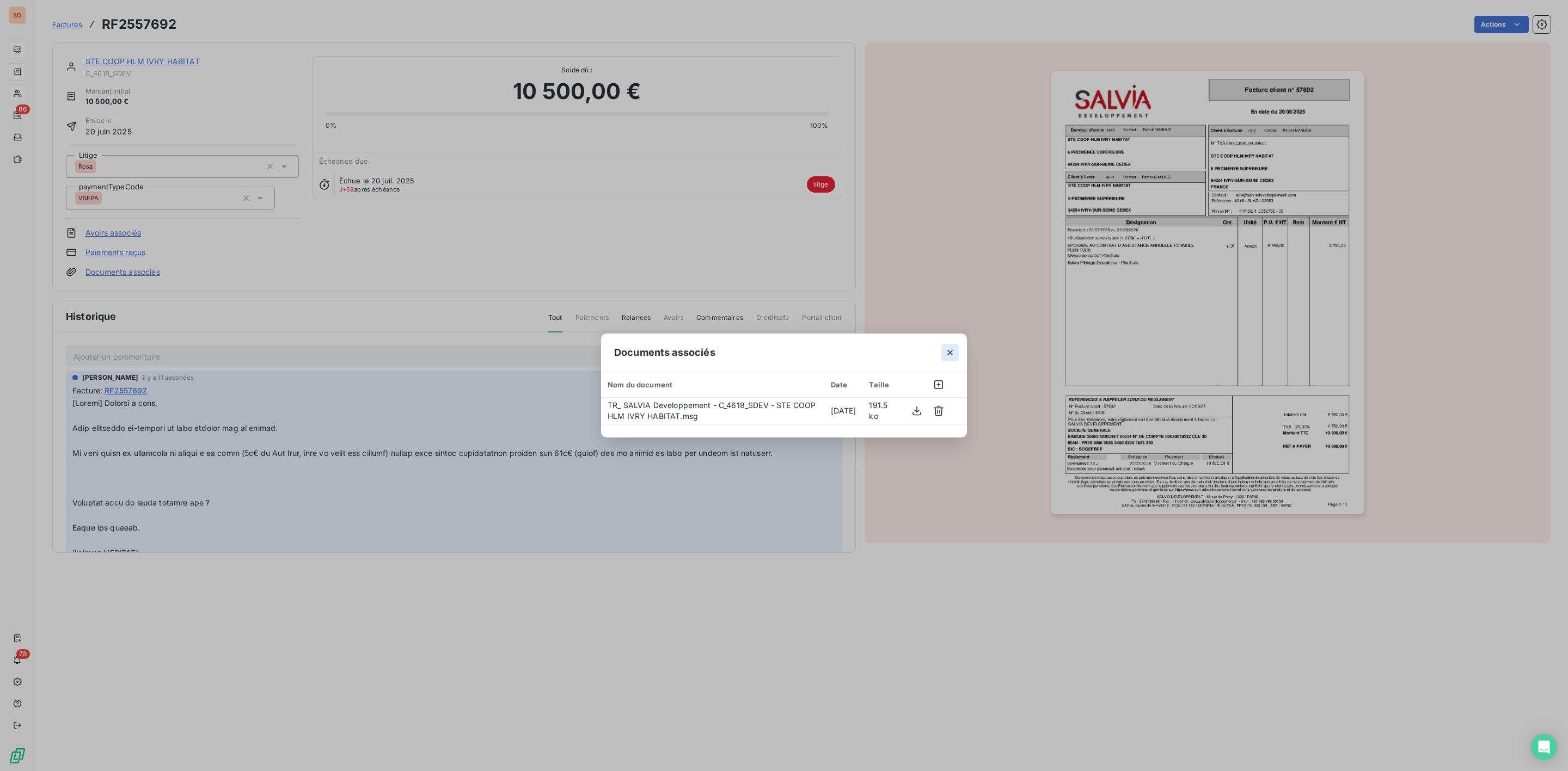
click at [954, 348] on icon "button" at bounding box center [950, 353] width 11 height 11
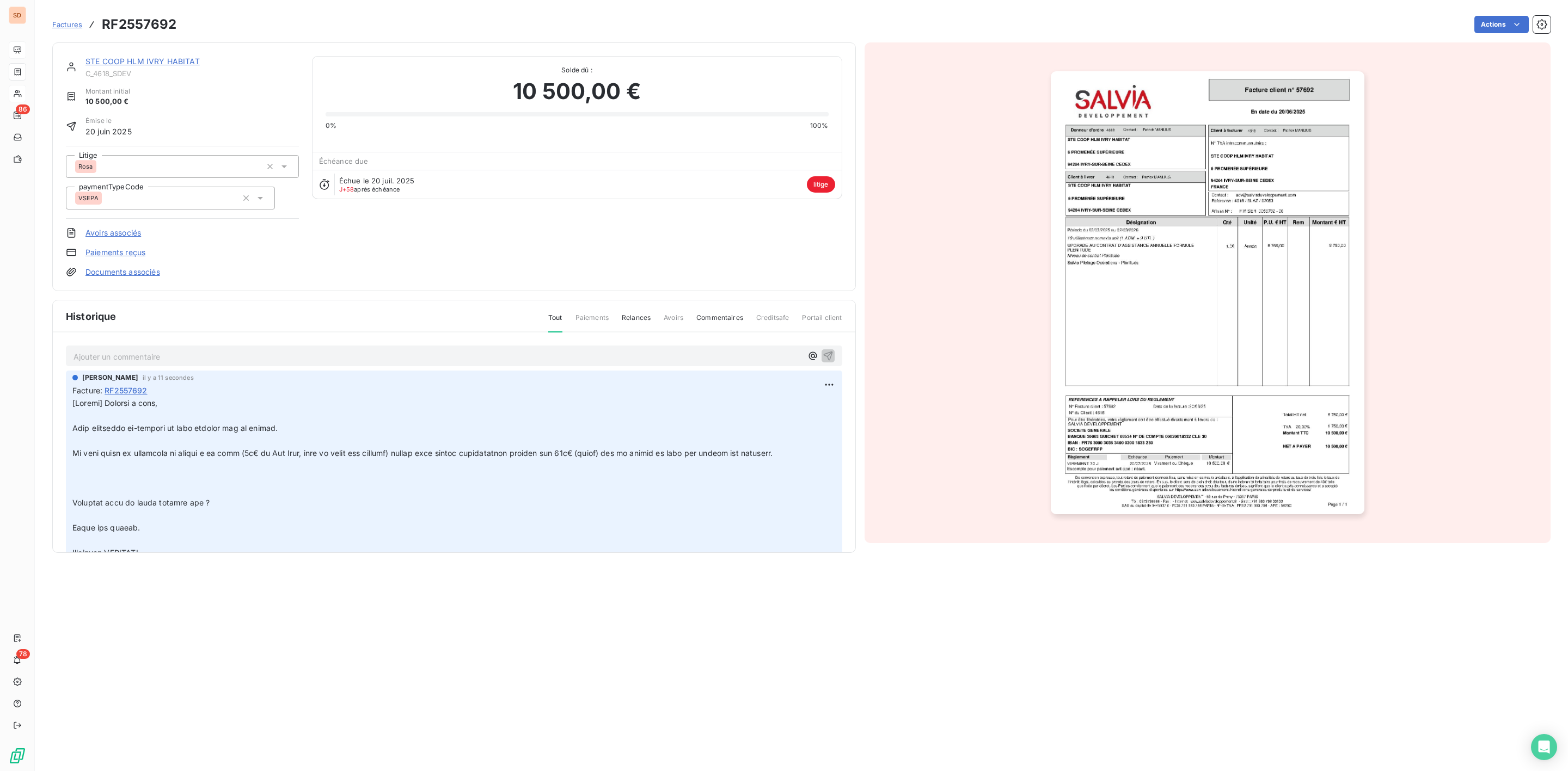
click at [147, 59] on link "STE COOP HLM IVRY HABITAT" at bounding box center [142, 61] width 114 height 9
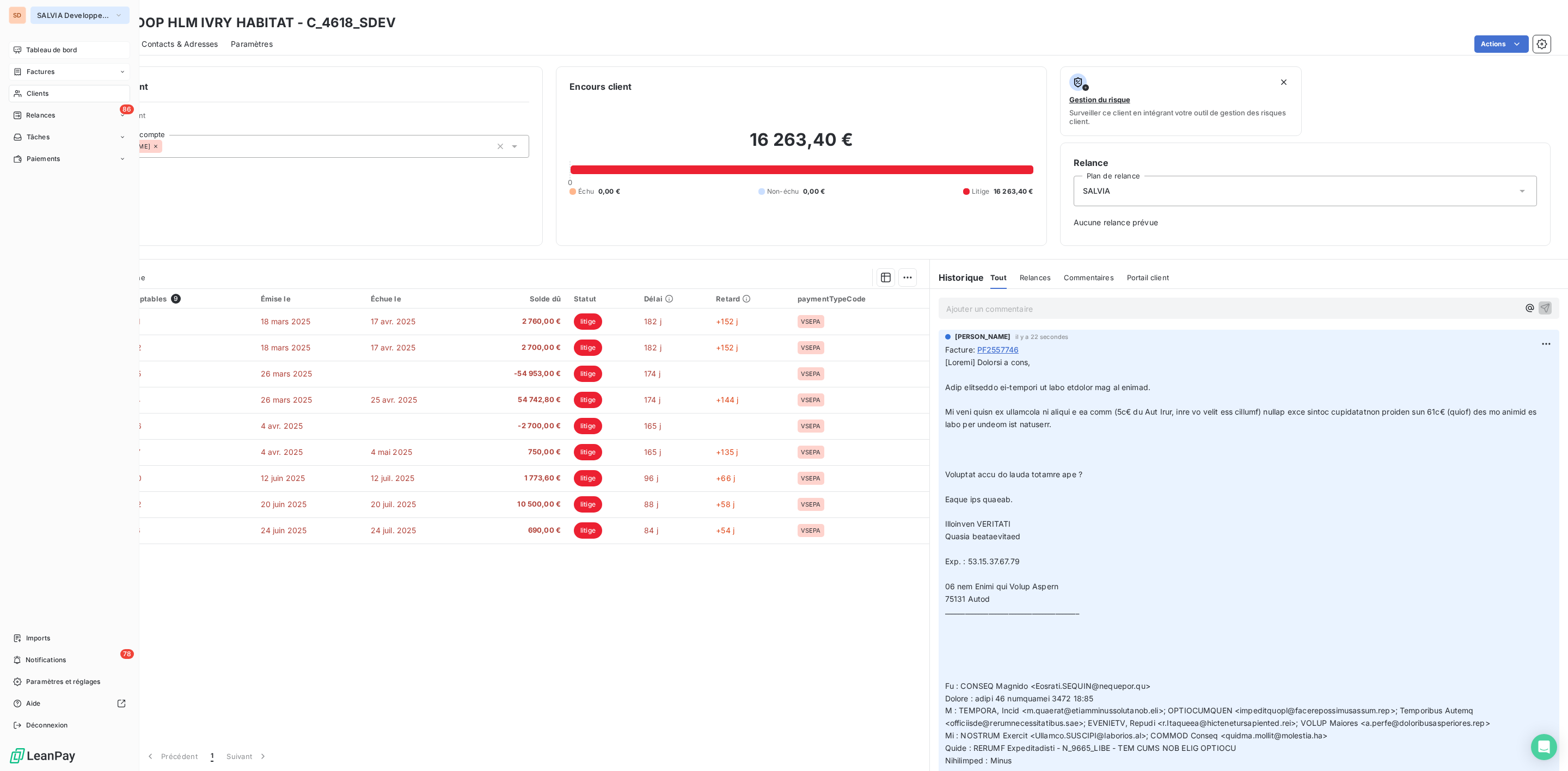
drag, startPoint x: 49, startPoint y: 13, endPoint x: 56, endPoint y: 13, distance: 7.0
click at [51, 13] on span "SALVIA Developpement" at bounding box center [74, 15] width 73 height 9
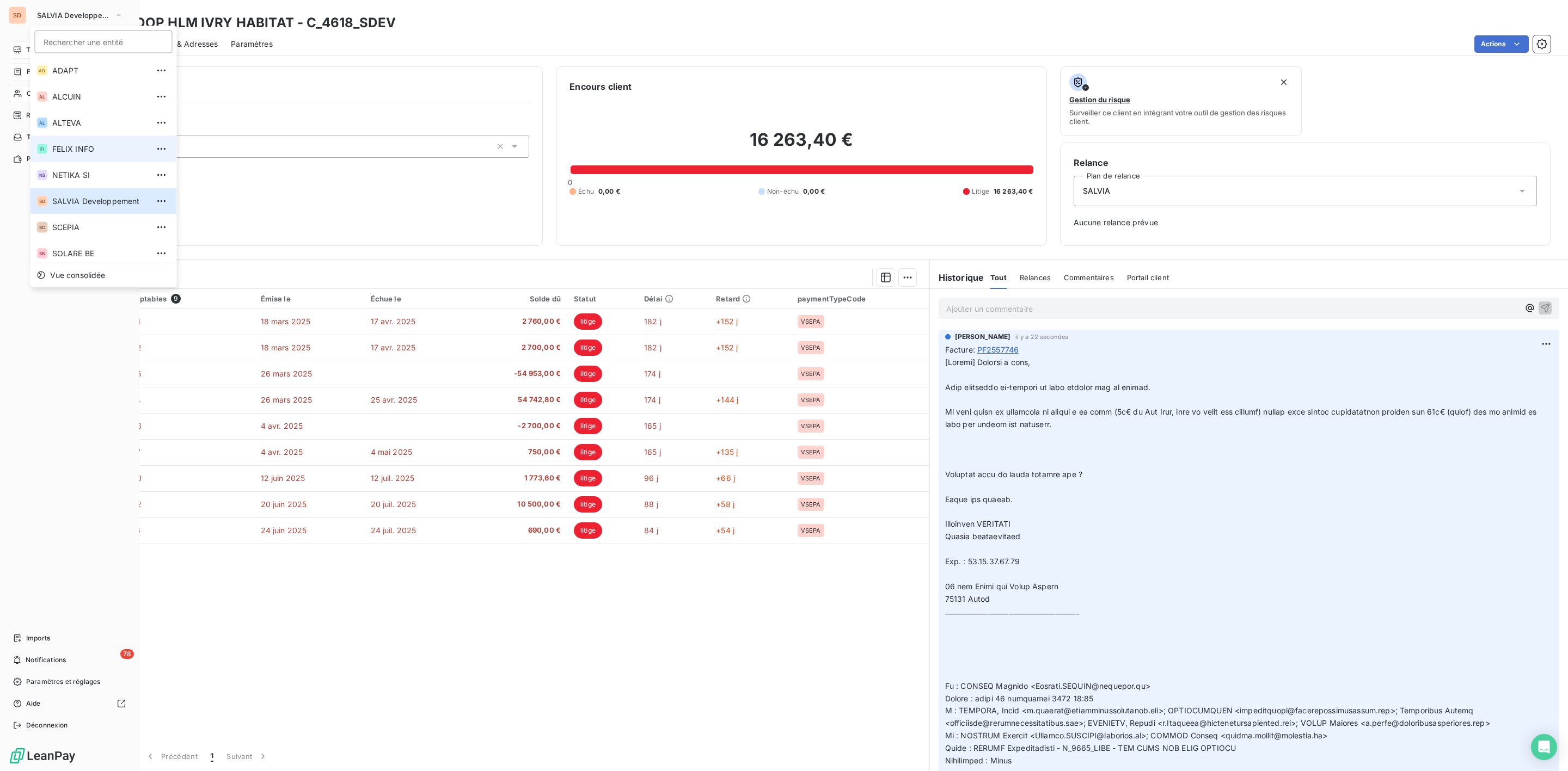
click at [80, 144] on span "FELIX INFO" at bounding box center [100, 149] width 96 height 11
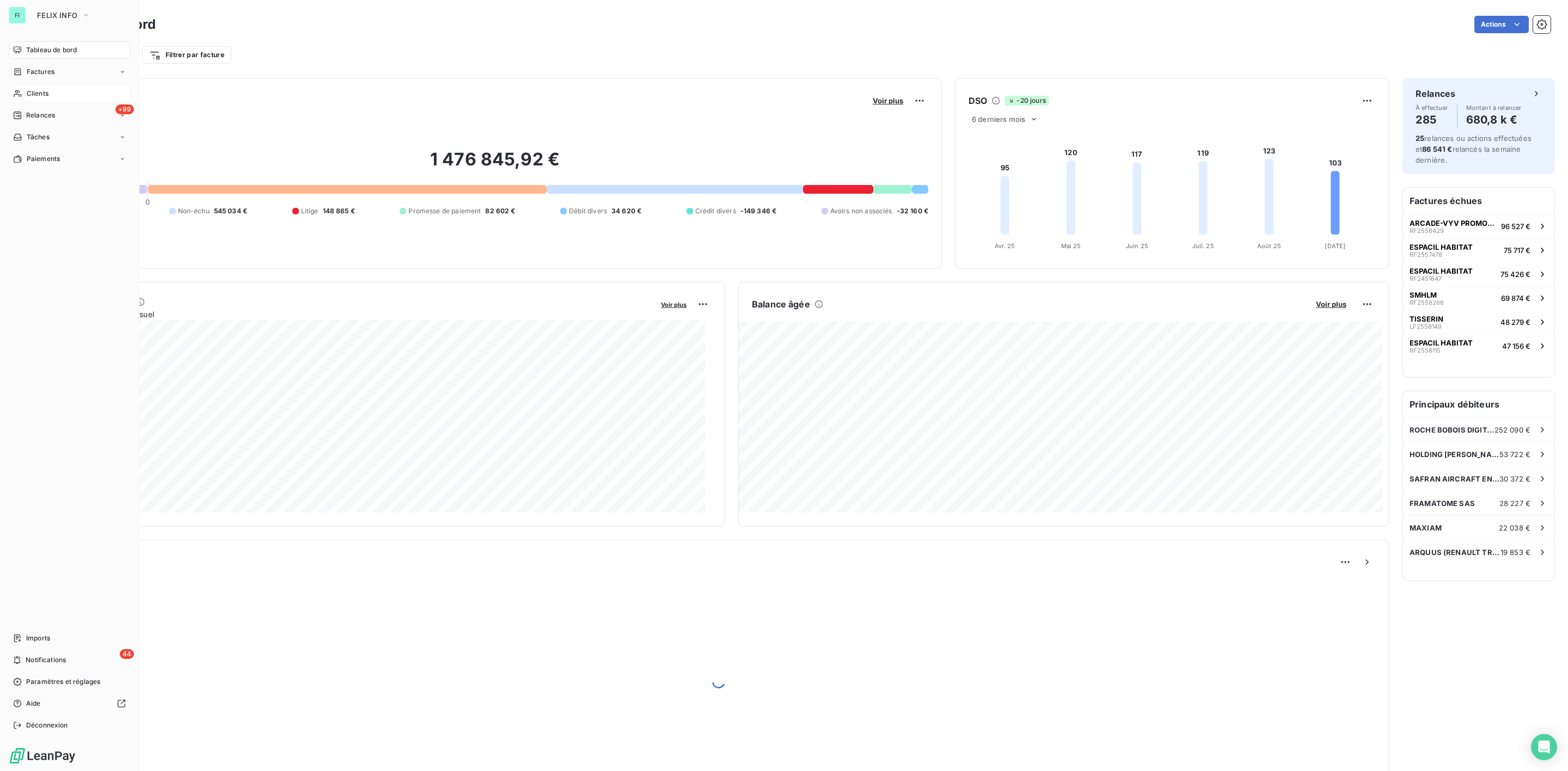
click at [43, 91] on span "Clients" at bounding box center [38, 94] width 22 height 10
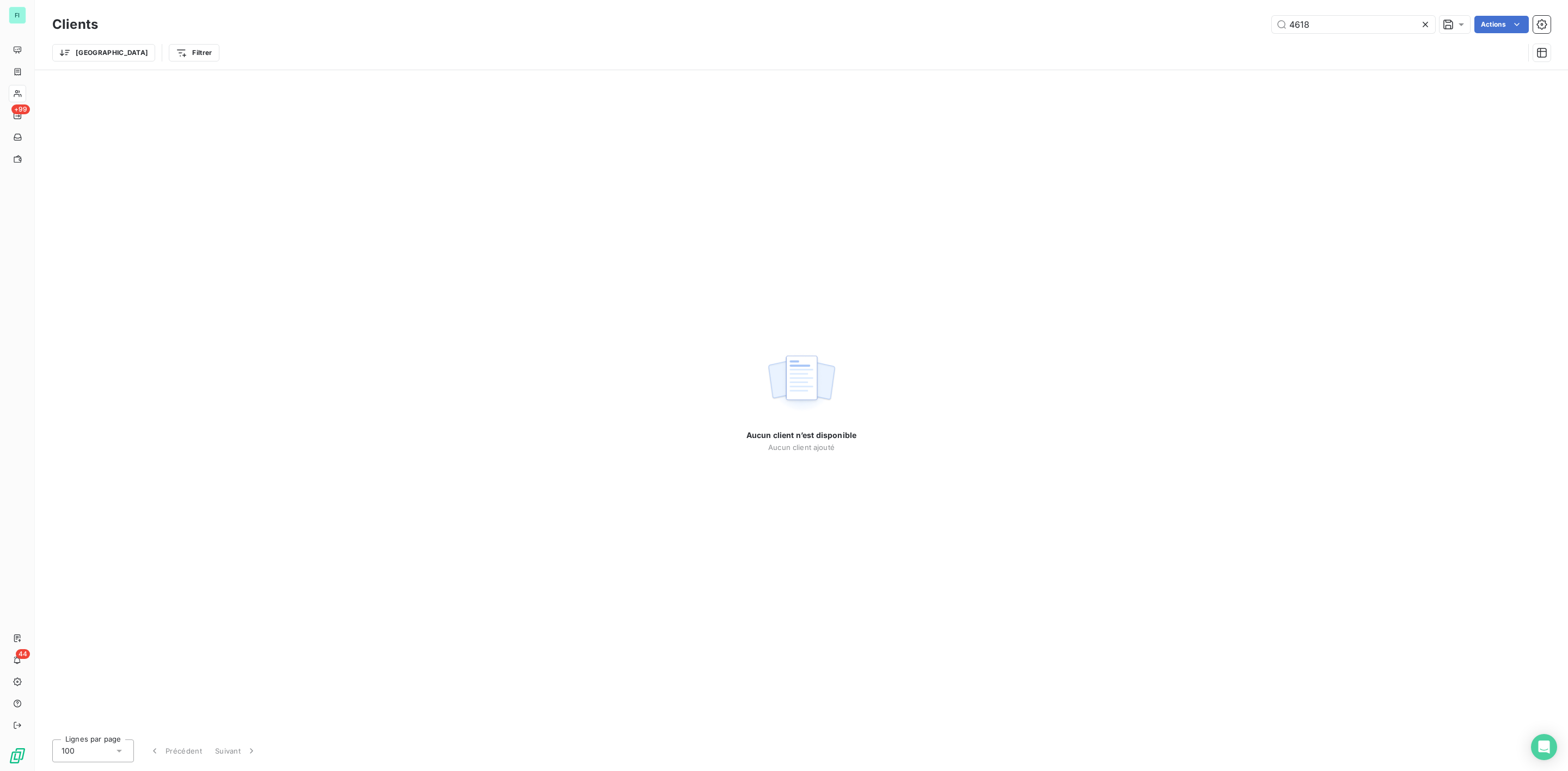
click at [1150, 36] on div "Clients 4618 Actions Trier Filtrer" at bounding box center [802, 41] width 1499 height 57
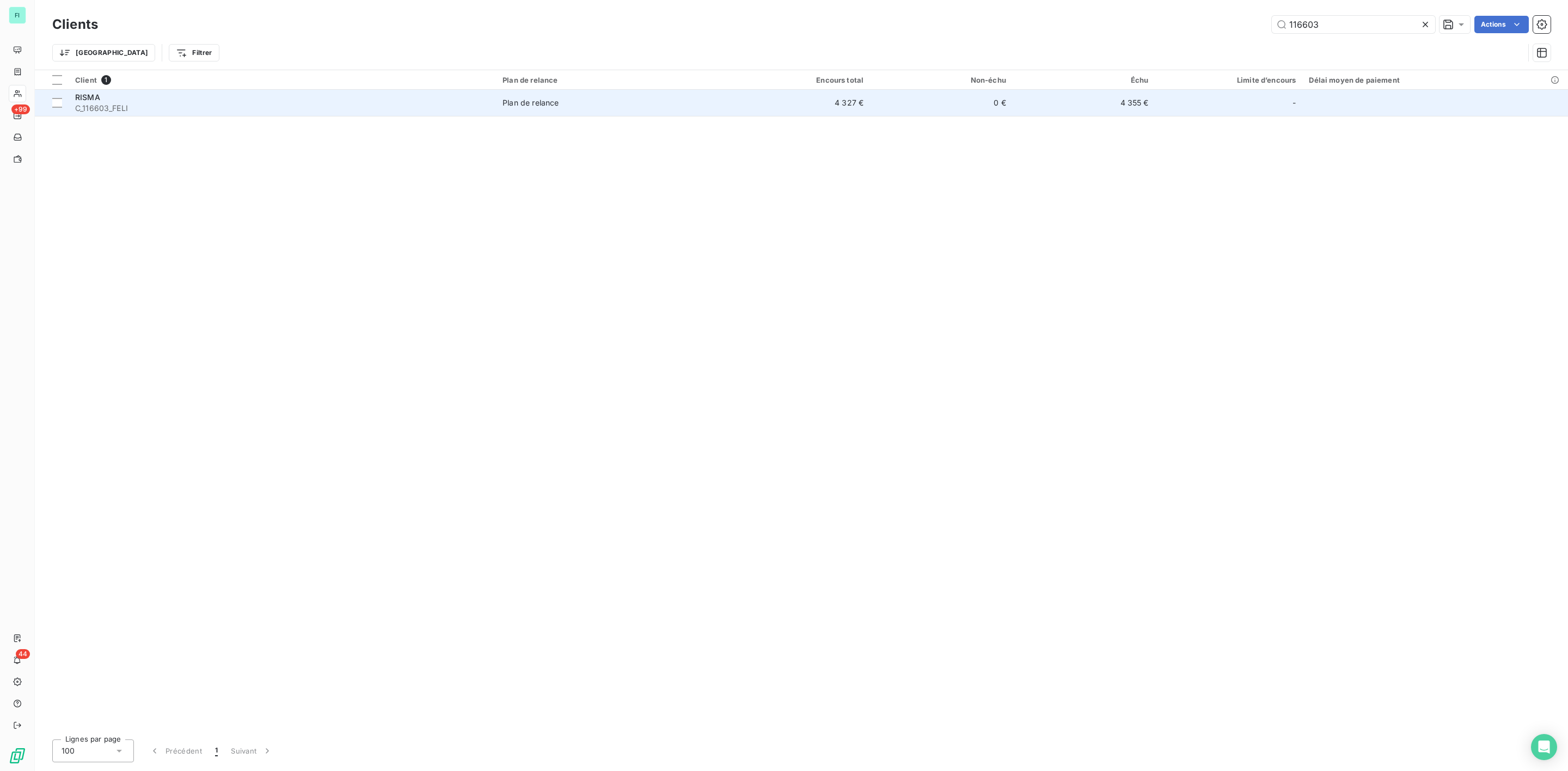
type input "116603"
click at [110, 108] on span "C_116603_FELI" at bounding box center [282, 108] width 415 height 11
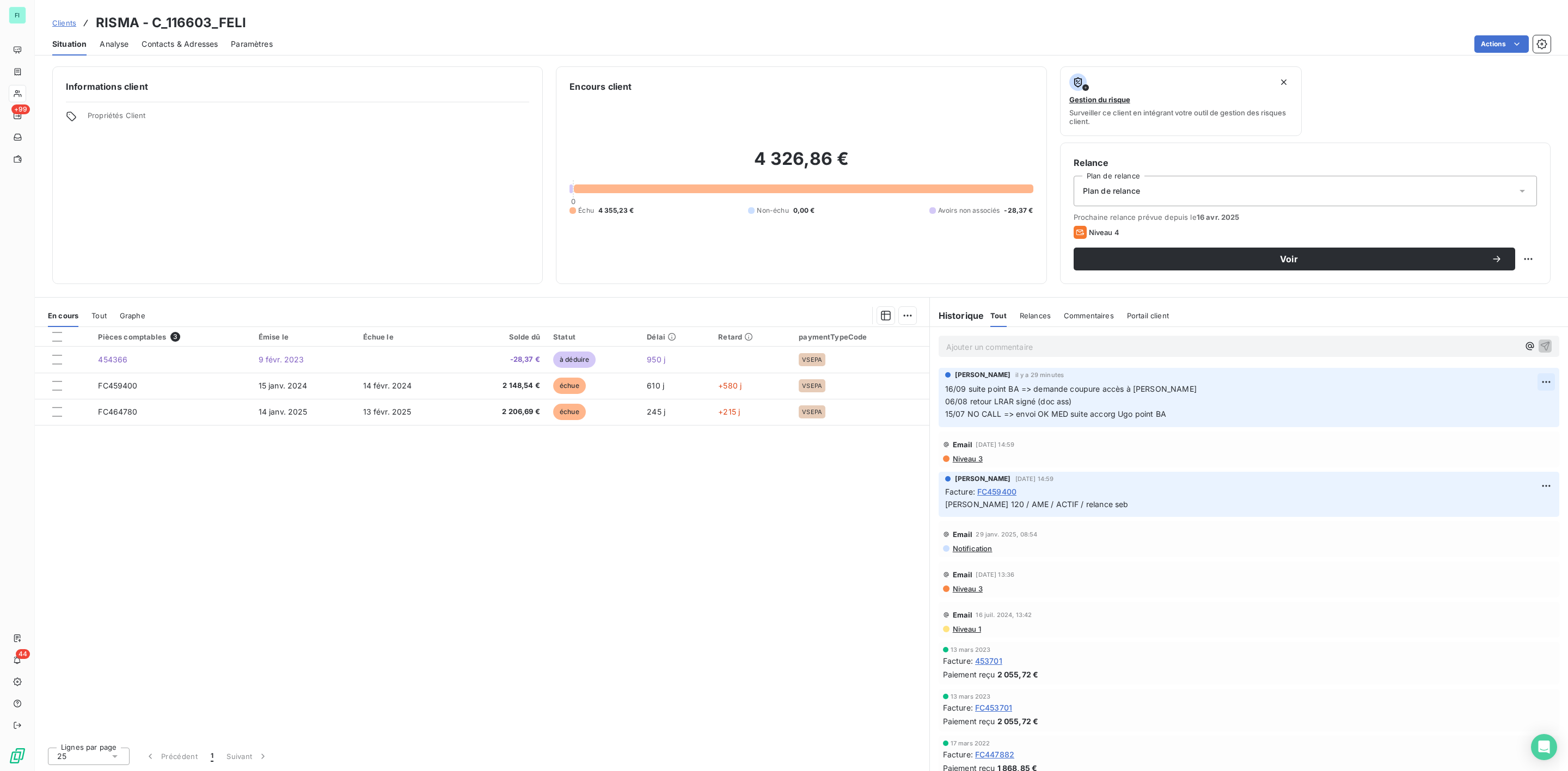
click at [1534, 382] on html "FI +99 44 Clients RISMA - C_116603_FELI Situation Analyse Contacts & Adresses P…" at bounding box center [784, 385] width 1568 height 771
click at [1499, 403] on div "Editer" at bounding box center [1508, 408] width 61 height 18
click at [1152, 391] on span "16/09 suite point BA => demande coupure accès à [PERSON_NAME] 06/08 retour LRAR…" at bounding box center [1278, 401] width 665 height 34
click at [1158, 392] on span "16/09 suite point BA => demande coupure accès à [PERSON_NAME] 06/08 retour LRAR…" at bounding box center [1278, 401] width 665 height 34
click at [1169, 390] on span "16/09 suite point BA => demande coupure accès à Sylvie => 06/08 retour LRAR sig…" at bounding box center [1278, 401] width 665 height 34
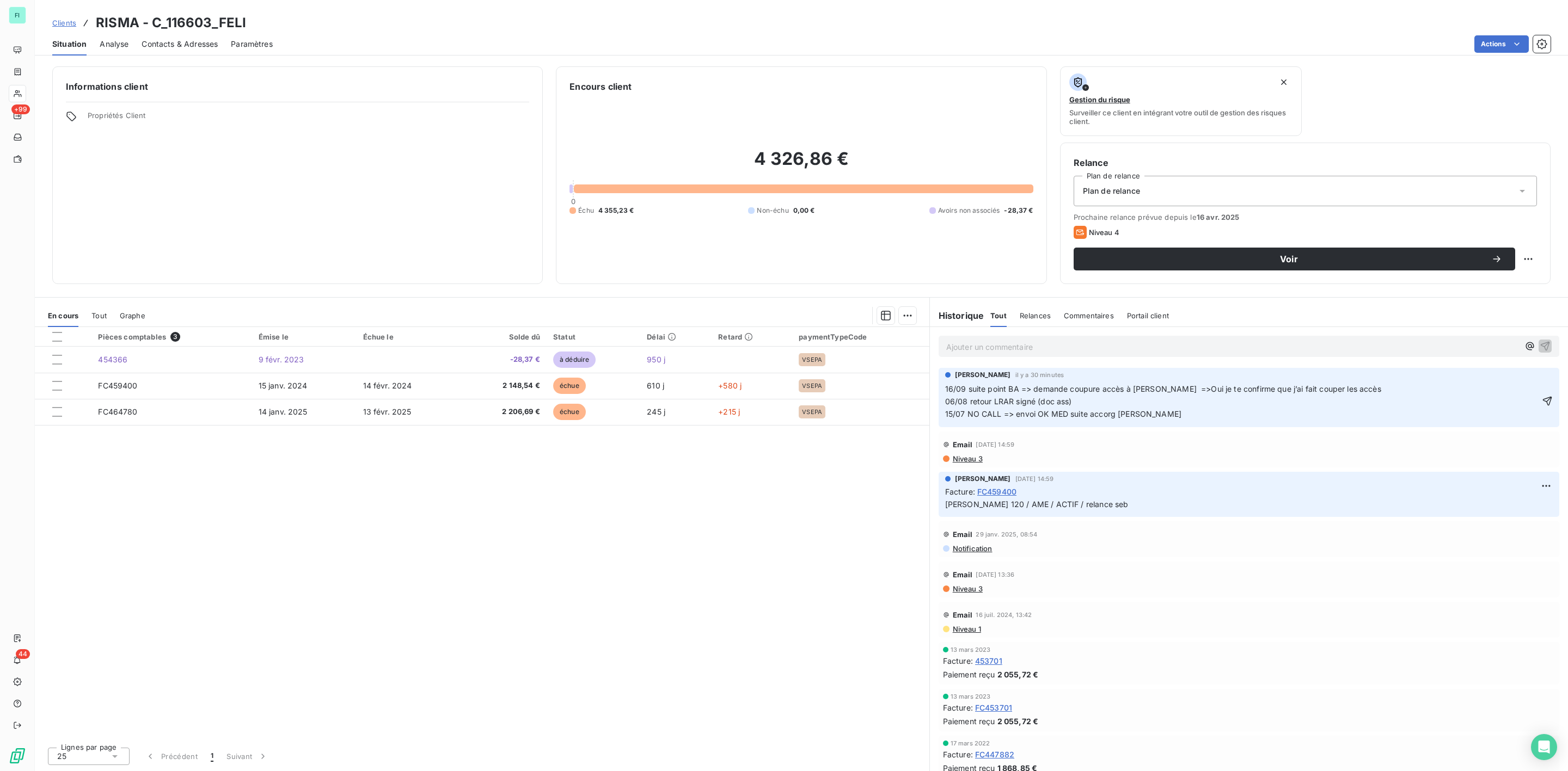
click at [1169, 392] on span "16/09 suite point BA => demande coupure accès à Sylvie =>Oui je te confirme que…" at bounding box center [1360, 401] width 829 height 34
click at [1542, 400] on icon "button" at bounding box center [1547, 401] width 11 height 11
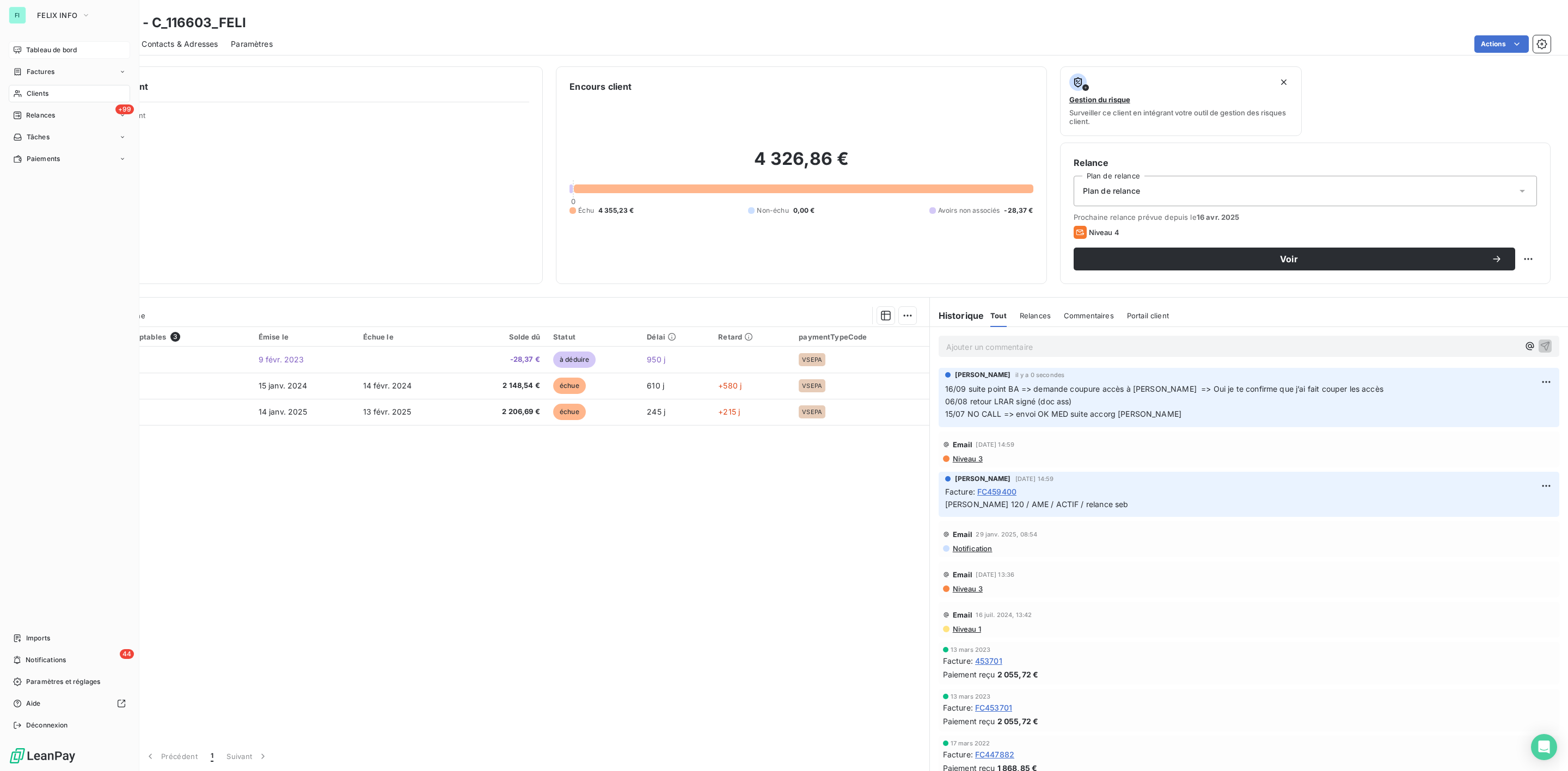
click at [39, 51] on span "Tableau de bord" at bounding box center [51, 50] width 51 height 10
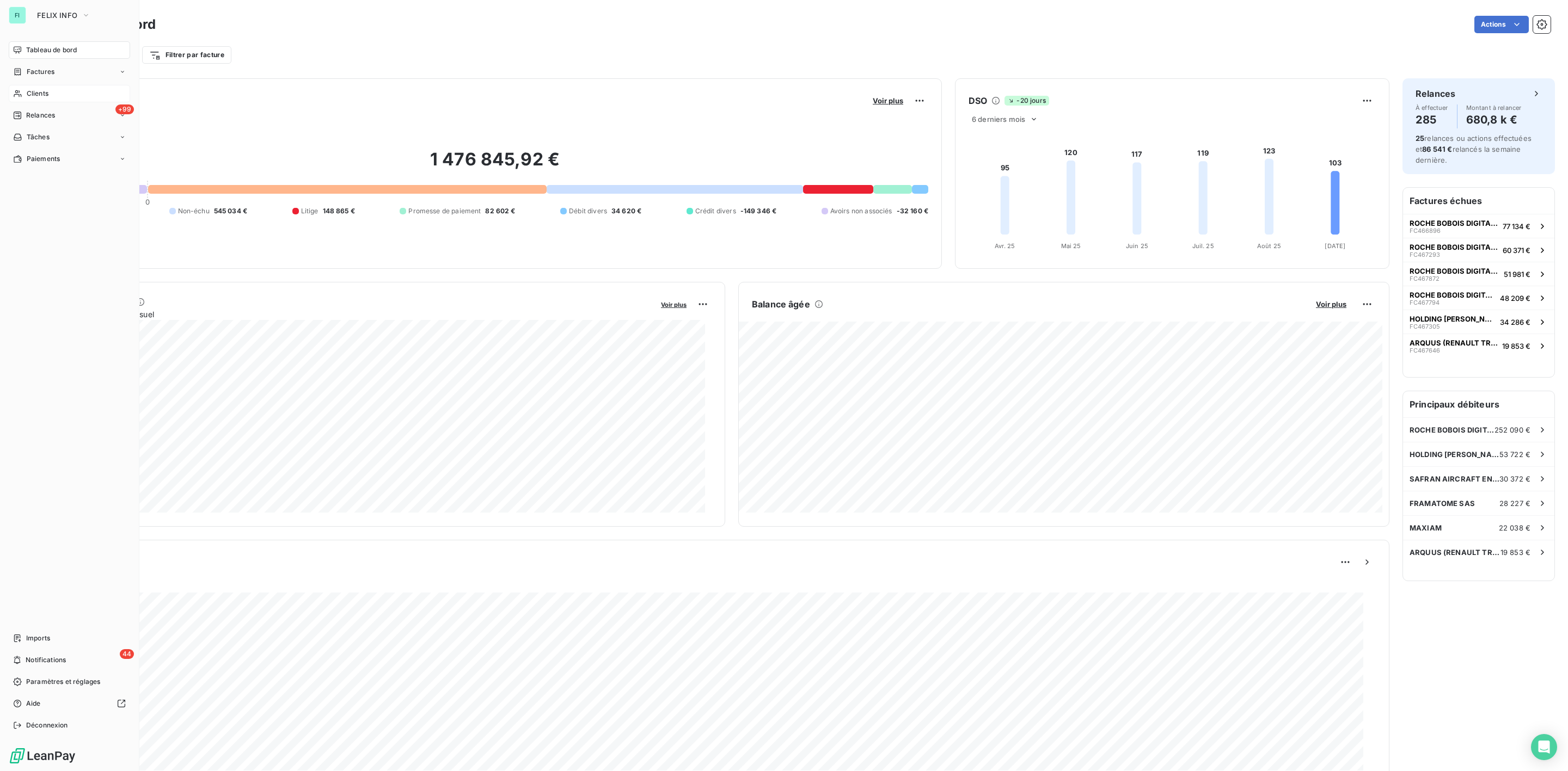
drag, startPoint x: 38, startPoint y: 96, endPoint x: 82, endPoint y: 96, distance: 44.0
click at [38, 96] on span "Clients" at bounding box center [38, 94] width 22 height 10
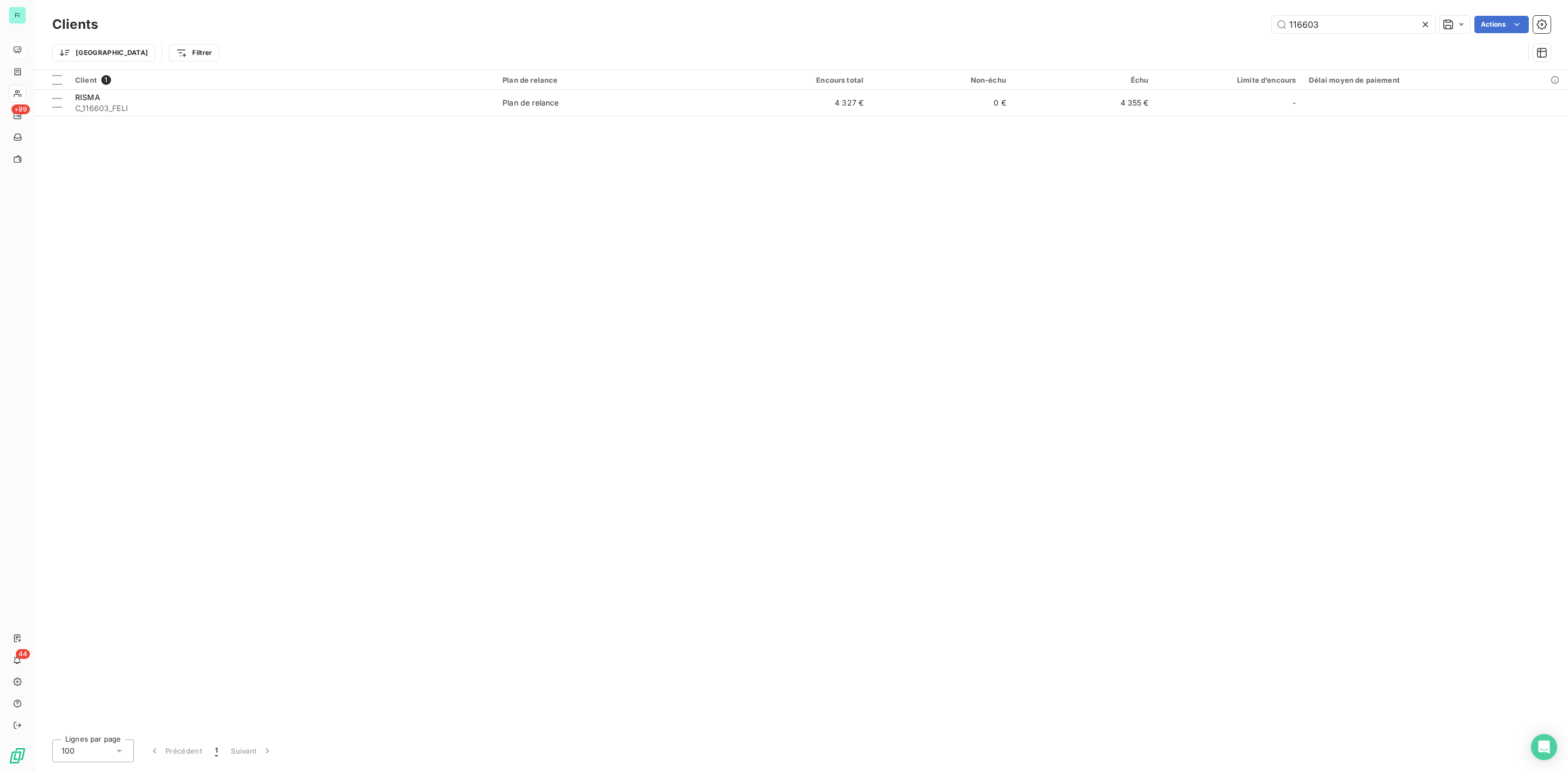
drag, startPoint x: 1334, startPoint y: 22, endPoint x: 975, endPoint y: 32, distance: 359.1
click at [1071, 25] on div "116603 Actions" at bounding box center [830, 24] width 1440 height 18
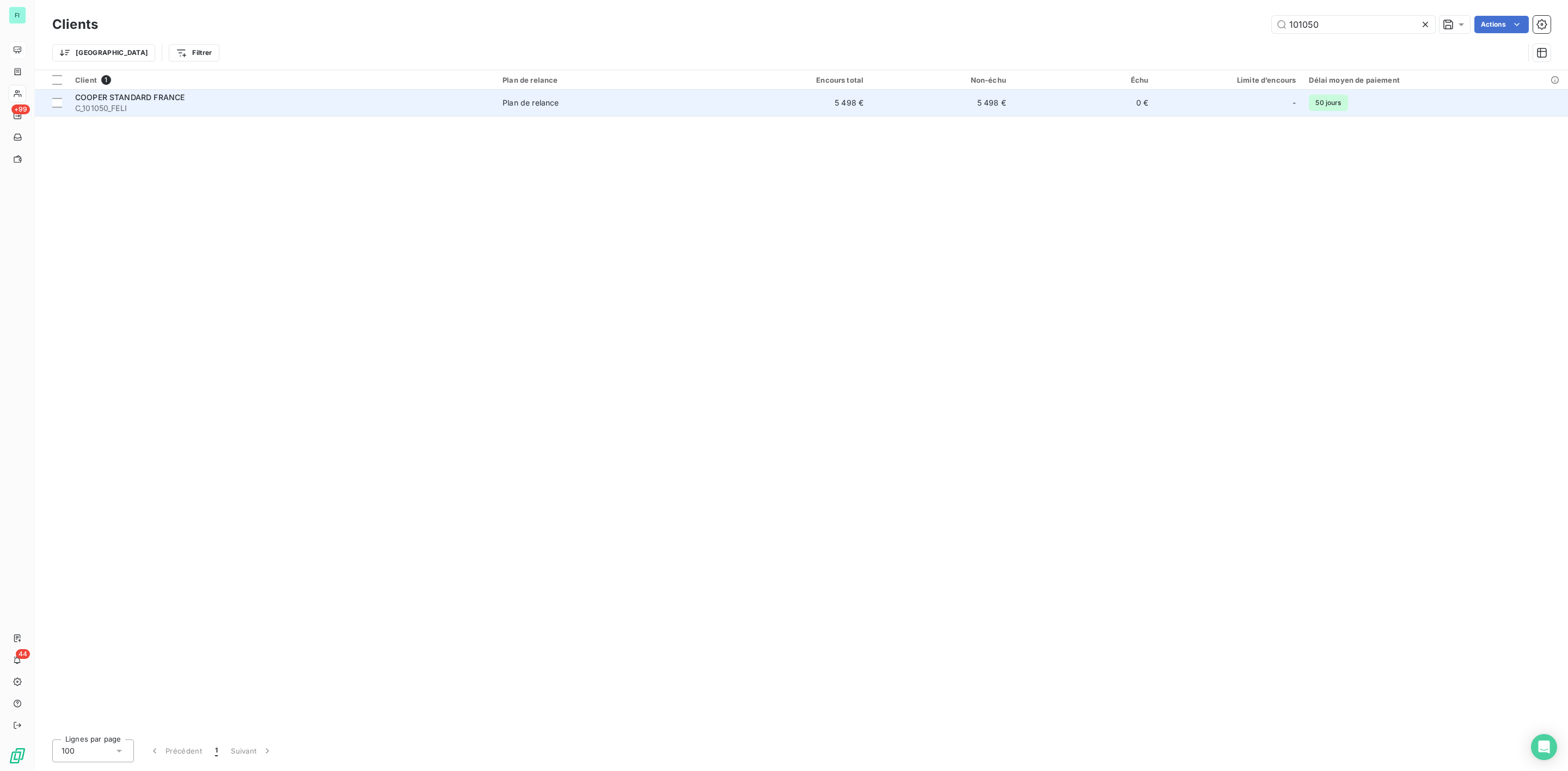
type input "101050"
click at [147, 100] on span "COOPER STANDARD FRANCE" at bounding box center [130, 97] width 110 height 9
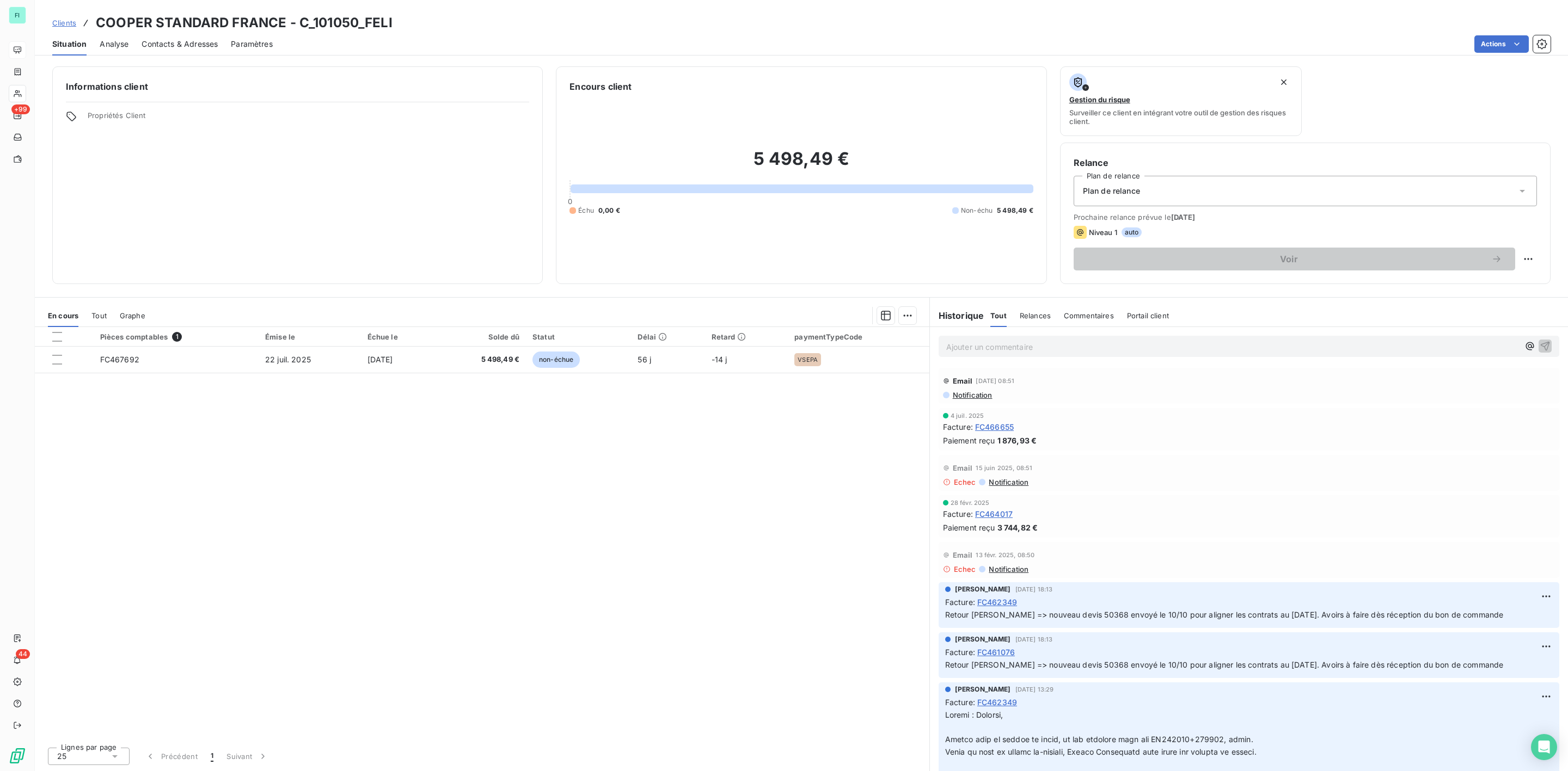
drag, startPoint x: 201, startPoint y: 46, endPoint x: 206, endPoint y: 49, distance: 5.8
click at [201, 46] on span "Contacts & Adresses" at bounding box center [180, 44] width 76 height 11
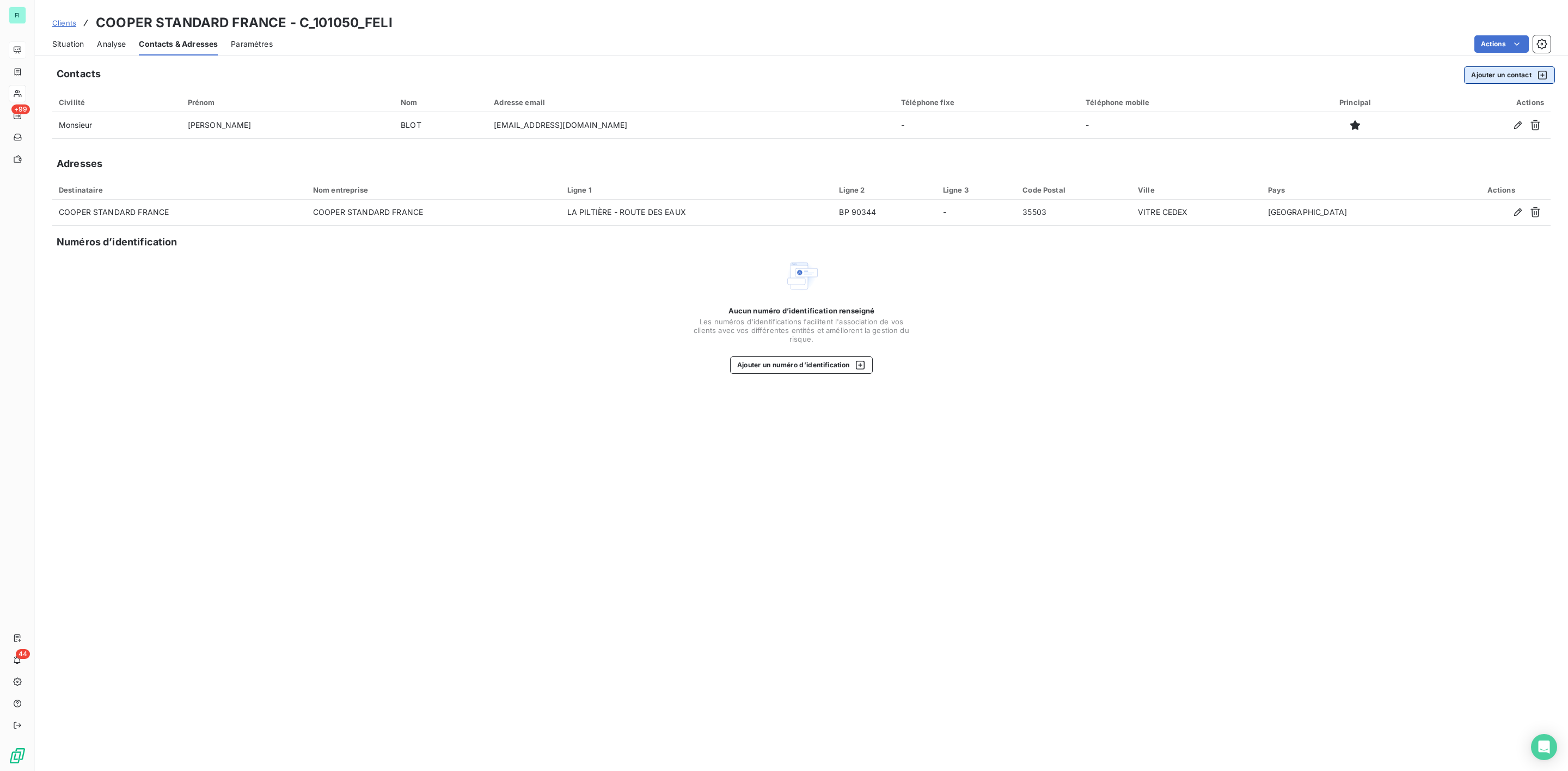
click at [1485, 77] on button "Ajouter un contact" at bounding box center [1509, 75] width 91 height 18
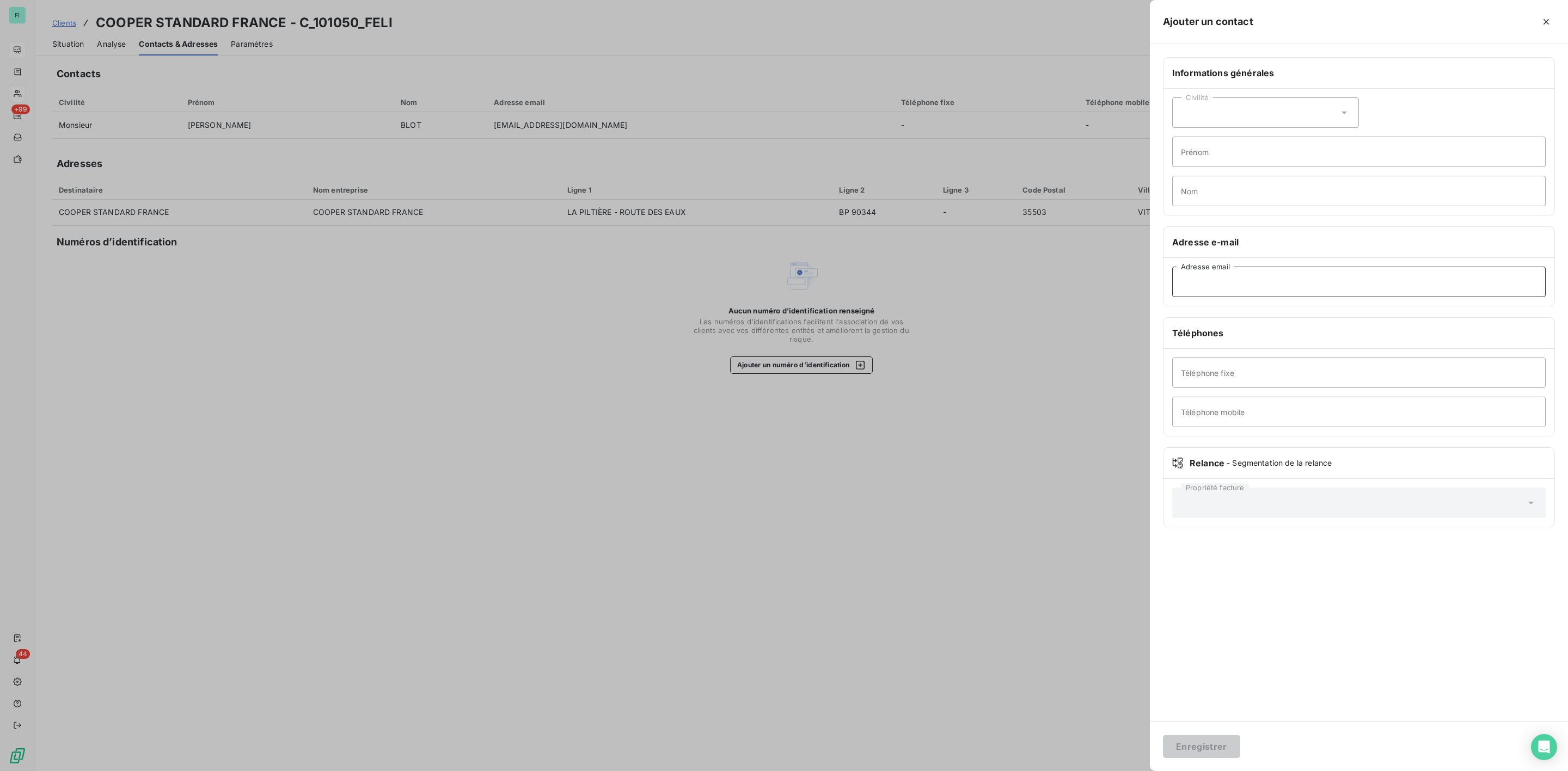
click at [1239, 280] on input "Adresse email" at bounding box center [1359, 282] width 374 height 30
click at [1215, 280] on input "Adresse email" at bounding box center [1359, 282] width 374 height 30
paste input "payables@cooperstandard.com"
type input "payables@cooperstandard.com"
click at [1211, 195] on input "Nom" at bounding box center [1359, 191] width 374 height 30
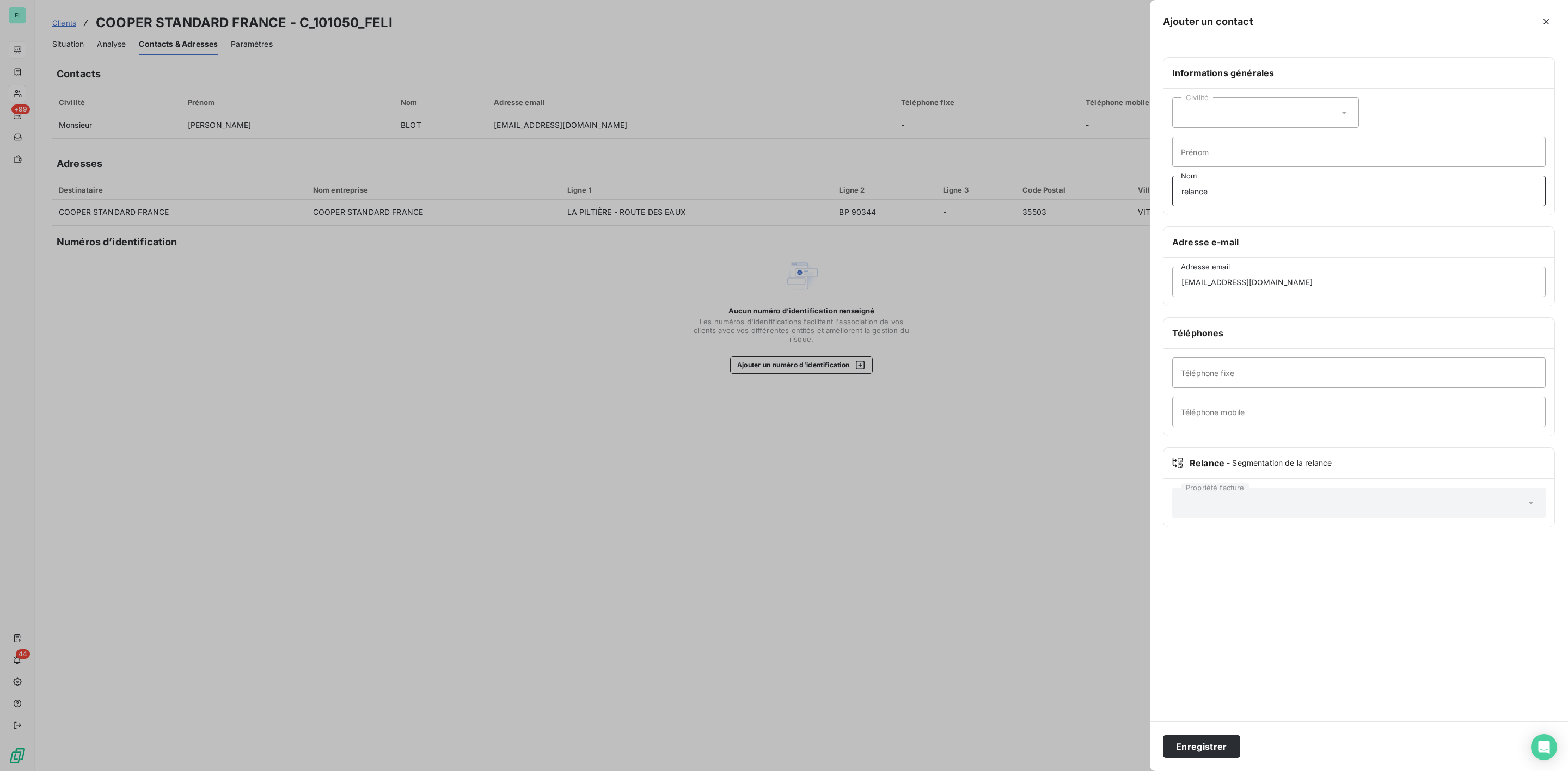
type input "RELANCE"
click at [1207, 752] on button "Enregistrer" at bounding box center [1202, 747] width 77 height 23
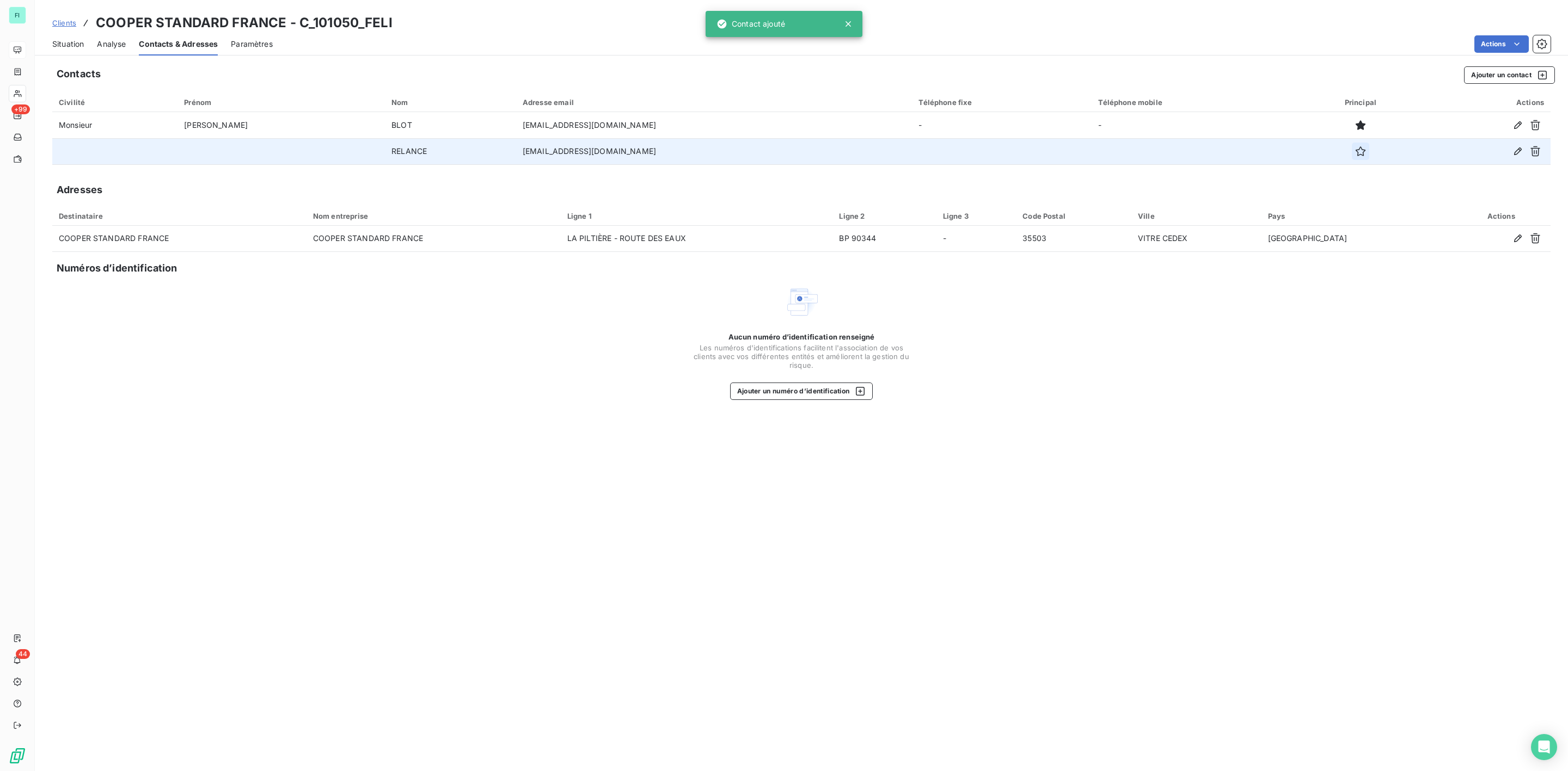
click at [1355, 152] on icon "button" at bounding box center [1360, 152] width 11 height 11
click at [72, 39] on span "Situation" at bounding box center [68, 44] width 32 height 11
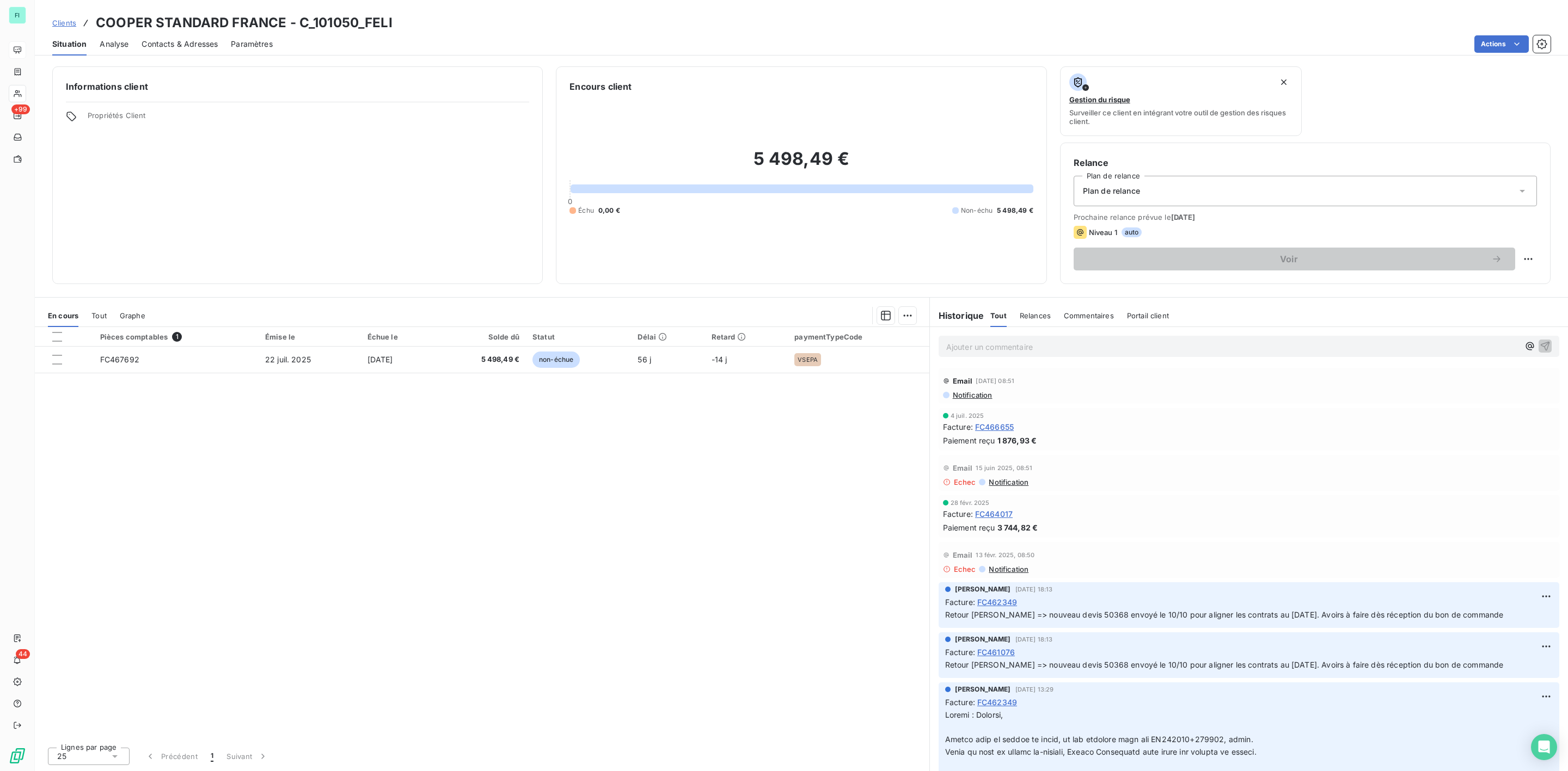
click at [187, 43] on span "Contacts & Adresses" at bounding box center [180, 44] width 76 height 11
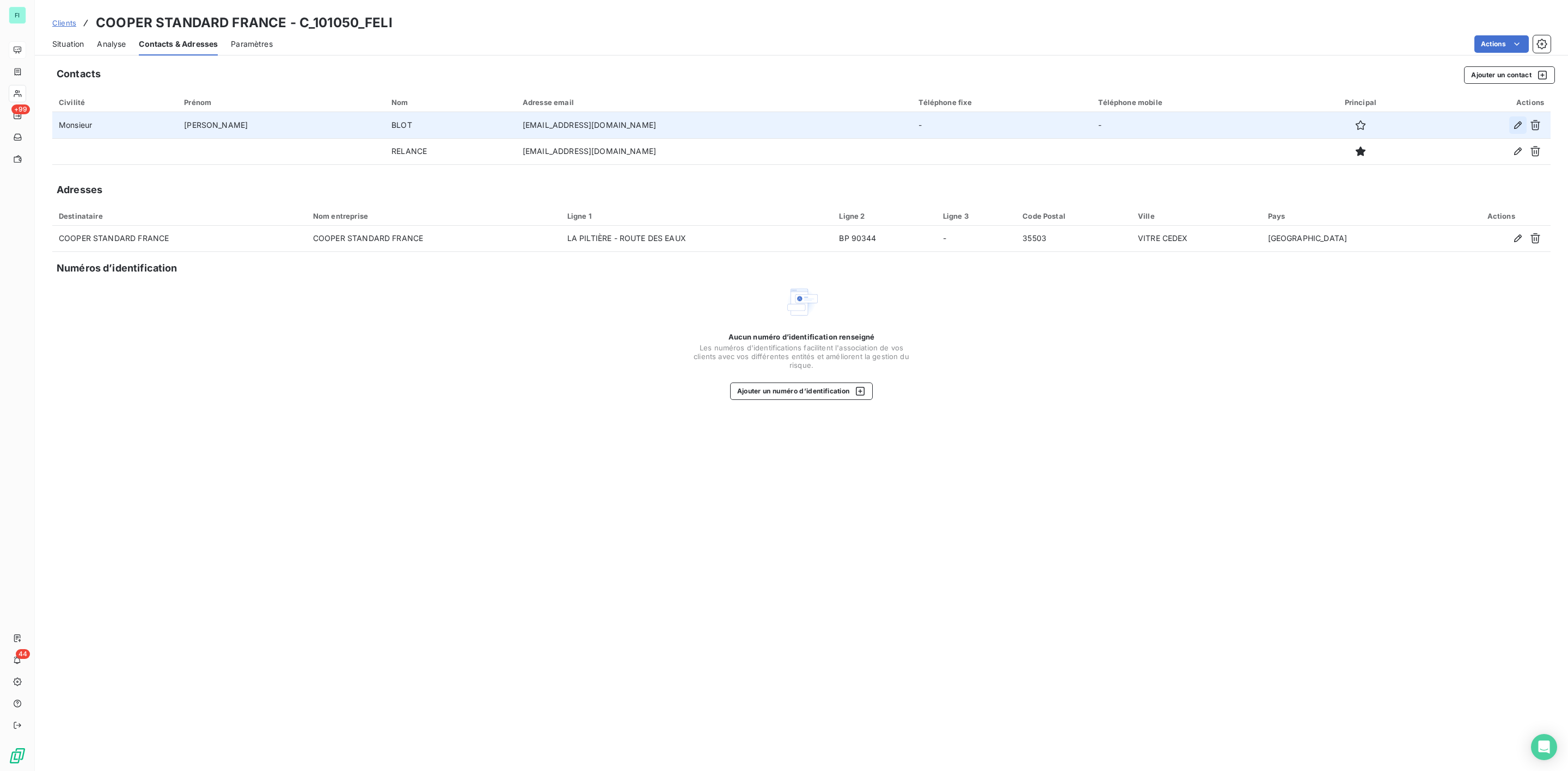
click at [1514, 122] on icon "button" at bounding box center [1518, 125] width 11 height 11
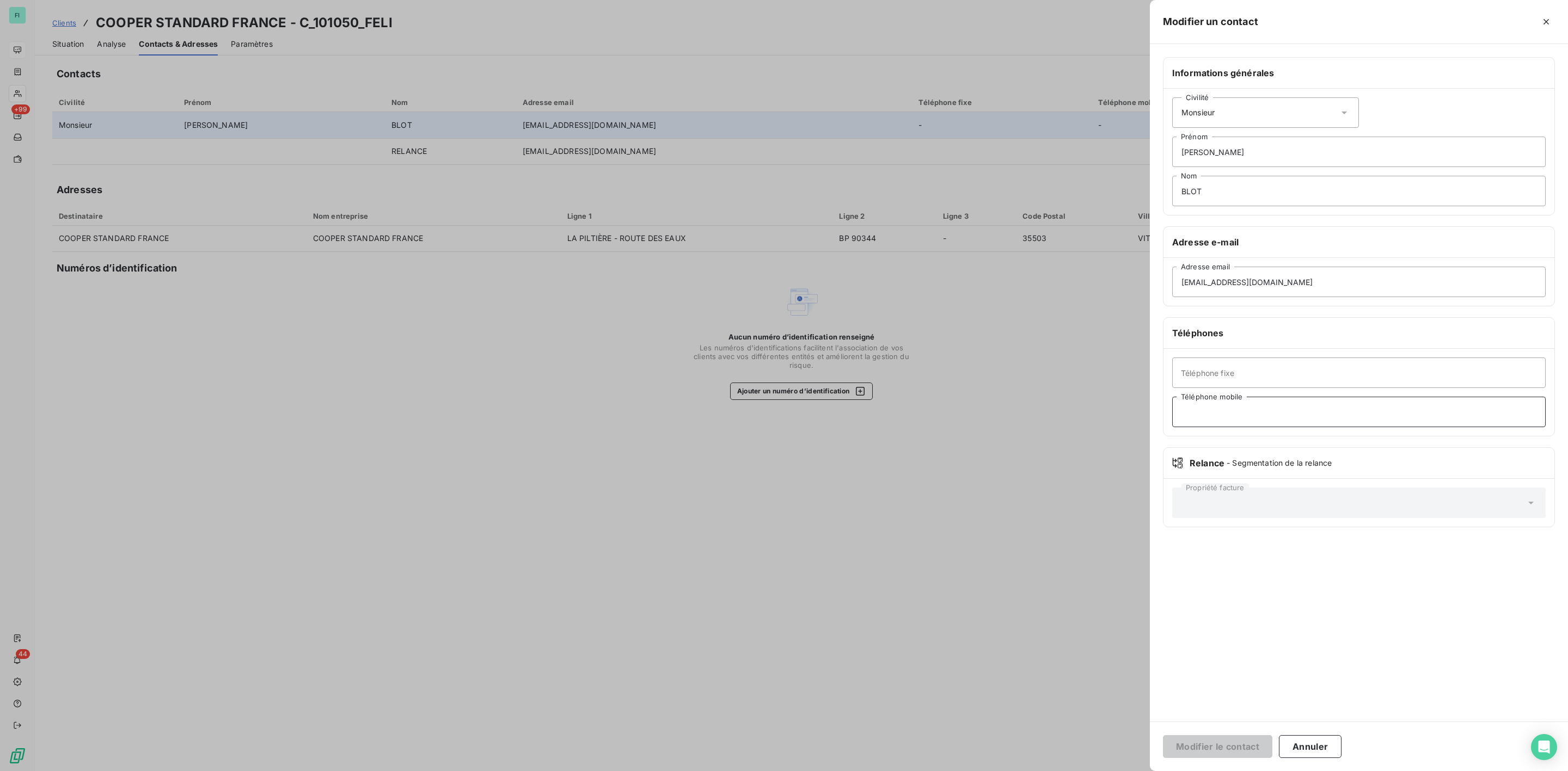
click at [1209, 418] on input "Téléphone mobile" at bounding box center [1359, 412] width 374 height 30
paste input "0628526815"
type input "0628526815"
click at [1251, 744] on button "Modifier le contact" at bounding box center [1218, 747] width 110 height 23
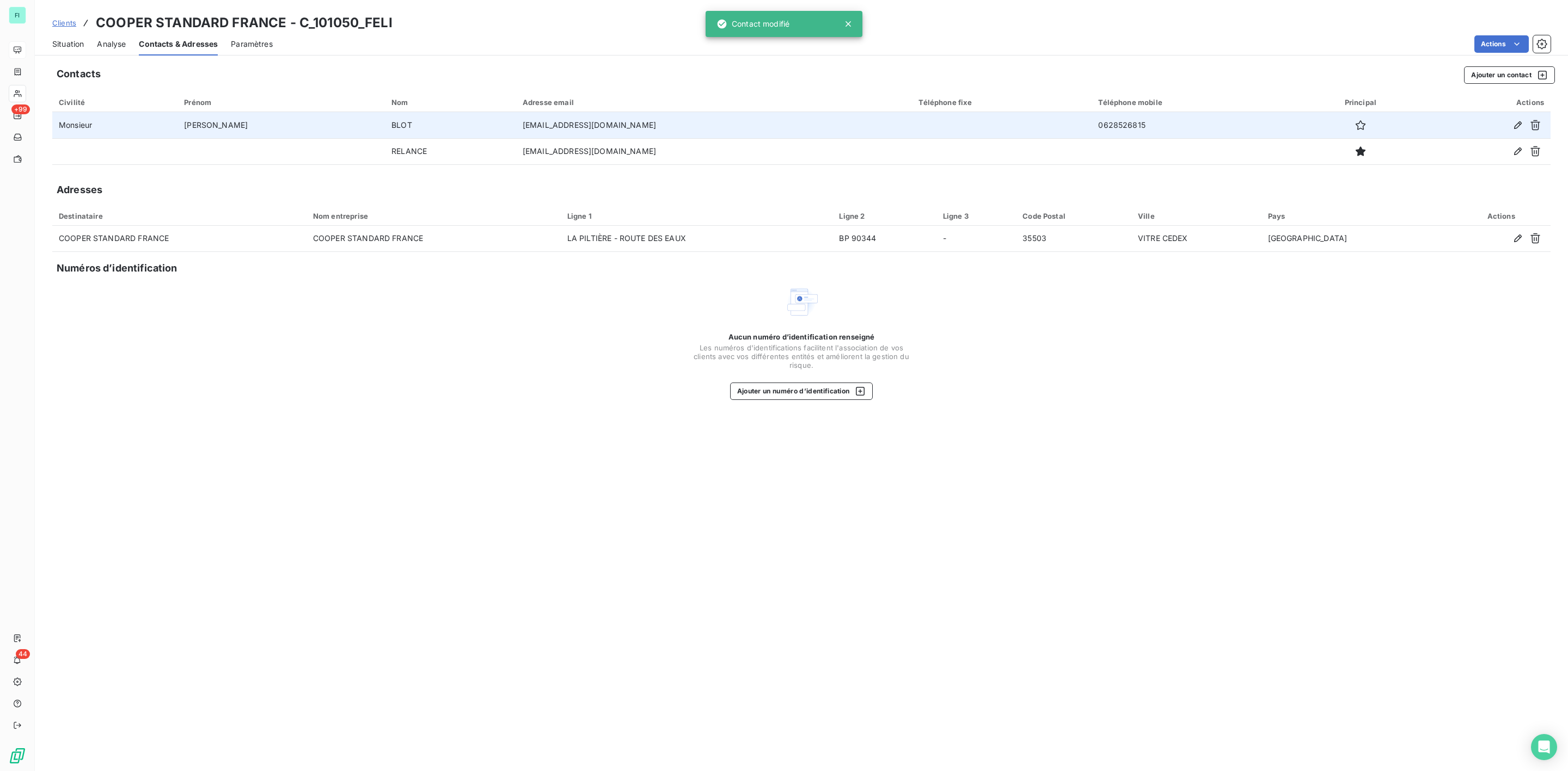
click at [77, 47] on span "Situation" at bounding box center [68, 44] width 32 height 11
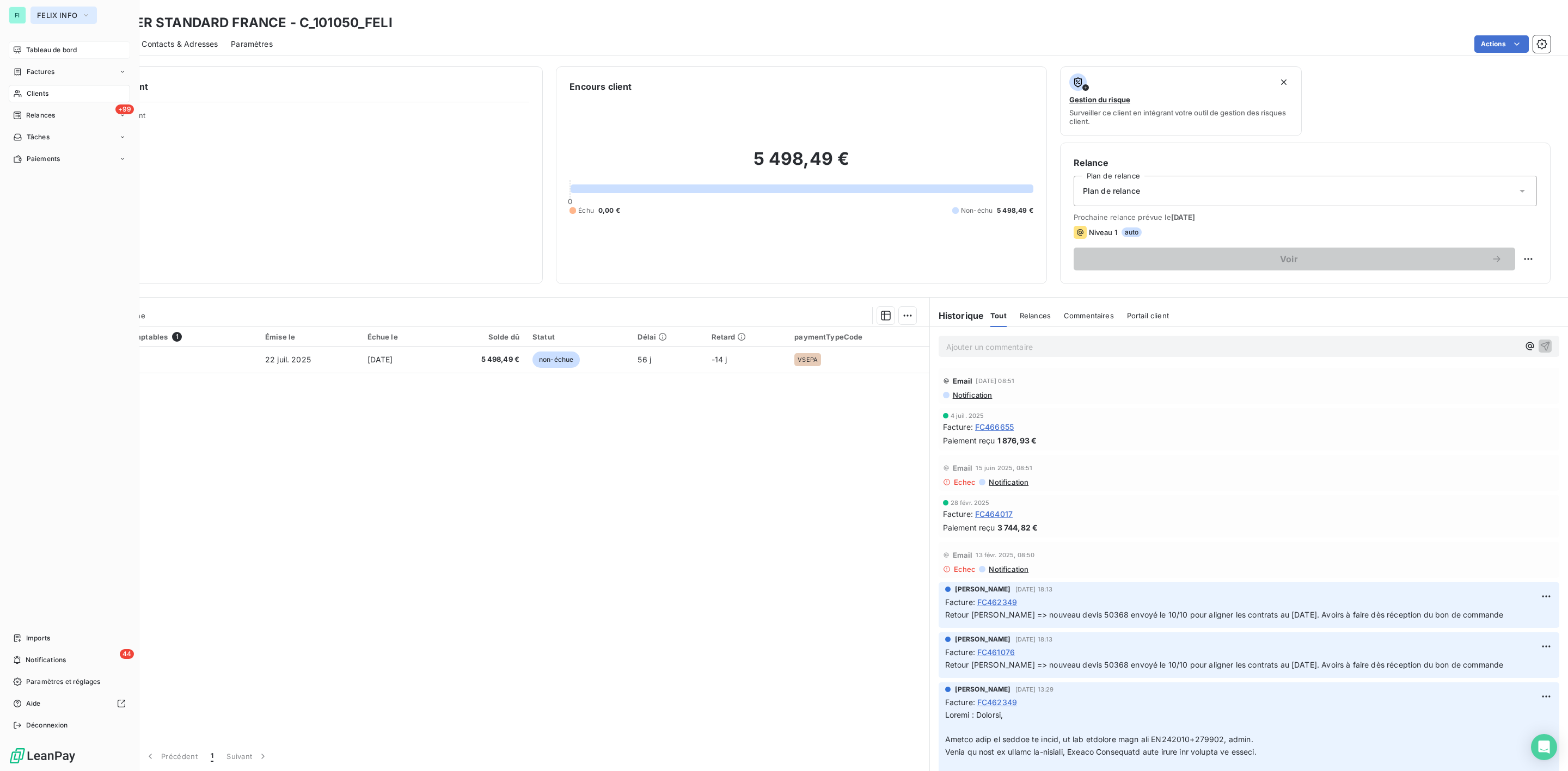
click at [53, 5] on div "FI FELIX INFO Tableau de bord Factures Clients +99 Relances Tâches Paiements Im…" at bounding box center [69, 385] width 139 height 771
click at [56, 17] on span "FELIX INFO" at bounding box center [57, 15] width 40 height 9
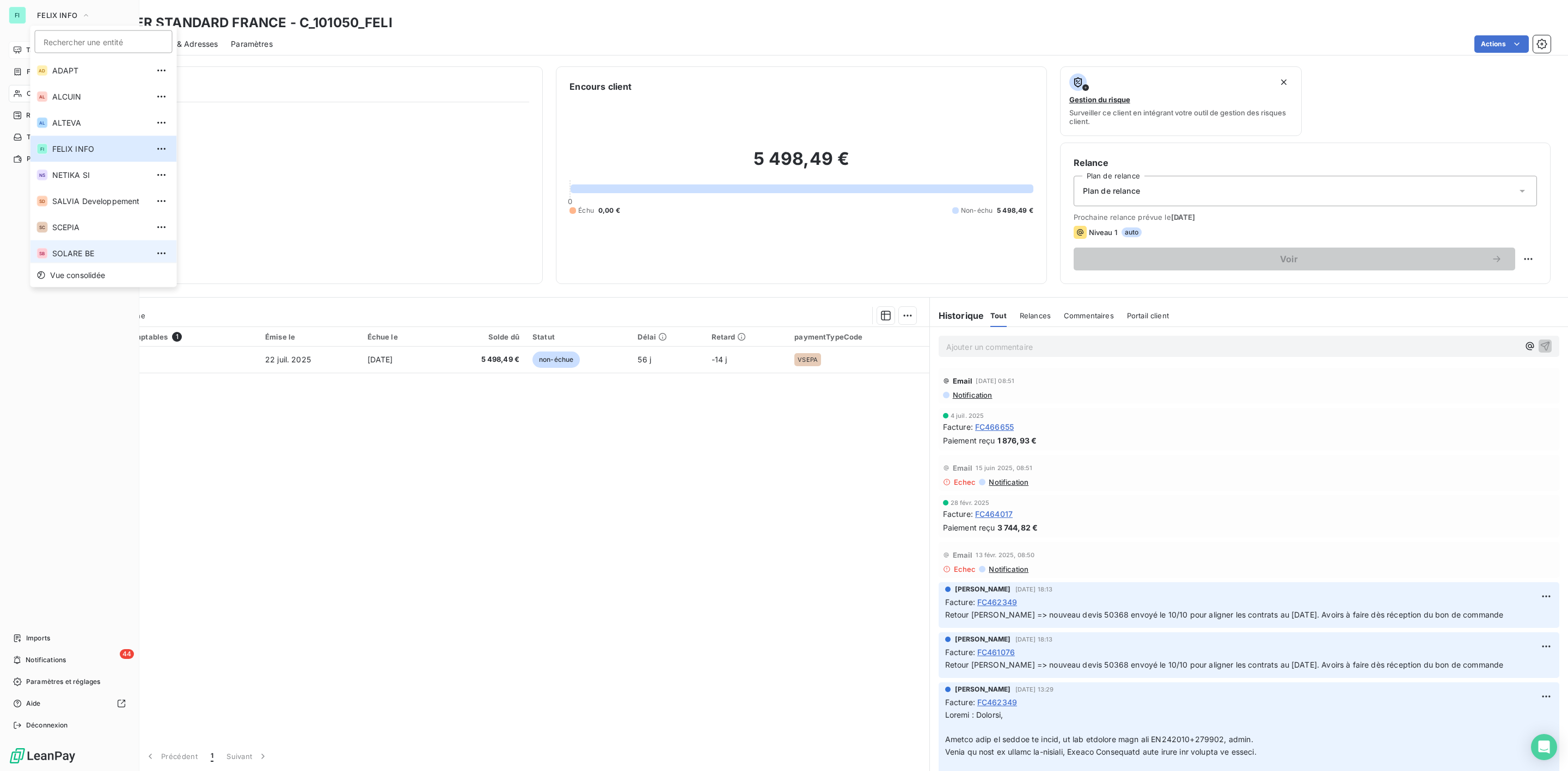
click at [65, 249] on span "SOLARE BE" at bounding box center [100, 254] width 96 height 11
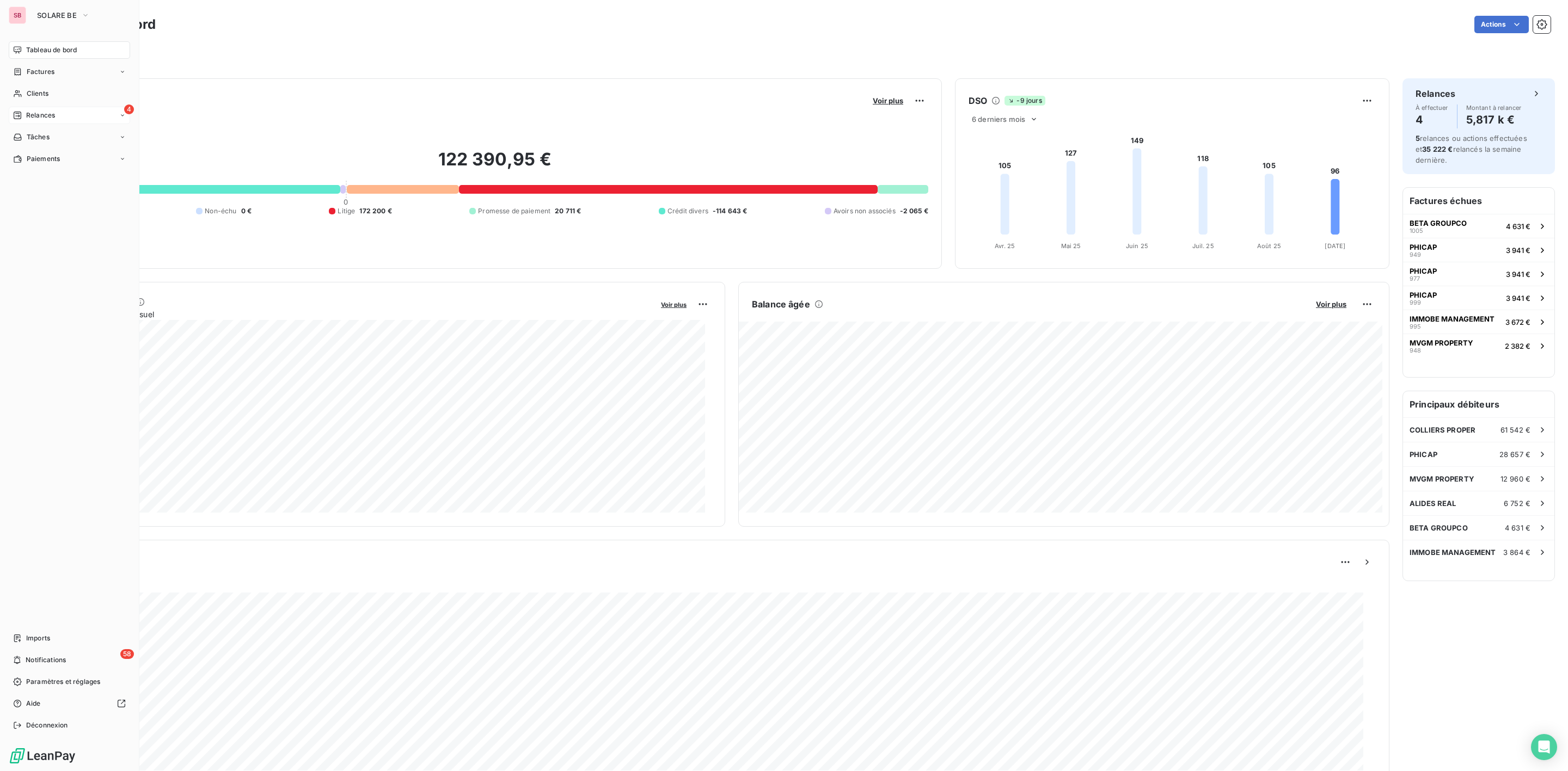
click at [35, 116] on span "Relances" at bounding box center [40, 116] width 29 height 10
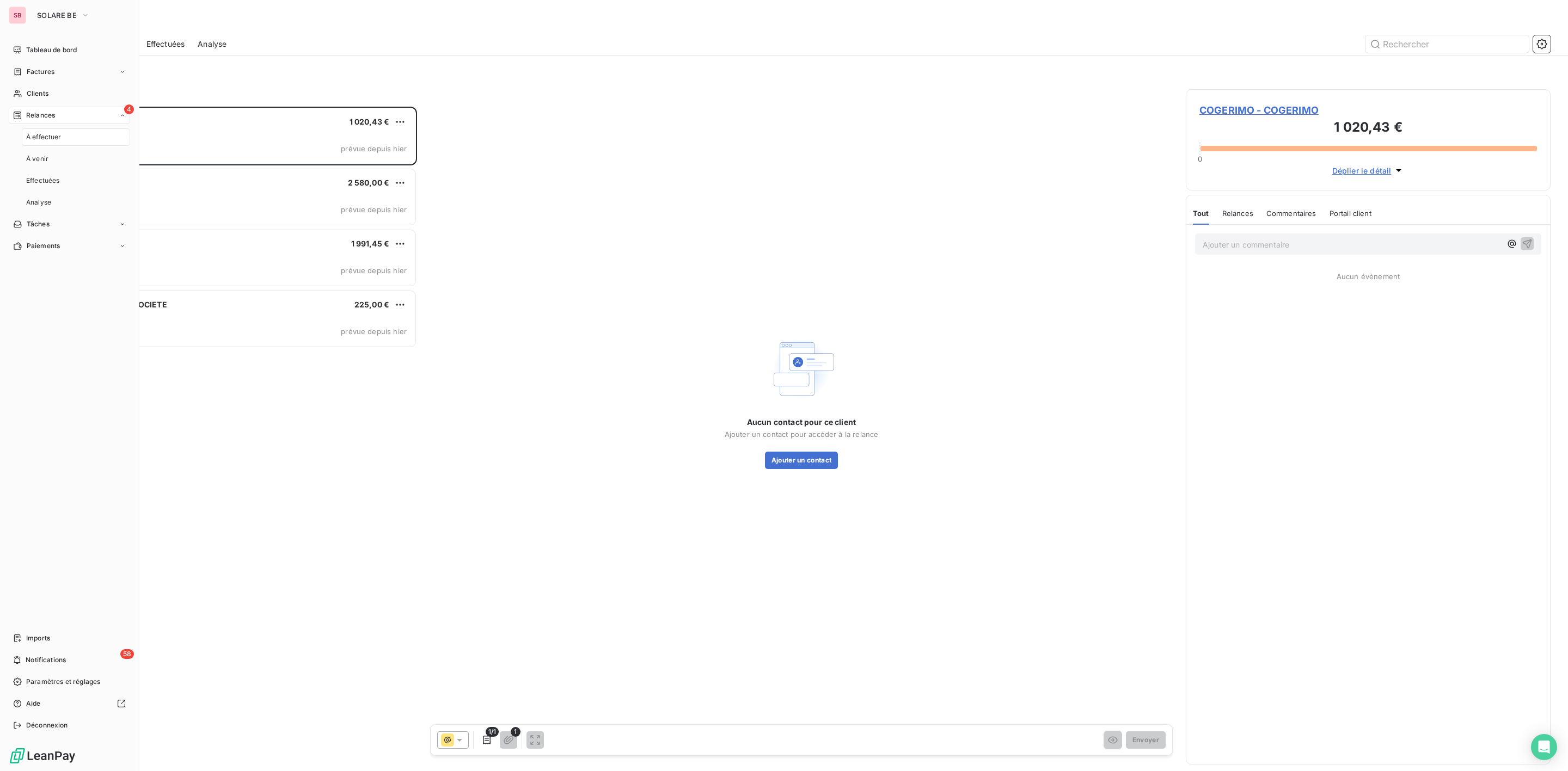
scroll to position [653, 352]
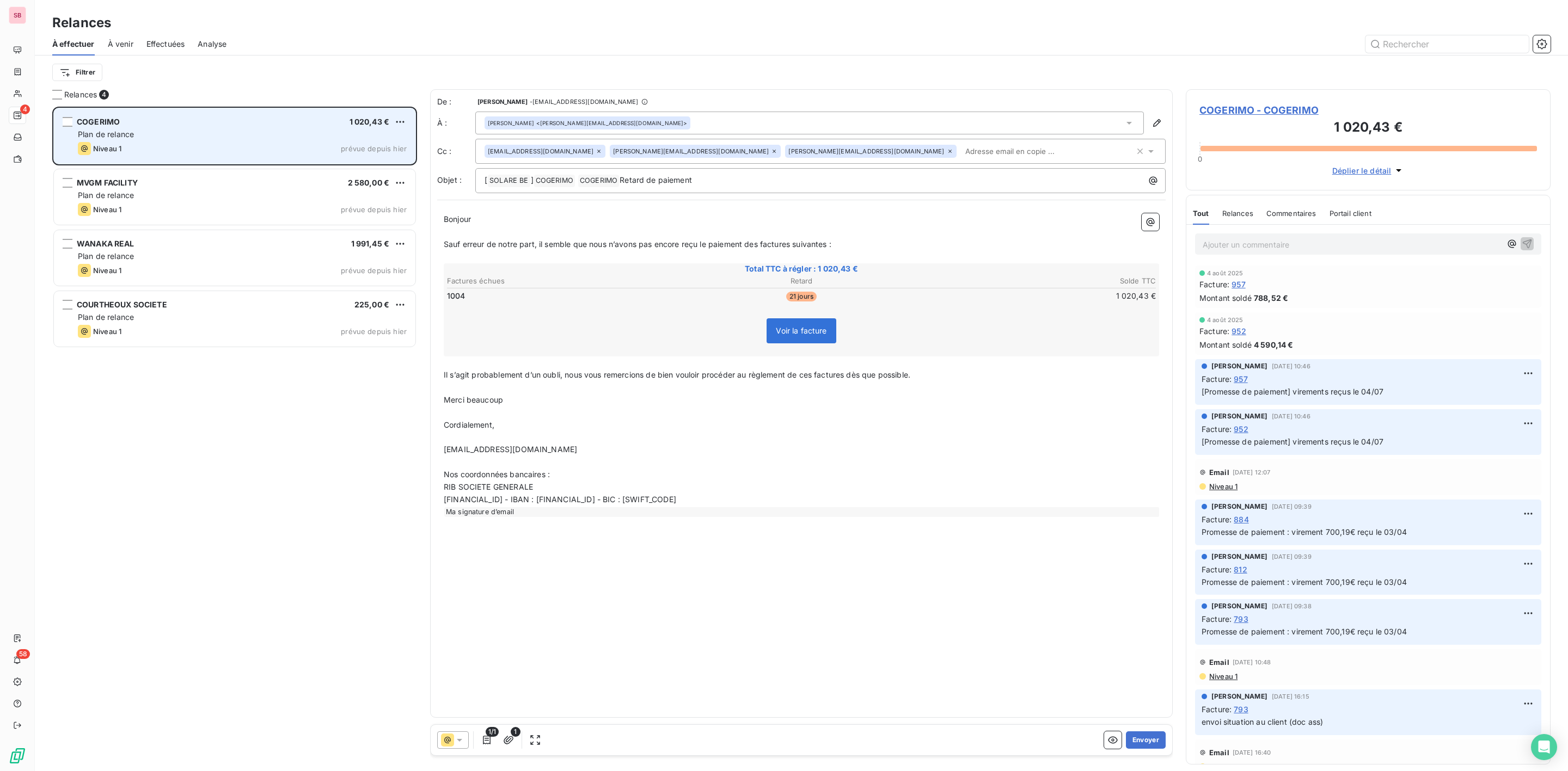
click at [127, 131] on span "Plan de relance" at bounding box center [106, 134] width 56 height 9
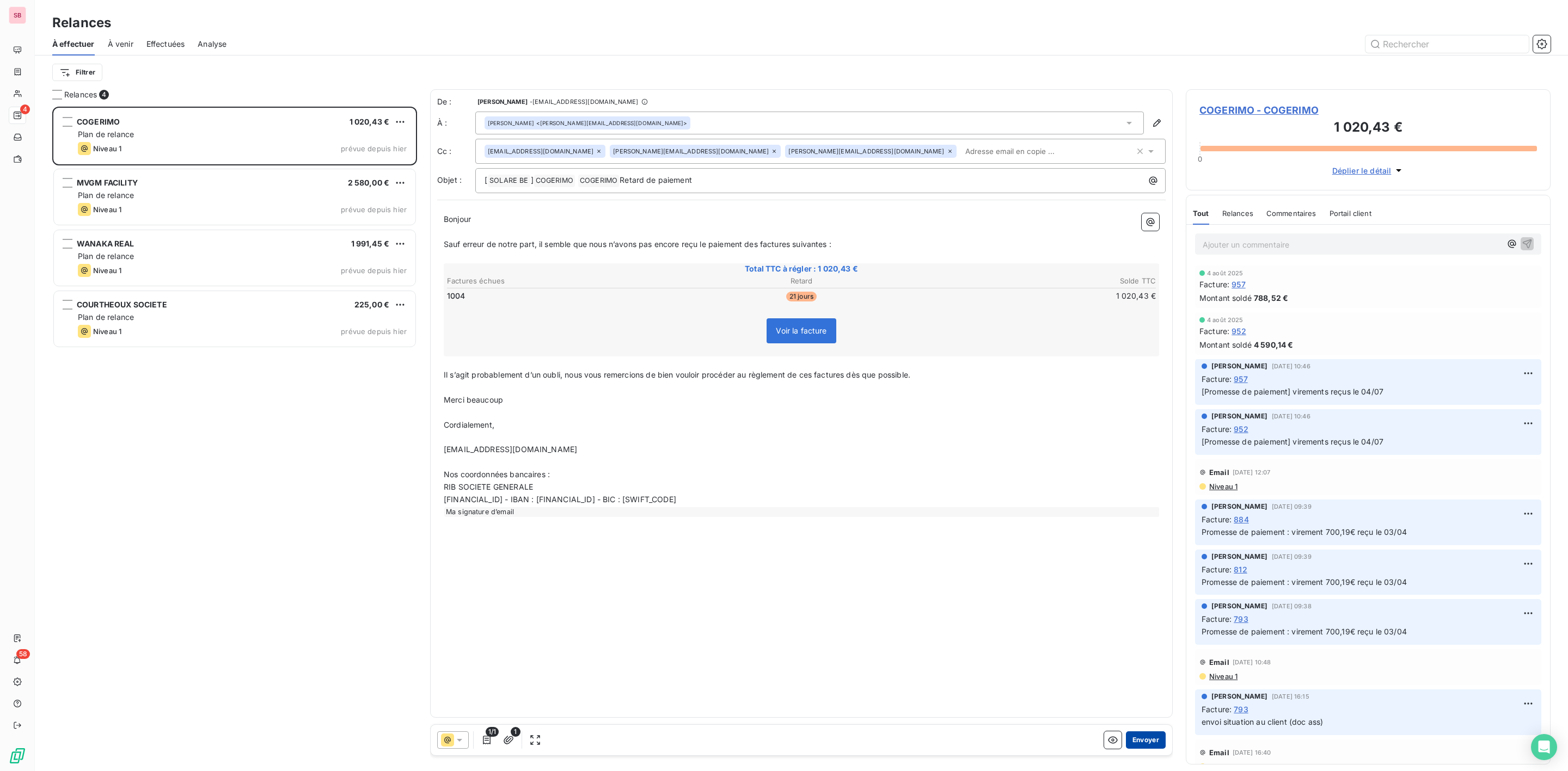
click at [1144, 740] on button "Envoyer" at bounding box center [1146, 740] width 40 height 18
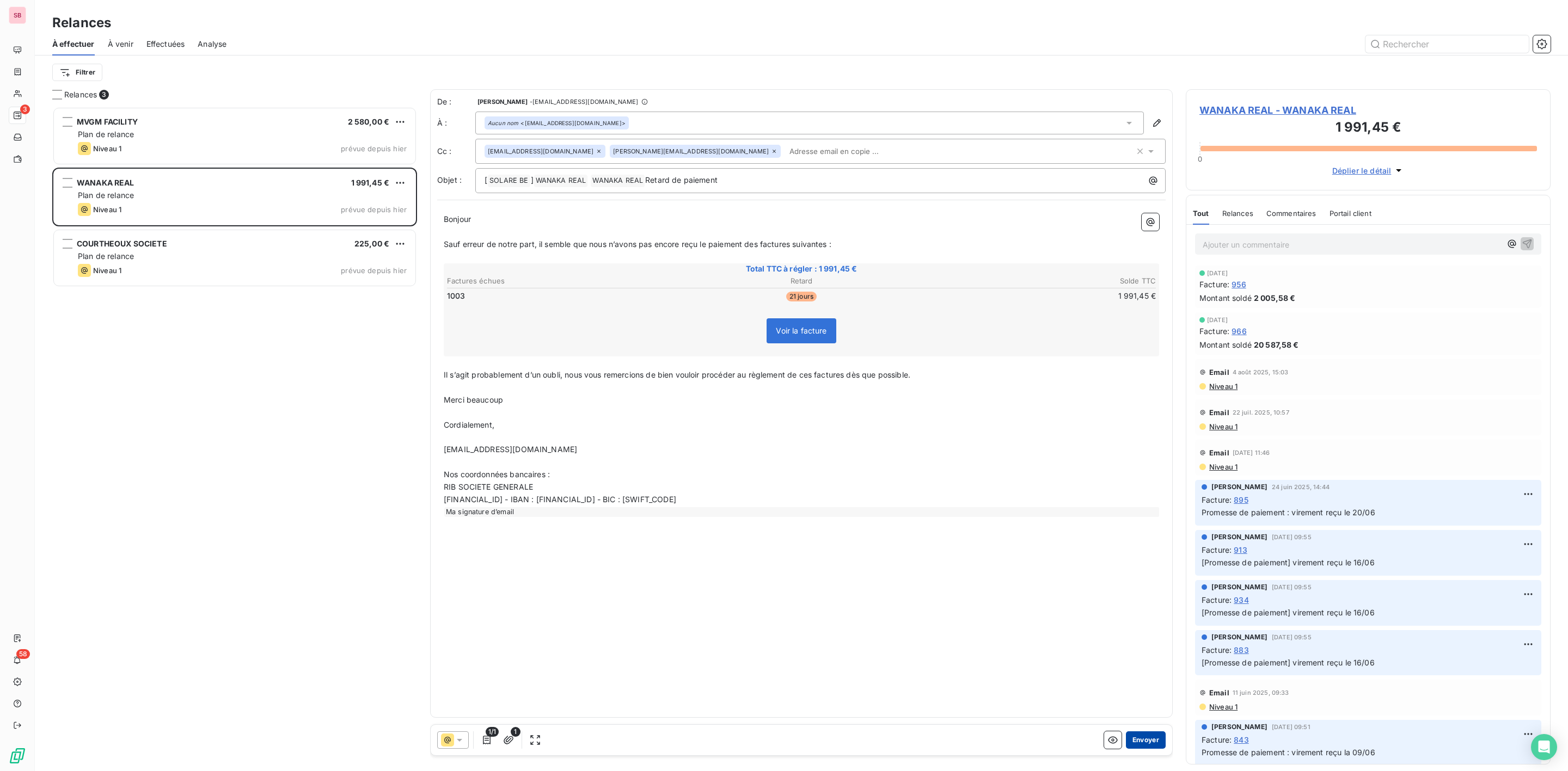
click at [1138, 746] on button "Envoyer" at bounding box center [1146, 740] width 40 height 18
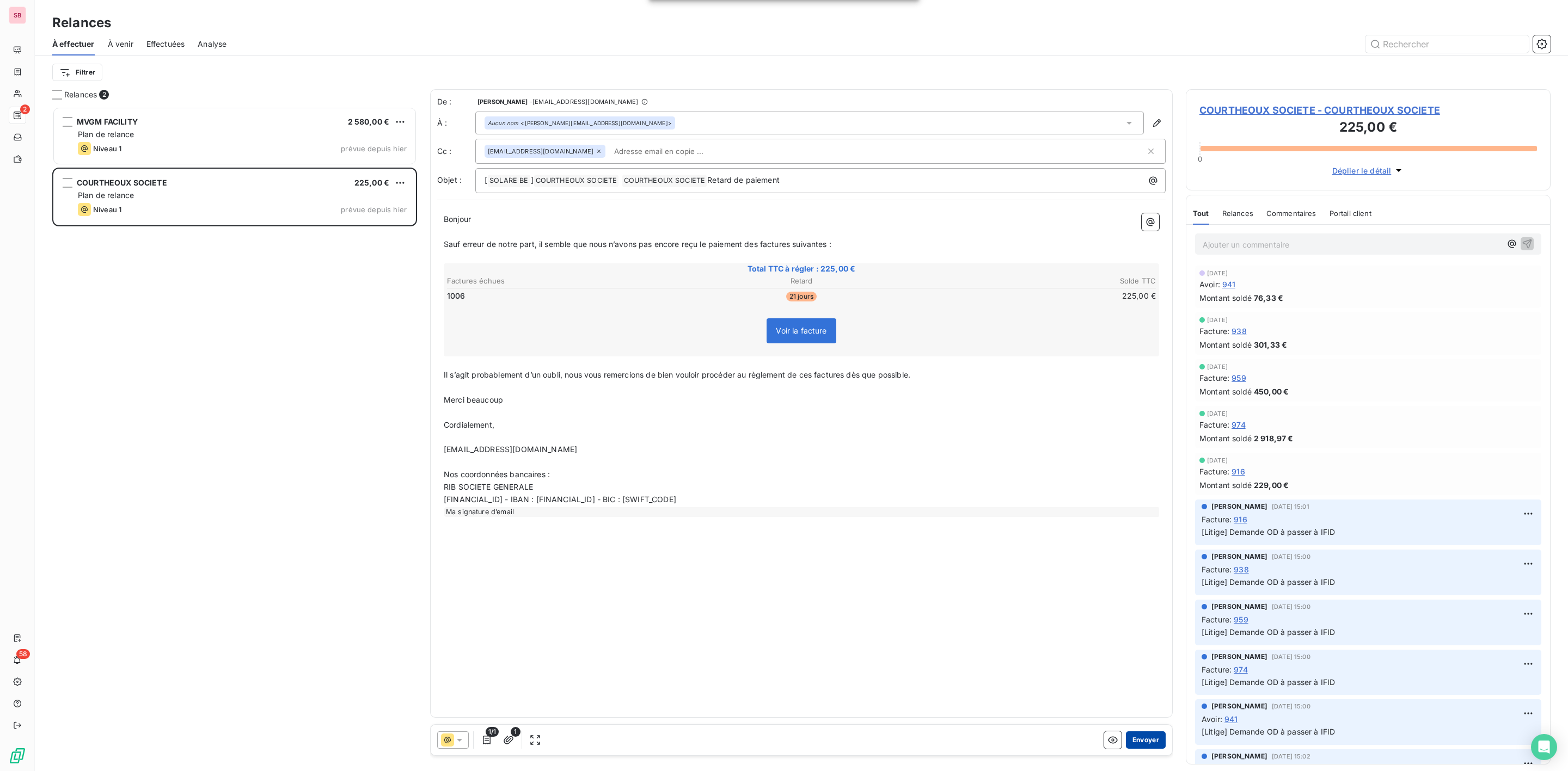
click at [1145, 743] on button "Envoyer" at bounding box center [1146, 740] width 40 height 18
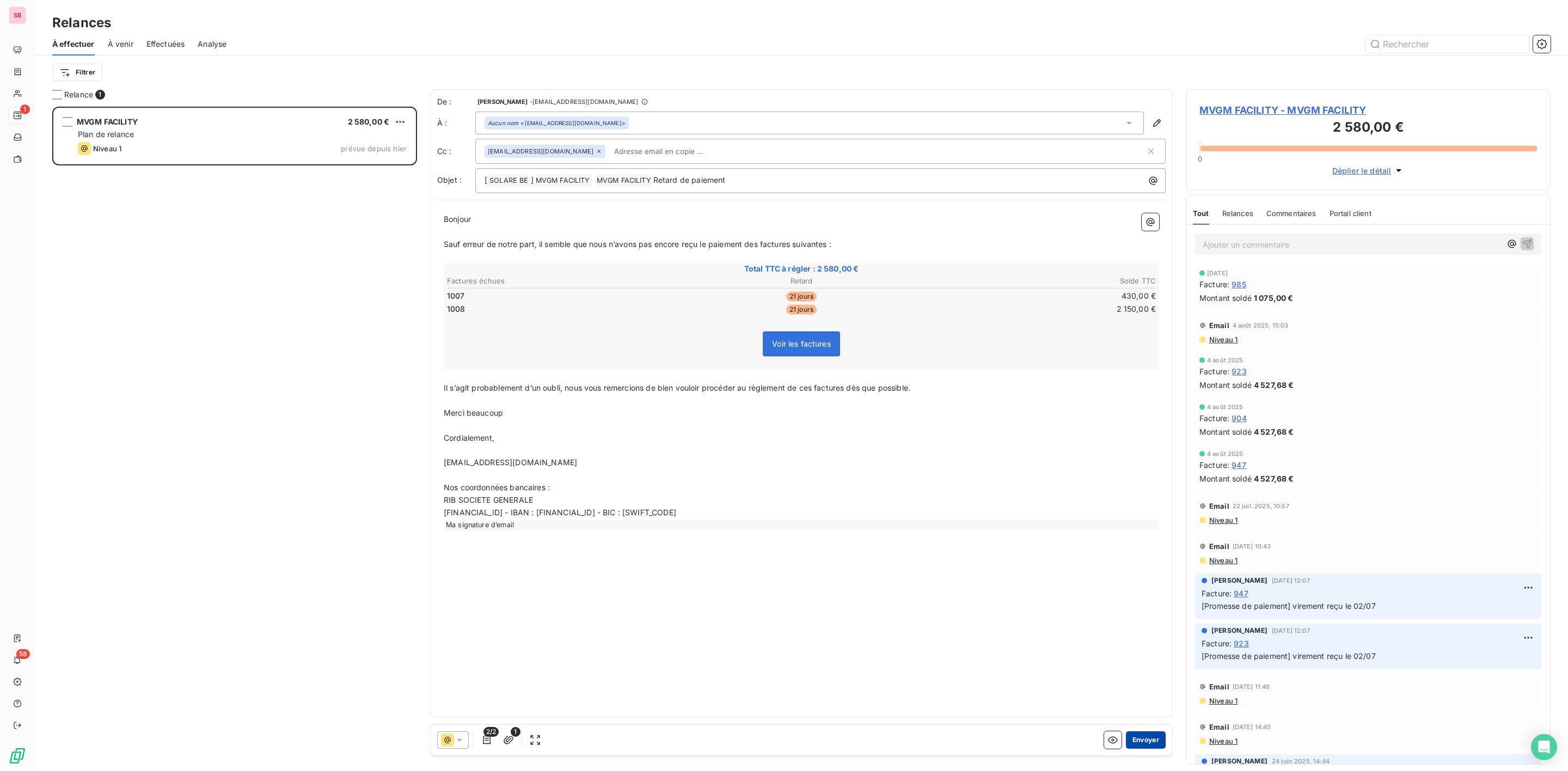
click at [1137, 741] on button "Envoyer" at bounding box center [1146, 740] width 40 height 18
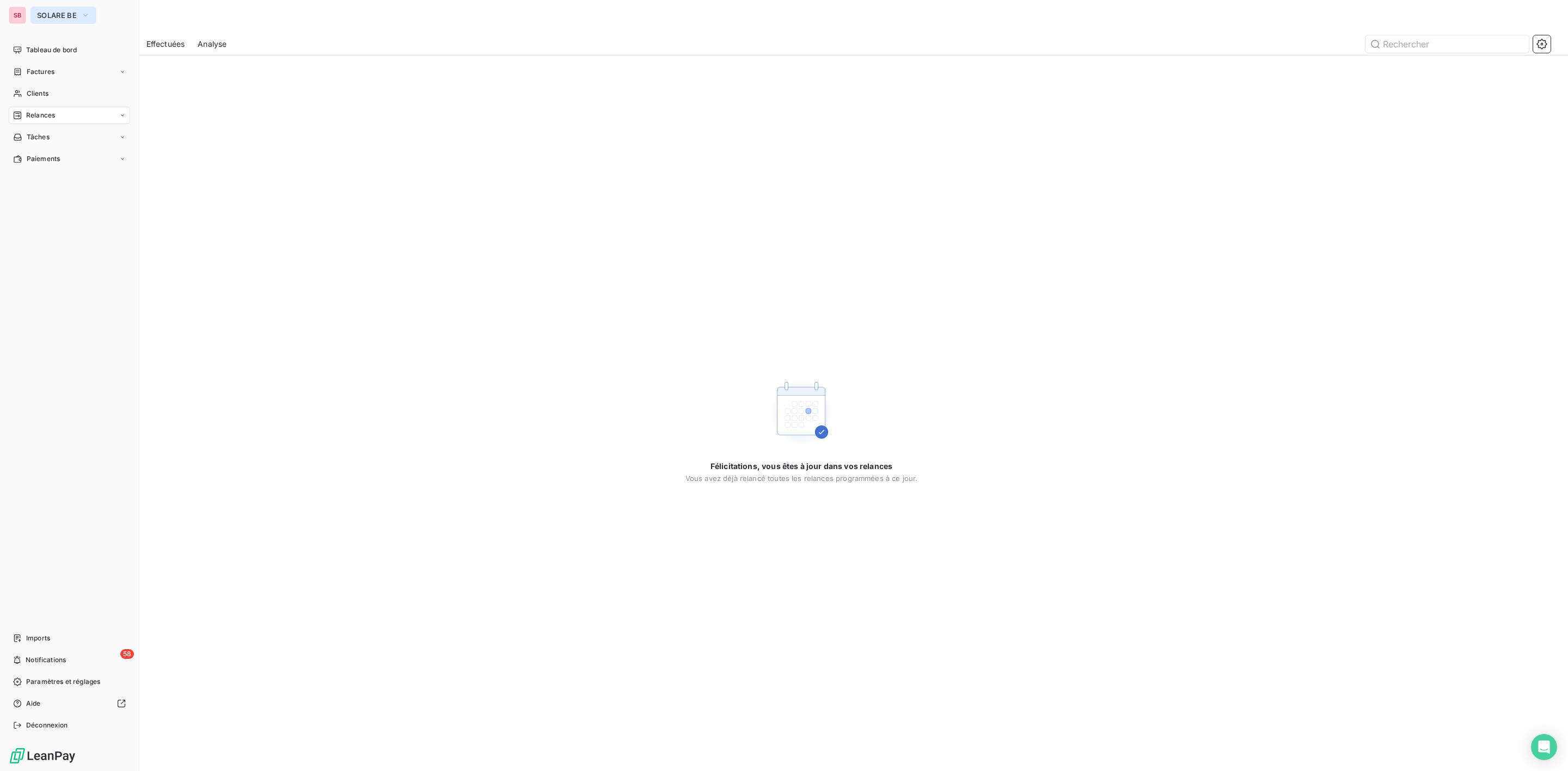
click at [33, 7] on button "SOLARE BE" at bounding box center [63, 15] width 66 height 18
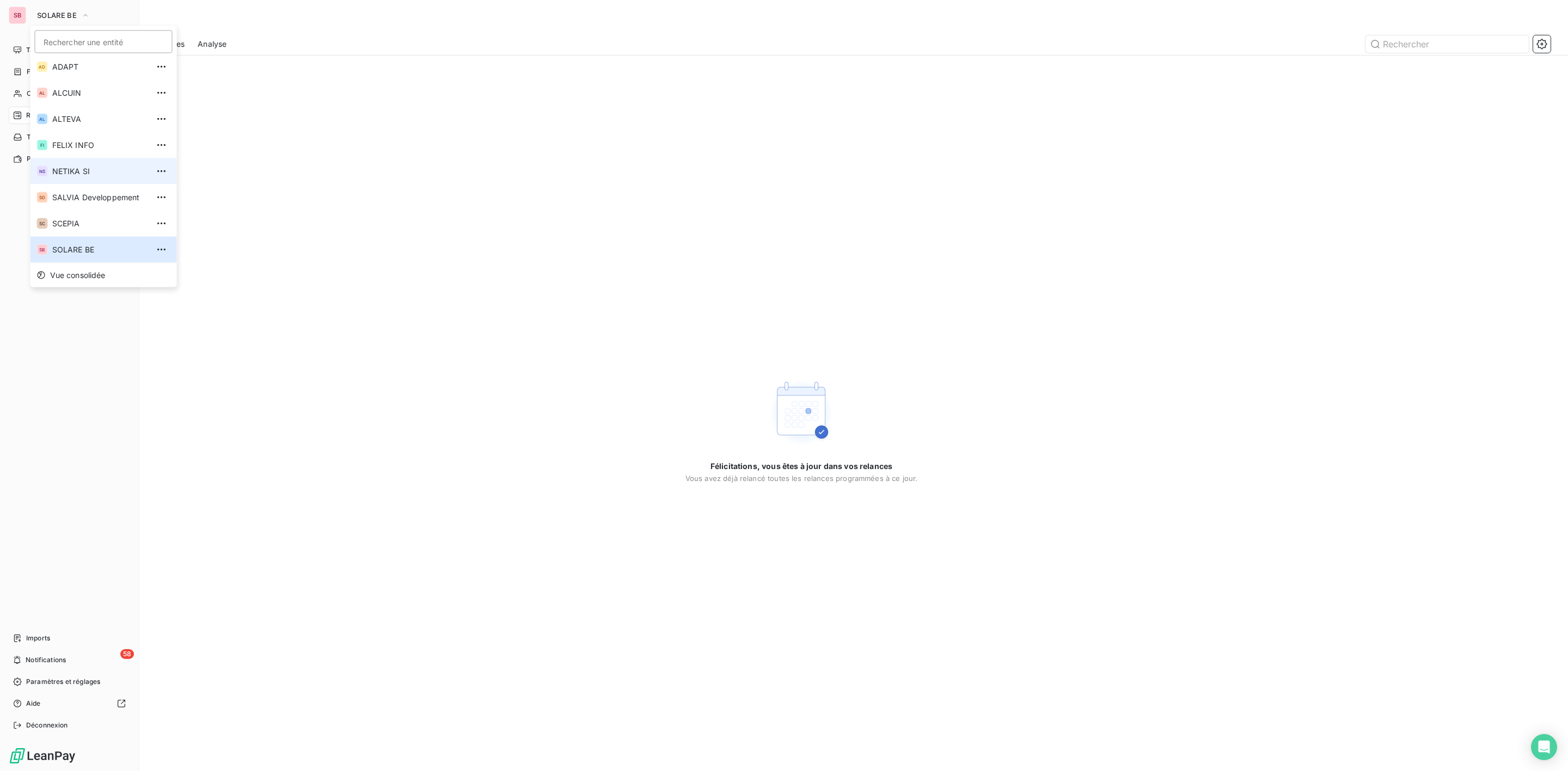
click at [79, 162] on li "NS NETIKA SI" at bounding box center [103, 171] width 147 height 26
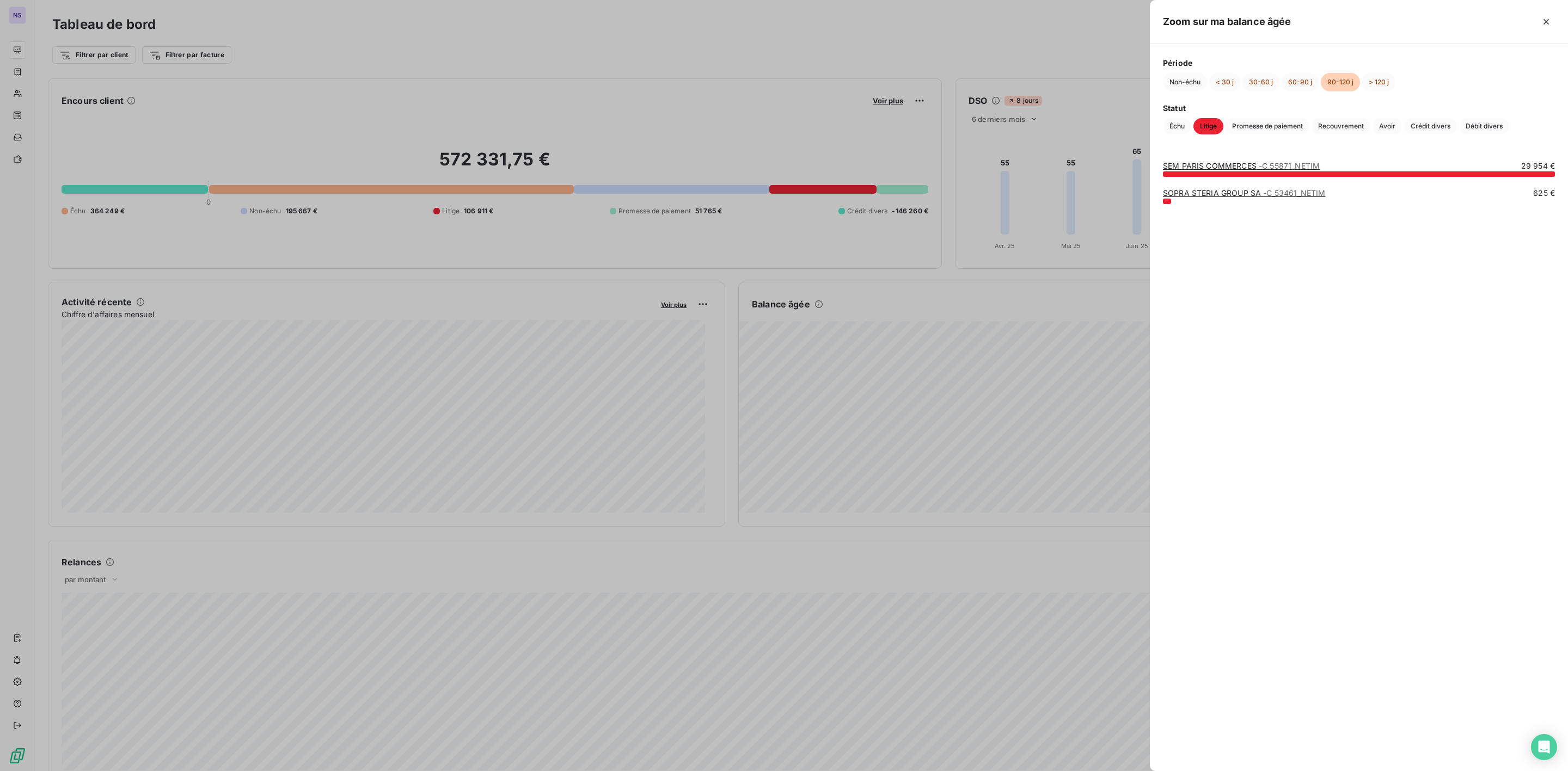
click at [1209, 195] on link "SOPRA STERIA GROUP SA - C_53461_NETIM" at bounding box center [1244, 192] width 163 height 9
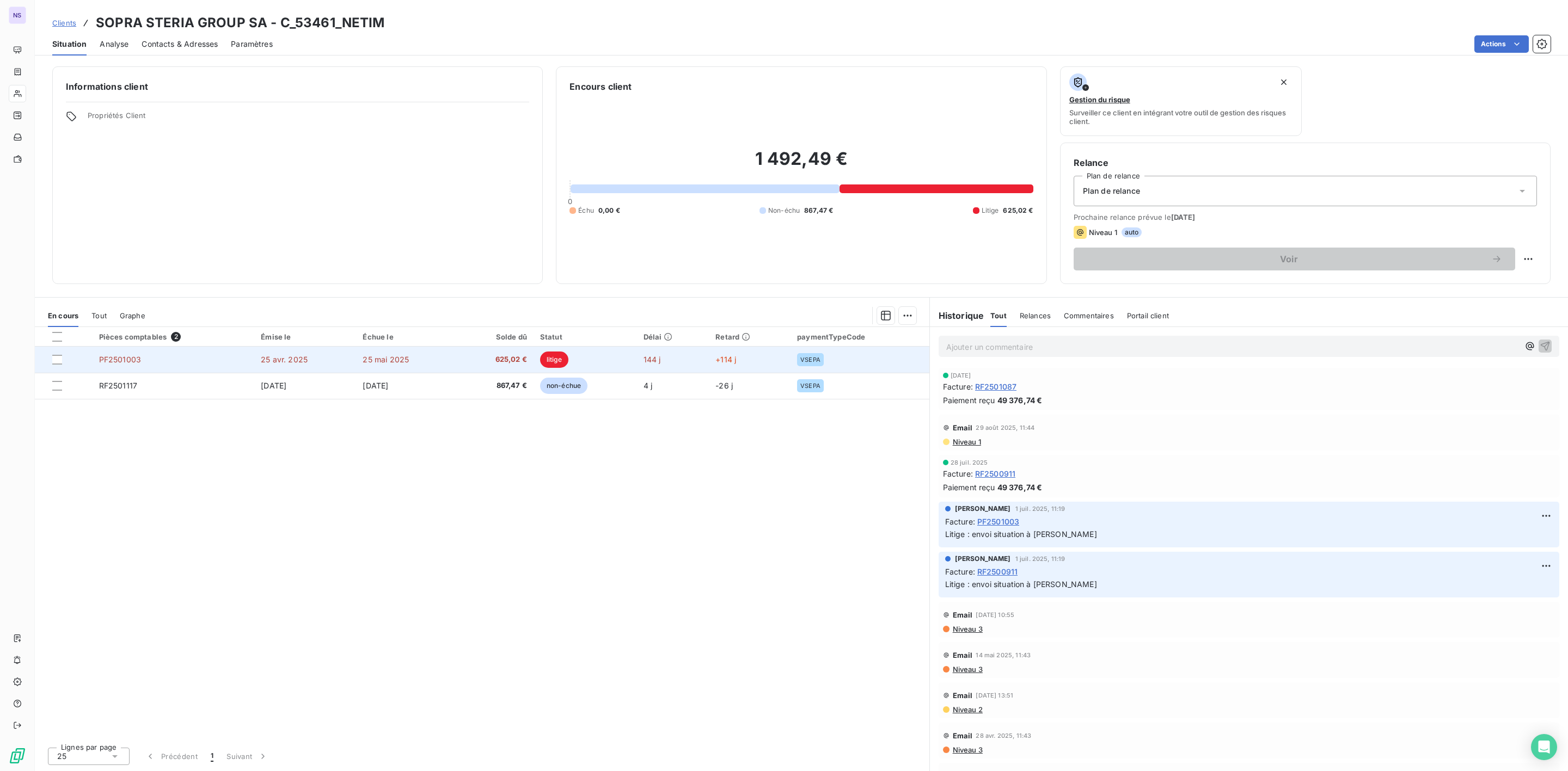
click at [508, 358] on span "625,02 €" at bounding box center [495, 360] width 63 height 11
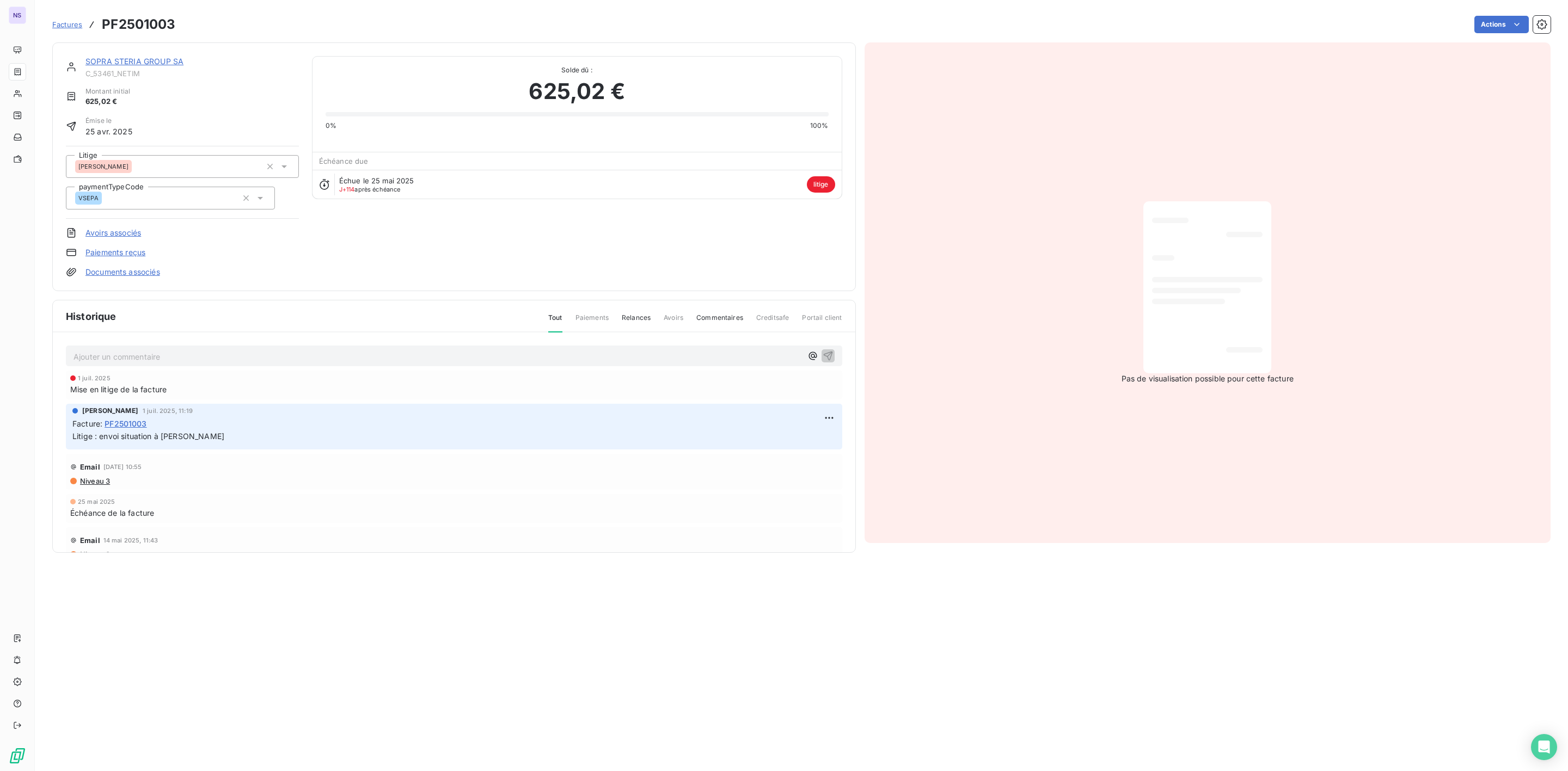
click at [108, 59] on link "SOPRA STERIA GROUP SA" at bounding box center [134, 61] width 98 height 9
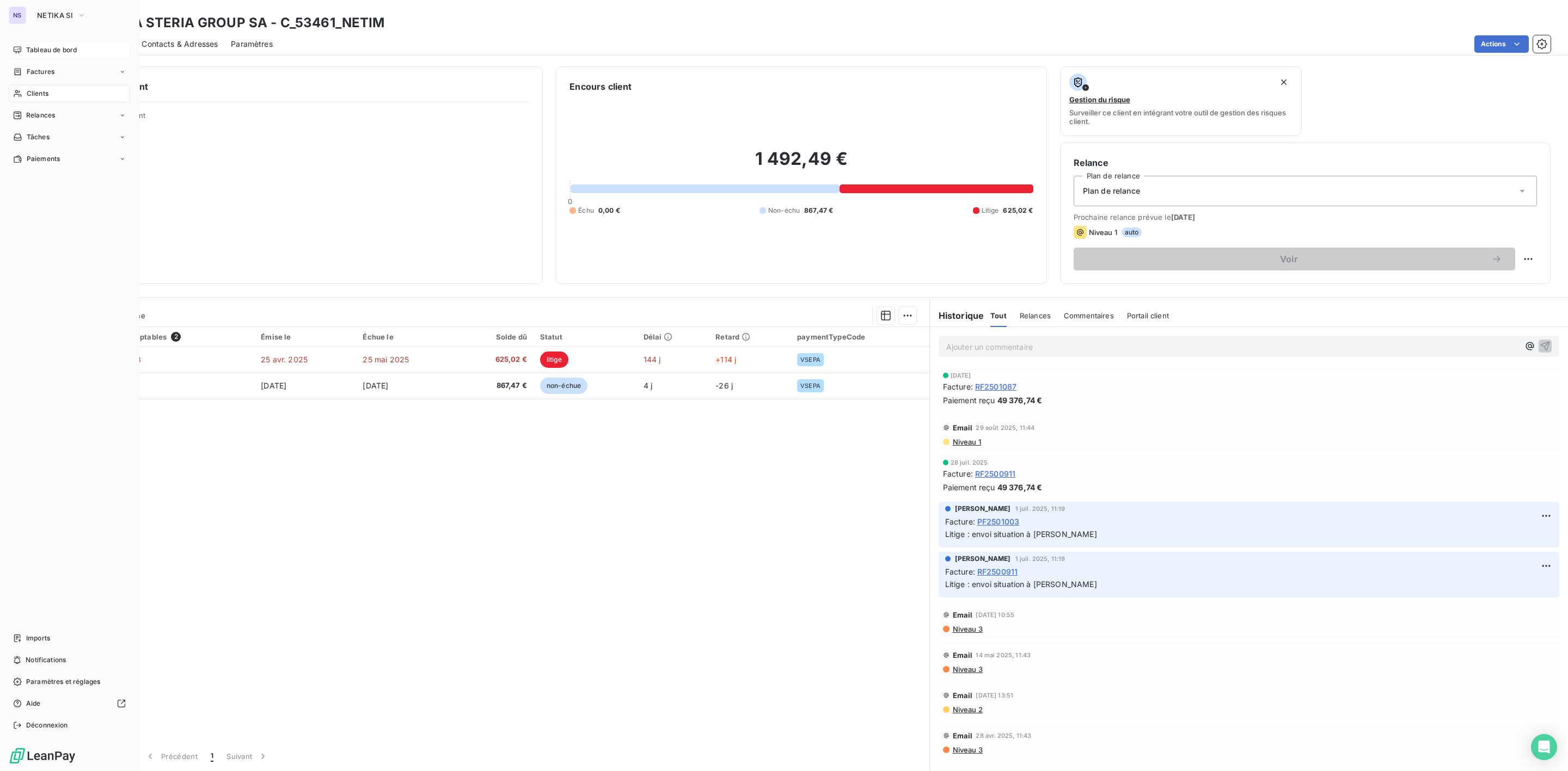
click at [37, 52] on span "Tableau de bord" at bounding box center [51, 50] width 51 height 10
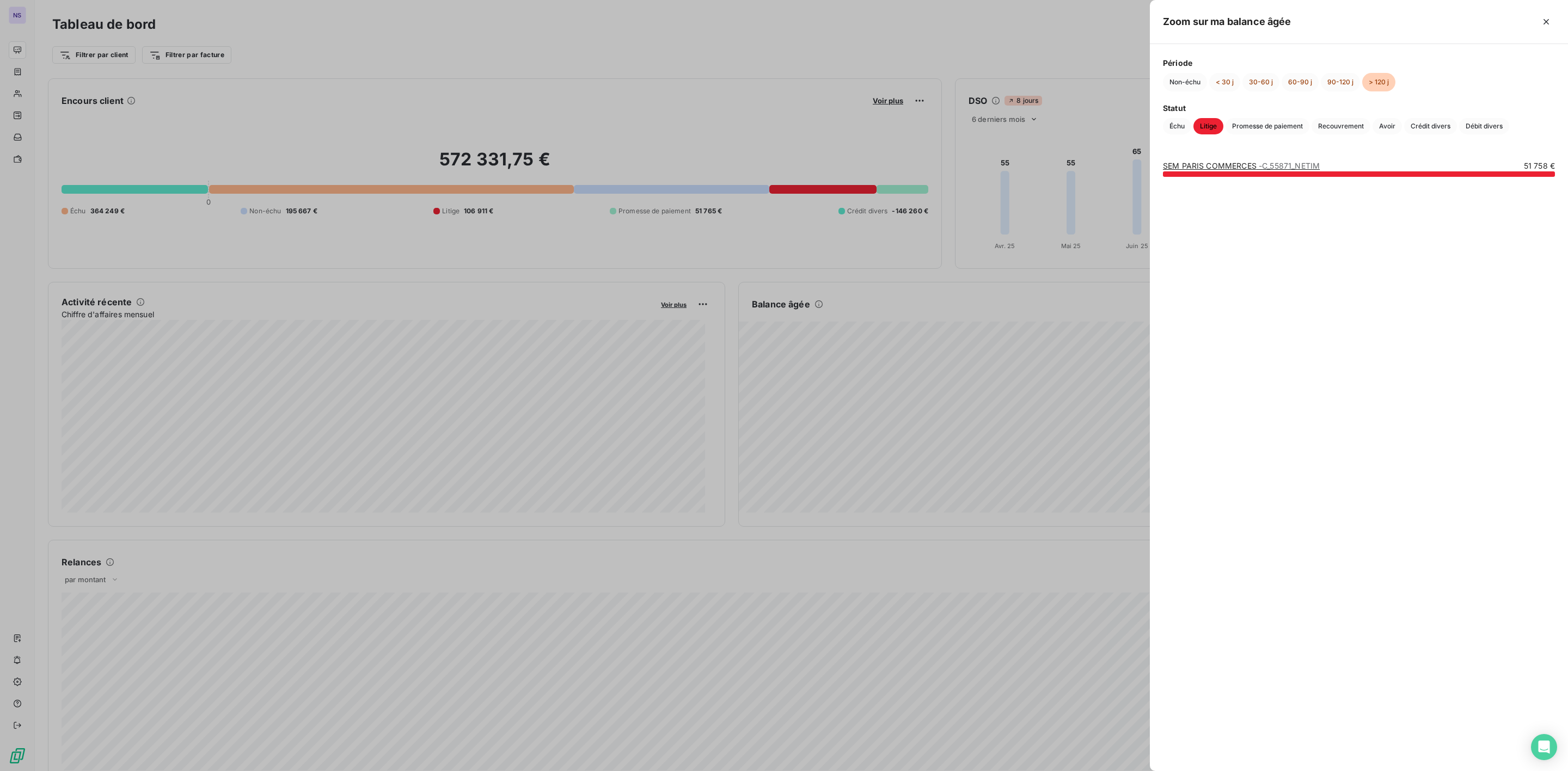
click at [957, 335] on div at bounding box center [784, 385] width 1568 height 771
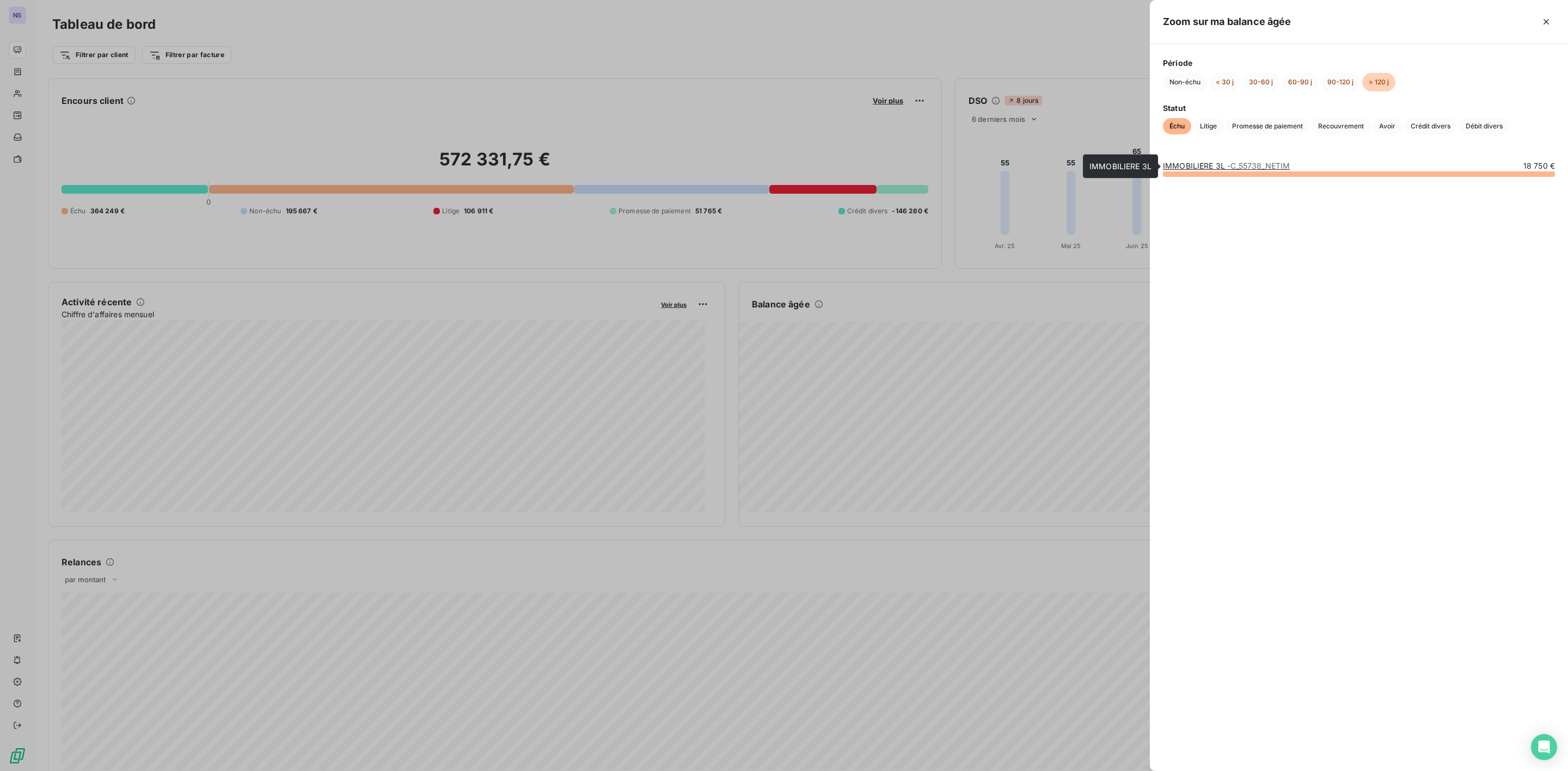
click at [1205, 168] on link "IMMOBILIERE 3L - C_55738_NETIM" at bounding box center [1227, 166] width 127 height 9
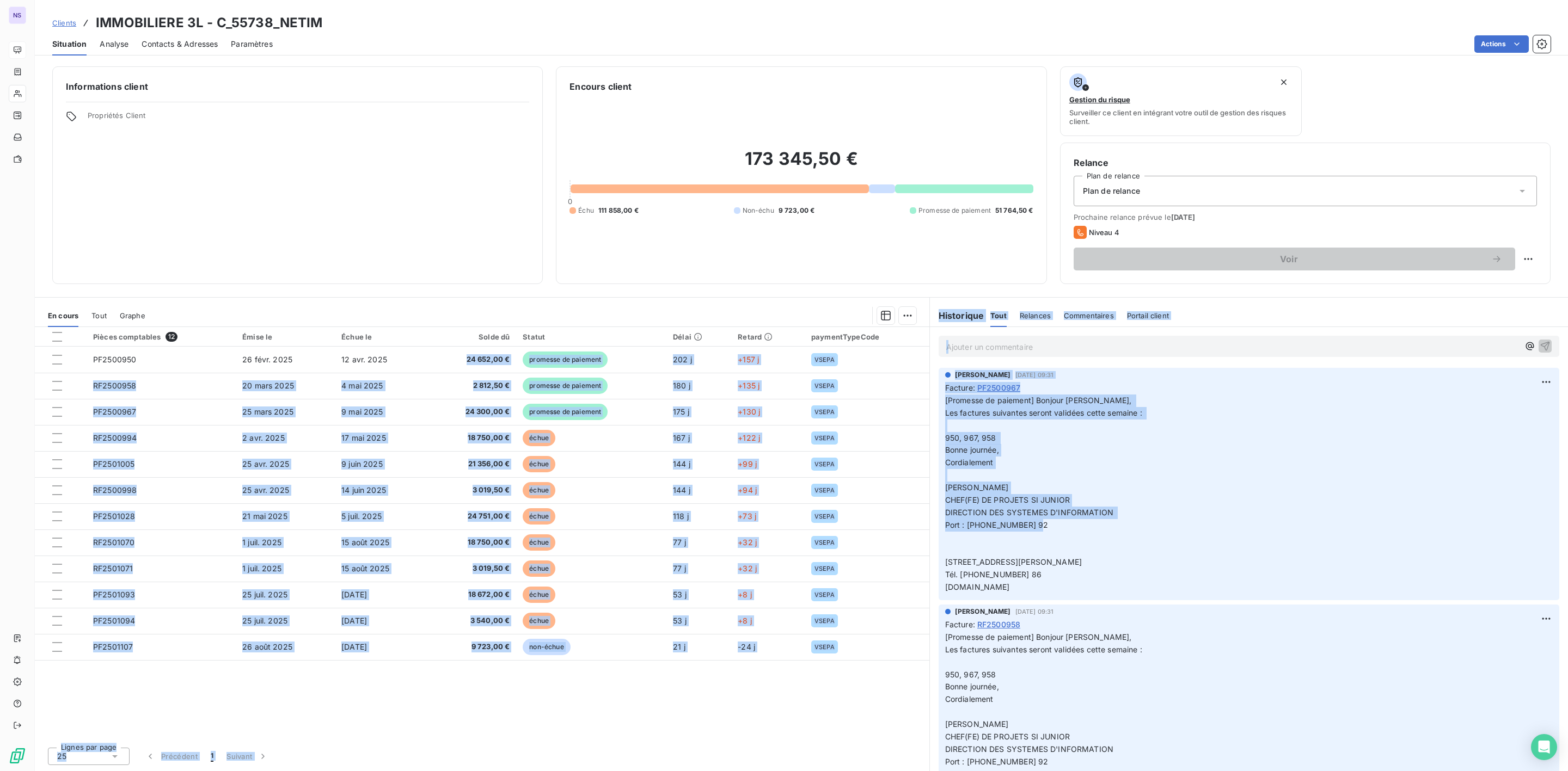
drag, startPoint x: 397, startPoint y: 371, endPoint x: 1567, endPoint y: 587, distance: 1189.8
click at [1567, 587] on div "En cours Tout Graphe Pièces comptables 12 Émise le Échue le Solde dû Statut Dél…" at bounding box center [801, 534] width 1533 height 474
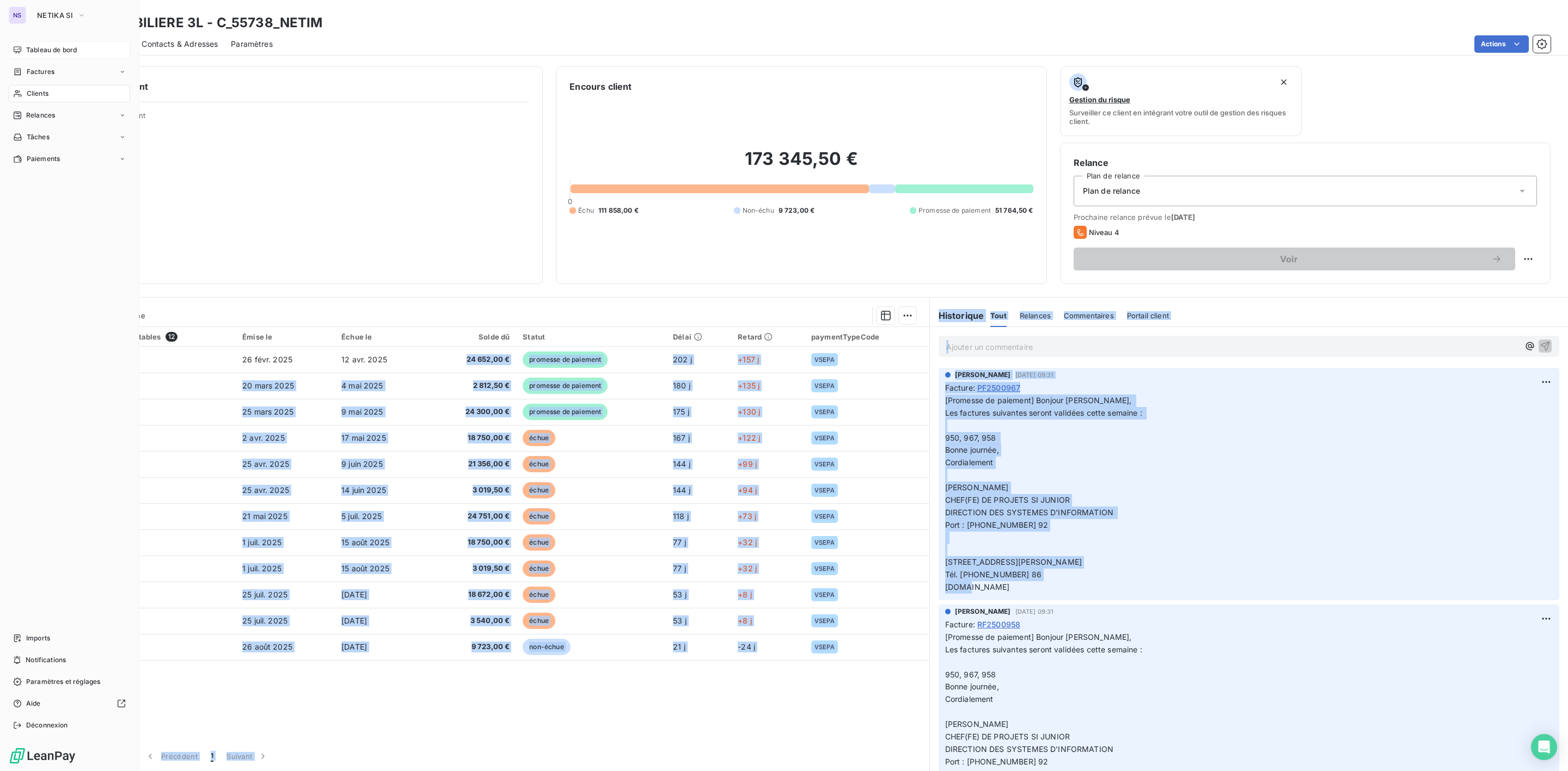
click at [59, 243] on div "Tableau de bord Factures Clients Relances Tâches Paiements Imports Notification…" at bounding box center [69, 388] width 121 height 693
click at [41, 58] on div "Tableau de bord" at bounding box center [69, 50] width 121 height 18
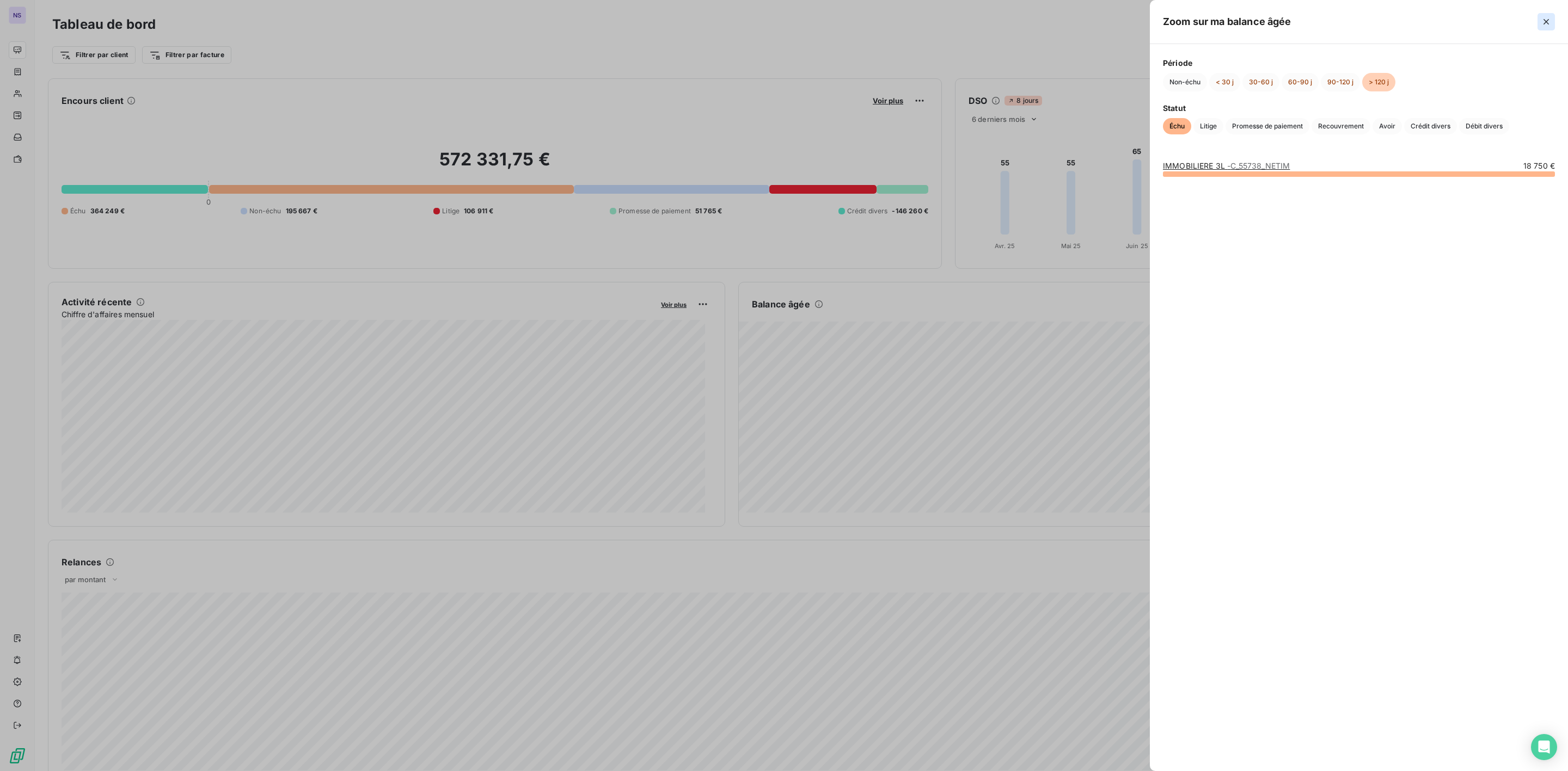
click at [1547, 18] on icon "button" at bounding box center [1546, 22] width 11 height 11
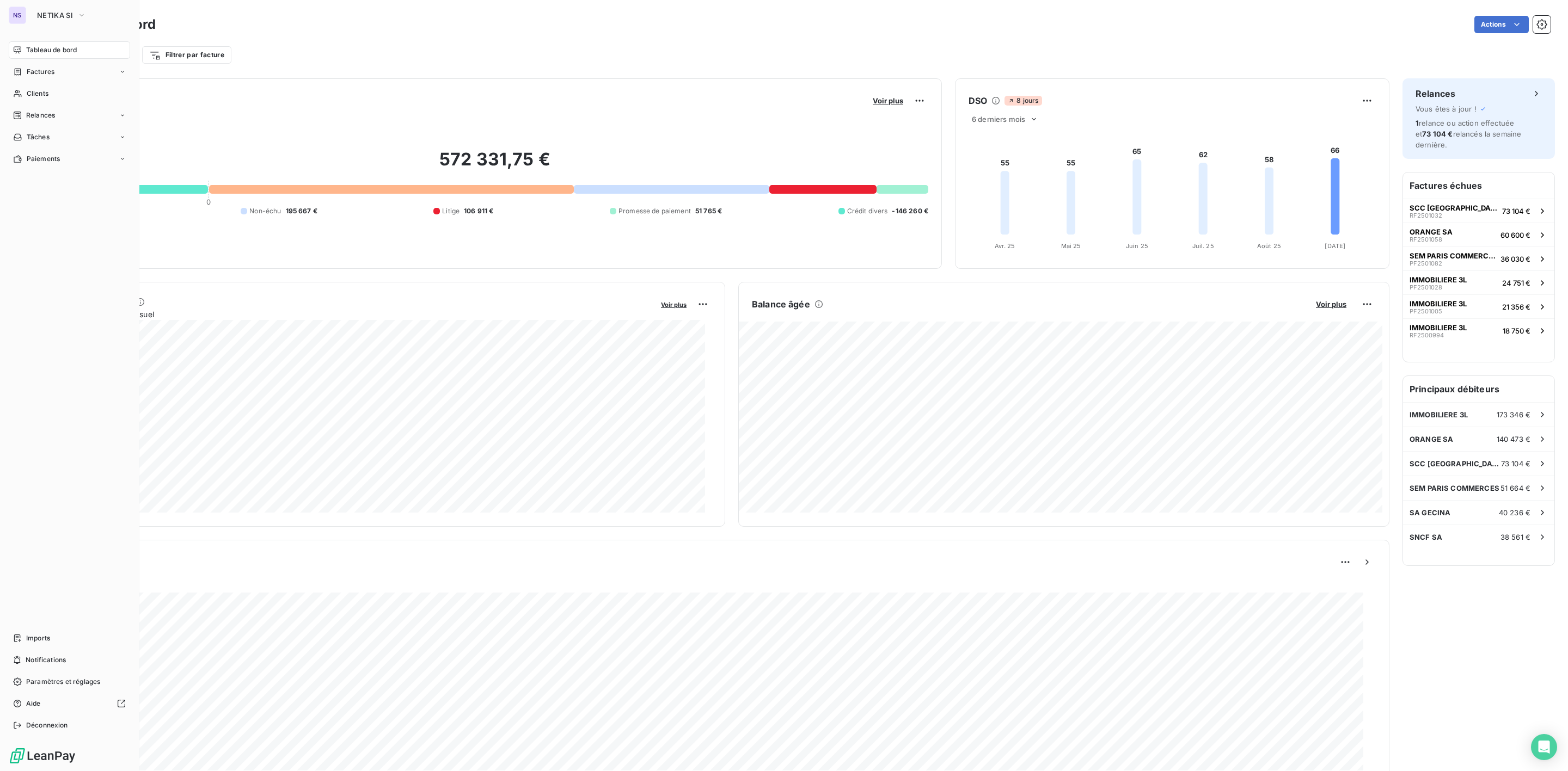
click at [29, 13] on div "NS NETIKA SI" at bounding box center [69, 15] width 121 height 18
click at [49, 15] on span "NETIKA SI" at bounding box center [55, 15] width 36 height 9
click at [49, 19] on button "NETIKA SI" at bounding box center [61, 15] width 62 height 18
click at [77, 152] on span "FELIX INFO" at bounding box center [100, 149] width 96 height 11
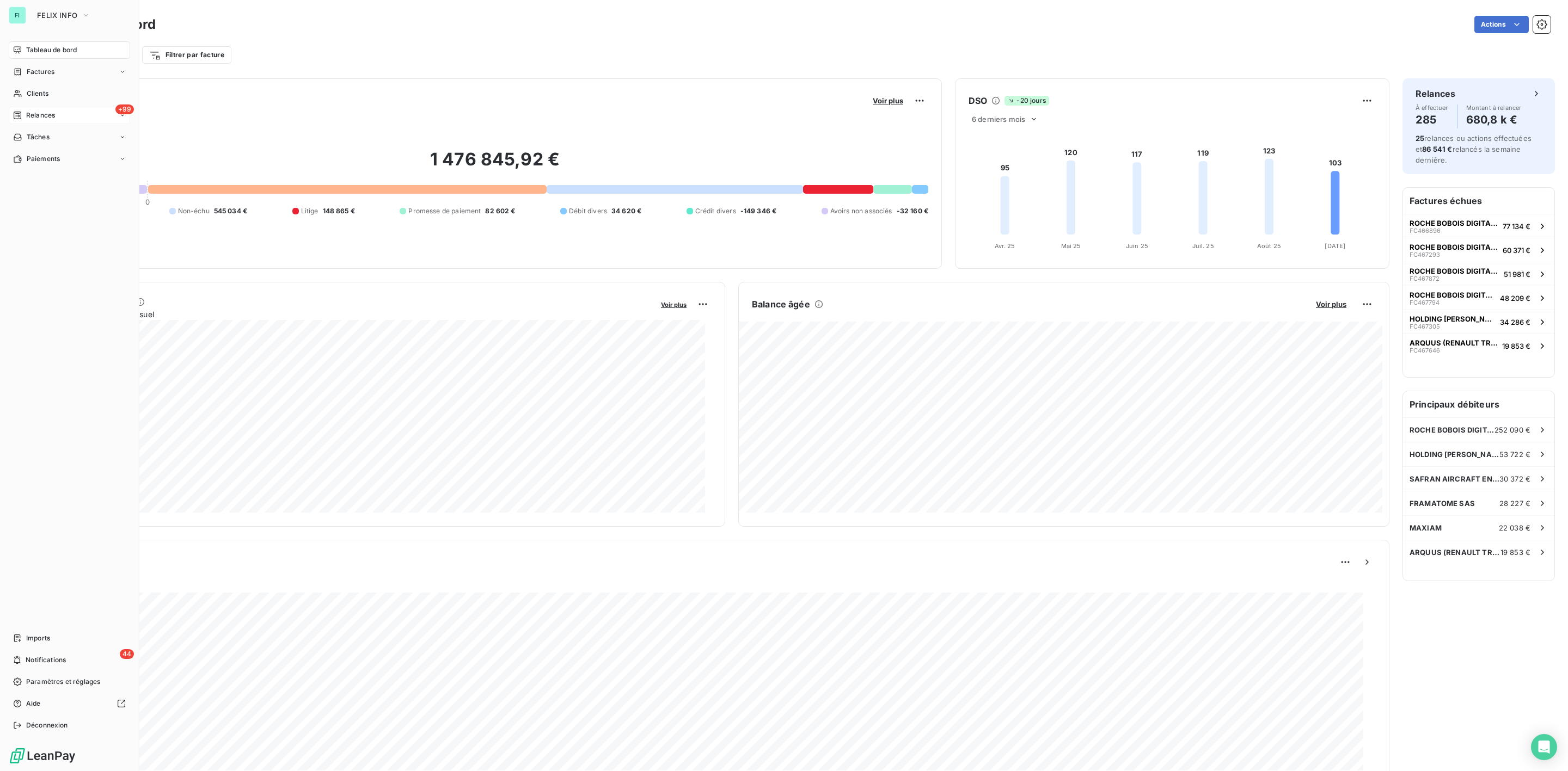
drag, startPoint x: 38, startPoint y: 116, endPoint x: 39, endPoint y: 122, distance: 6.1
click at [39, 122] on div "+99 Relances" at bounding box center [69, 115] width 121 height 18
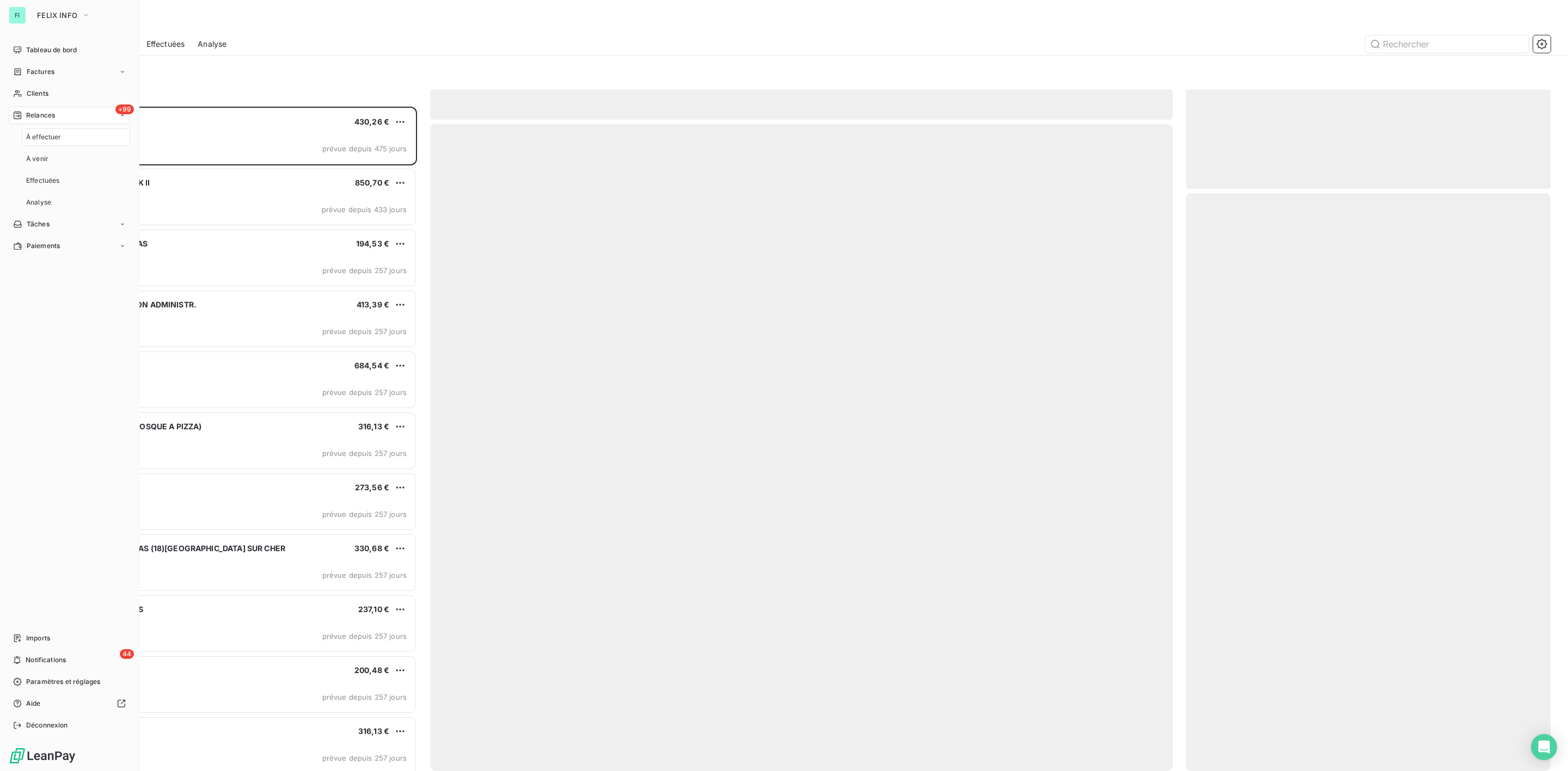
scroll to position [653, 352]
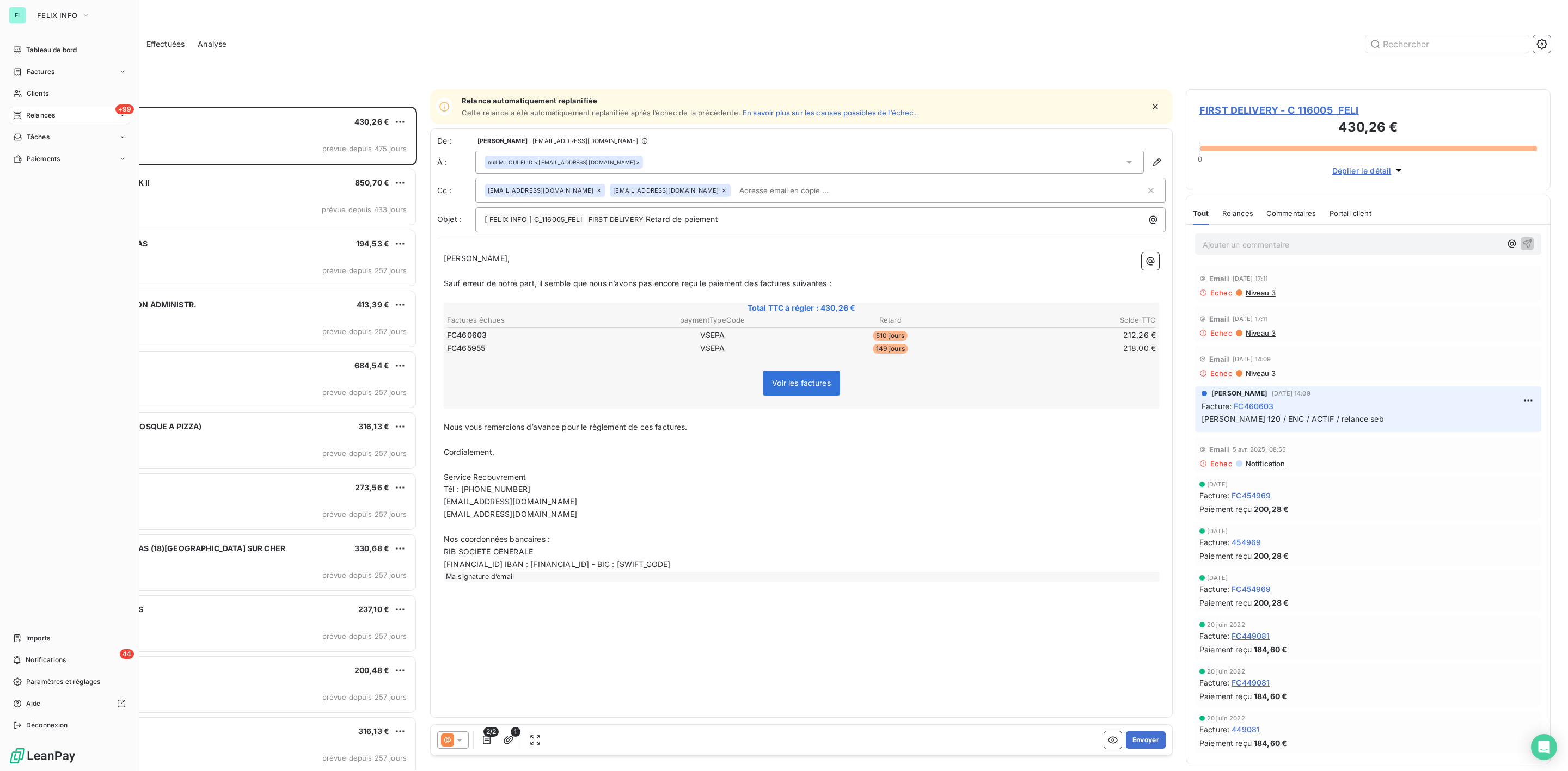
drag, startPoint x: 34, startPoint y: 110, endPoint x: 40, endPoint y: 120, distance: 11.7
click at [36, 113] on div "+99 Relances" at bounding box center [69, 115] width 121 height 18
click at [40, 120] on span "Relances" at bounding box center [40, 116] width 29 height 10
click at [39, 117] on span "Relances" at bounding box center [40, 116] width 29 height 10
click at [44, 12] on span "FELIX INFO" at bounding box center [57, 15] width 40 height 9
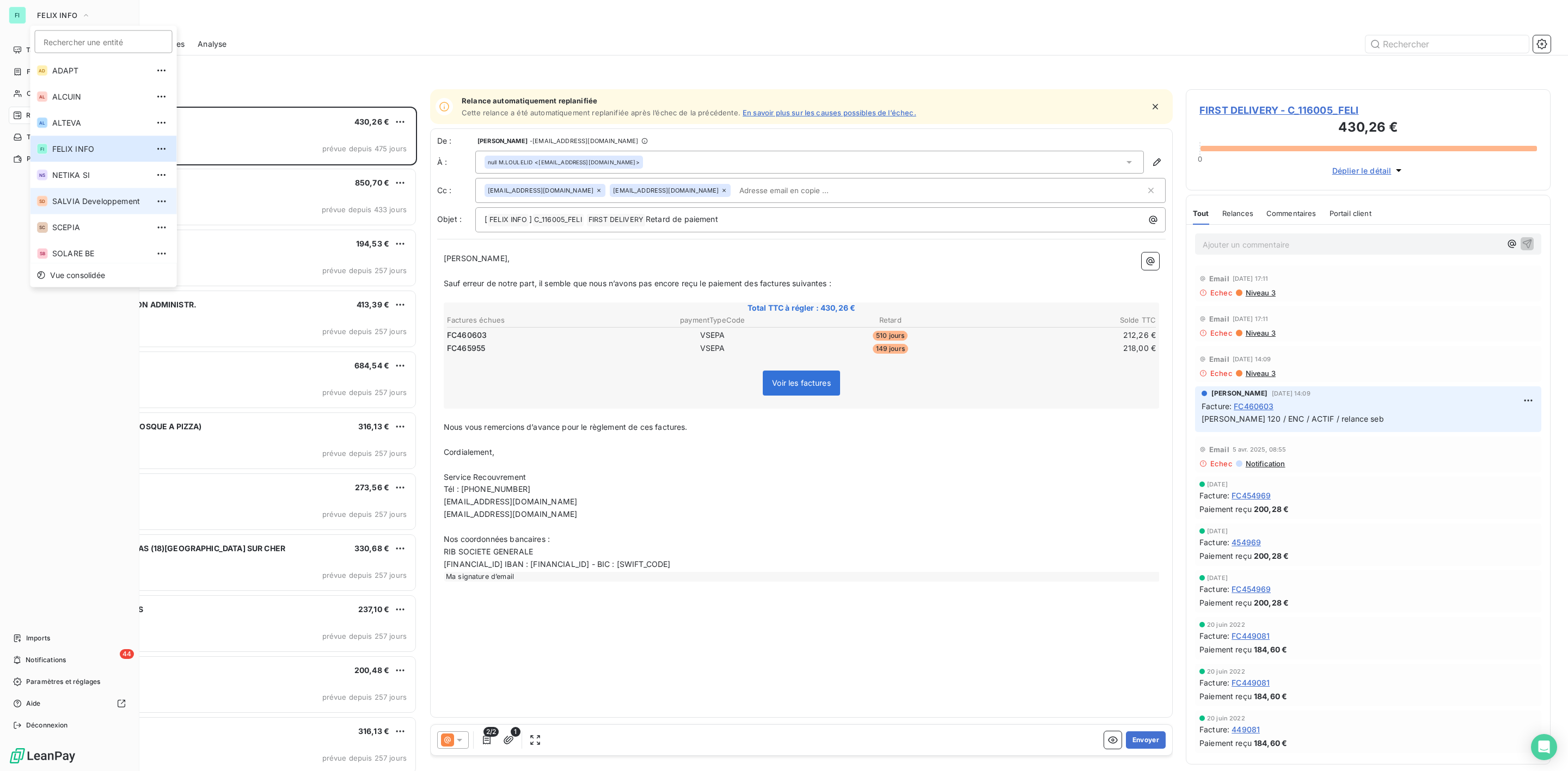
click at [83, 198] on span "SALVIA Developpement" at bounding box center [100, 201] width 96 height 11
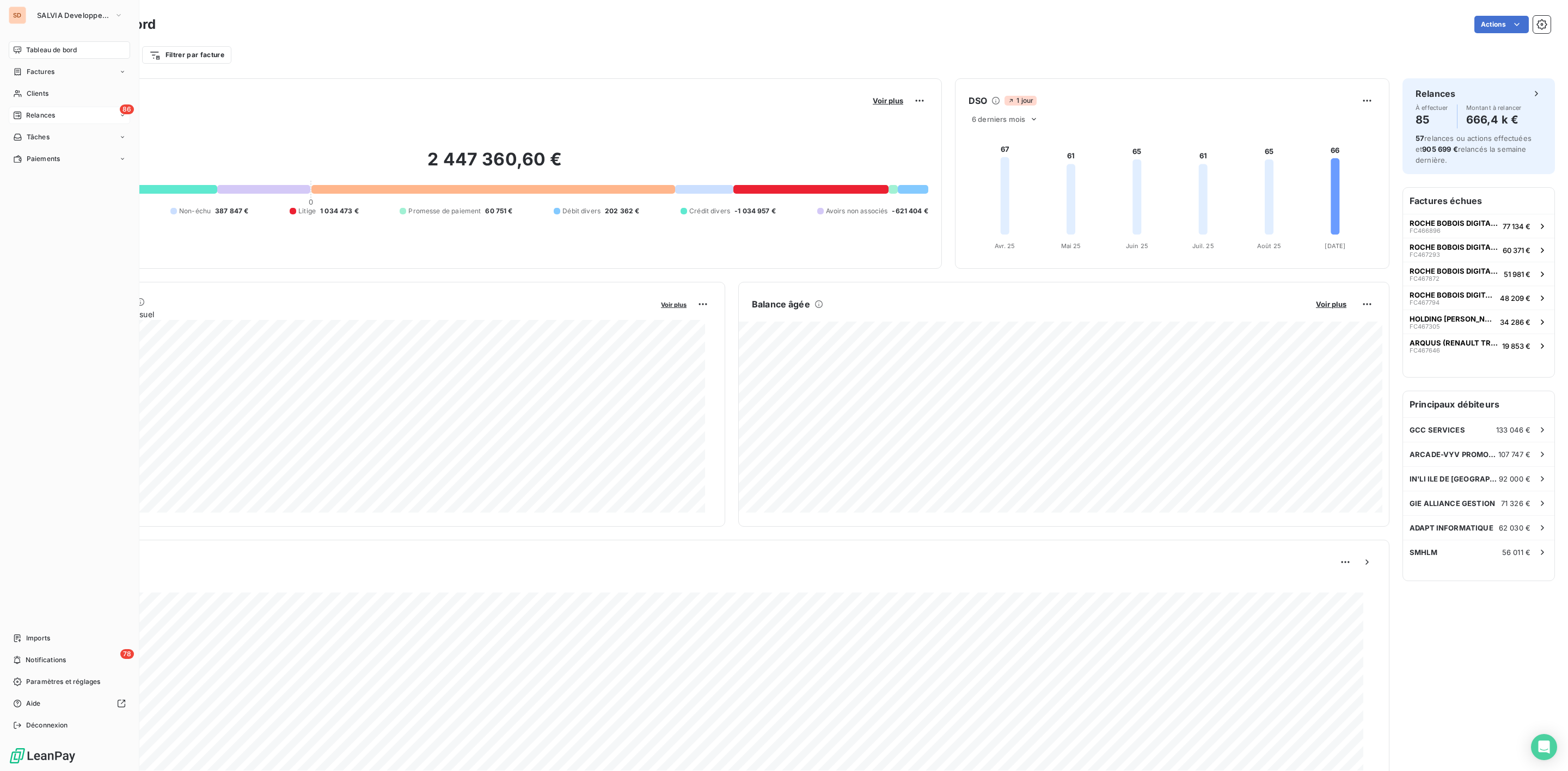
click at [39, 114] on span "Relances" at bounding box center [40, 116] width 29 height 10
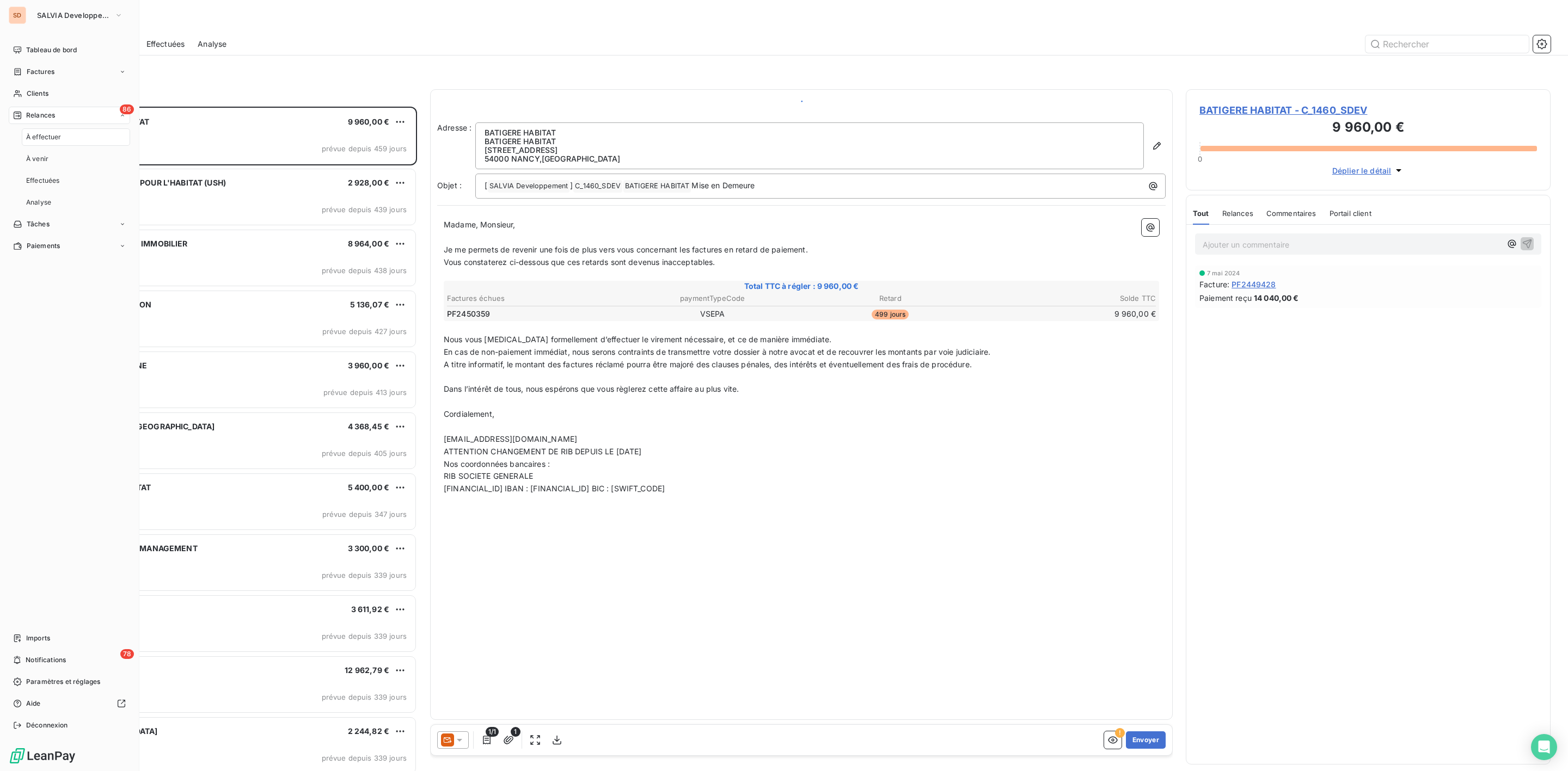
scroll to position [653, 352]
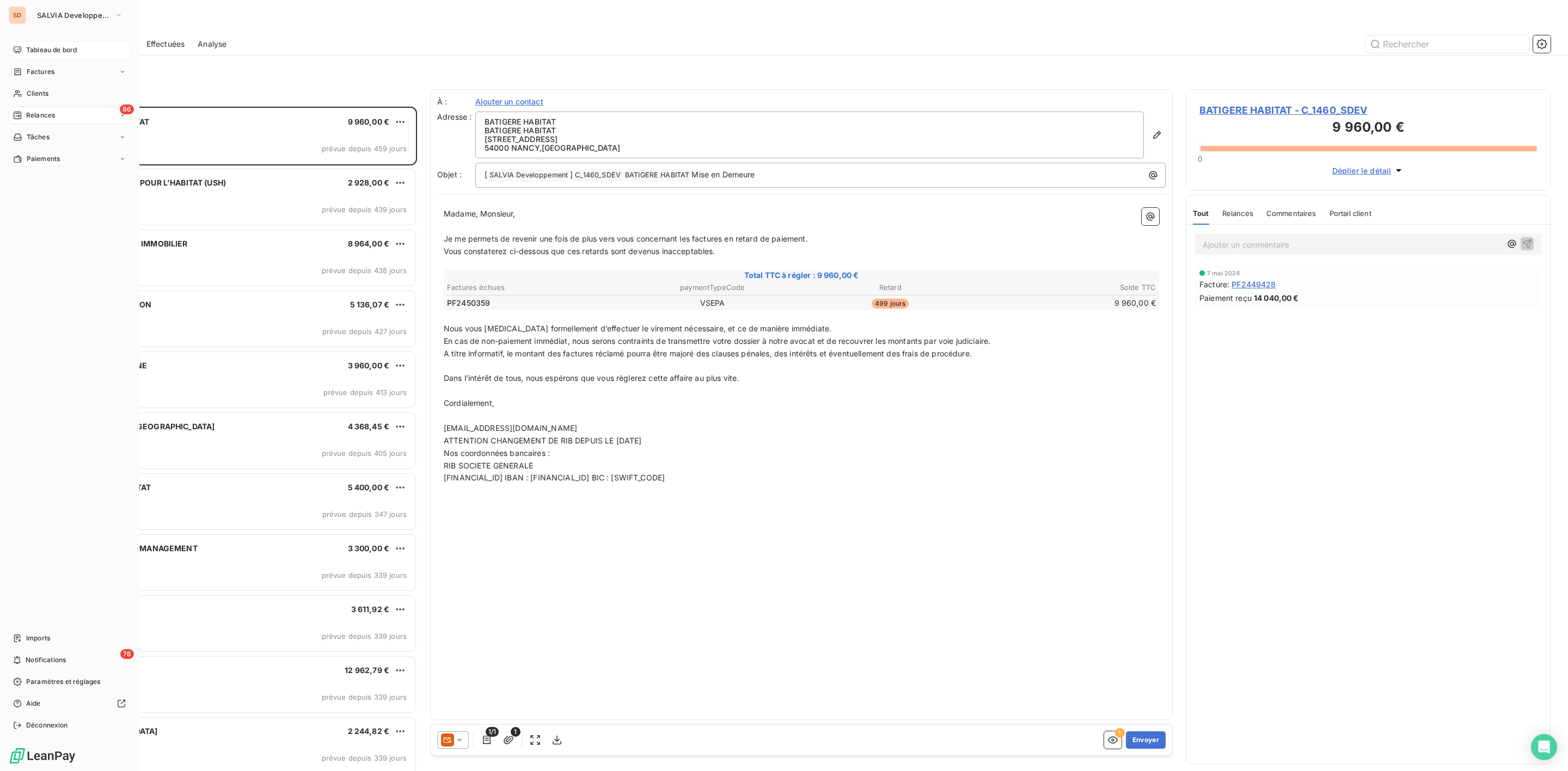
click at [49, 51] on span "Tableau de bord" at bounding box center [51, 50] width 51 height 10
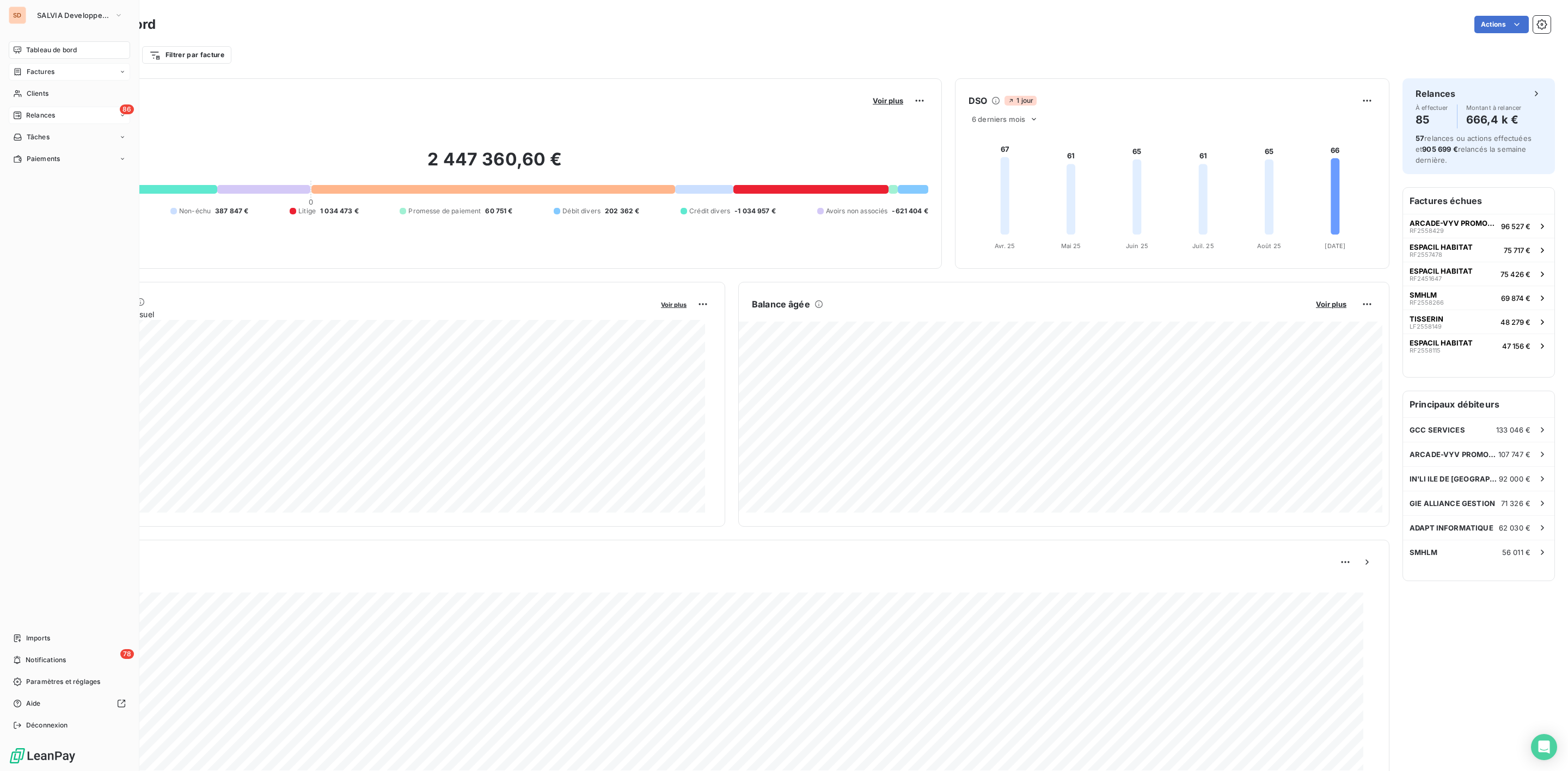
click at [37, 75] on span "Factures" at bounding box center [41, 72] width 28 height 10
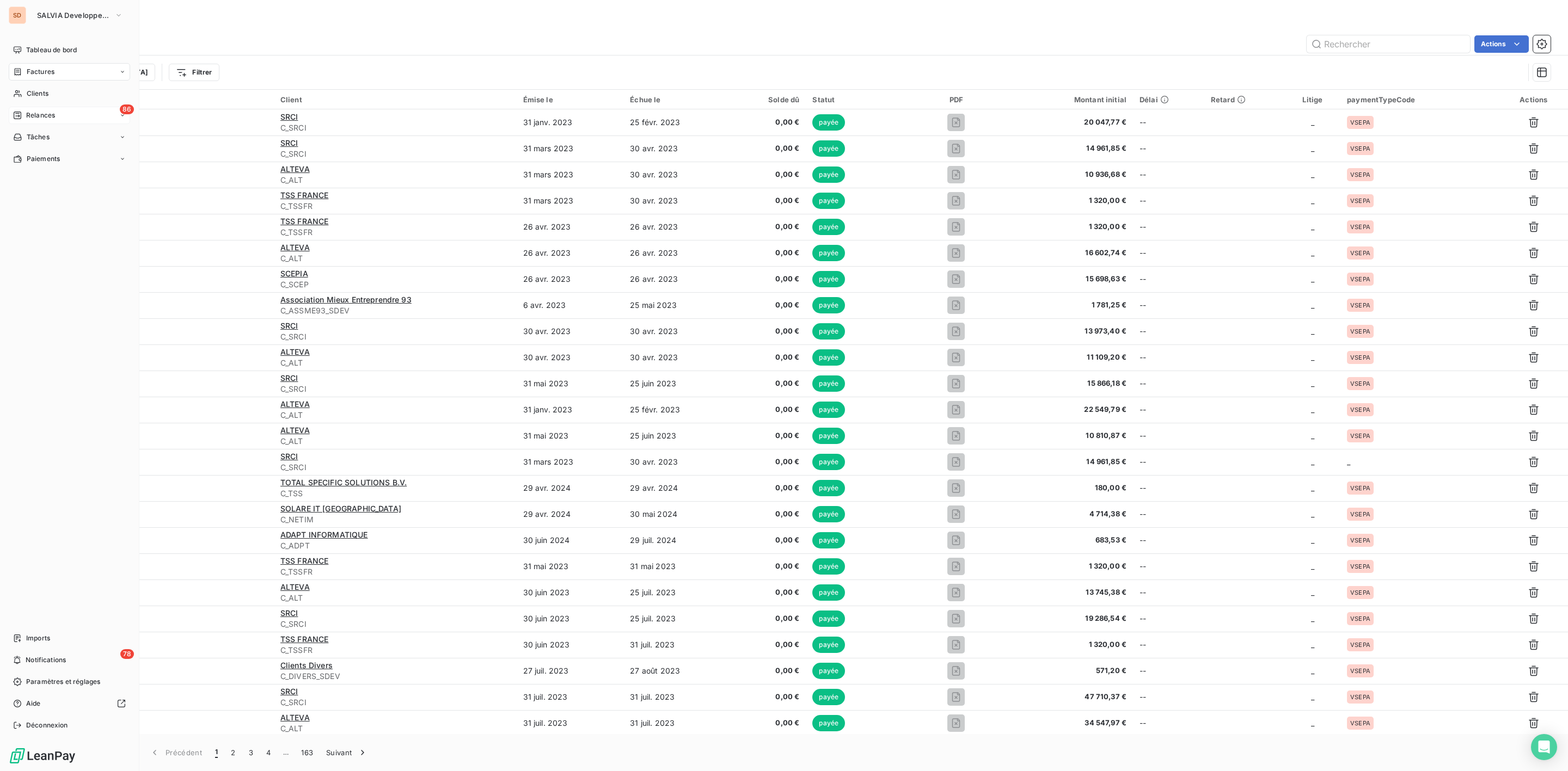
click at [33, 117] on span "Relances" at bounding box center [40, 116] width 29 height 10
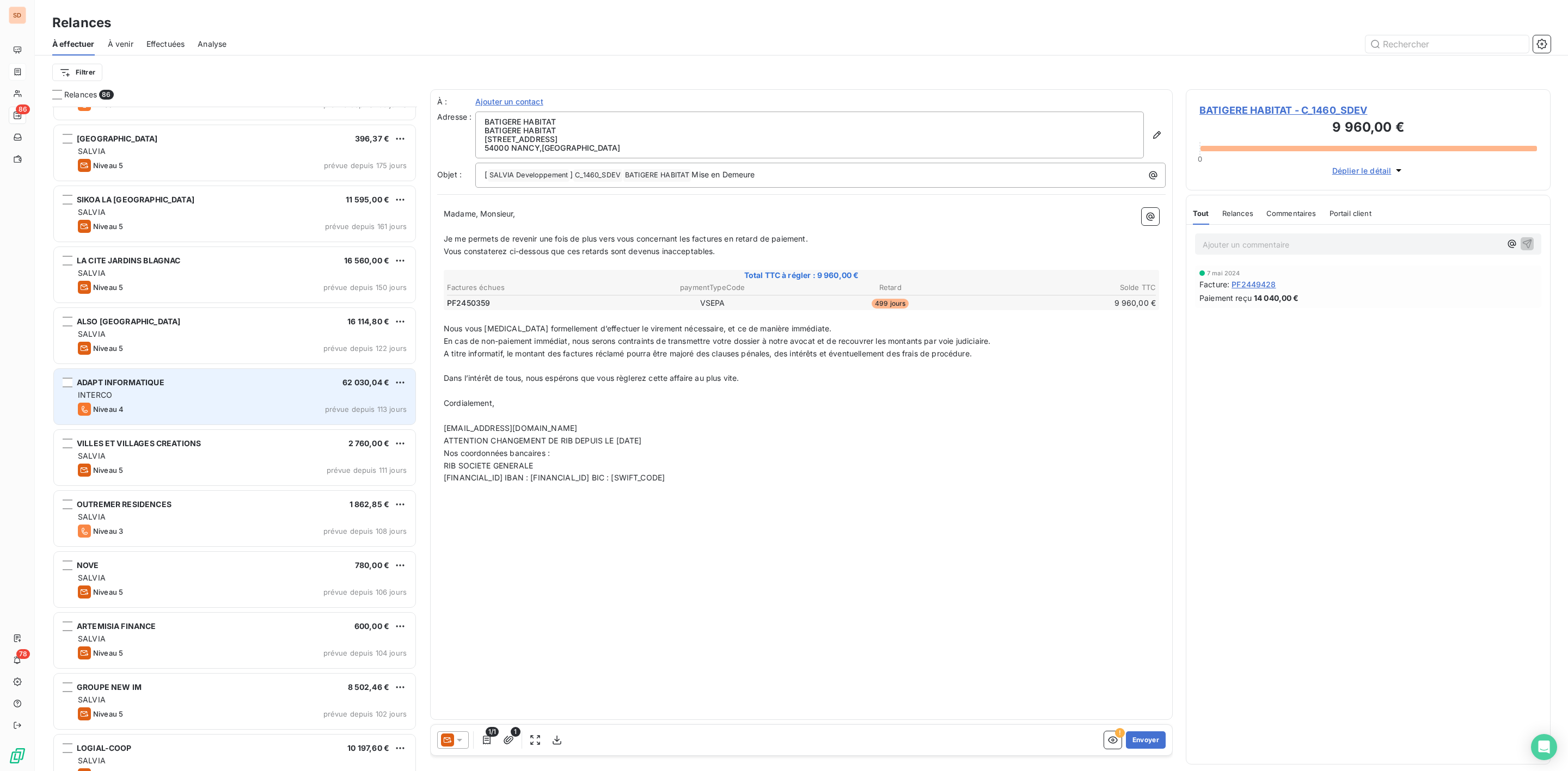
scroll to position [1879, 0]
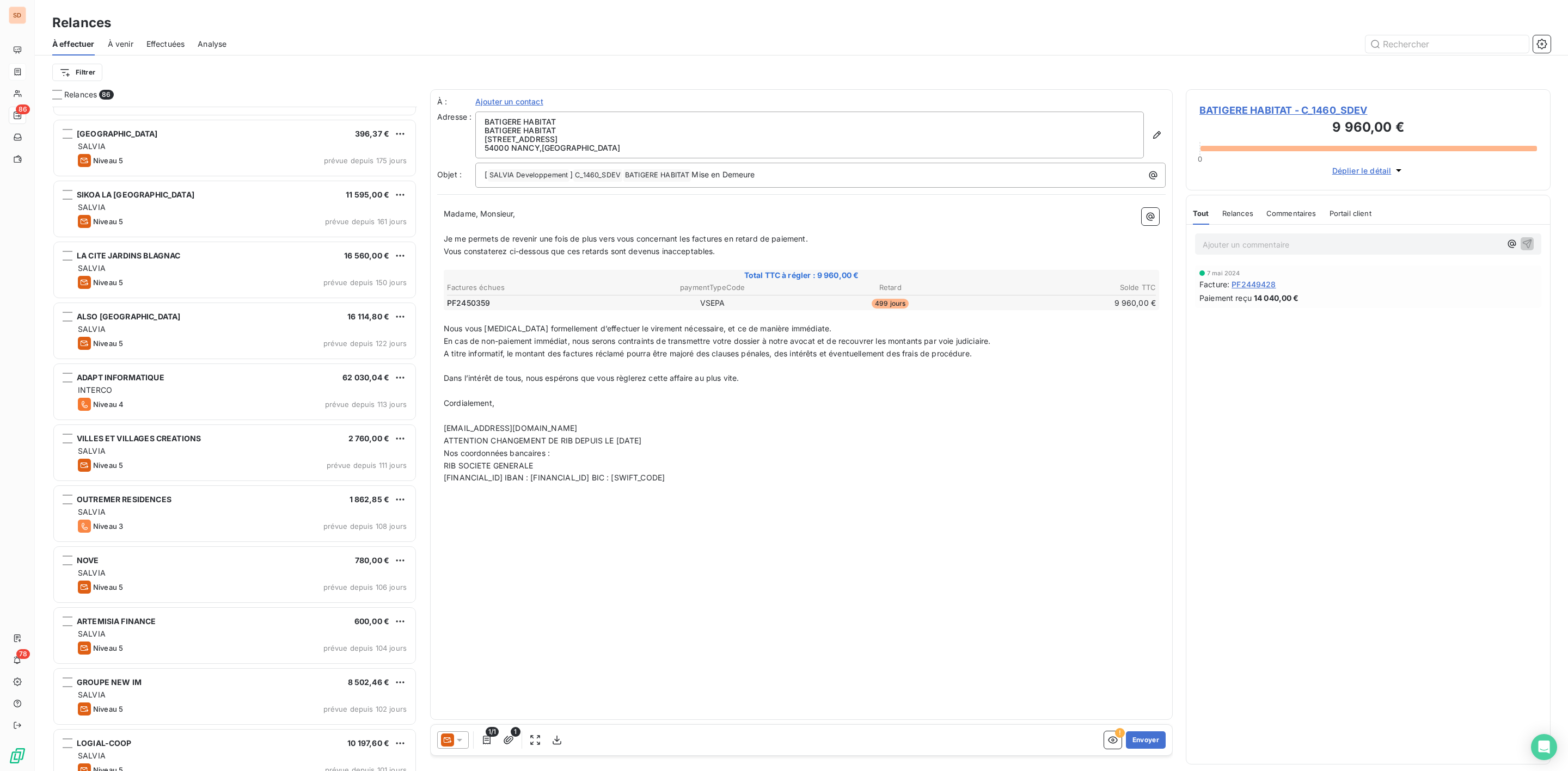
click at [80, 93] on span "Relances" at bounding box center [81, 95] width 33 height 11
click at [108, 96] on span "86" at bounding box center [106, 95] width 14 height 10
click at [75, 95] on span "Relances" at bounding box center [81, 95] width 33 height 11
click at [86, 77] on html "SD 86 78 Relances À effectuer À venir Effectuées Analyse Filtrer Relances 86 MA…" at bounding box center [784, 385] width 1568 height 771
click at [97, 169] on div "Canal de relance" at bounding box center [132, 173] width 151 height 18
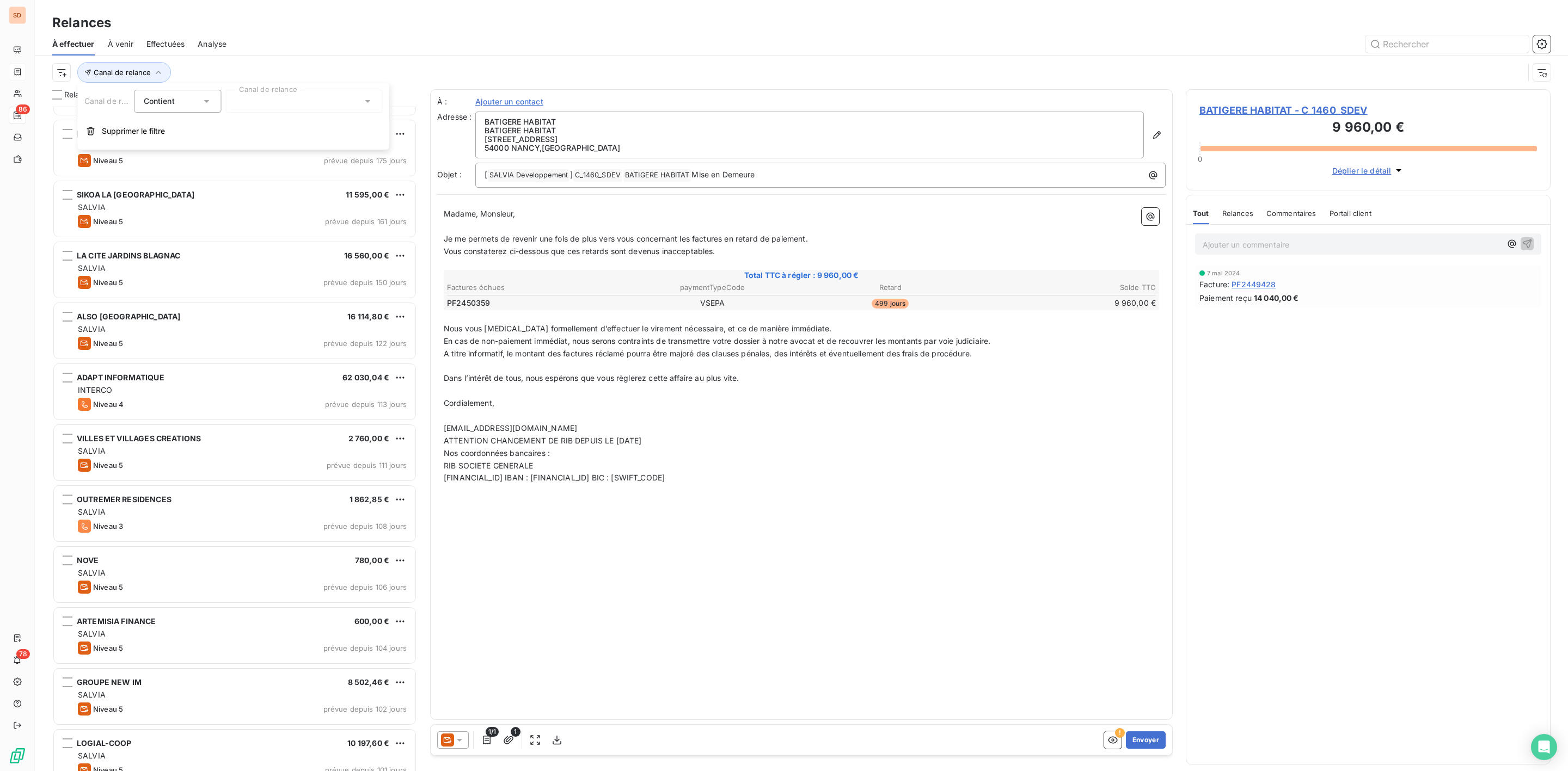
scroll to position [652, 352]
click at [374, 97] on div at bounding box center [304, 102] width 157 height 23
click at [256, 124] on icon at bounding box center [252, 125] width 11 height 11
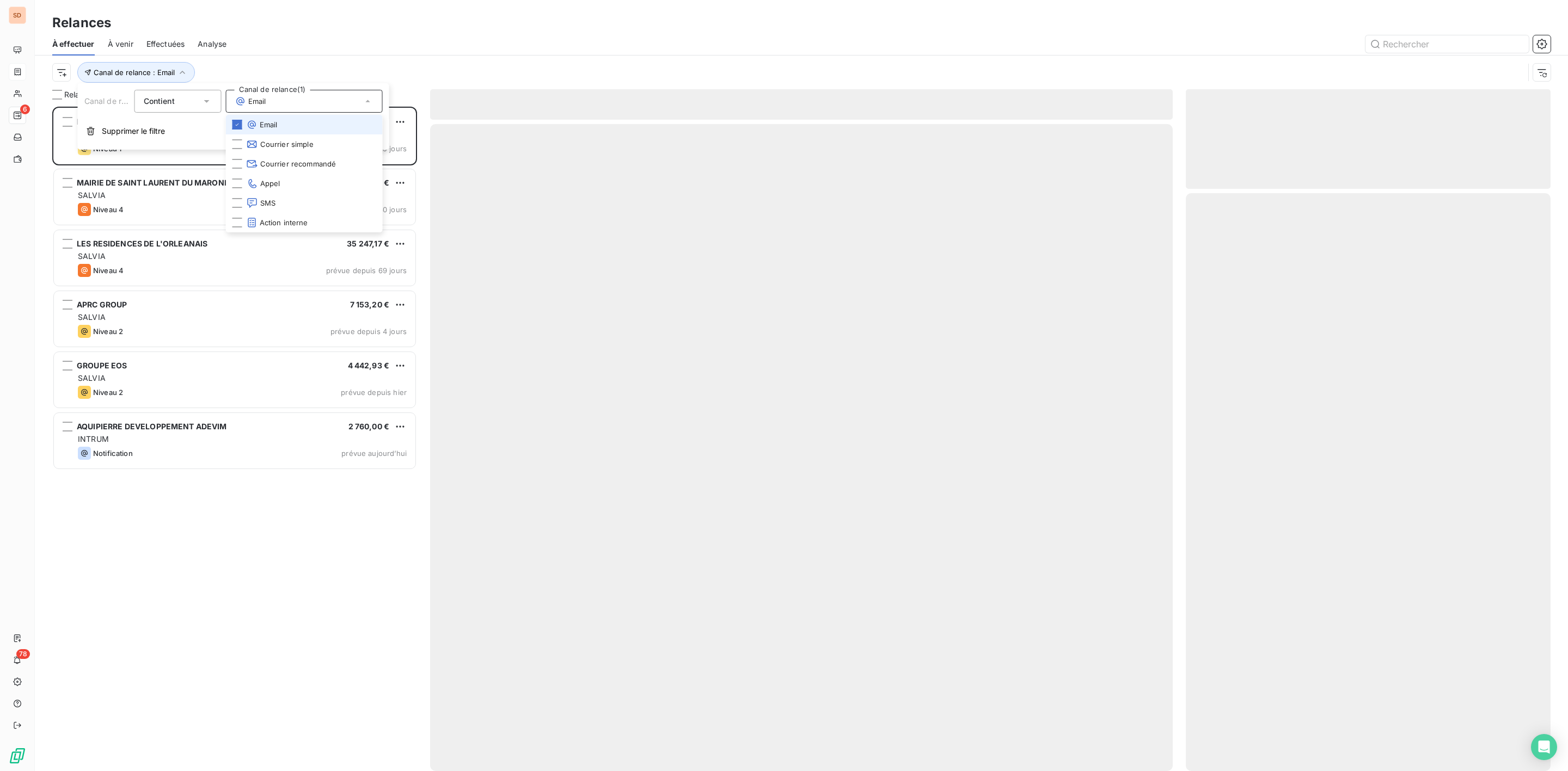
scroll to position [652, 352]
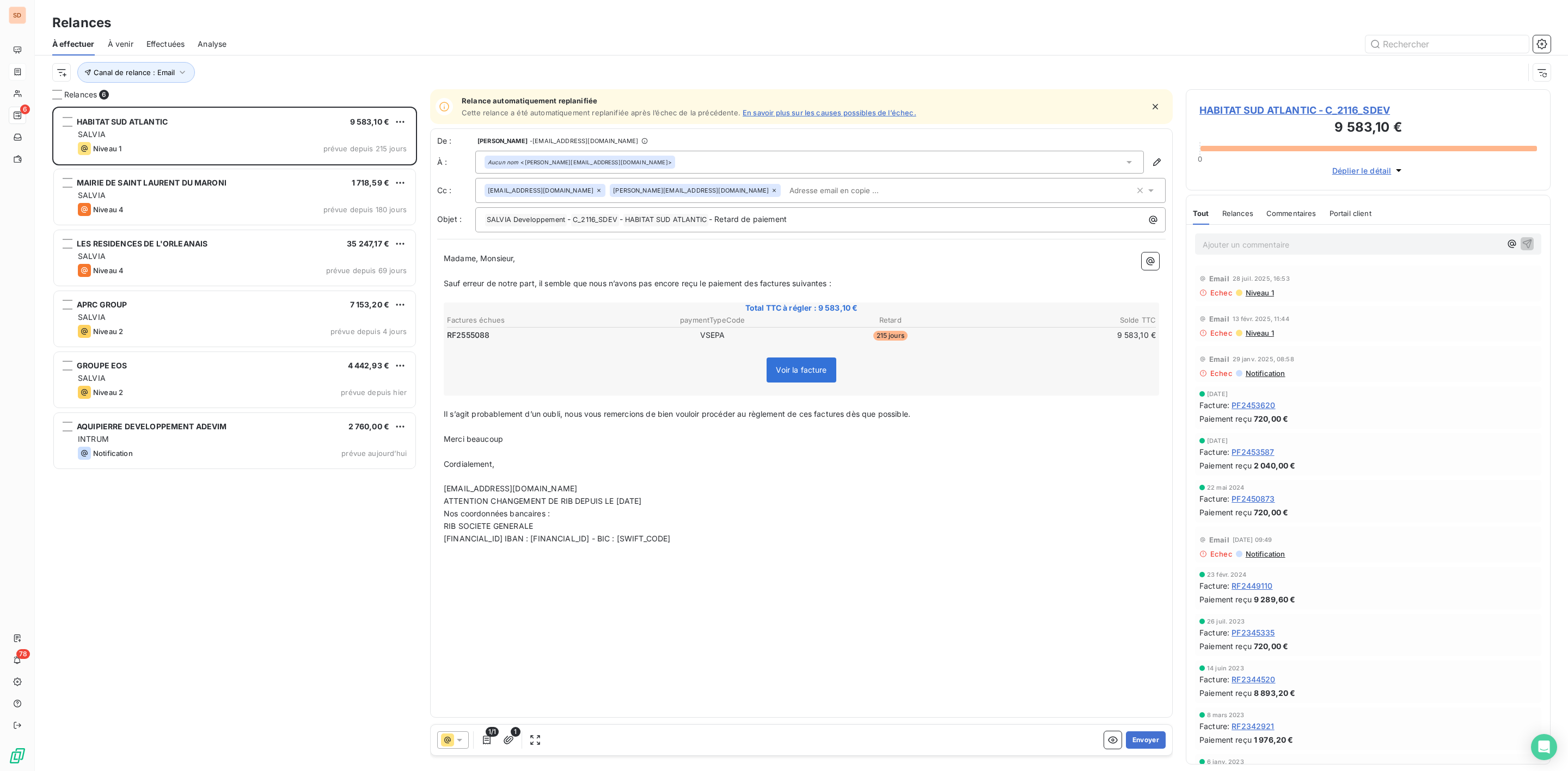
click at [296, 629] on div "HABITAT SUD ATLANTIC 9 583,10 € SALVIA Niveau 1 prévue depuis 215 jours MAIRIE …" at bounding box center [234, 439] width 365 height 665
click at [1289, 110] on span "HABITAT SUD ATLANTIC - C_2116_SDEV" at bounding box center [1368, 110] width 338 height 15
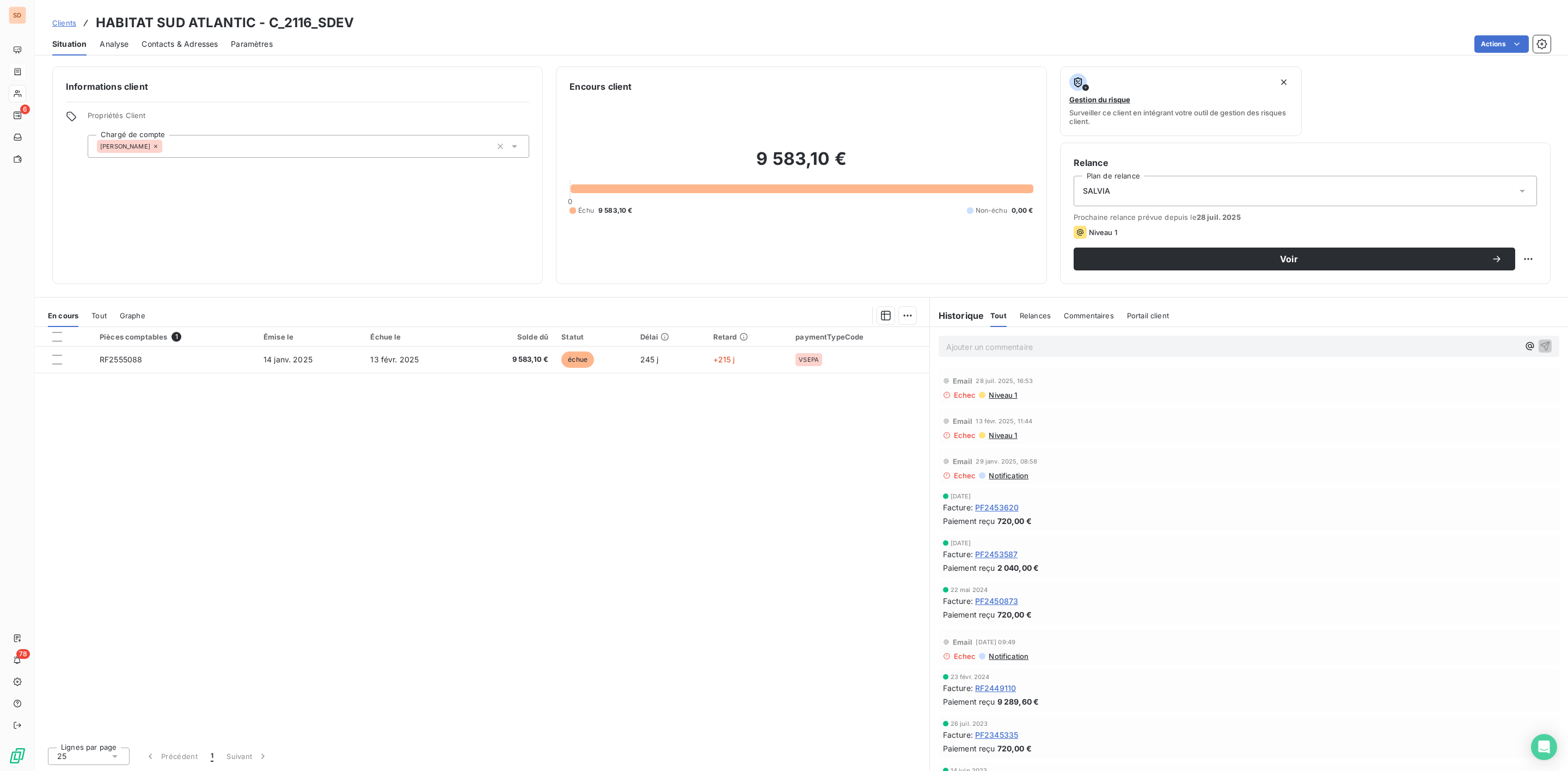
click at [167, 46] on span "Contacts & Adresses" at bounding box center [180, 44] width 76 height 11
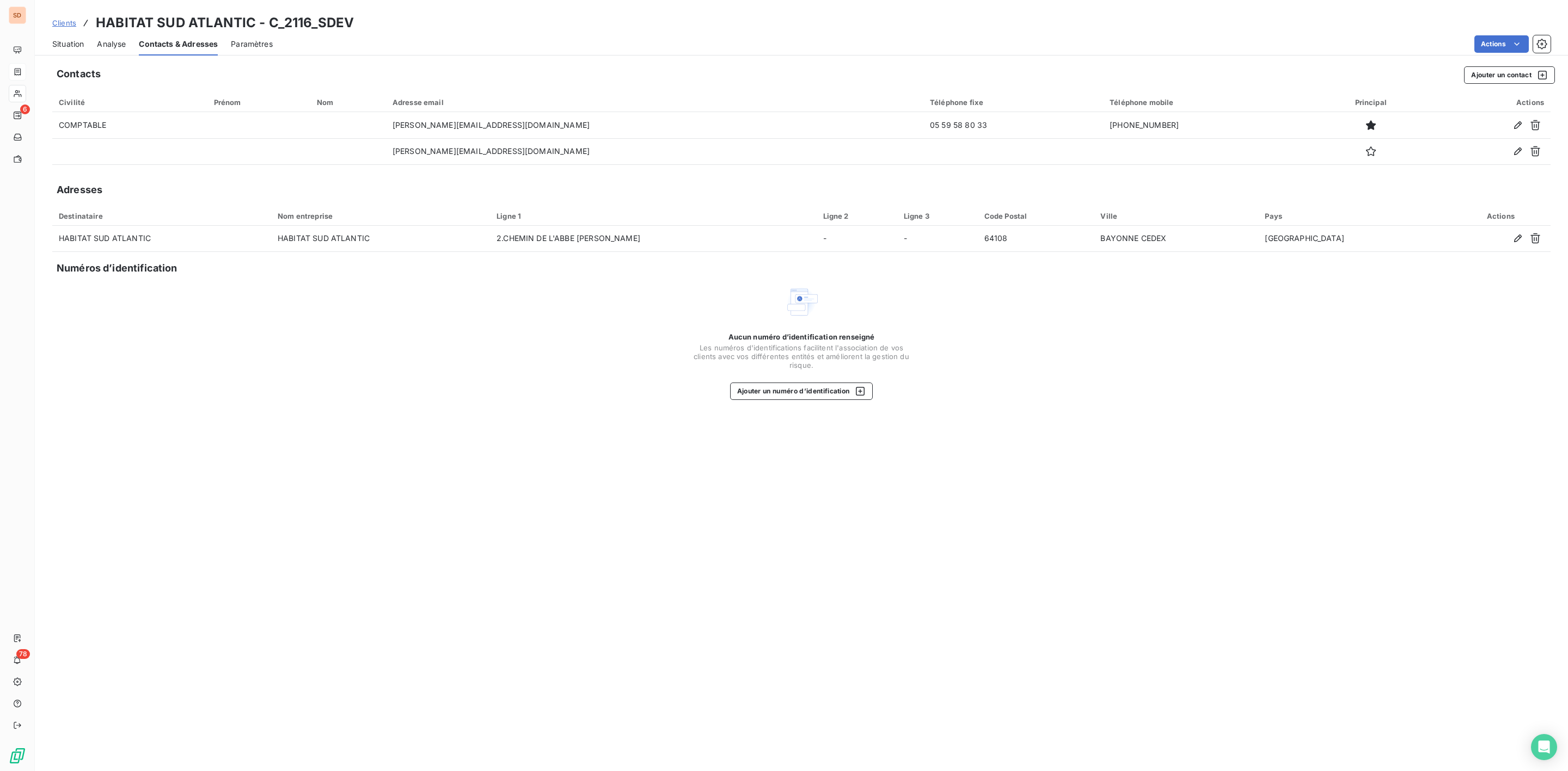
drag, startPoint x: 70, startPoint y: 44, endPoint x: 79, endPoint y: 46, distance: 9.2
click at [71, 43] on span "Situation" at bounding box center [68, 44] width 32 height 11
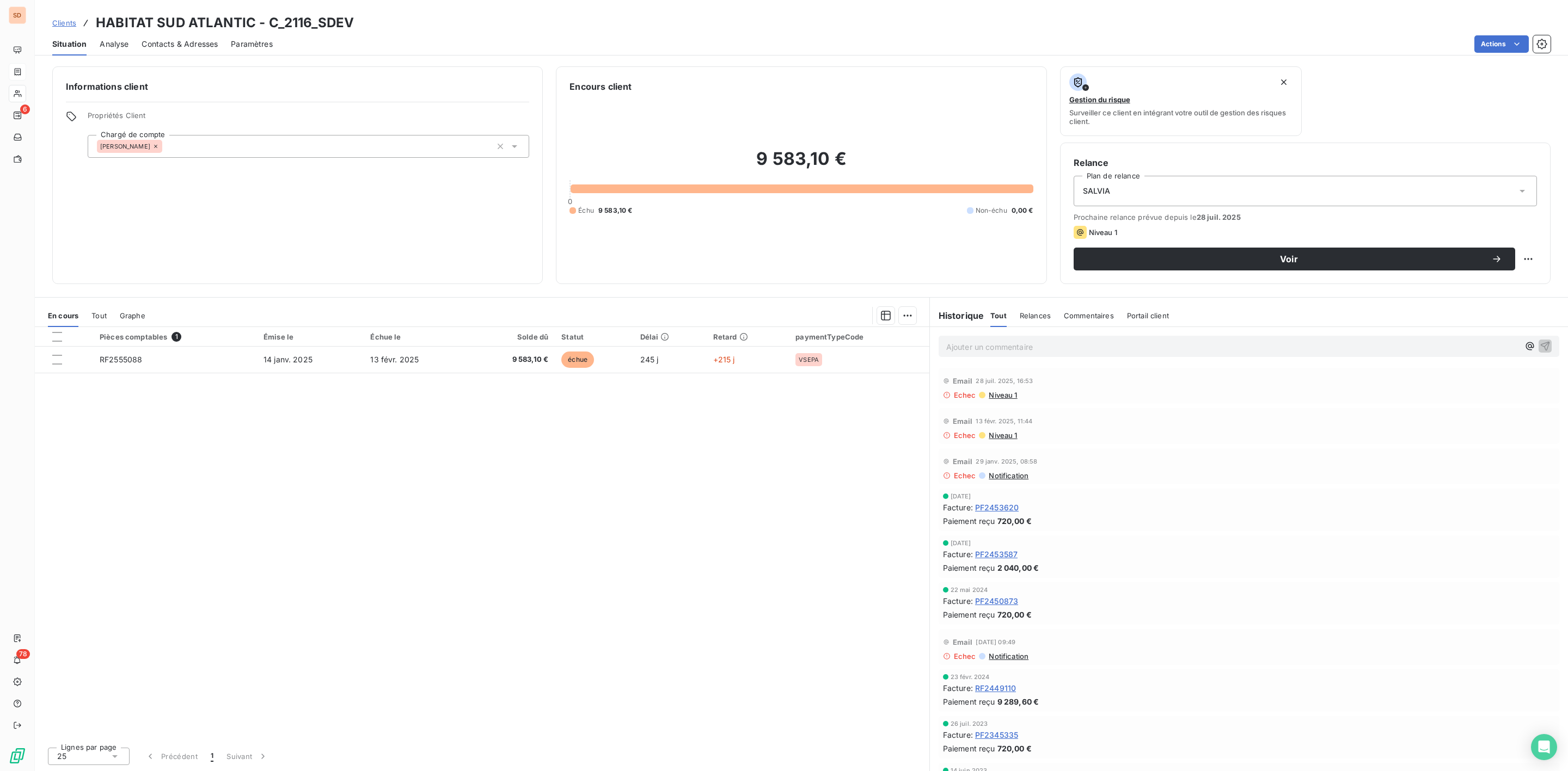
click at [170, 46] on span "Contacts & Adresses" at bounding box center [180, 44] width 76 height 11
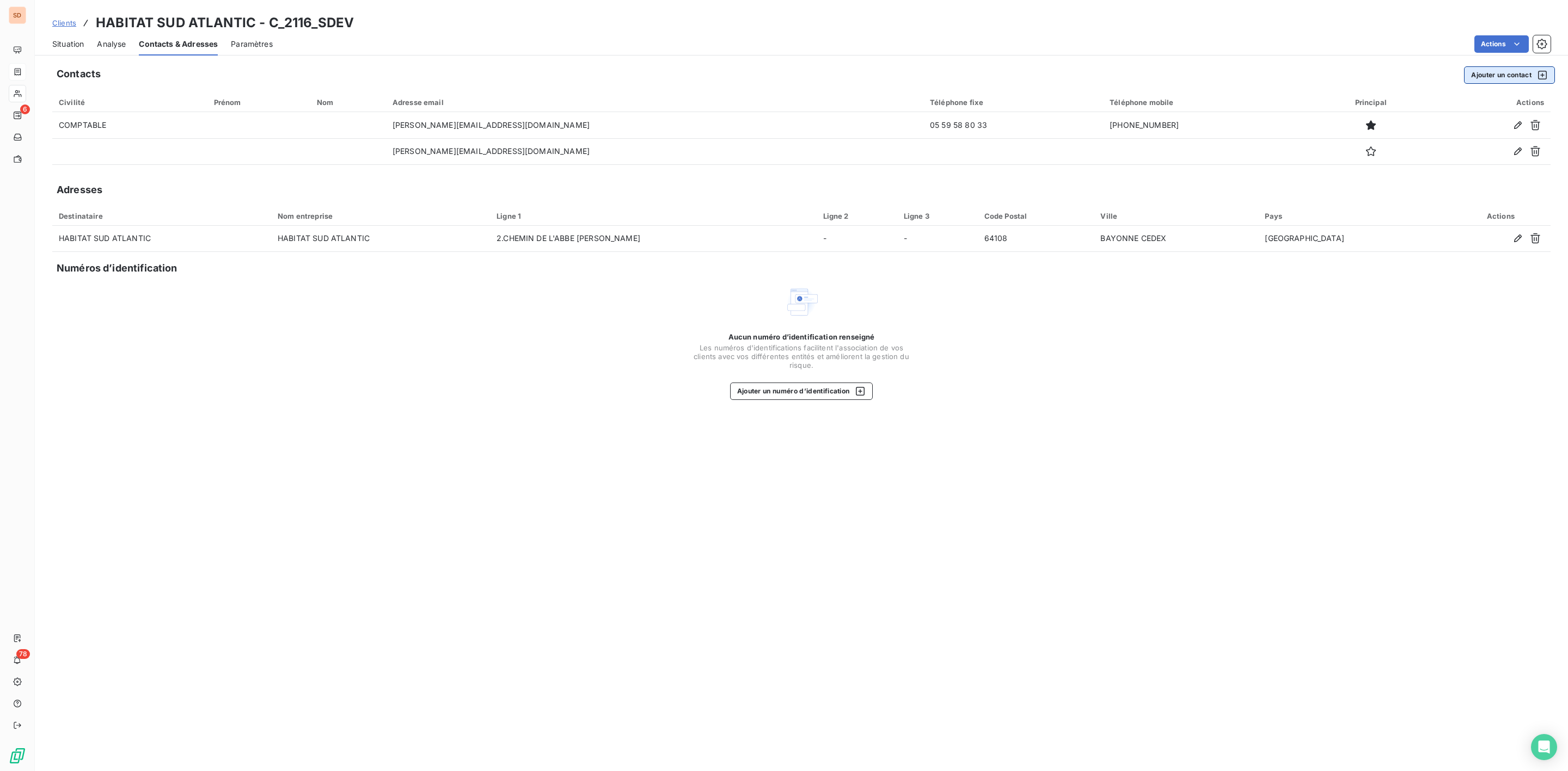
click at [1480, 70] on button "Ajouter un contact" at bounding box center [1509, 75] width 91 height 18
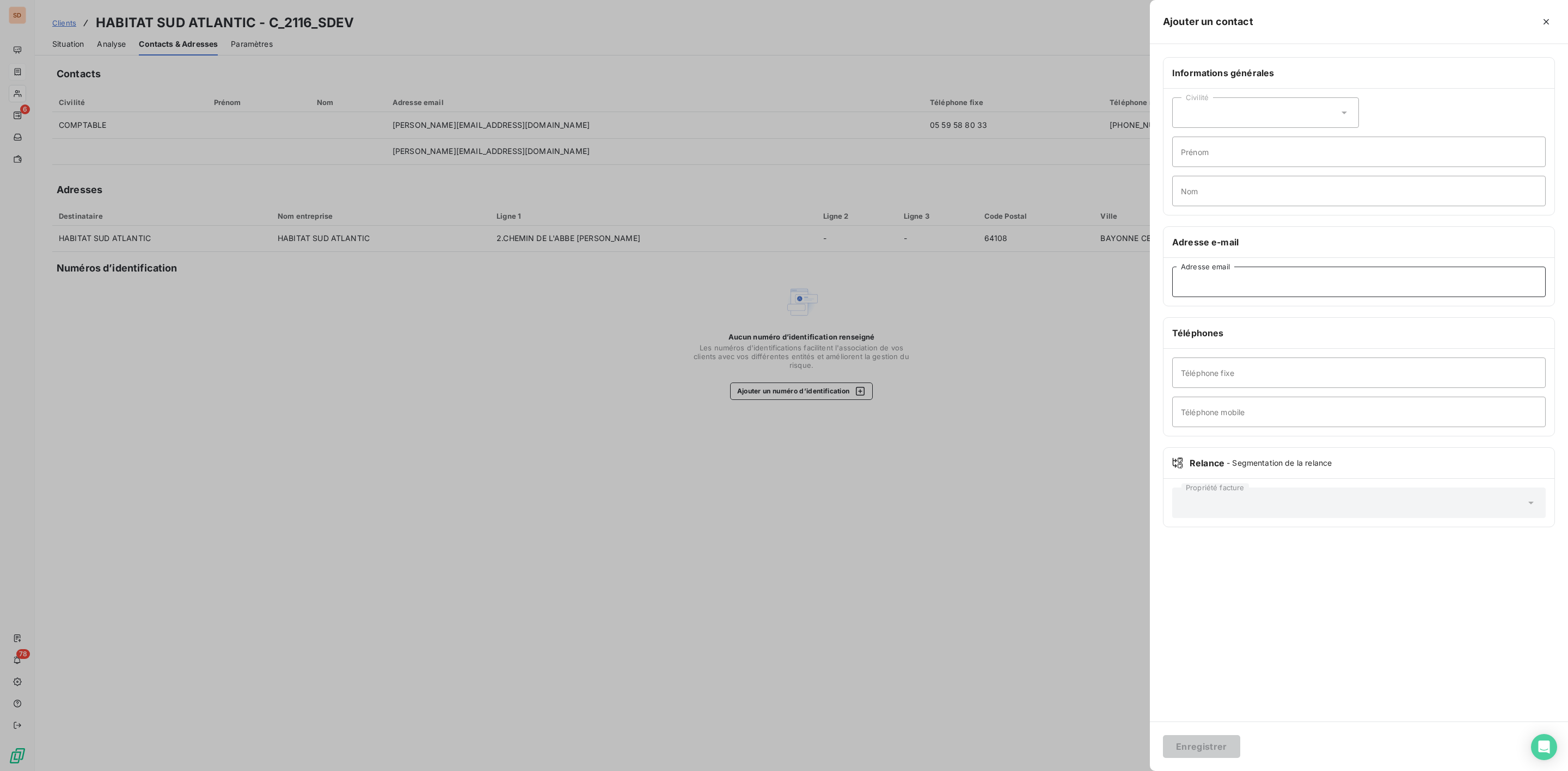
click at [1223, 281] on input "Adresse email" at bounding box center [1359, 282] width 374 height 30
paste input "caroline.rouaix@ophsa.fr"
type input "caroline.rouaix@ophsa.fr"
click at [1223, 747] on button "Enregistrer" at bounding box center [1202, 747] width 77 height 23
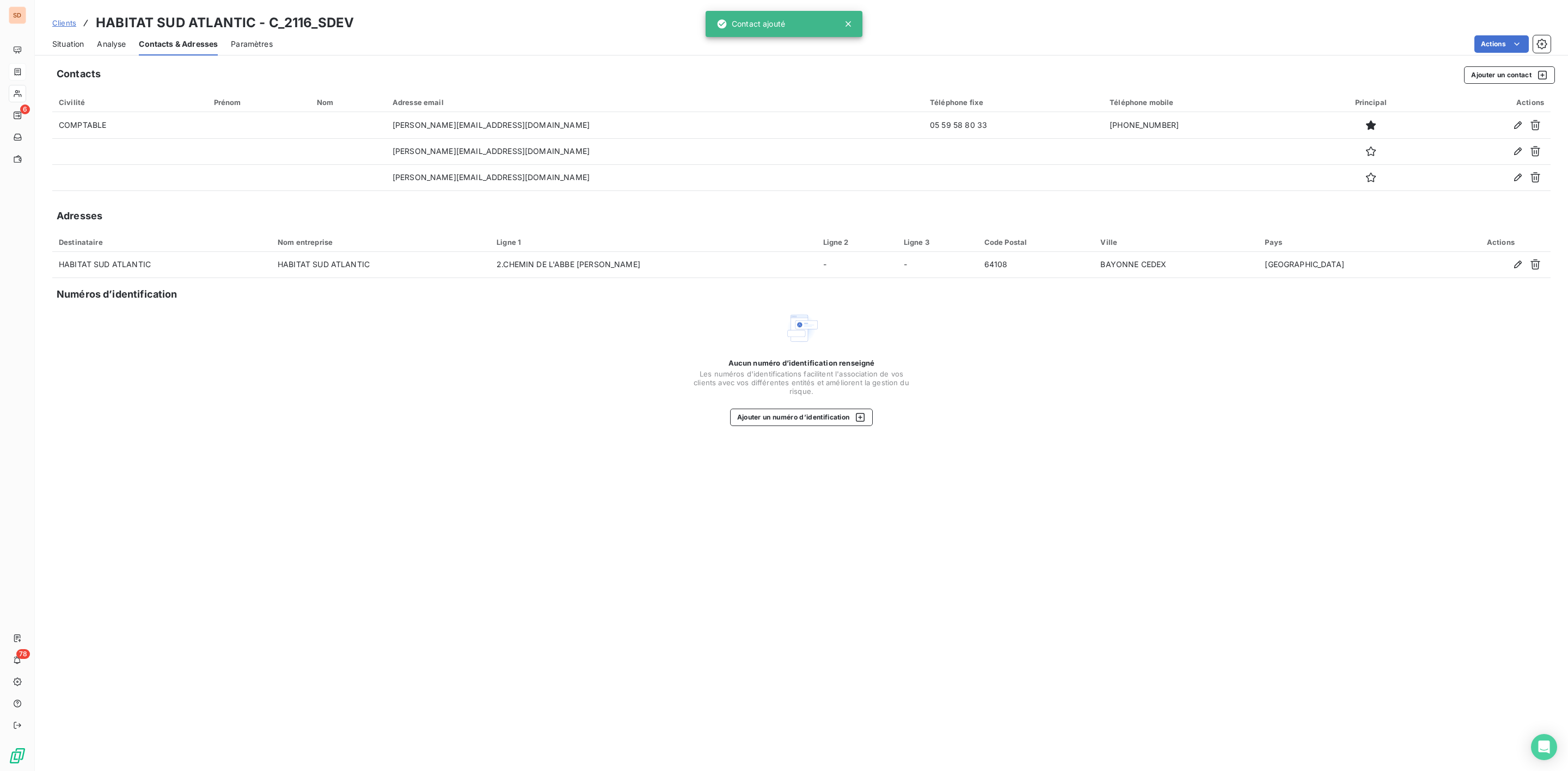
click at [62, 39] on span "Situation" at bounding box center [68, 44] width 32 height 11
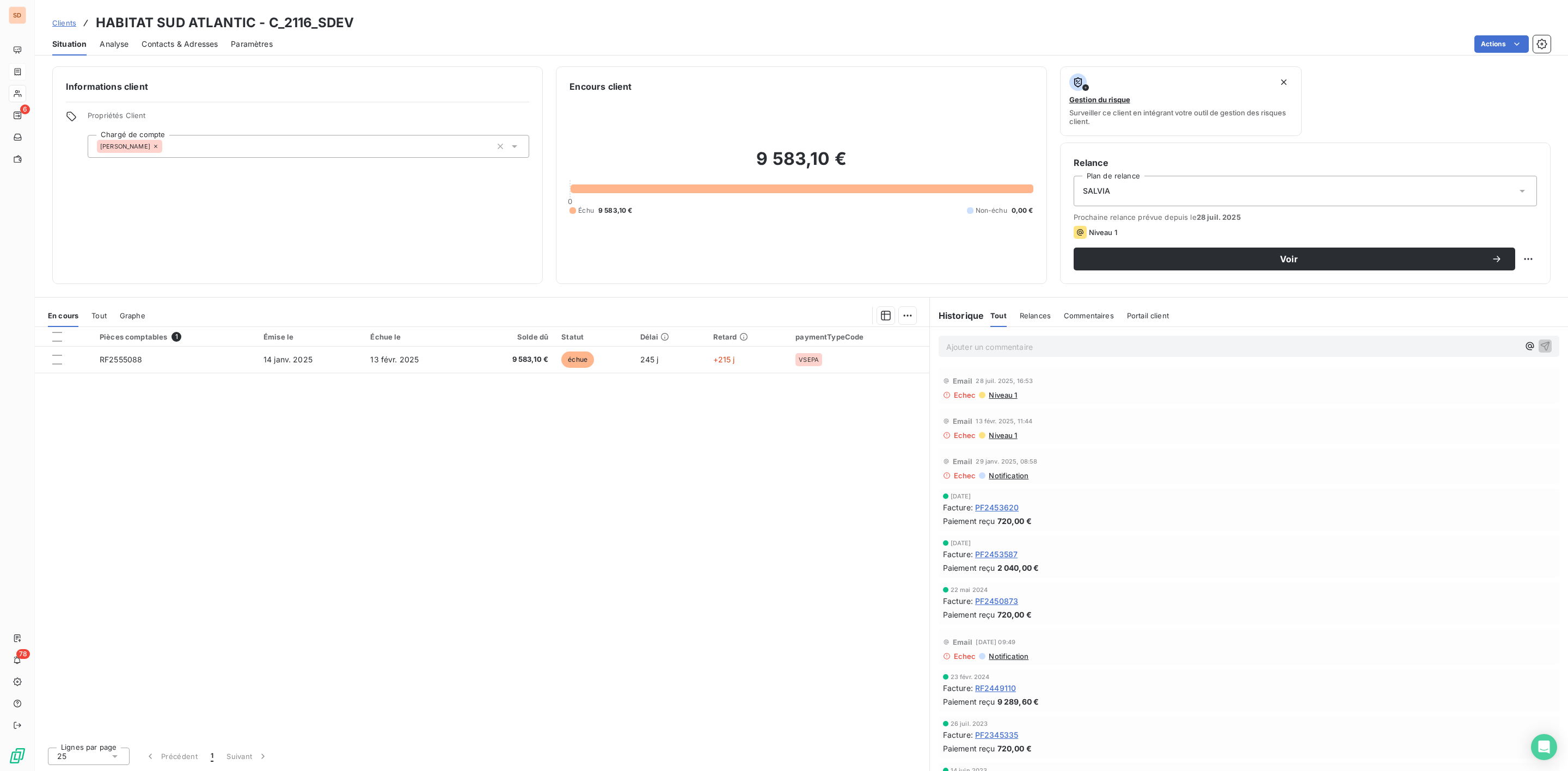
click at [193, 46] on span "Contacts & Adresses" at bounding box center [180, 44] width 76 height 11
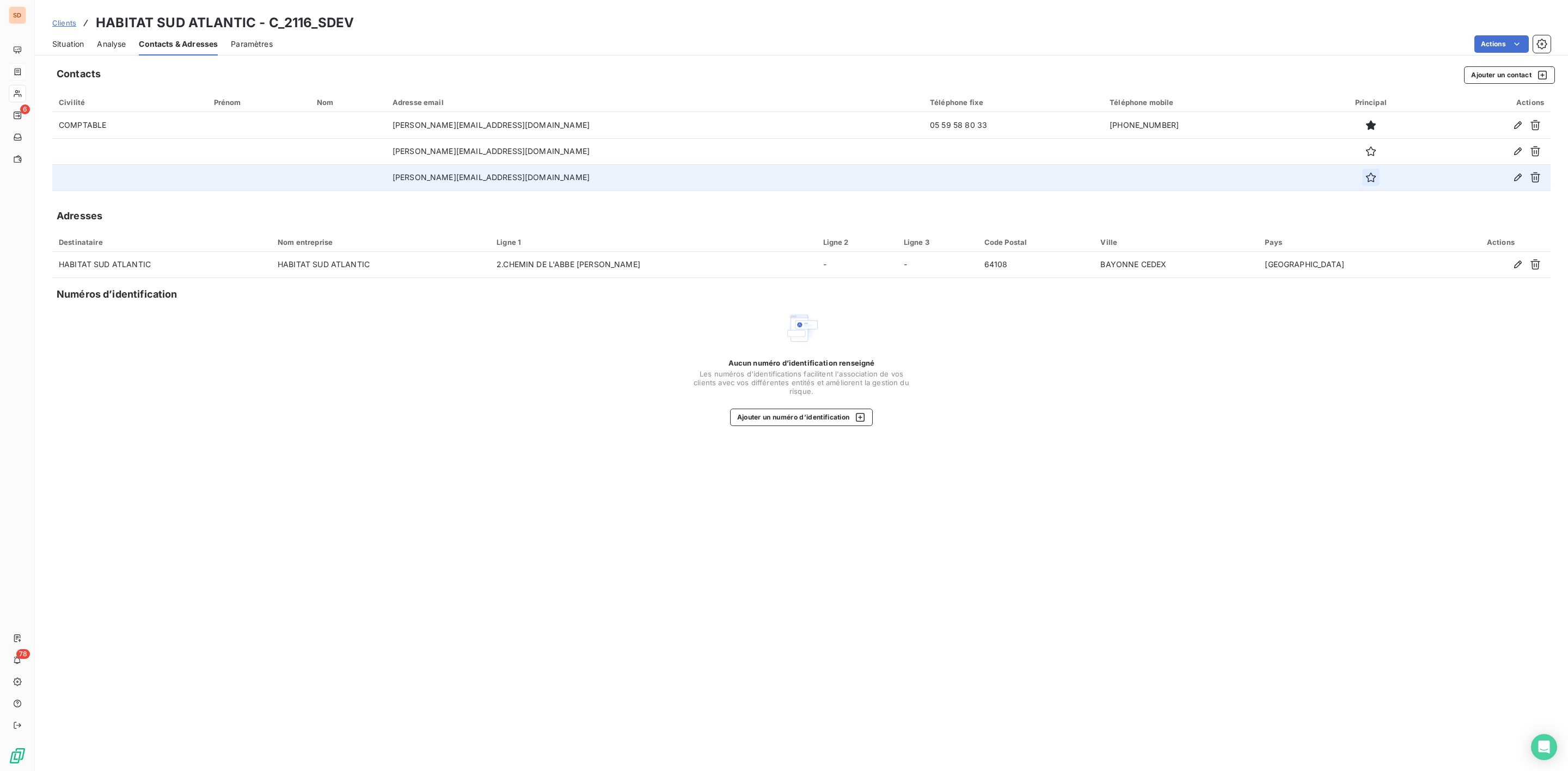
click at [1365, 175] on icon "button" at bounding box center [1371, 178] width 11 height 11
click at [56, 44] on span "Situation" at bounding box center [68, 44] width 32 height 11
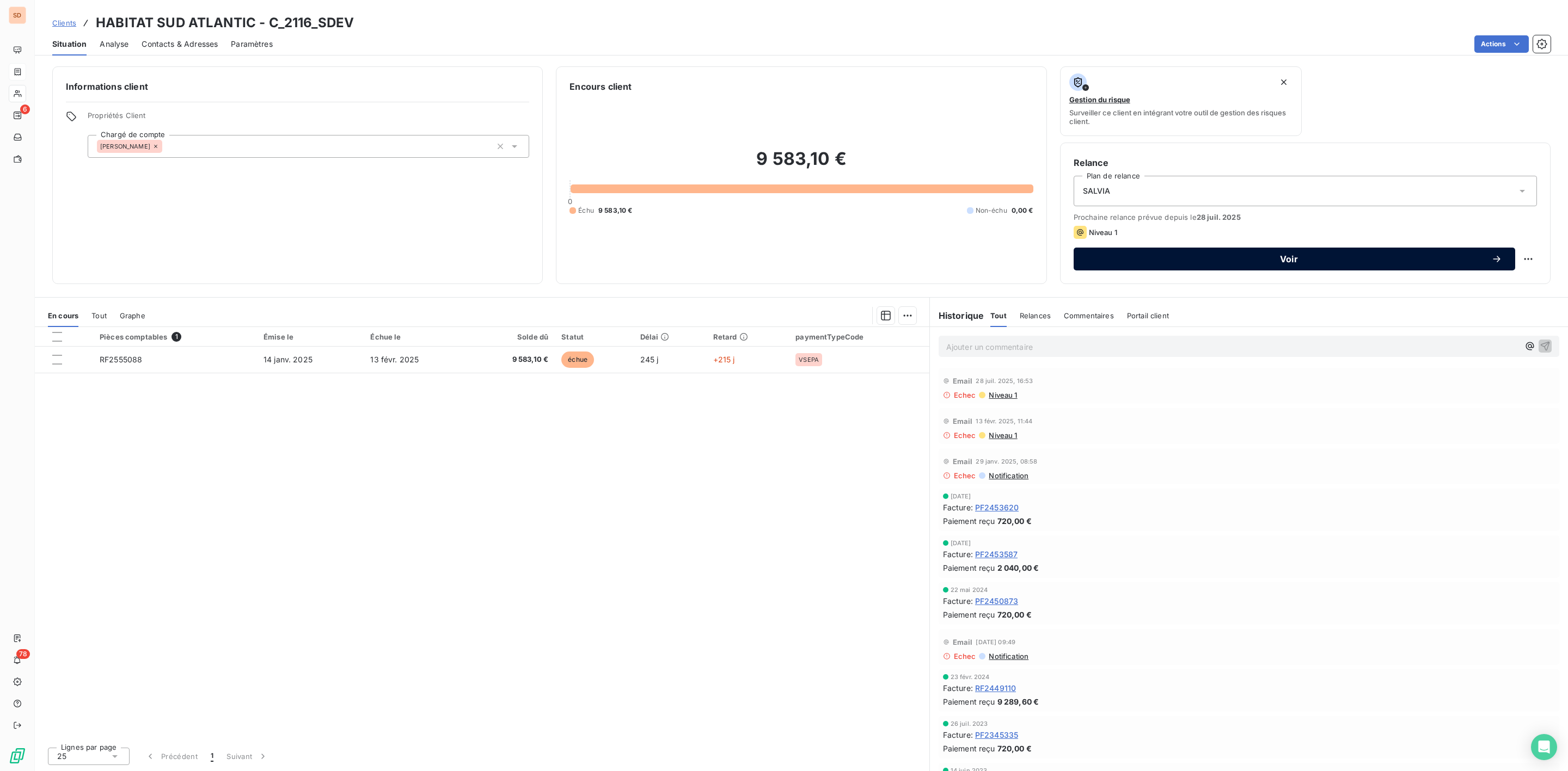
click at [1260, 257] on span "Voir" at bounding box center [1289, 259] width 405 height 9
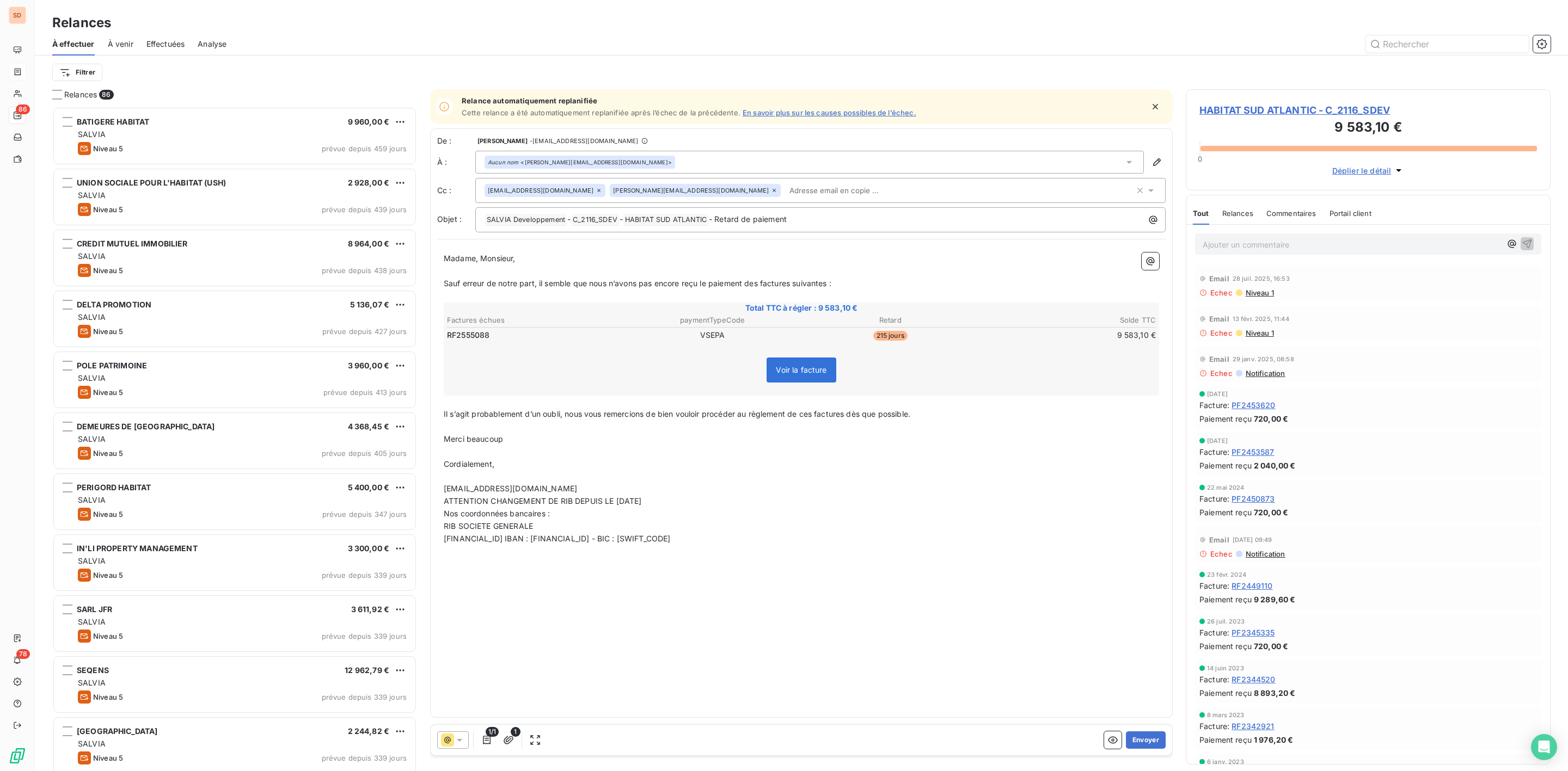
scroll to position [653, 352]
click at [1148, 745] on button "Envoyer" at bounding box center [1146, 740] width 40 height 18
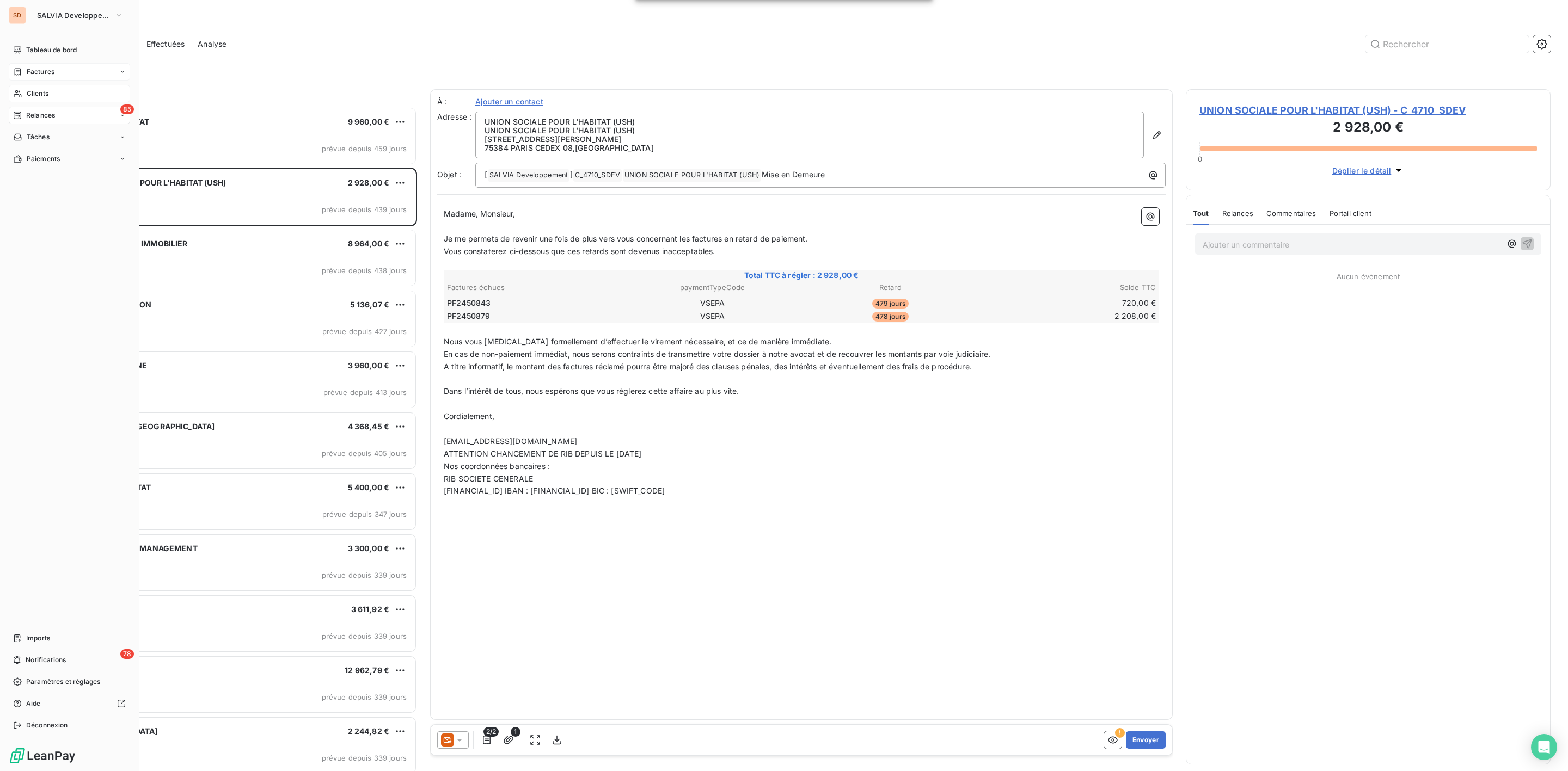
click at [43, 89] on span "Clients" at bounding box center [38, 94] width 22 height 10
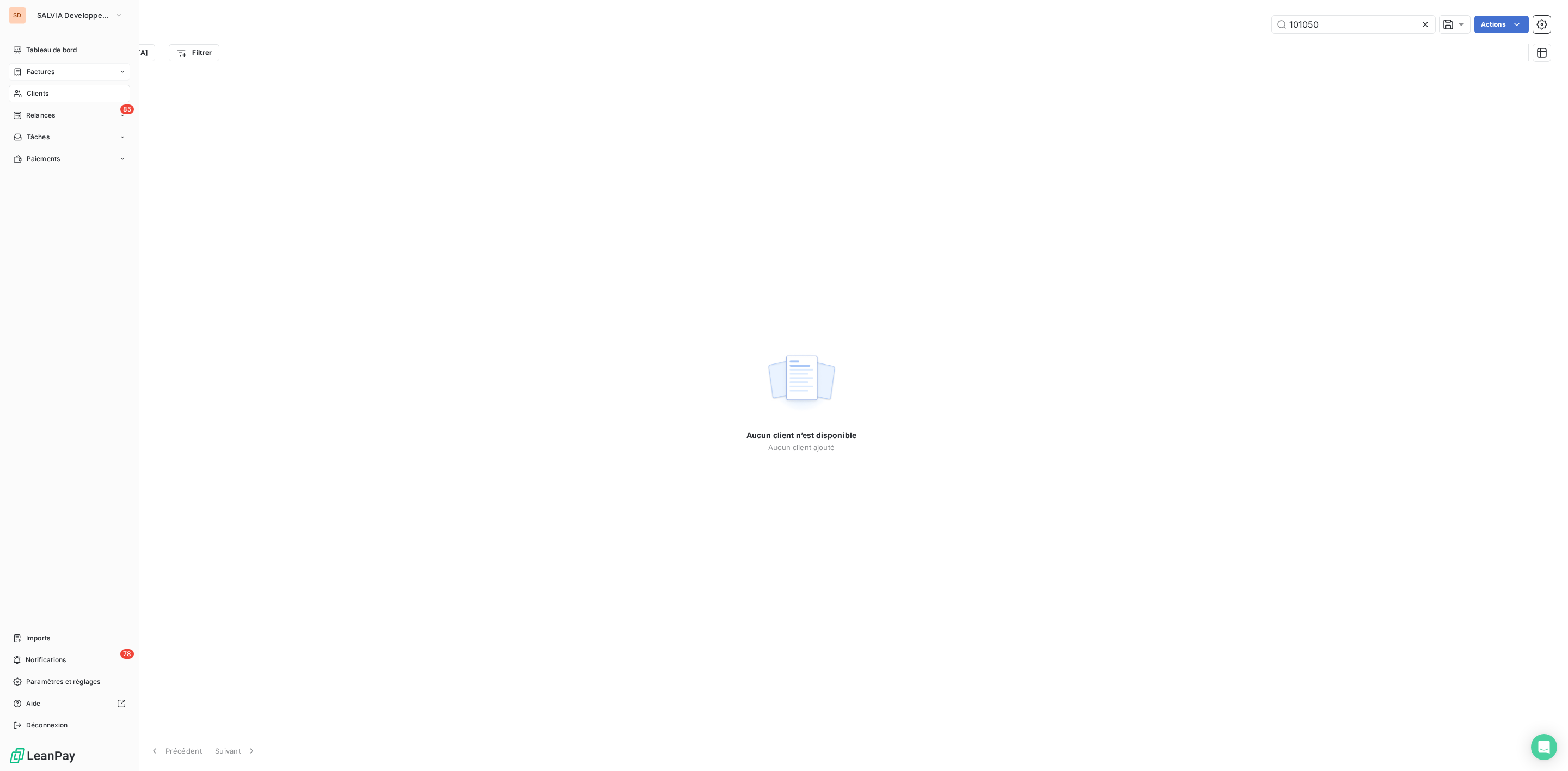
drag, startPoint x: 31, startPoint y: 105, endPoint x: 34, endPoint y: 95, distance: 10.4
click at [32, 102] on nav "Tableau de bord Factures Clients 85 Relances Tâches Paiements" at bounding box center [69, 105] width 121 height 127
click at [36, 94] on span "Clients" at bounding box center [38, 94] width 22 height 10
click at [36, 114] on span "Relances" at bounding box center [40, 116] width 29 height 10
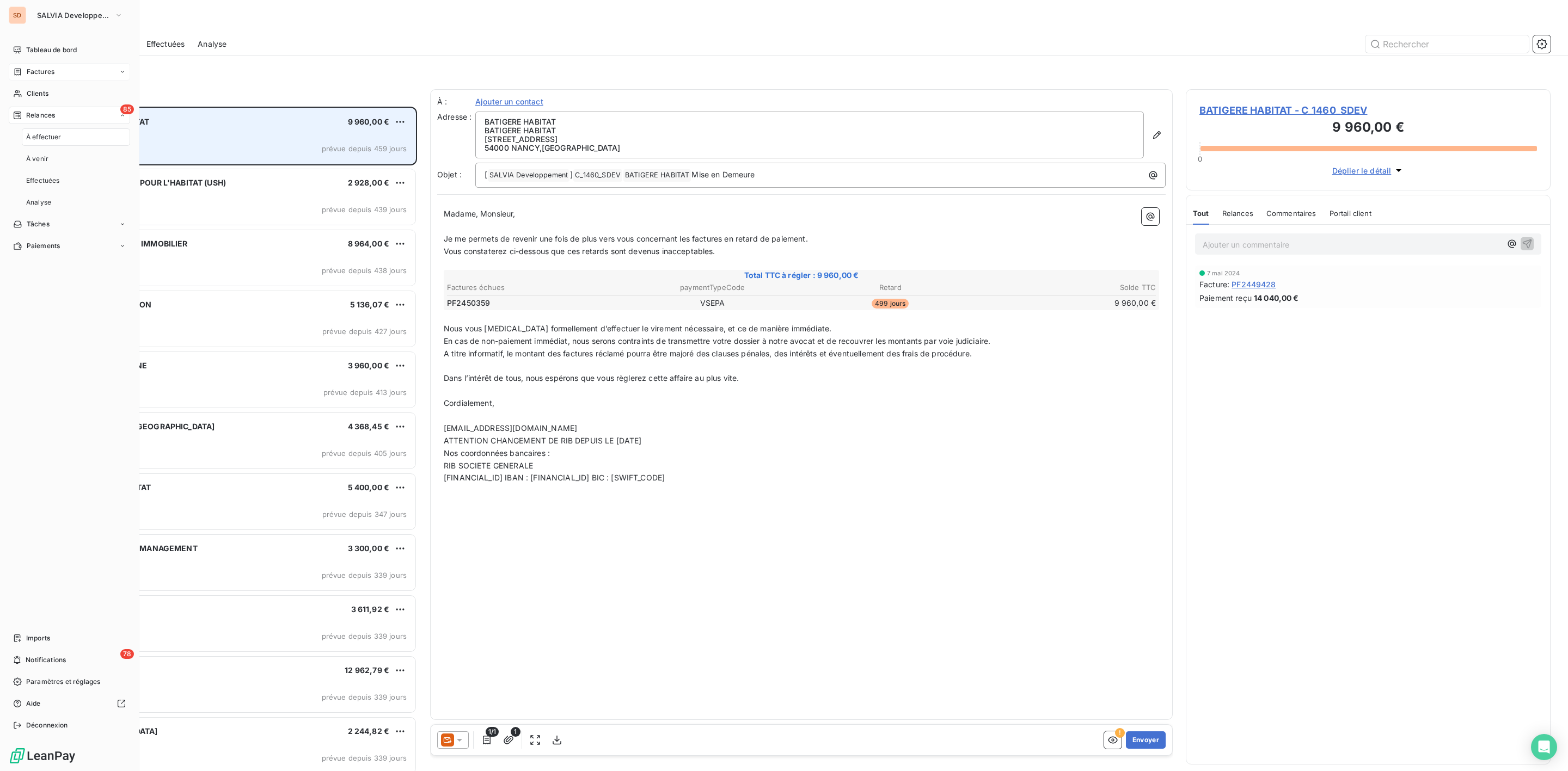
scroll to position [653, 352]
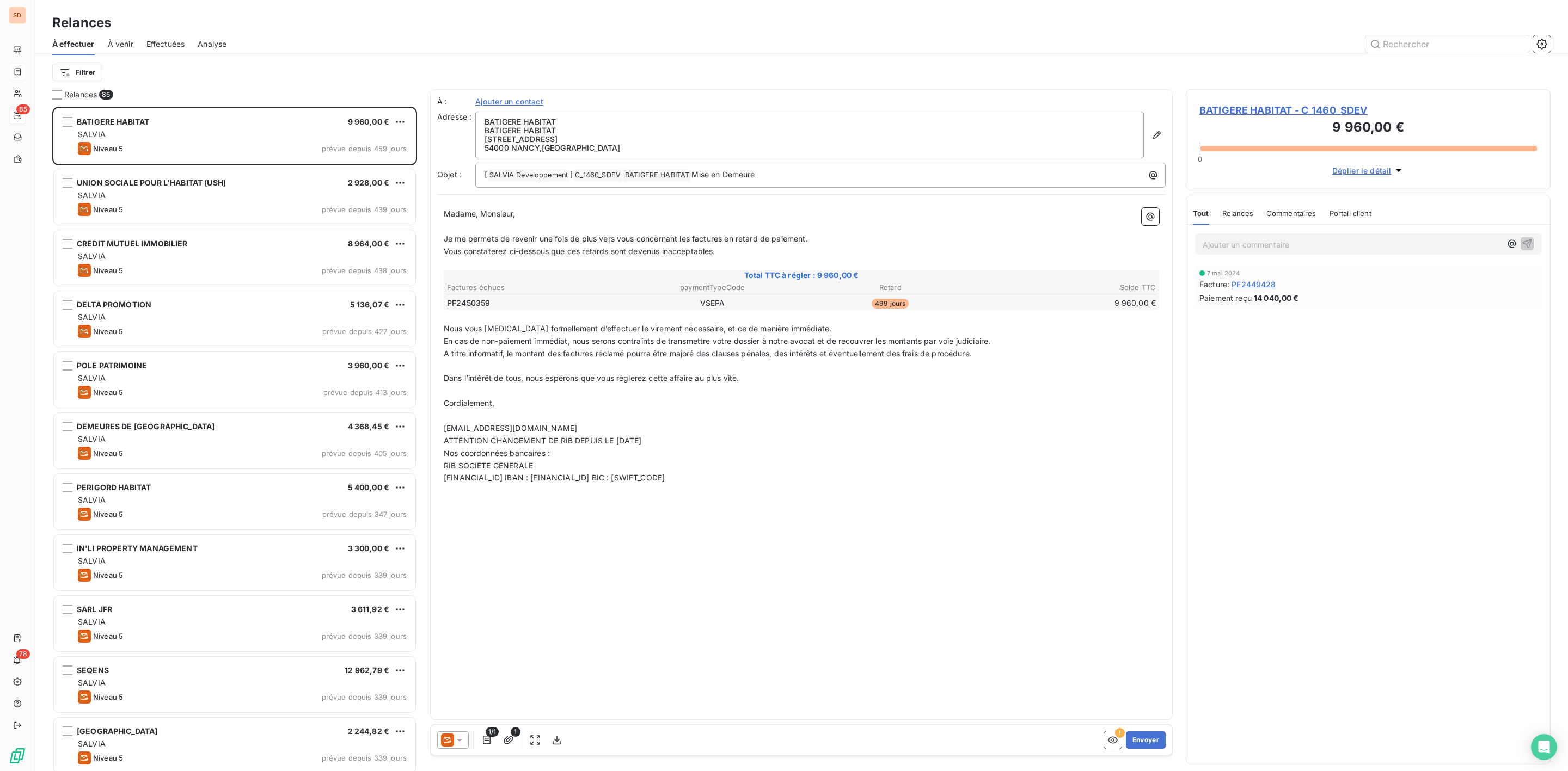
click at [170, 44] on span "Effectuées" at bounding box center [166, 44] width 39 height 11
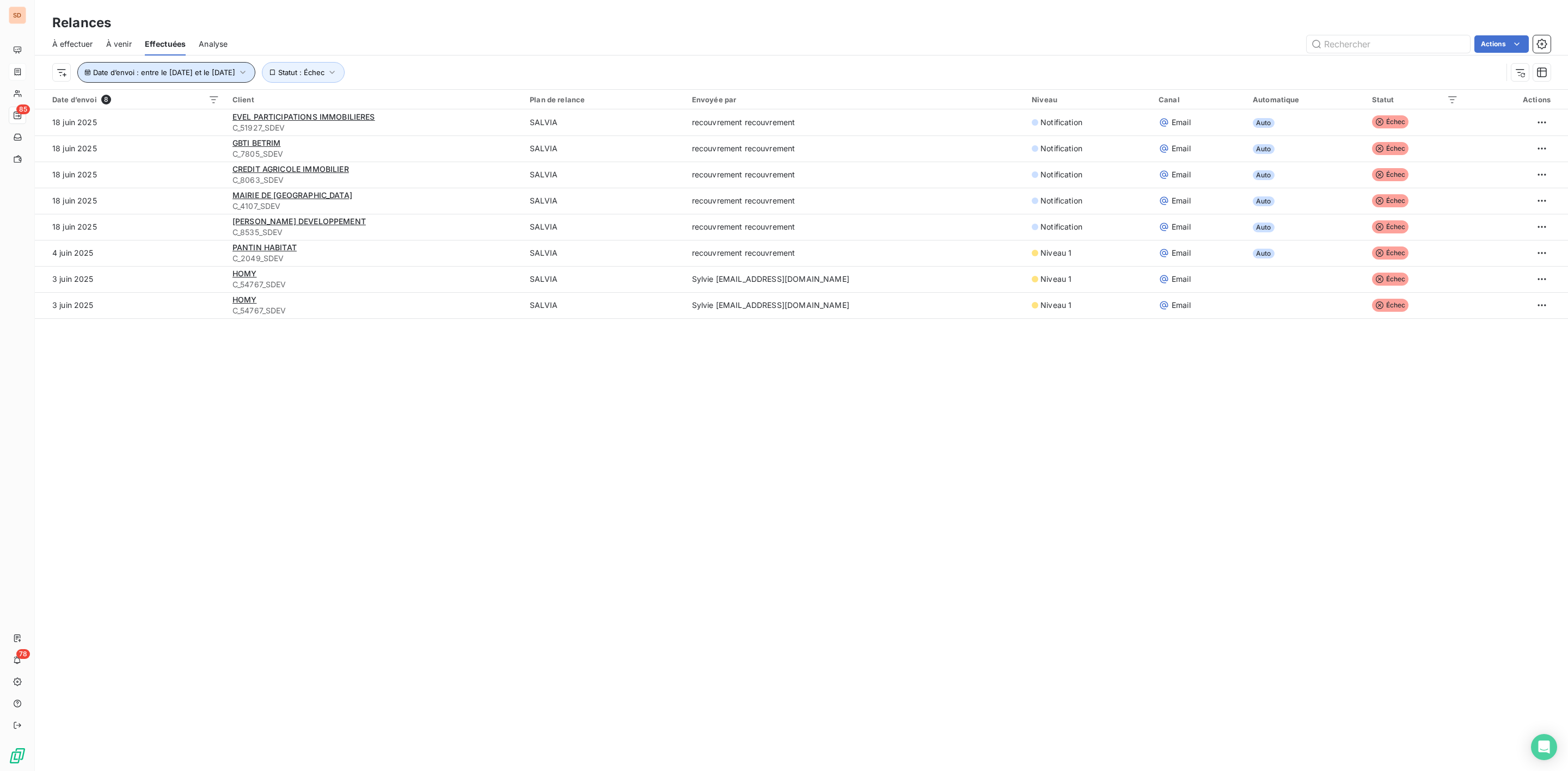
click at [248, 70] on icon "button" at bounding box center [243, 72] width 11 height 11
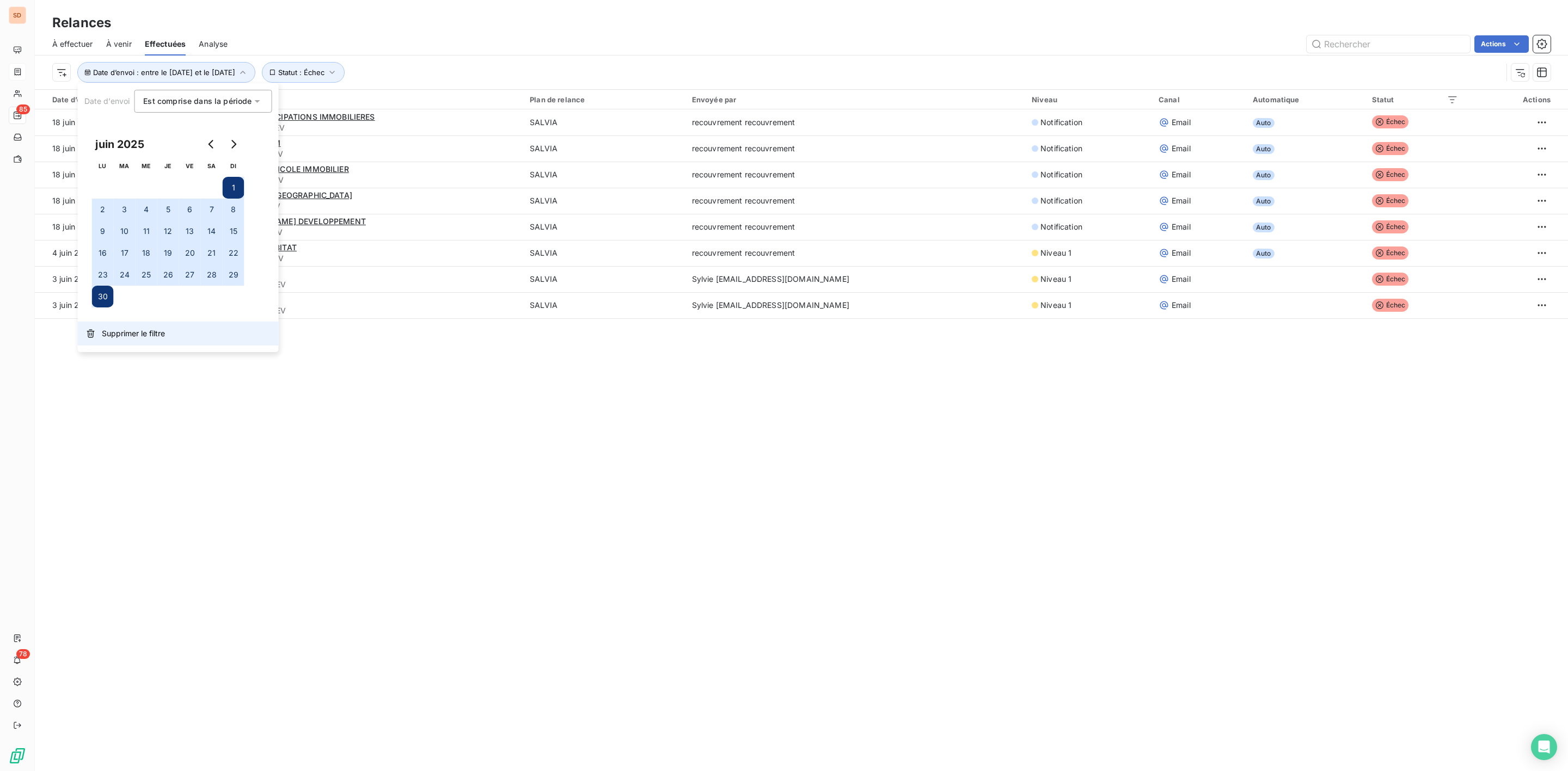
click at [131, 333] on span "Supprimer le filtre" at bounding box center [133, 333] width 63 height 11
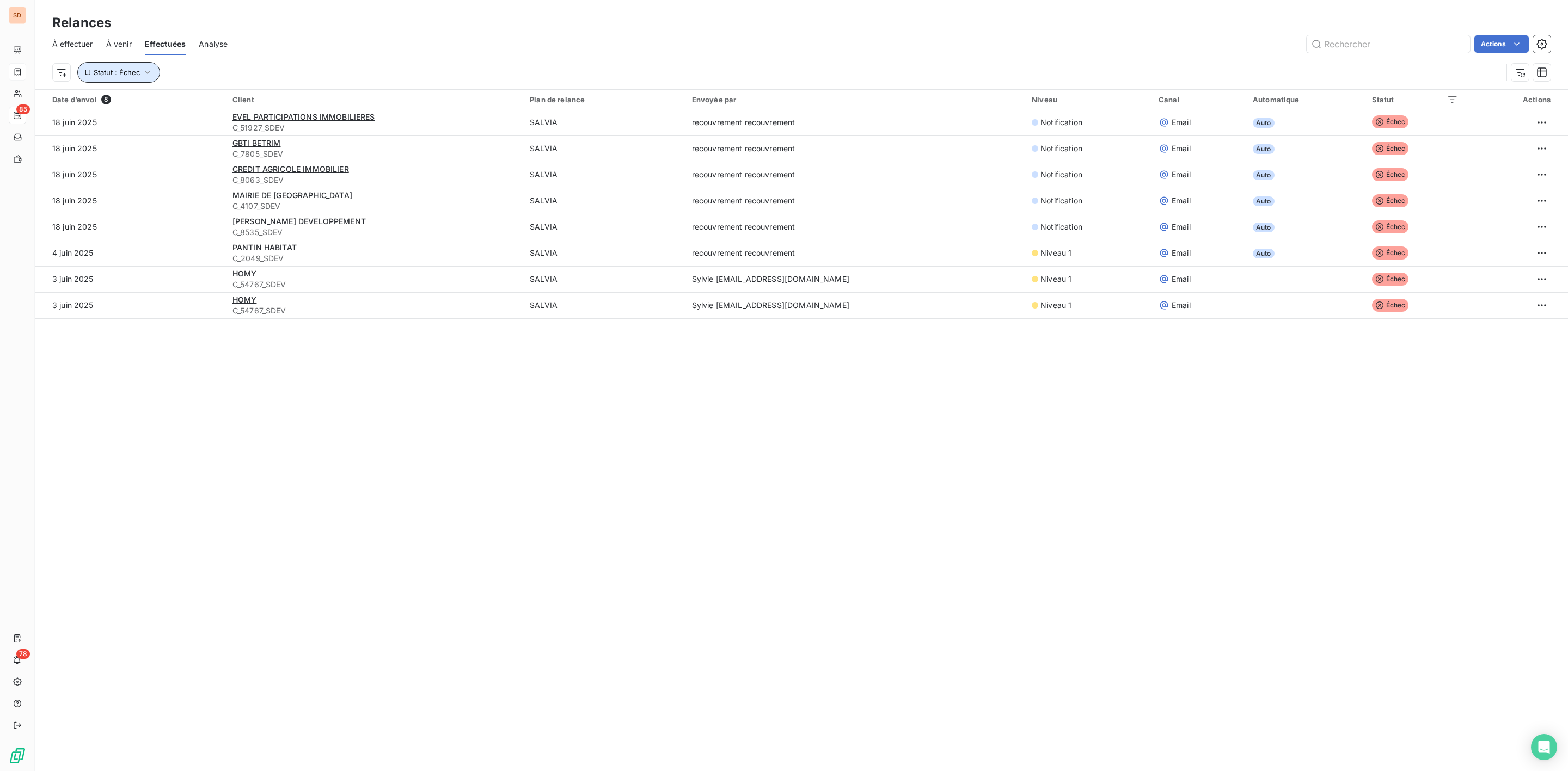
click at [144, 75] on icon "button" at bounding box center [147, 72] width 11 height 11
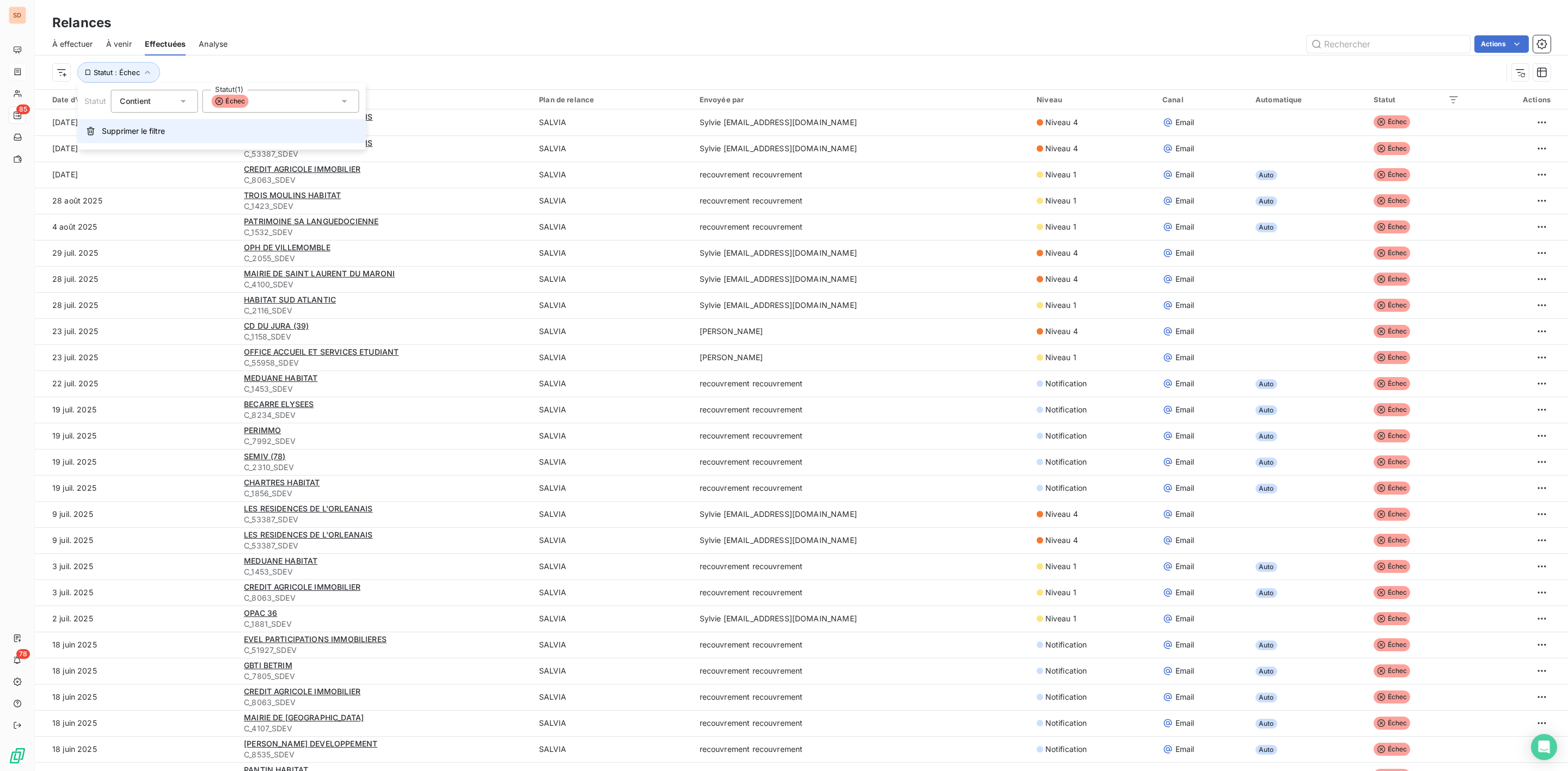
click at [113, 132] on span "Supprimer le filtre" at bounding box center [133, 131] width 63 height 11
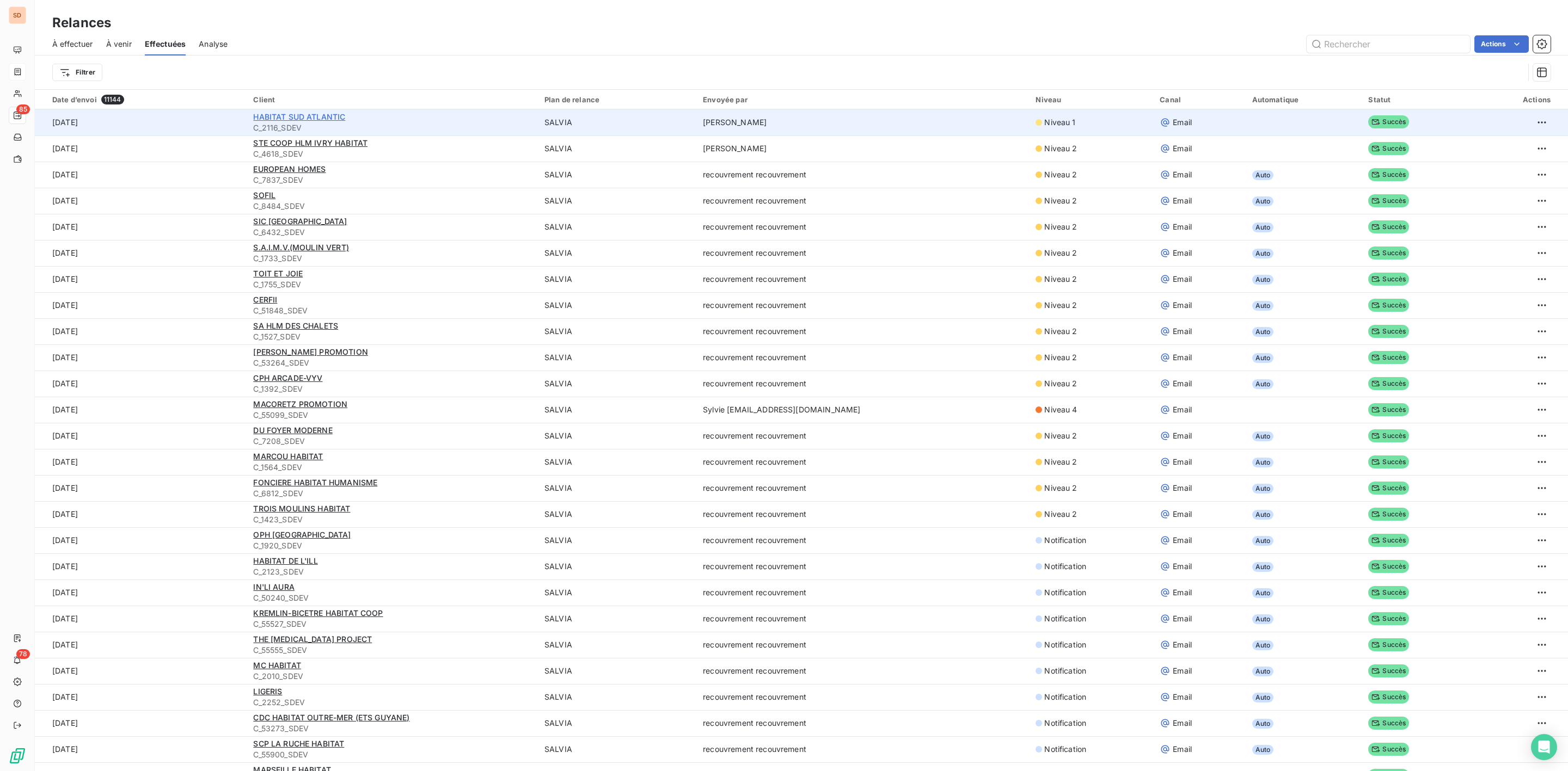
click at [319, 117] on span "HABITAT SUD ATLANTIC" at bounding box center [299, 116] width 92 height 9
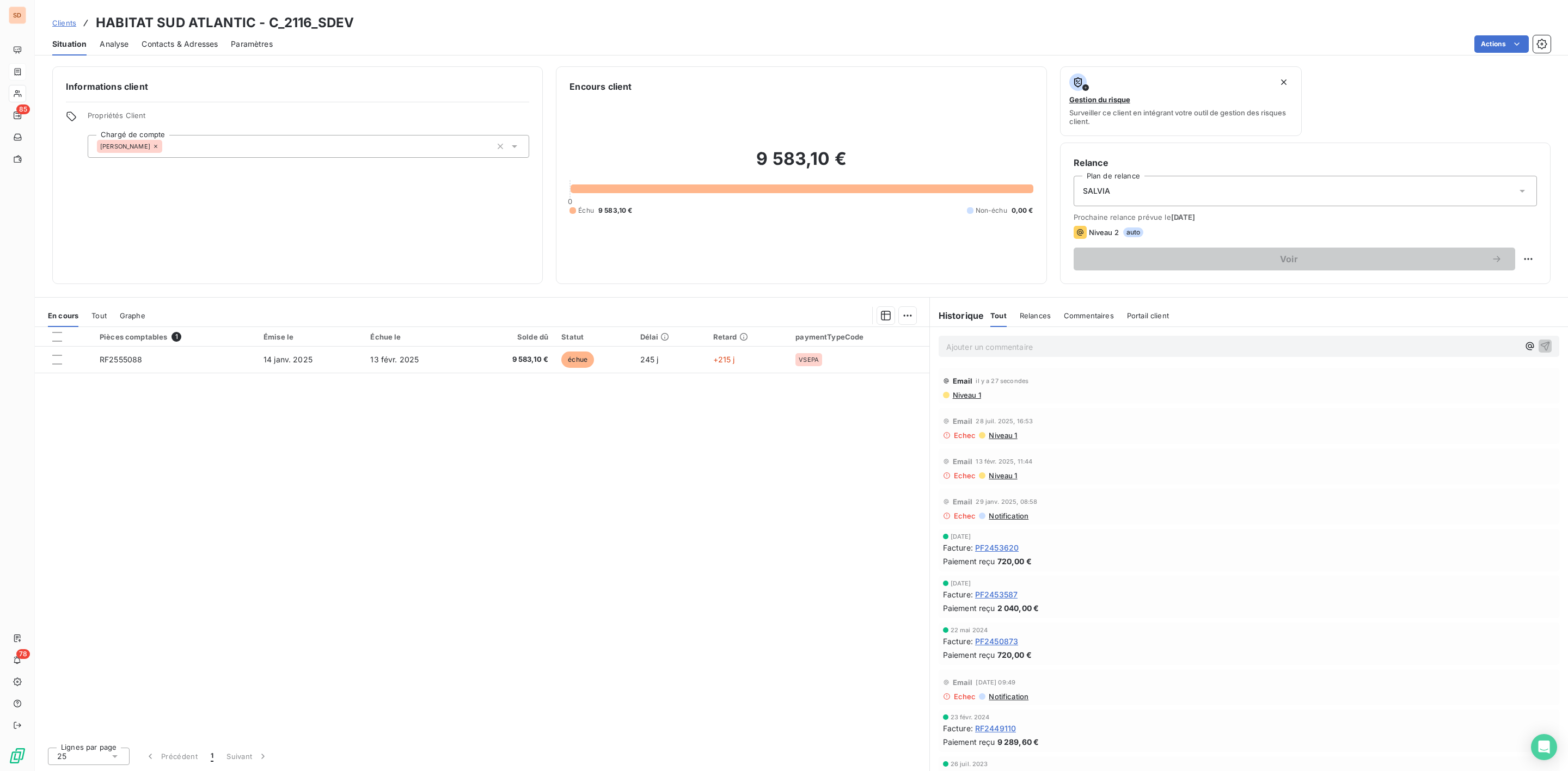
click at [149, 43] on span "Contacts & Adresses" at bounding box center [180, 44] width 76 height 11
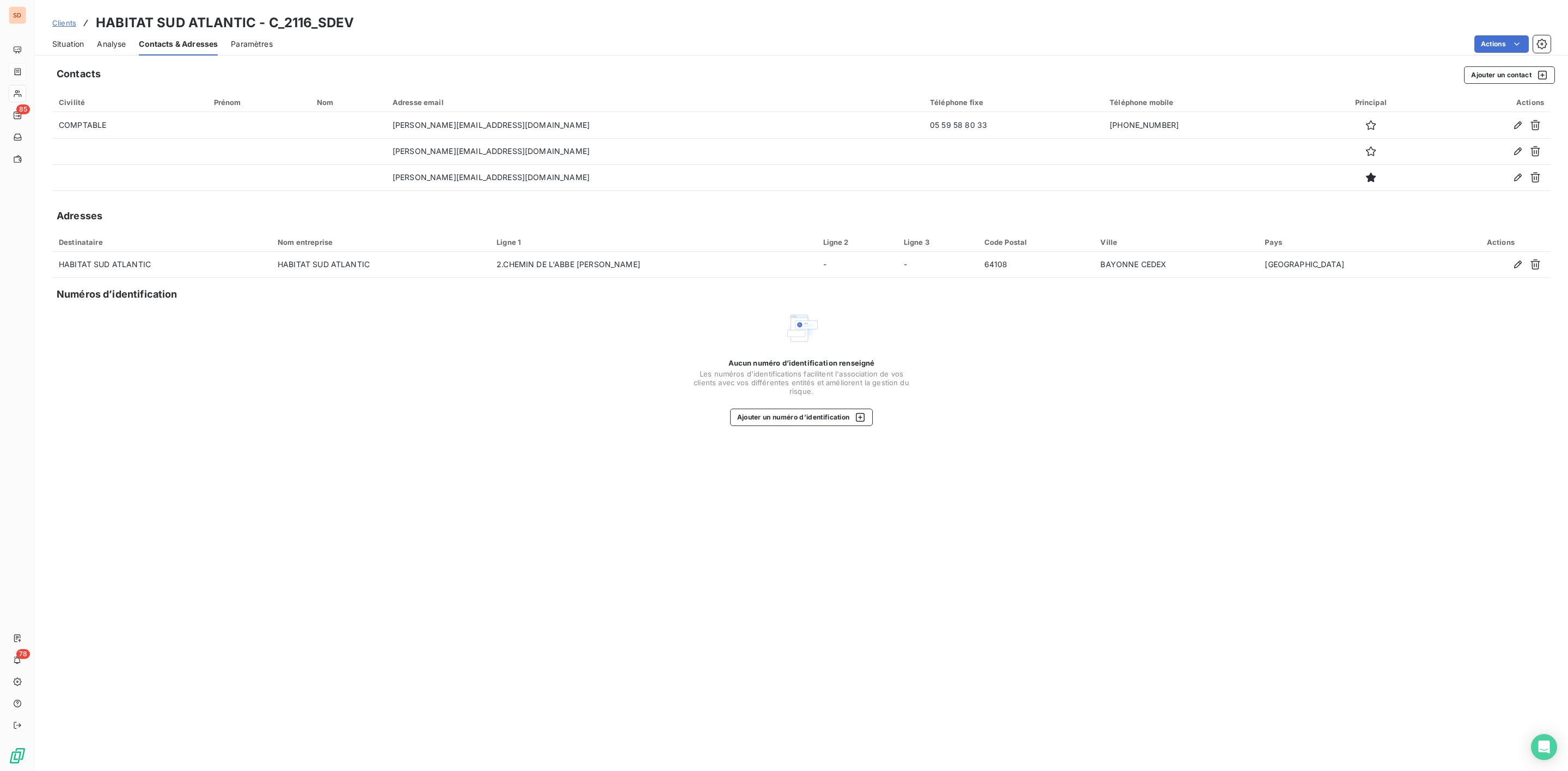
click at [74, 49] on span "Situation" at bounding box center [68, 44] width 32 height 11
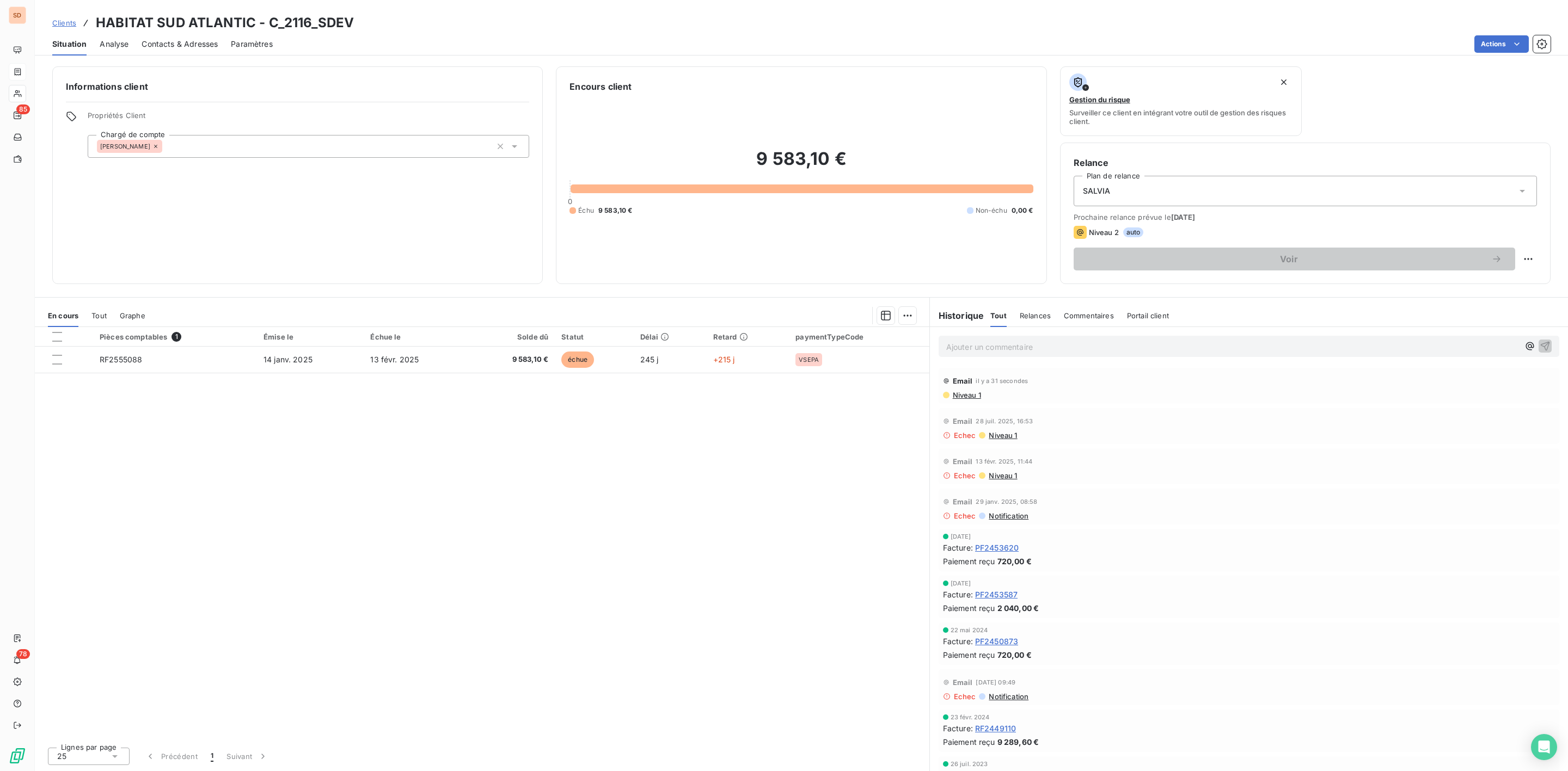
click at [1002, 433] on span "Niveau 1" at bounding box center [1003, 435] width 29 height 9
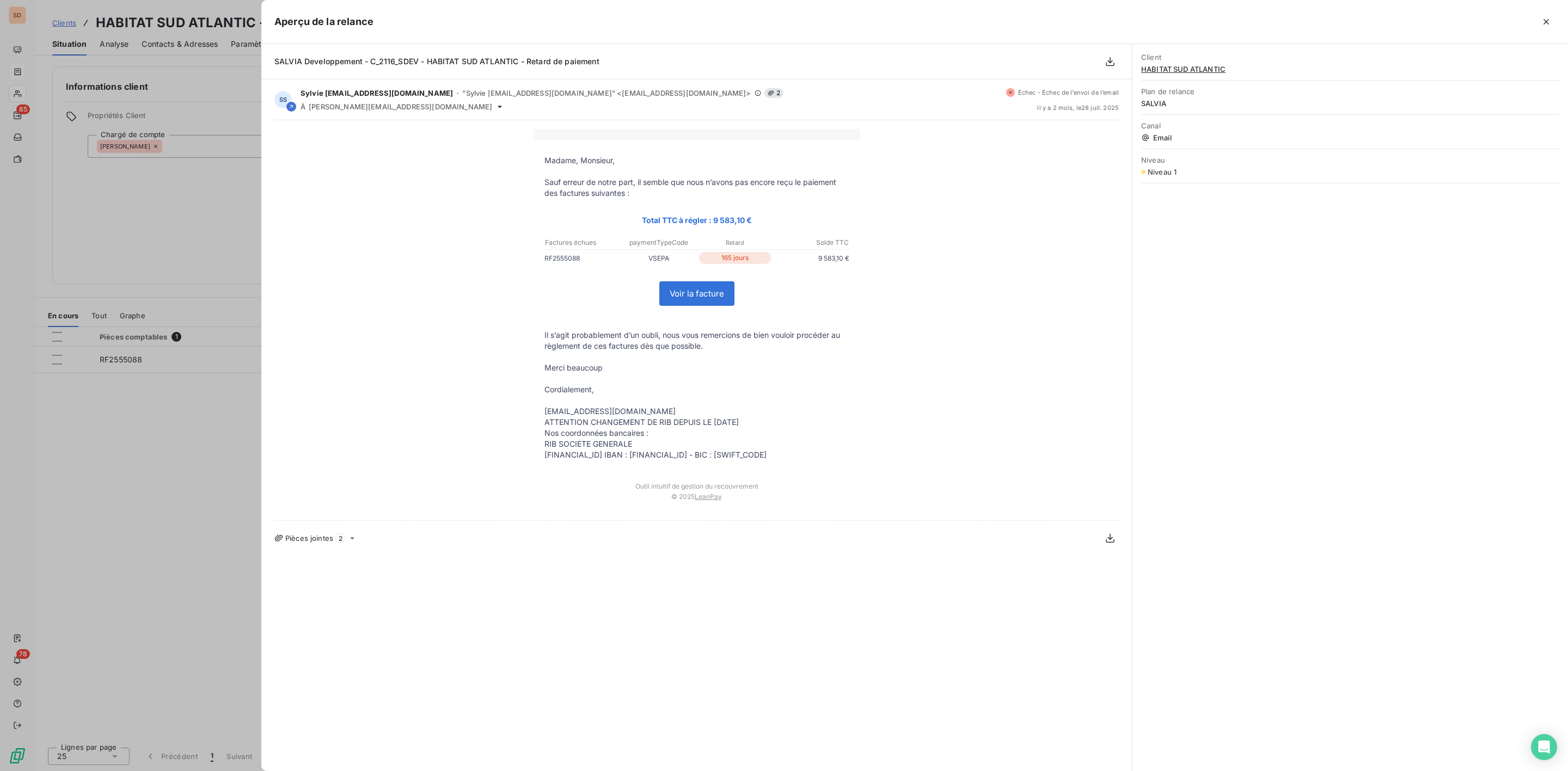
click at [1188, 66] on span "HABITAT SUD ATLANTIC" at bounding box center [1350, 69] width 418 height 9
click at [1178, 59] on span "Client" at bounding box center [1350, 57] width 418 height 9
click at [1181, 67] on span "HABITAT SUD ATLANTIC" at bounding box center [1350, 69] width 418 height 9
click at [1547, 21] on icon "button" at bounding box center [1546, 21] width 5 height 5
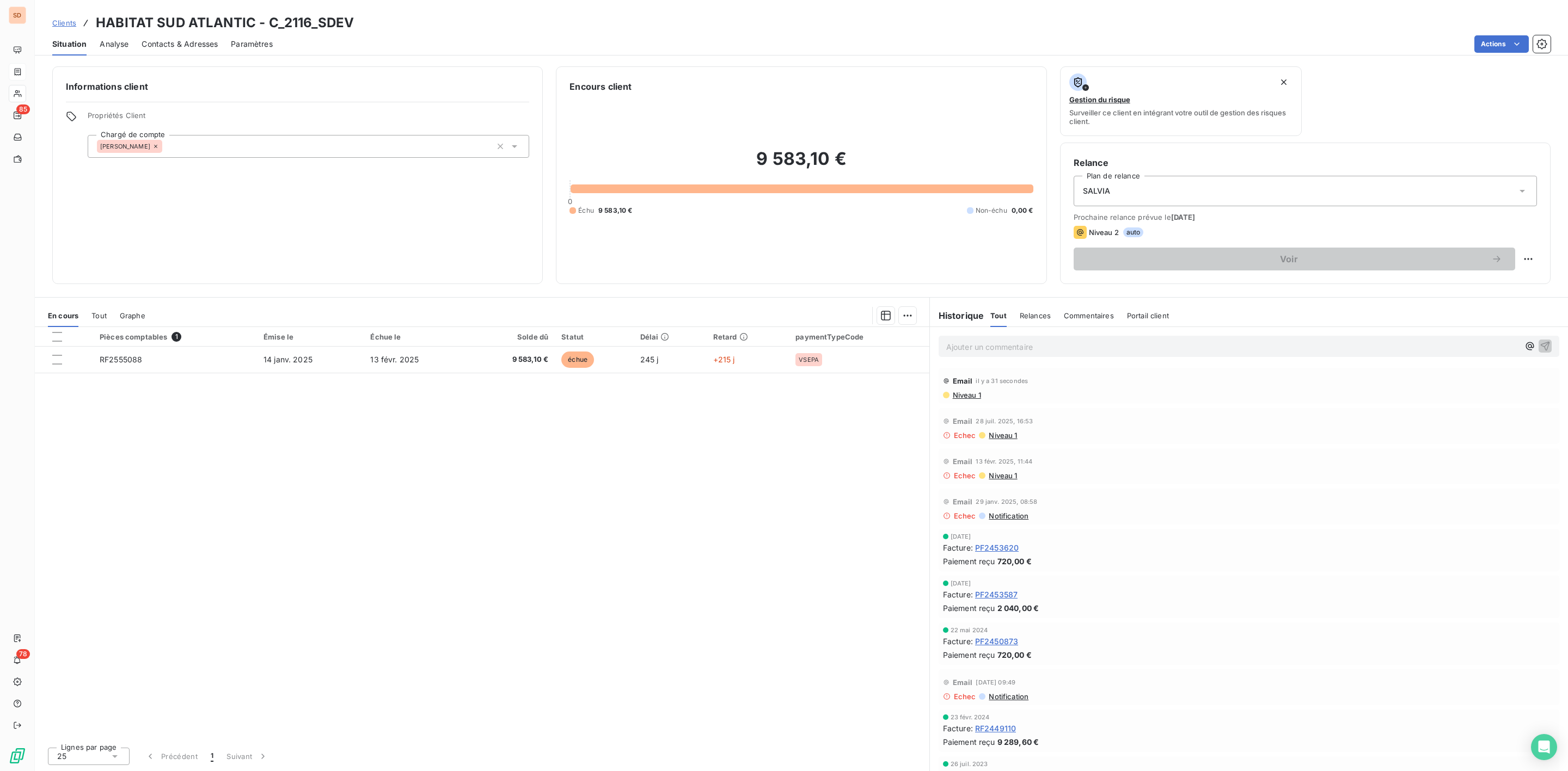
click at [173, 46] on span "Contacts & Adresses" at bounding box center [180, 44] width 76 height 11
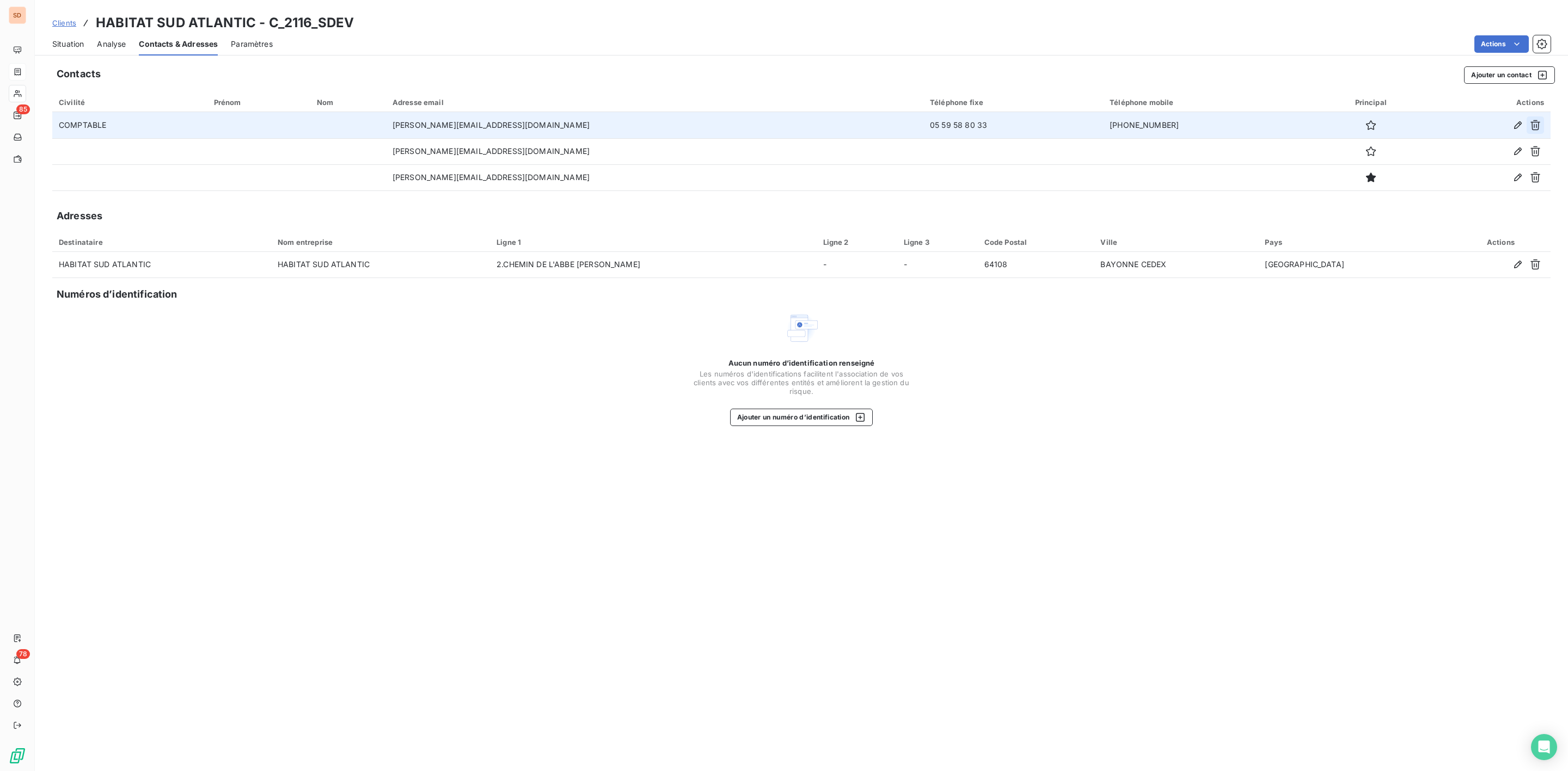
click at [1532, 122] on icon "button" at bounding box center [1535, 125] width 10 height 10
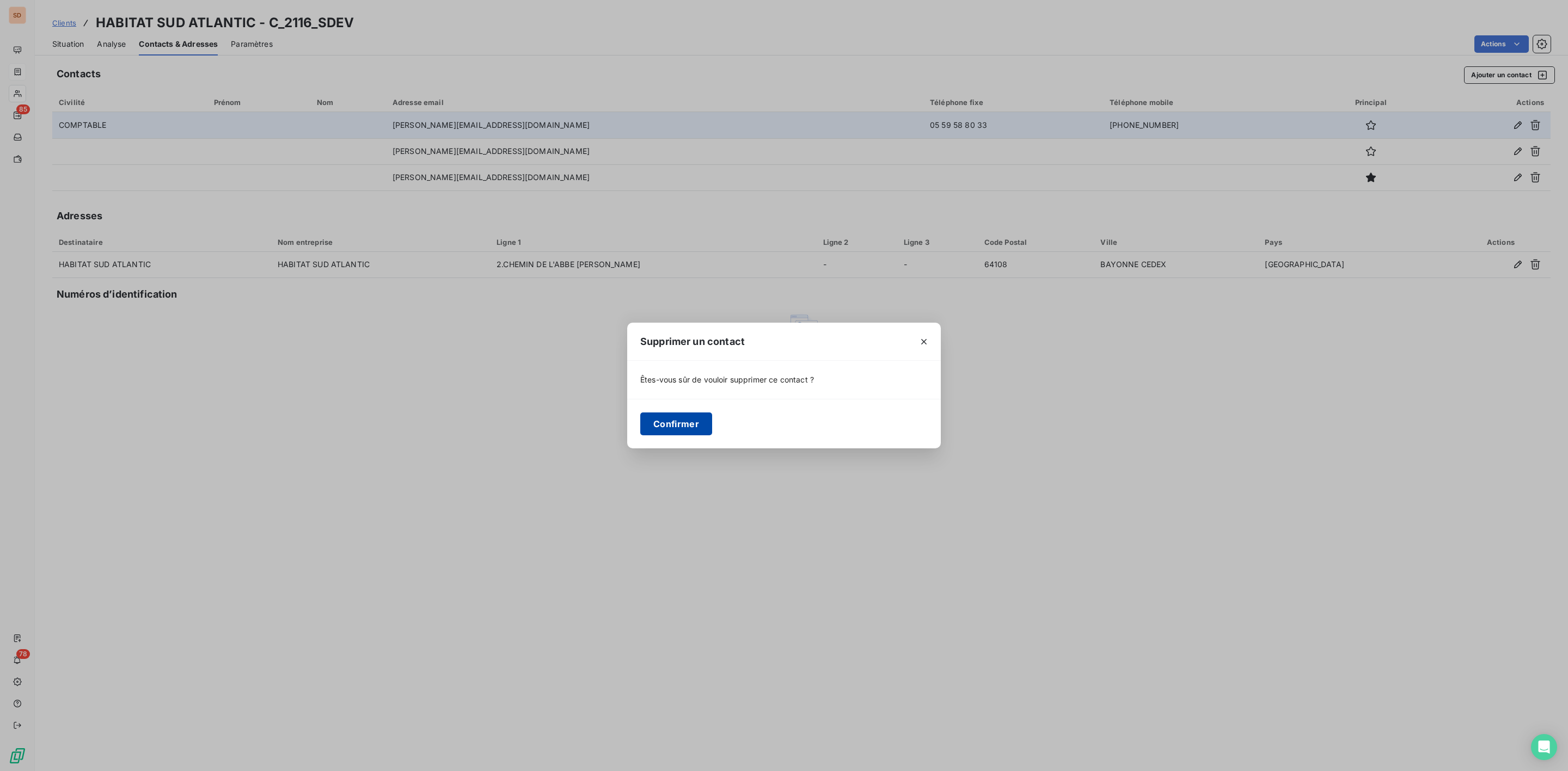
click at [673, 430] on button "Confirmer" at bounding box center [676, 424] width 72 height 23
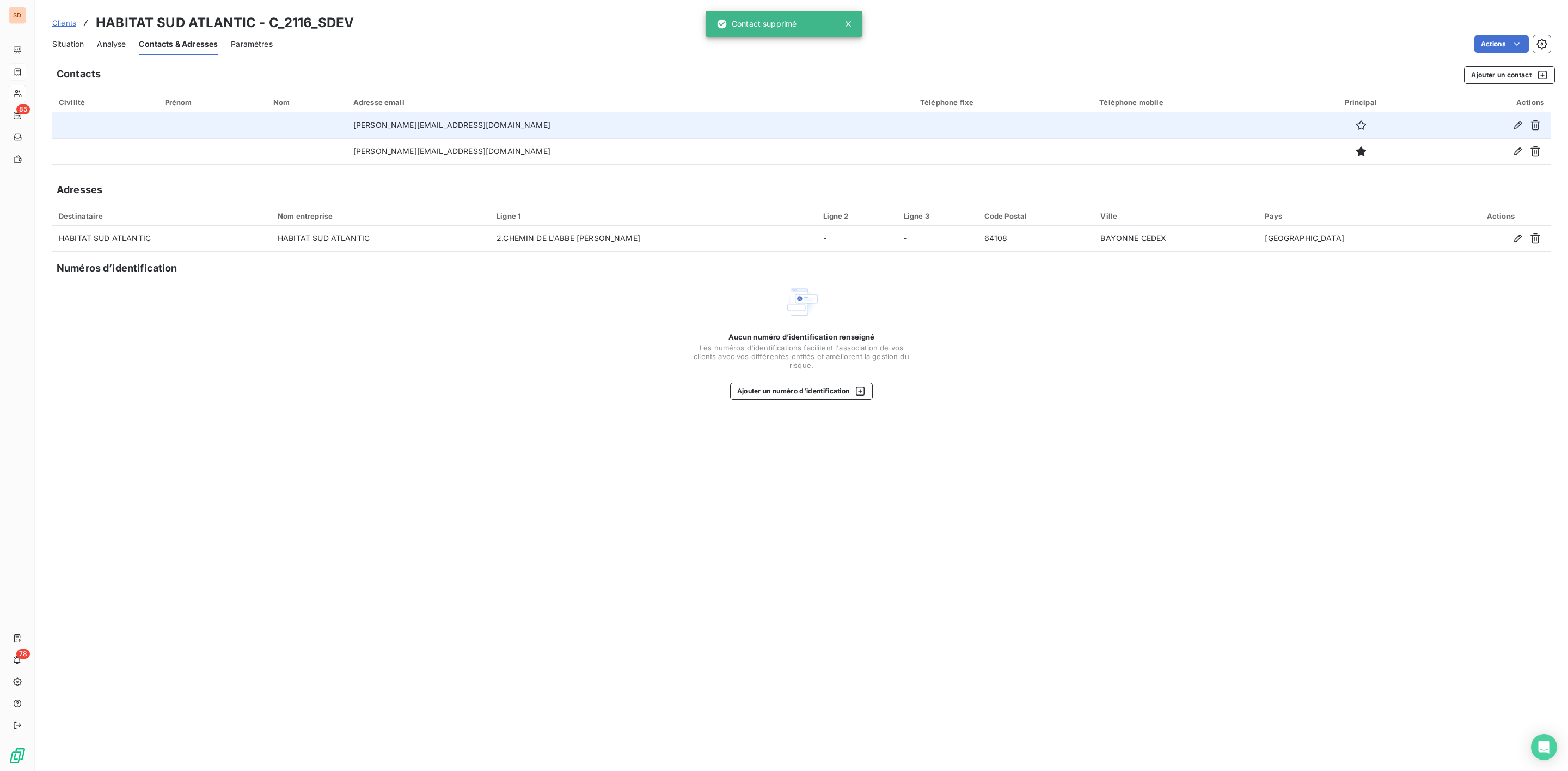
click at [65, 52] on div "Situation" at bounding box center [68, 44] width 32 height 23
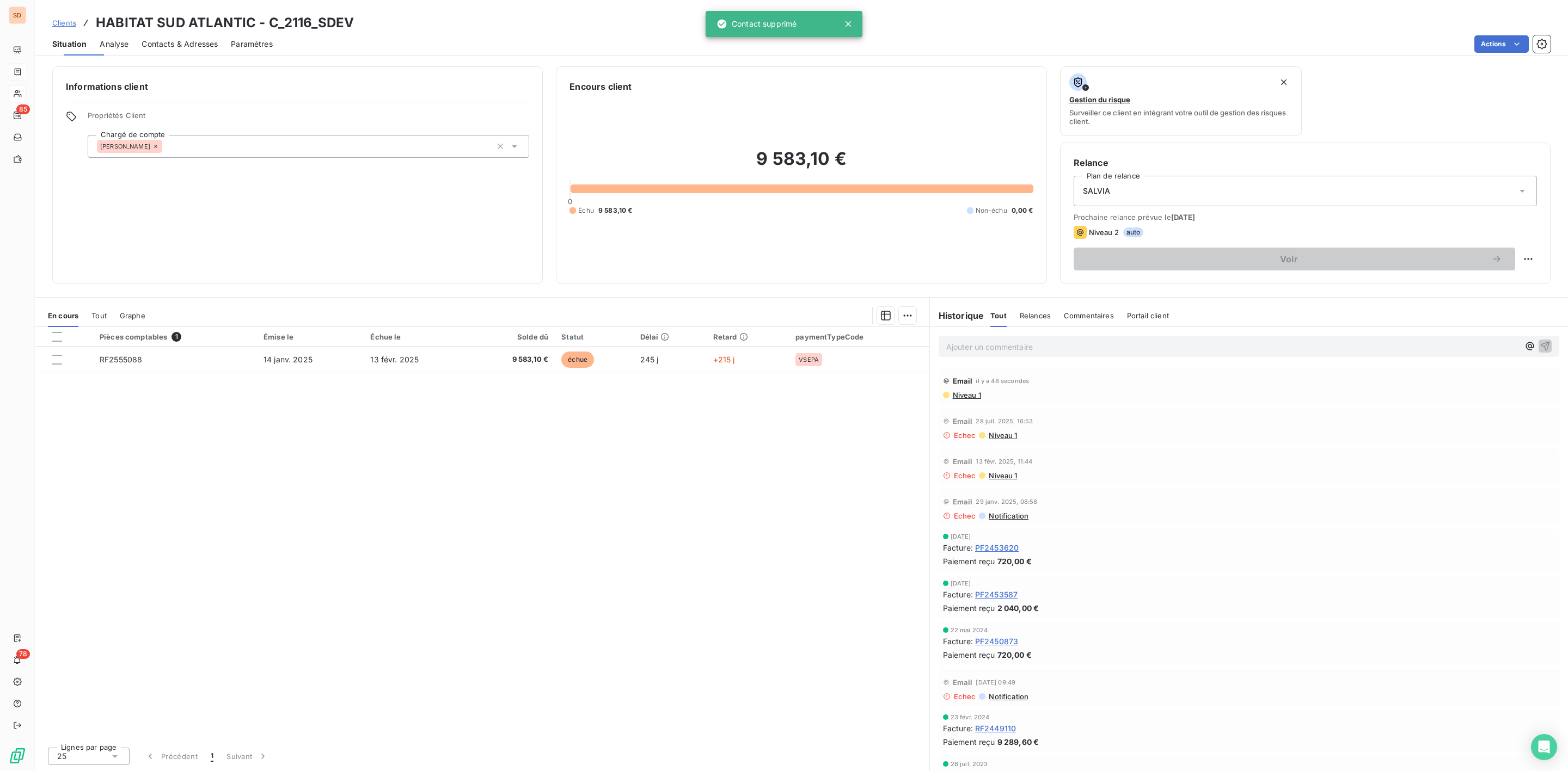
click at [65, 48] on span "Situation" at bounding box center [69, 44] width 34 height 11
drag, startPoint x: 331, startPoint y: 239, endPoint x: 286, endPoint y: 225, distance: 47.1
click at [331, 239] on div "Informations client Propriétés Client Chargé de compte Sébastien" at bounding box center [298, 175] width 491 height 218
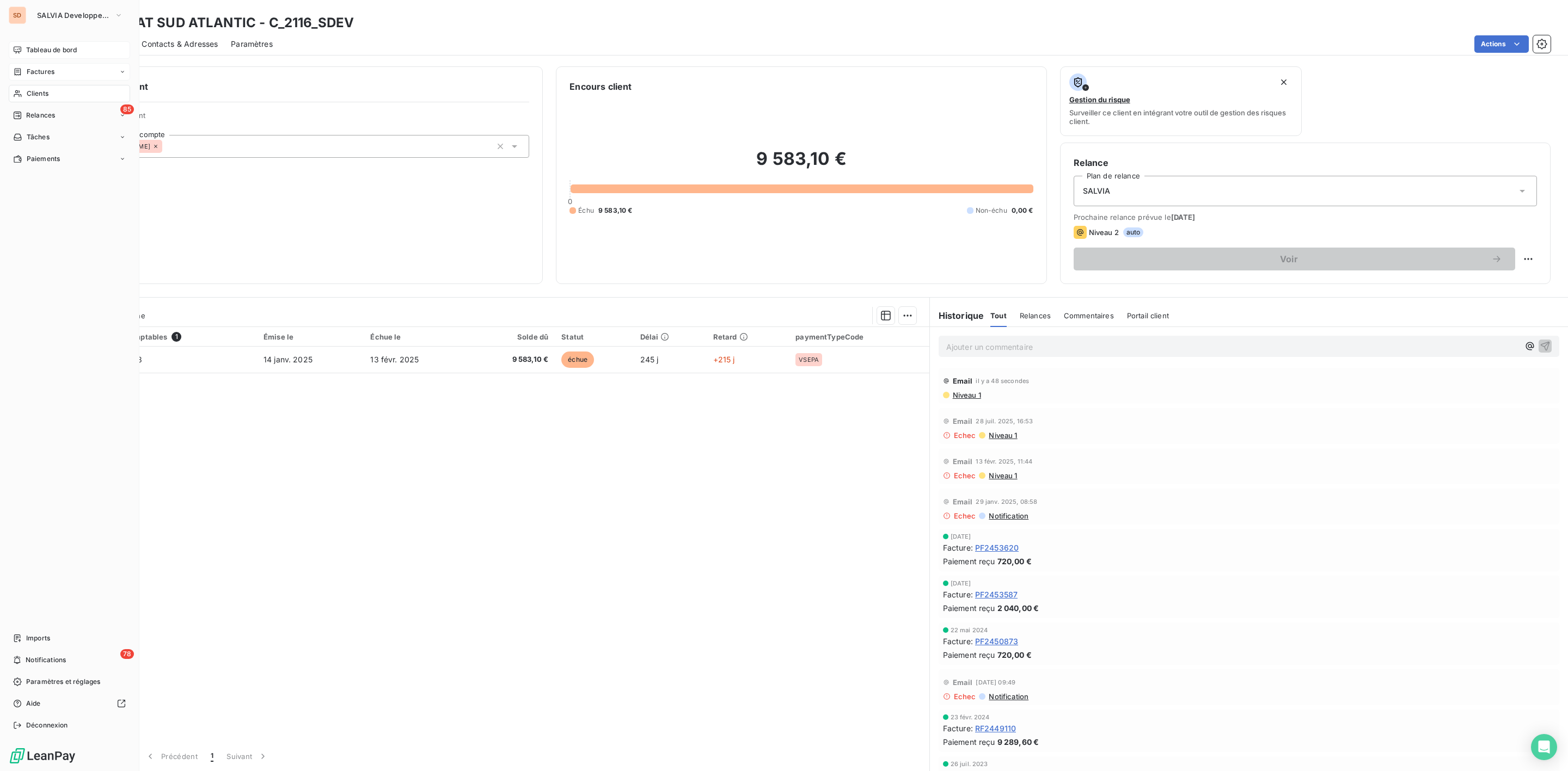
click at [36, 49] on span "Tableau de bord" at bounding box center [51, 50] width 51 height 10
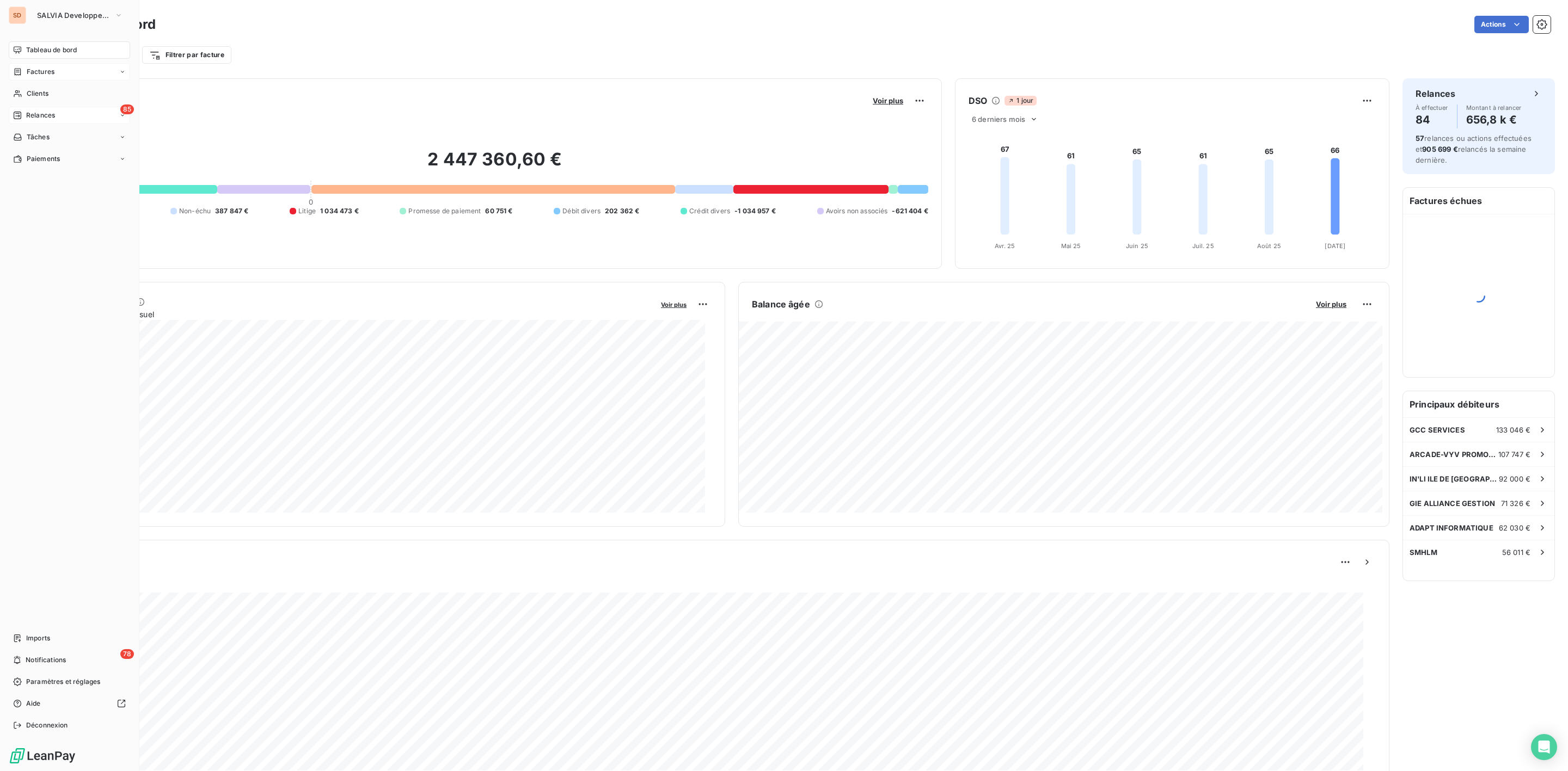
click at [43, 113] on span "Relances" at bounding box center [40, 116] width 29 height 10
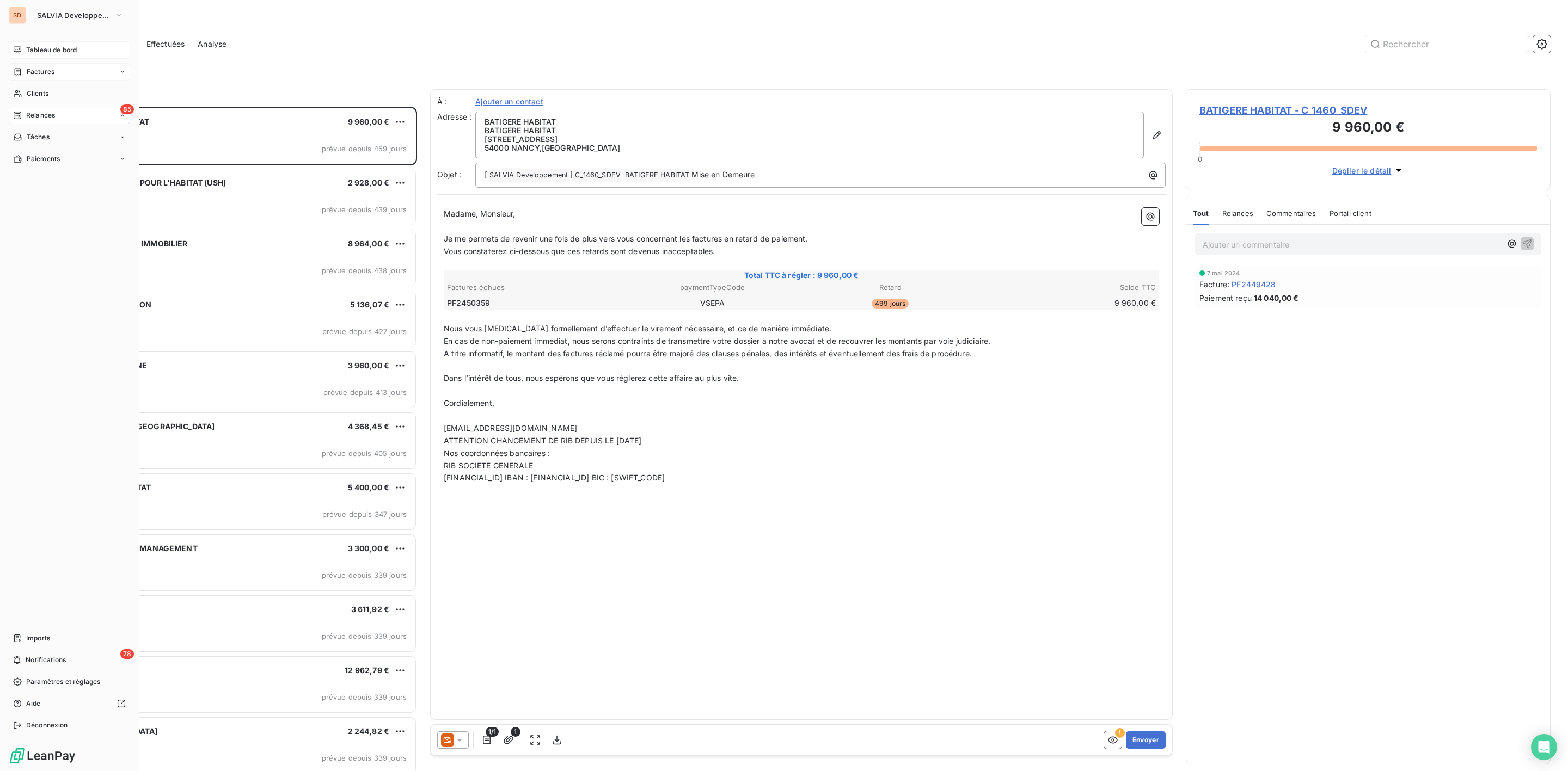
scroll to position [653, 352]
click at [31, 48] on span "Tableau de bord" at bounding box center [51, 50] width 51 height 10
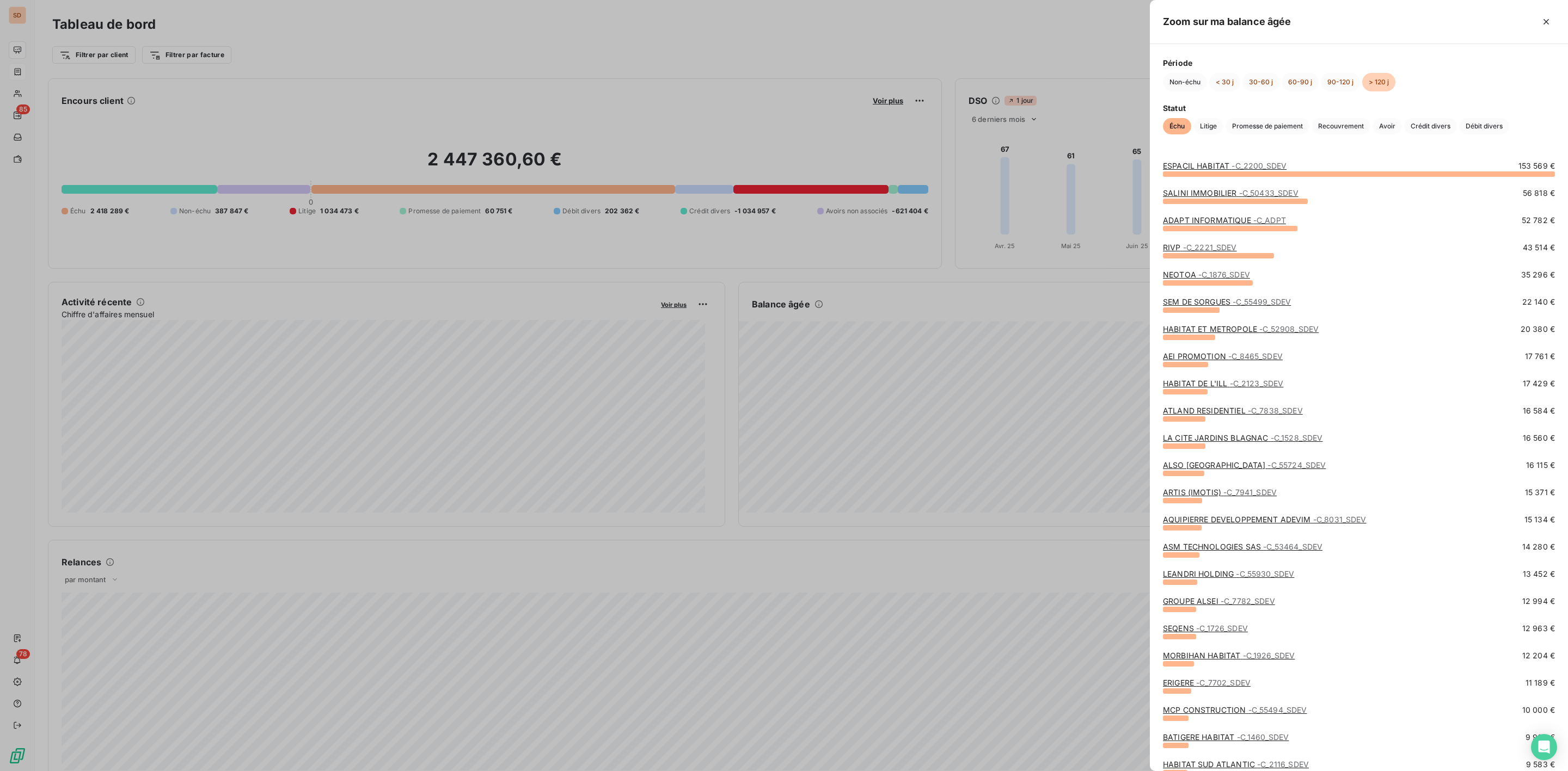
click at [915, 392] on div at bounding box center [784, 385] width 1568 height 771
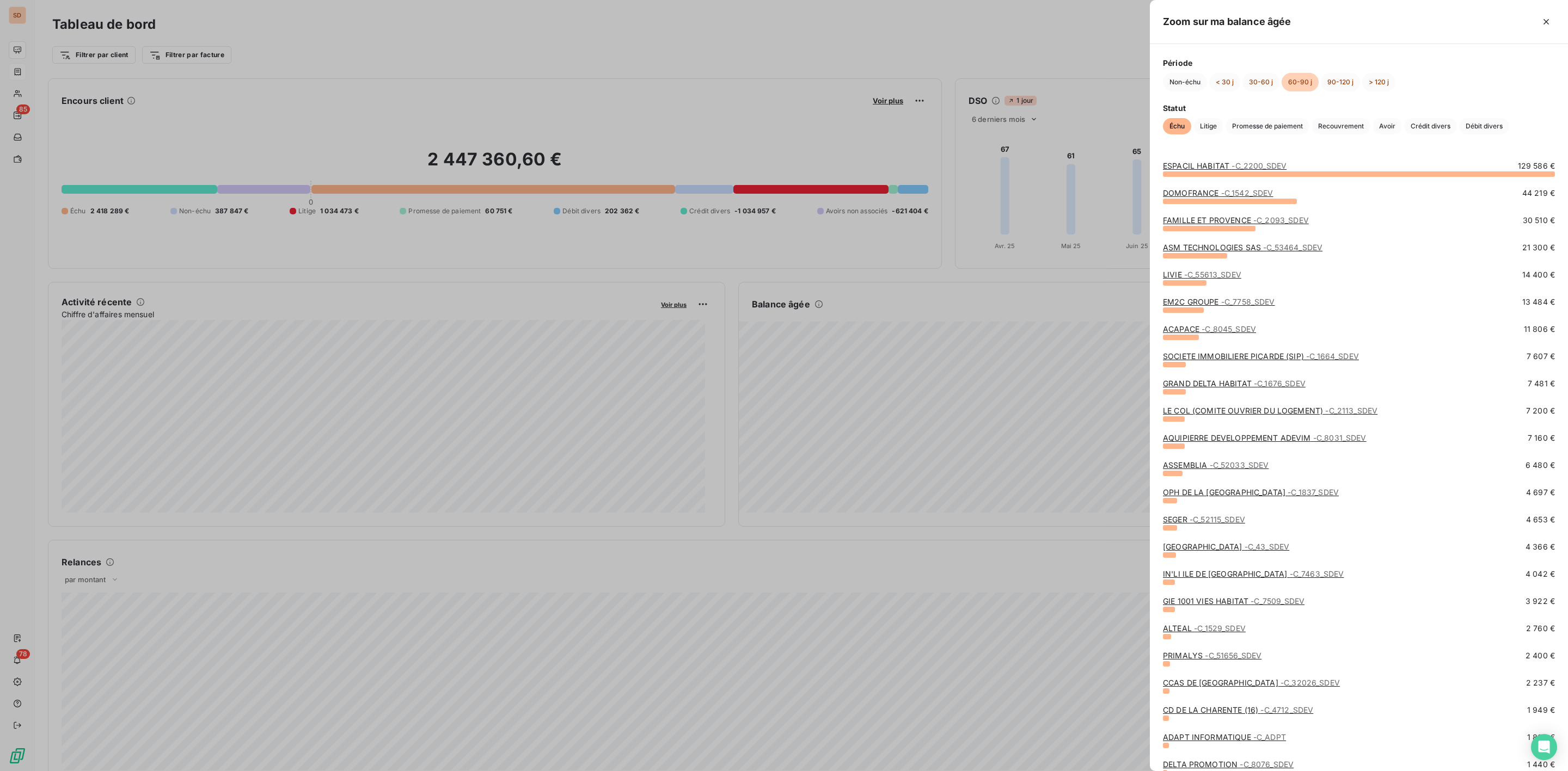
click at [1196, 198] on div "DOMOFRANCE - C_1542_SDEV" at bounding box center [1218, 194] width 110 height 11
click at [1194, 195] on link "DOMOFRANCE - C_1542_SDEV" at bounding box center [1218, 192] width 110 height 9
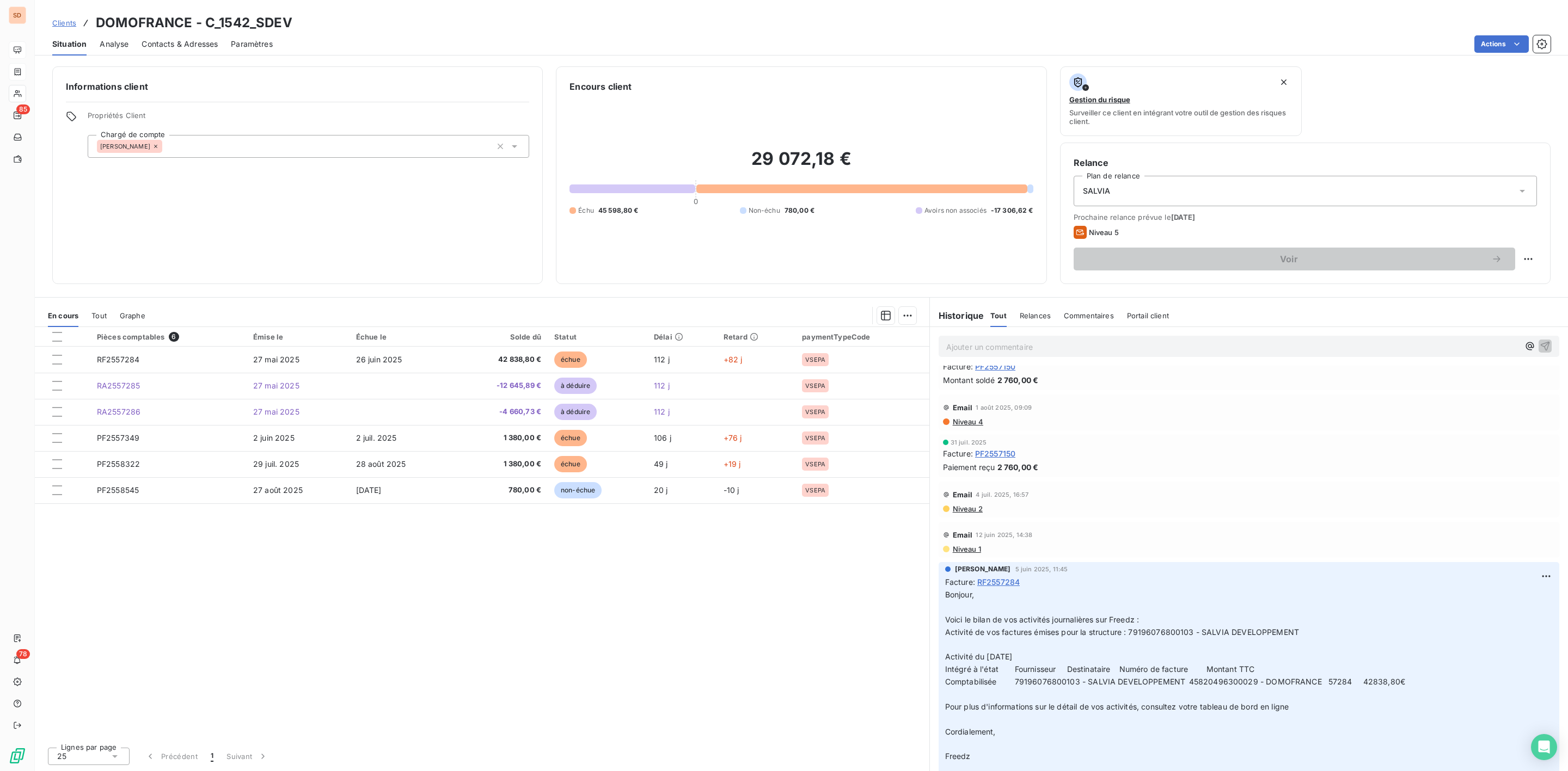
scroll to position [163, 0]
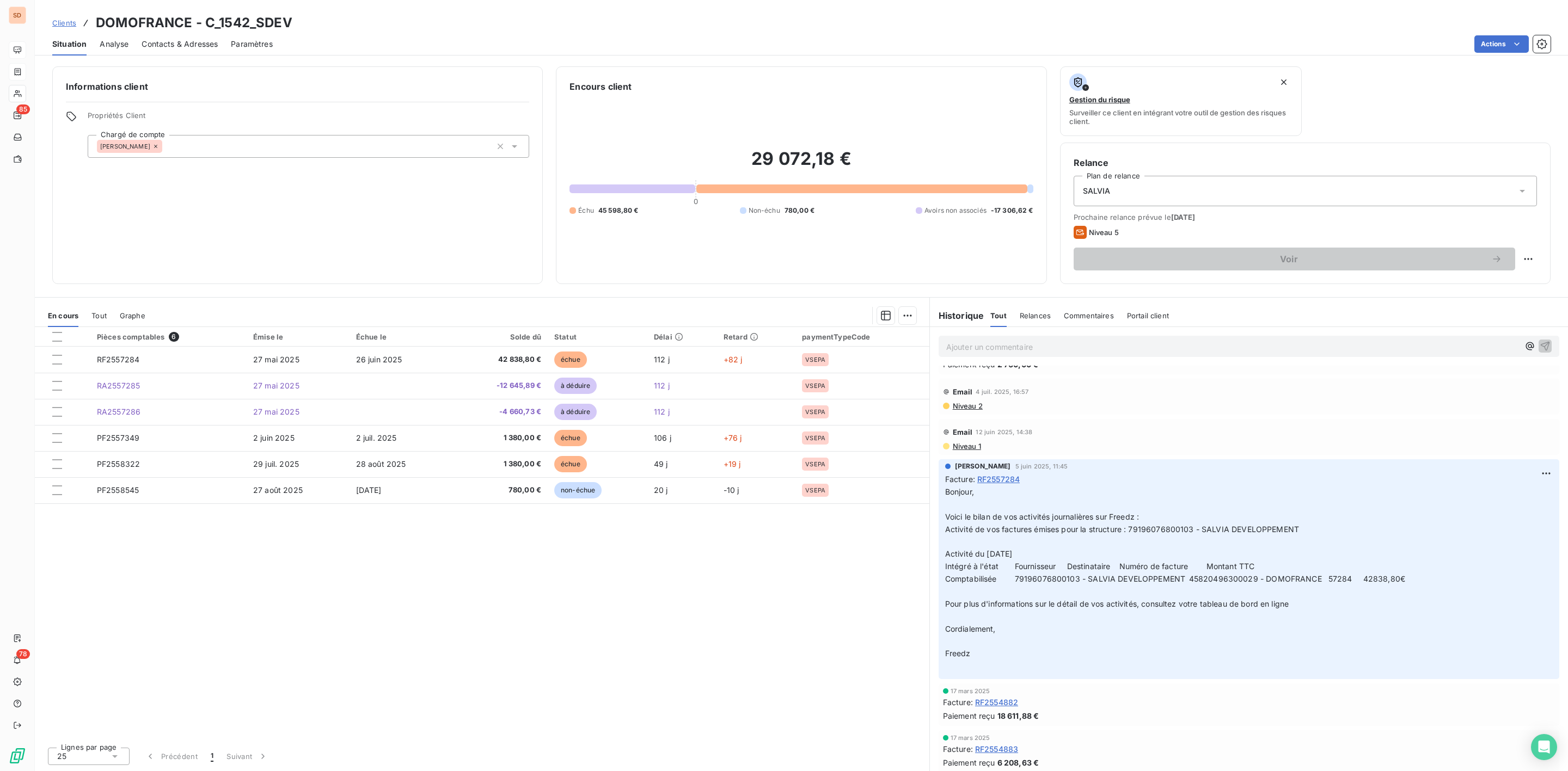
click at [188, 40] on span "Contacts & Adresses" at bounding box center [180, 44] width 76 height 11
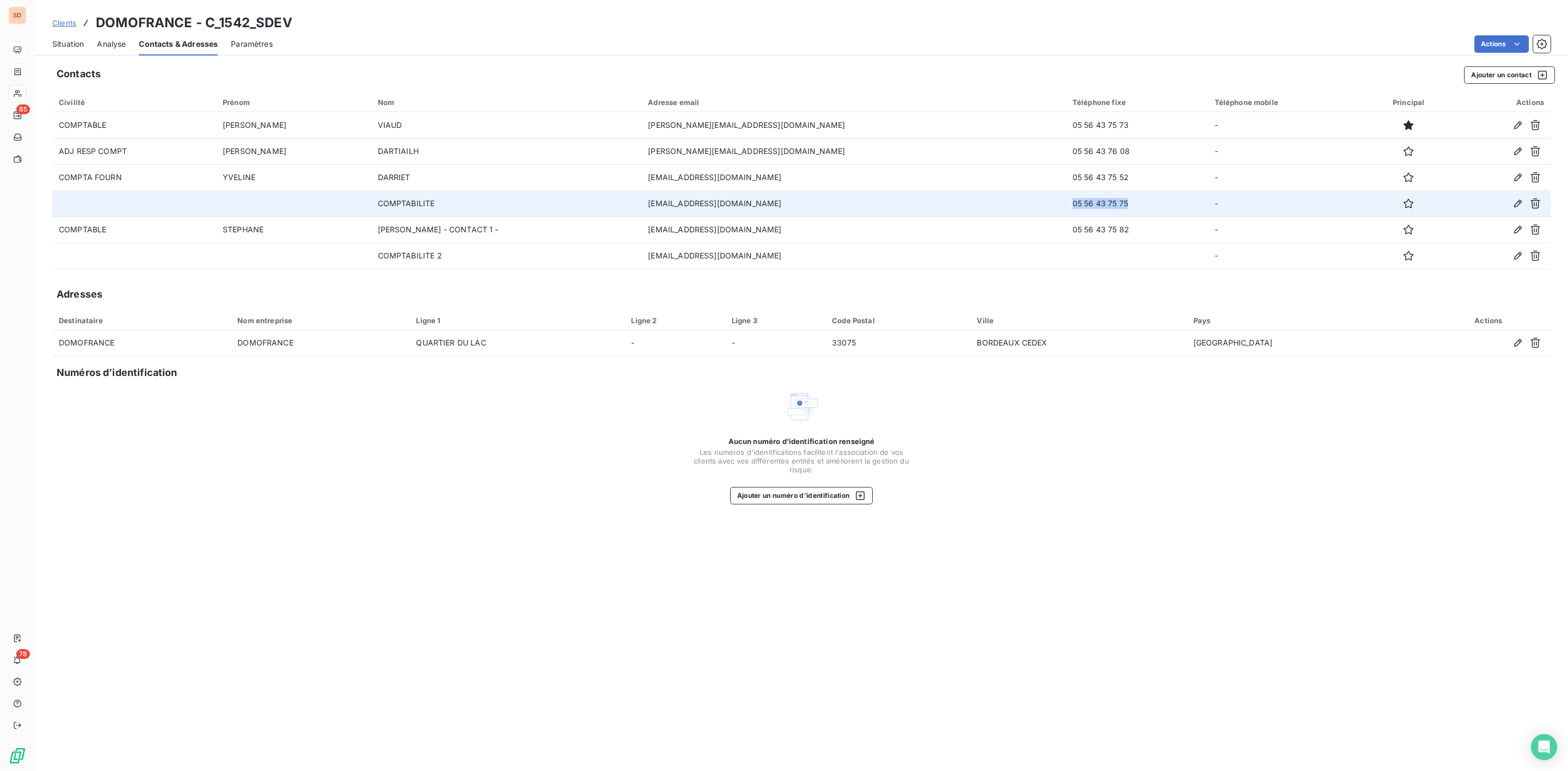
drag, startPoint x: 982, startPoint y: 203, endPoint x: 1062, endPoint y: 204, distance: 80.0
click at [1066, 204] on td "05 56 43 75 75" at bounding box center [1136, 203] width 142 height 26
copy td "05 56 43 75 75"
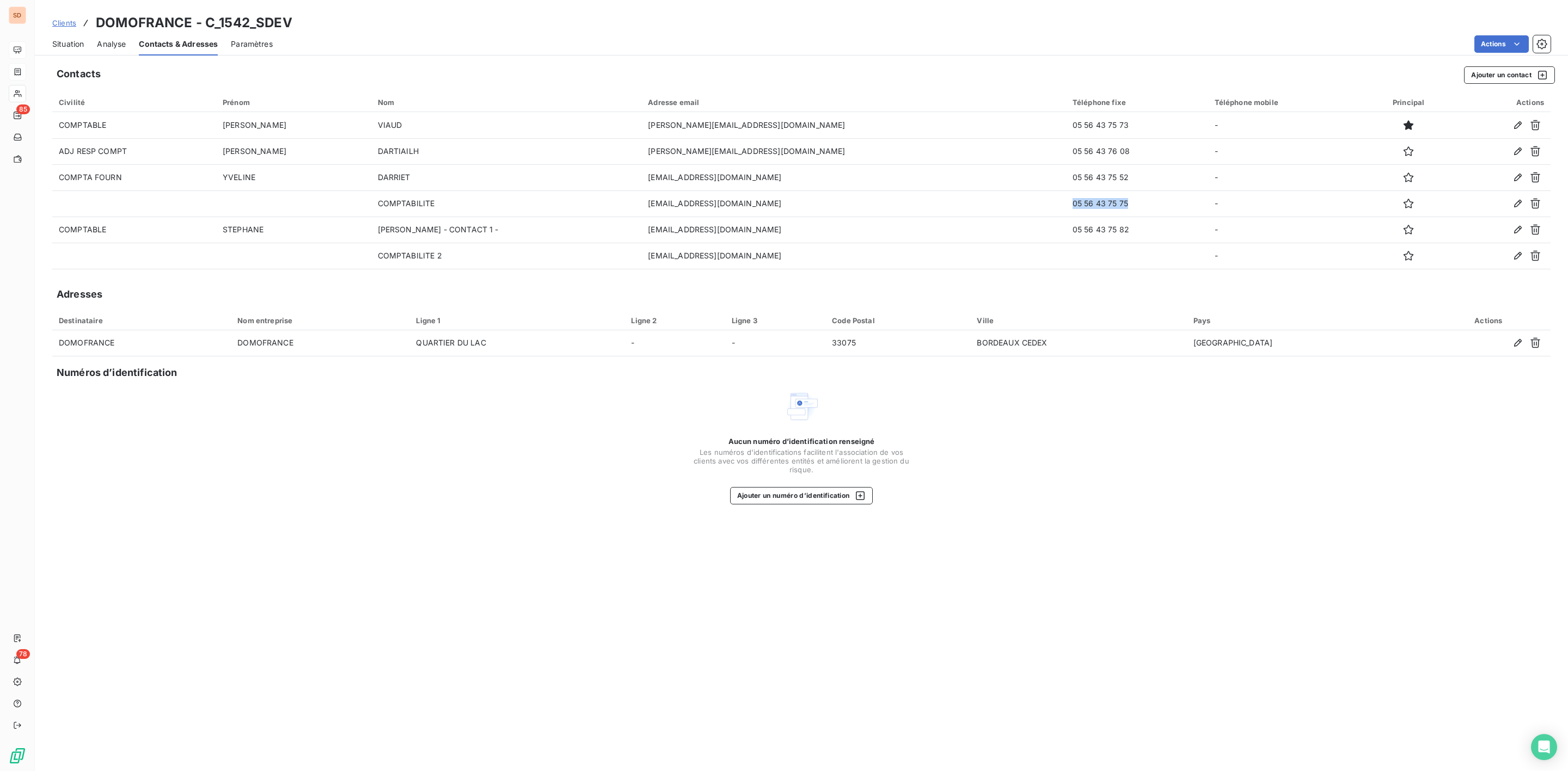
click at [82, 46] on span "Situation" at bounding box center [68, 44] width 32 height 11
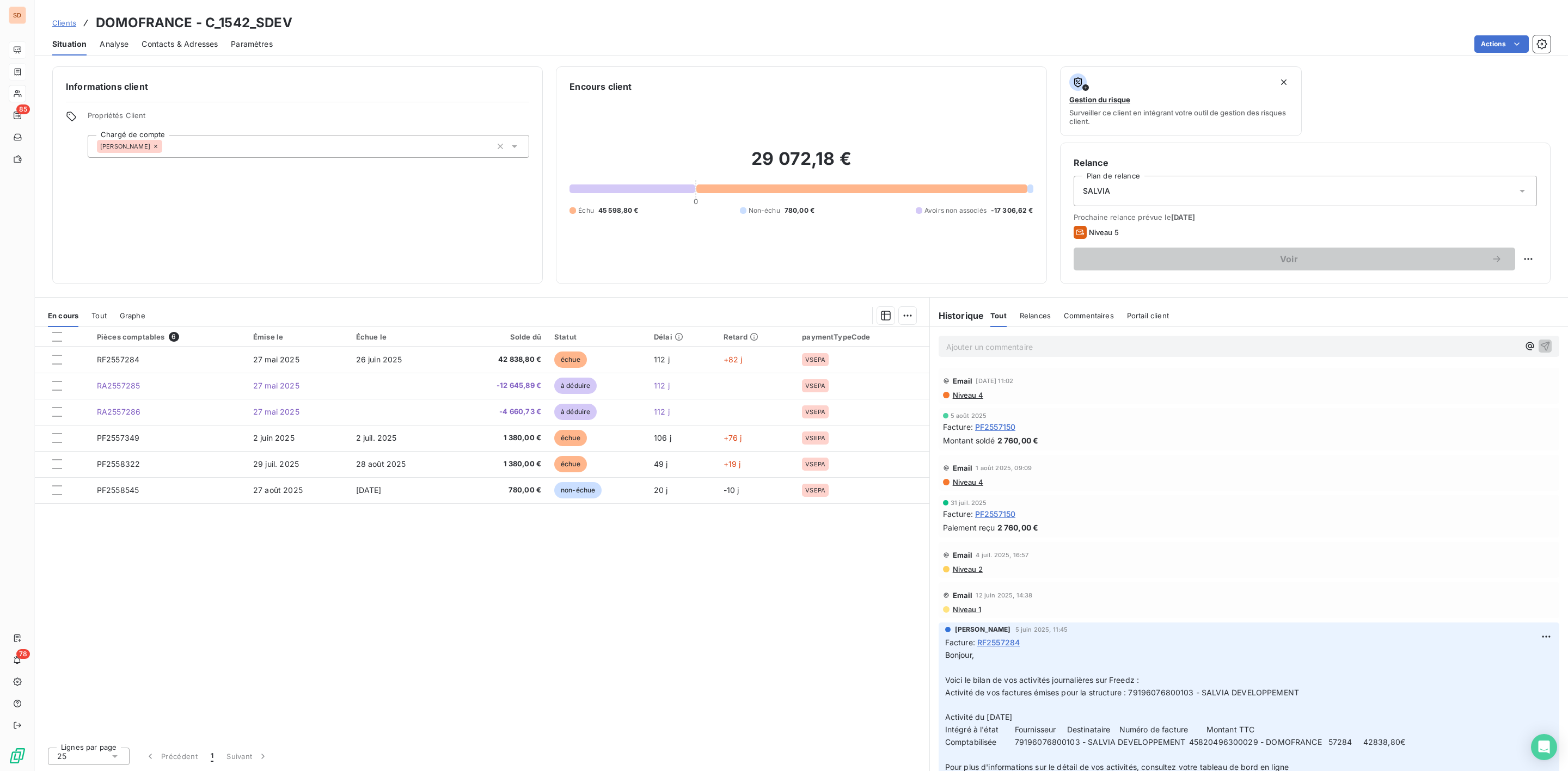
click at [972, 394] on span "Niveau 4" at bounding box center [967, 395] width 32 height 9
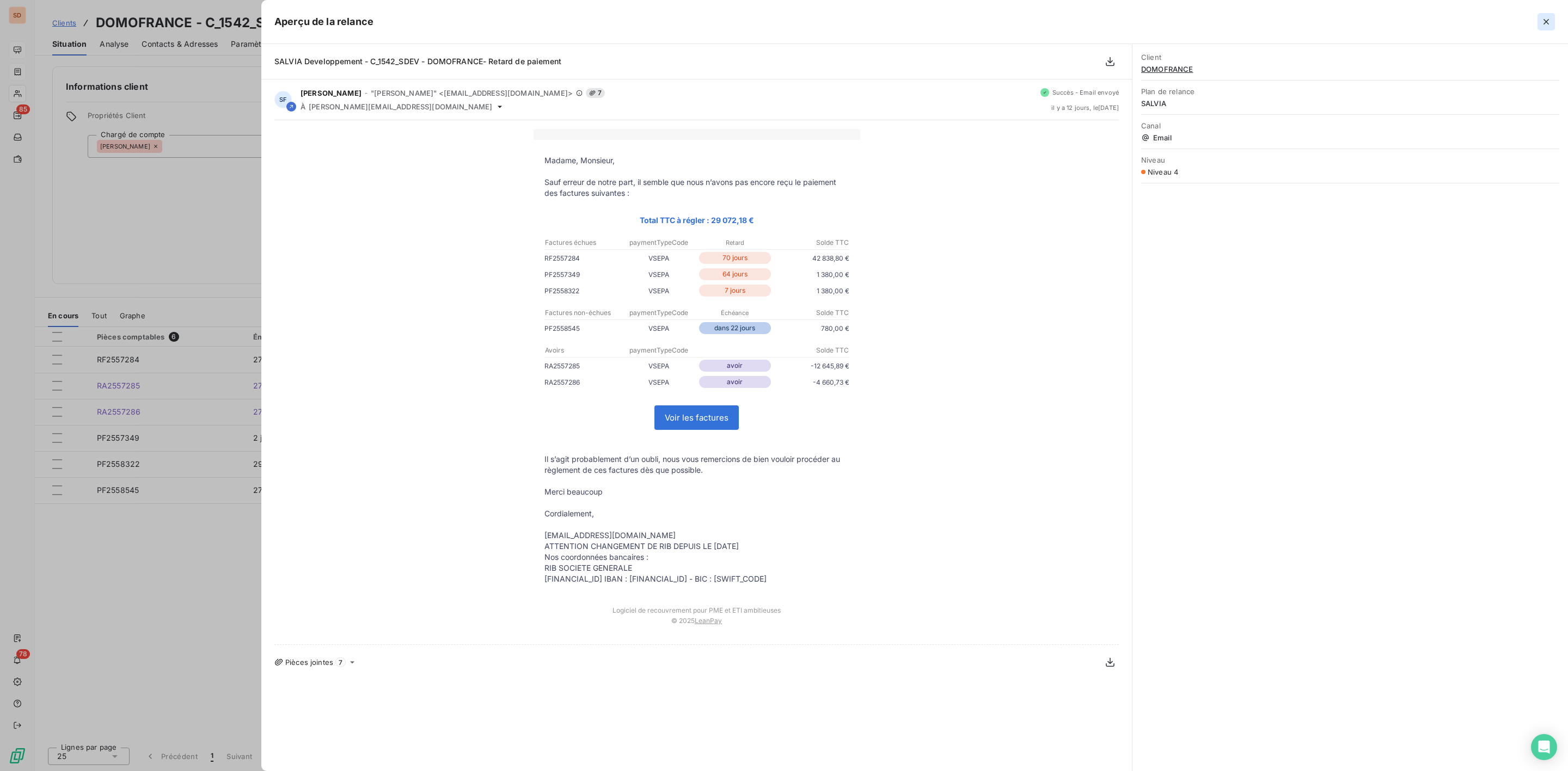
click at [1550, 22] on icon "button" at bounding box center [1546, 22] width 11 height 11
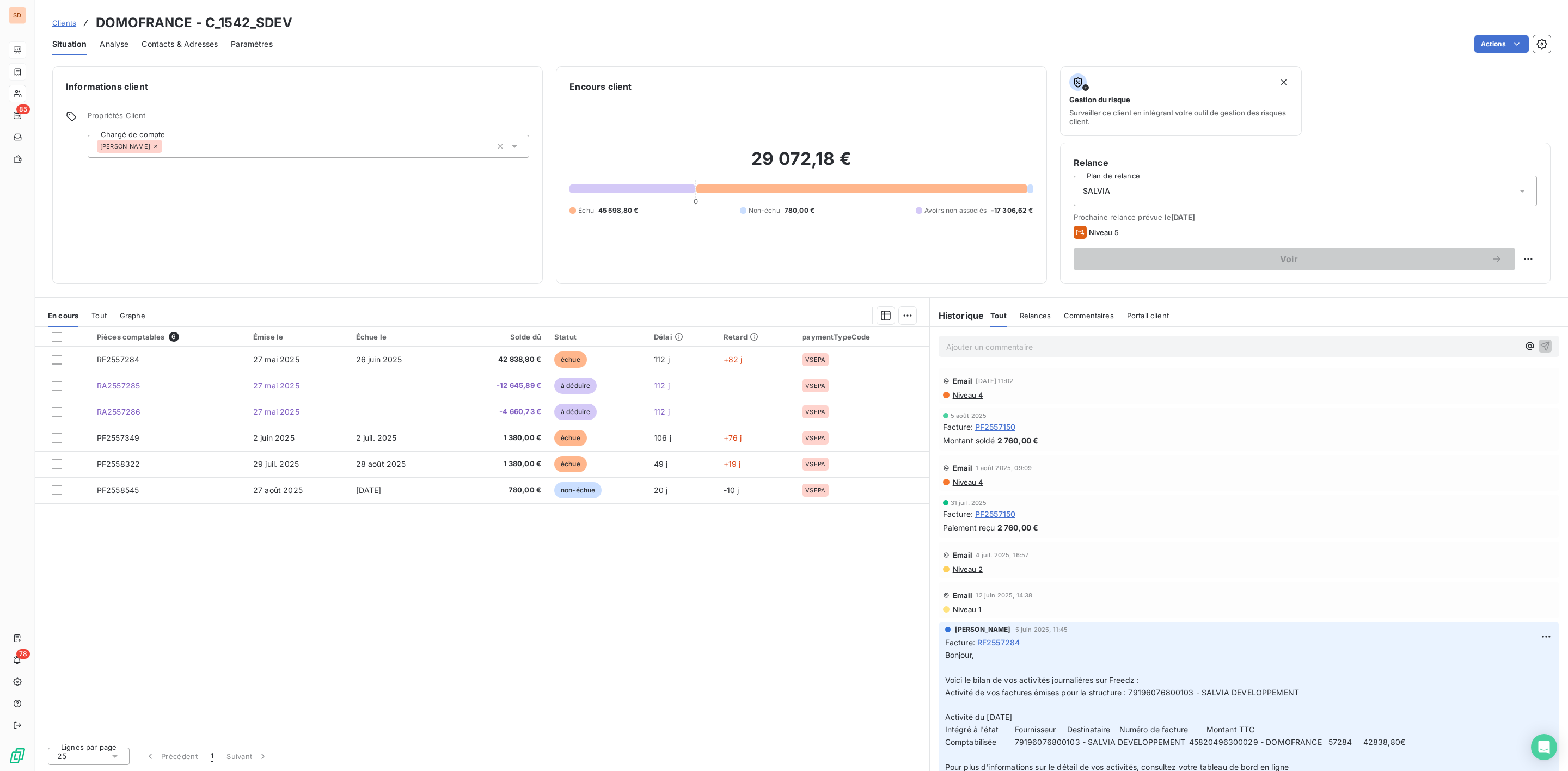
click at [188, 40] on span "Contacts & Adresses" at bounding box center [180, 44] width 76 height 11
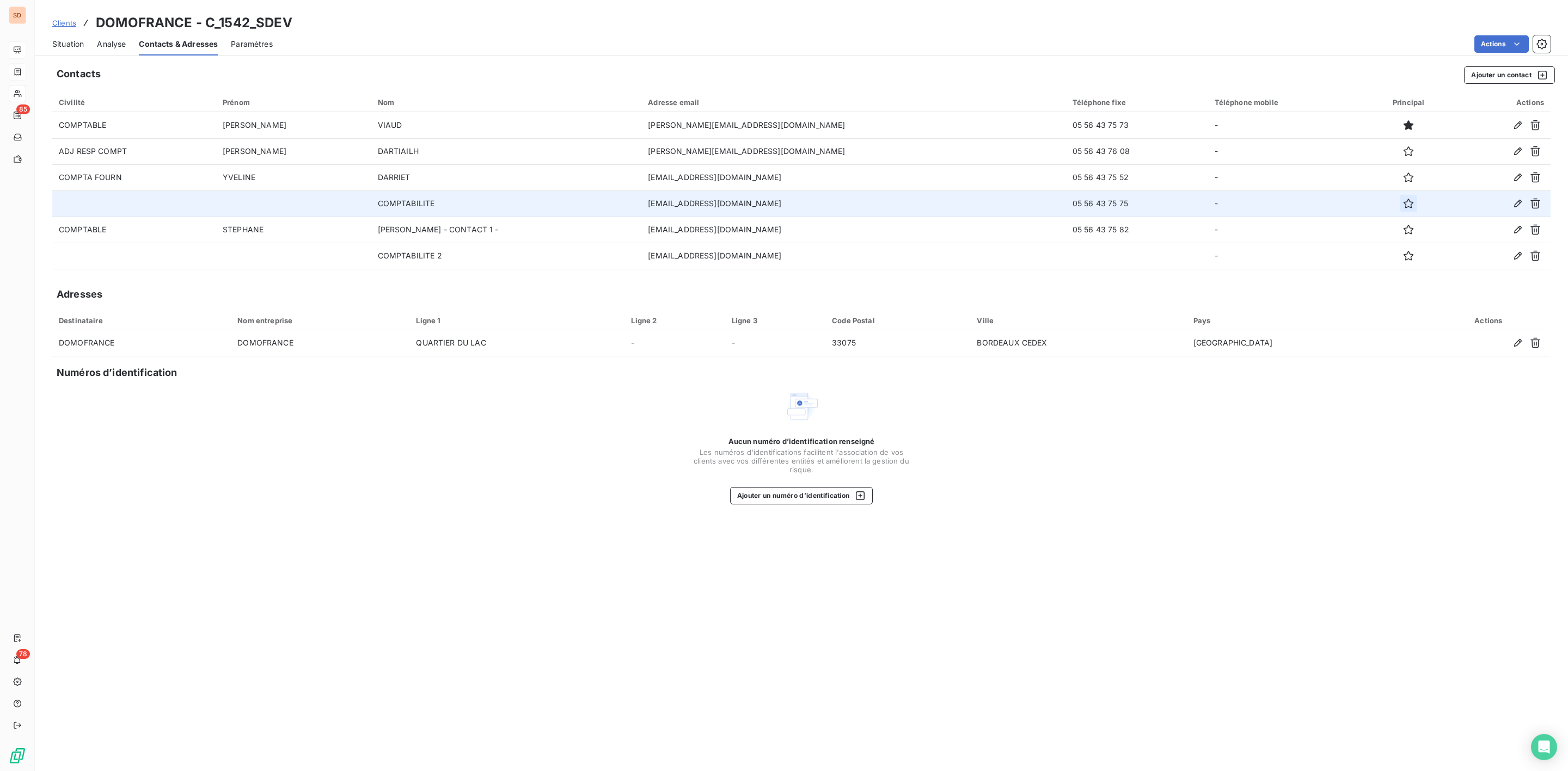
click at [1403, 204] on icon "button" at bounding box center [1409, 204] width 11 height 11
drag, startPoint x: 59, startPoint y: 39, endPoint x: 85, endPoint y: 49, distance: 27.9
click at [59, 39] on span "Situation" at bounding box center [68, 44] width 32 height 11
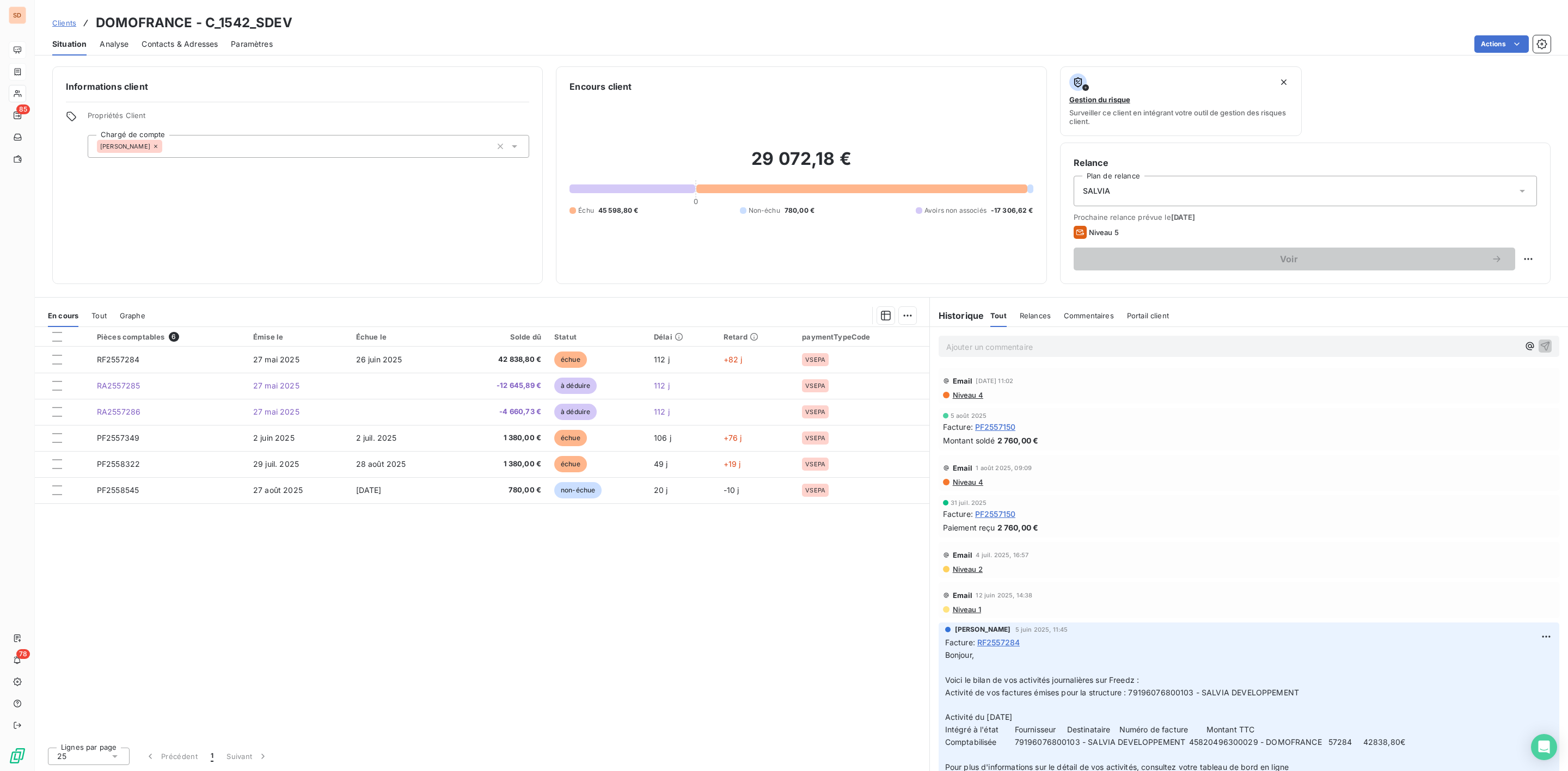
click at [962, 340] on p "Ajouter un commentaire ﻿" at bounding box center [1233, 347] width 573 height 13
click at [168, 44] on span "Contacts & Adresses" at bounding box center [180, 44] width 76 height 11
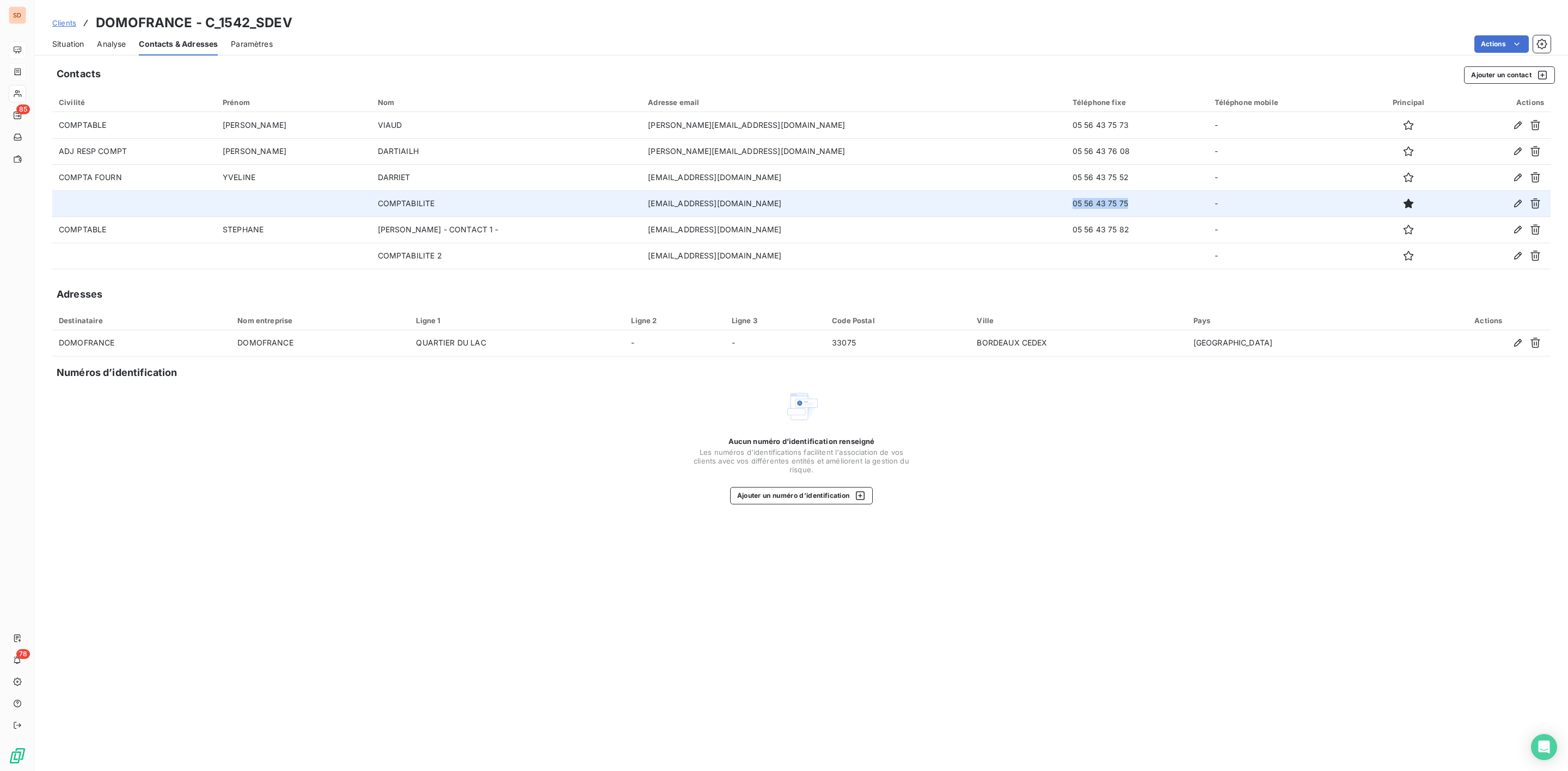
drag, startPoint x: 979, startPoint y: 203, endPoint x: 1045, endPoint y: 201, distance: 66.0
click at [1066, 201] on td "05 56 43 75 75" at bounding box center [1136, 203] width 142 height 26
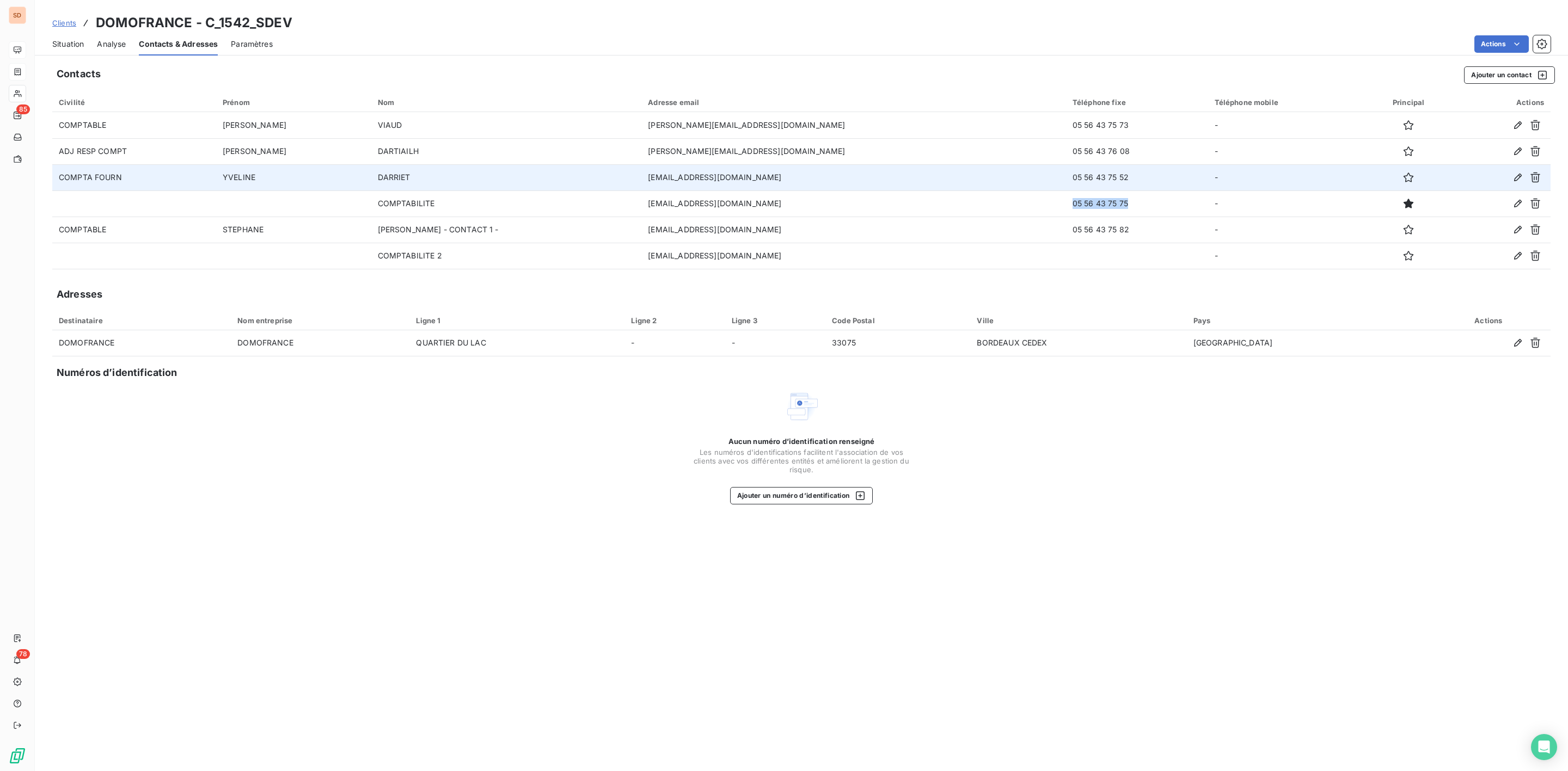
copy td "05 56 43 75 75"
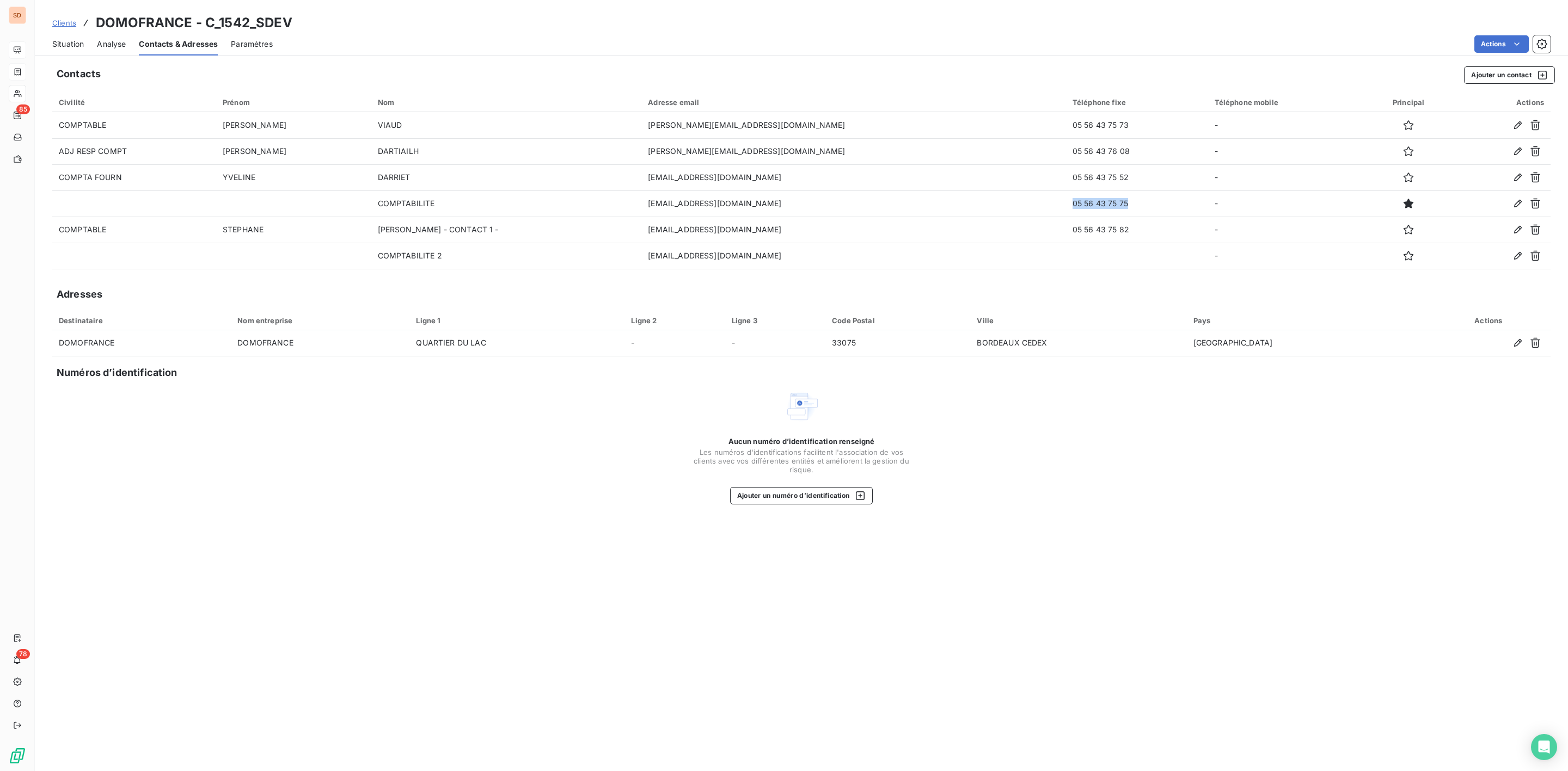
drag, startPoint x: 77, startPoint y: 41, endPoint x: 123, endPoint y: 49, distance: 46.7
click at [77, 41] on span "Situation" at bounding box center [68, 44] width 32 height 11
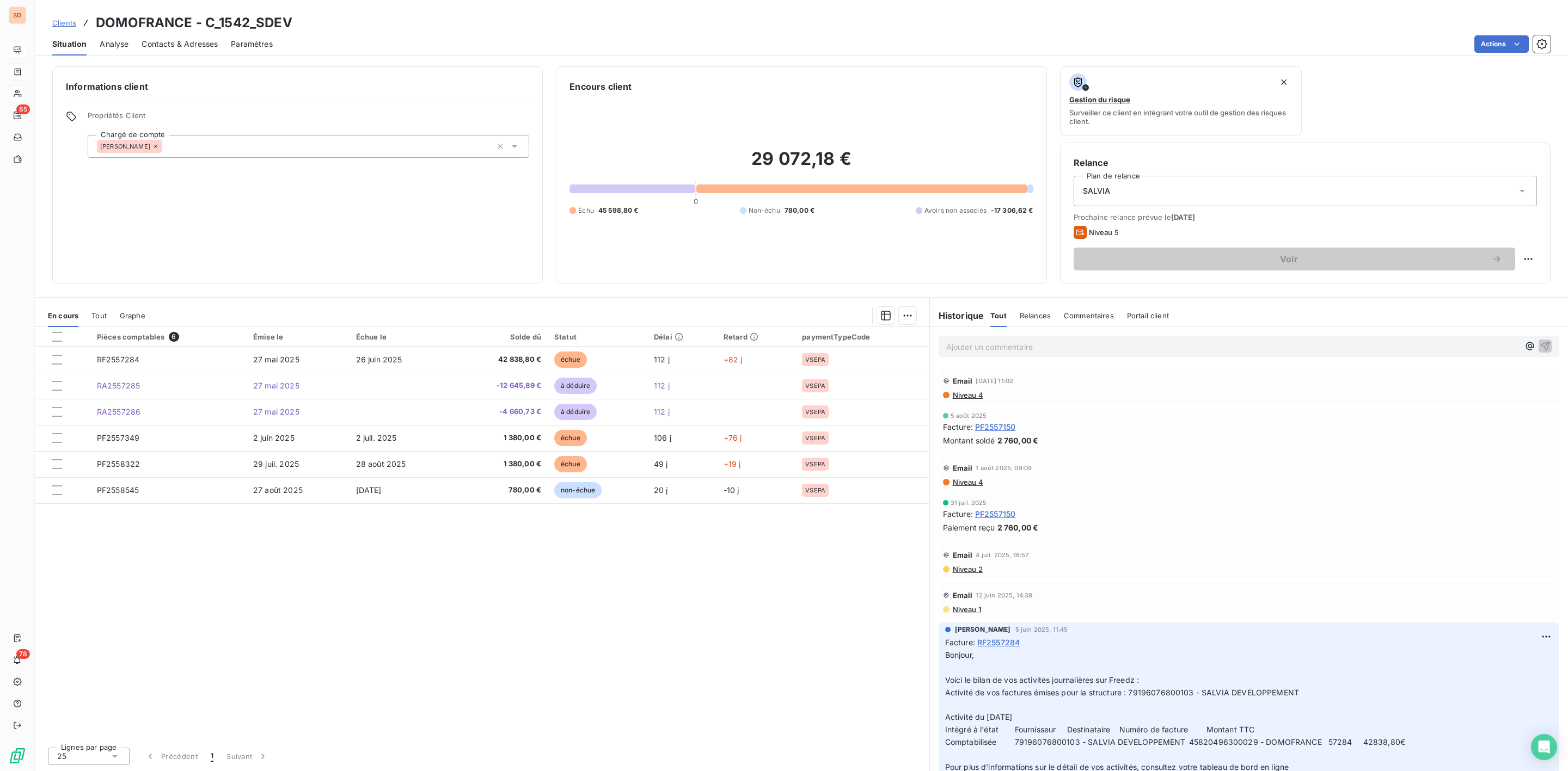
click at [970, 343] on p "Ajouter un commentaire ﻿" at bounding box center [1233, 347] width 573 height 13
click at [1102, 347] on p "CALL au 05 56 43 75 75" at bounding box center [1233, 346] width 573 height 13
click at [1045, 349] on p "CALL au 05 56 43 75 75" at bounding box center [1233, 346] width 573 height 13
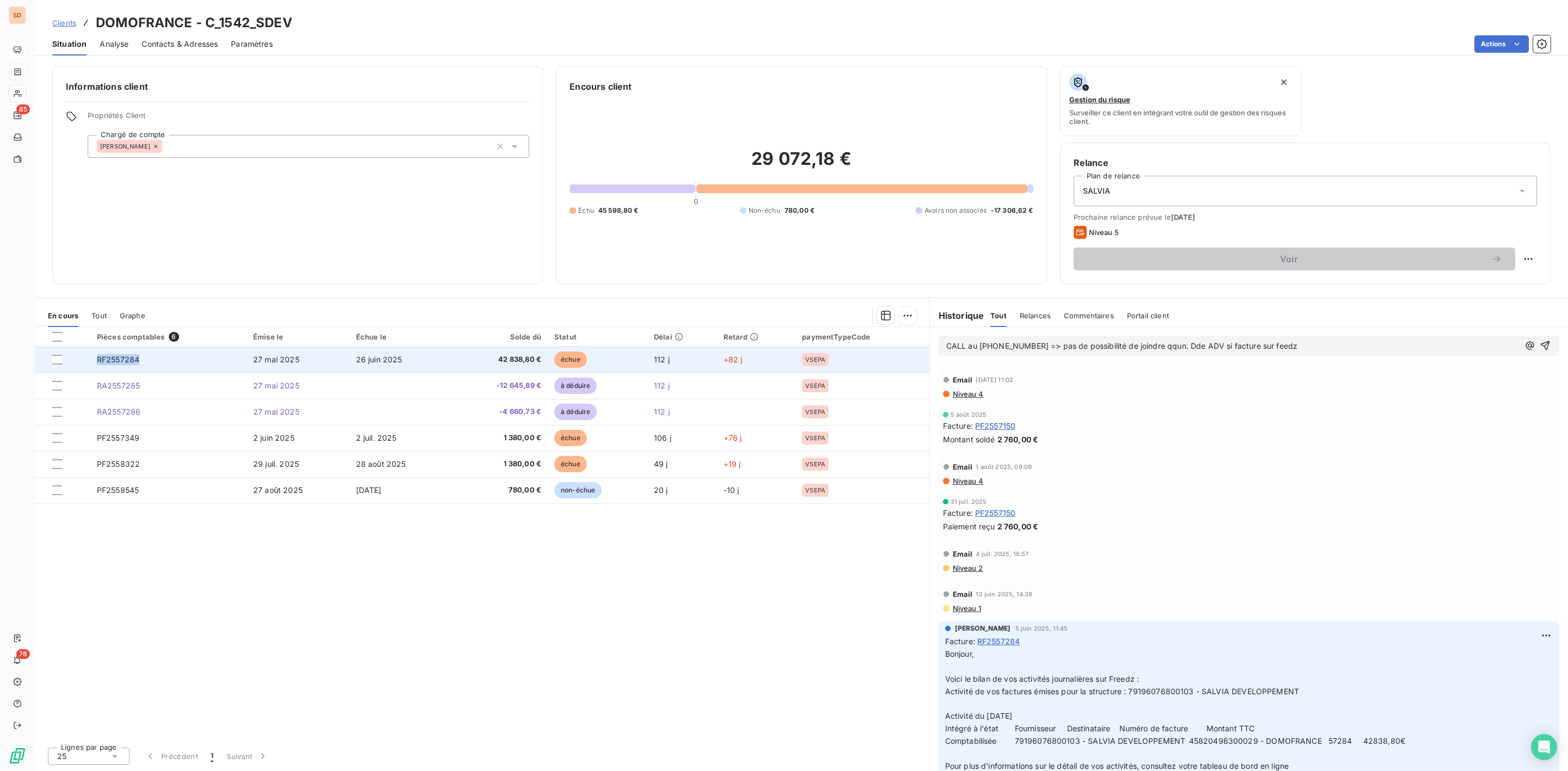
drag, startPoint x: 95, startPoint y: 363, endPoint x: 141, endPoint y: 363, distance: 46.0
click at [141, 363] on td "RF2557284" at bounding box center [168, 360] width 156 height 26
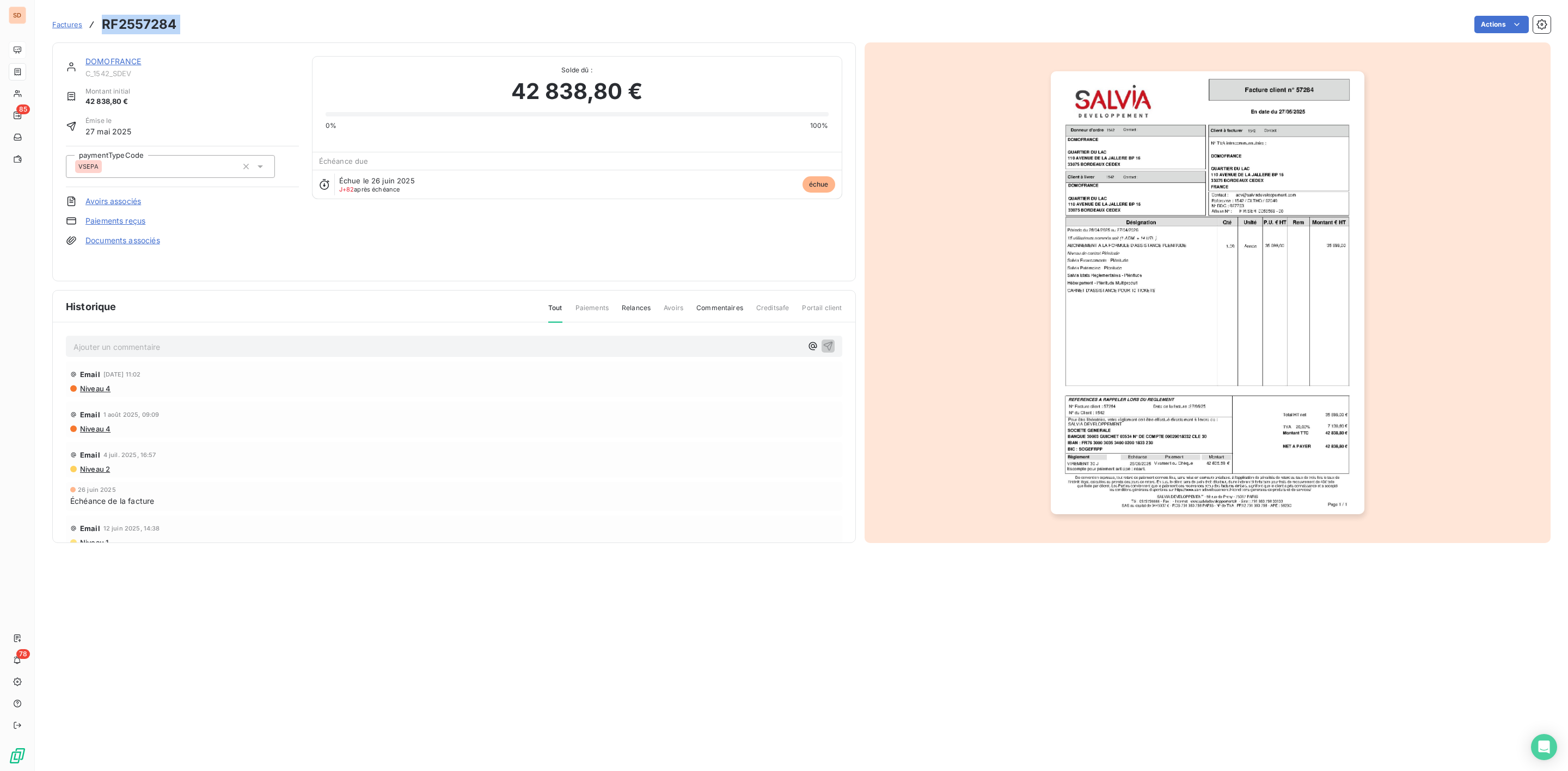
drag, startPoint x: 105, startPoint y: 26, endPoint x: 208, endPoint y: 24, distance: 103.0
click at [208, 24] on div "Factures RF2557284 Actions" at bounding box center [802, 24] width 1499 height 23
copy section "RF2557284 Actions"
click at [116, 65] on link "DOMOFRANCE" at bounding box center [113, 61] width 56 height 9
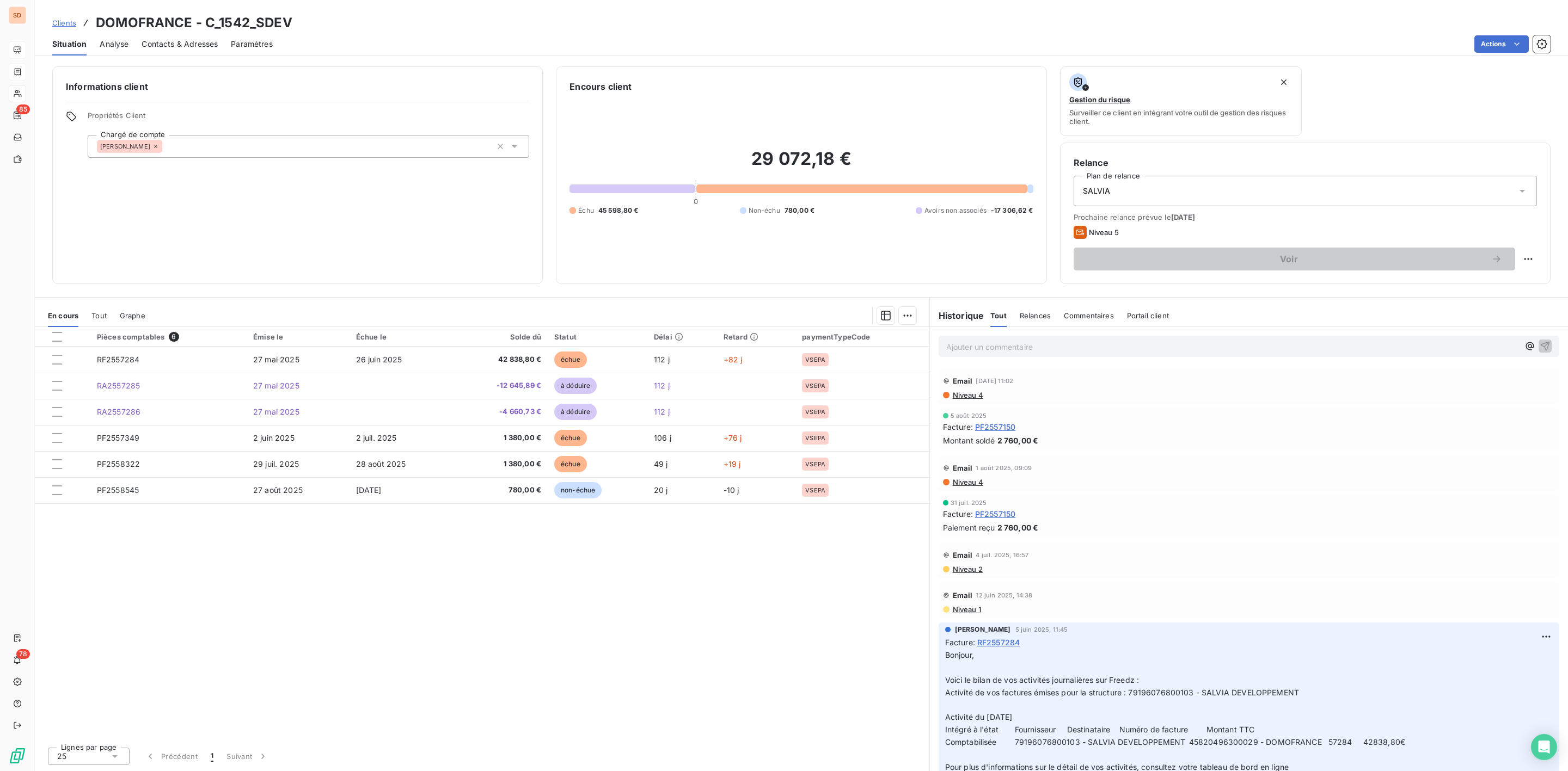
click at [995, 352] on p "Ajouter un commentaire ﻿" at bounding box center [1233, 347] width 573 height 13
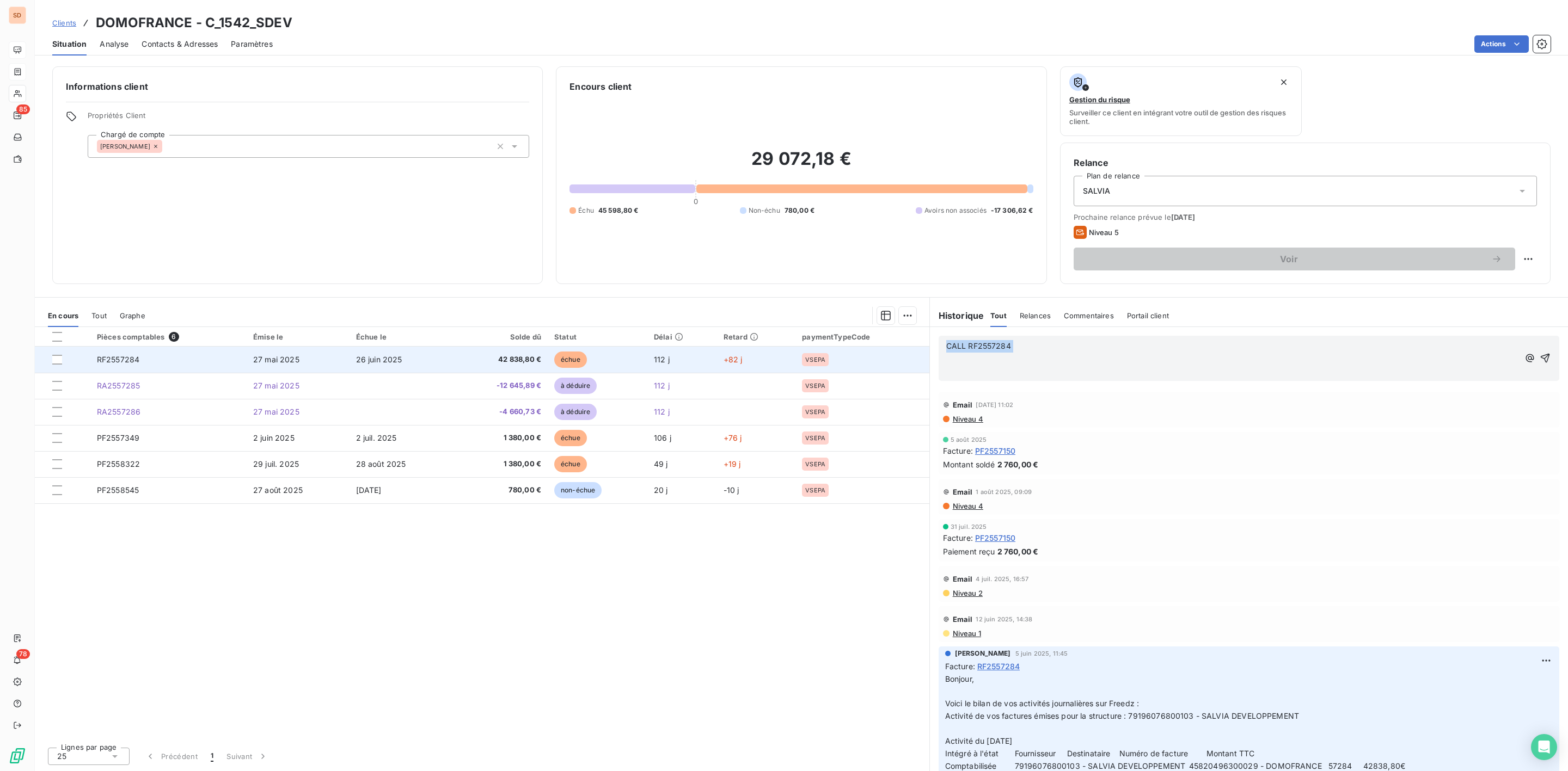
drag, startPoint x: 1031, startPoint y: 353, endPoint x: 909, endPoint y: 349, distance: 122.1
click at [909, 349] on div "En cours Tout Graphe Pièces comptables 6 Émise le Échue le Solde dû Statut Déla…" at bounding box center [801, 534] width 1533 height 474
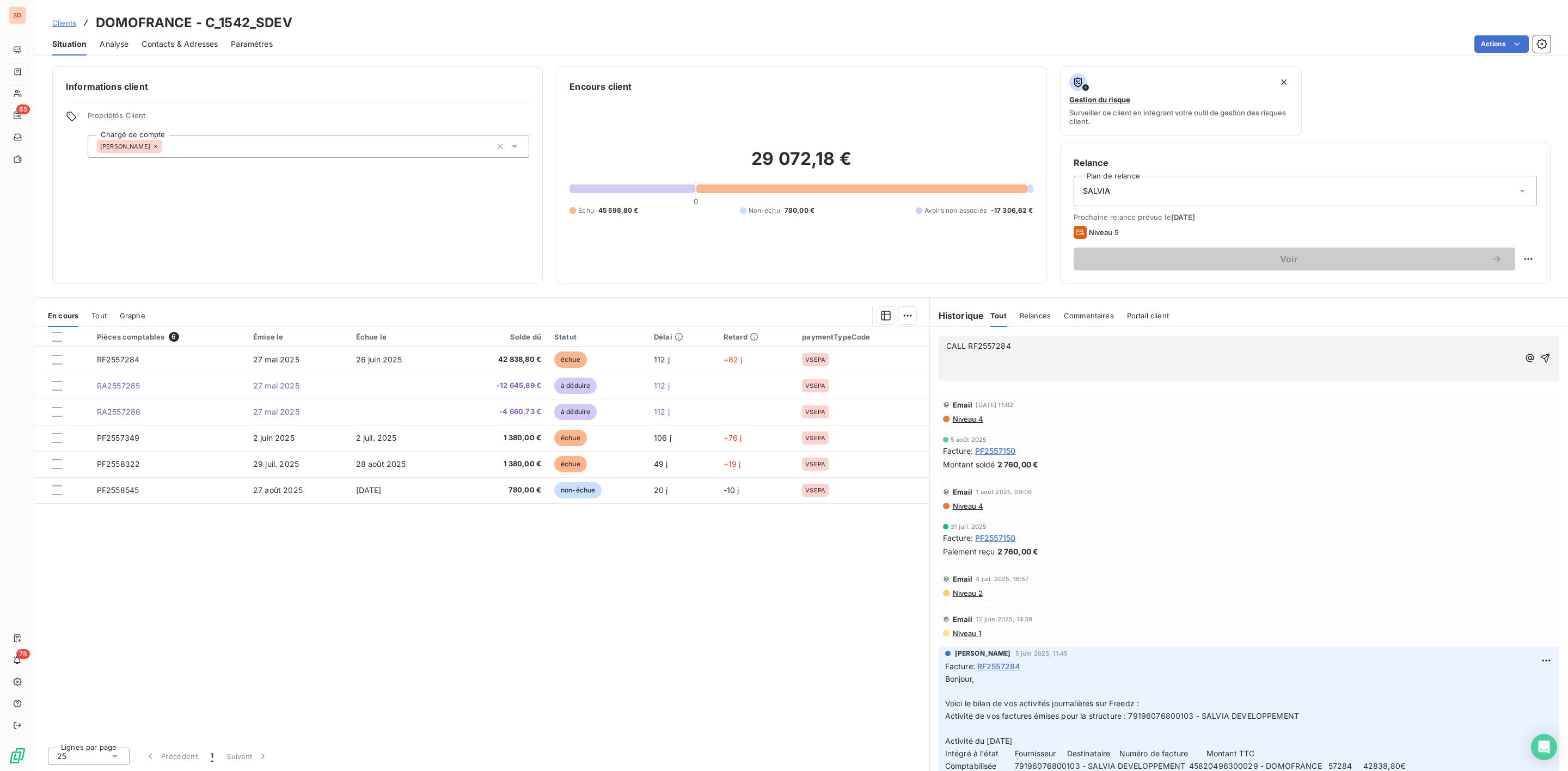
click at [1034, 346] on p "CALL RF2557284" at bounding box center [1233, 346] width 573 height 13
drag, startPoint x: 952, startPoint y: 346, endPoint x: 837, endPoint y: 346, distance: 115.0
click at [839, 346] on div "En cours Tout Graphe Pièces comptables 6 Émise le Échue le Solde dû Statut Déla…" at bounding box center [801, 534] width 1533 height 474
click at [1539, 353] on icon "button" at bounding box center [1545, 358] width 11 height 11
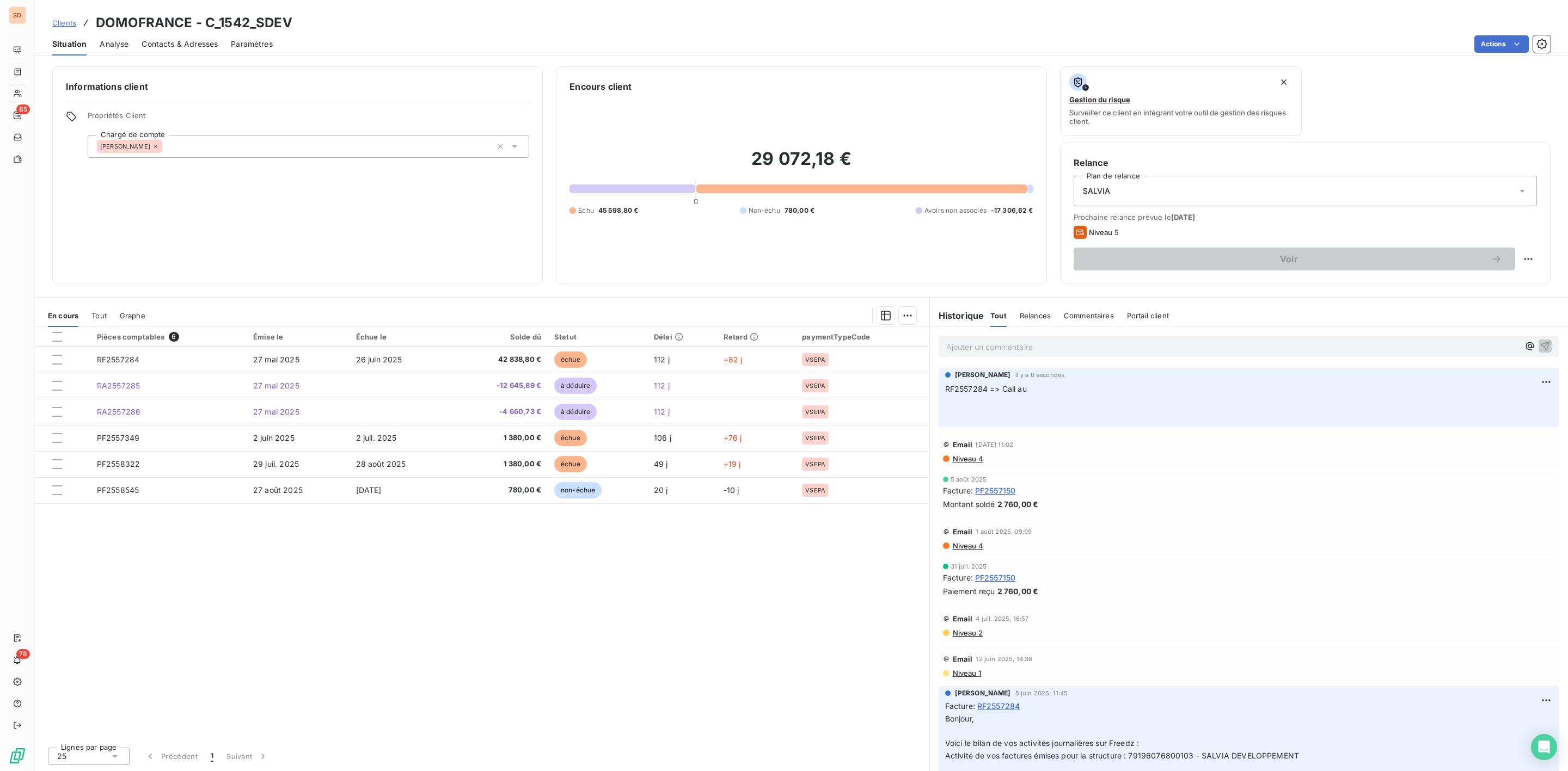
click at [169, 39] on span "Contacts & Adresses" at bounding box center [180, 44] width 76 height 11
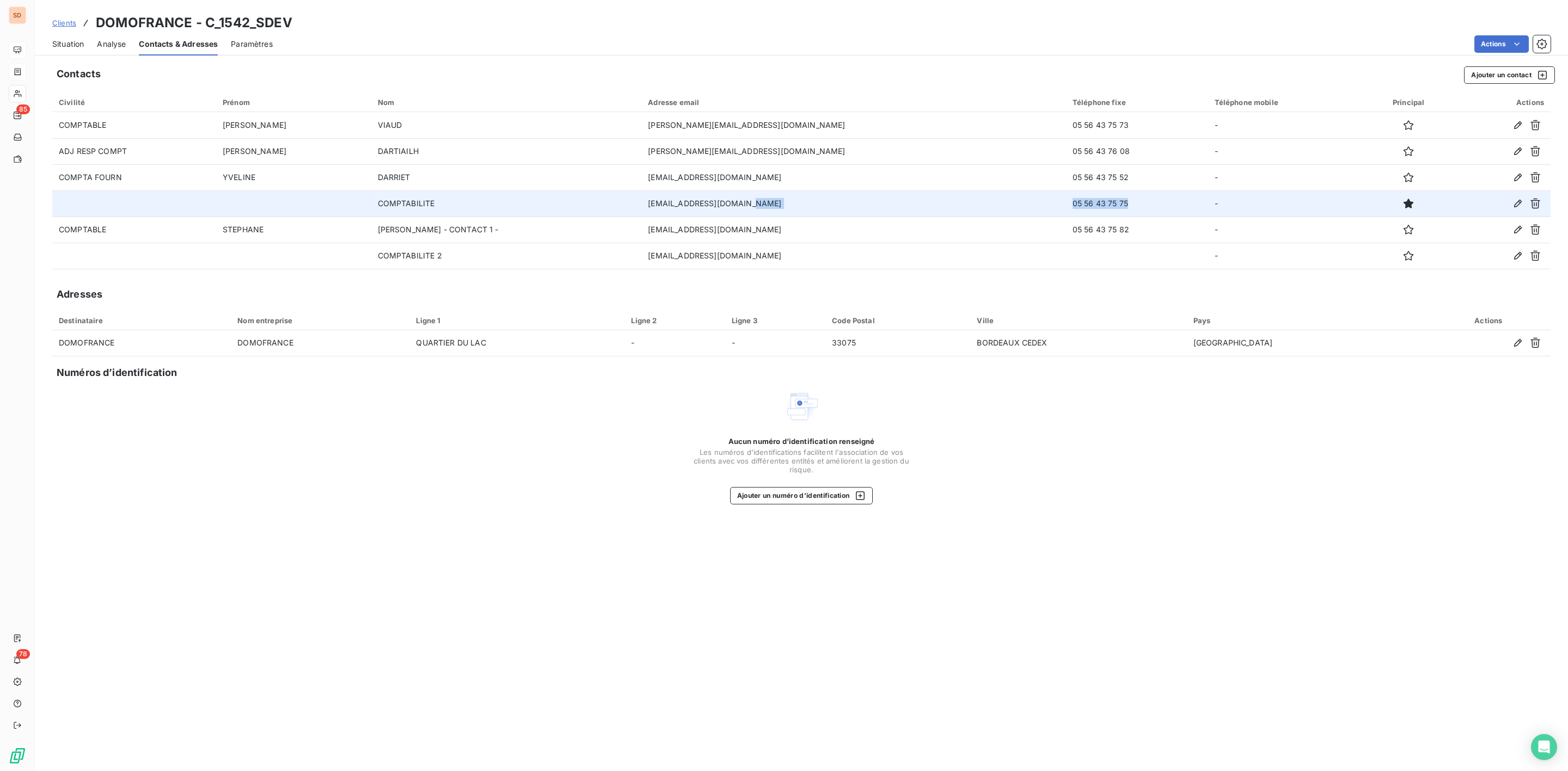
drag, startPoint x: 975, startPoint y: 203, endPoint x: 1097, endPoint y: 203, distance: 122.0
click at [1097, 203] on tr "COMPTABILITE compta-bc@domofrance.fr 05 56 43 75 75 -" at bounding box center [802, 203] width 1499 height 26
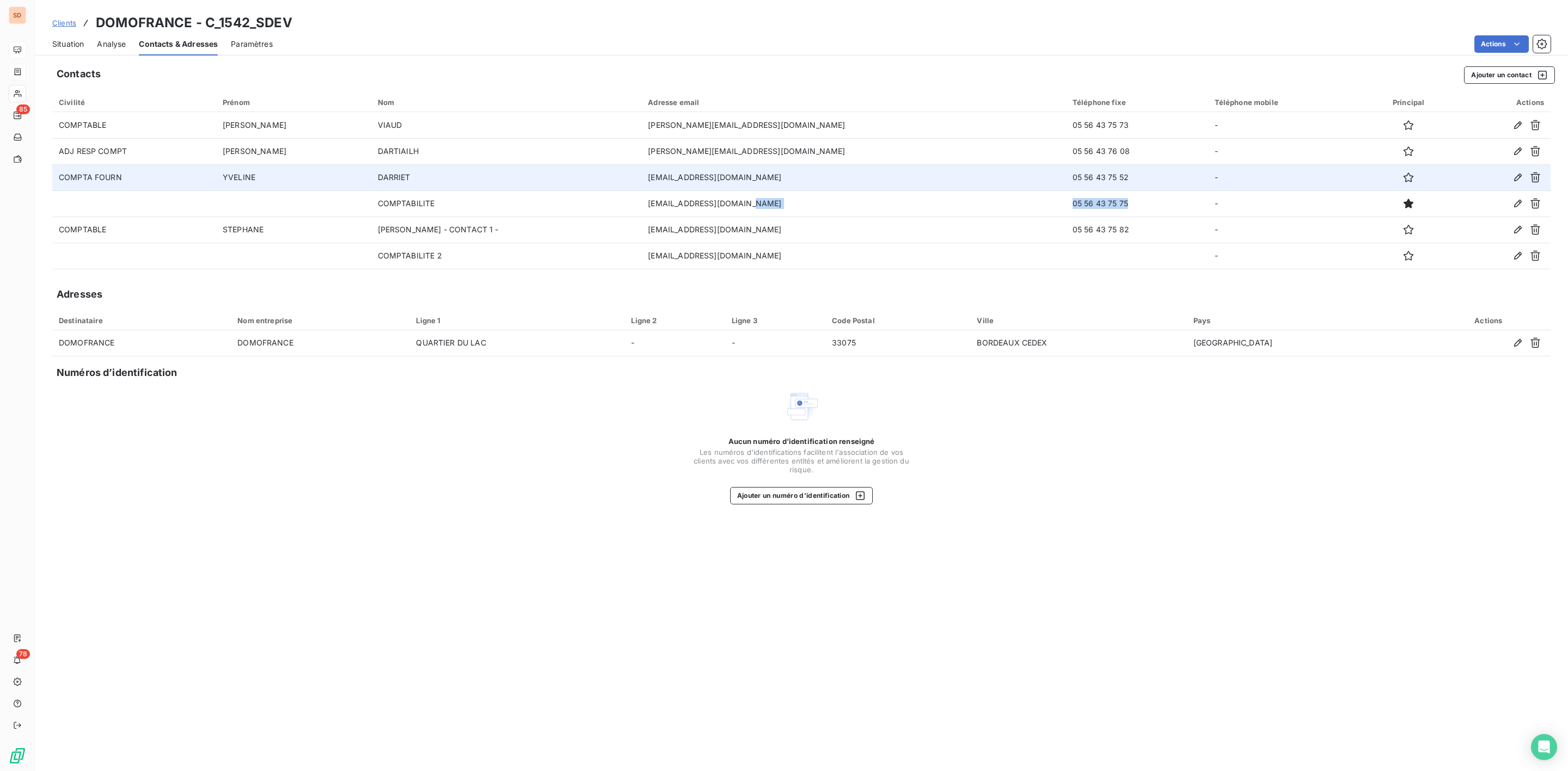
copy tr "05 56 43 75 75"
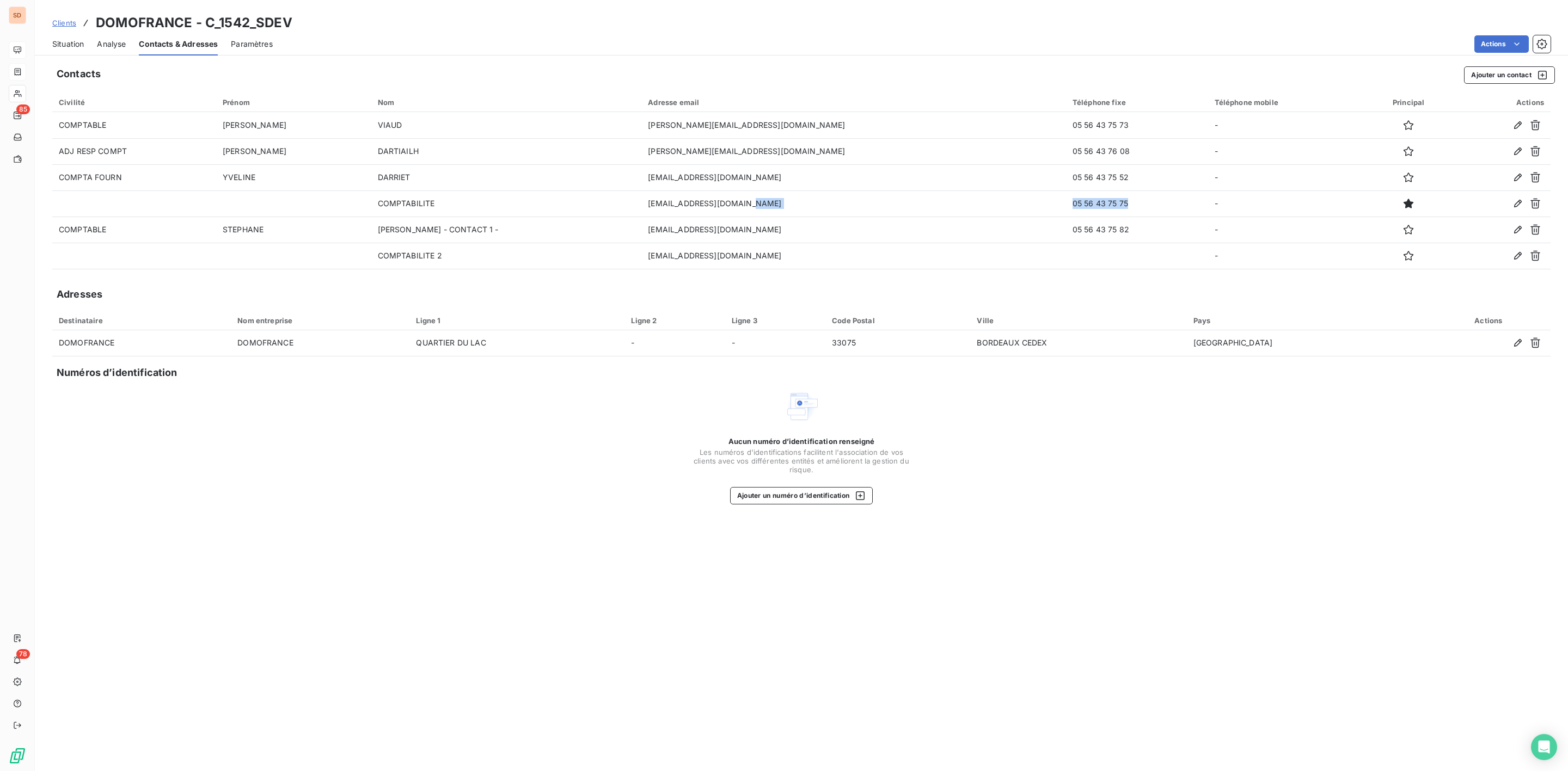
click at [71, 43] on span "Situation" at bounding box center [68, 44] width 32 height 11
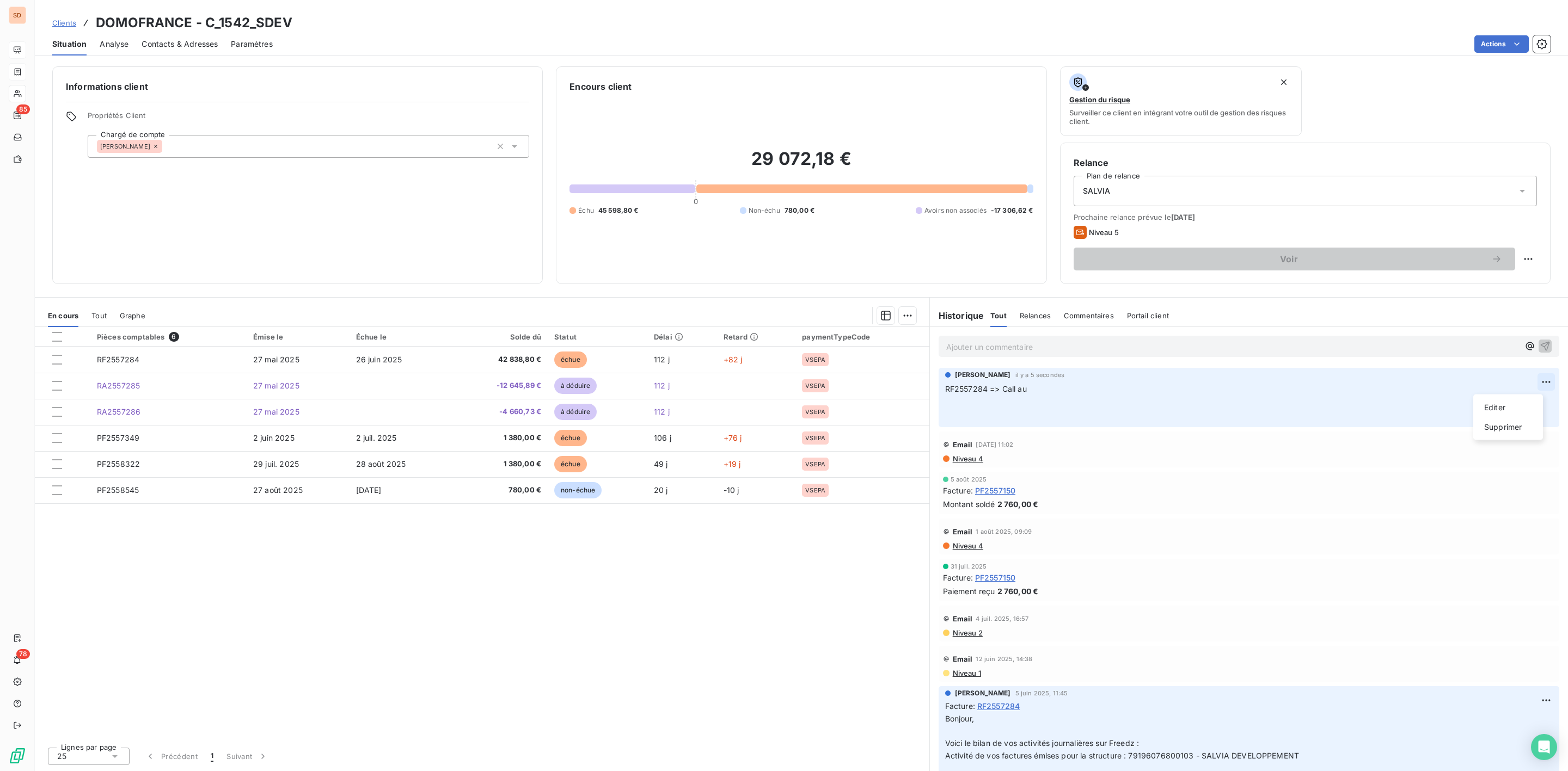
click at [1534, 380] on html "SD 85 78 Clients DOMOFRANCE - C_1542_SDEV Situation Analyse Contacts & Adresses…" at bounding box center [784, 385] width 1568 height 771
click at [1488, 402] on div "Editer" at bounding box center [1508, 408] width 61 height 18
click at [1043, 394] on p "RF2557284 => Call au ﻿ ﻿" at bounding box center [1241, 402] width 592 height 38
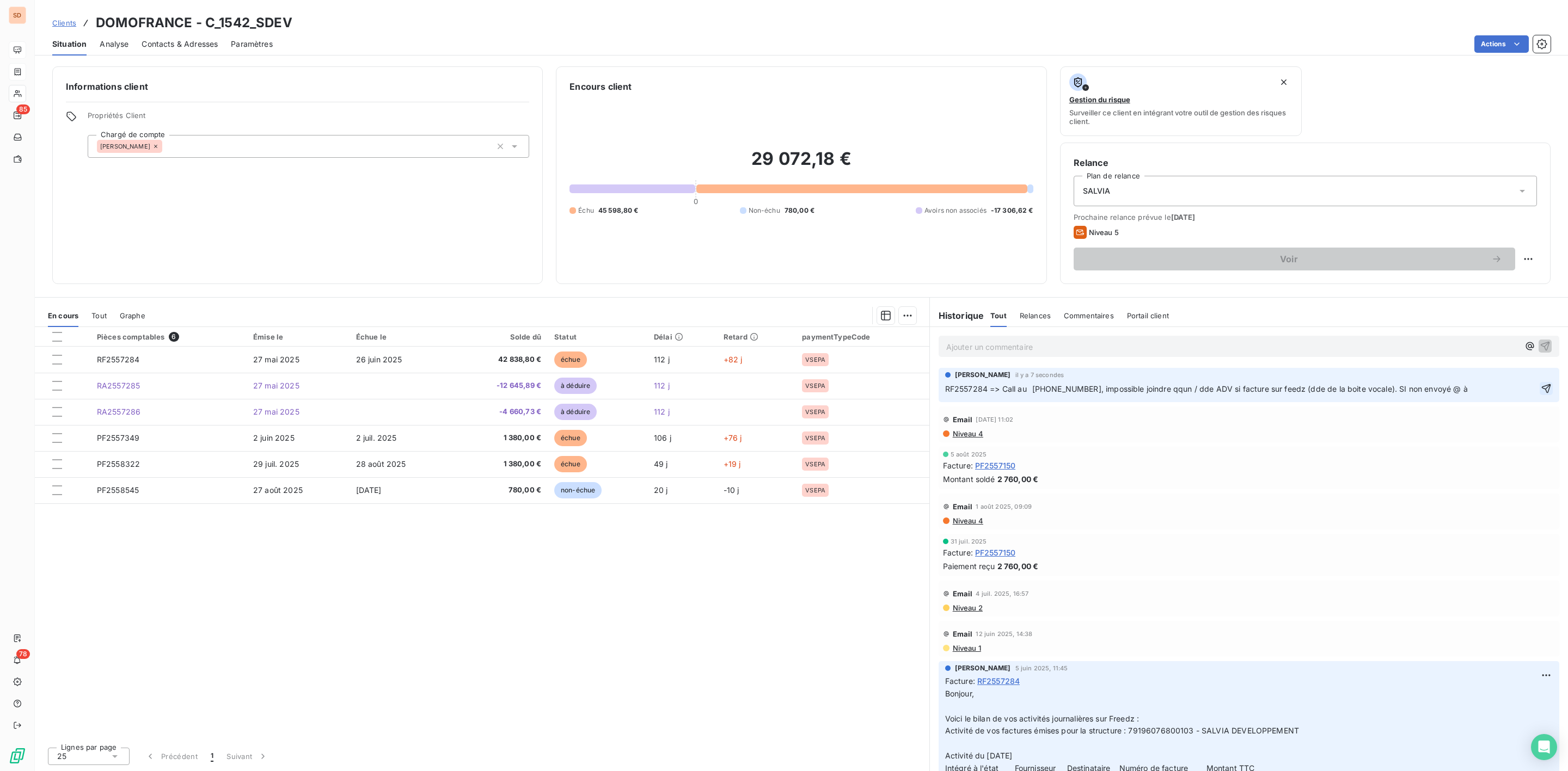
click at [1541, 394] on icon "button" at bounding box center [1546, 389] width 11 height 11
click at [162, 44] on span "Contacts & Adresses" at bounding box center [180, 44] width 76 height 11
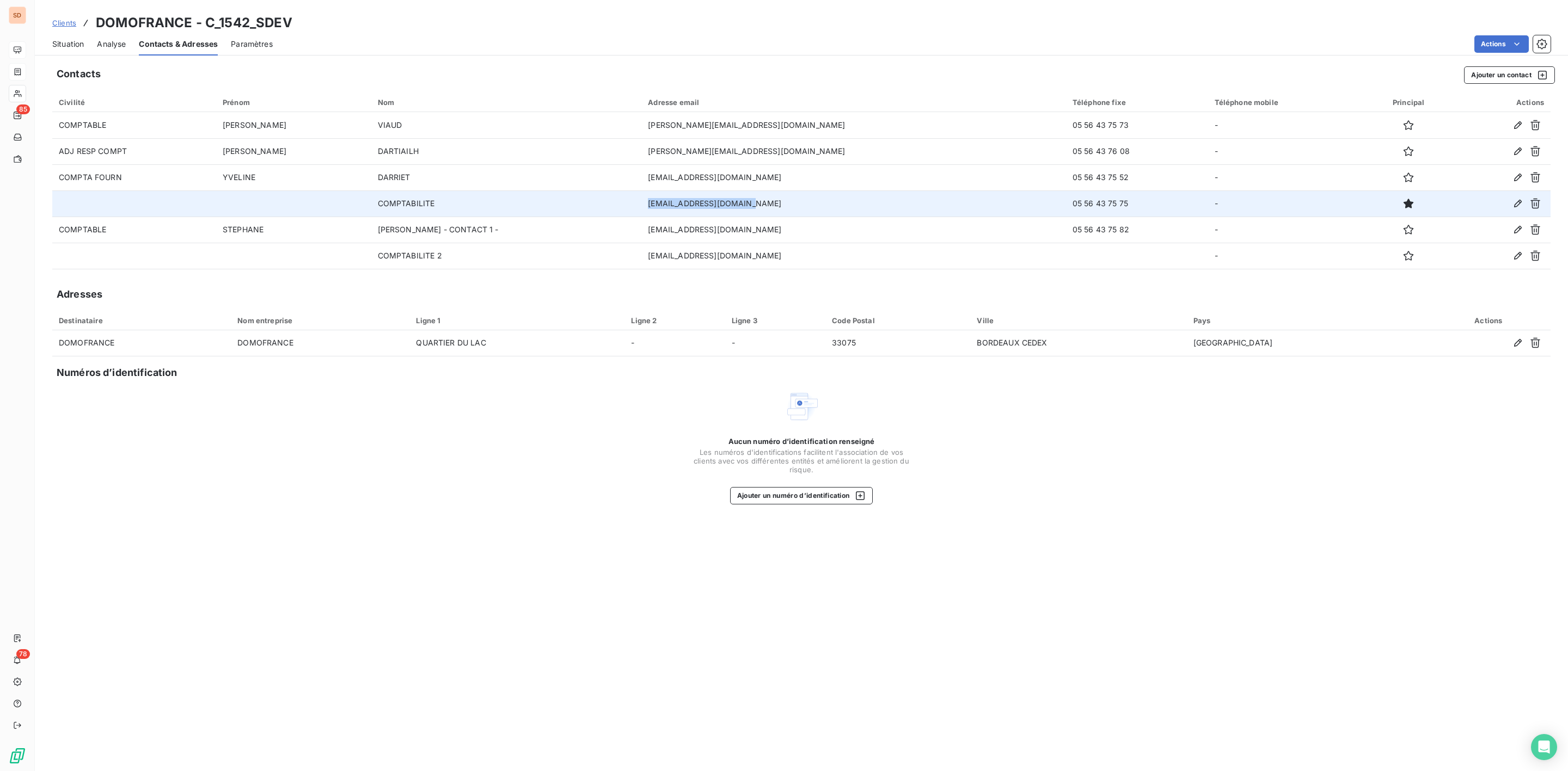
drag, startPoint x: 617, startPoint y: 204, endPoint x: 776, endPoint y: 204, distance: 159.0
click at [776, 204] on td "compta-bc@domofrance.fr" at bounding box center [854, 203] width 425 height 26
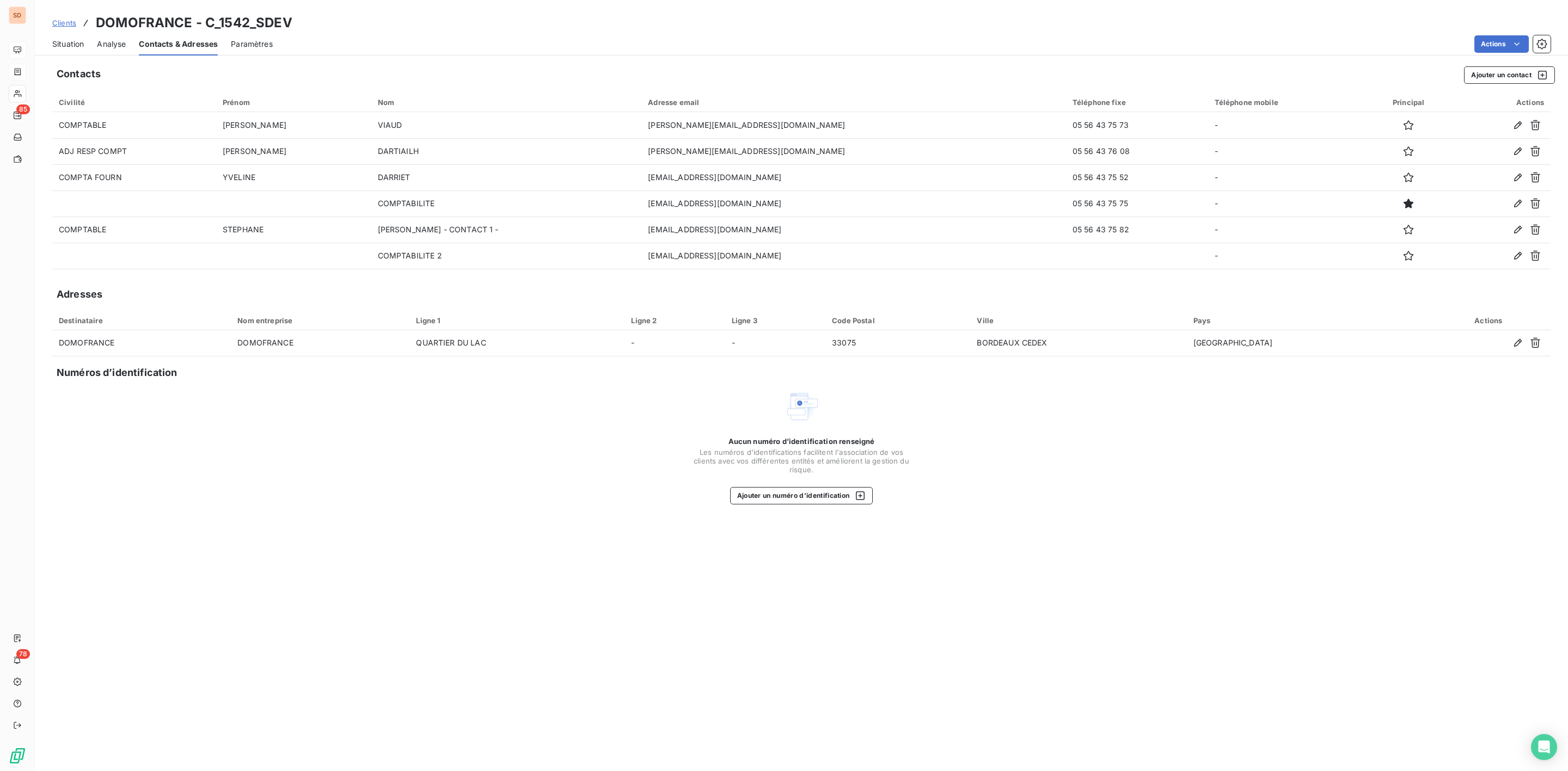
drag, startPoint x: 86, startPoint y: 44, endPoint x: 75, endPoint y: 44, distance: 11.0
click at [85, 44] on div "Situation Analyse Contacts & Adresses Paramètres Actions" at bounding box center [801, 44] width 1533 height 23
click at [71, 44] on span "Situation" at bounding box center [68, 44] width 32 height 11
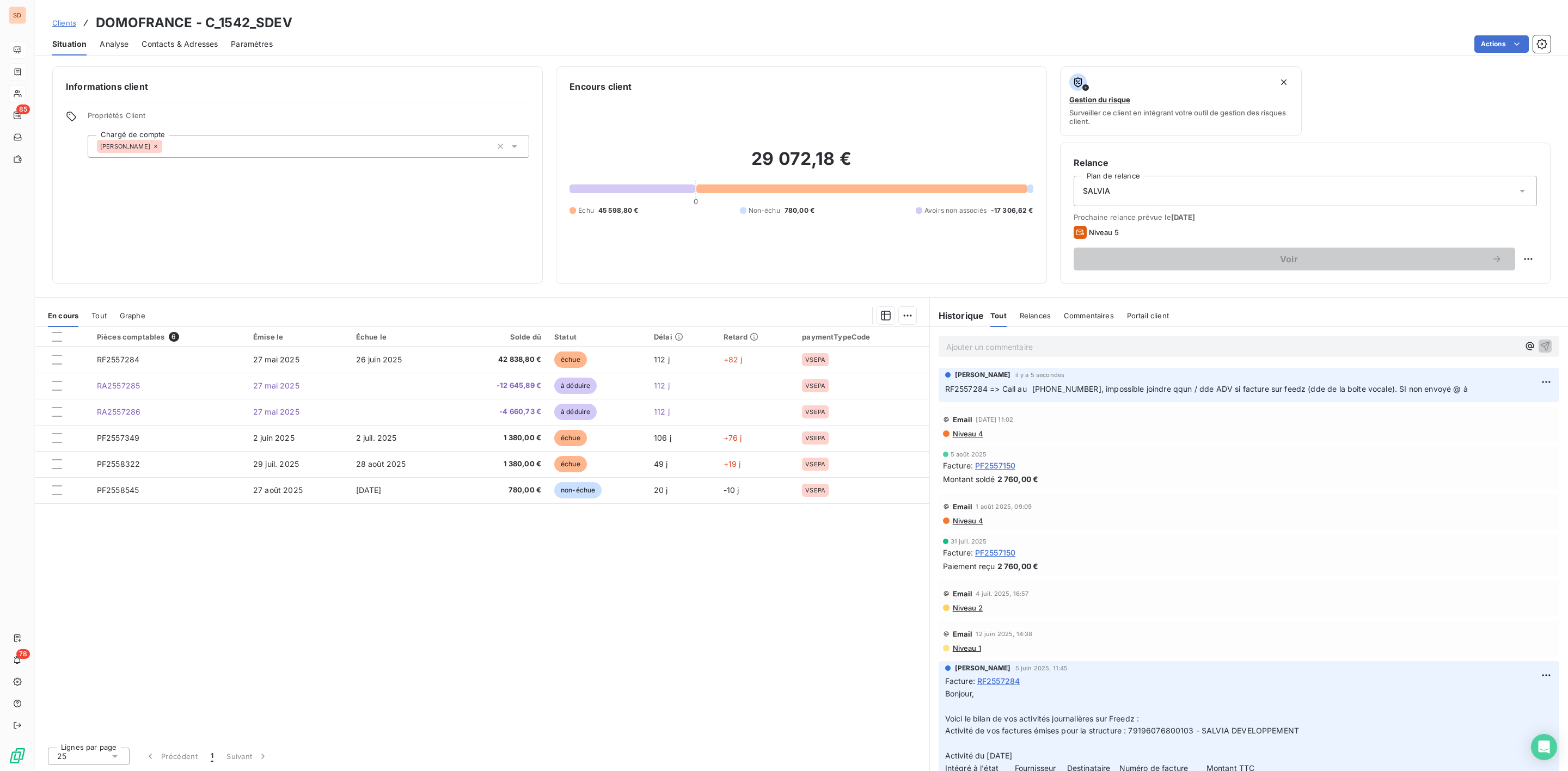
click at [1482, 396] on p "RF2557284 => Call au 05 56 43 75 75, impossible joindre qqun / dde ADV si factu…" at bounding box center [1249, 389] width 607 height 13
click at [1475, 387] on p "RF2557284 => Call au 05 56 43 75 75, impossible joindre qqun / dde ADV si factu…" at bounding box center [1249, 389] width 607 height 13
click at [1536, 374] on html "SD 85 78 Clients DOMOFRANCE - C_1542_SDEV Situation Analyse Contacts & Adresses…" at bounding box center [784, 385] width 1568 height 771
click at [1502, 403] on div "Editer" at bounding box center [1508, 408] width 61 height 18
click at [1468, 396] on p "RF2557284 => Call au 05 56 43 75 75, impossible joindre qqun / dde ADV si factu…" at bounding box center [1241, 389] width 592 height 13
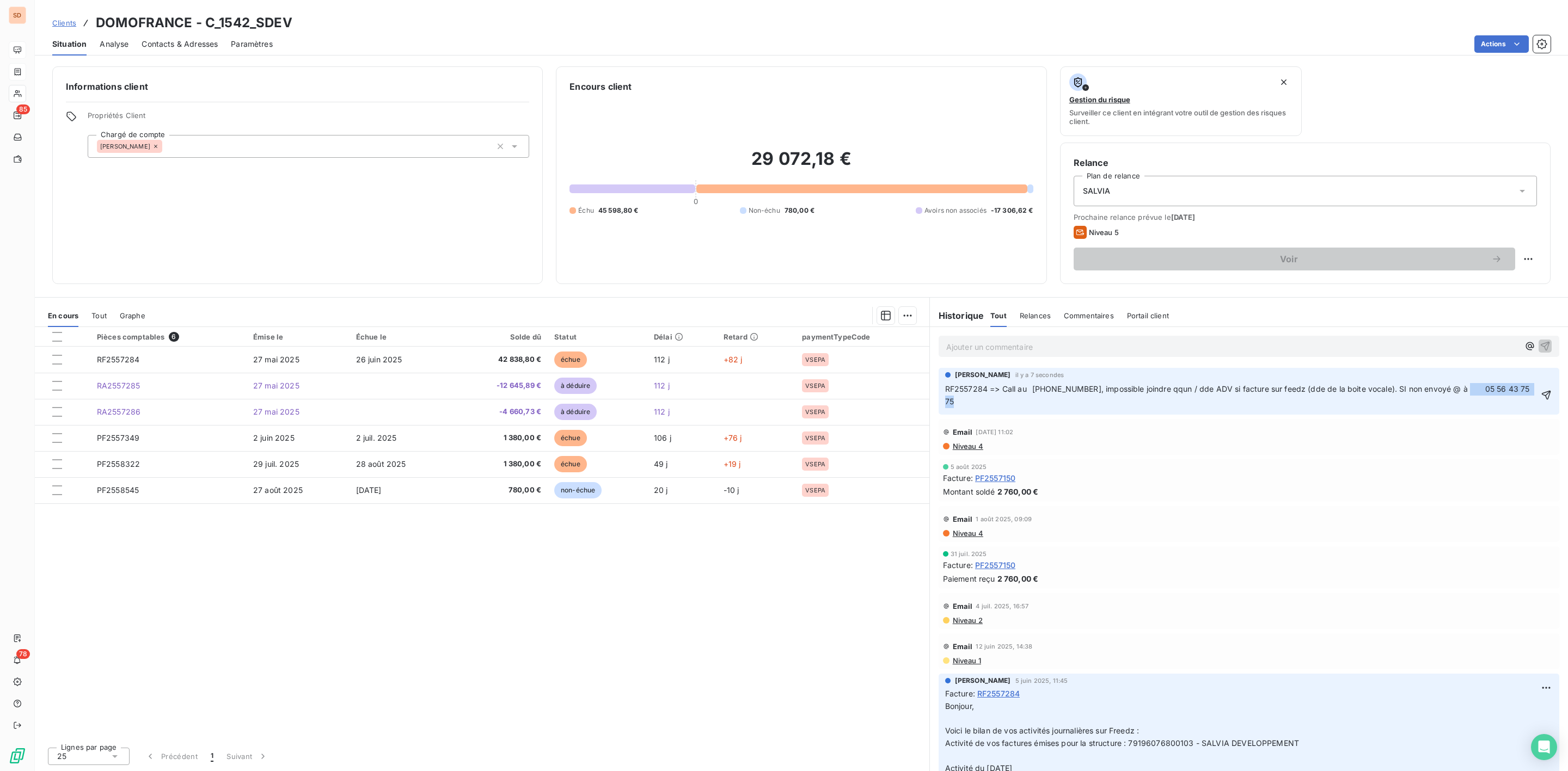
drag, startPoint x: 1521, startPoint y: 389, endPoint x: 1458, endPoint y: 390, distance: 63.0
click at [1458, 390] on p "RF2557284 => Call au 05 56 43 75 75, impossible joindre qqun / dde ADV si factu…" at bounding box center [1241, 396] width 592 height 25
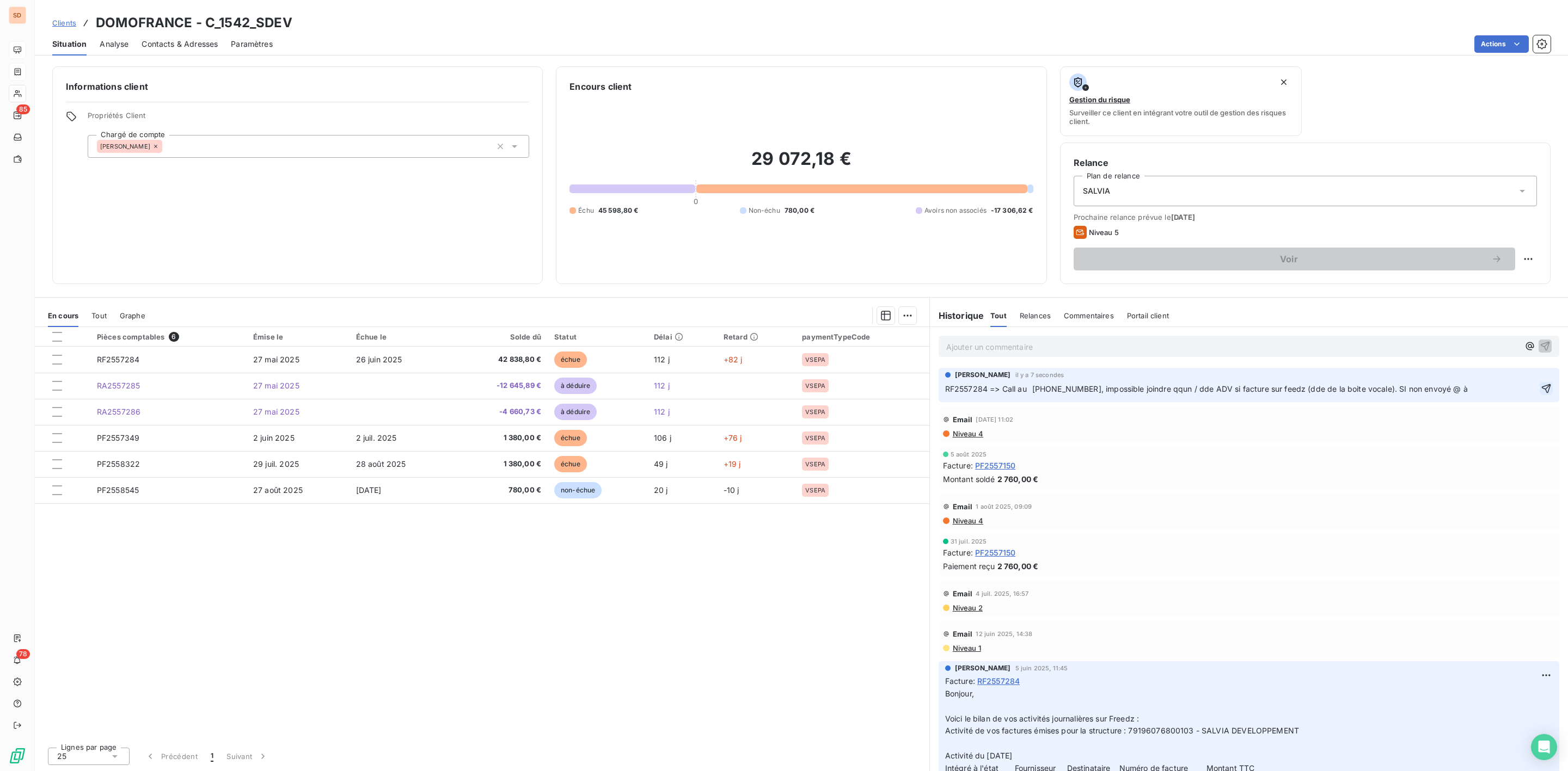
click at [1542, 394] on icon "button" at bounding box center [1546, 388] width 9 height 9
click at [195, 46] on span "Contacts & Adresses" at bounding box center [180, 44] width 76 height 11
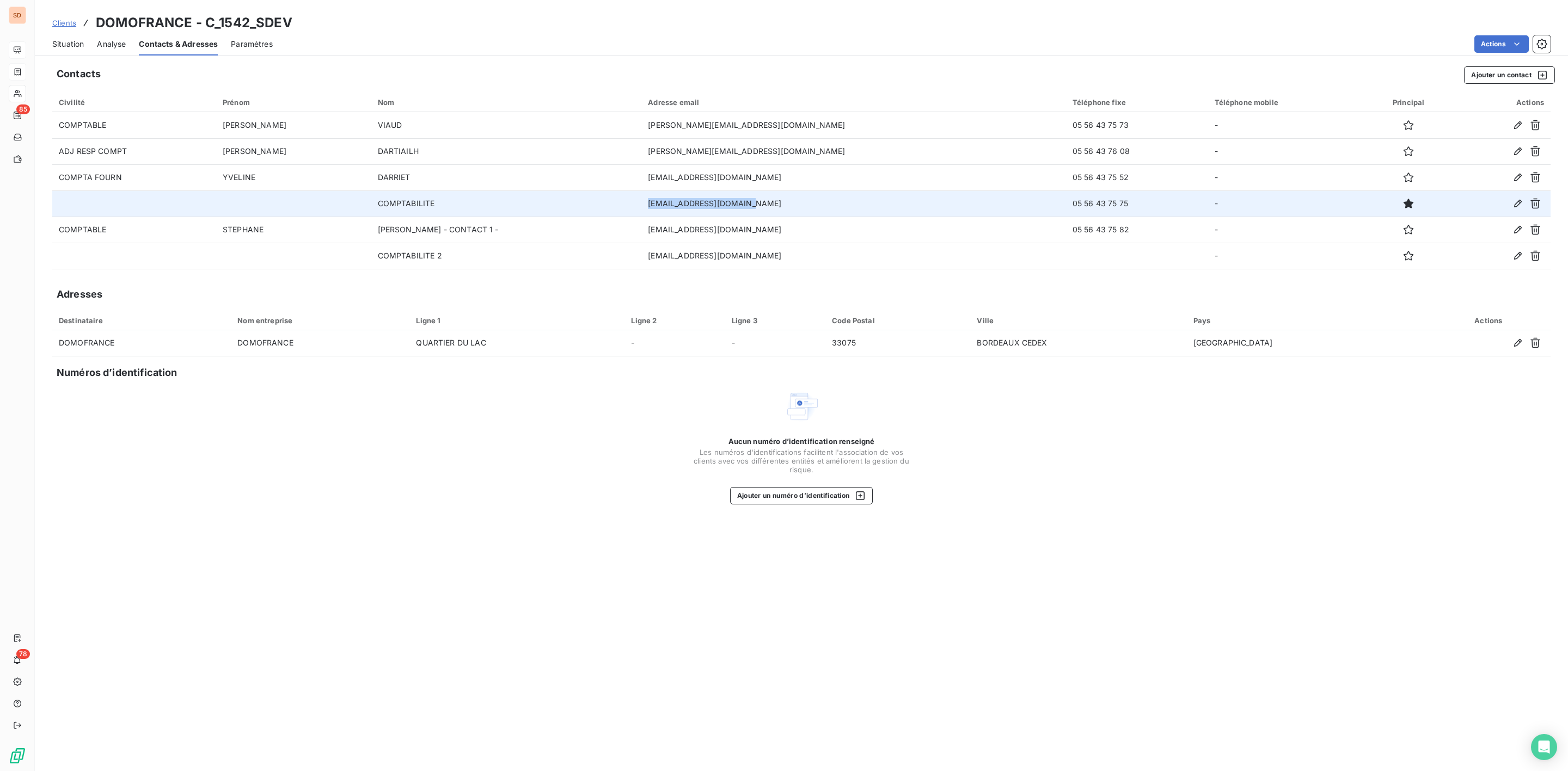
drag, startPoint x: 617, startPoint y: 203, endPoint x: 734, endPoint y: 203, distance: 117.0
click at [734, 203] on td "compta-bc@domofrance.fr" at bounding box center [854, 203] width 425 height 26
copy td "compta-bc@domofrance.fr"
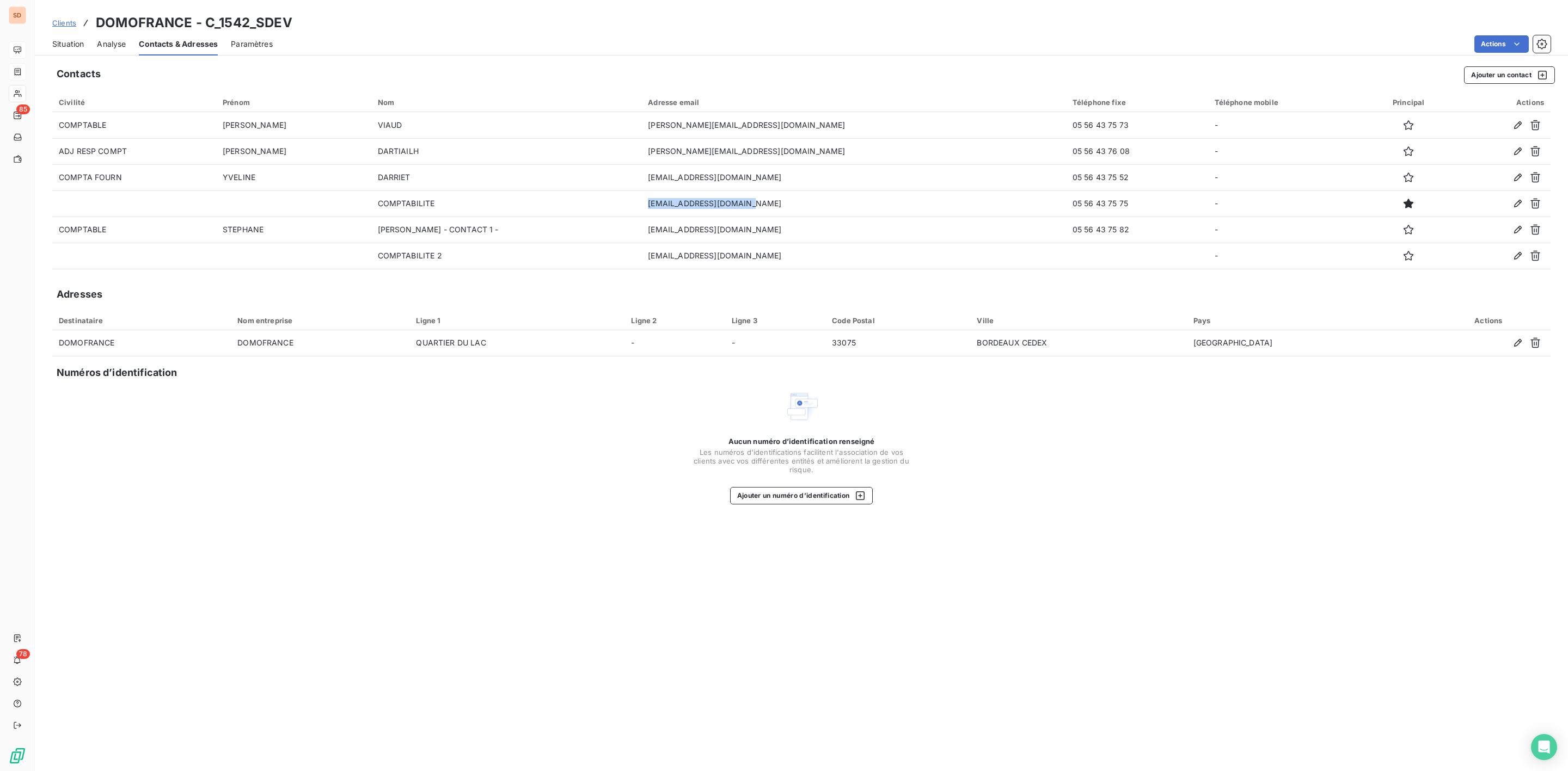
click at [70, 40] on span "Situation" at bounding box center [68, 44] width 32 height 11
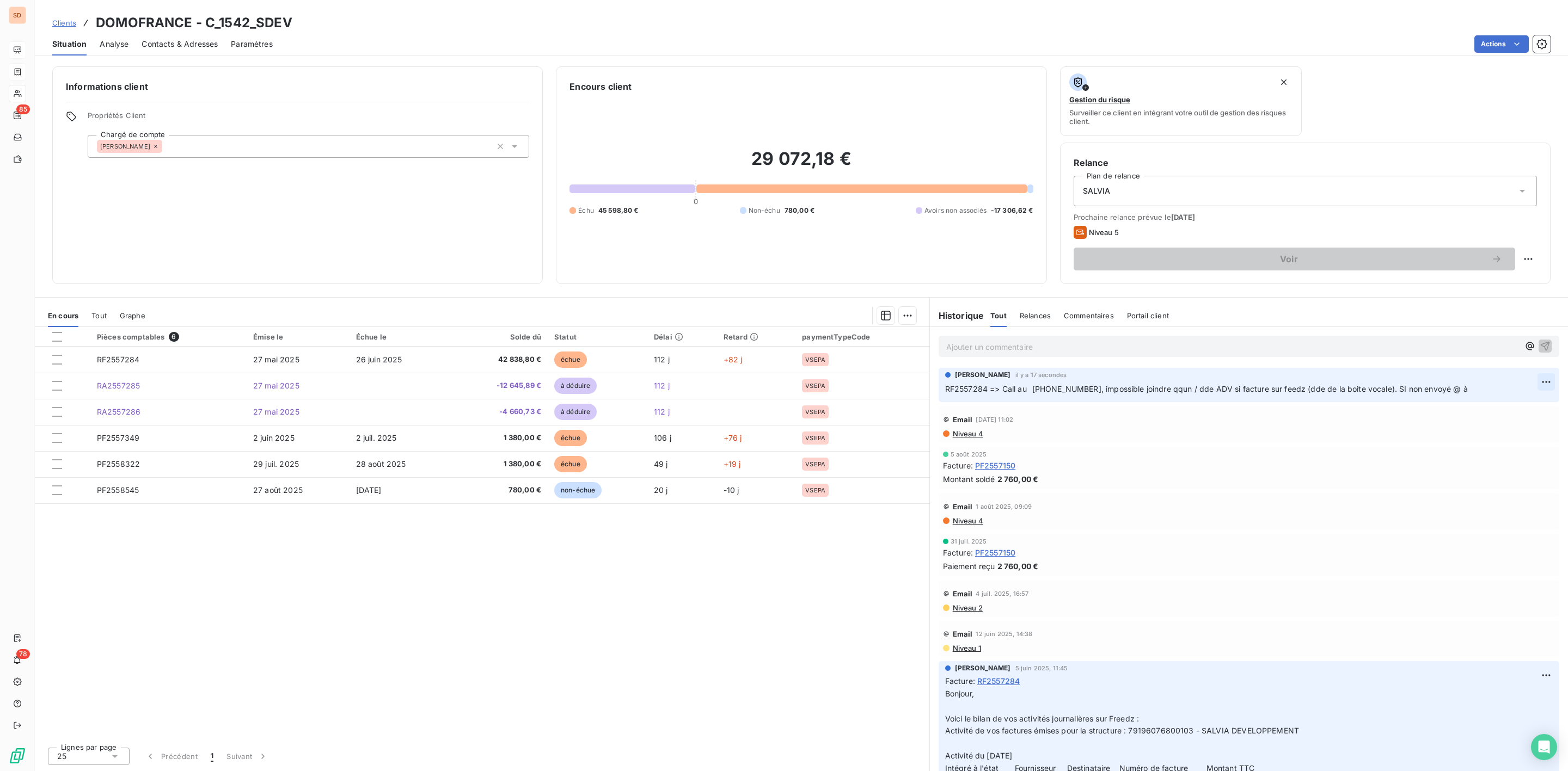
click at [1535, 379] on html "SD 85 78 Clients DOMOFRANCE - C_1542_SDEV Situation Analyse Contacts & Adresses…" at bounding box center [784, 385] width 1568 height 771
click at [1499, 405] on div "Editer" at bounding box center [1508, 408] width 61 height 18
click at [1462, 392] on p "RF2557284 => Call au 05 56 43 75 75, impossible joindre qqun / dde ADV si factu…" at bounding box center [1241, 389] width 592 height 13
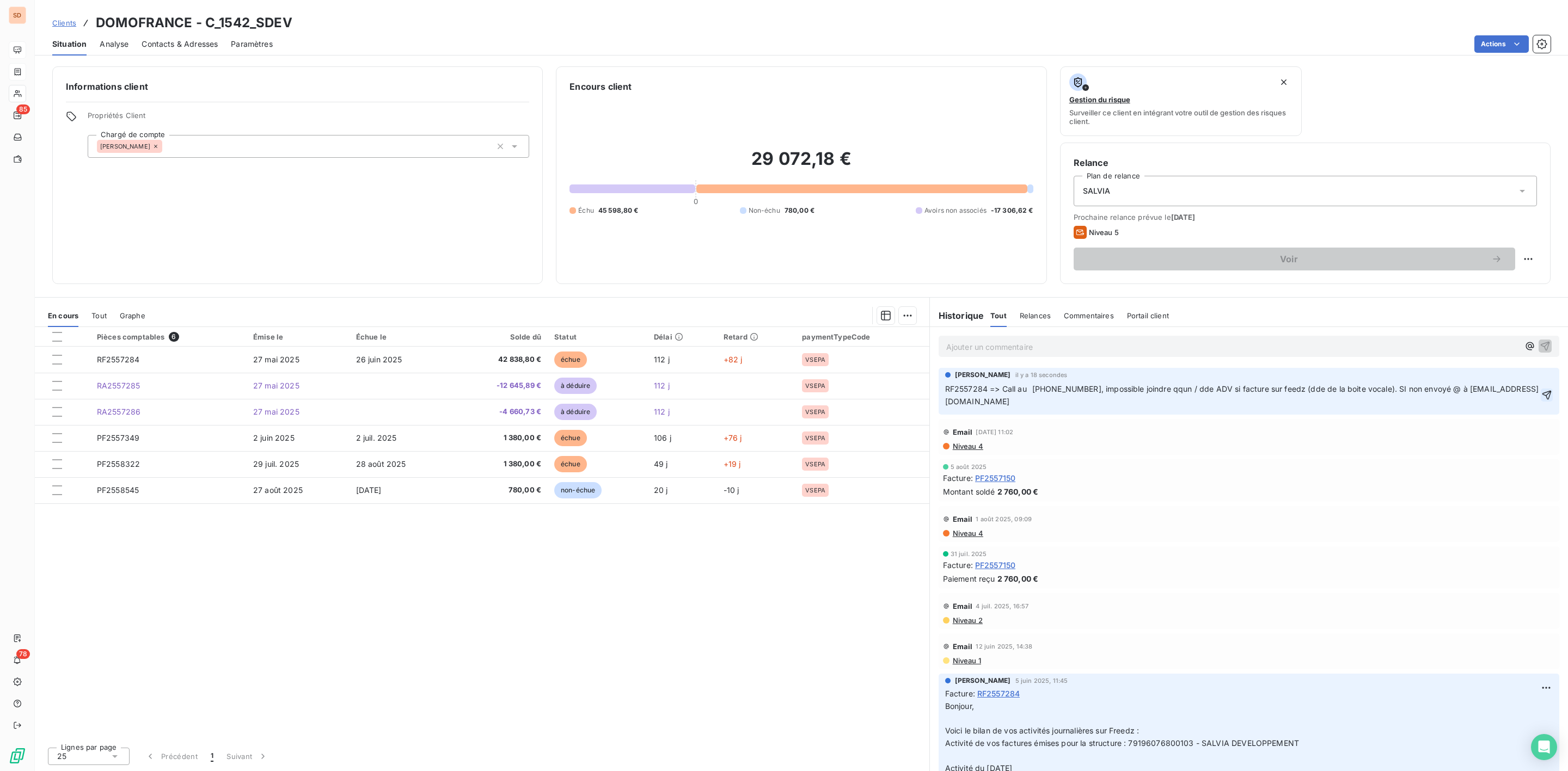
click at [1541, 400] on icon "button" at bounding box center [1547, 395] width 11 height 11
drag, startPoint x: 167, startPoint y: 49, endPoint x: 178, endPoint y: 48, distance: 11.0
click at [168, 49] on span "Contacts & Adresses" at bounding box center [180, 44] width 76 height 11
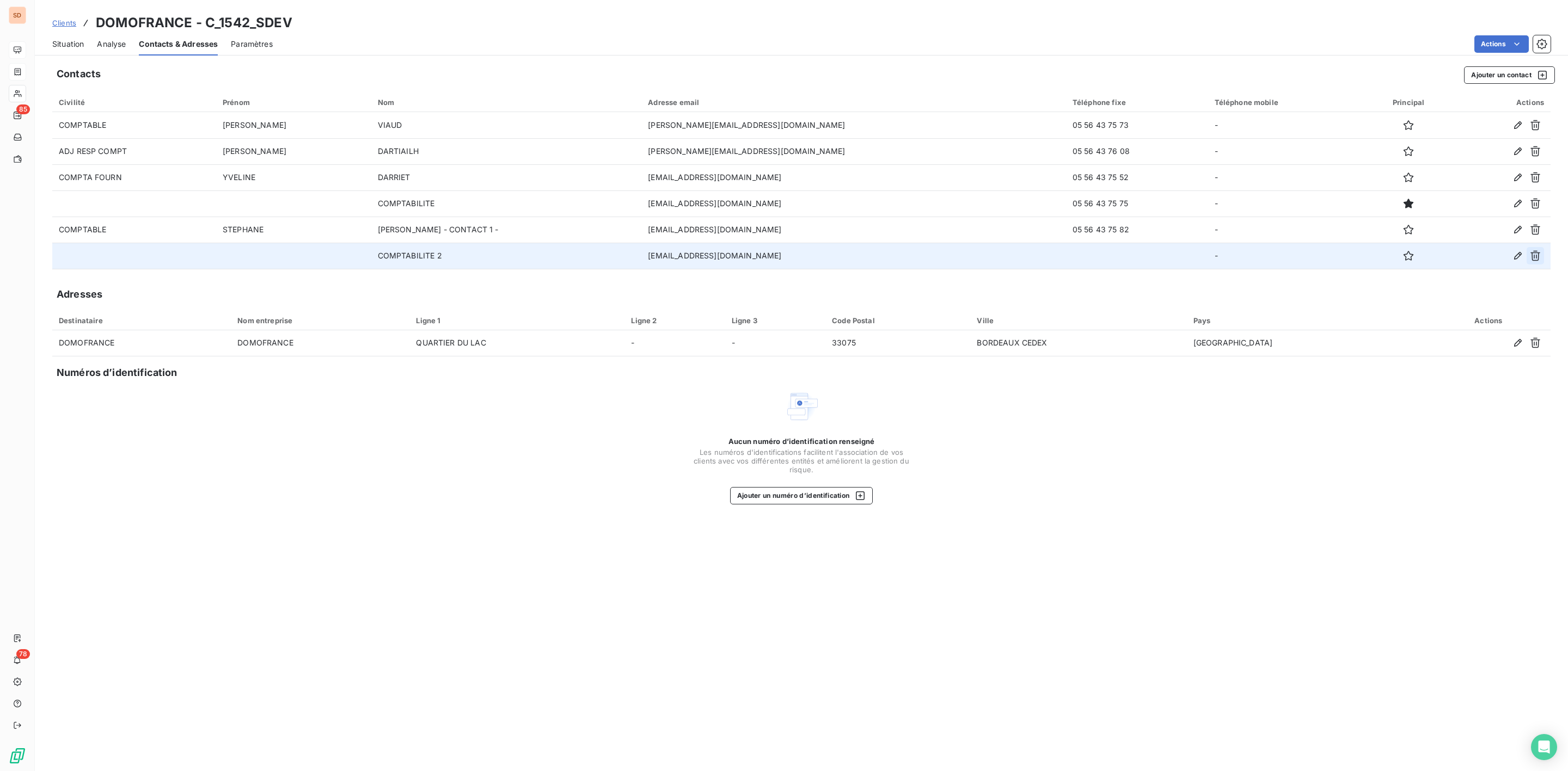
click at [1535, 255] on icon "button" at bounding box center [1535, 256] width 10 height 10
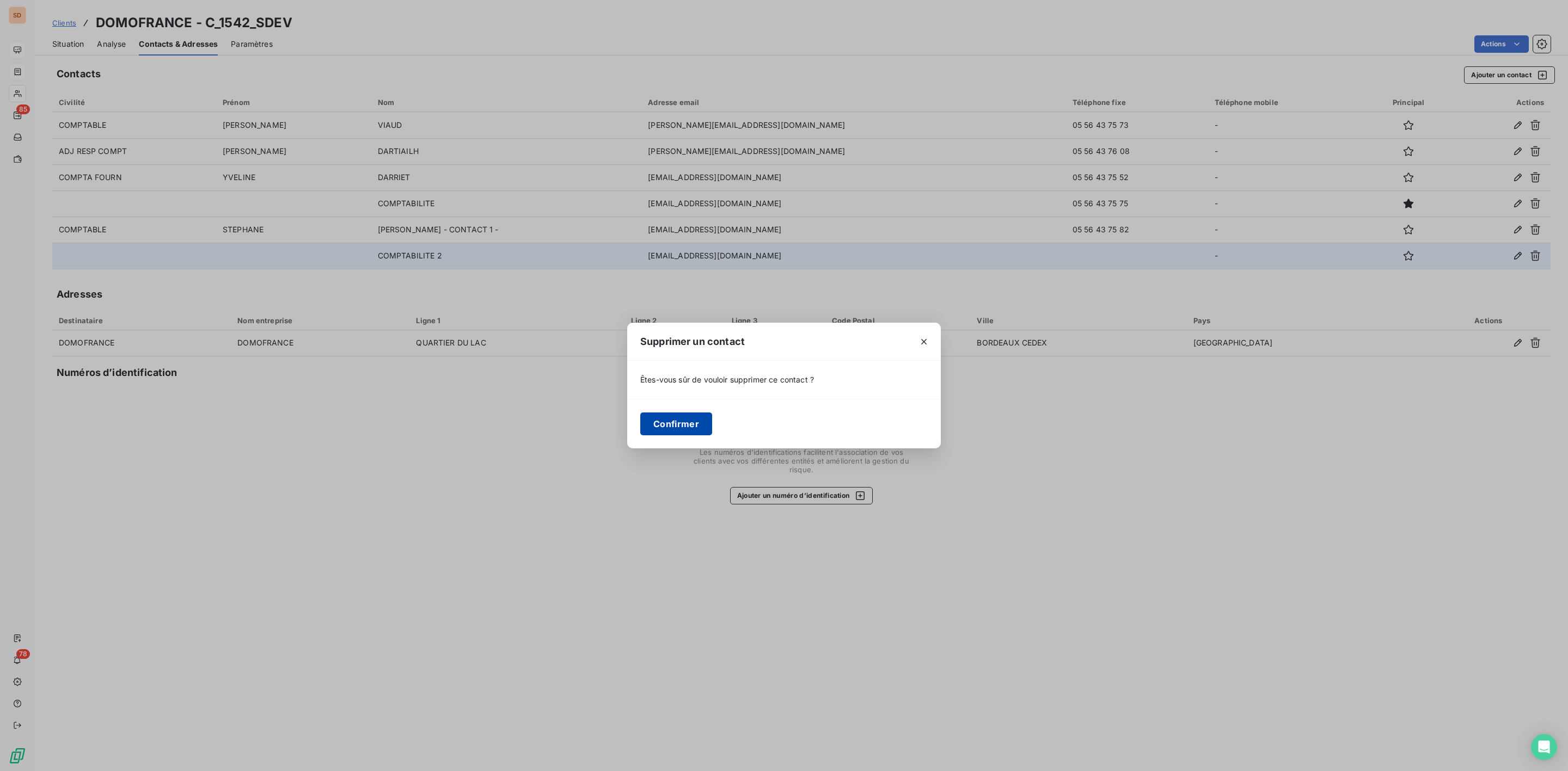
click at [667, 424] on button "Confirmer" at bounding box center [676, 424] width 72 height 23
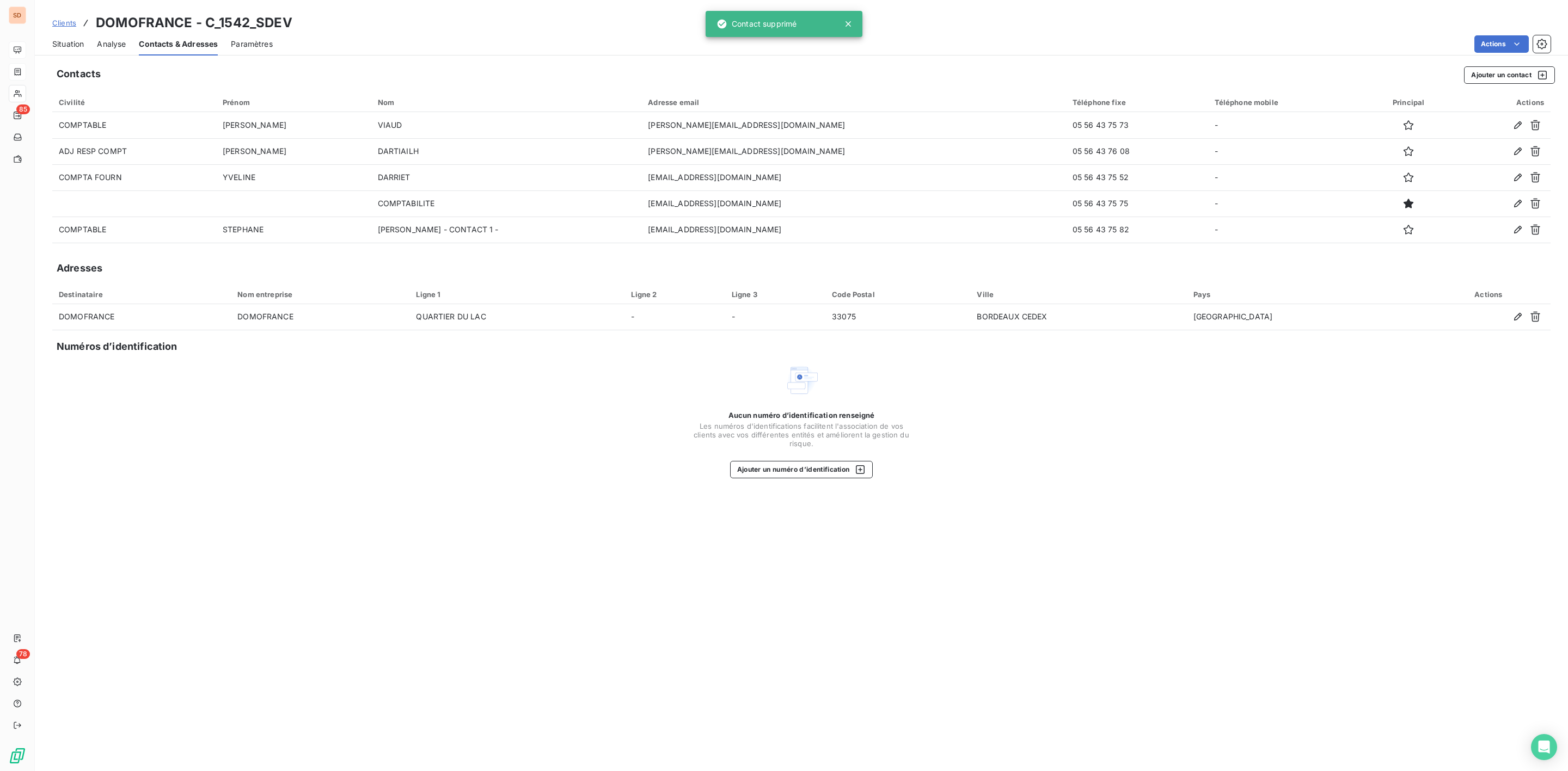
click at [65, 41] on span "Situation" at bounding box center [68, 44] width 32 height 11
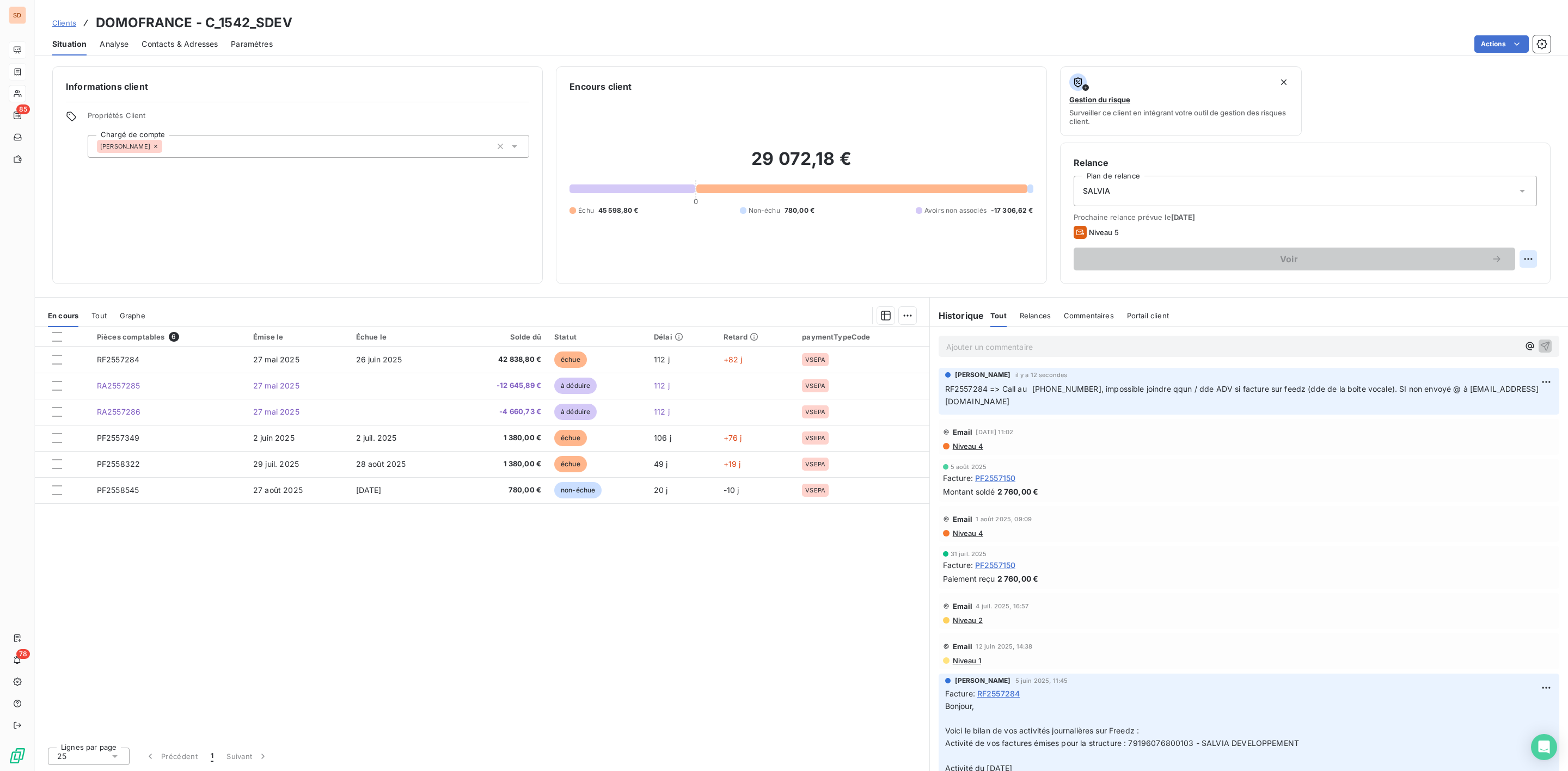
click at [1529, 259] on html "SD 85 78 Clients DOMOFRANCE - C_1542_SDEV Situation Analyse Contacts & Adresses…" at bounding box center [784, 385] width 1568 height 771
click at [1501, 282] on div "Replanifier cette action" at bounding box center [1483, 284] width 97 height 18
select select "8"
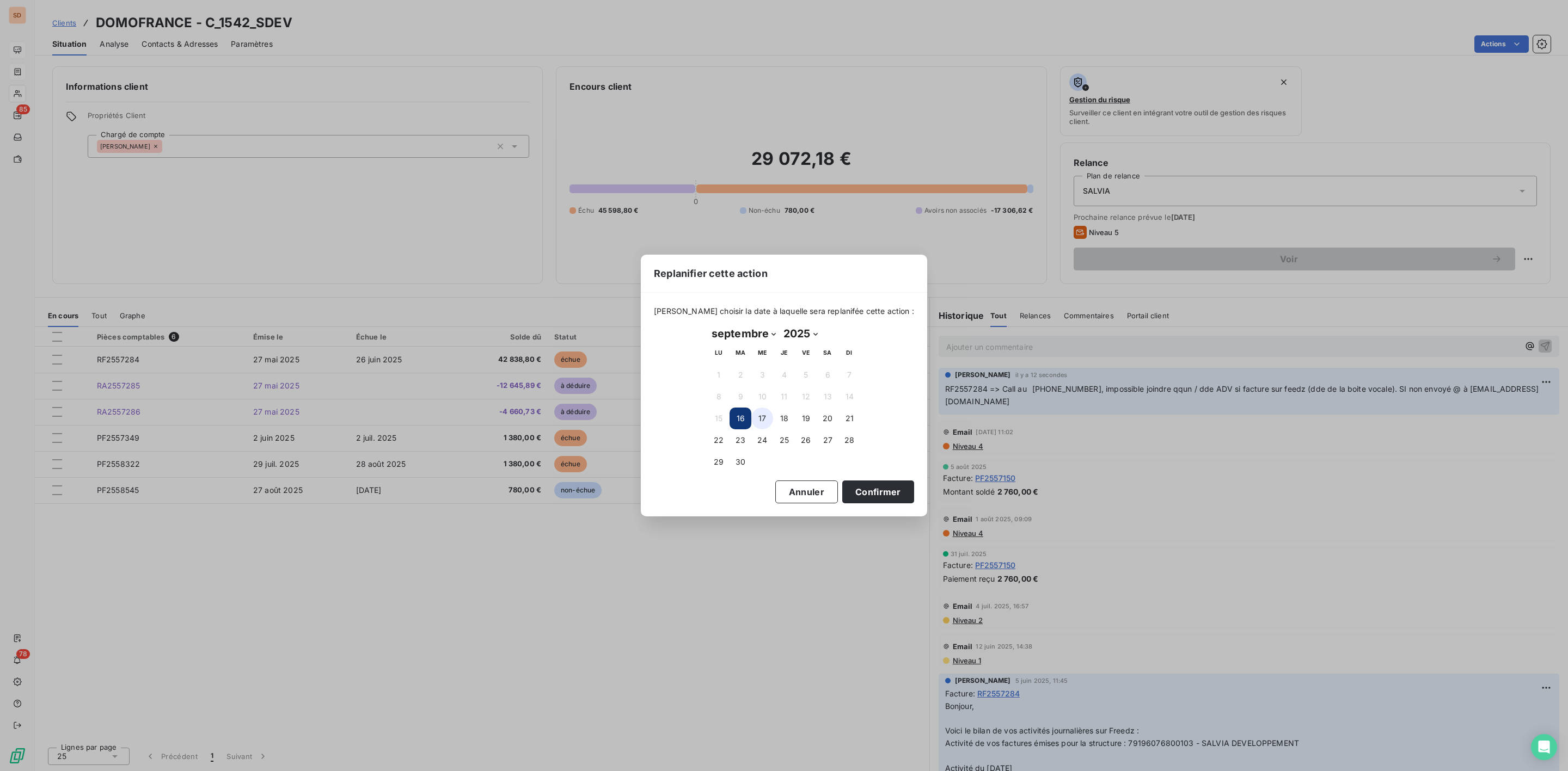
click at [761, 419] on button "17" at bounding box center [762, 419] width 22 height 22
click at [849, 492] on button "Confirmer" at bounding box center [878, 492] width 72 height 23
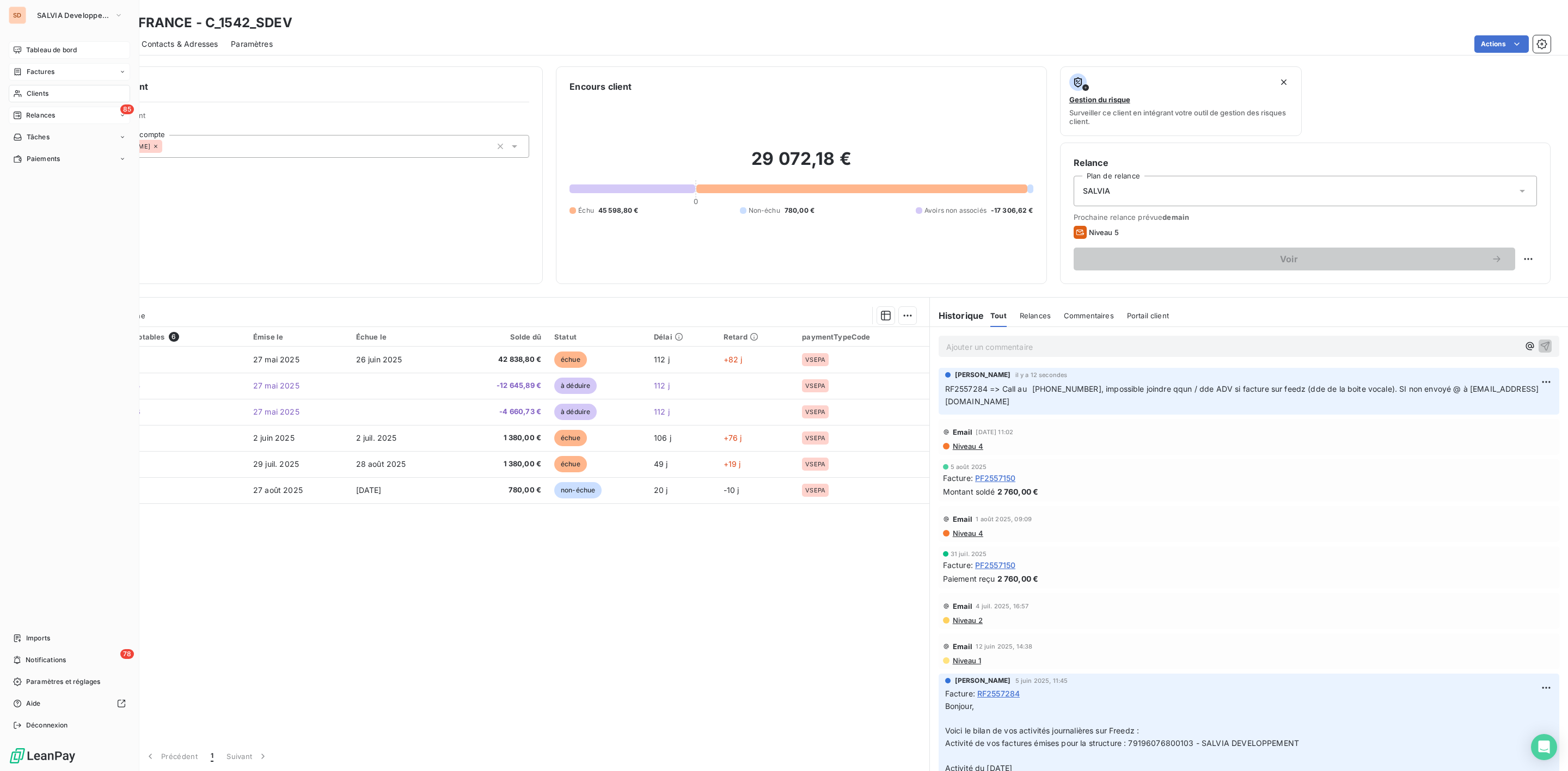
click at [48, 114] on span "Relances" at bounding box center [40, 116] width 29 height 10
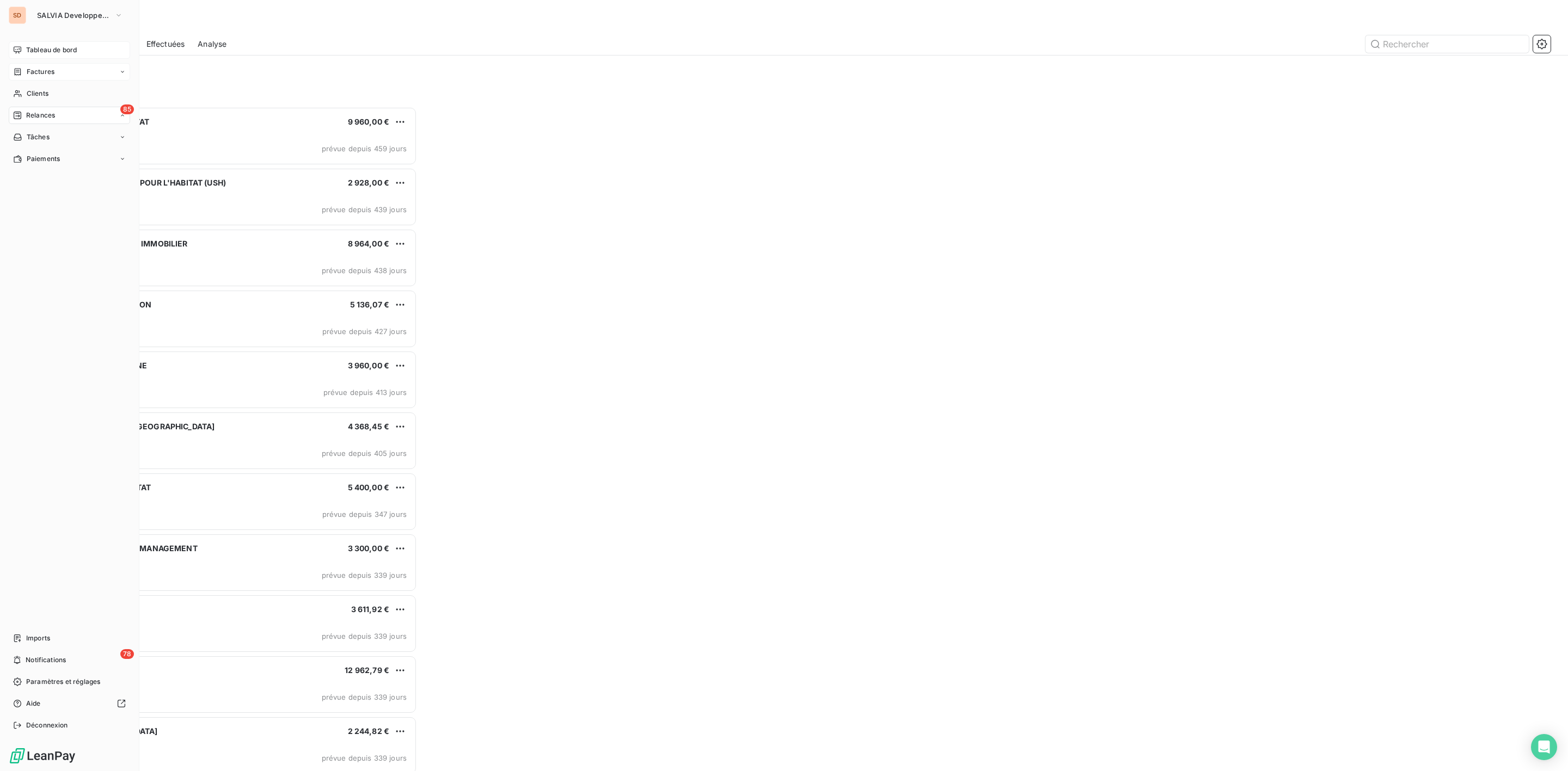
scroll to position [653, 352]
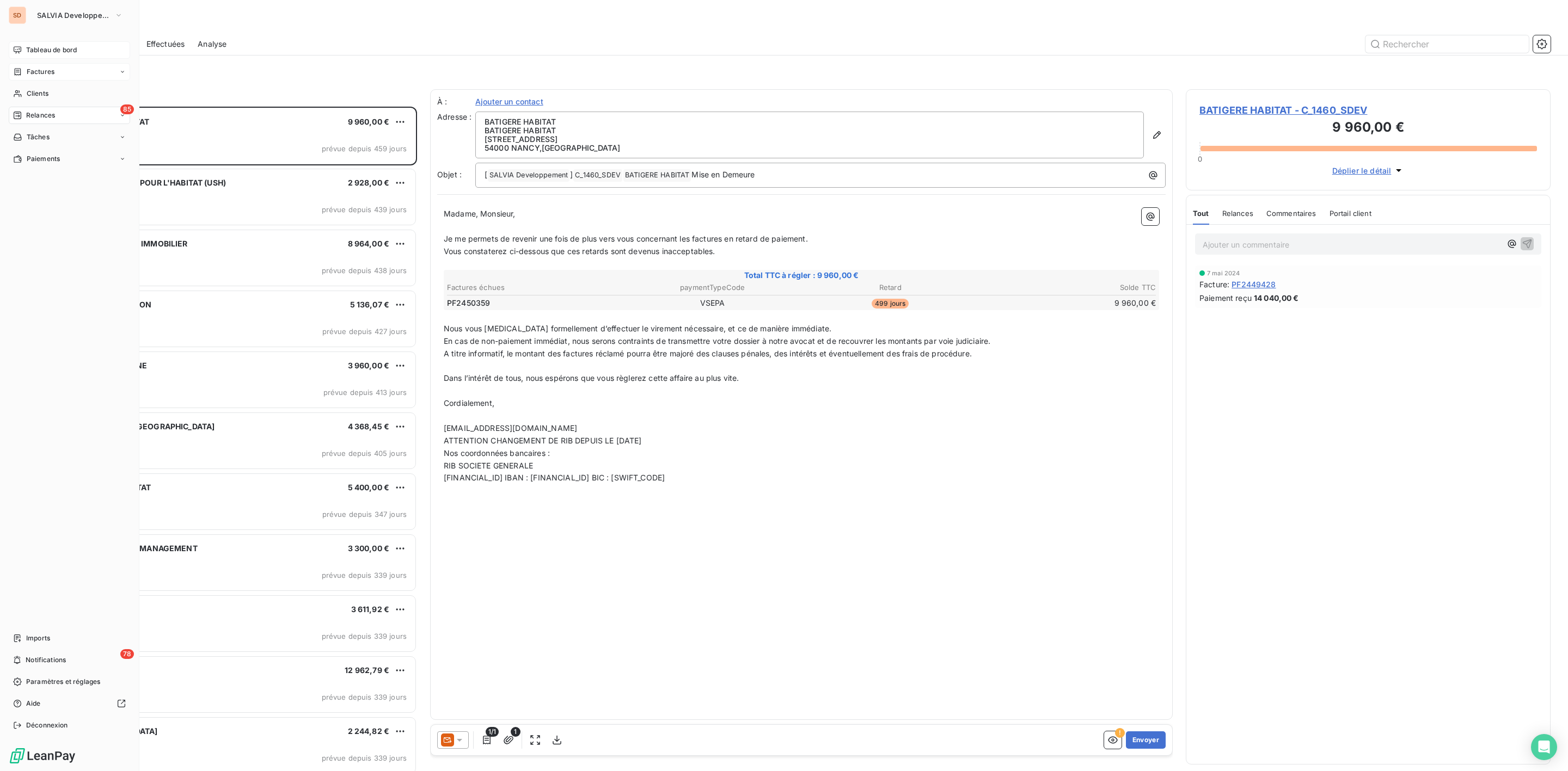
click at [40, 115] on span "Relances" at bounding box center [40, 116] width 29 height 10
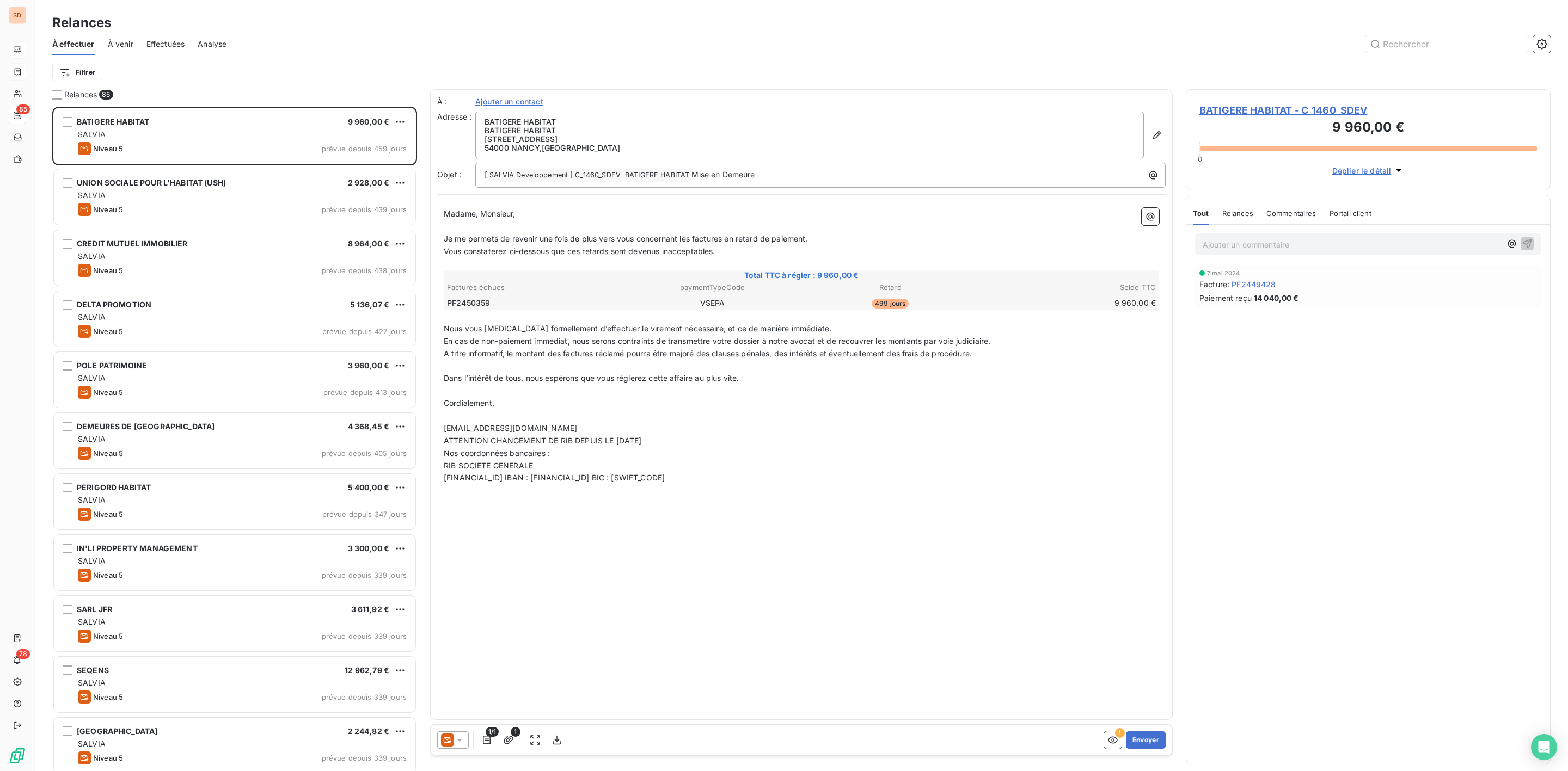
click at [366, 71] on div "Filtrer" at bounding box center [802, 72] width 1499 height 21
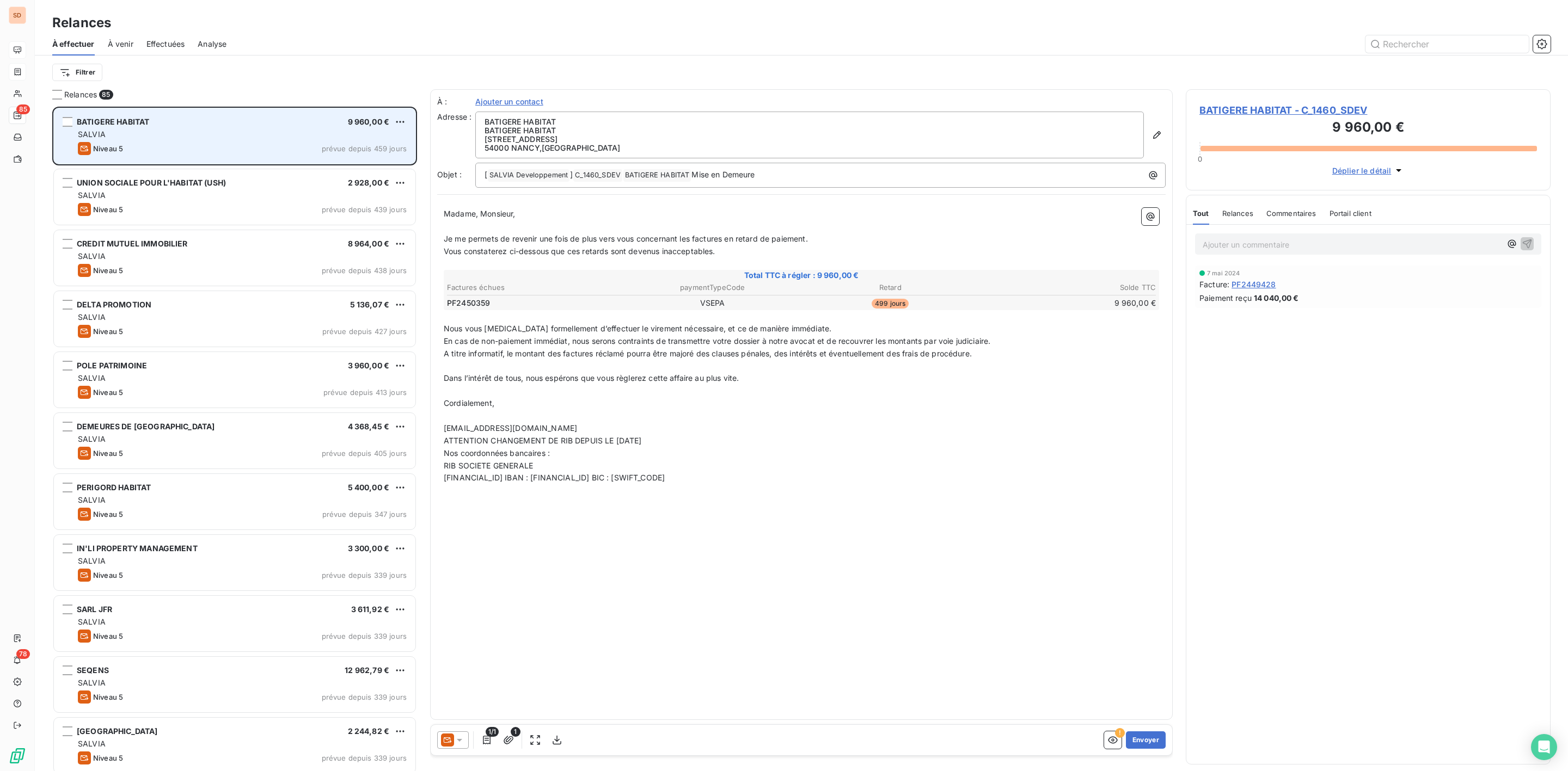
click at [144, 126] on span "BATIGERE HABITAT" at bounding box center [113, 121] width 72 height 9
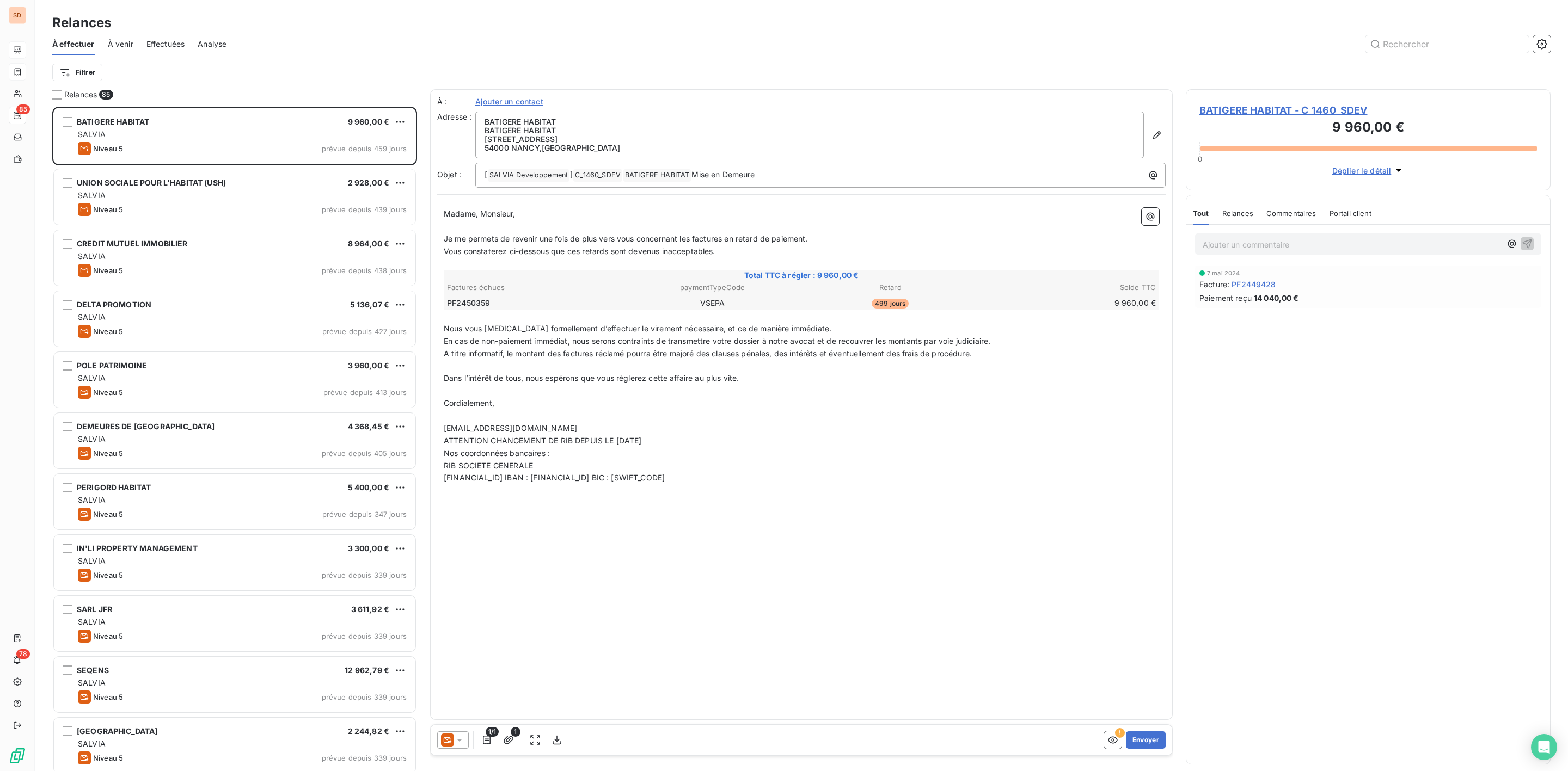
click at [1266, 110] on span "BATIGERE HABITAT - C_1460_SDEV" at bounding box center [1368, 110] width 338 height 15
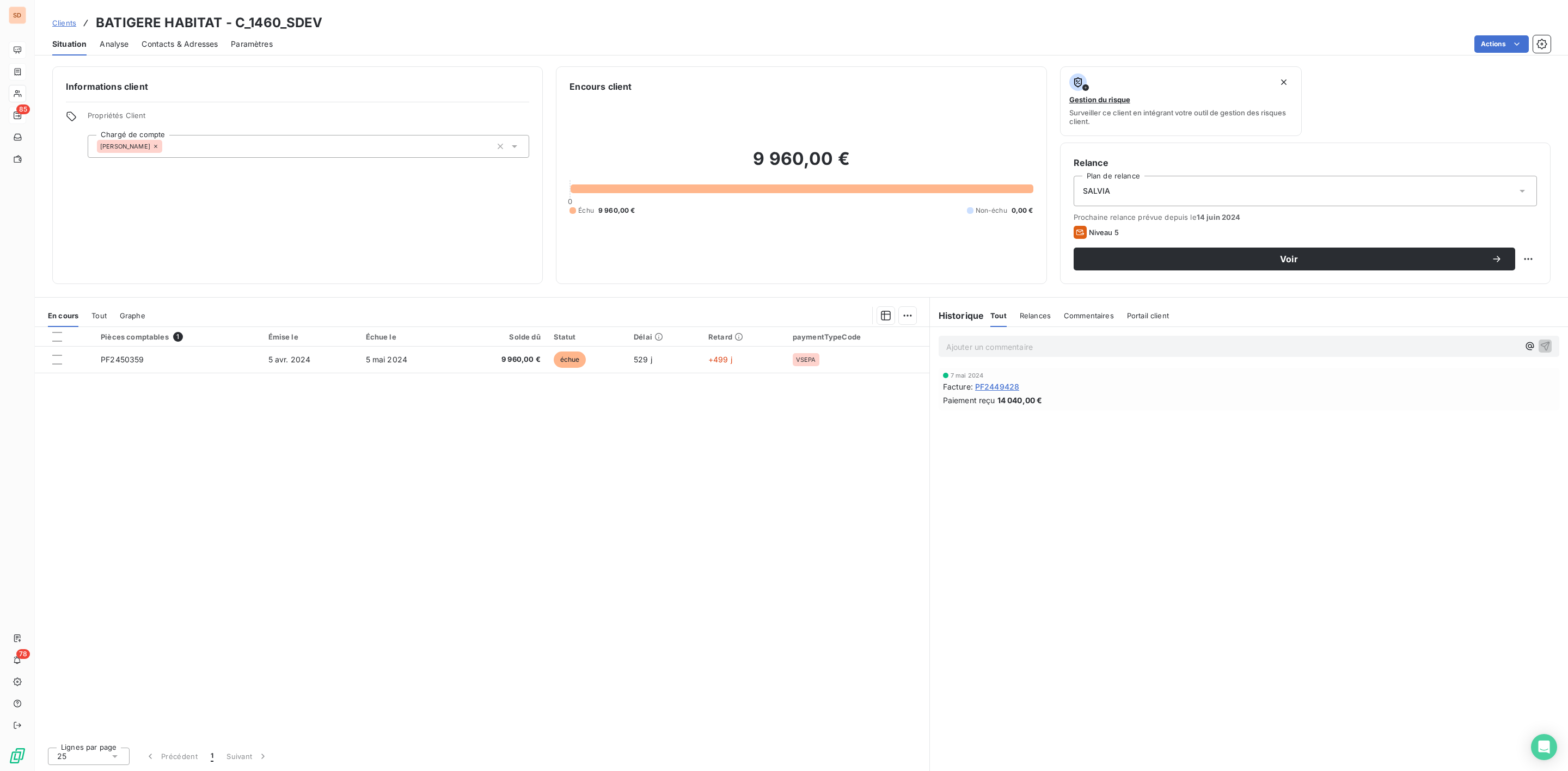
click at [156, 43] on span "Contacts & Adresses" at bounding box center [180, 44] width 76 height 11
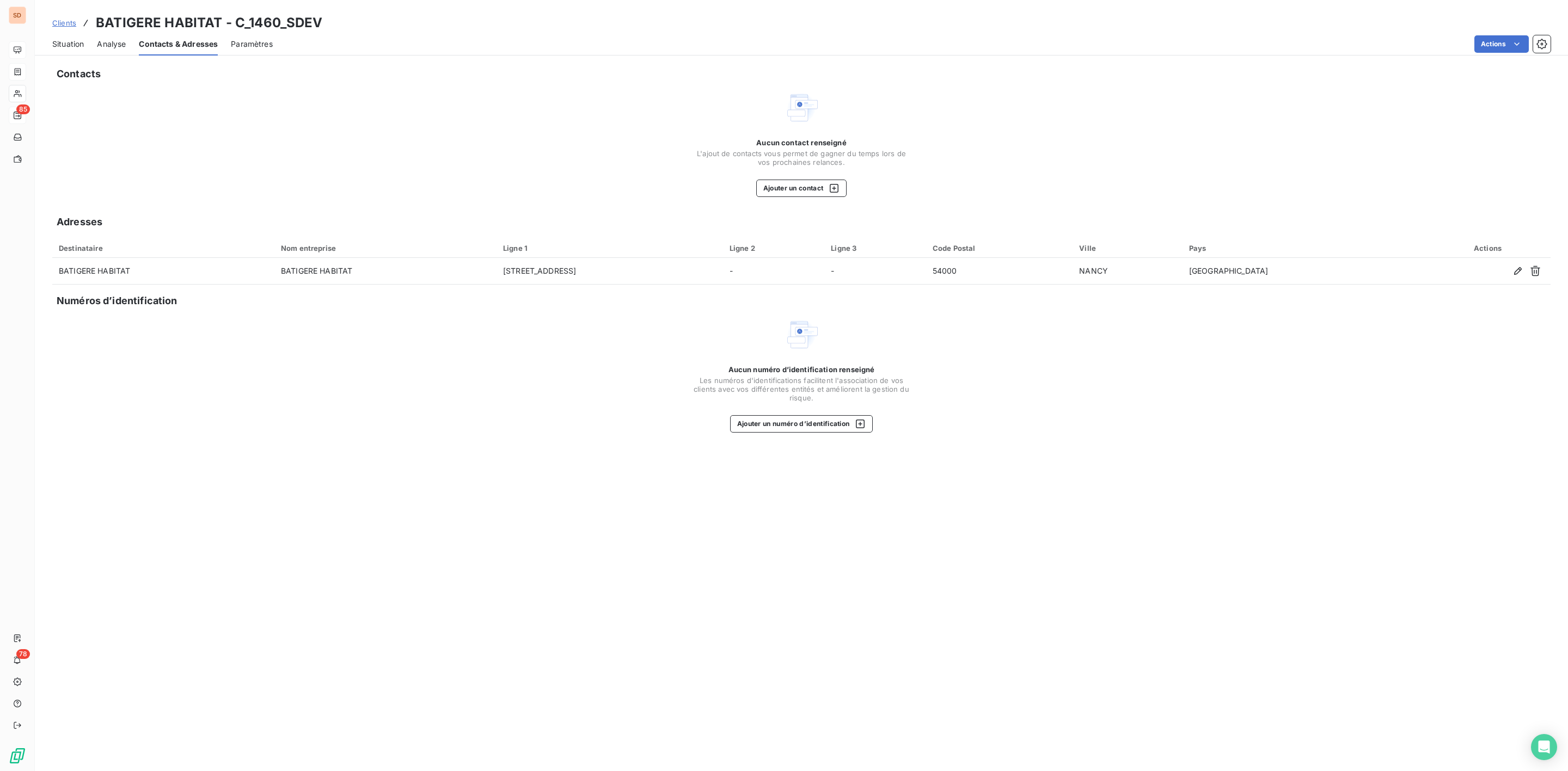
click at [68, 43] on span "Situation" at bounding box center [68, 44] width 32 height 11
